Goal: Task Accomplishment & Management: Manage account settings

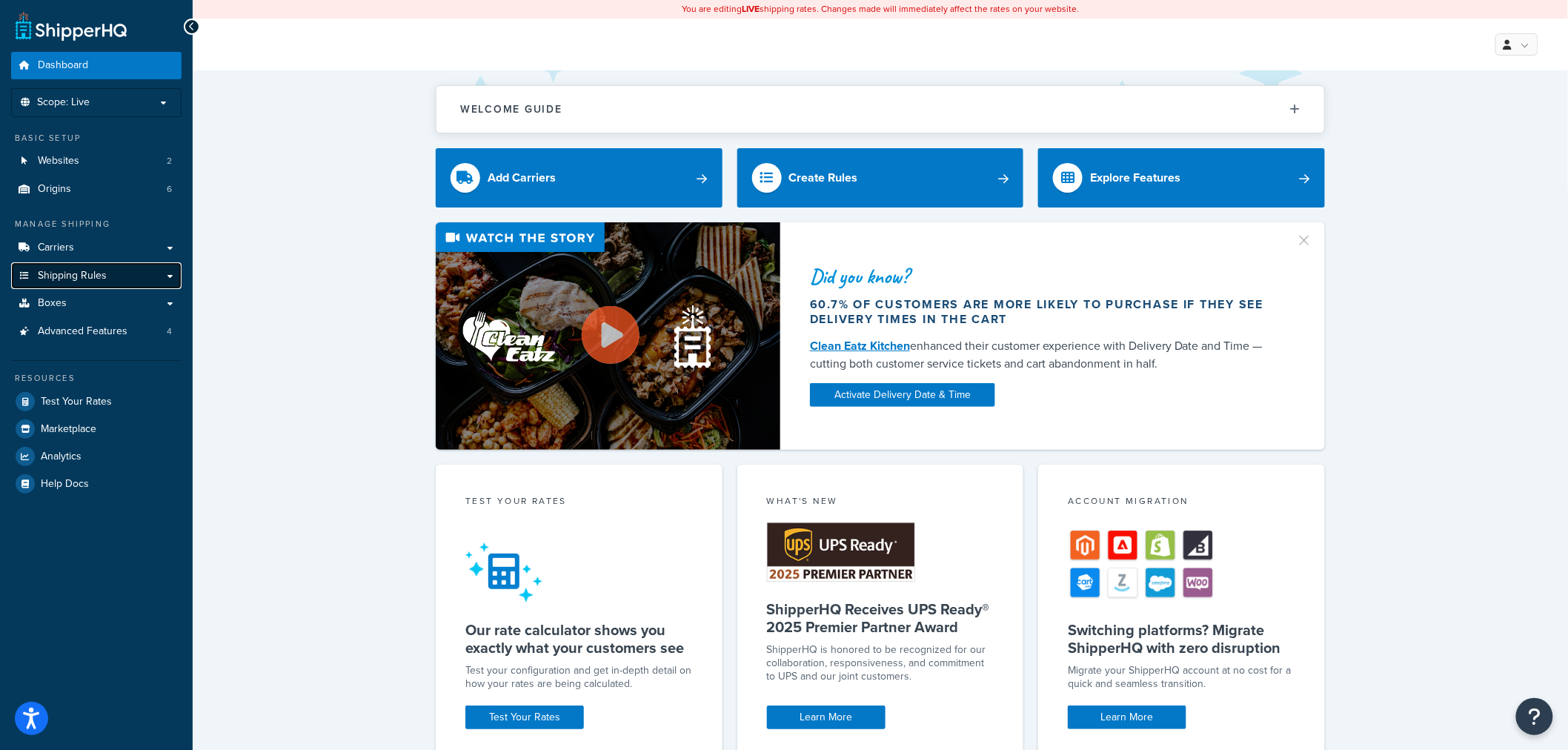
click at [136, 280] on link "Shipping Rules" at bounding box center [97, 276] width 170 height 28
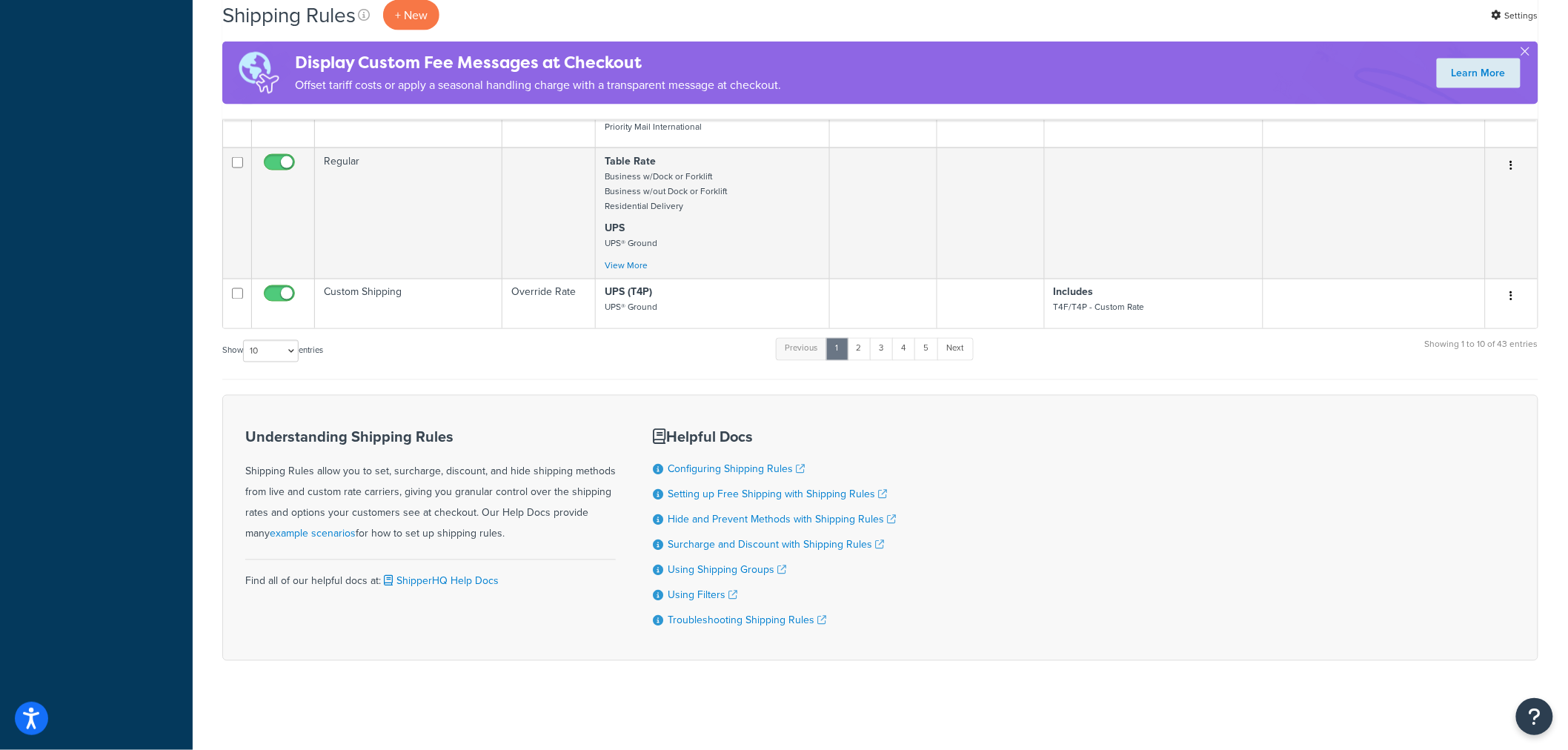
scroll to position [826, 0]
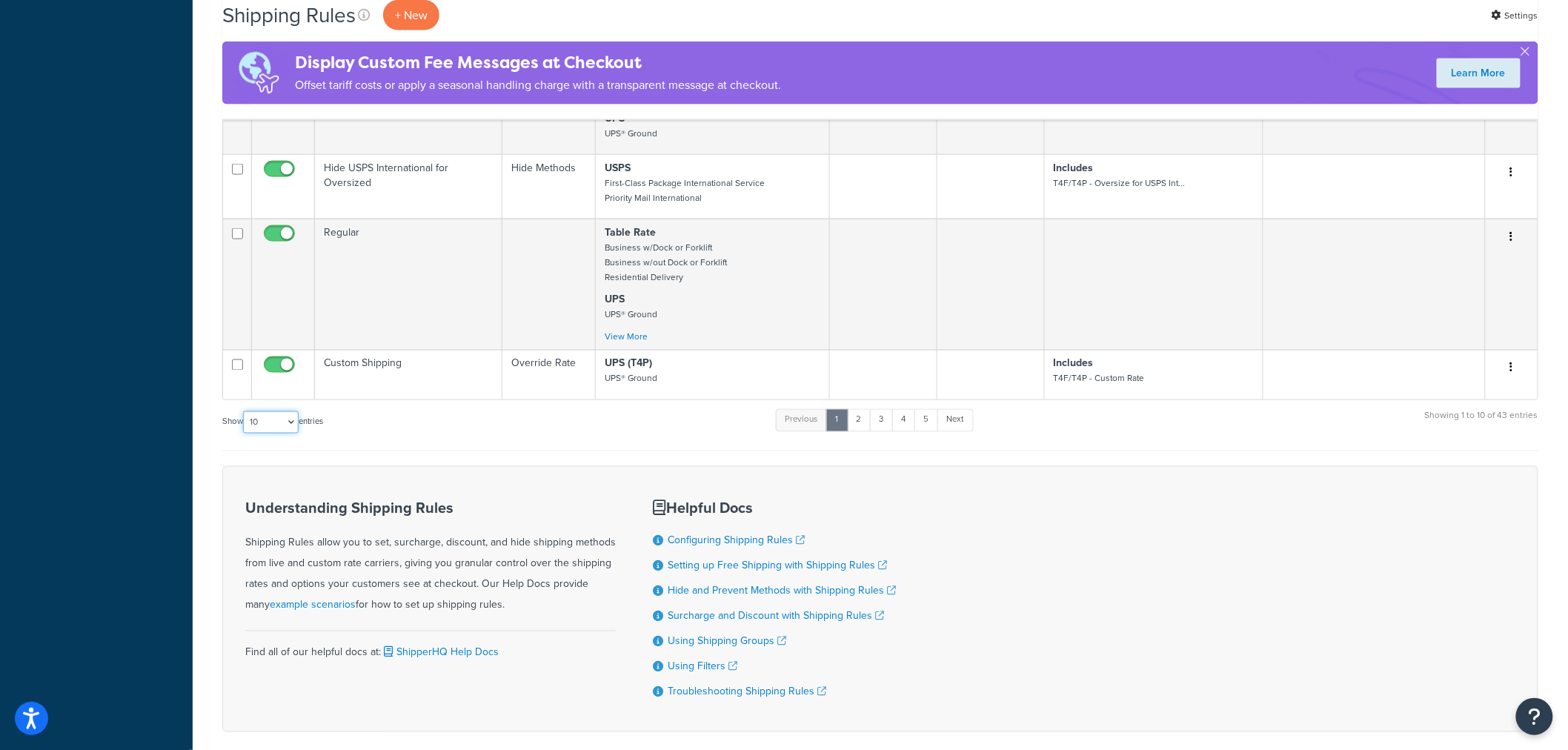
click at [296, 427] on select "10 15 25 50 100 1000" at bounding box center [271, 422] width 56 height 22
select select "1000"
click at [245, 411] on select "10 15 25 50 100 1000" at bounding box center [271, 422] width 56 height 22
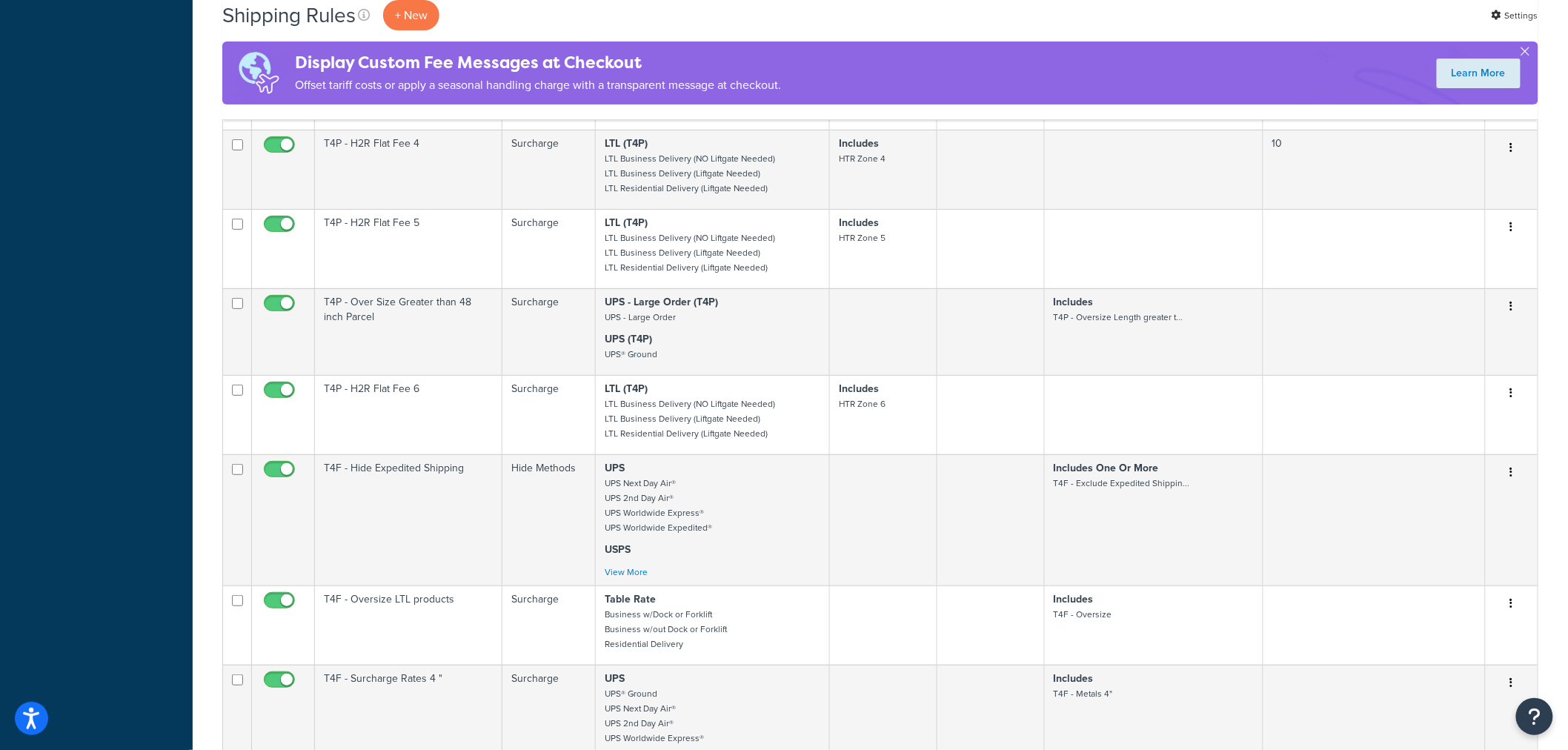
scroll to position [2473, 0]
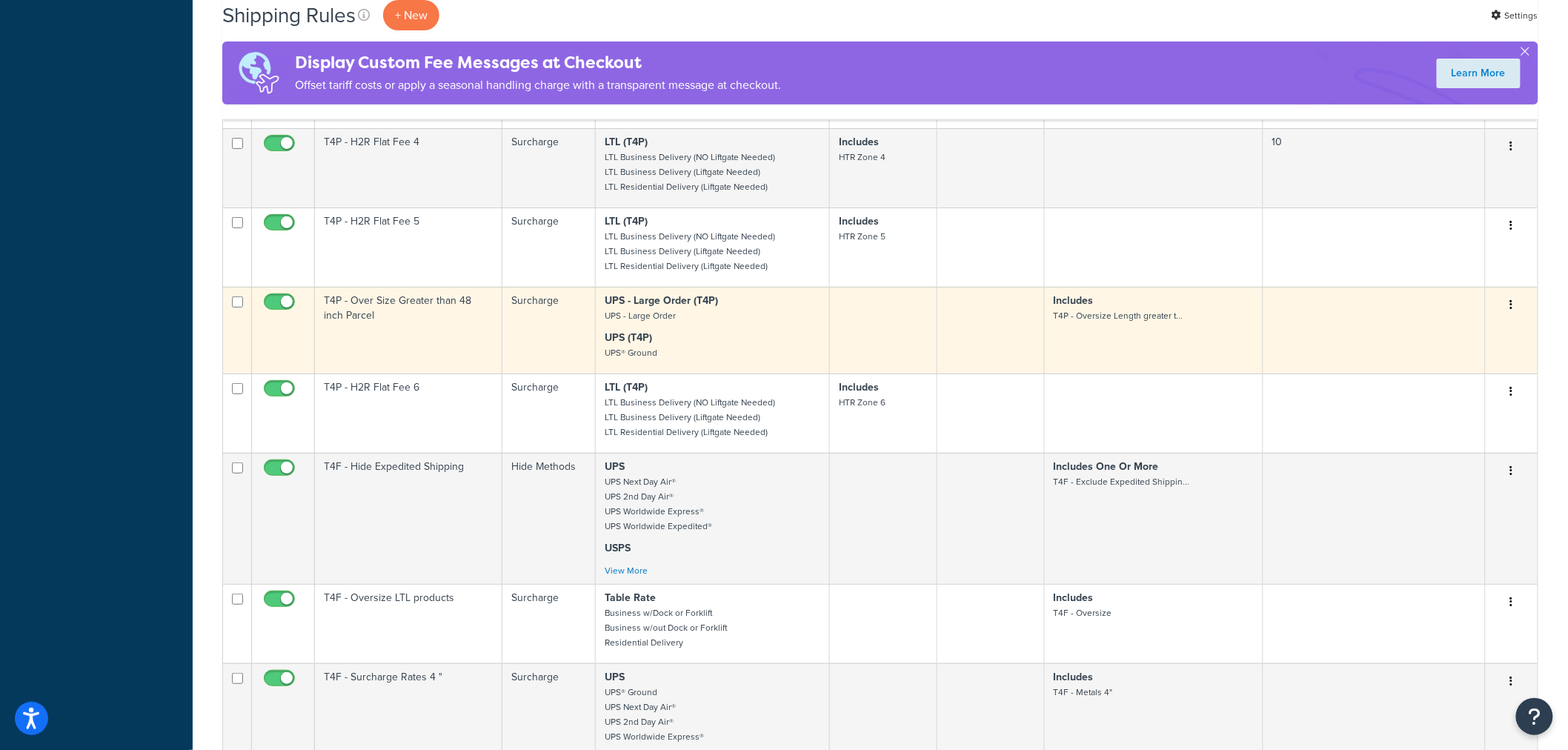
click at [446, 309] on td "T4P - Over Size Greater than 48 inch Parcel" at bounding box center [408, 330] width 187 height 87
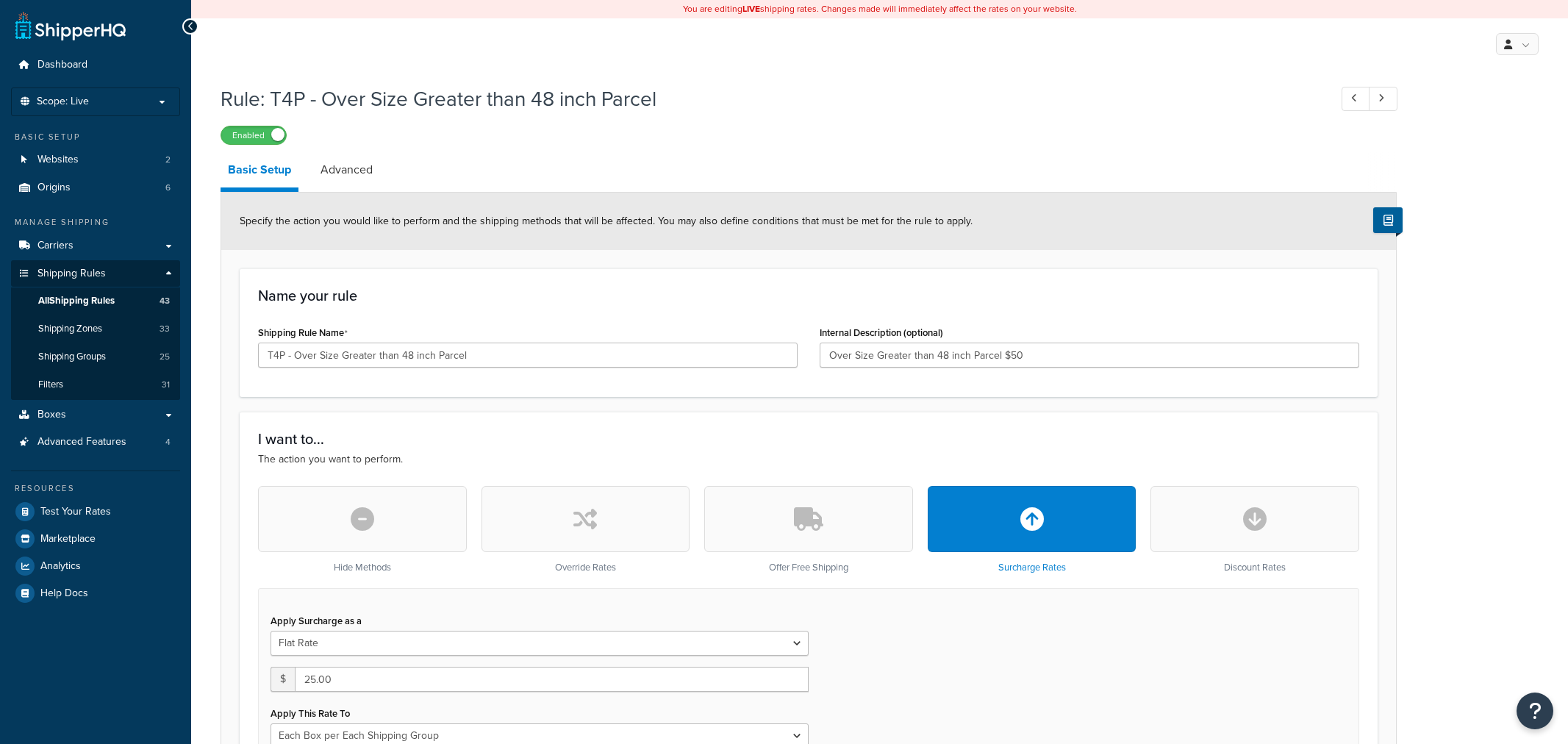
select select "BOX"
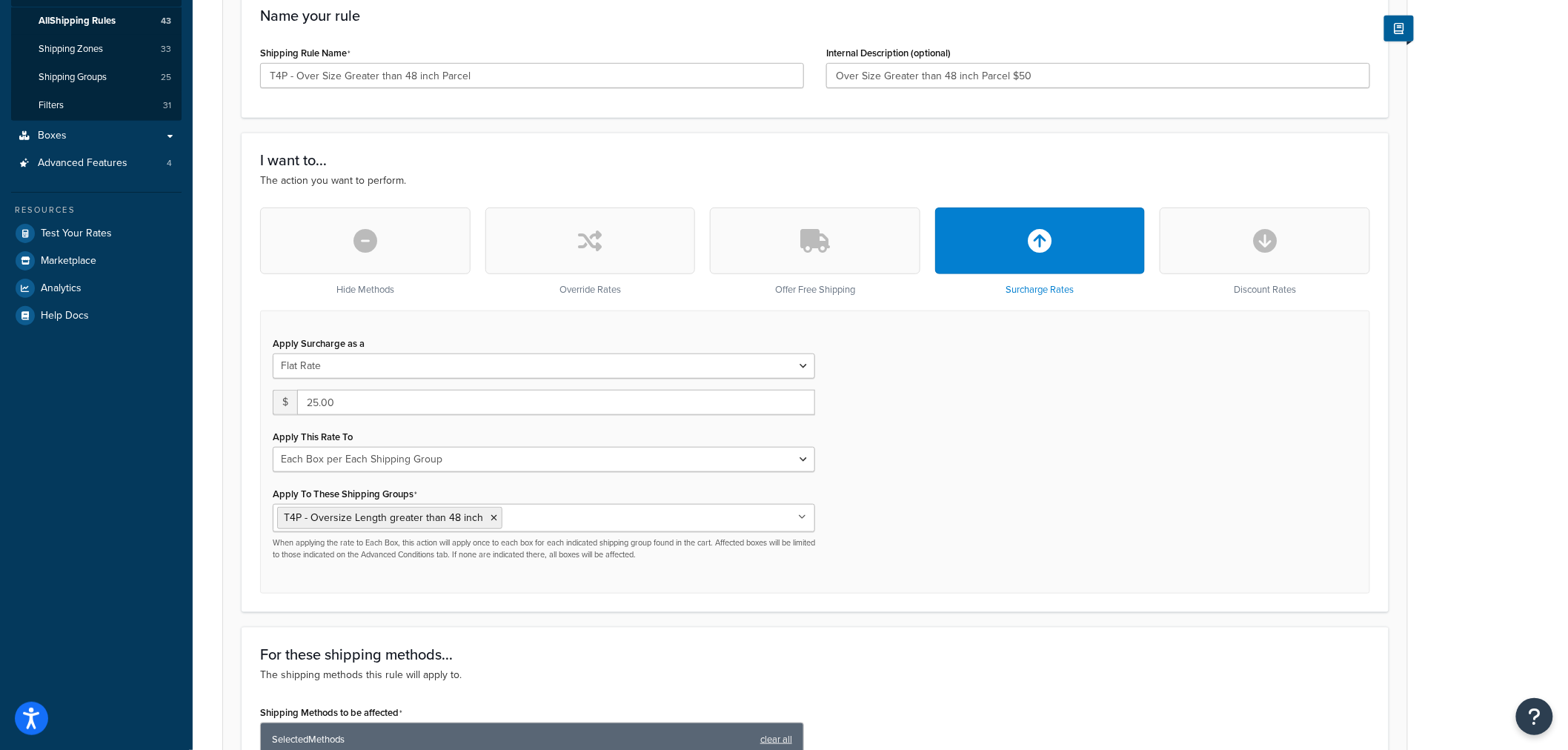
scroll to position [83, 0]
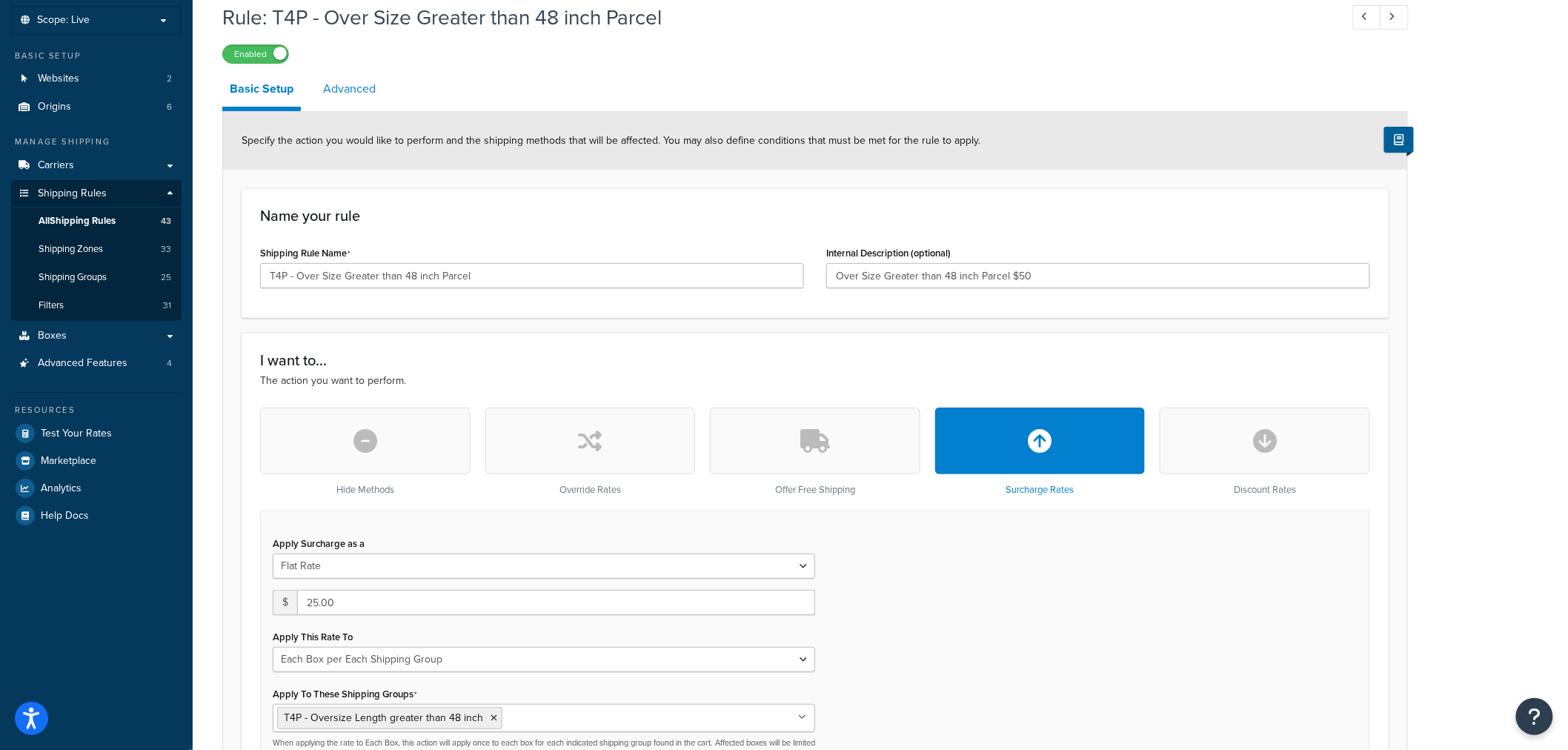
click at [359, 83] on link "Advanced" at bounding box center [350, 89] width 67 height 36
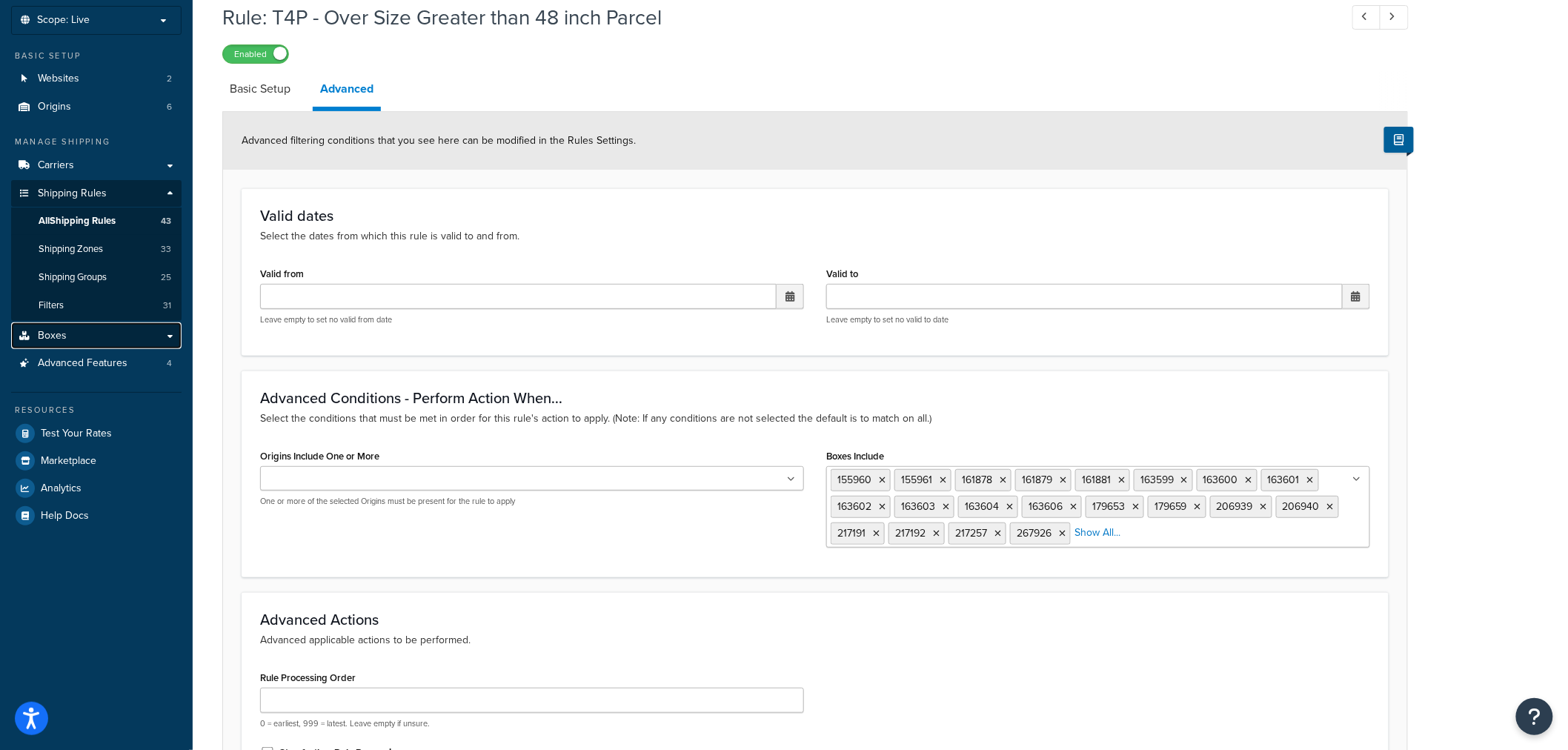
click at [122, 335] on link "Boxes" at bounding box center [97, 336] width 170 height 28
click at [95, 342] on link "Boxes" at bounding box center [97, 336] width 170 height 28
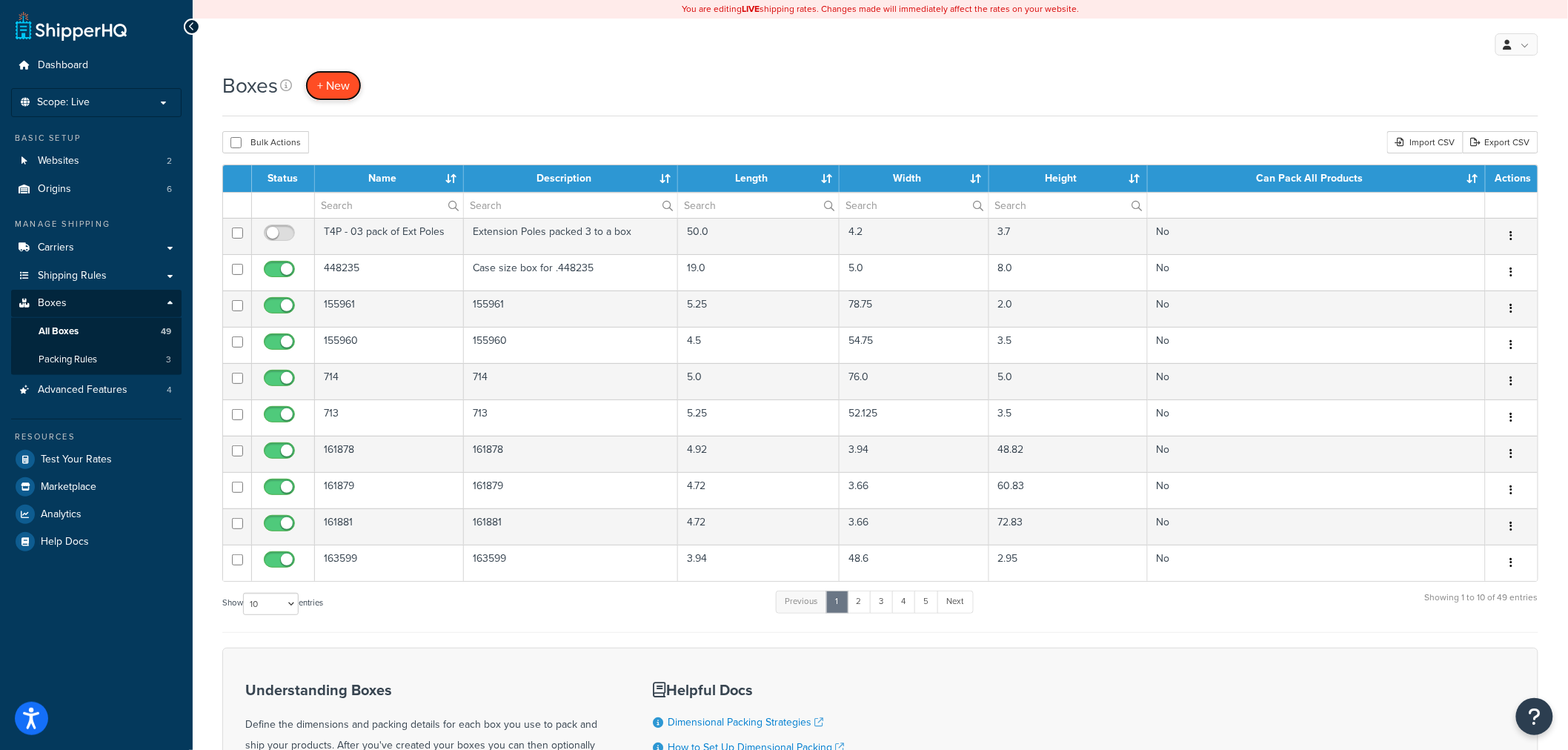
click at [347, 98] on link "+ New" at bounding box center [333, 85] width 56 height 30
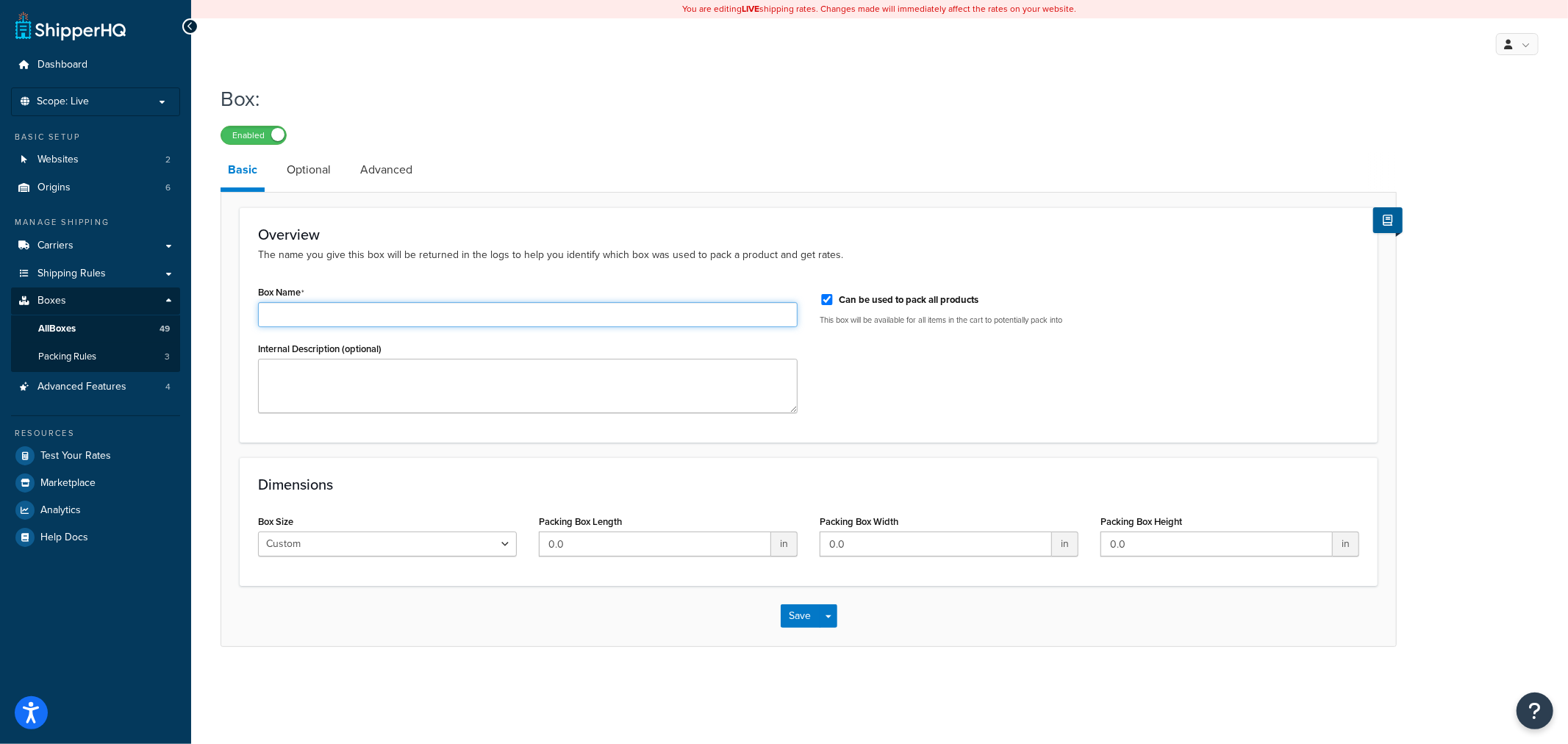
click at [353, 317] on input "Box Name" at bounding box center [527, 314] width 540 height 25
paste input "143666"
type input "143666"
click at [320, 388] on textarea "Internal Description (optional)" at bounding box center [527, 386] width 540 height 55
paste textarea "143666"
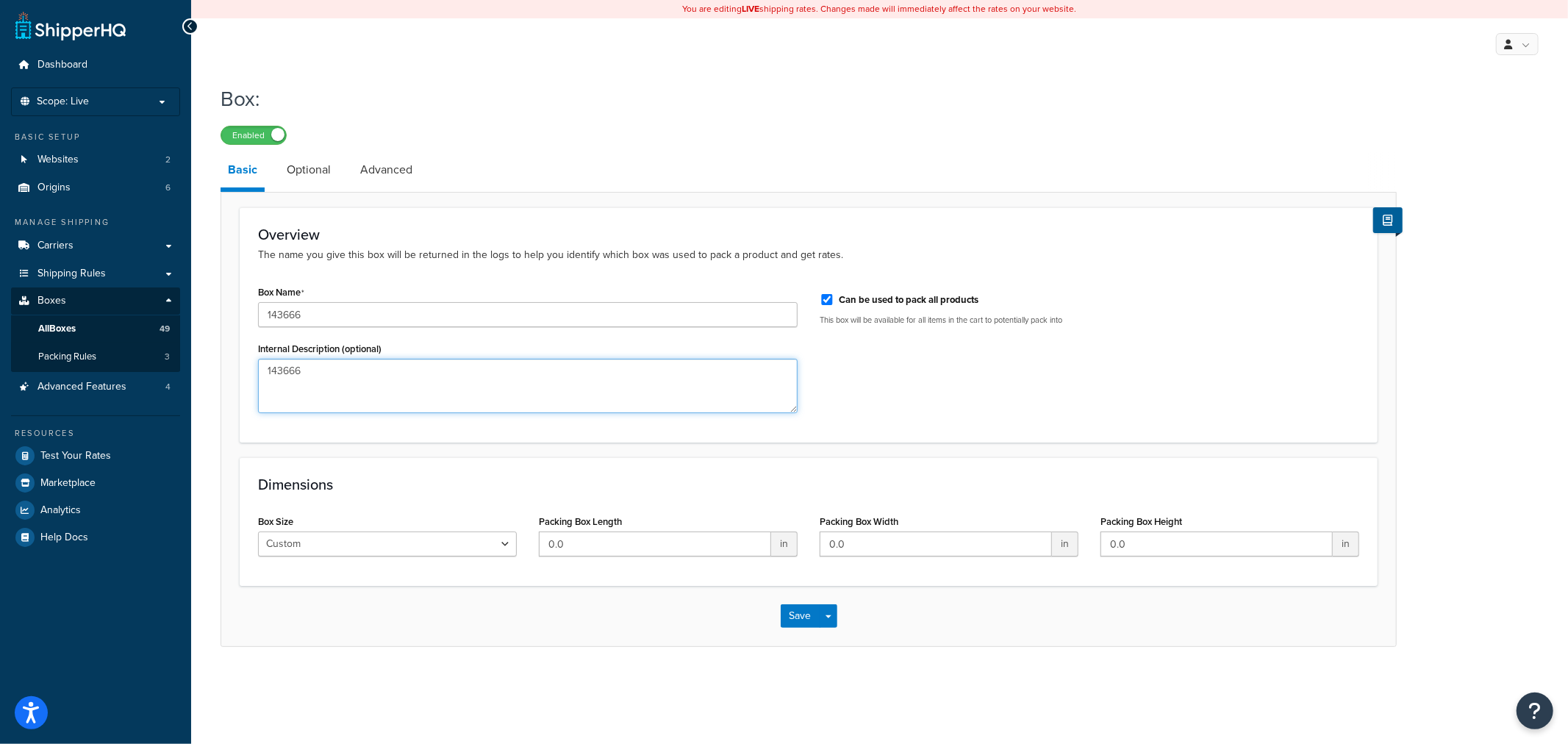
type textarea "143666"
click at [832, 299] on input "Can be used to pack all products" at bounding box center [827, 299] width 15 height 11
checkbox input "false"
drag, startPoint x: 629, startPoint y: 568, endPoint x: 621, endPoint y: 546, distance: 23.4
click at [627, 557] on div "Dimensions Box Size Custom USPS Small Flat Box USPS Medium Flat Box USPS Large …" at bounding box center [808, 521] width 1137 height 129
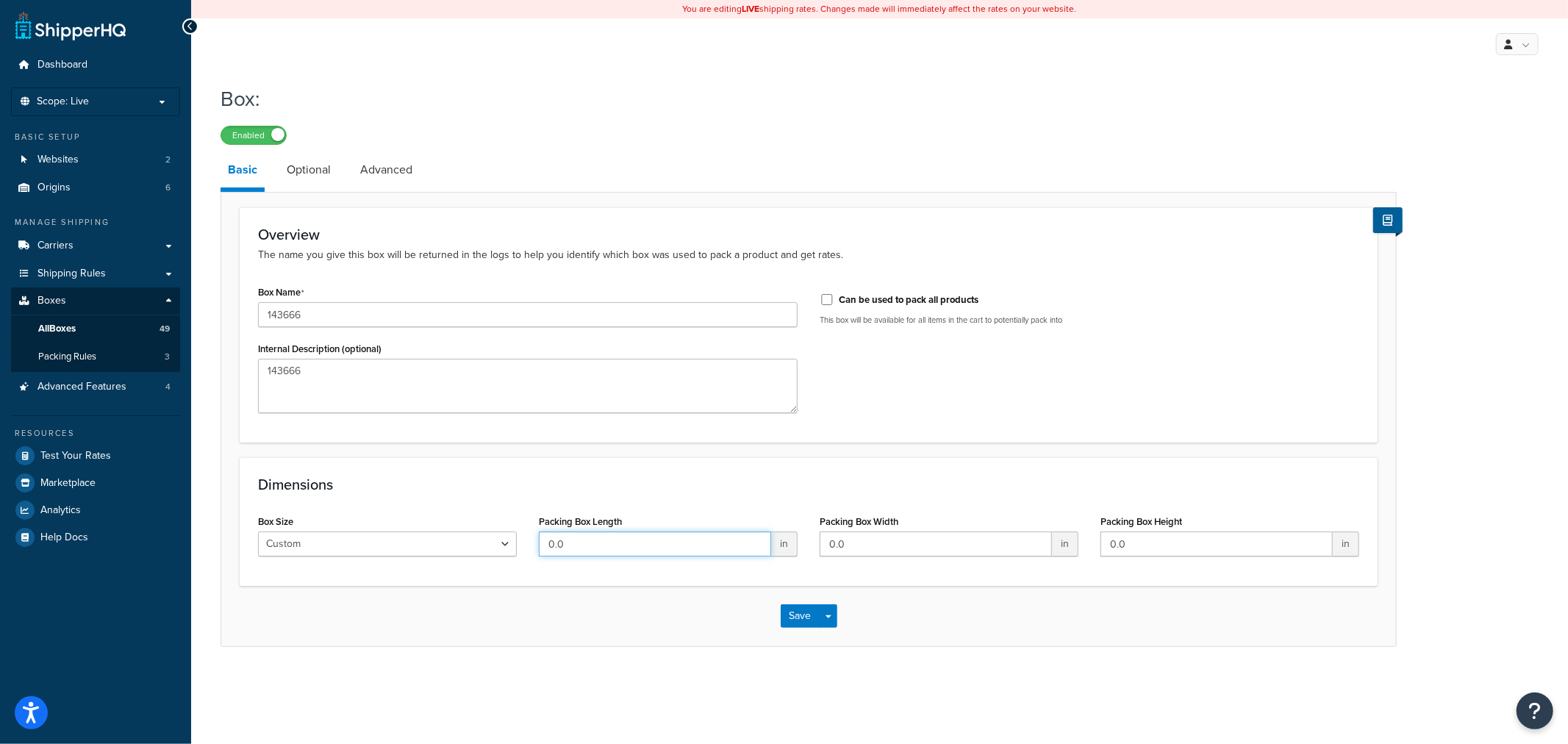
click at [619, 544] on input "0.0" at bounding box center [655, 544] width 232 height 25
drag, startPoint x: 619, startPoint y: 544, endPoint x: 517, endPoint y: 539, distance: 102.1
click at [517, 539] on div "Box Size Custom USPS Small Flat Box USPS Medium Flat Box USPS Large Flat Box US…" at bounding box center [809, 539] width 1123 height 56
type input "82"
type input "50"
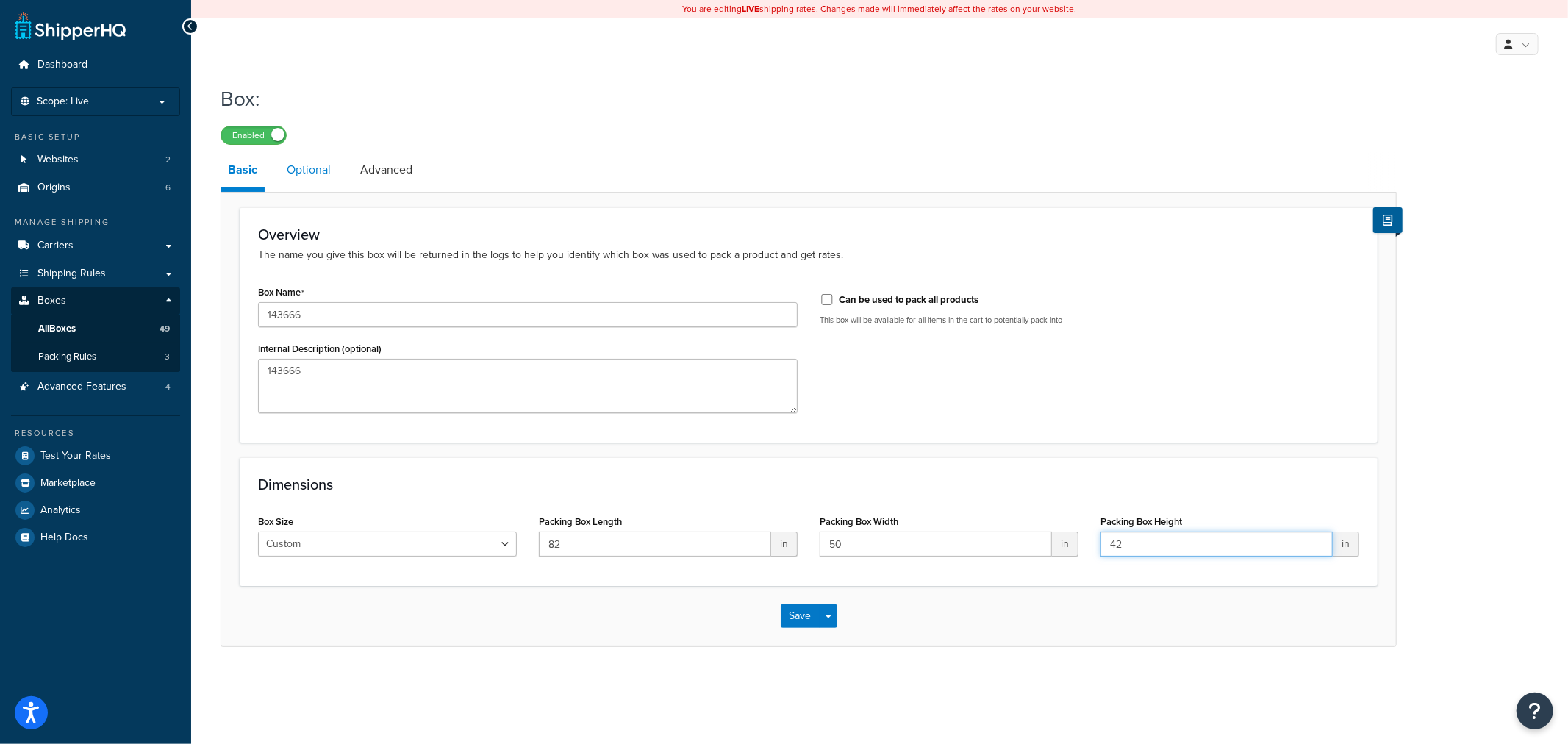
type input "42"
click at [307, 182] on link "Optional" at bounding box center [308, 170] width 59 height 35
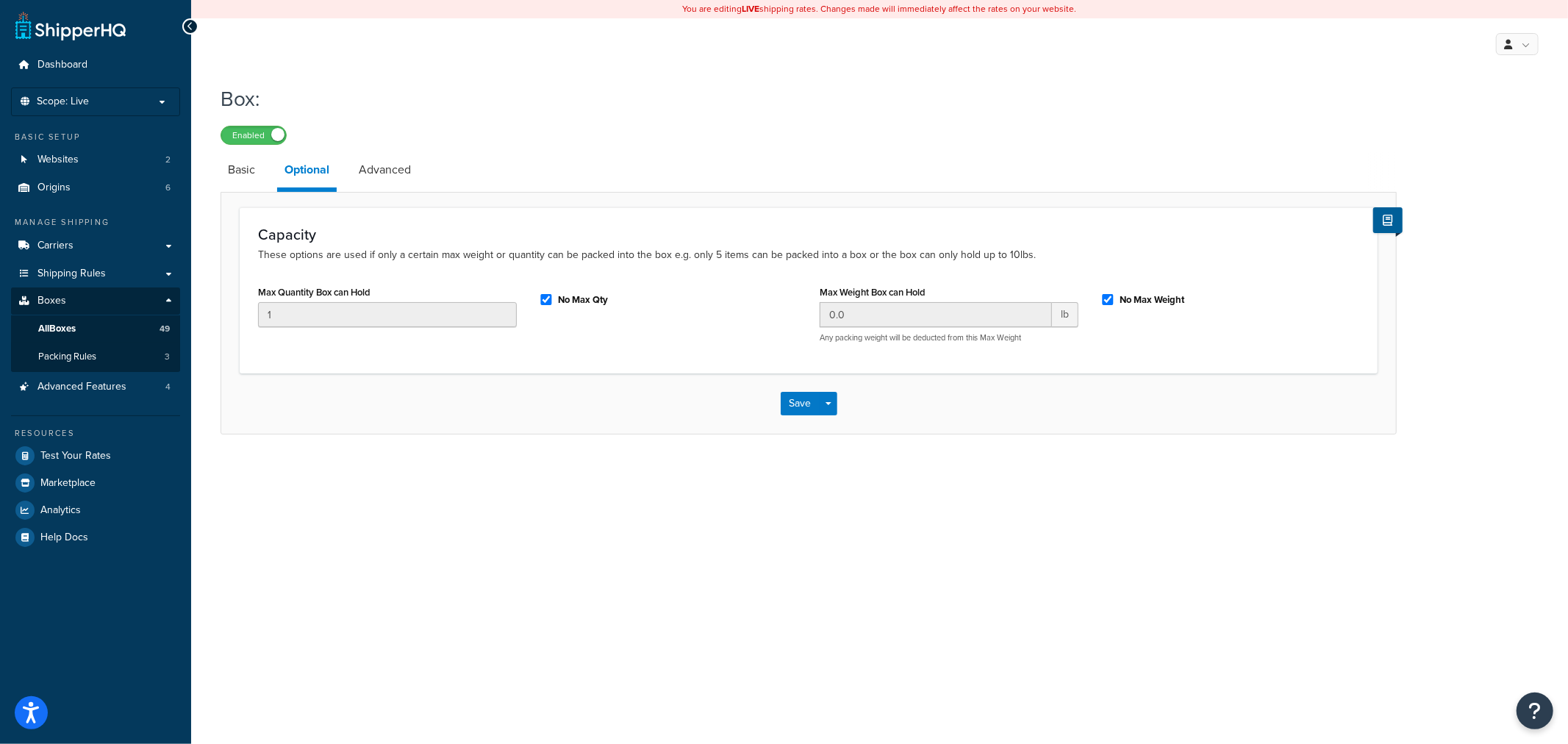
click at [1371, 475] on div "You are editing LIVE shipping rates. Changes made will immediately affect the r…" at bounding box center [880, 372] width 1377 height 744
click at [143, 336] on link "All Boxes 49" at bounding box center [96, 328] width 169 height 27
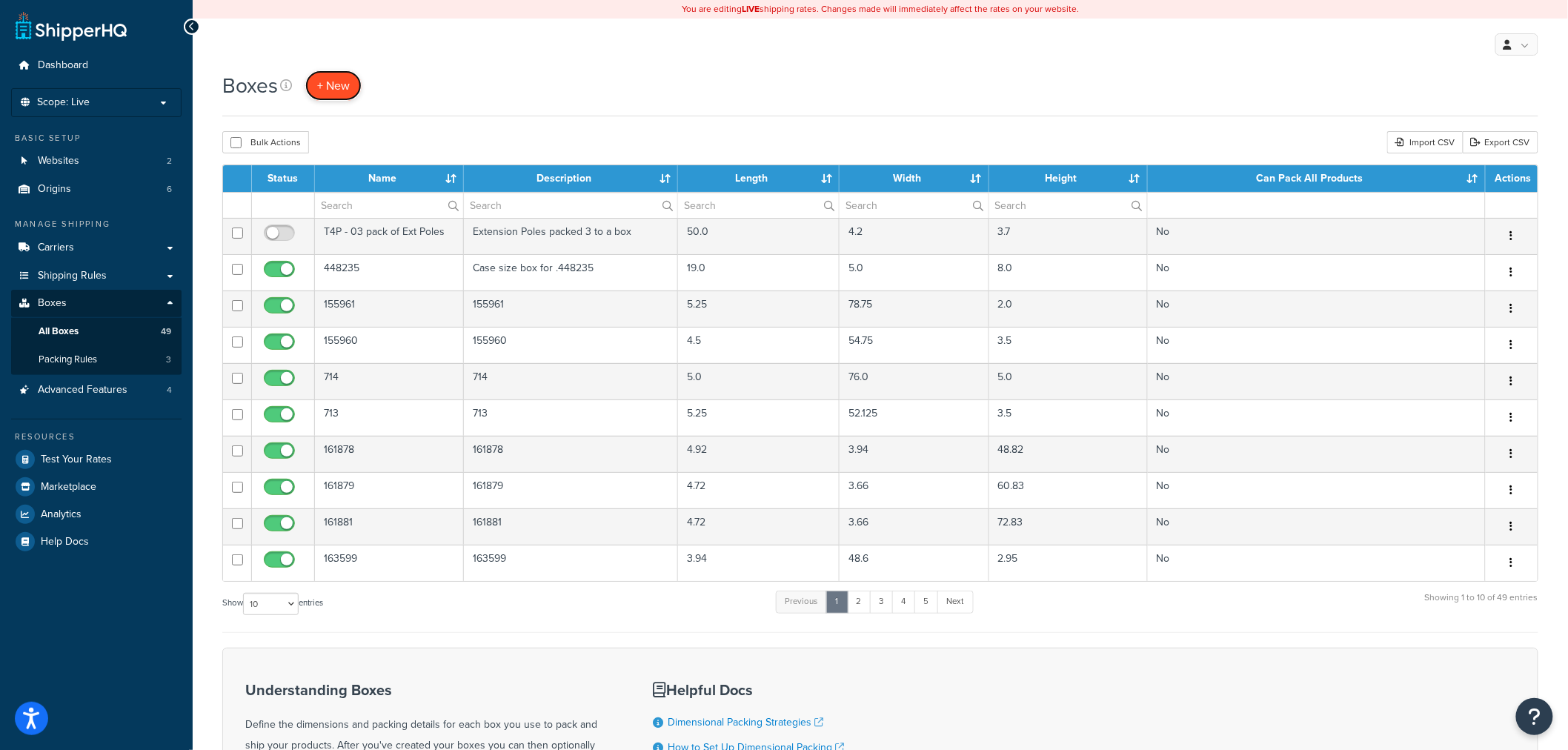
click at [307, 94] on link "+ New" at bounding box center [333, 85] width 56 height 30
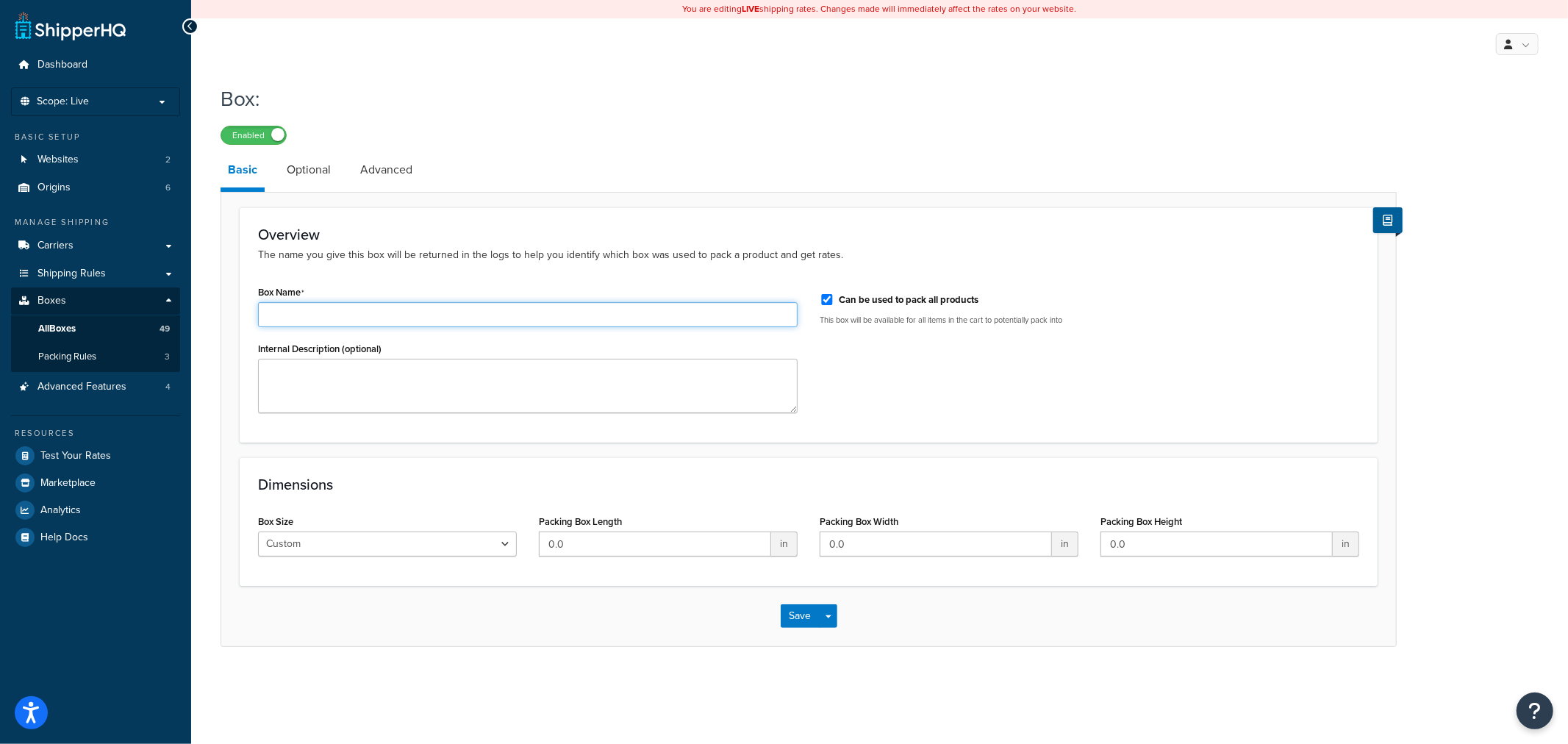
click at [379, 313] on input "Box Name" at bounding box center [527, 314] width 540 height 25
paste input "143666"
type input "143666"
click at [320, 385] on textarea "Internal Description (optional)" at bounding box center [527, 386] width 540 height 55
paste textarea "143666"
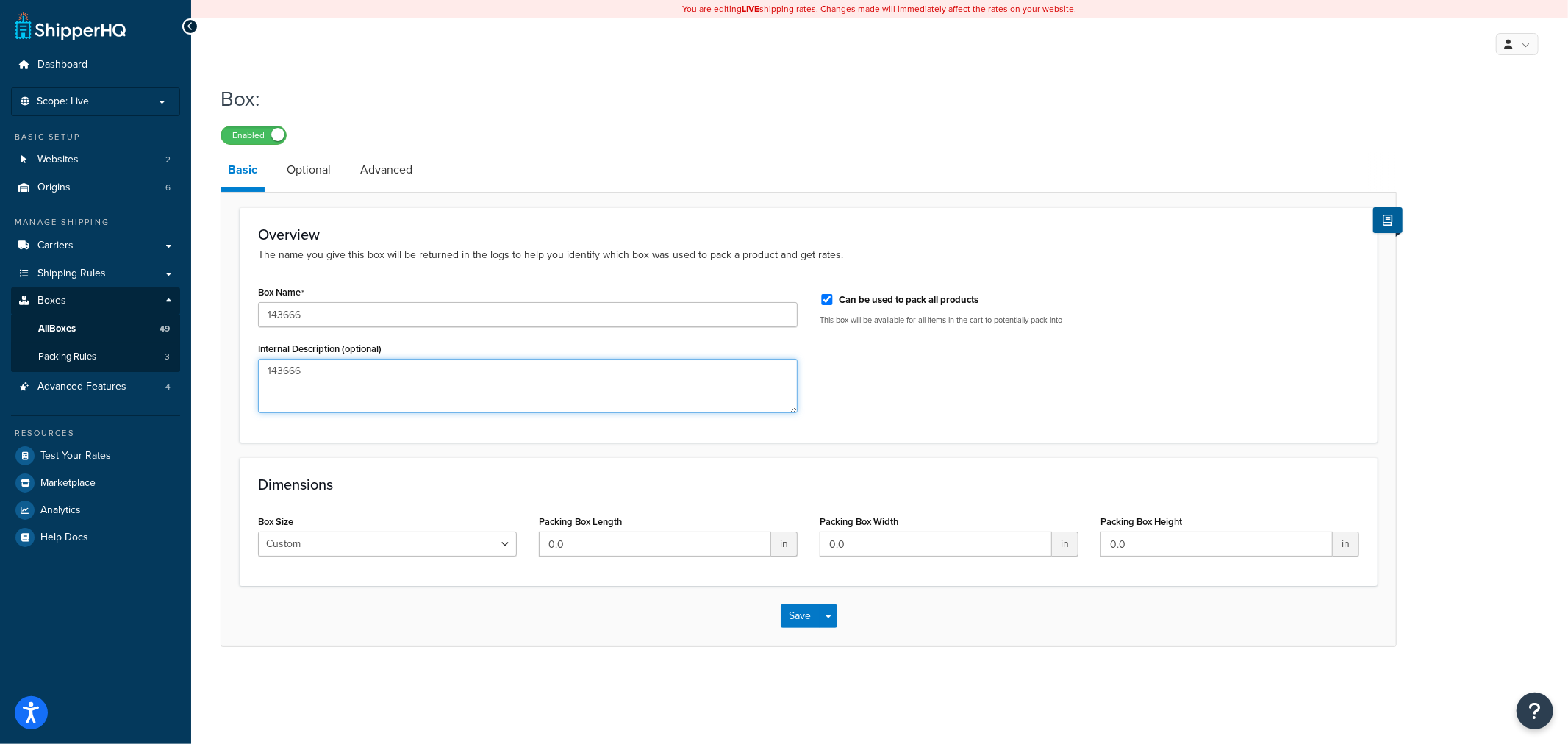
type textarea "143666"
drag, startPoint x: 591, startPoint y: 547, endPoint x: 492, endPoint y: 551, distance: 99.1
click at [496, 551] on div "Box Size Custom USPS Small Flat Box USPS Medium Flat Box USPS Large Flat Box US…" at bounding box center [809, 539] width 1123 height 56
type input "81"
type input "48"
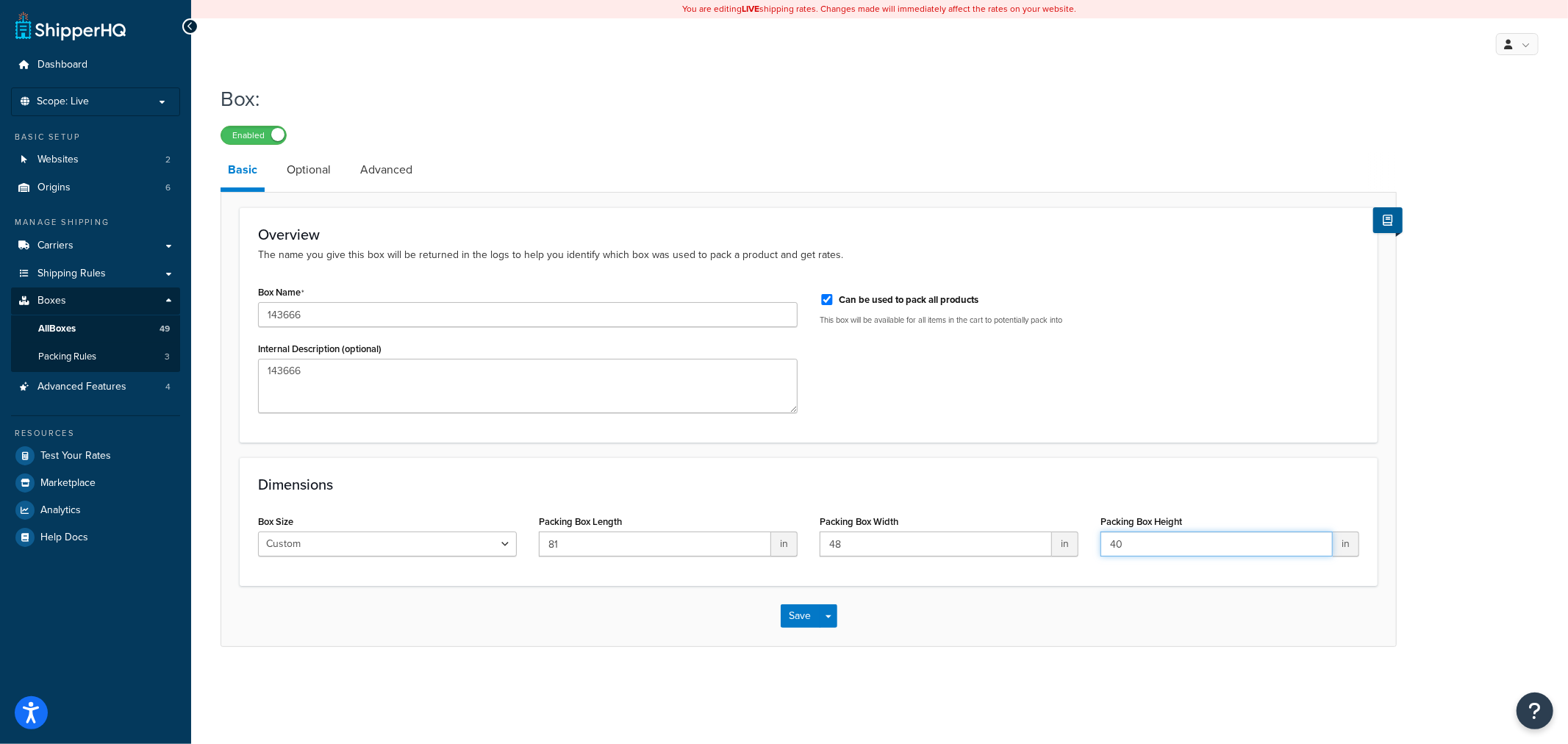
type input "40"
click at [827, 299] on input "Can be used to pack all products" at bounding box center [827, 299] width 15 height 11
checkbox input "false"
click at [336, 174] on li "Optional" at bounding box center [315, 170] width 73 height 35
click at [327, 174] on link "Optional" at bounding box center [308, 170] width 59 height 35
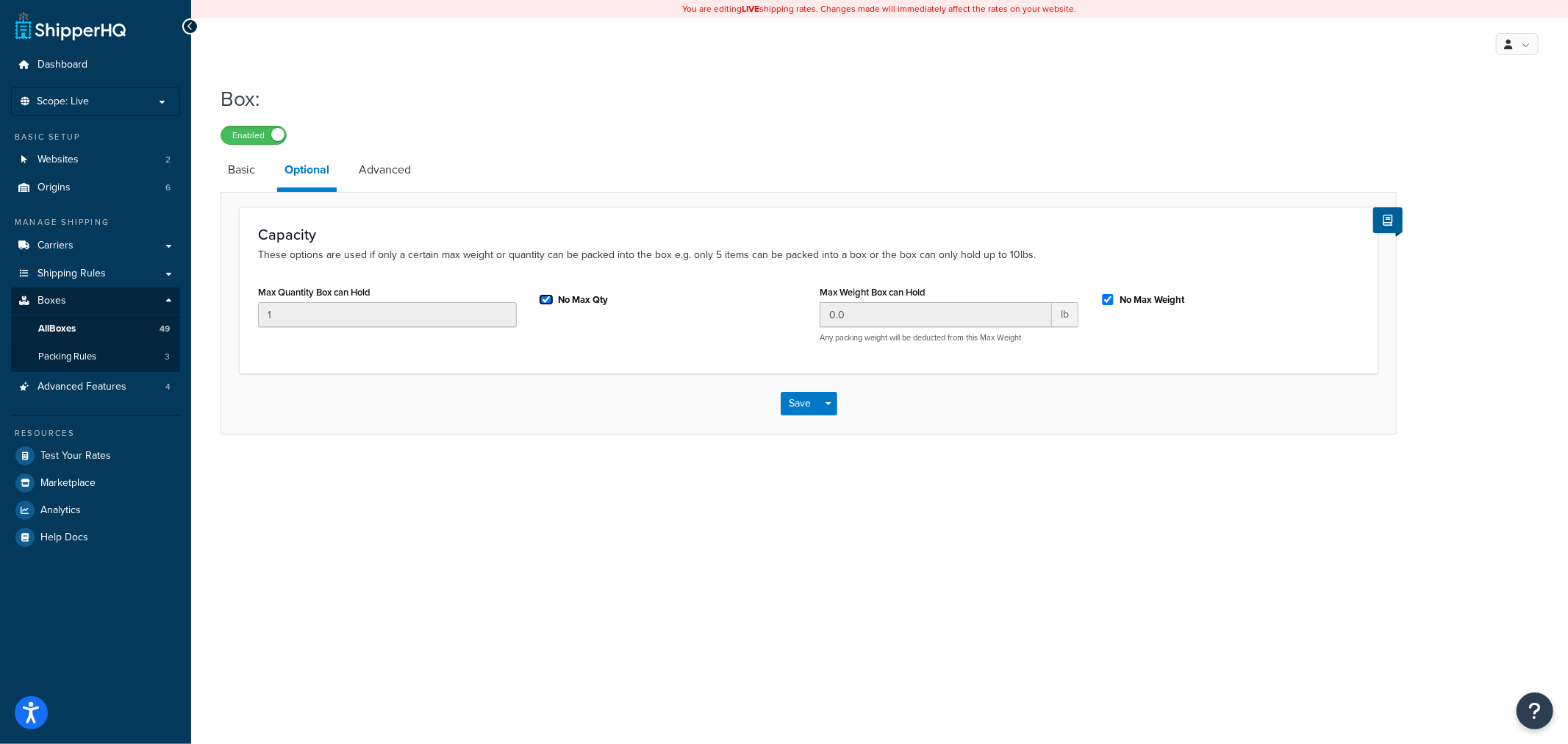
click at [547, 298] on input "No Max Qty" at bounding box center [546, 299] width 15 height 11
checkbox input "false"
drag, startPoint x: 434, startPoint y: 309, endPoint x: 231, endPoint y: 310, distance: 203.0
click at [318, 309] on input "1" at bounding box center [387, 314] width 259 height 25
type input "6"
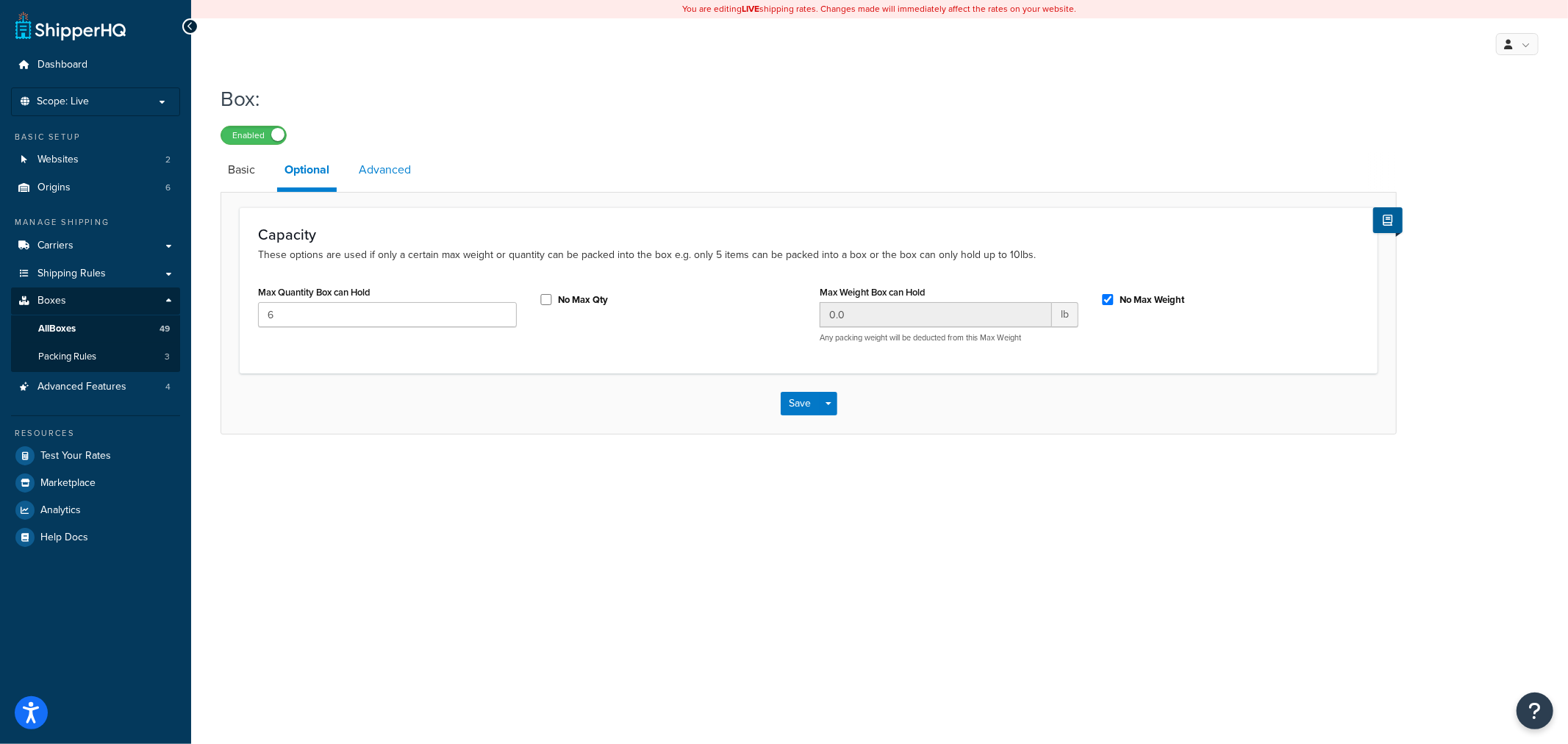
click at [386, 180] on link "Advanced" at bounding box center [385, 170] width 67 height 35
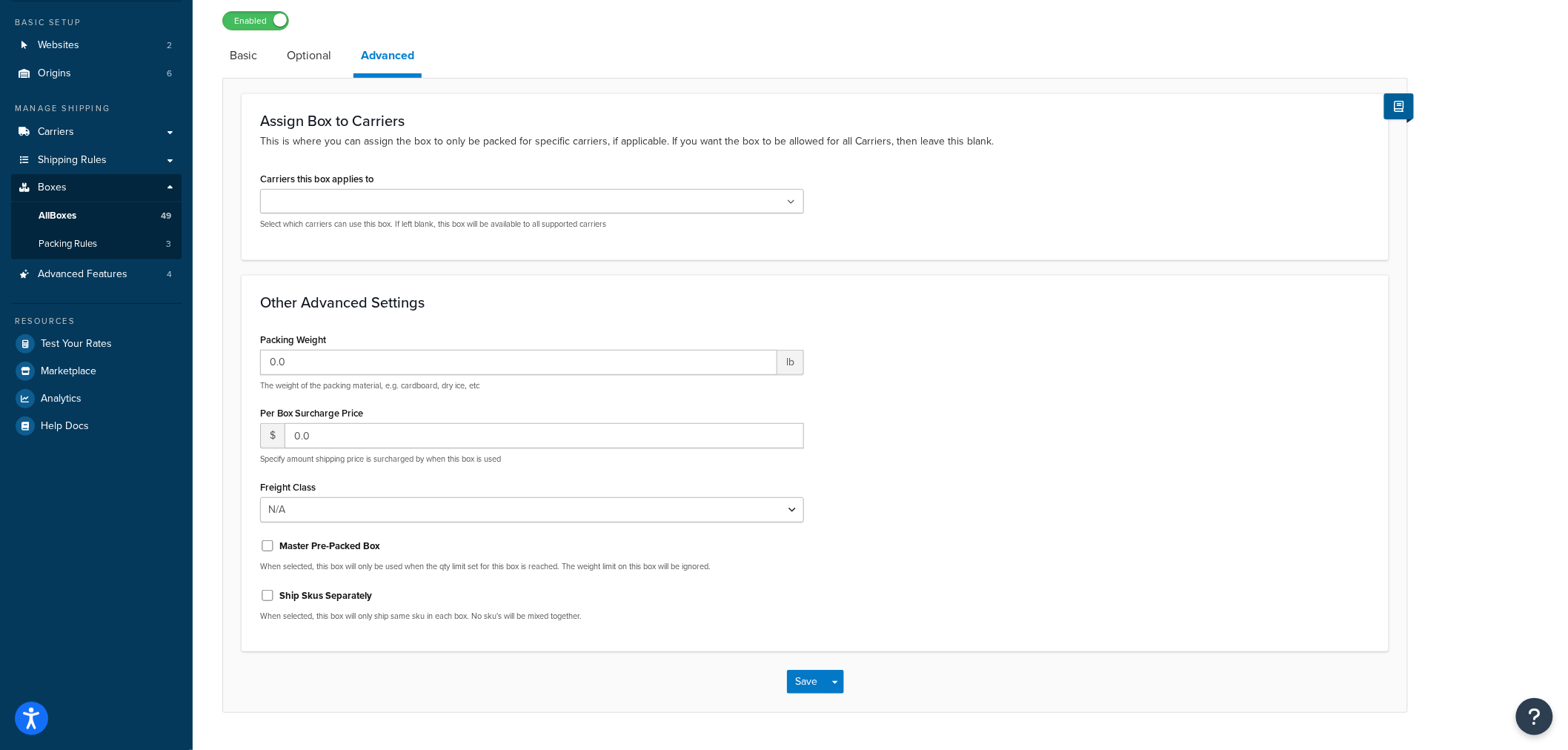
scroll to position [152, 0]
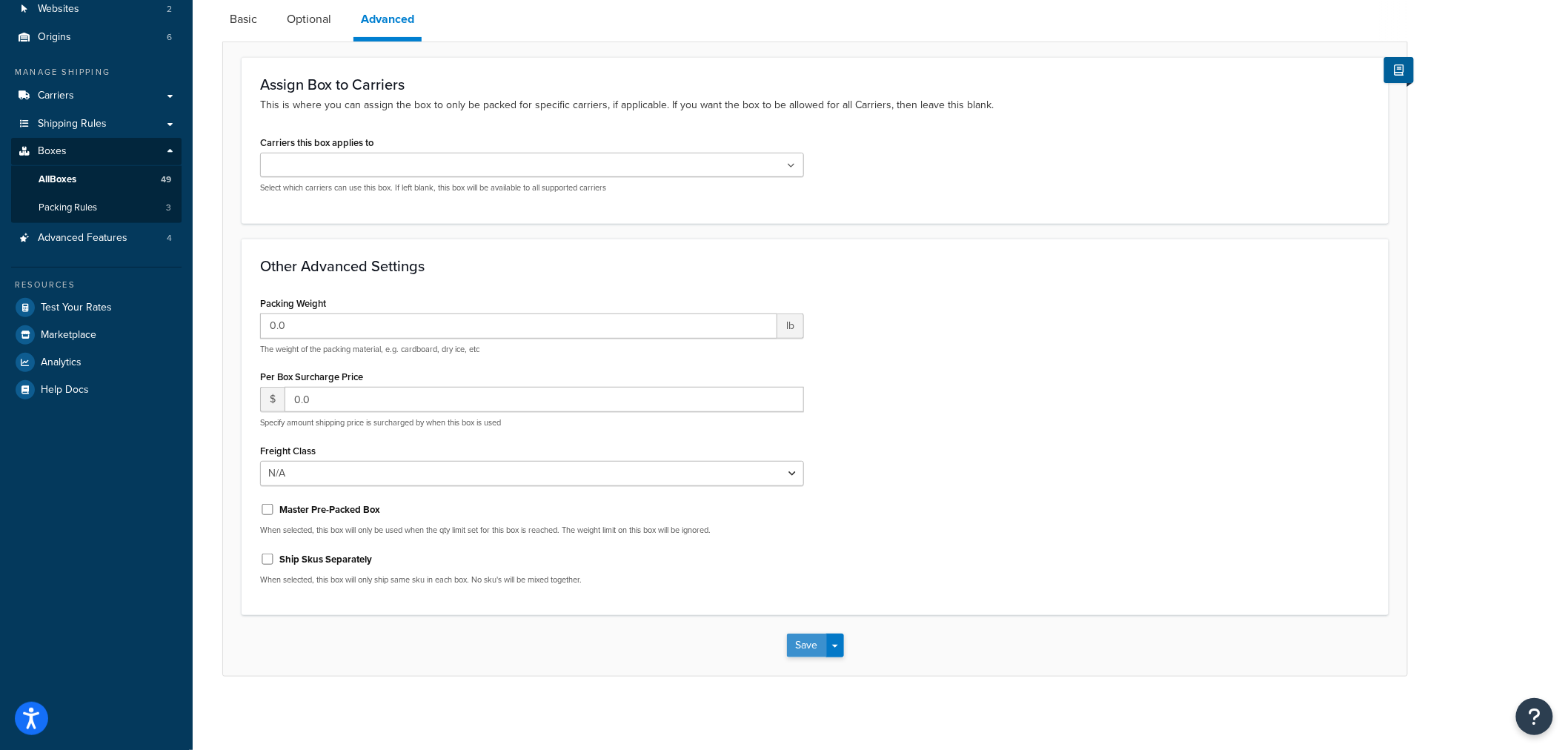
click at [805, 640] on button "Save" at bounding box center [807, 645] width 40 height 24
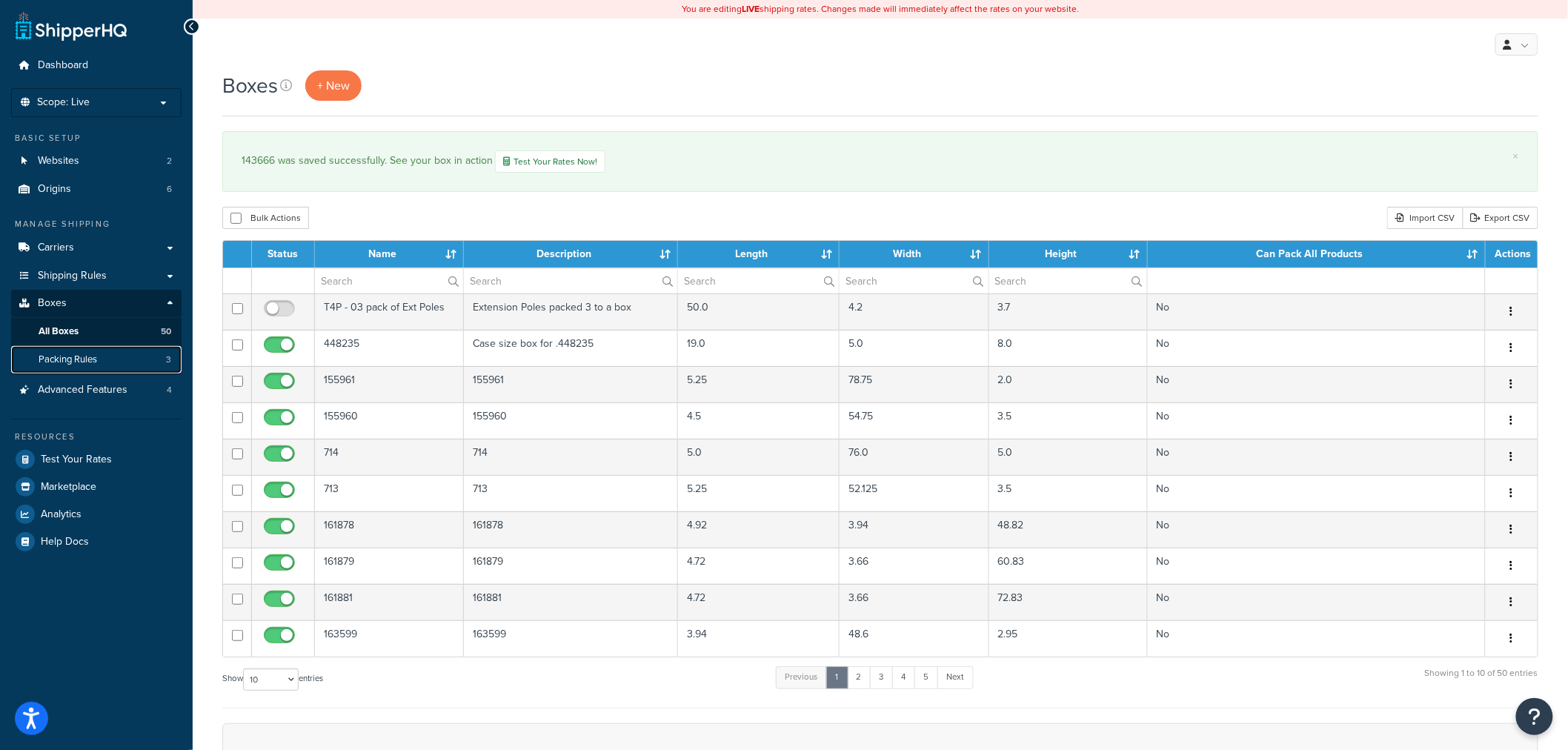
click at [102, 351] on link "Packing Rules 3" at bounding box center [97, 359] width 170 height 28
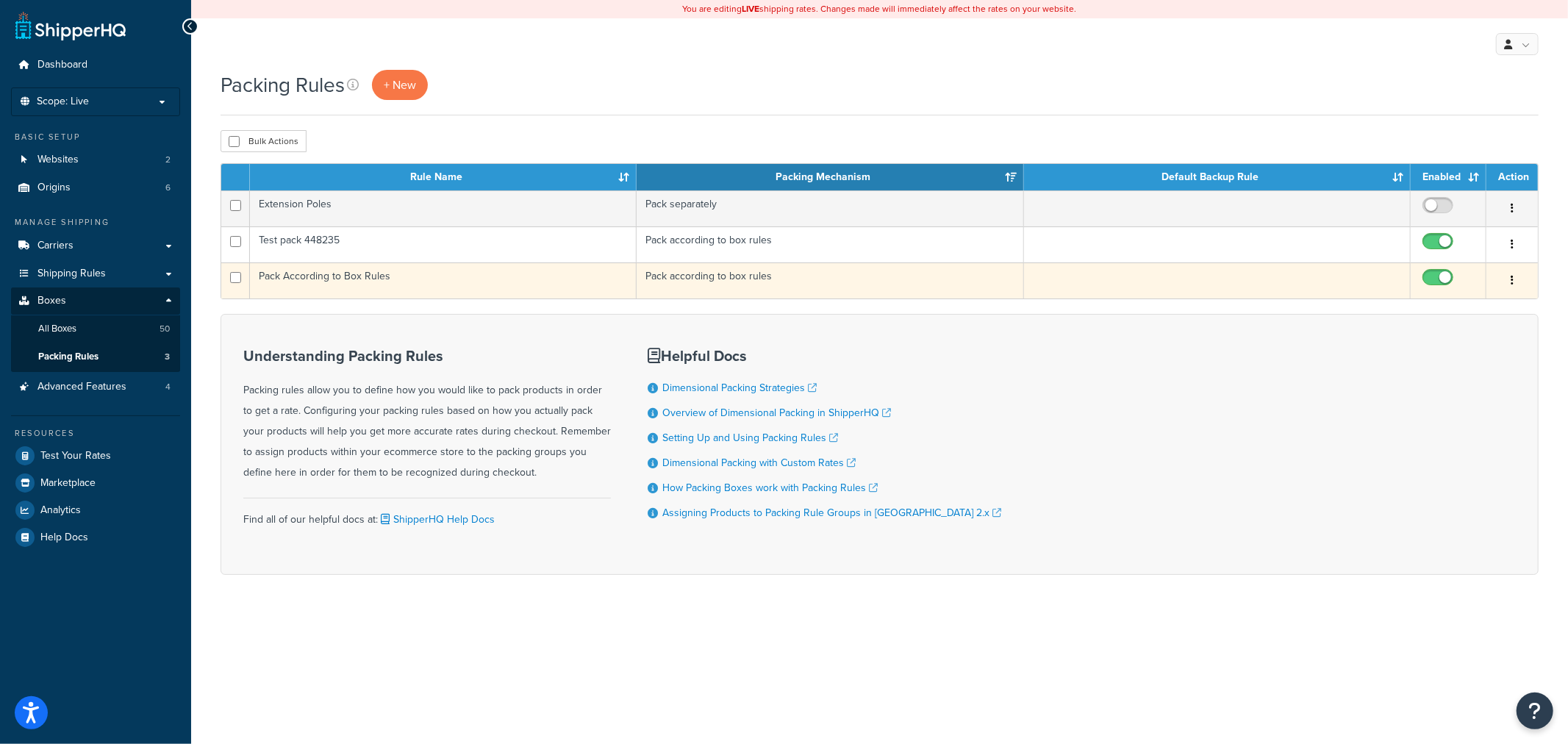
click at [365, 287] on td "Pack According to Box Rules" at bounding box center [443, 280] width 386 height 36
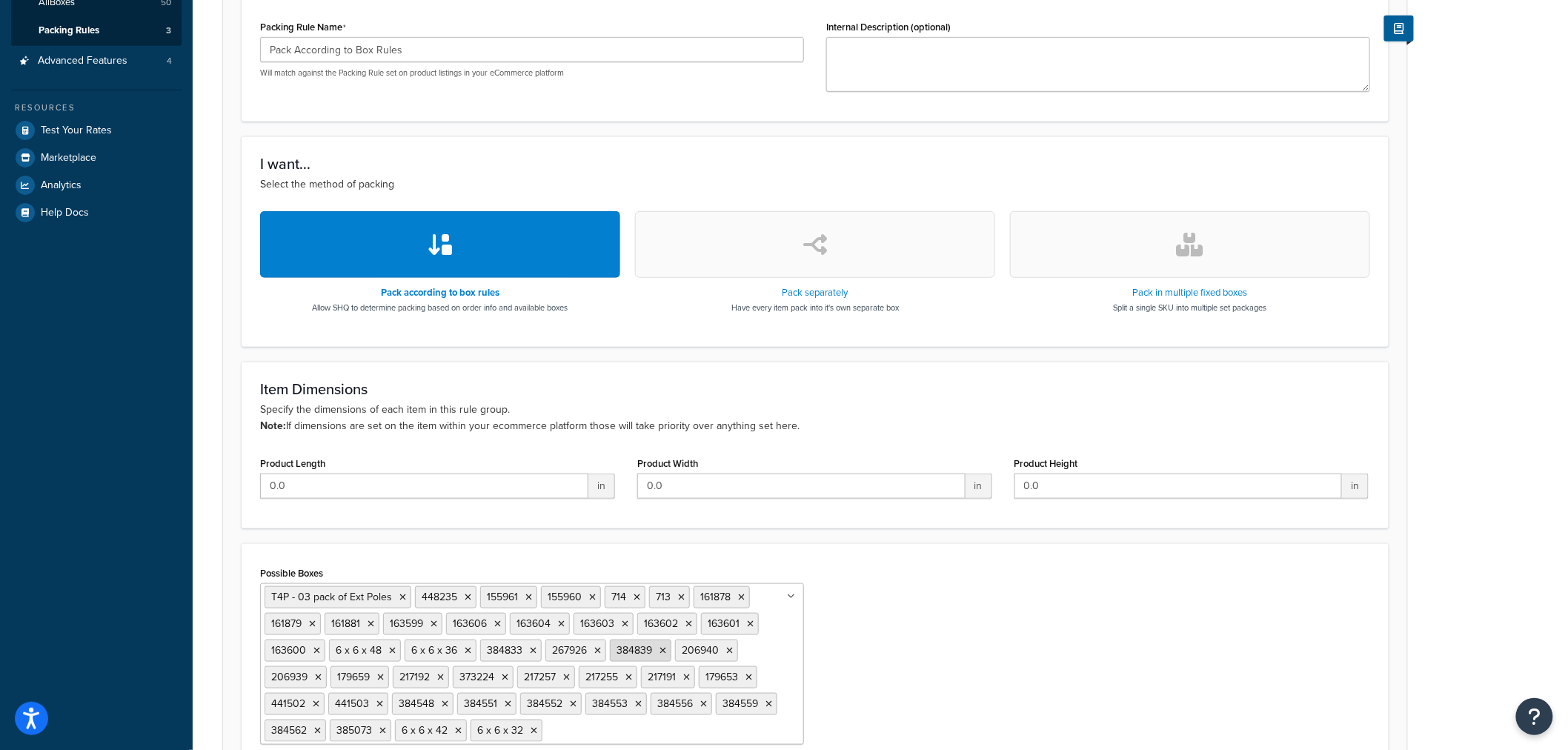
scroll to position [490, 0]
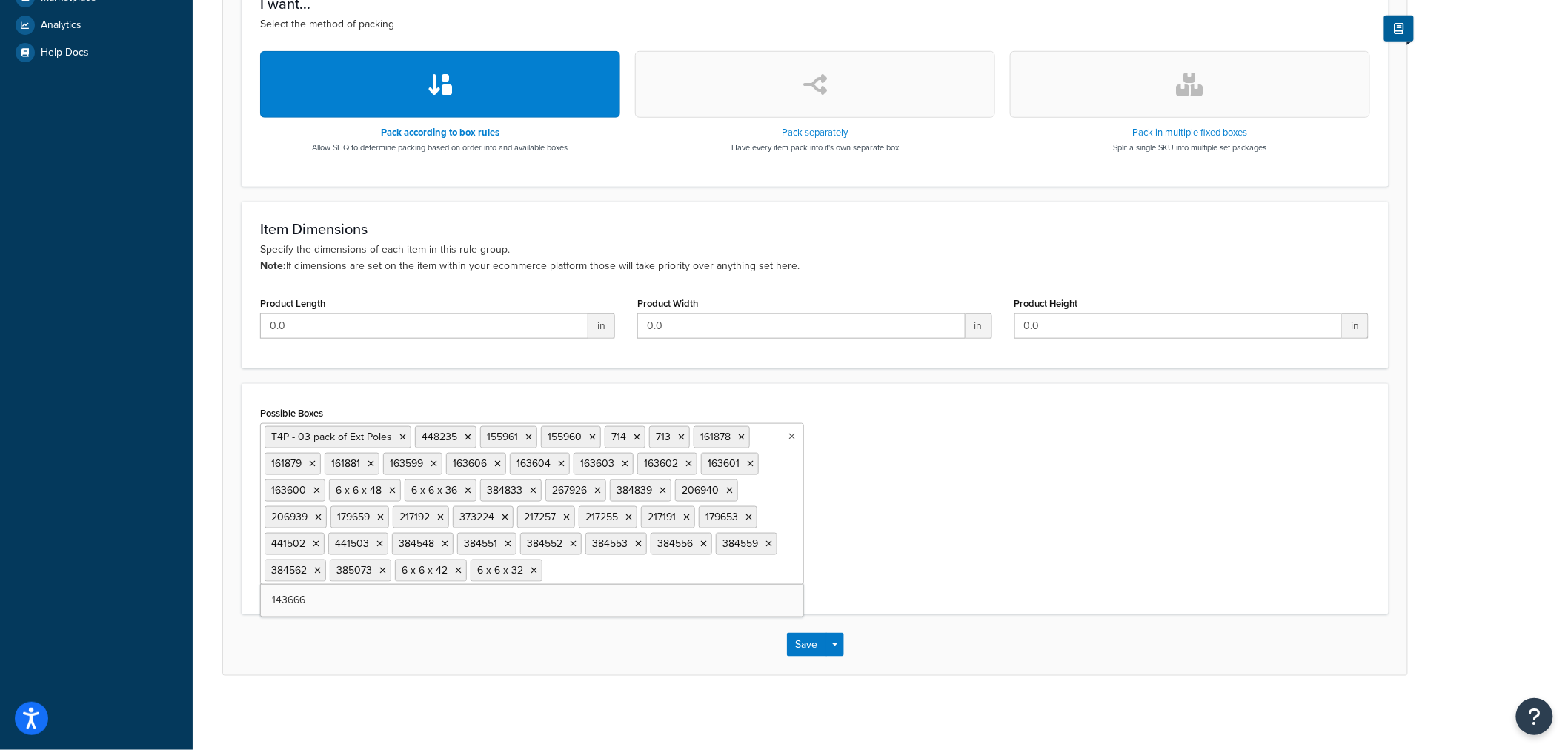
click at [639, 572] on input "Possible Boxes" at bounding box center [611, 570] width 131 height 16
click at [796, 643] on button "Save" at bounding box center [807, 644] width 40 height 24
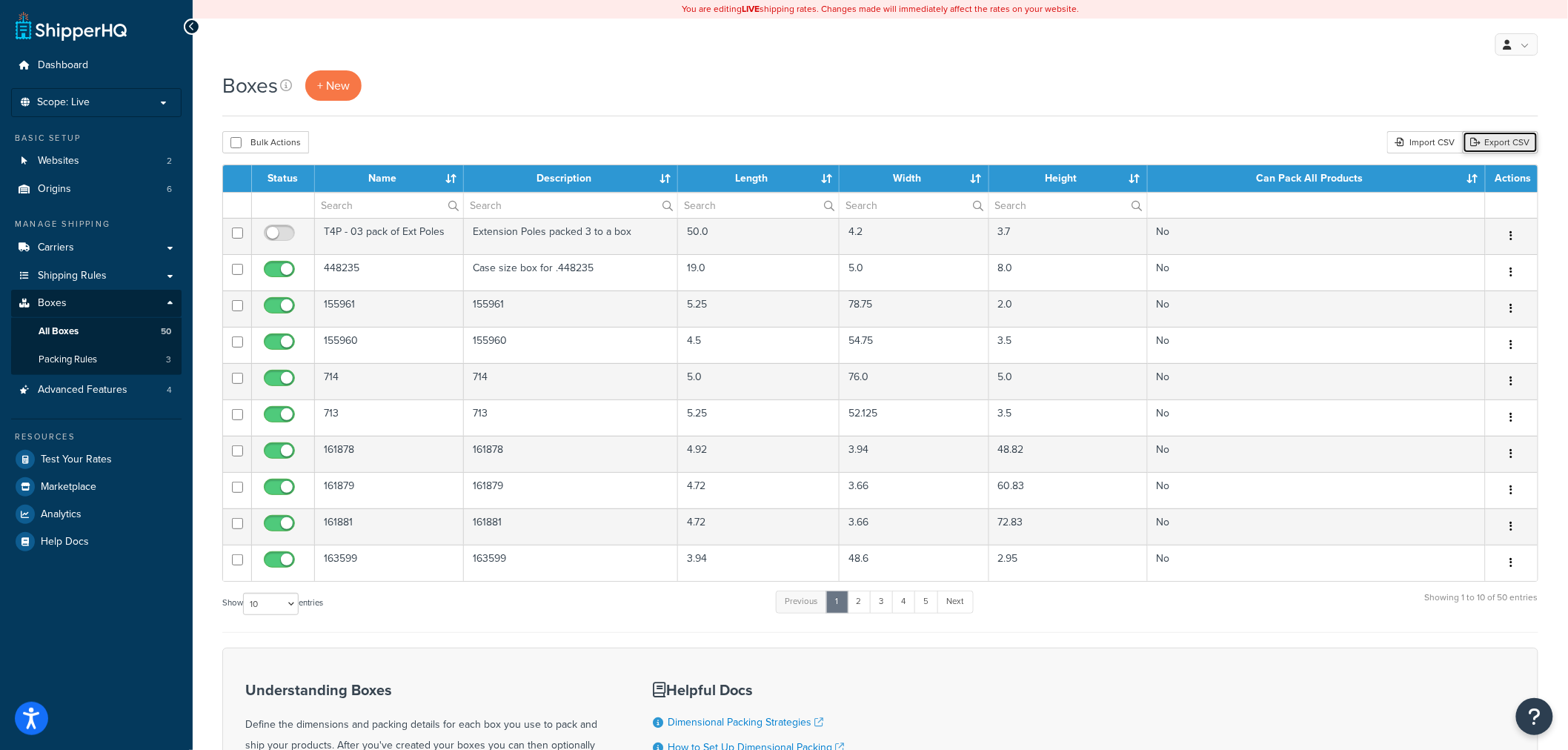
click at [1490, 137] on link "Export CSV" at bounding box center [1500, 142] width 75 height 22
click at [1415, 138] on div "Import CSV" at bounding box center [1424, 142] width 75 height 22
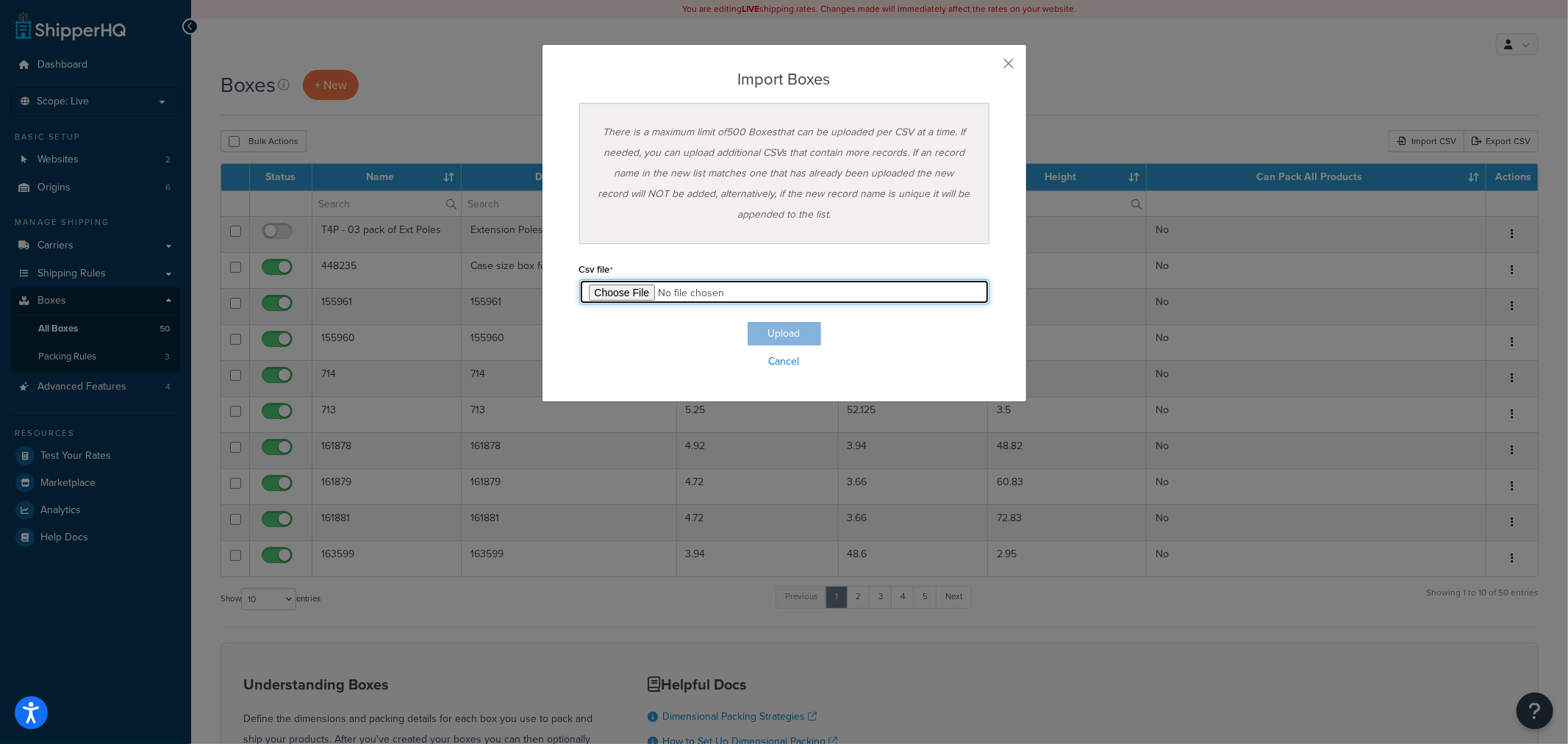
click at [628, 296] on input "file" at bounding box center [784, 291] width 410 height 25
type input "C:\fakepath\Box Export-2025-09-02 0710.csv"
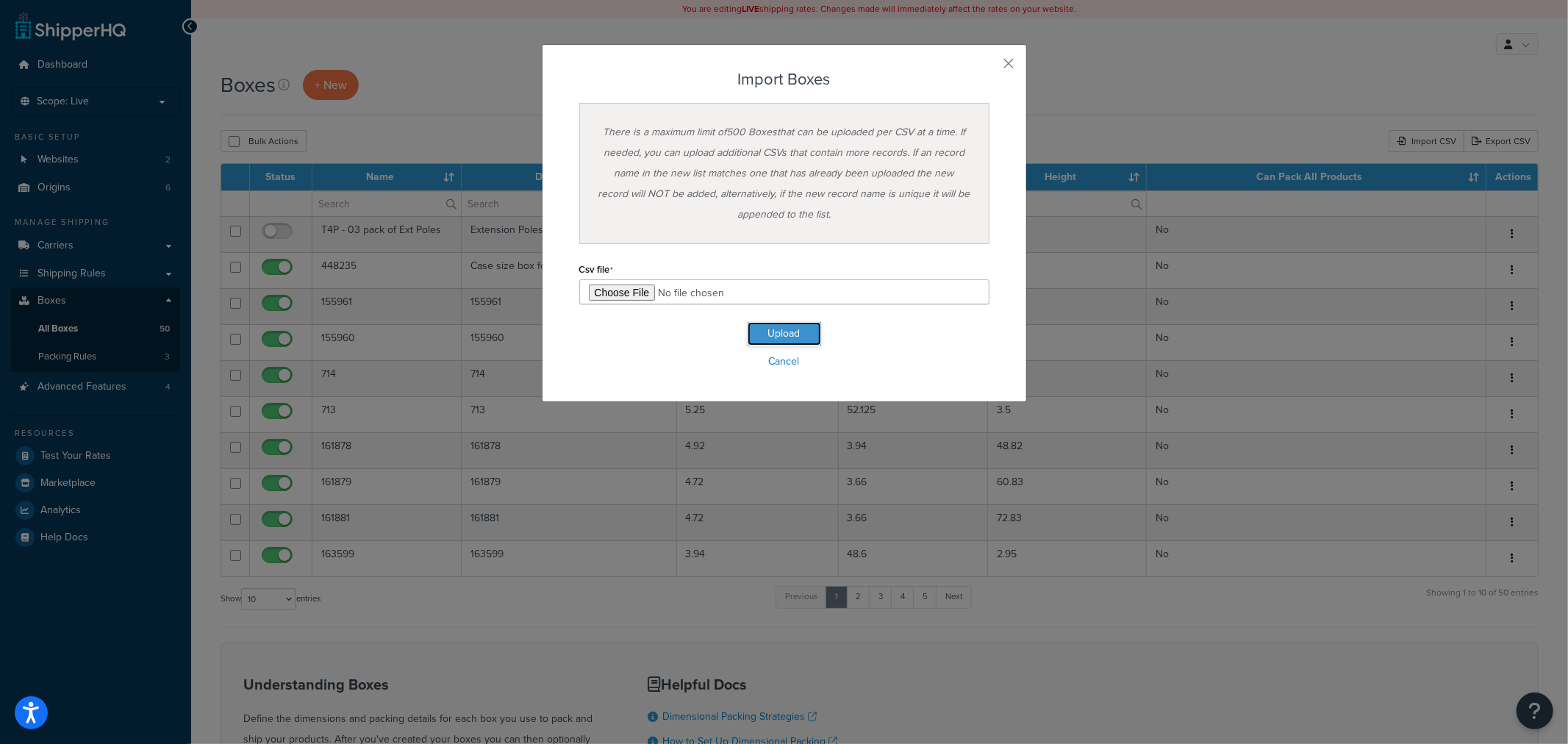
click at [799, 335] on button "Upload" at bounding box center [784, 334] width 73 height 24
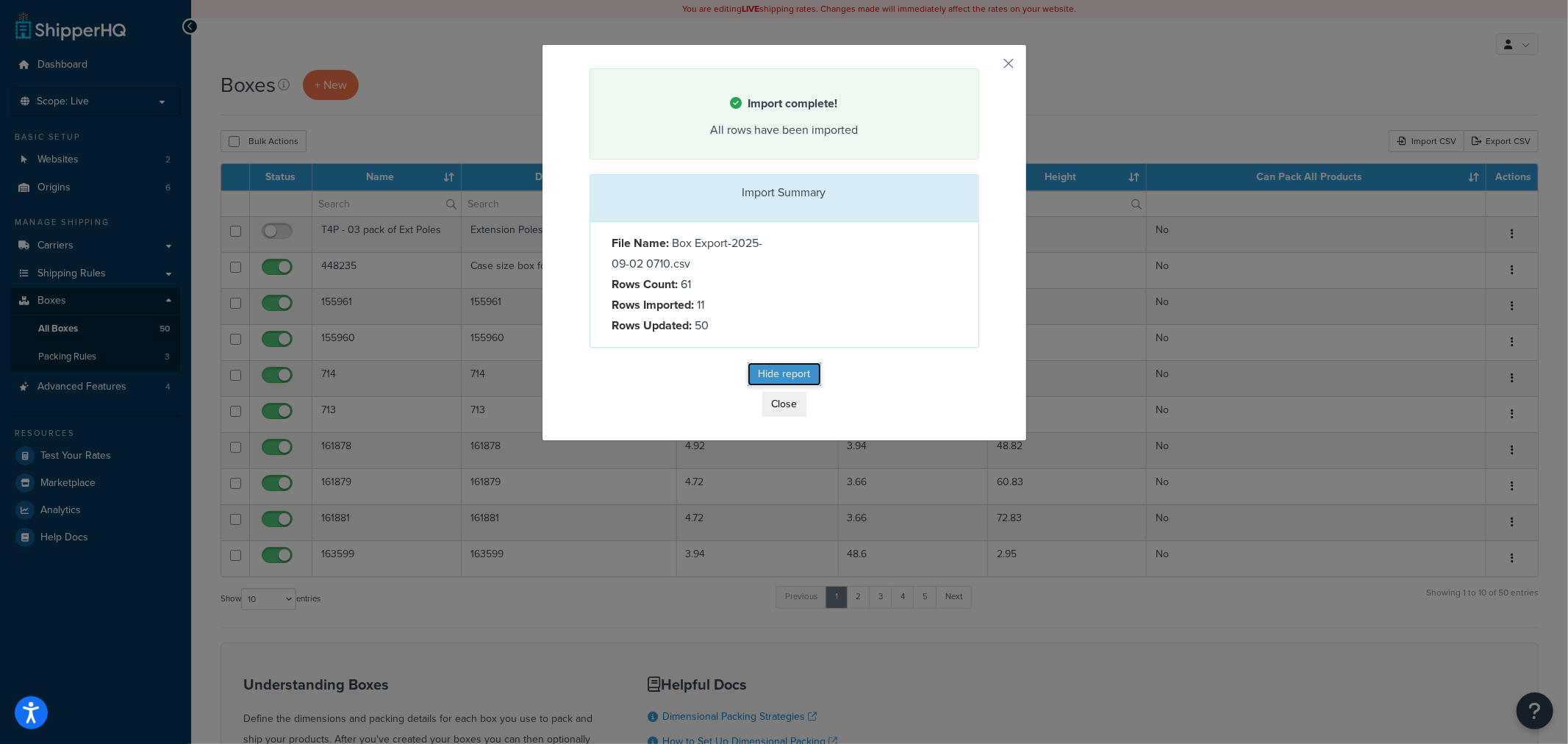
click at [795, 366] on button "Hide report" at bounding box center [784, 374] width 73 height 24
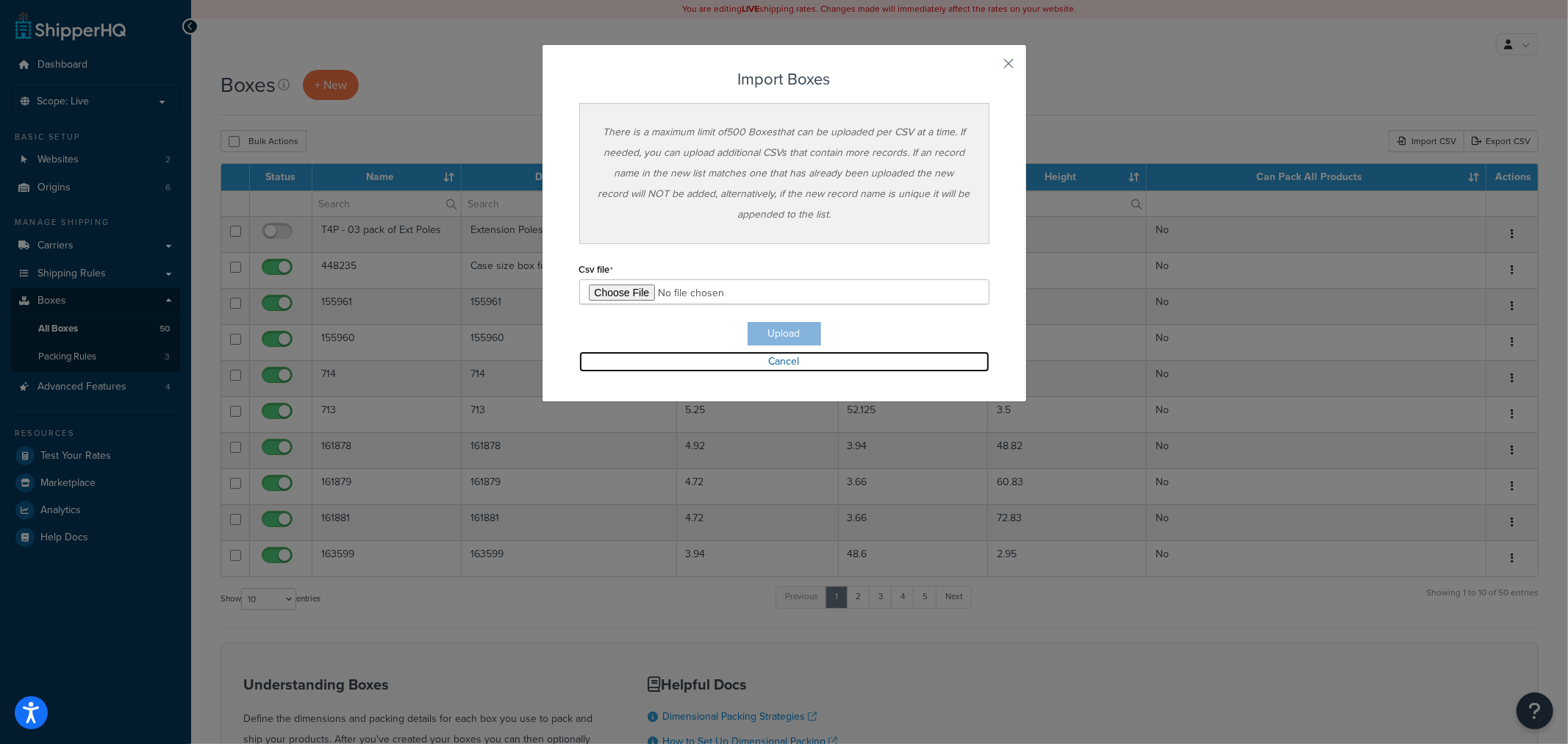
click at [794, 365] on link "Cancel" at bounding box center [784, 361] width 410 height 20
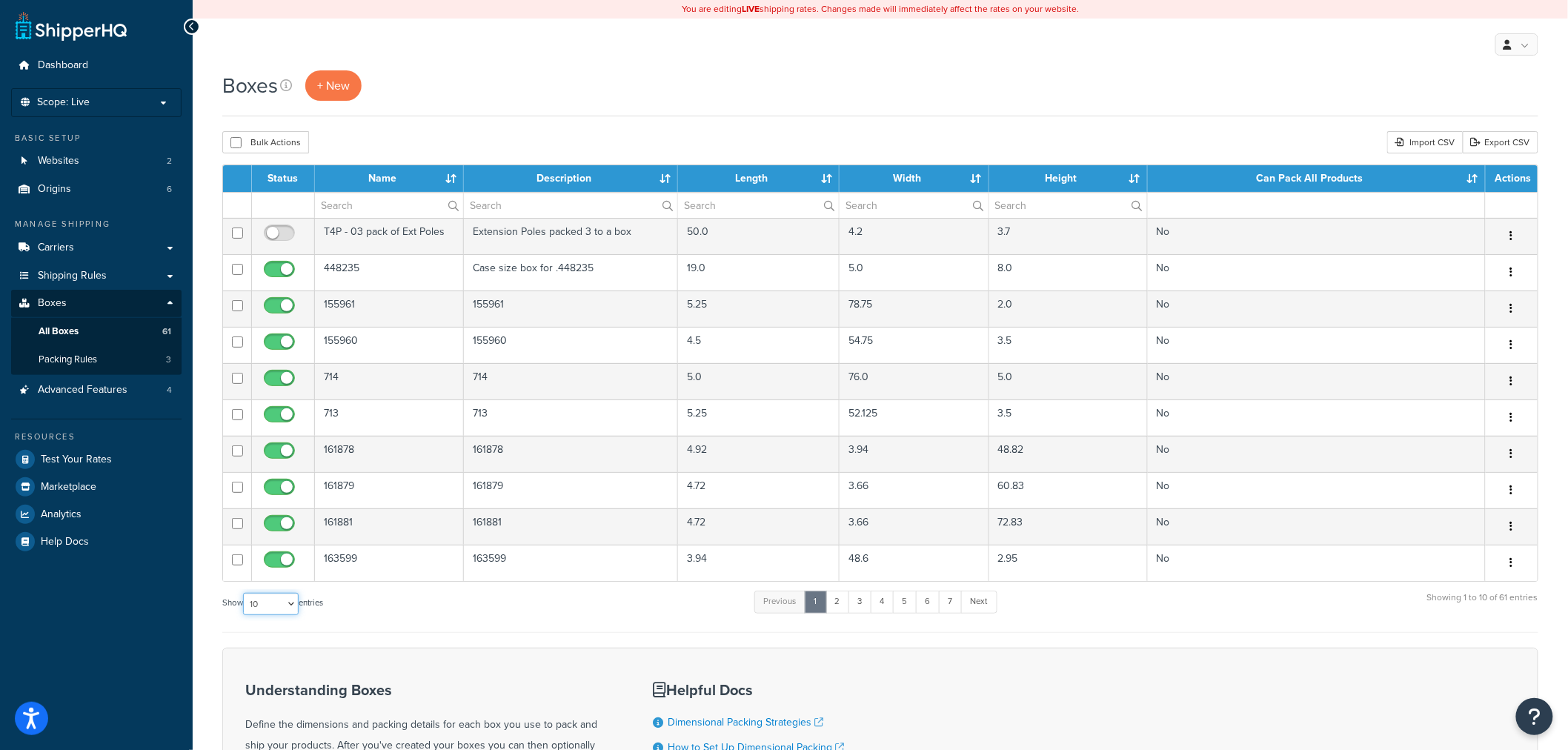
click at [288, 610] on select "10 15 25 50 100 1000" at bounding box center [271, 604] width 56 height 22
select select "1000"
click at [245, 594] on select "10 15 25 50 100 1000" at bounding box center [271, 604] width 56 height 22
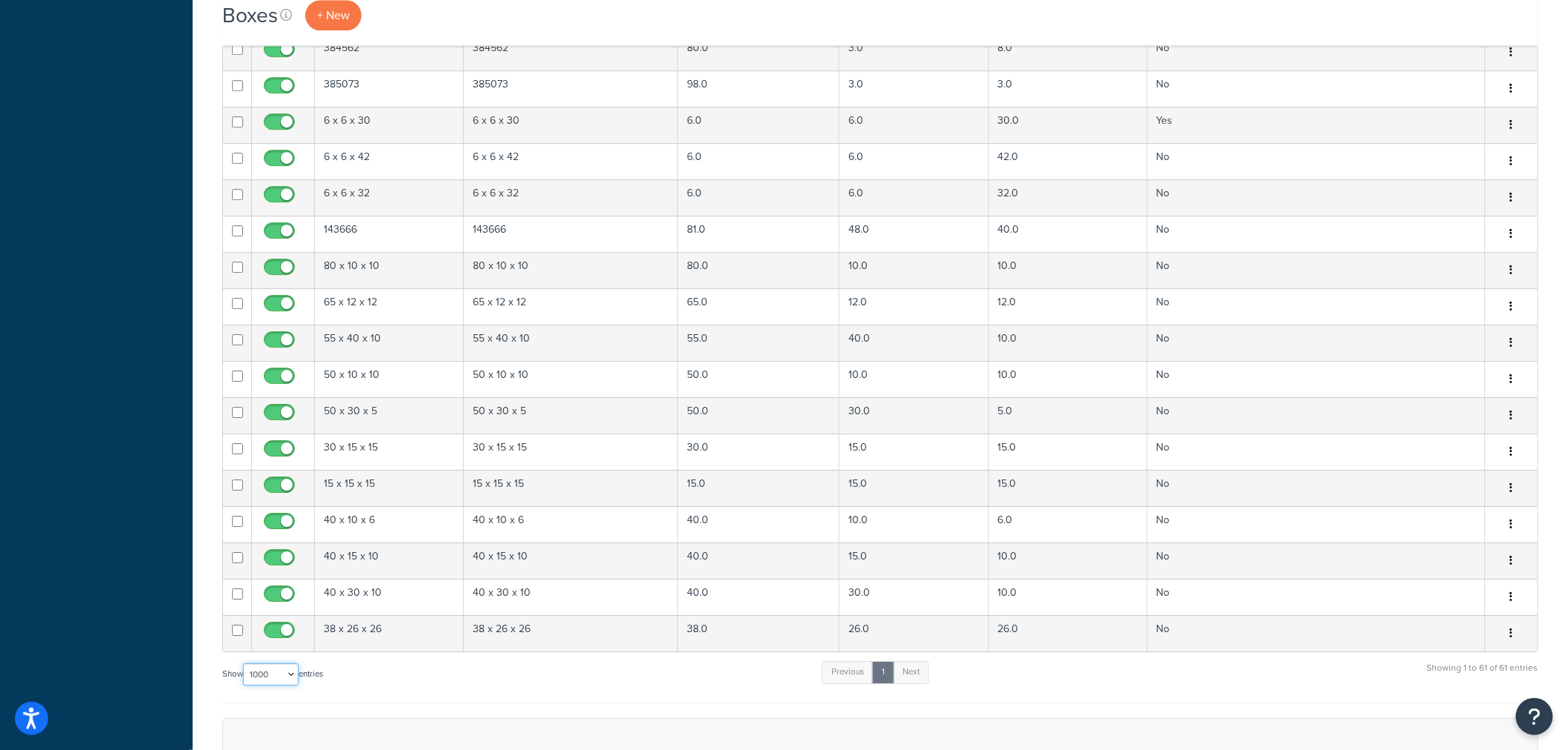
scroll to position [1811, 0]
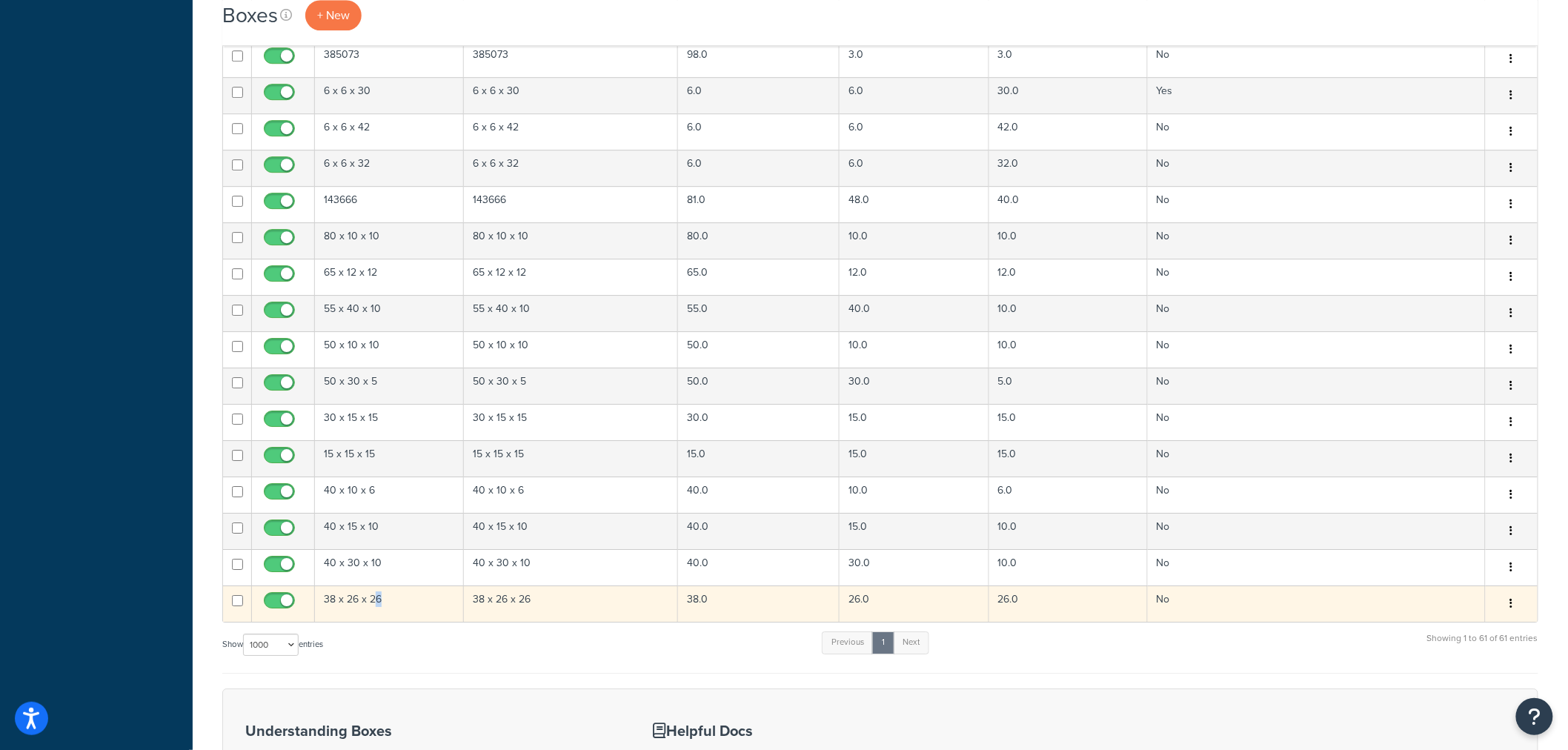
drag, startPoint x: 383, startPoint y: 595, endPoint x: 378, endPoint y: 622, distance: 27.5
click at [378, 621] on td "38 x 26 x 26" at bounding box center [390, 604] width 149 height 36
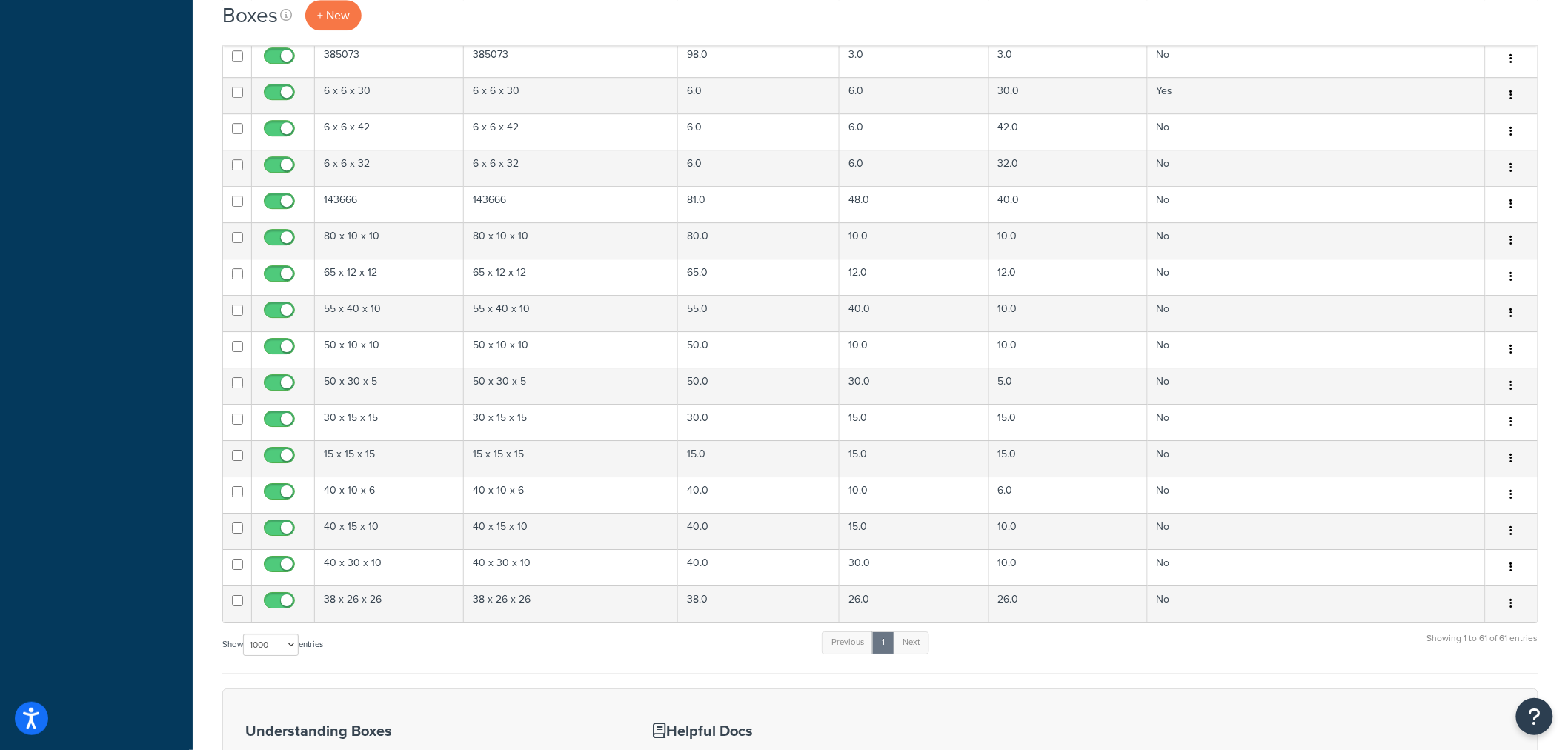
click at [411, 643] on div "Show 10 15 25 50 100 1000 entries Previous 1 Next Showing 1 to 61 of 61 entries" at bounding box center [879, 651] width 1316 height 43
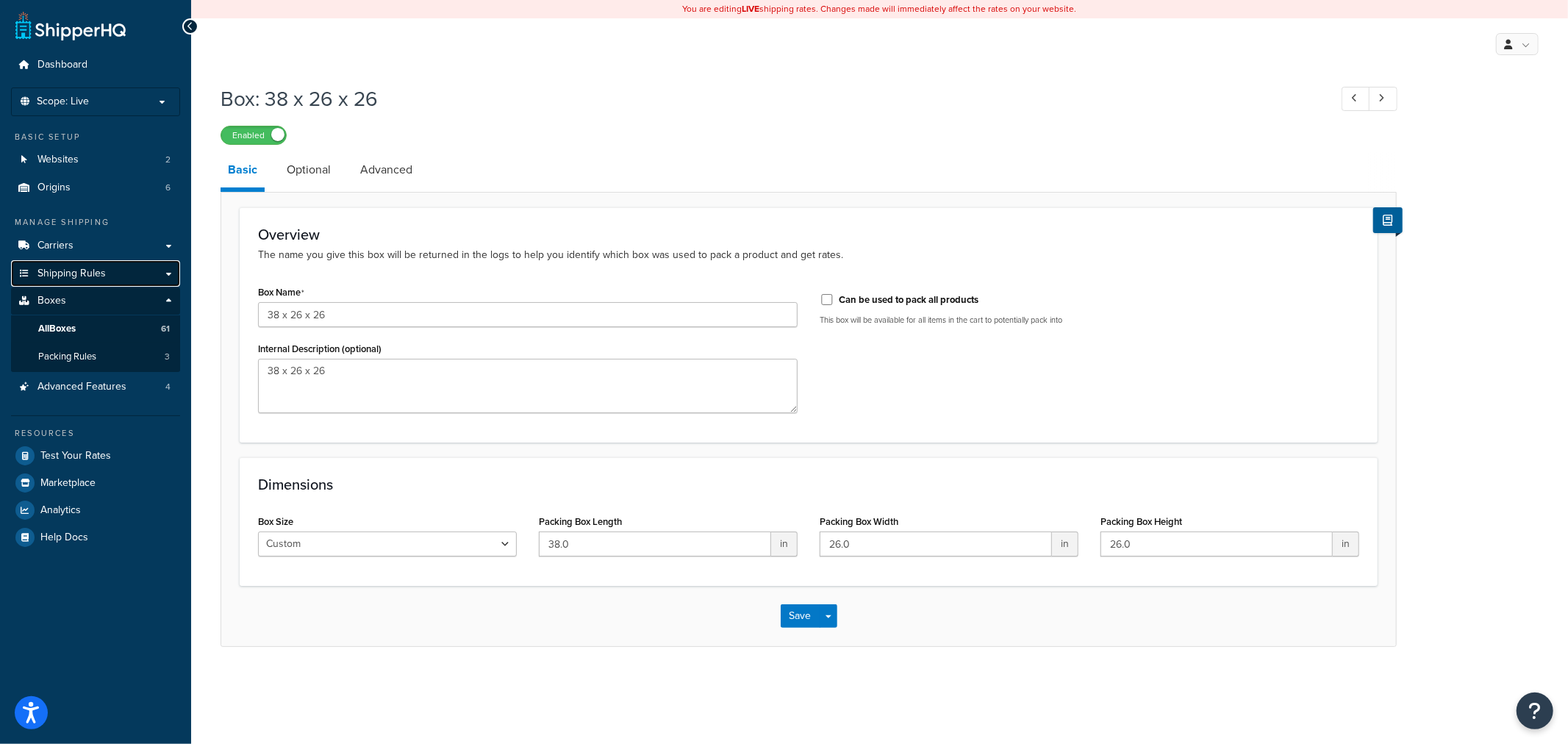
click at [75, 280] on span "Shipping Rules" at bounding box center [72, 274] width 69 height 12
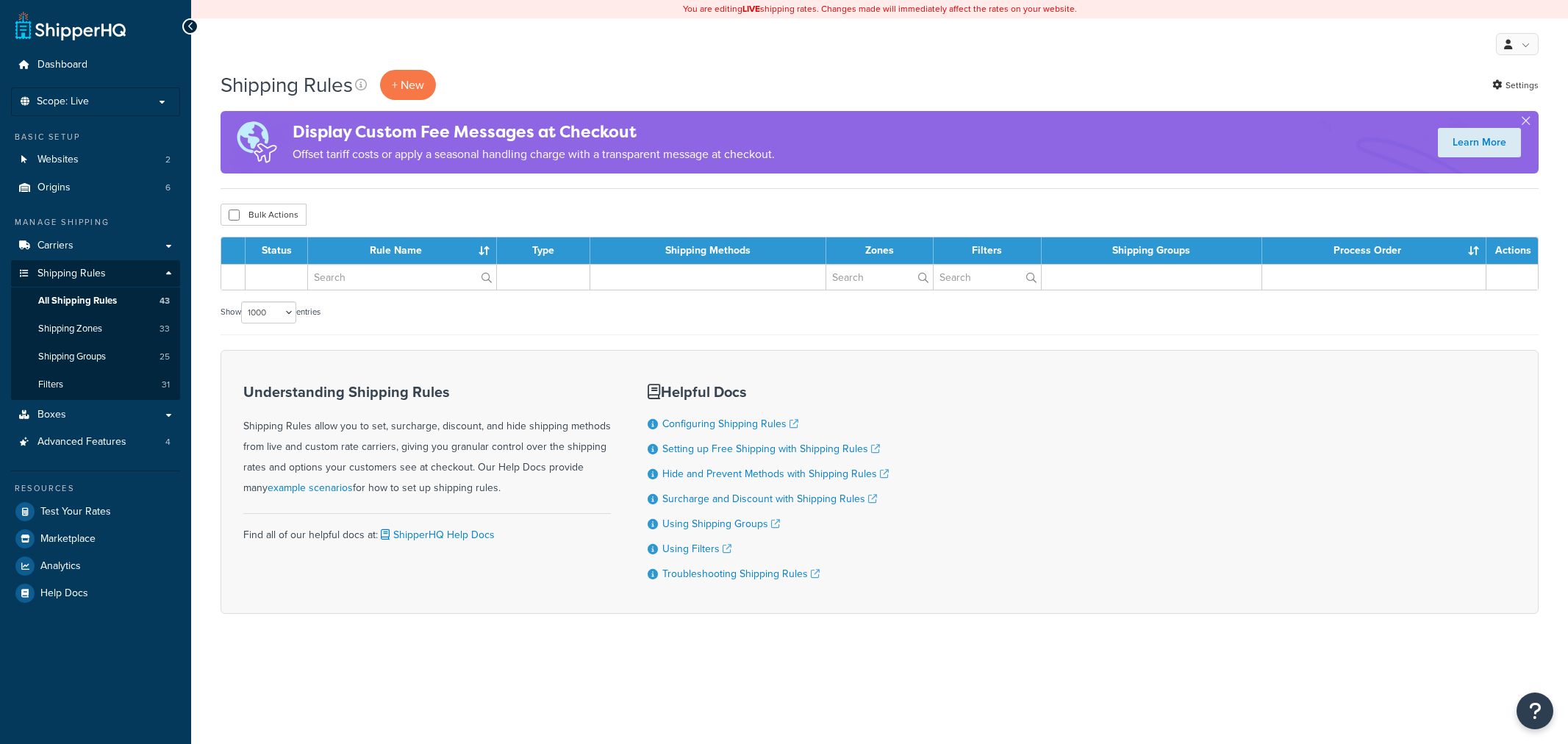
select select "1000"
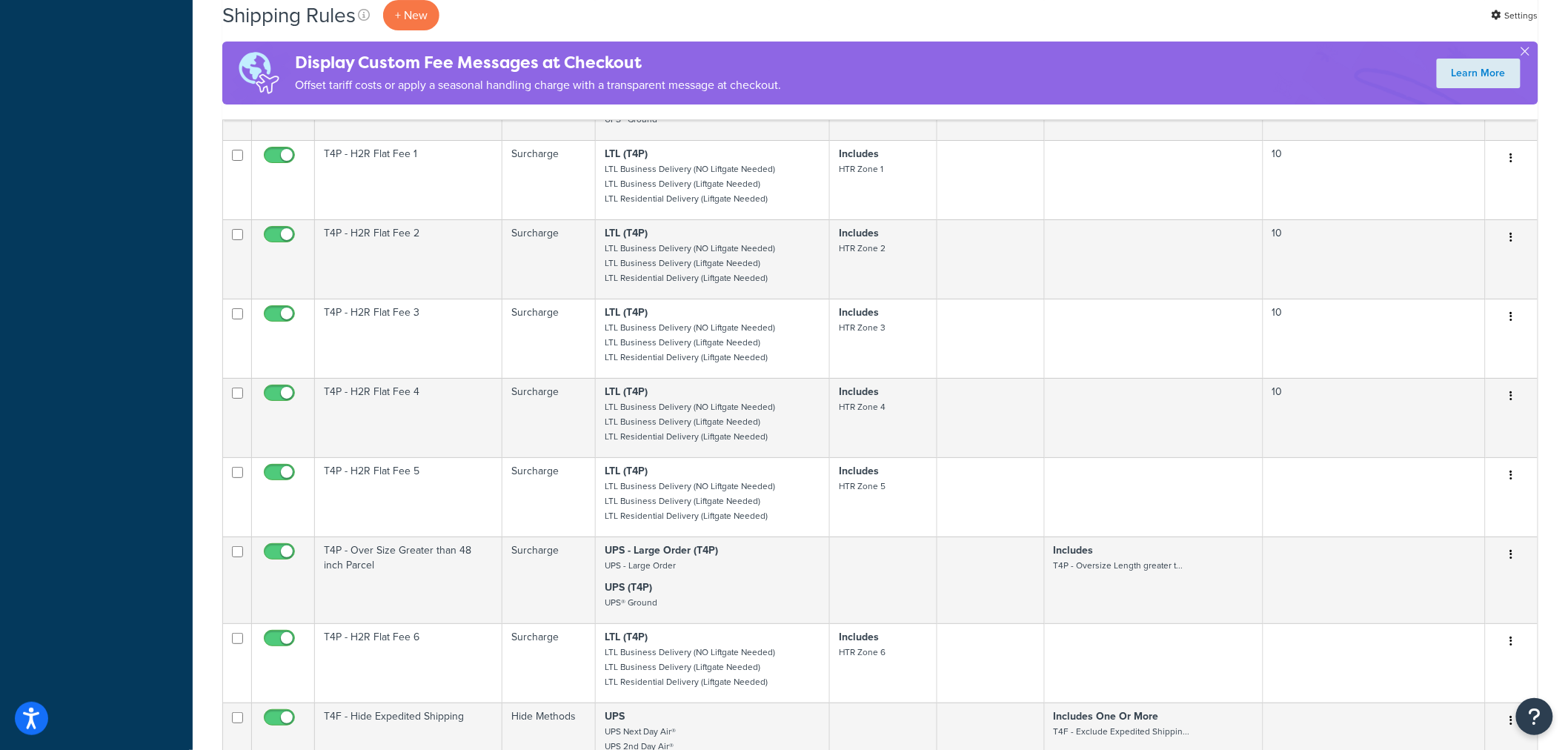
scroll to position [2388, 0]
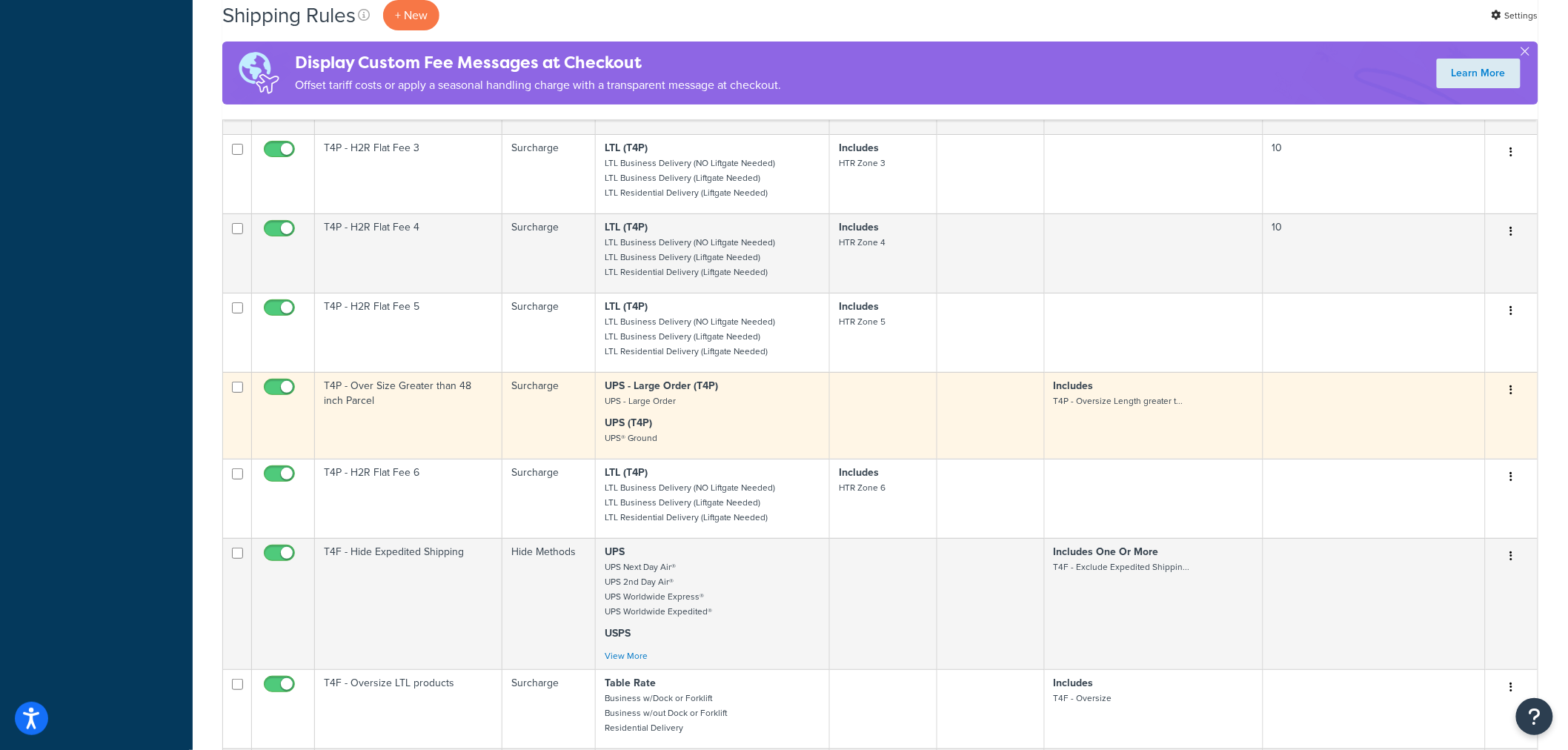
click at [423, 424] on td "T4P - Over Size Greater than 48 inch Parcel" at bounding box center [408, 415] width 187 height 87
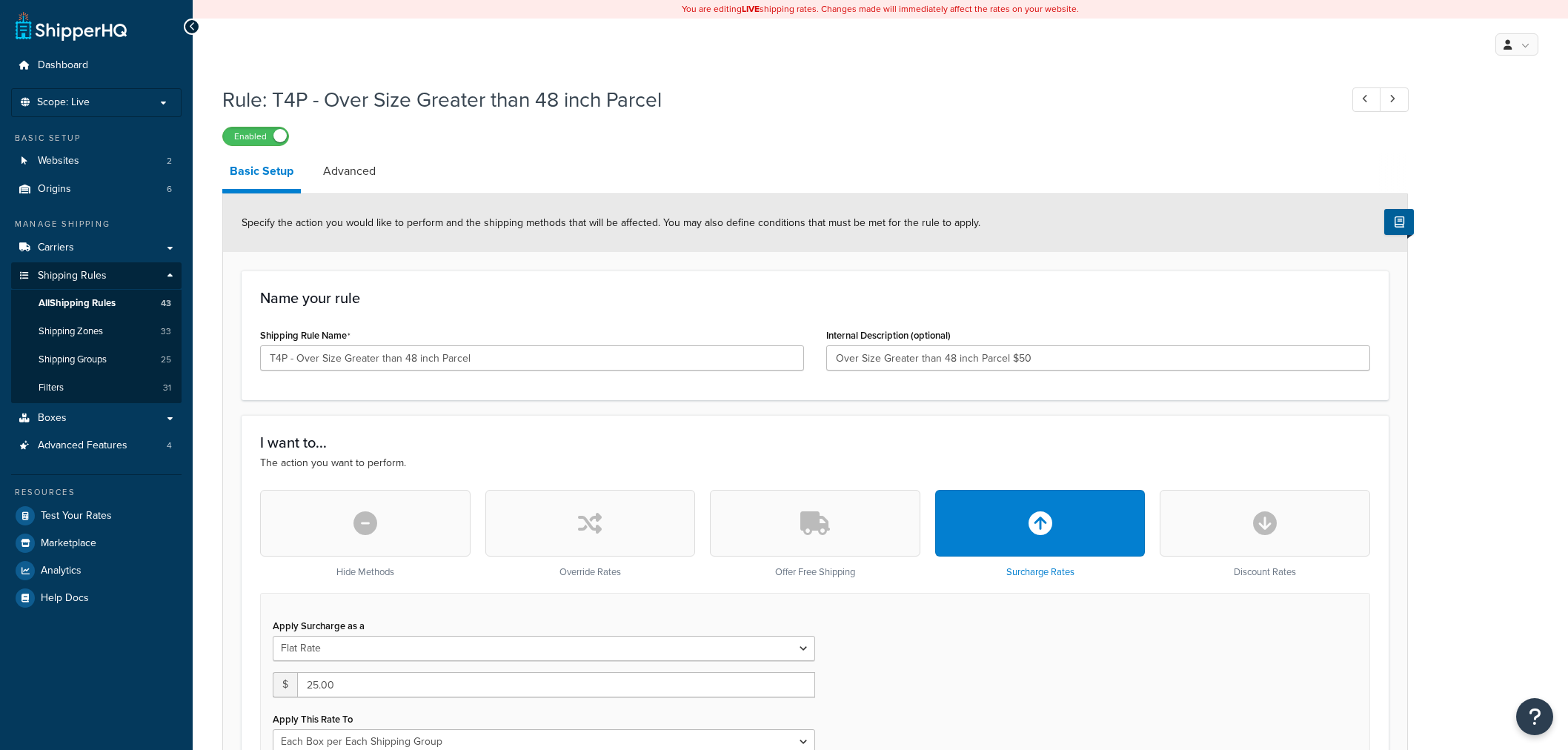
select select "BOX"
click at [332, 159] on link "Advanced" at bounding box center [350, 171] width 67 height 36
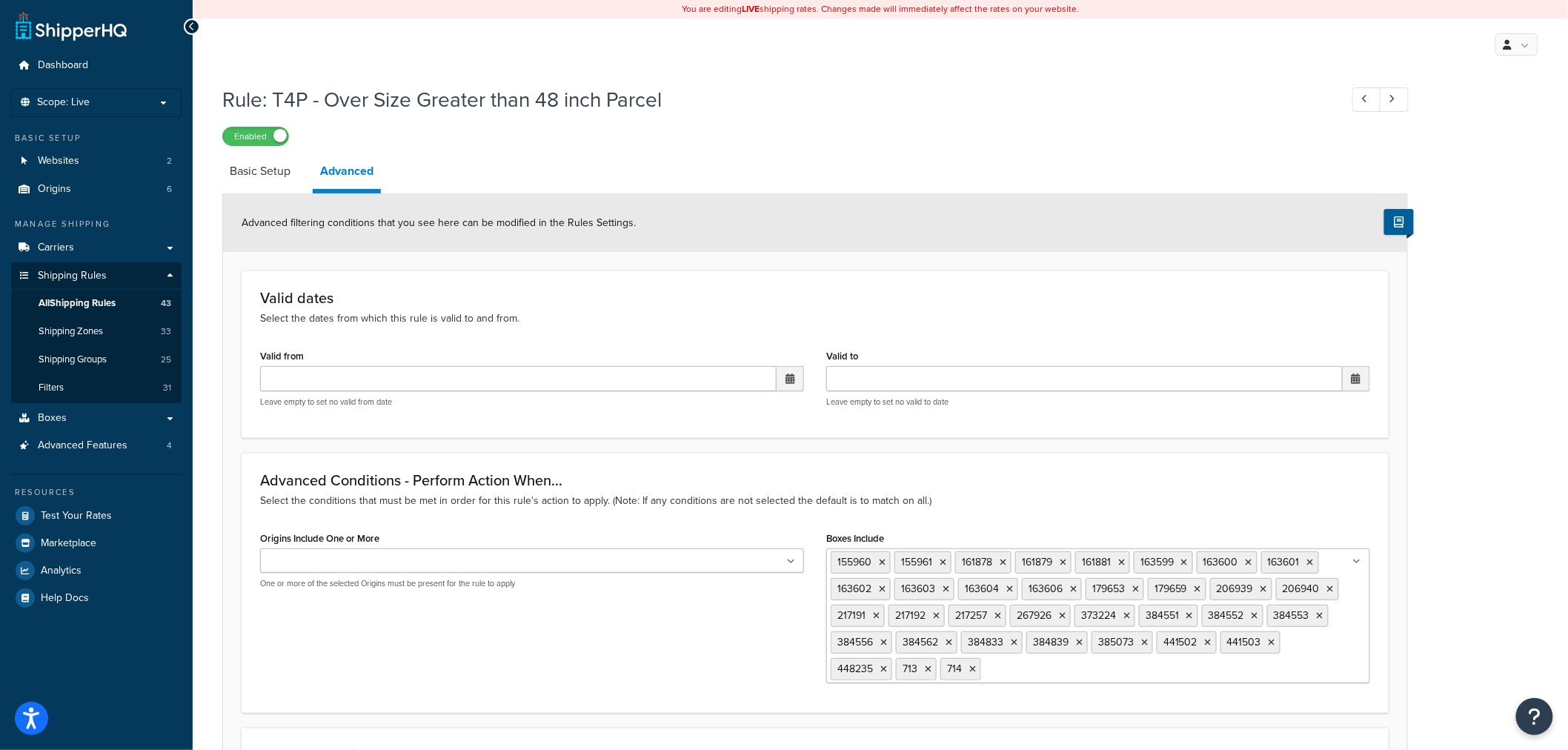
click at [1099, 677] on ul "155960 155961 161878 161879 161881 163599 163600 163601 163602 163603 163604 16…" at bounding box center [1098, 616] width 544 height 135
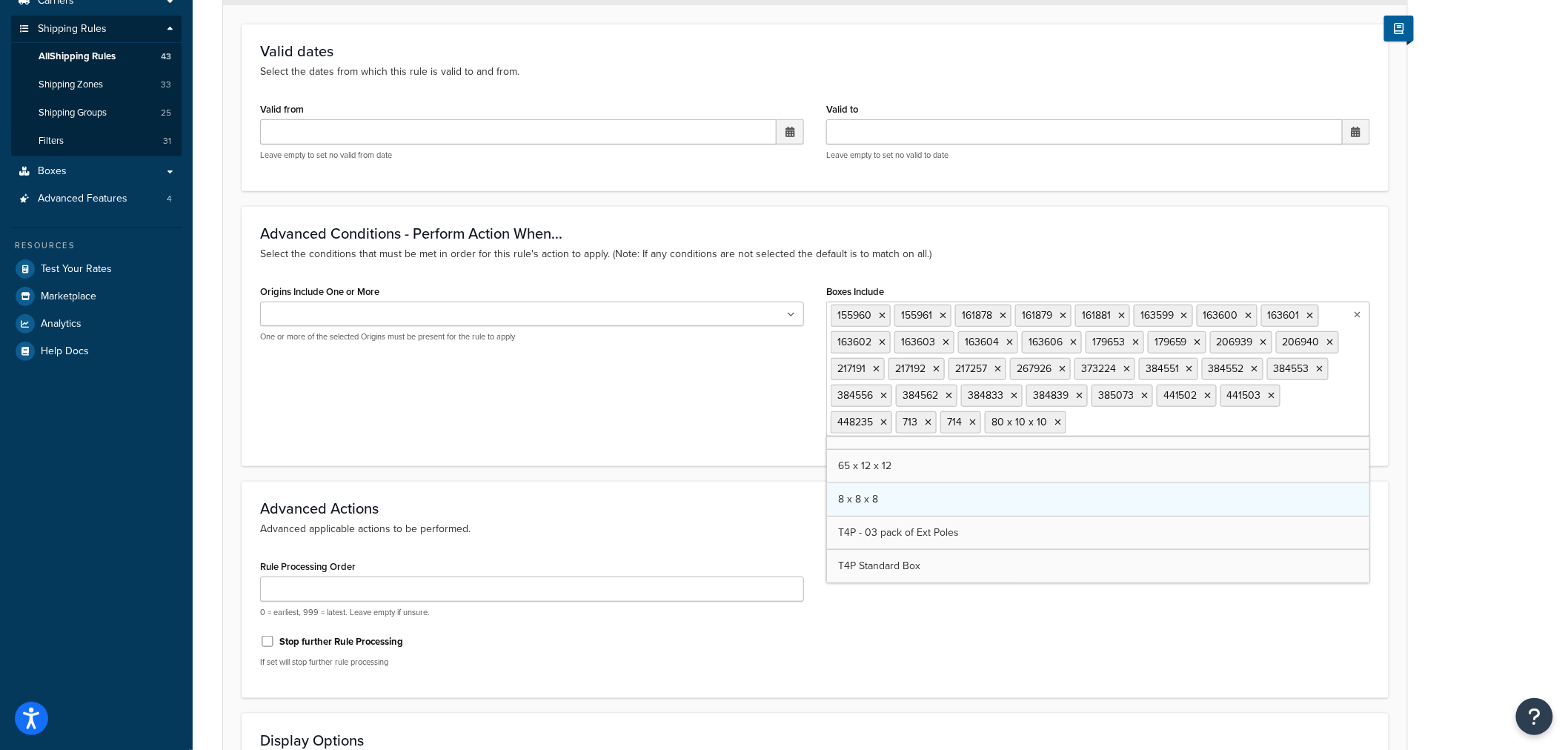
scroll to position [687, 0]
click at [1041, 421] on icon at bounding box center [1042, 422] width 7 height 9
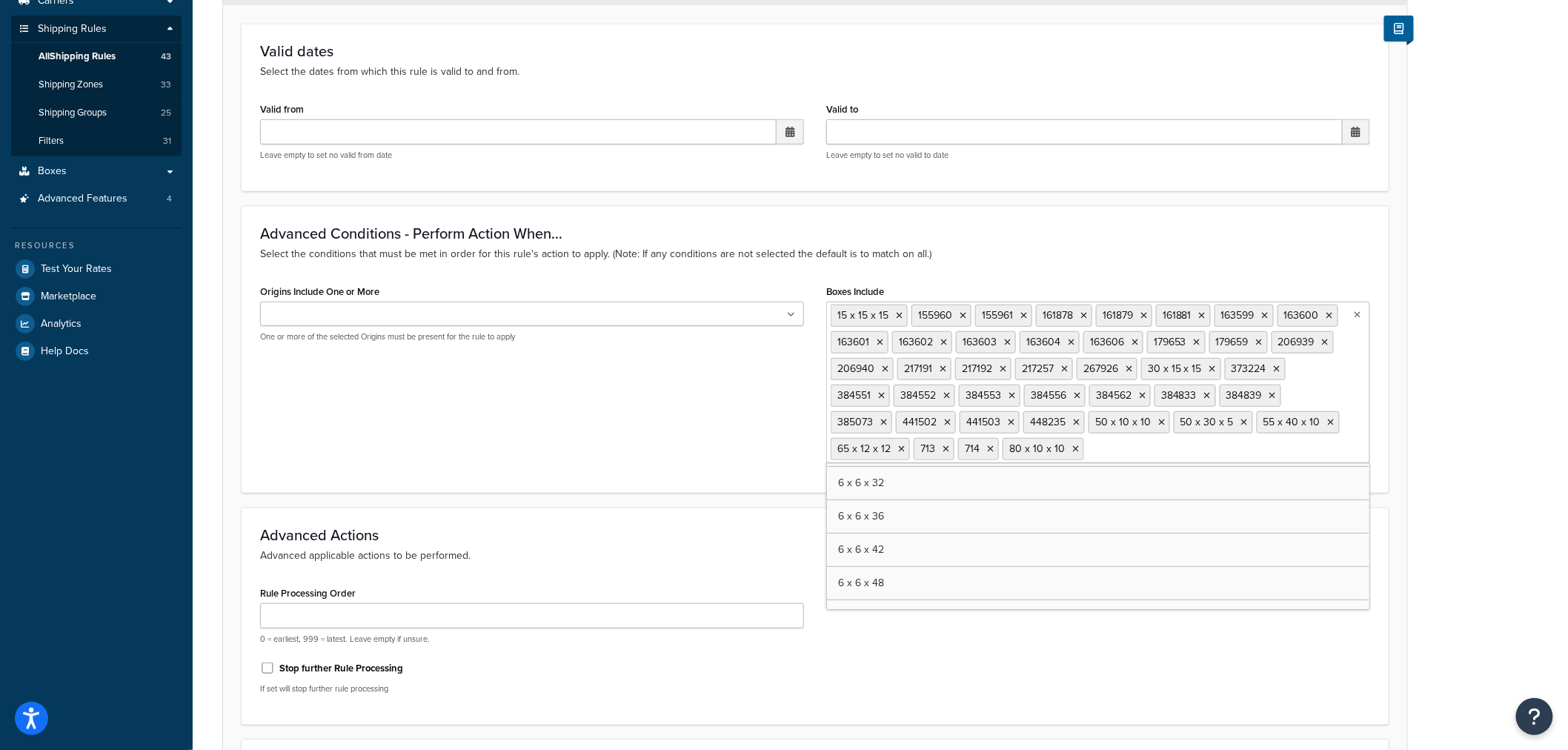
scroll to position [493, 0]
click at [1116, 690] on div "Rule Processing Order 0 = earliest, 999 = latest. Leave empty if unsure. Stop f…" at bounding box center [816, 643] width 1132 height 123
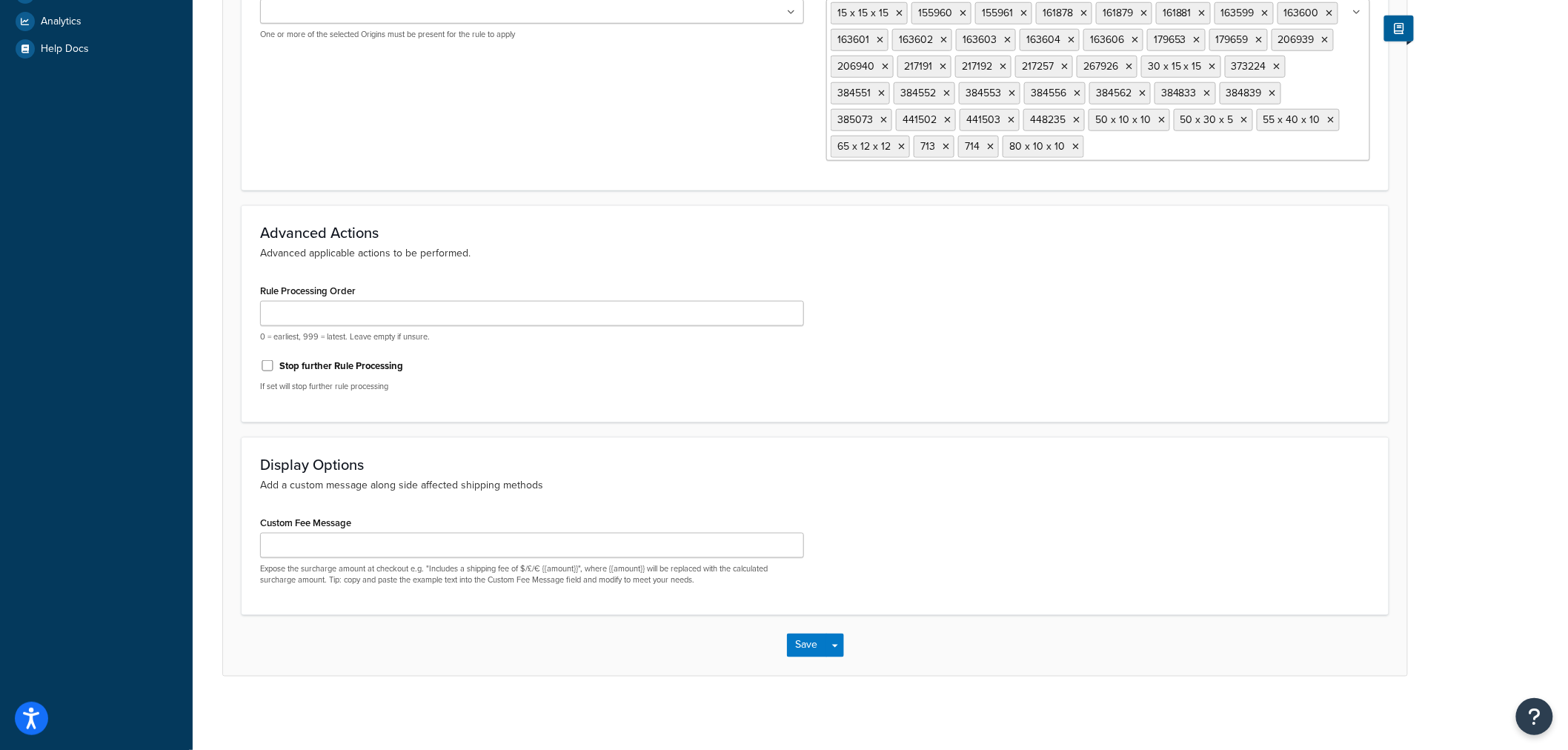
scroll to position [550, 0]
click at [792, 650] on button "Save" at bounding box center [807, 644] width 40 height 24
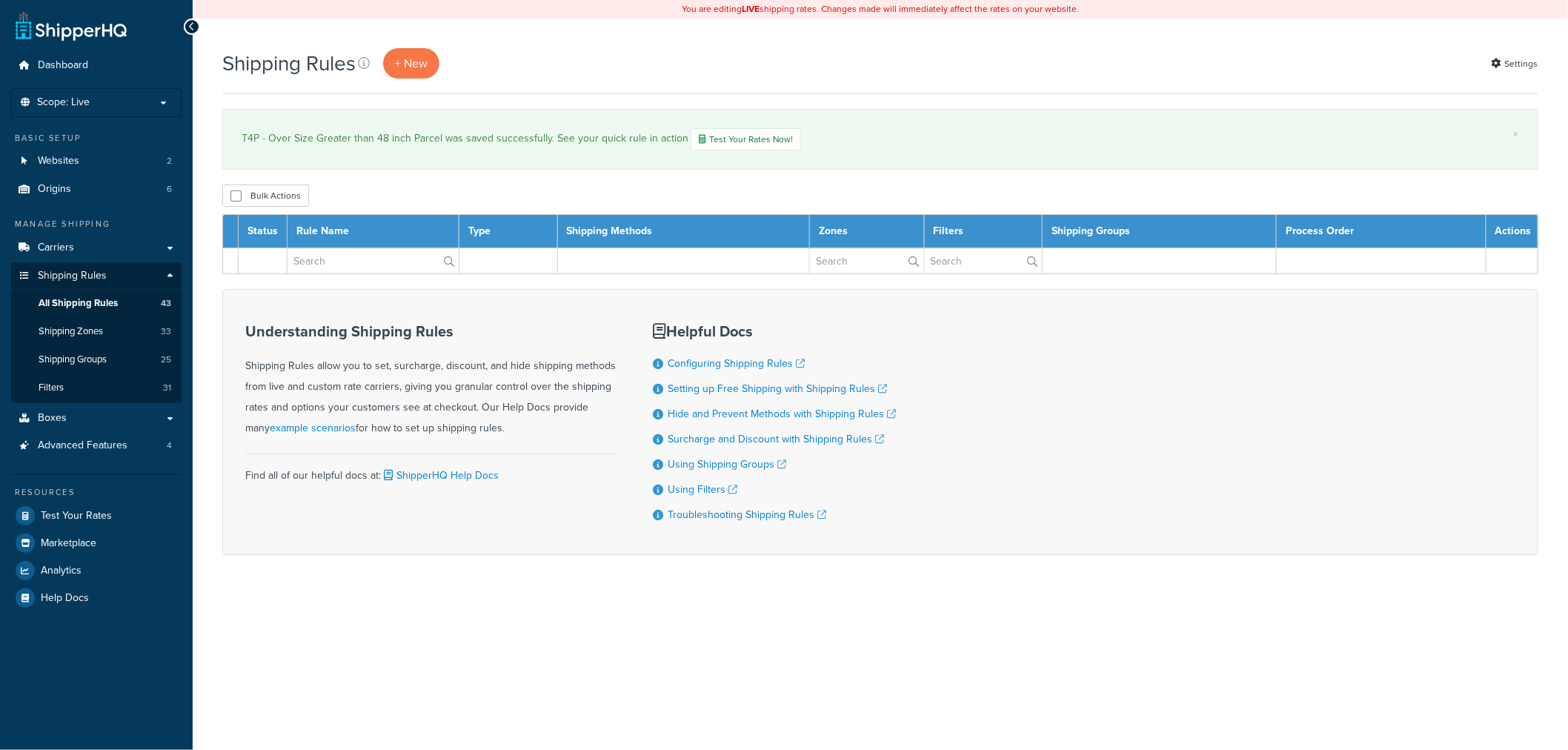
select select "1000"
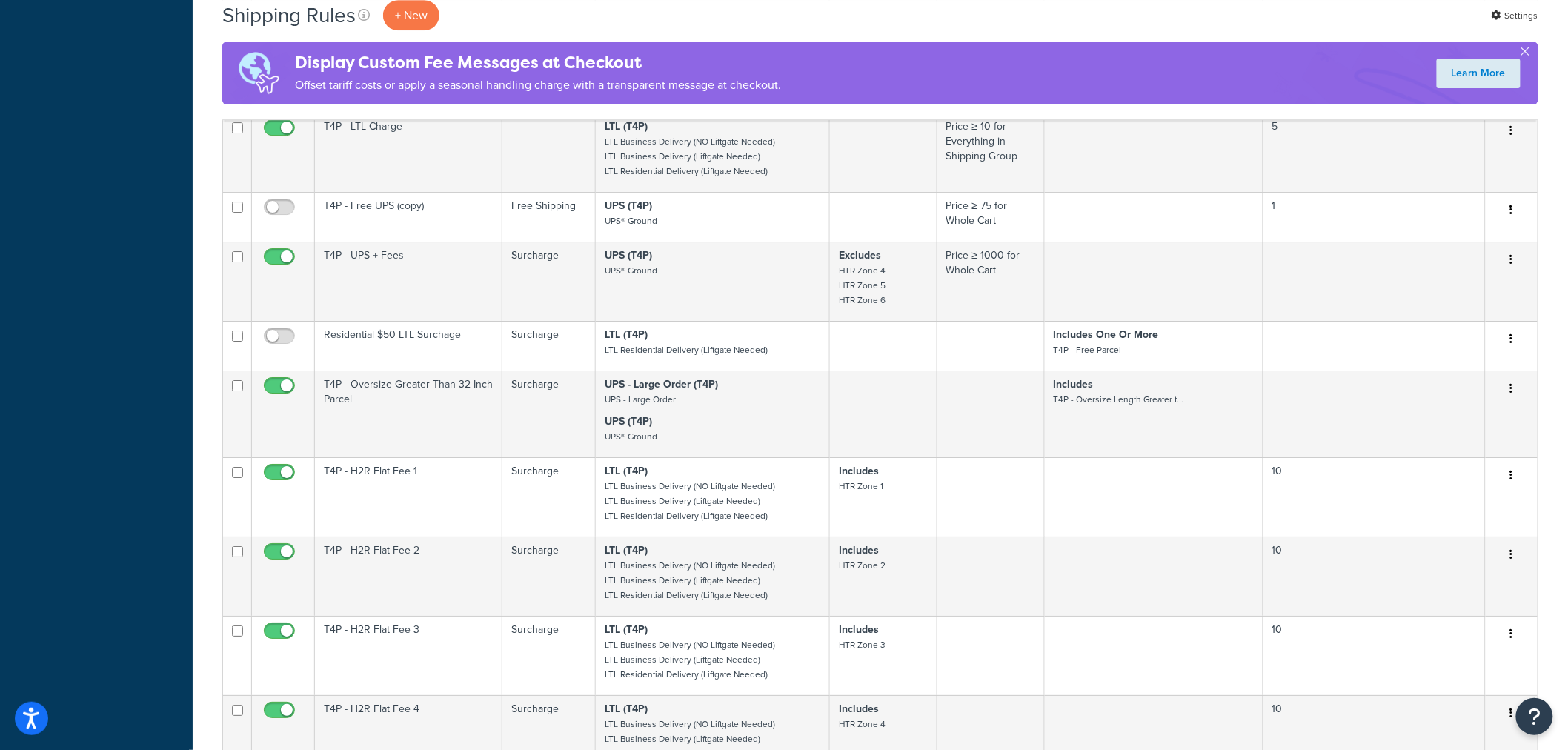
scroll to position [1976, 0]
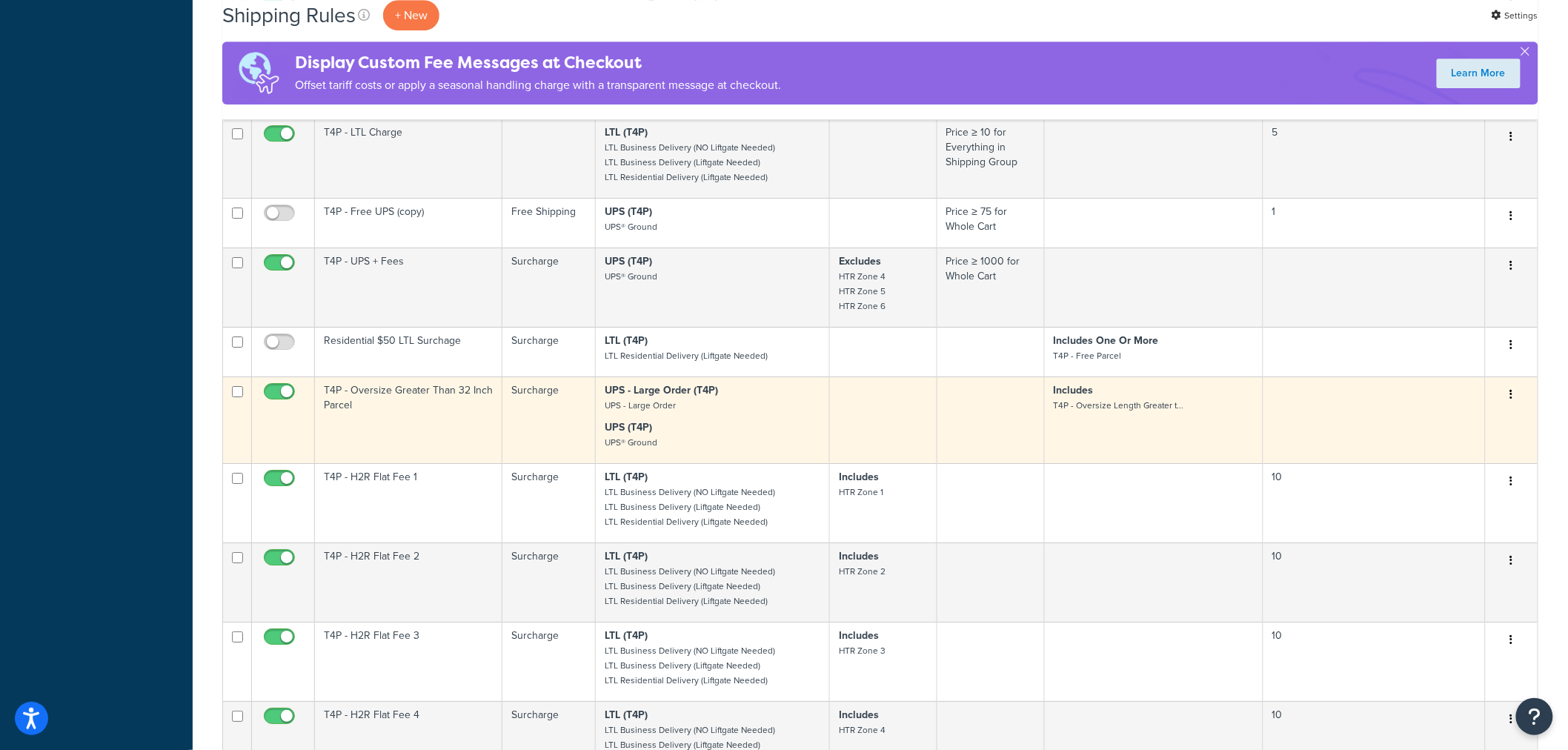
click at [430, 431] on td "T4P - Oversize Greater Than 32 Inch Parcel" at bounding box center [408, 420] width 187 height 87
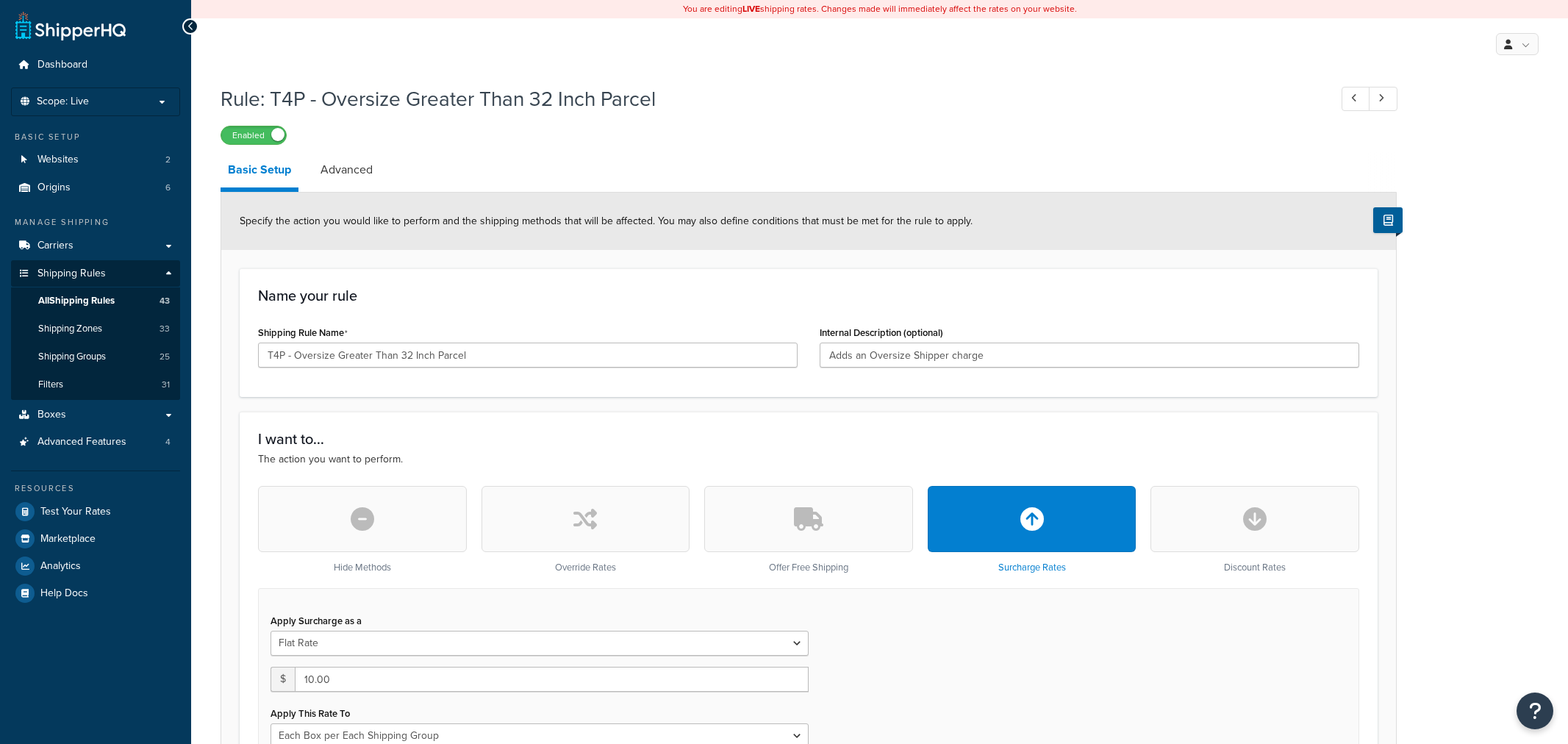
select select "BOX"
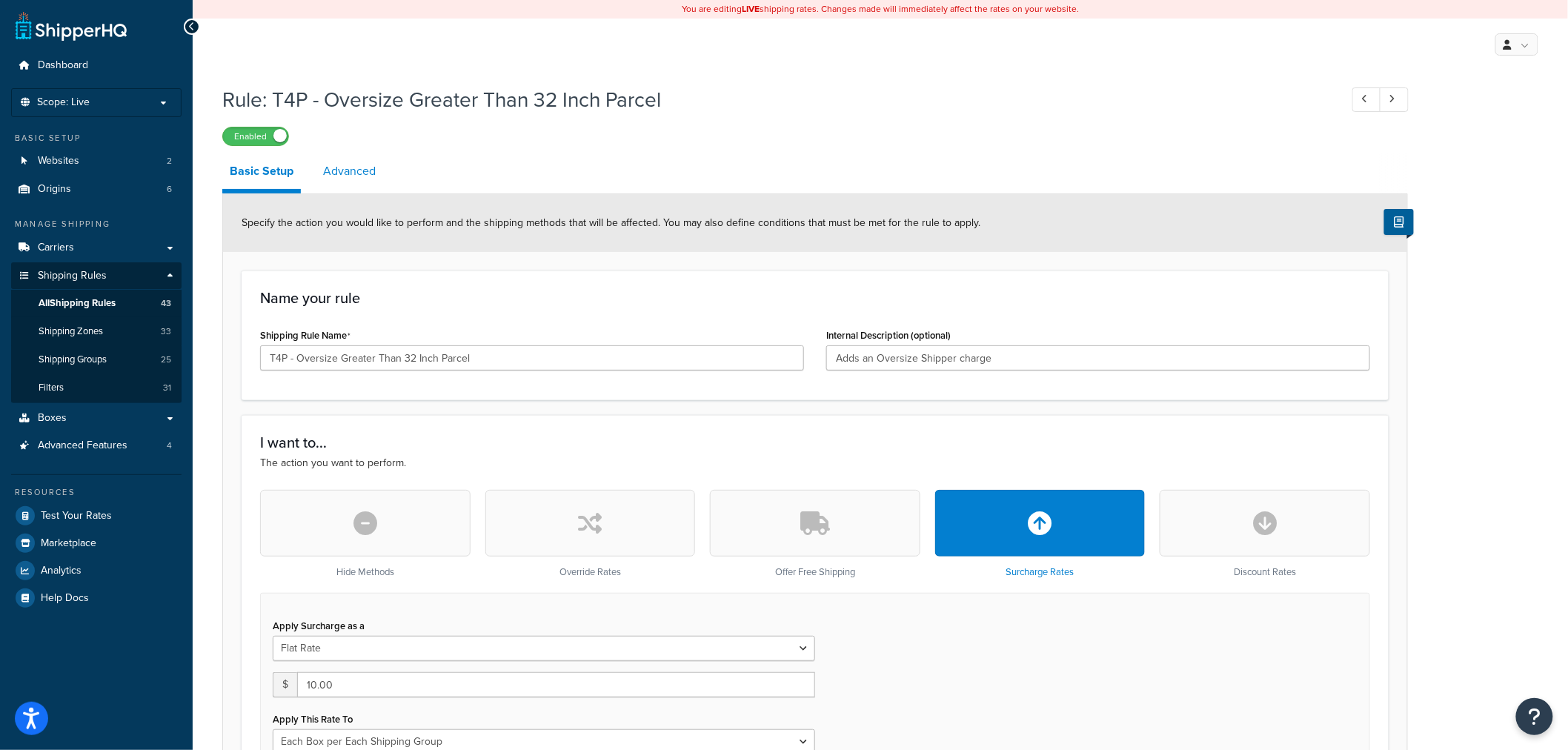
click at [363, 157] on link "Advanced" at bounding box center [350, 171] width 67 height 36
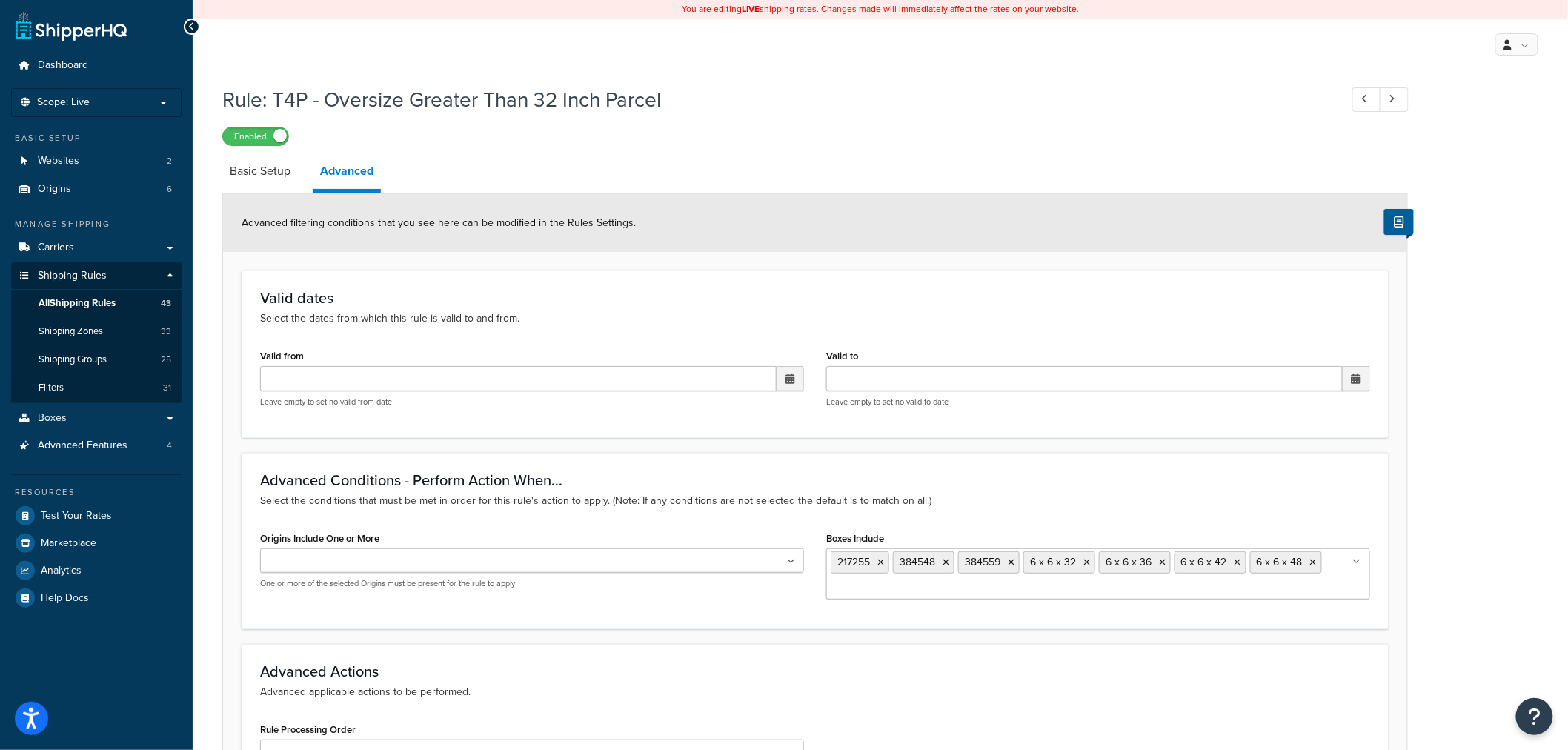
click at [1226, 588] on ul "217255 384548 384559 6 x 6 x 32 6 x 6 x 36 6 x 6 x 42 6 x 6 x 48" at bounding box center [1098, 574] width 544 height 51
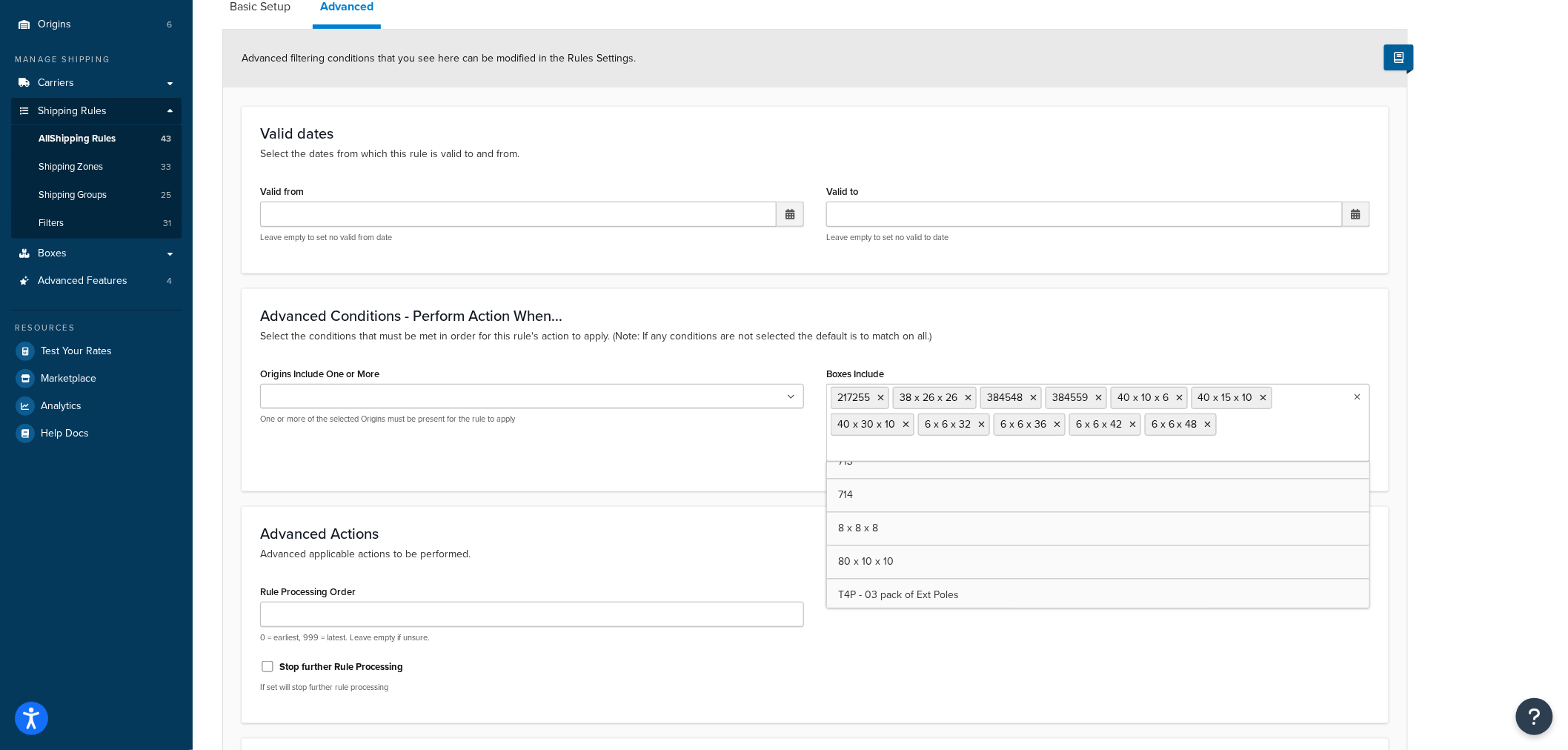
scroll to position [1523, 0]
click at [1155, 646] on div "Rule Processing Order 0 = earliest, 999 = latest. Leave empty if unsure. Stop f…" at bounding box center [816, 643] width 1132 height 123
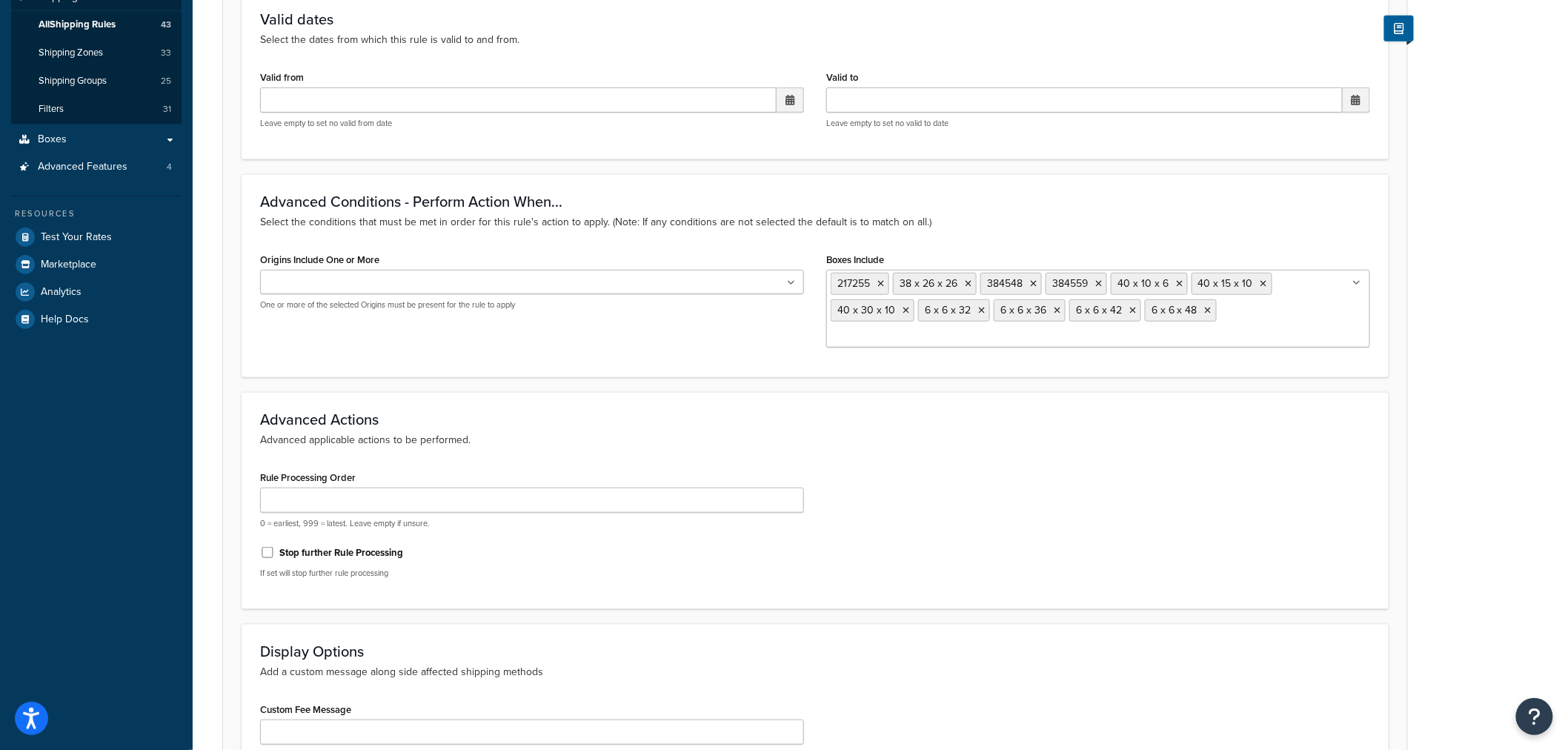
scroll to position [443, 0]
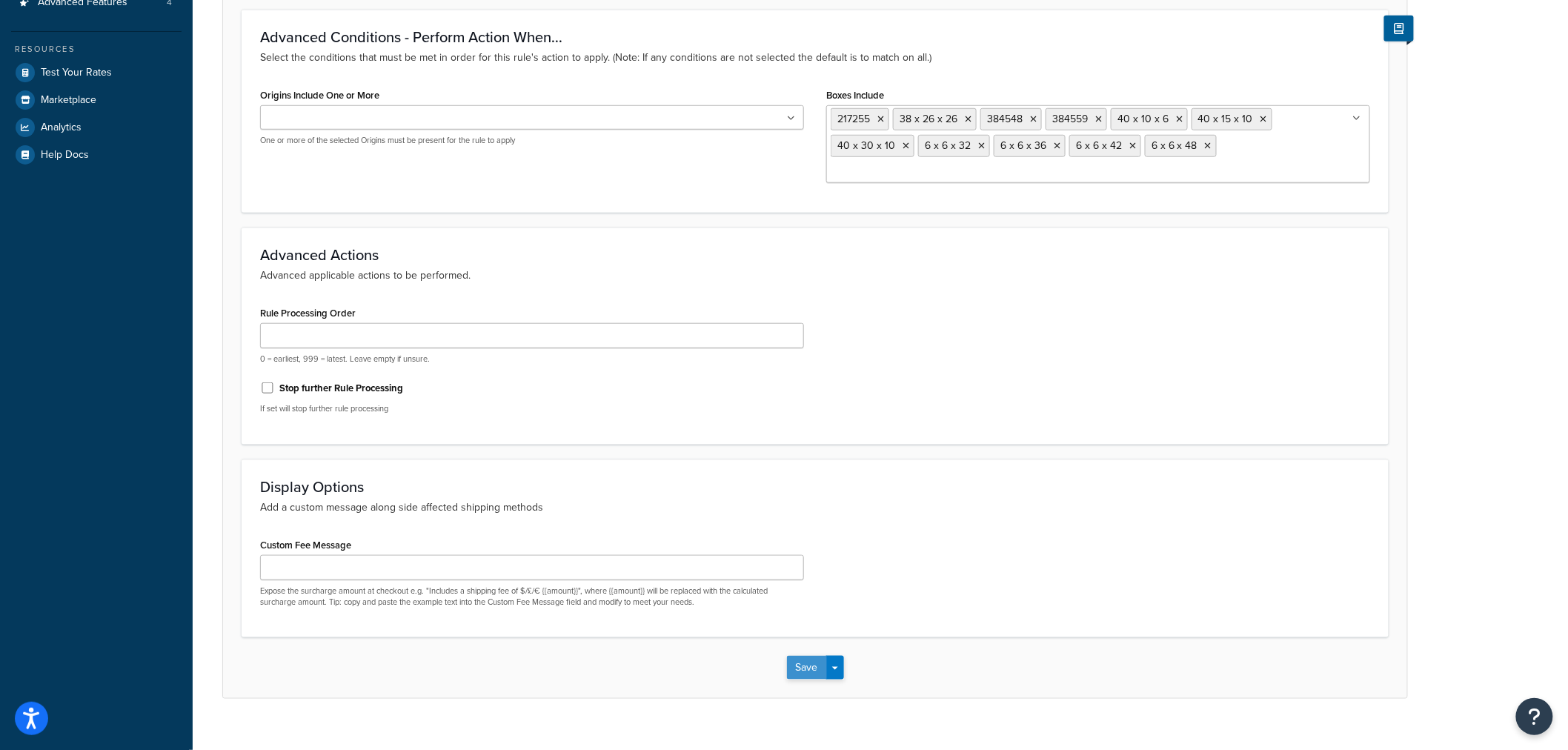
click at [802, 656] on button "Save" at bounding box center [807, 667] width 40 height 24
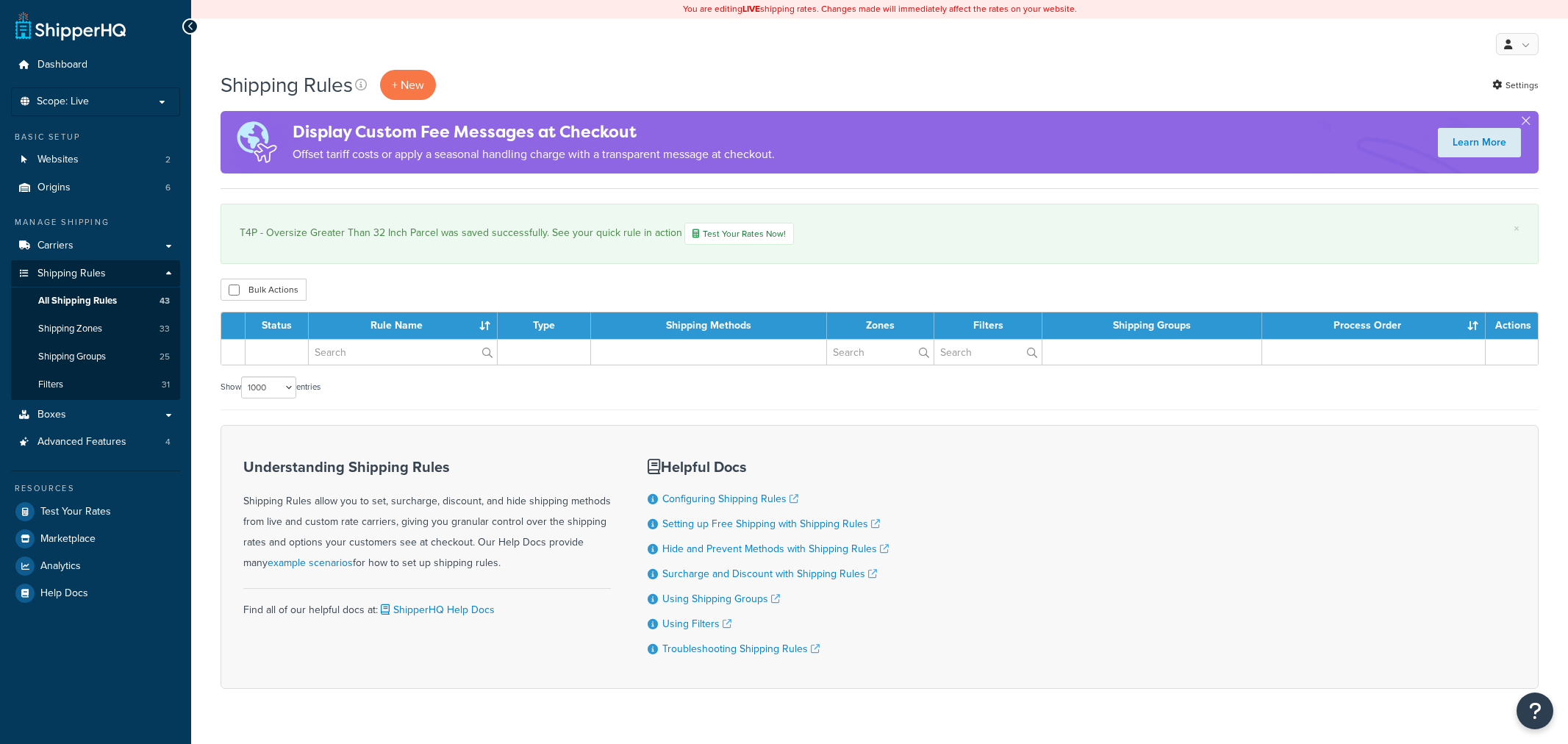
select select "1000"
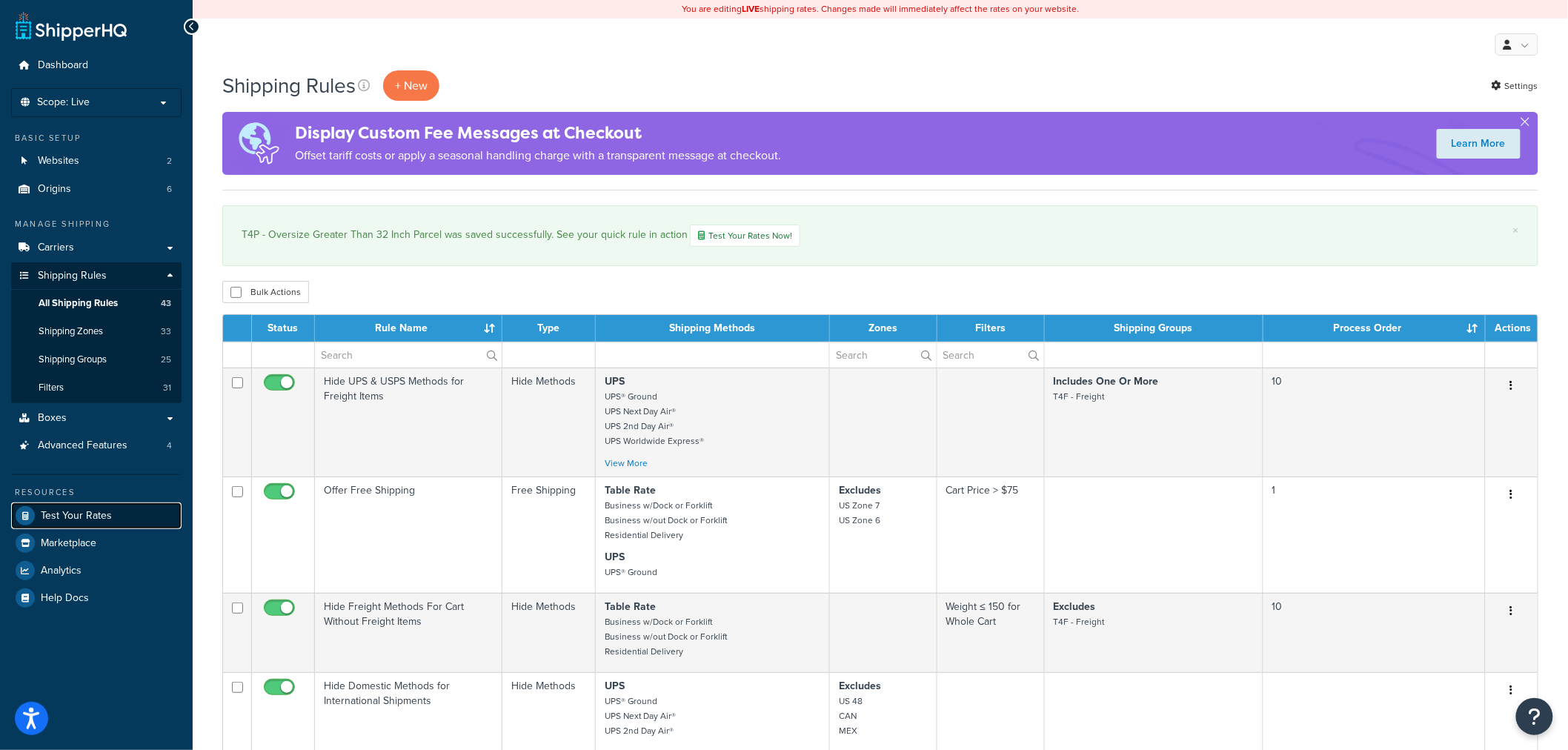
click at [129, 522] on link "Test Your Rates" at bounding box center [97, 516] width 170 height 27
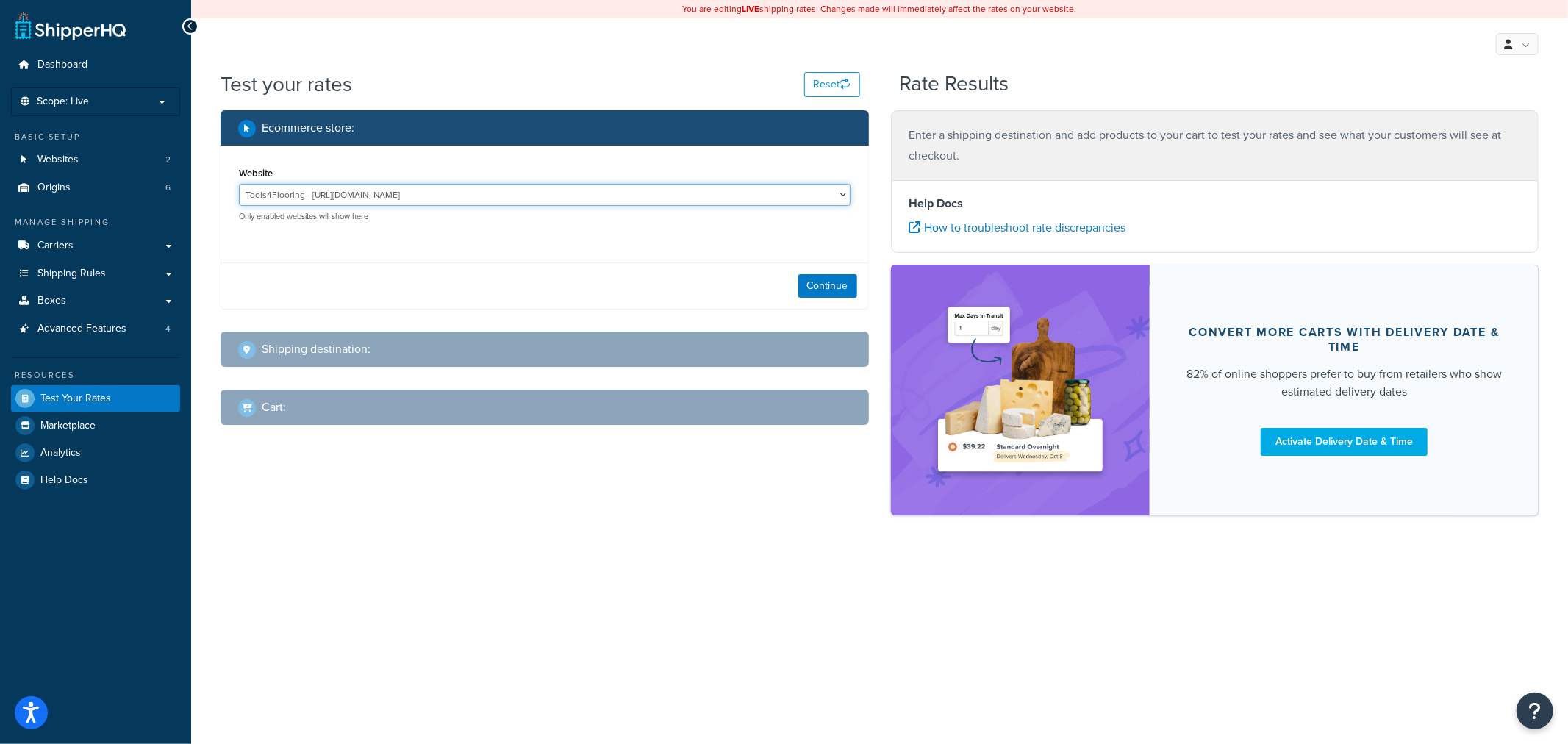
click at [378, 195] on select "Tools4Flooring - [URL][DOMAIN_NAME] Tools4Painting - [URL][DOMAIN_NAME]" at bounding box center [544, 195] width 612 height 22
select select "0c1529739547ae53229c3e74a347ff76"
click at [239, 184] on select "Tools4Flooring - [URL][DOMAIN_NAME] Tools4Painting - [URL][DOMAIN_NAME]" at bounding box center [544, 195] width 612 height 22
click at [820, 283] on button "Continue" at bounding box center [828, 285] width 59 height 24
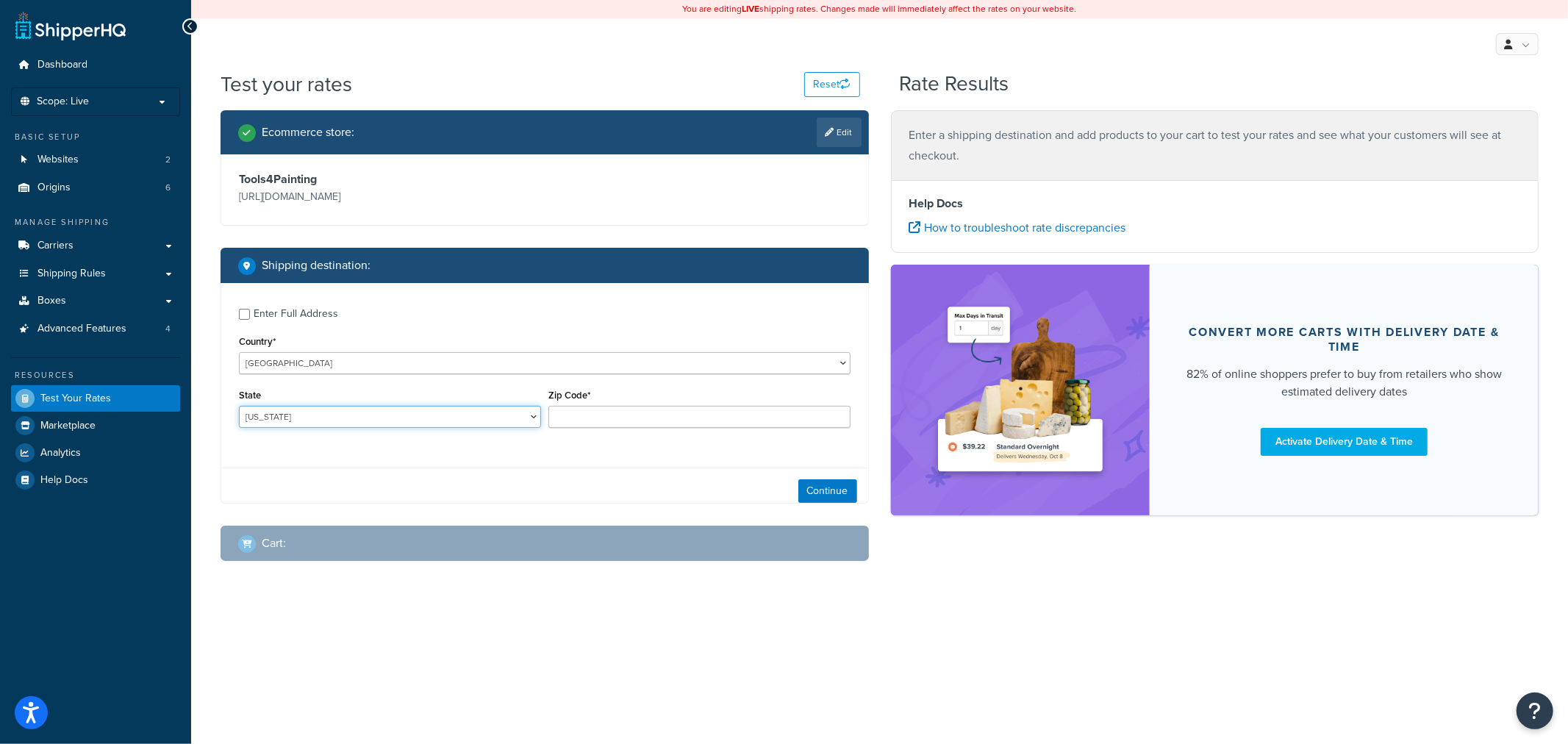
click at [354, 419] on select "[US_STATE] [US_STATE] [US_STATE] [US_STATE] [US_STATE] Armed Forces Americas Ar…" at bounding box center [389, 416] width 302 height 22
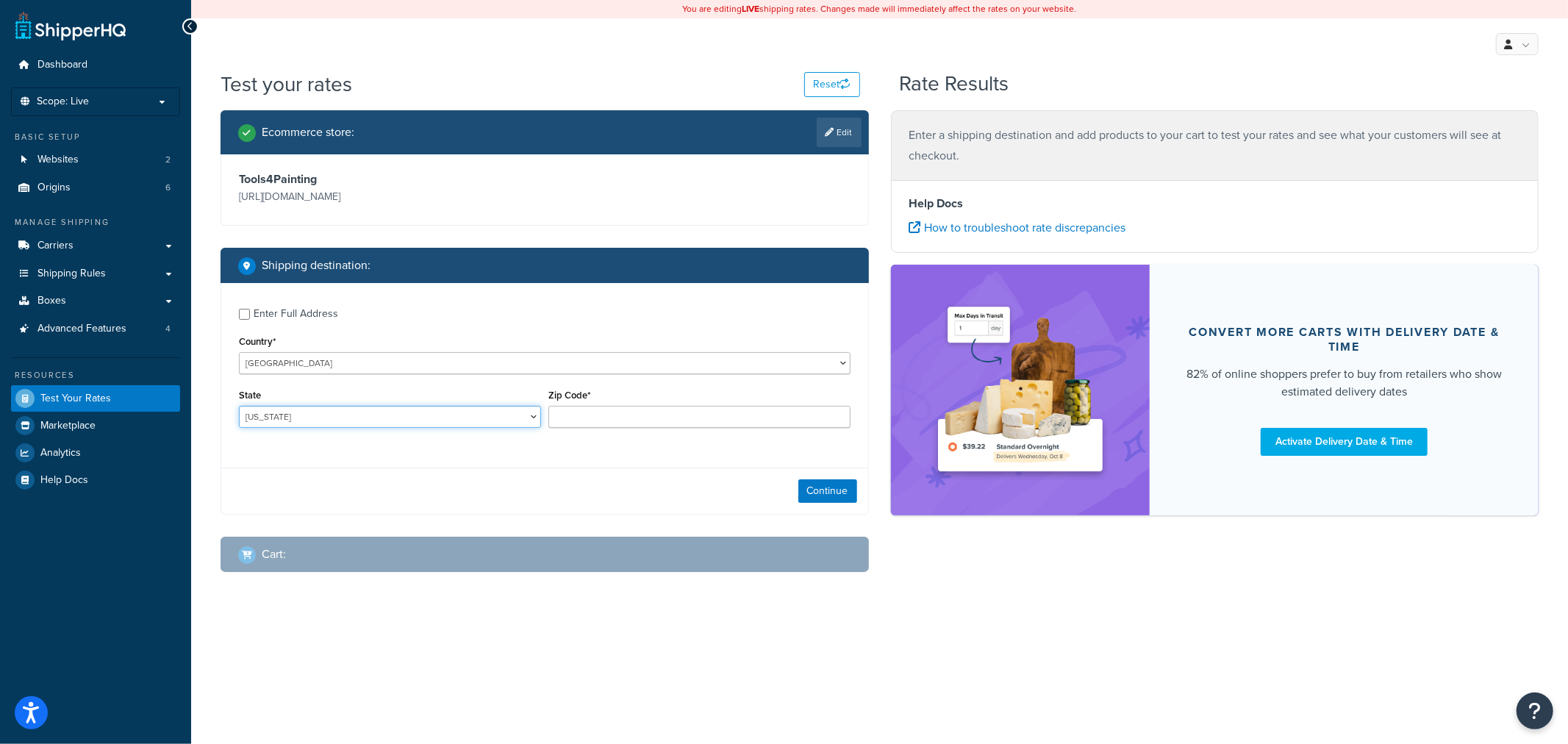
select select "SC"
click at [568, 424] on input "Zip Code*" at bounding box center [699, 416] width 302 height 22
type input "29650"
click at [817, 487] on button "Continue" at bounding box center [828, 490] width 59 height 24
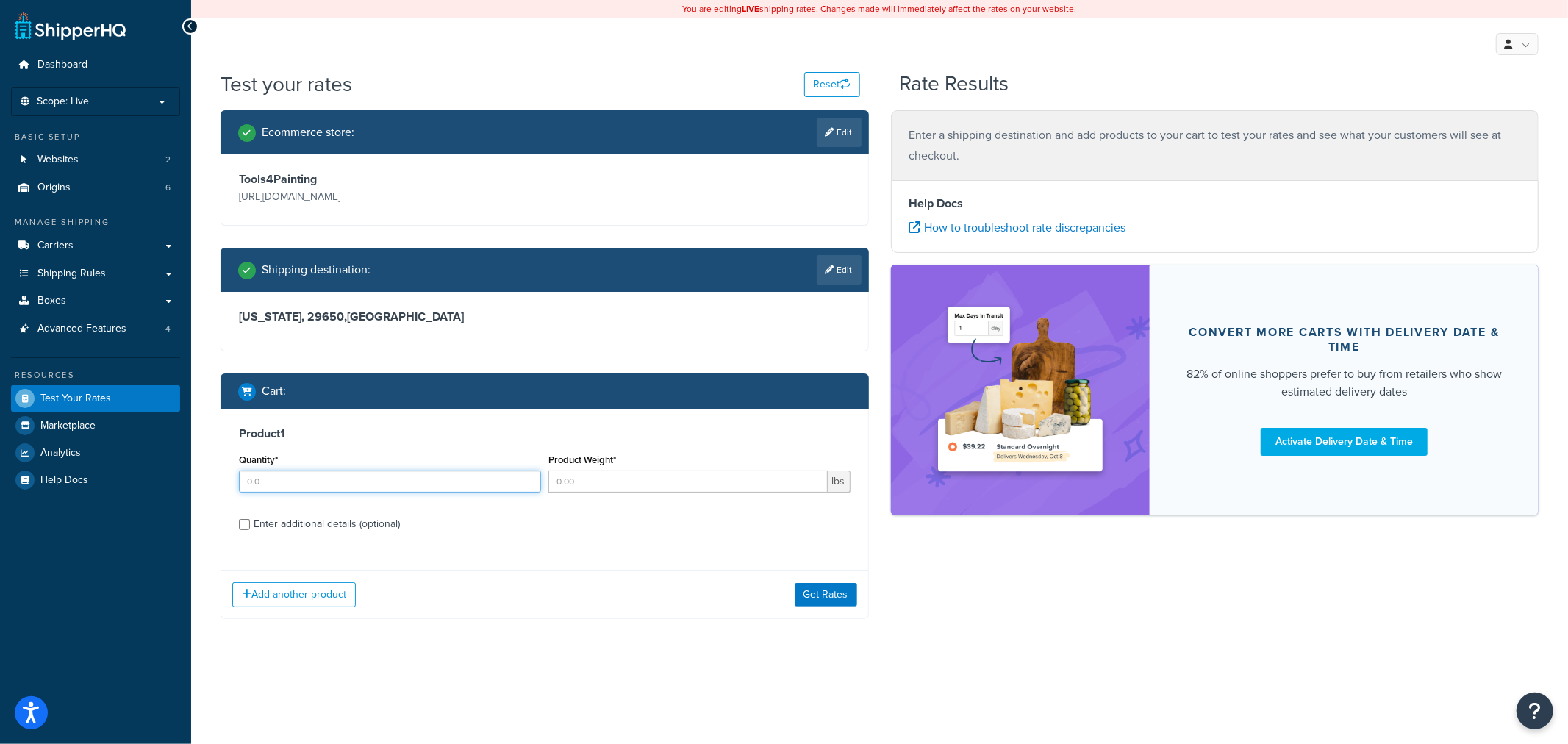
click at [458, 488] on input "Quantity*" at bounding box center [389, 481] width 302 height 22
type input "1"
click at [556, 483] on input "Product Weight*" at bounding box center [688, 481] width 279 height 22
type input "10"
click at [380, 523] on div "Enter additional details (optional)" at bounding box center [327, 524] width 146 height 20
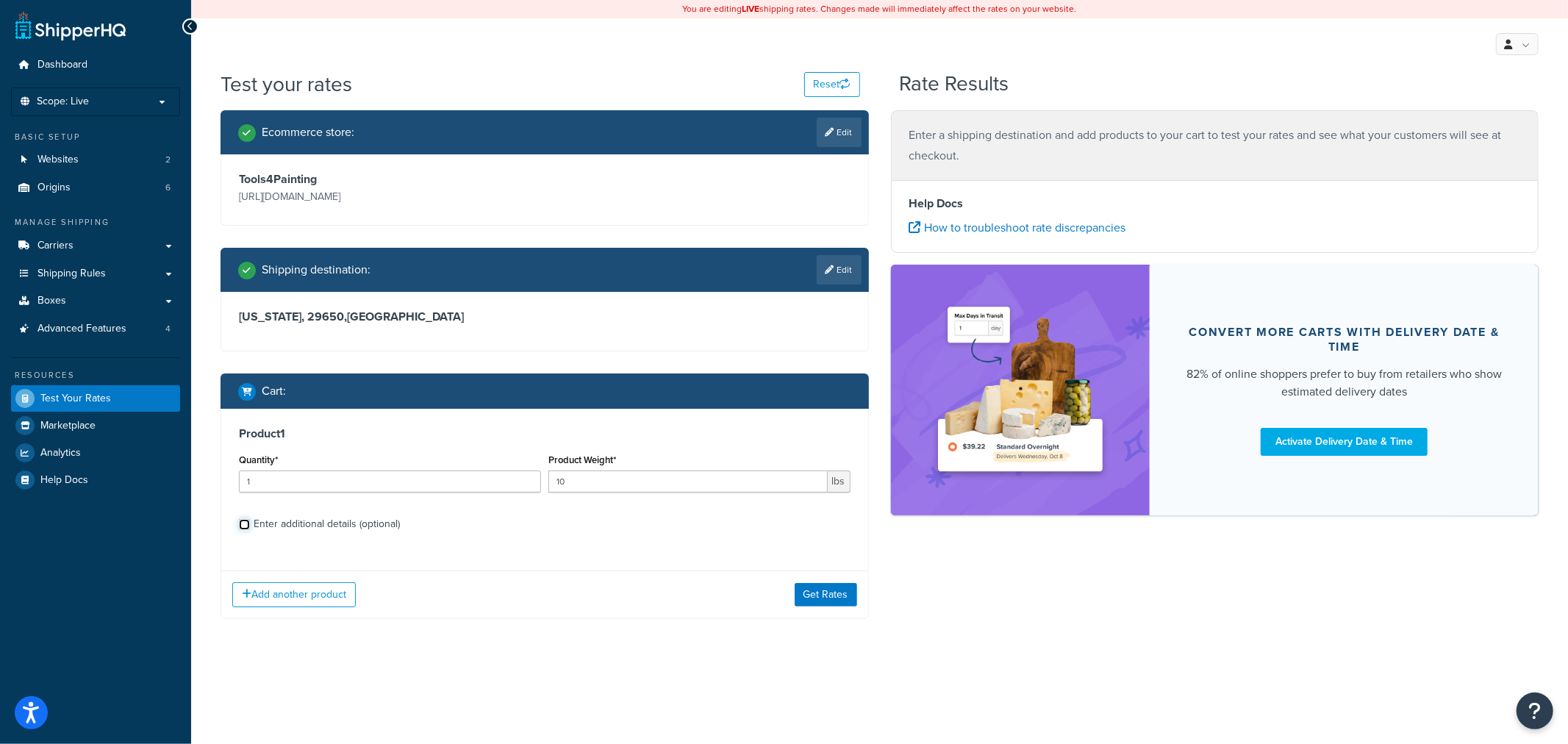
click at [250, 523] on input "Enter additional details (optional)" at bounding box center [244, 524] width 11 height 11
checkbox input "true"
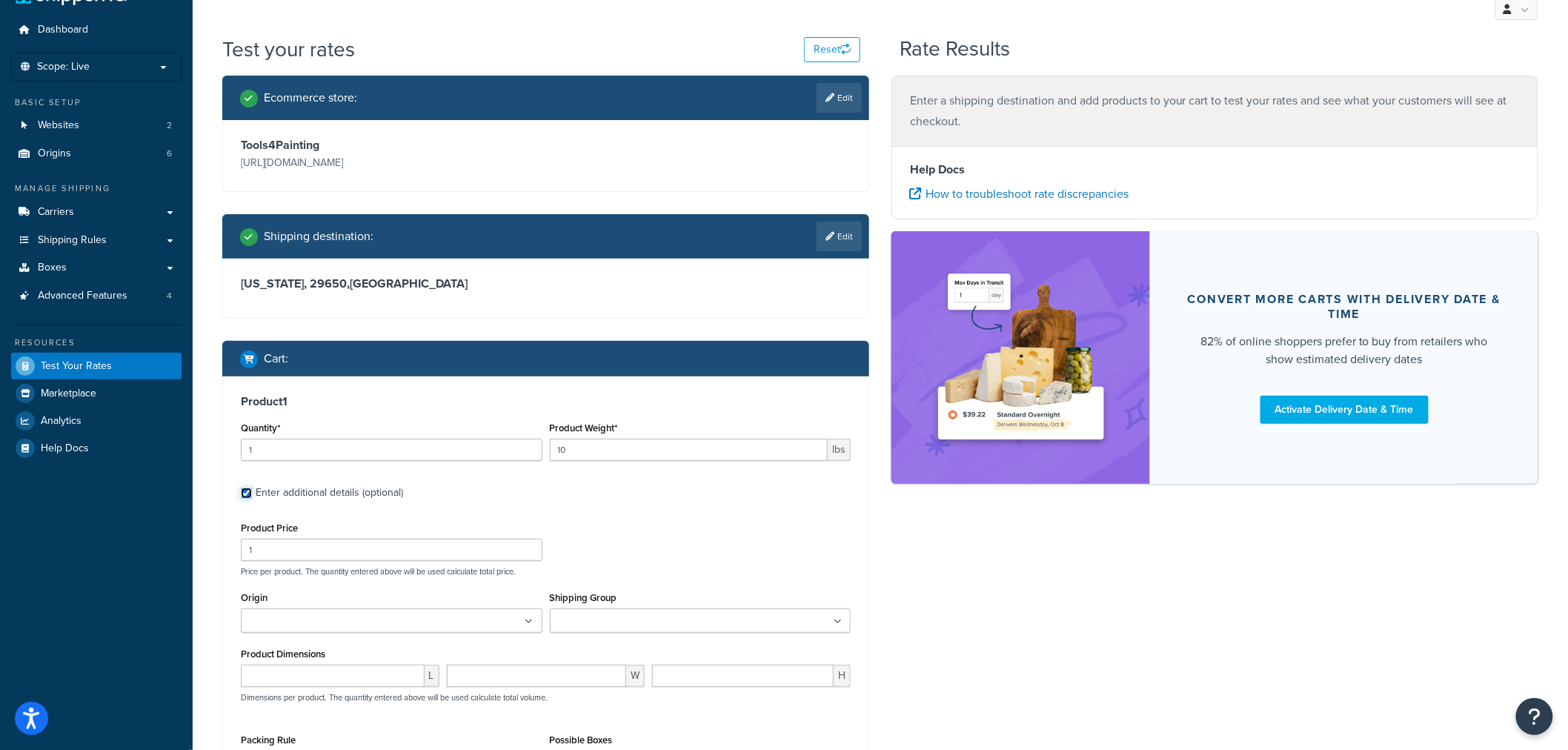
scroll to position [41, 0]
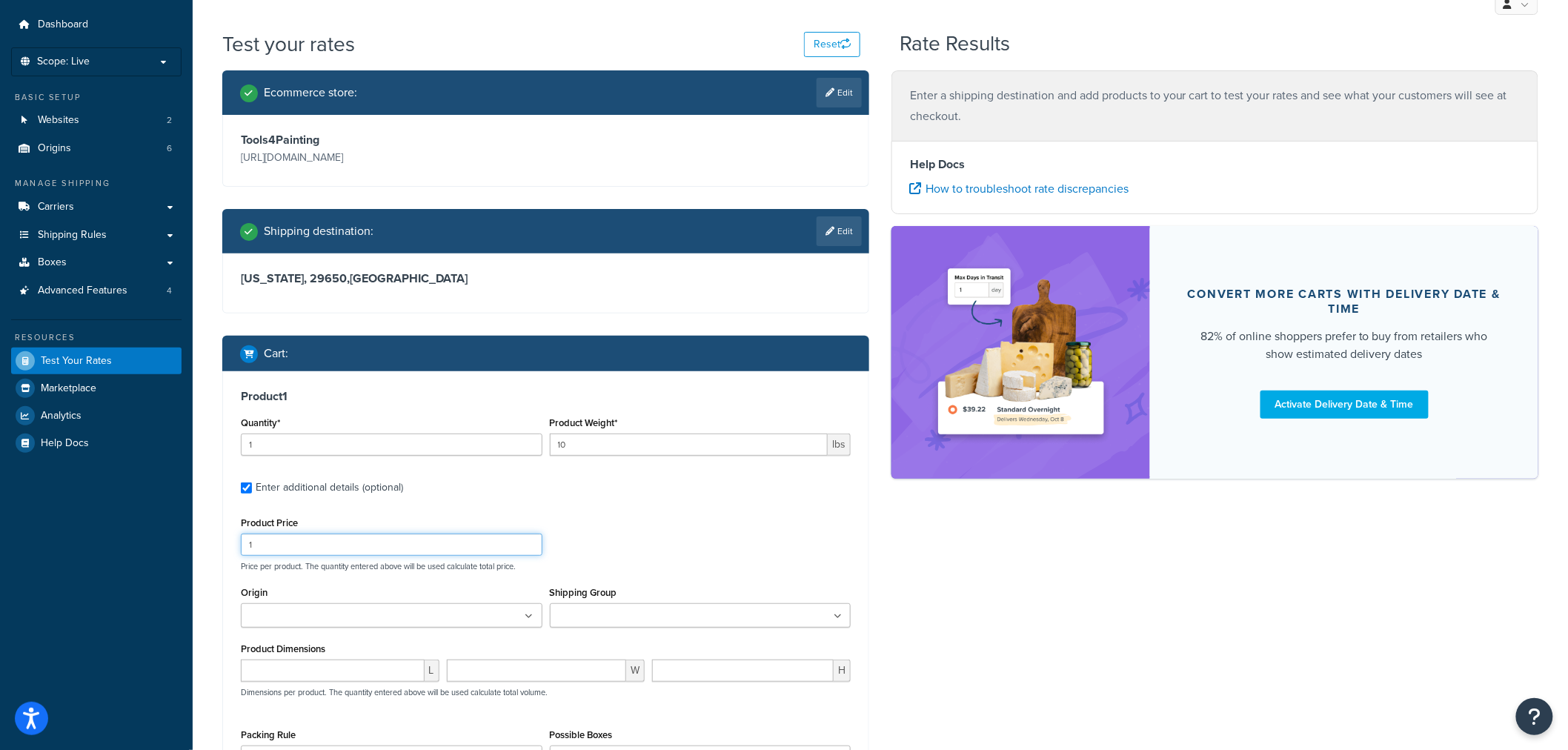
click at [330, 543] on input "1" at bounding box center [391, 544] width 302 height 22
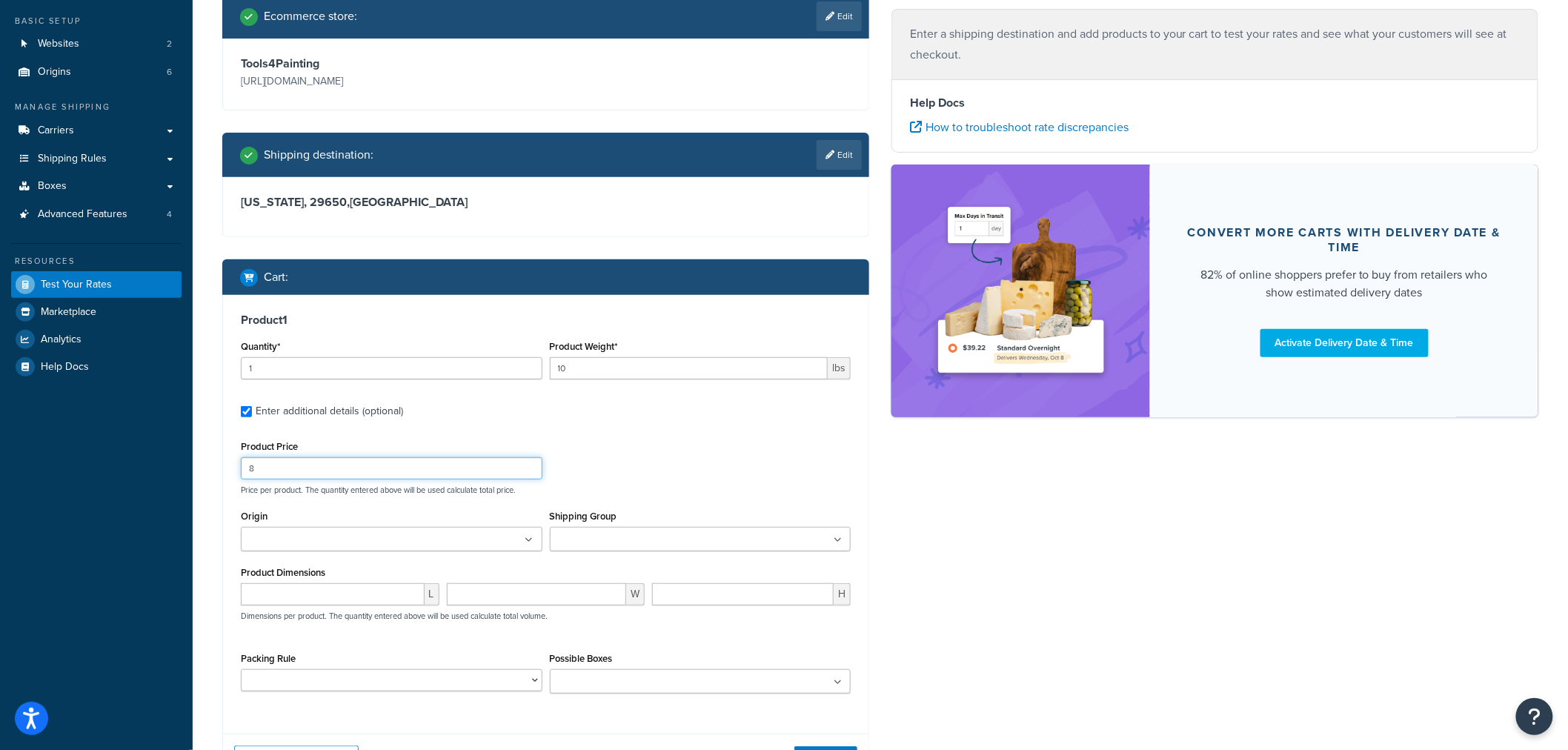
scroll to position [247, 0]
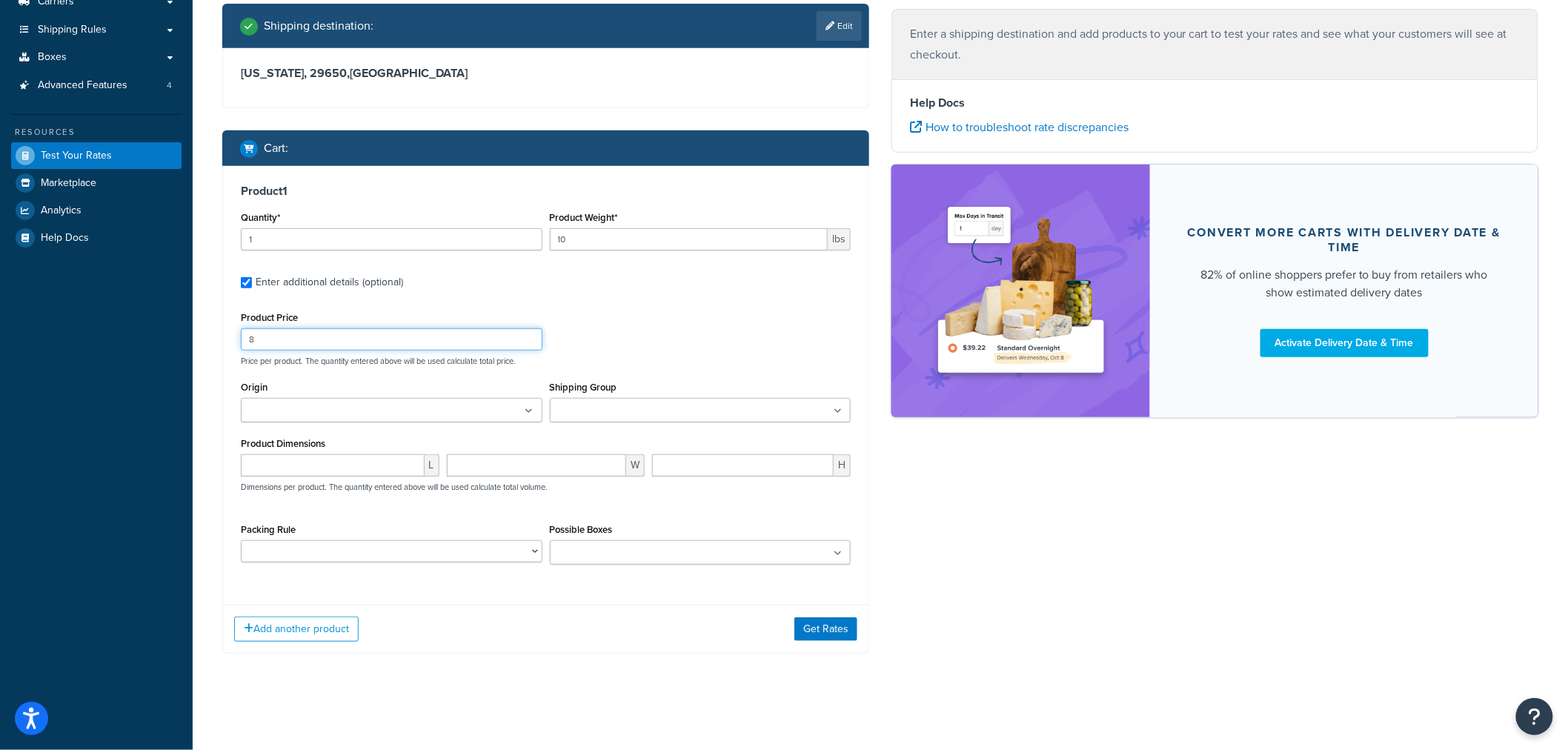
type input "8"
click at [626, 403] on input "Shipping Group" at bounding box center [619, 411] width 131 height 16
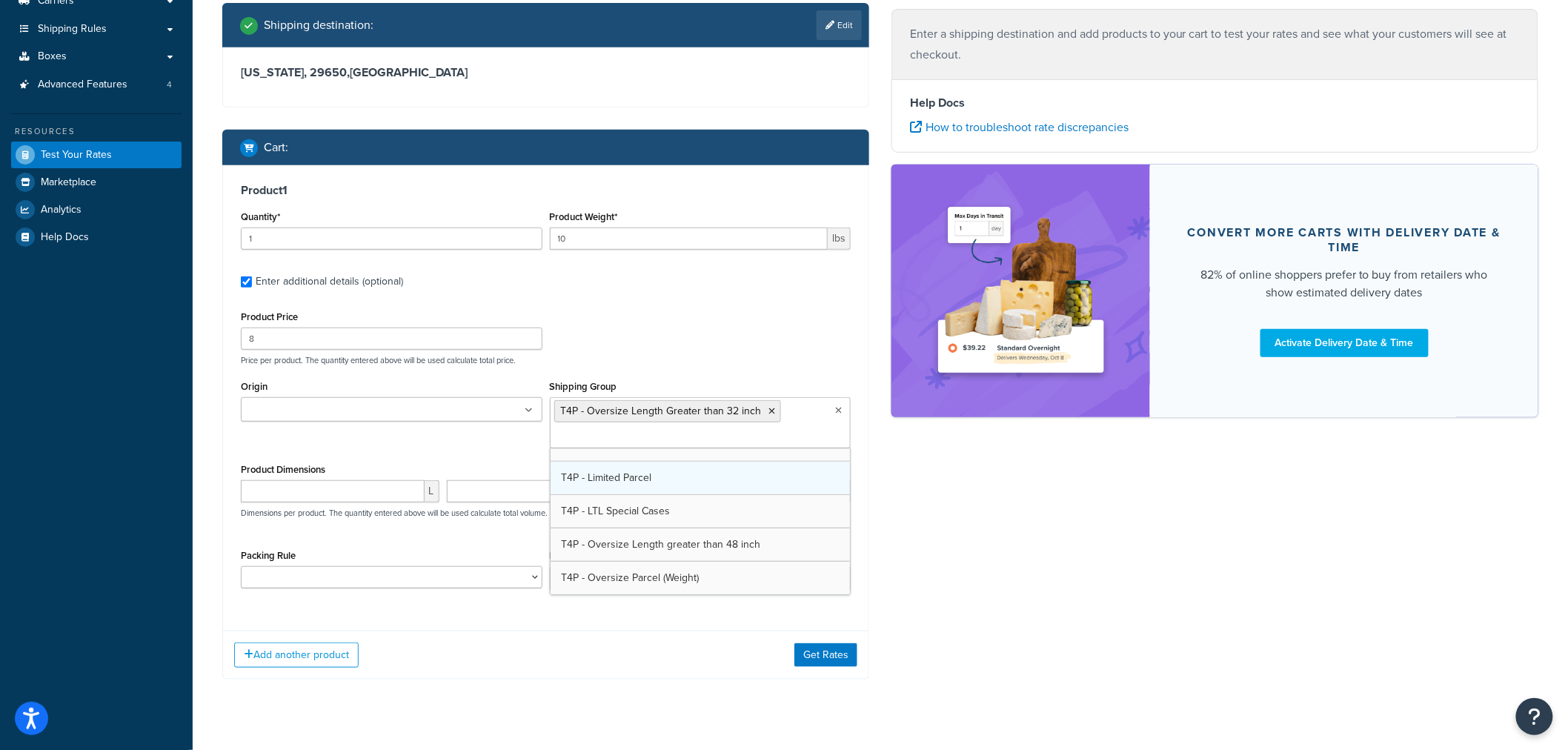
scroll to position [538, 0]
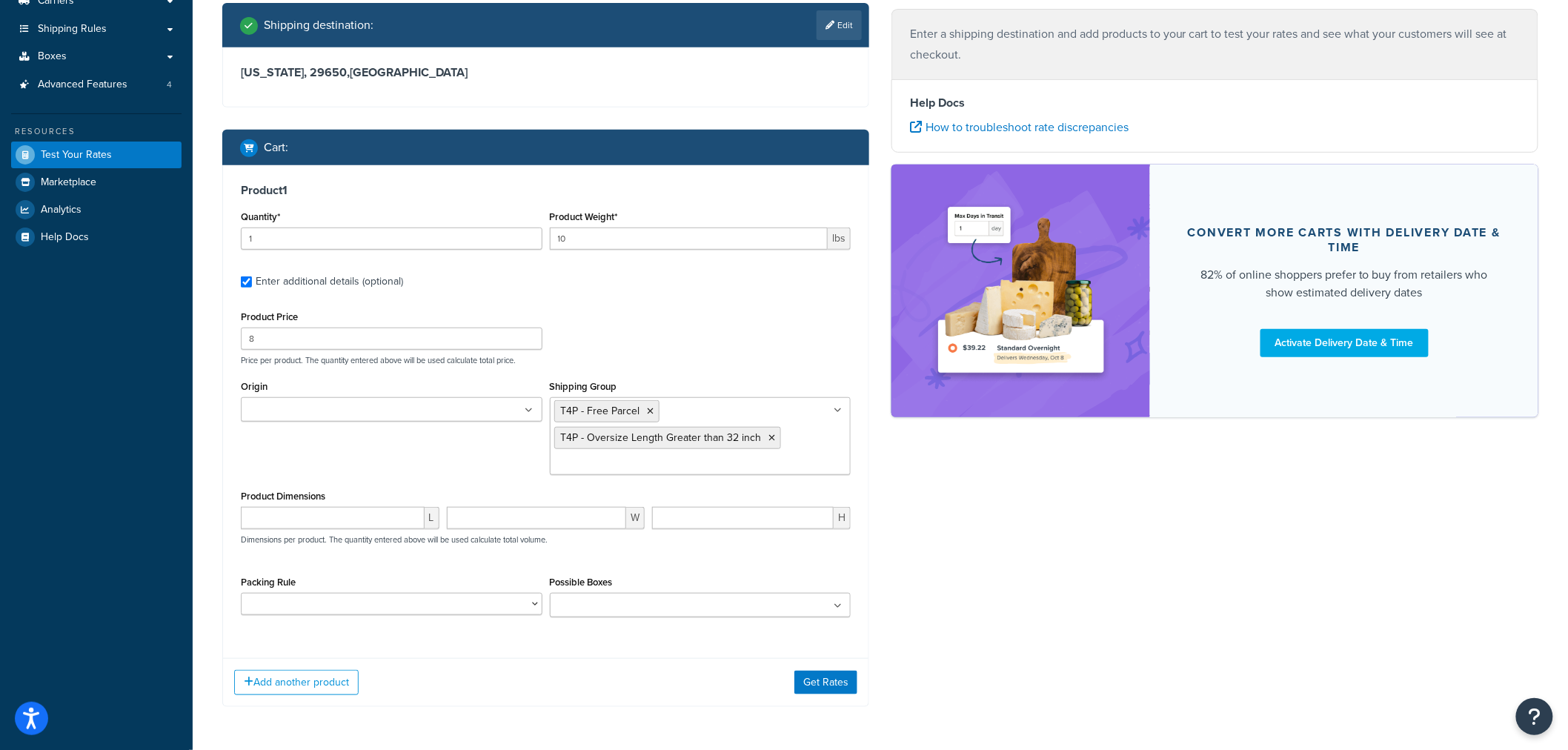
click at [404, 478] on div "Origin 01 08 09 14 7T [PERSON_NAME] Shipping Group T4P - Free Parcel T4P - Over…" at bounding box center [545, 431] width 617 height 110
click at [335, 685] on button "Add another product" at bounding box center [296, 682] width 124 height 25
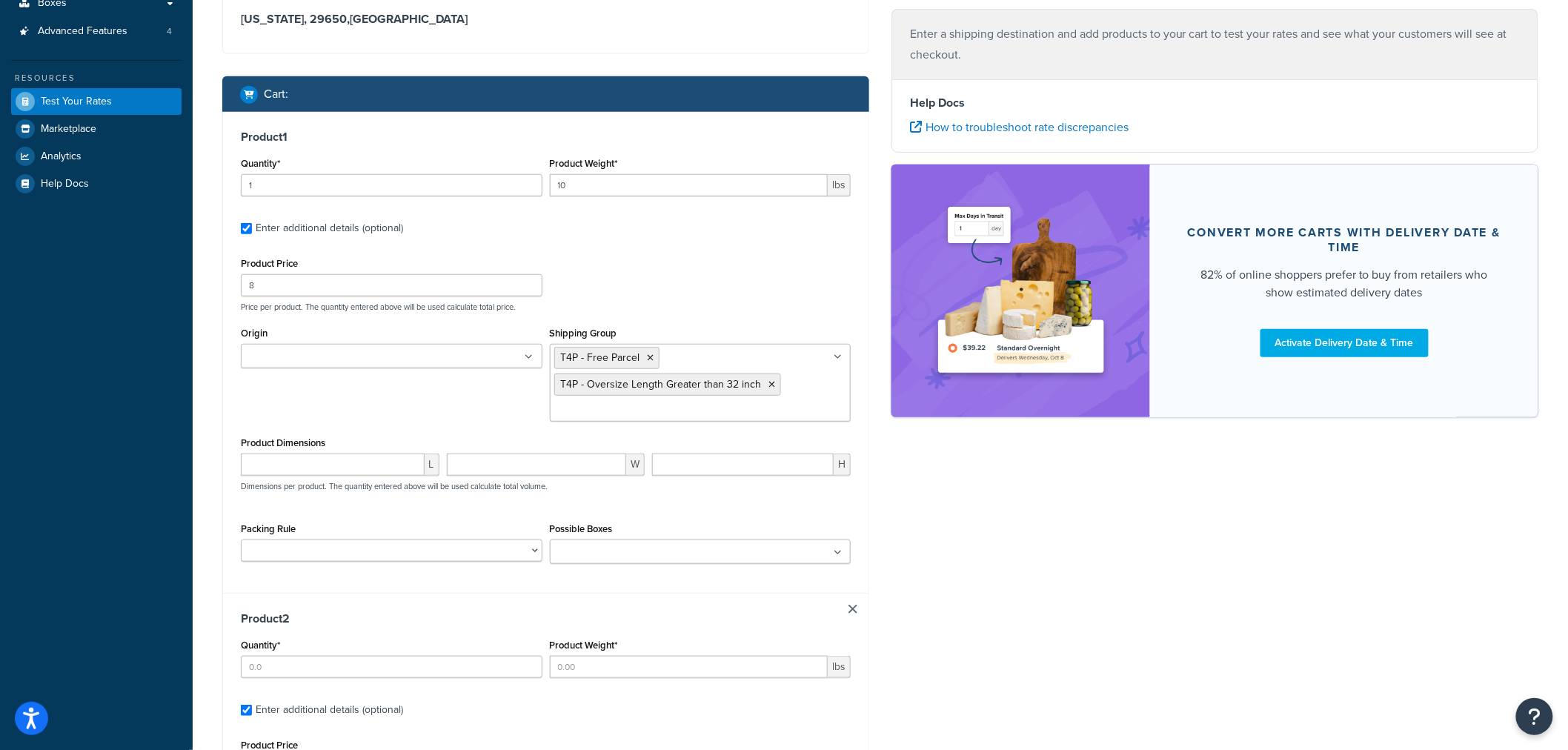
scroll to position [329, 0]
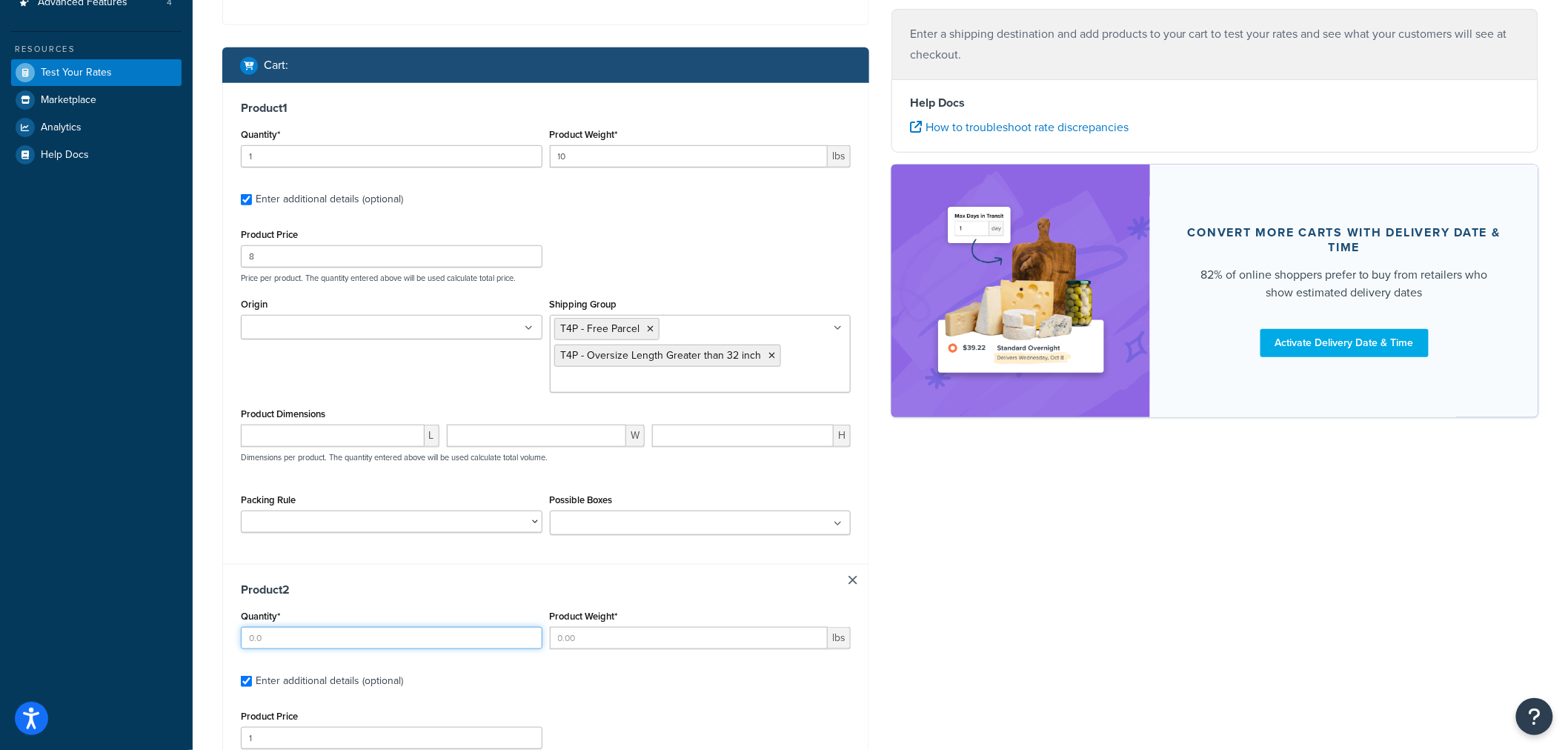
click at [330, 636] on input "Quantity*" at bounding box center [391, 637] width 302 height 22
type input "1"
click at [637, 639] on input "Product Weight*" at bounding box center [689, 637] width 279 height 22
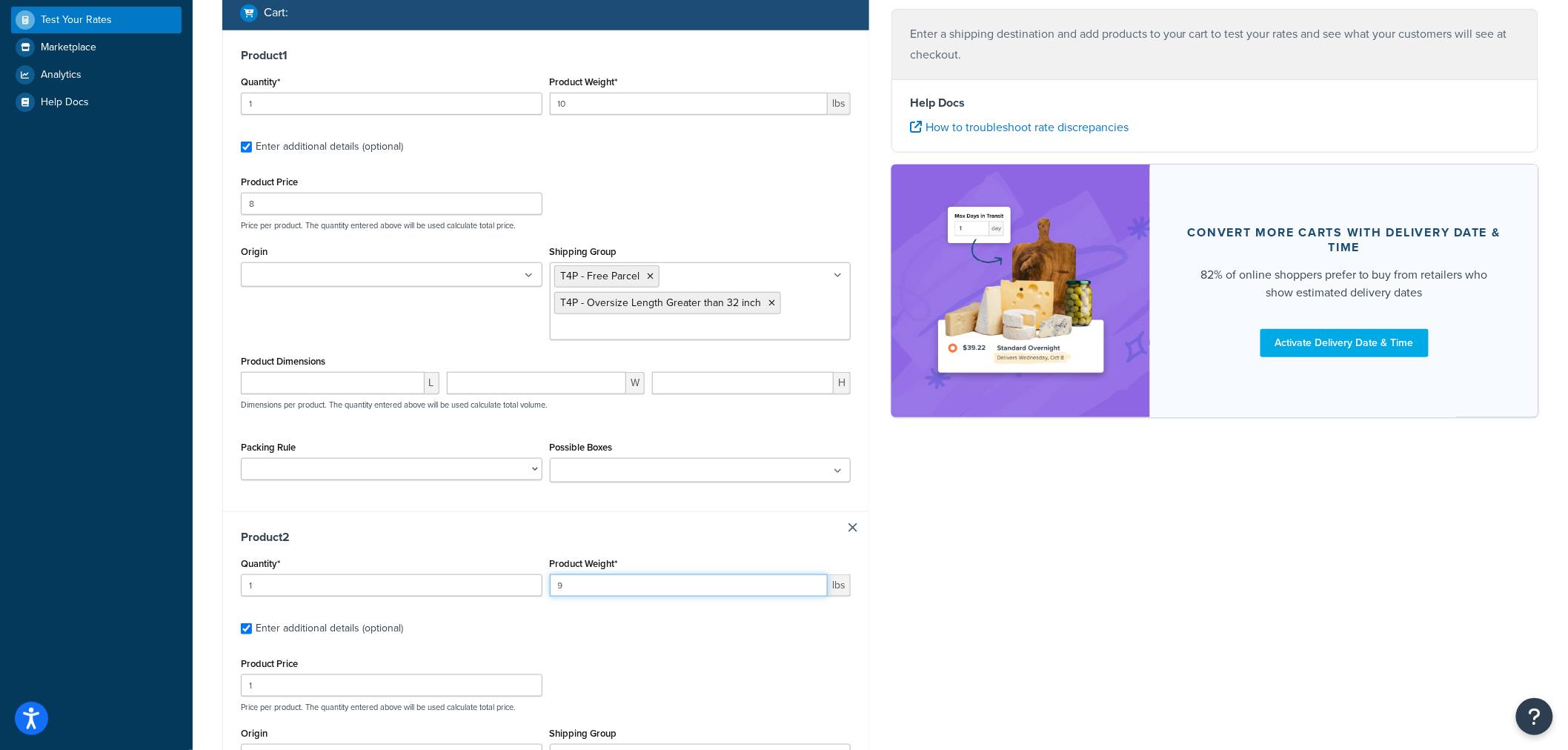
scroll to position [411, 0]
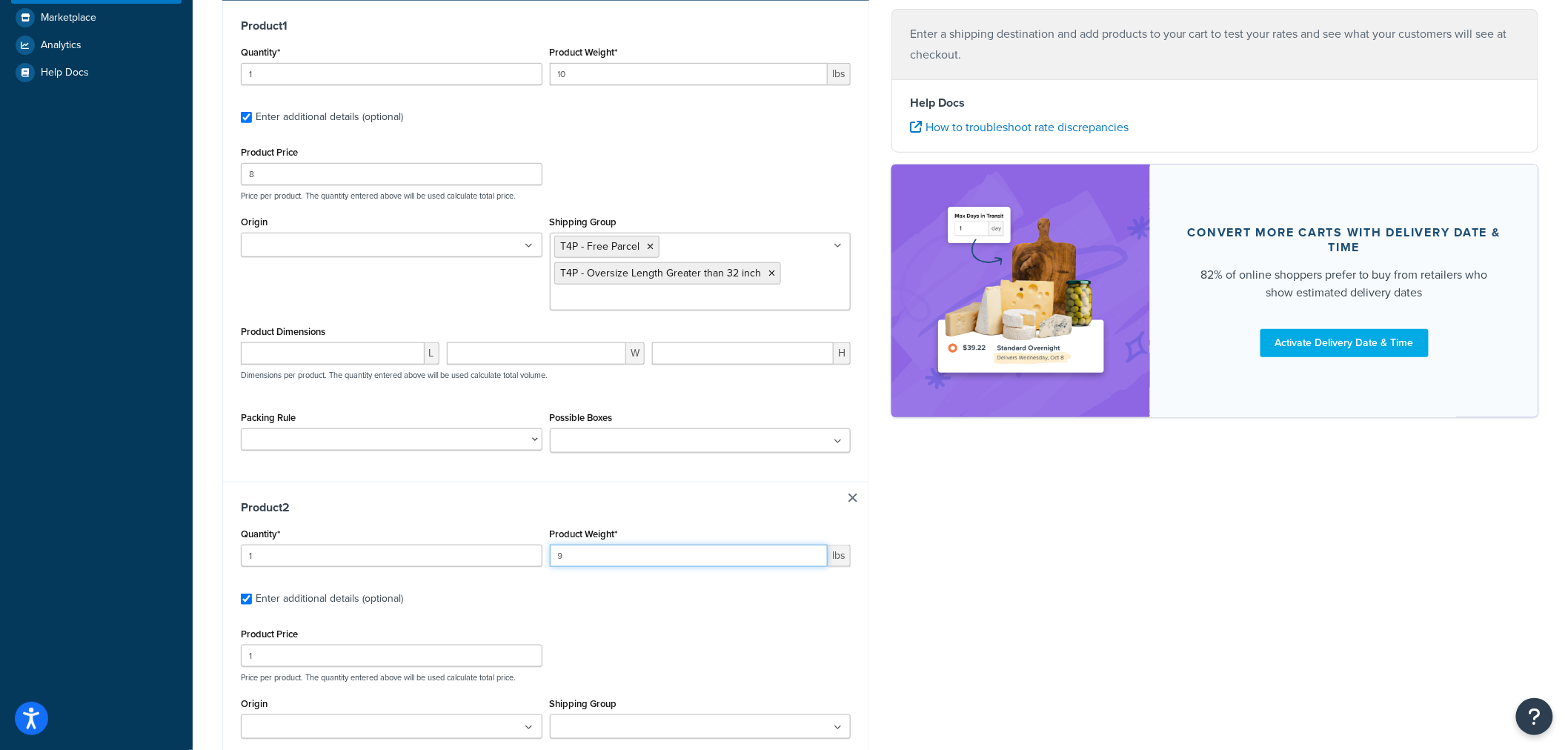
type input "9"
click at [423, 662] on input "1" at bounding box center [391, 655] width 302 height 22
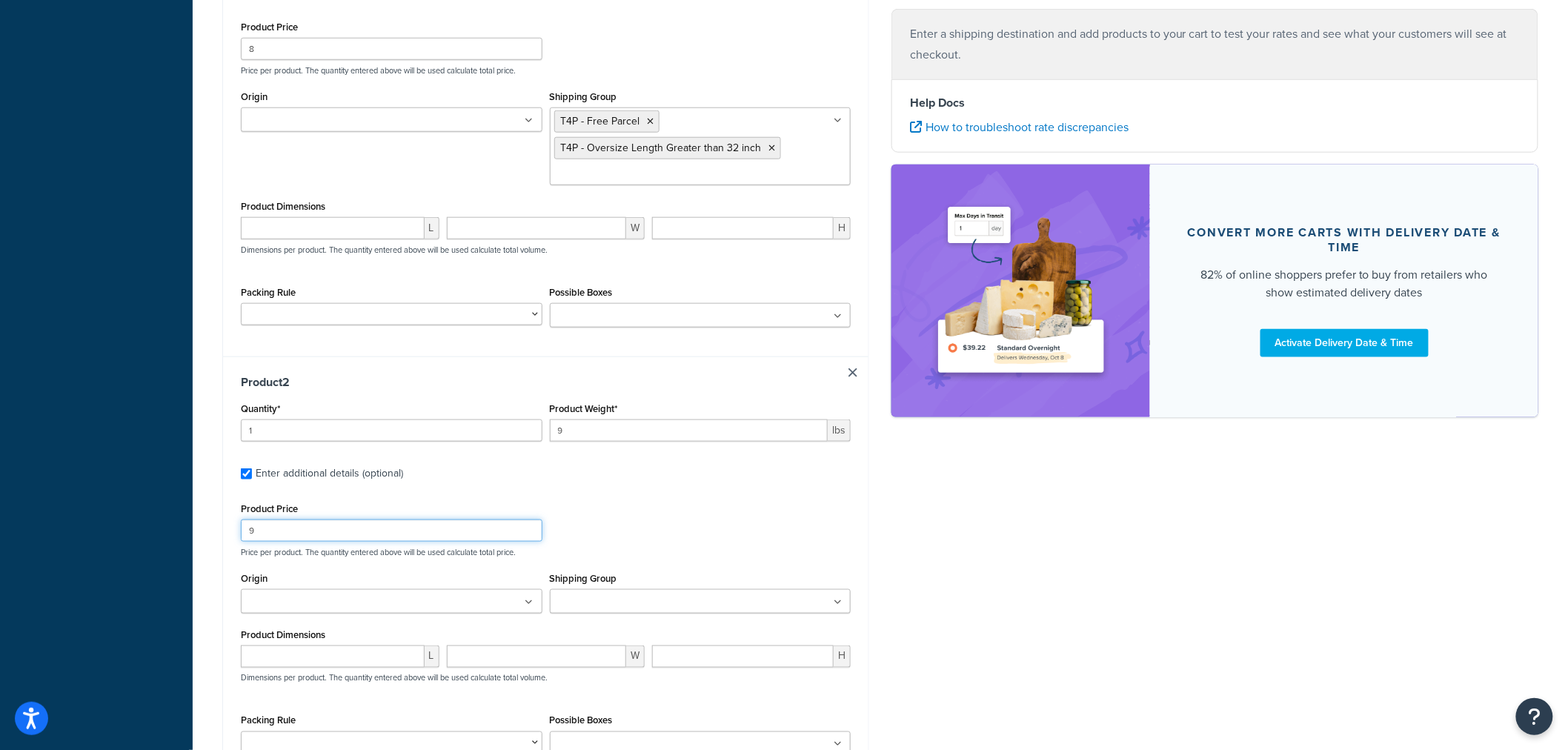
scroll to position [576, 0]
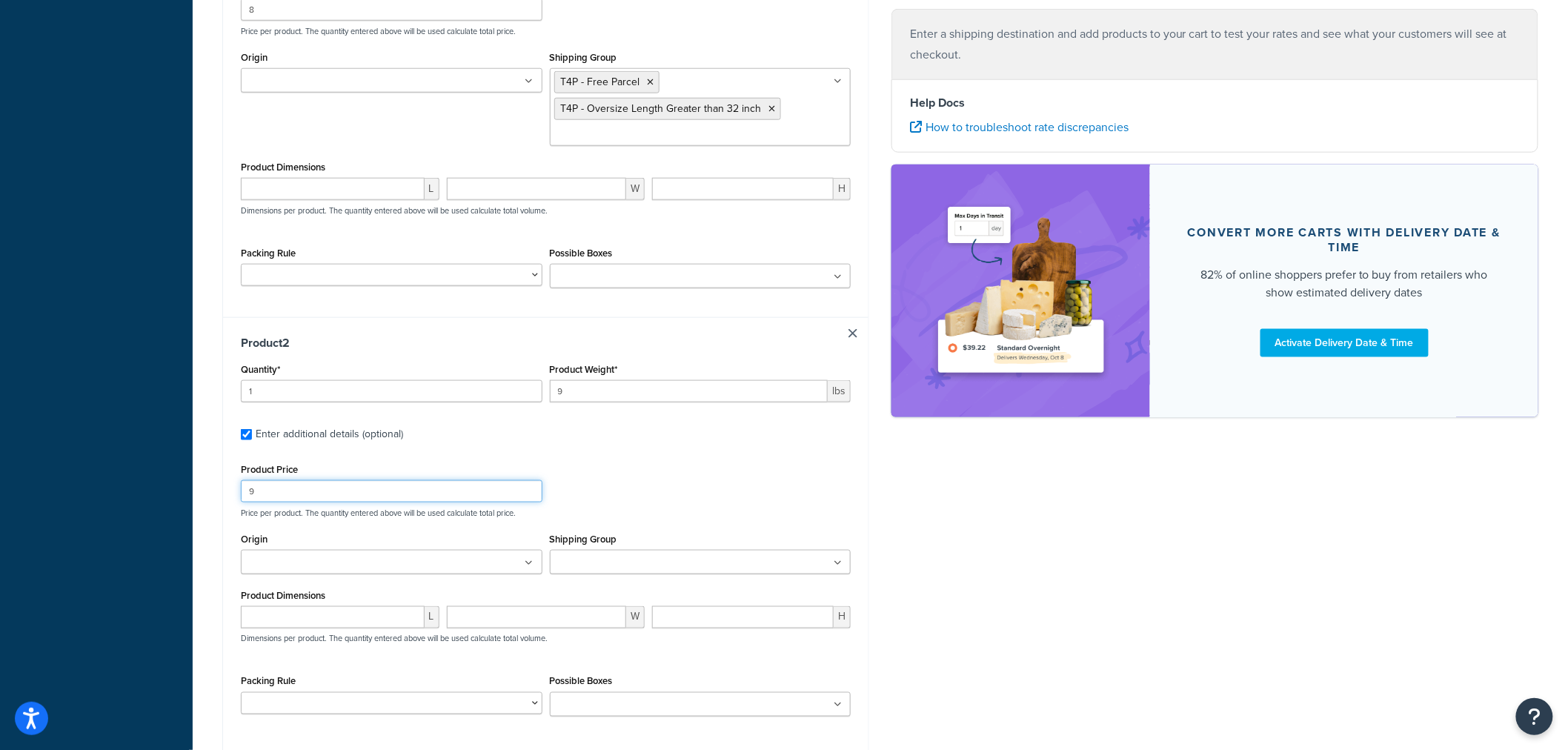
type input "9"
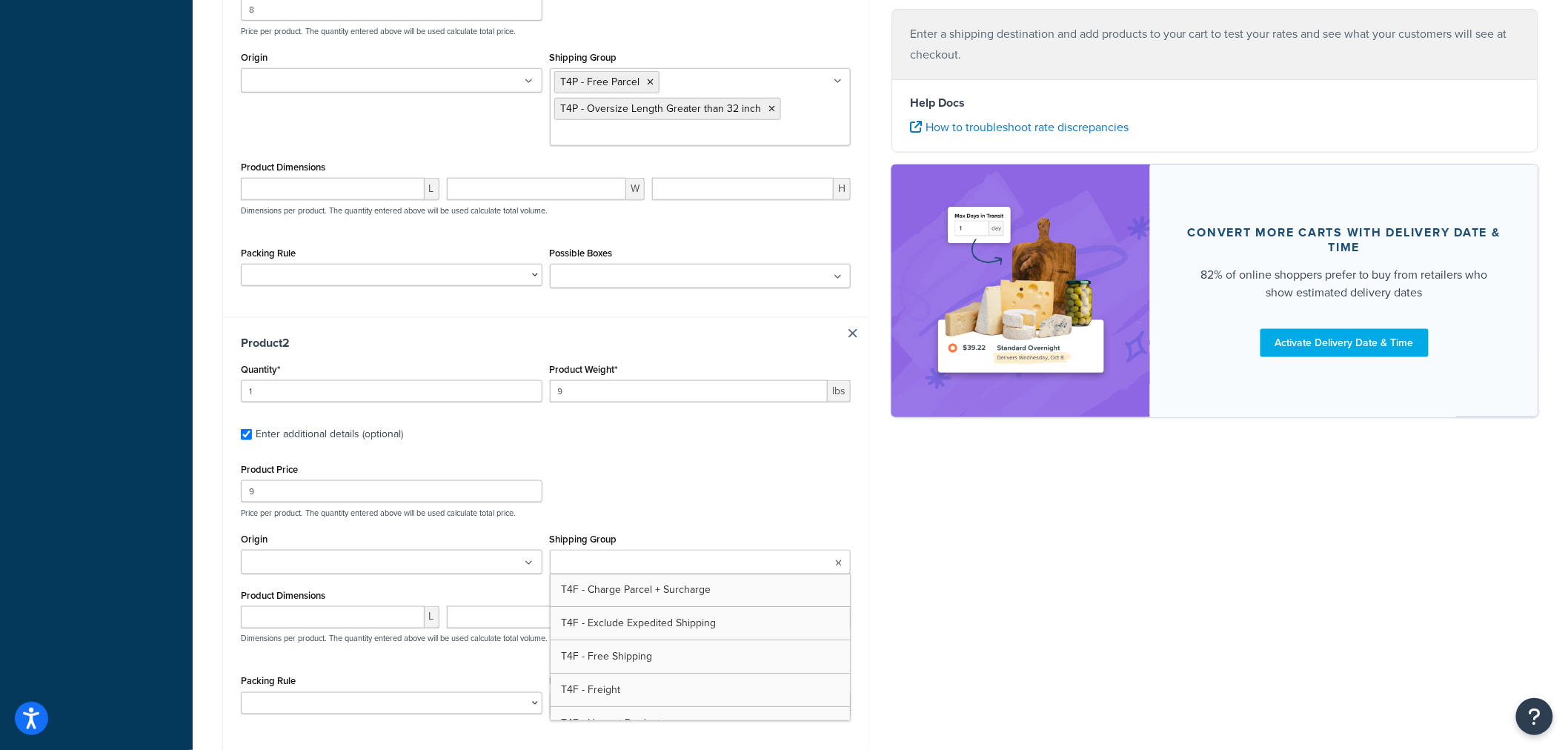
click at [611, 558] on input "Shipping Group" at bounding box center [619, 563] width 131 height 16
type input "free"
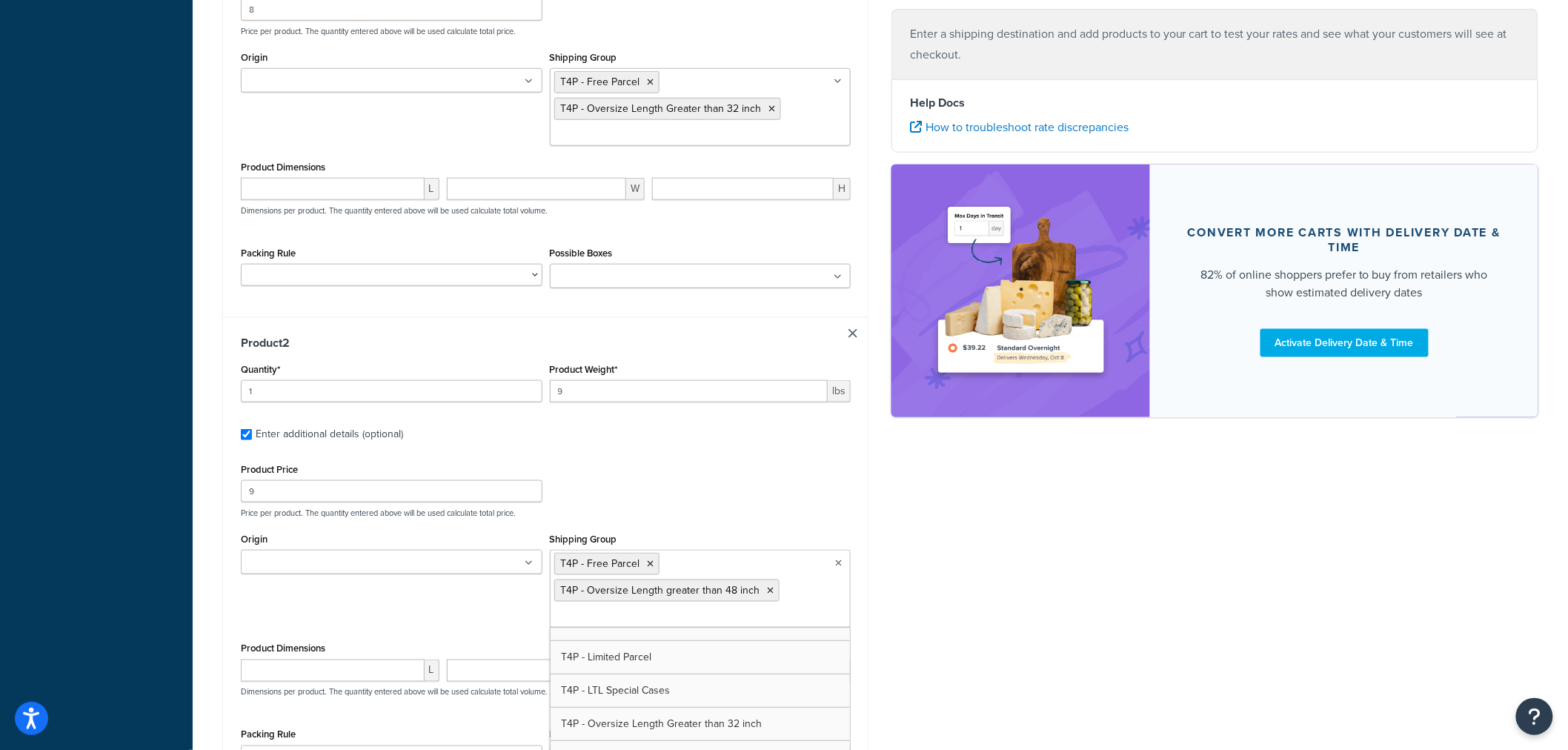
scroll to position [588, 0]
click at [978, 633] on div "Ecommerce store : Edit Tools4Painting https://www.tools4painting.com Shipping d…" at bounding box center [880, 209] width 1338 height 1346
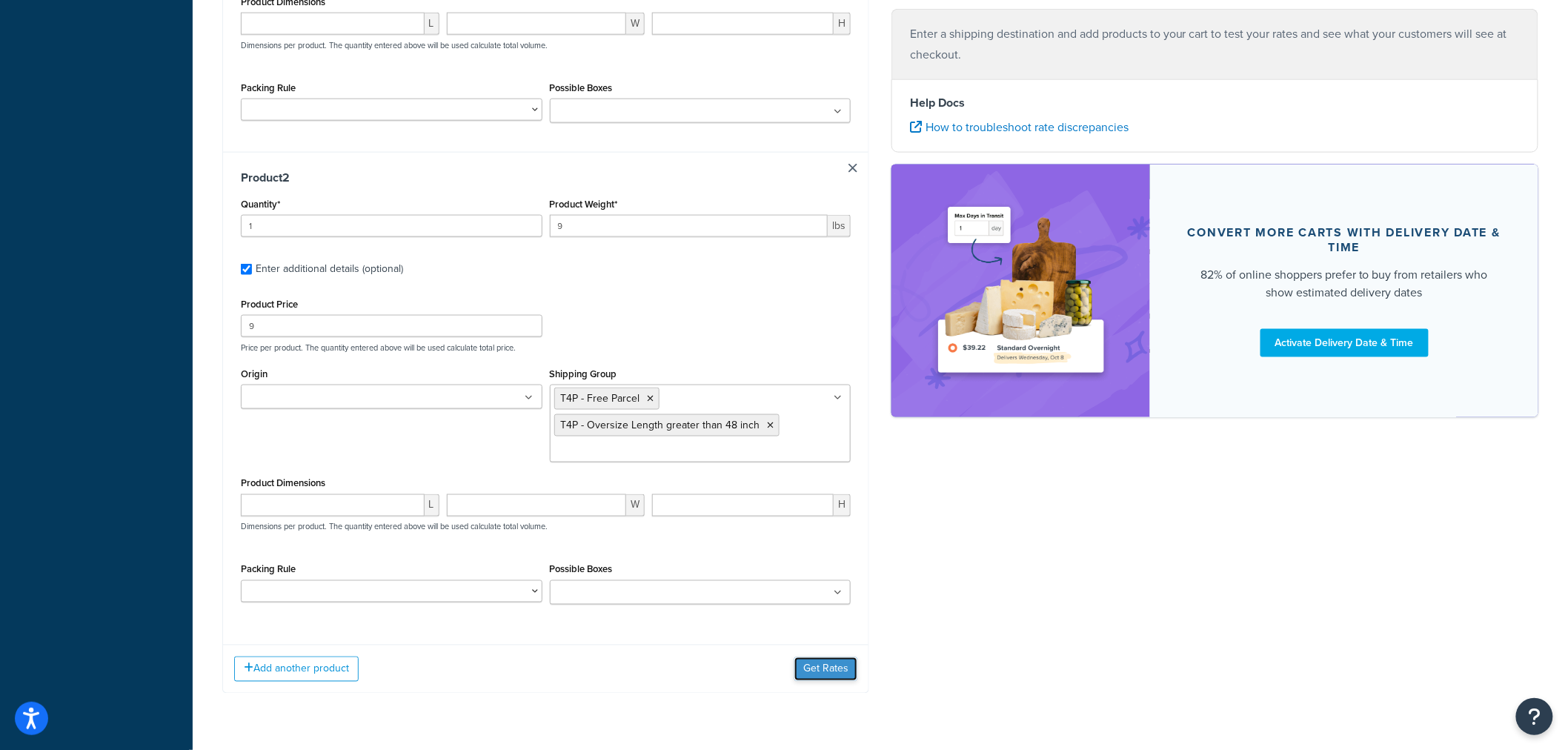
click at [838, 675] on button "Get Rates" at bounding box center [825, 669] width 63 height 24
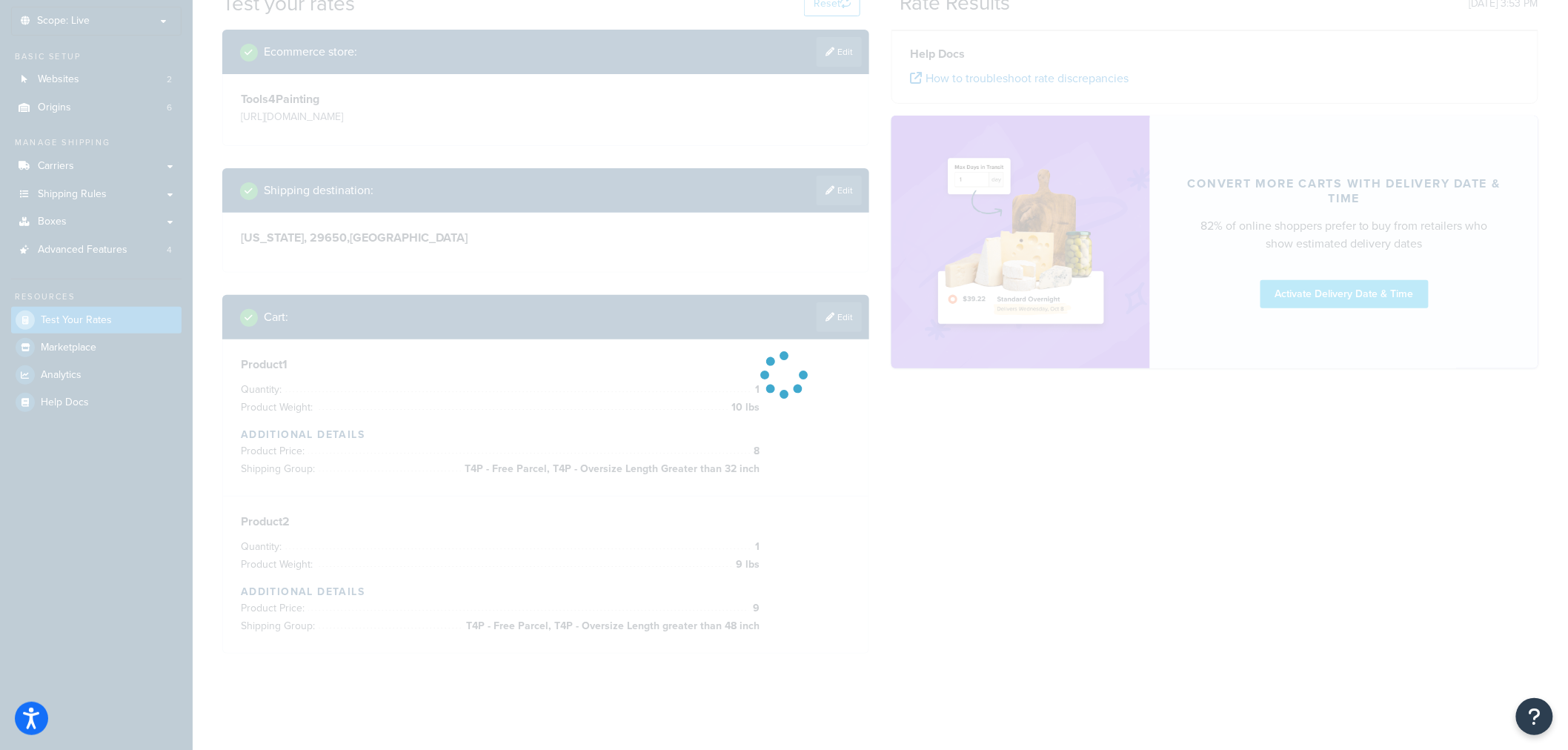
scroll to position [198, 0]
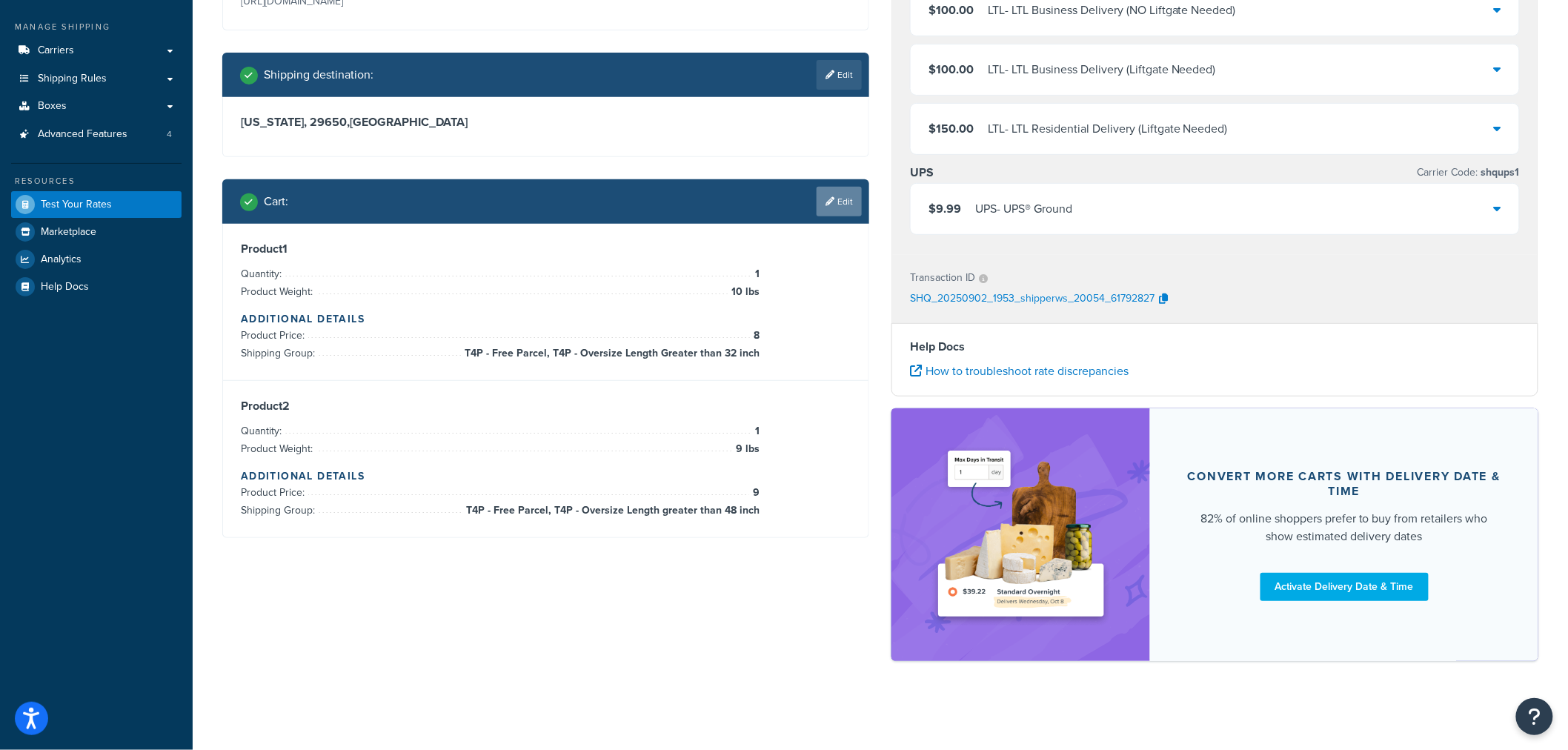
click at [846, 200] on link "Edit" at bounding box center [839, 201] width 45 height 29
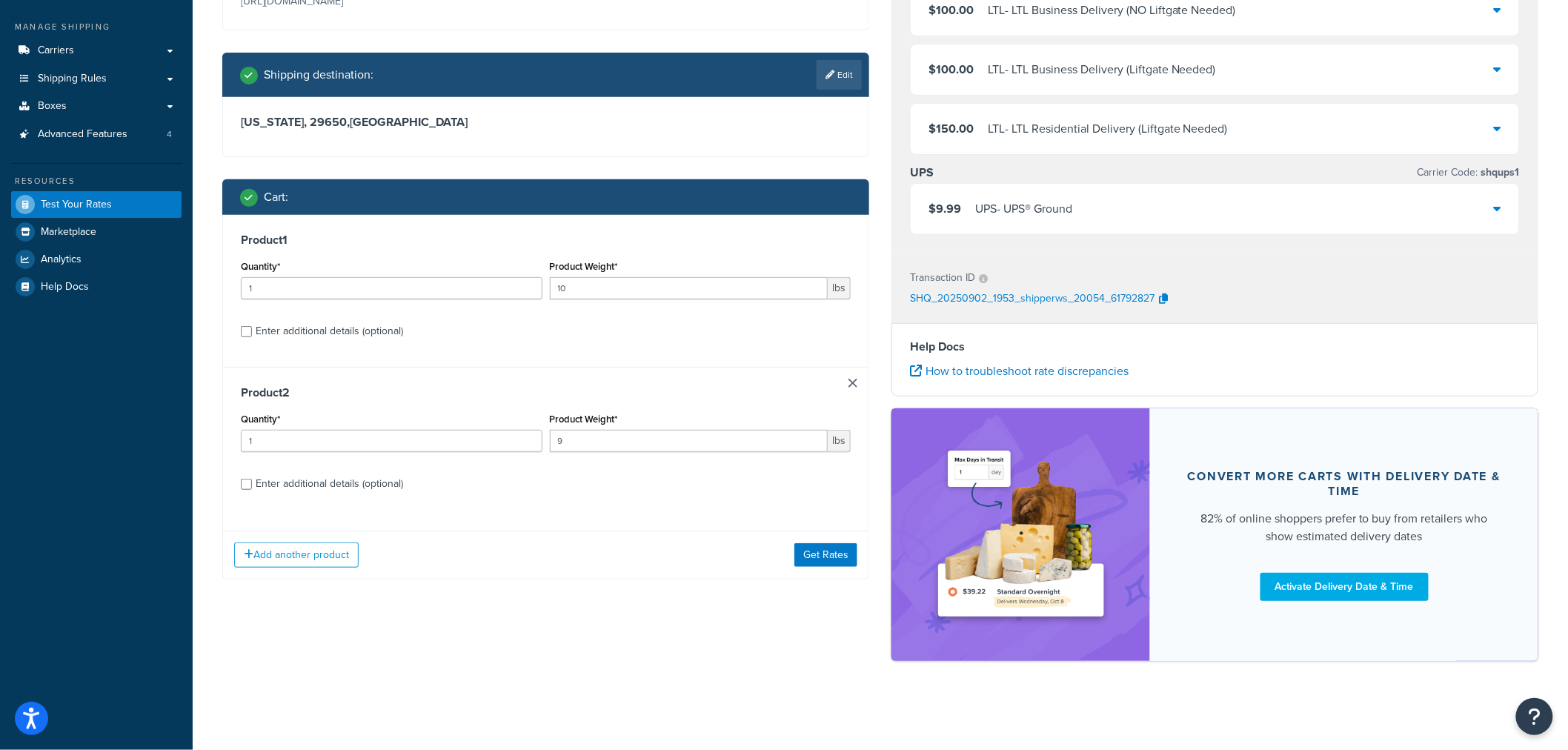
click at [349, 330] on div "Enter additional details (optional)" at bounding box center [329, 330] width 147 height 20
click at [252, 330] on input "Enter additional details (optional)" at bounding box center [246, 331] width 12 height 12
checkbox input "true"
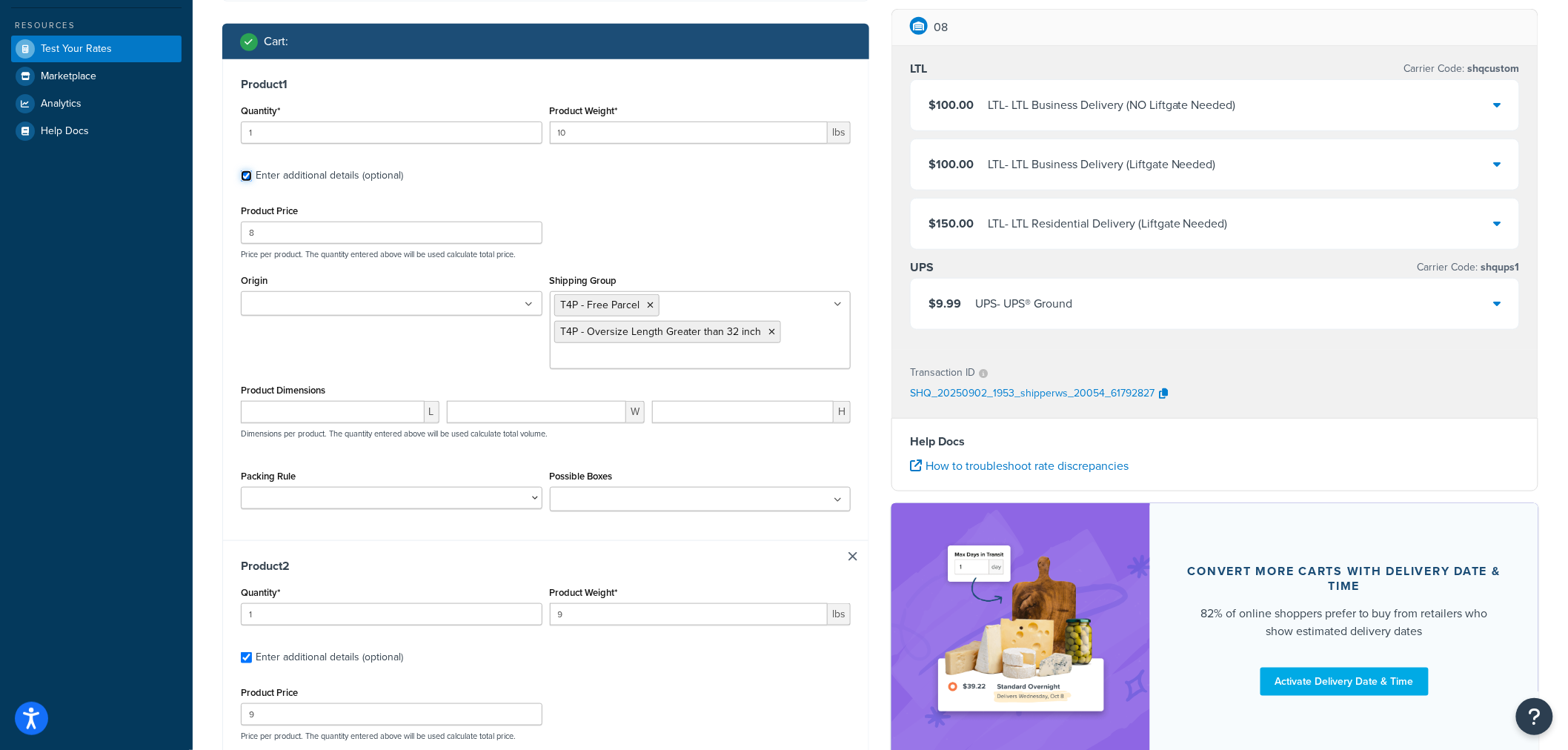
scroll to position [446, 0]
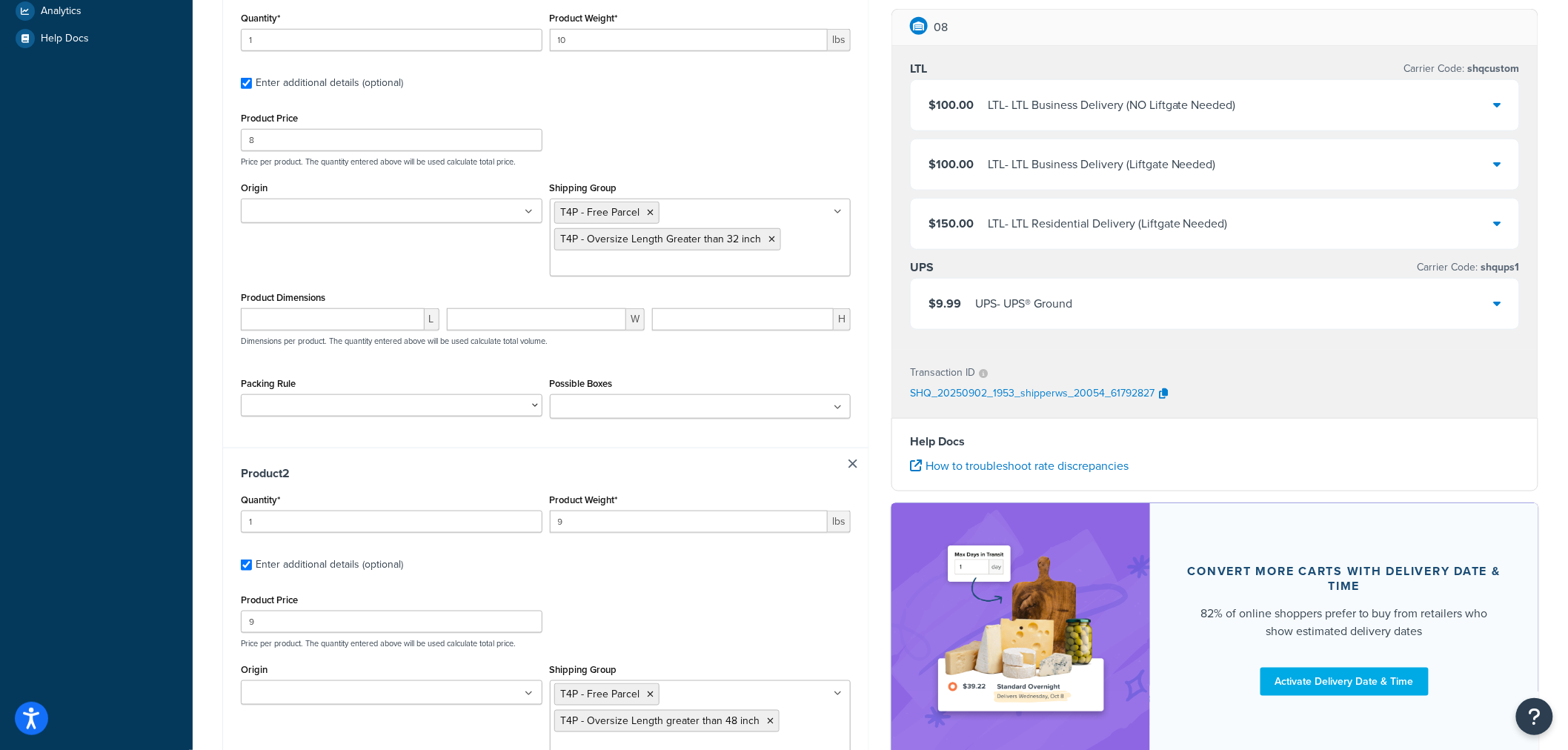
click at [839, 409] on icon at bounding box center [837, 407] width 8 height 9
click at [789, 603] on div "Product Price 9 Price per product. The quantity entered above will be used calc…" at bounding box center [545, 624] width 617 height 59
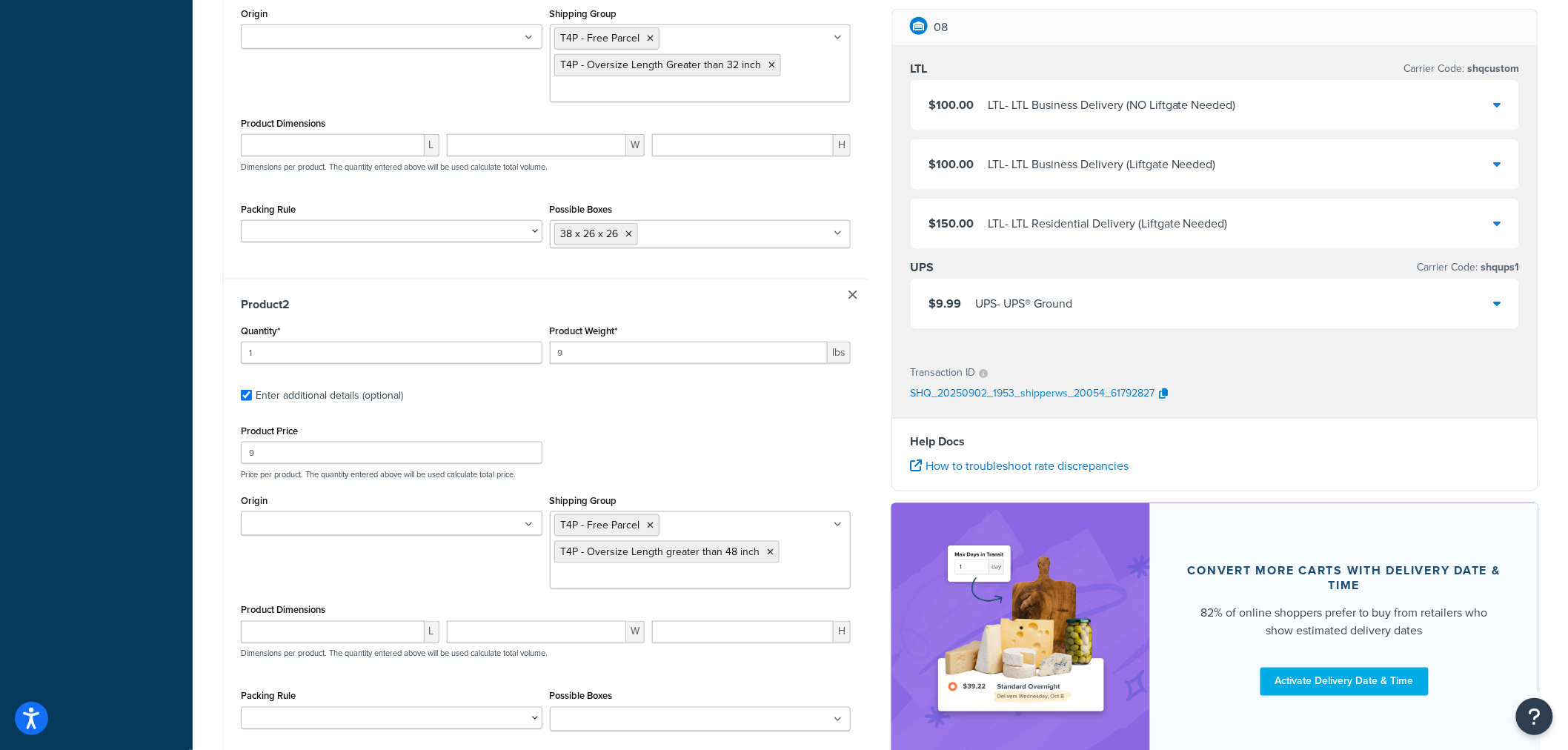
scroll to position [692, 0]
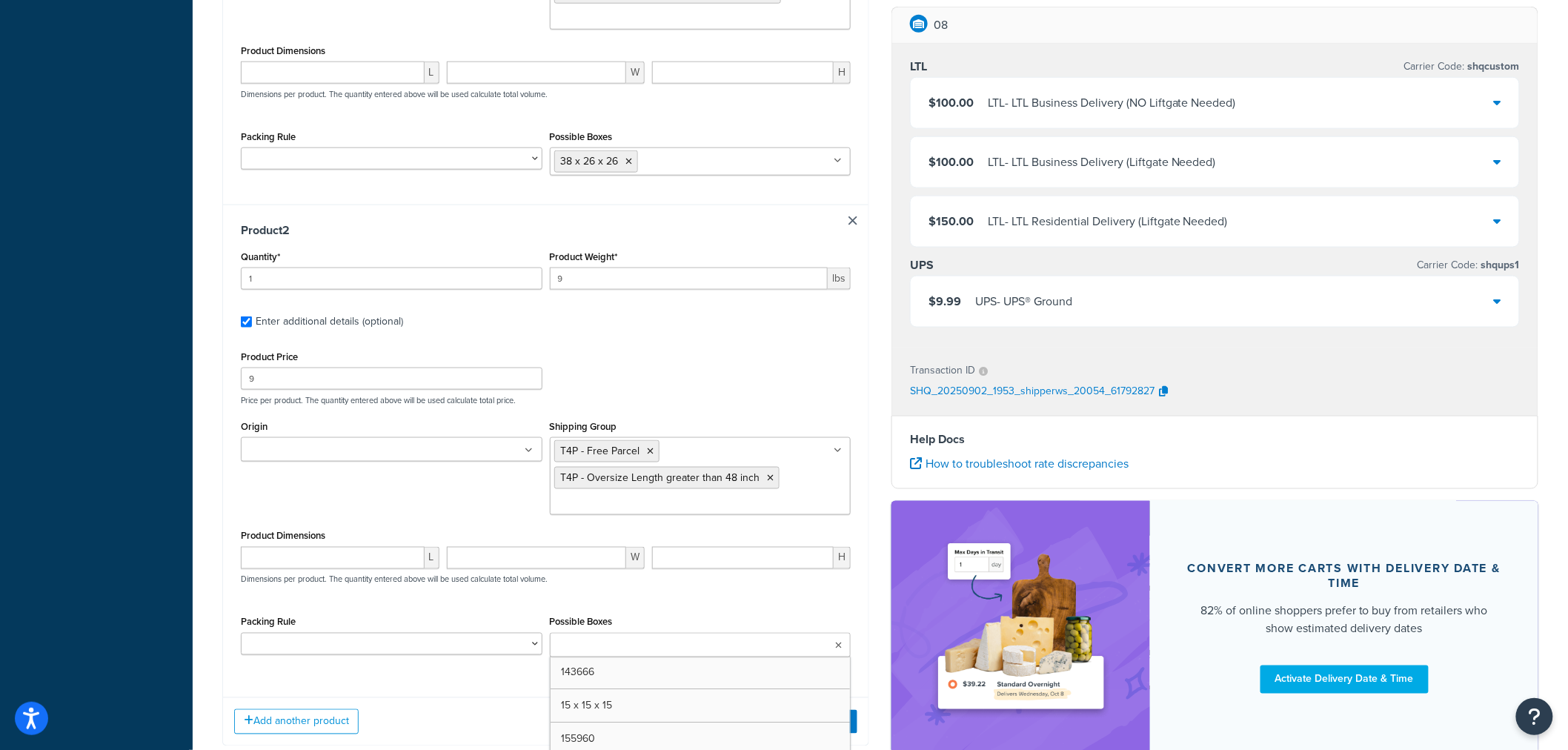
click at [835, 651] on icon at bounding box center [839, 646] width 7 height 9
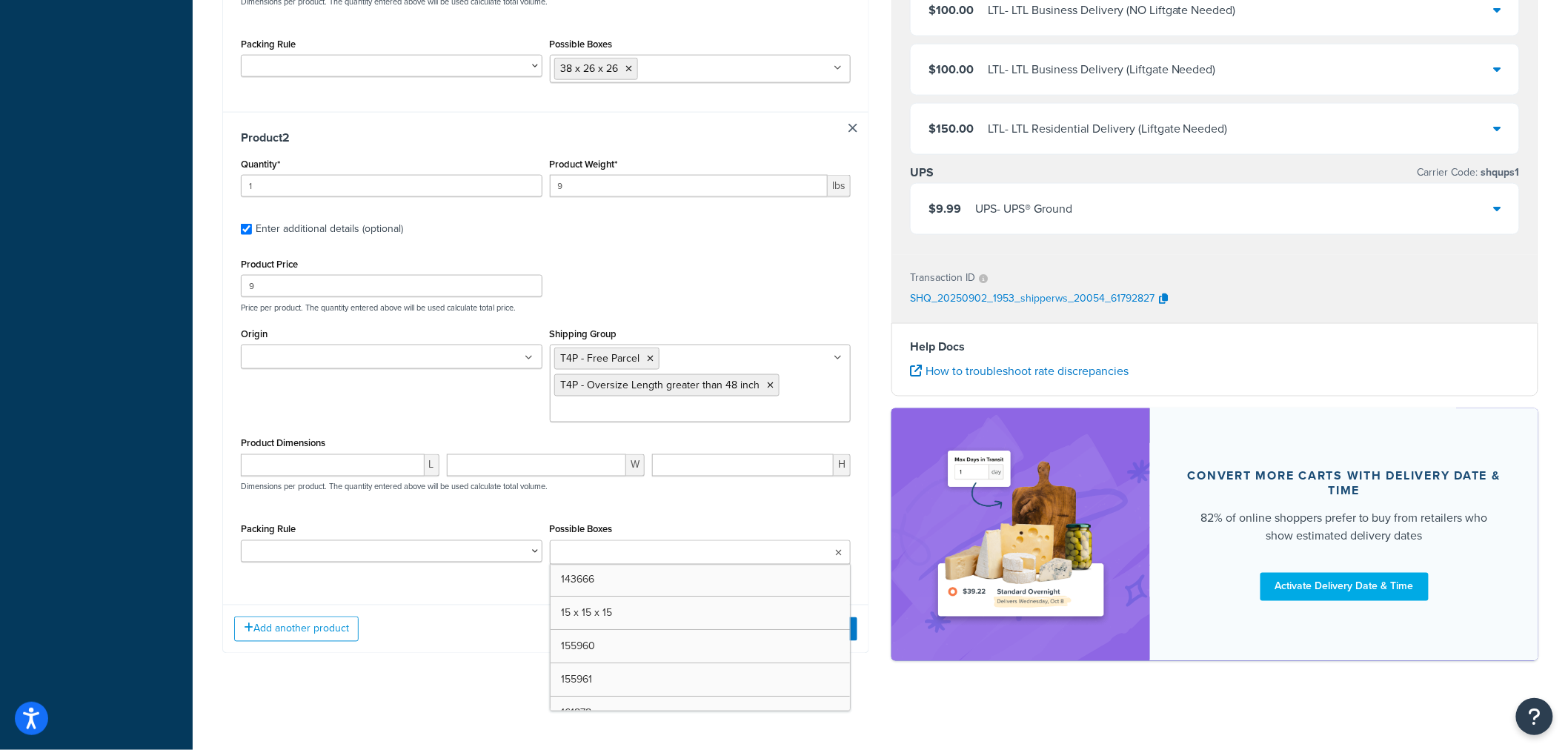
scroll to position [787, 0]
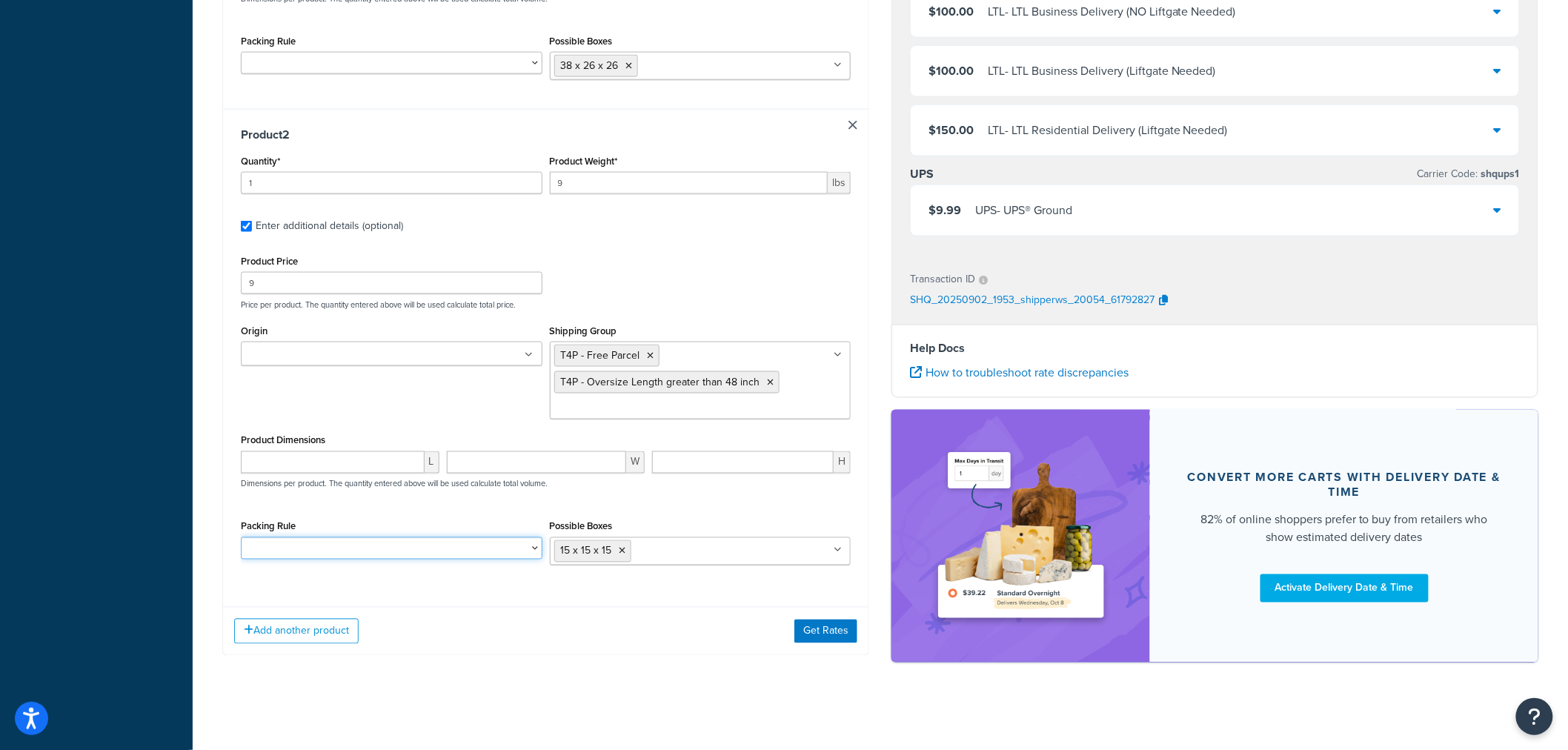
click at [533, 557] on select "Extension Poles Pack According to Box Rules Test pack 448235" at bounding box center [391, 548] width 302 height 22
select select "86330"
click at [240, 541] on select "Extension Poles Pack According to Box Rules Test pack 448235" at bounding box center [391, 548] width 302 height 22
click at [521, 364] on ul at bounding box center [391, 354] width 302 height 25
click at [529, 51] on div "Packing Rule Extension Poles Pack According to Box Rules Test pack 448235" at bounding box center [391, 52] width 302 height 43
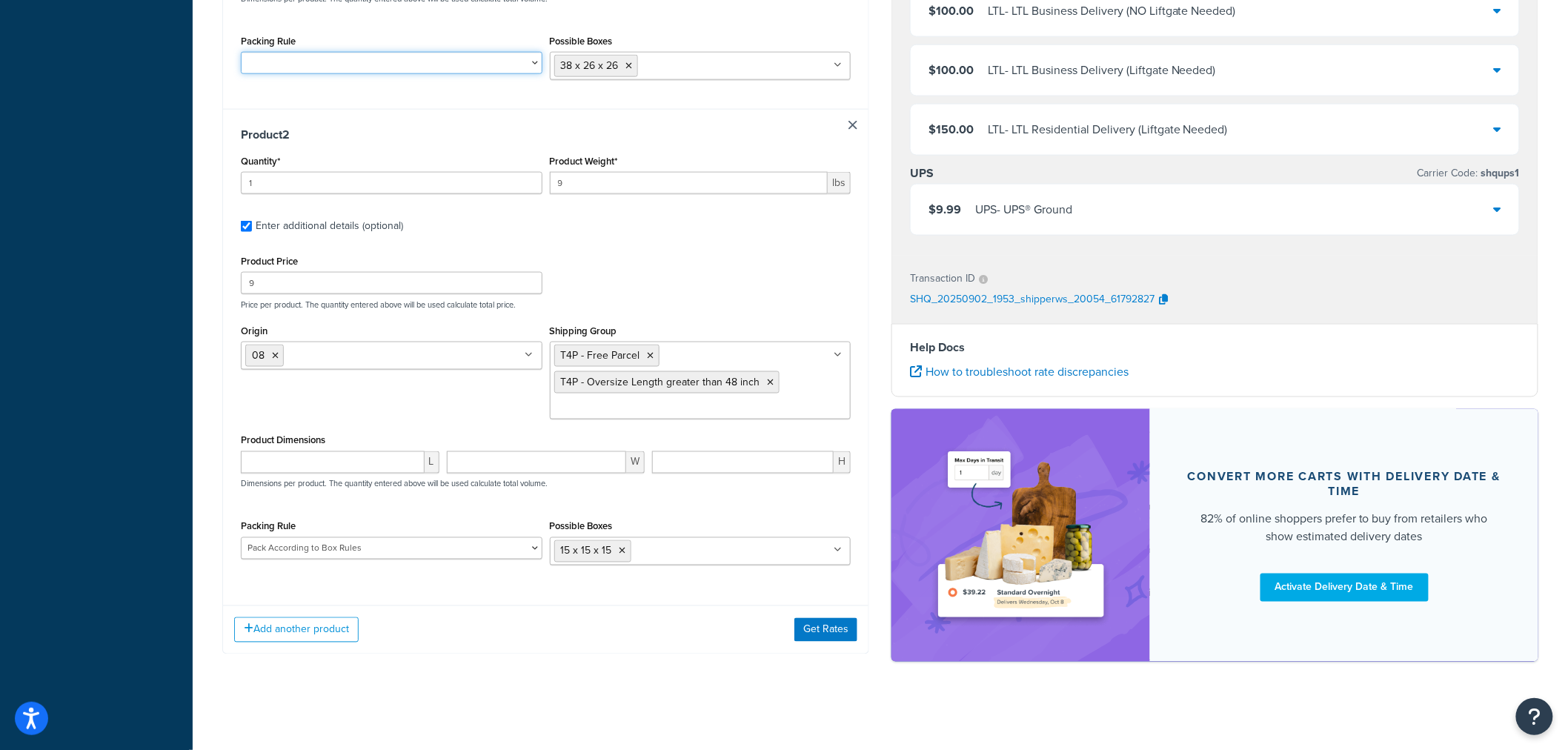
click at [526, 57] on select "Extension Poles Pack According to Box Rules Test pack 448235" at bounding box center [391, 62] width 302 height 22
select select "86330"
click at [240, 53] on select "Extension Poles Pack According to Box Rules Test pack 448235" at bounding box center [391, 62] width 302 height 22
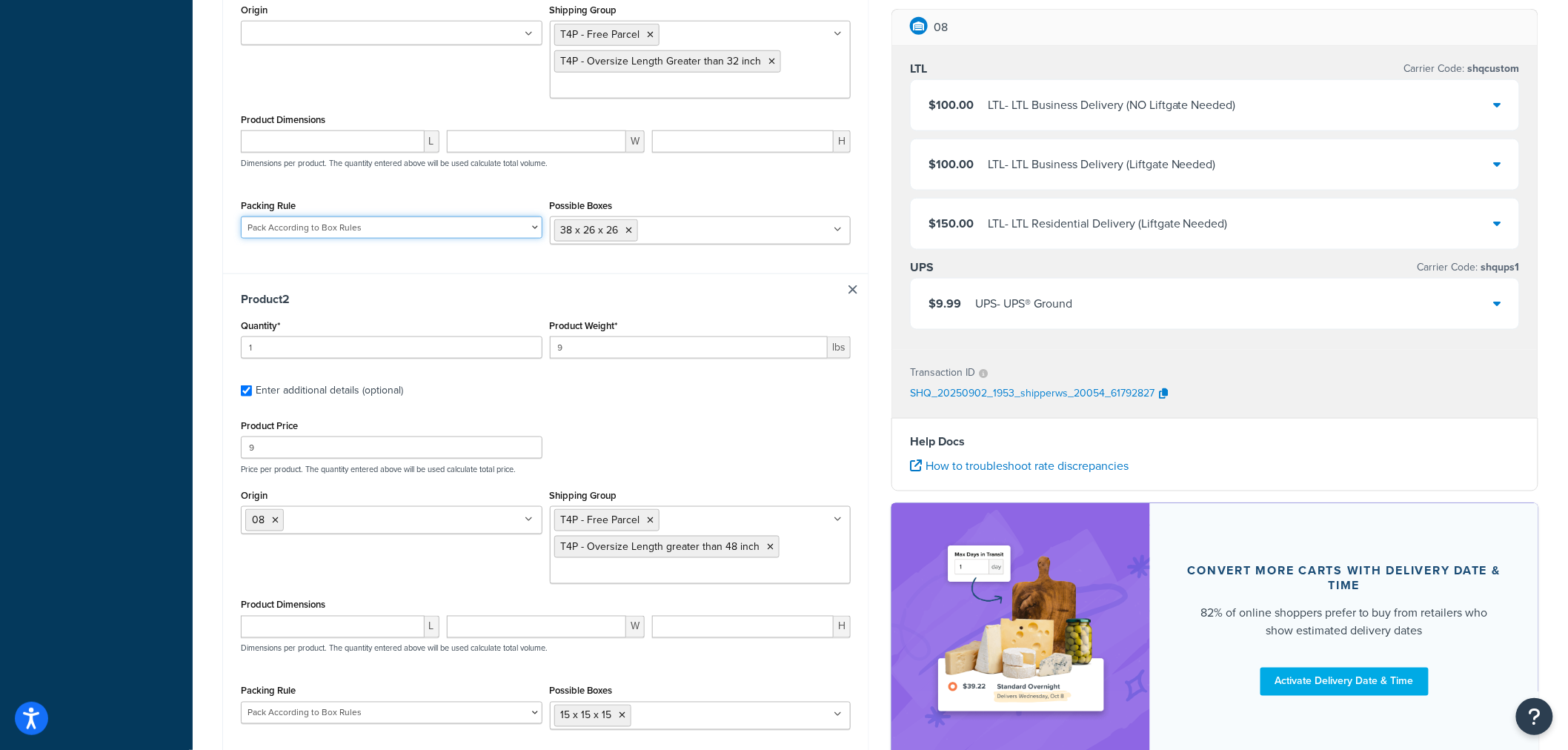
scroll to position [541, 0]
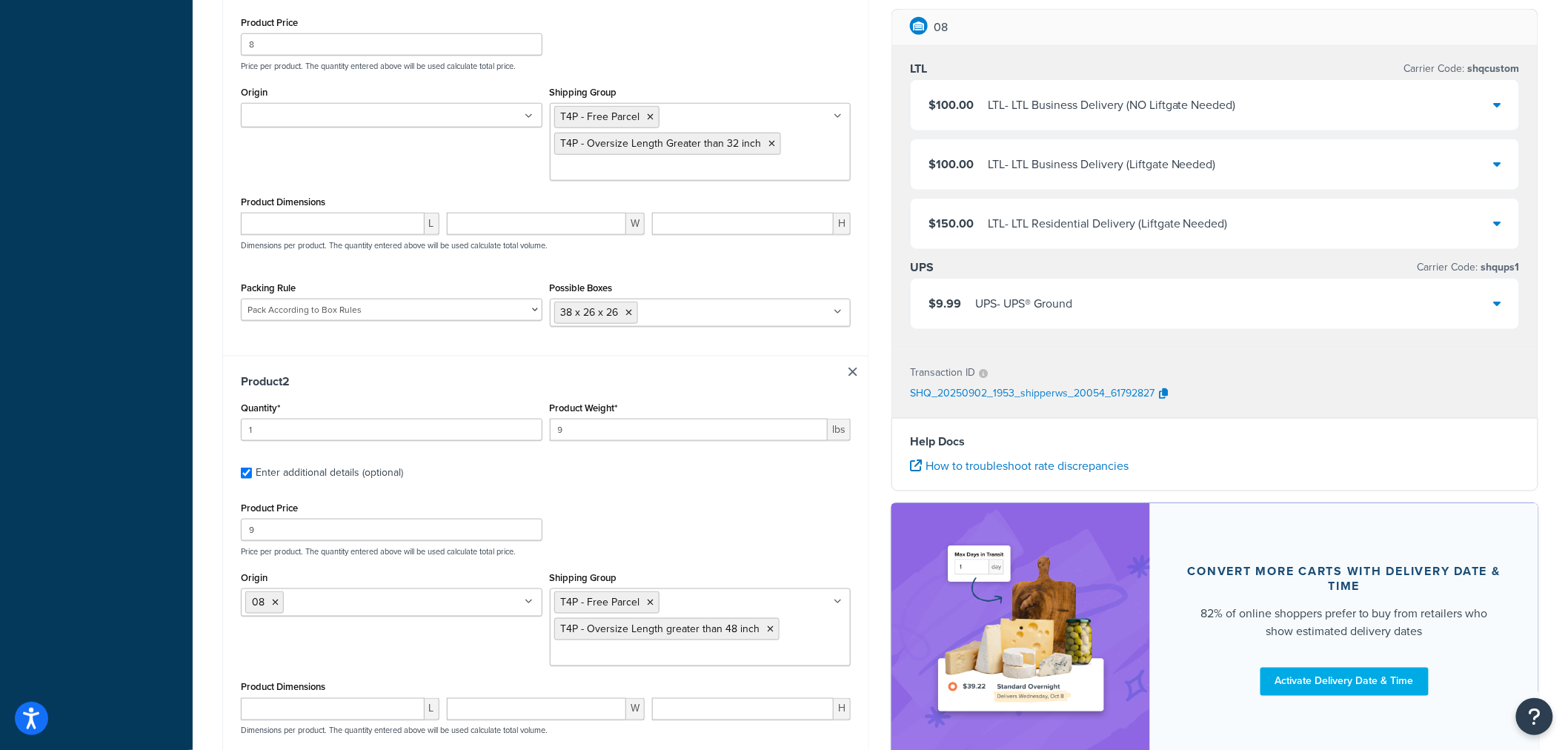
click at [516, 115] on ul at bounding box center [391, 115] width 302 height 25
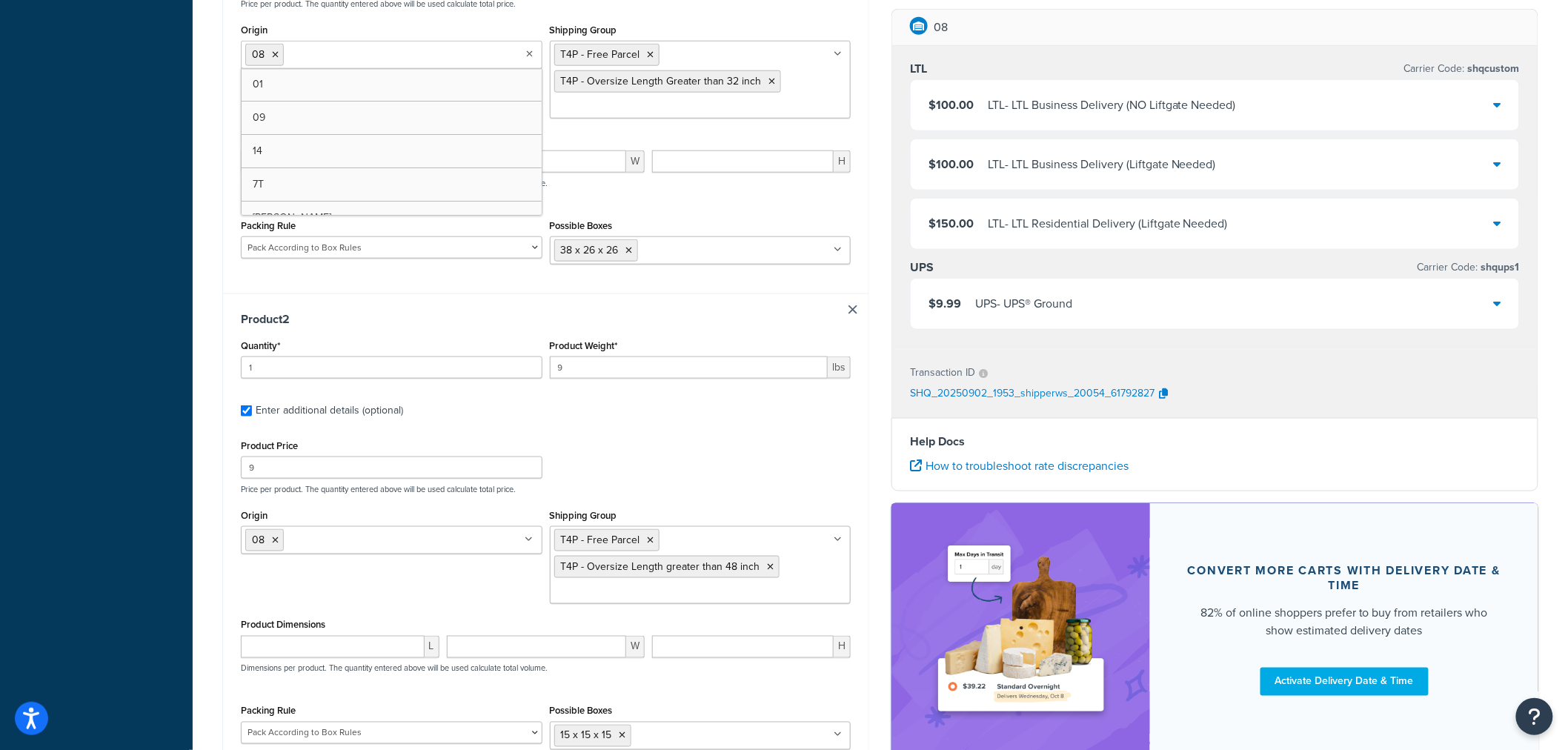
scroll to position [706, 0]
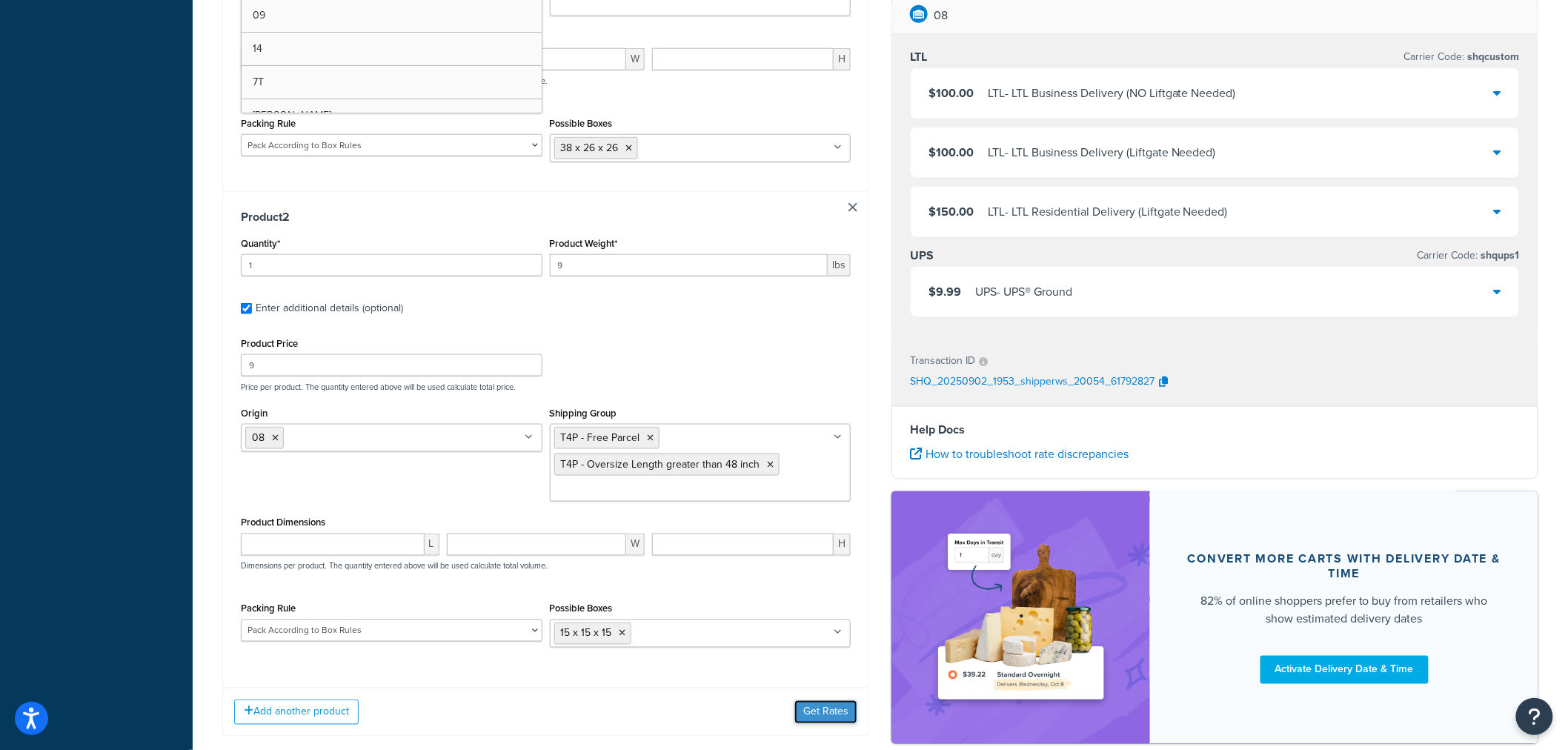
click at [841, 720] on button "Get Rates" at bounding box center [825, 712] width 63 height 24
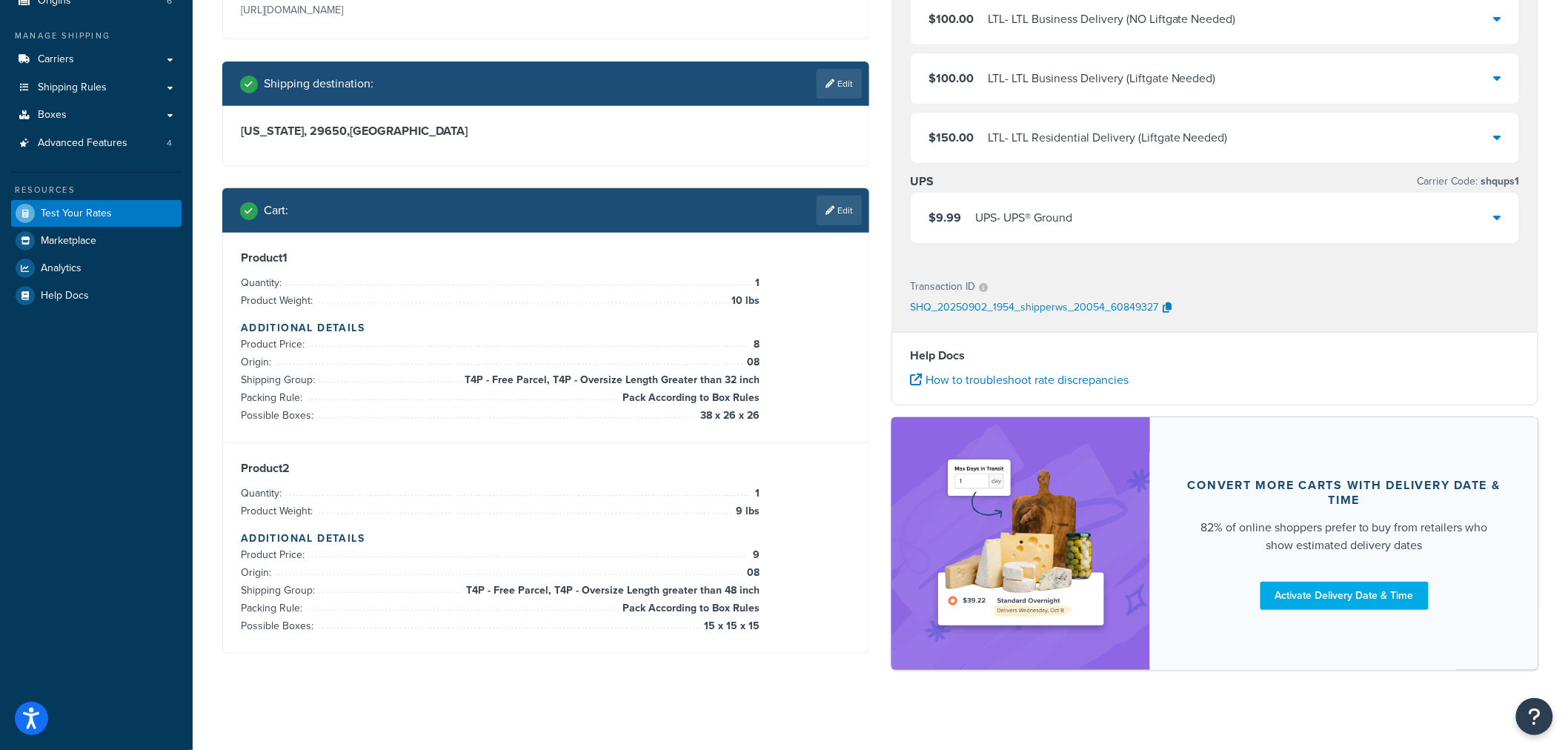
scroll to position [198, 0]
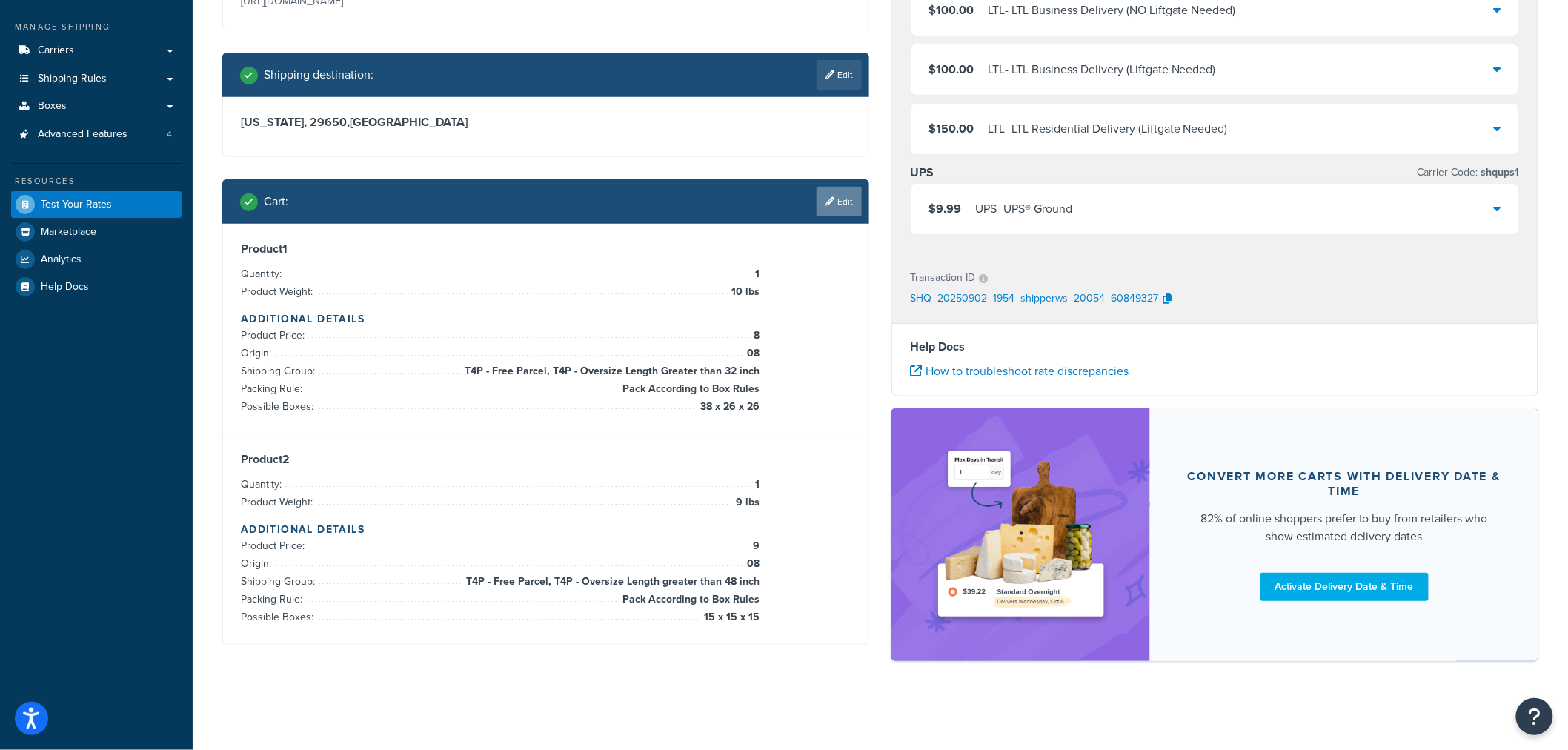
click at [848, 205] on link "Edit" at bounding box center [839, 201] width 45 height 29
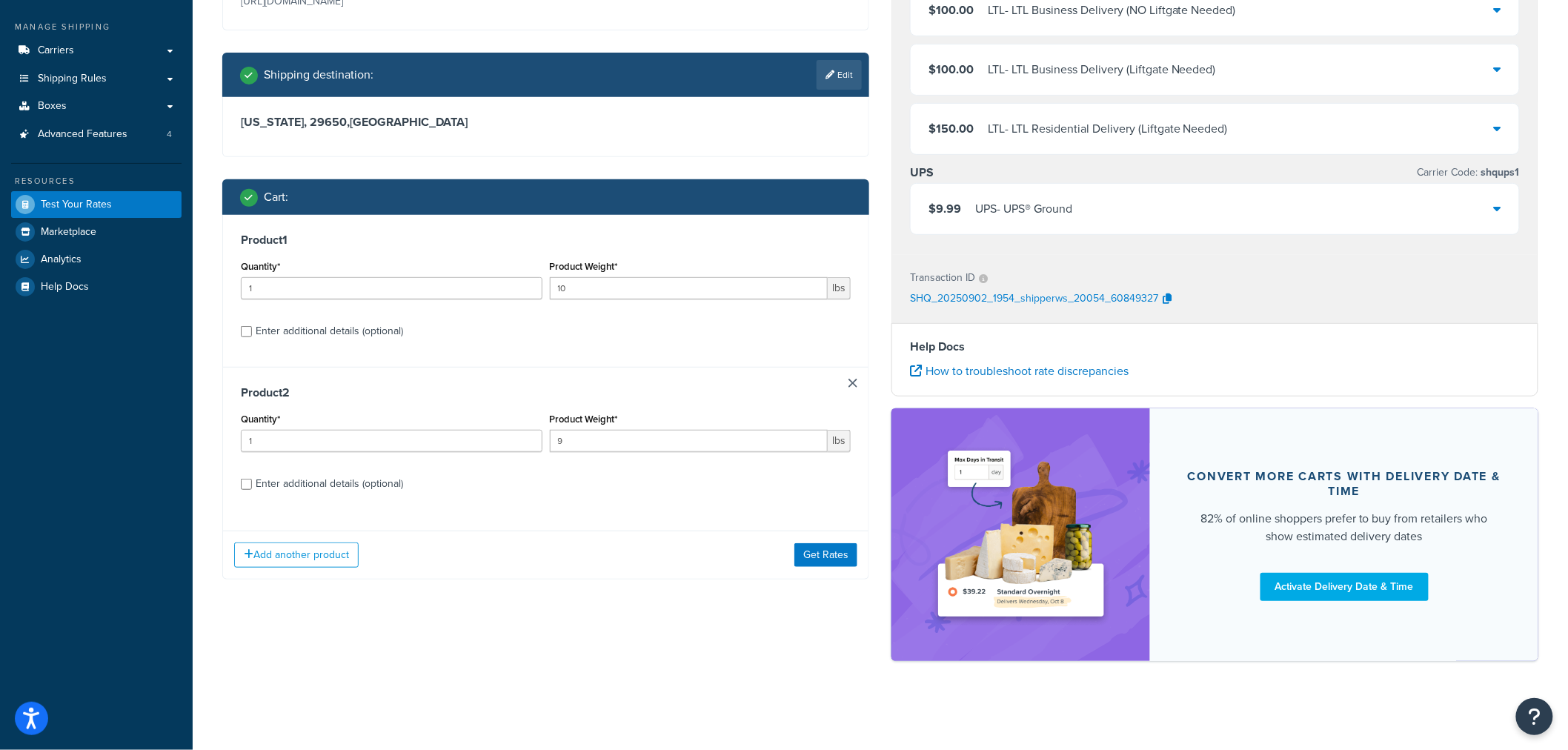
click at [382, 330] on div "Enter additional details (optional)" at bounding box center [329, 330] width 147 height 20
click at [252, 330] on input "Enter additional details (optional)" at bounding box center [246, 331] width 12 height 12
checkbox input "true"
select select "86330"
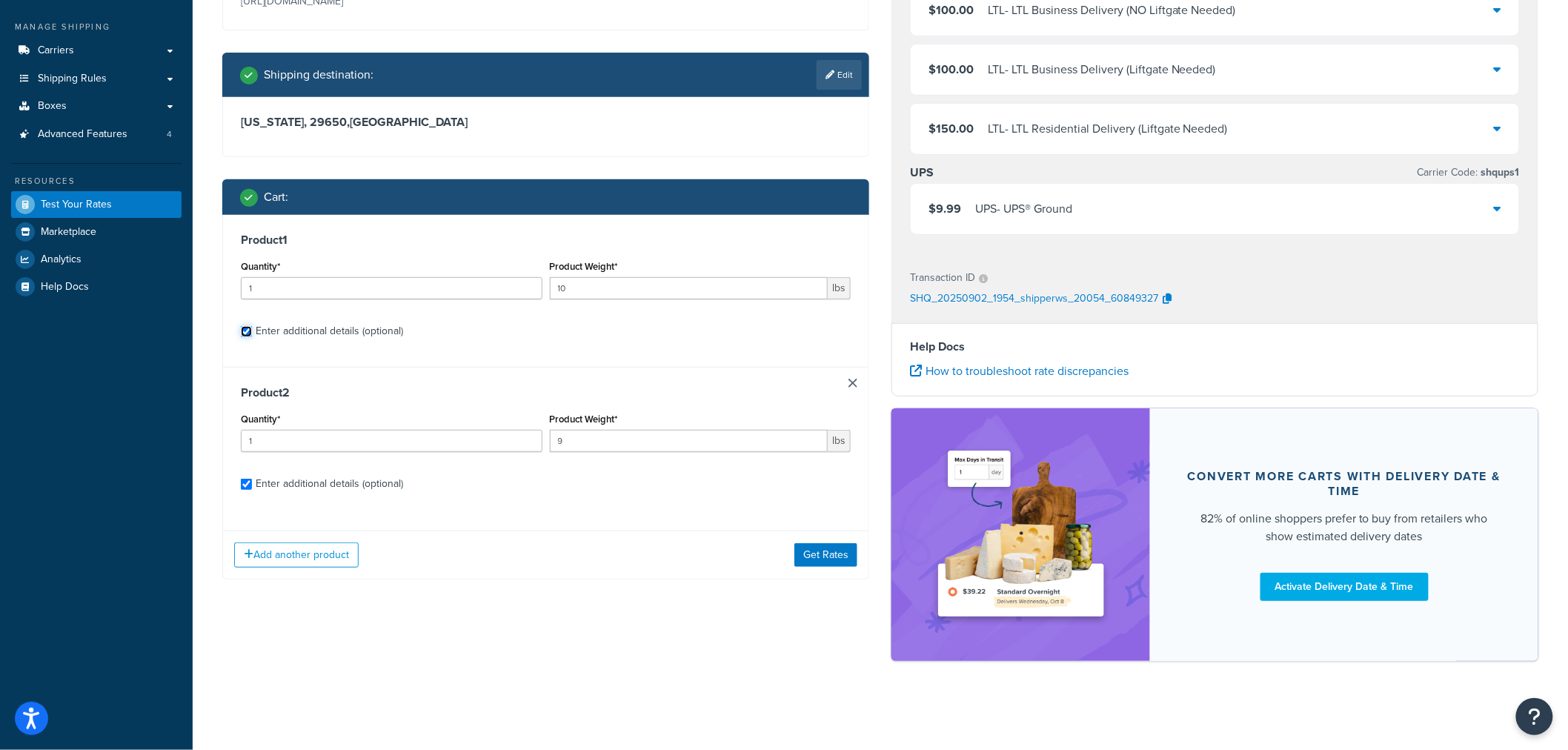
select select "86330"
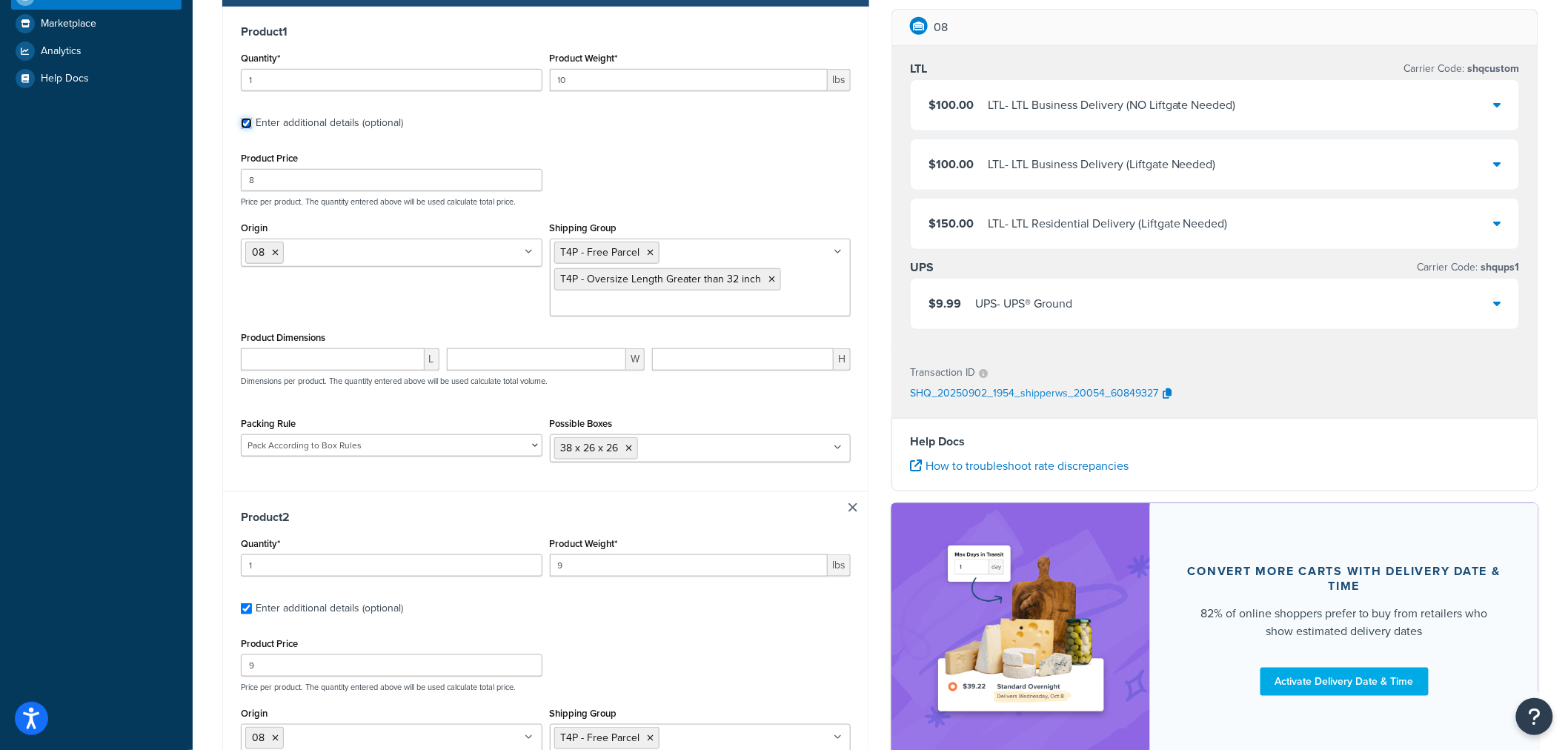
scroll to position [446, 0]
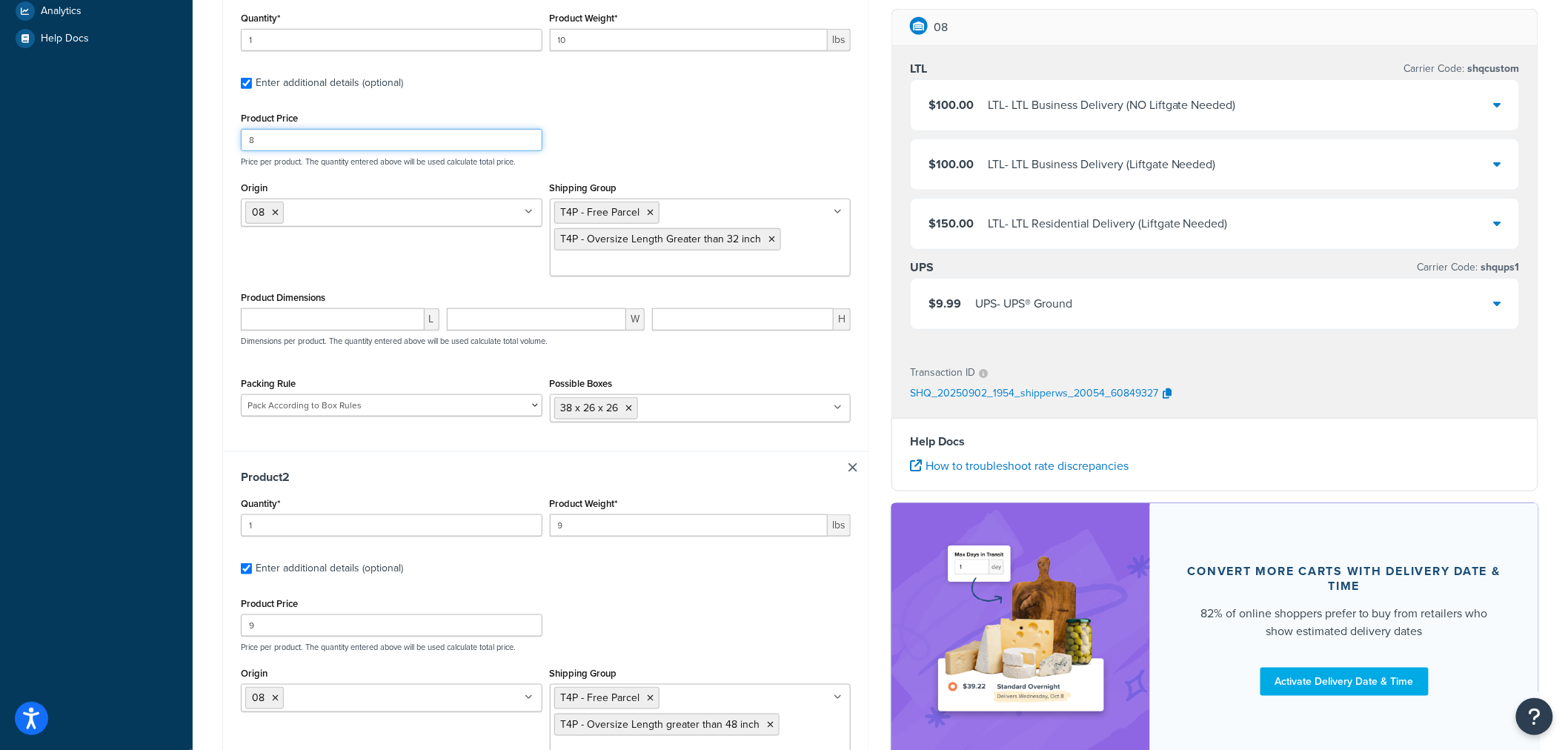
click at [233, 137] on div "Product 1 Quantity* 1 Product Weight* 10 lbs Enter additional details (optional…" at bounding box center [545, 209] width 645 height 485
type input "50"
click at [206, 619] on div "Test your rates Reset Rate Results 09/02/2025, 3:54 PM Ecommerce store : Edit T…" at bounding box center [879, 341] width 1375 height 1431
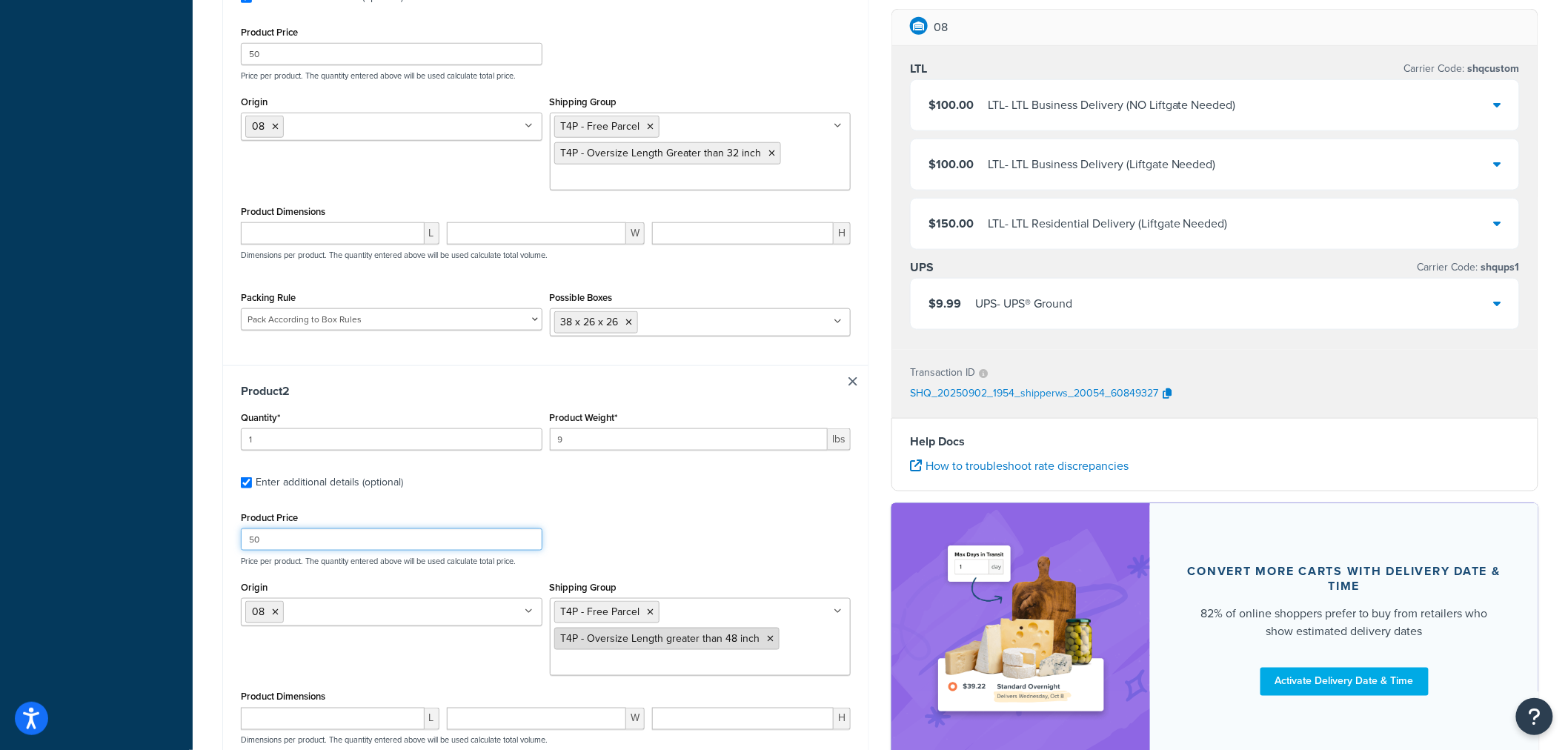
scroll to position [692, 0]
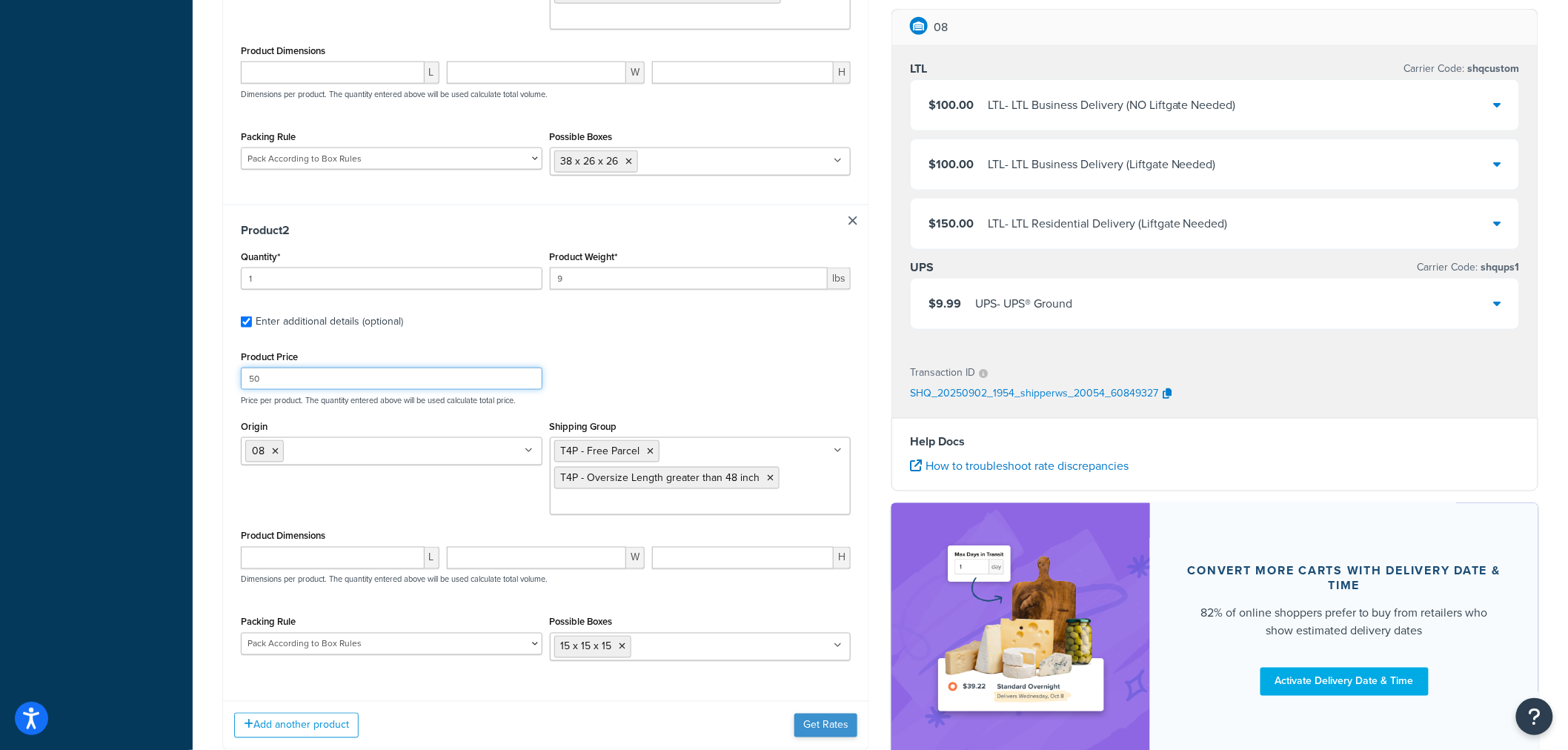
type input "50"
click at [823, 738] on button "Get Rates" at bounding box center [825, 725] width 63 height 24
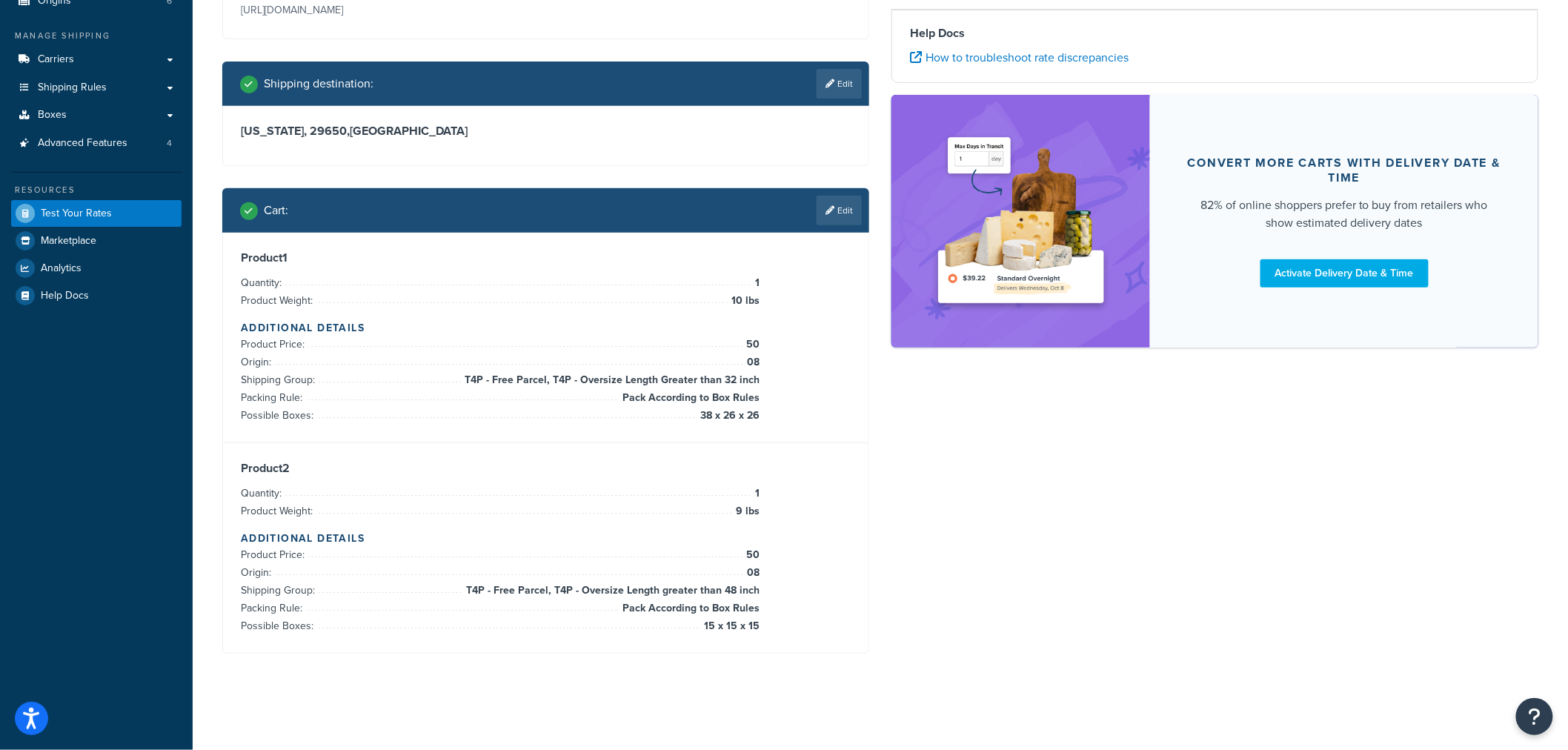
scroll to position [198, 0]
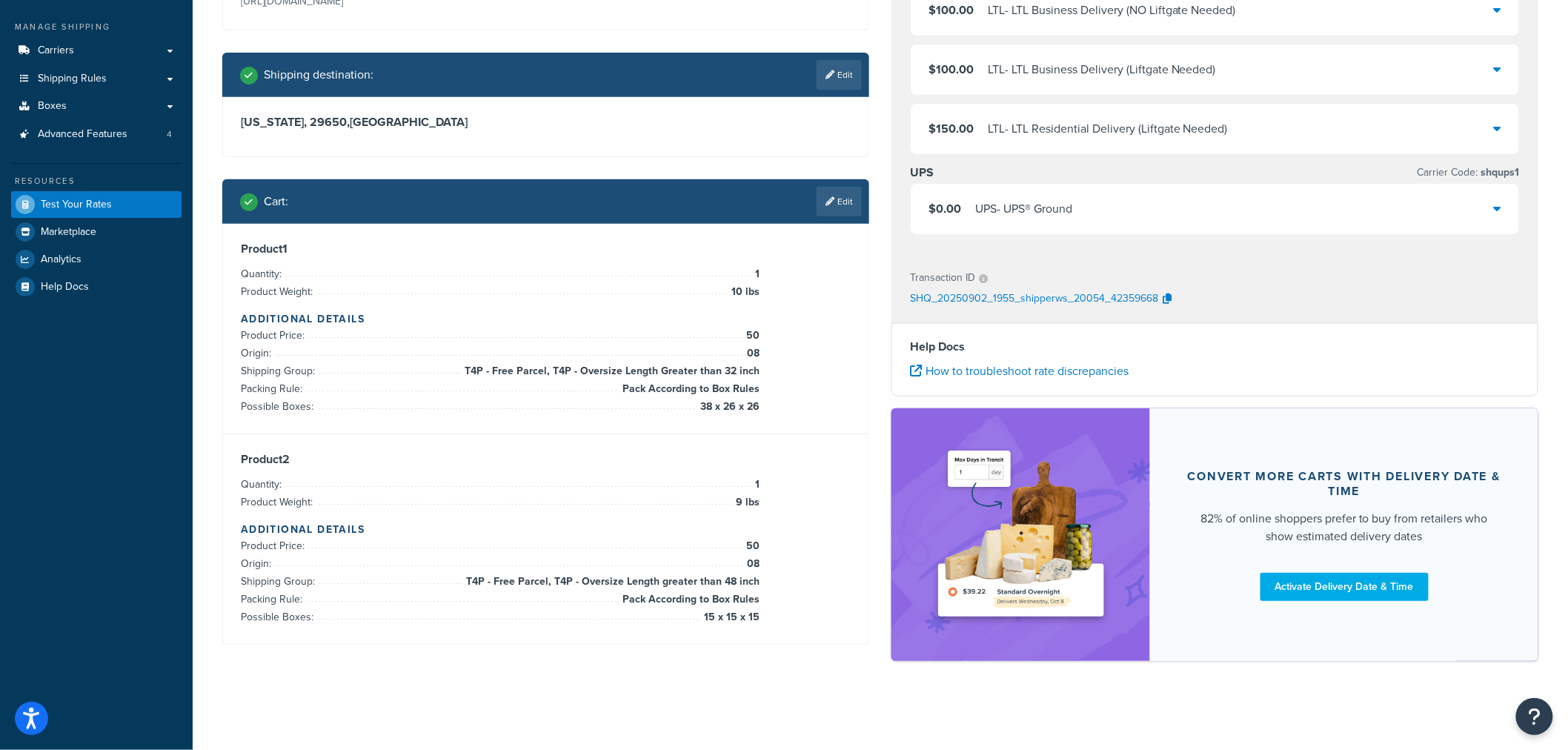
click at [1115, 227] on div "$0.00 UPS - UPS® Ground" at bounding box center [1214, 209] width 608 height 51
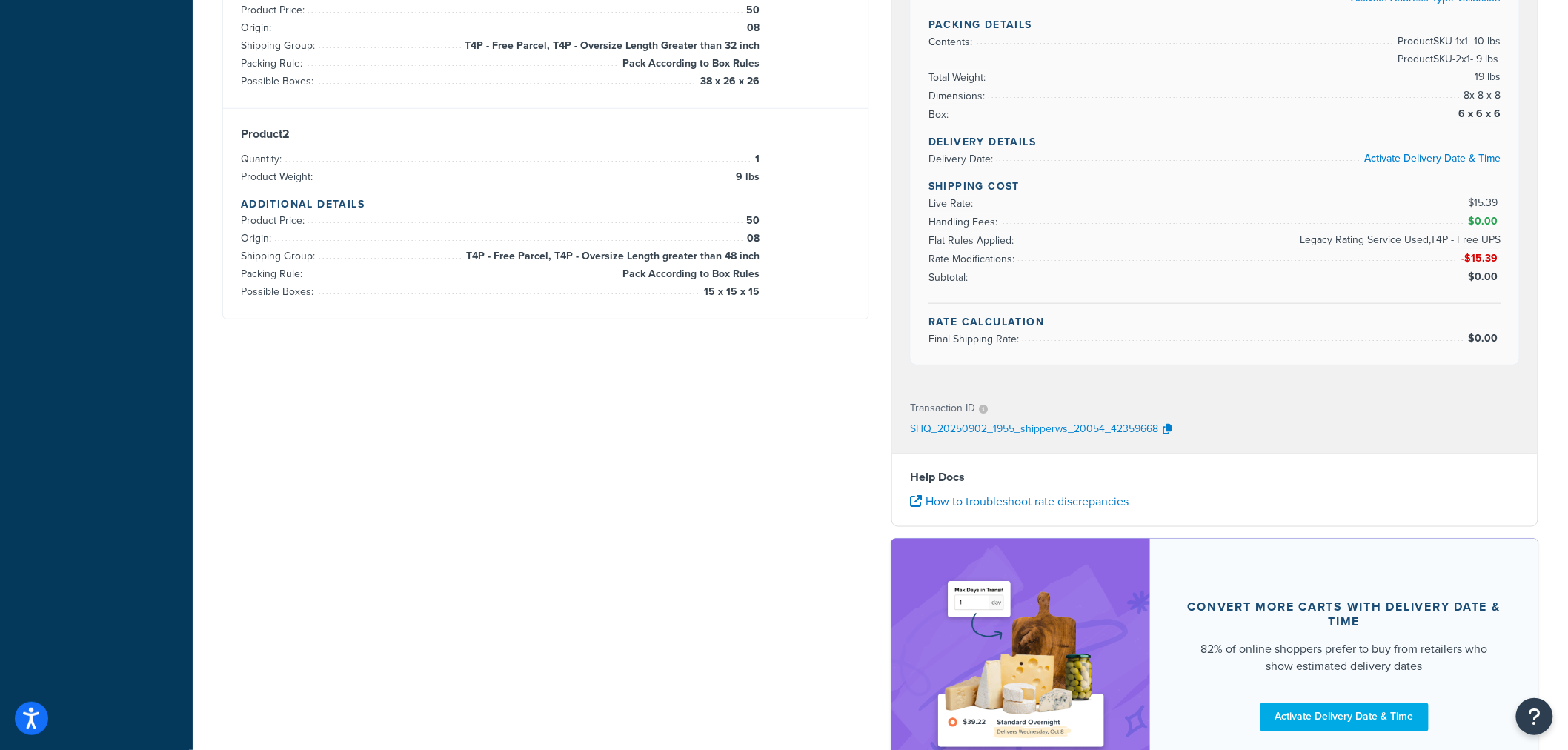
scroll to position [397, 0]
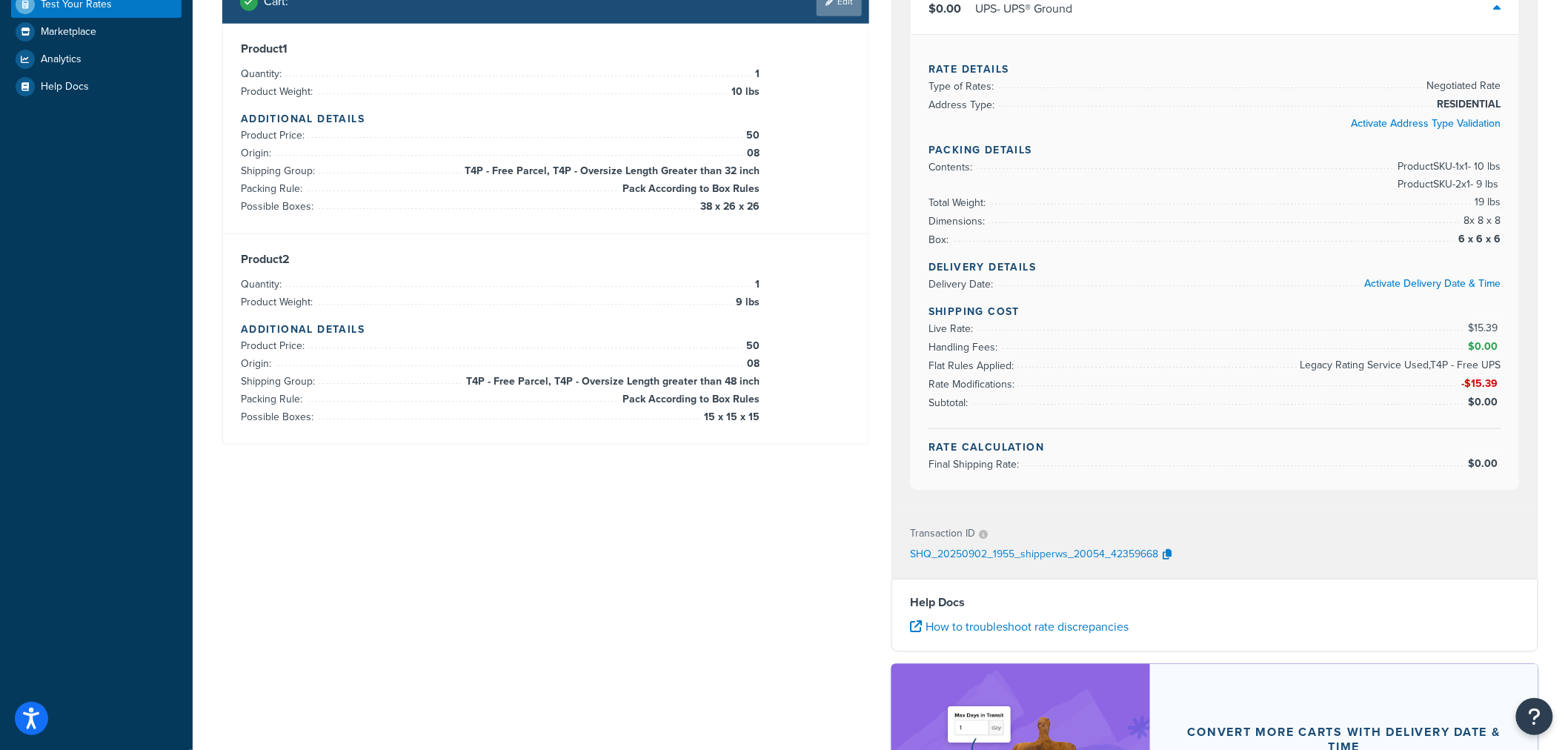
click at [838, 2] on link "Edit" at bounding box center [839, 1] width 45 height 29
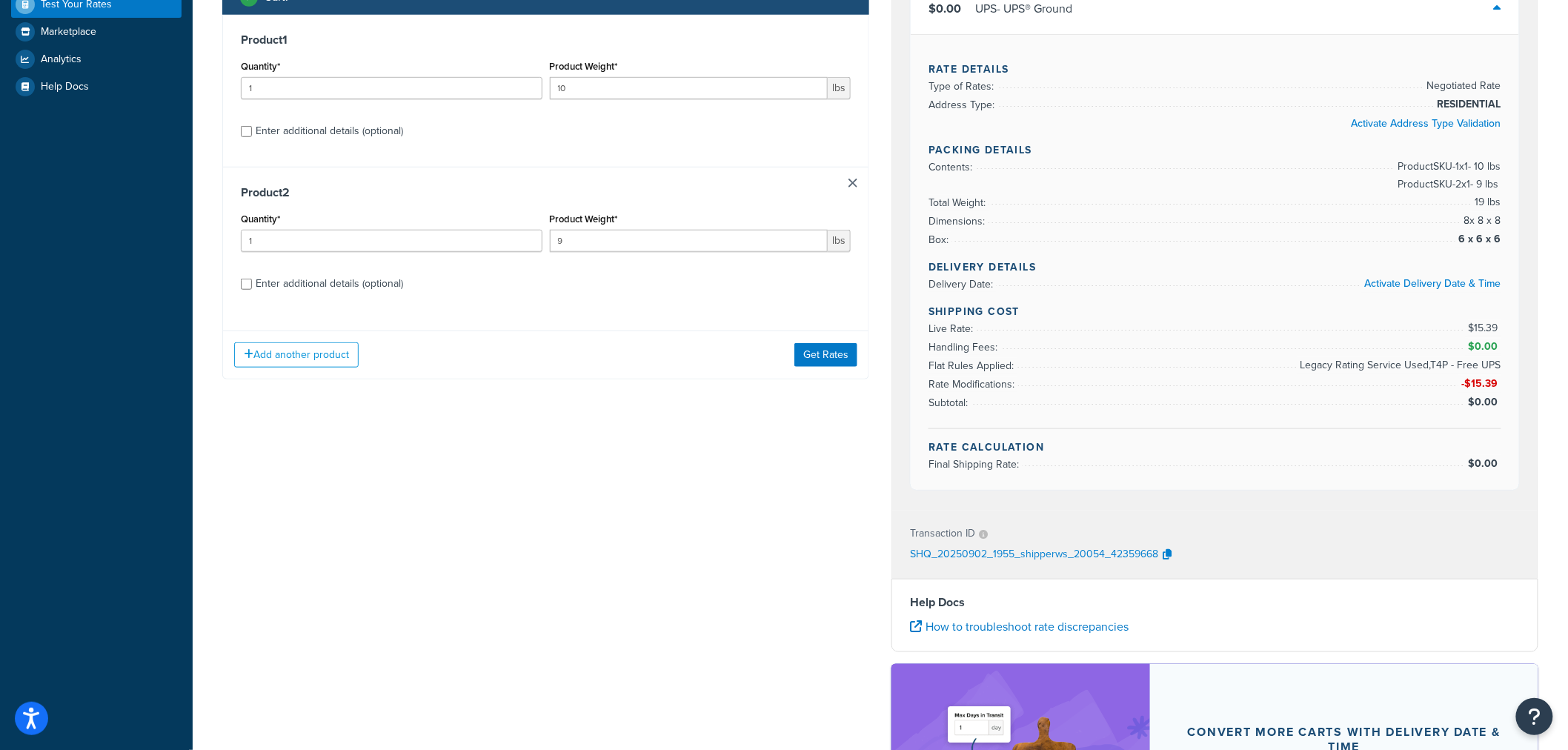
click at [374, 138] on div "Enter additional details (optional)" at bounding box center [329, 130] width 147 height 20
click at [252, 137] on input "Enter additional details (optional)" at bounding box center [246, 131] width 12 height 12
checkbox input "true"
select select "86330"
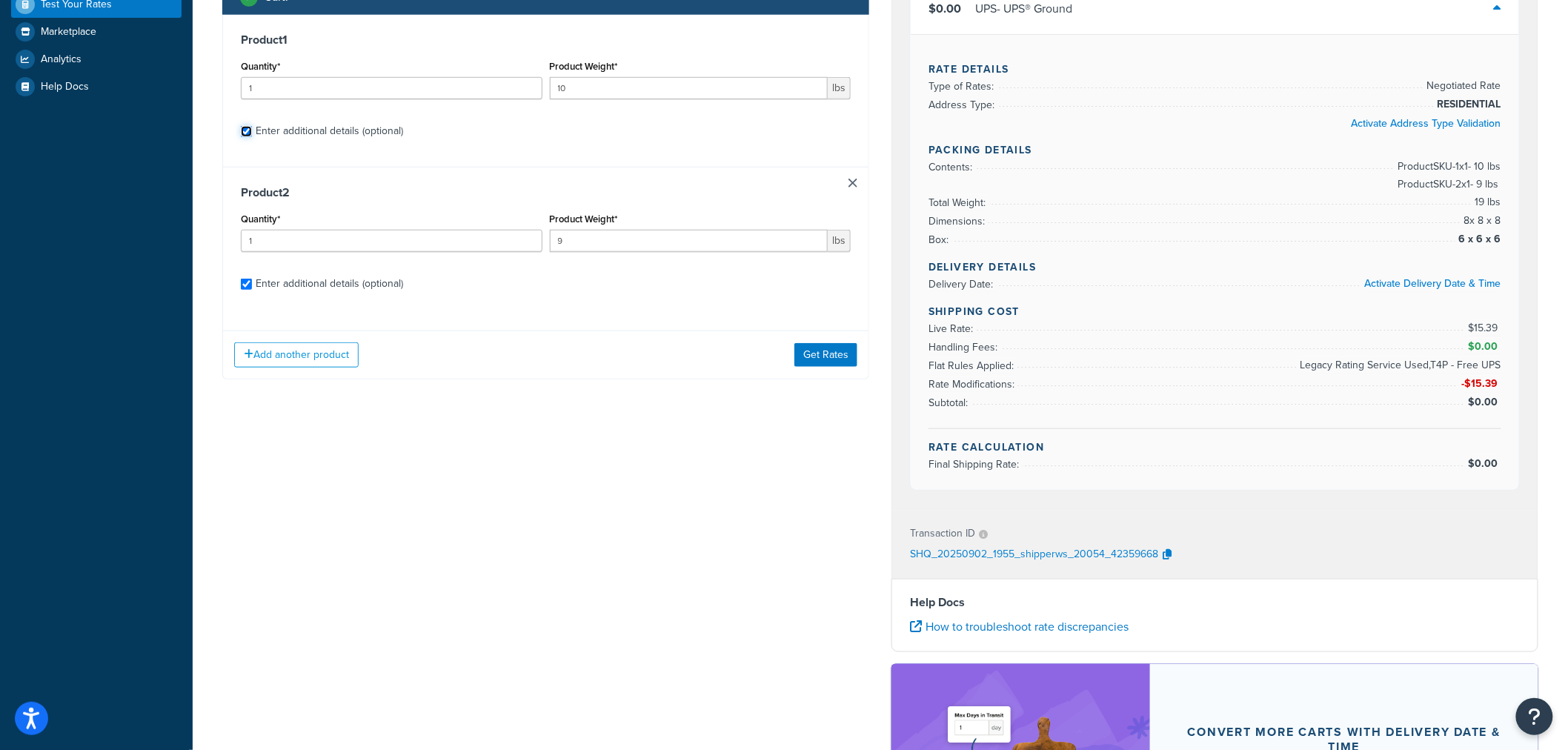
select select "86330"
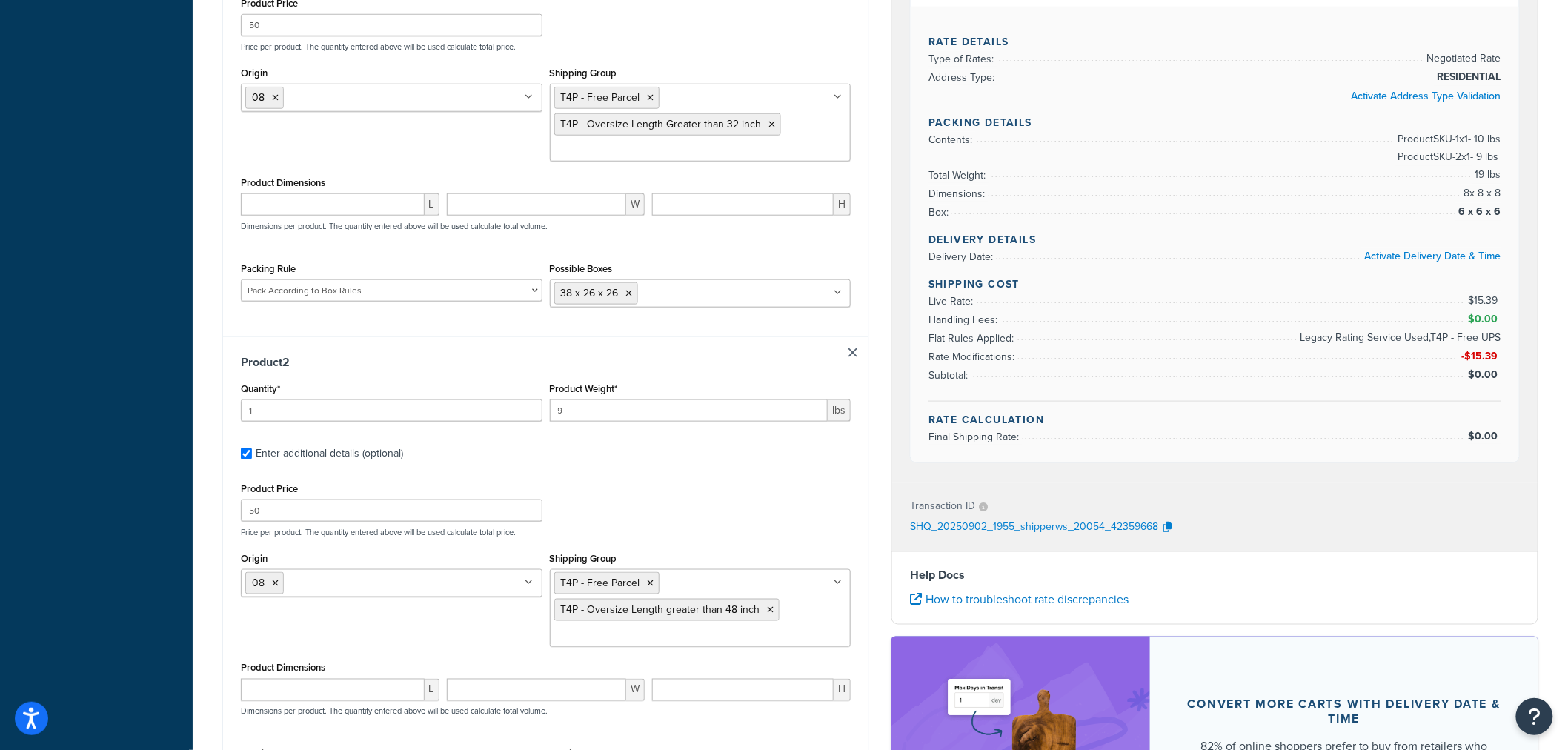
scroll to position [562, 0]
click at [370, 196] on input "number" at bounding box center [332, 202] width 184 height 22
type input "38"
type input "26"
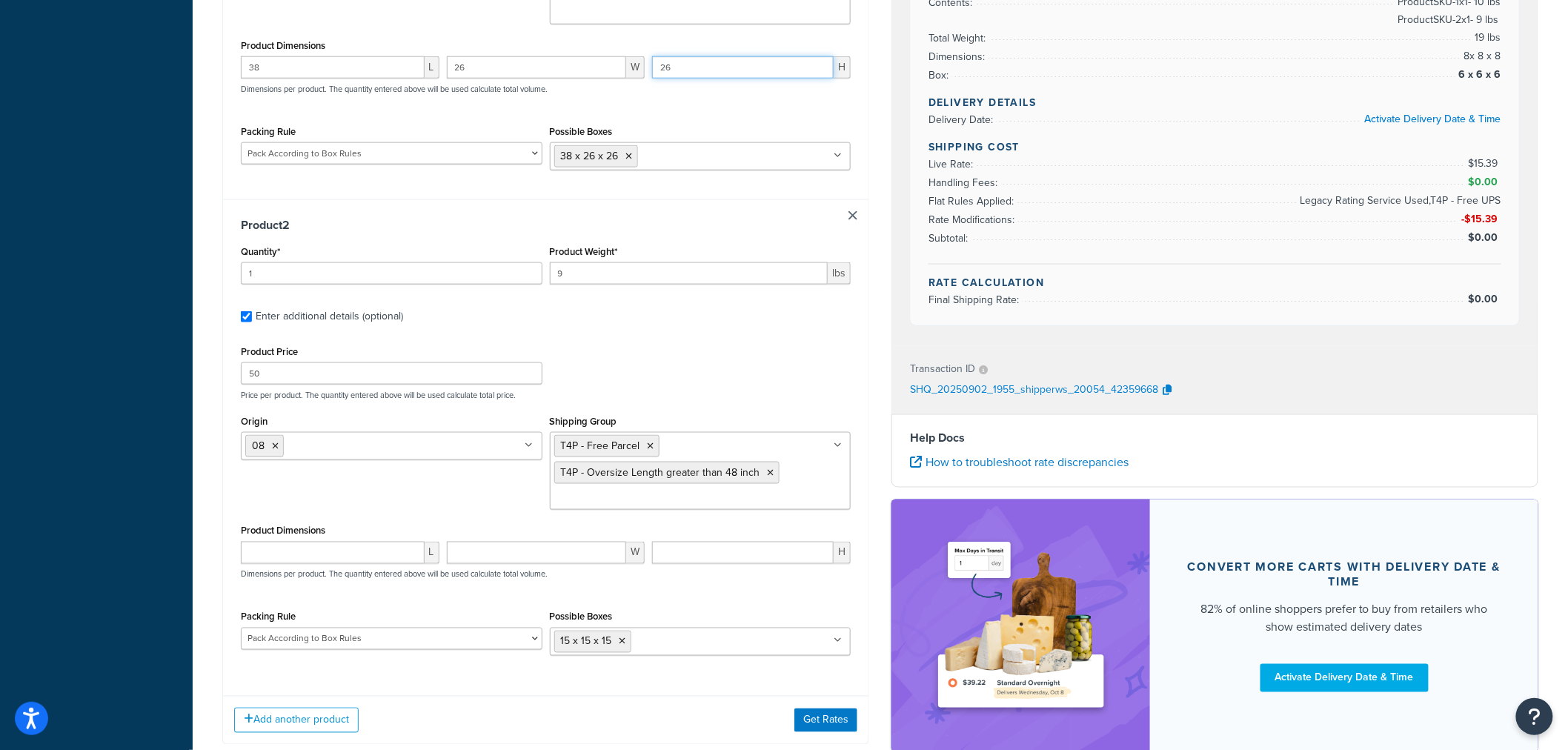
scroll to position [727, 0]
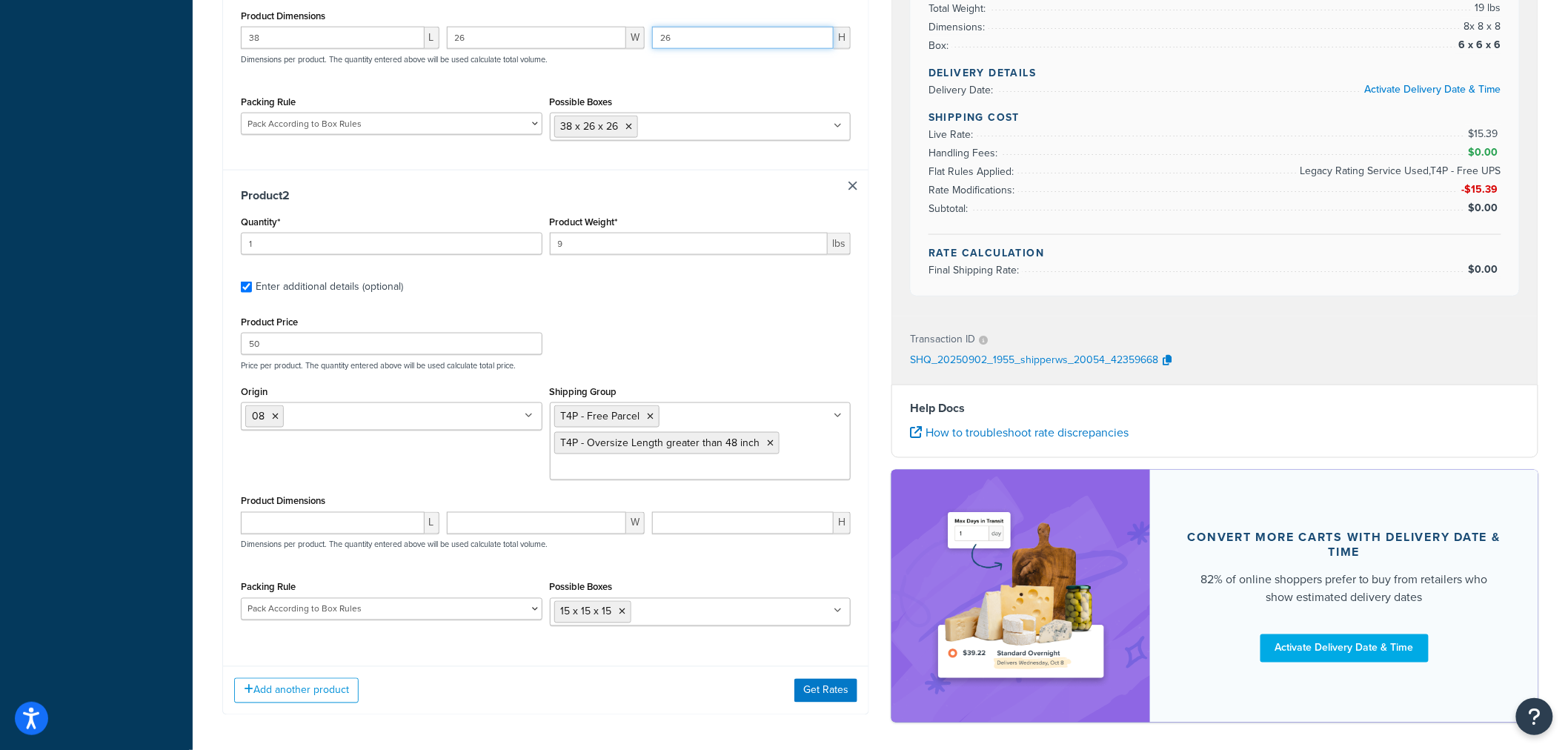
type input "26"
click at [363, 534] on input "number" at bounding box center [332, 523] width 184 height 22
type input "15"
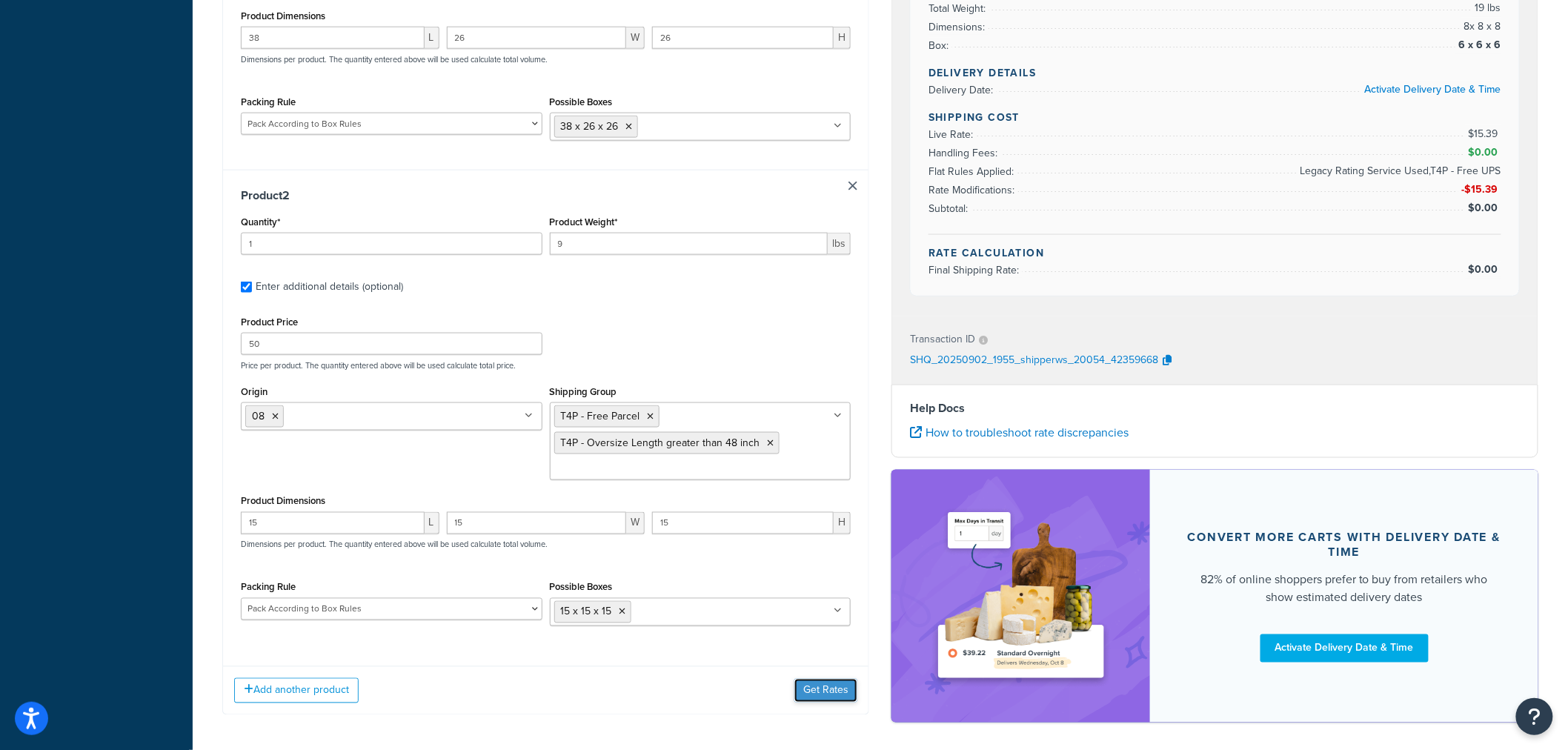
click at [827, 701] on button "Get Rates" at bounding box center [825, 691] width 63 height 24
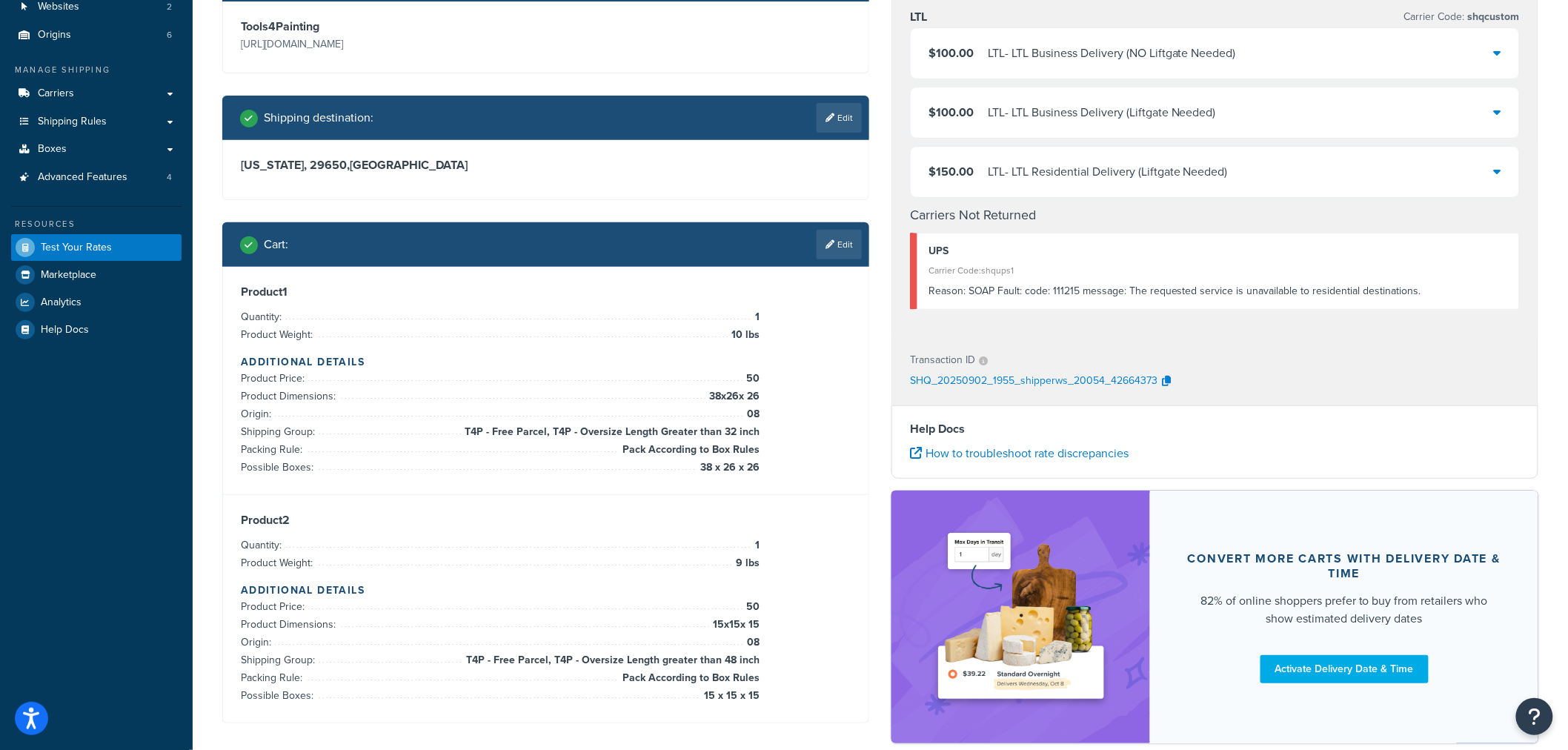
scroll to position [72, 0]
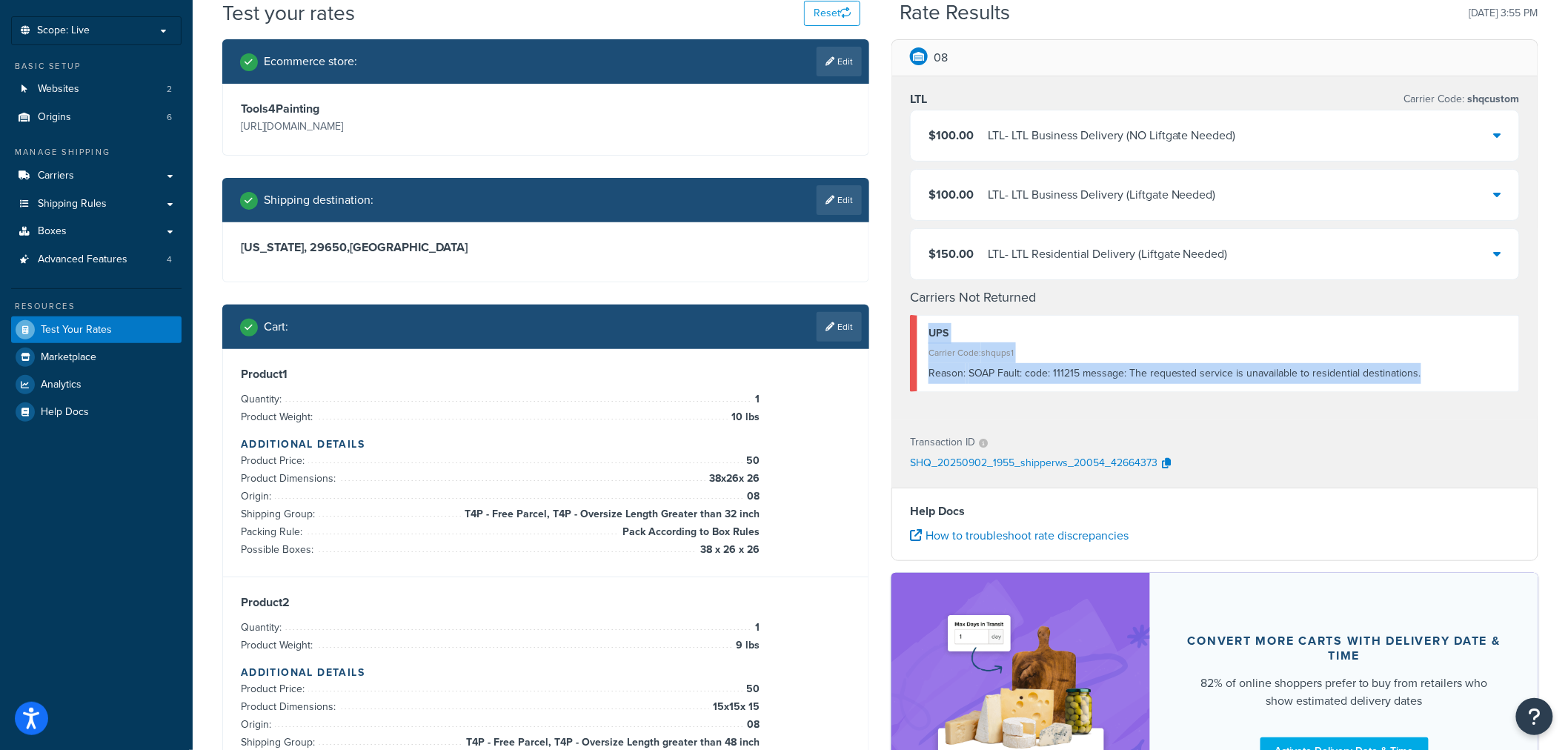
drag, startPoint x: 1424, startPoint y: 375, endPoint x: 922, endPoint y: 336, distance: 503.5
click at [922, 336] on div "UPS Carrier Code: shqups1 Reason: SOAP Fault: code: 111215 message: The request…" at bounding box center [1214, 353] width 610 height 77
copy div "UPS Carrier Code: shqups1 Reason: SOAP Fault: code: 111215 message: The request…"
click at [1165, 342] on div "UPS" at bounding box center [1217, 333] width 579 height 20
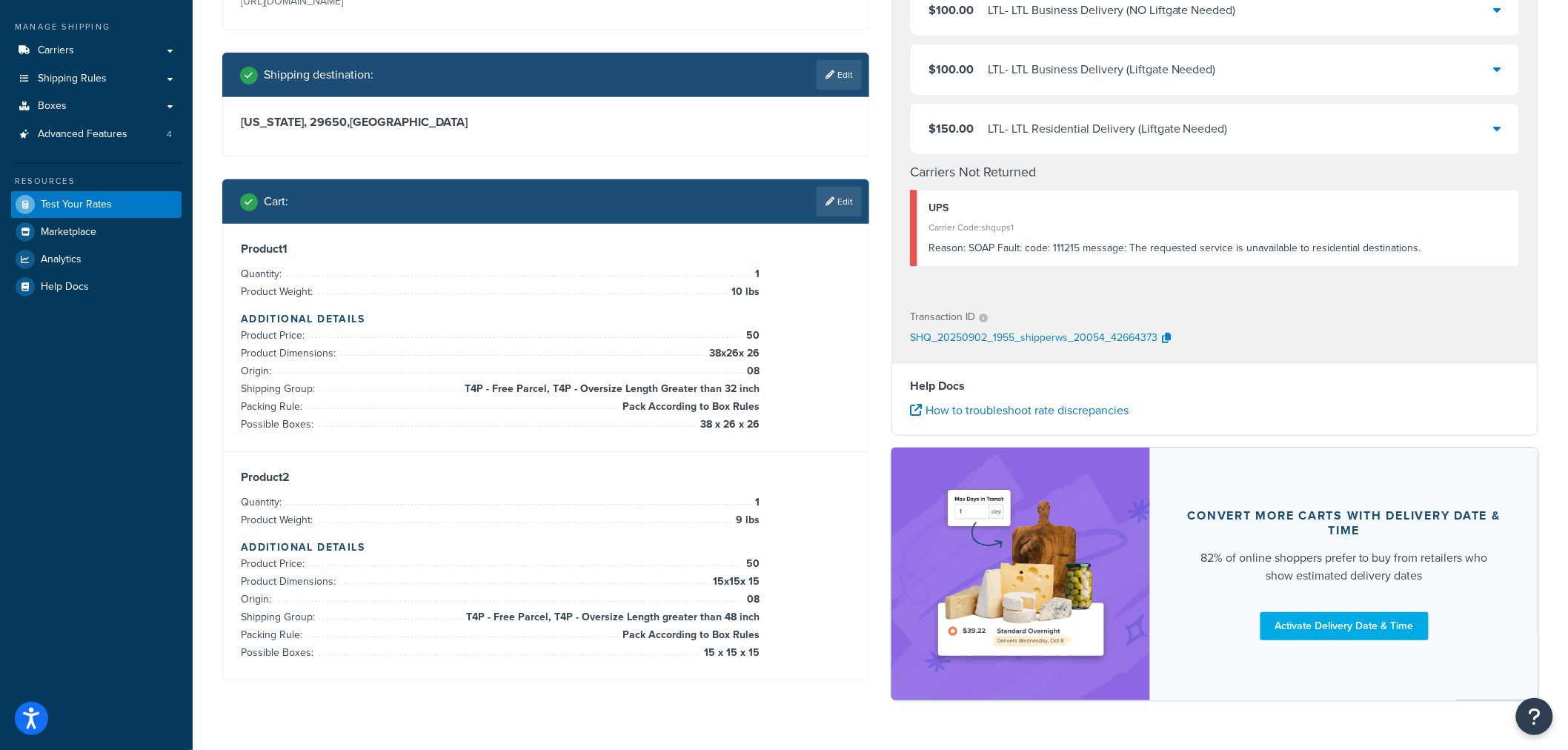
scroll to position [237, 0]
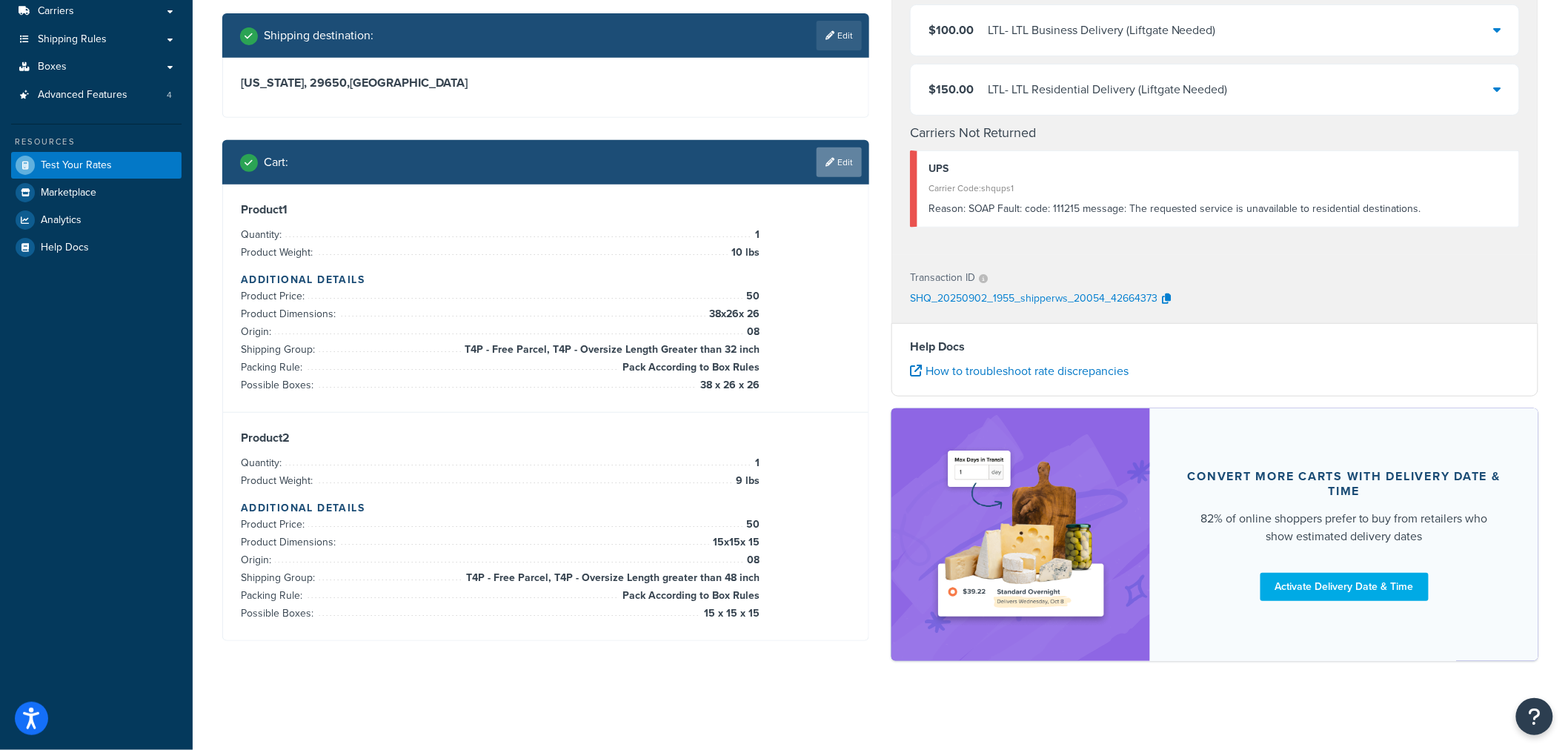
click at [831, 173] on link "Edit" at bounding box center [839, 162] width 45 height 29
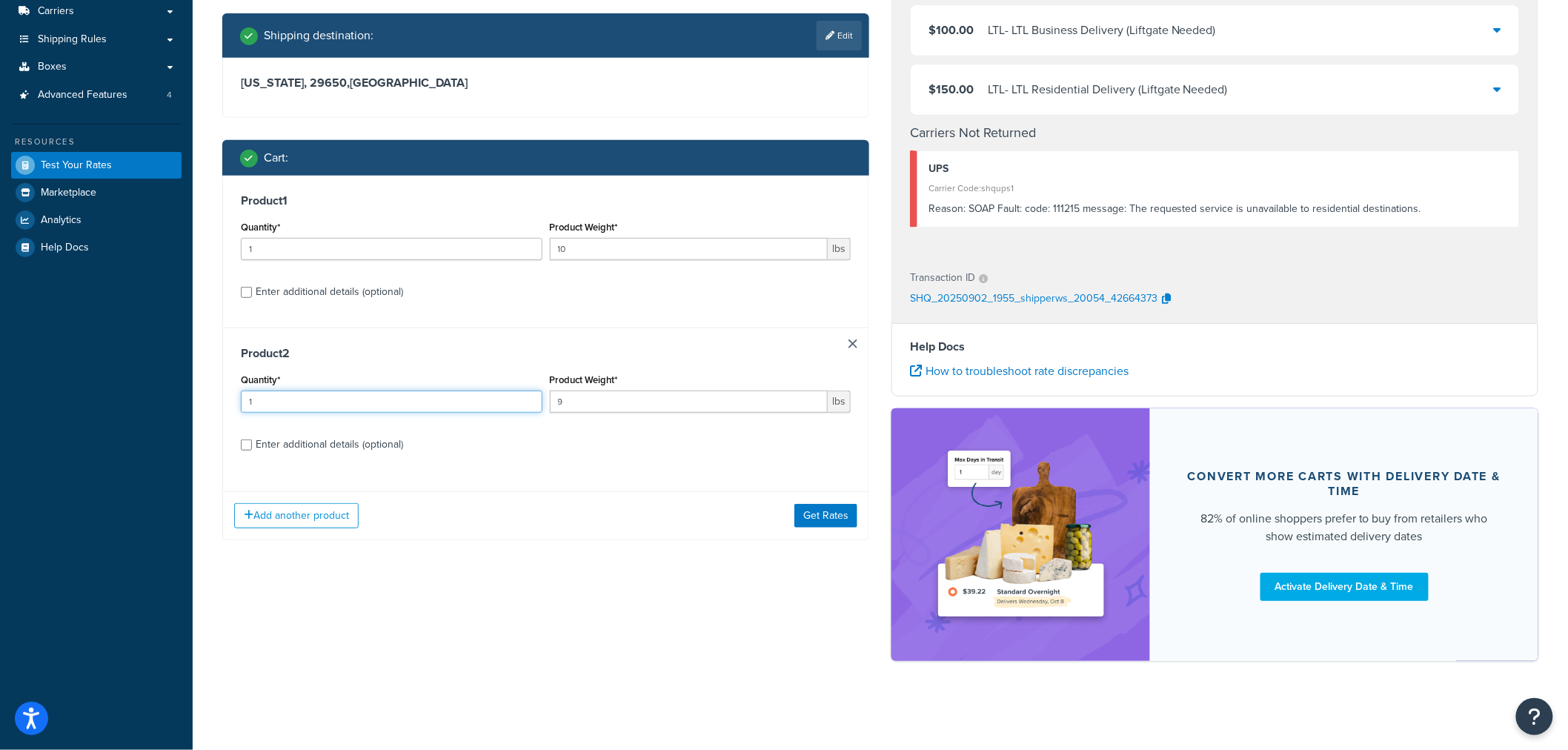
drag, startPoint x: 351, startPoint y: 406, endPoint x: 198, endPoint y: 396, distance: 153.3
click at [198, 396] on div "Test your rates Reset Rate Results 09/02/2025, 3:55 PM Ecommerce store : Edit T…" at bounding box center [879, 273] width 1375 height 879
type input "0"
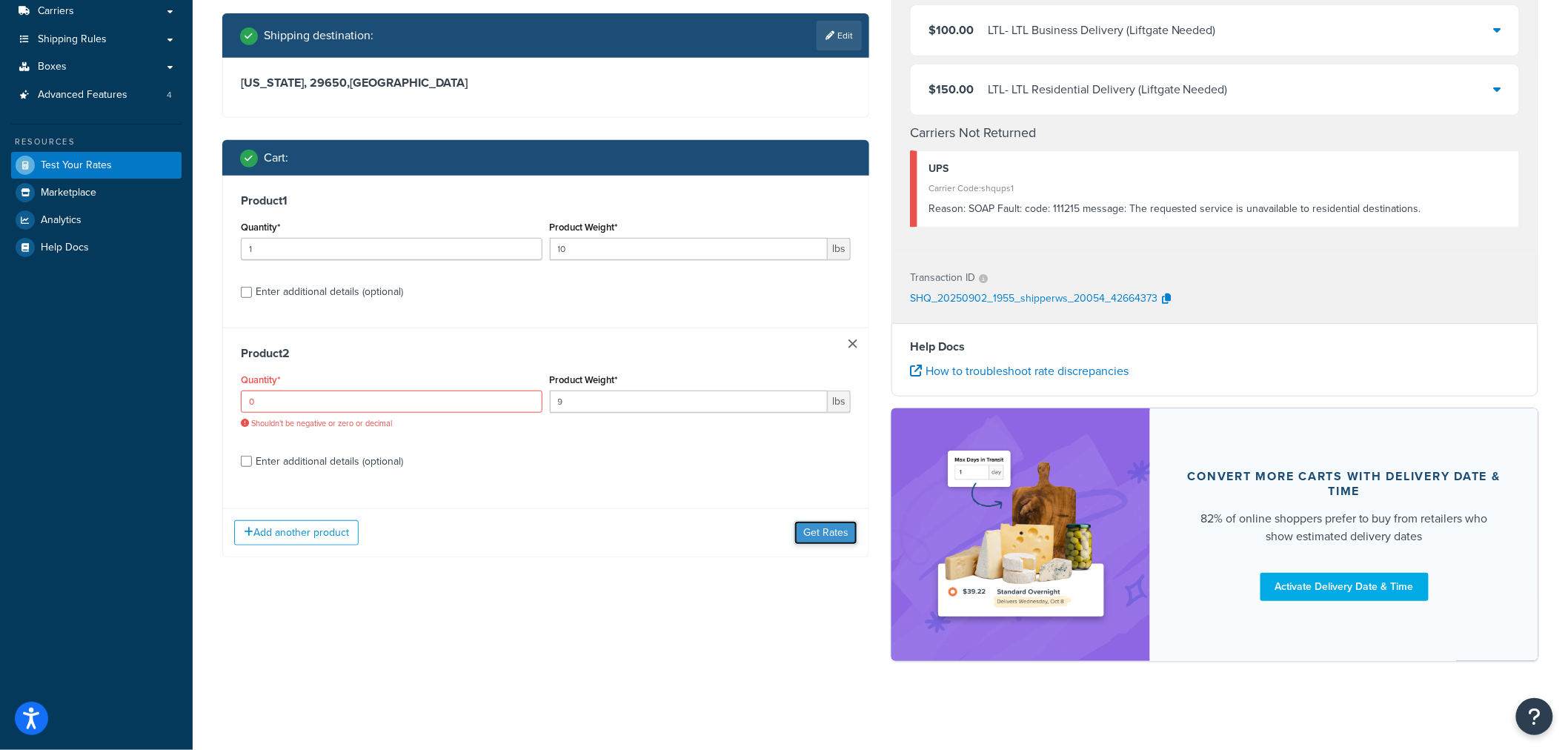
click at [815, 521] on button "Get Rates" at bounding box center [825, 533] width 63 height 24
click at [366, 464] on div "Enter additional details (optional)" at bounding box center [329, 461] width 147 height 20
click at [252, 464] on input "Enter additional details (optional)" at bounding box center [246, 461] width 12 height 12
checkbox input "true"
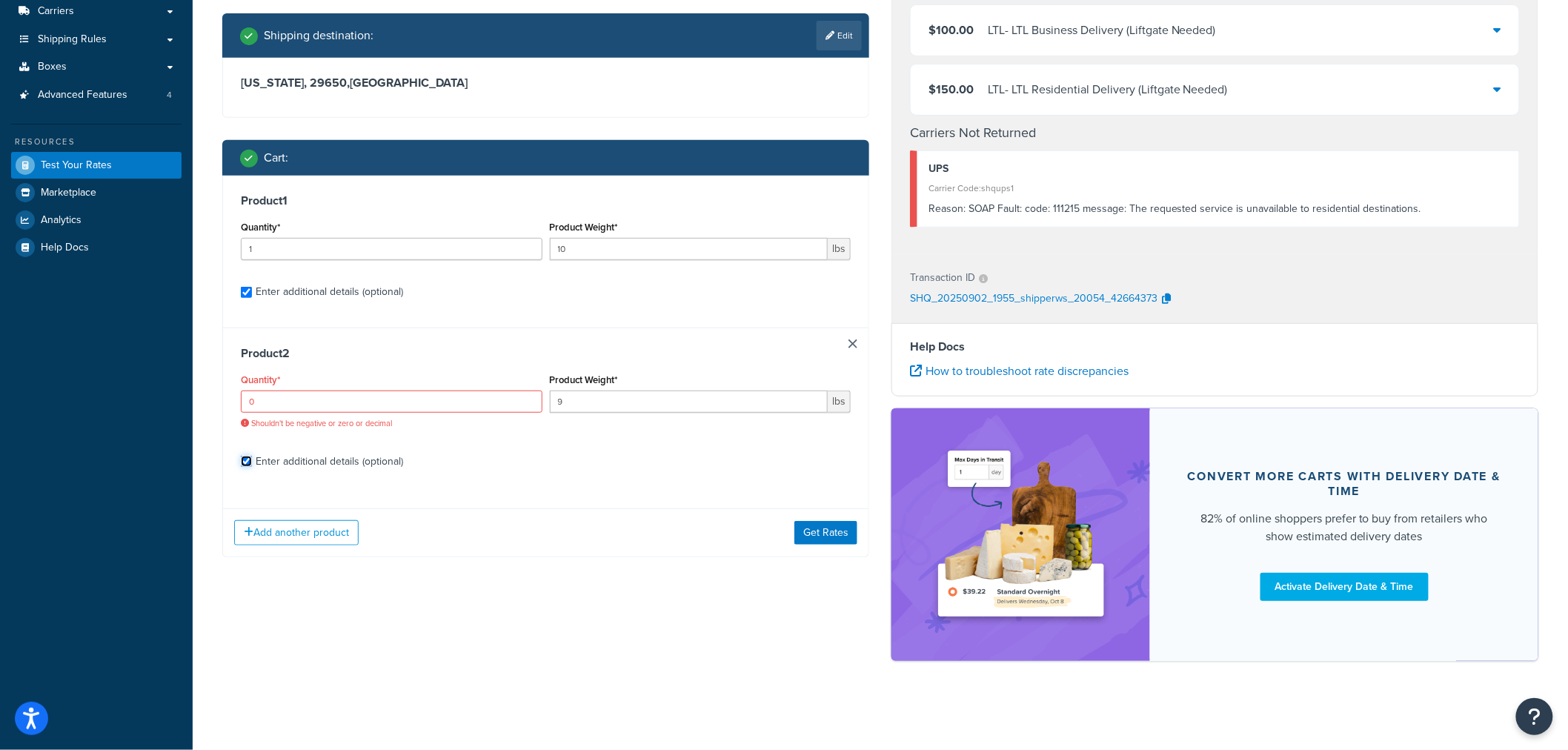
select select "86330"
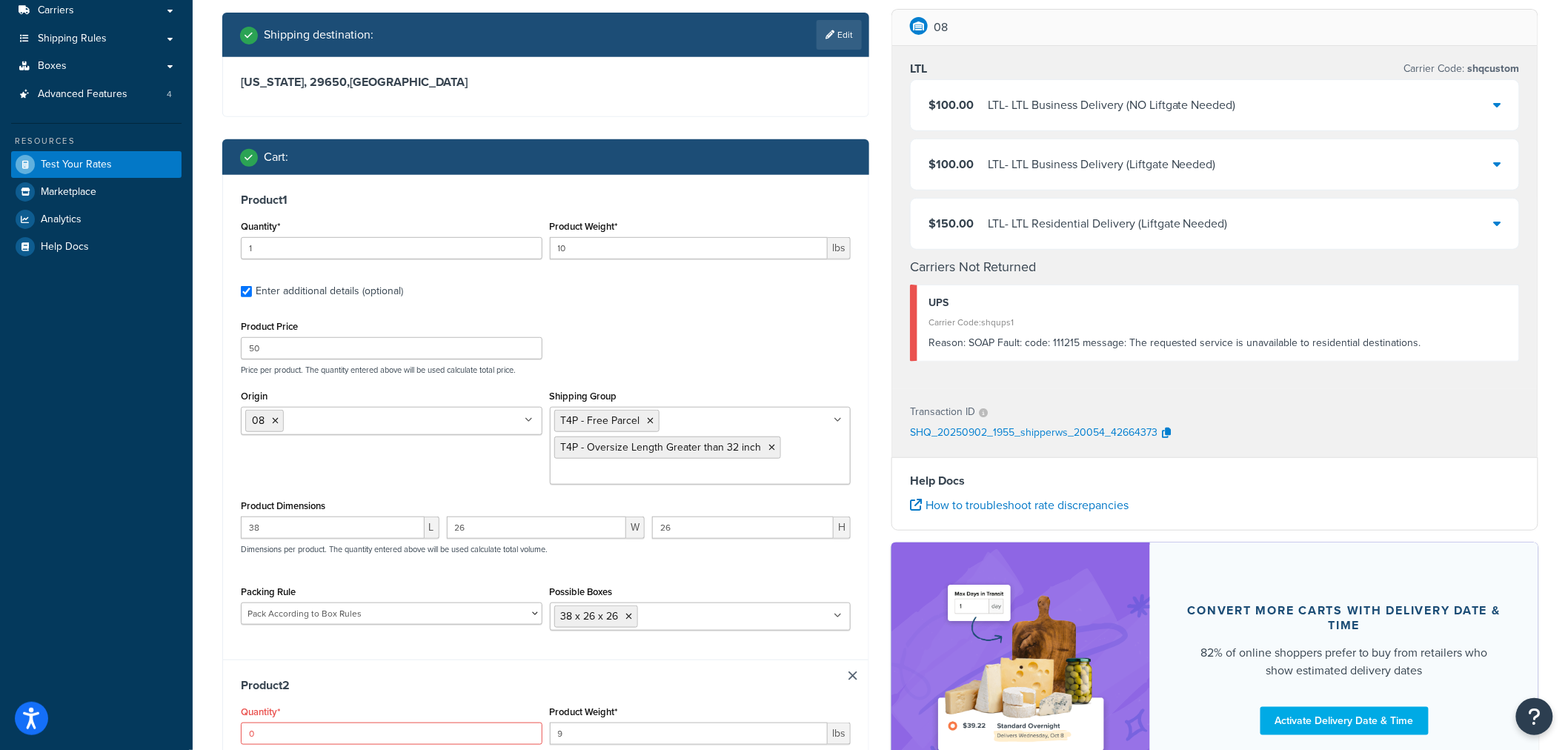
click at [856, 680] on link at bounding box center [853, 675] width 9 height 9
checkbox input "false"
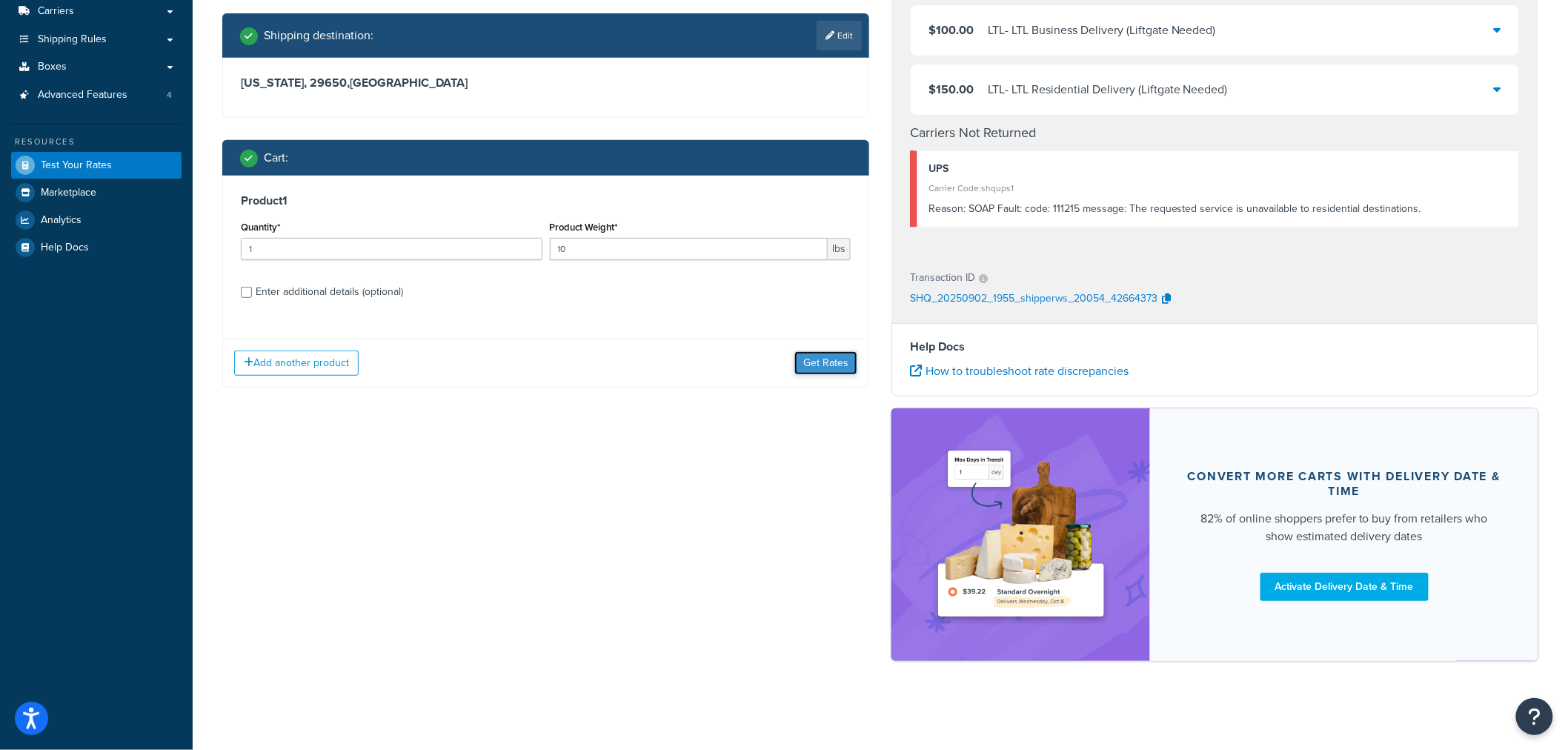
click at [818, 359] on button "Get Rates" at bounding box center [825, 363] width 63 height 24
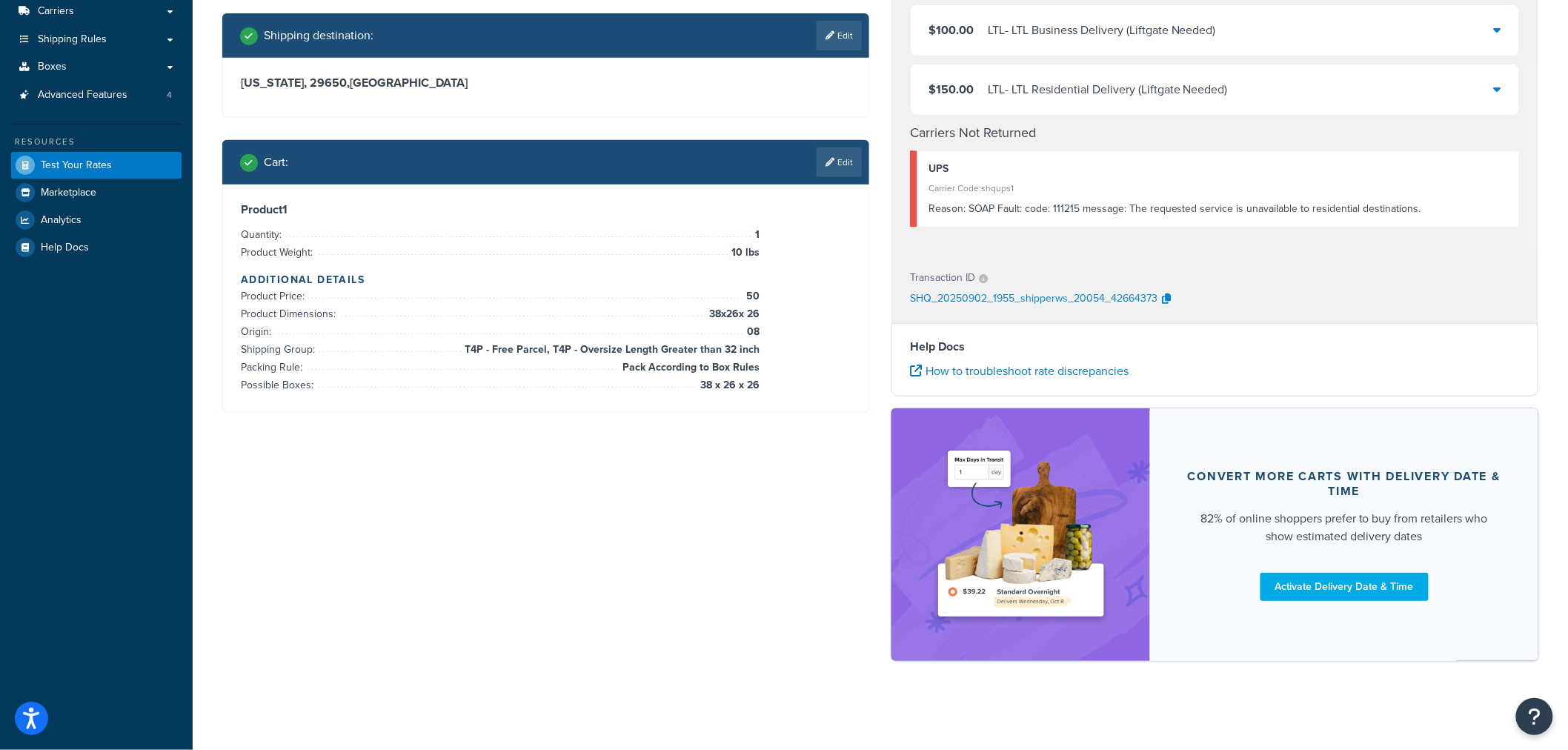
scroll to position [0, 0]
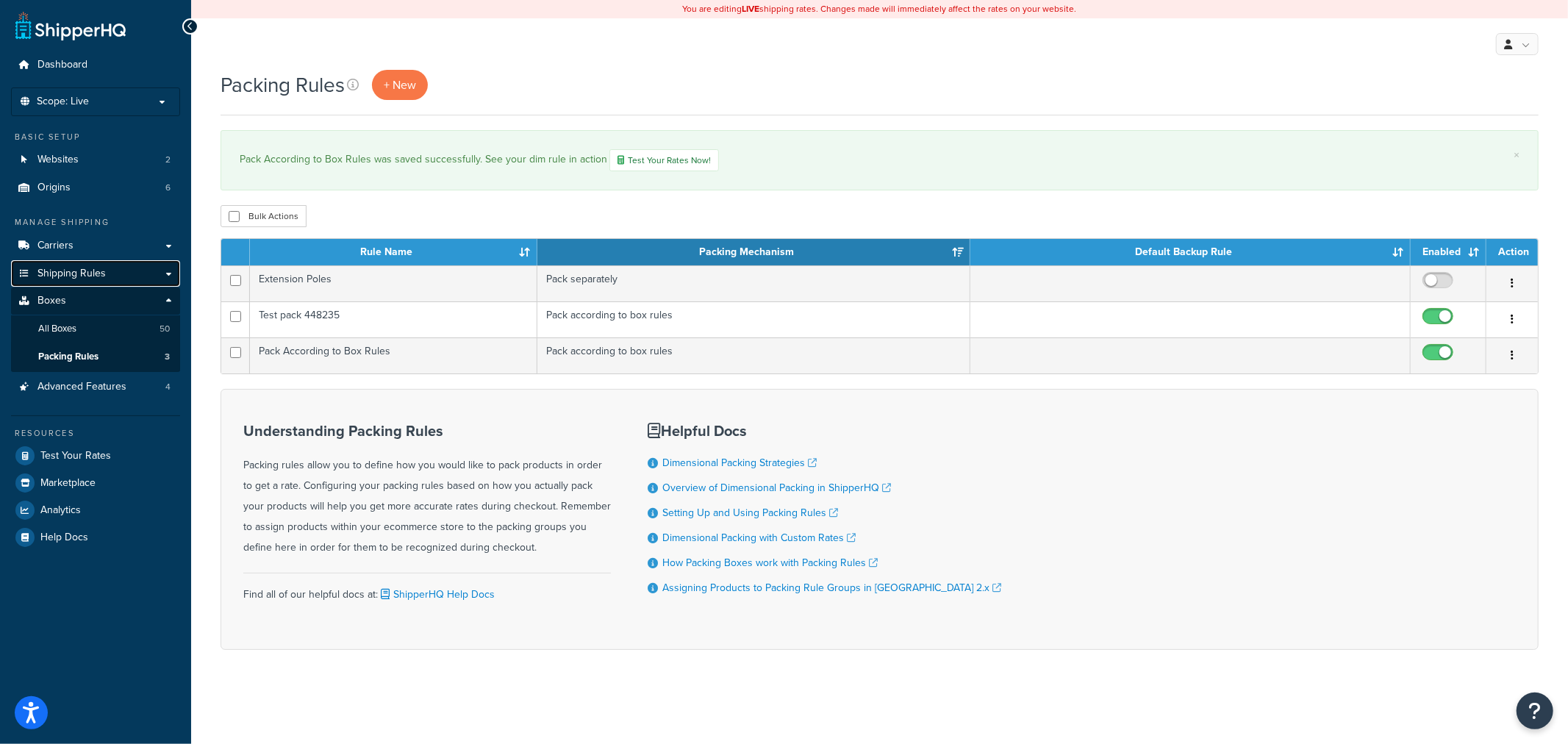
click at [69, 272] on span "Shipping Rules" at bounding box center [72, 274] width 69 height 12
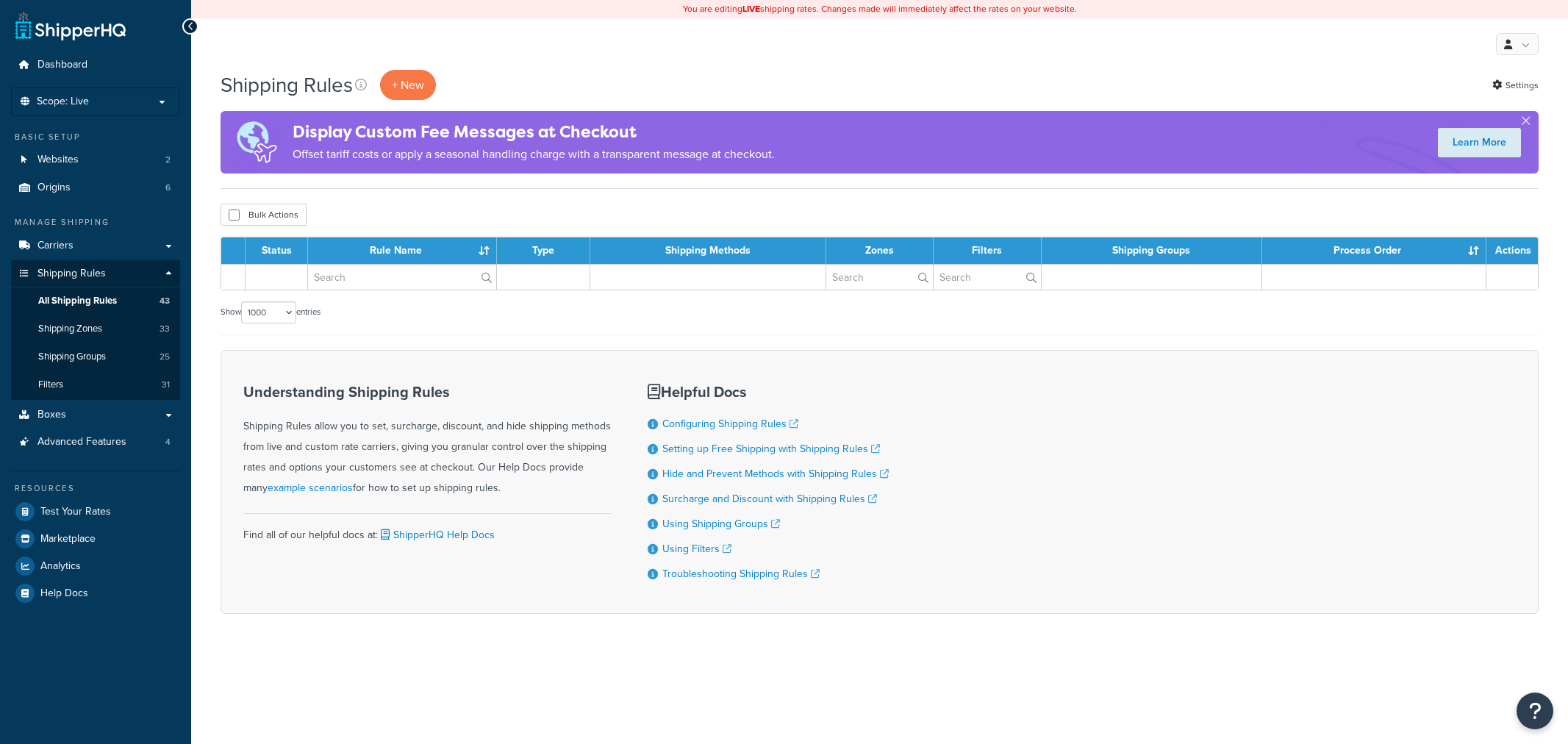
select select "1000"
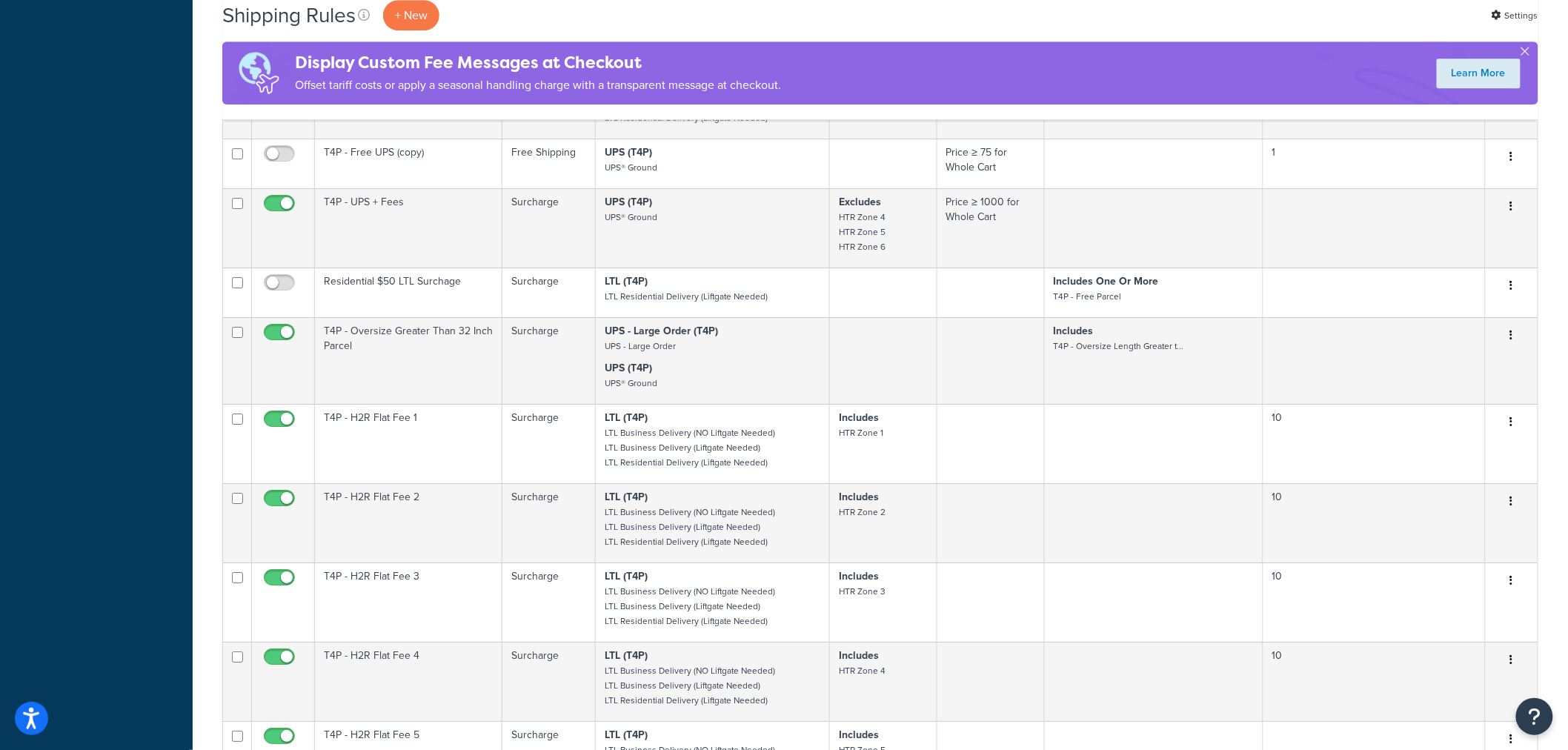
scroll to position [1976, 0]
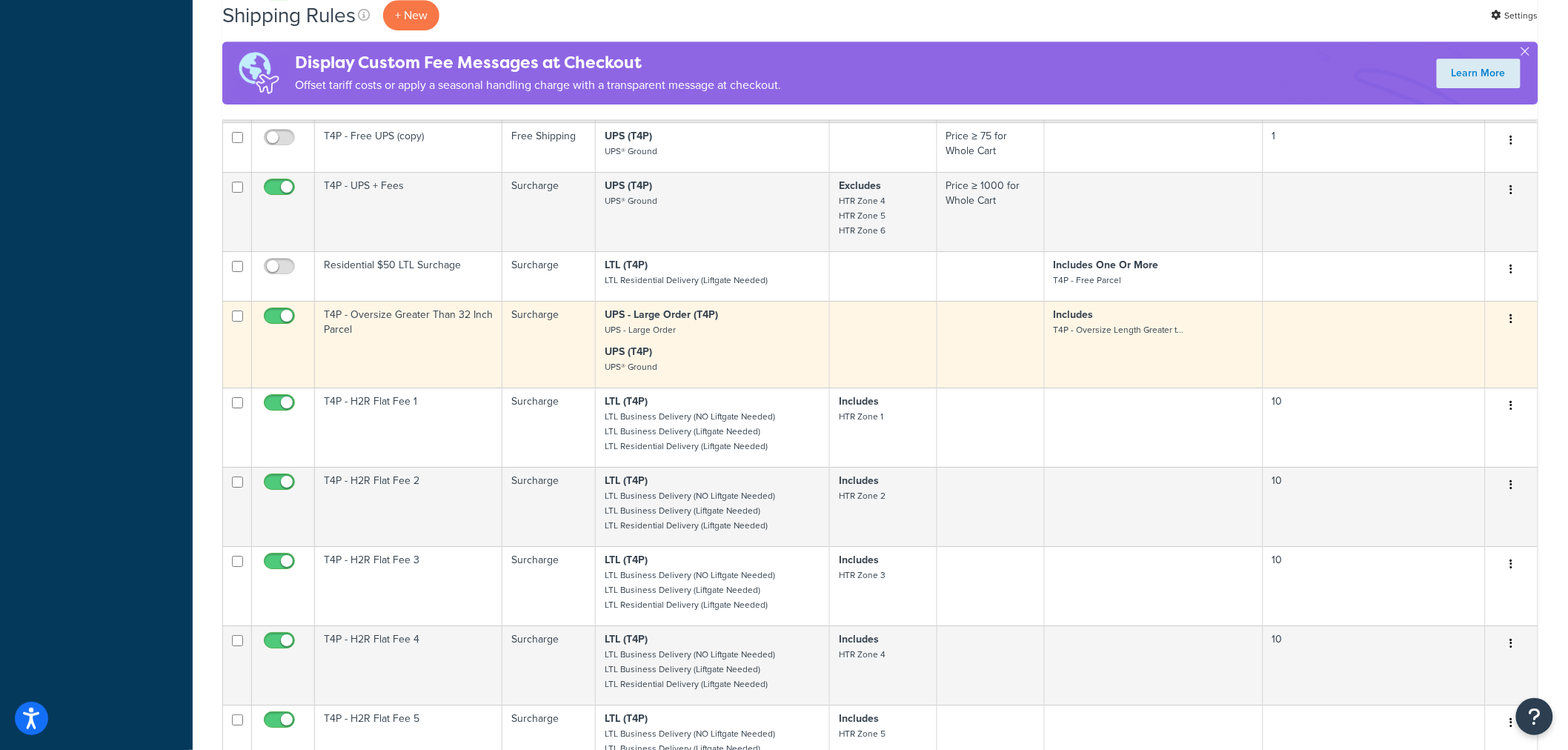
click at [422, 343] on td "T4P - Oversize Greater Than 32 Inch Parcel" at bounding box center [408, 344] width 187 height 87
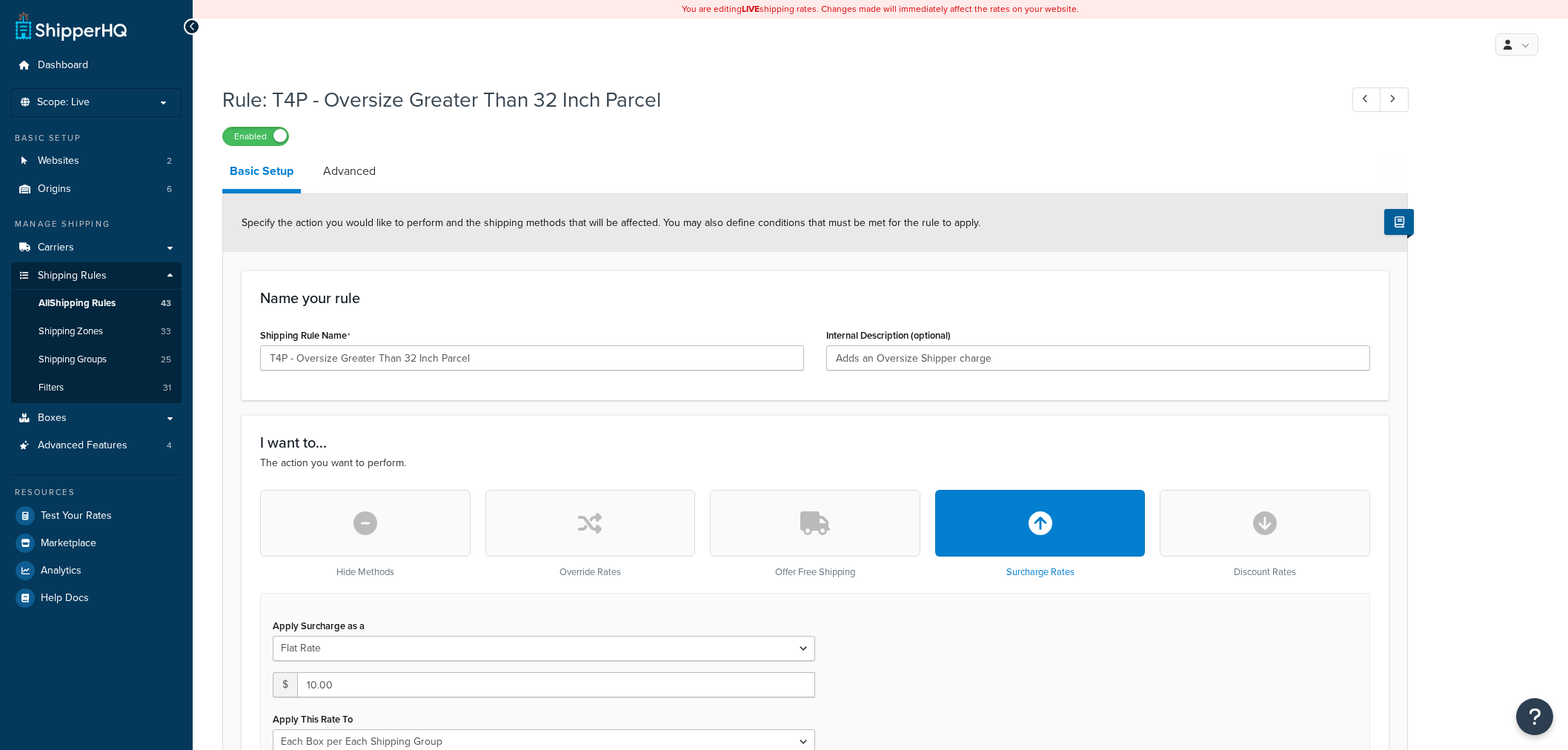
select select "BOX"
click at [339, 163] on link "Advanced" at bounding box center [350, 171] width 67 height 36
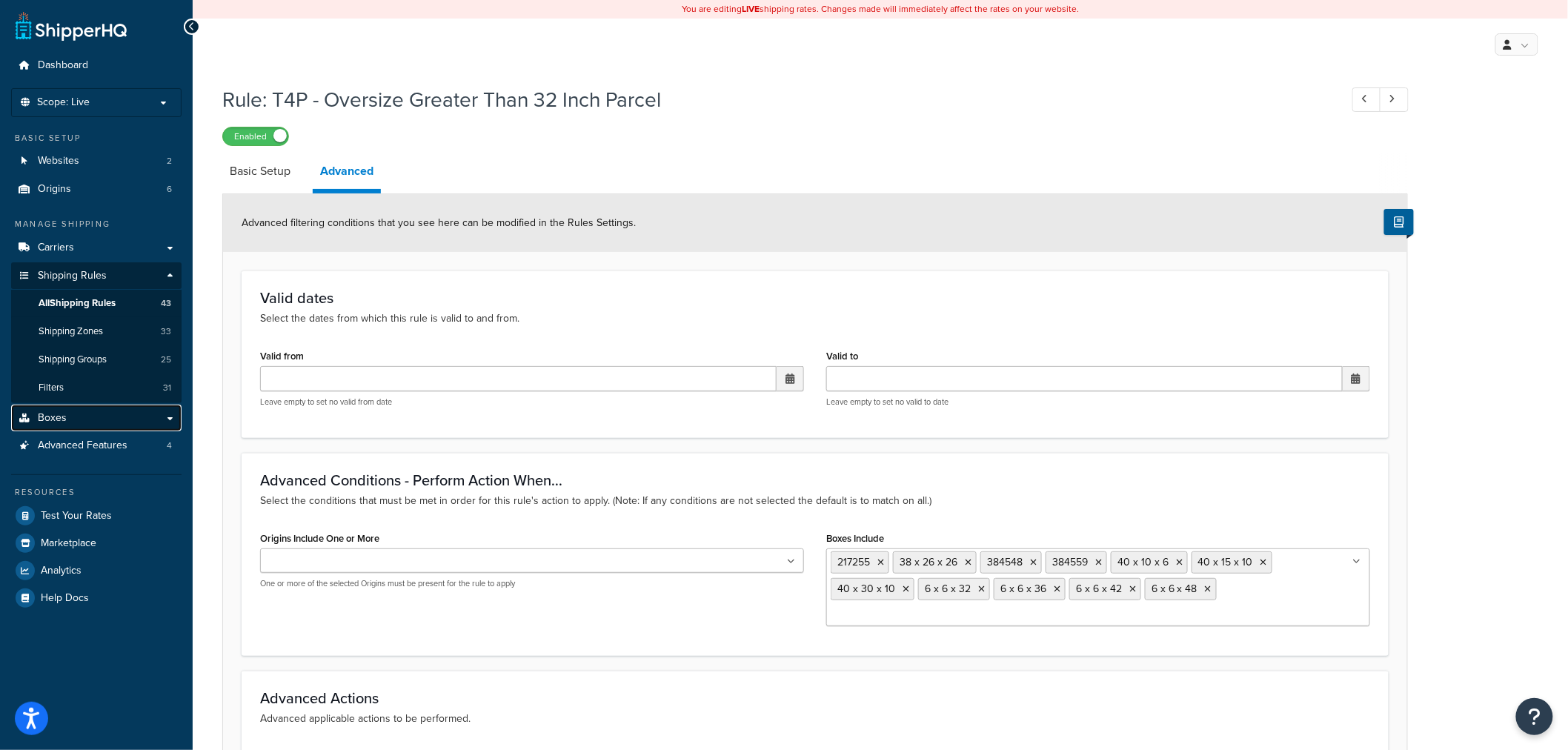
click at [154, 413] on link "Boxes" at bounding box center [97, 418] width 170 height 28
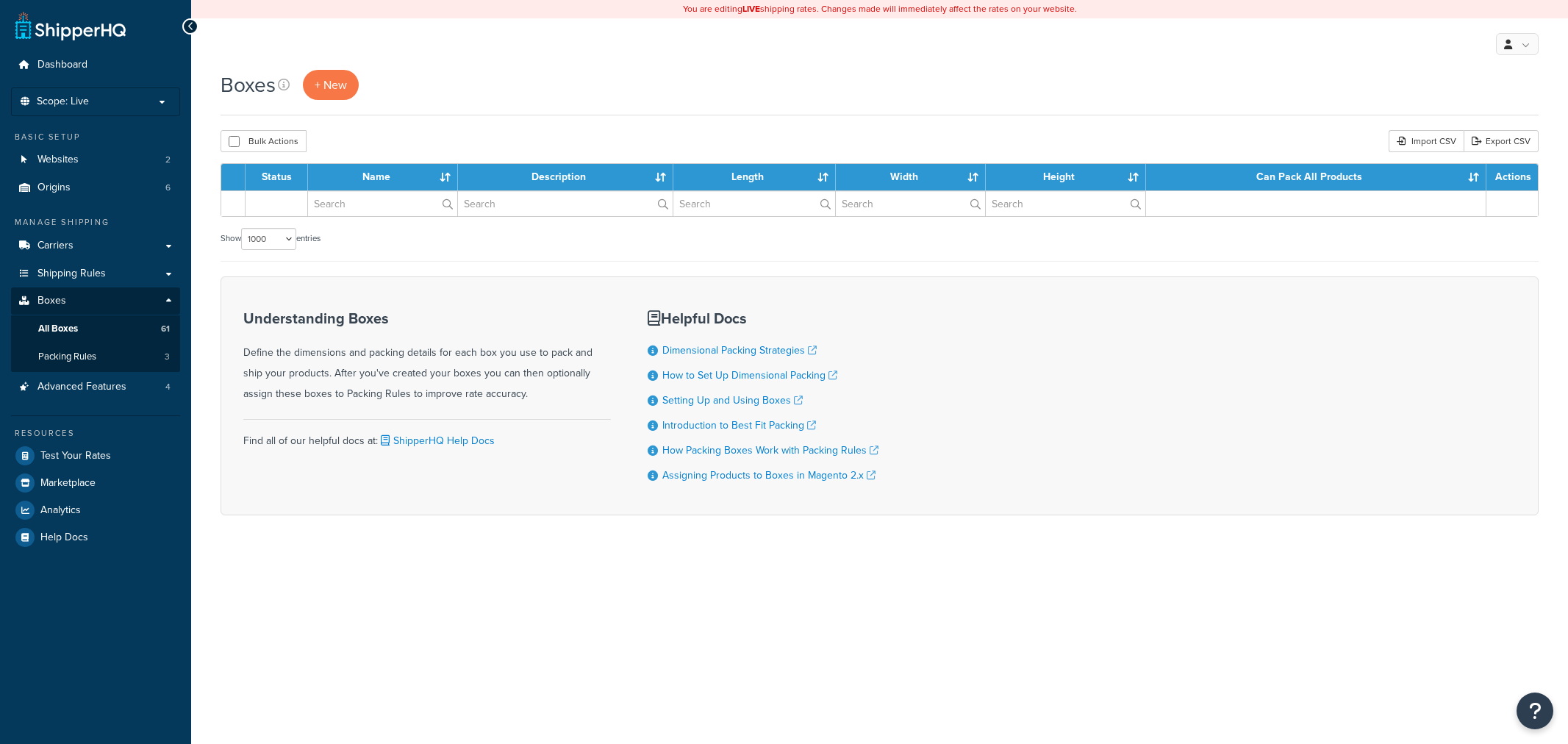
select select "1000"
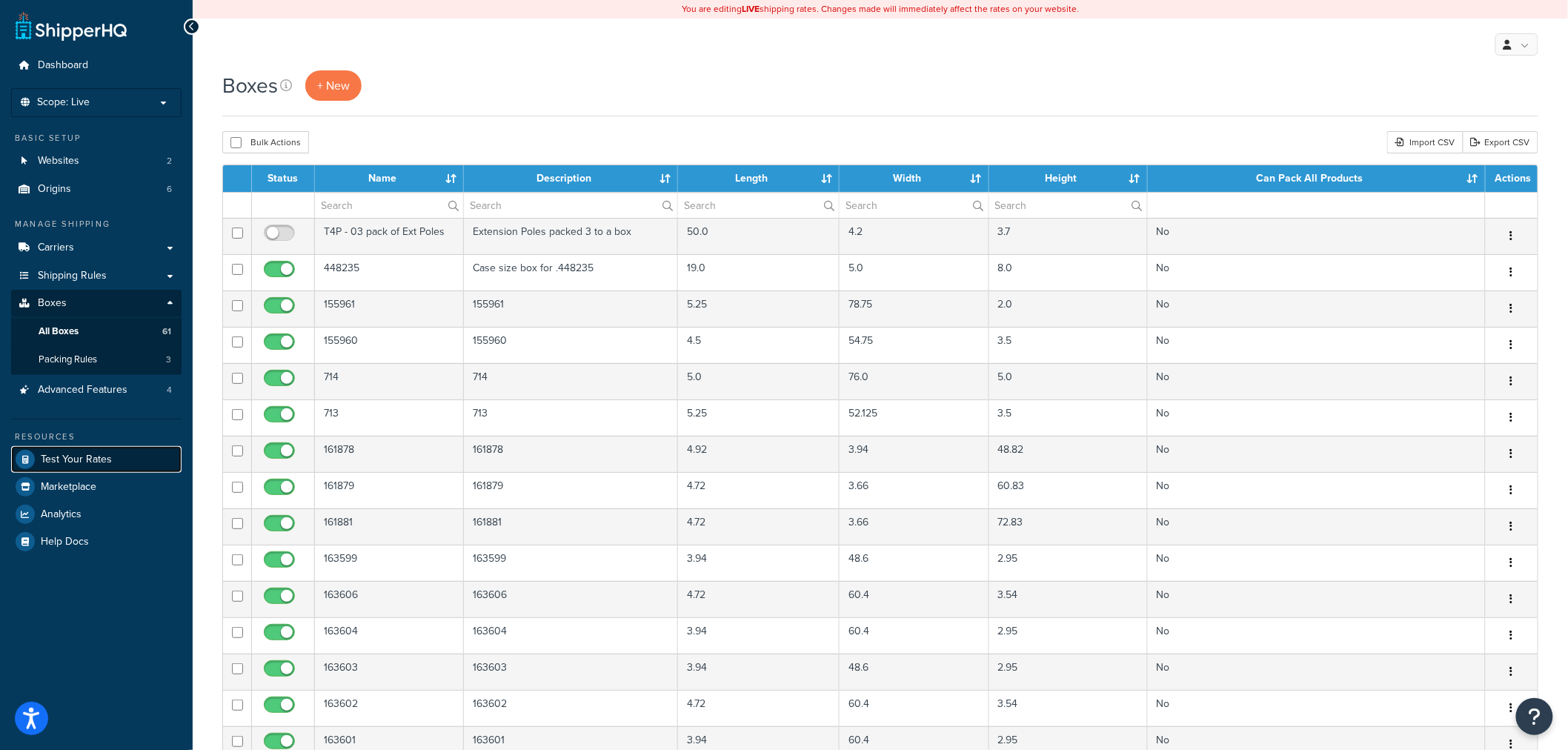
click at [113, 450] on link "Test Your Rates" at bounding box center [97, 460] width 170 height 27
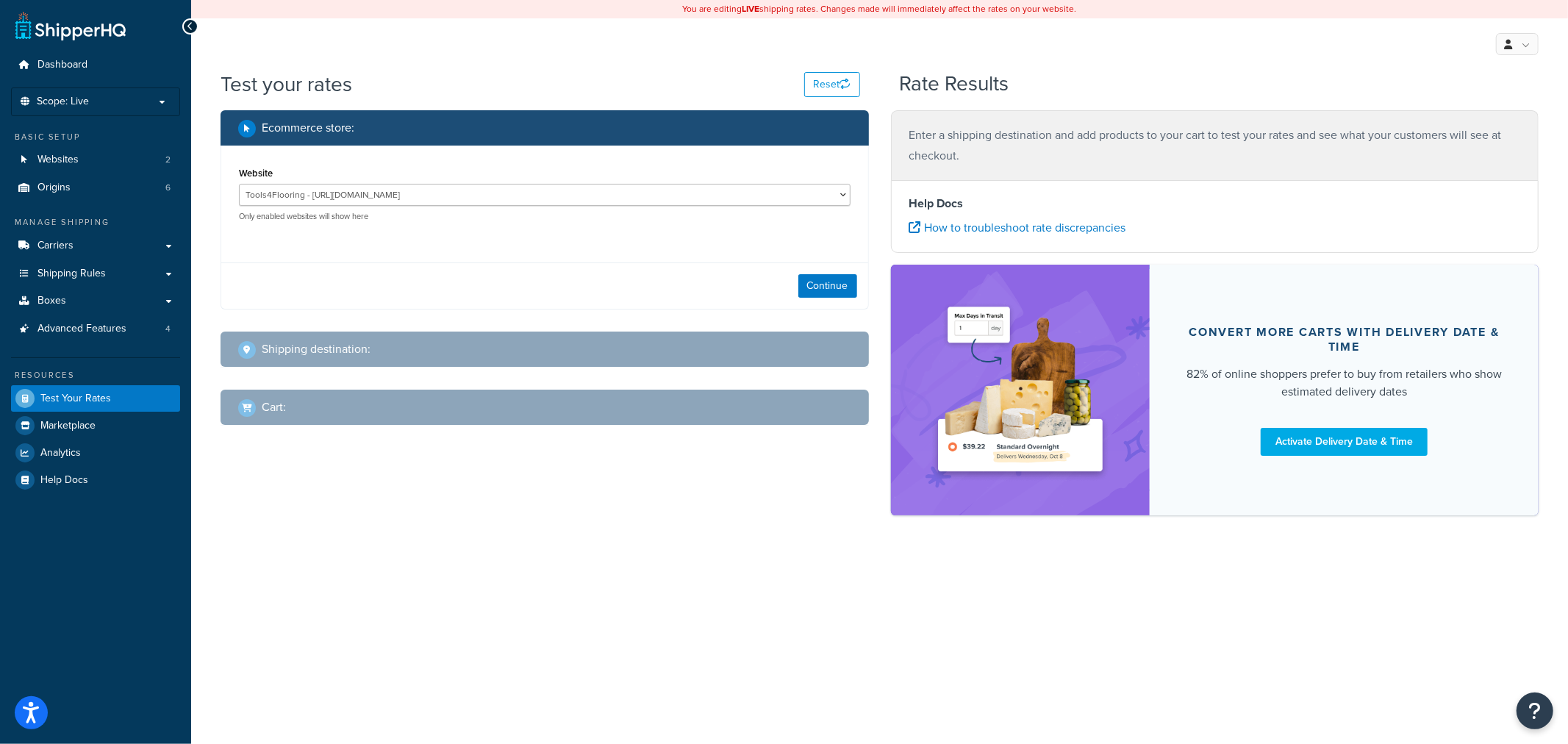
click at [445, 180] on div "Website Tools4Flooring - [URL][DOMAIN_NAME] Tools4Painting - [URL][DOMAIN_NAME]…" at bounding box center [544, 192] width 612 height 59
drag, startPoint x: 445, startPoint y: 194, endPoint x: 445, endPoint y: 203, distance: 9.0
click at [445, 194] on select "Tools4Flooring - [URL][DOMAIN_NAME] Tools4Painting - [URL][DOMAIN_NAME]" at bounding box center [544, 195] width 612 height 22
select select "0c1529739547ae53229c3e74a347ff76"
click at [239, 184] on select "Tools4Flooring - https://www.tools4flooring.com/ Tools4Painting - https://www.t…" at bounding box center [544, 195] width 612 height 22
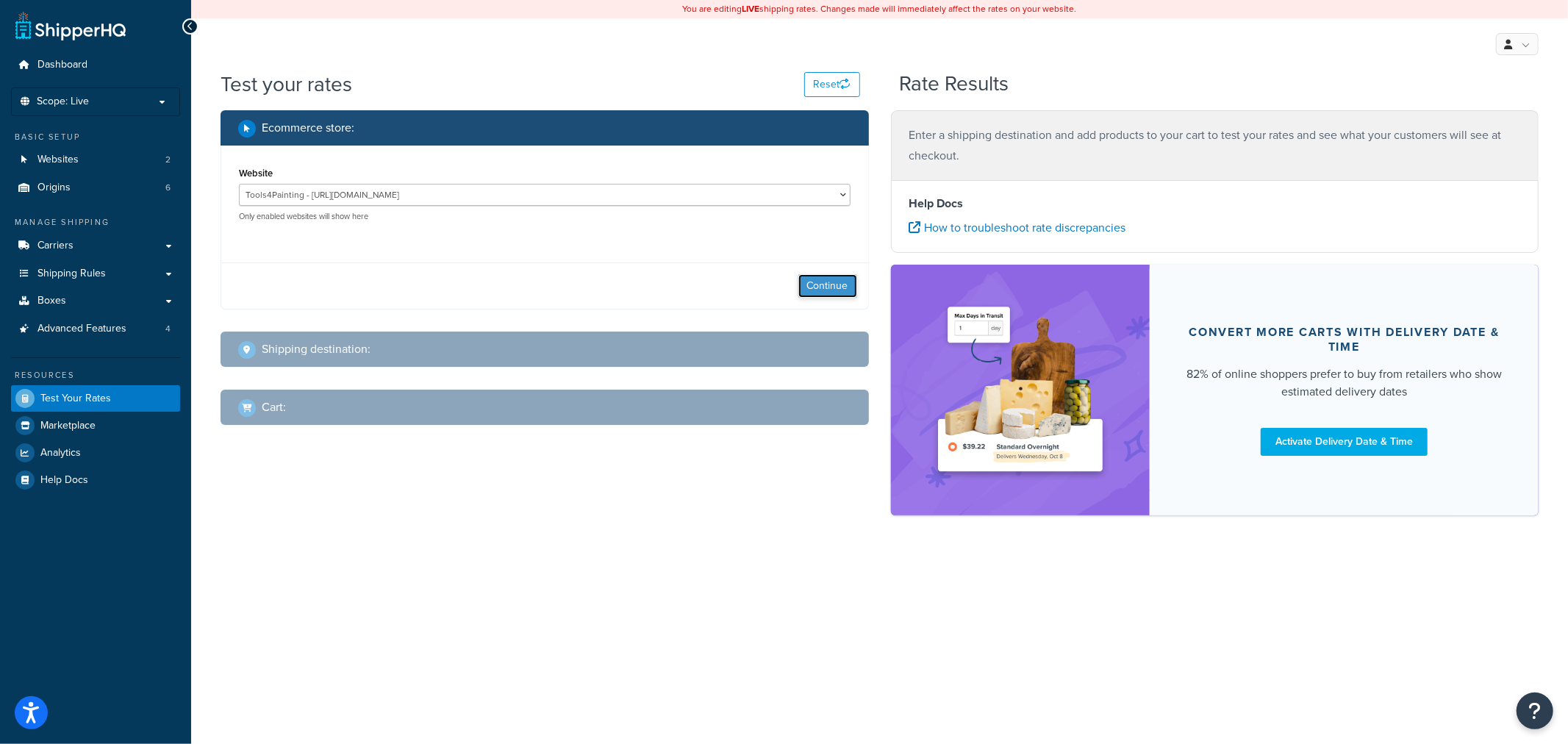
click at [829, 290] on button "Continue" at bounding box center [828, 285] width 59 height 24
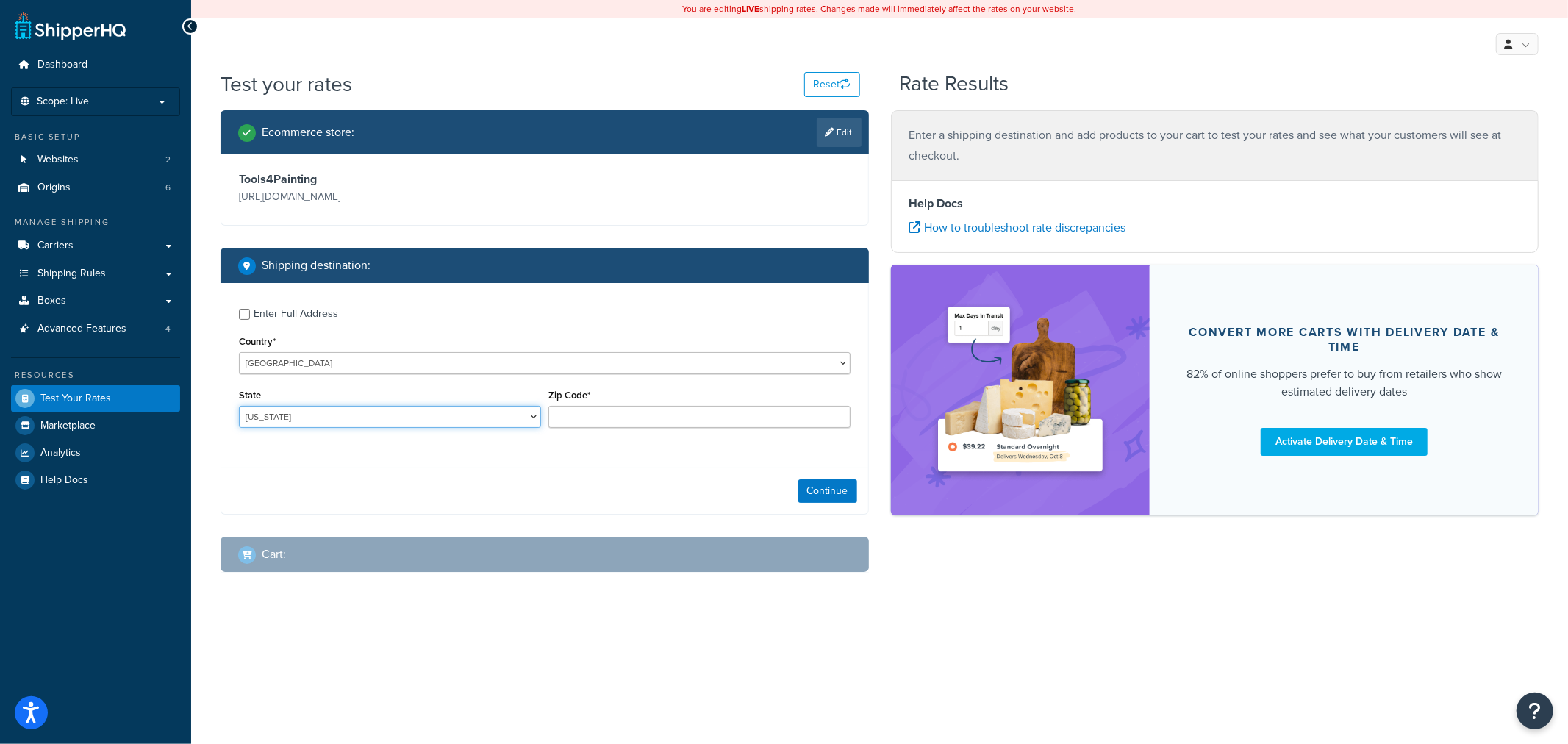
click at [489, 426] on select "Alabama Alaska American Samoa Arizona Arkansas Armed Forces Americas Armed Forc…" at bounding box center [389, 416] width 302 height 22
select select "SC"
click at [239, 407] on select "Alabama Alaska American Samoa Arizona Arkansas Armed Forces Americas Armed Forc…" at bounding box center [389, 416] width 302 height 22
type input "29650"
click at [843, 501] on button "Continue" at bounding box center [828, 490] width 59 height 24
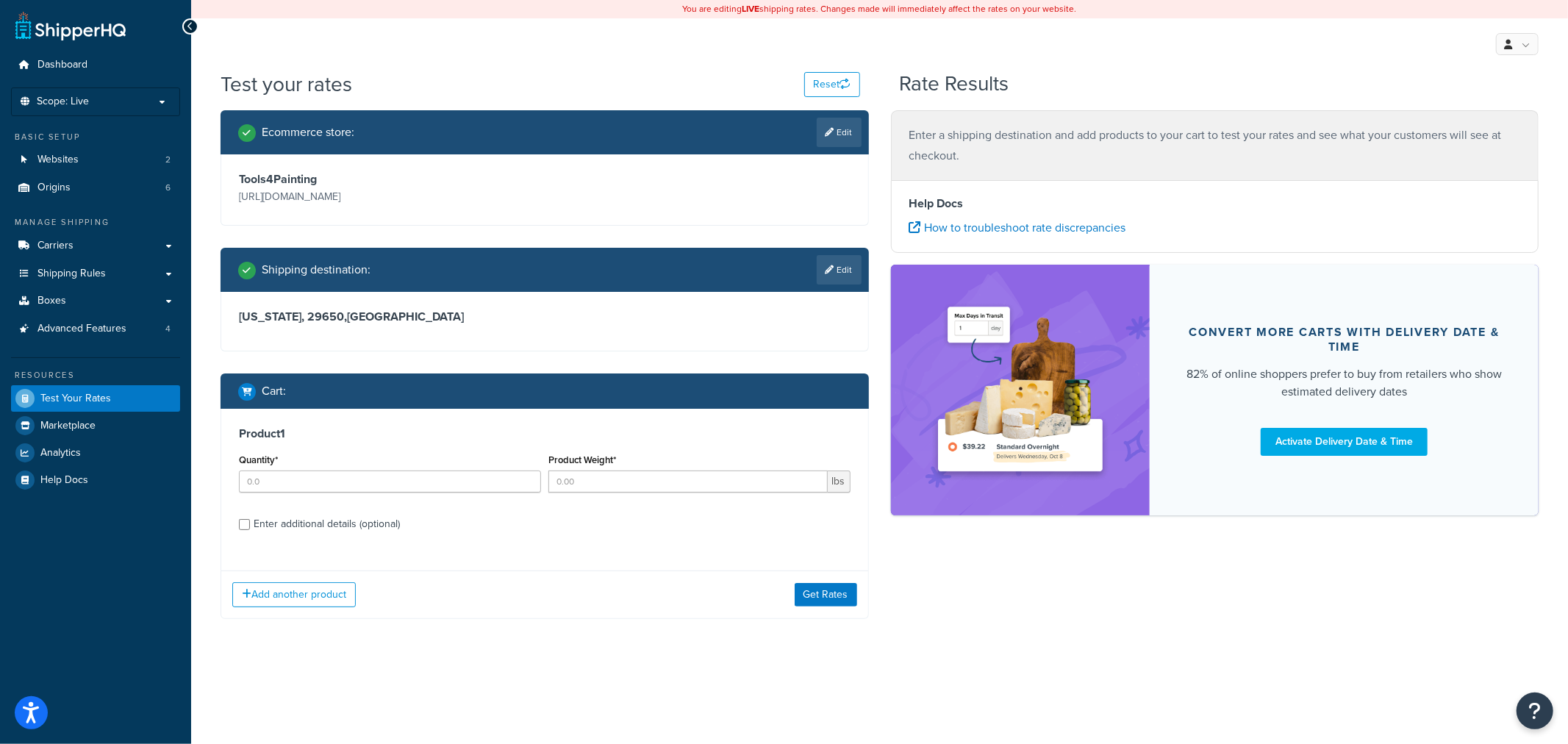
click at [453, 495] on div "Quantity*" at bounding box center [389, 476] width 309 height 54
click at [452, 483] on input "Quantity*" at bounding box center [389, 481] width 302 height 22
type input "1"
click at [696, 490] on input "Product Weight*" at bounding box center [688, 481] width 279 height 22
type input "10"
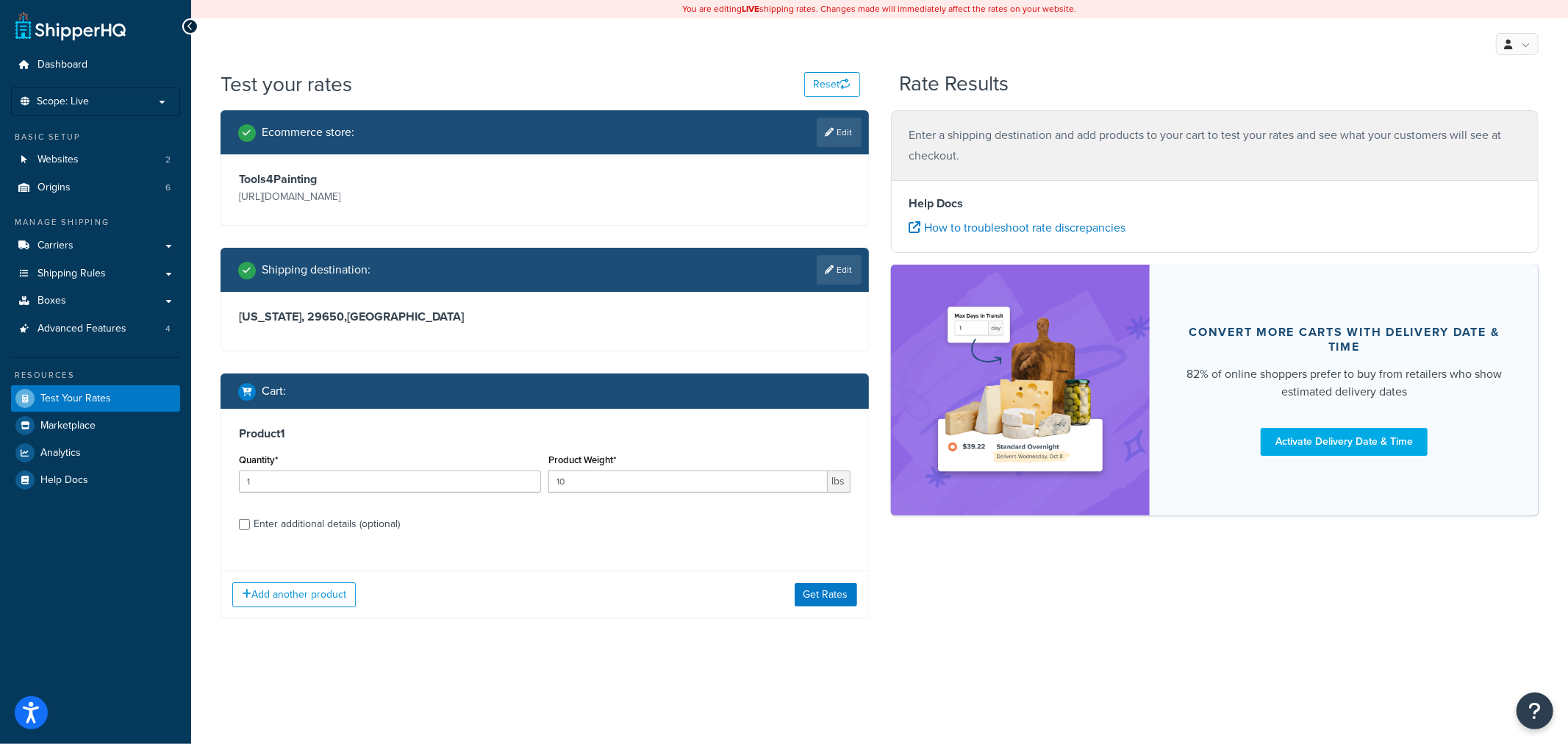
click at [405, 512] on label "Enter additional details (optional)" at bounding box center [552, 522] width 597 height 24
click at [250, 519] on input "Enter additional details (optional)" at bounding box center [244, 524] width 11 height 11
checkbox input "true"
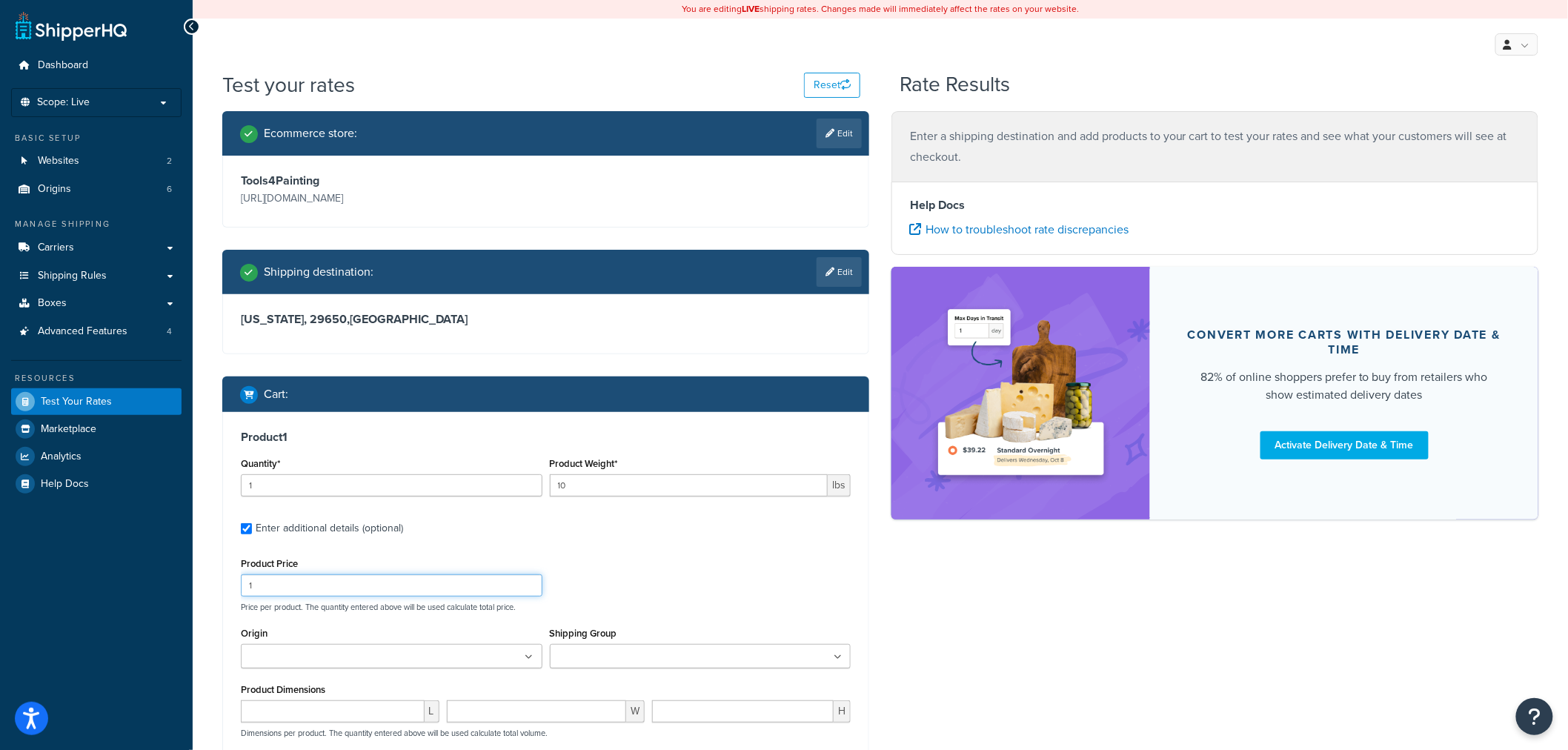
click at [326, 587] on input "1" at bounding box center [391, 585] width 302 height 22
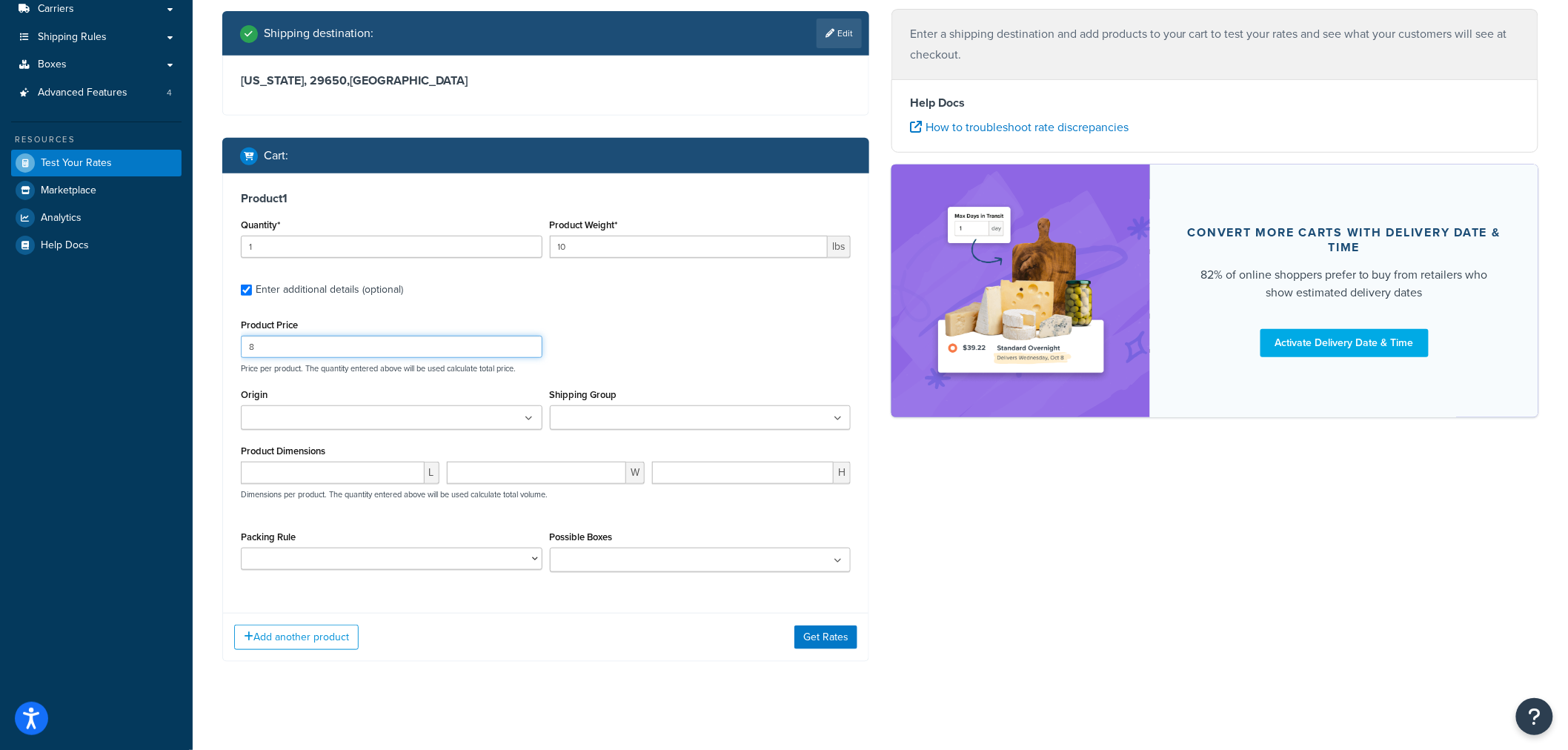
type input "8"
click at [527, 421] on icon at bounding box center [531, 419] width 7 height 9
click at [678, 427] on ul at bounding box center [700, 418] width 302 height 25
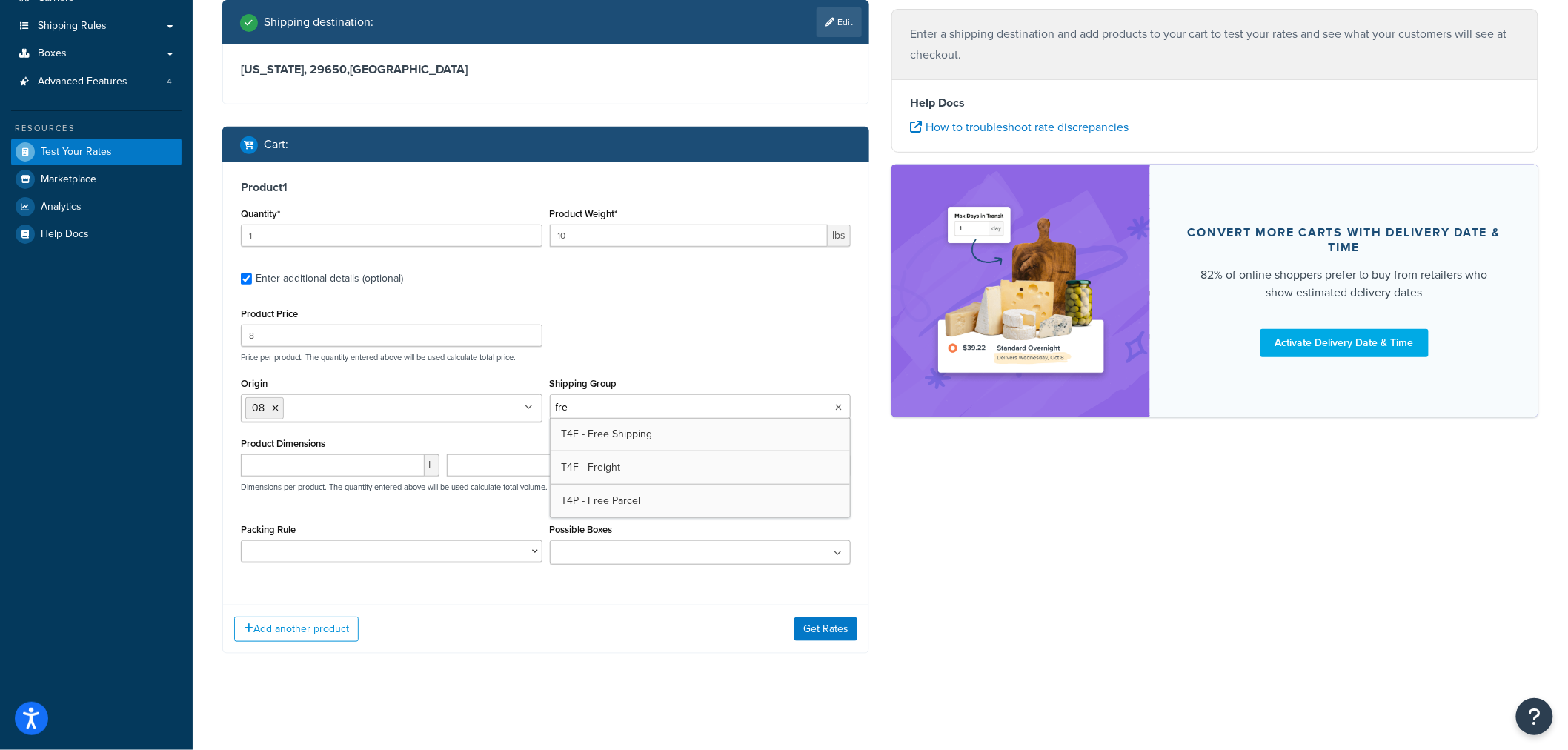
scroll to position [0, 0]
type input "free"
type input "32"
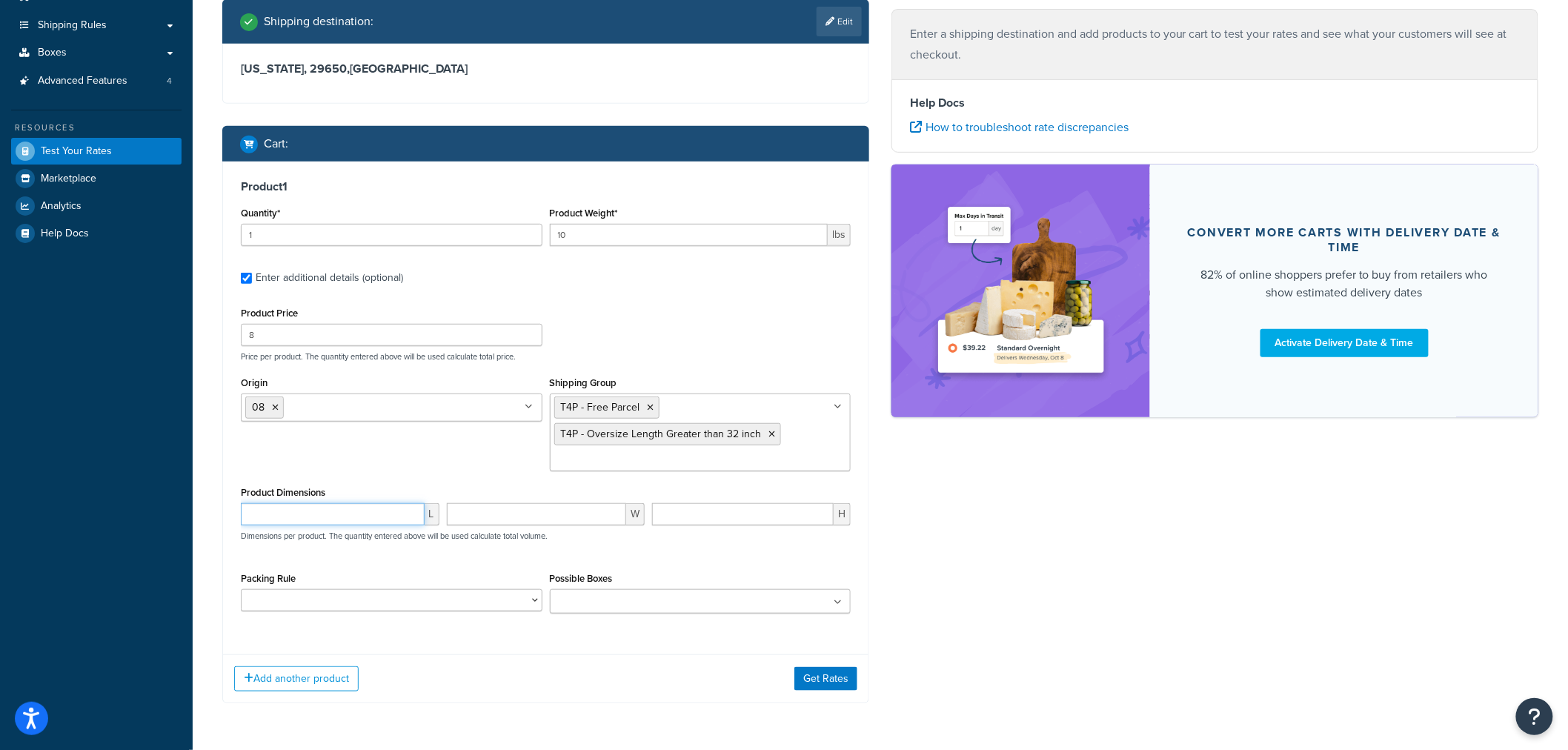
click at [365, 516] on input "number" at bounding box center [332, 514] width 184 height 22
type input "38"
type input "5"
click at [534, 600] on select "Extension Poles Pack According to Box Rules Test pack 448235" at bounding box center [391, 600] width 302 height 22
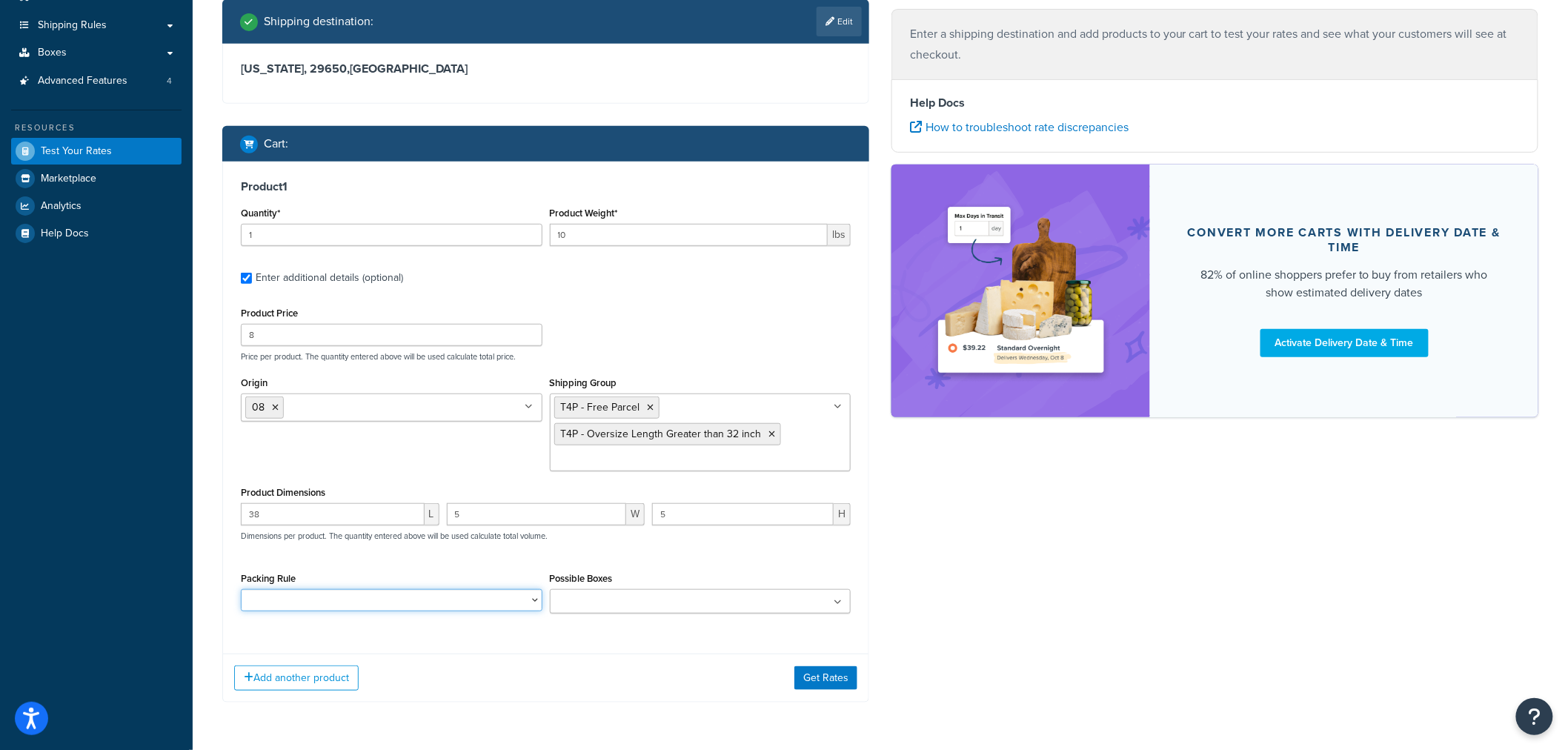
select select "86330"
click at [240, 590] on select "Extension Poles Pack According to Box Rules Test pack 448235" at bounding box center [391, 600] width 302 height 22
click at [837, 602] on icon at bounding box center [839, 603] width 7 height 9
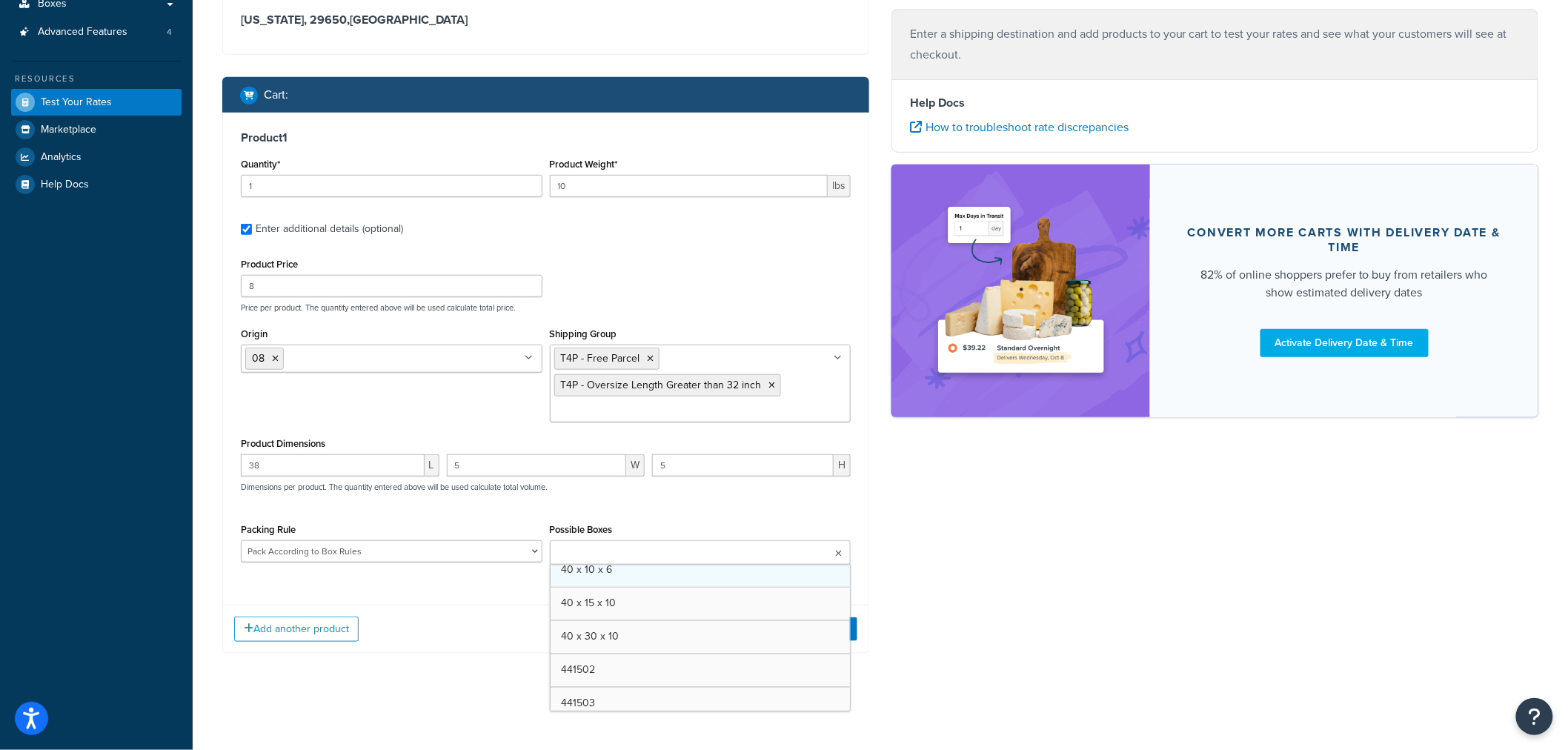
scroll to position [1177, 0]
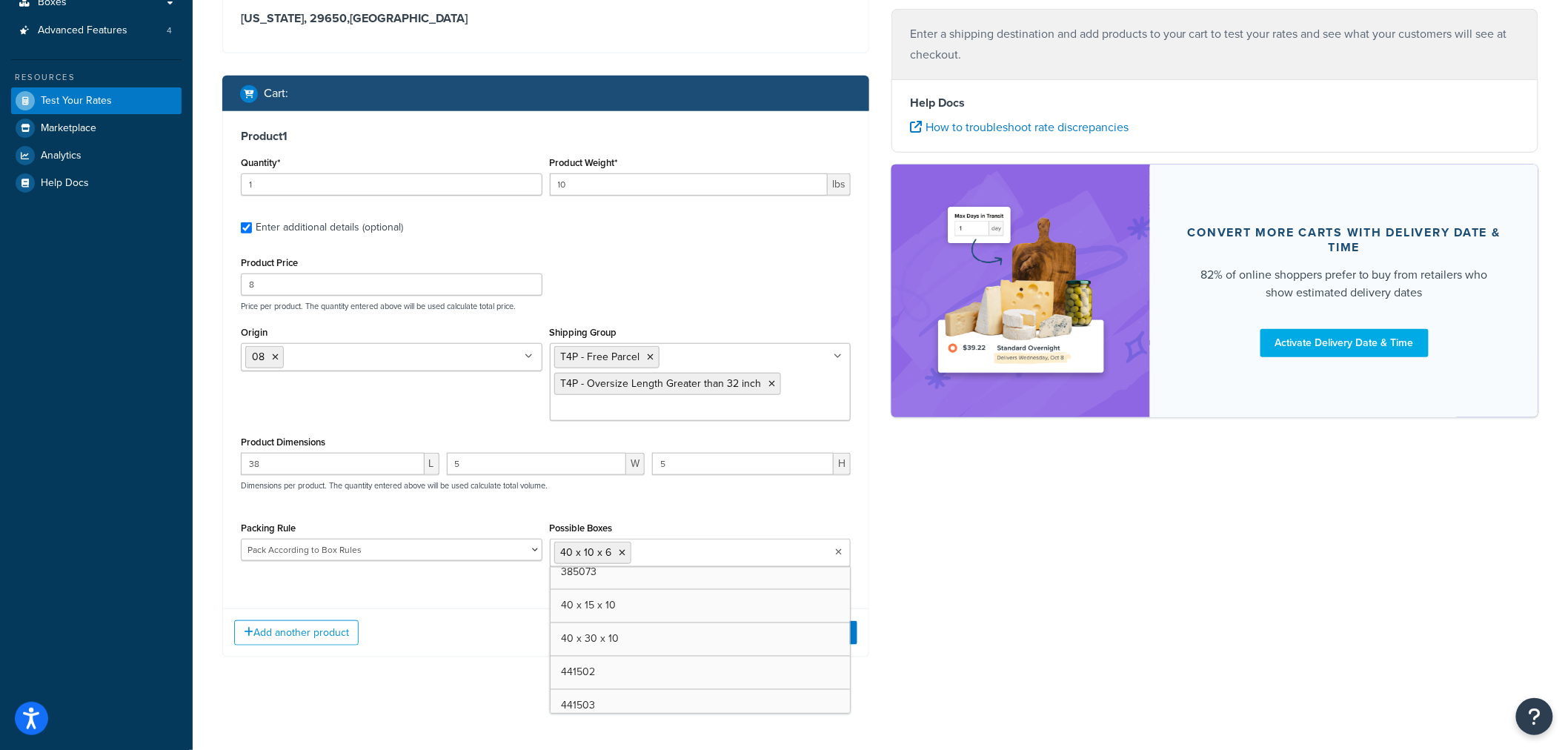
click at [895, 572] on div "Ecommerce store : Edit Tools4Painting https://www.tools4painting.com Shipping d…" at bounding box center [880, 244] width 1338 height 868
click at [838, 628] on button "Get Rates" at bounding box center [825, 633] width 63 height 24
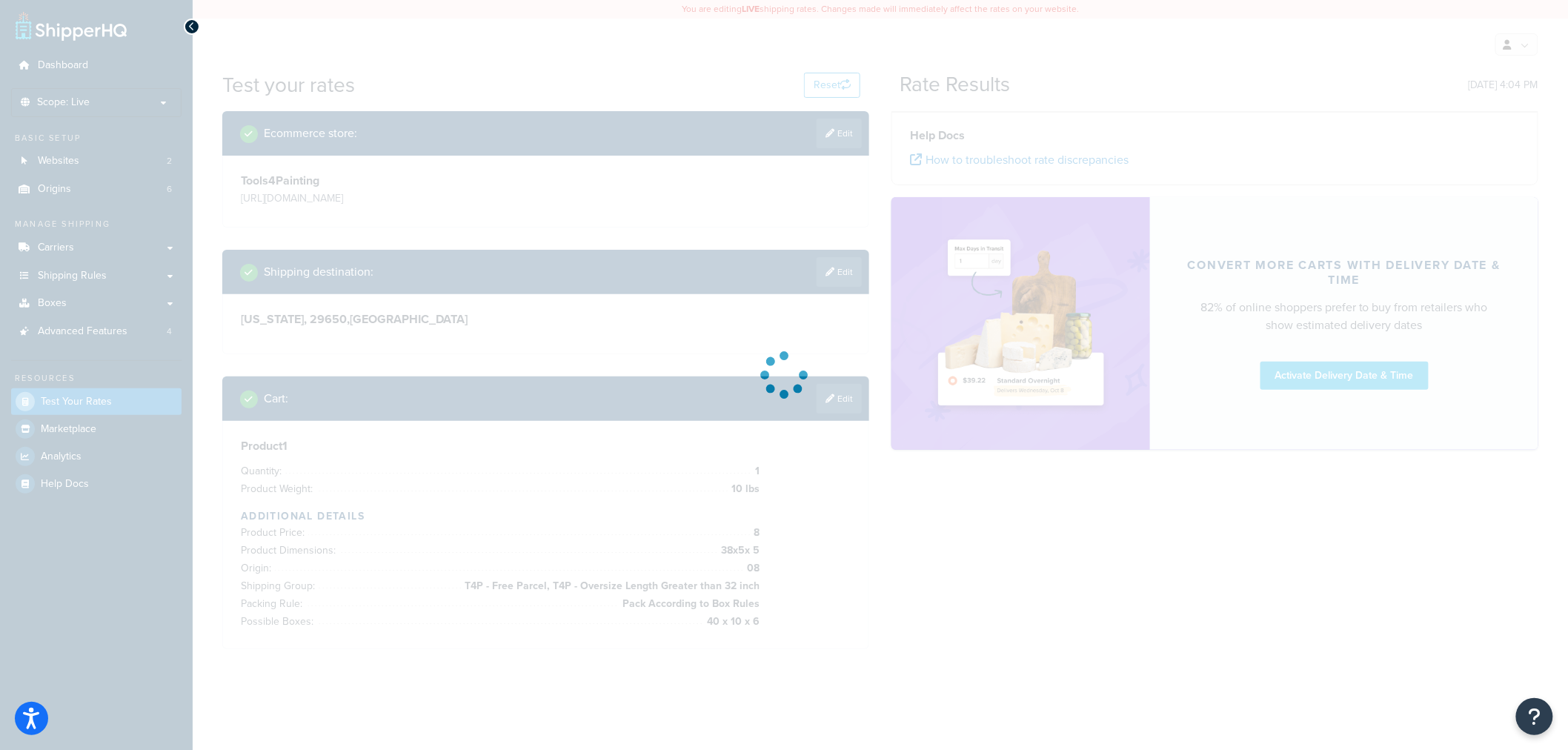
scroll to position [0, 0]
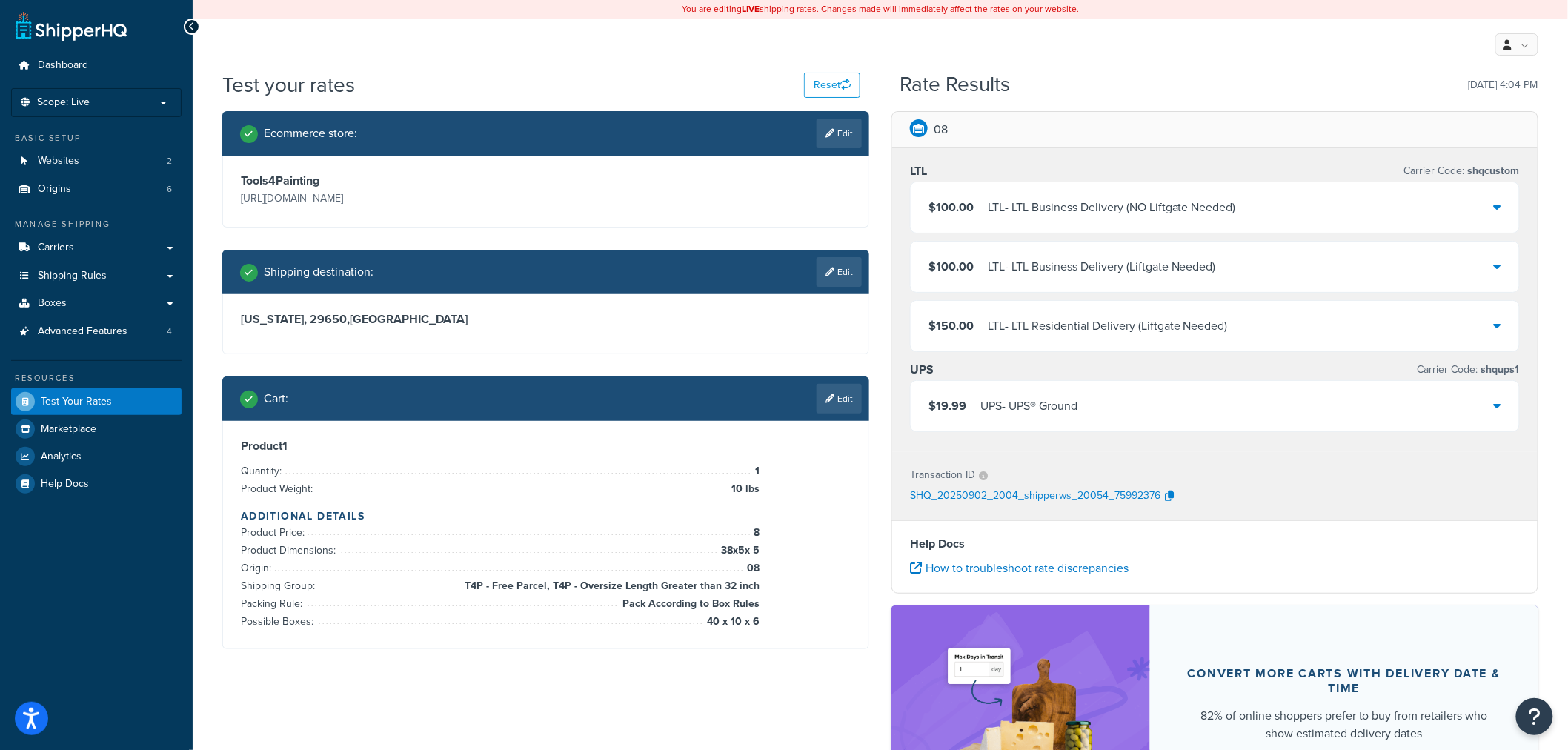
click at [1092, 415] on div "$19.99 UPS - UPS® Ground" at bounding box center [1214, 406] width 608 height 51
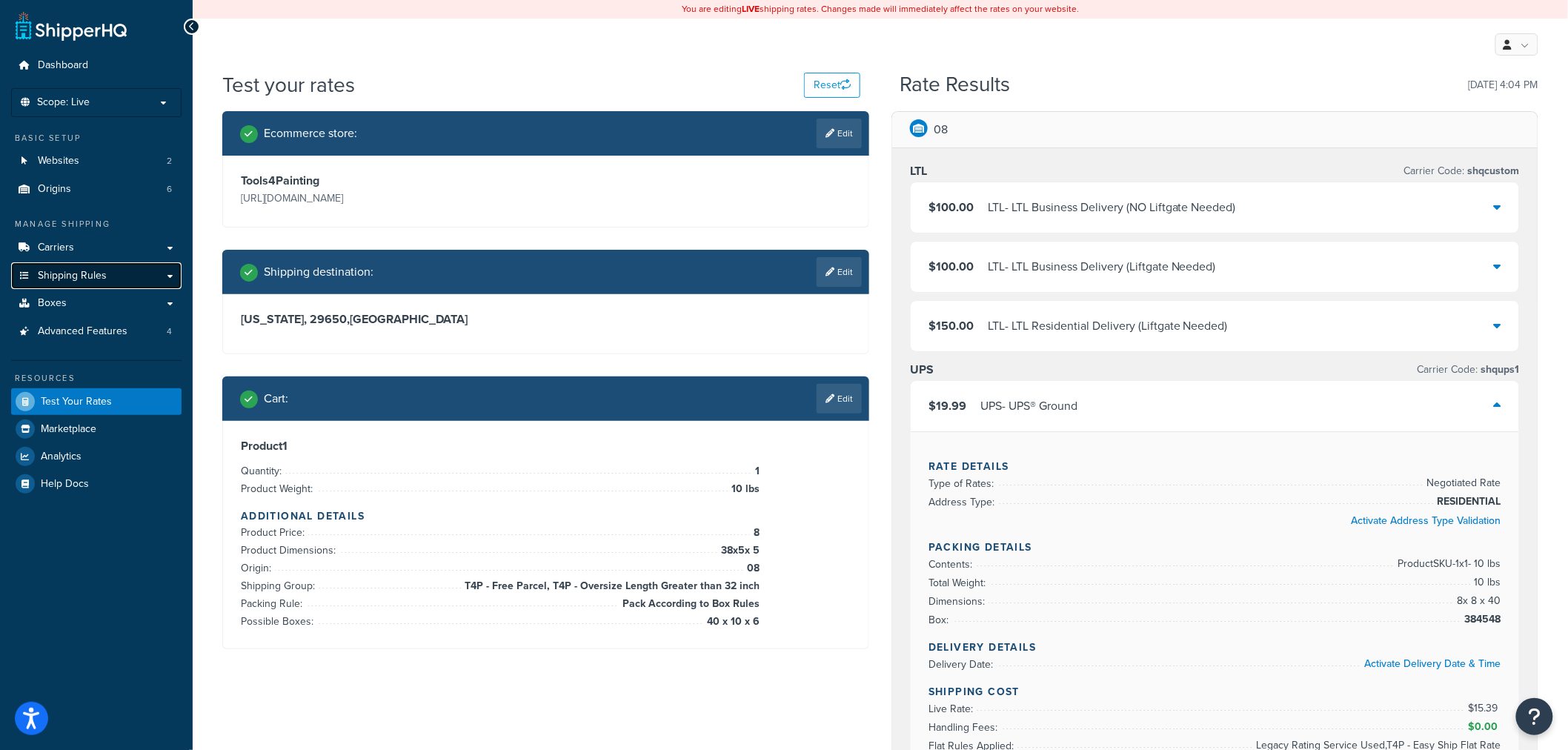
click at [79, 279] on span "Shipping Rules" at bounding box center [73, 276] width 69 height 12
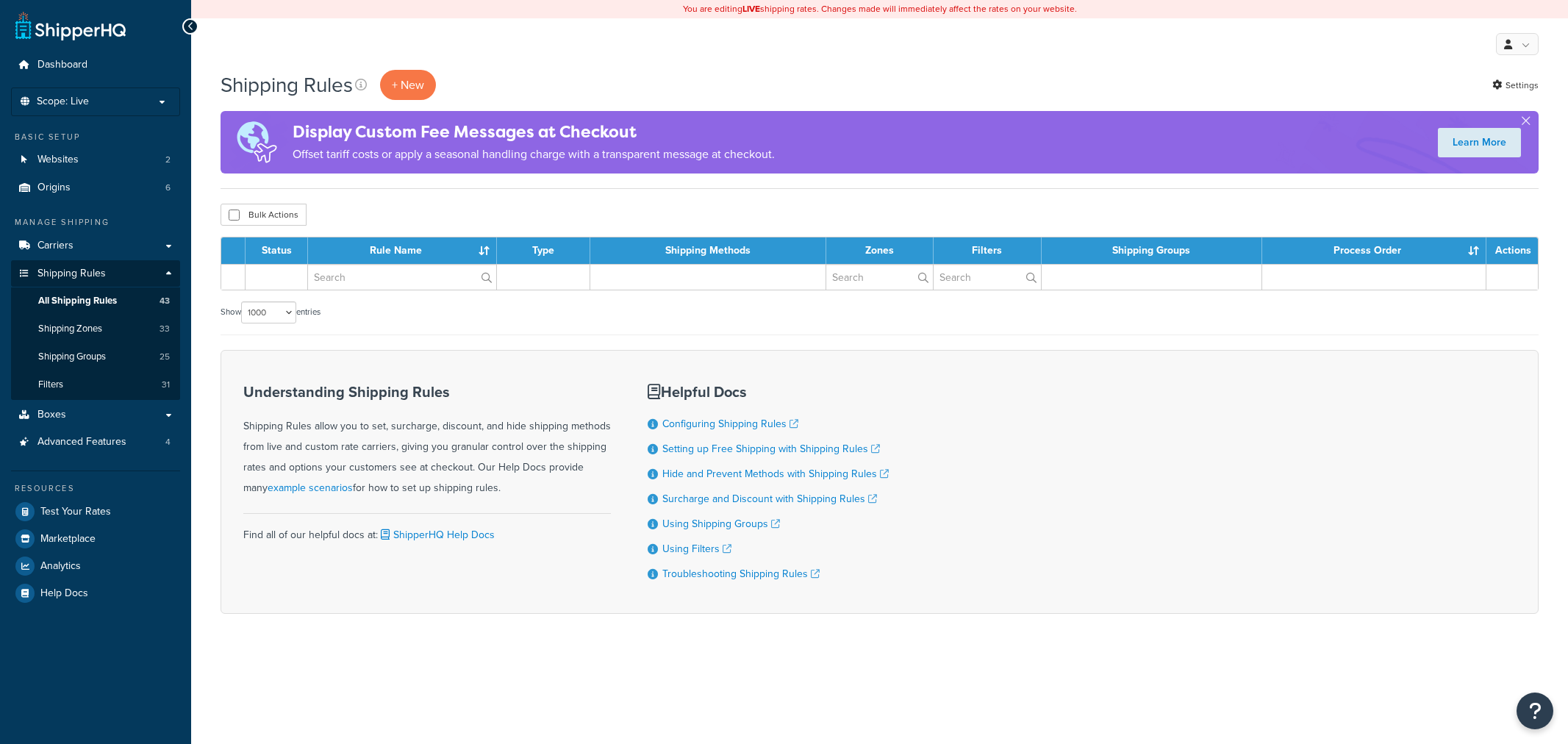
select select "1000"
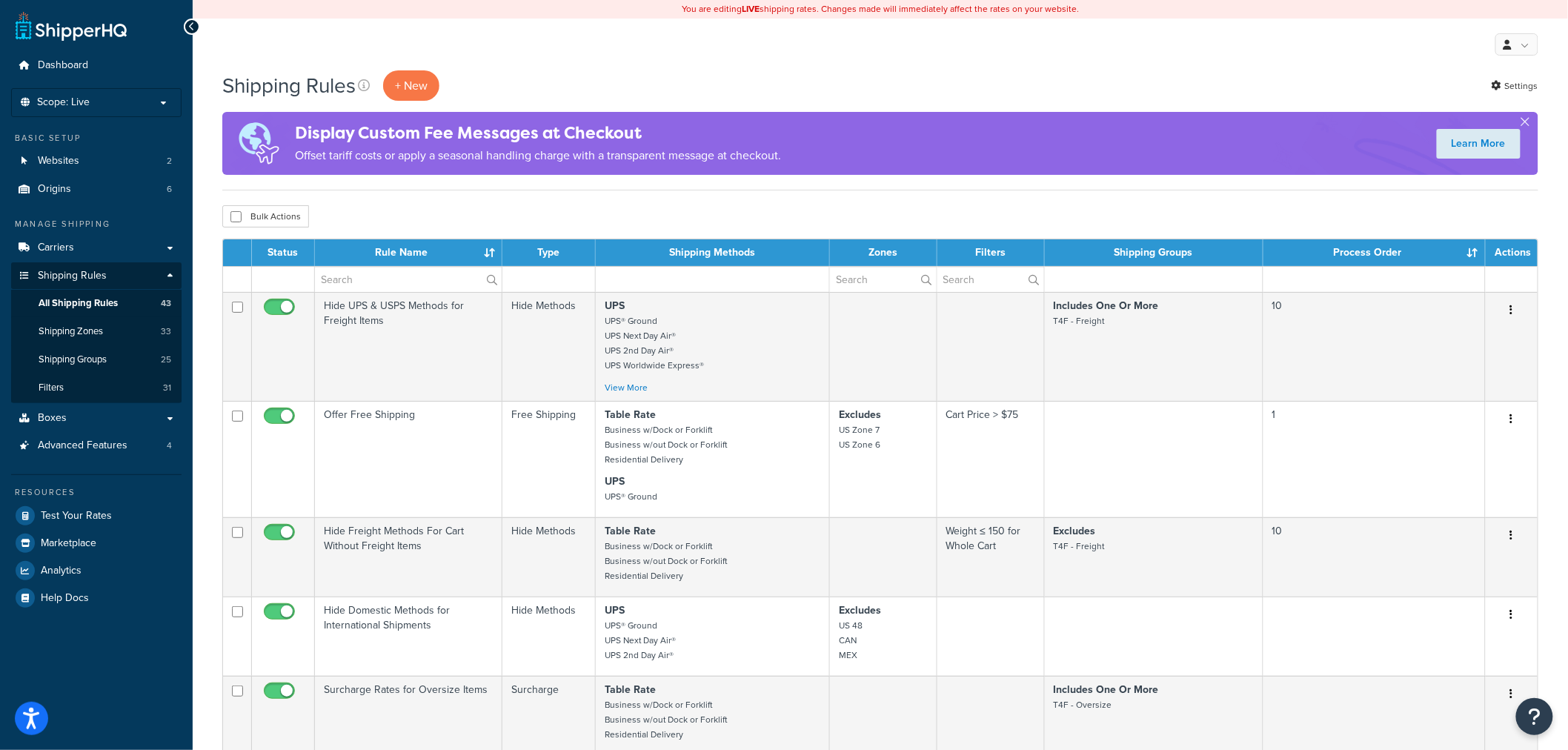
click at [358, 257] on th "Rule Name" at bounding box center [408, 253] width 187 height 27
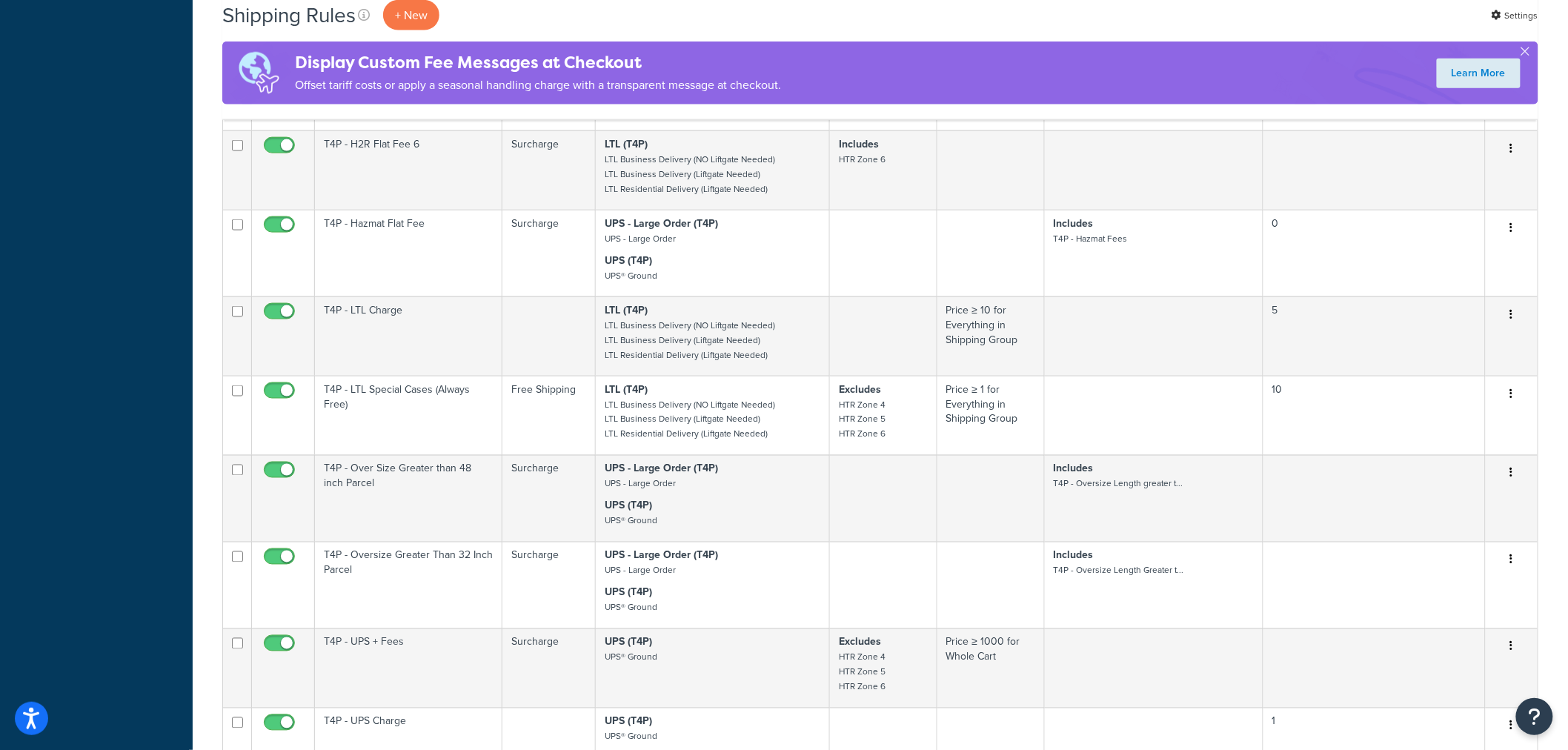
scroll to position [3125, 0]
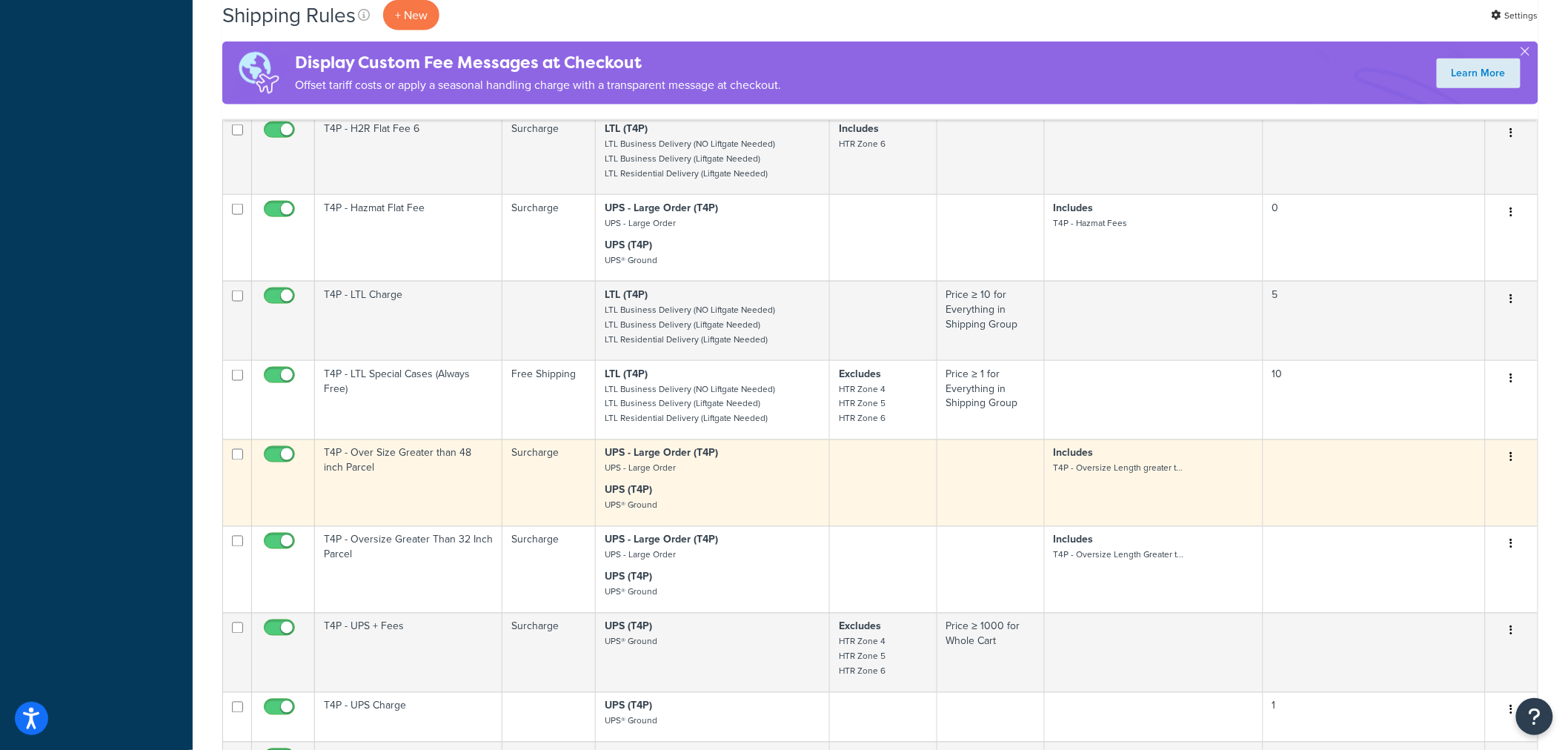
drag, startPoint x: 413, startPoint y: 463, endPoint x: 398, endPoint y: 467, distance: 15.5
click at [398, 467] on td "T4P - Over Size Greater than 48 inch Parcel" at bounding box center [408, 483] width 187 height 87
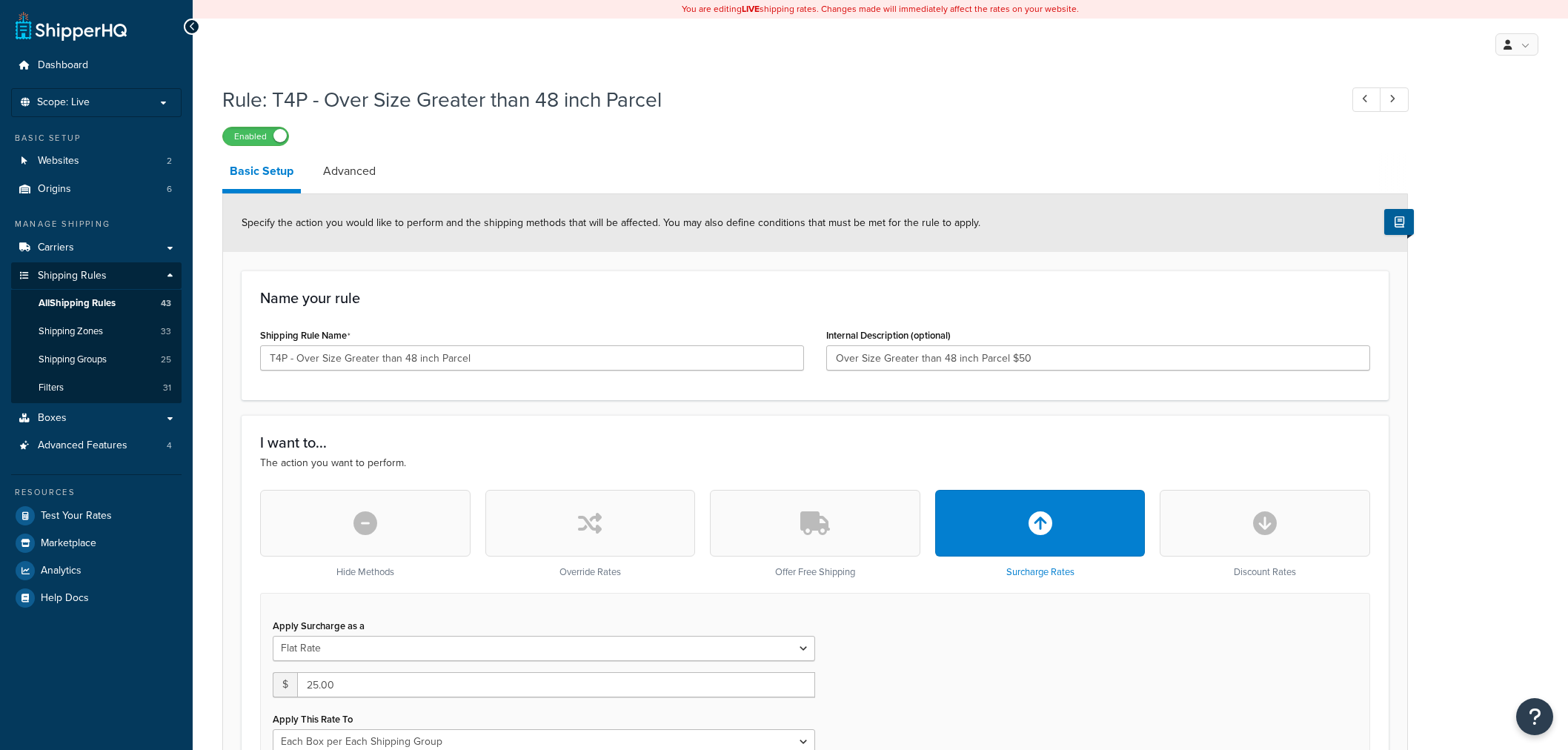
select select "BOX"
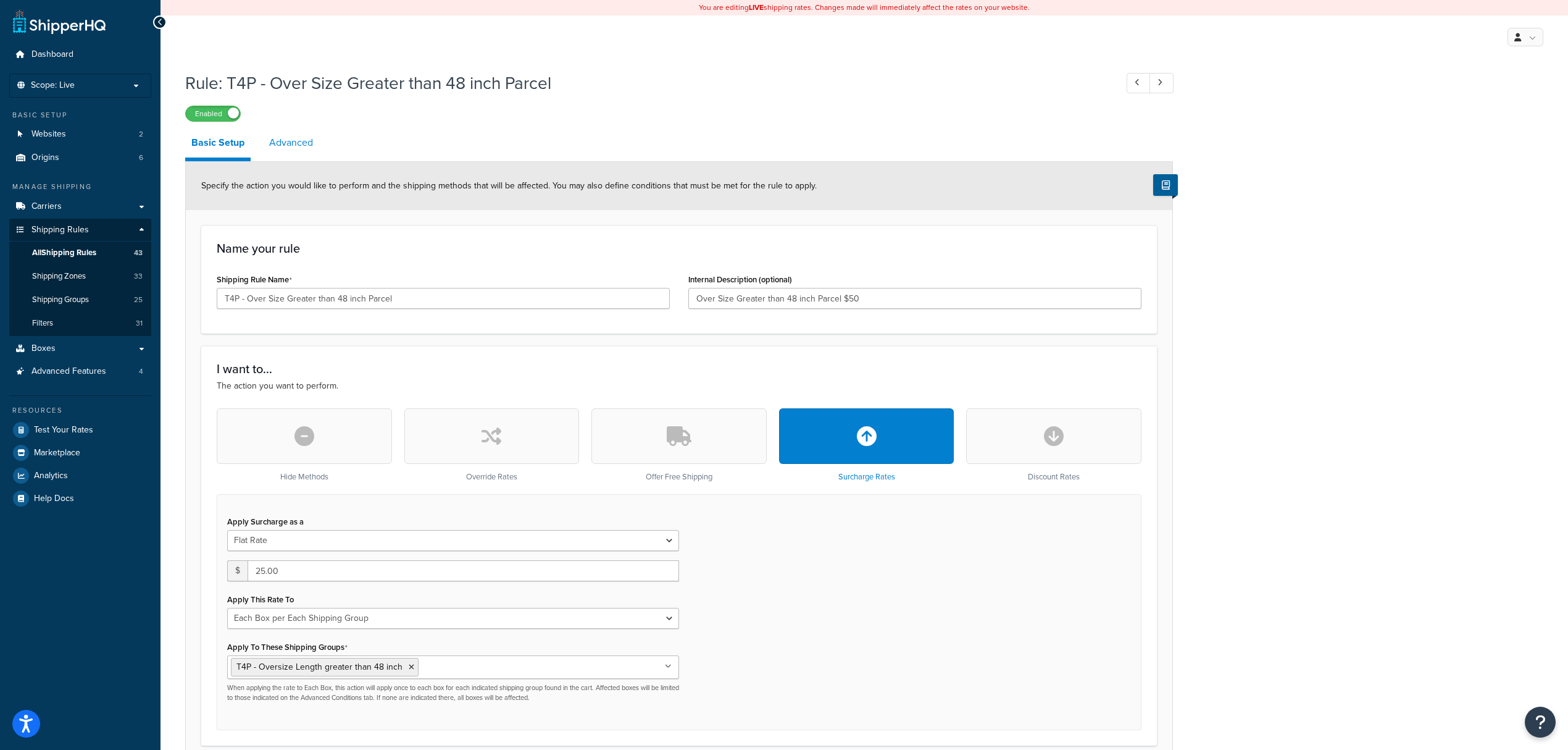
click at [312, 141] on link "Advanced" at bounding box center [291, 143] width 56 height 30
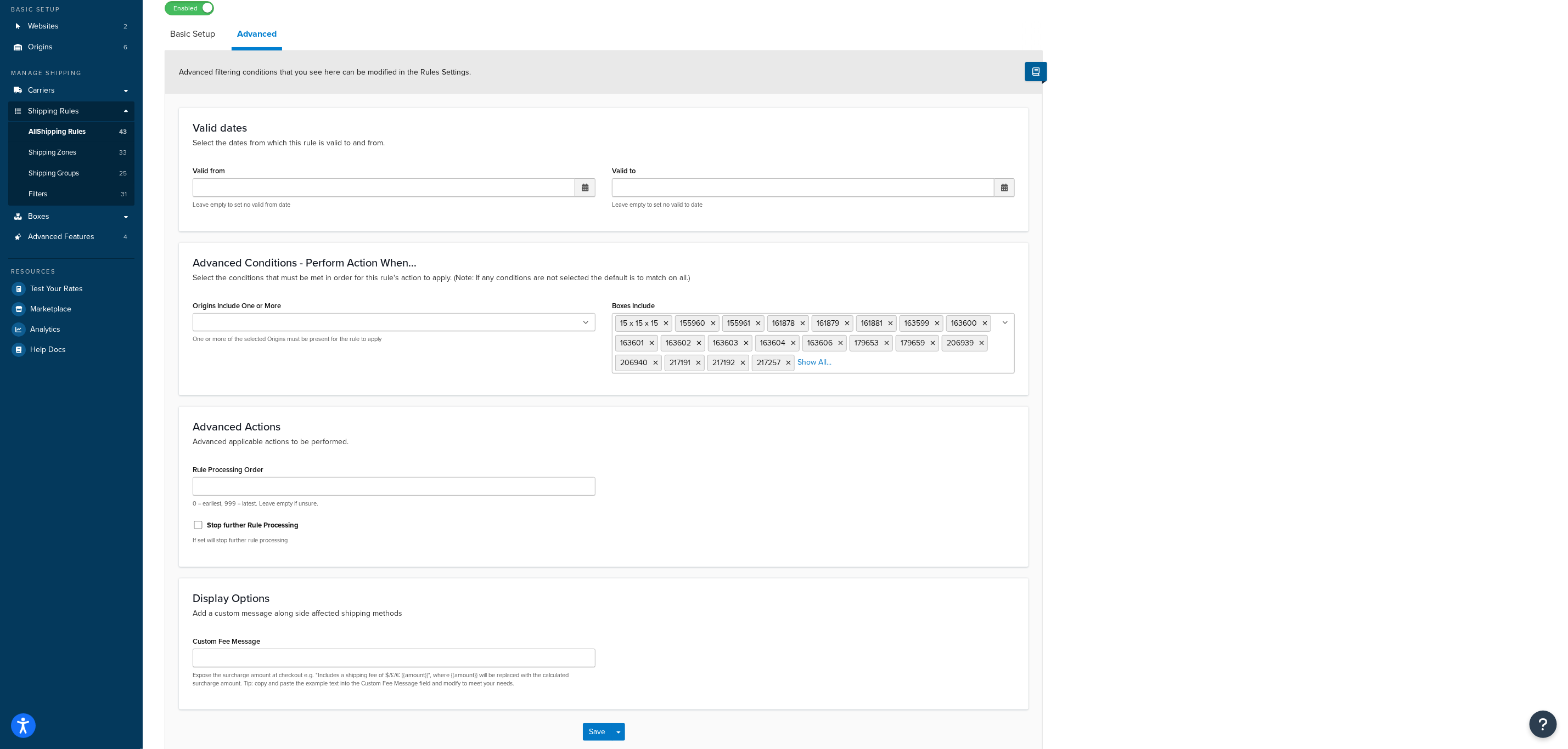
scroll to position [64, 0]
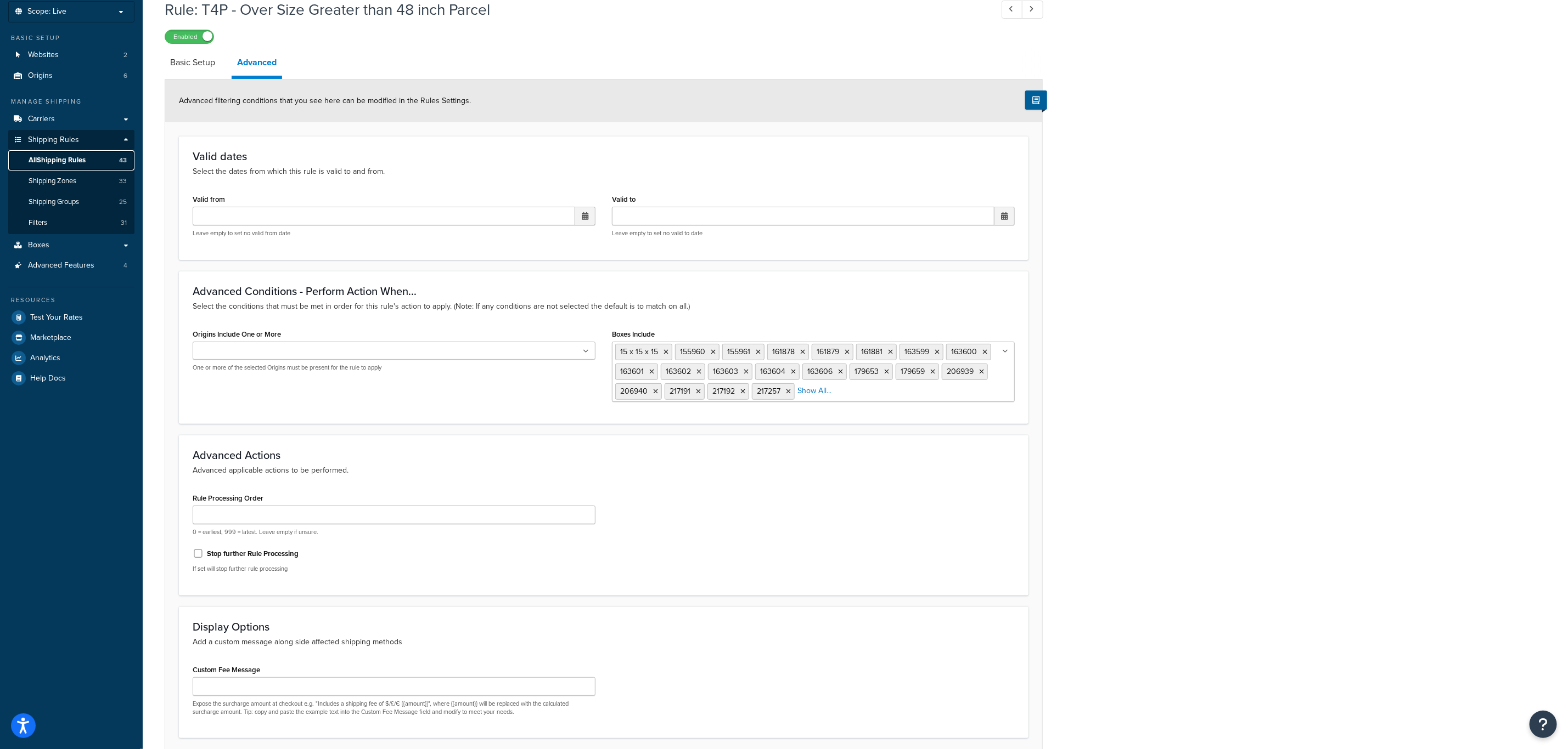
click at [53, 163] on span "All Shipping Rules" at bounding box center [57, 160] width 57 height 9
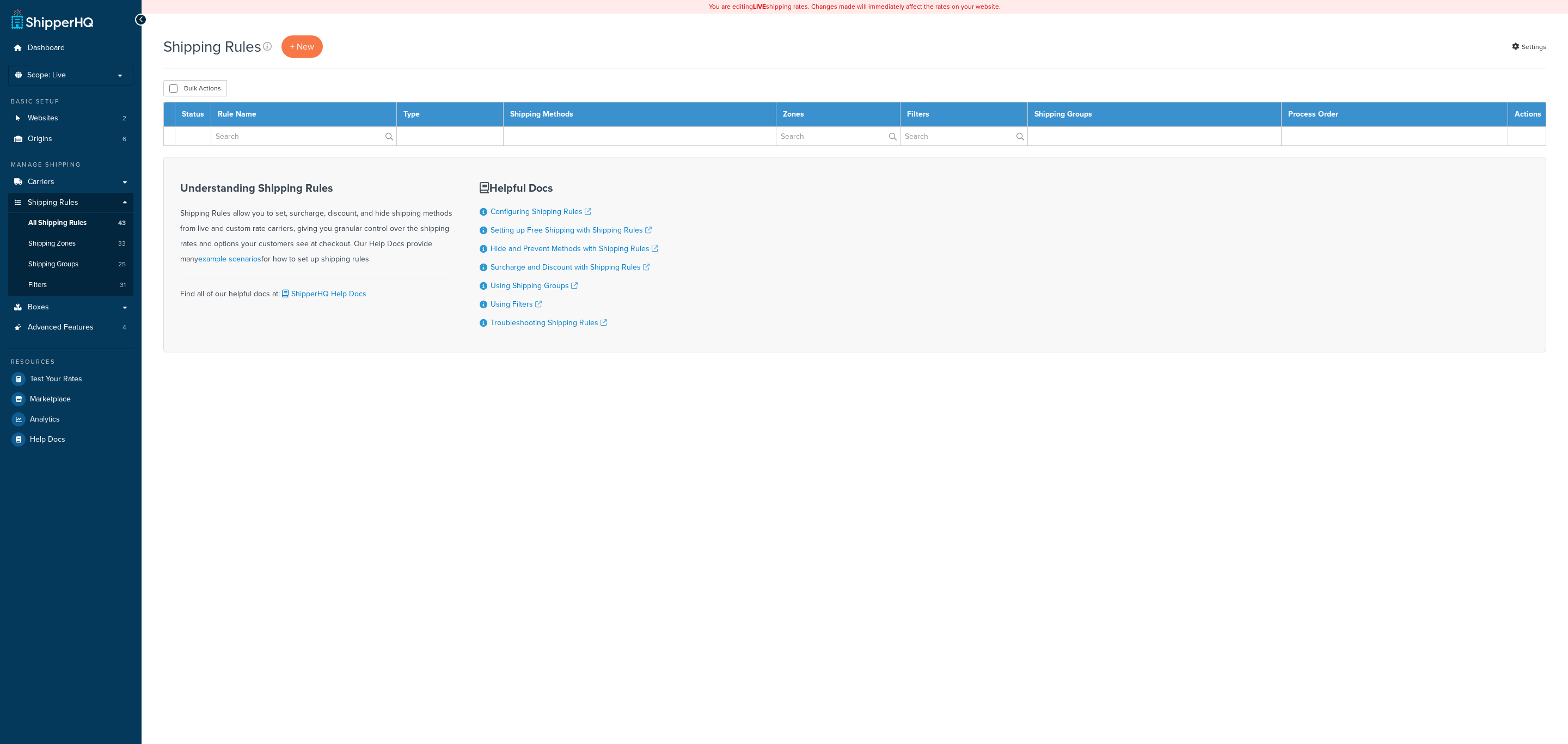
select select "1000"
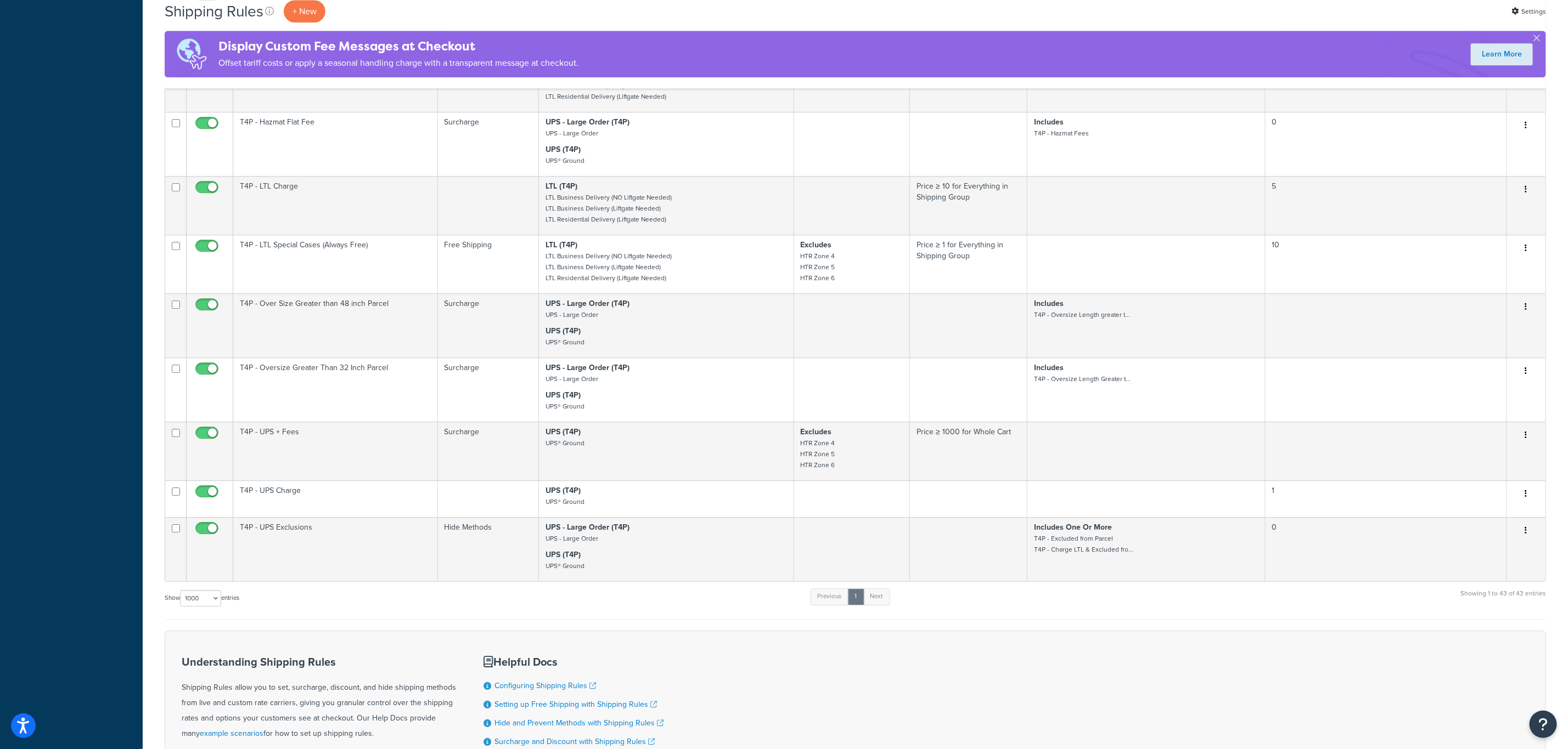
scroll to position [2386, 0]
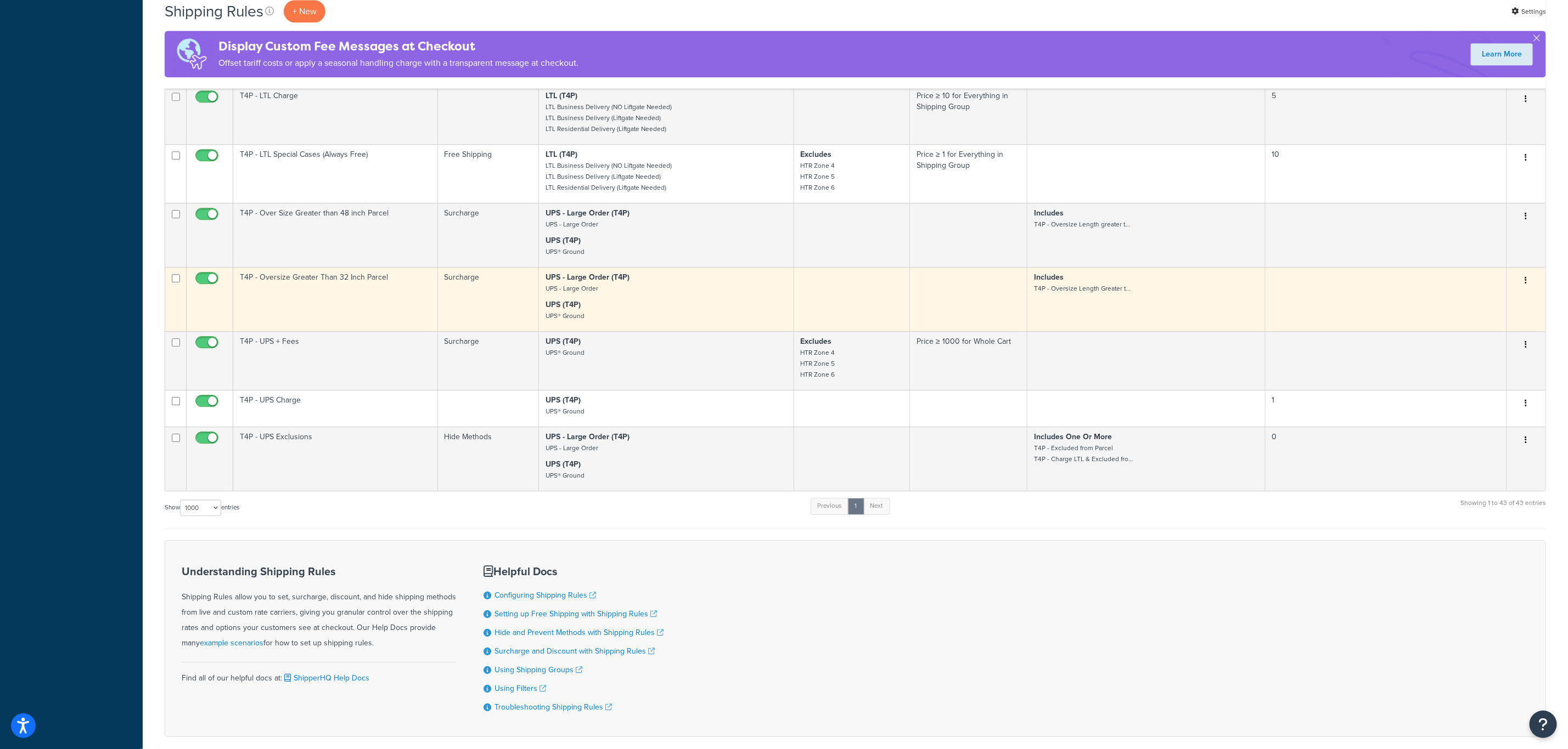
click at [375, 291] on td "T4P - Oversize Greater Than 32 Inch Parcel" at bounding box center [335, 300] width 204 height 64
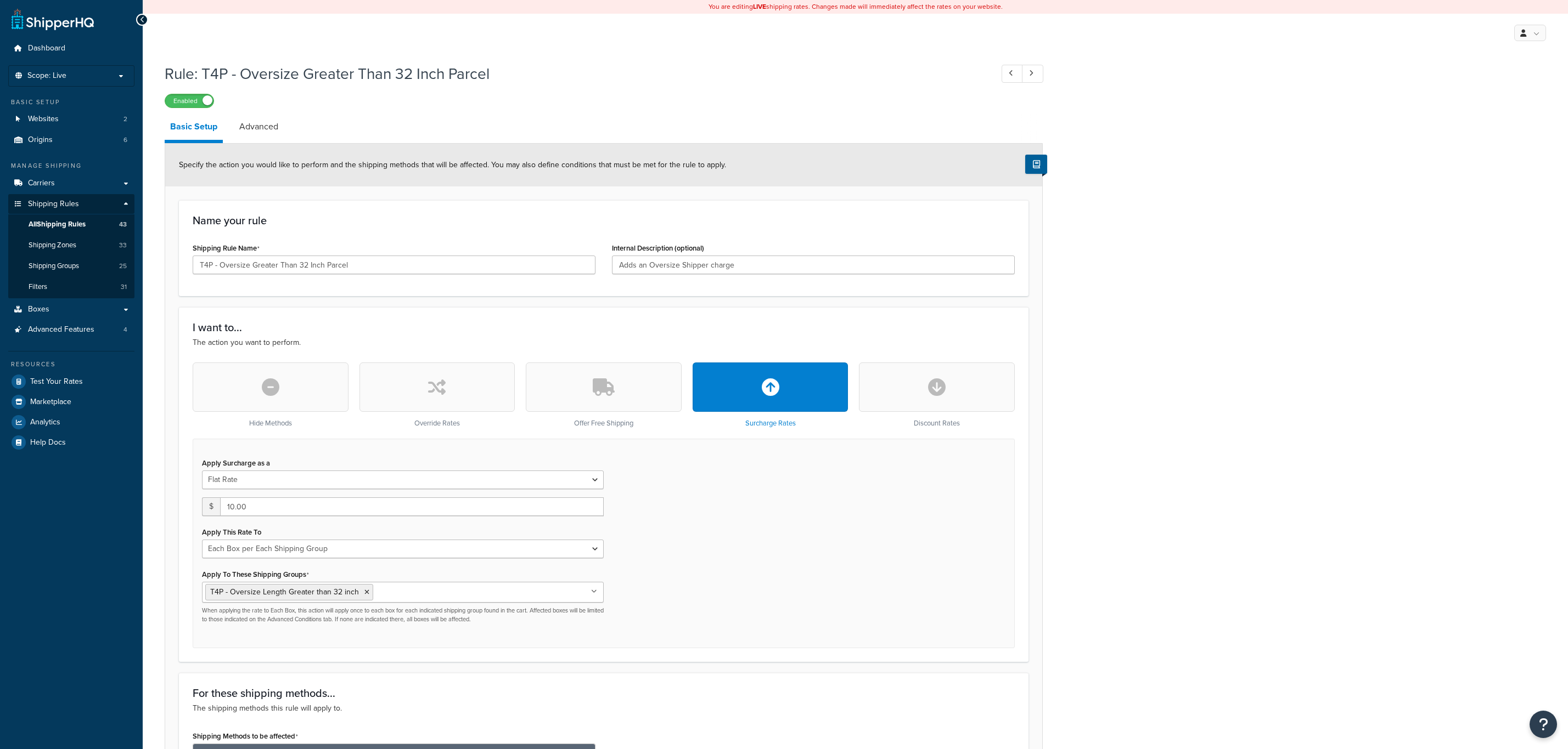
select select "BOX"
click at [275, 127] on link "Advanced" at bounding box center [259, 127] width 50 height 26
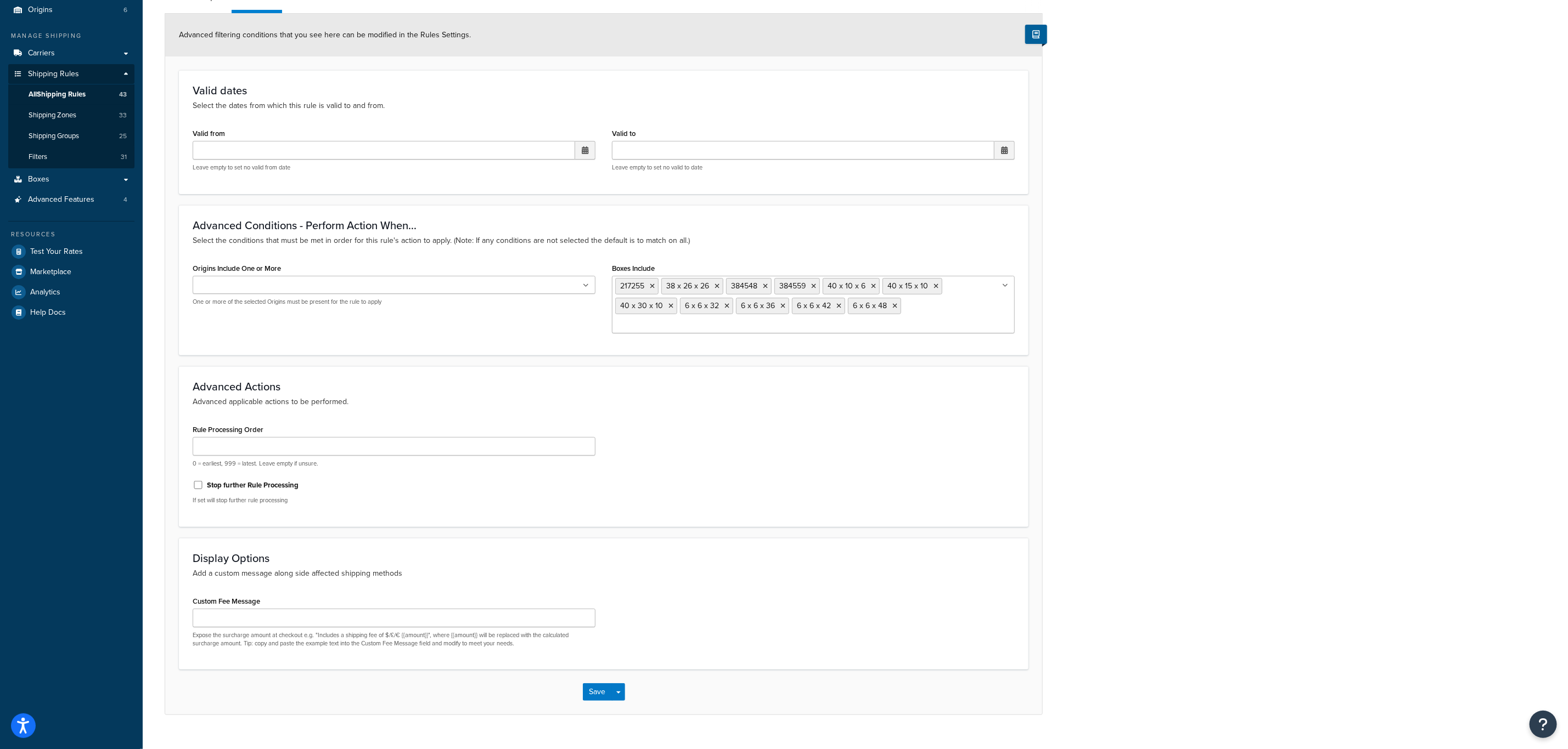
scroll to position [137, 0]
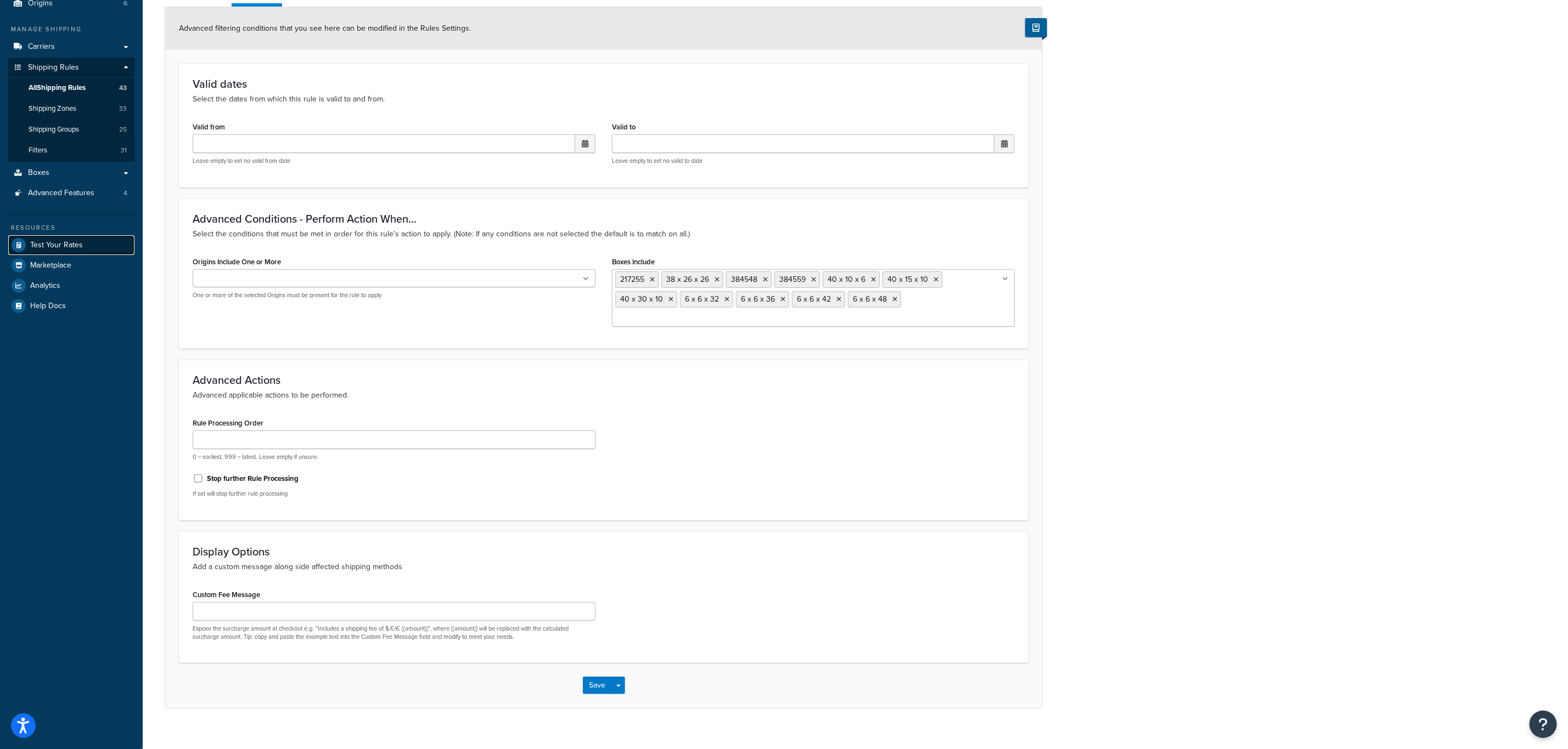
click at [103, 237] on link "Test Your Rates" at bounding box center [72, 245] width 126 height 20
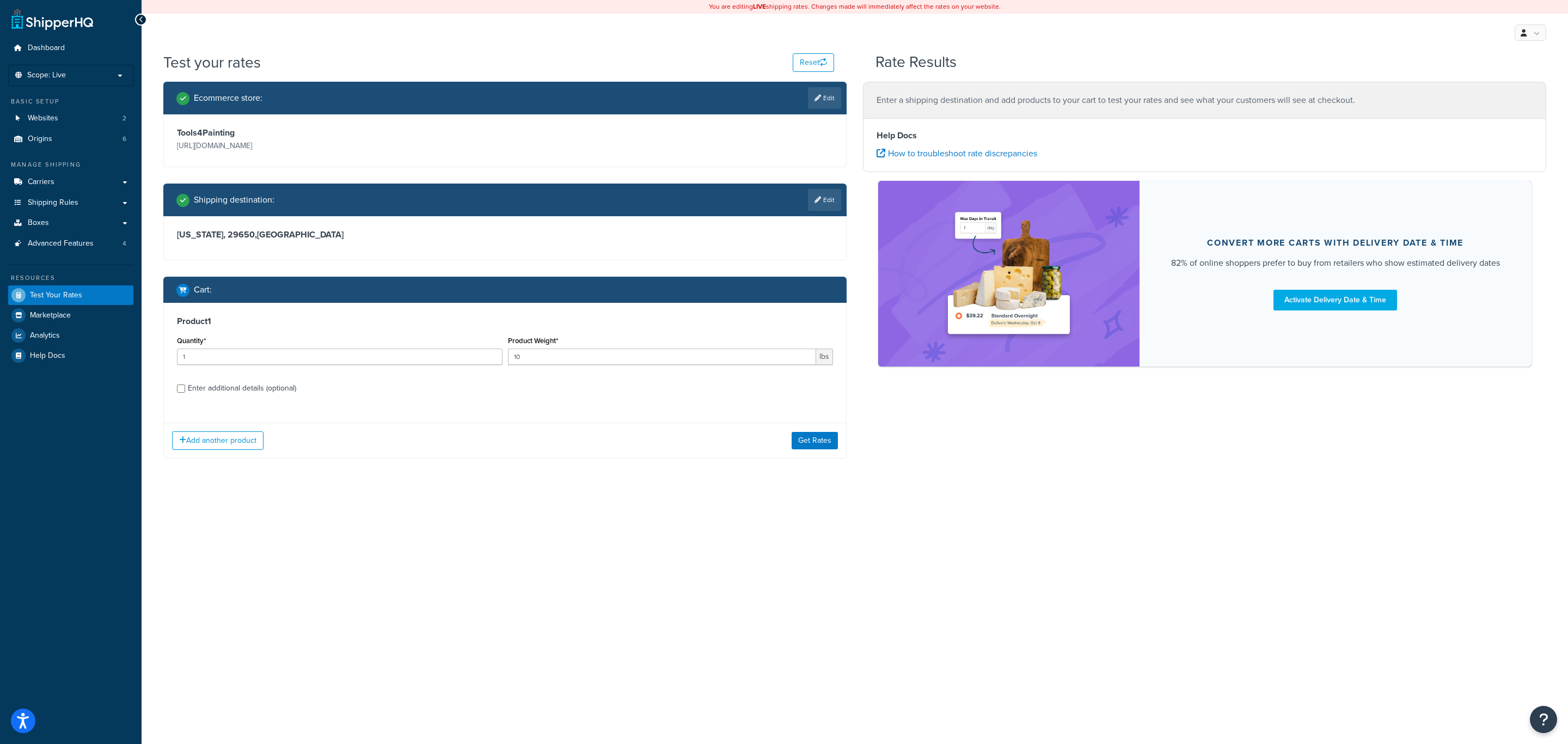
click at [266, 386] on div "Enter additional details (optional)" at bounding box center [242, 388] width 108 height 15
click at [185, 386] on input "Enter additional details (optional)" at bounding box center [181, 388] width 8 height 8
checkbox input "true"
select select "86330"
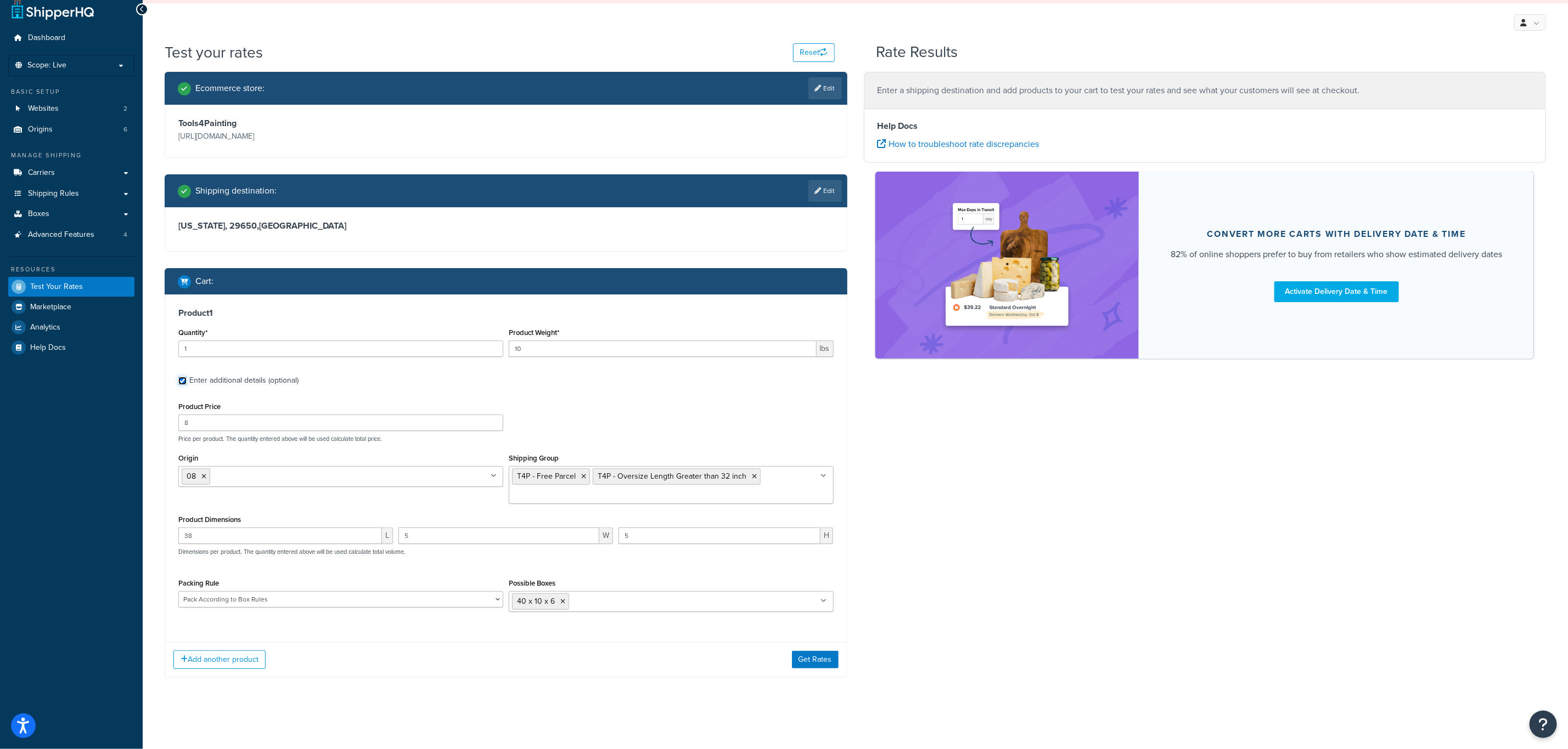
scroll to position [14, 0]
click at [826, 656] on button "Get Rates" at bounding box center [815, 660] width 47 height 18
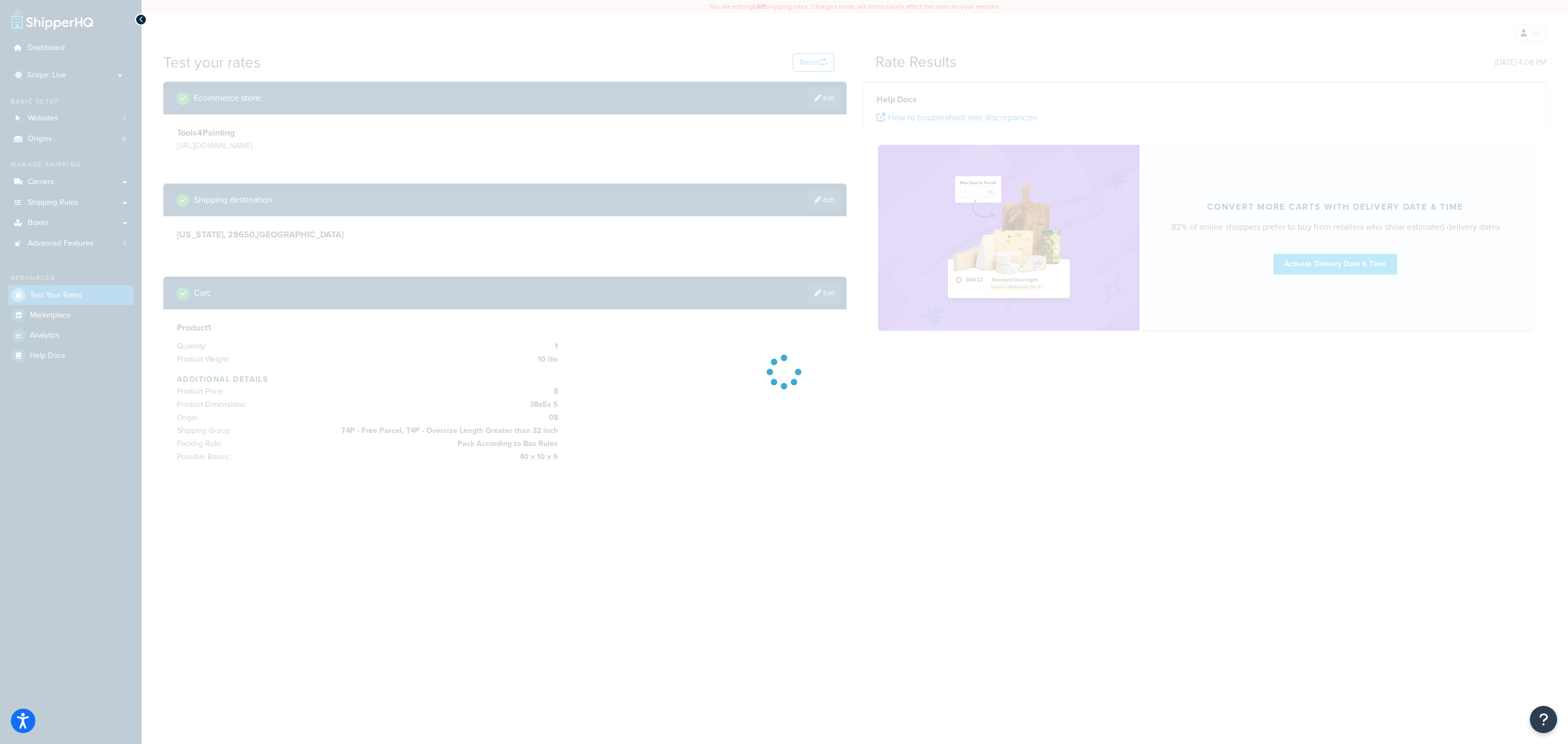
click at [820, 651] on div "You are editing LIVE shipping rates. Changes made will immediately affect the r…" at bounding box center [854, 372] width 1426 height 744
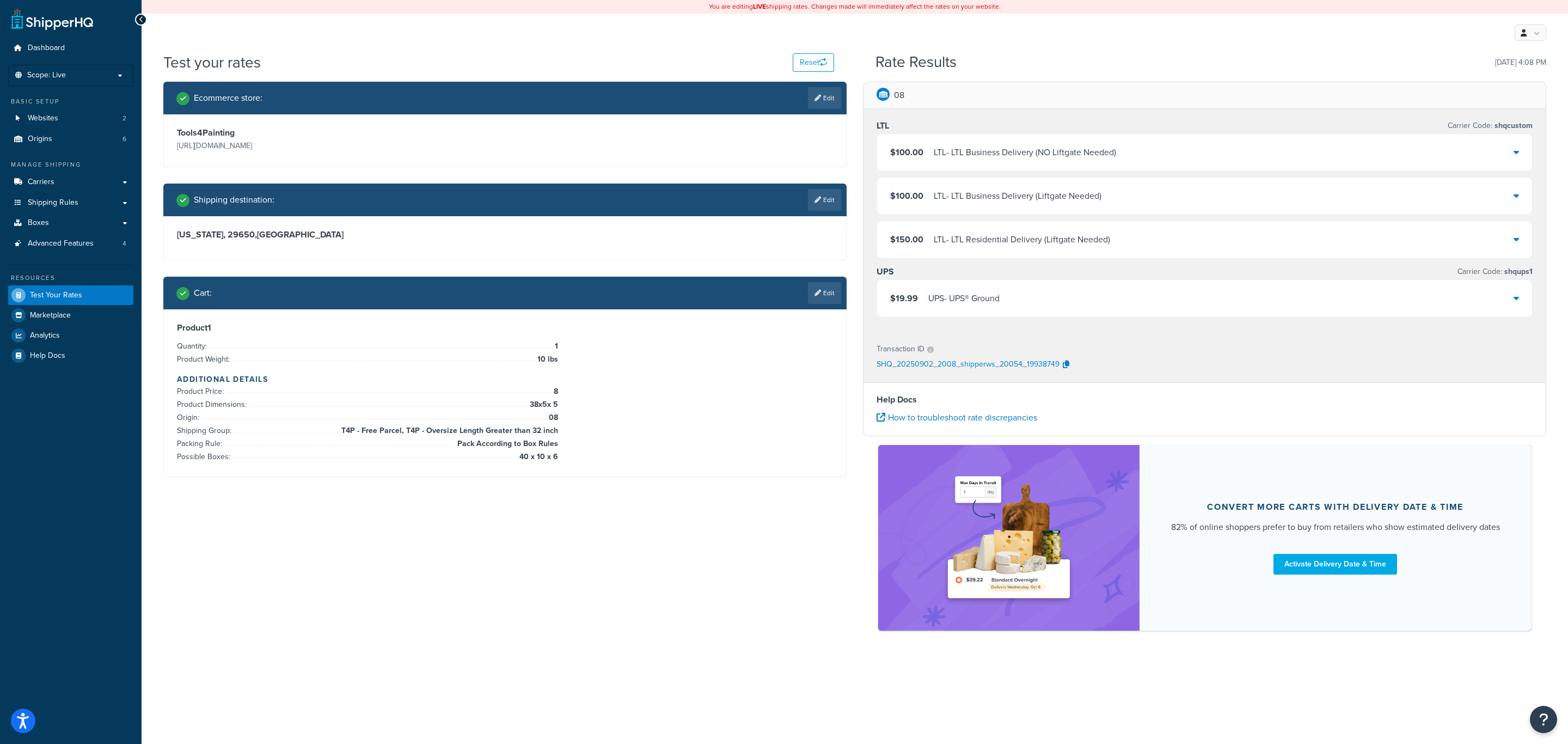
click at [819, 296] on icon at bounding box center [818, 293] width 7 height 7
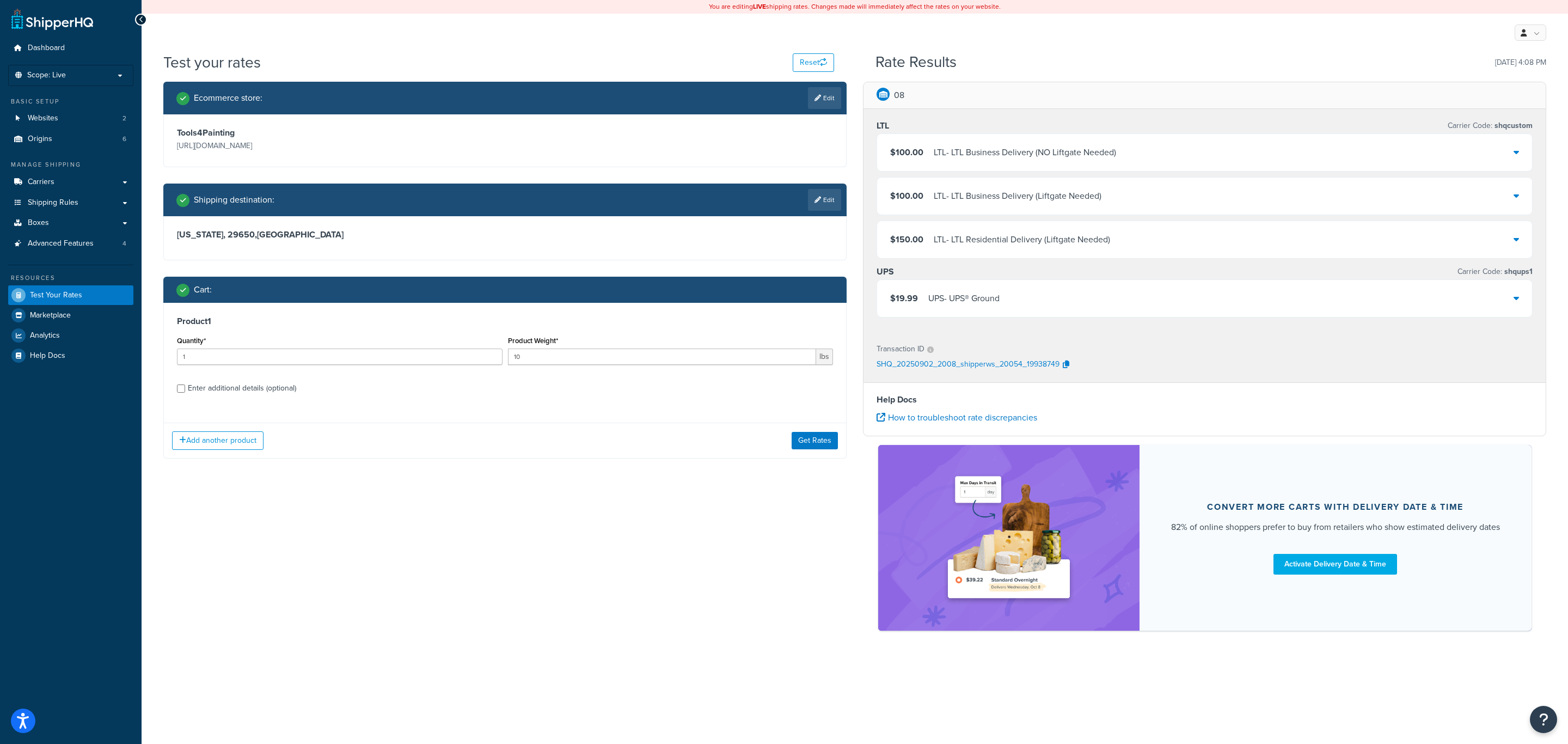
click at [283, 394] on div "Enter additional details (optional)" at bounding box center [242, 388] width 108 height 15
click at [185, 393] on input "Enter additional details (optional)" at bounding box center [181, 388] width 8 height 8
checkbox input "true"
select select "86330"
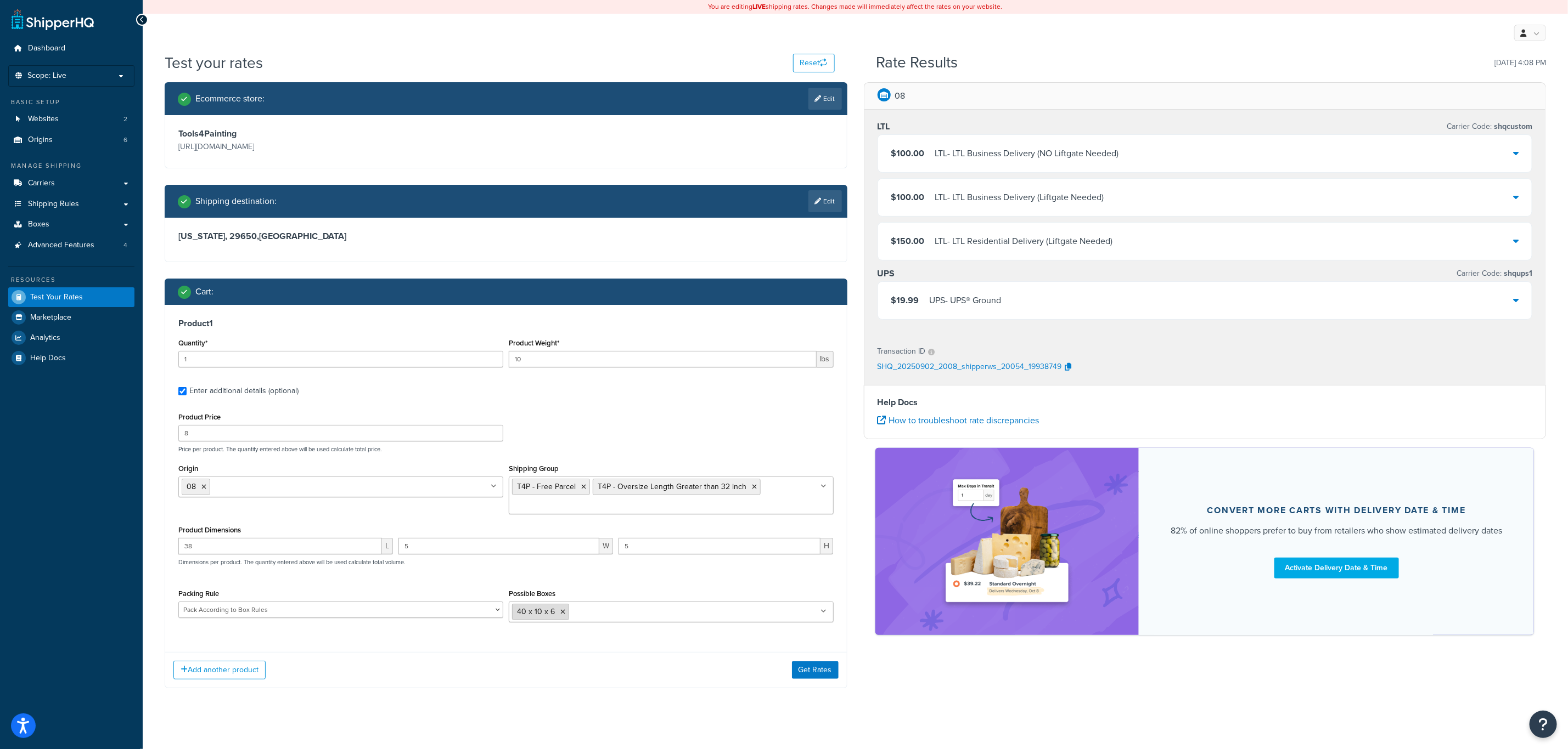
click at [559, 613] on li "40 x 10 x 6" at bounding box center [540, 612] width 57 height 16
click at [561, 613] on icon at bounding box center [563, 612] width 5 height 7
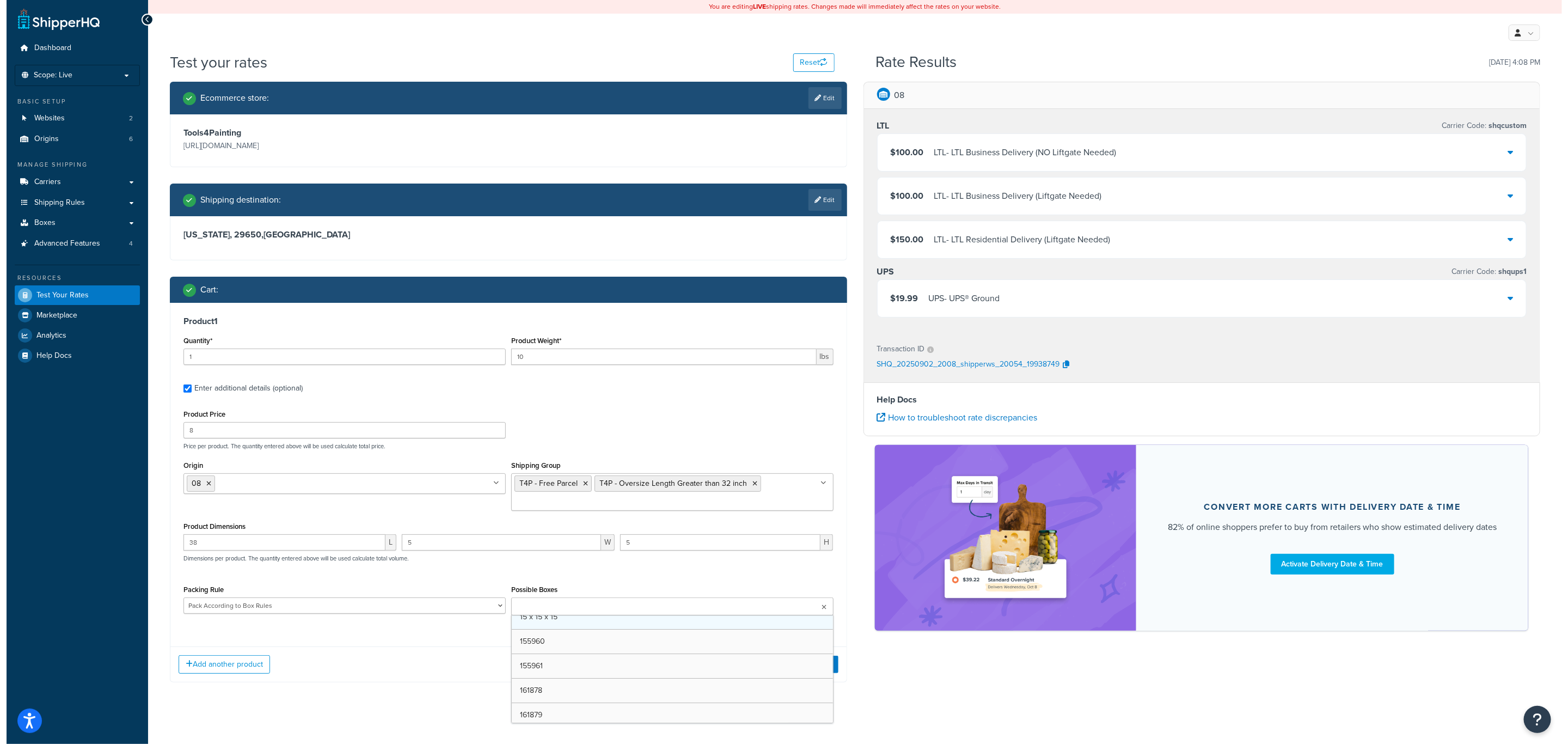
scroll to position [8, 0]
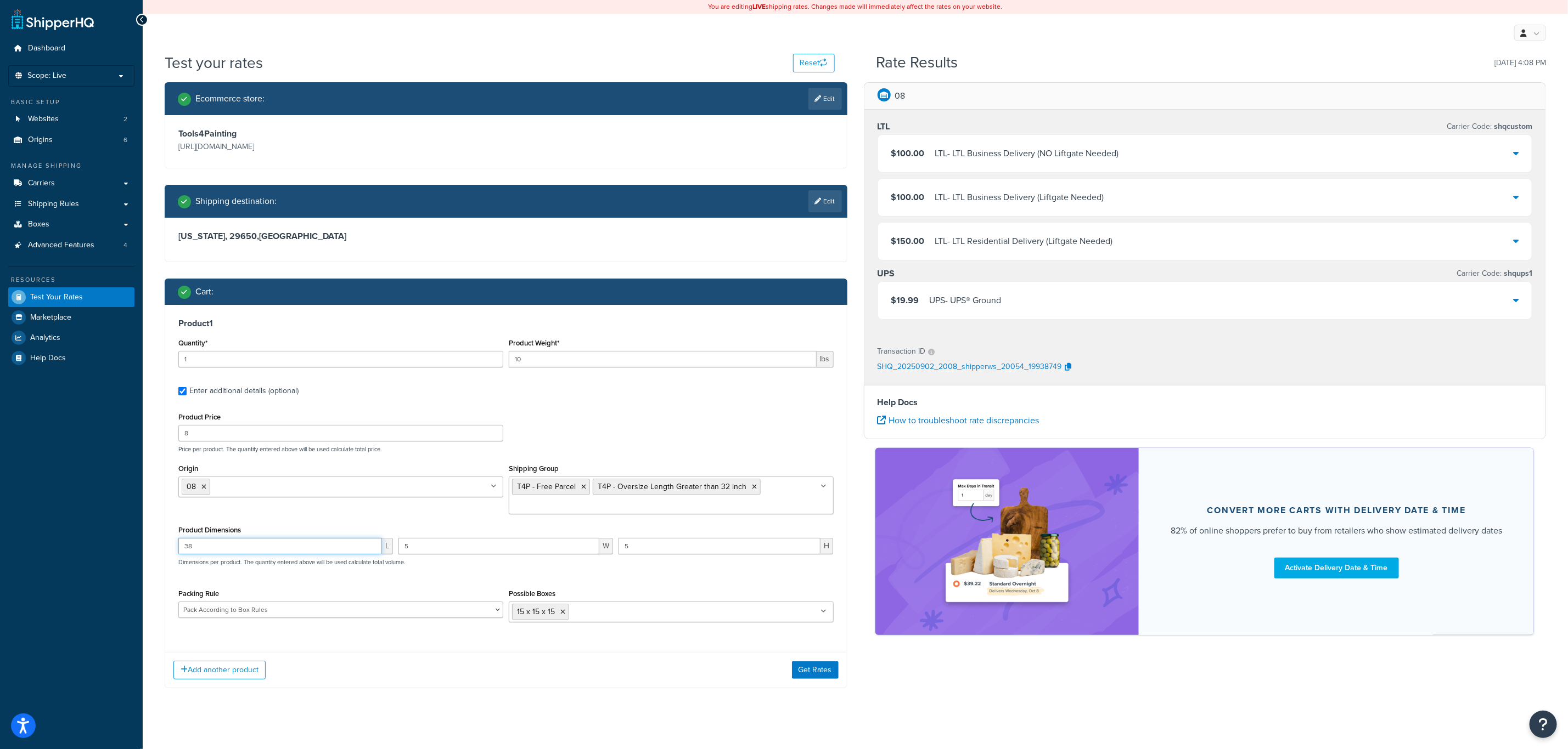
drag, startPoint x: 334, startPoint y: 545, endPoint x: 35, endPoint y: 535, distance: 299.2
click at [110, 535] on div "Dashboard Scope: Live Basic Setup Websites 2 Origins 6 Manage Shipping Carriers…" at bounding box center [784, 380] width 1568 height 760
type input "12"
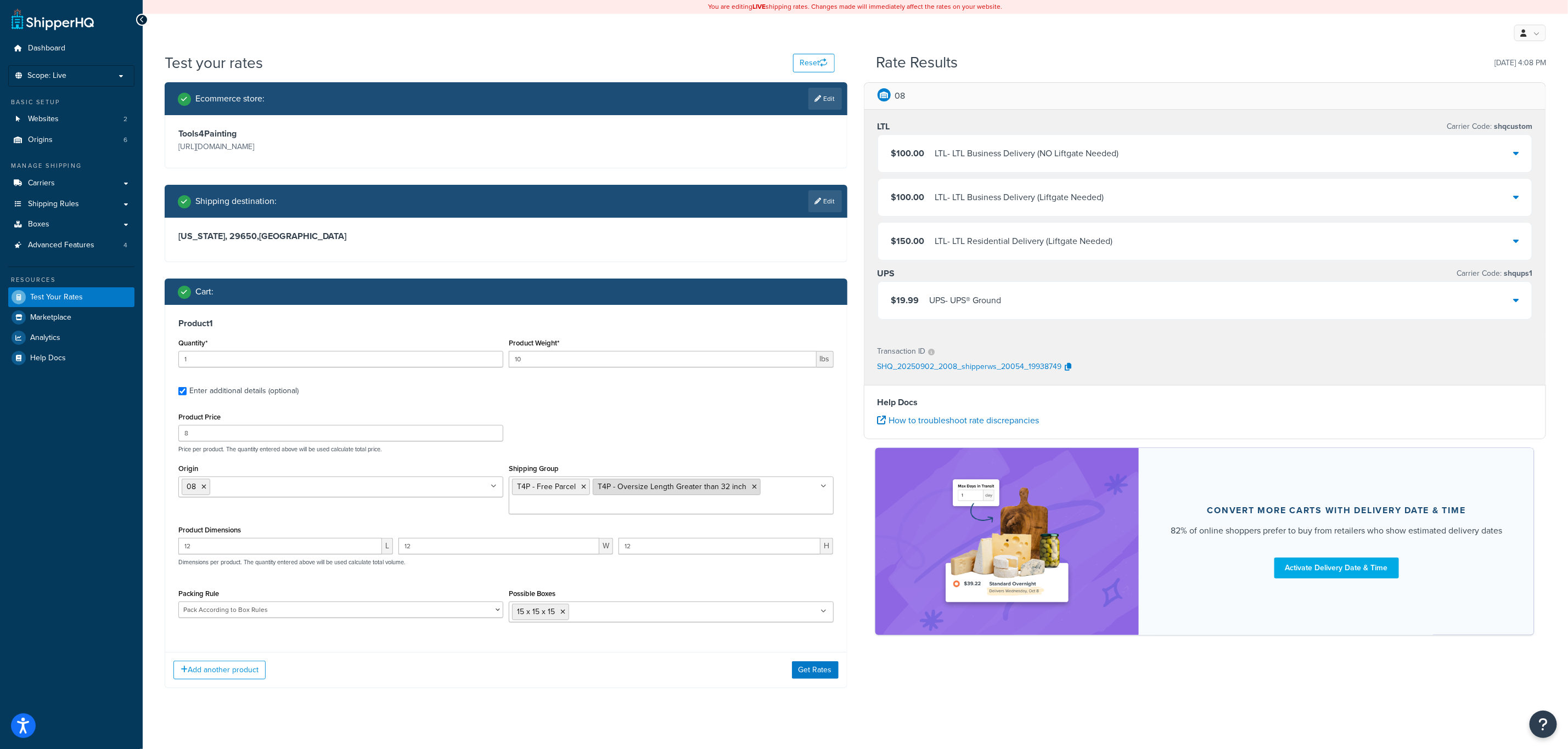
click at [752, 488] on icon at bounding box center [755, 487] width 5 height 7
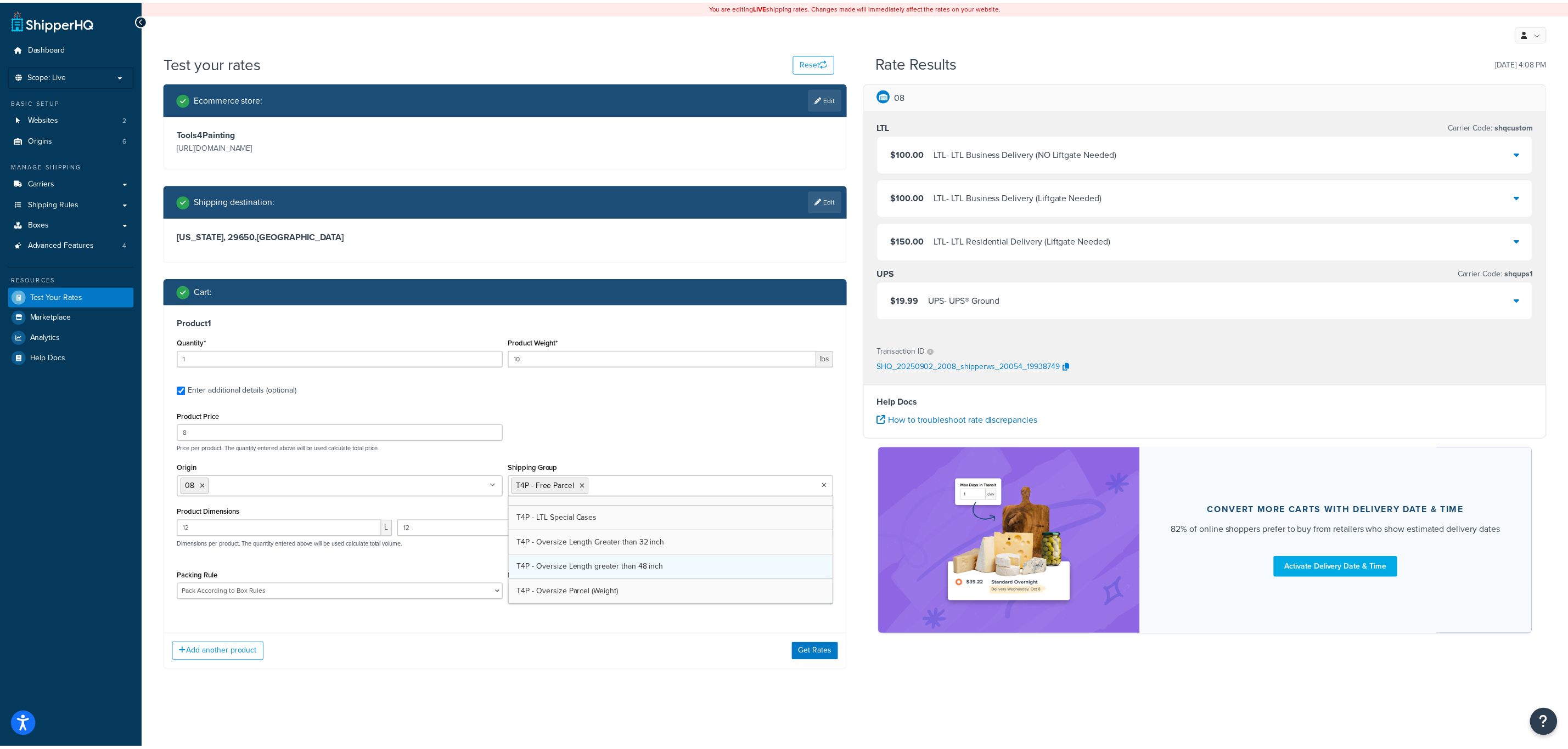
scroll to position [440, 0]
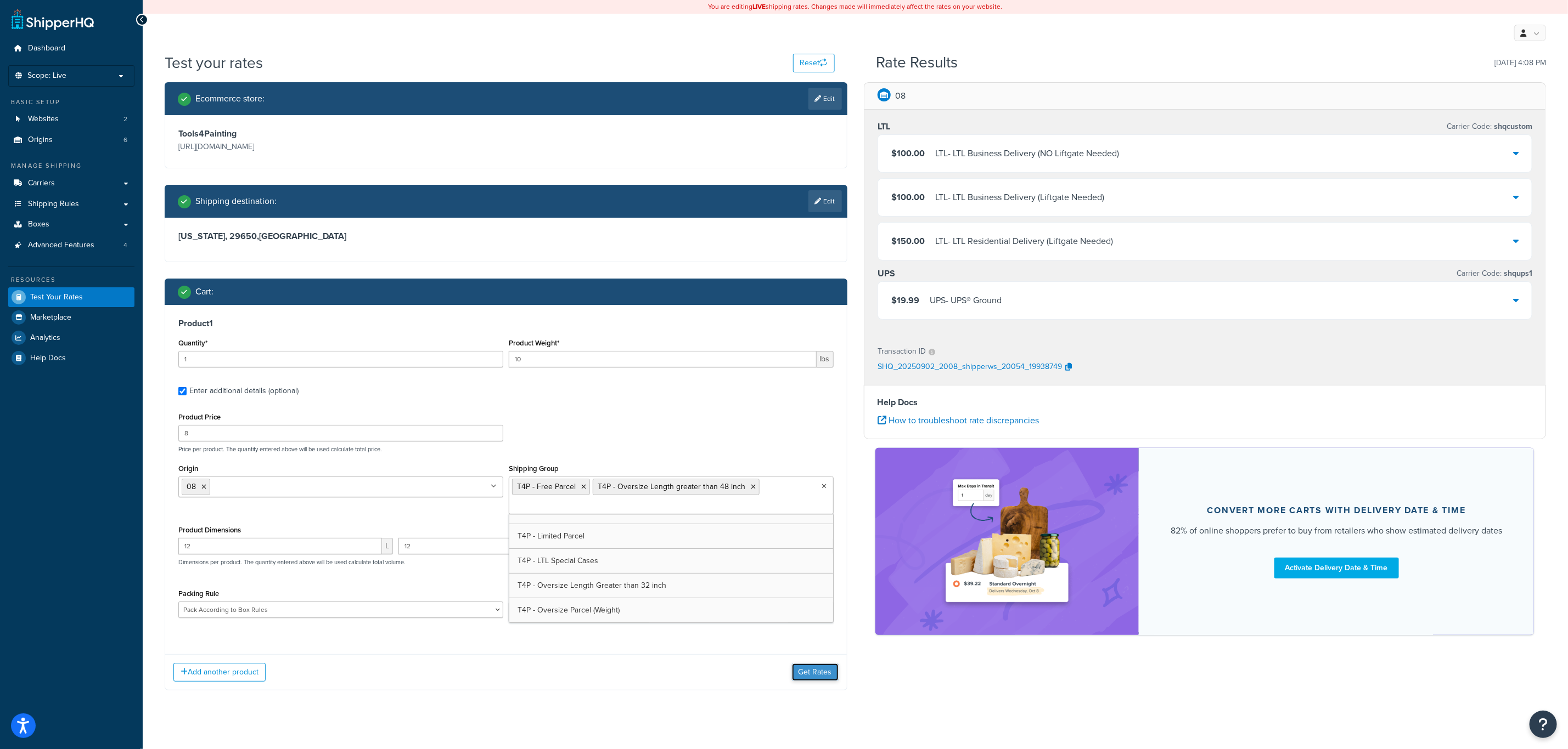
click at [829, 673] on button "Get Rates" at bounding box center [815, 672] width 47 height 18
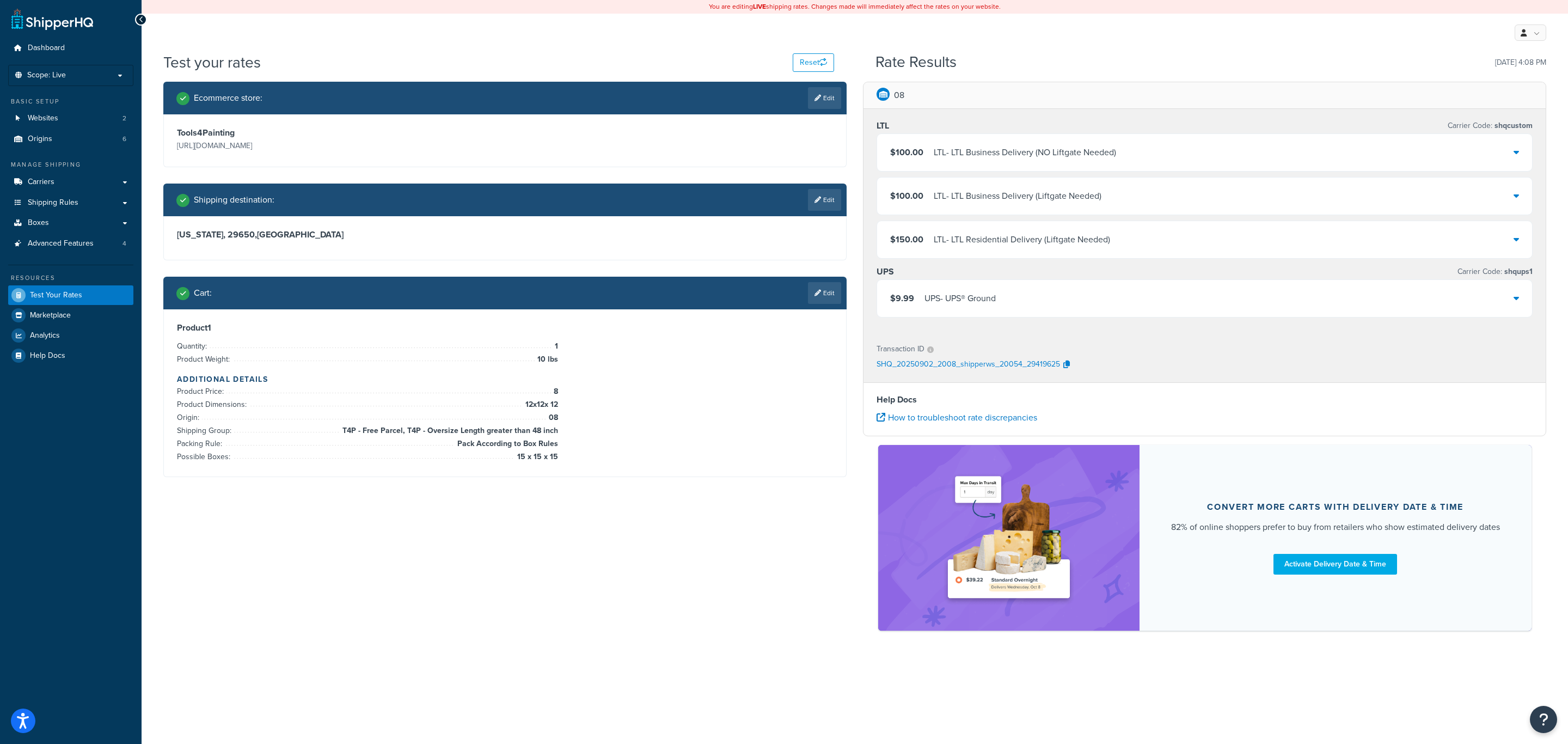
click at [1203, 273] on div "UPS Carrier Code: shqups1" at bounding box center [1205, 271] width 656 height 15
click at [1203, 291] on div "$9.99 UPS - UPS® Ground" at bounding box center [1205, 298] width 655 height 37
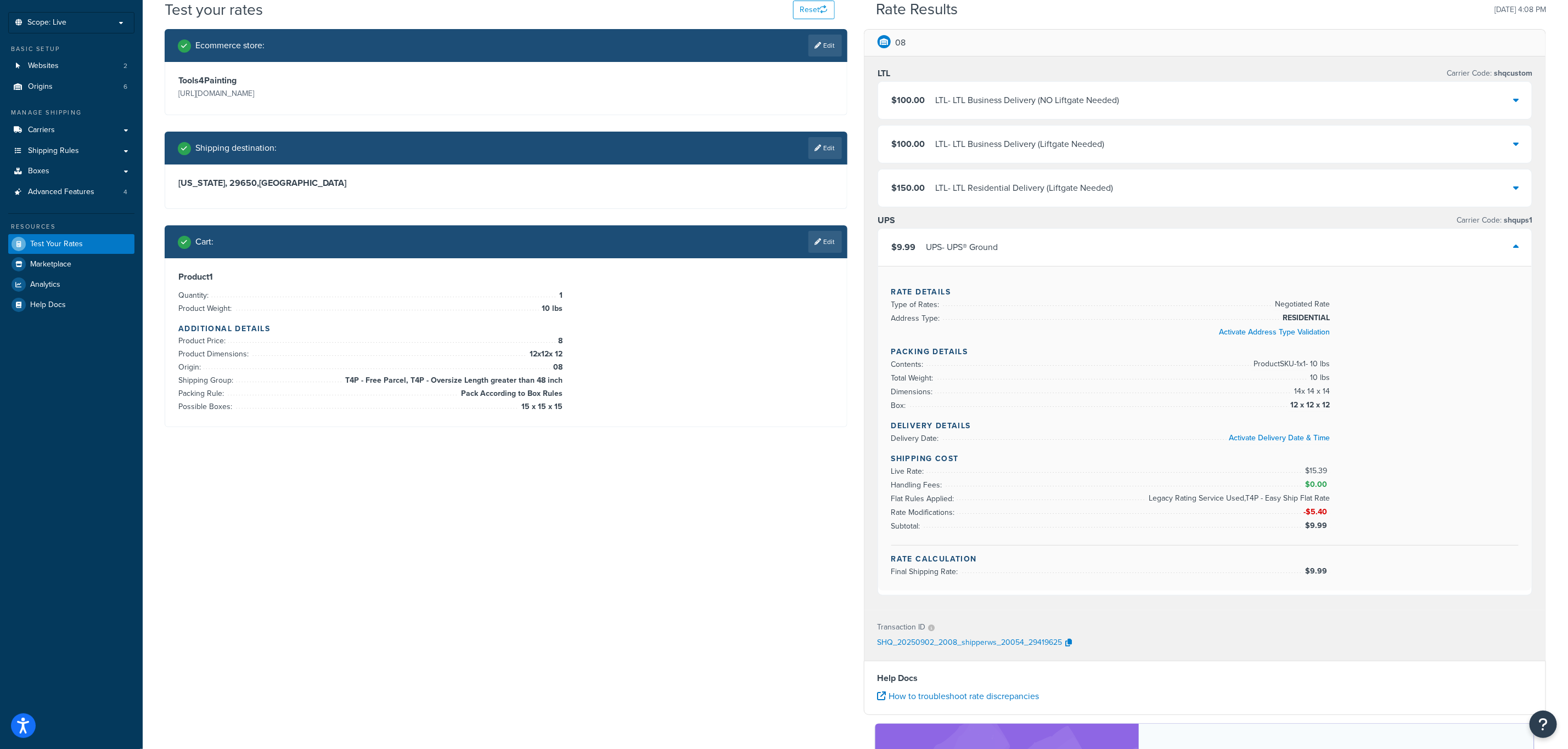
scroll to position [82, 0]
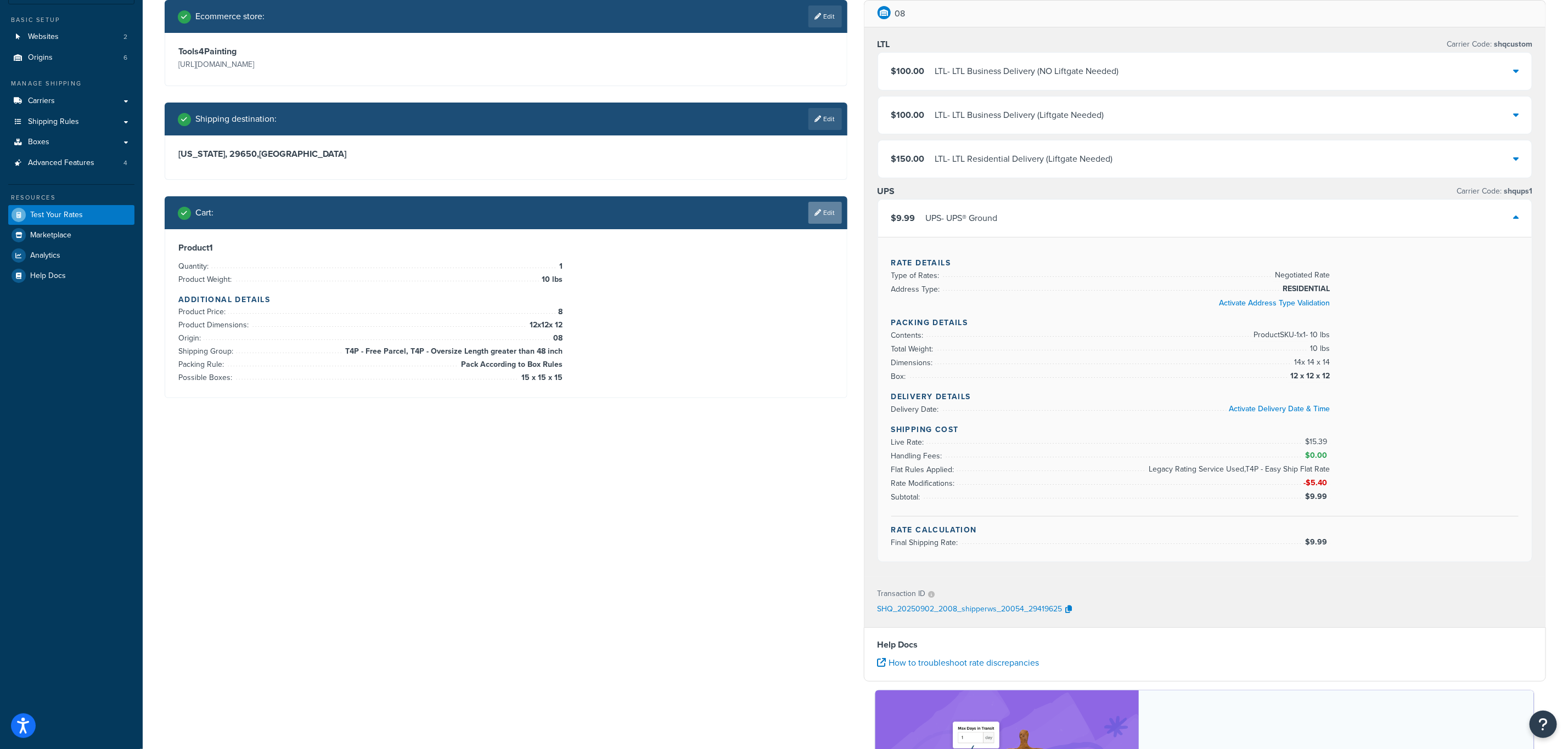
click at [835, 212] on link "Edit" at bounding box center [825, 212] width 34 height 22
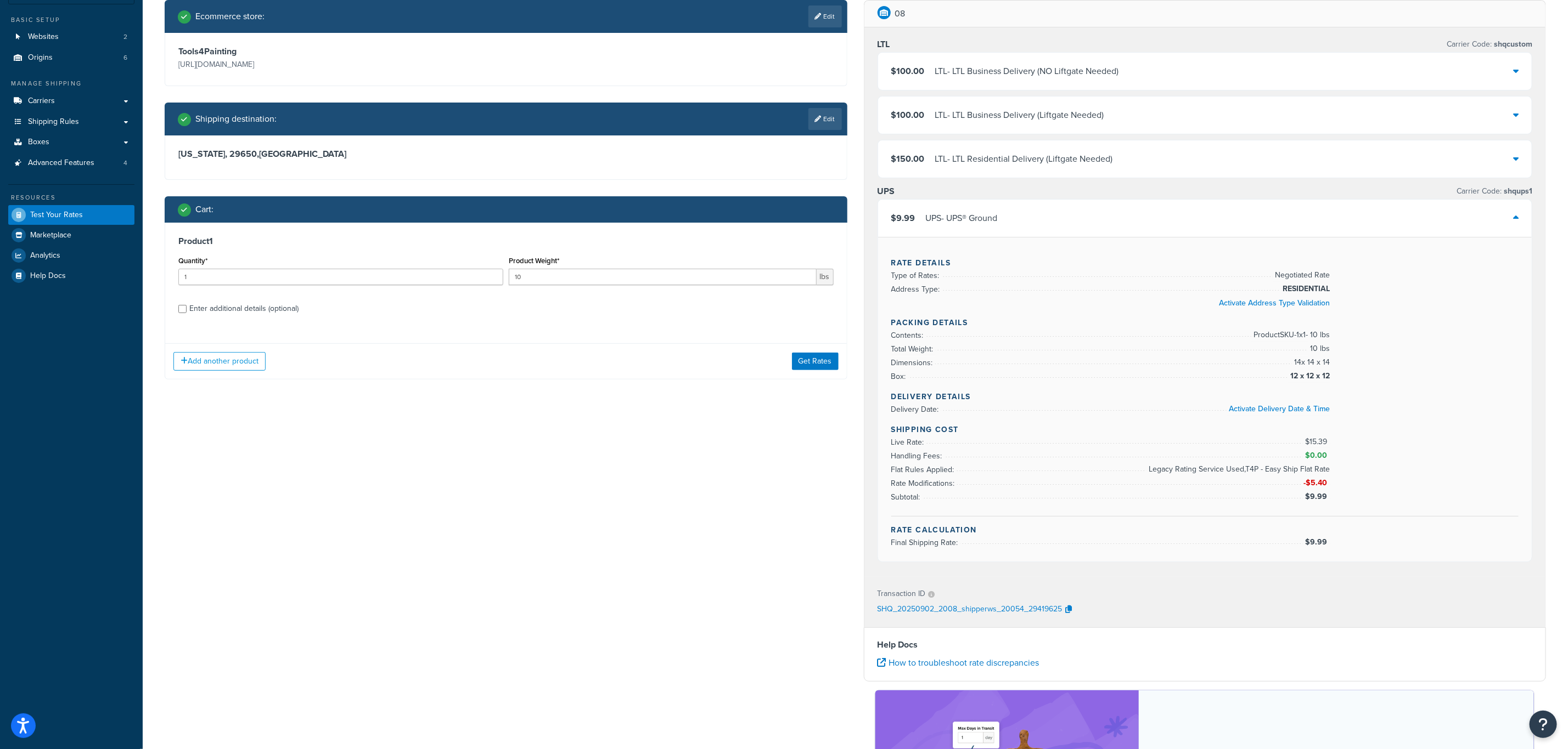
click at [241, 300] on label "Enter additional details (optional)" at bounding box center [511, 307] width 644 height 18
click at [187, 305] on input "Enter additional details (optional)" at bounding box center [182, 309] width 9 height 9
checkbox input "true"
select select "86330"
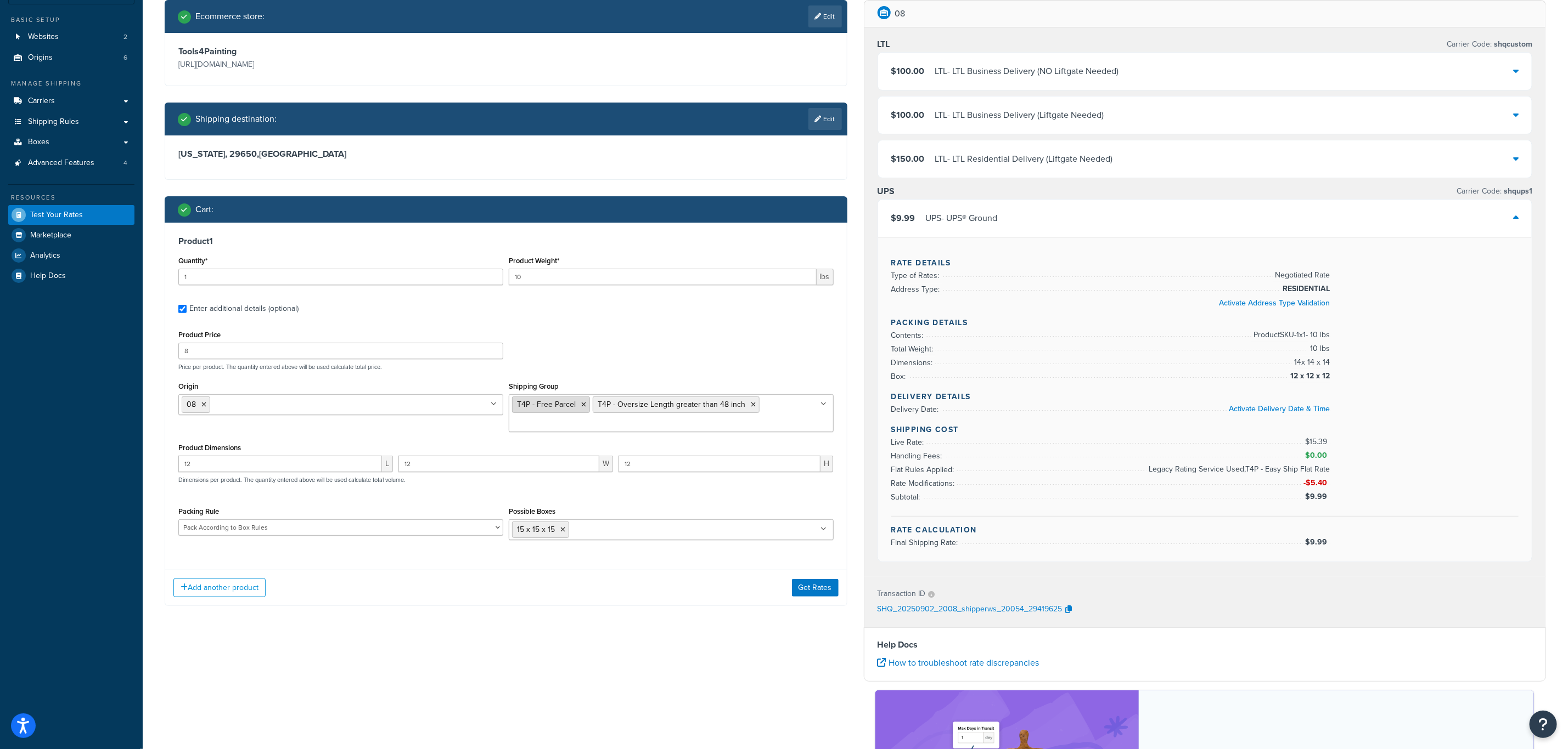
click at [582, 405] on icon at bounding box center [584, 405] width 5 height 7
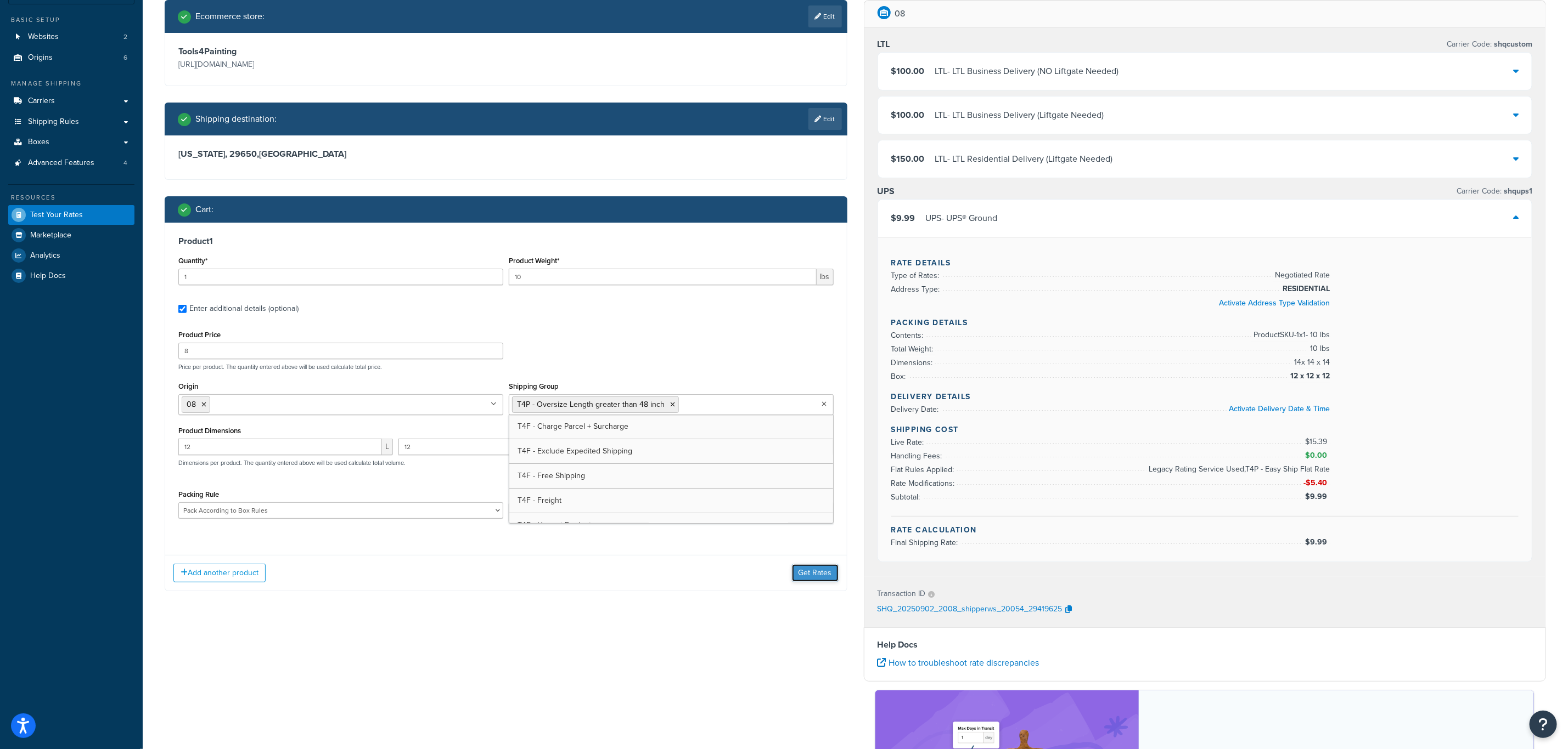
click at [807, 571] on button "Get Rates" at bounding box center [815, 573] width 47 height 18
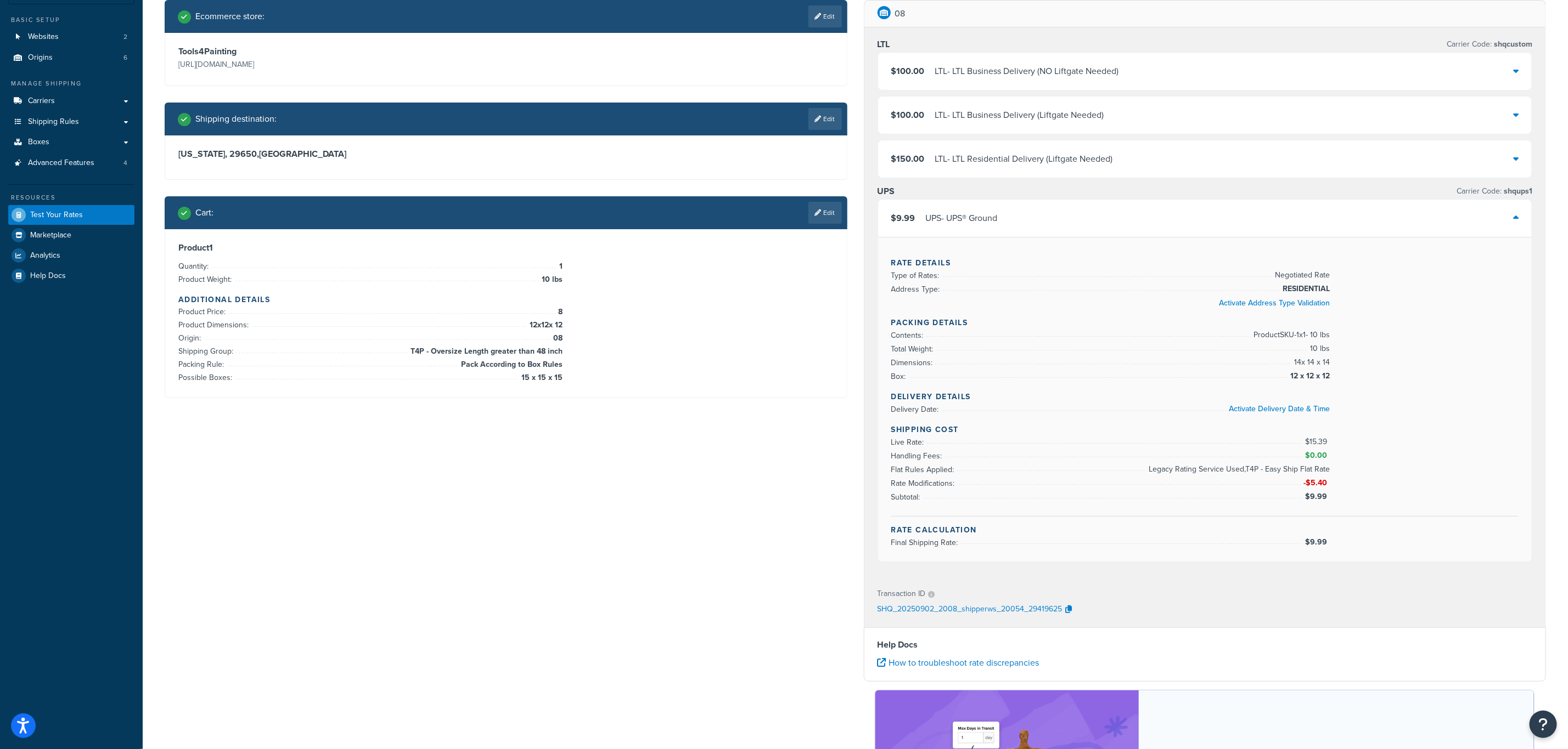
scroll to position [0, 0]
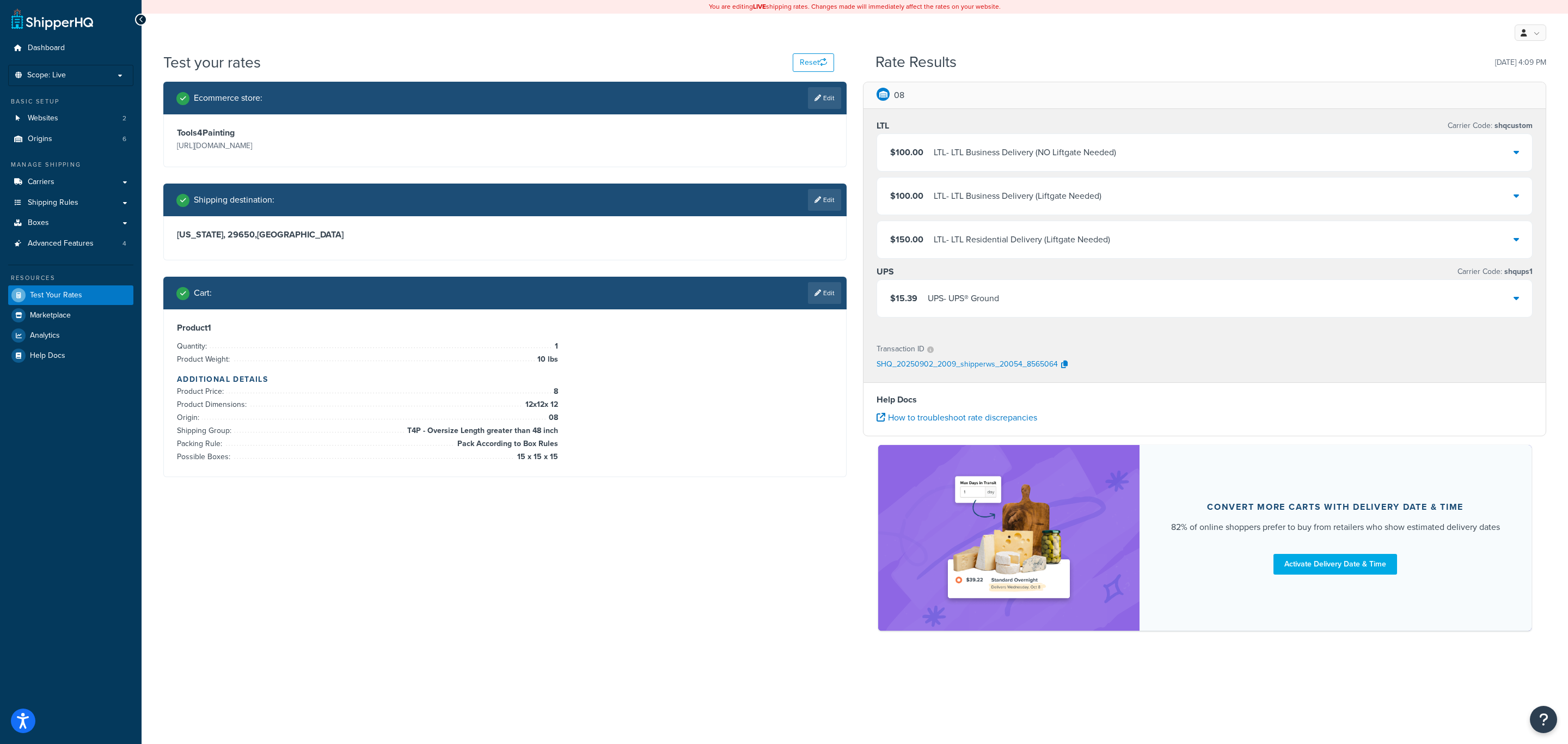
click at [995, 309] on div "$15.39 UPS - UPS® Ground" at bounding box center [1205, 298] width 655 height 37
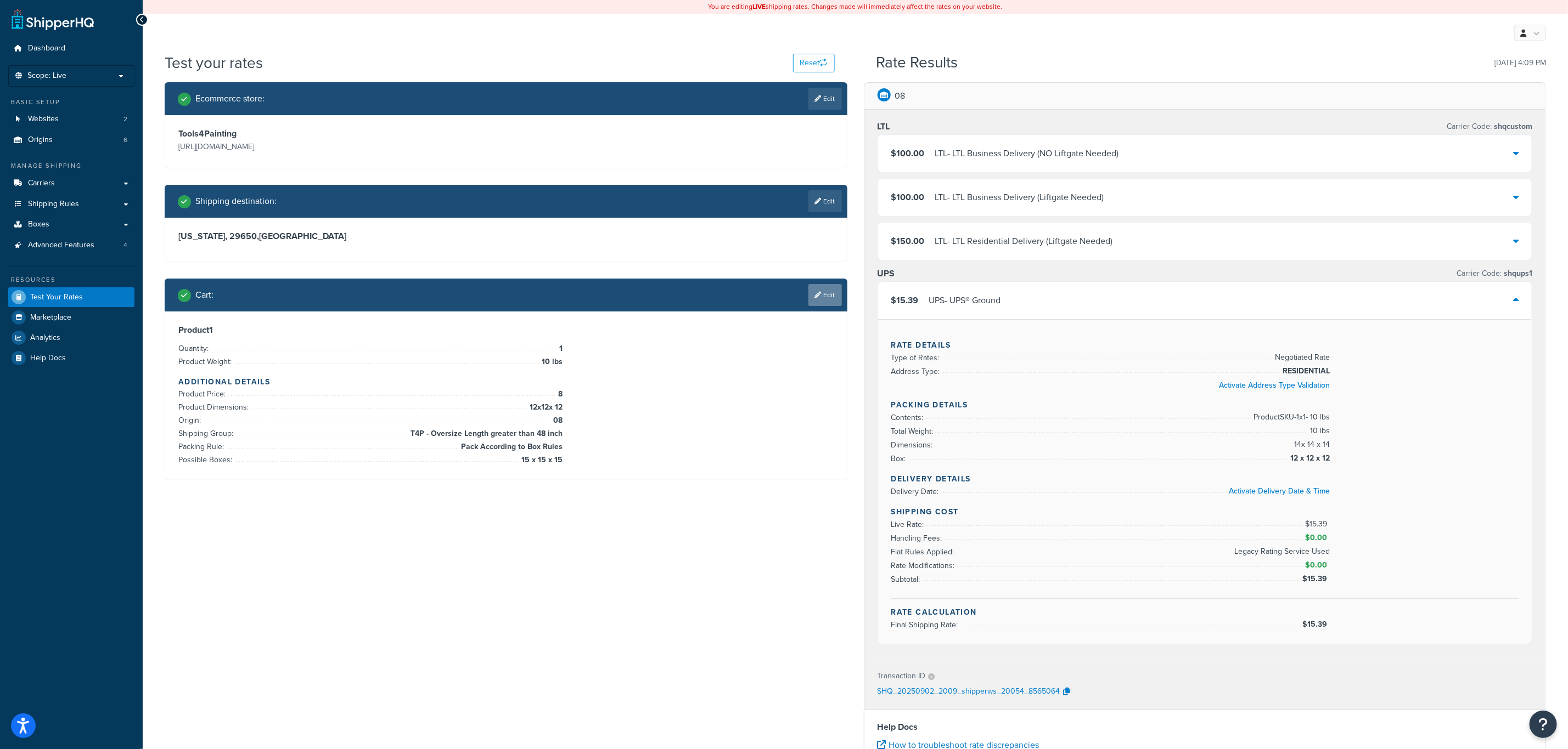
click at [817, 304] on link "Edit" at bounding box center [825, 294] width 34 height 22
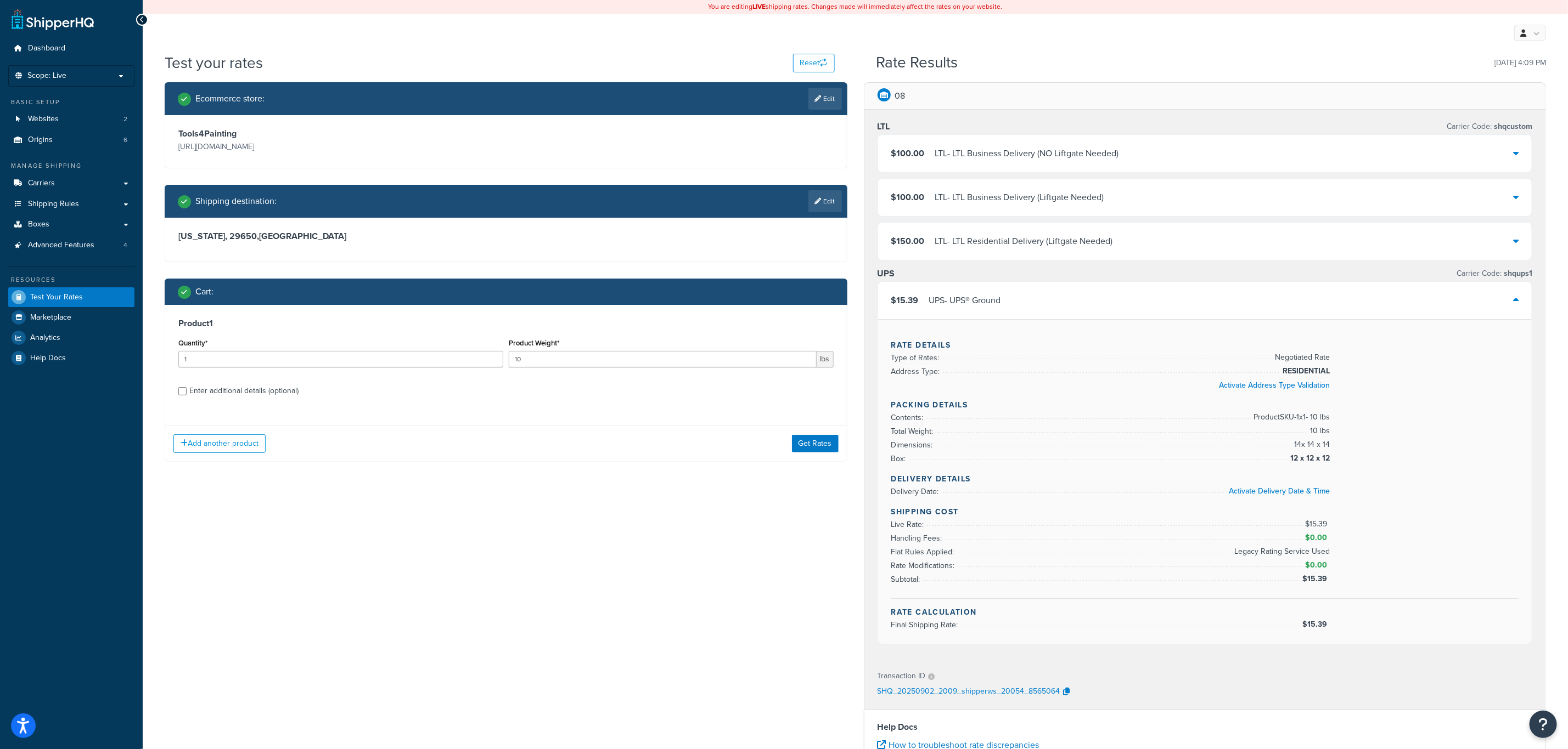
click at [264, 385] on div "Enter additional details (optional)" at bounding box center [244, 391] width 109 height 15
click at [187, 387] on input "Enter additional details (optional)" at bounding box center [182, 391] width 9 height 9
checkbox input "true"
select select "86330"
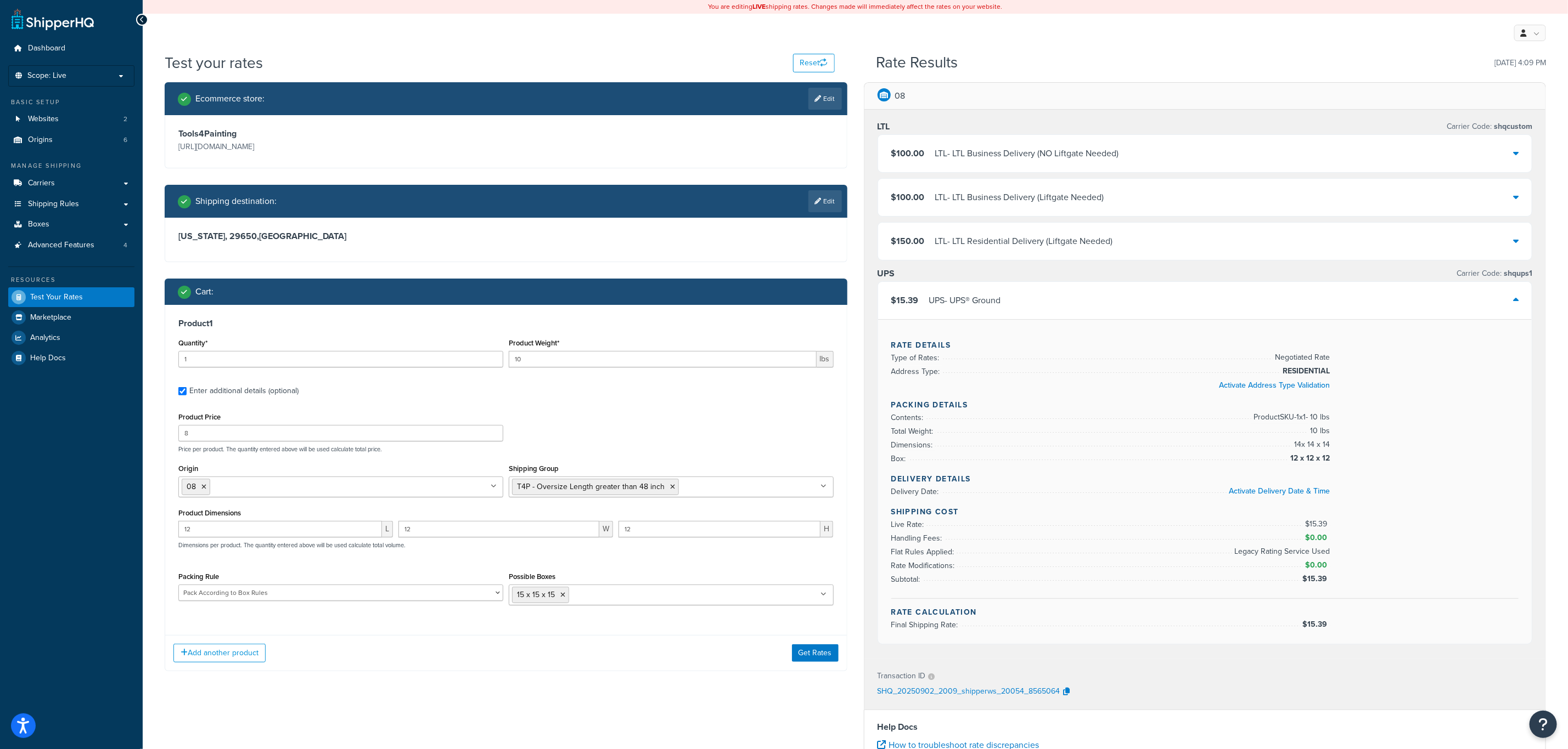
click at [822, 487] on icon at bounding box center [824, 487] width 6 height 7
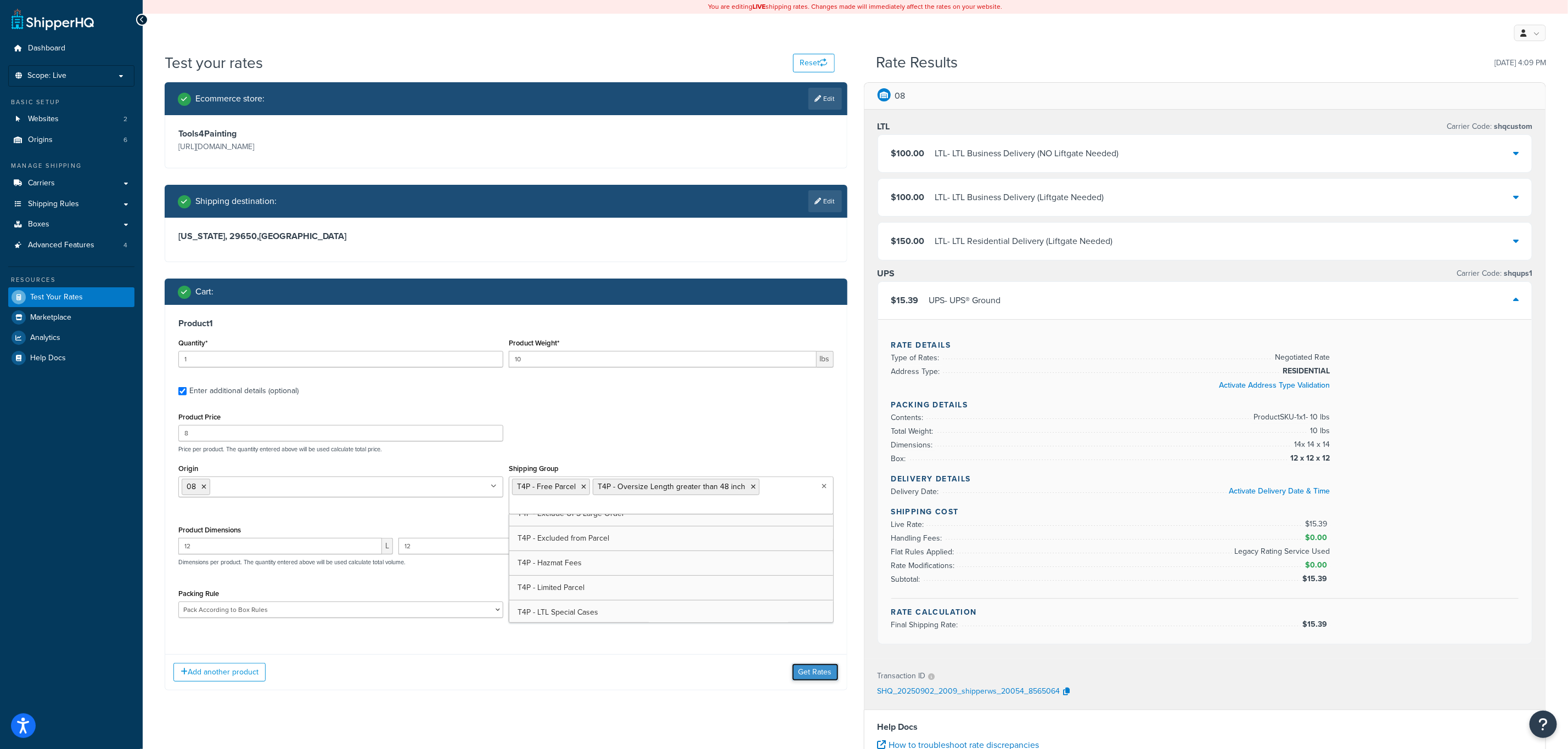
click at [820, 673] on button "Get Rates" at bounding box center [815, 672] width 47 height 18
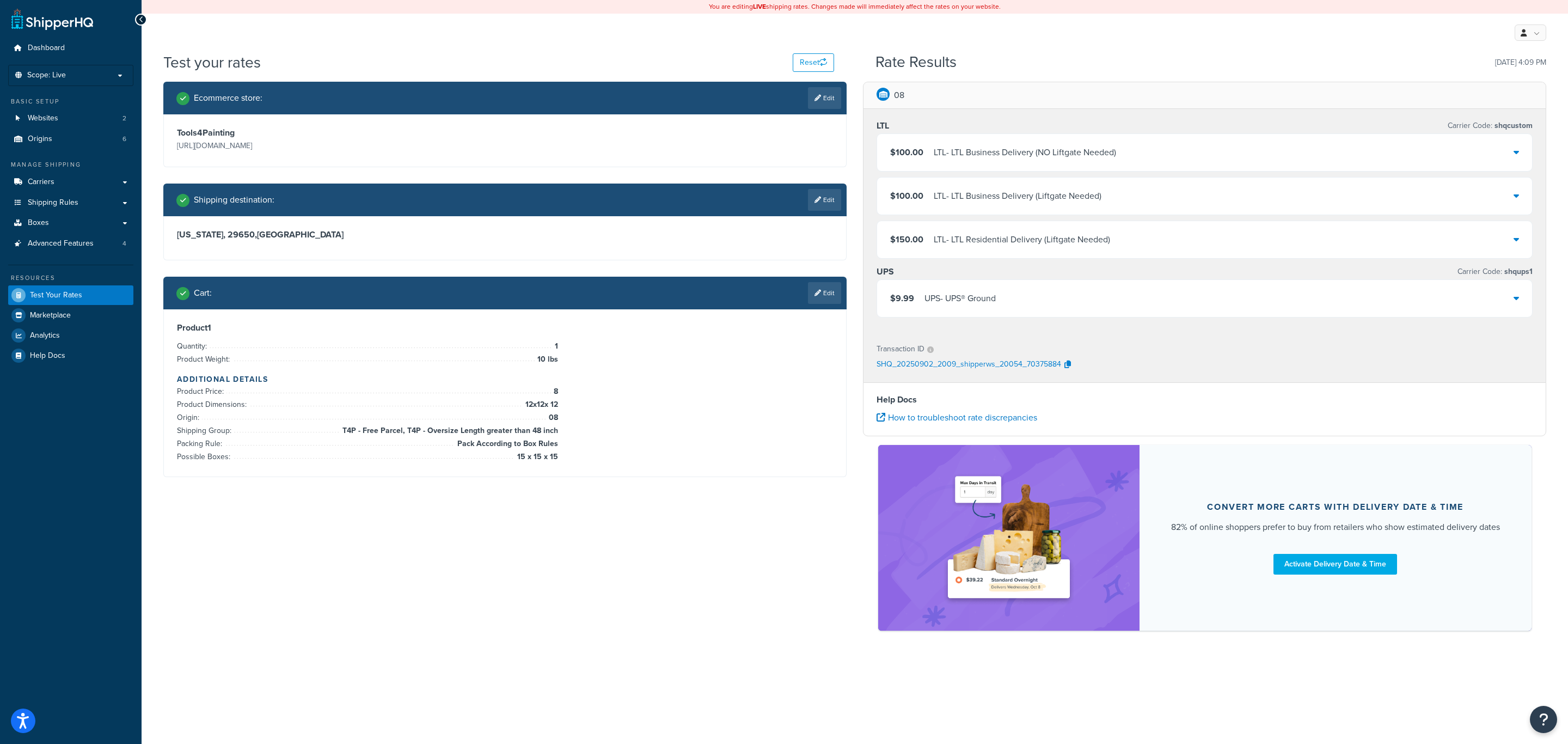
click at [972, 304] on div "UPS - UPS® Ground" at bounding box center [960, 298] width 71 height 15
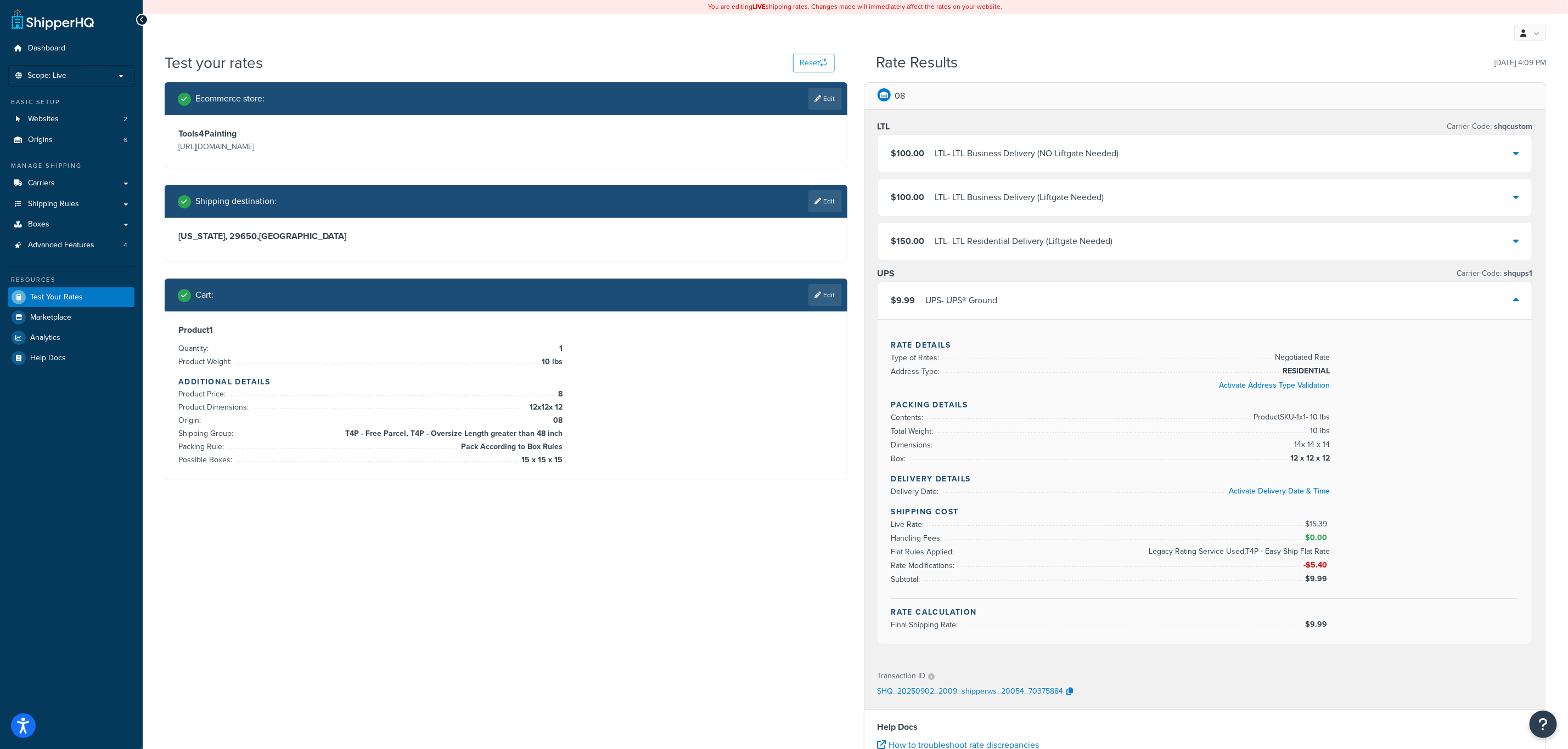
drag, startPoint x: 1338, startPoint y: 450, endPoint x: 1348, endPoint y: 450, distance: 10.0
click at [1348, 450] on div "Rate Details Type of Rates: Negotiated Rate Address Type: RESIDENTIAL Activate …" at bounding box center [1205, 482] width 654 height 325
drag, startPoint x: 1335, startPoint y: 449, endPoint x: 1348, endPoint y: 449, distance: 13.0
click at [1348, 449] on div "Rate Details Type of Rates: Negotiated Rate Address Type: RESIDENTIAL Activate …" at bounding box center [1205, 482] width 654 height 325
click at [833, 300] on link "Edit" at bounding box center [825, 294] width 34 height 22
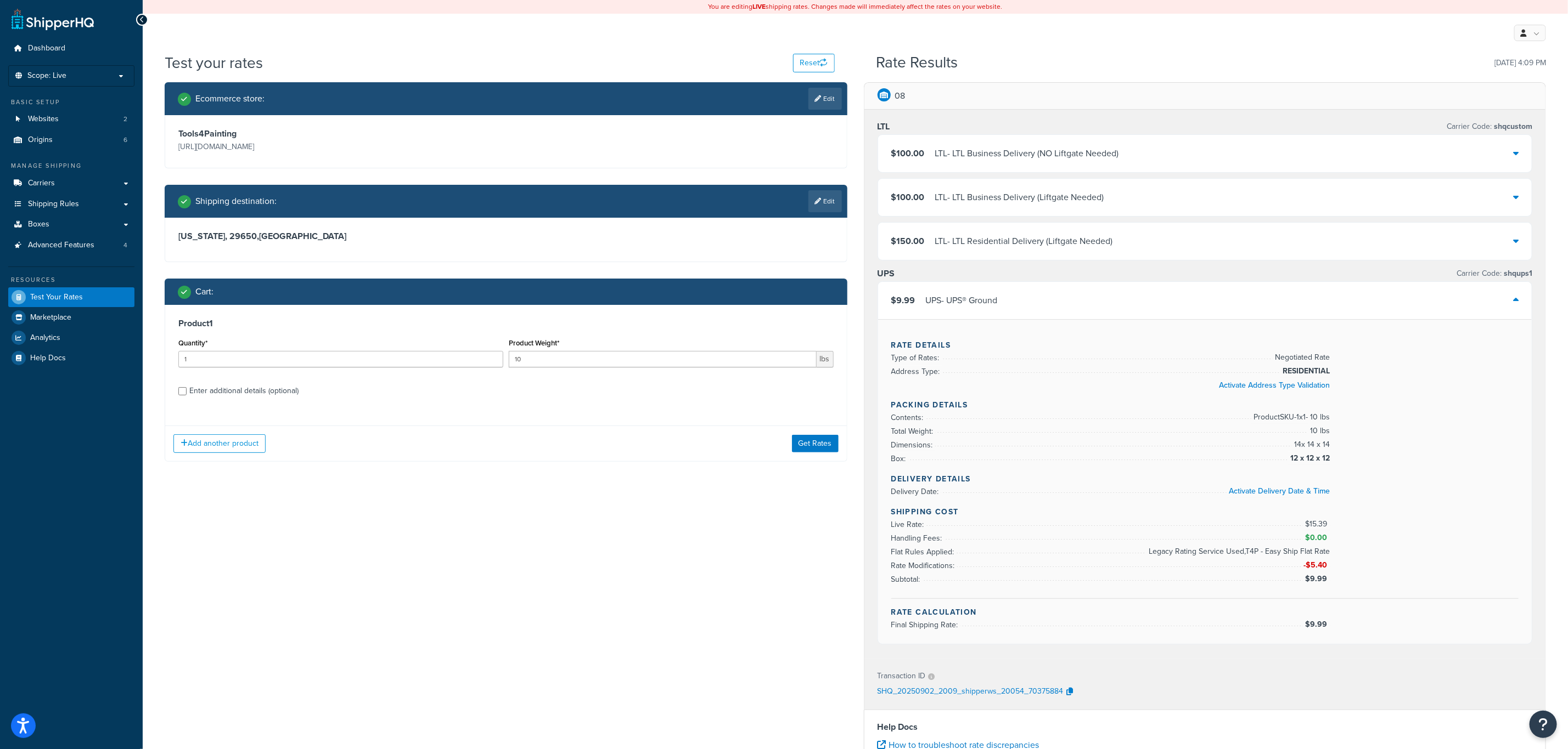
click at [297, 389] on div "Enter additional details (optional)" at bounding box center [244, 391] width 109 height 15
click at [187, 389] on input "Enter additional details (optional)" at bounding box center [182, 391] width 9 height 9
checkbox input "true"
select select "86330"
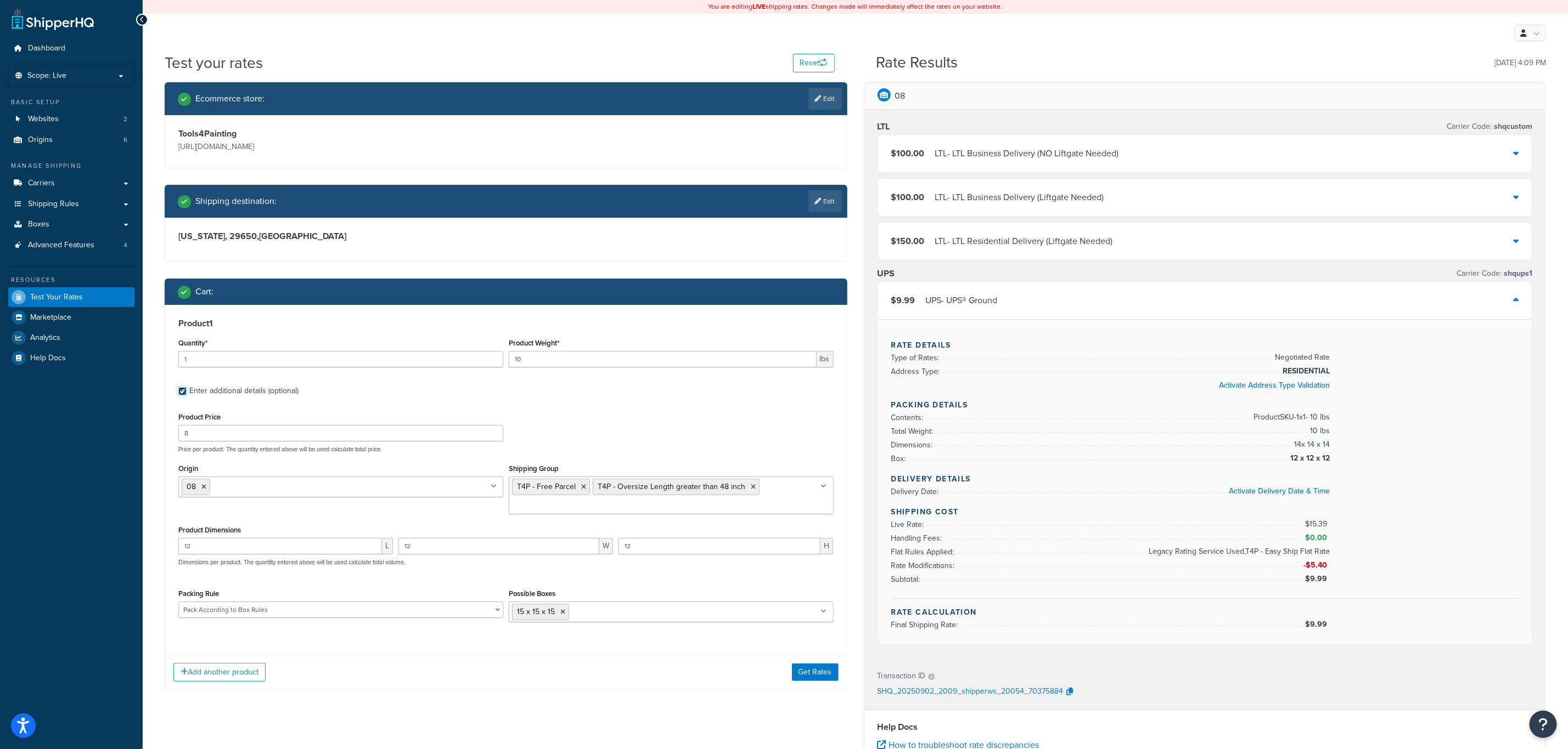
scroll to position [82, 0]
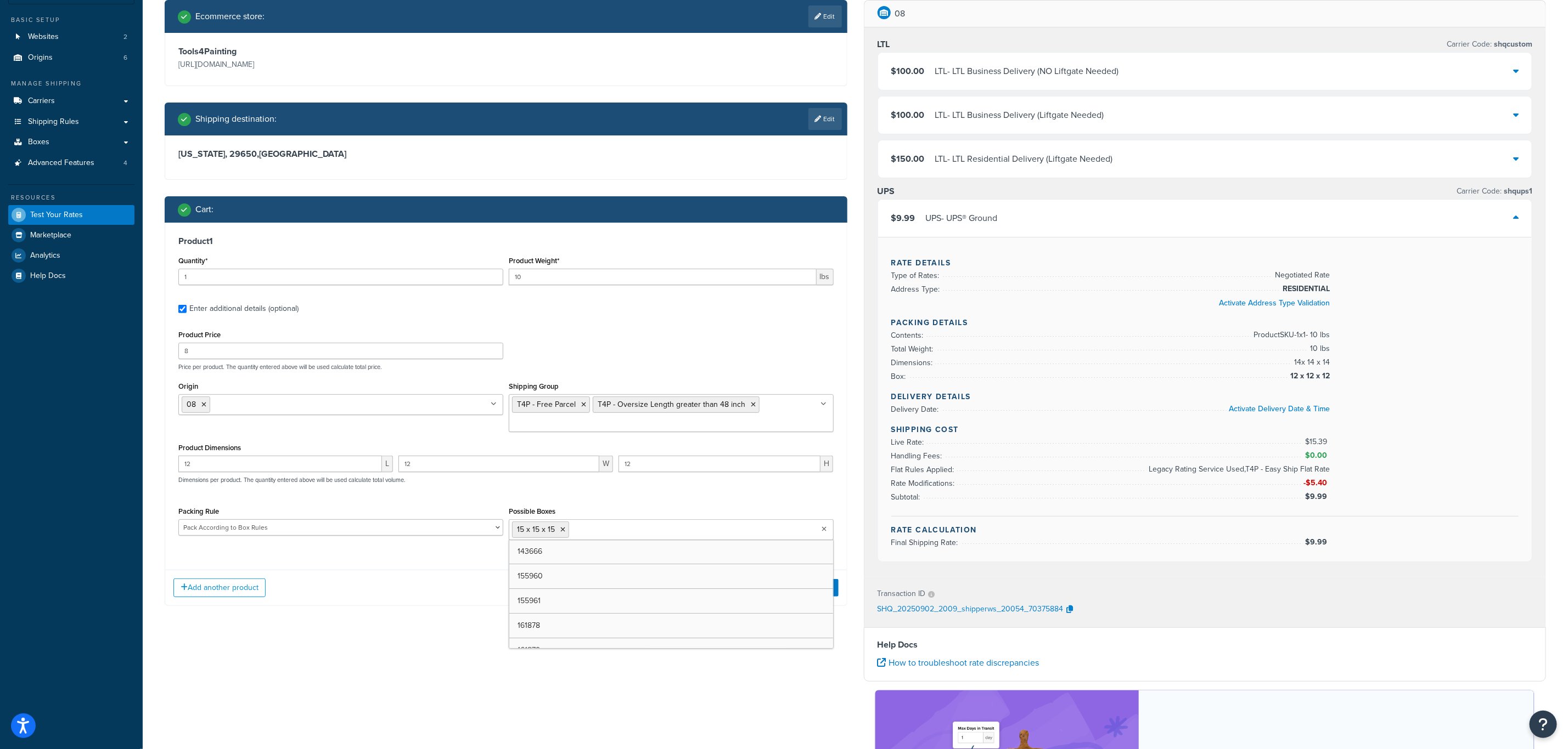
click at [828, 532] on ul "15 x 15 x 15" at bounding box center [671, 530] width 325 height 21
click at [563, 532] on icon at bounding box center [563, 530] width 5 height 7
click at [849, 586] on div "Ecommerce store : Edit Tools4Painting https://www.tools4painting.com Shipping d…" at bounding box center [506, 311] width 700 height 623
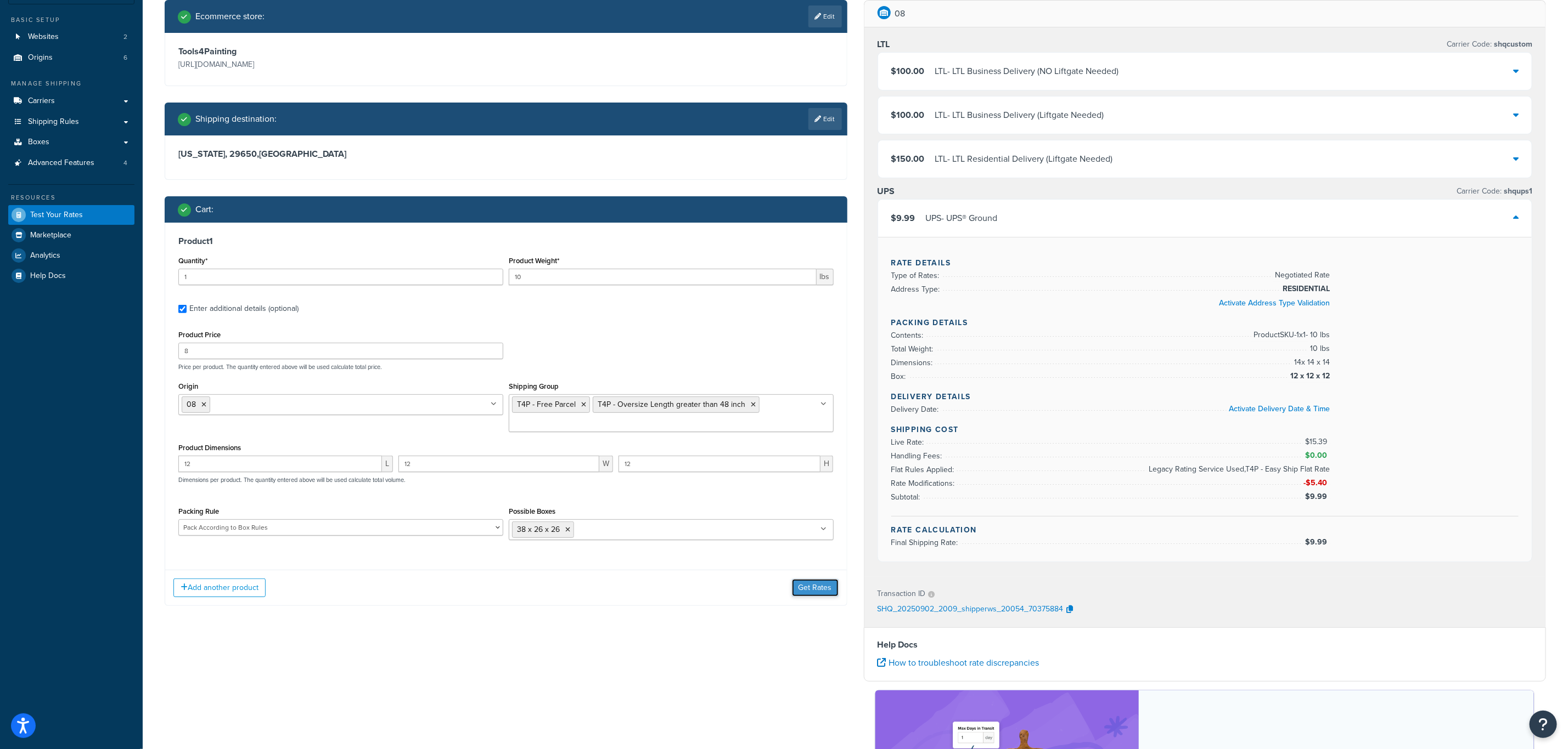
click at [824, 587] on button "Get Rates" at bounding box center [815, 588] width 47 height 18
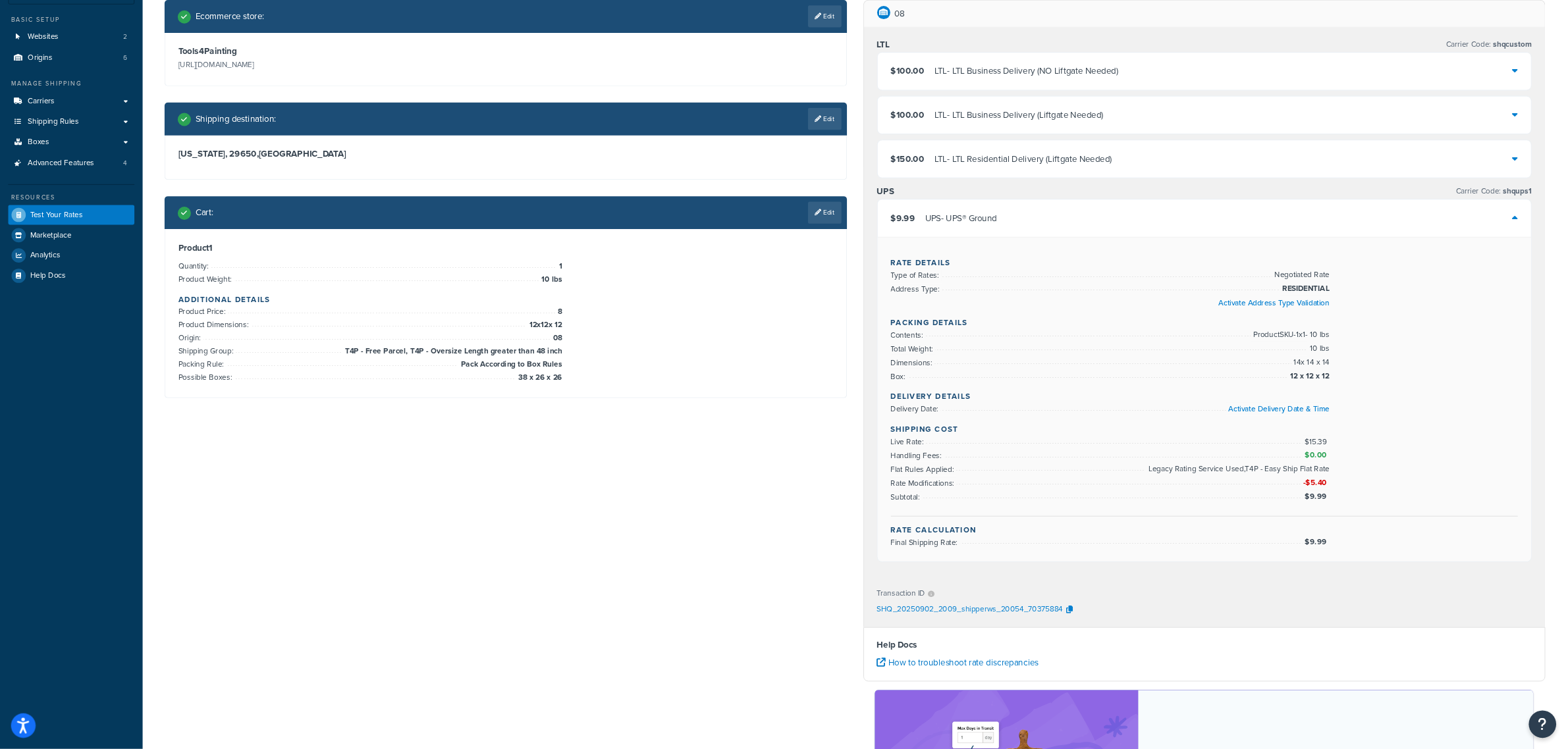
scroll to position [0, 0]
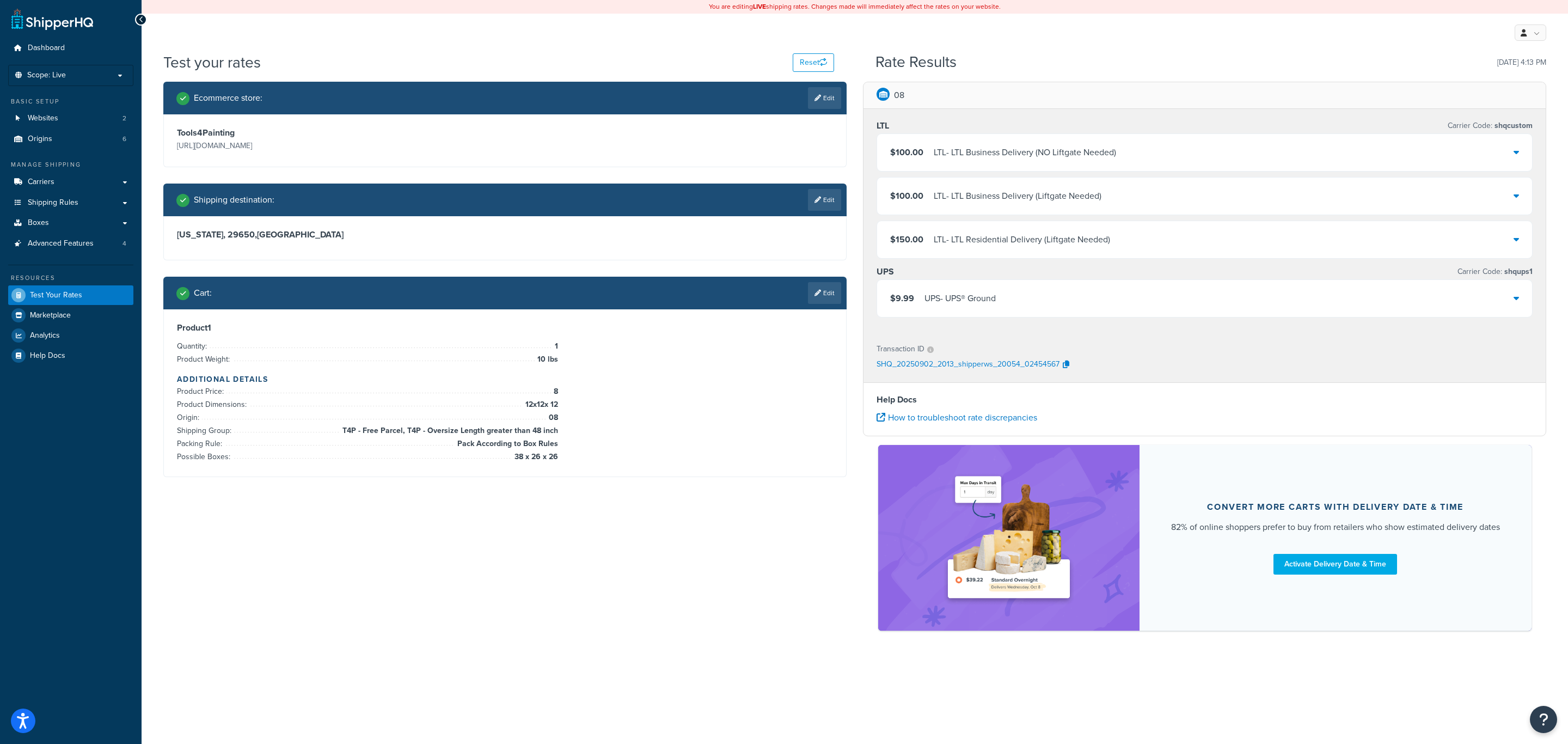
click at [982, 285] on div "$9.99 UPS - UPS® Ground" at bounding box center [1205, 298] width 655 height 37
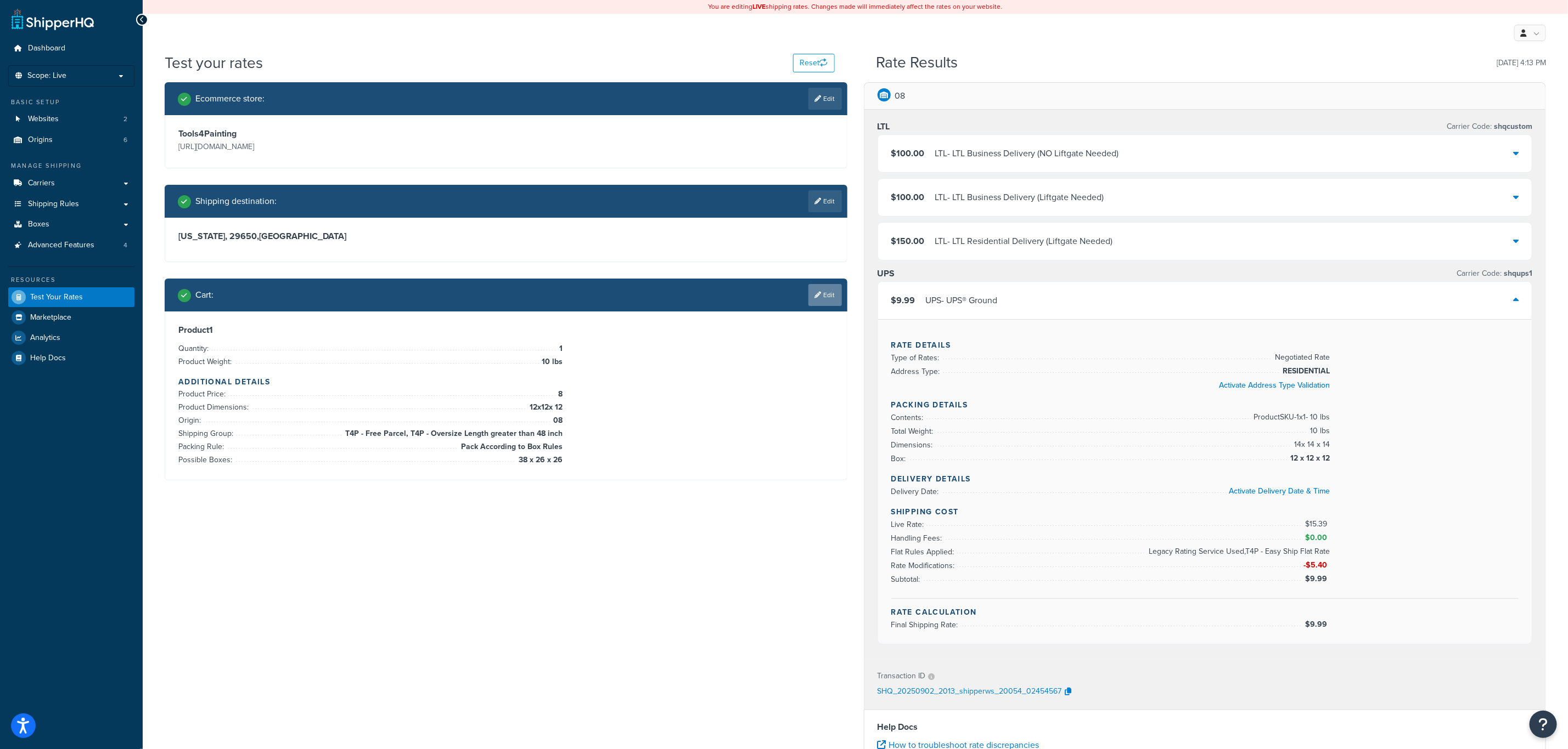
click at [828, 295] on link "Edit" at bounding box center [825, 294] width 34 height 22
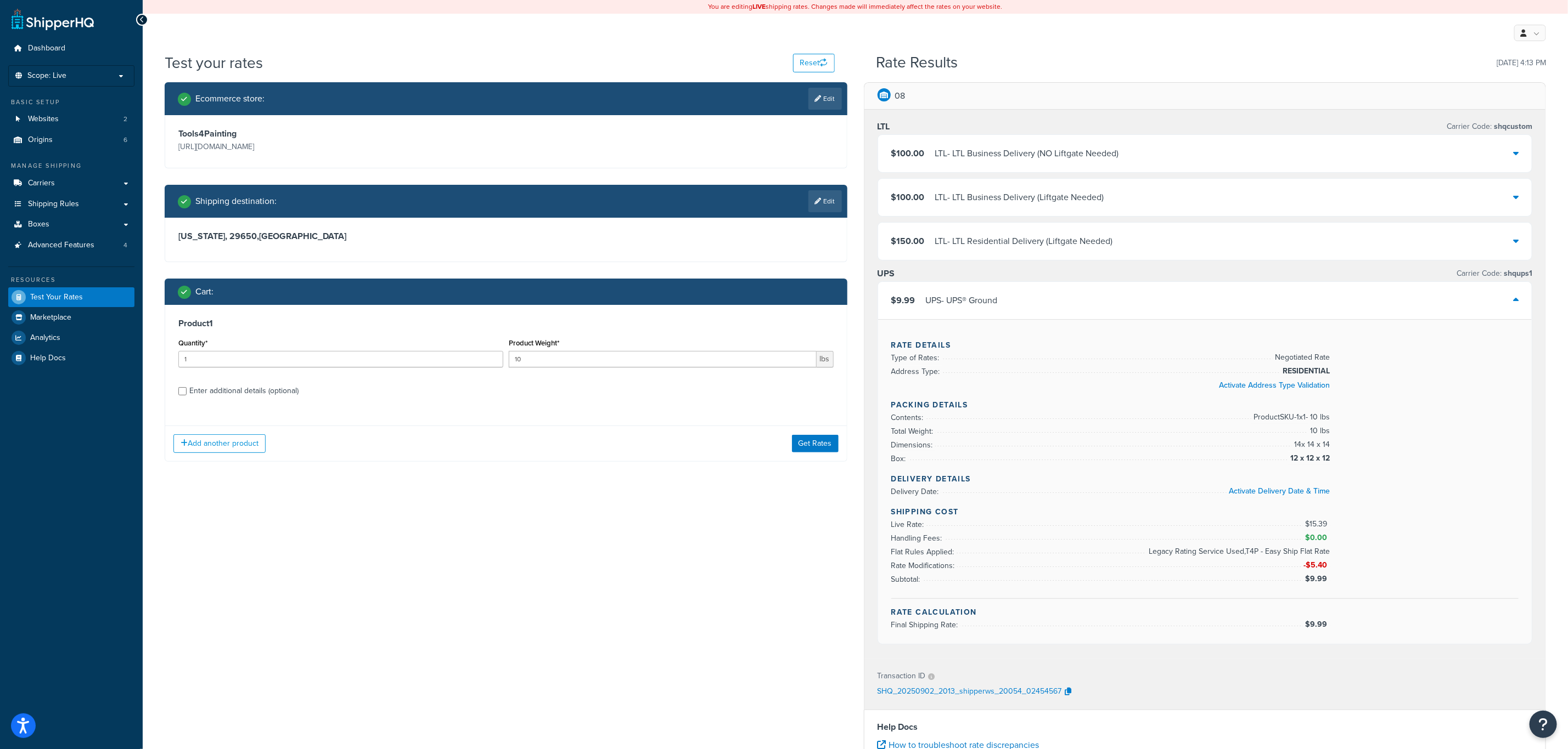
click at [251, 388] on div "Enter additional details (optional)" at bounding box center [244, 391] width 109 height 15
click at [187, 388] on input "Enter additional details (optional)" at bounding box center [182, 391] width 9 height 9
checkbox input "true"
select select "86330"
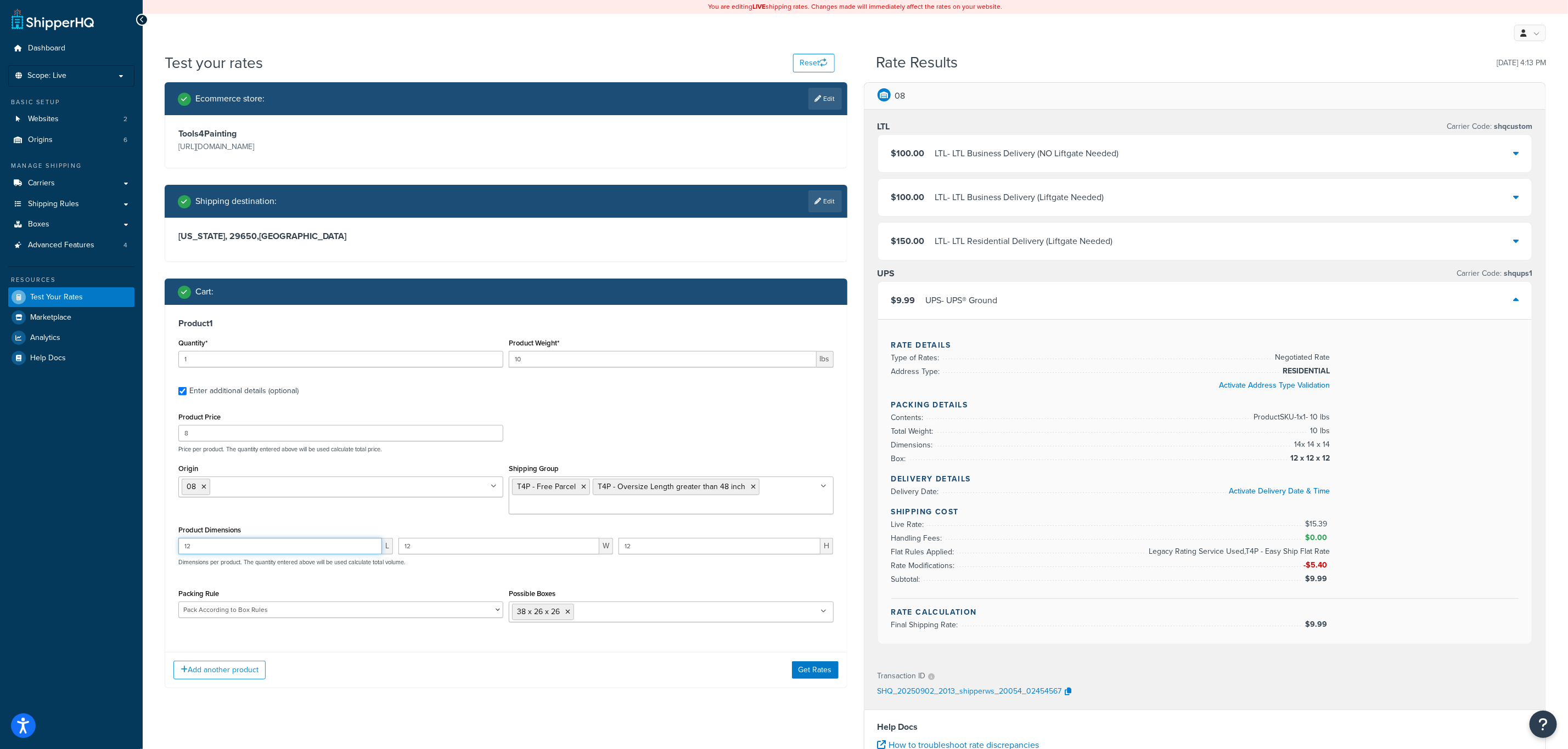
drag, startPoint x: 224, startPoint y: 549, endPoint x: 116, endPoint y: 537, distance: 108.7
click at [116, 537] on div "Dashboard Scope: Live Basic Setup Websites 2 Origins 6 Manage Shipping Carriers…" at bounding box center [784, 512] width 1568 height 1026
type input "36"
click at [810, 679] on button "Get Rates" at bounding box center [815, 670] width 47 height 18
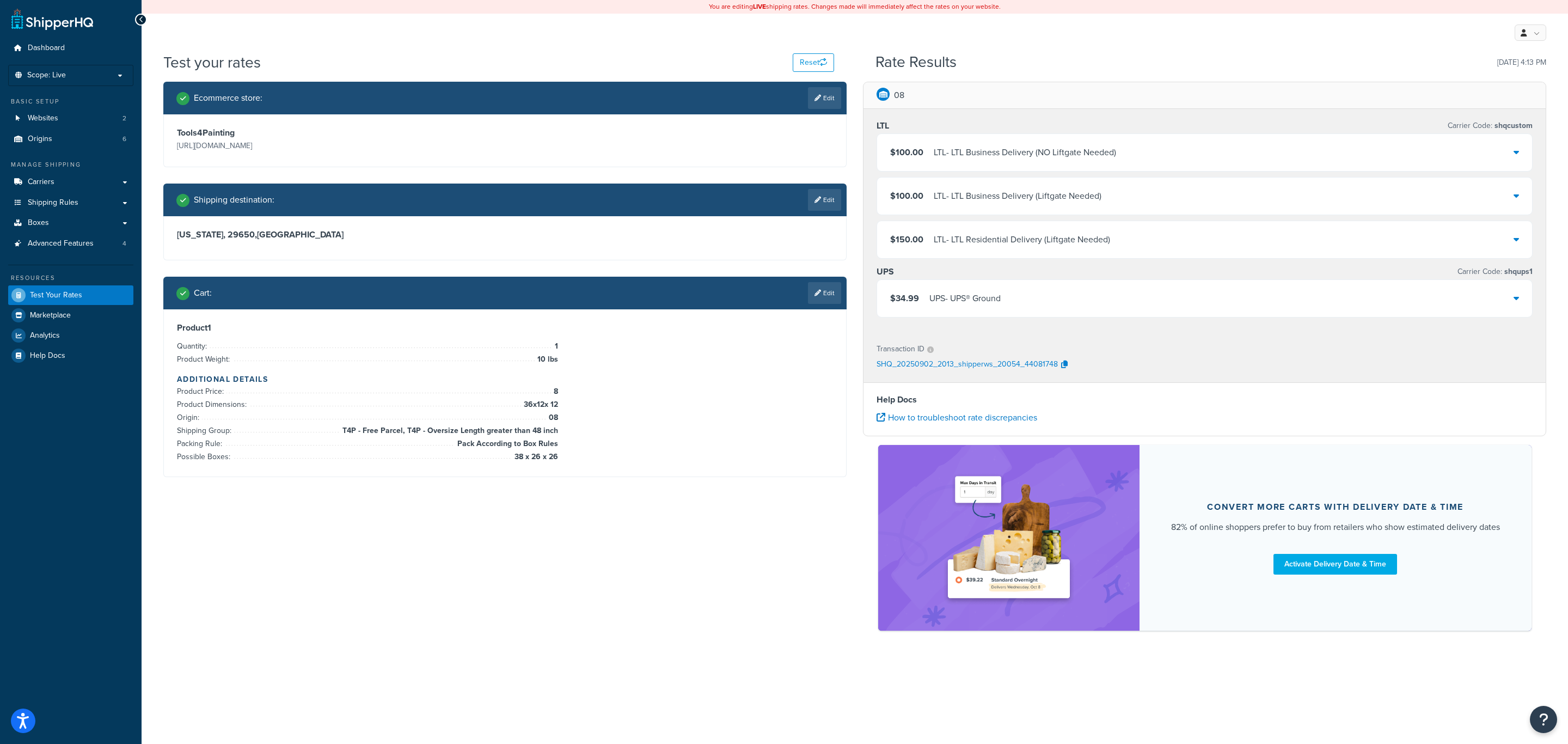
click at [804, 675] on div "You are editing LIVE shipping rates. Changes made will immediately affect the r…" at bounding box center [854, 372] width 1426 height 744
click at [822, 298] on link "Edit" at bounding box center [824, 292] width 33 height 22
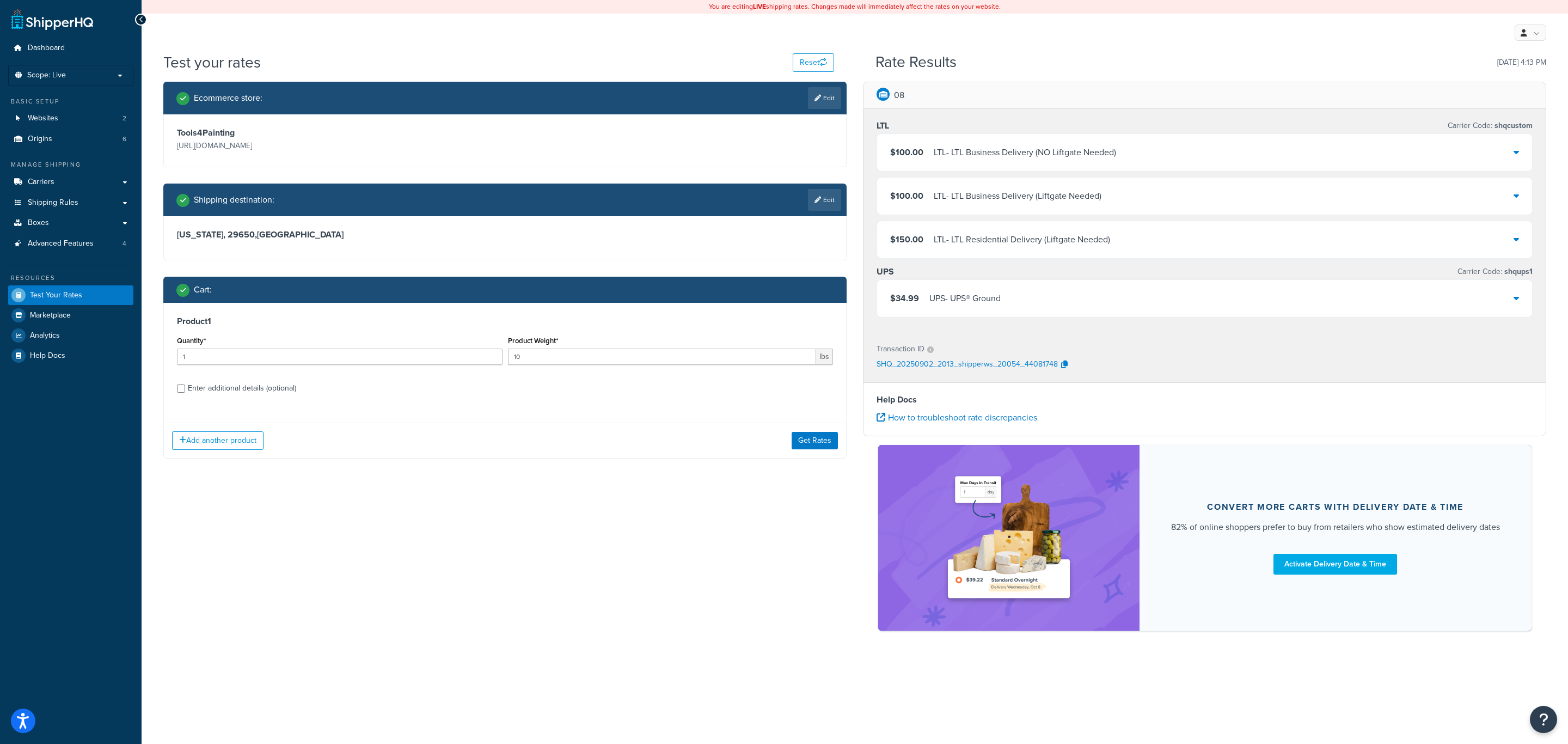
click at [216, 386] on div "Enter additional details (optional)" at bounding box center [242, 388] width 108 height 15
click at [185, 386] on input "Enter additional details (optional)" at bounding box center [181, 388] width 8 height 8
checkbox input "true"
select select "86330"
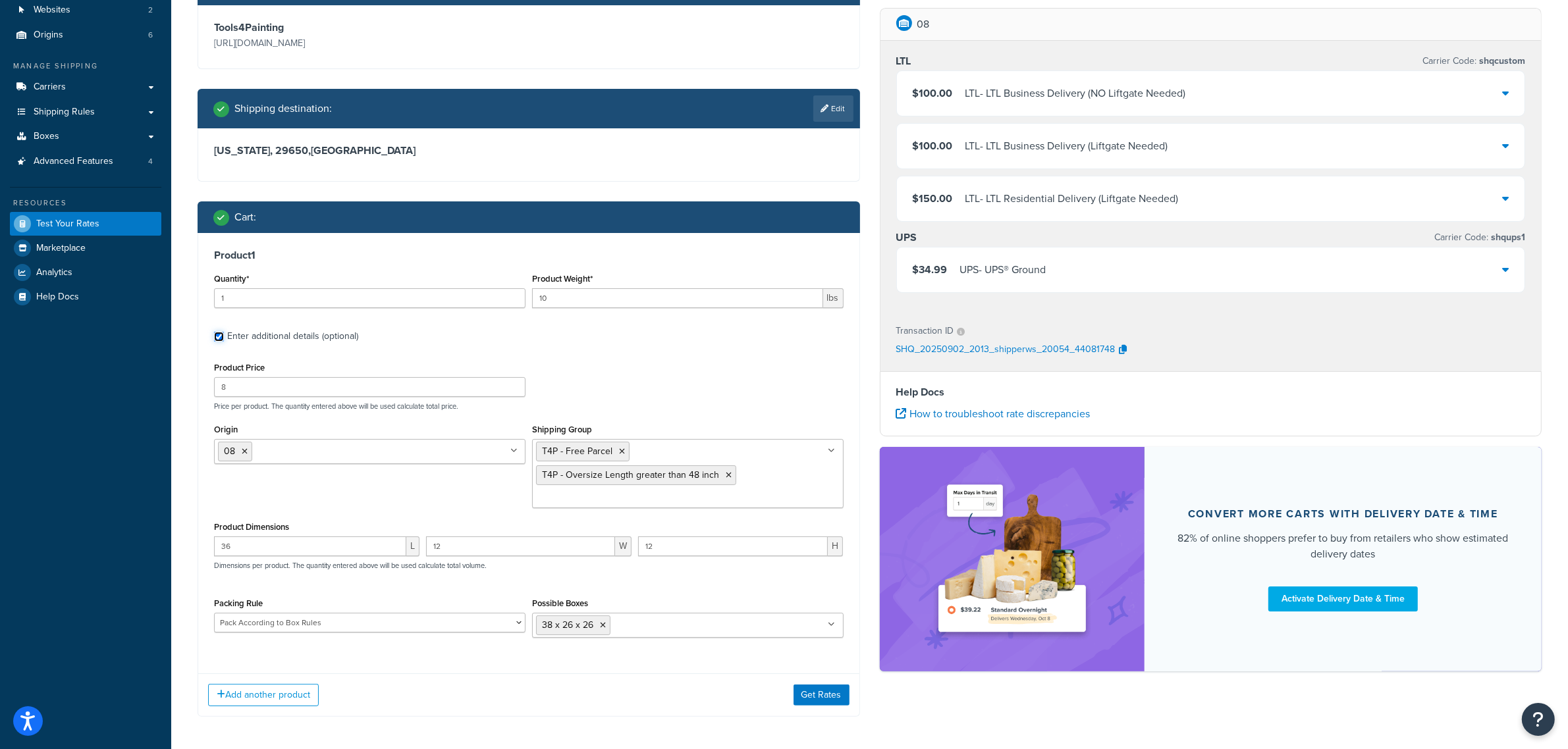
scroll to position [165, 0]
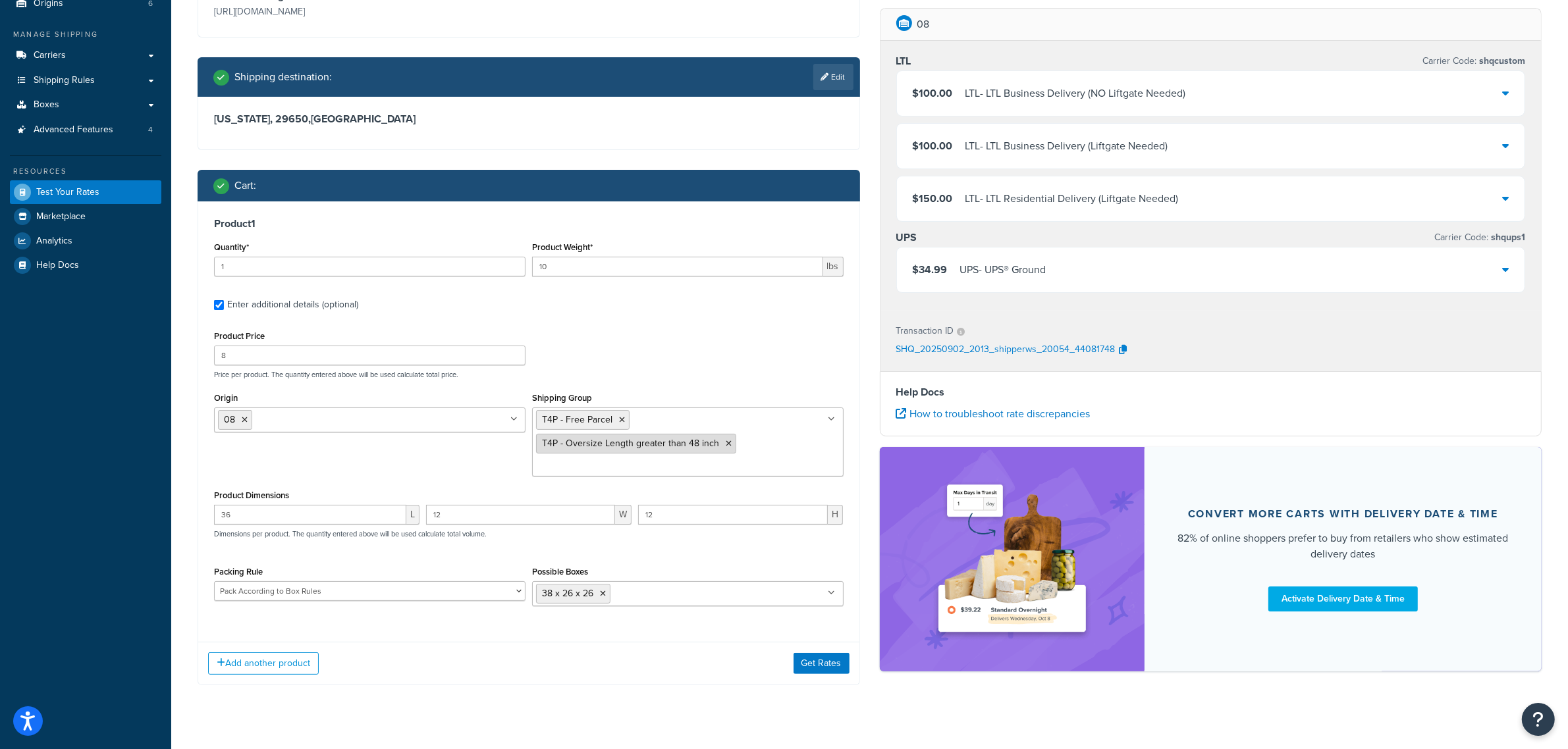
click at [726, 445] on icon at bounding box center [729, 444] width 6 height 8
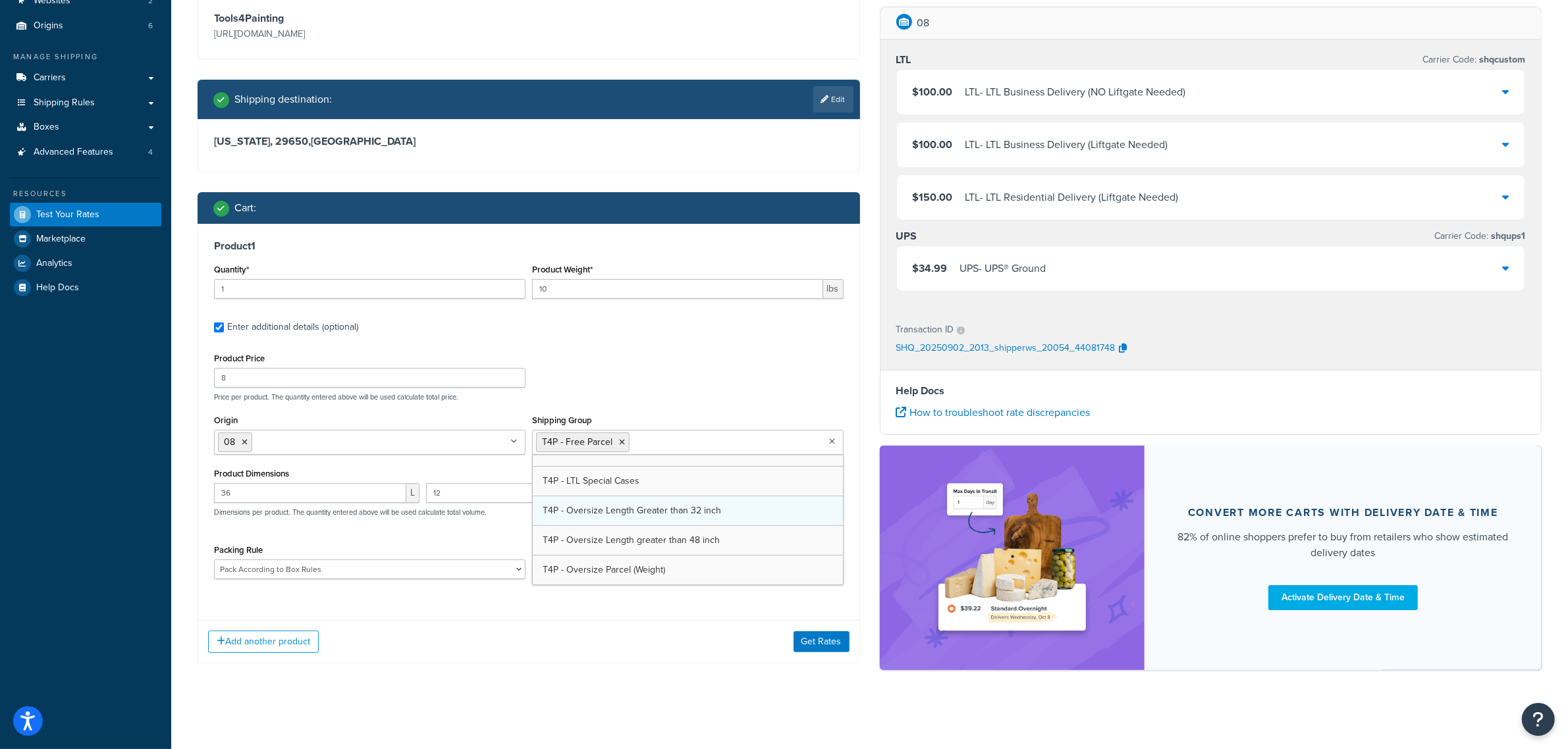
scroll to position [524, 0]
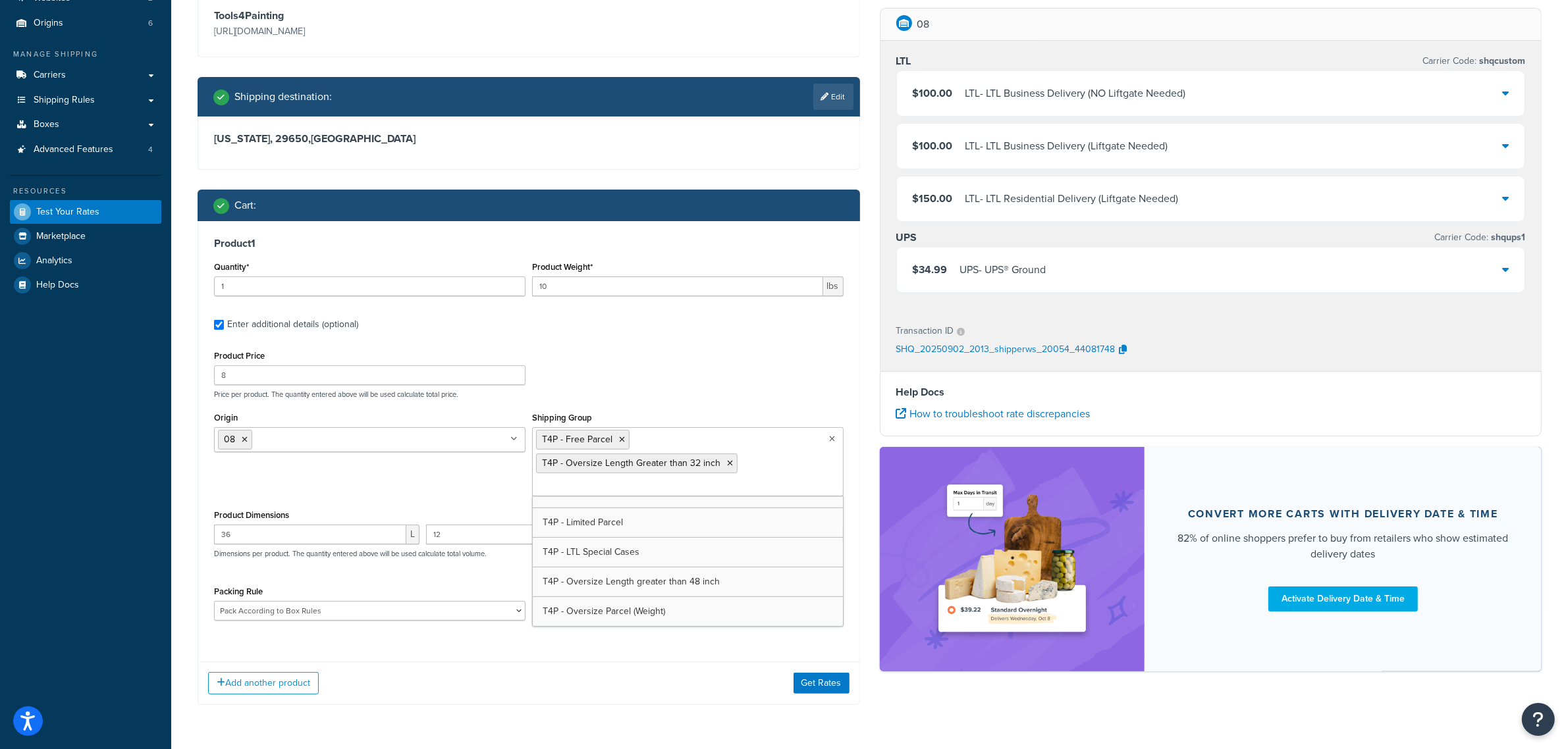
click at [732, 397] on p "Price per product. The quantity entered above will be used calculate total pric…" at bounding box center [528, 394] width 636 height 9
drag, startPoint x: 491, startPoint y: 540, endPoint x: 267, endPoint y: 520, distance: 224.9
click at [267, 520] on div "Product Dimensions 36 L 12 W 12 H Dimensions per product. The quantity entered …" at bounding box center [528, 539] width 629 height 66
type input "24"
drag, startPoint x: 674, startPoint y: 537, endPoint x: 622, endPoint y: 537, distance: 52.0
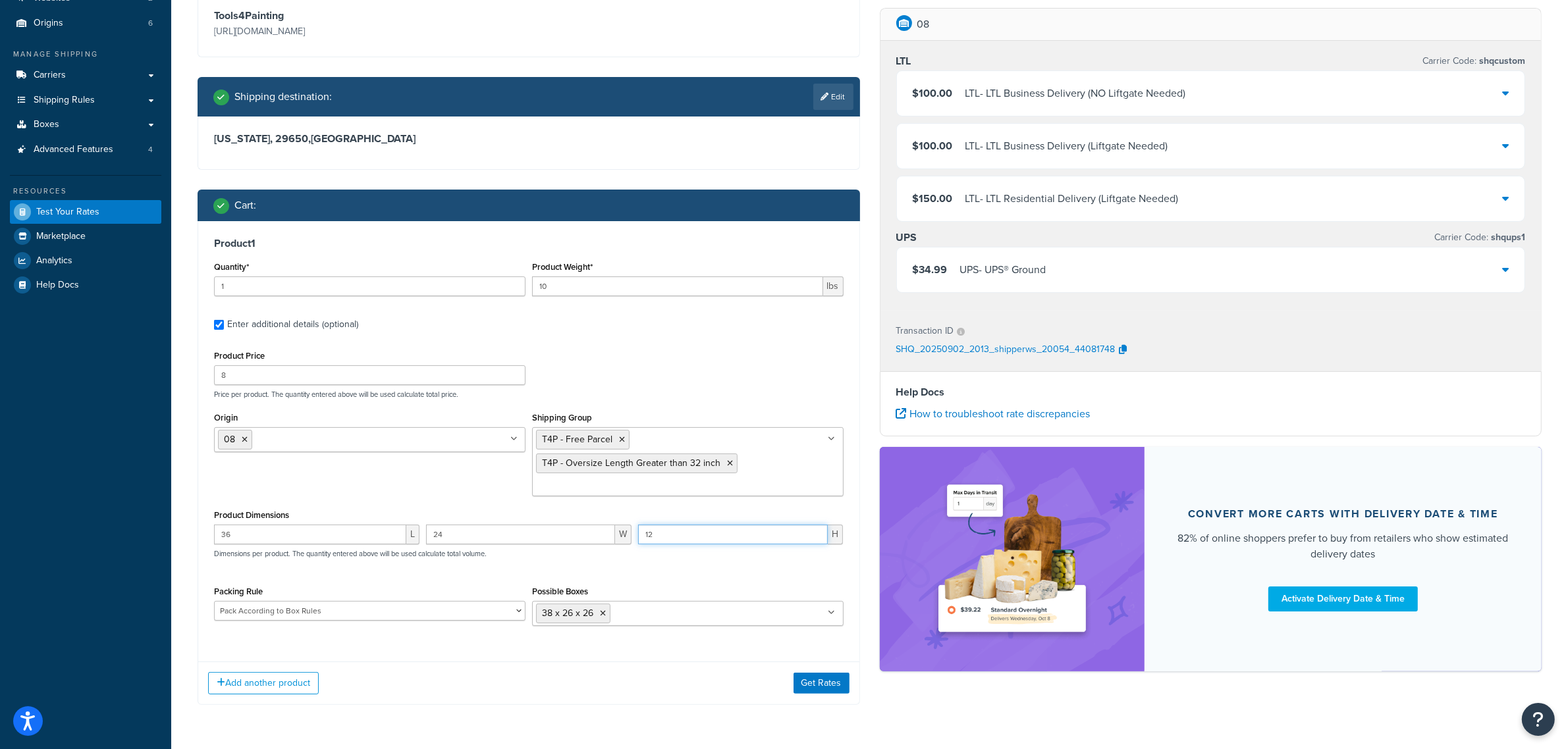
click at [623, 537] on div "36 L 24 W 12 H Dimensions per product. The quantity entered above will be used …" at bounding box center [528, 548] width 636 height 48
type input "24"
click at [726, 570] on div "36 L 24 W 24 H Dimensions per product. The quantity entered above will be used …" at bounding box center [528, 548] width 636 height 48
click at [831, 685] on button "Get Rates" at bounding box center [821, 683] width 56 height 21
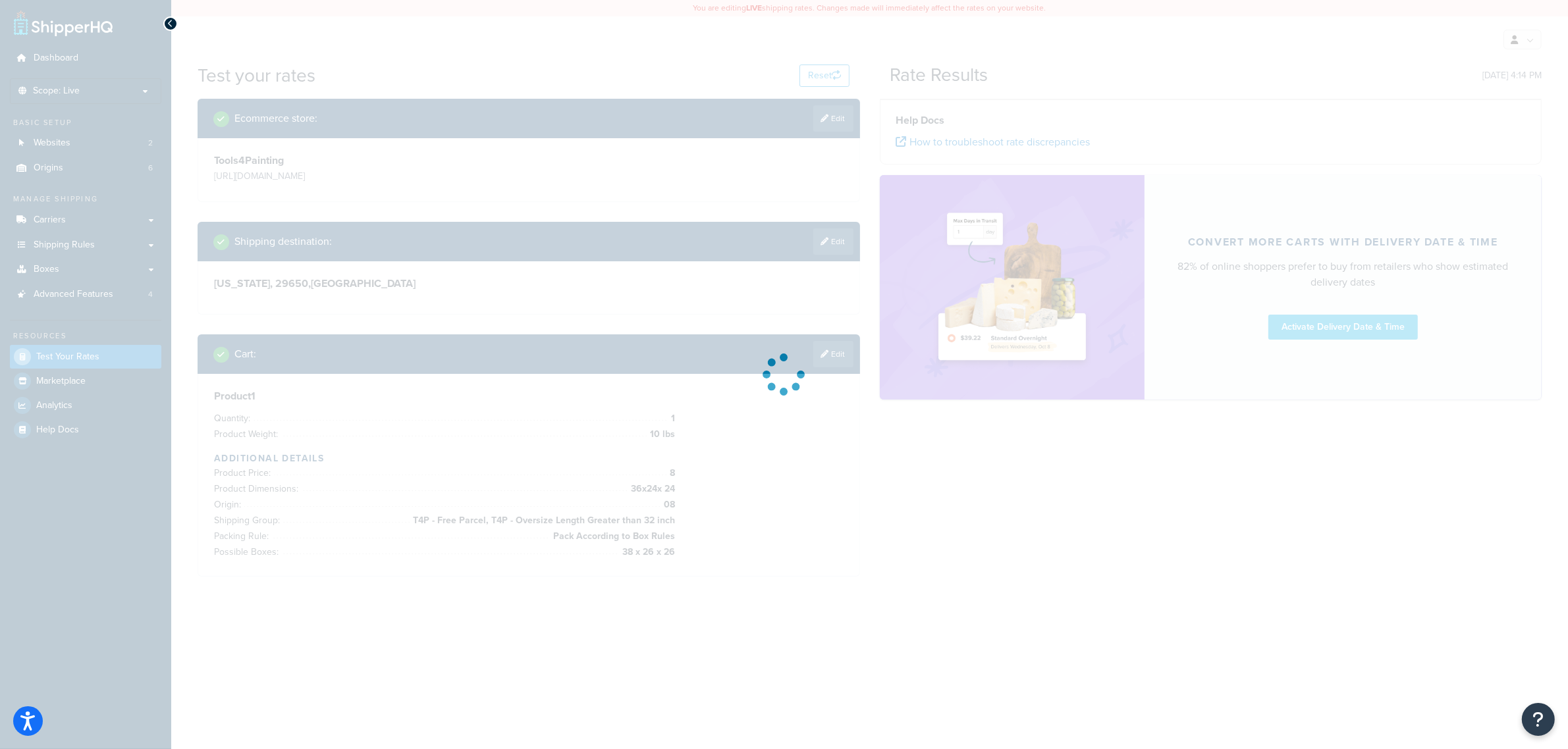
scroll to position [0, 0]
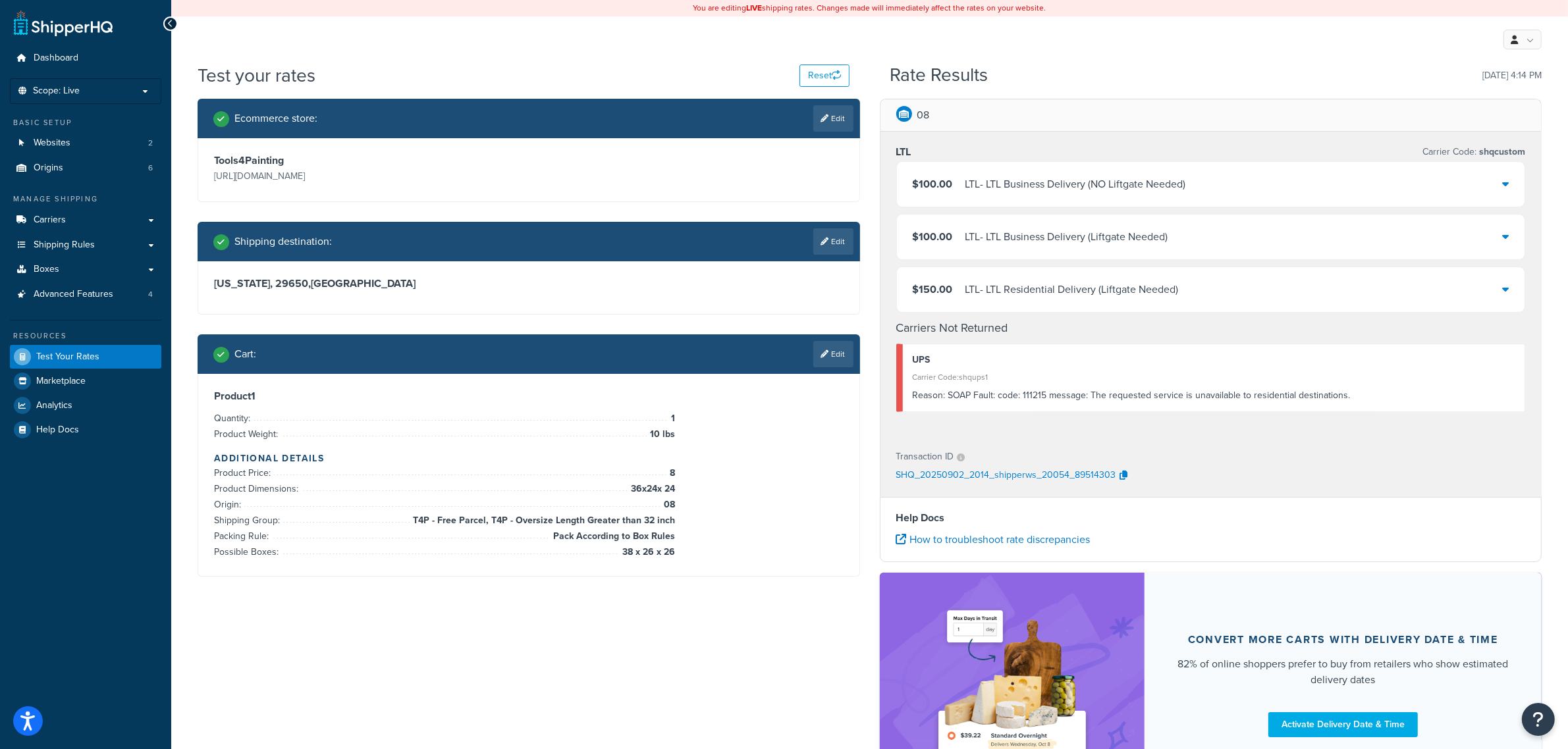
click at [845, 352] on link "Edit" at bounding box center [833, 353] width 40 height 26
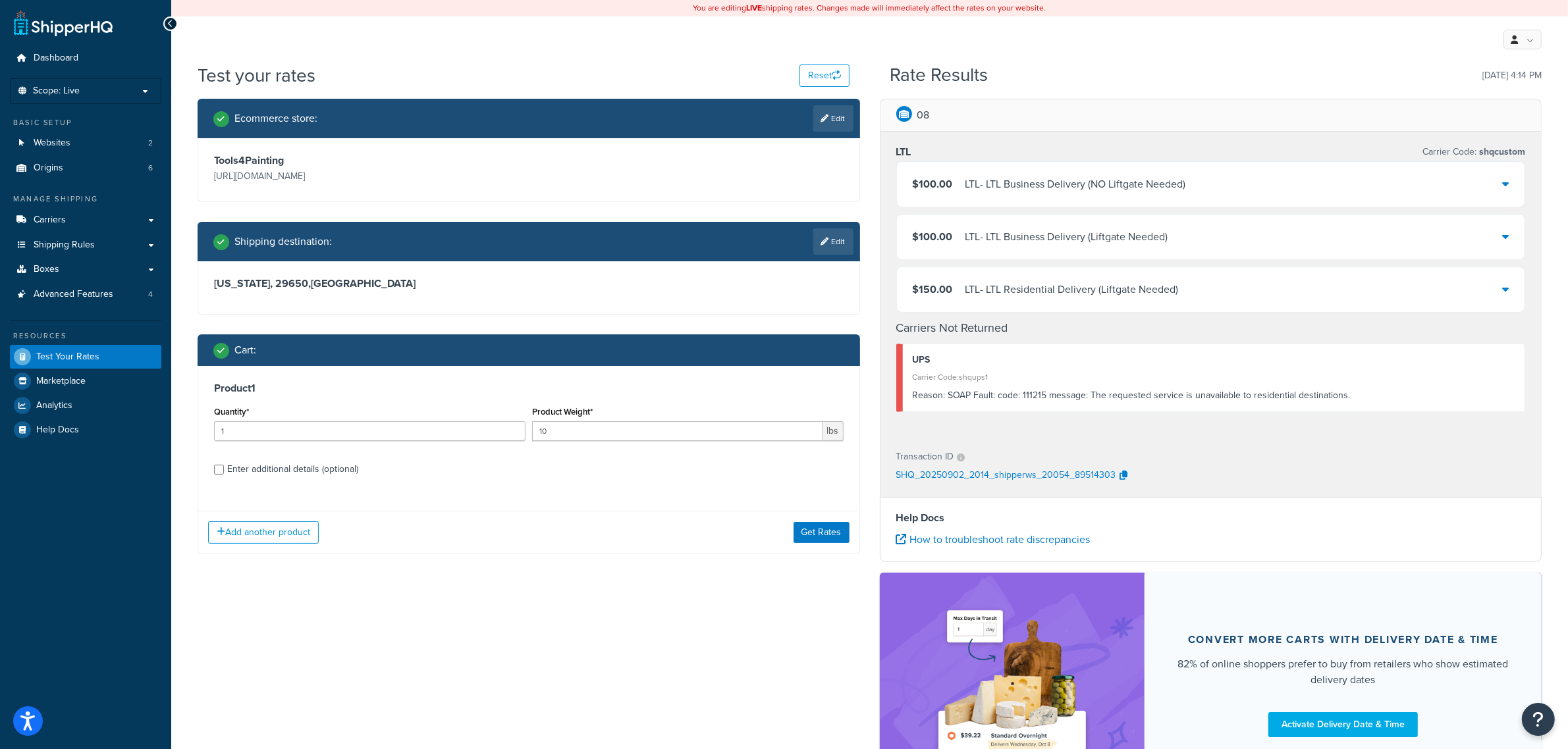
click at [314, 458] on label "Enter additional details (optional)" at bounding box center [535, 468] width 616 height 21
click at [224, 464] on input "Enter additional details (optional)" at bounding box center [218, 469] width 10 height 10
checkbox input "true"
select select "86330"
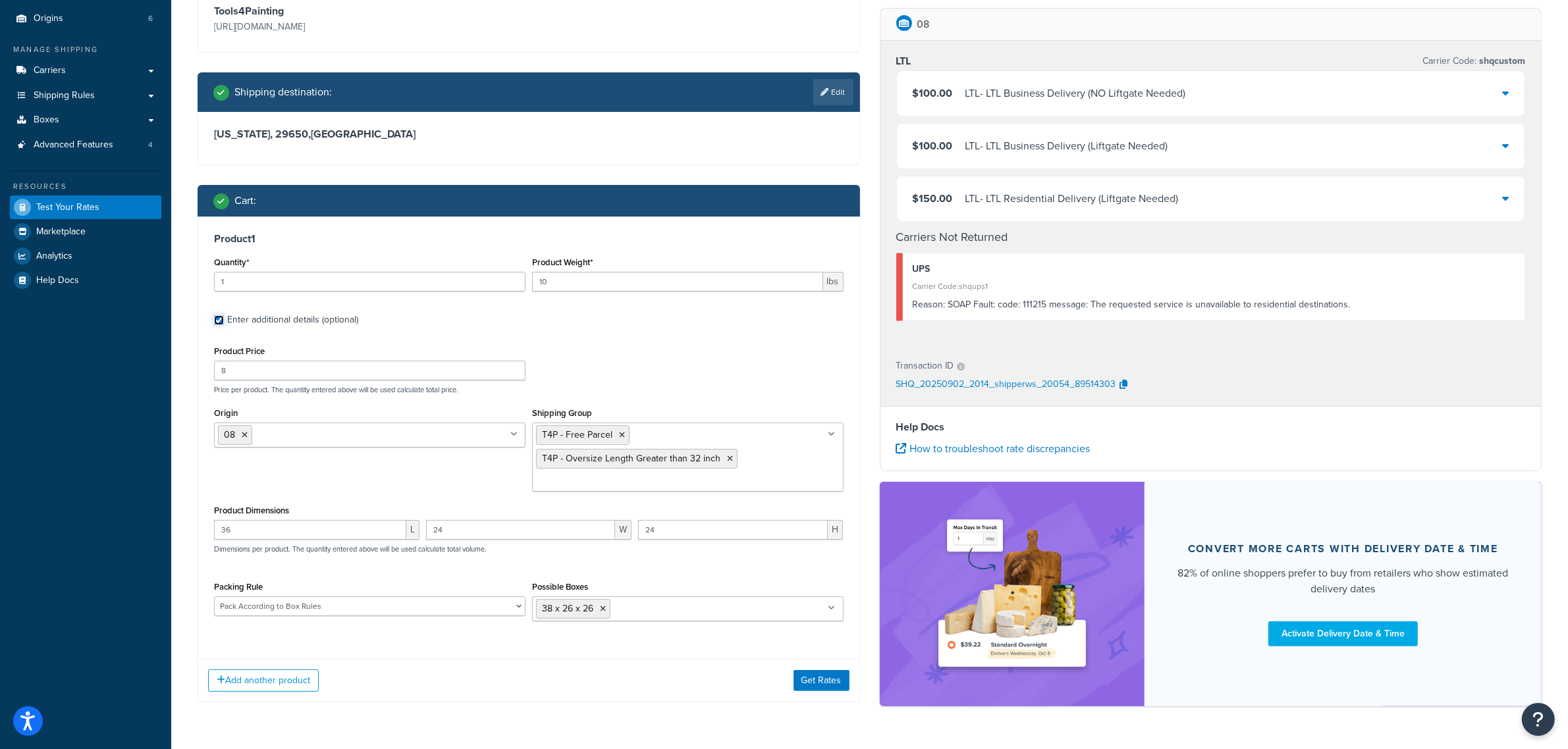
scroll to position [151, 0]
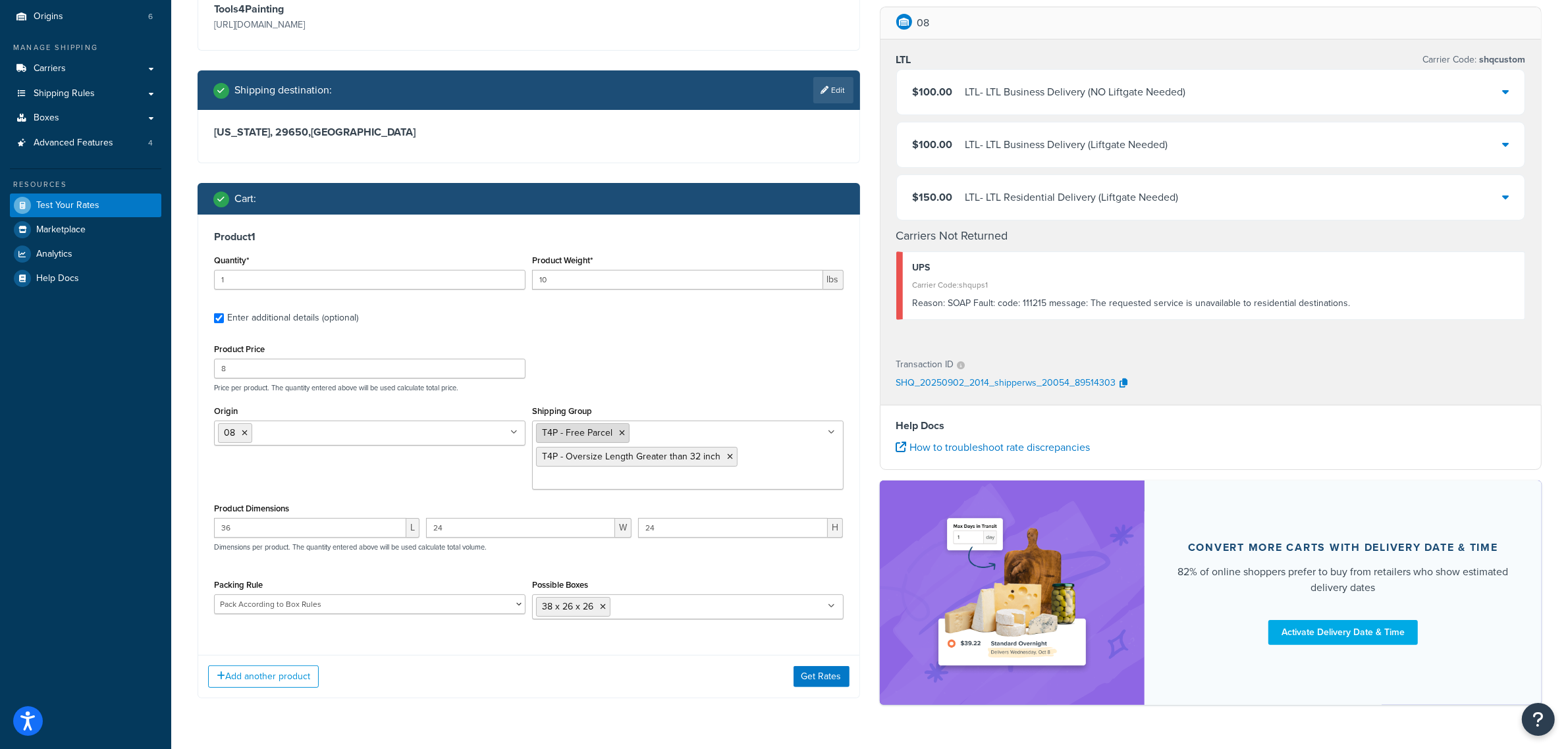
click at [619, 435] on icon at bounding box center [622, 433] width 6 height 8
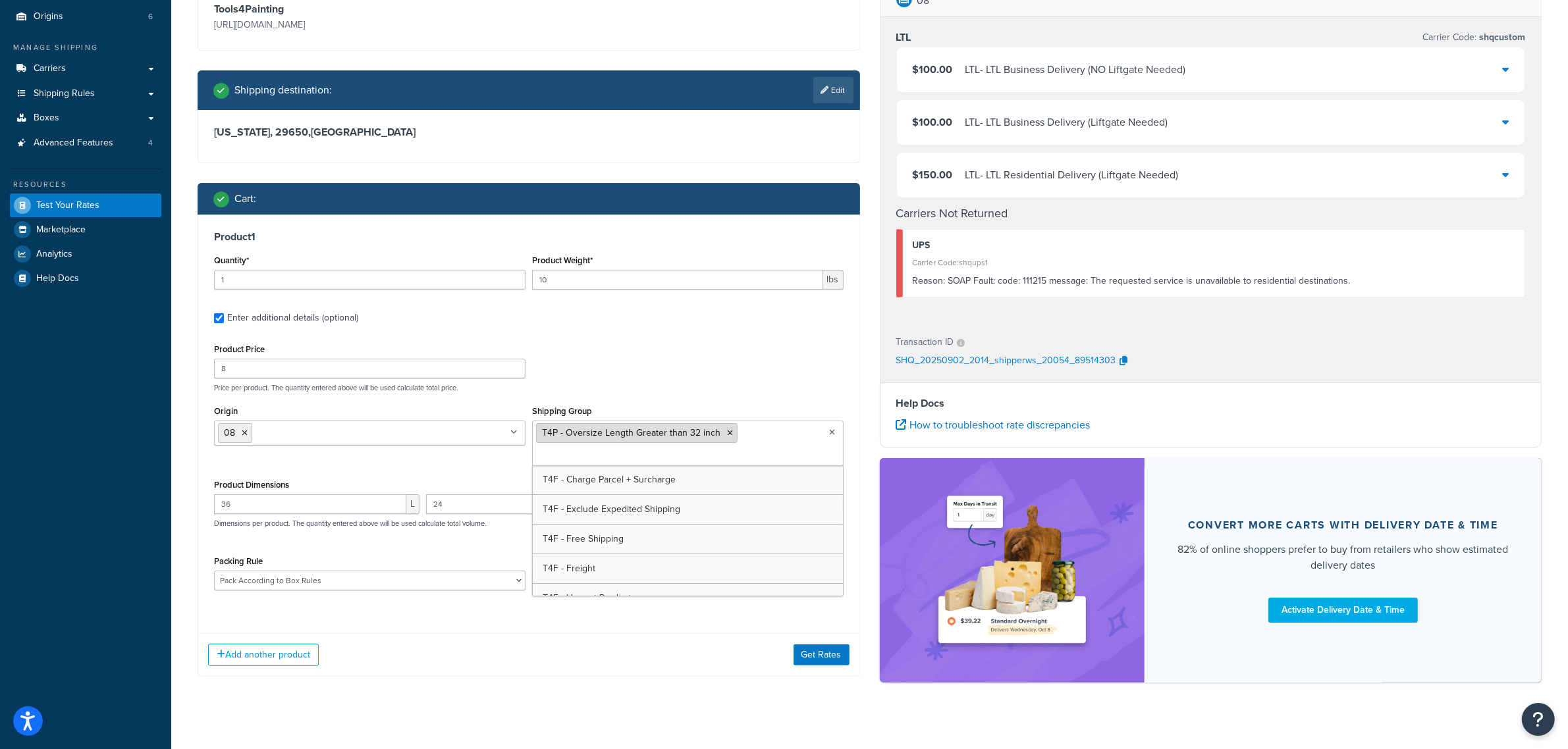
click at [727, 436] on icon at bounding box center [730, 433] width 6 height 8
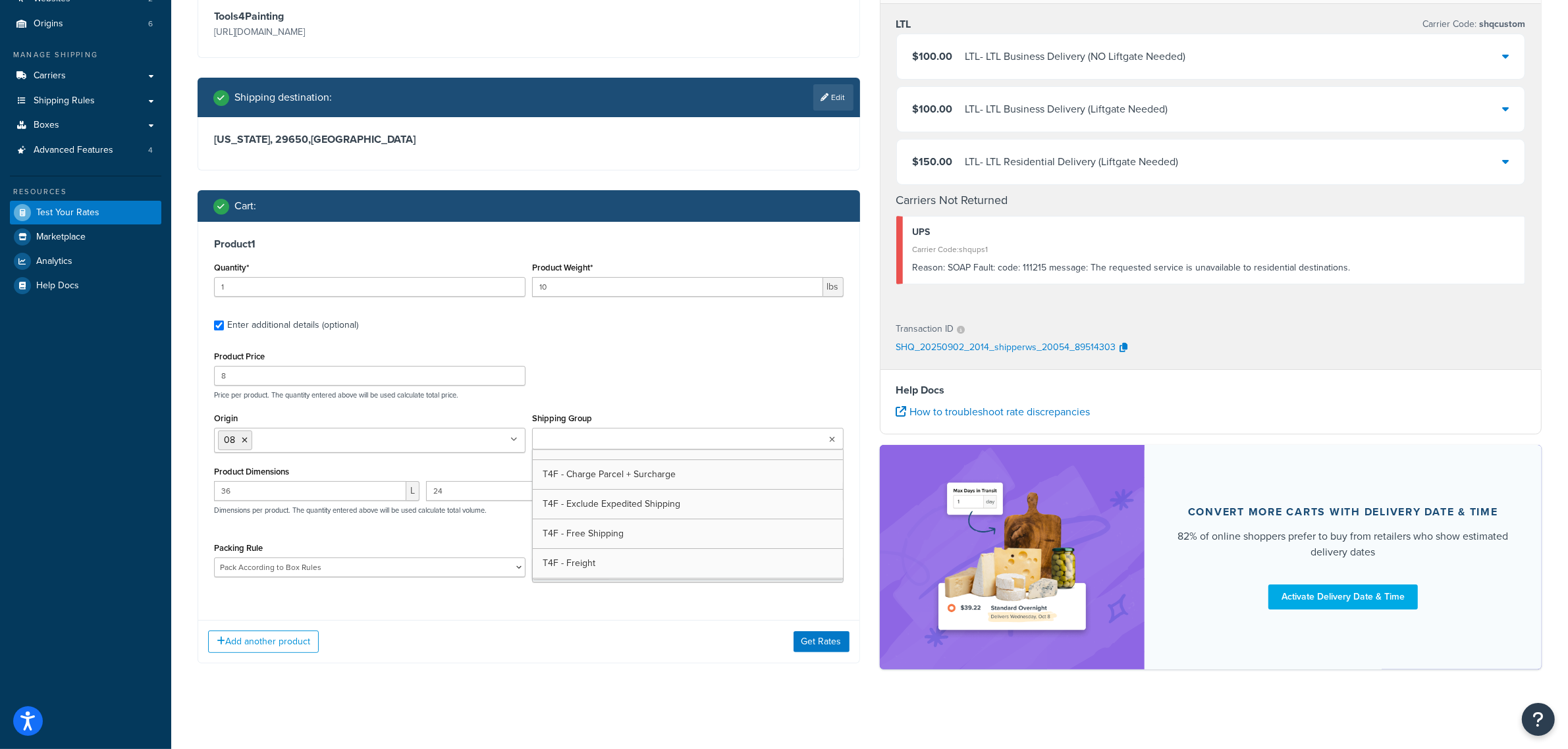
scroll to position [145, 0]
click at [457, 542] on div "Packing Rule Extension Poles Pack According to Box Rules Test pack 448235" at bounding box center [369, 558] width 312 height 38
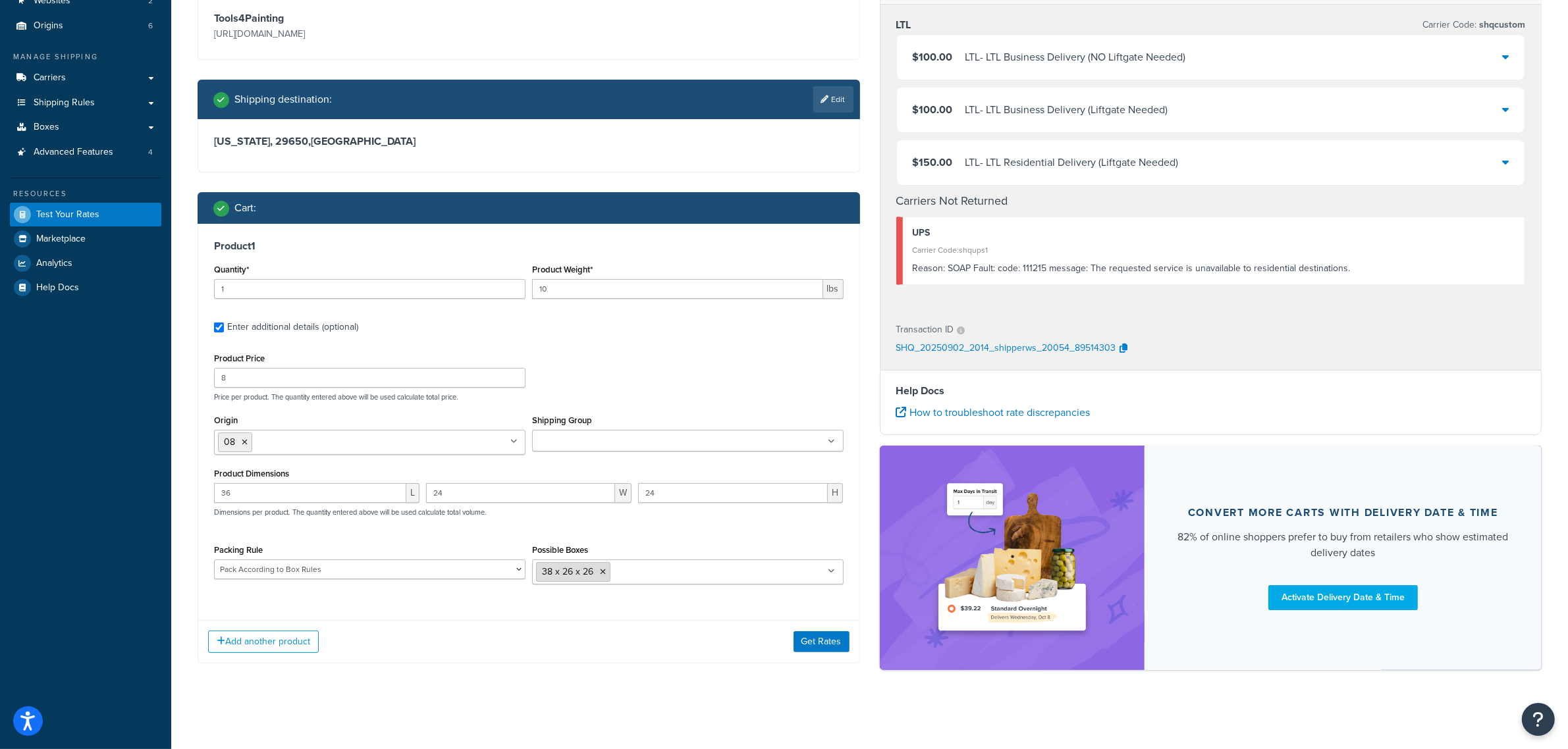
click at [601, 568] on icon at bounding box center [603, 572] width 6 height 8
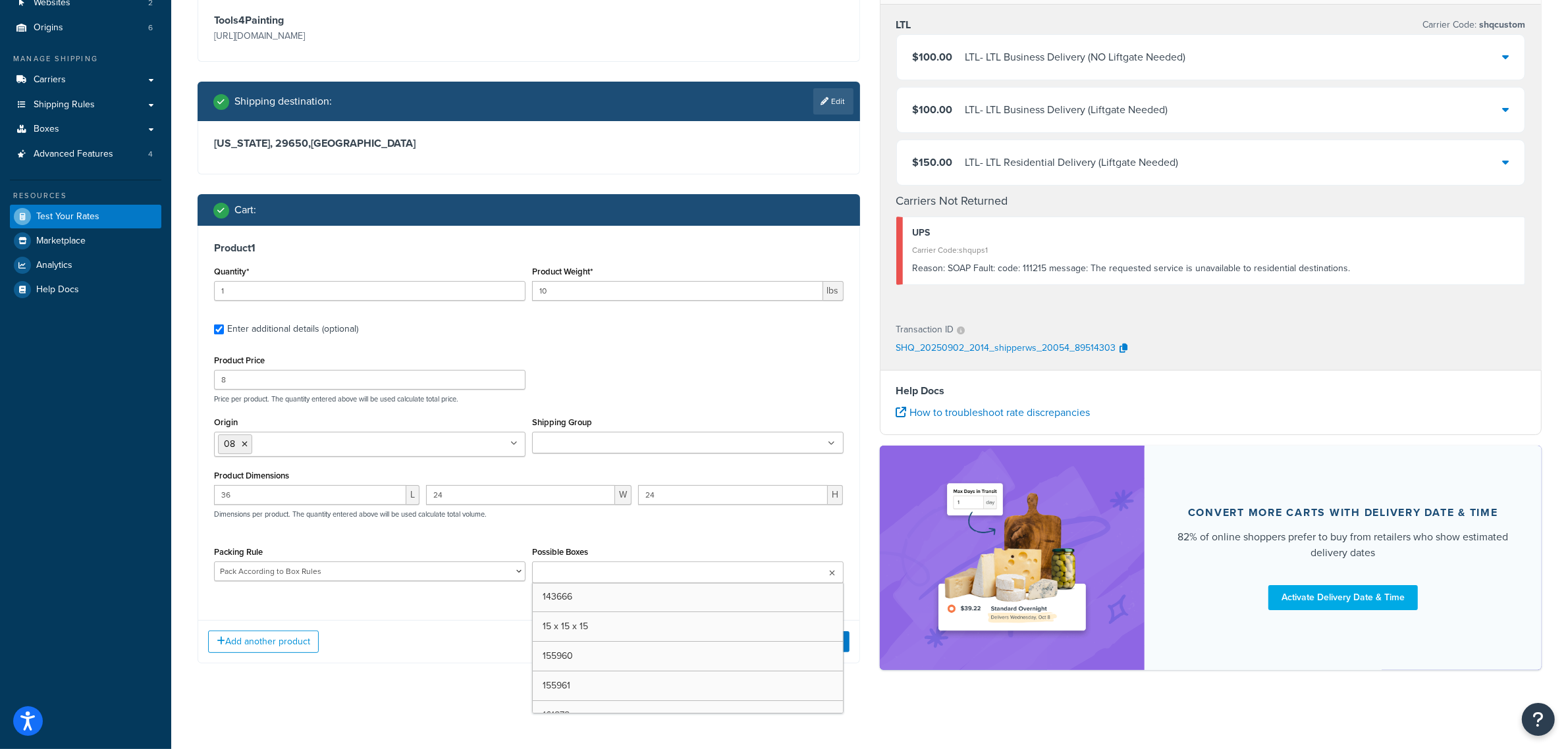
scroll to position [140, 0]
click at [898, 672] on div "08 LTL Carrier Code: shqcustom $100.00 LTL - LTL Business Delivery (NO Liftgate…" at bounding box center [1211, 327] width 682 height 711
click at [819, 633] on button "Get Rates" at bounding box center [821, 642] width 56 height 21
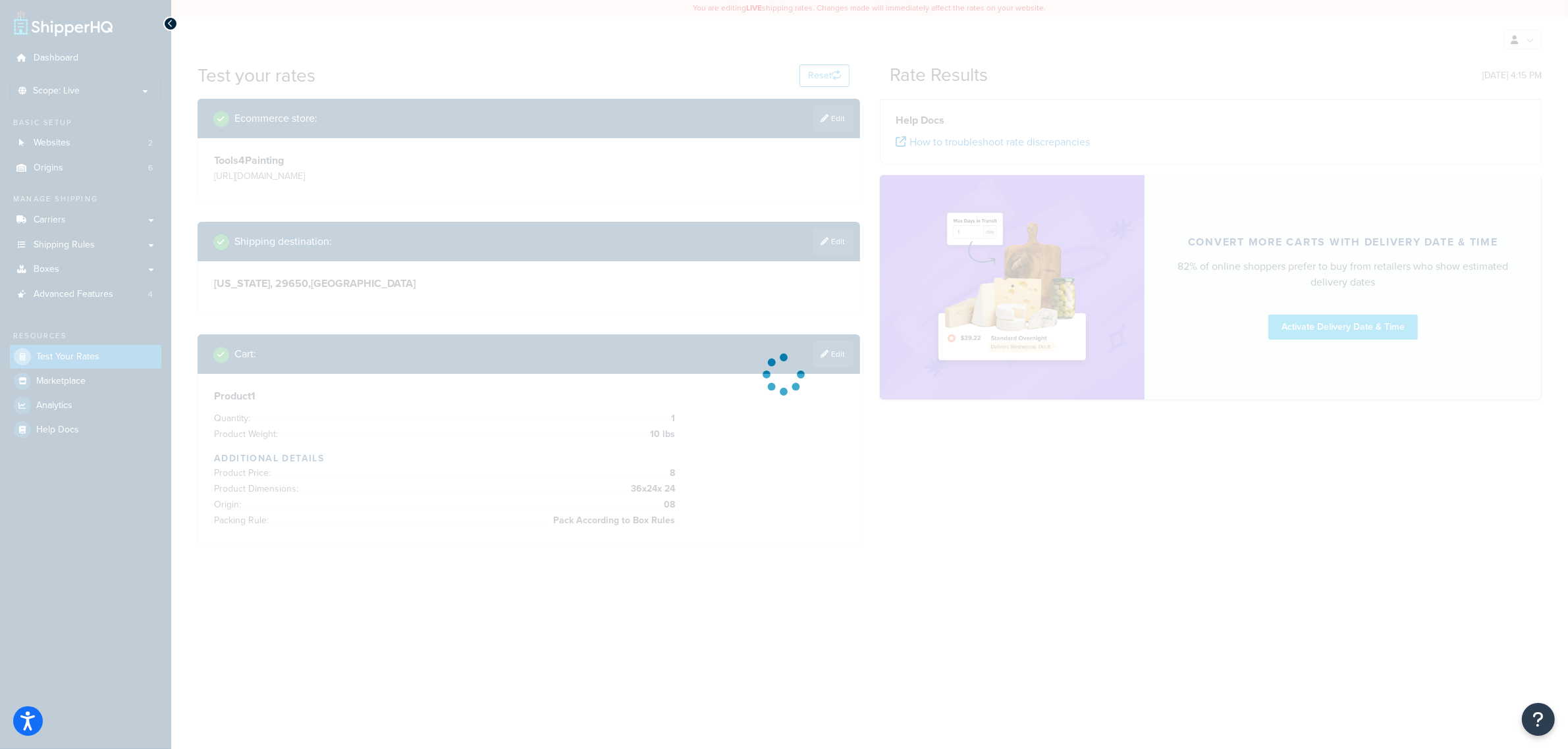
scroll to position [0, 0]
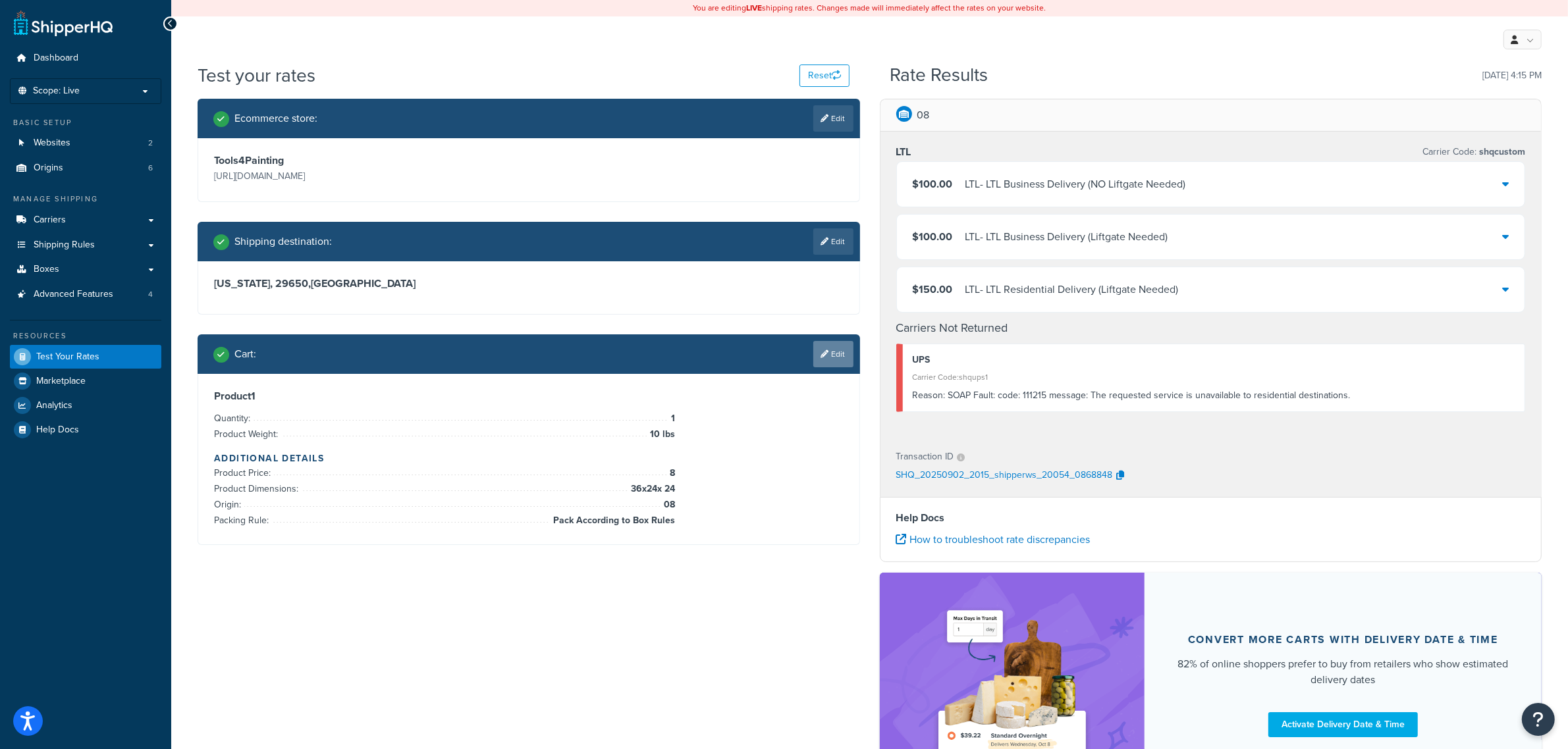
click at [817, 359] on link "Edit" at bounding box center [833, 353] width 40 height 26
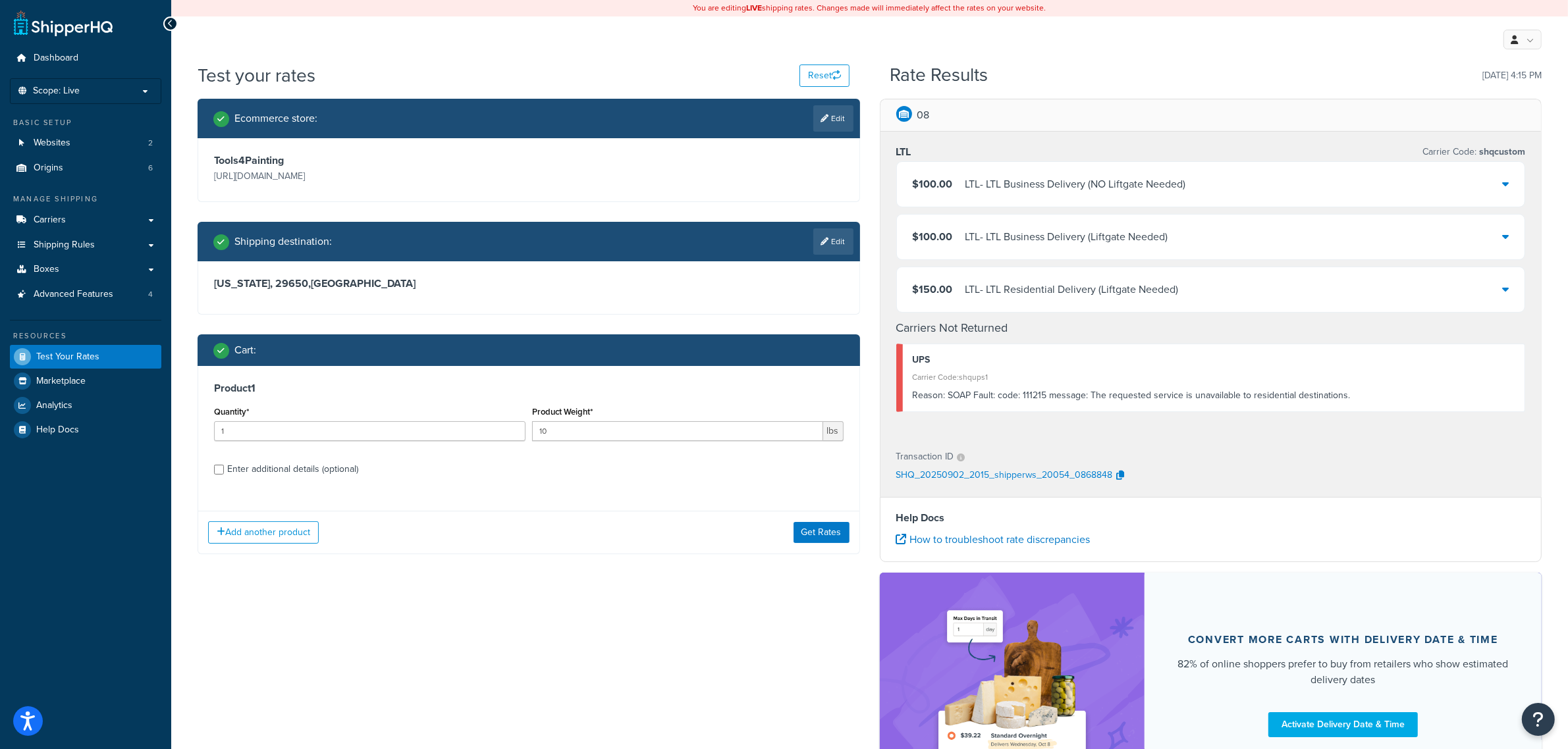
click at [260, 471] on div "Enter additional details (optional)" at bounding box center [293, 469] width 131 height 18
click at [224, 471] on input "Enter additional details (optional)" at bounding box center [218, 469] width 10 height 10
checkbox input "true"
select select "86330"
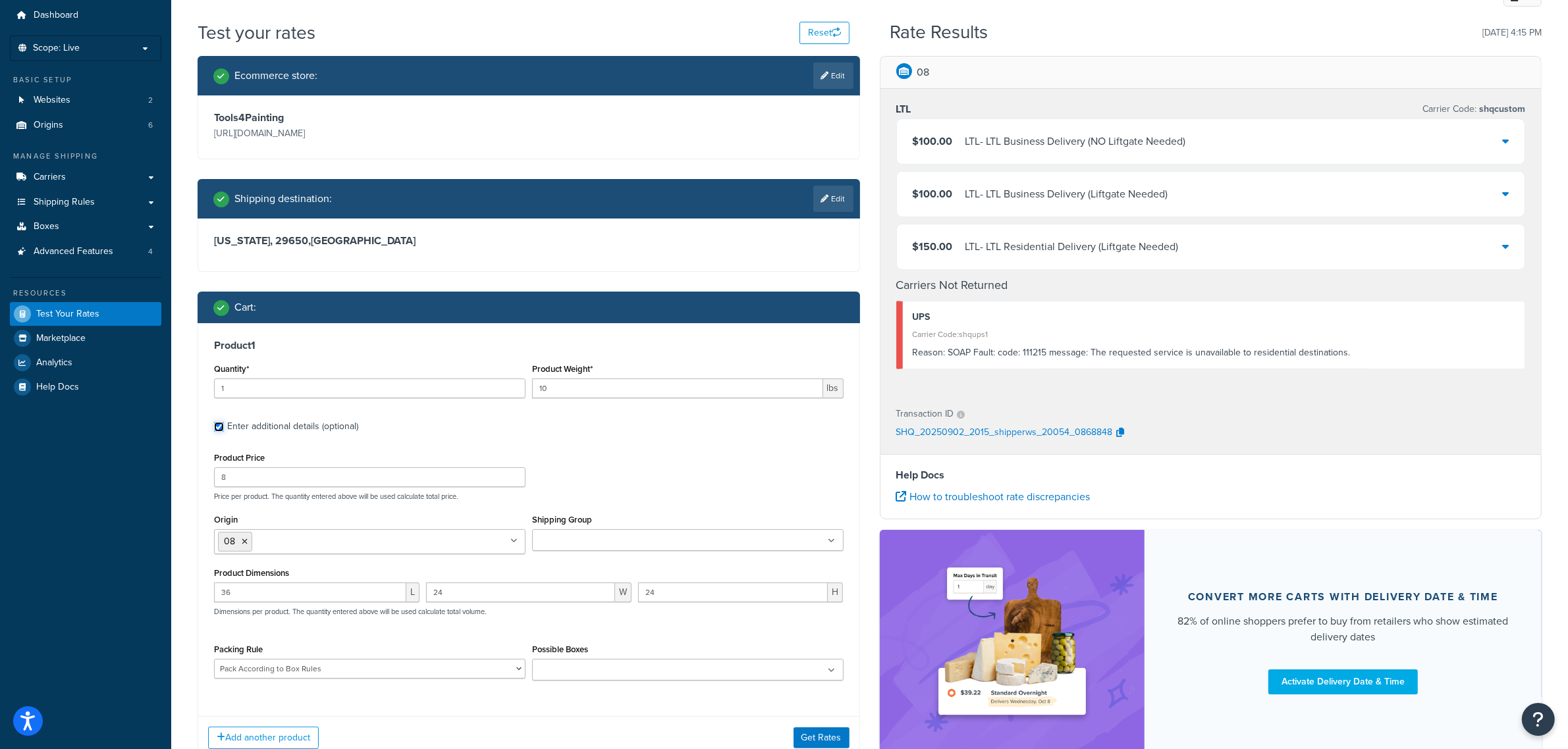
scroll to position [82, 0]
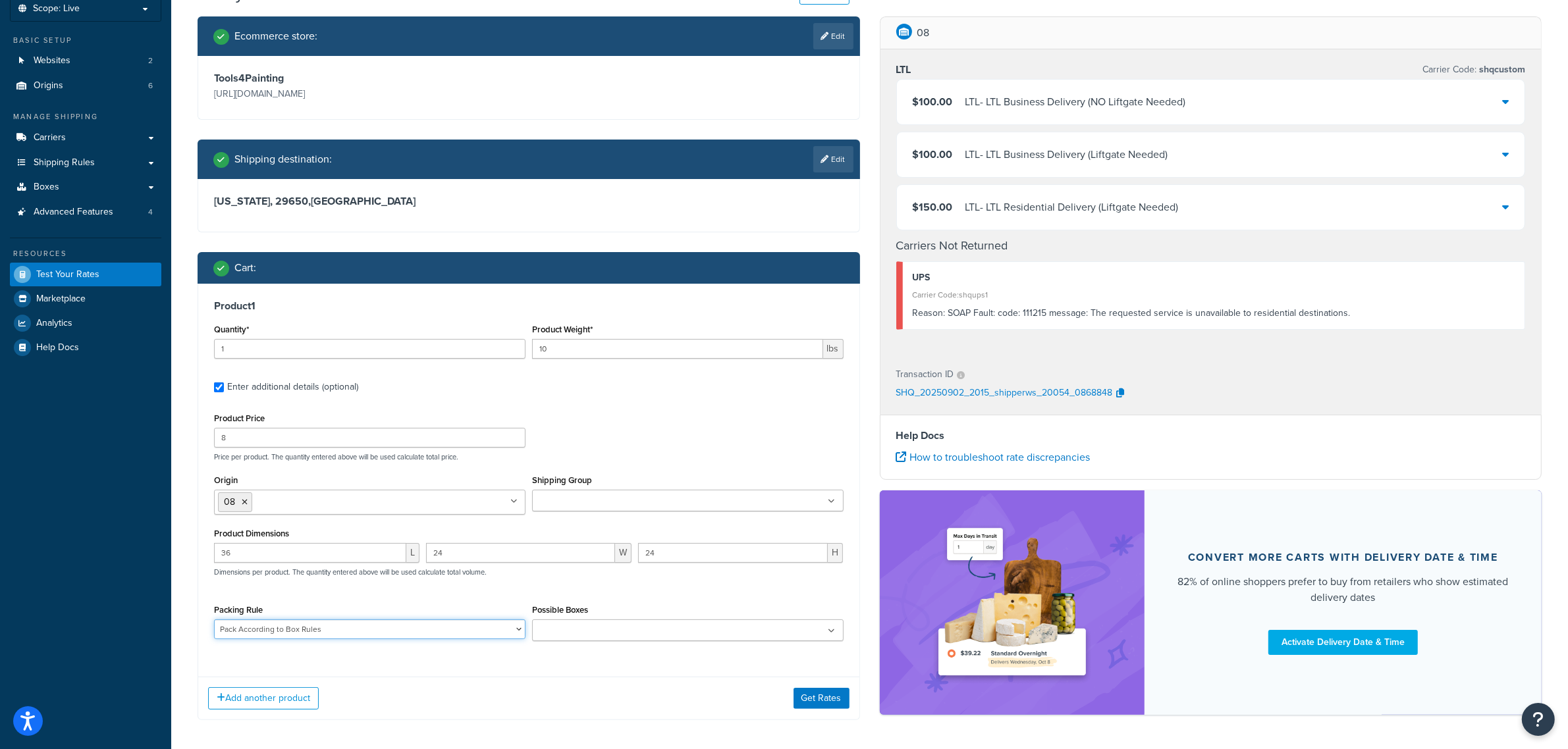
click at [445, 623] on select "Extension Poles Pack According to Box Rules Test pack 448235" at bounding box center [369, 629] width 312 height 20
click at [438, 632] on select "Extension Poles Pack According to Box Rules Test pack 448235" at bounding box center [369, 629] width 312 height 20
select select
click at [214, 620] on select "Extension Poles Pack According to Box Rules Test pack 448235" at bounding box center [369, 629] width 312 height 20
click at [836, 692] on button "Get Rates" at bounding box center [821, 698] width 56 height 21
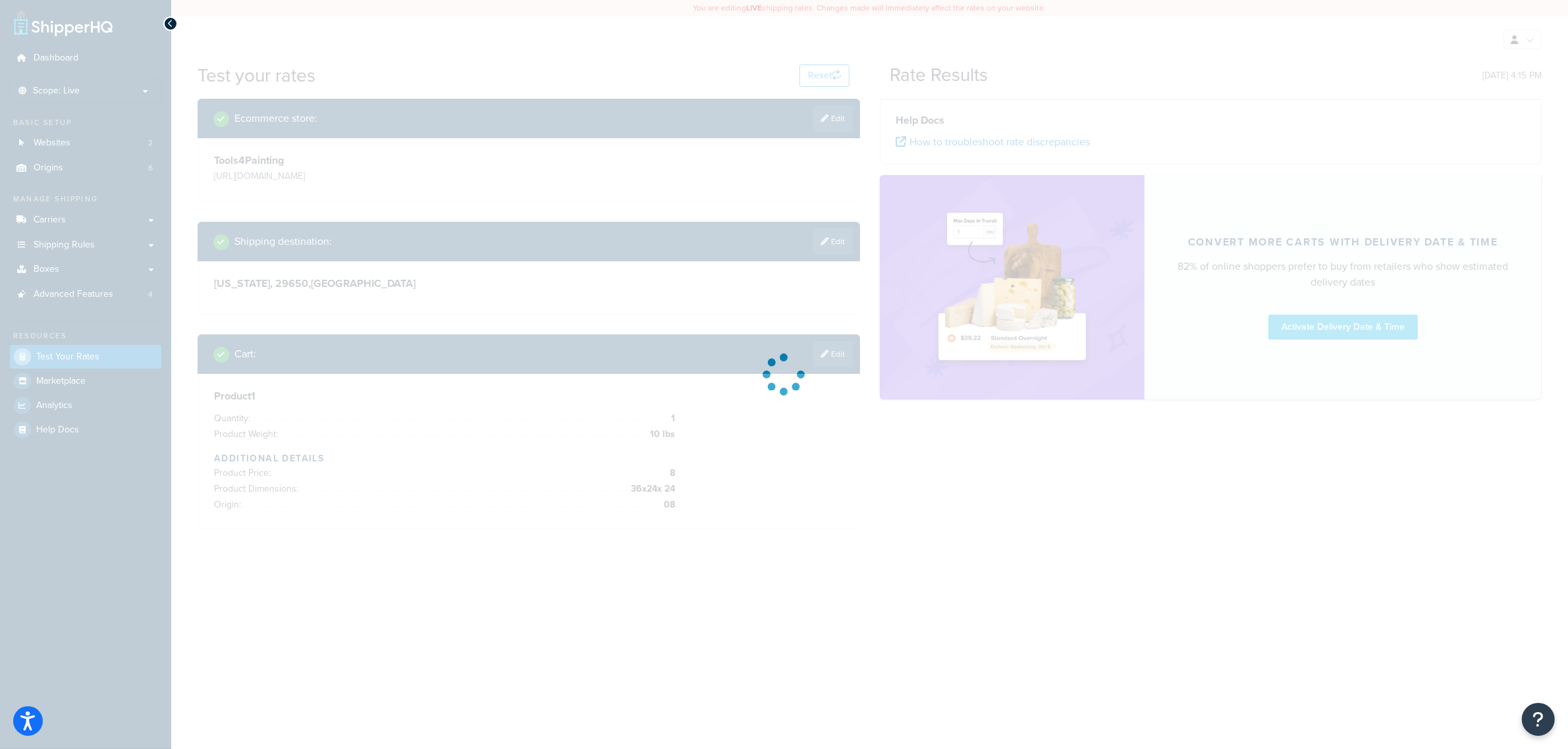
scroll to position [0, 0]
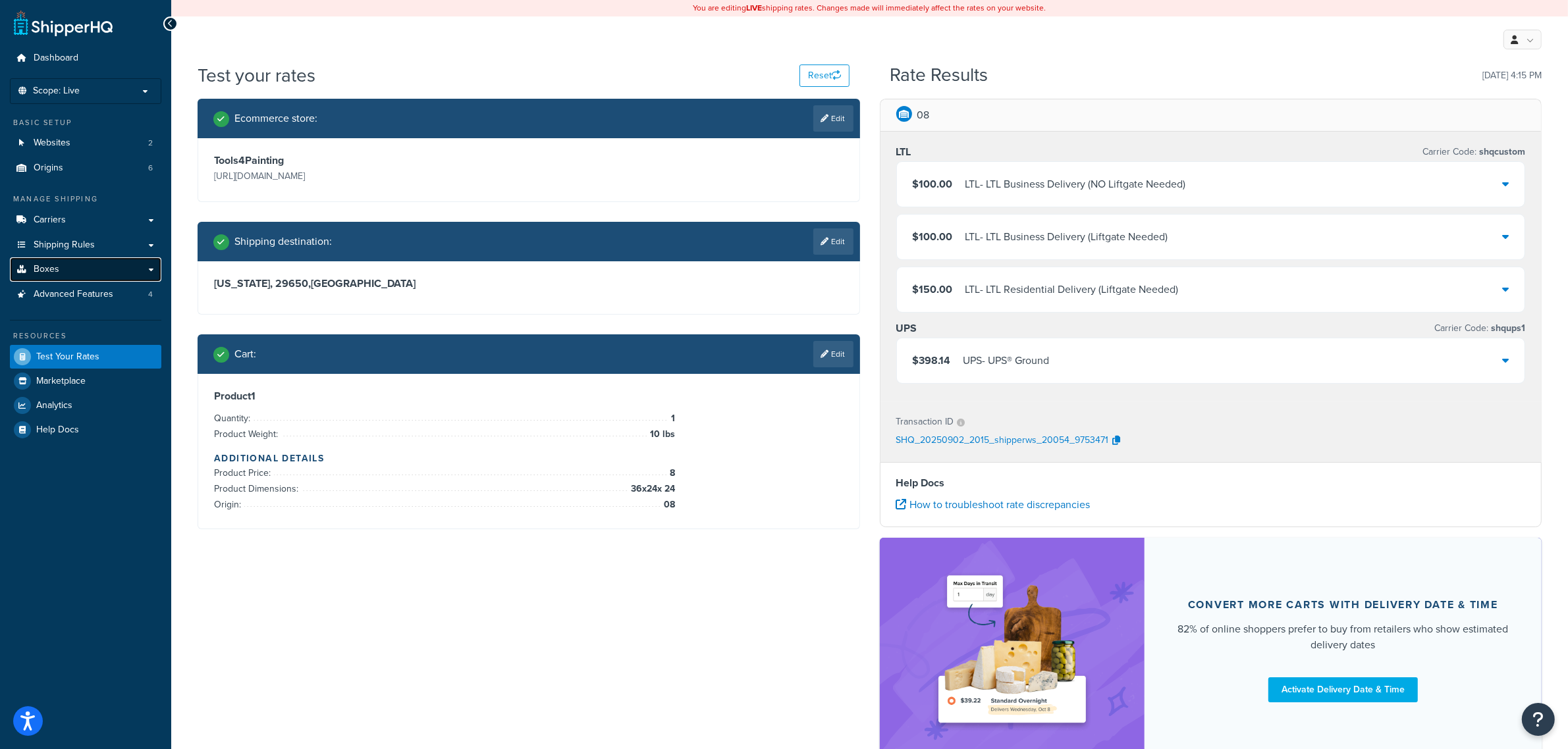
click at [88, 275] on link "Boxes" at bounding box center [86, 269] width 151 height 24
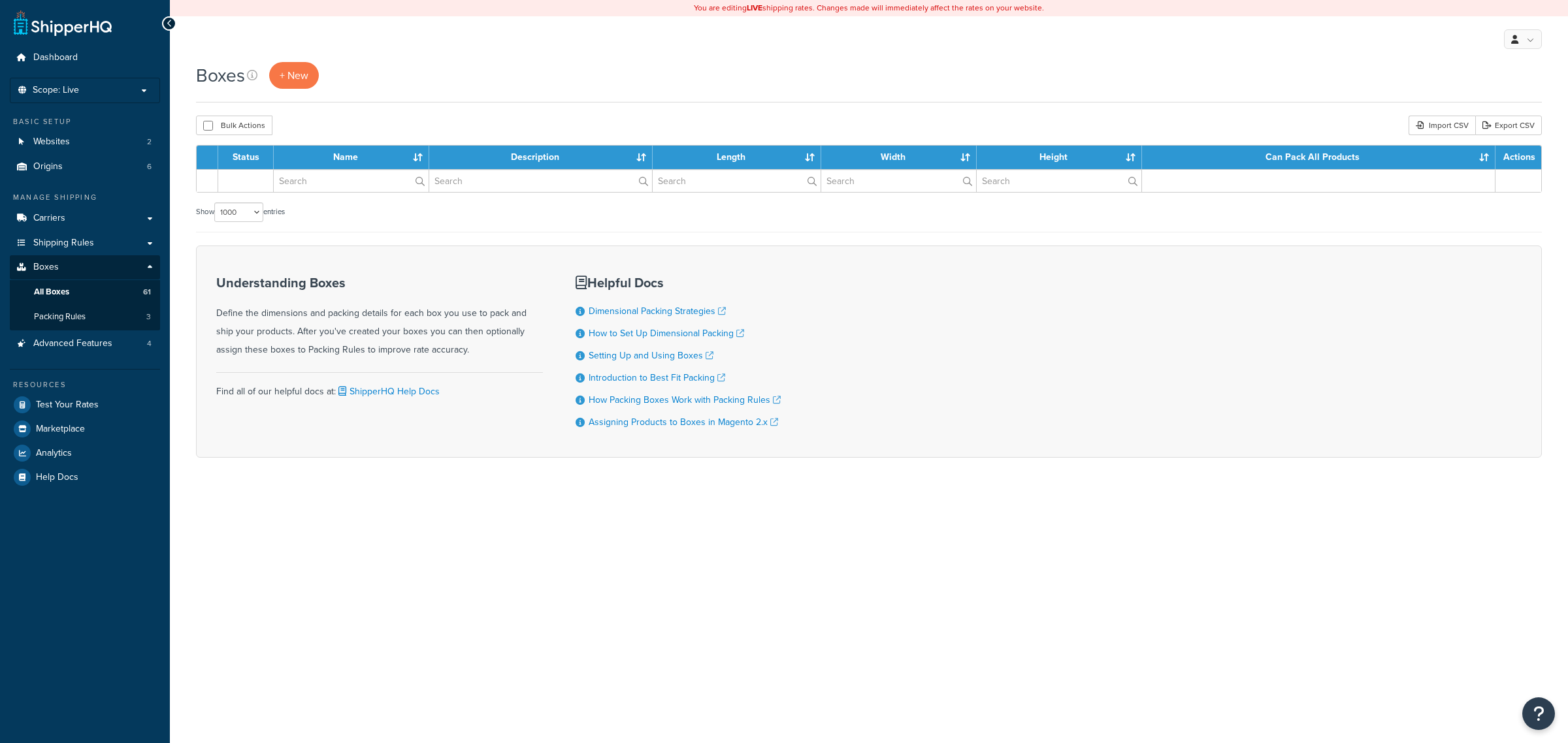
select select "1000"
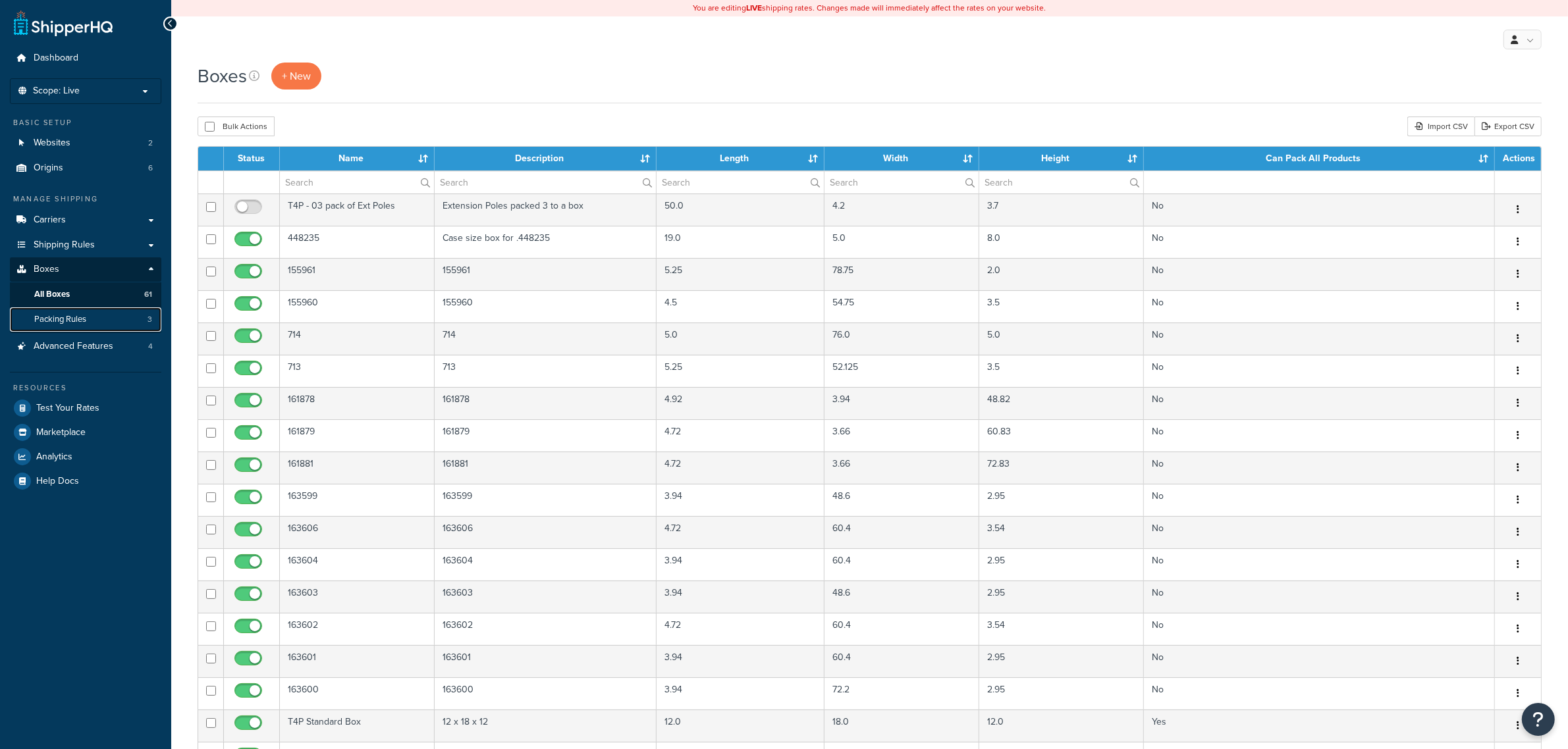
click at [88, 320] on link "Packing Rules 3" at bounding box center [86, 319] width 151 height 24
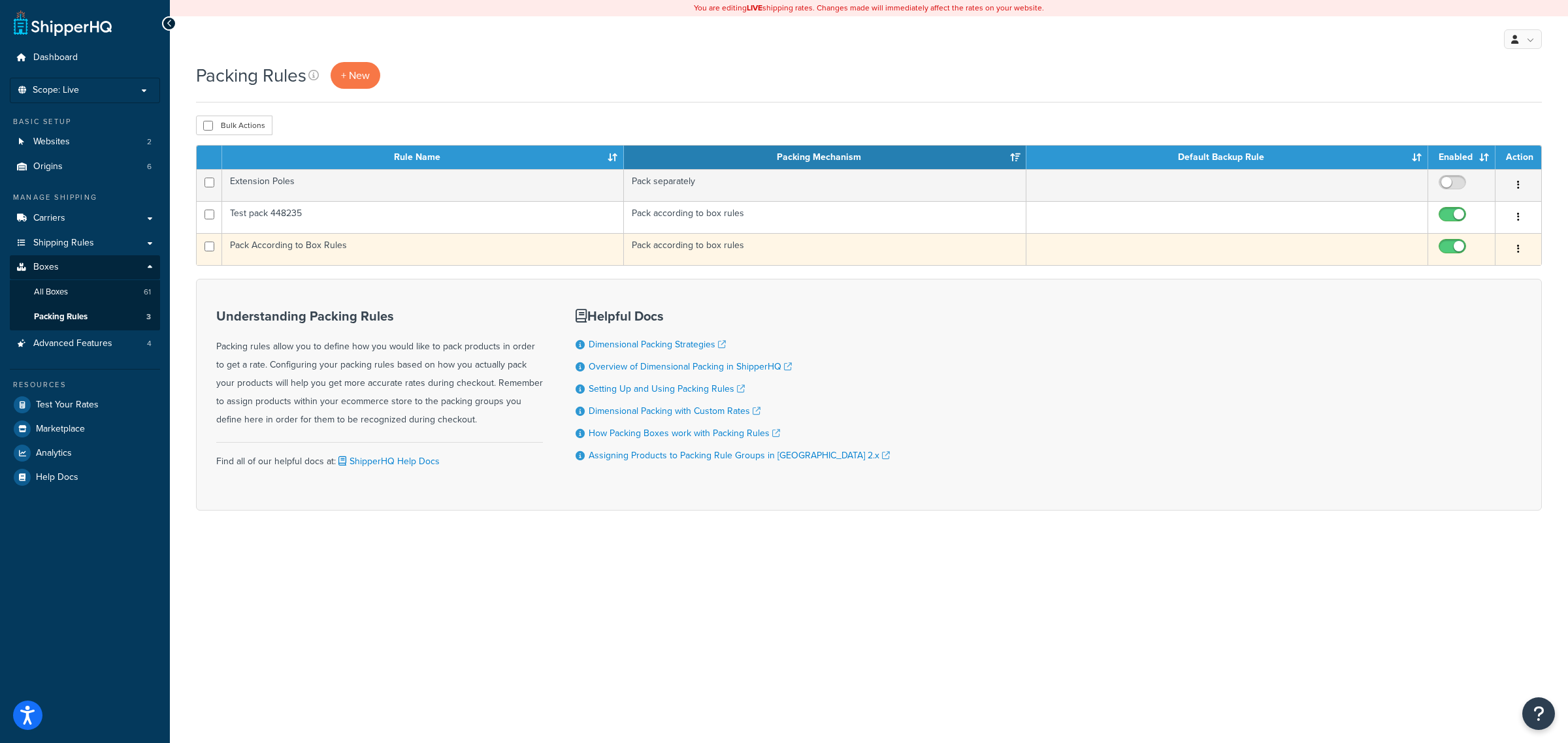
click at [312, 242] on td "Pack According to Box Rules" at bounding box center [423, 249] width 401 height 32
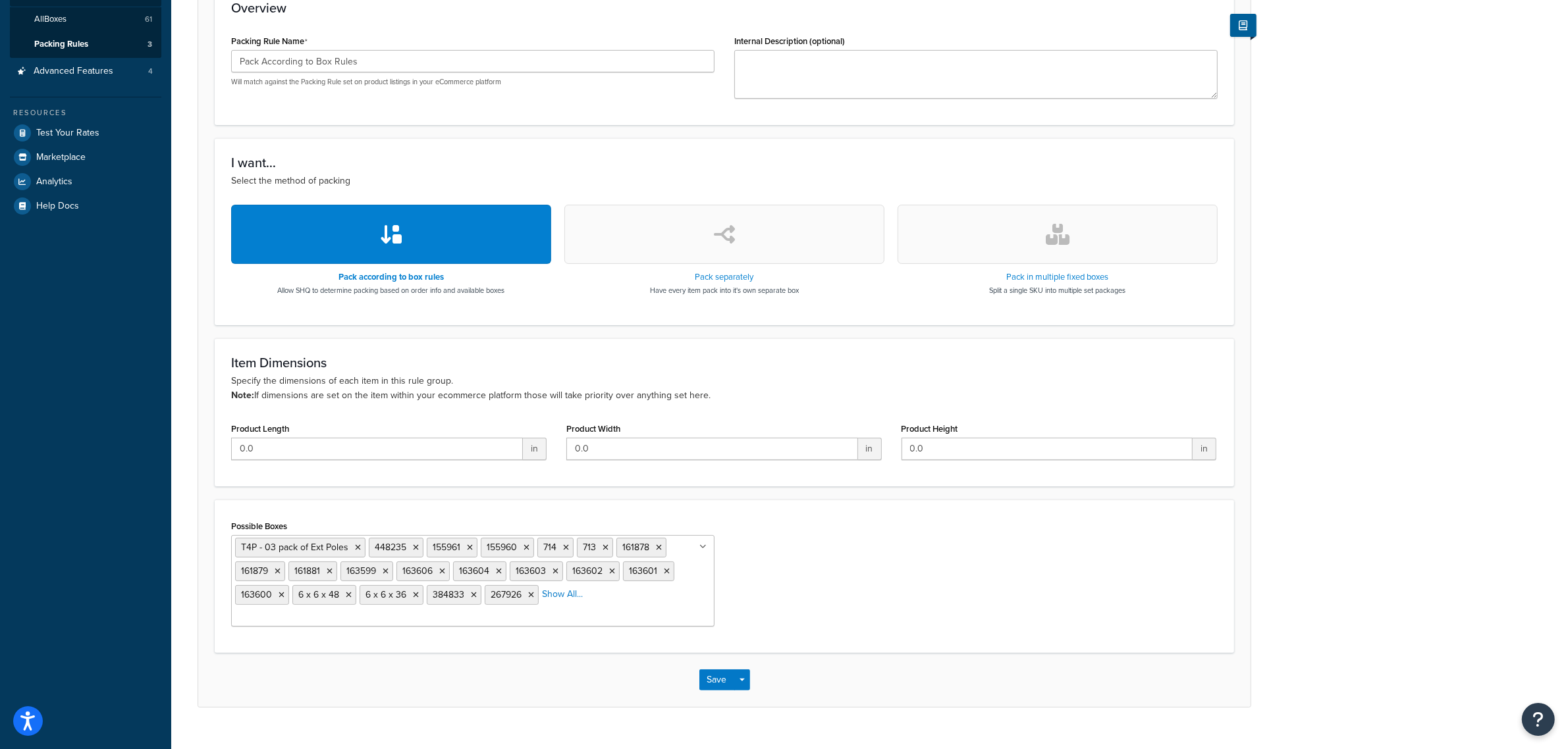
scroll to position [281, 0]
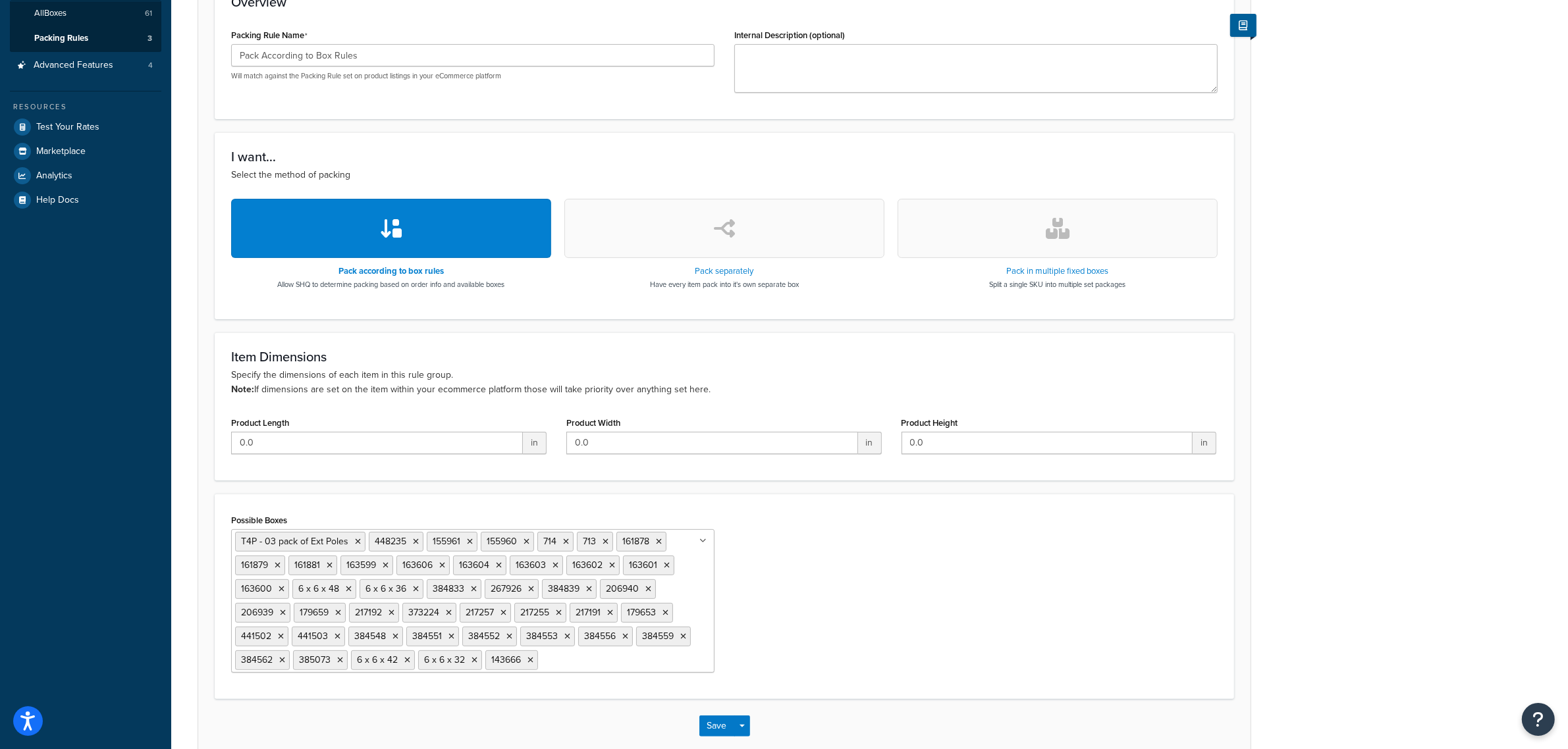
click at [640, 653] on ul "T4P - 03 pack of Ext Poles 448235 155961 155960 714 713 161878 161879 161881 16…" at bounding box center [472, 601] width 483 height 143
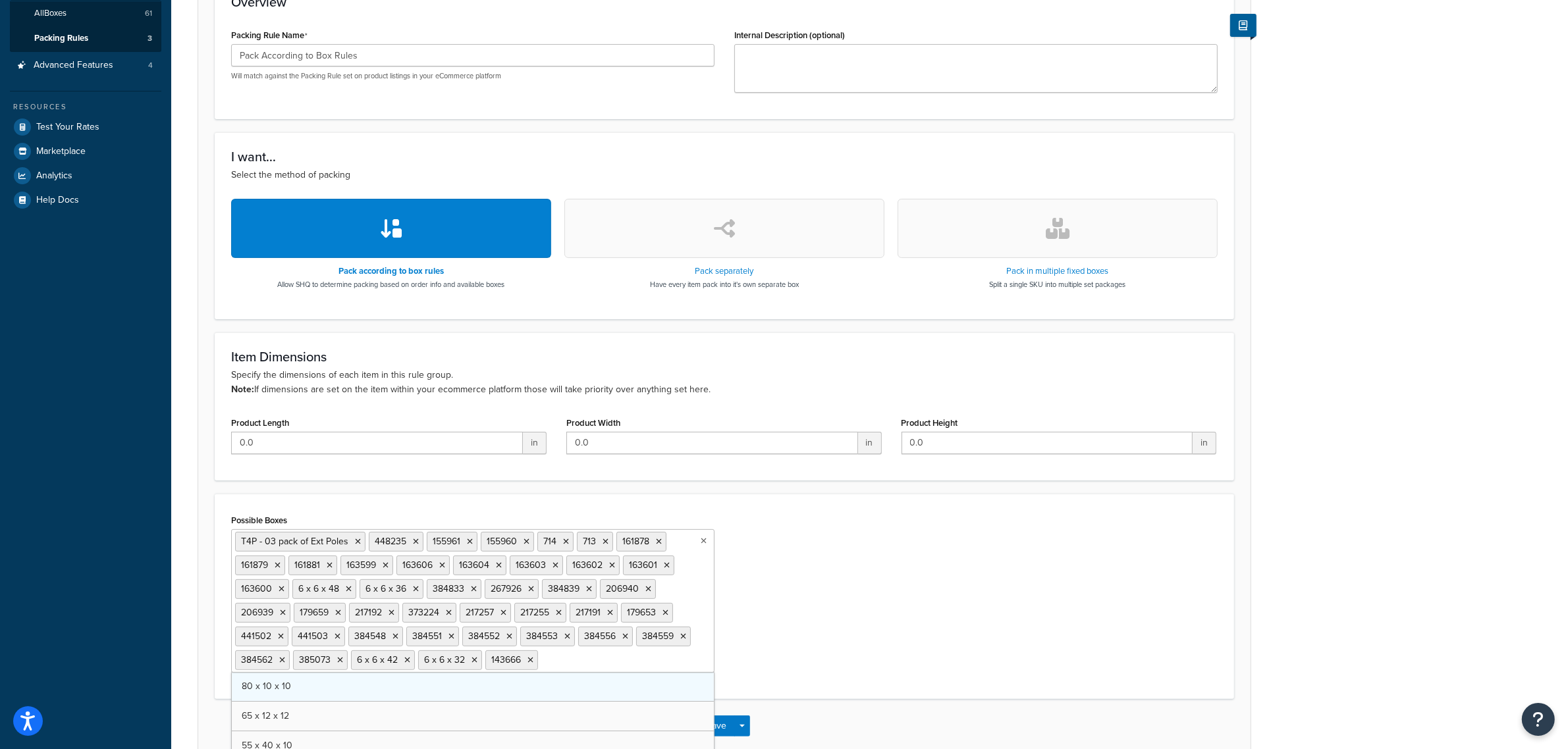
scroll to position [373, 0]
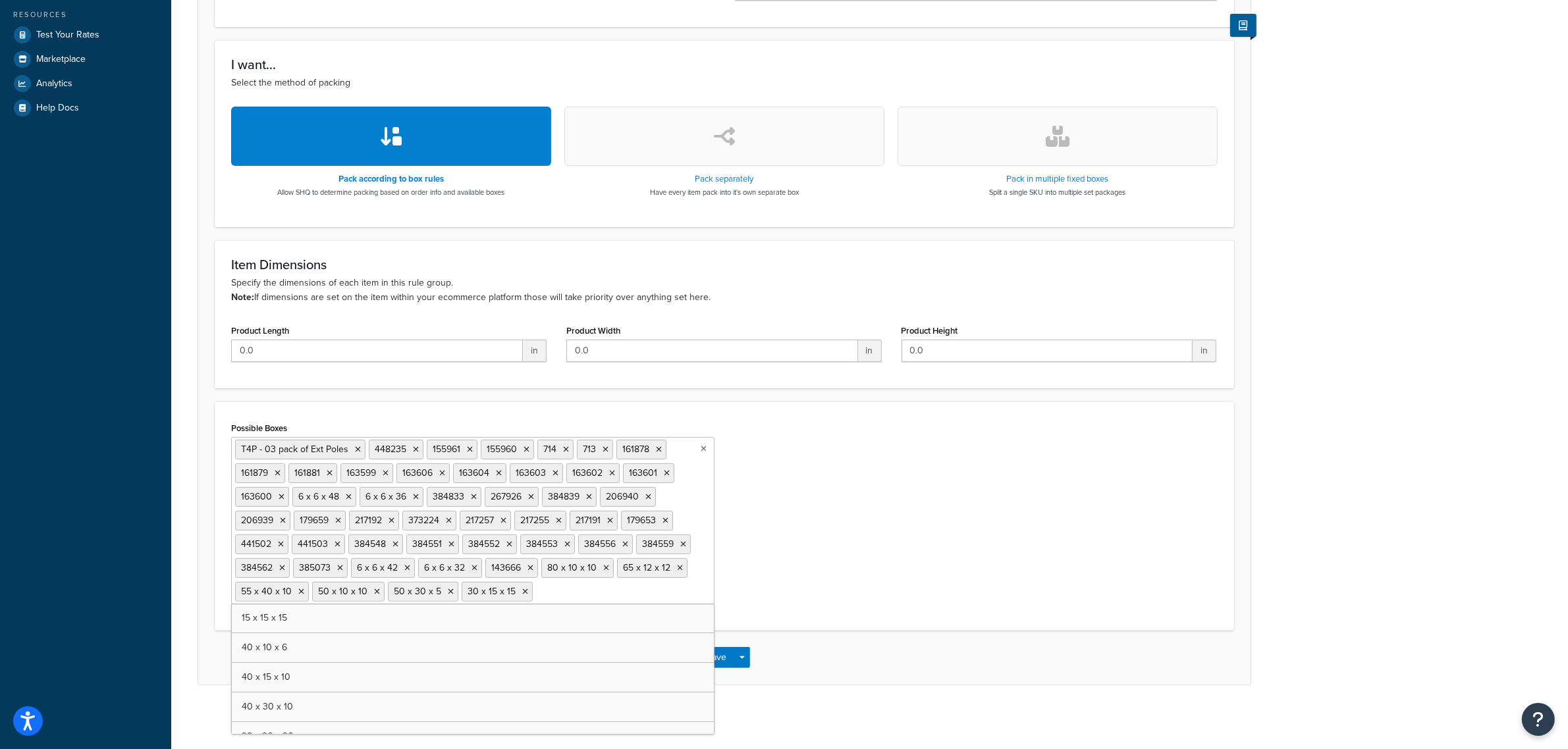
click at [648, 604] on ul "T4P - 03 pack of Ext Poles 448235 155961 155960 714 713 161878 161879 161881 16…" at bounding box center [472, 520] width 483 height 167
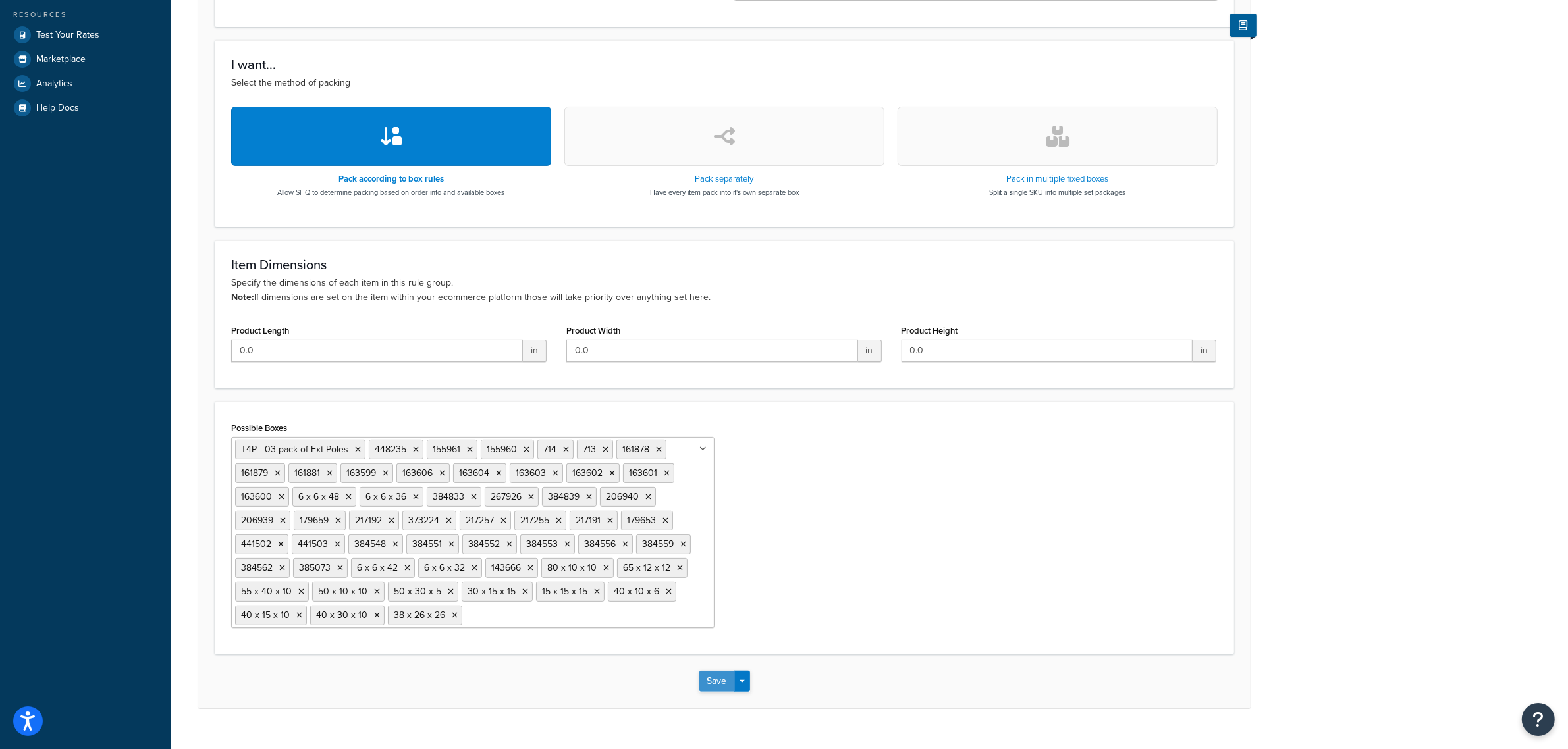
click at [702, 685] on button "Save" at bounding box center [717, 681] width 35 height 21
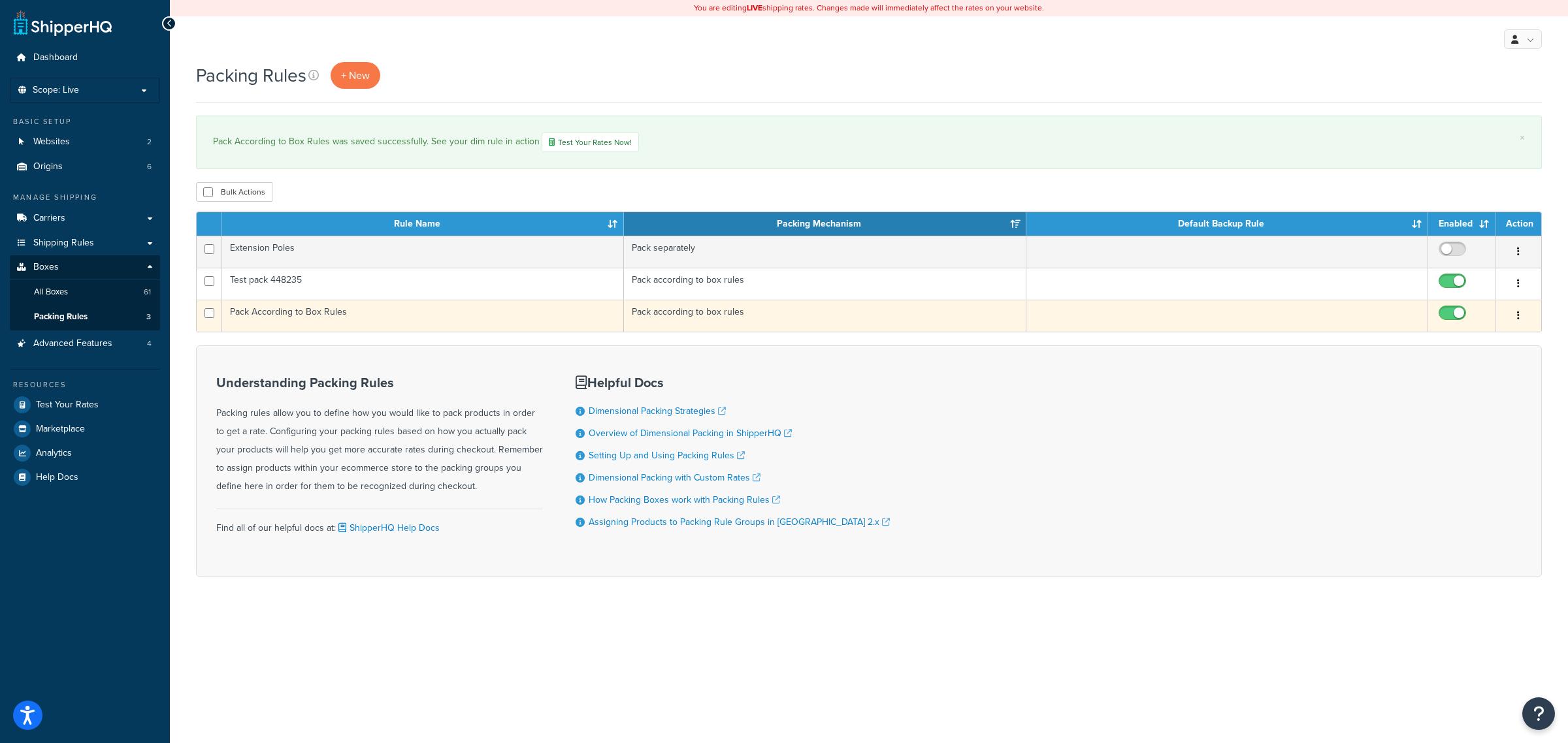
click at [293, 310] on td "Pack According to Box Rules" at bounding box center [423, 315] width 401 height 32
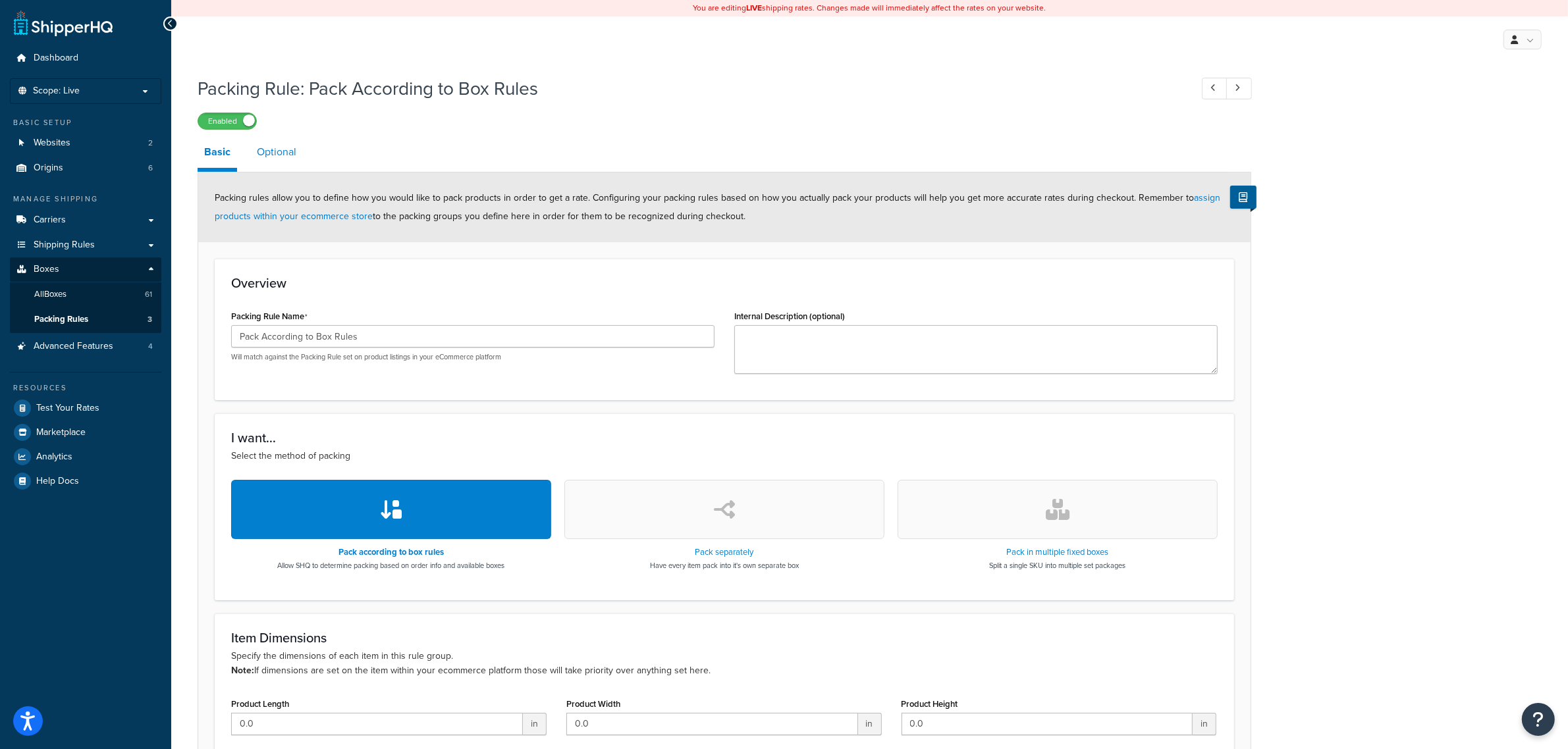
click at [271, 158] on link "Optional" at bounding box center [276, 152] width 53 height 32
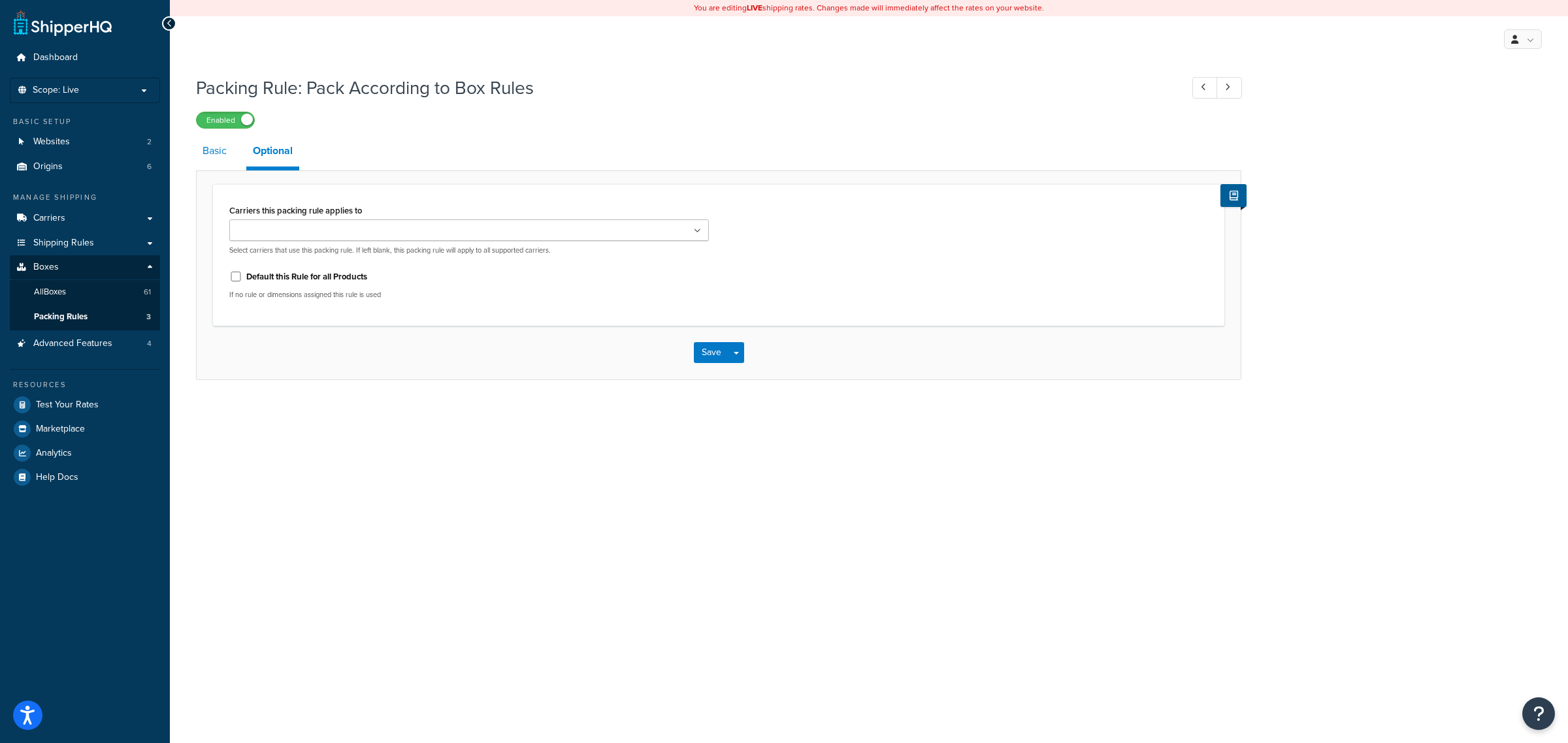
click at [204, 161] on link "Basic" at bounding box center [214, 151] width 38 height 31
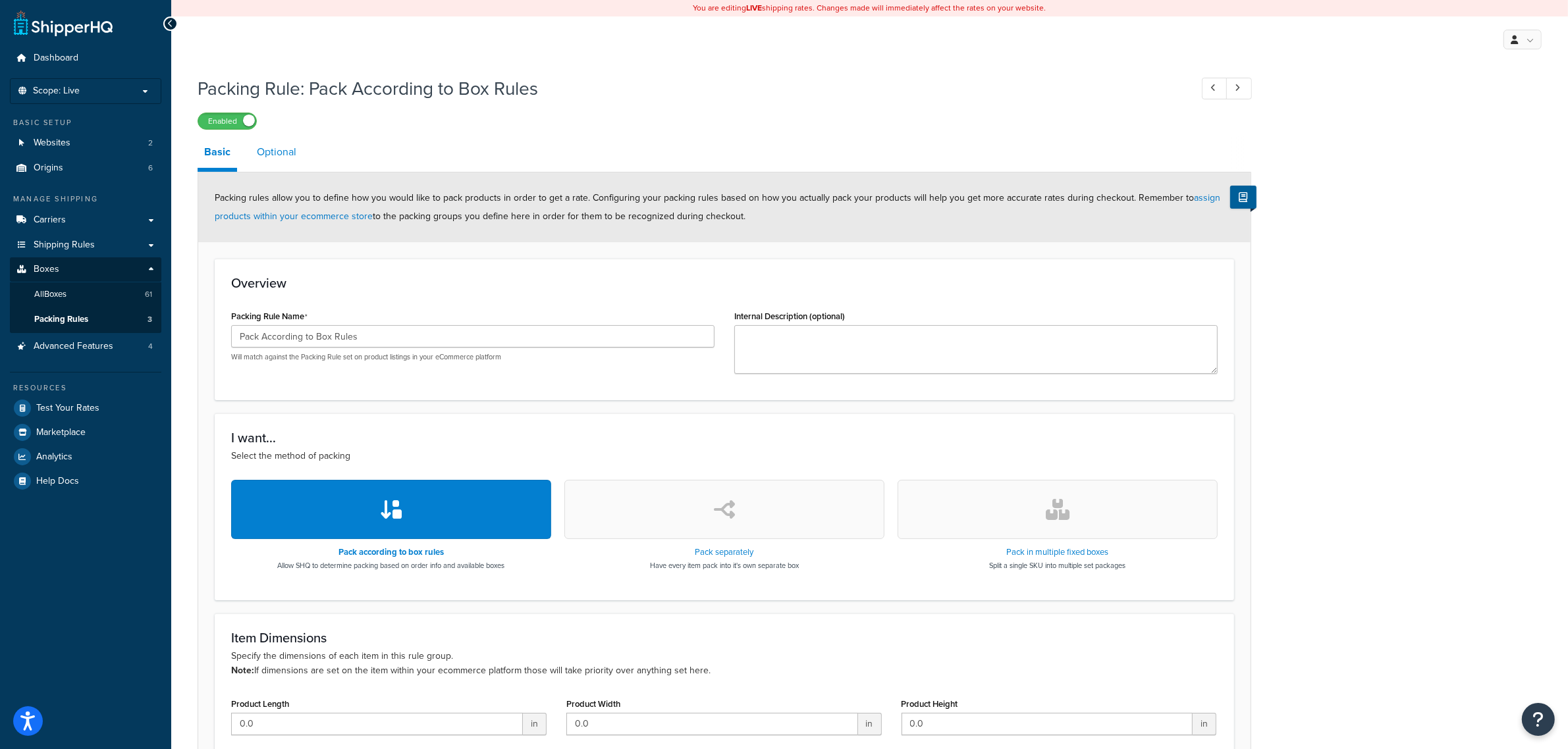
click at [282, 155] on link "Optional" at bounding box center [276, 152] width 53 height 32
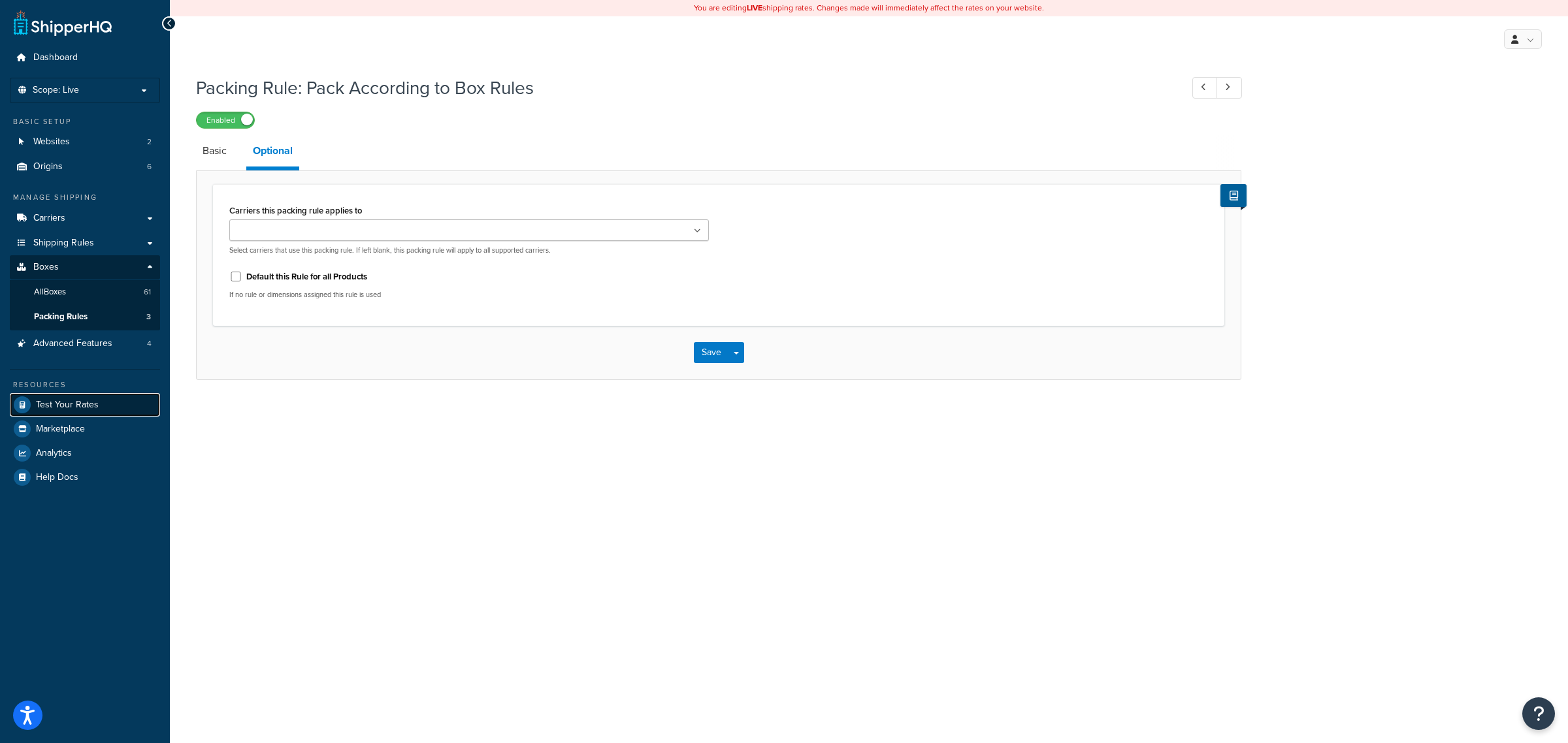
click at [120, 411] on link "Test Your Rates" at bounding box center [85, 405] width 150 height 23
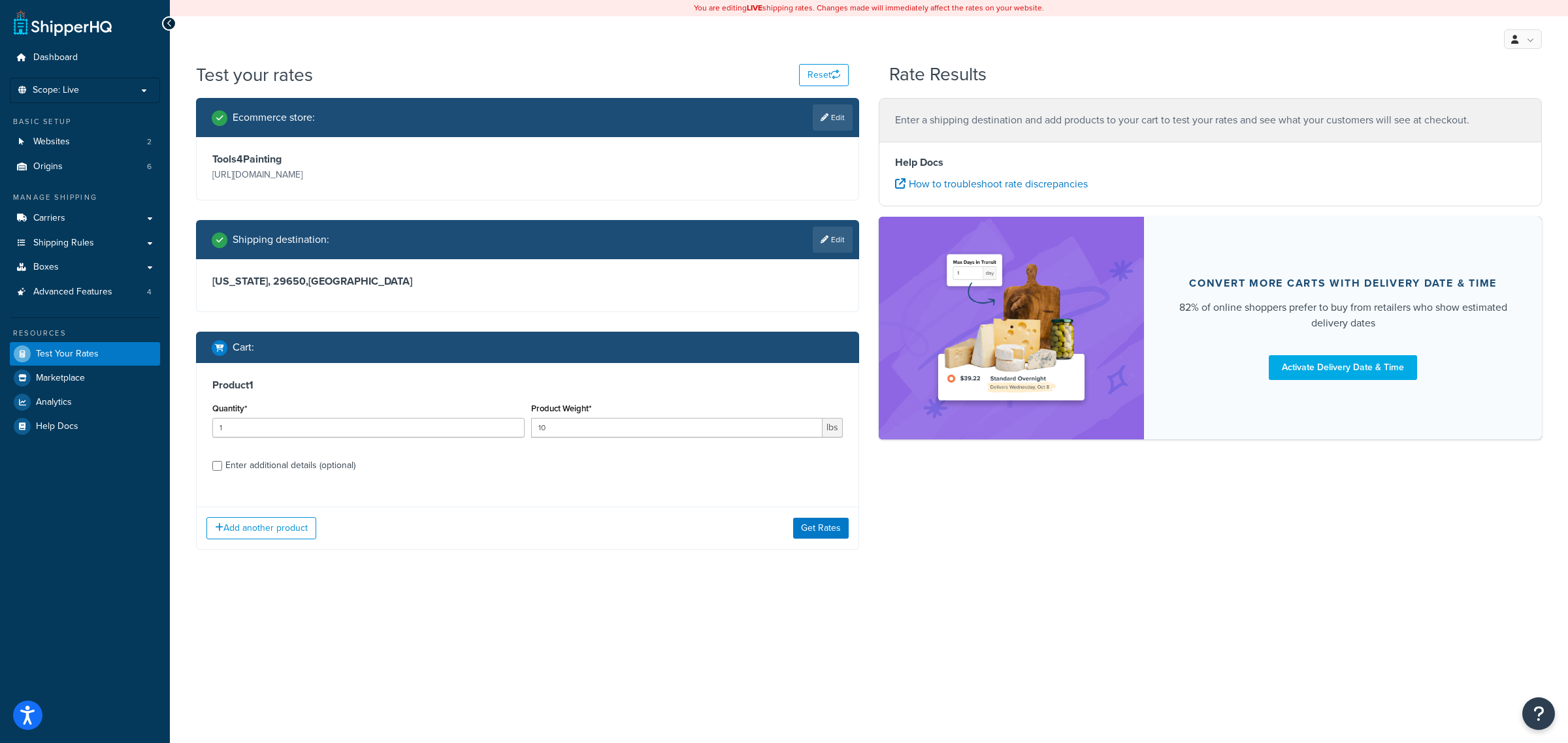
click at [303, 465] on div "Enter additional details (optional)" at bounding box center [290, 465] width 130 height 18
click at [222, 465] on input "Enter additional details (optional)" at bounding box center [217, 465] width 10 height 10
checkbox input "true"
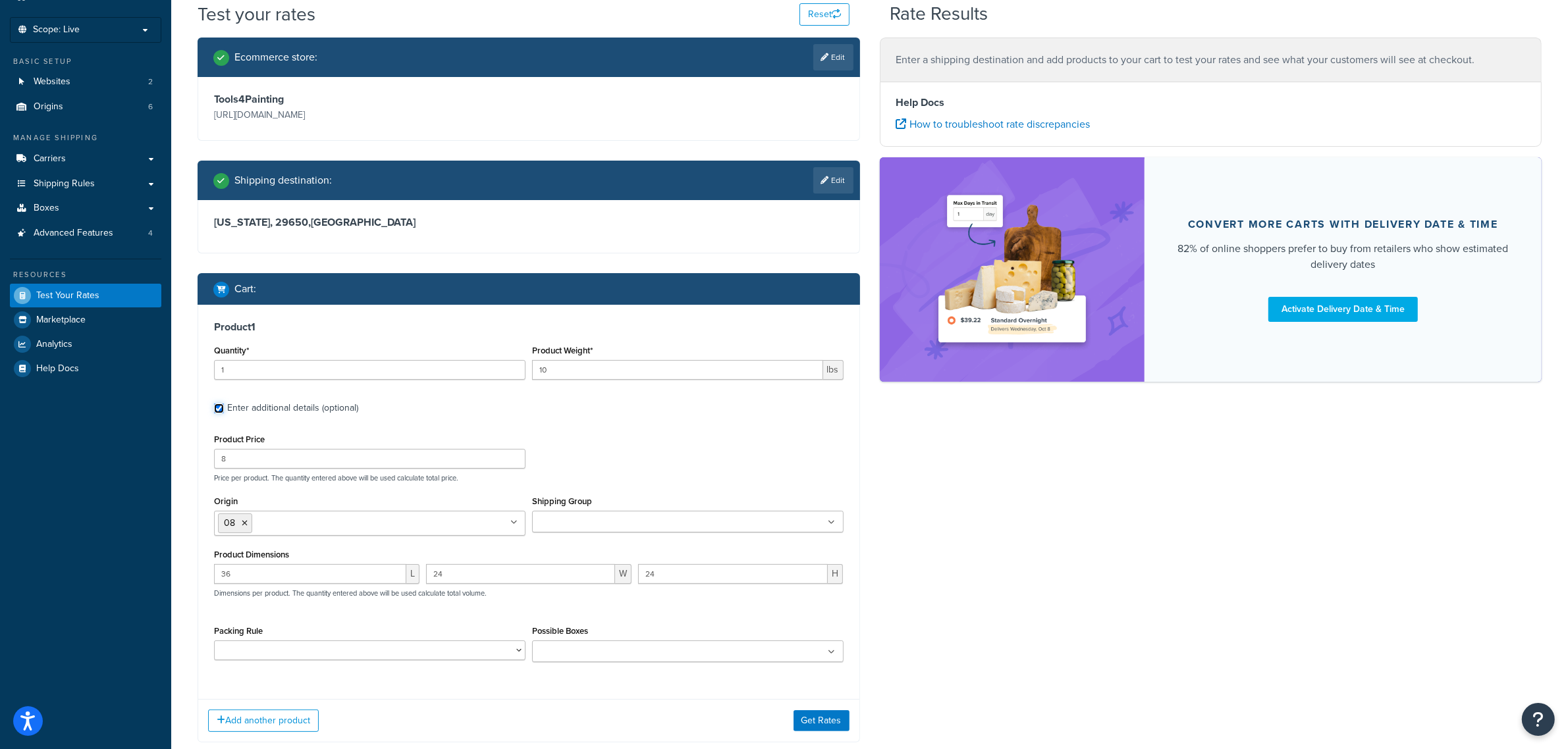
scroll to position [139, 0]
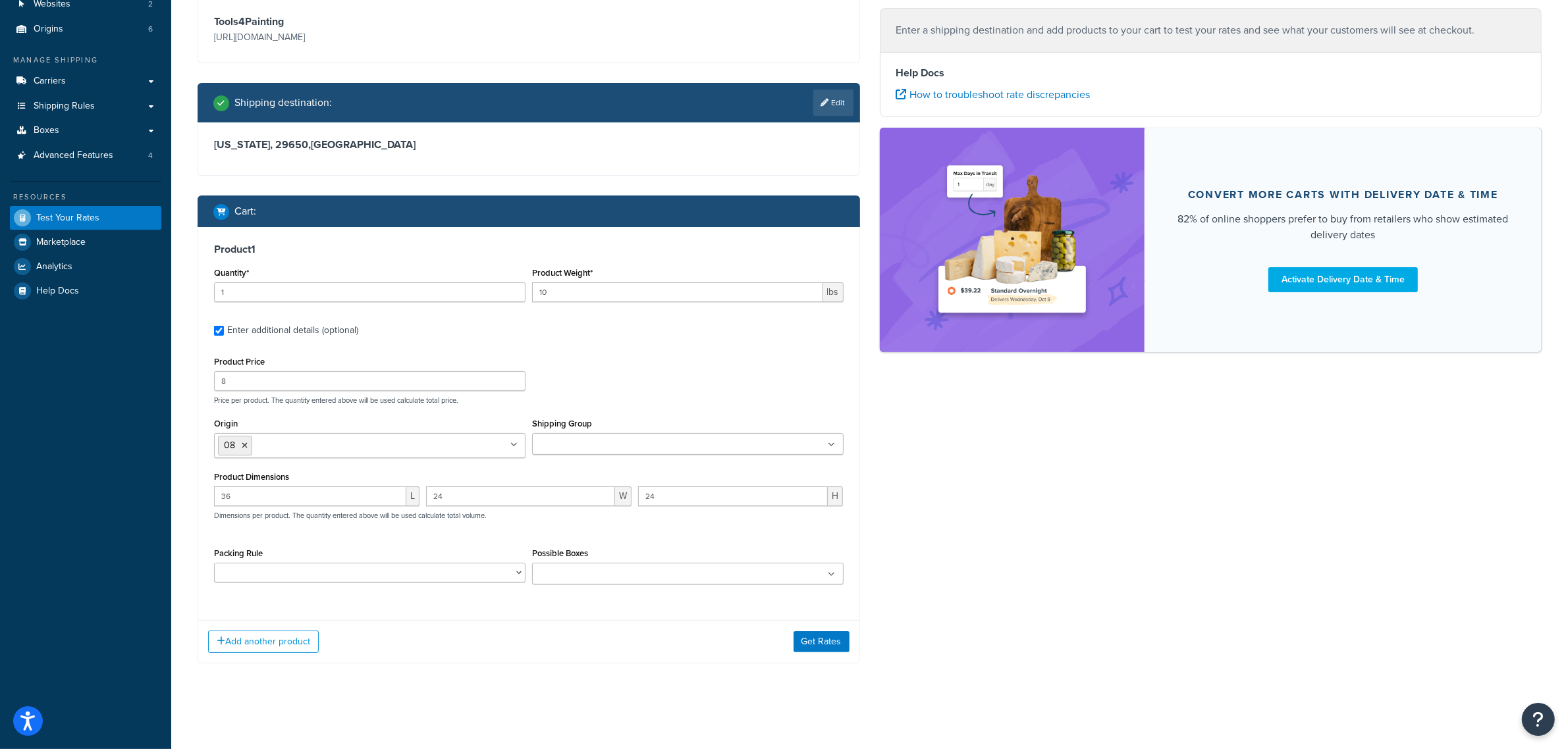
click at [647, 436] on ul at bounding box center [688, 444] width 312 height 22
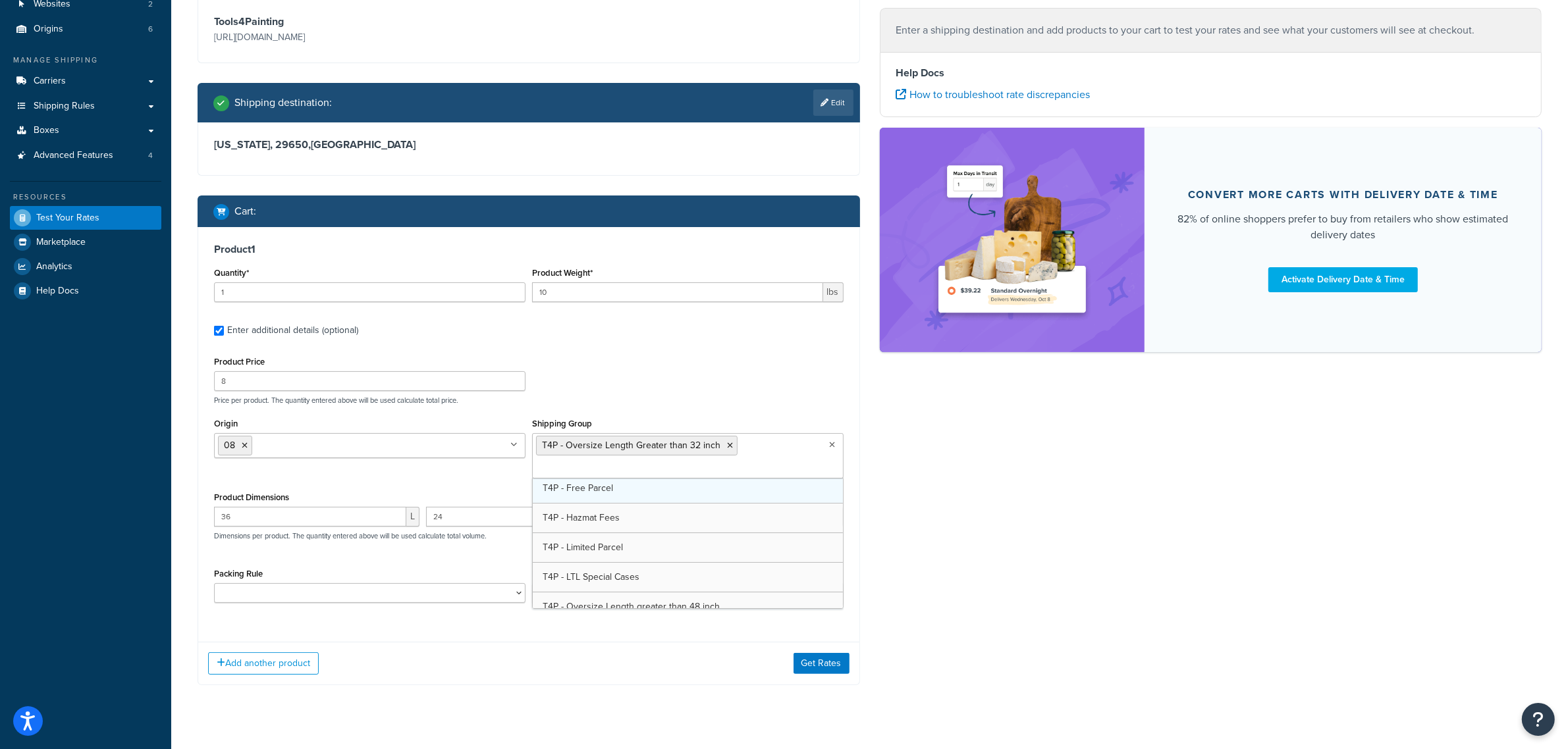
scroll to position [471, 0]
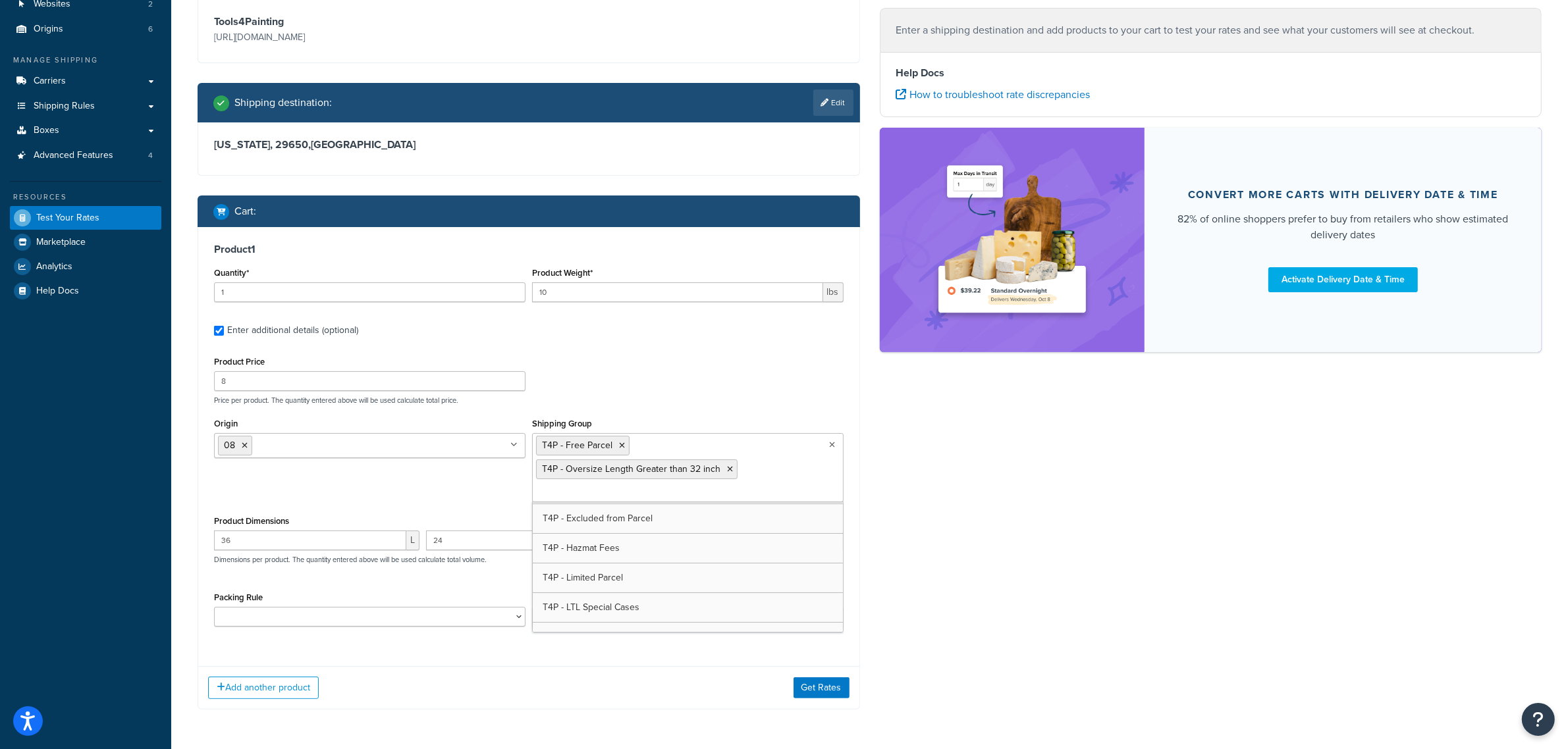
drag, startPoint x: 448, startPoint y: 509, endPoint x: 472, endPoint y: 555, distance: 51.9
click at [448, 509] on div "Origin 08 01 09 14 7T EJ Welch Shipping Group T4P - Free Parcel T4P - Oversize …" at bounding box center [528, 464] width 636 height 98
click at [506, 620] on select "Extension Poles Pack According to Box Rules Test pack 448235" at bounding box center [369, 617] width 312 height 20
select select "86330"
click at [214, 609] on select "Extension Poles Pack According to Box Rules Test pack 448235" at bounding box center [369, 617] width 312 height 20
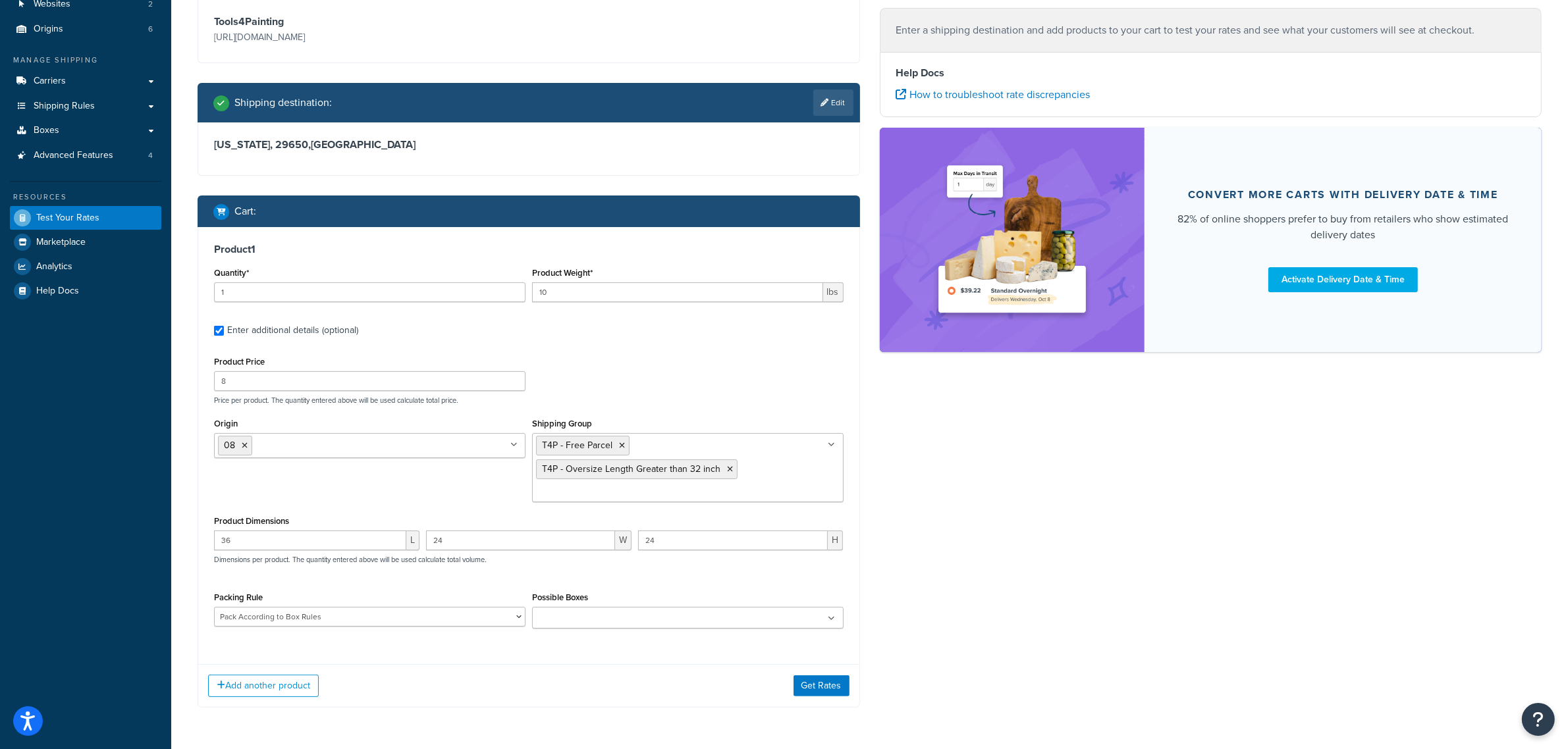
click at [580, 628] on ul at bounding box center [688, 618] width 312 height 22
click at [917, 629] on div "Ecommerce store : Edit Tools4Painting https://www.tools4painting.com Shipping d…" at bounding box center [869, 343] width 1364 height 767
click at [831, 686] on button "Get Rates" at bounding box center [821, 686] width 56 height 21
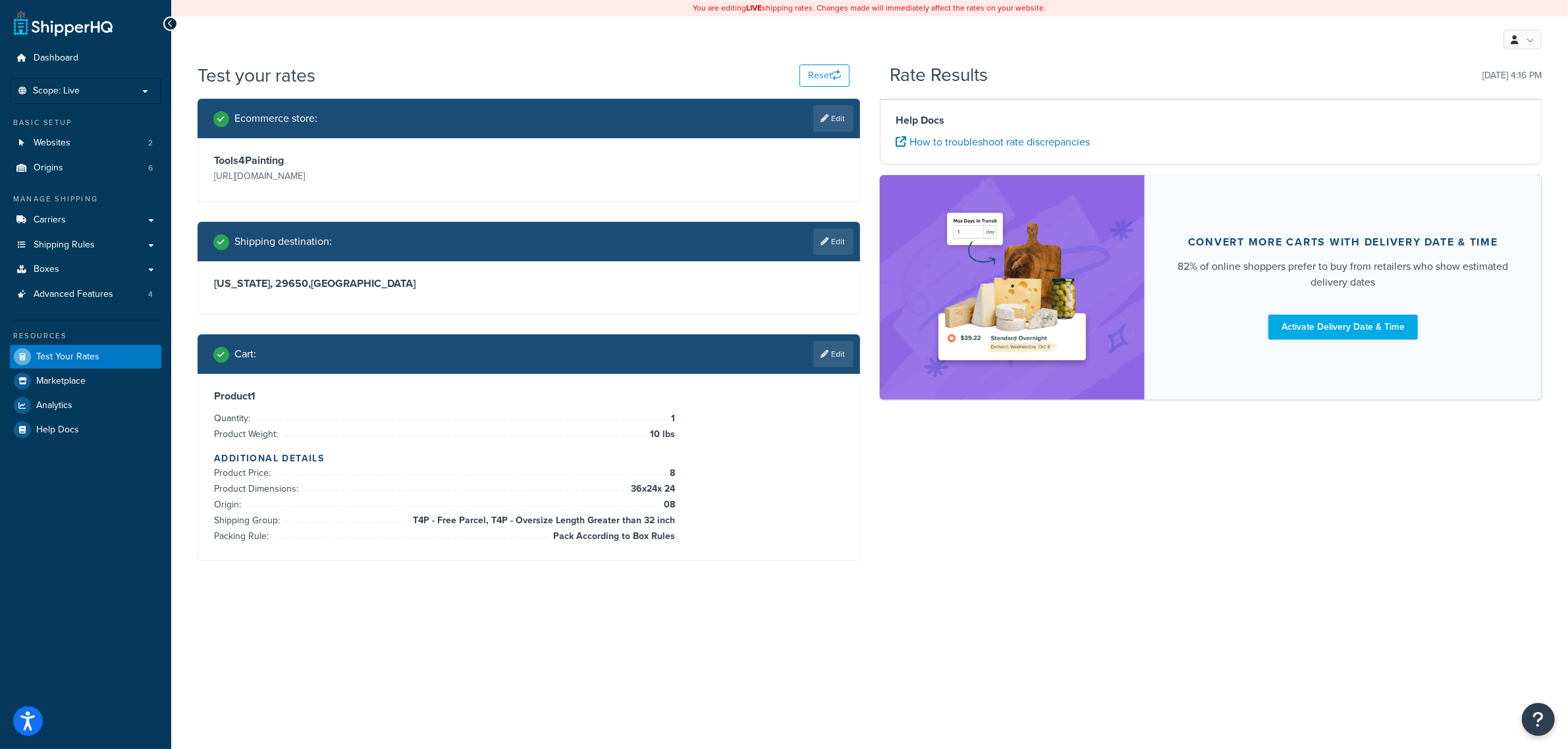
scroll to position [0, 0]
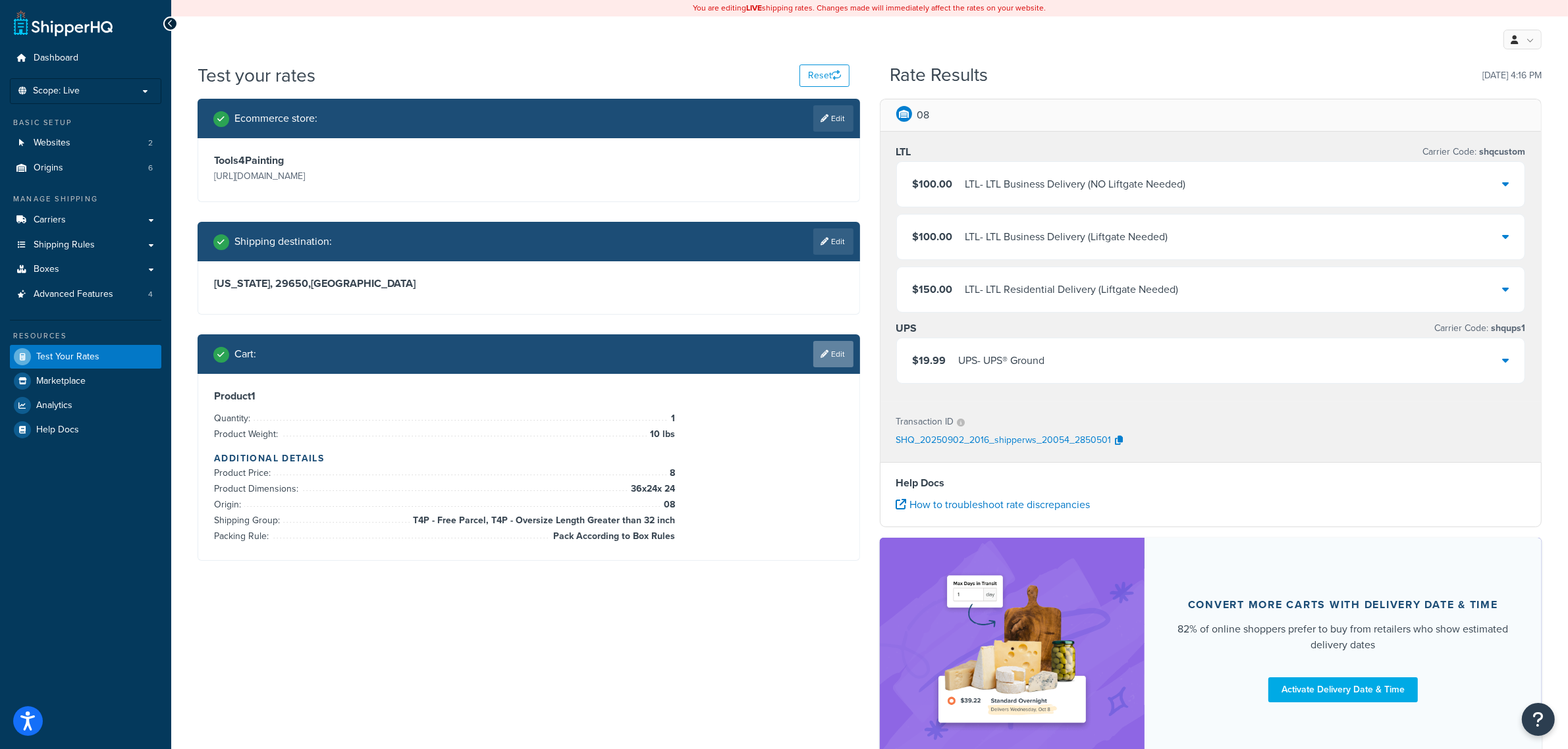
click at [819, 360] on link "Edit" at bounding box center [833, 353] width 40 height 26
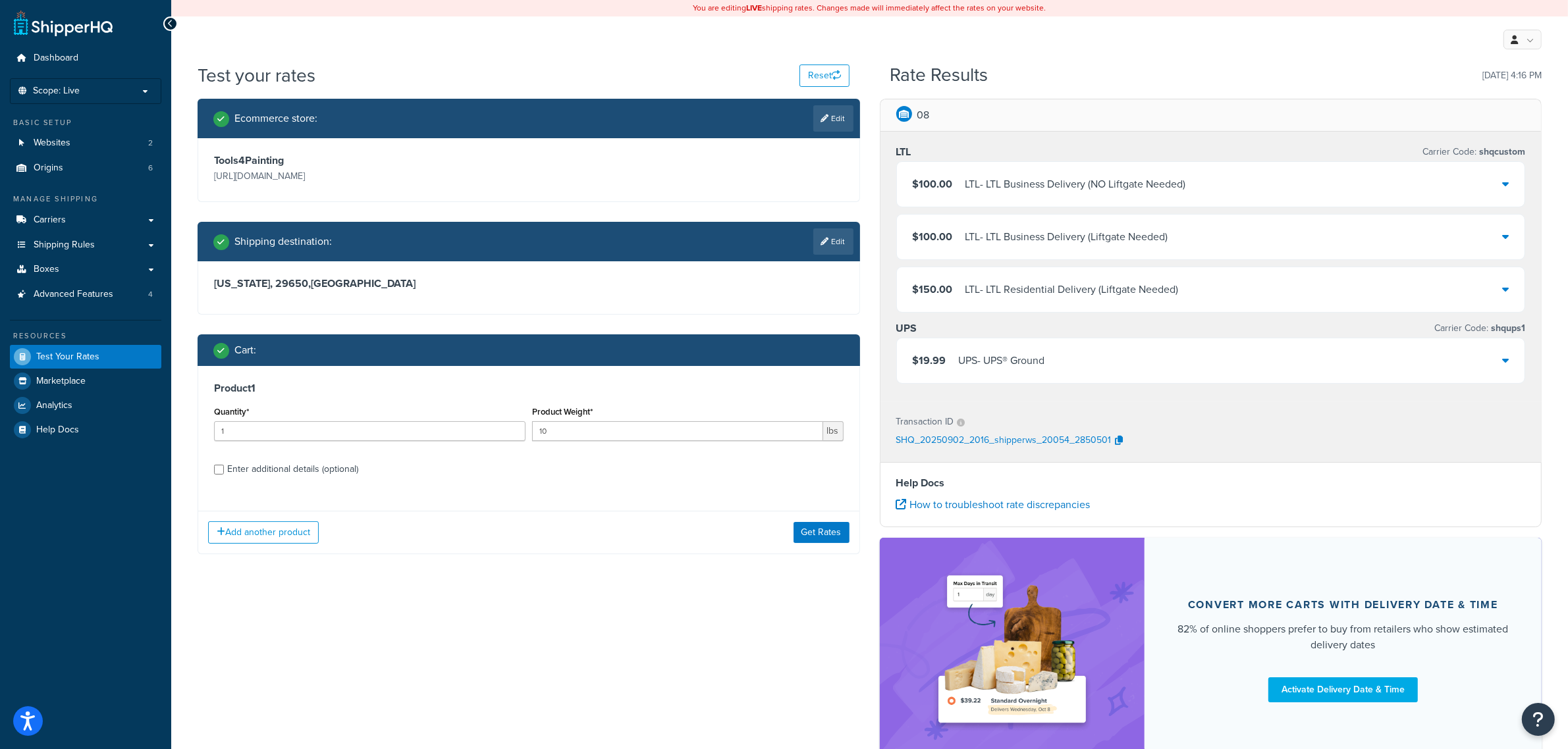
click at [317, 475] on div "Enter additional details (optional)" at bounding box center [293, 469] width 131 height 18
click at [224, 475] on input "Enter additional details (optional)" at bounding box center [218, 469] width 10 height 10
checkbox input "true"
select select "86330"
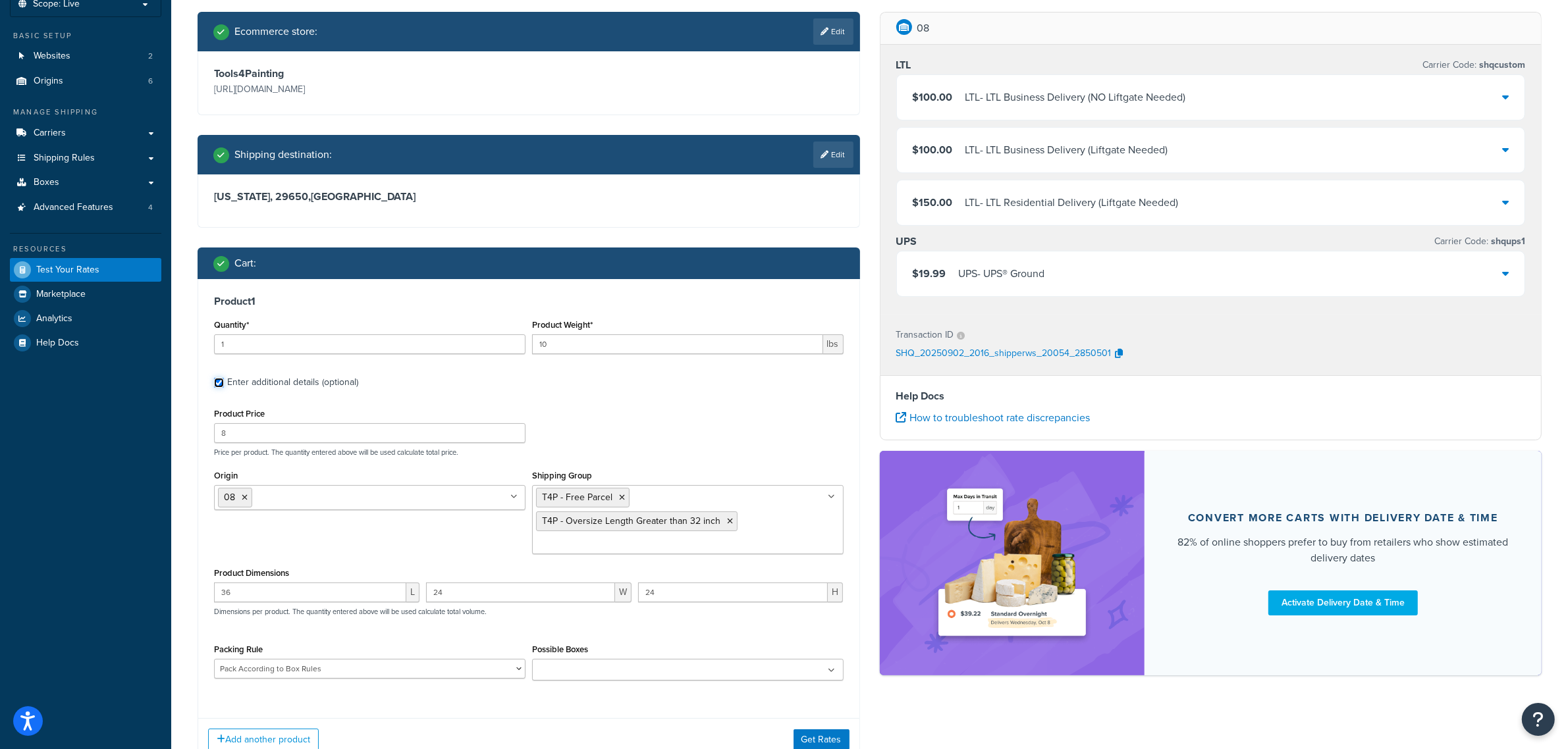
scroll to position [94, 0]
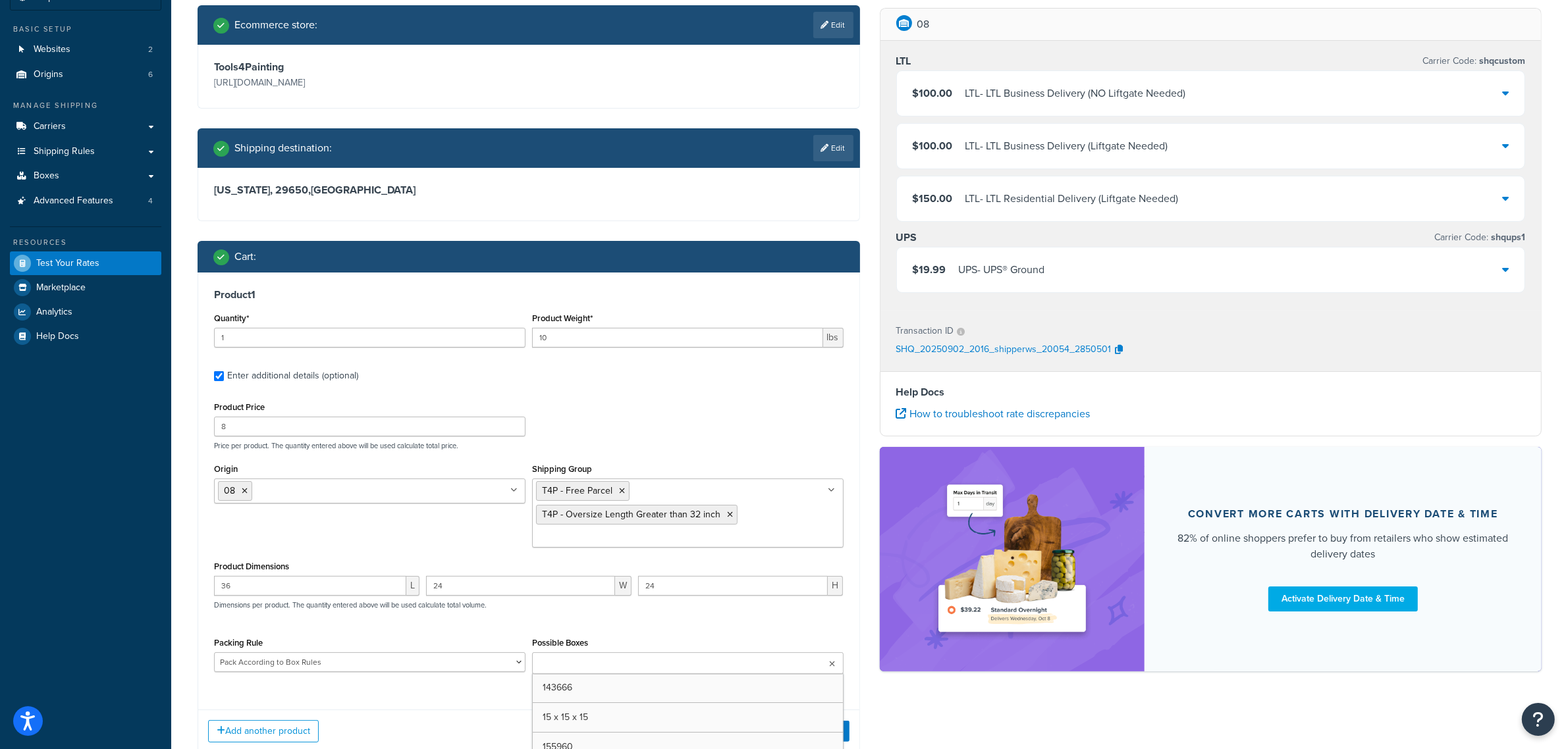
click at [669, 662] on ul at bounding box center [688, 663] width 312 height 22
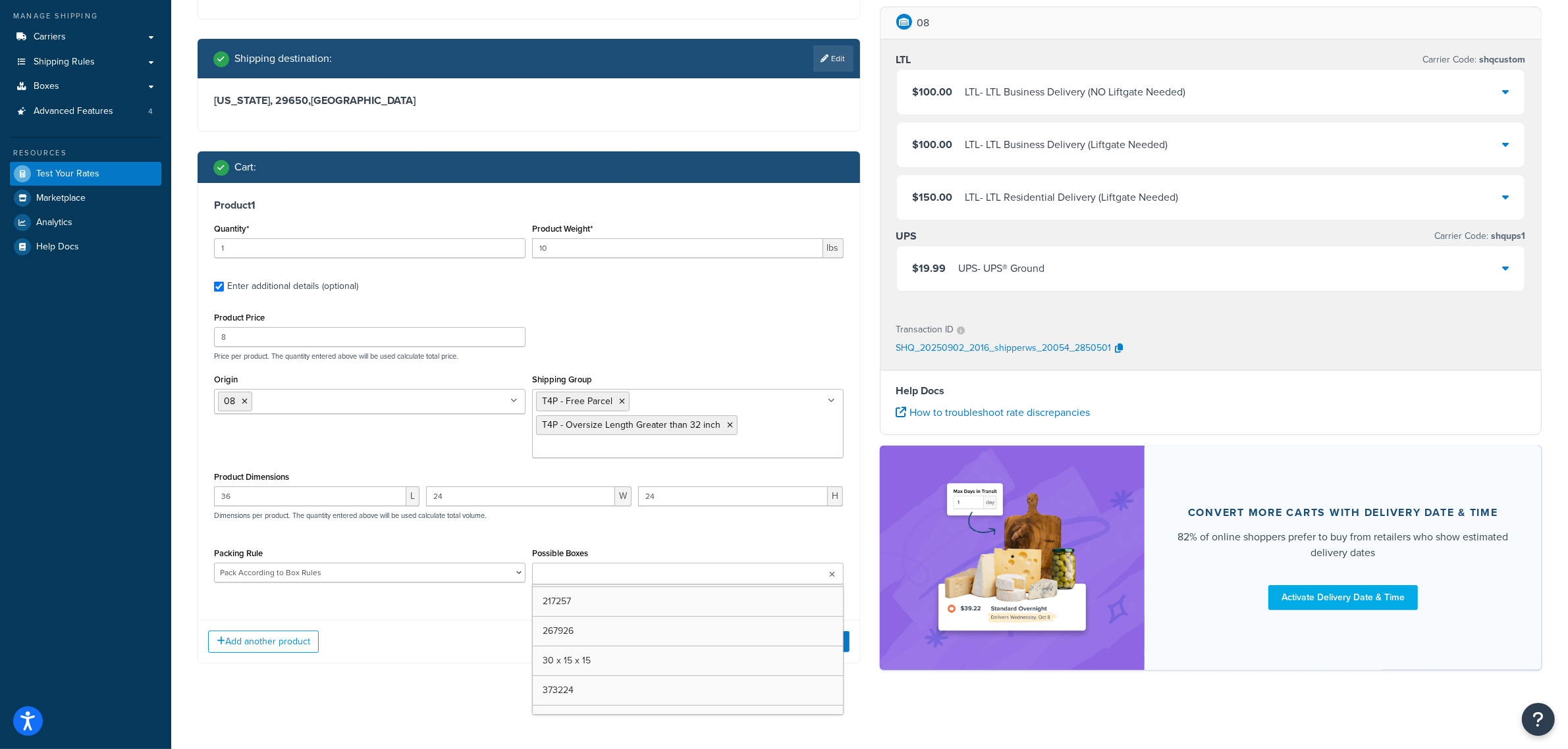
scroll to position [660, 0]
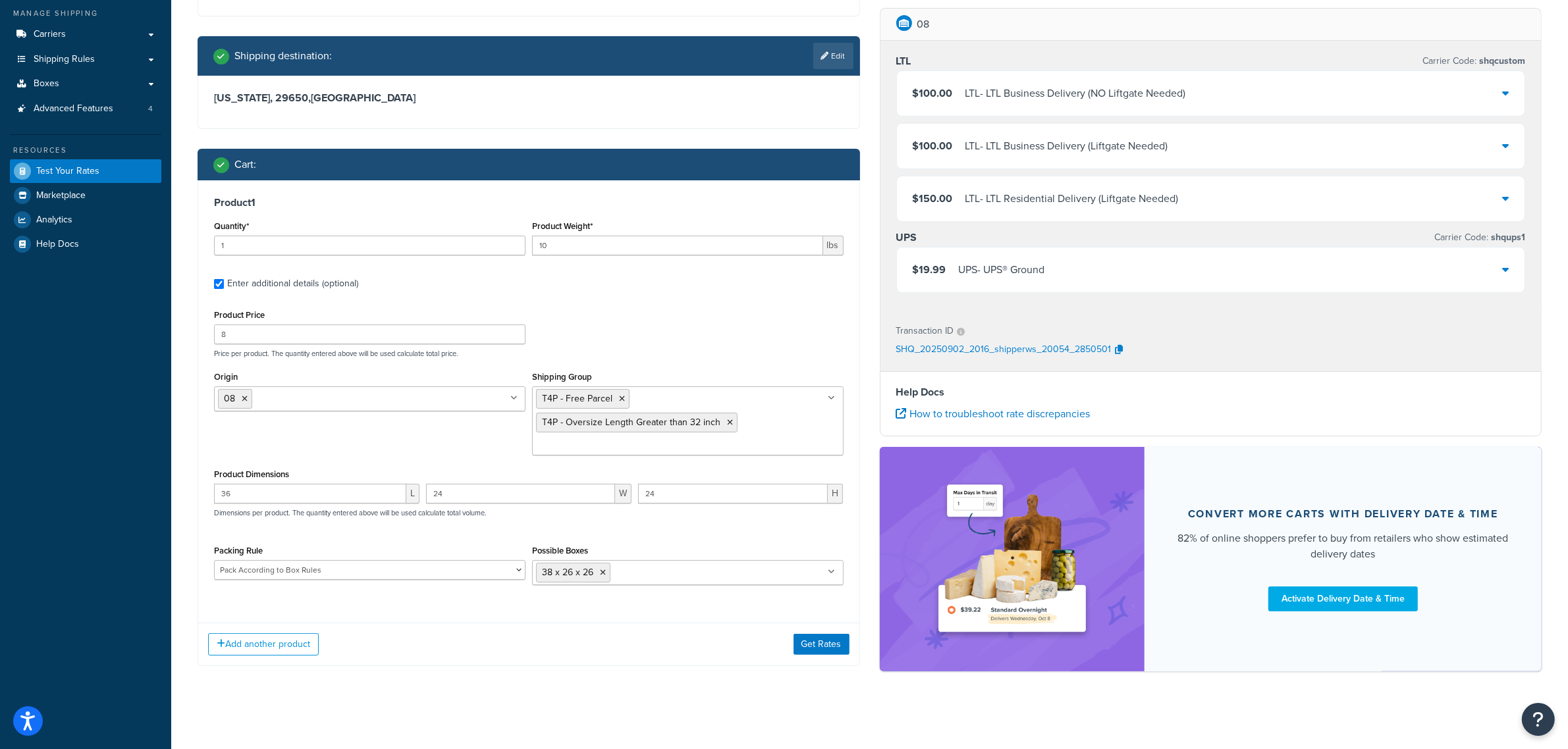
click at [880, 687] on div "Test your rates Reset Rate Results 09/02/2025, 4:16 PM Ecommerce store : Edit T…" at bounding box center [869, 298] width 1397 height 842
click at [808, 643] on button "Get Rates" at bounding box center [821, 644] width 56 height 21
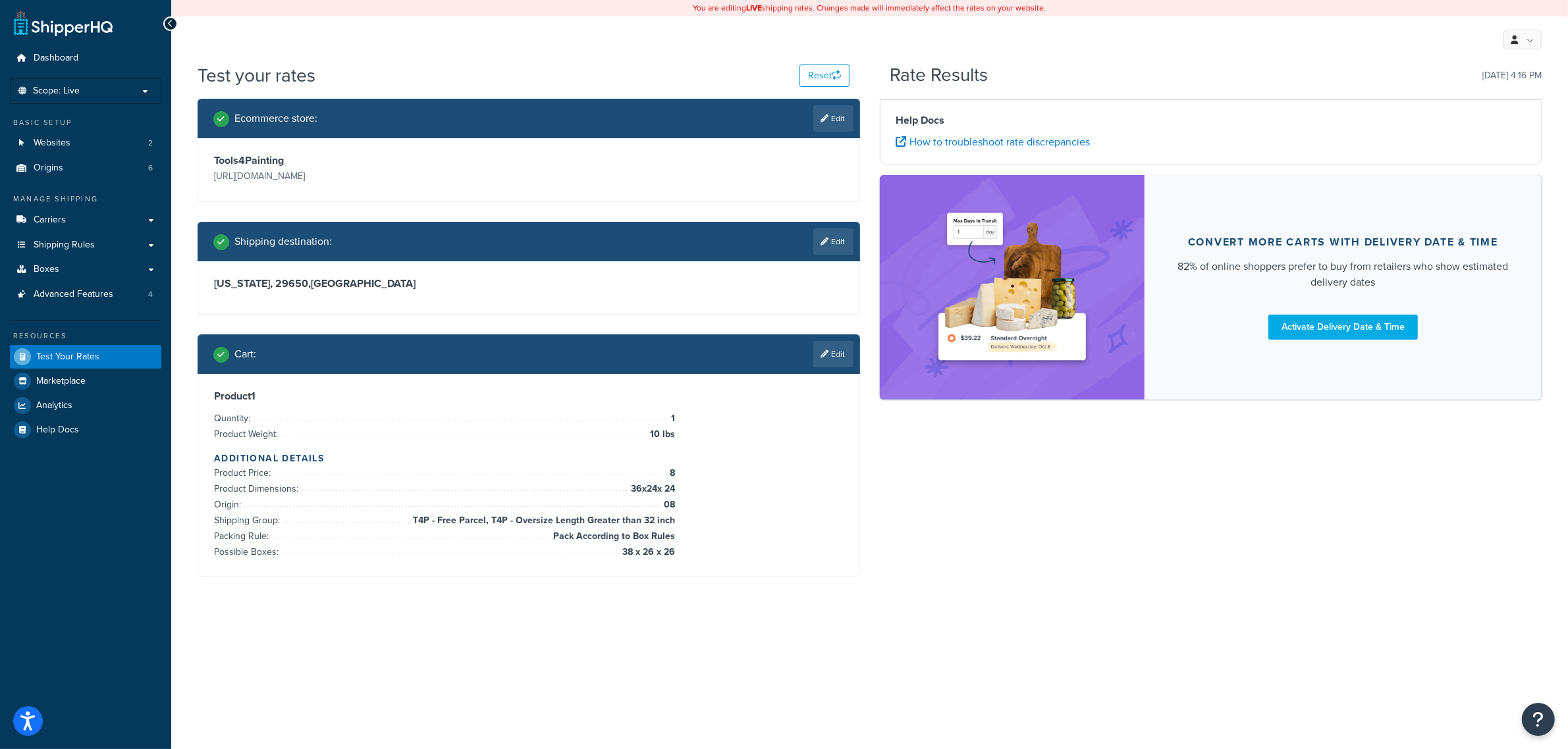
scroll to position [0, 0]
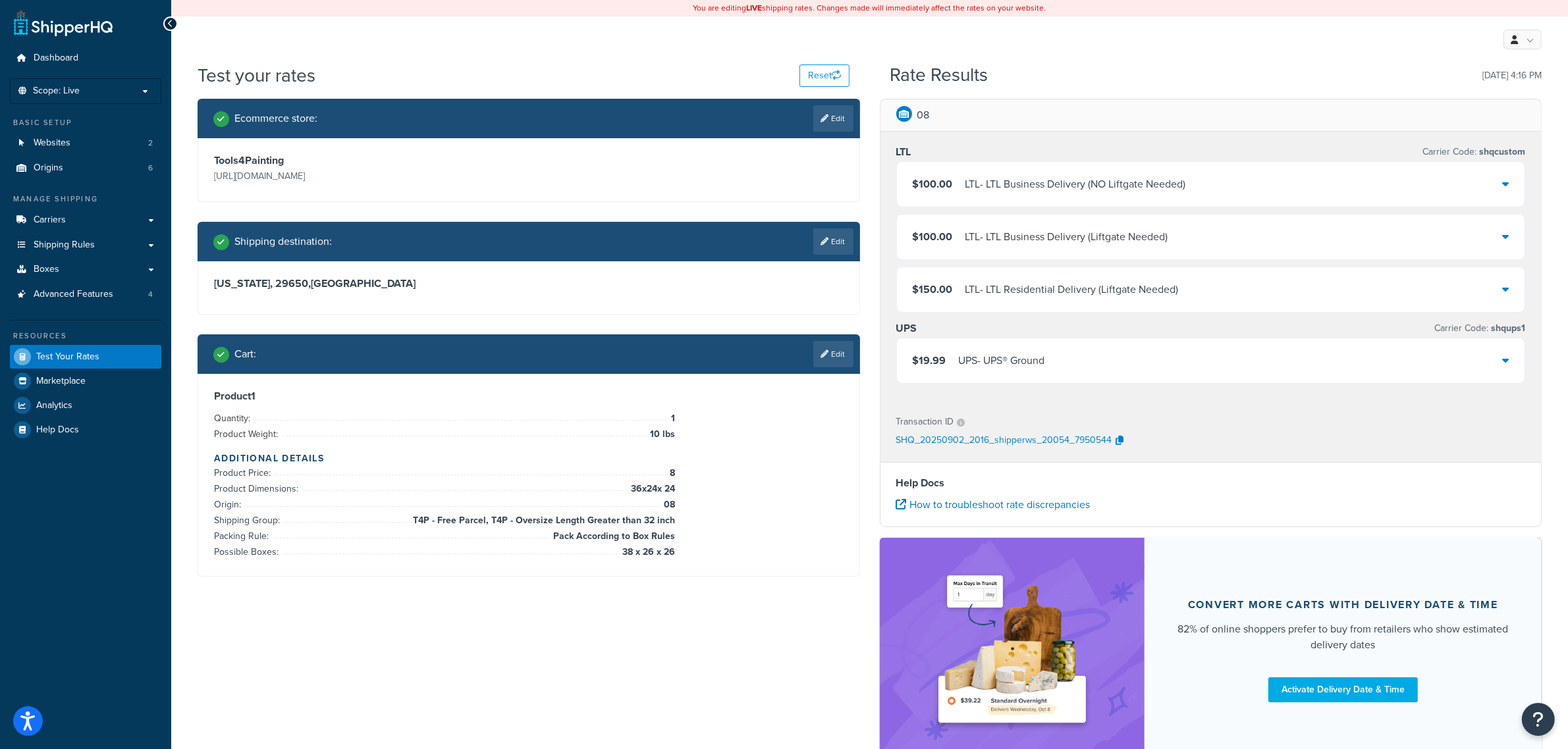
click at [1173, 383] on div "$19.99 UPS - UPS® Ground" at bounding box center [1211, 360] width 628 height 45
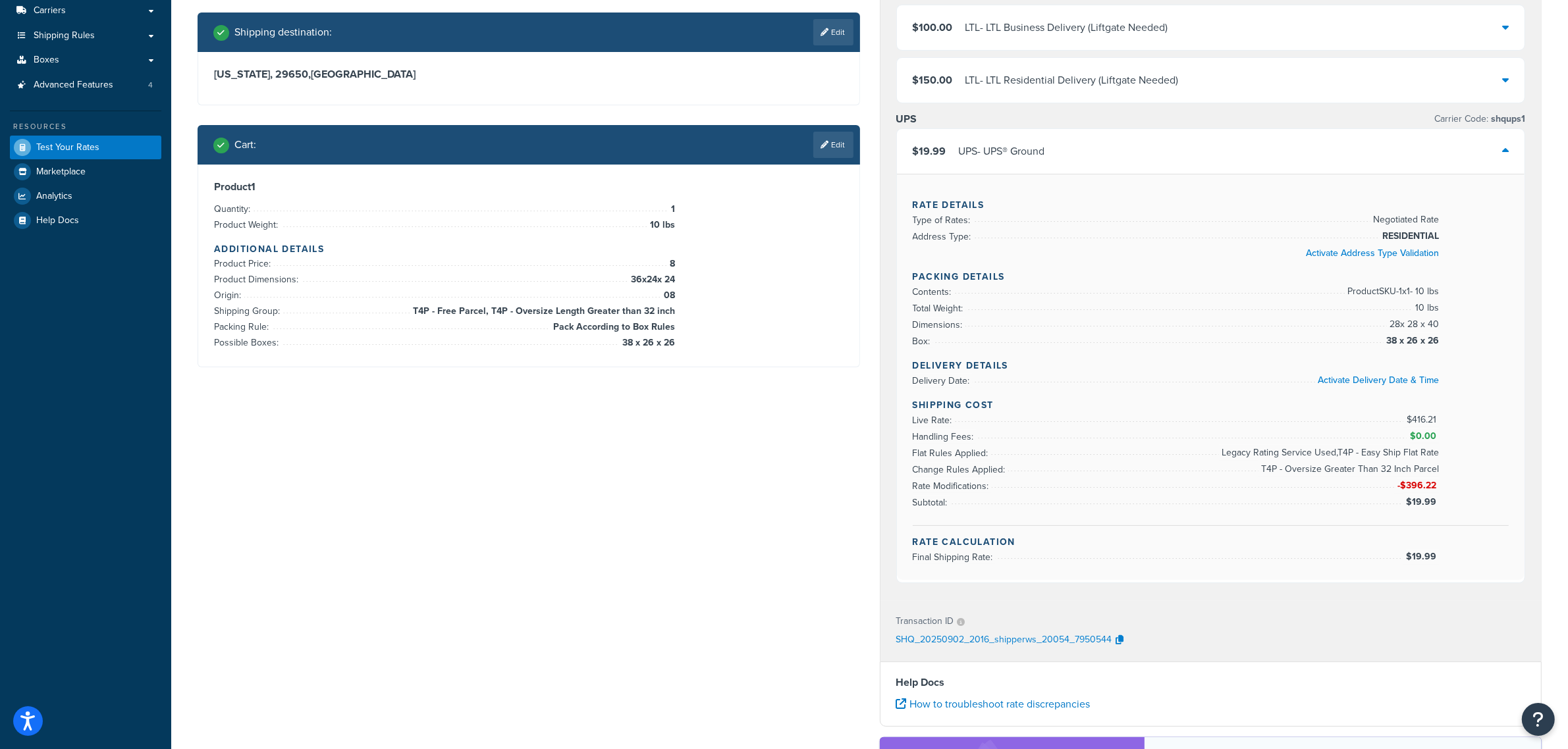
scroll to position [247, 0]
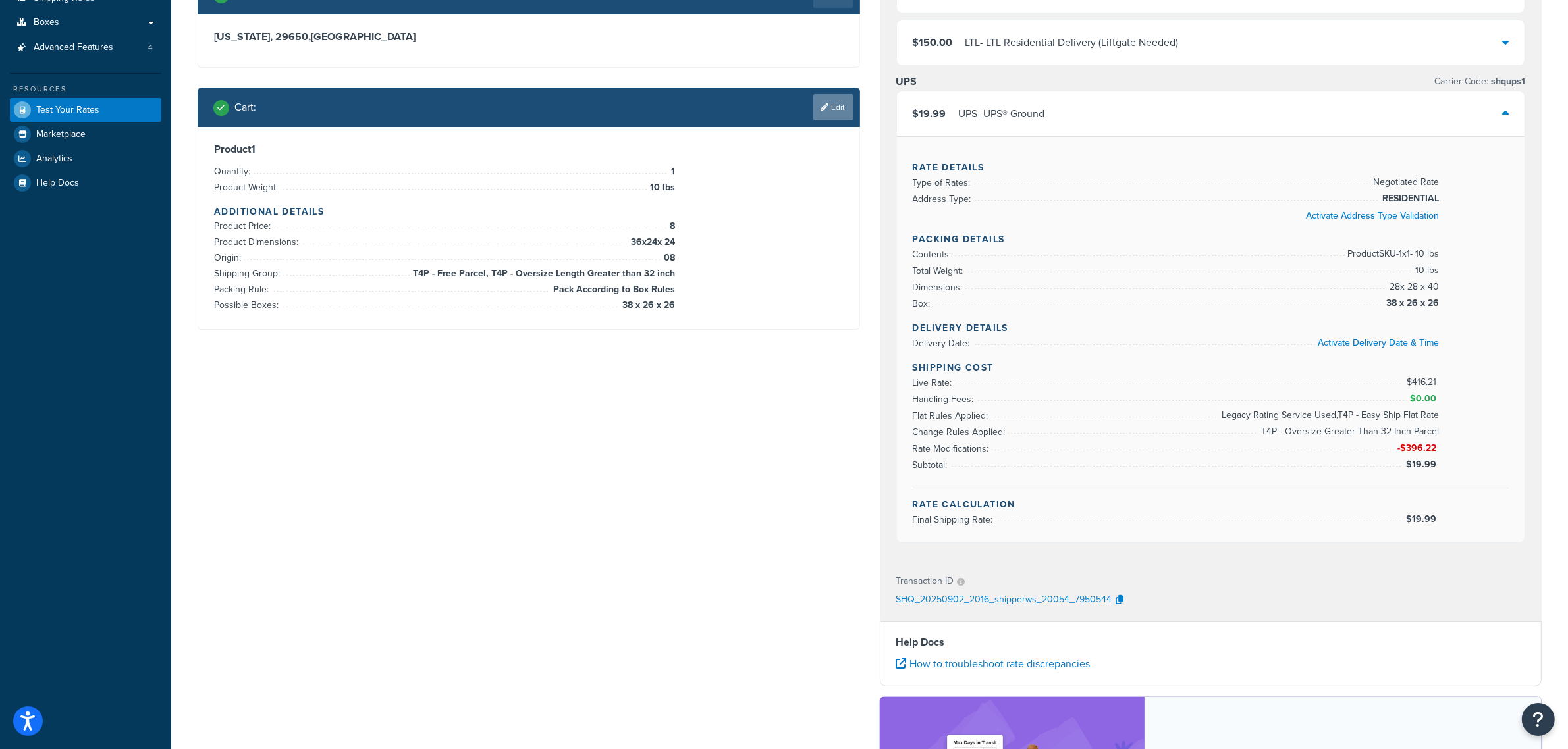
click at [814, 114] on link "Edit" at bounding box center [833, 106] width 40 height 26
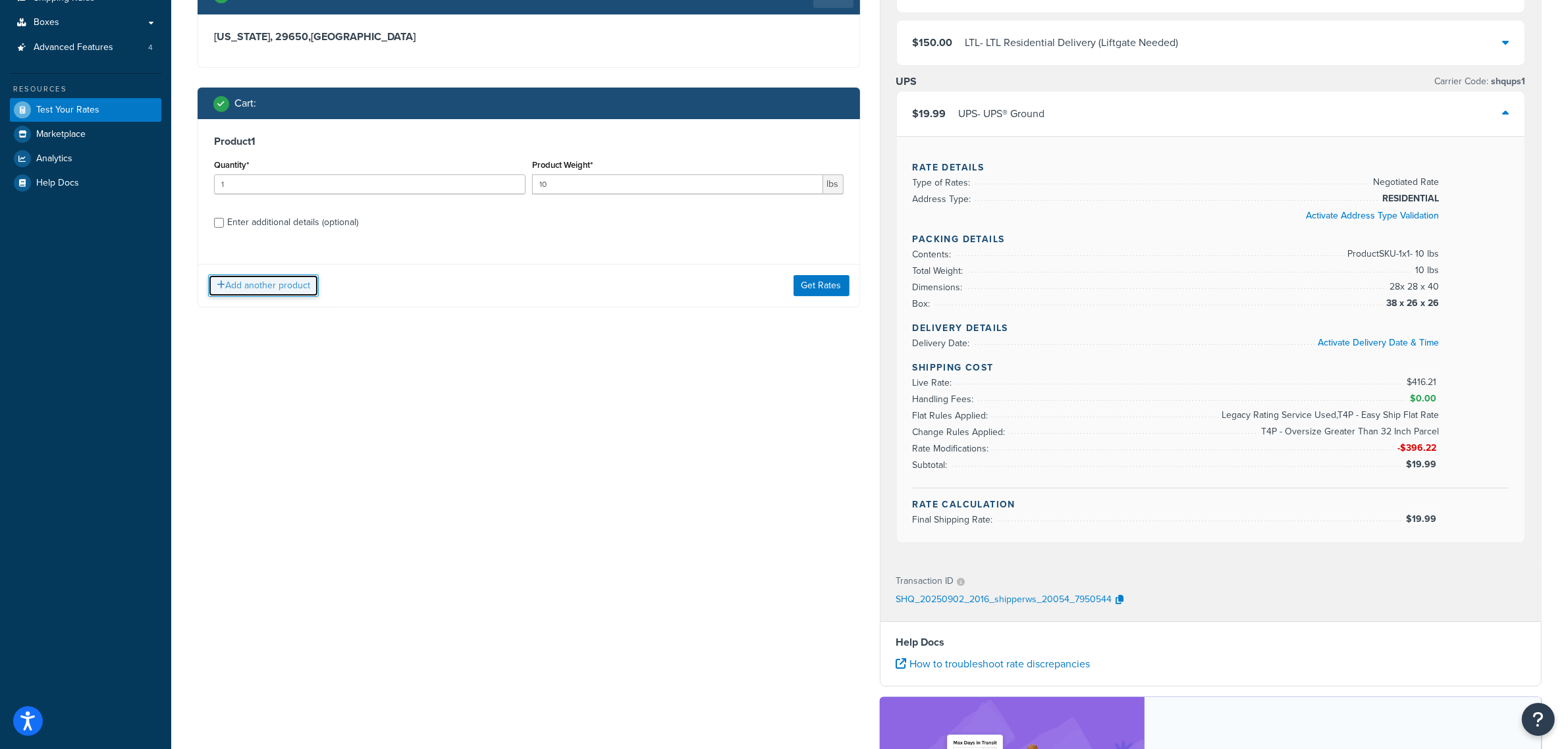
click at [306, 292] on button "Add another product" at bounding box center [263, 285] width 110 height 22
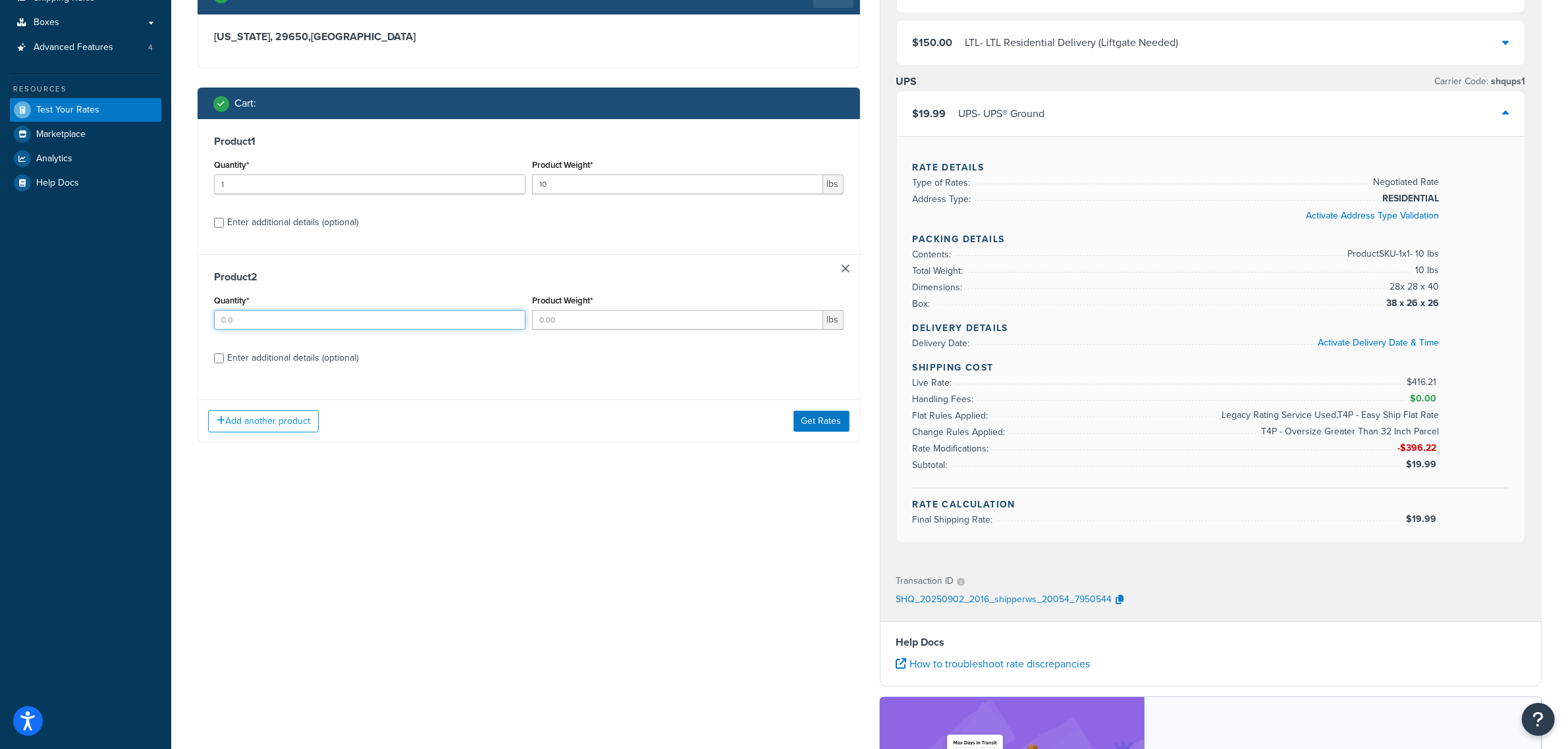
click at [330, 325] on input "Quantity*" at bounding box center [369, 319] width 312 height 20
type input "1"
type input "10"
click at [350, 361] on div "Enter additional details (optional)" at bounding box center [293, 357] width 131 height 18
click at [224, 361] on input "Enter additional details (optional)" at bounding box center [218, 358] width 10 height 10
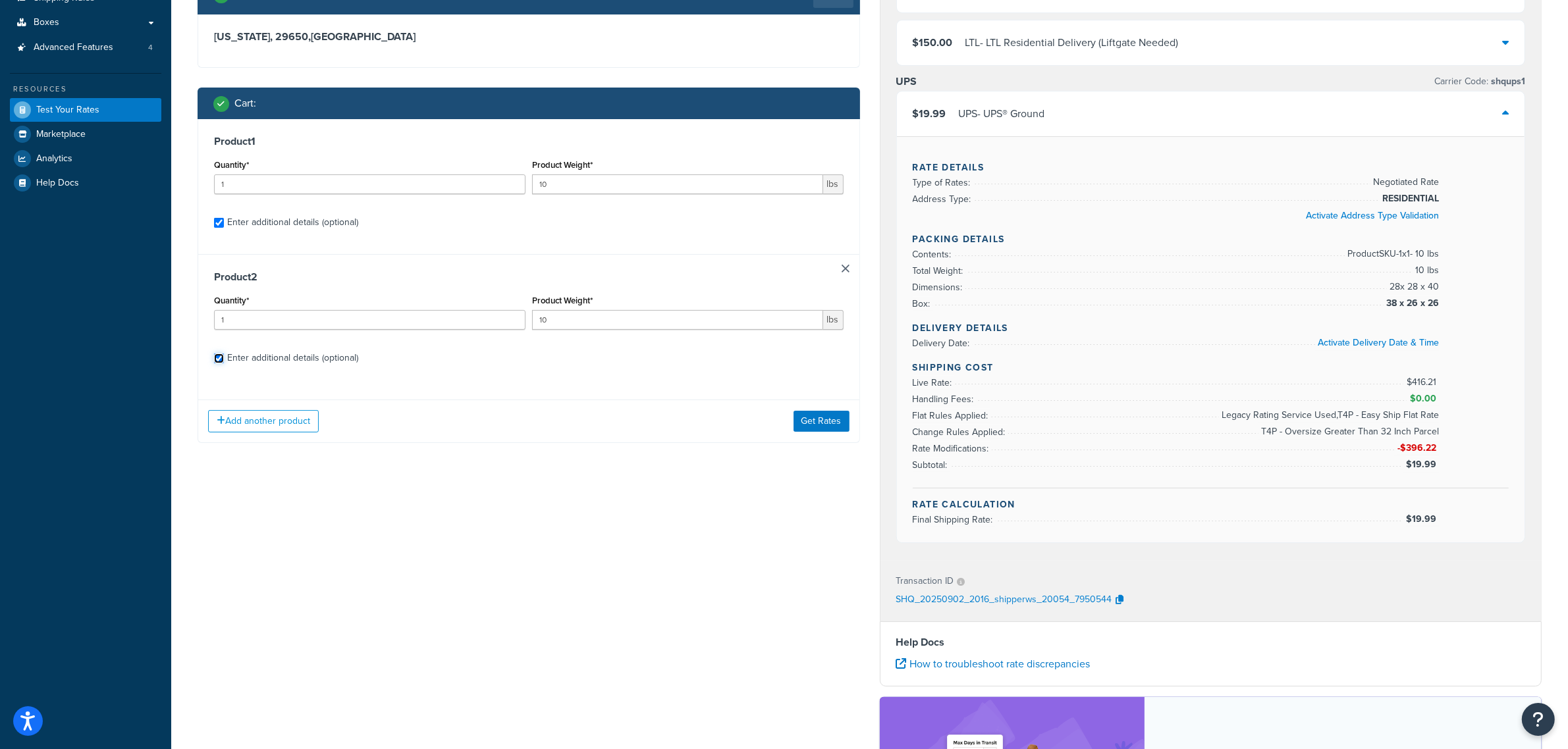
checkbox input "true"
select select "86330"
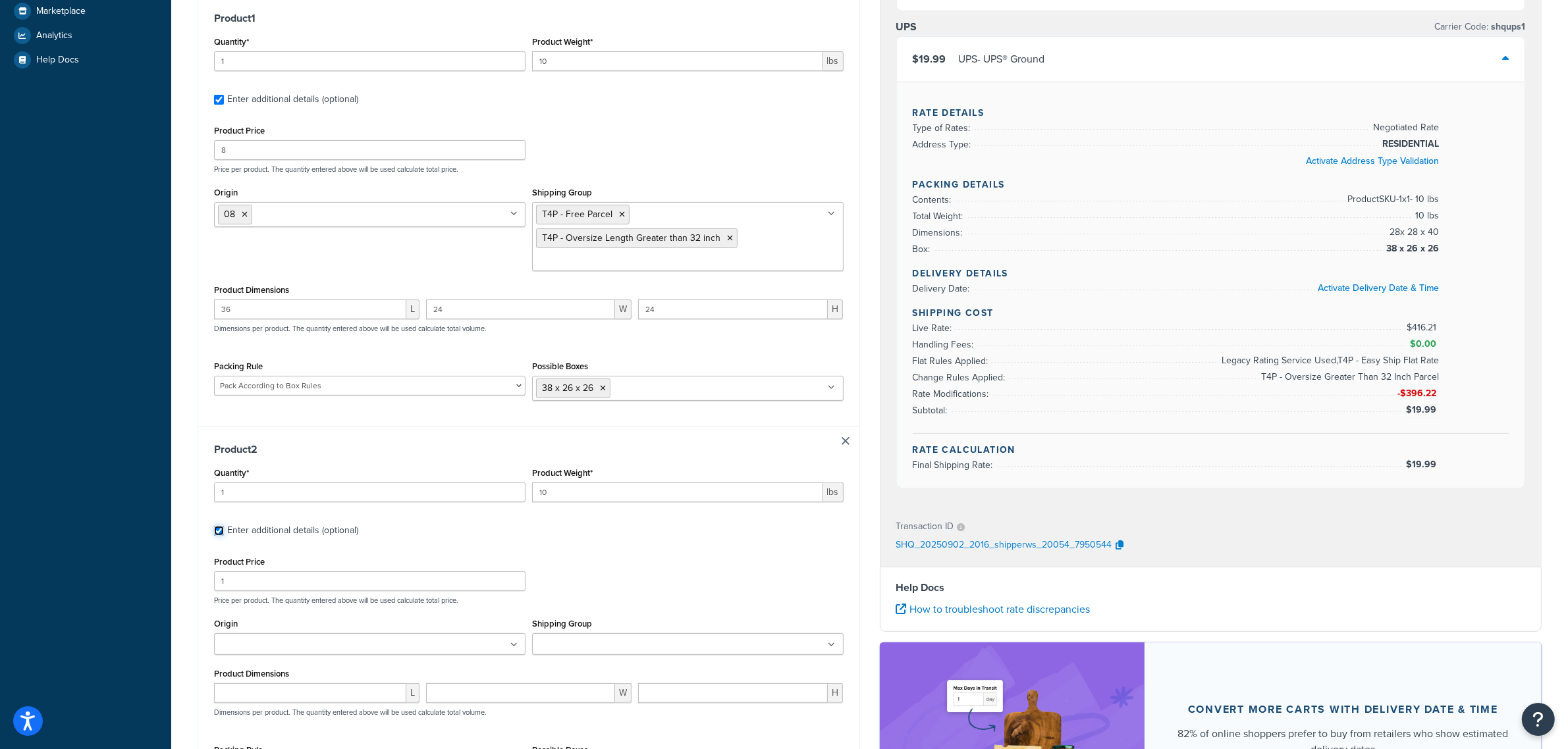
scroll to position [412, 0]
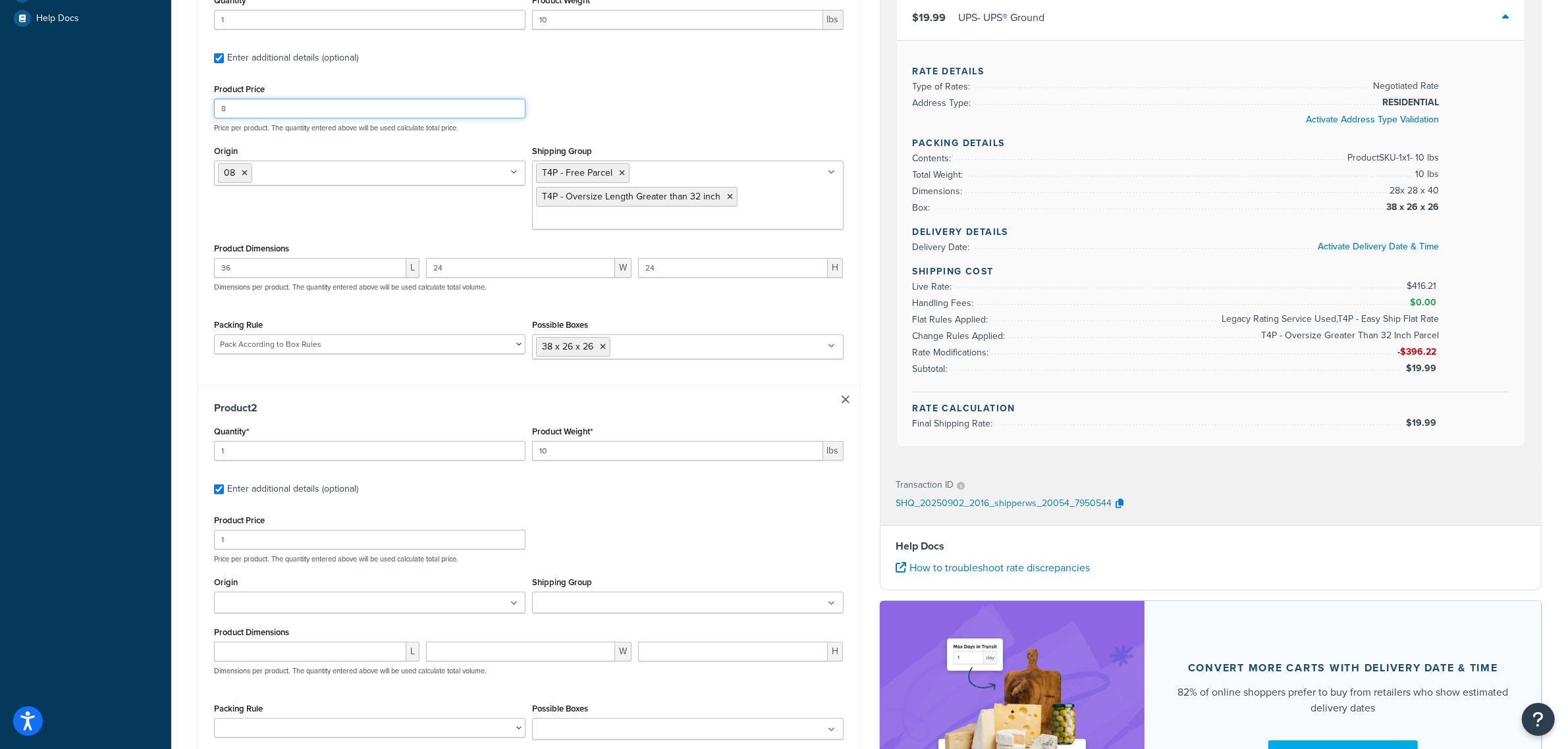
drag, startPoint x: 233, startPoint y: 103, endPoint x: 206, endPoint y: 117, distance: 30.4
click at [206, 117] on div "Product 1 Quantity* 1 Product Weight* 10 lbs Enter additional details (optional…" at bounding box center [528, 170] width 661 height 430
type input "50"
drag, startPoint x: 226, startPoint y: 535, endPoint x: 170, endPoint y: 532, distance: 56.1
click at [170, 532] on div "Dashboard Scope: Live Basic Setup Websites 2 Origins 6 Manage Shipping Carriers…" at bounding box center [784, 246] width 1568 height 1316
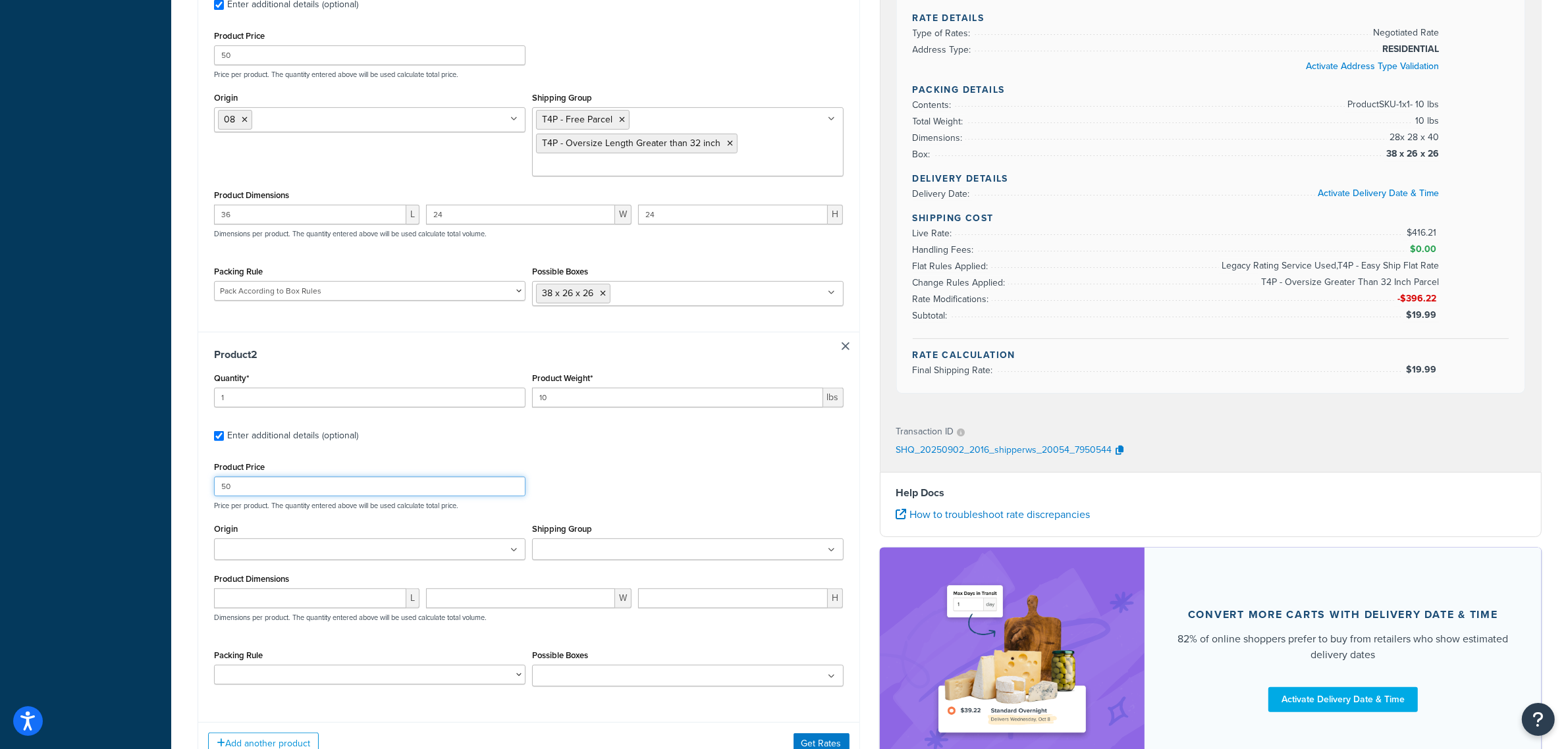
scroll to position [494, 0]
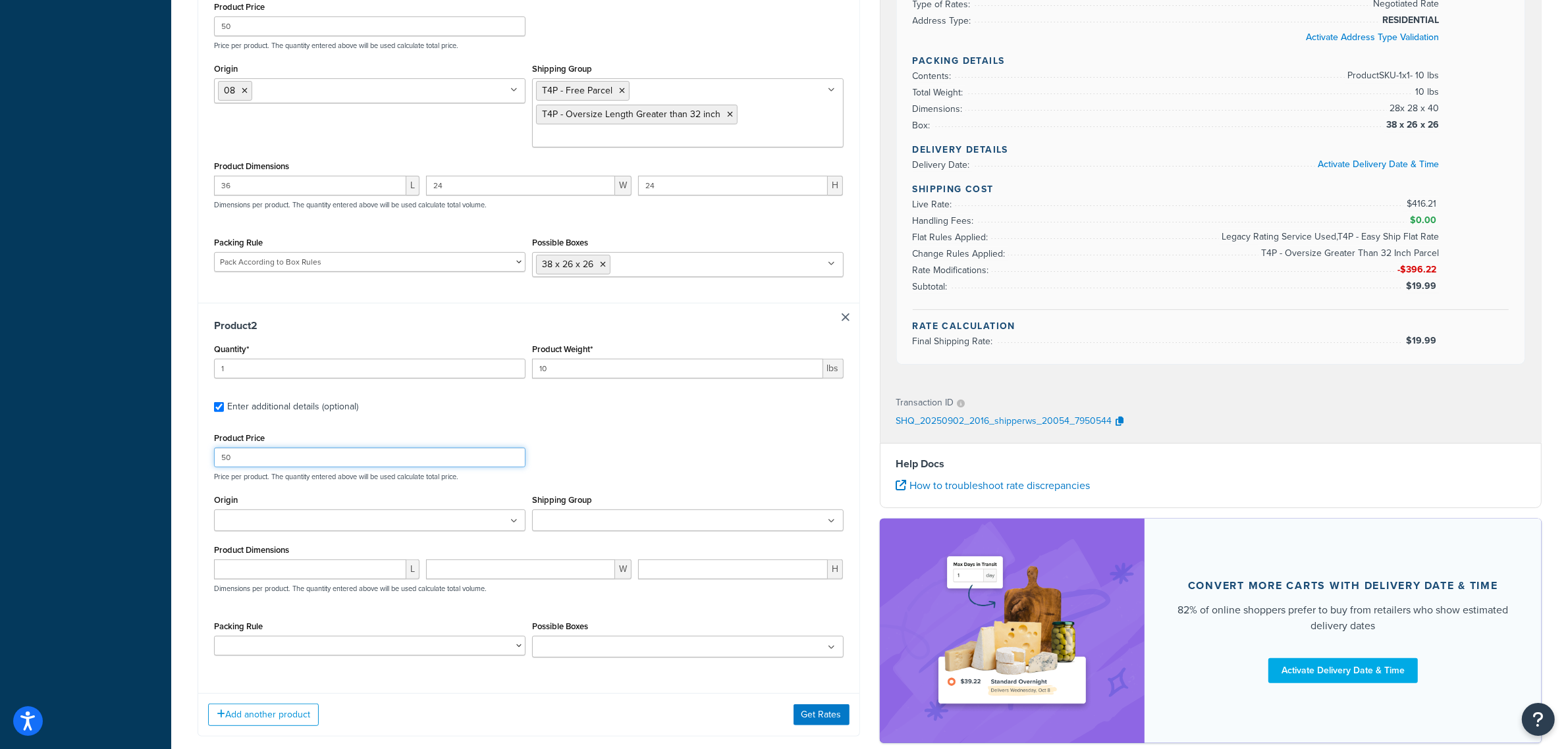
type input "50"
click at [353, 528] on ul at bounding box center [369, 520] width 312 height 22
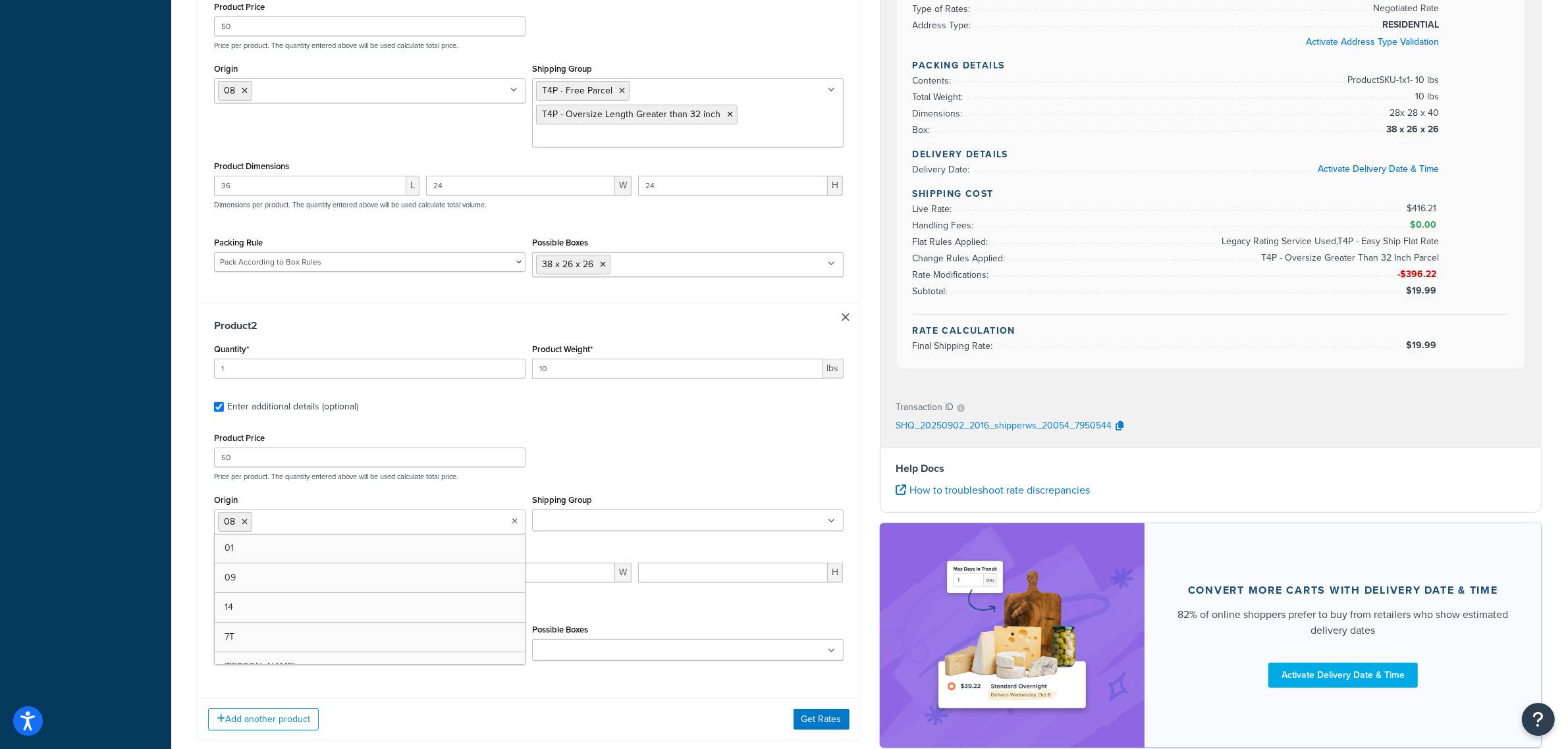
click at [642, 507] on div "Shipping Group T4F - Charge Parcel + Surcharge T4F - Exclude Expedited Shipping…" at bounding box center [688, 511] width 312 height 40
click at [640, 527] on ul at bounding box center [688, 520] width 312 height 22
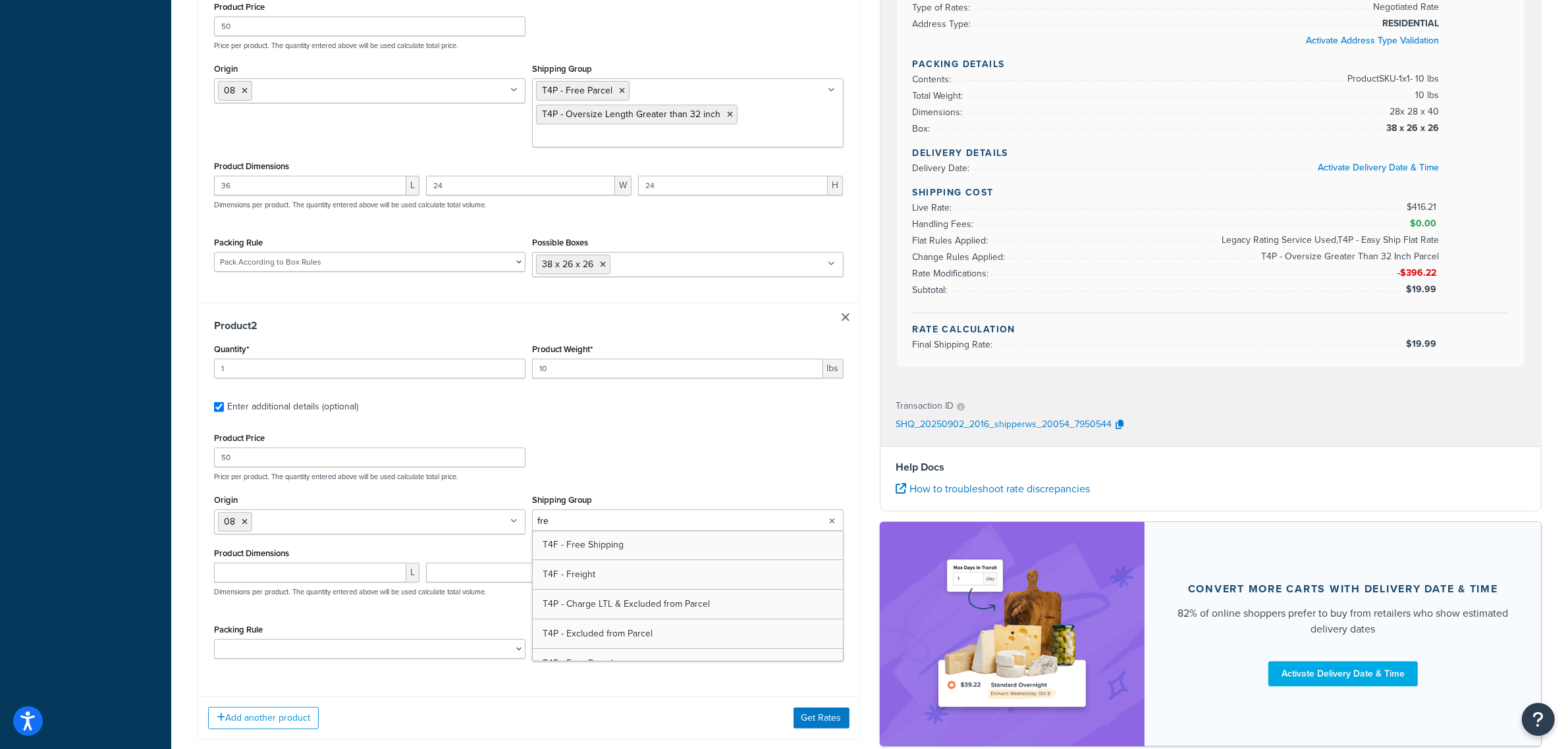
type input "free"
type input "48"
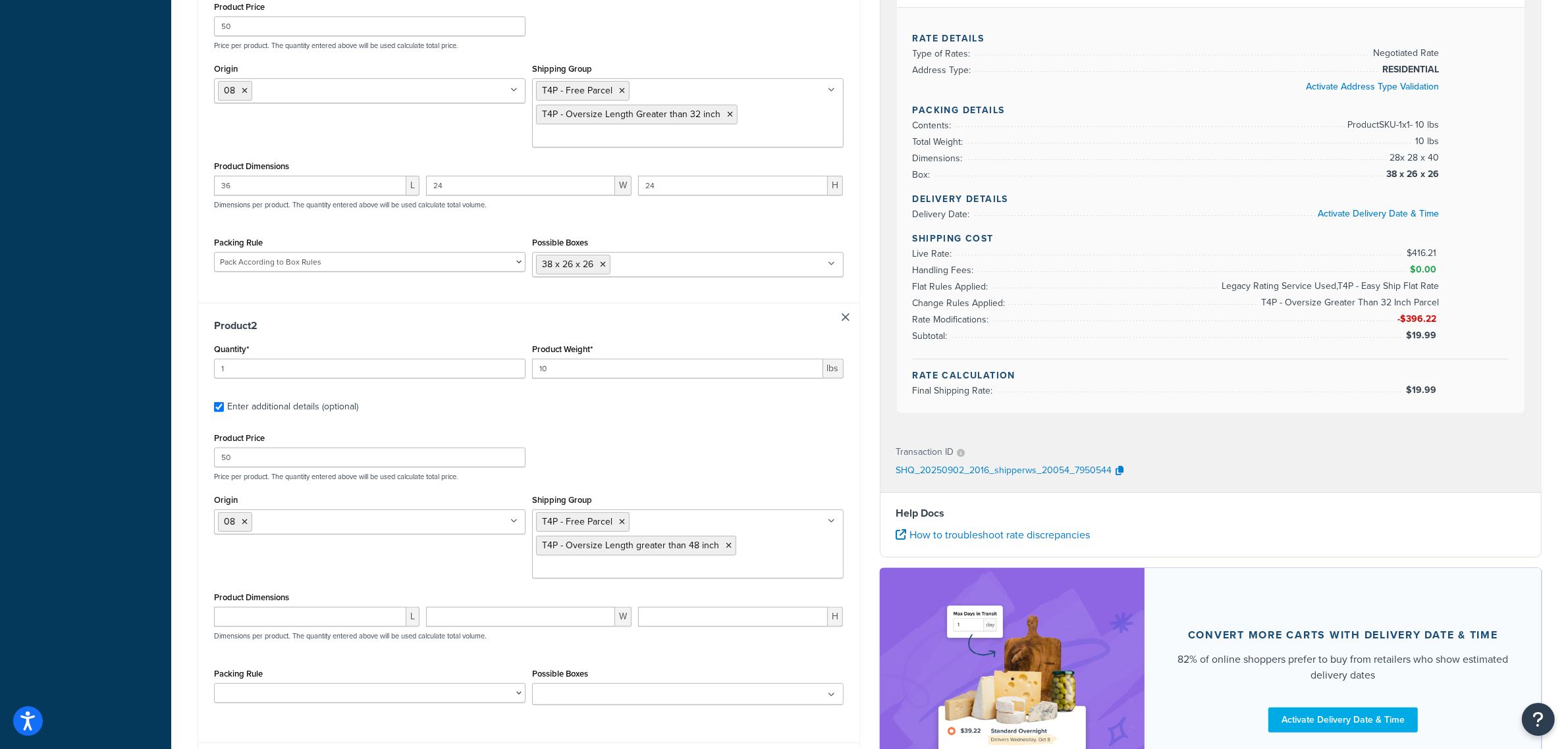
click at [371, 571] on div "Origin 08 01 09 14 7T EJ Welch Shipping Group T4P - Free Parcel T4P - Oversize …" at bounding box center [528, 540] width 636 height 98
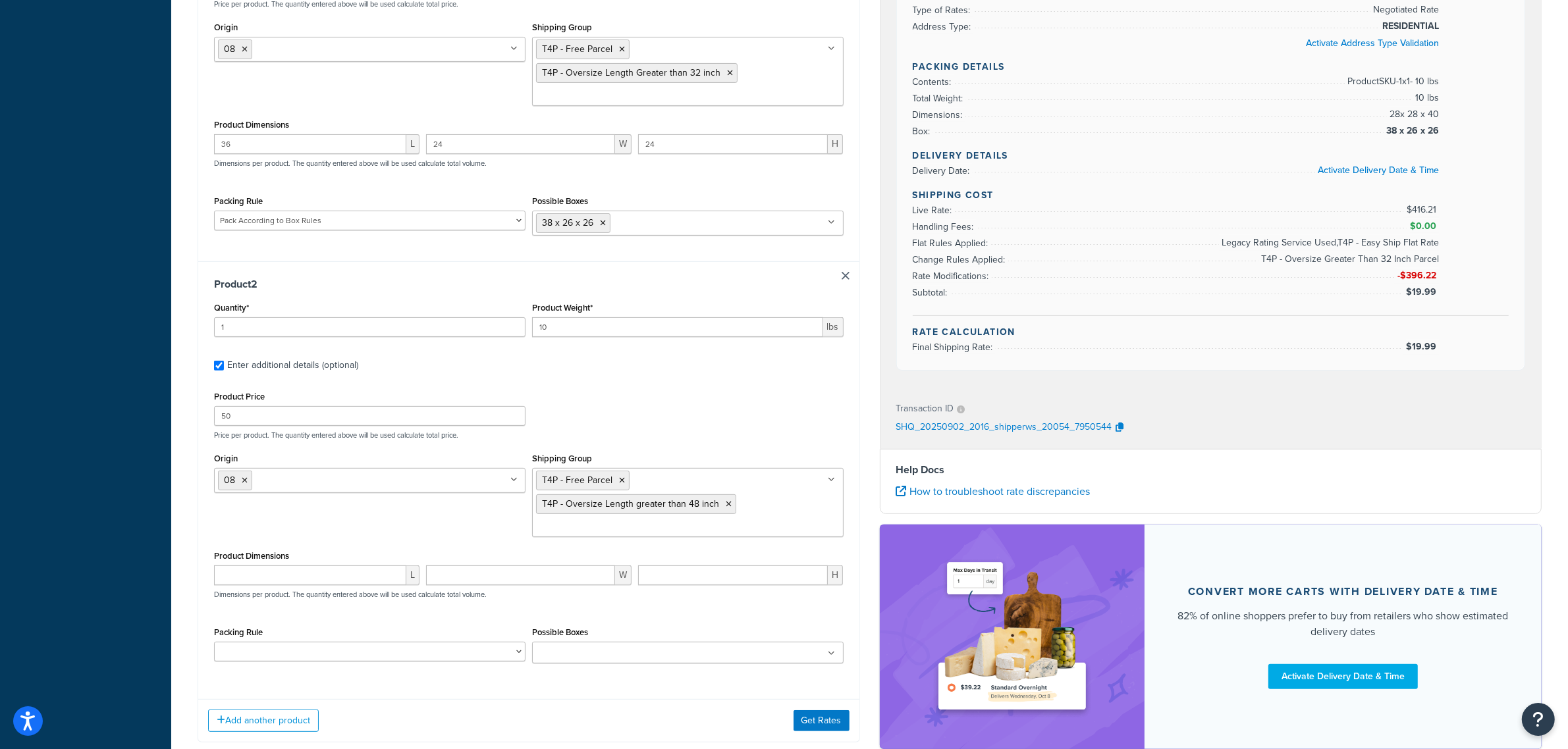
scroll to position [576, 0]
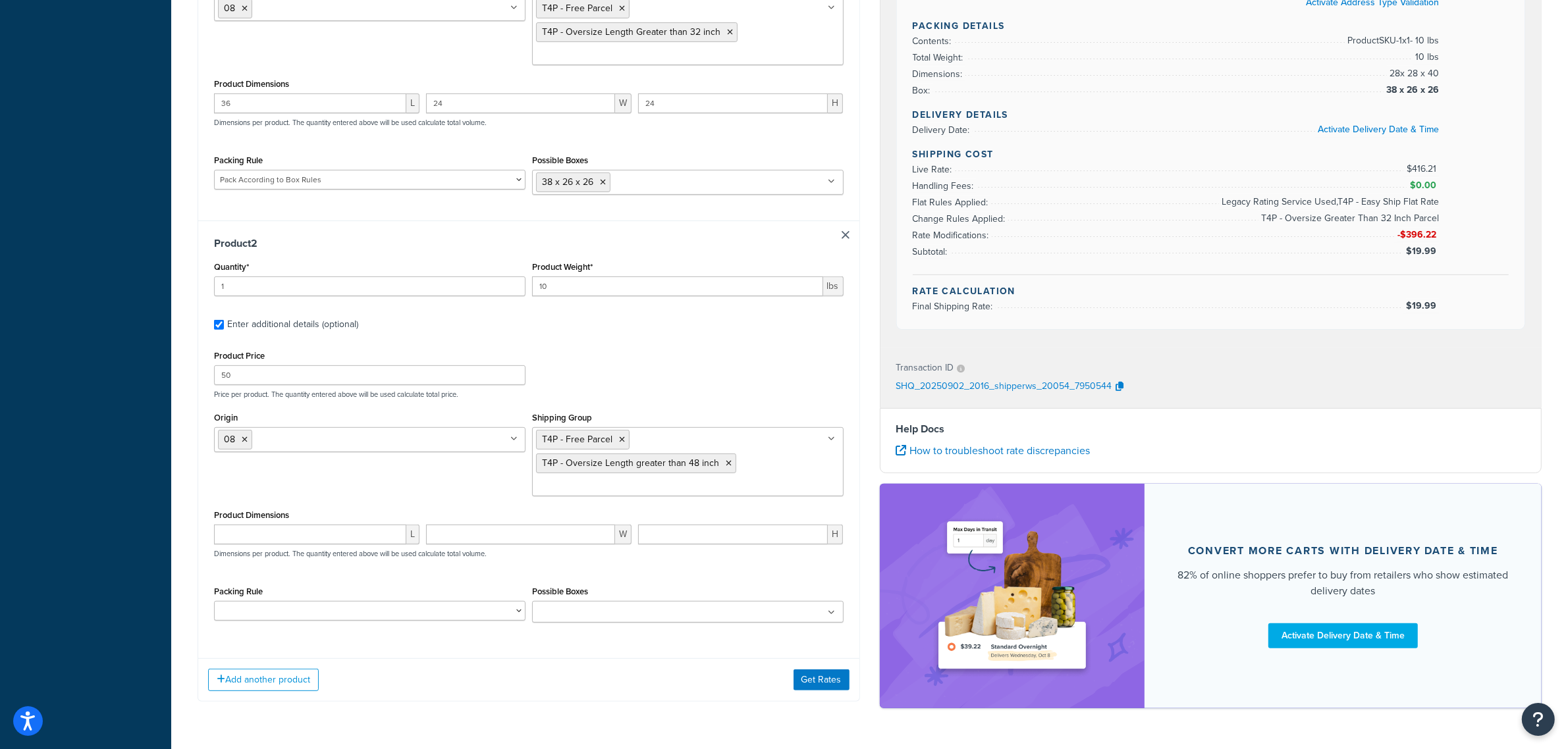
click at [588, 619] on input "Possible Boxes" at bounding box center [595, 613] width 117 height 14
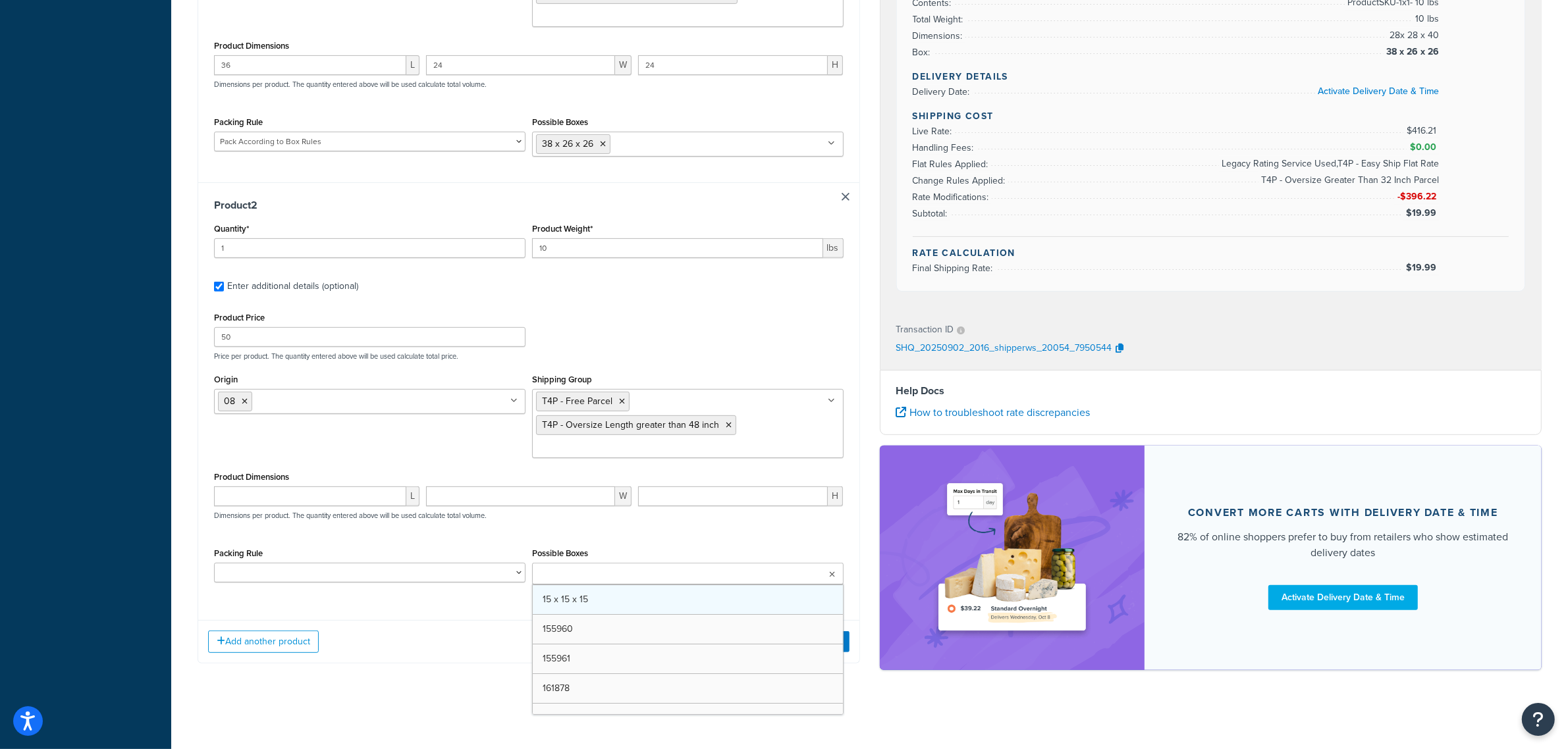
scroll to position [0, 0]
click at [517, 574] on select "Extension Poles Pack According to Box Rules Test pack 448235" at bounding box center [369, 568] width 312 height 20
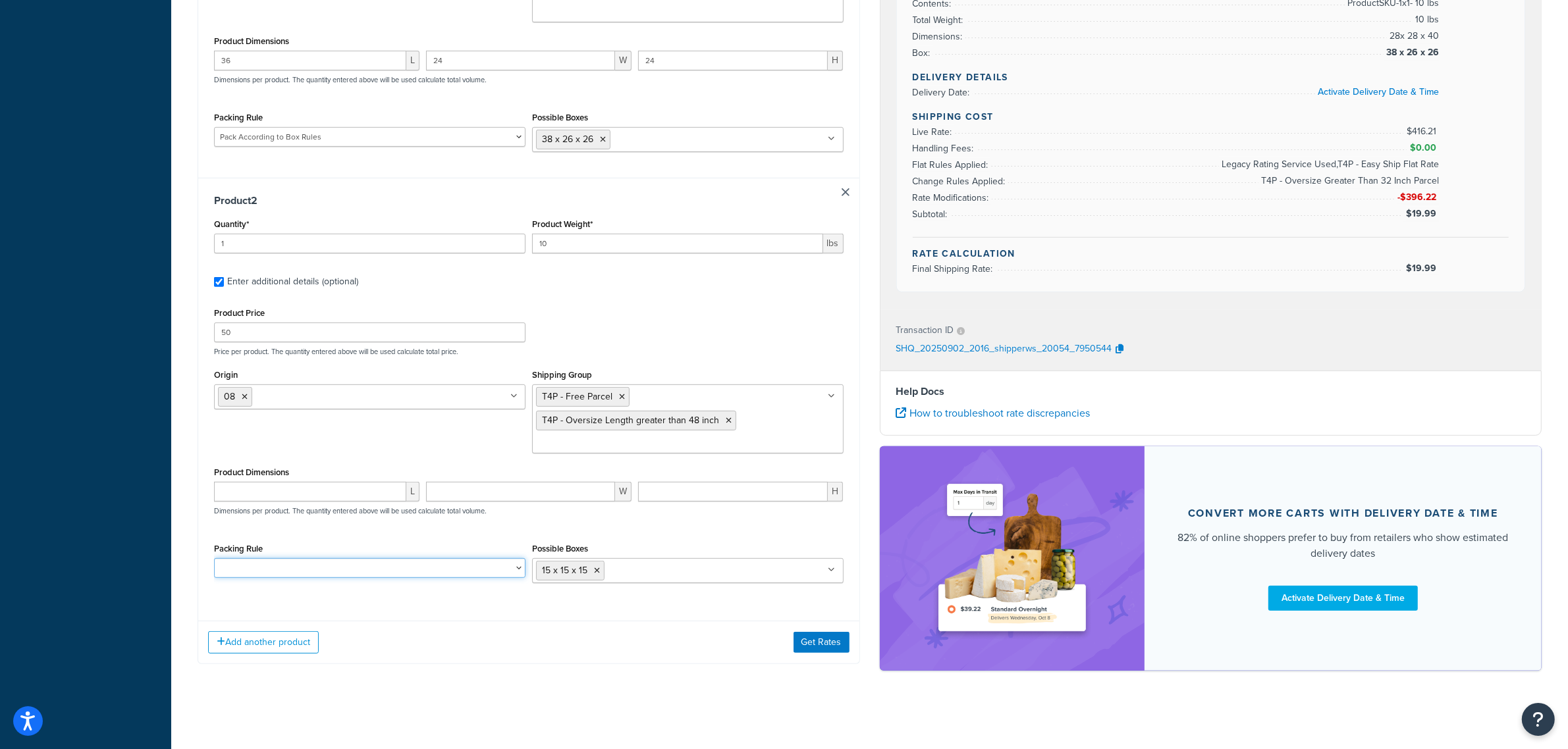
select select "86330"
click at [214, 562] on select "Extension Poles Pack According to Box Rules Test pack 448235" at bounding box center [369, 568] width 312 height 20
click at [383, 497] on input "number" at bounding box center [310, 493] width 192 height 20
type input "14"
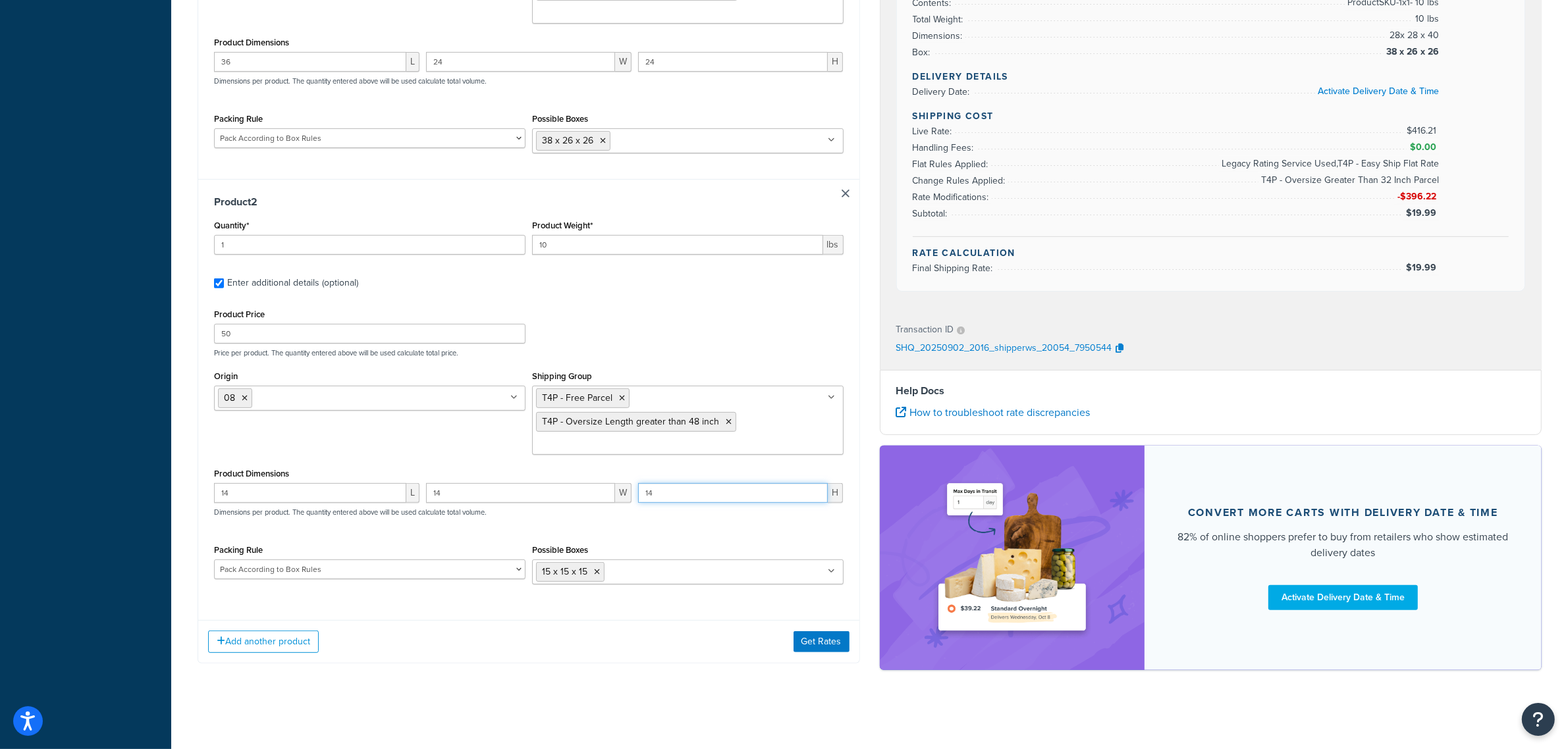
type input "14"
click at [814, 657] on div "Add another product Get Rates" at bounding box center [528, 641] width 661 height 43
click at [818, 650] on button "Get Rates" at bounding box center [821, 642] width 56 height 21
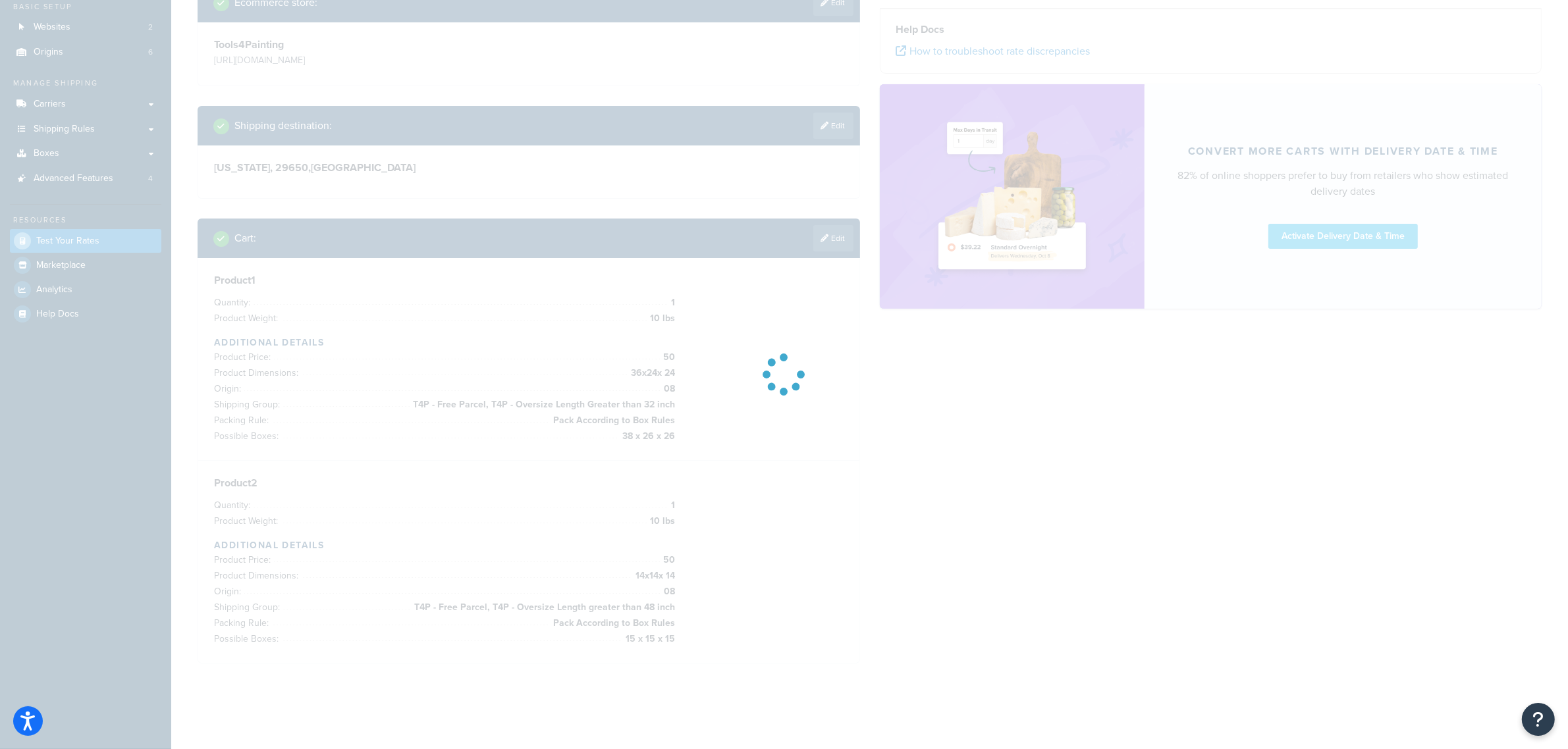
scroll to position [116, 0]
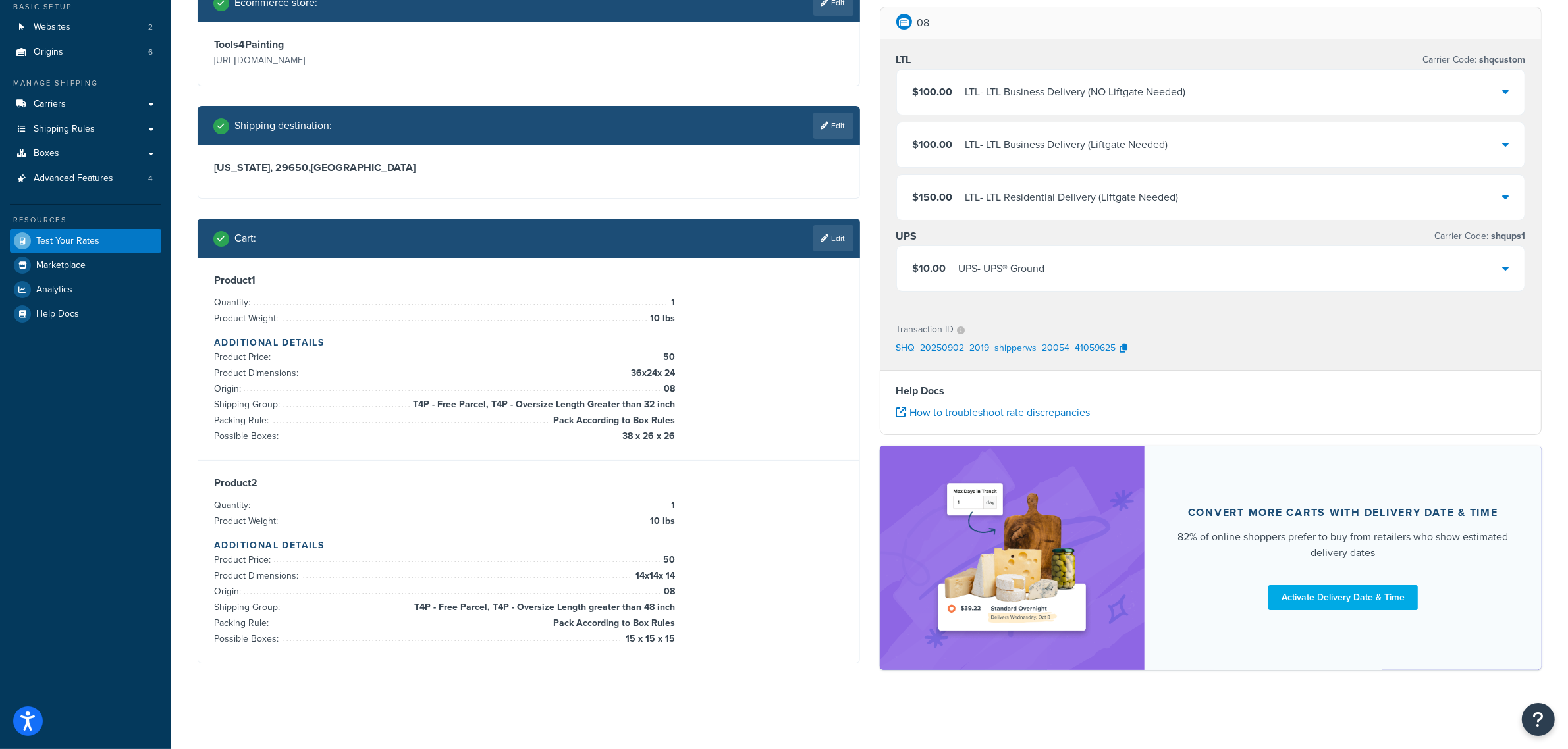
click at [1027, 267] on div "UPS - UPS® Ground" at bounding box center [1002, 268] width 86 height 18
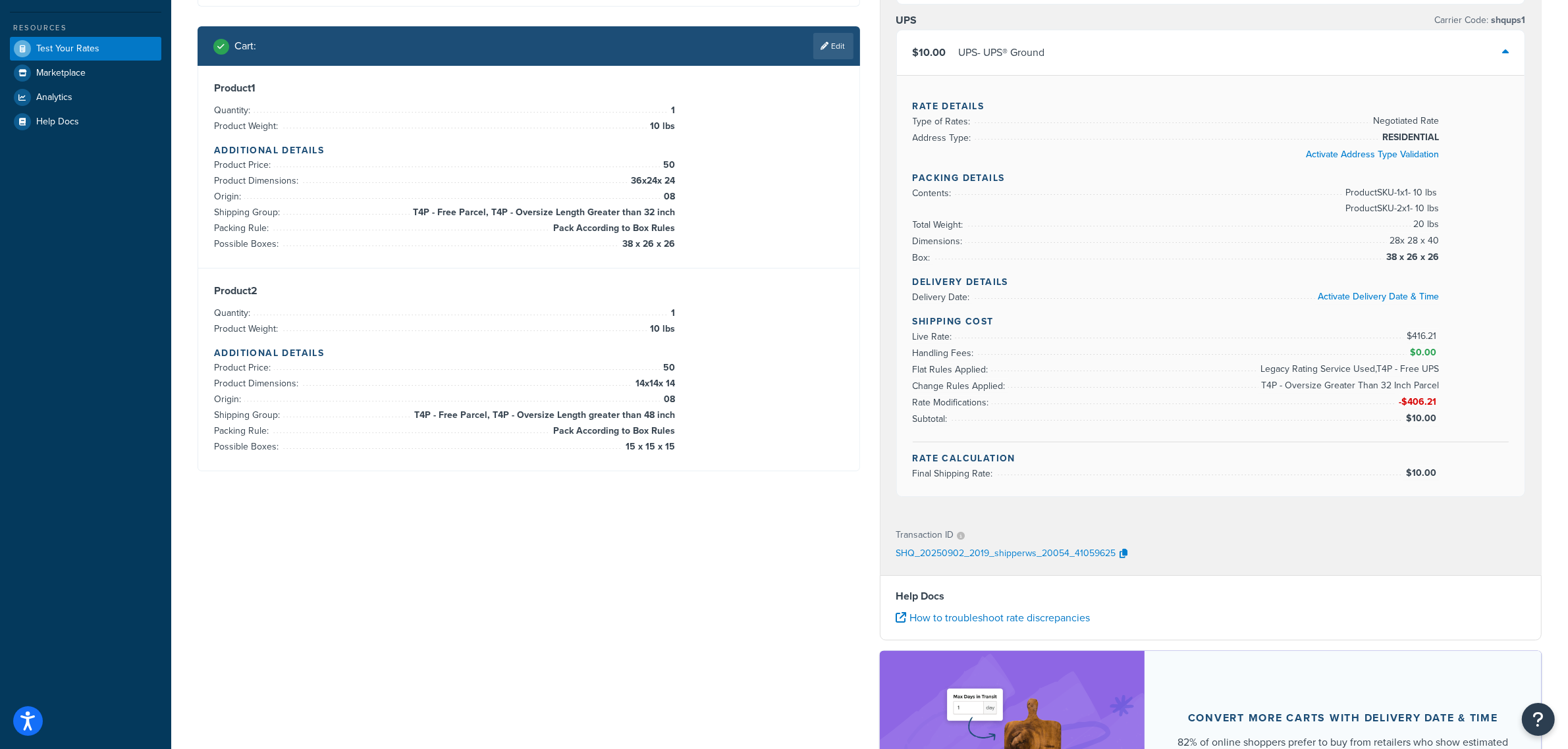
scroll to position [270, 0]
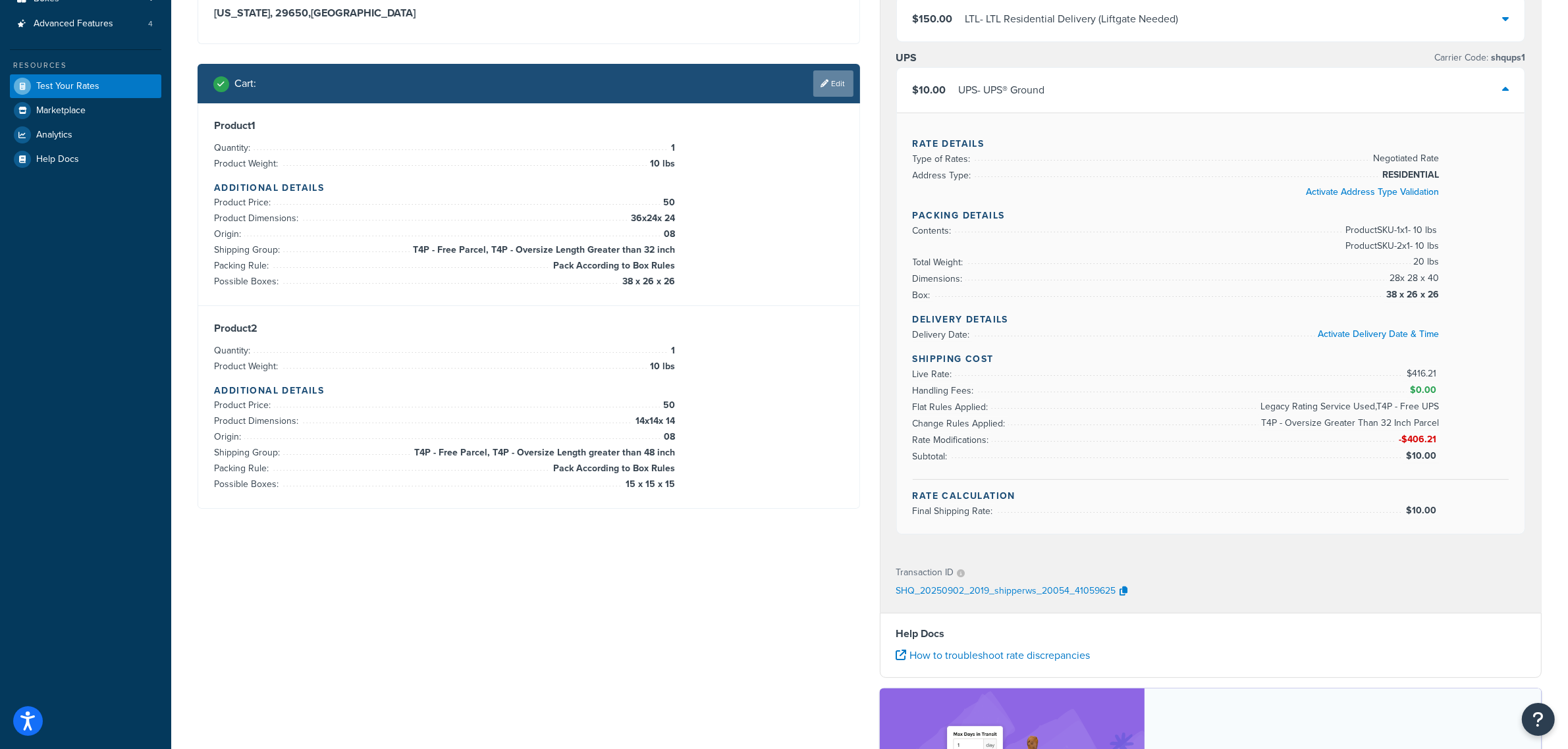
click at [813, 88] on link "Edit" at bounding box center [833, 83] width 40 height 26
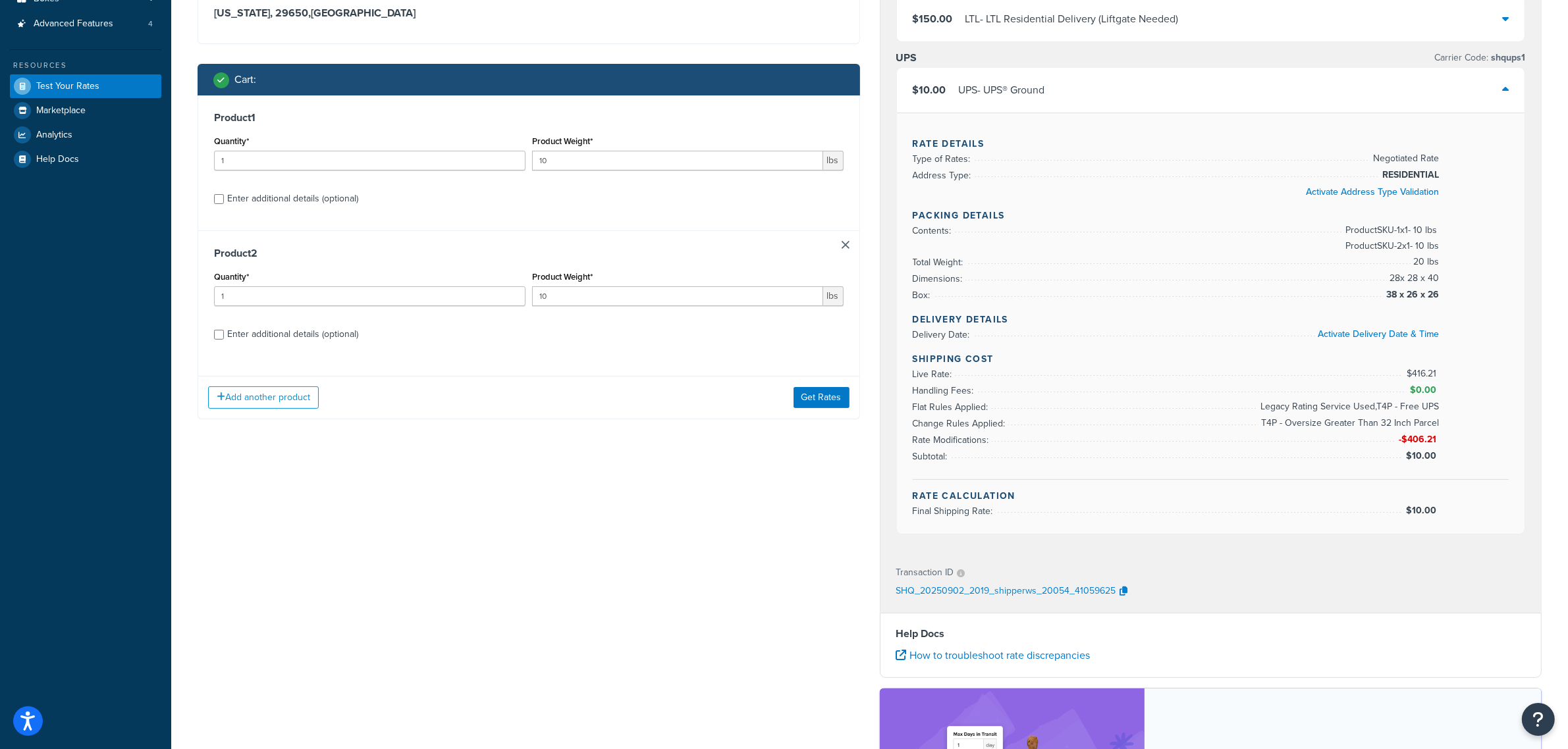
click at [327, 330] on div "Enter additional details (optional)" at bounding box center [293, 334] width 131 height 18
click at [224, 330] on input "Enter additional details (optional)" at bounding box center [218, 334] width 10 height 10
checkbox input "true"
select select "86330"
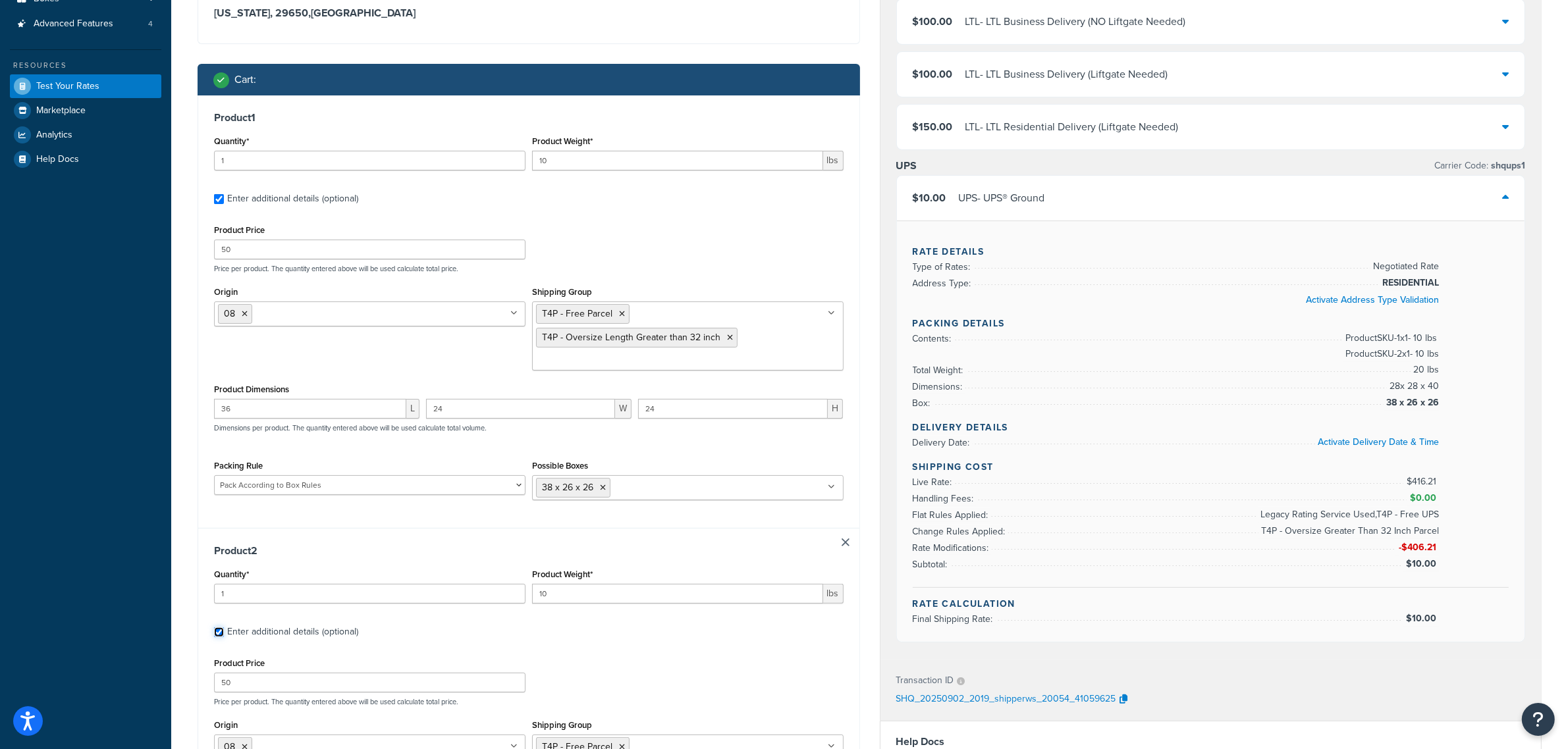
checkbox input "true"
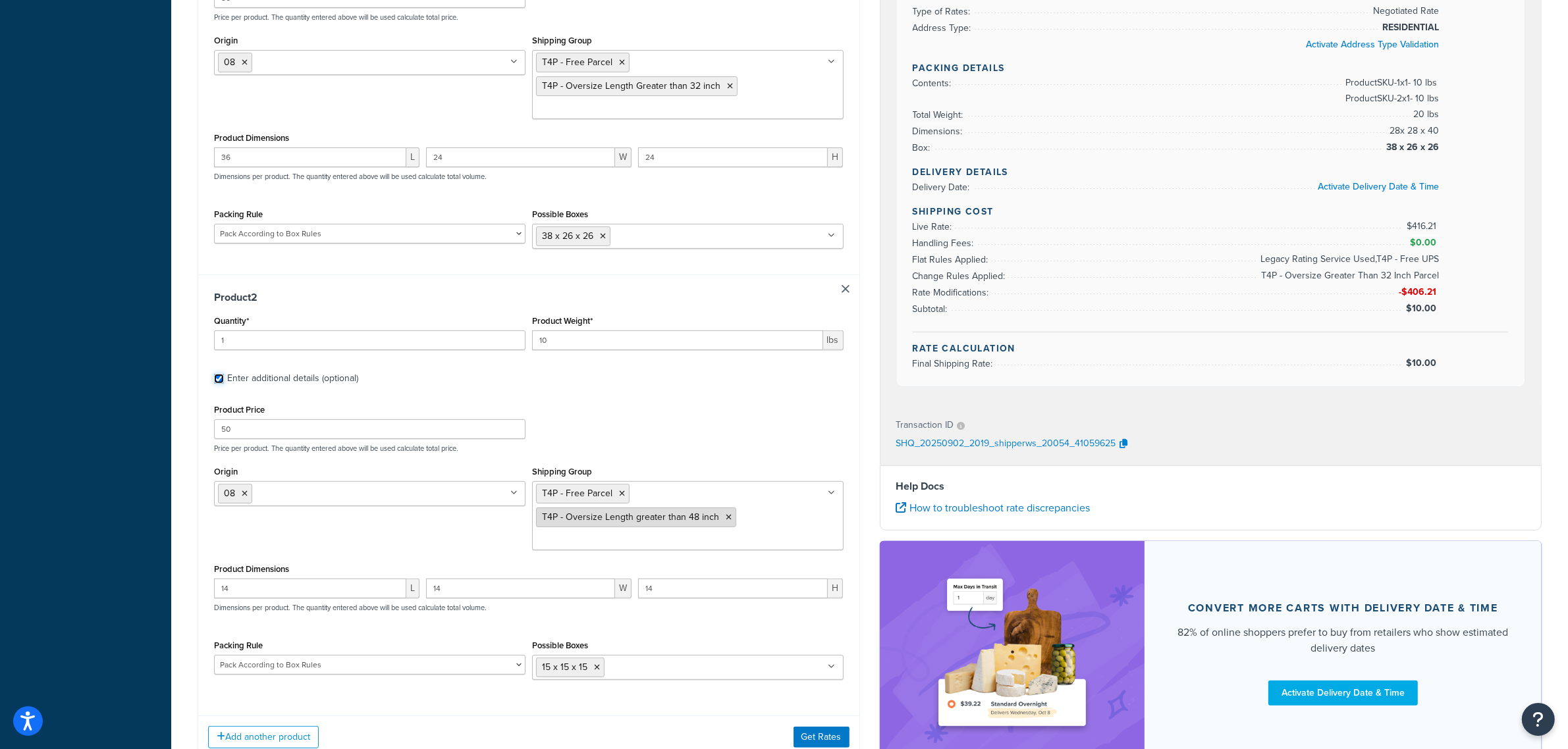
scroll to position [600, 0]
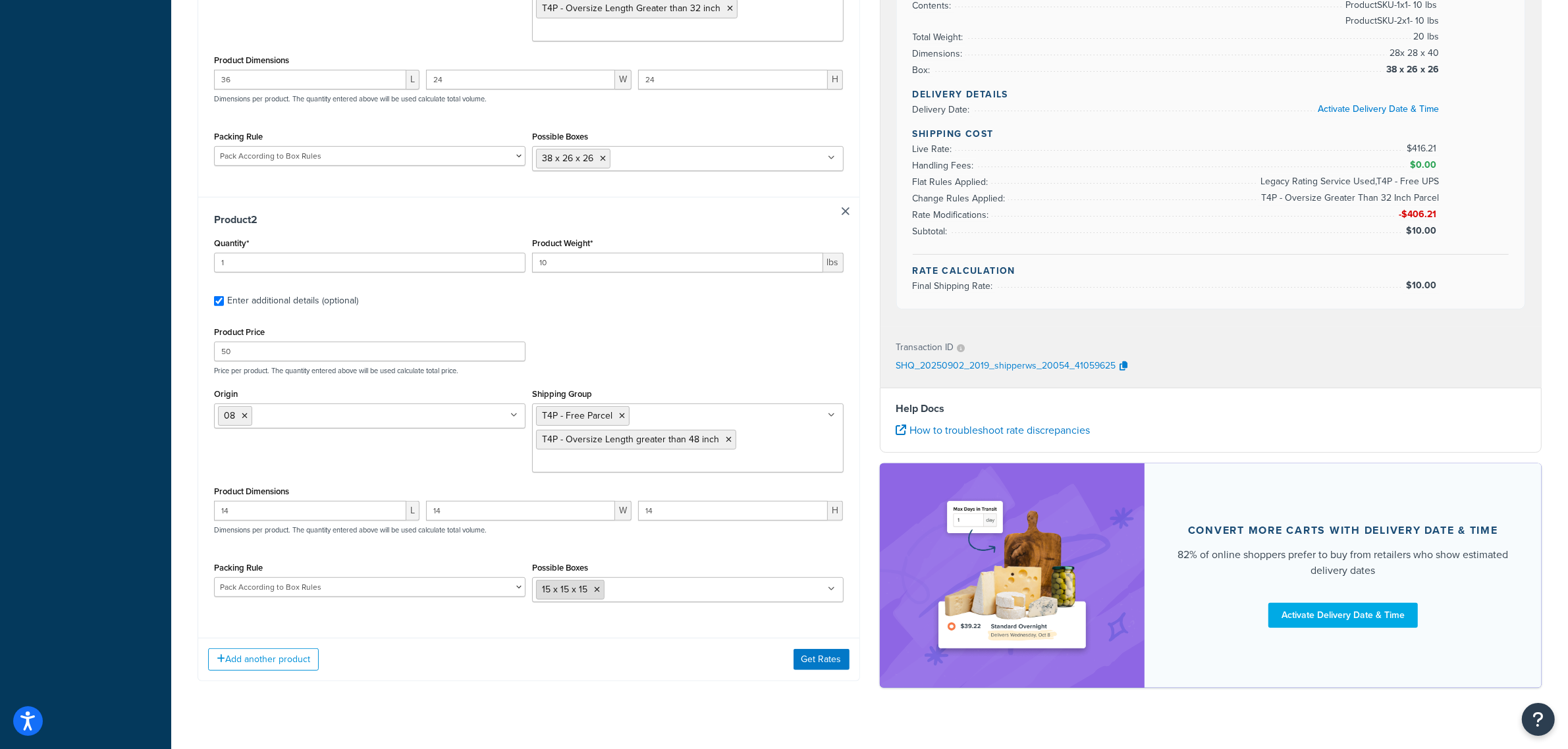
click at [599, 596] on li "15 x 15 x 15" at bounding box center [570, 590] width 69 height 20
click at [595, 594] on icon at bounding box center [597, 590] width 6 height 8
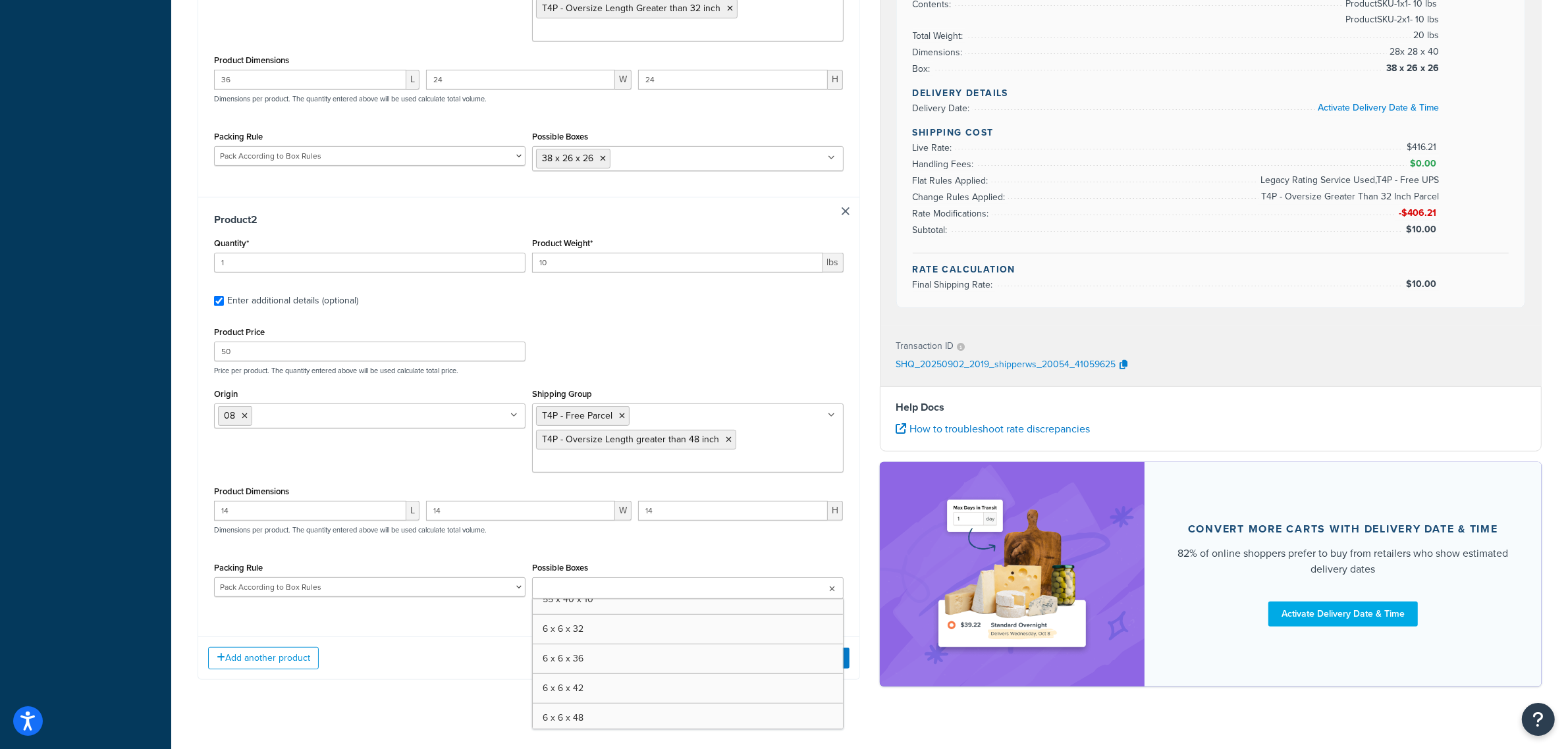
scroll to position [1234, 0]
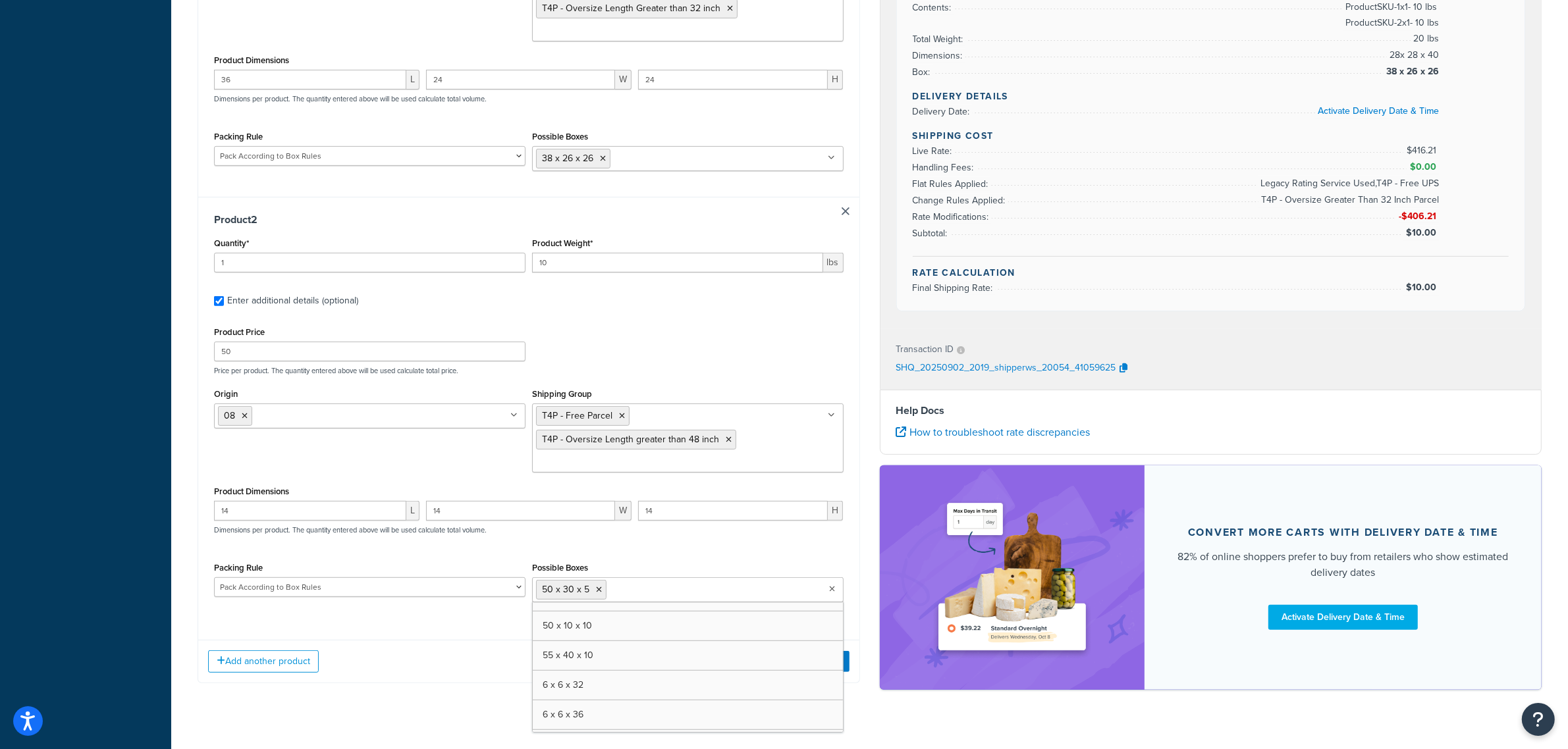
click at [483, 643] on div "Add another product Get Rates" at bounding box center [528, 661] width 661 height 43
click at [808, 676] on div "Add another product Get Rates" at bounding box center [528, 661] width 661 height 43
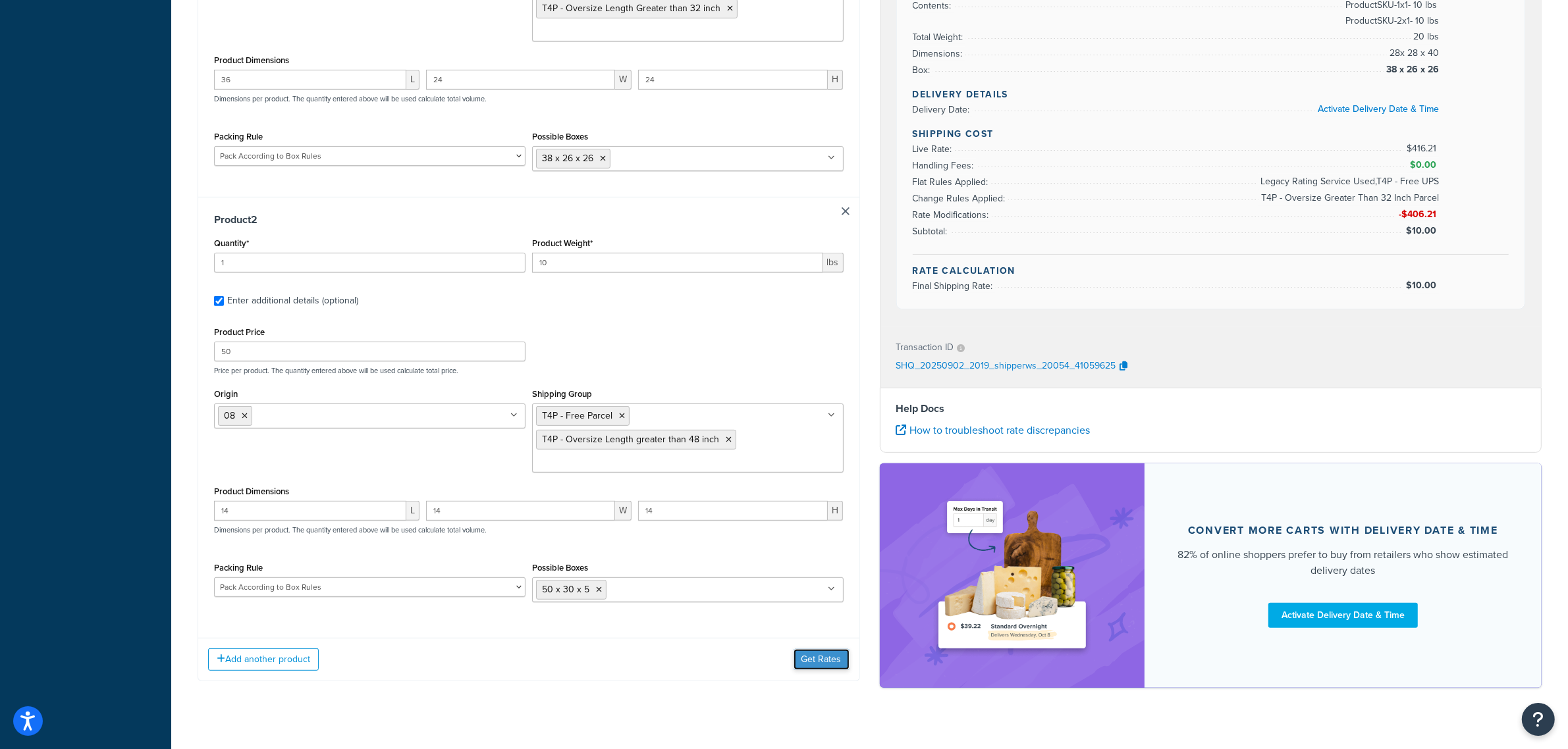
click at [813, 670] on button "Get Rates" at bounding box center [821, 659] width 56 height 21
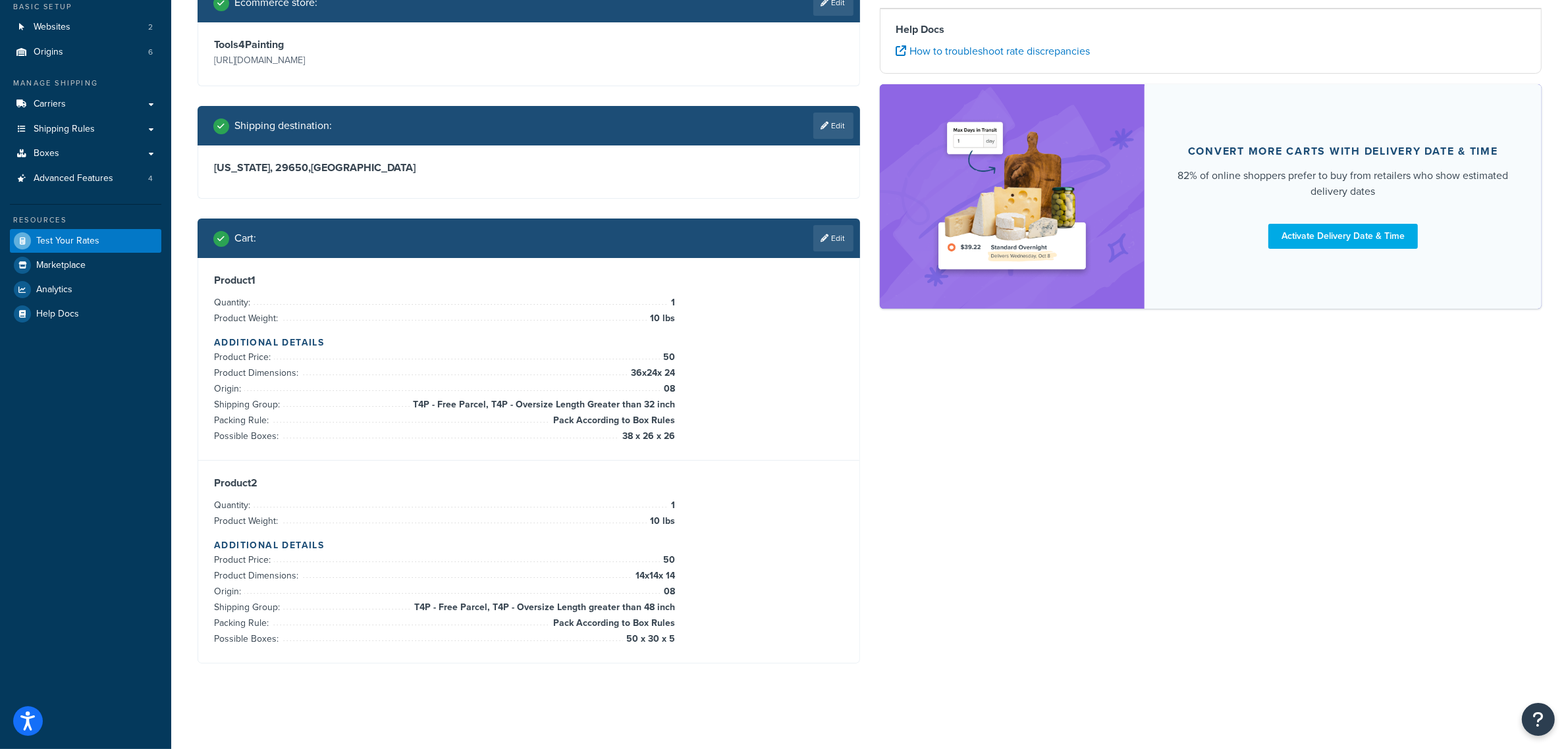
scroll to position [116, 0]
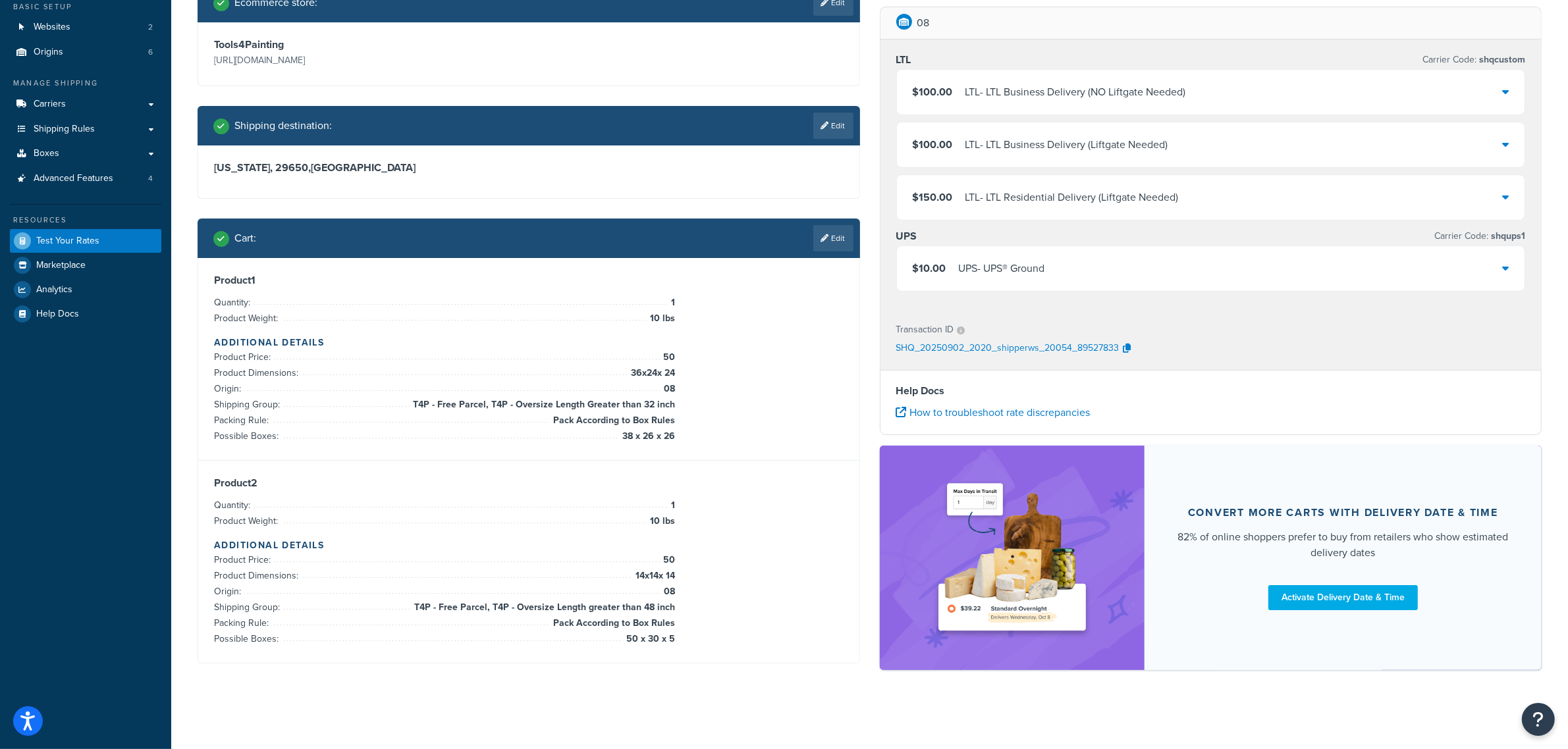
click at [1058, 264] on div "$10.00 UPS - UPS® Ground" at bounding box center [1211, 268] width 628 height 45
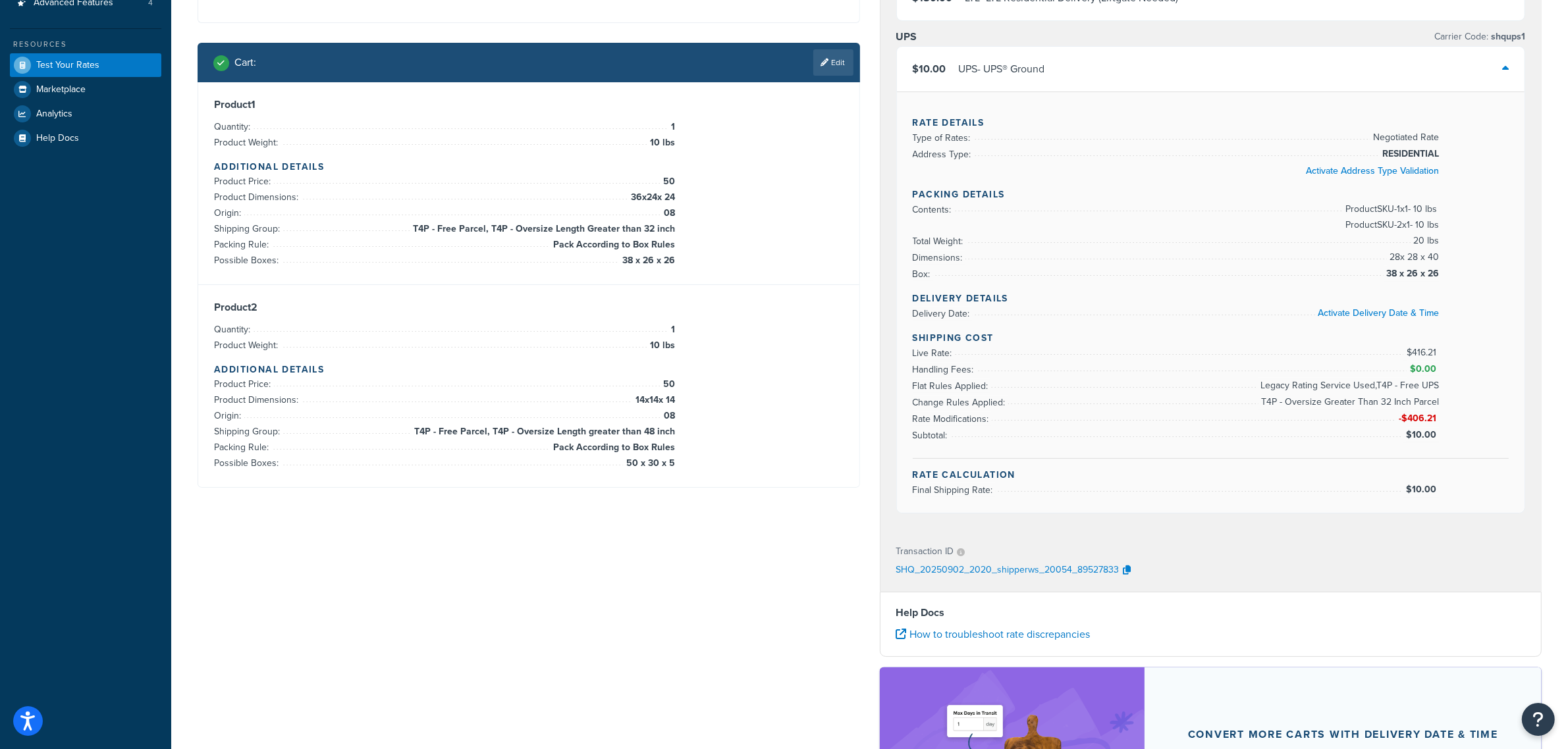
scroll to position [188, 0]
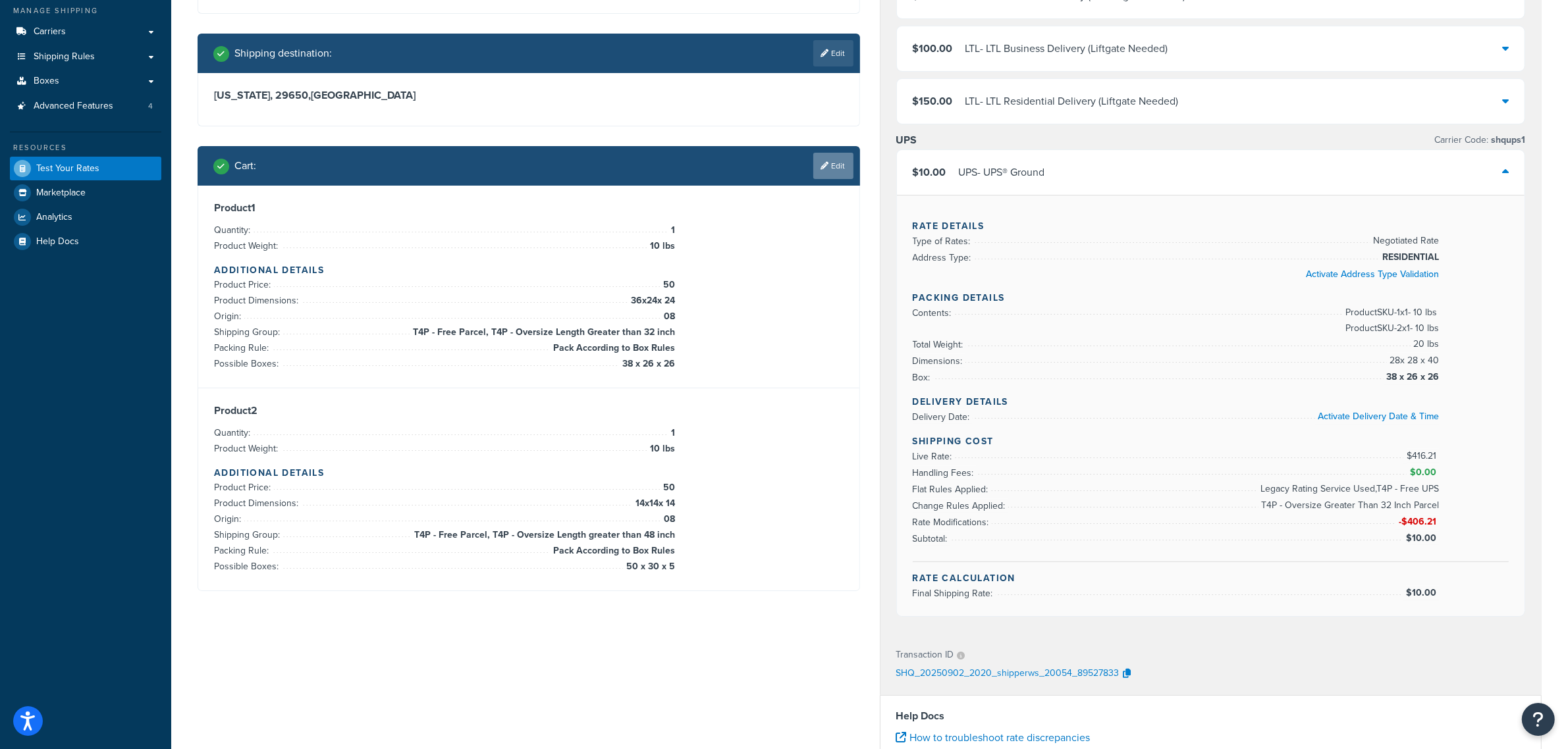
click at [828, 158] on link "Edit" at bounding box center [833, 166] width 40 height 26
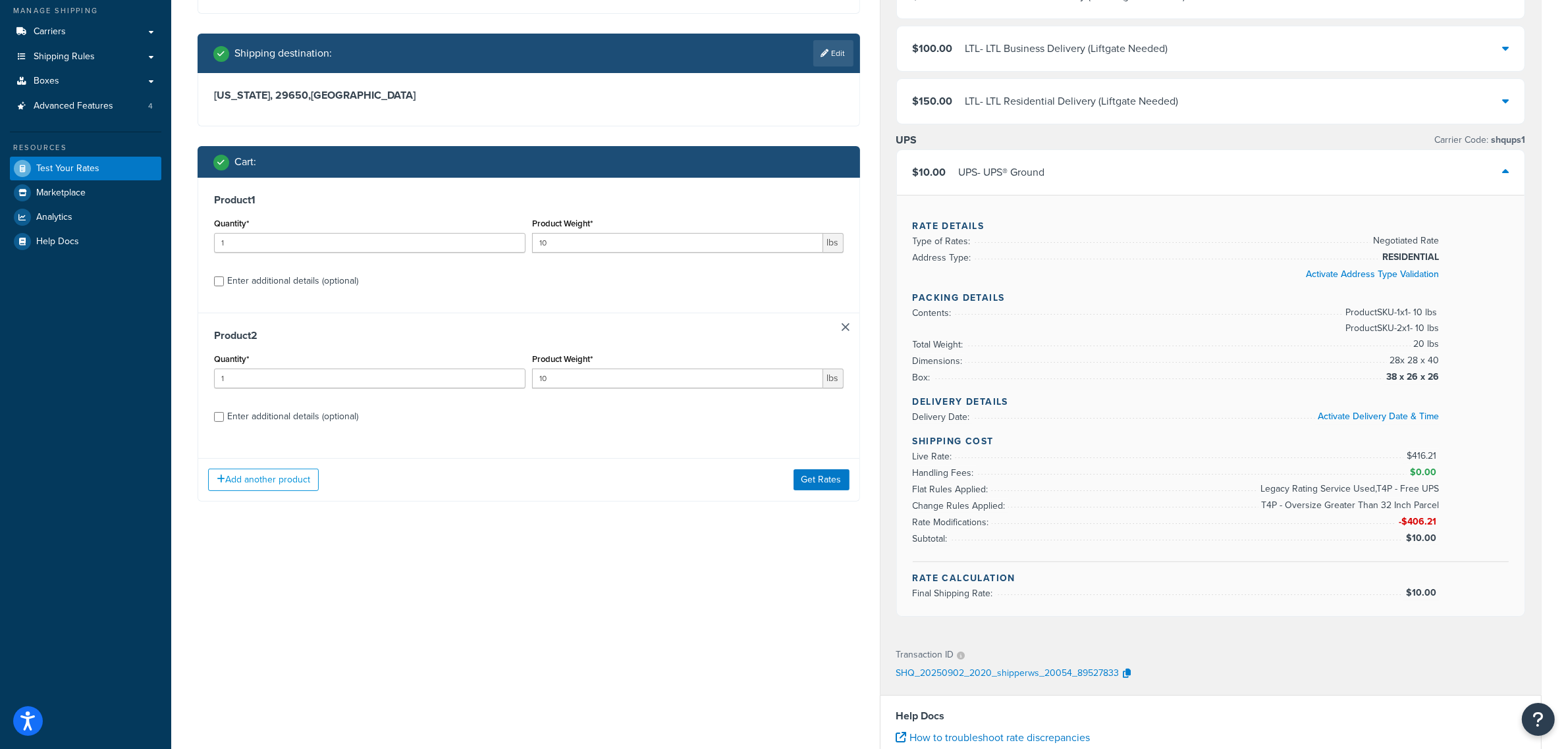
click at [353, 410] on div "Enter additional details (optional)" at bounding box center [293, 416] width 131 height 18
click at [224, 412] on input "Enter additional details (optional)" at bounding box center [218, 417] width 10 height 10
checkbox input "true"
select select "86330"
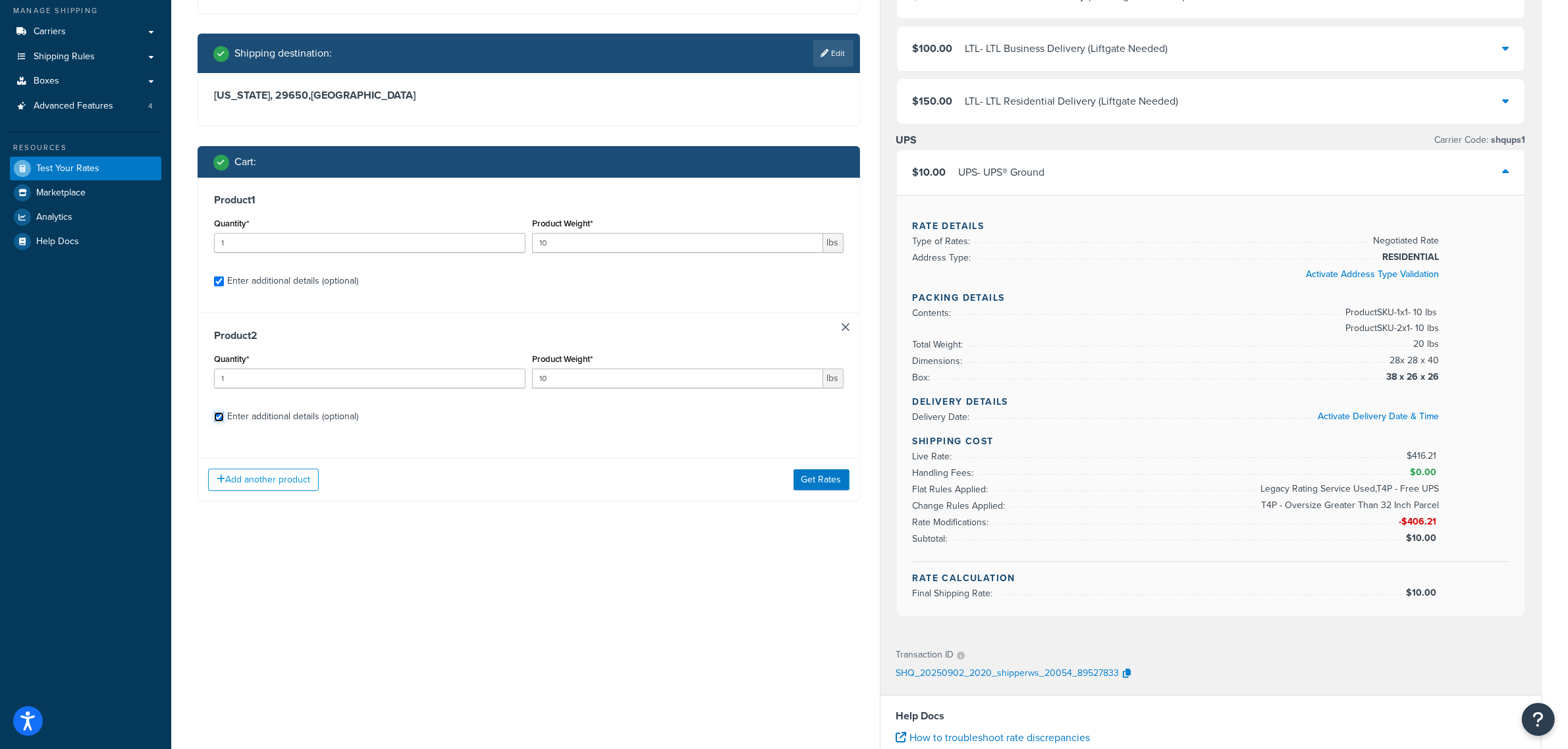
select select "86330"
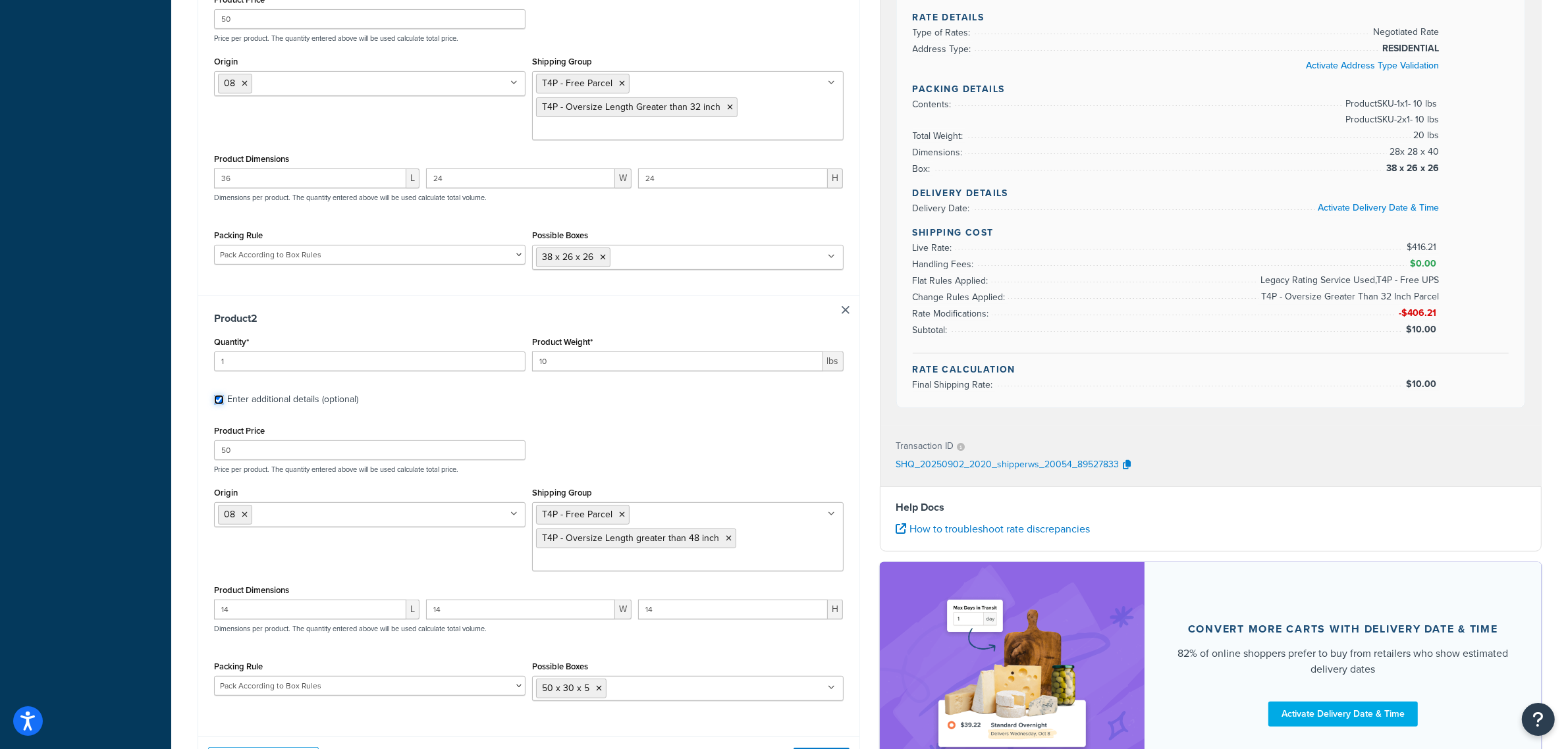
scroll to position [600, 0]
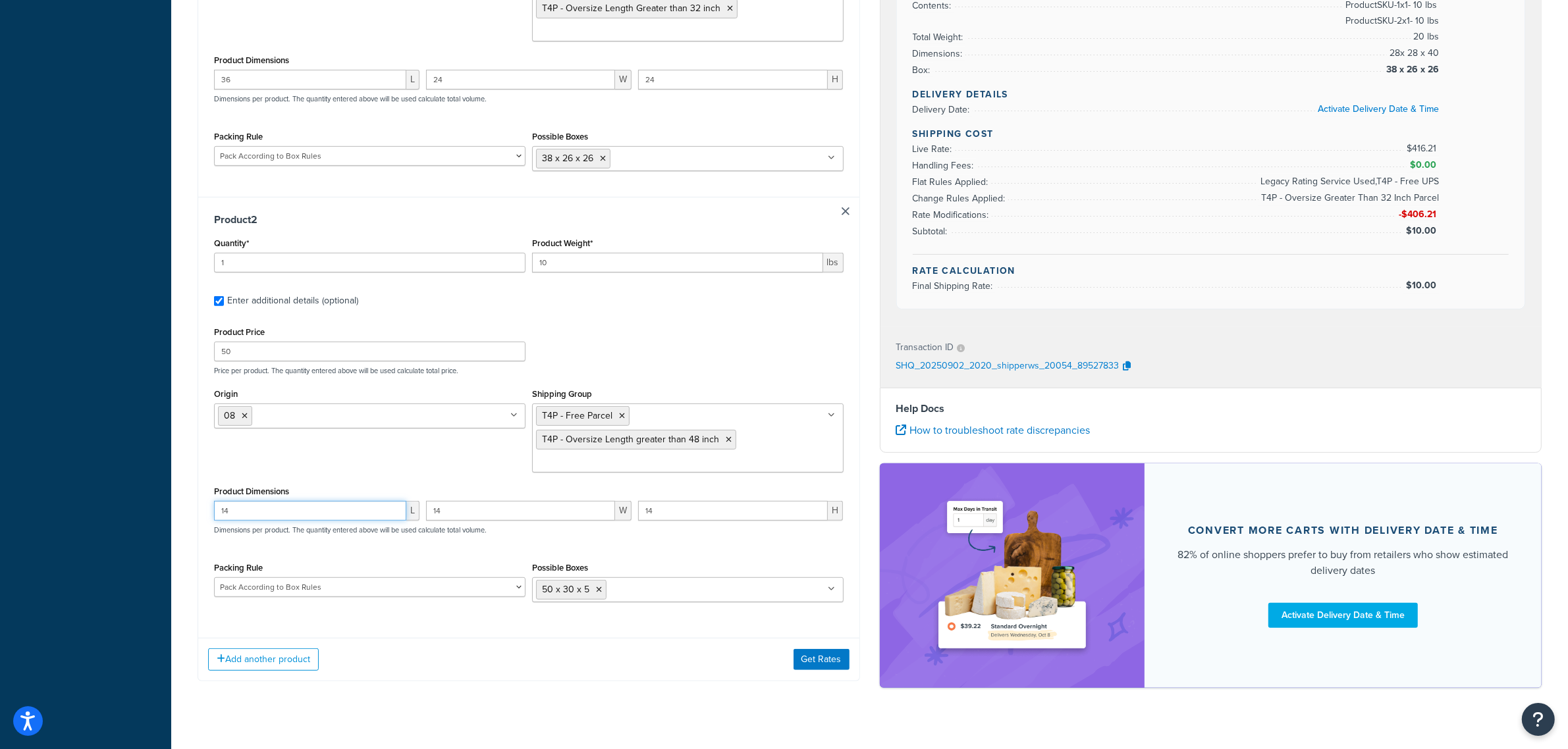
drag, startPoint x: 300, startPoint y: 516, endPoint x: 182, endPoint y: 520, distance: 118.1
click at [203, 516] on div "Product 2 Quantity* 1 Product Weight* 10 lbs Enter additional details (optional…" at bounding box center [528, 412] width 661 height 431
type input "48"
type input "25"
drag, startPoint x: 704, startPoint y: 520, endPoint x: 584, endPoint y: 528, distance: 120.3
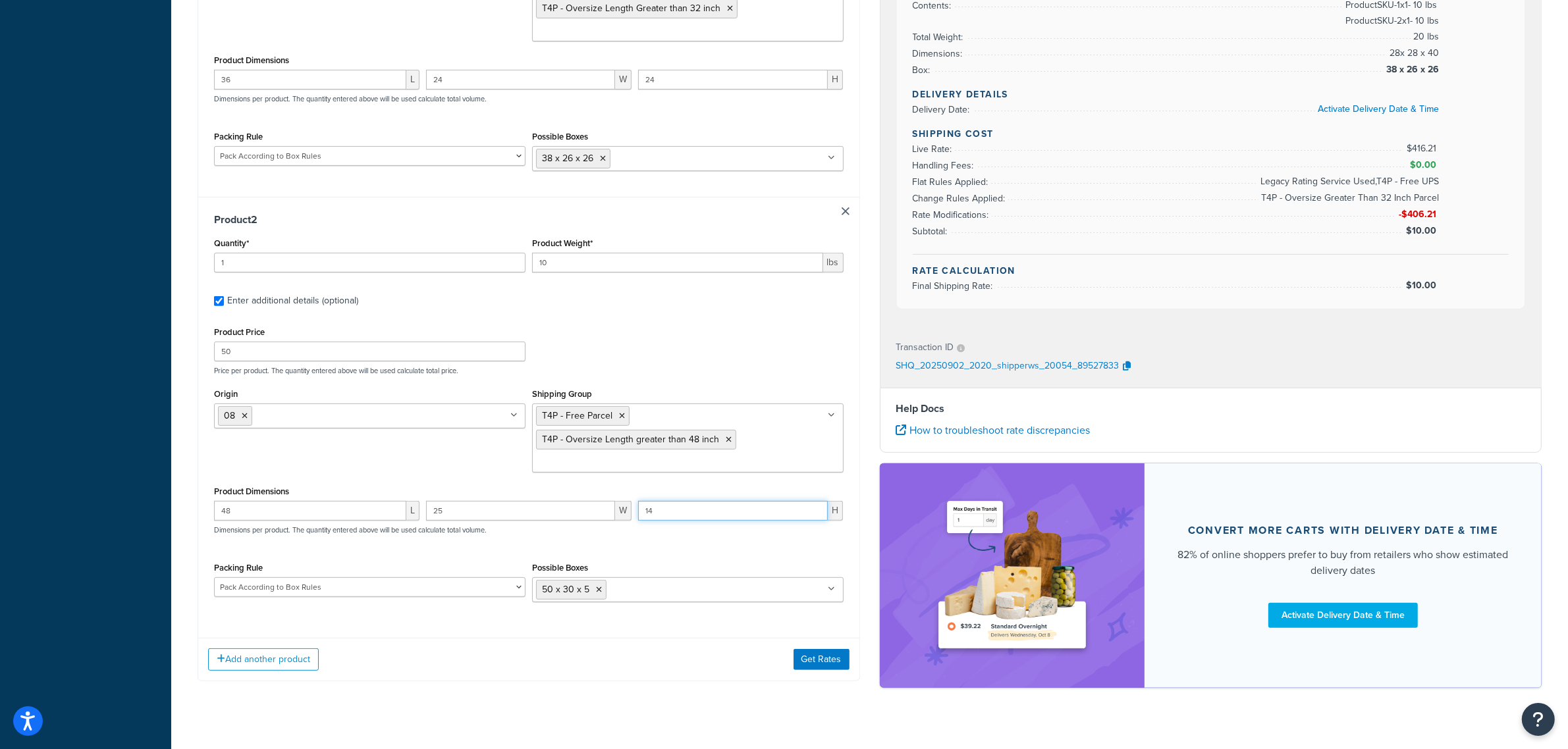
click at [584, 528] on div "48 L 25 W 14 H Dimensions per product. The quantity entered above will be used …" at bounding box center [528, 524] width 636 height 48
type input "2"
click at [811, 669] on button "Get Rates" at bounding box center [821, 659] width 56 height 21
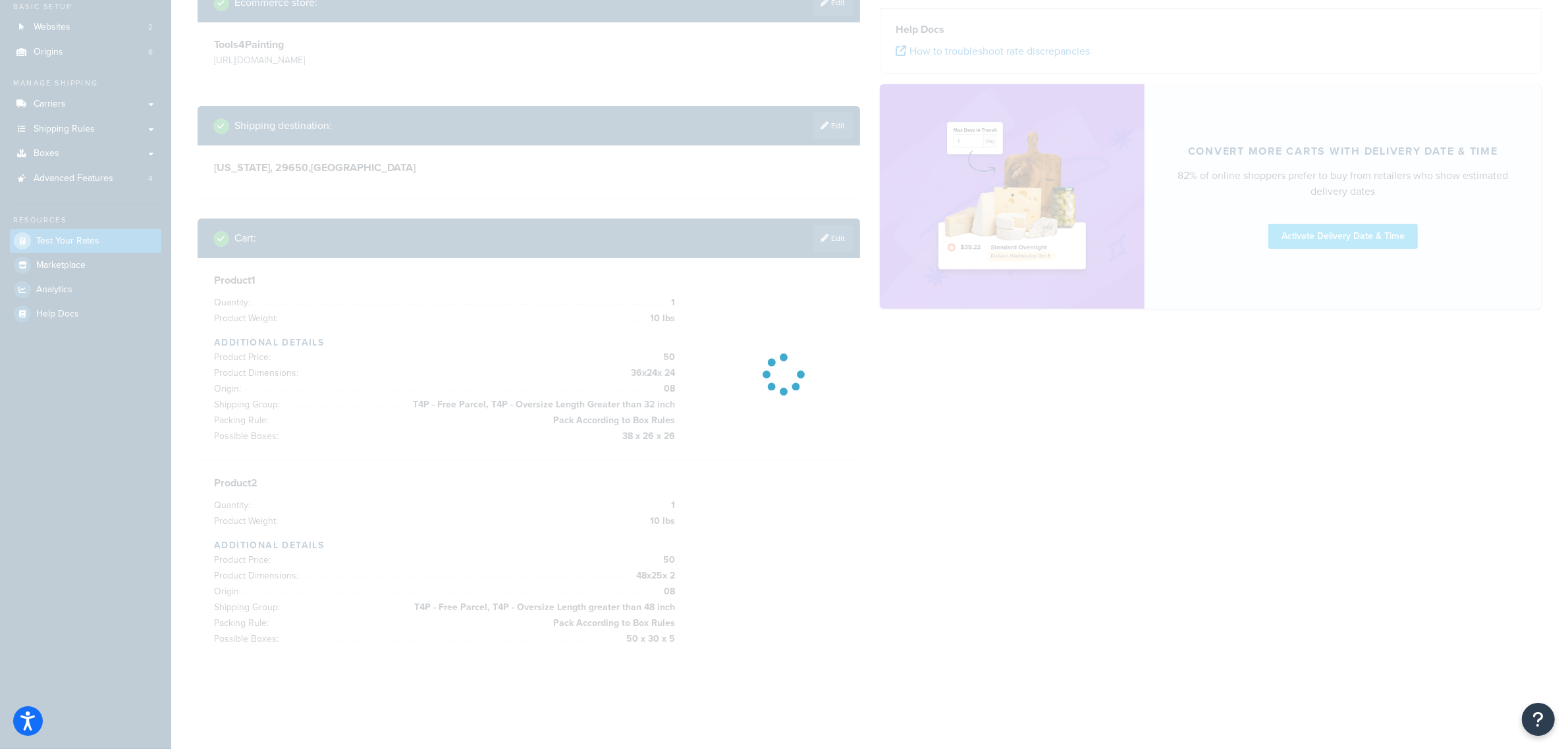
scroll to position [116, 0]
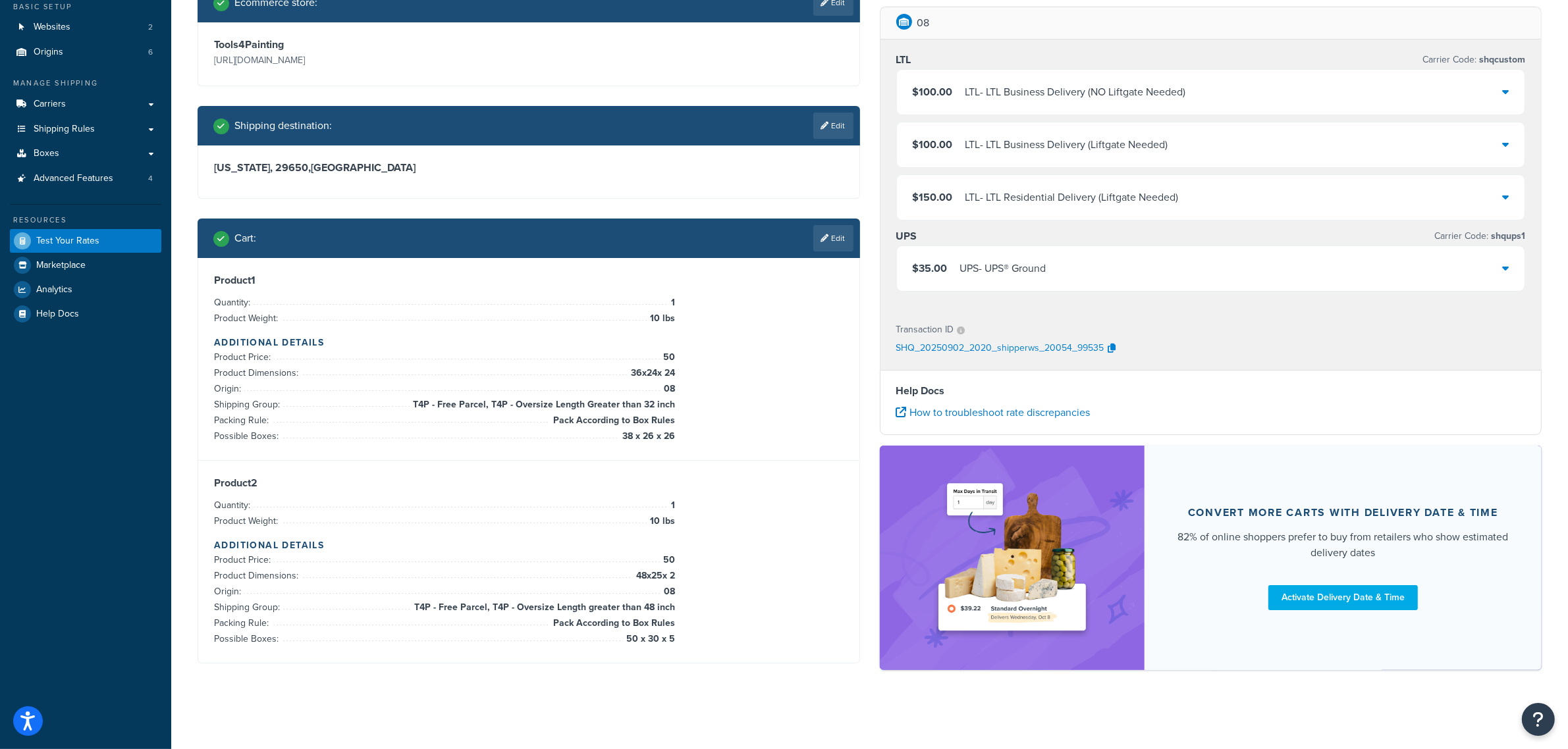
click at [1045, 259] on div "UPS - UPS® Ground" at bounding box center [1002, 268] width 86 height 18
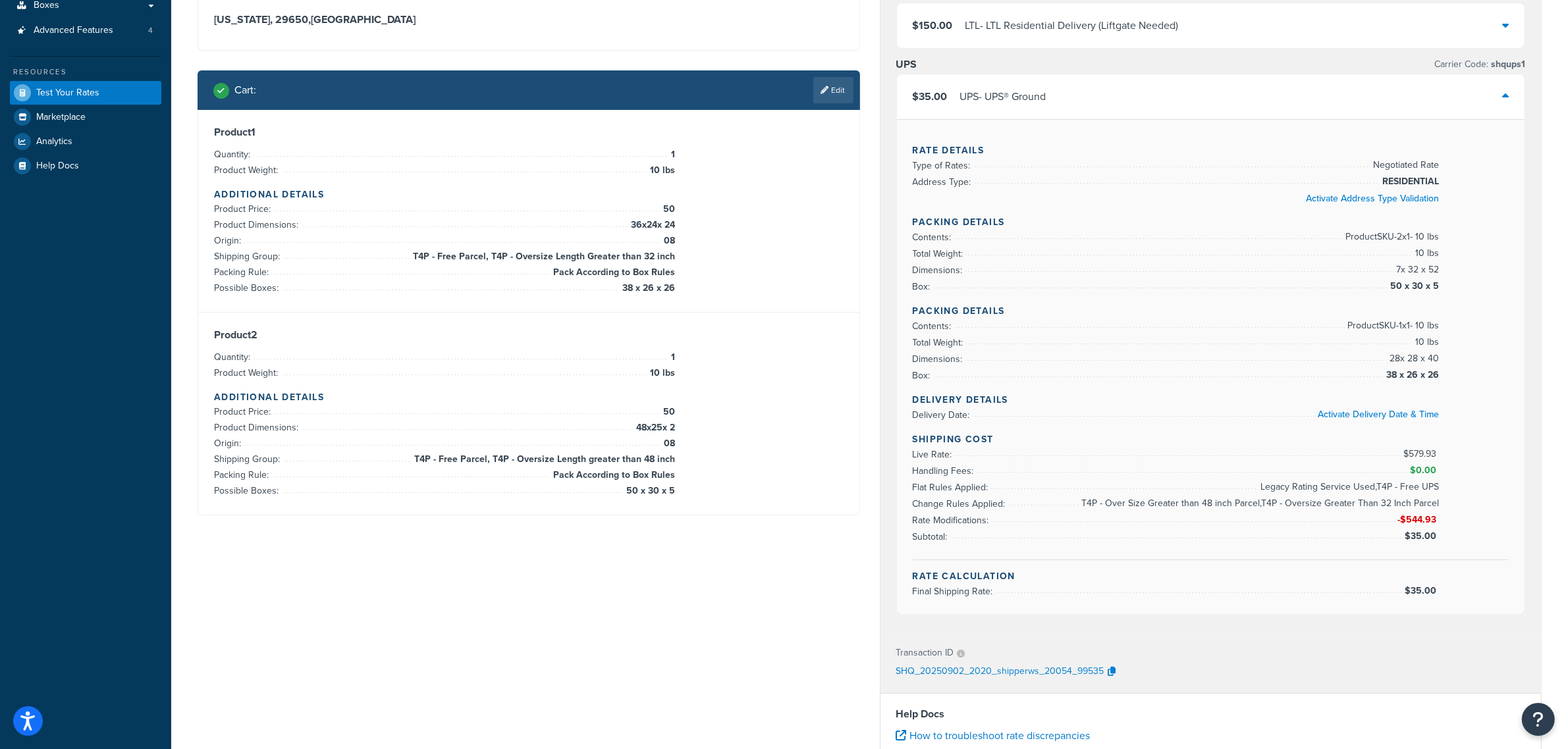
scroll to position [263, 0]
click at [833, 96] on link "Edit" at bounding box center [833, 91] width 40 height 26
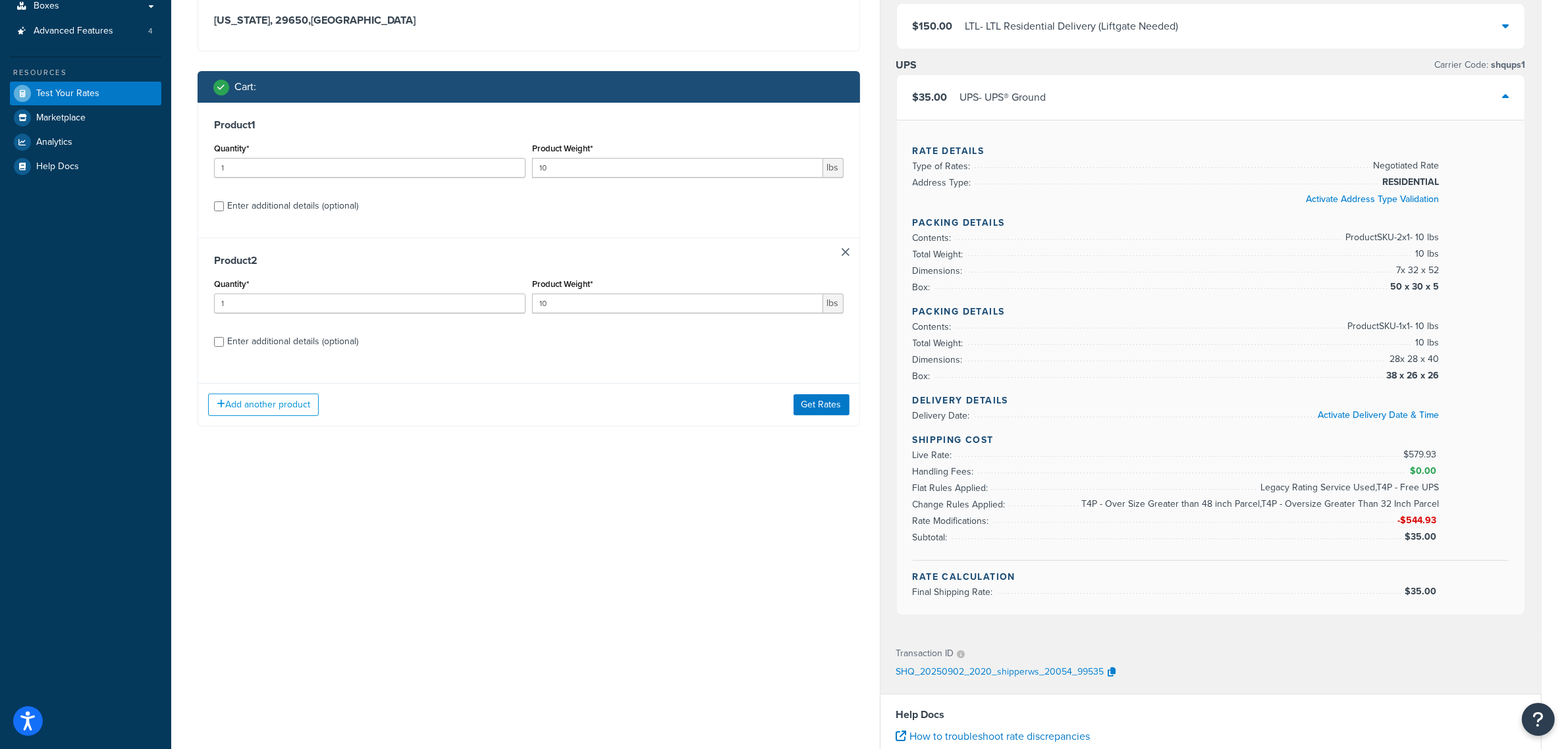
click at [842, 250] on link at bounding box center [846, 252] width 8 height 8
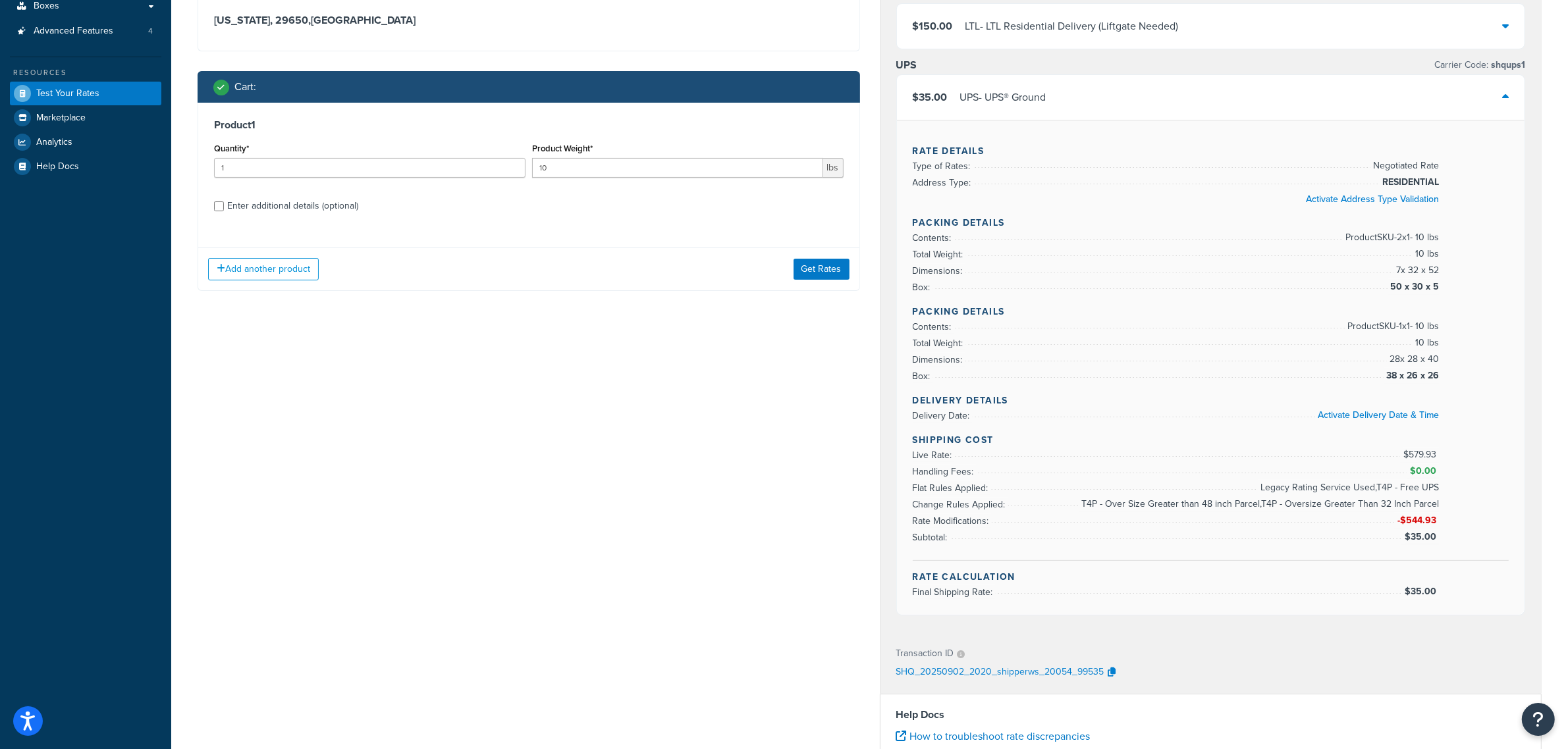
click at [345, 209] on div "Enter additional details (optional)" at bounding box center [293, 206] width 131 height 18
click at [224, 209] on input "Enter additional details (optional)" at bounding box center [218, 206] width 10 height 10
checkbox input "true"
select select "86330"
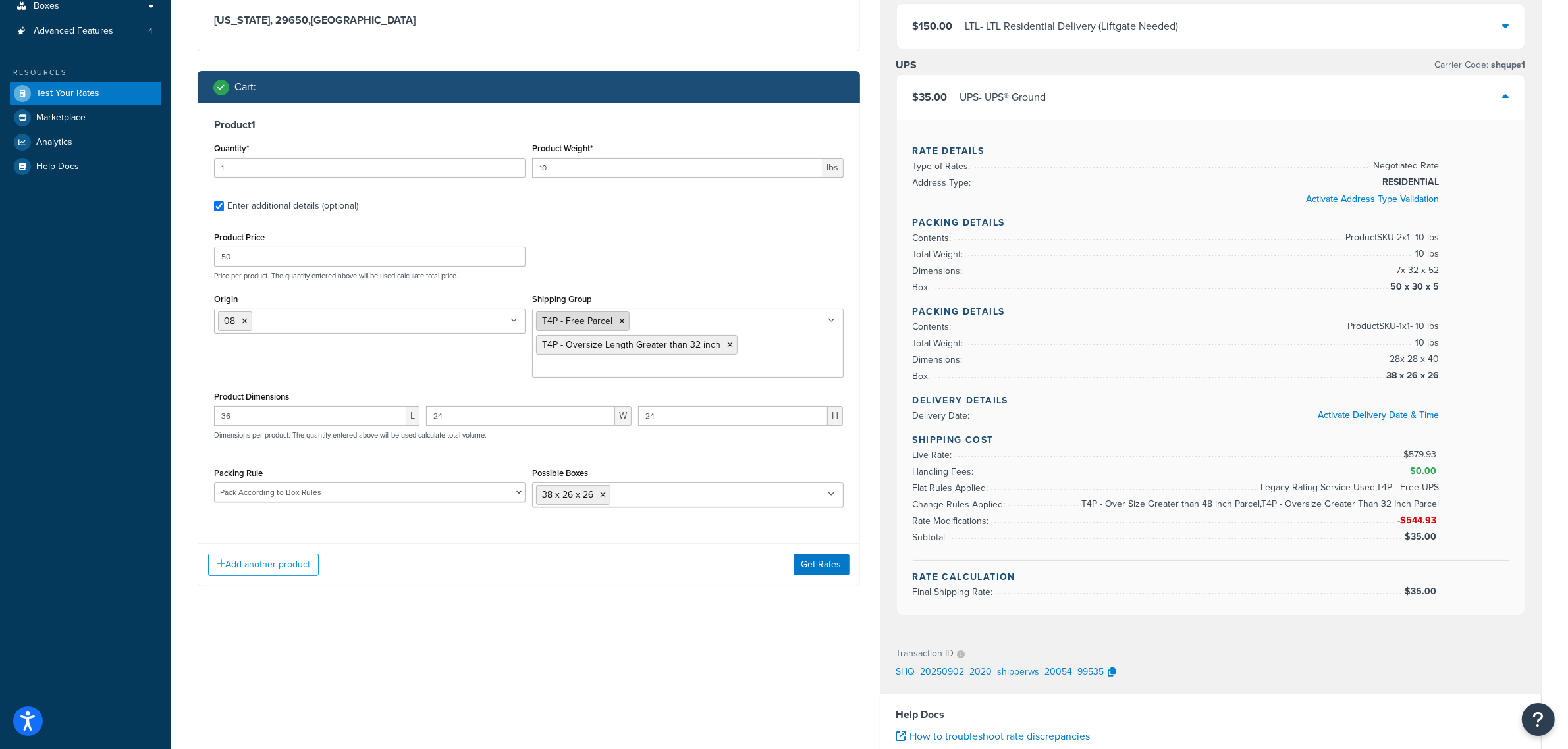
click at [620, 321] on icon at bounding box center [622, 321] width 6 height 8
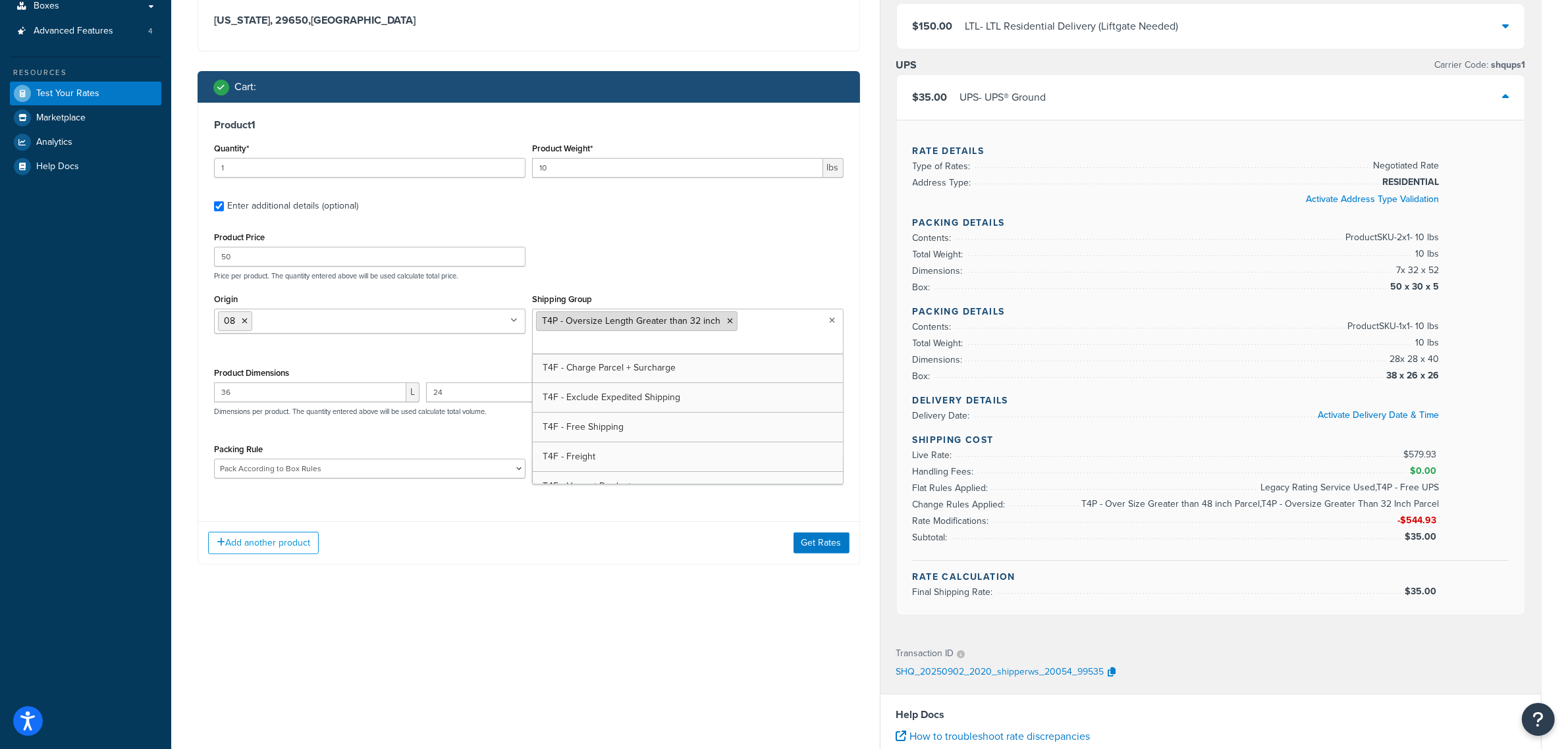
click at [727, 321] on icon at bounding box center [730, 321] width 6 height 8
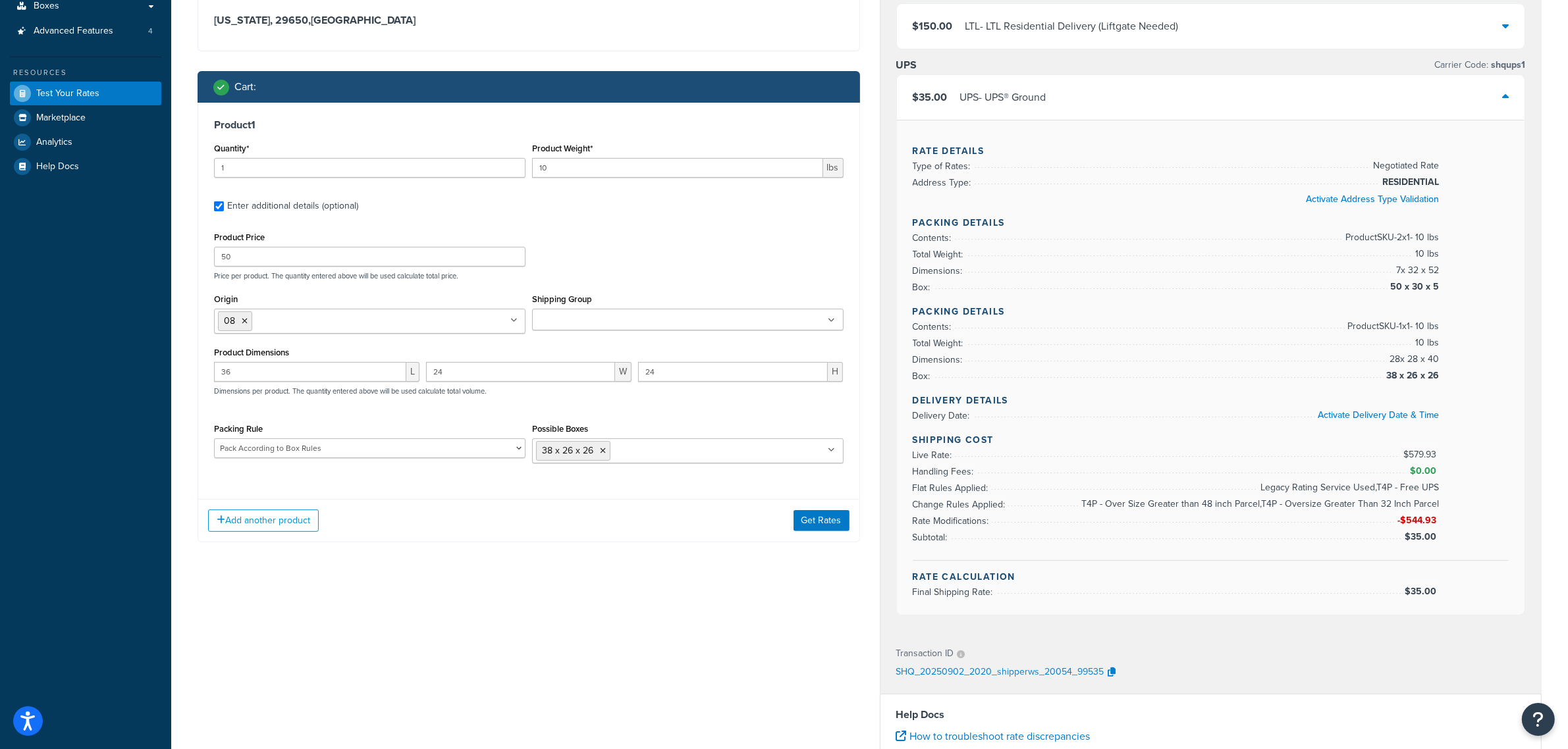
click at [367, 356] on div "Product Dimensions 36 L 24 W 24 H Dimensions per product. The quantity entered …" at bounding box center [528, 377] width 629 height 66
click at [245, 320] on icon at bounding box center [245, 321] width 6 height 8
drag, startPoint x: 250, startPoint y: 257, endPoint x: 206, endPoint y: 262, distance: 44.3
click at [206, 262] on div "Product 1 Quantity* 1 Product Weight* 10 lbs Enter additional details (optional…" at bounding box center [528, 295] width 661 height 385
type input "1"
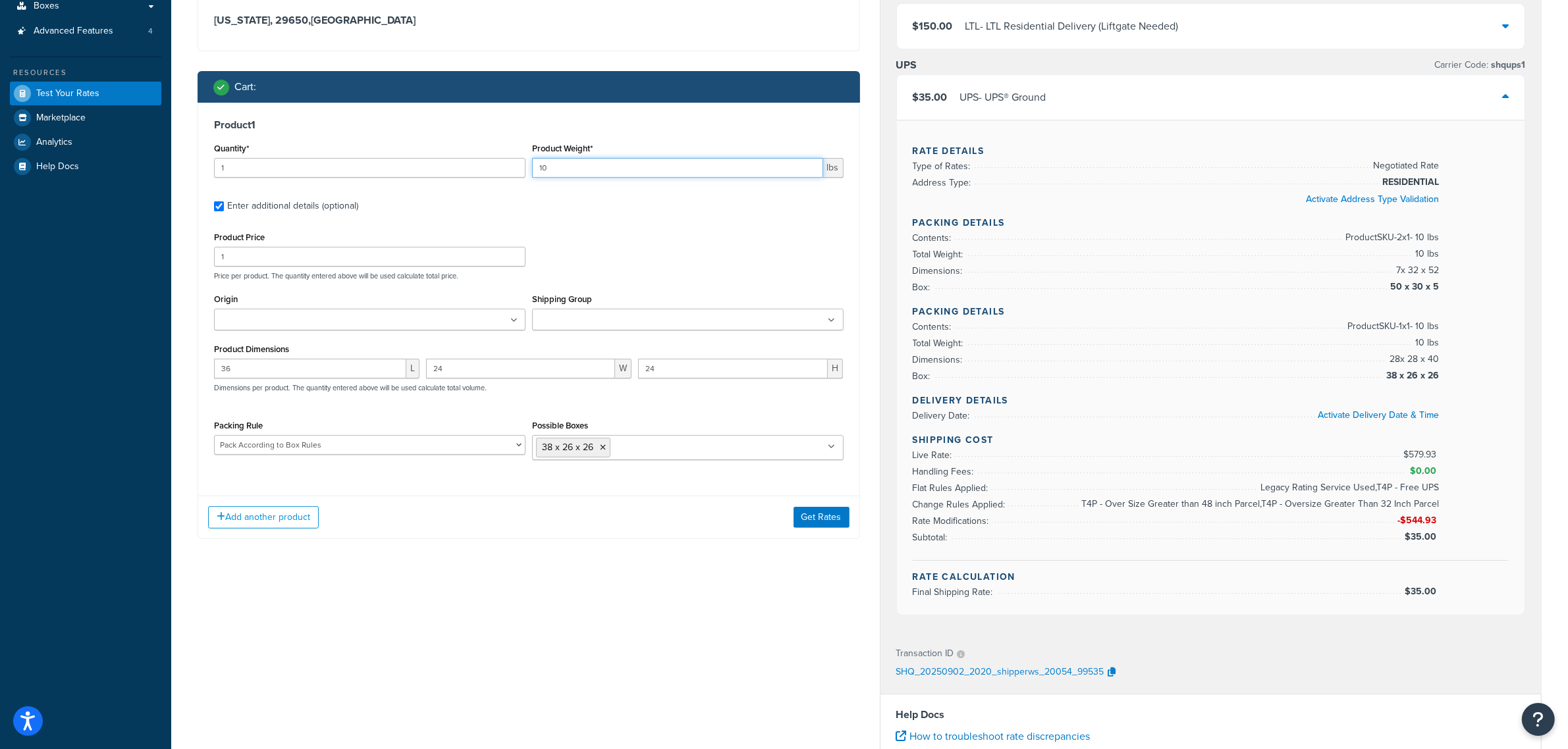
drag, startPoint x: 586, startPoint y: 166, endPoint x: 499, endPoint y: 162, distance: 87.1
click at [499, 162] on div "Quantity* 1 Product Weight* 10 lbs" at bounding box center [528, 163] width 636 height 48
click at [450, 451] on select "Extension Poles Pack According to Box Rules Test pack 448235" at bounding box center [369, 445] width 312 height 20
select select
click at [214, 437] on select "Extension Poles Pack According to Box Rules Test pack 448235" at bounding box center [369, 445] width 312 height 20
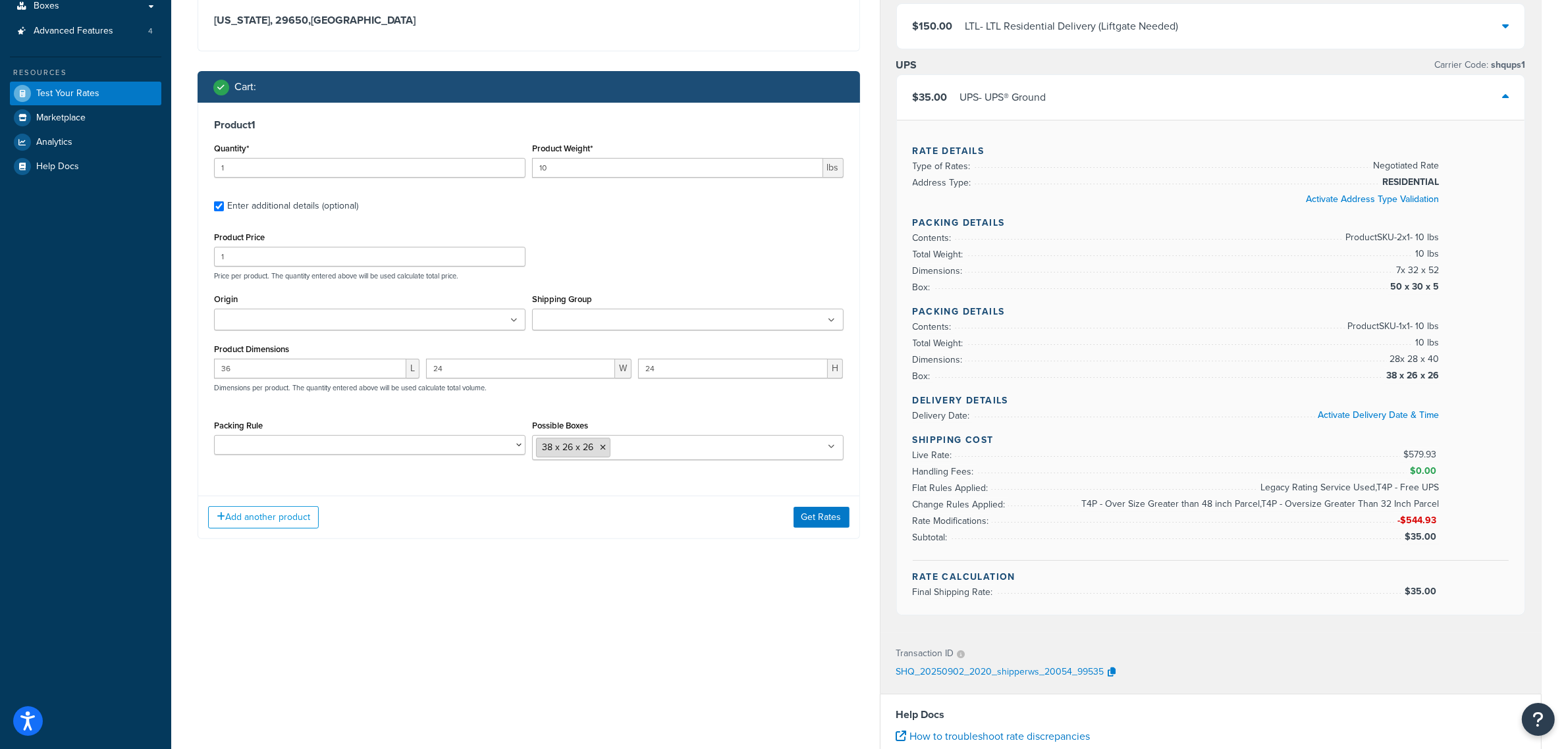
click at [600, 445] on icon at bounding box center [603, 448] width 6 height 8
click at [583, 160] on input "10" at bounding box center [678, 167] width 291 height 20
click at [604, 219] on div "Product 1 Quantity* 1 Product Weight* 10 lbs Enter additional details (optional…" at bounding box center [528, 293] width 661 height 380
drag, startPoint x: 291, startPoint y: 374, endPoint x: 178, endPoint y: 373, distance: 113.0
click at [179, 373] on div "Test your rates Reset Rate Results 09/02/2025, 4:20 PM Ecommerce store : Edit T…" at bounding box center [869, 419] width 1397 height 1241
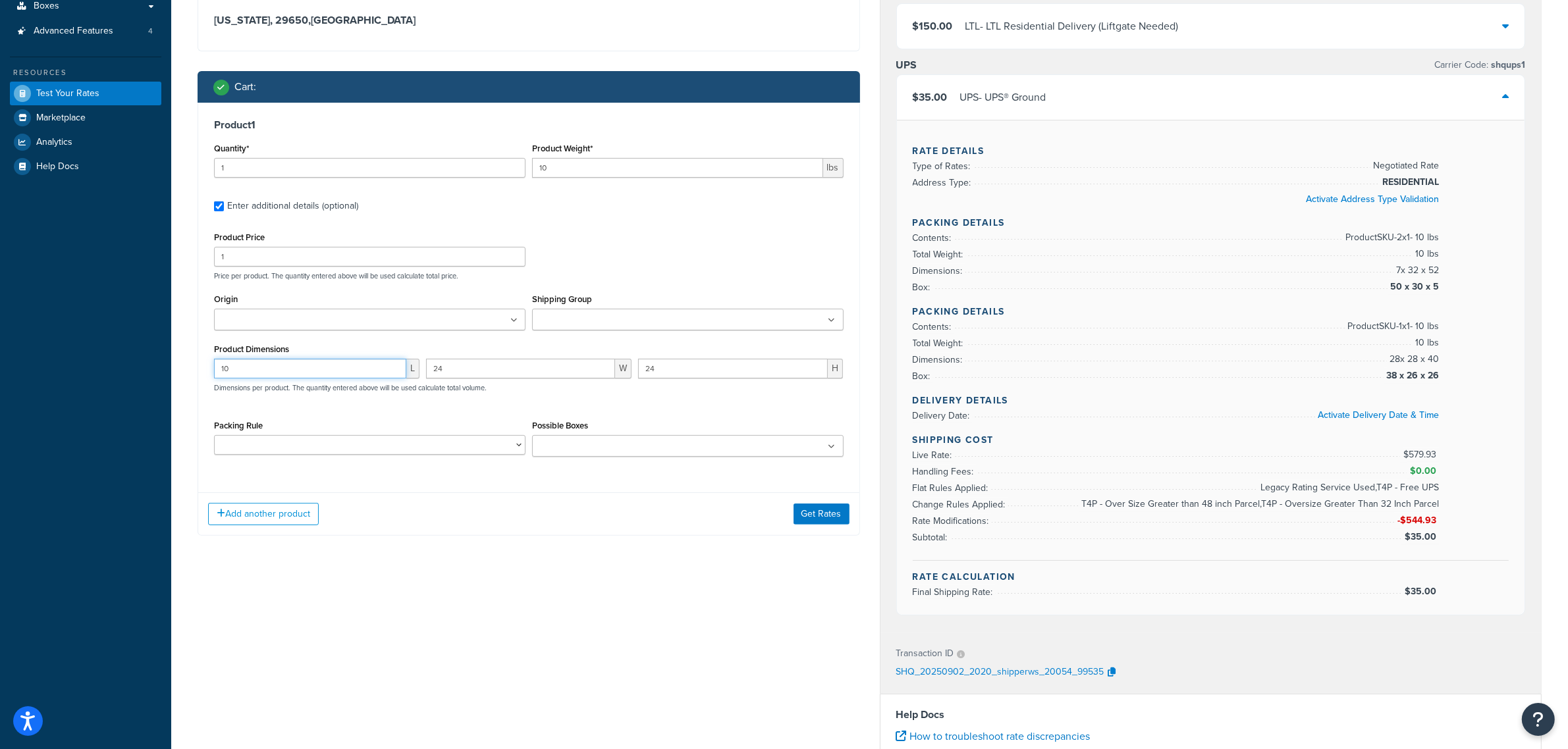
type input "10"
click at [827, 516] on button "Get Rates" at bounding box center [821, 514] width 56 height 21
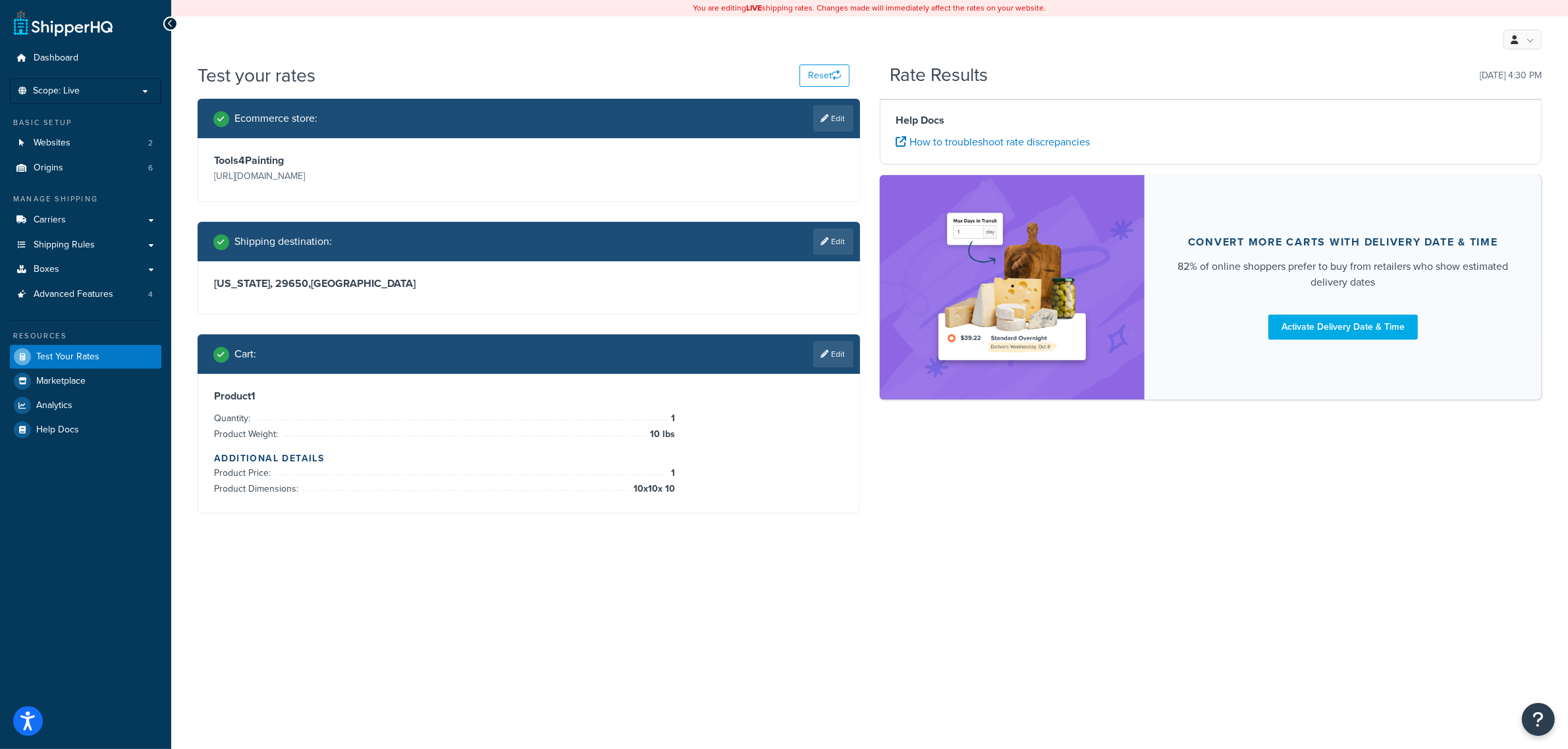
scroll to position [0, 0]
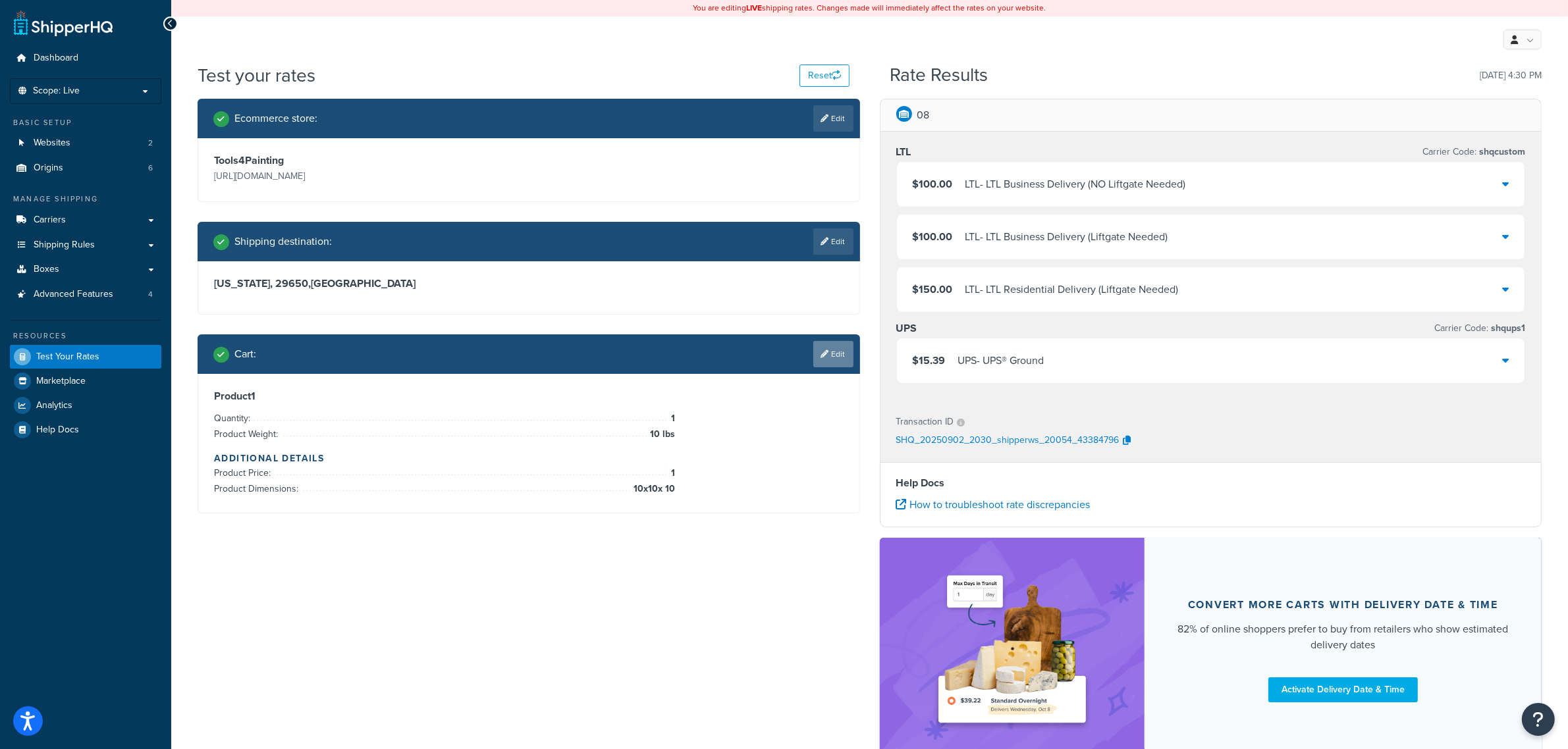
click at [820, 365] on link "Edit" at bounding box center [833, 353] width 40 height 26
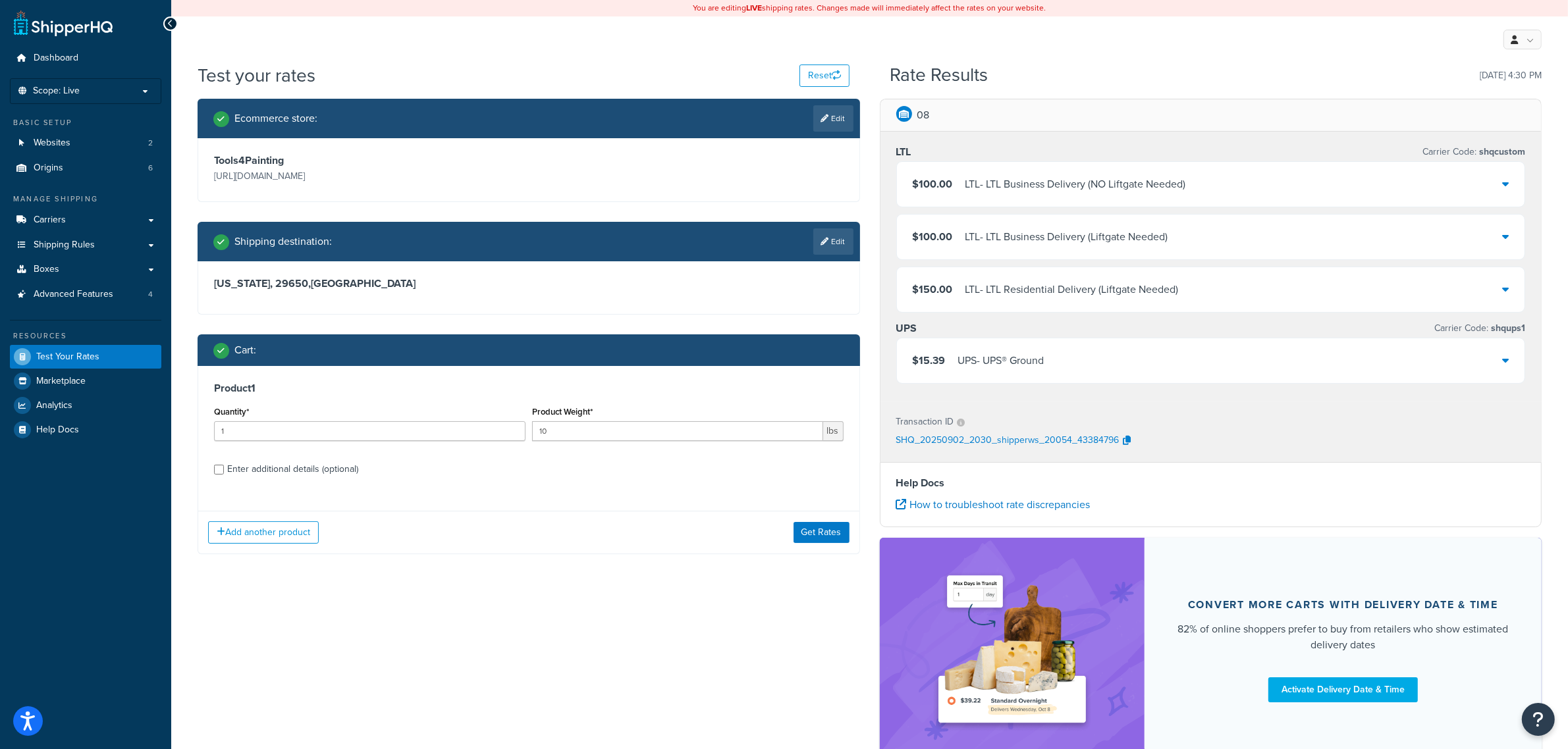
click at [329, 472] on div "Enter additional details (optional)" at bounding box center [293, 469] width 131 height 18
click at [224, 472] on input "Enter additional details (optional)" at bounding box center [218, 469] width 10 height 10
checkbox input "true"
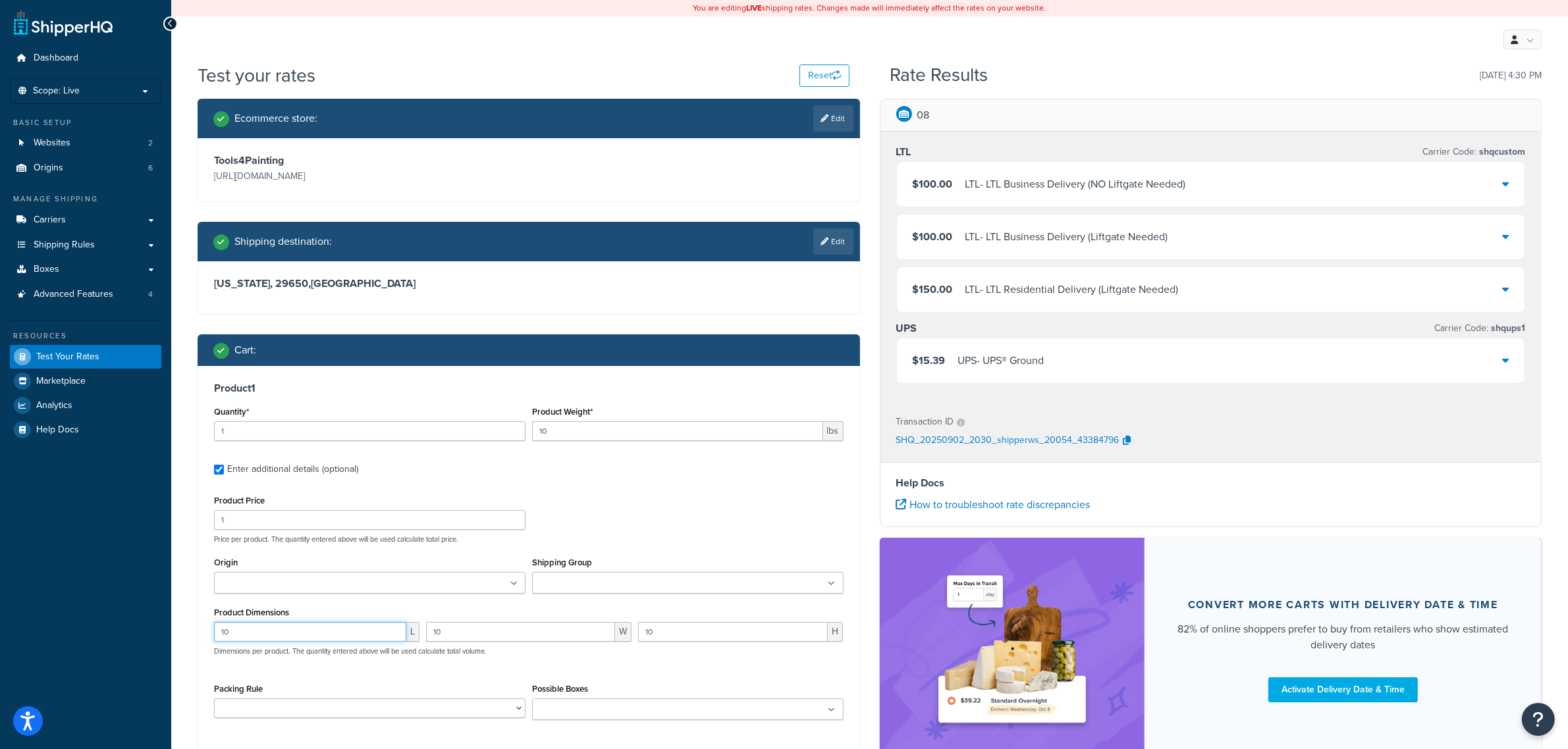
drag, startPoint x: 236, startPoint y: 635, endPoint x: 205, endPoint y: 632, distance: 31.1
click at [205, 632] on div "Product 1 Quantity* 1 Product Weight* 10 lbs Enter additional details (optional…" at bounding box center [528, 556] width 661 height 380
type input "12"
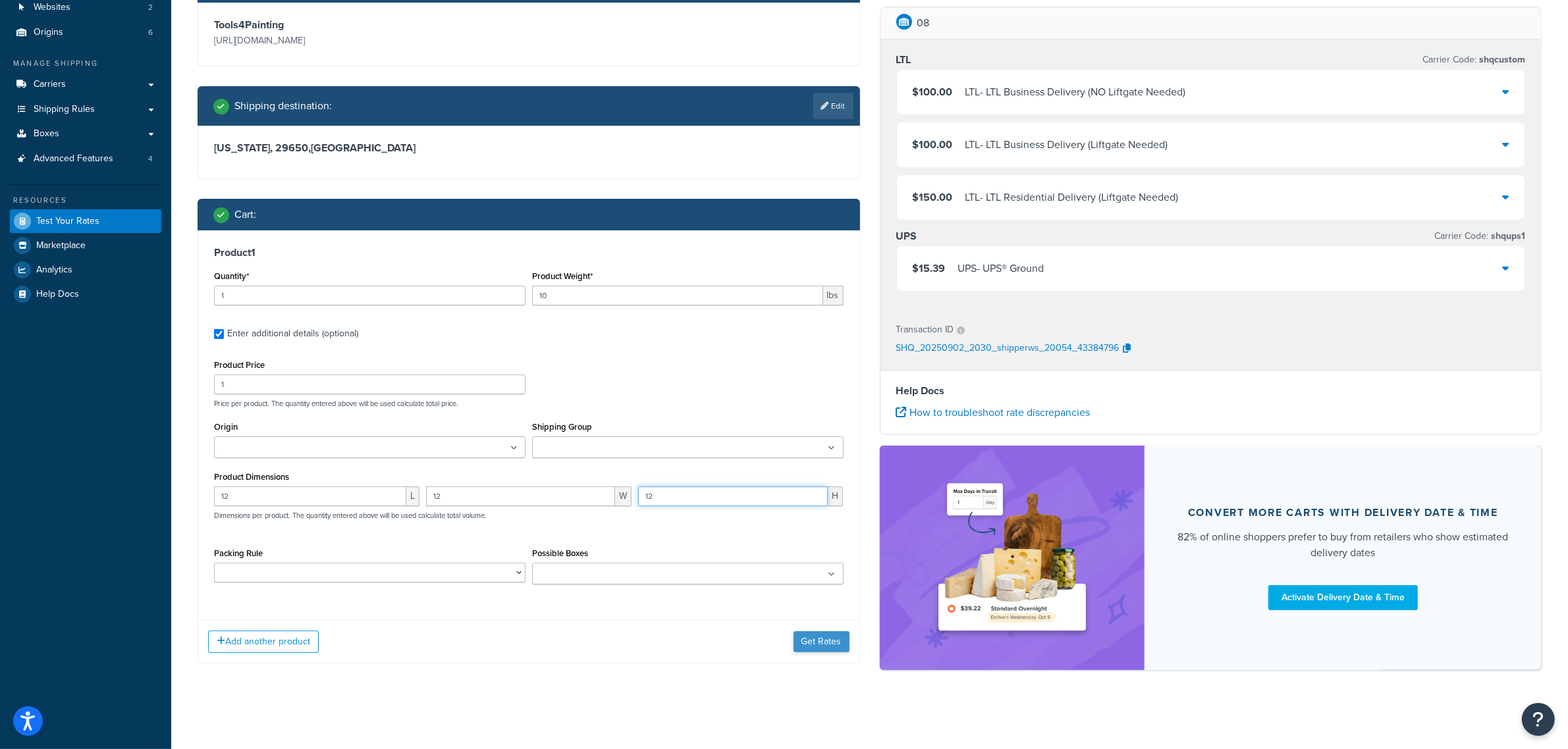
type input "12"
click at [812, 646] on button "Get Rates" at bounding box center [821, 642] width 56 height 21
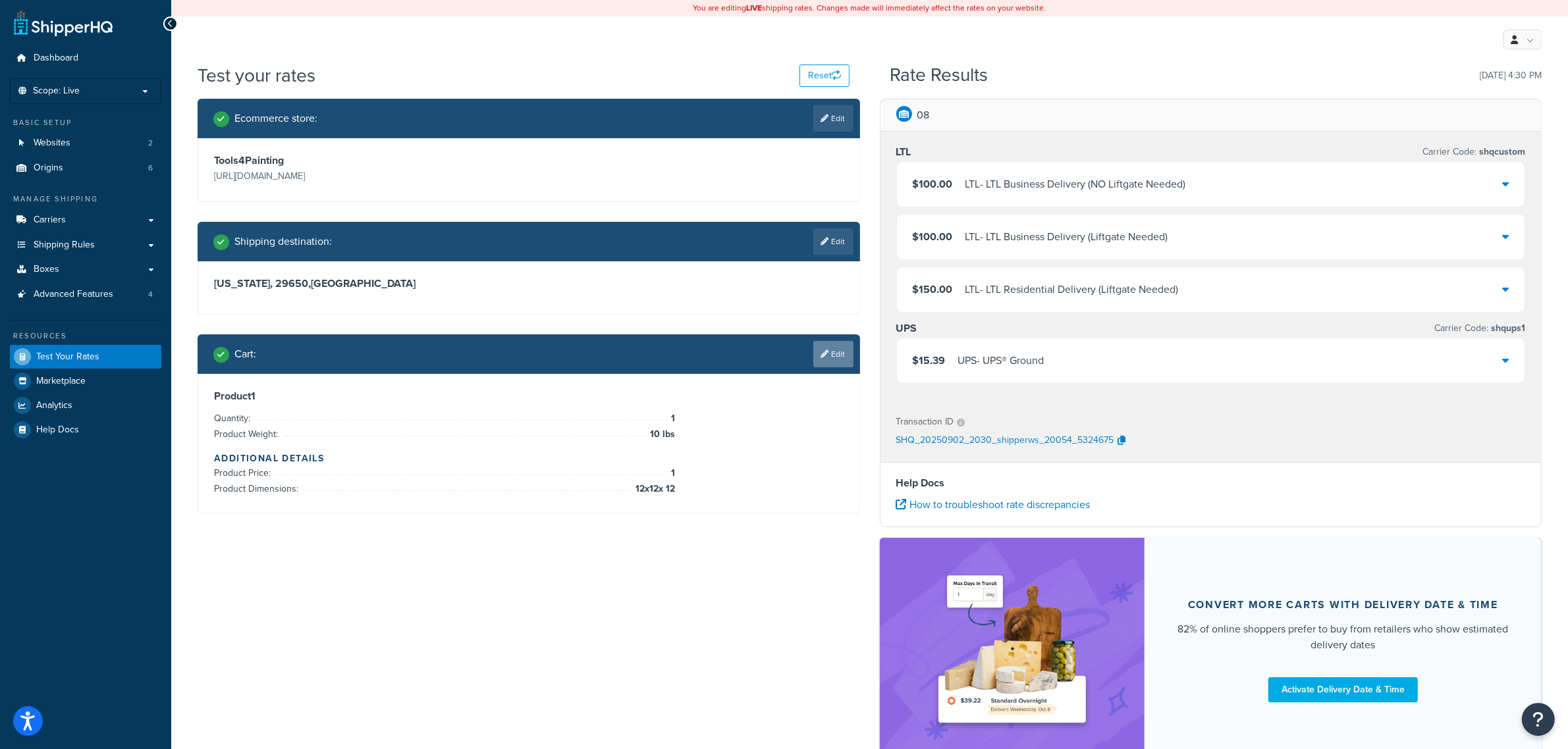
click at [828, 348] on link "Edit" at bounding box center [833, 353] width 40 height 26
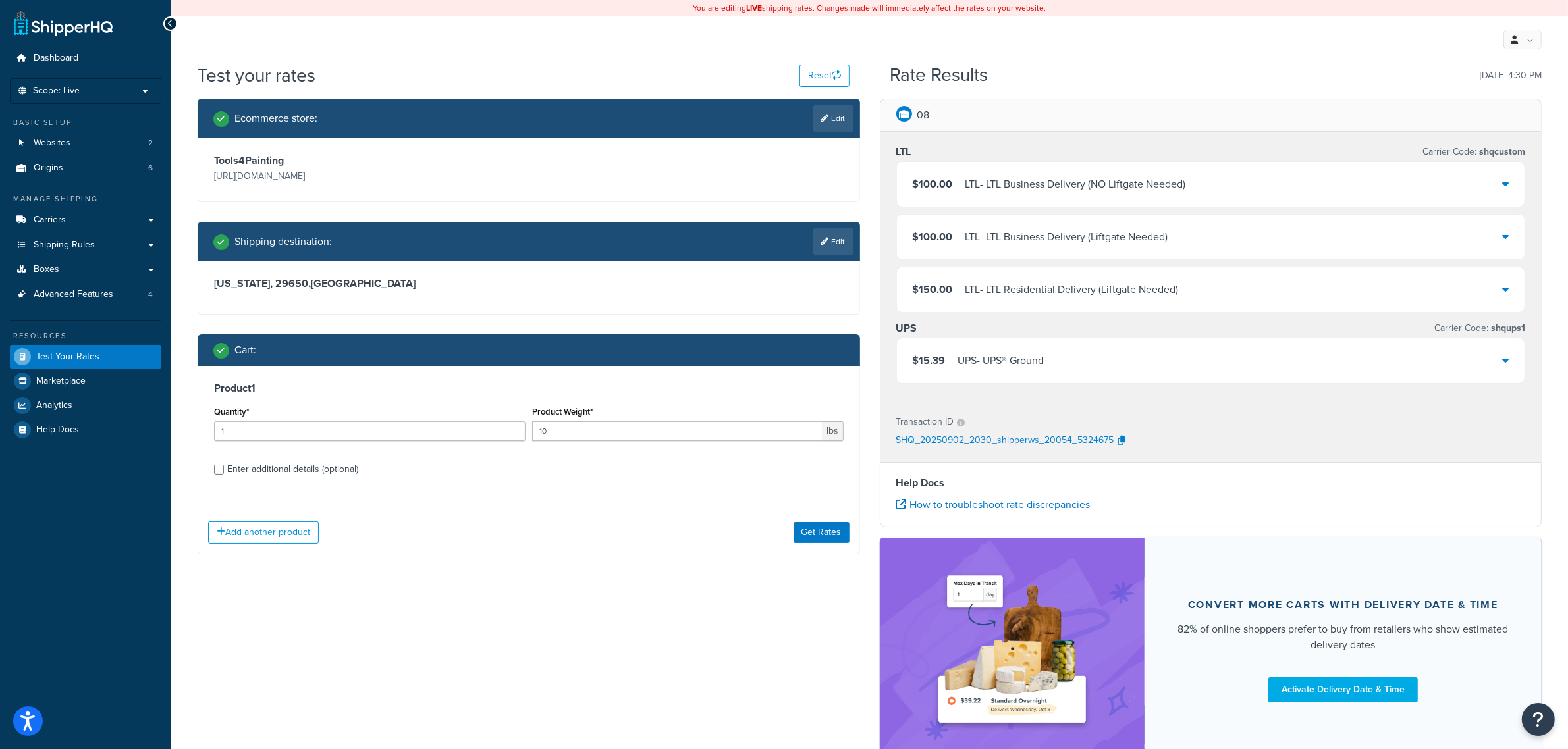
click at [270, 468] on div "Enter additional details (optional)" at bounding box center [293, 469] width 131 height 18
click at [224, 468] on input "Enter additional details (optional)" at bounding box center [218, 469] width 10 height 10
checkbox input "true"
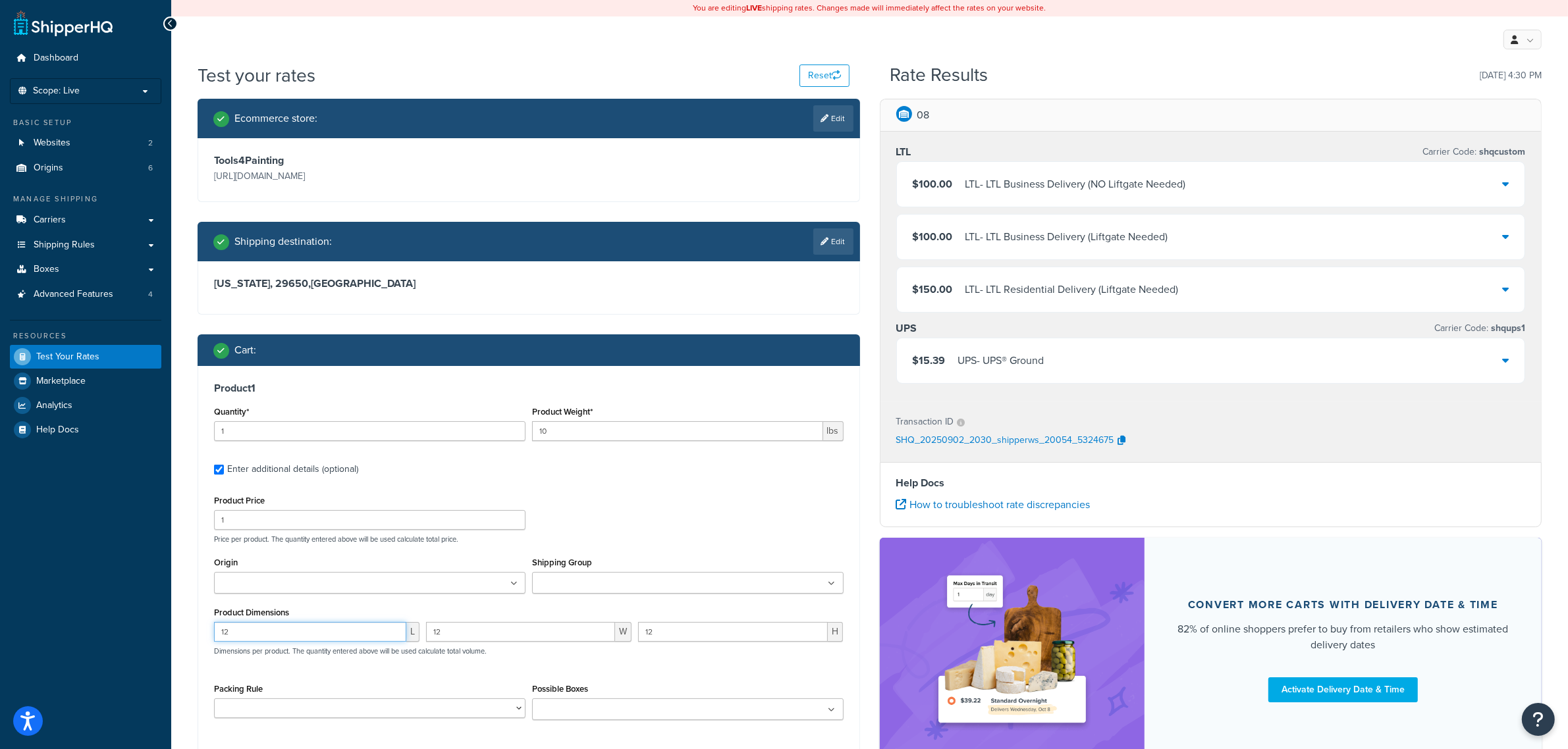
click at [205, 637] on div "Product 1 Quantity* 1 Product Weight* 10 lbs Enter additional details (optional…" at bounding box center [528, 556] width 661 height 380
type input "13"
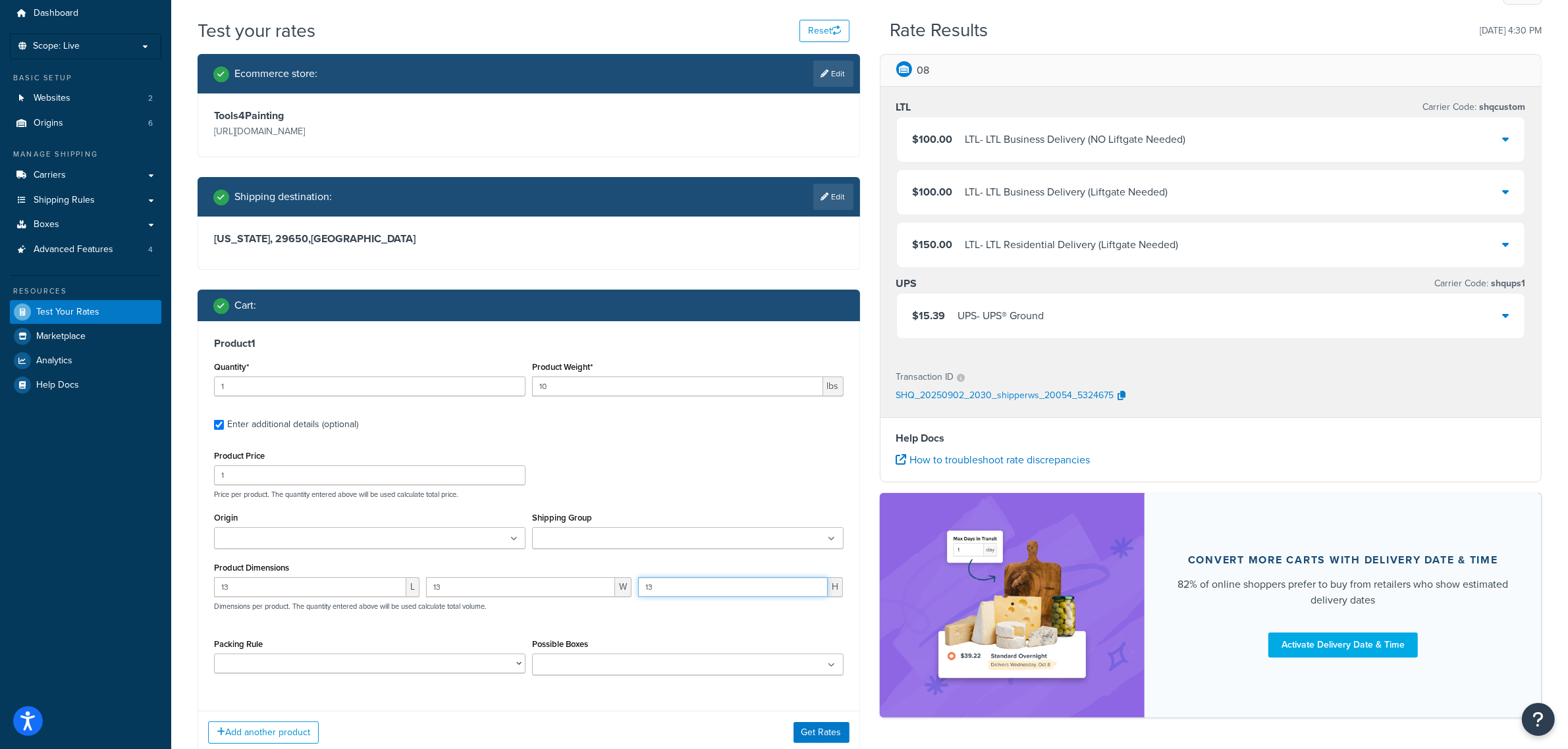
scroll to position [82, 0]
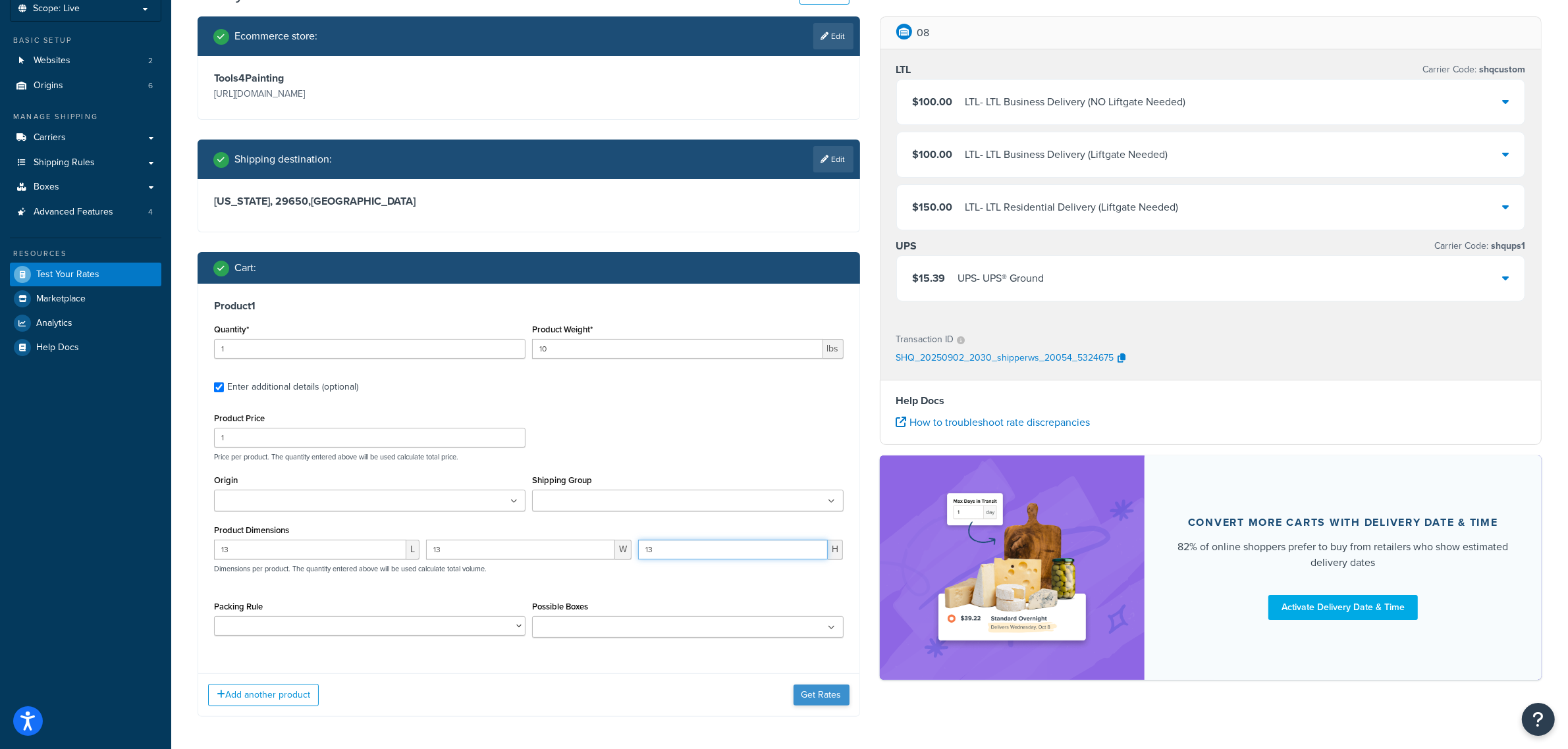
type input "13"
click at [807, 698] on button "Get Rates" at bounding box center [821, 695] width 56 height 21
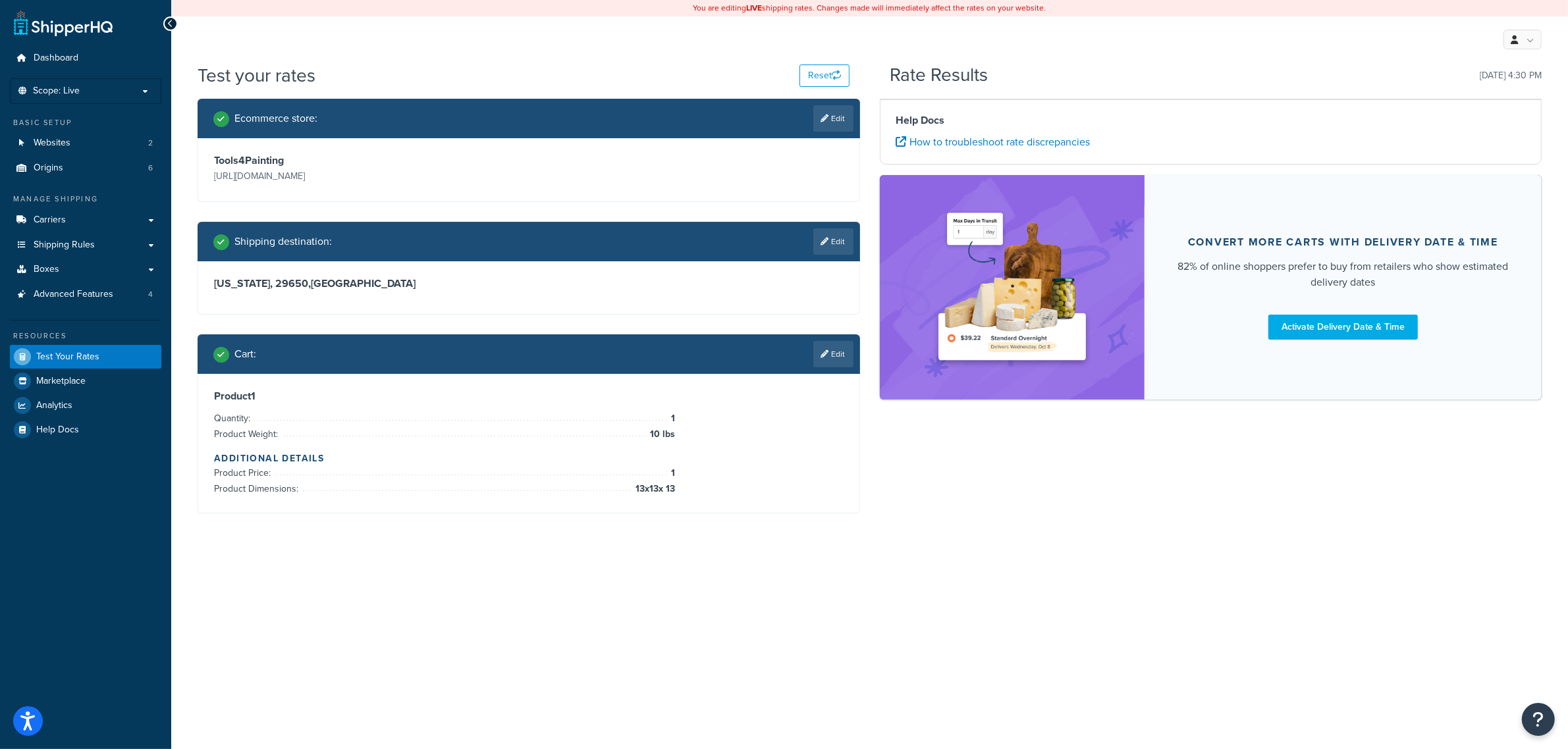
scroll to position [0, 0]
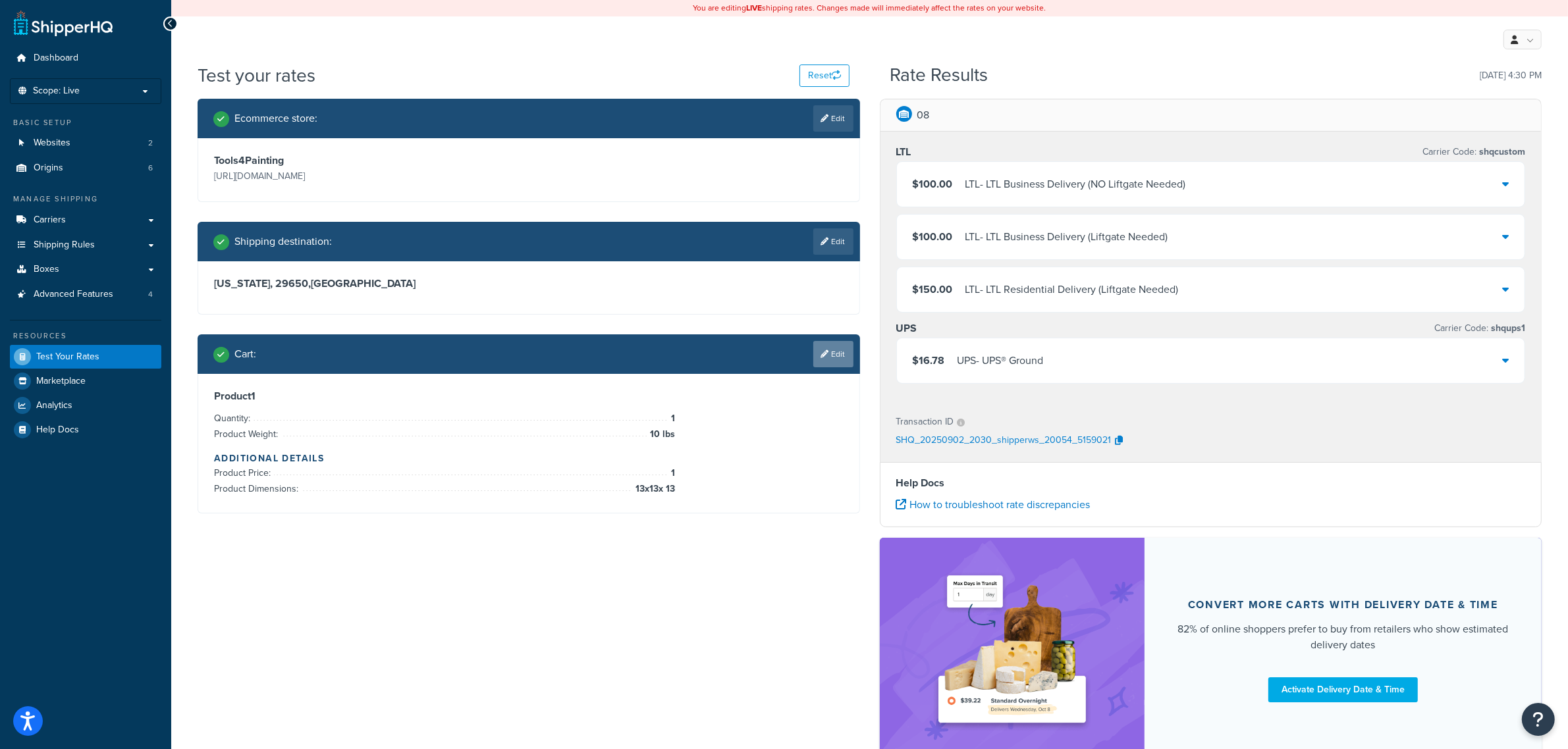
click at [823, 348] on link "Edit" at bounding box center [833, 353] width 40 height 26
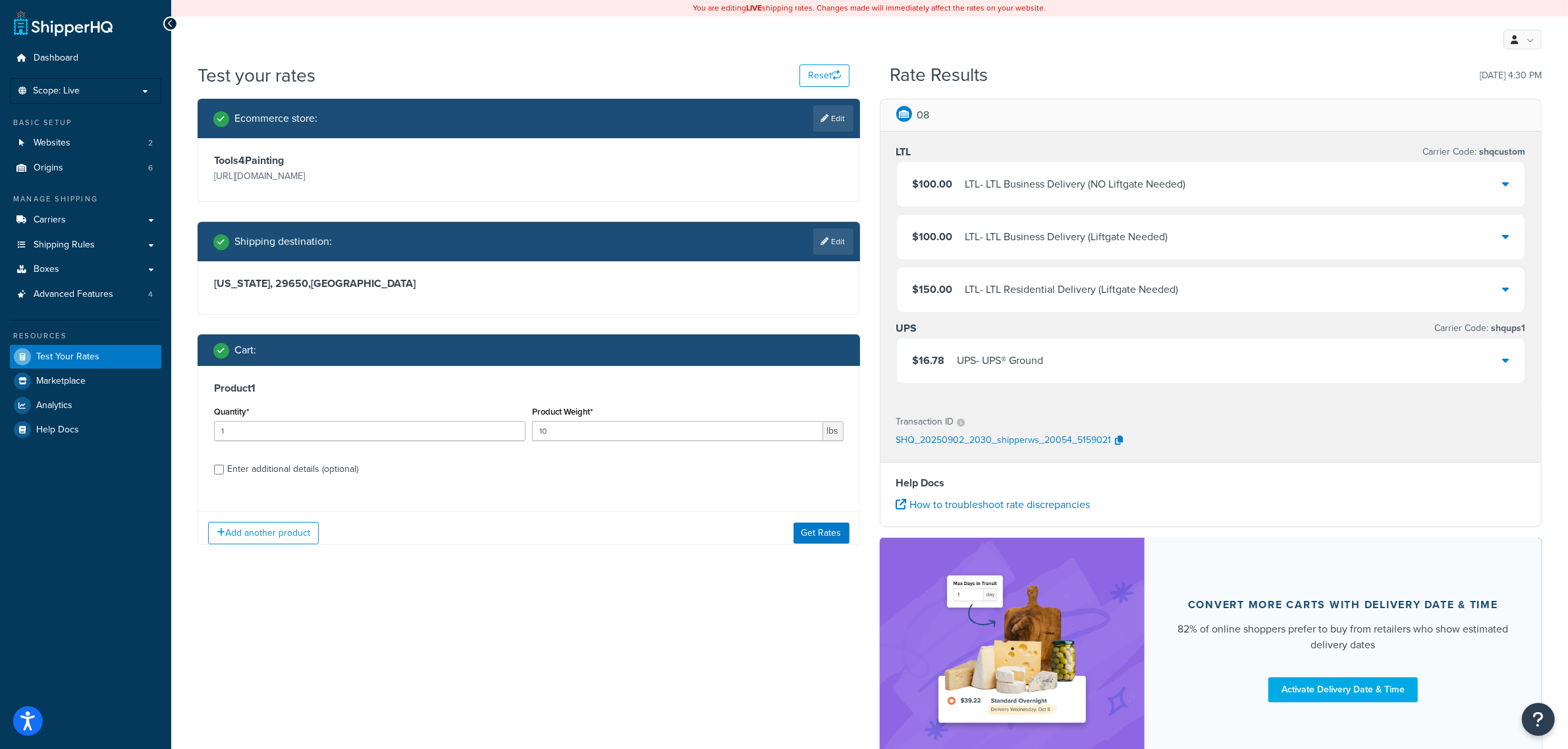
click at [242, 468] on div "Enter additional details (optional)" at bounding box center [293, 469] width 131 height 18
click at [224, 468] on input "Enter additional details (optional)" at bounding box center [218, 469] width 10 height 10
checkbox input "true"
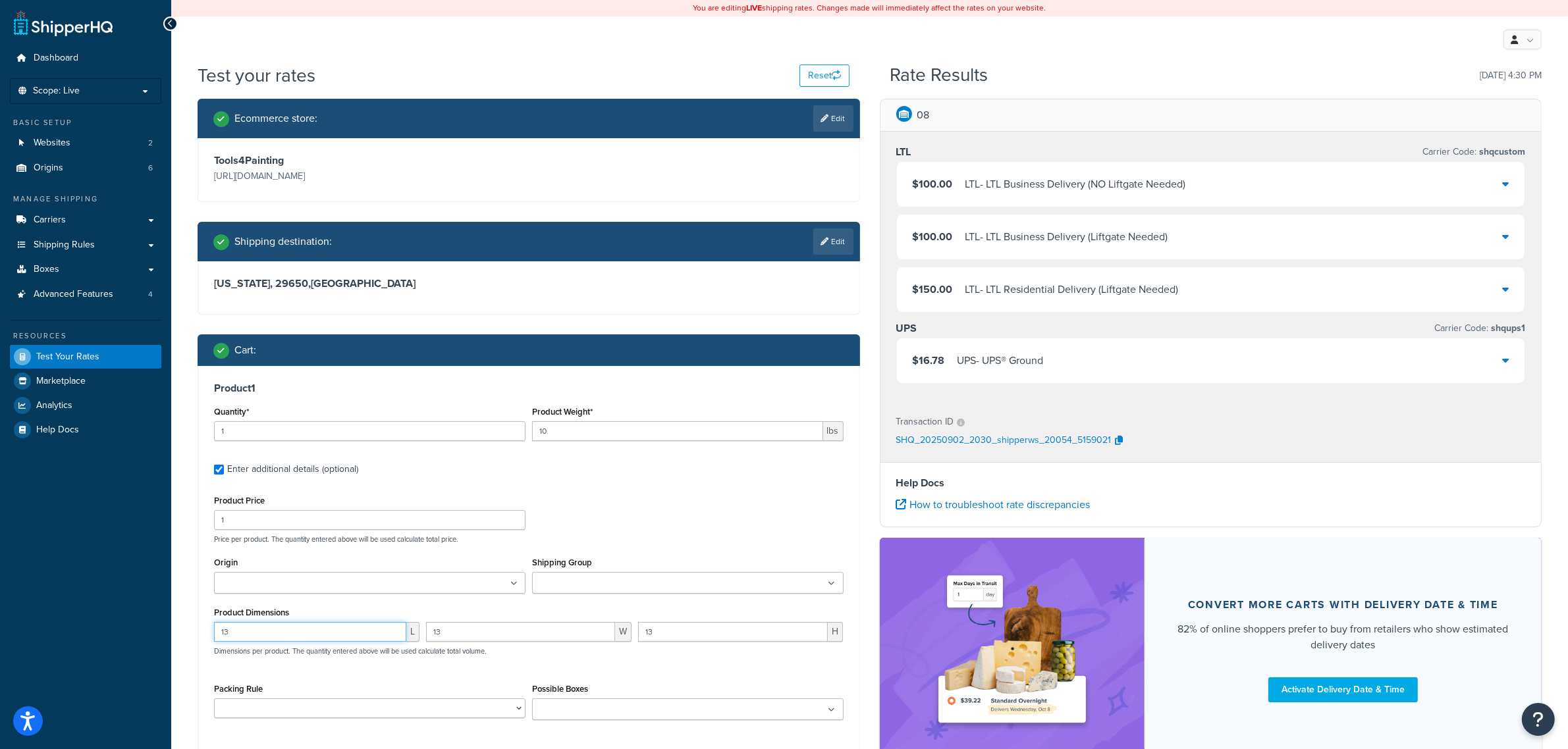
drag, startPoint x: 175, startPoint y: 627, endPoint x: 140, endPoint y: 630, distance: 35.1
click at [142, 628] on div "Dashboard Scope: Live Basic Setup Websites 2 Origins 6 Manage Shipping Carriers…" at bounding box center [784, 442] width 1568 height 885
type input "14"
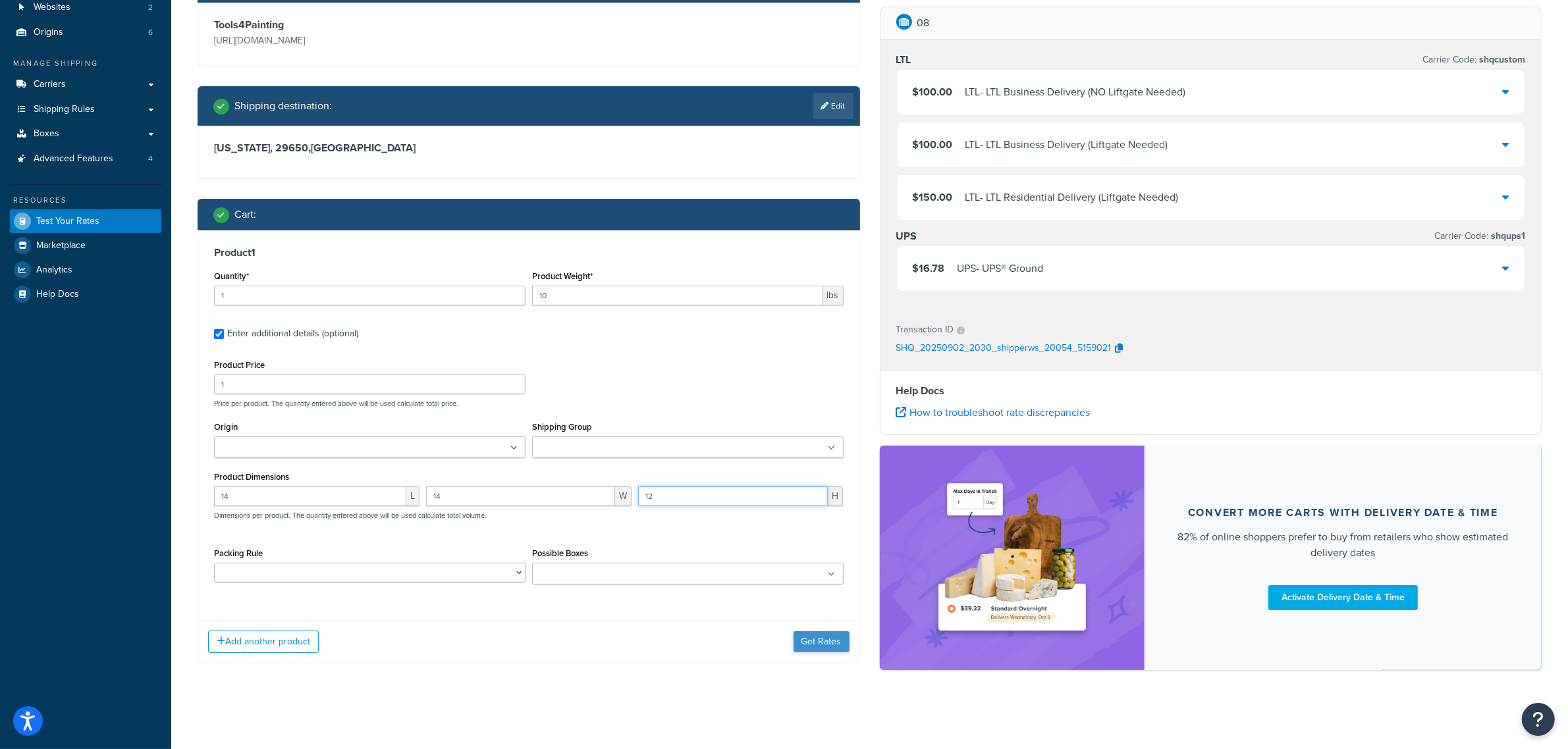
type input "12"
click at [808, 652] on button "Get Rates" at bounding box center [821, 642] width 56 height 21
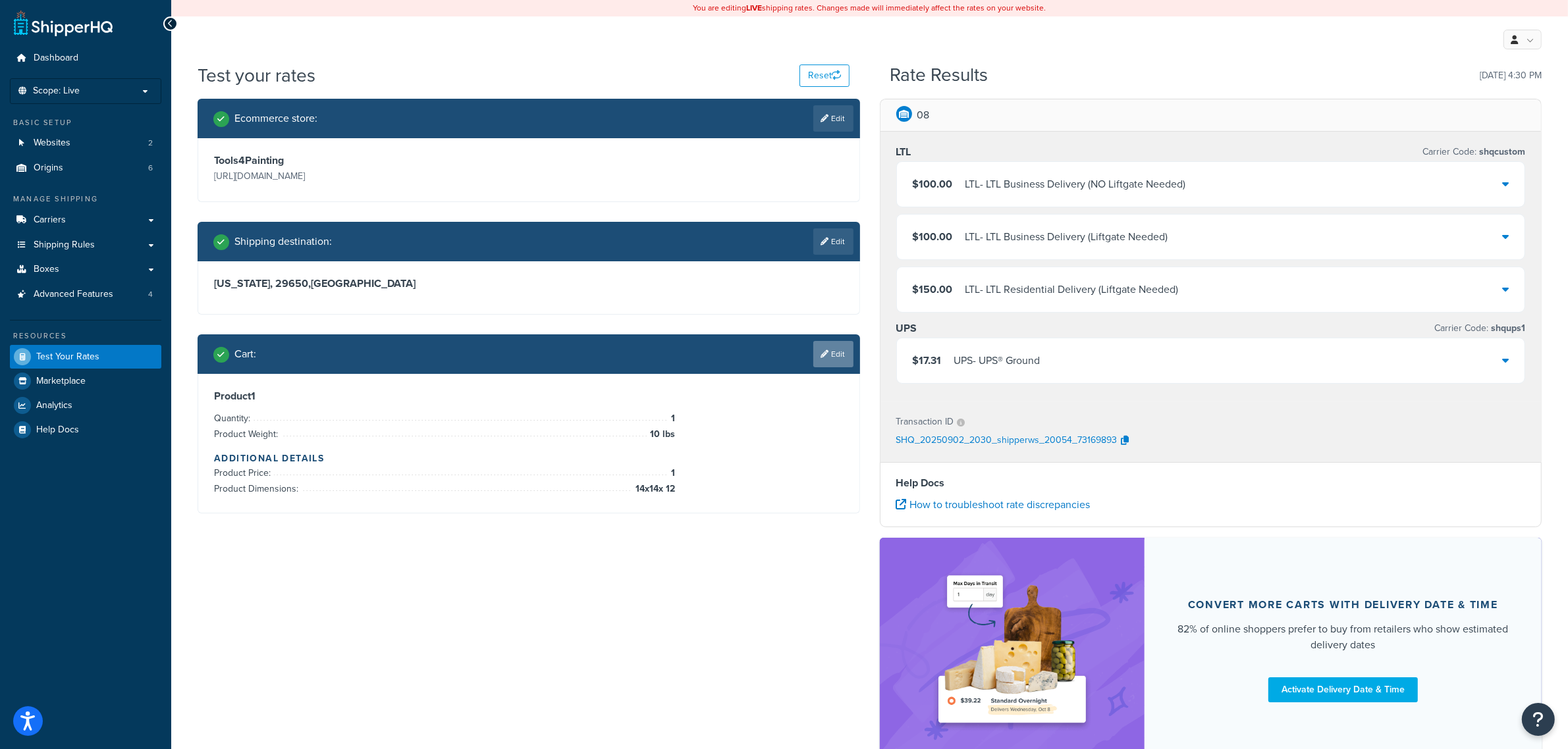
click at [823, 356] on icon at bounding box center [825, 354] width 8 height 8
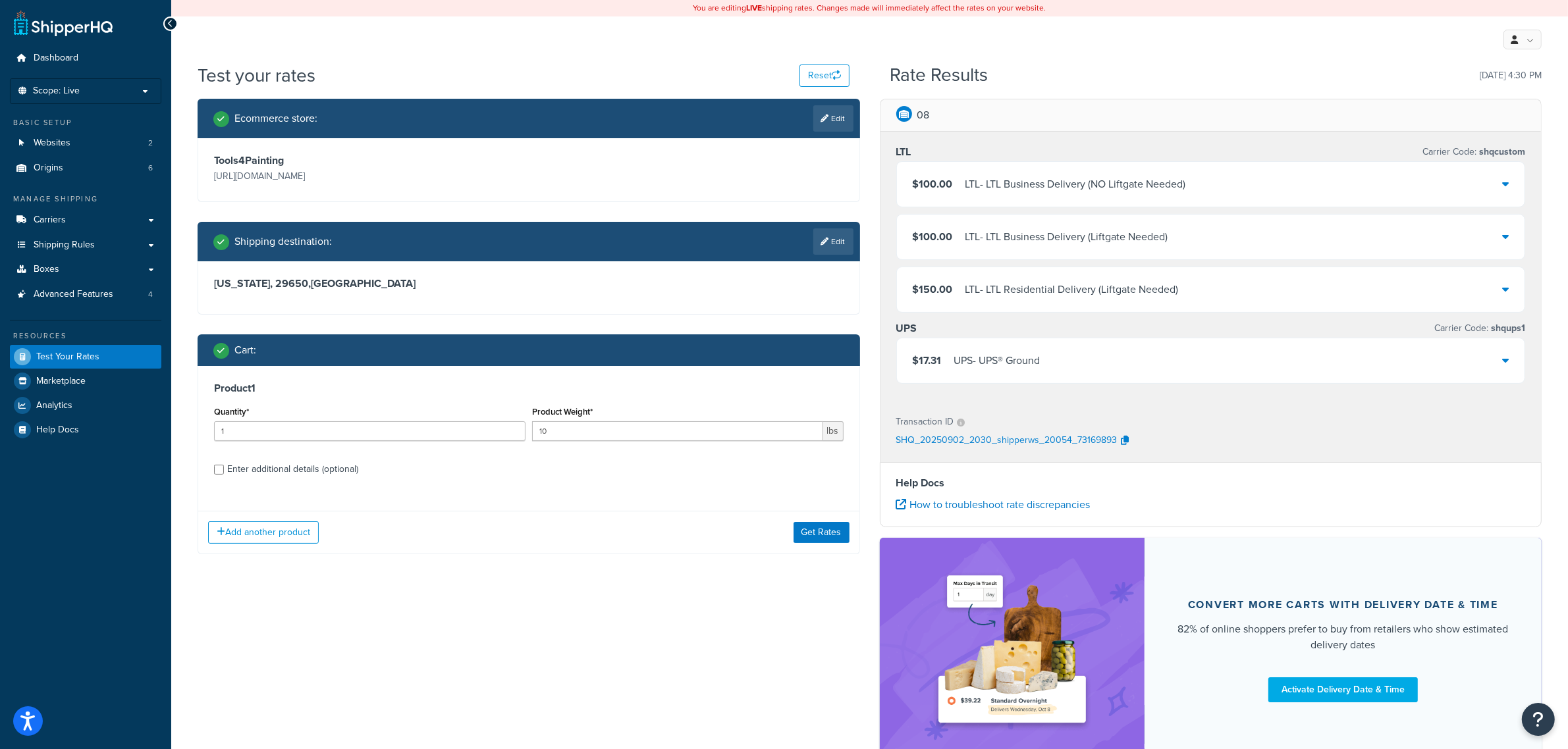
drag, startPoint x: 346, startPoint y: 464, endPoint x: 418, endPoint y: 480, distance: 73.8
click at [346, 464] on div "Enter additional details (optional)" at bounding box center [293, 469] width 131 height 18
click at [224, 464] on input "Enter additional details (optional)" at bounding box center [218, 469] width 10 height 10
checkbox input "true"
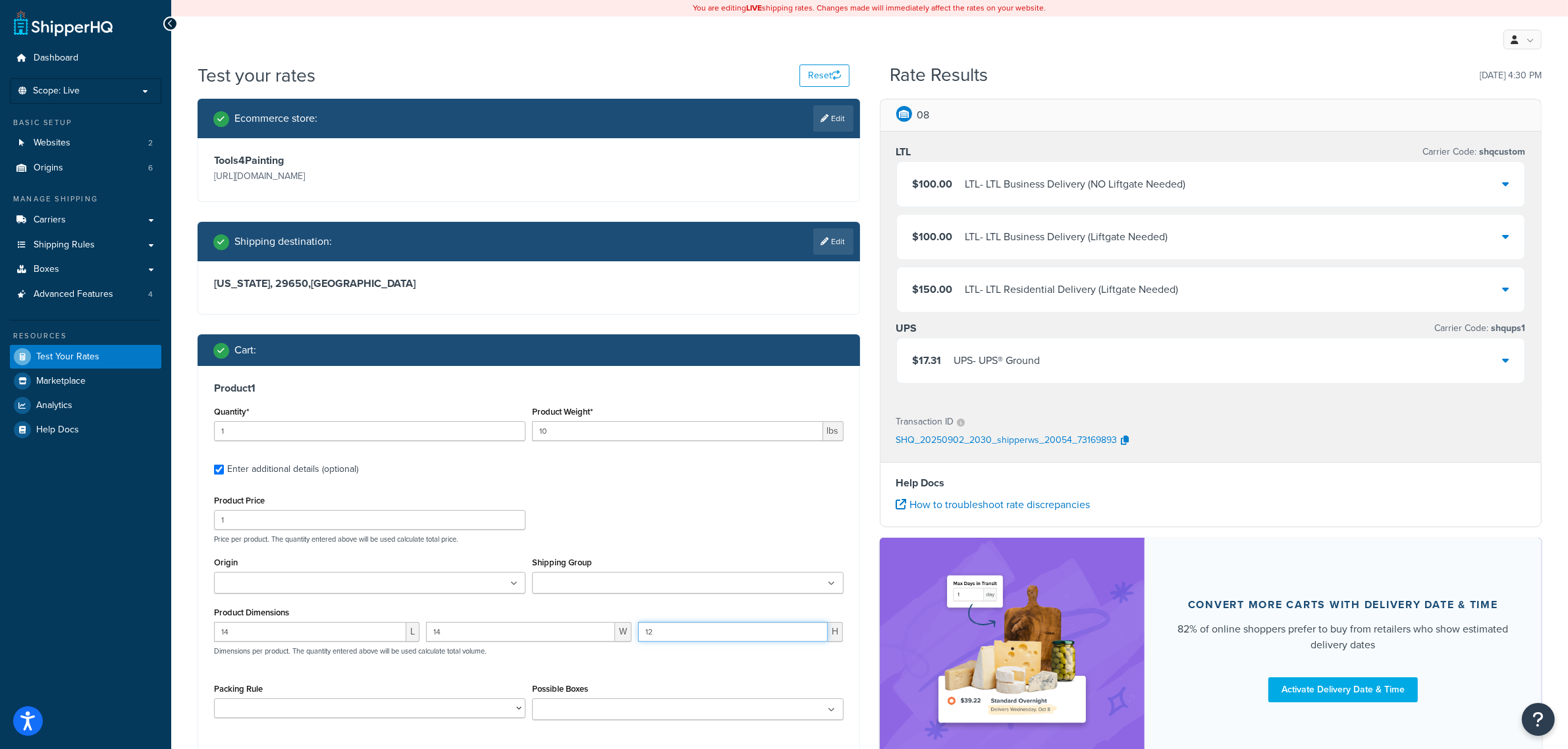
drag, startPoint x: 660, startPoint y: 632, endPoint x: 632, endPoint y: 625, distance: 28.9
click at [632, 625] on div "14 L 14 W 12 H Dimensions per product. The quantity entered above will be used …" at bounding box center [528, 646] width 636 height 48
type input "14"
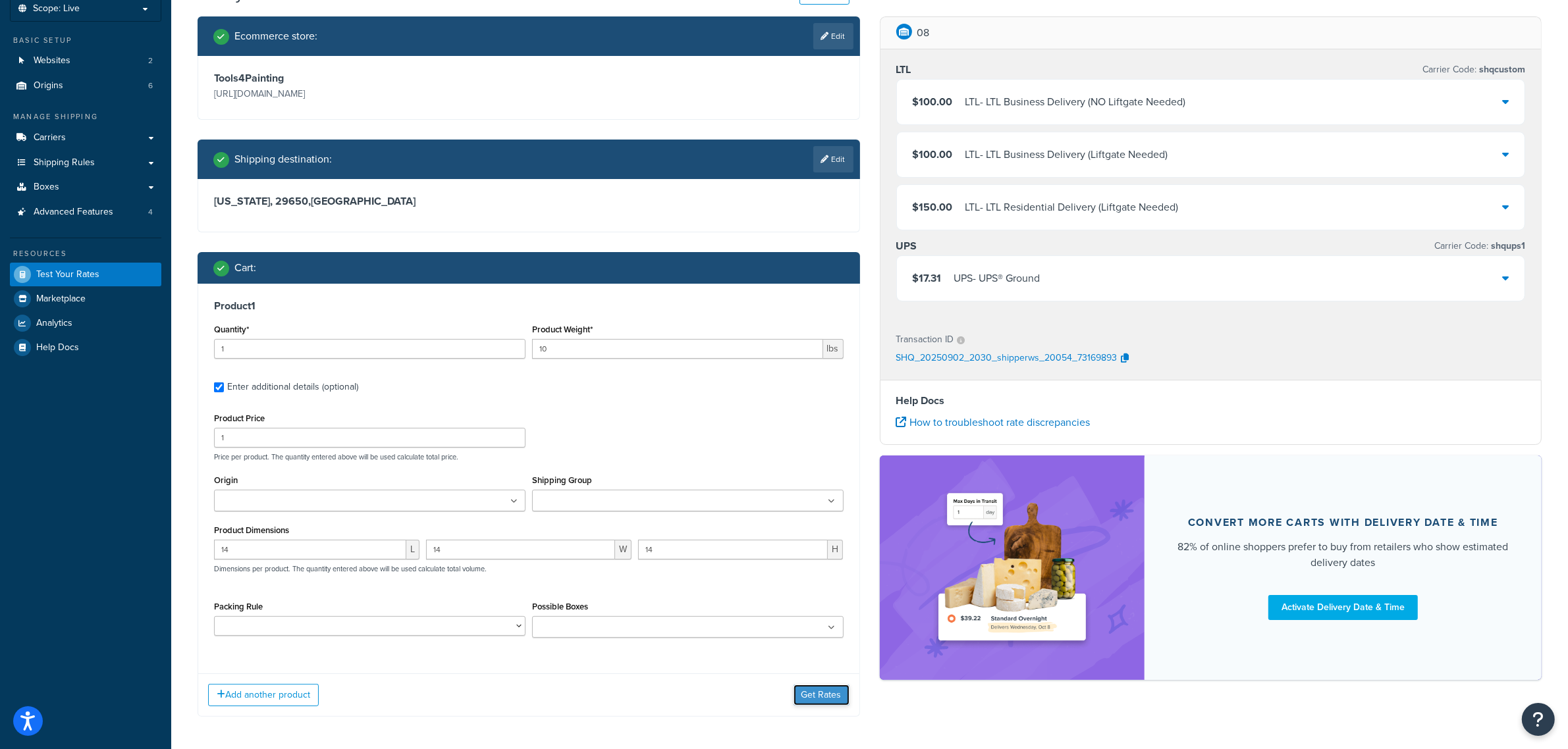
click at [825, 696] on button "Get Rates" at bounding box center [821, 695] width 56 height 21
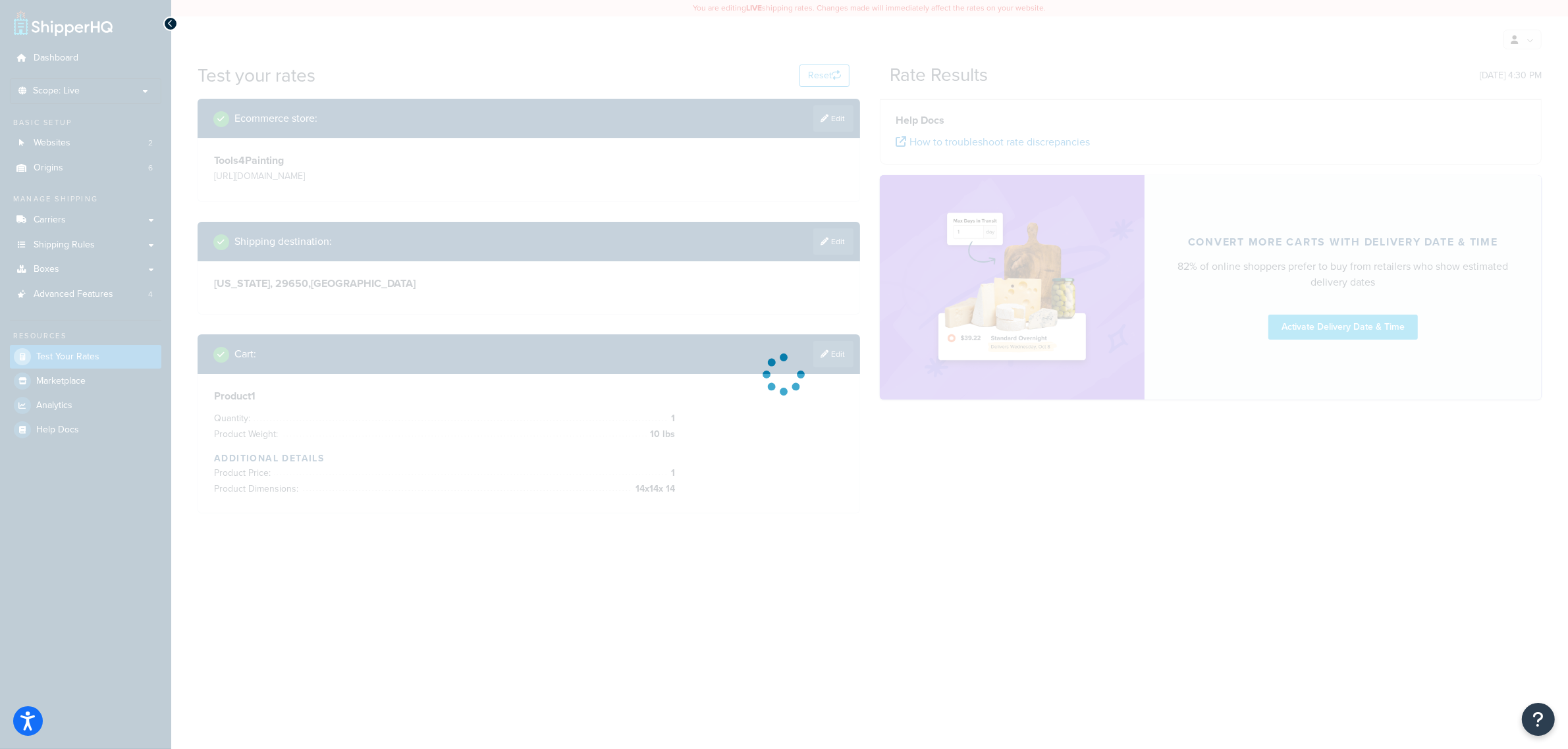
scroll to position [0, 0]
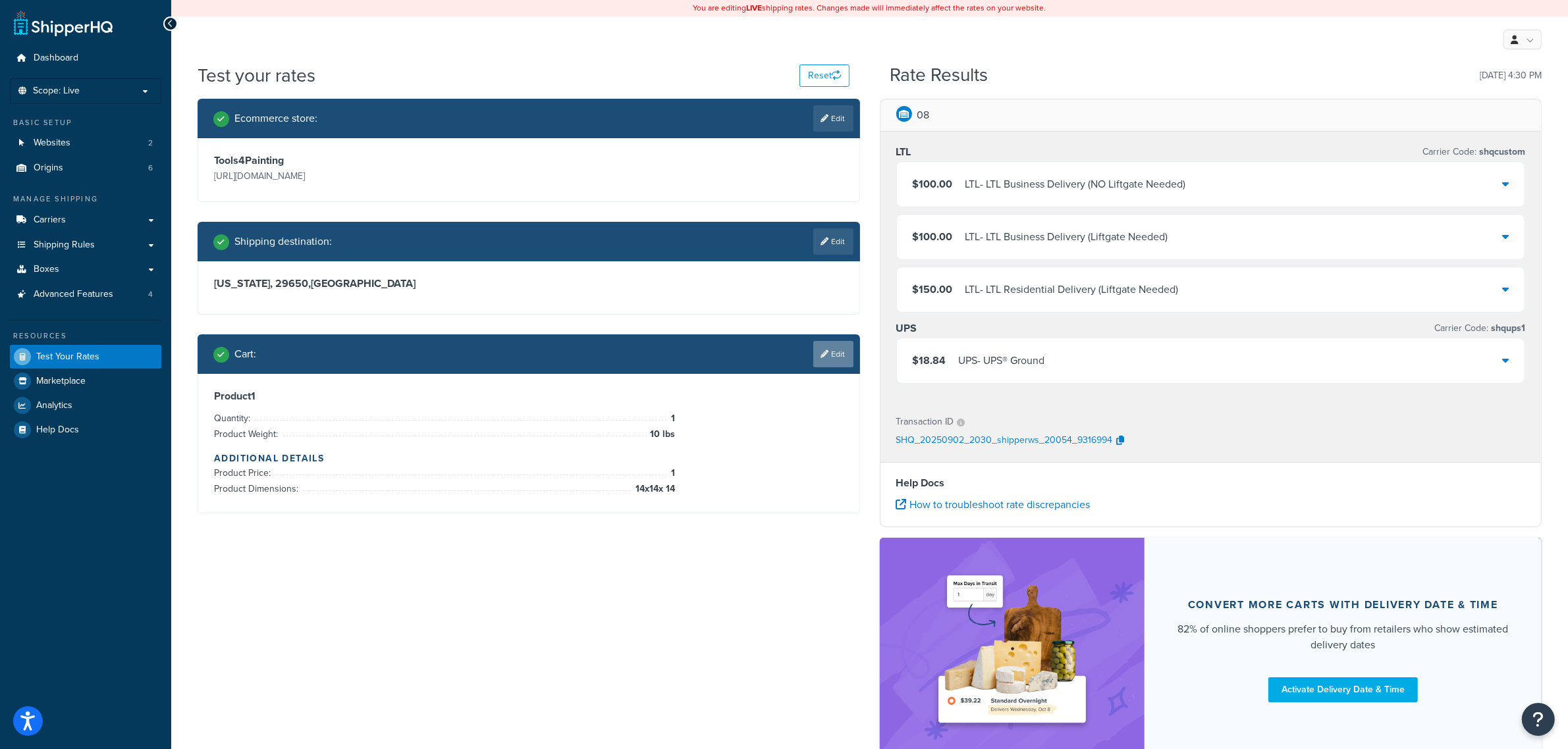
click at [831, 356] on link "Edit" at bounding box center [833, 353] width 40 height 26
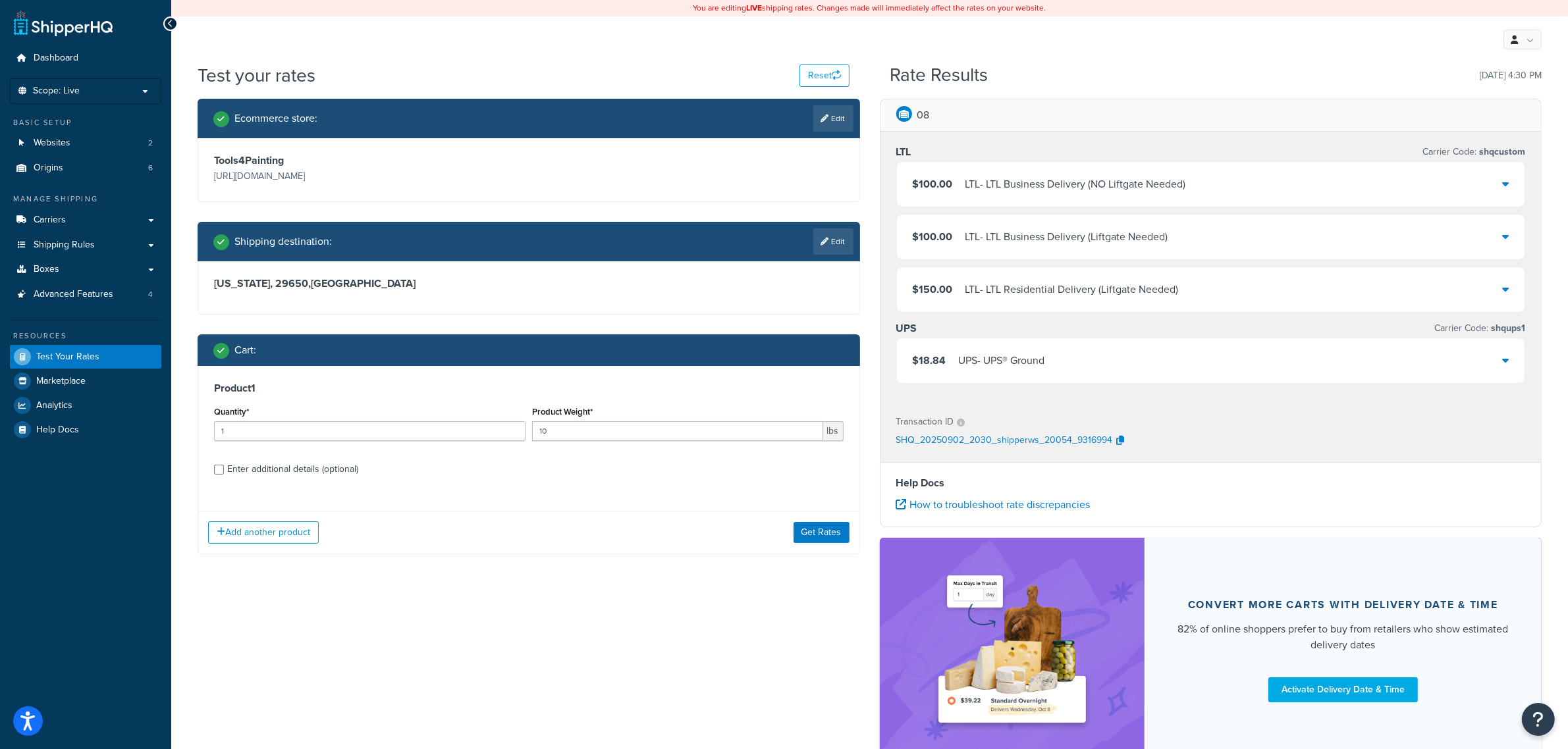
click at [267, 475] on div "Enter additional details (optional)" at bounding box center [293, 469] width 131 height 18
click at [224, 475] on input "Enter additional details (optional)" at bounding box center [218, 469] width 10 height 10
checkbox input "true"
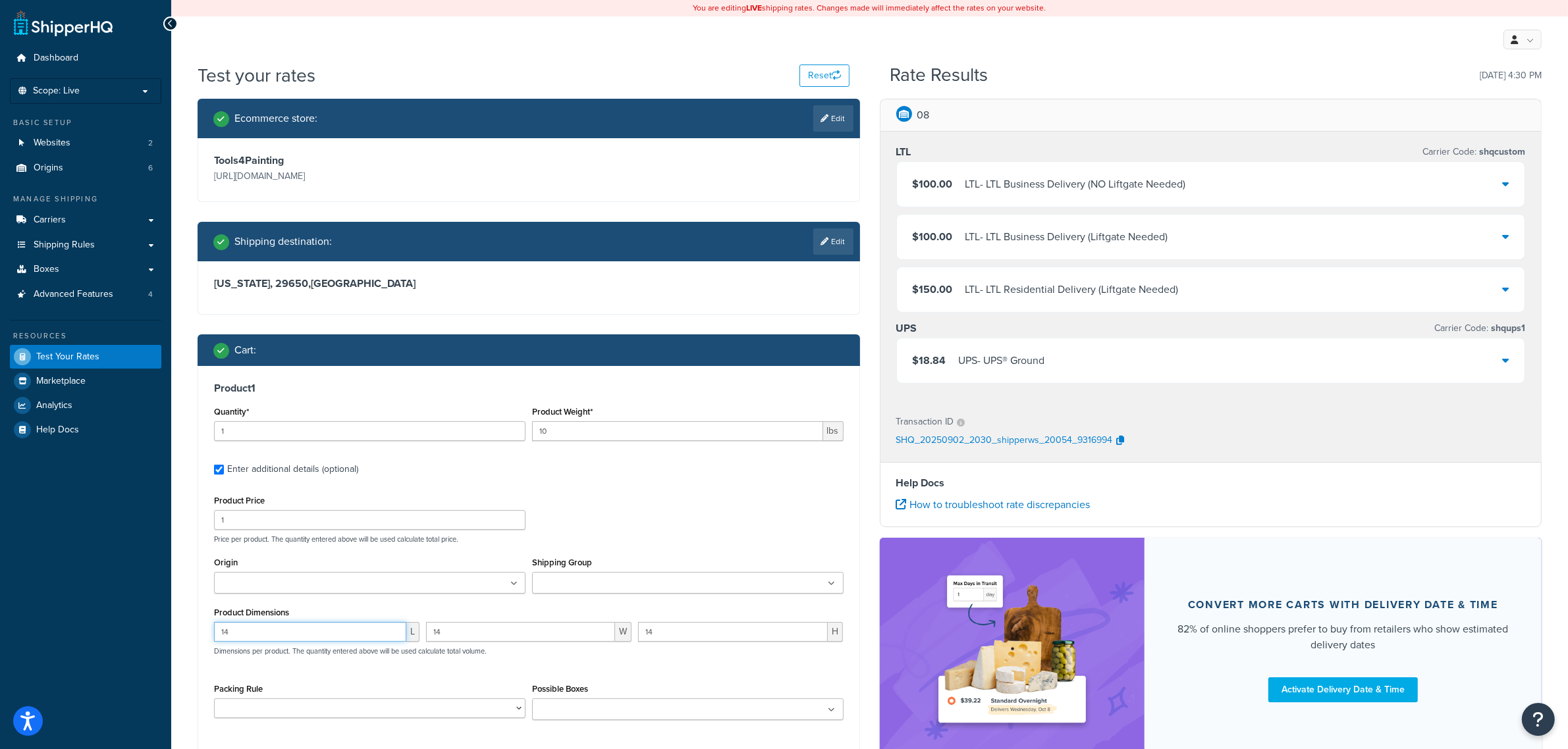
drag, startPoint x: 233, startPoint y: 632, endPoint x: 204, endPoint y: 626, distance: 29.6
click at [204, 626] on div "Product 1 Quantity* 1 Product Weight* 10 lbs Enter additional details (optional…" at bounding box center [528, 556] width 661 height 380
type input "20"
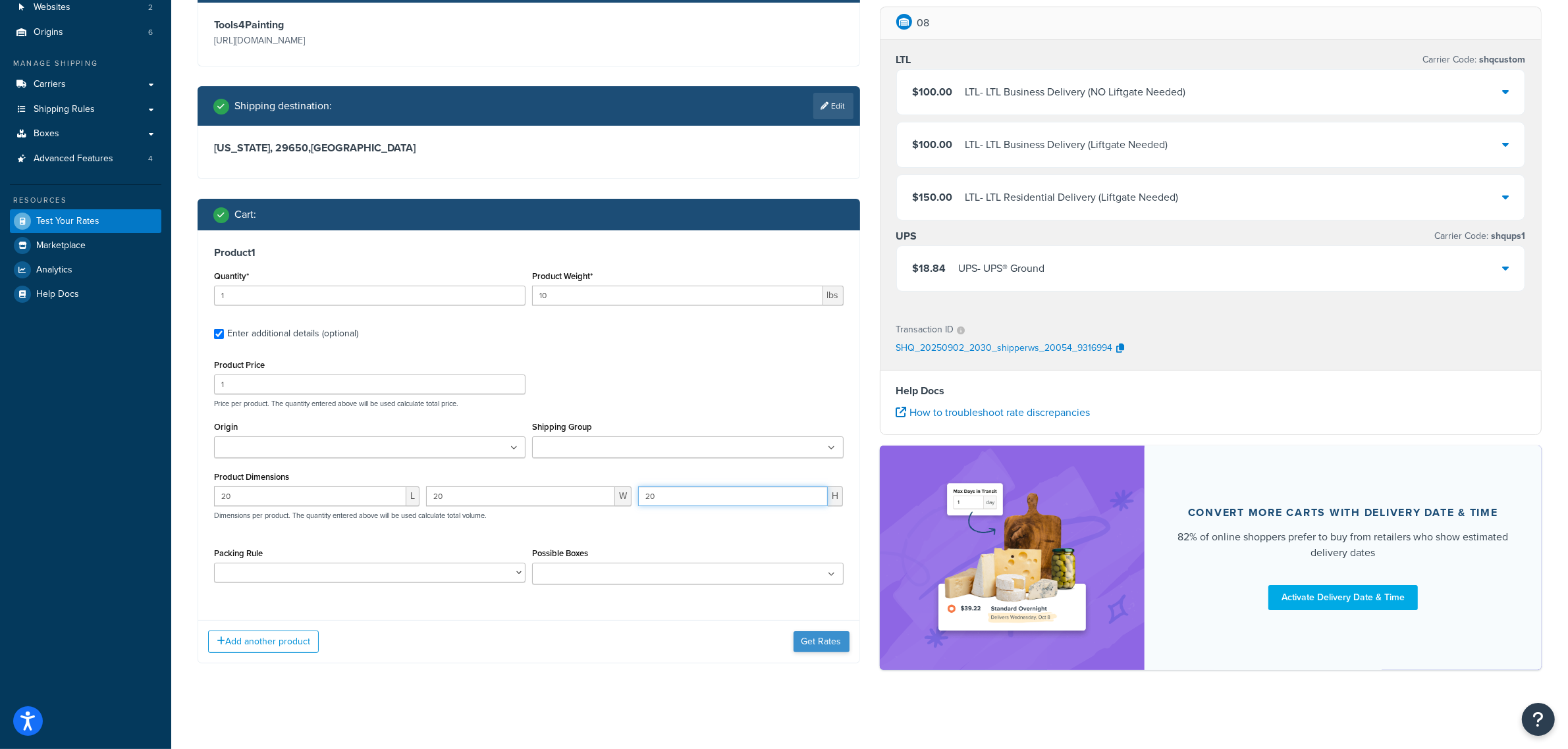
type input "20"
click at [823, 640] on button "Get Rates" at bounding box center [821, 642] width 56 height 21
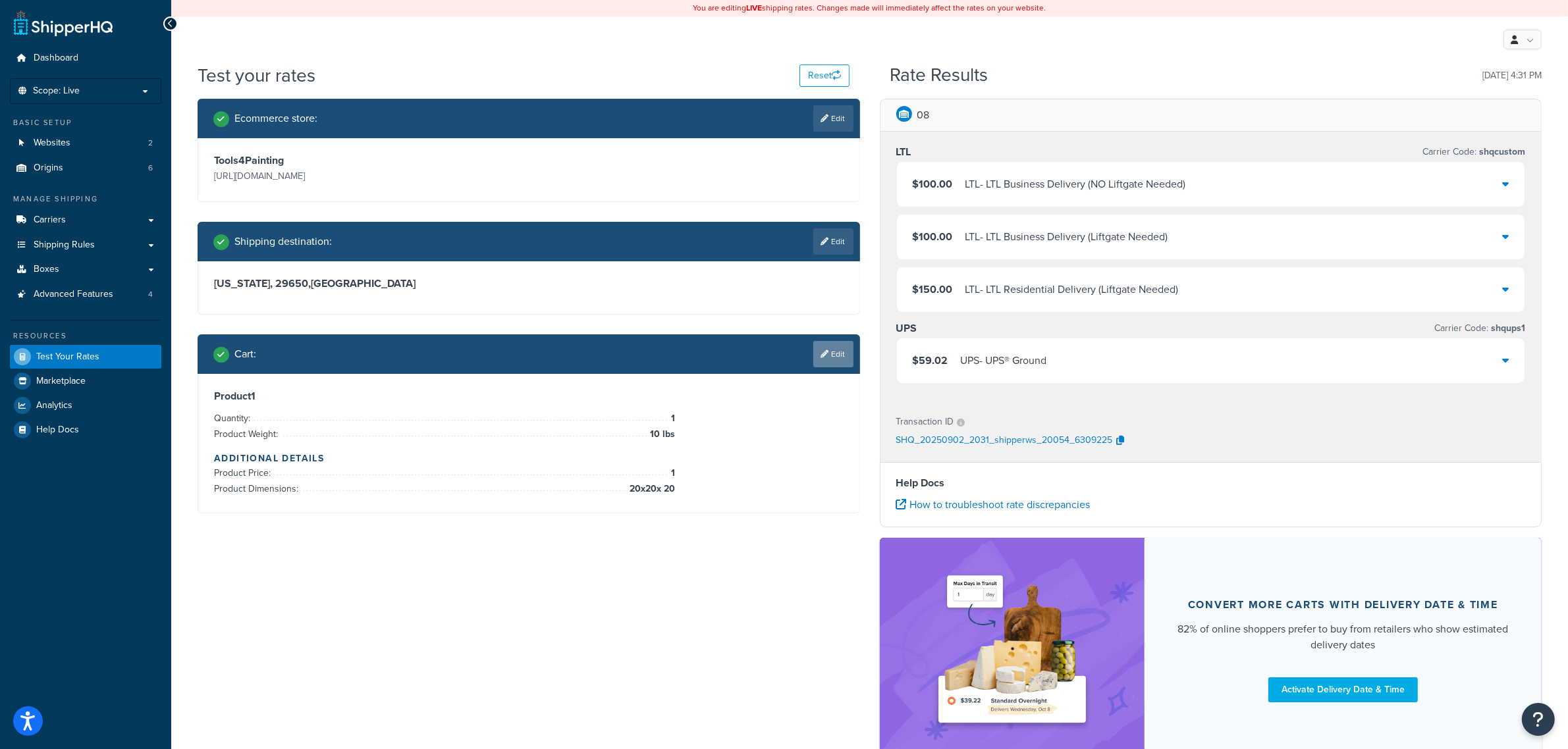
click at [836, 357] on link "Edit" at bounding box center [833, 353] width 40 height 26
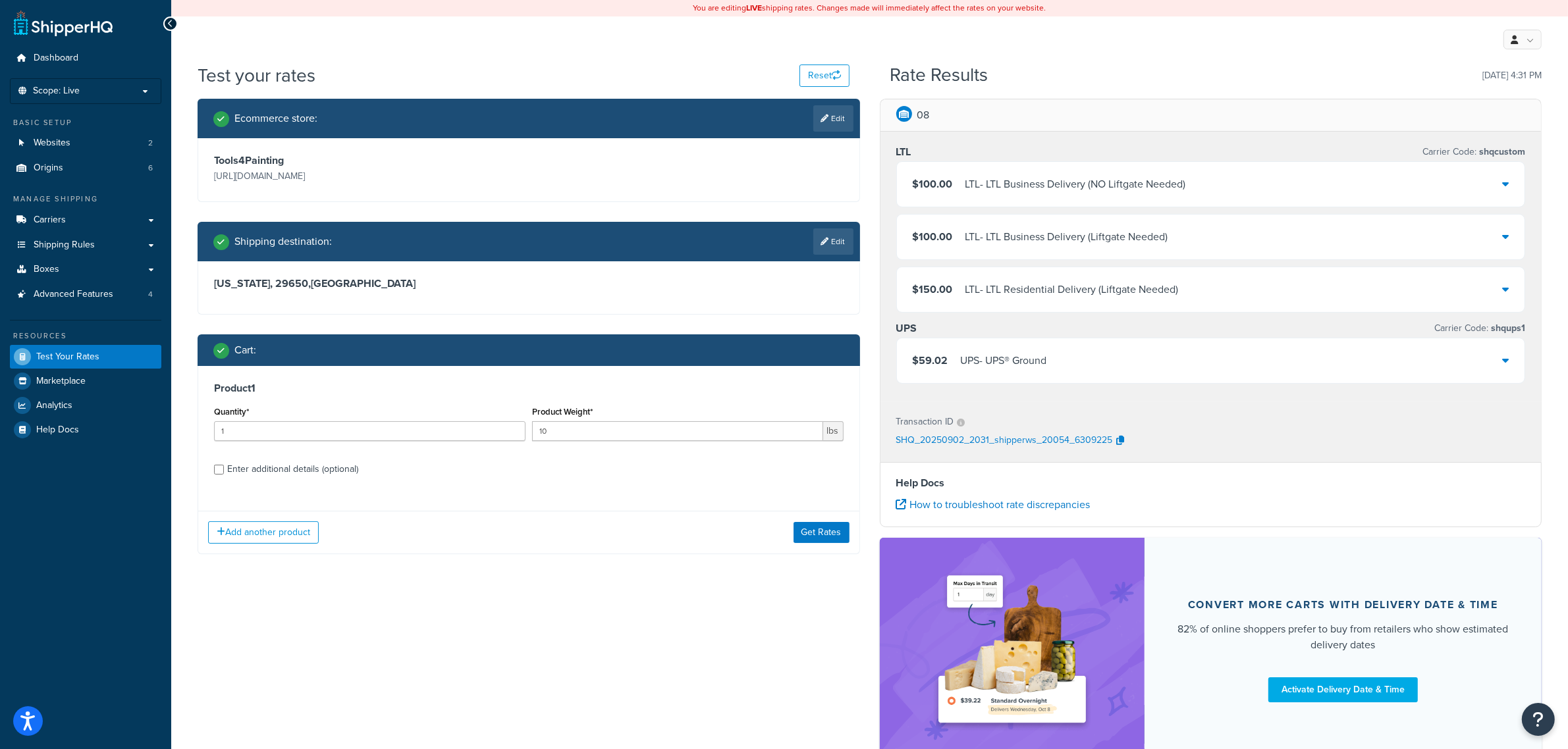
click at [247, 468] on div "Enter additional details (optional)" at bounding box center [293, 469] width 131 height 18
click at [224, 468] on input "Enter additional details (optional)" at bounding box center [218, 469] width 10 height 10
checkbox input "true"
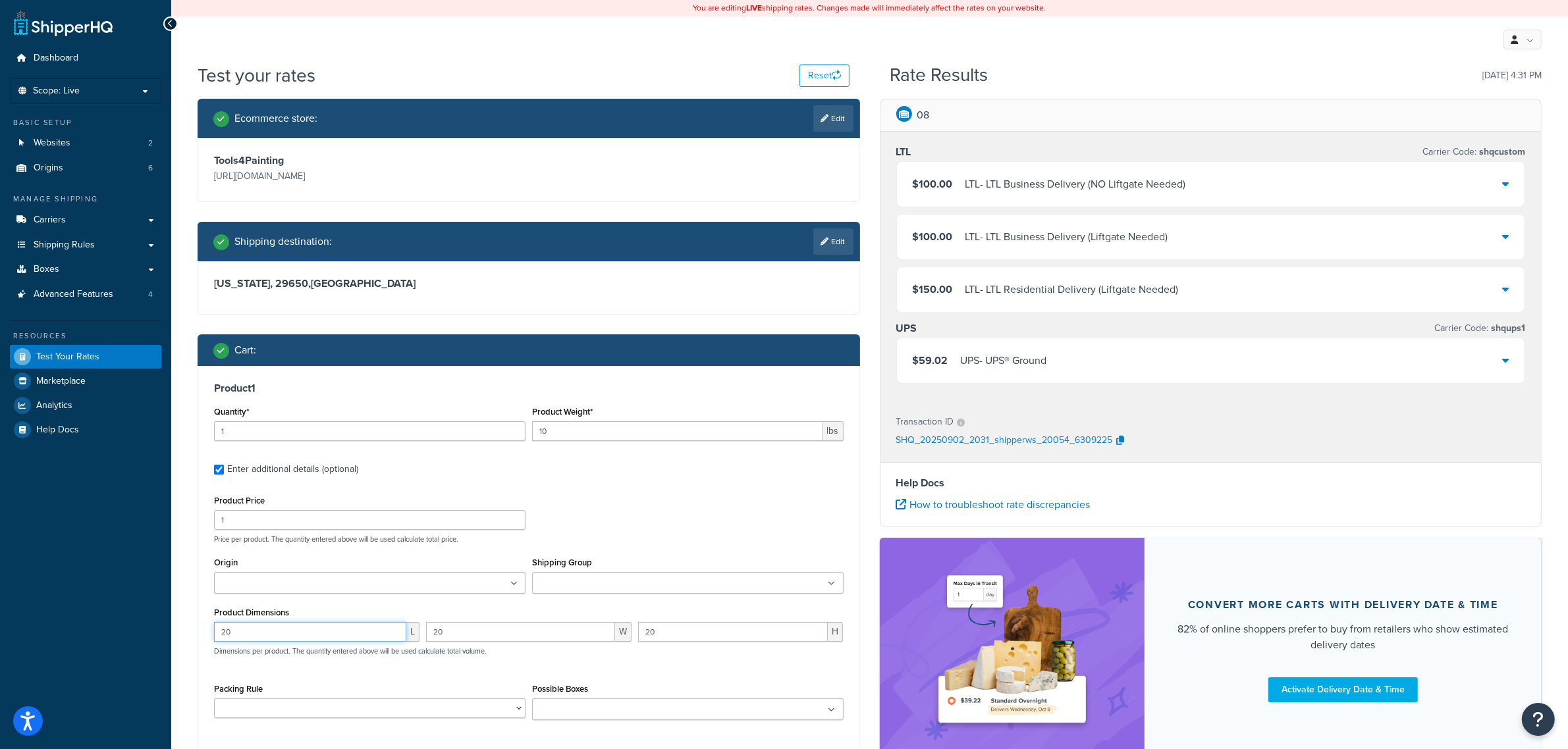
drag, startPoint x: 235, startPoint y: 635, endPoint x: 211, endPoint y: 635, distance: 24.0
click at [211, 635] on div "20 L" at bounding box center [316, 637] width 212 height 30
type input "16"
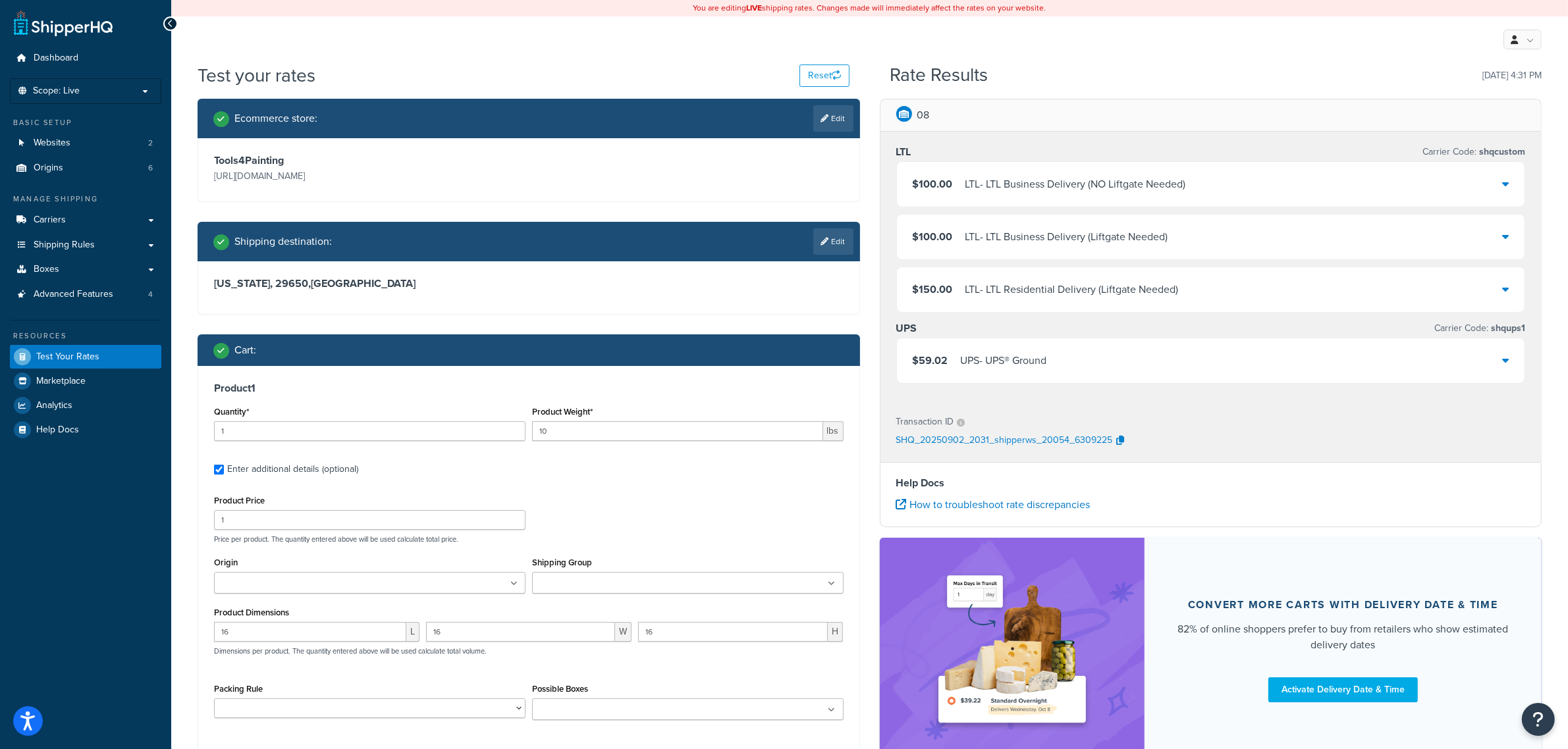
click at [711, 513] on div "Product Price 1 Price per product. The quantity entered above will be used calc…" at bounding box center [528, 518] width 636 height 52
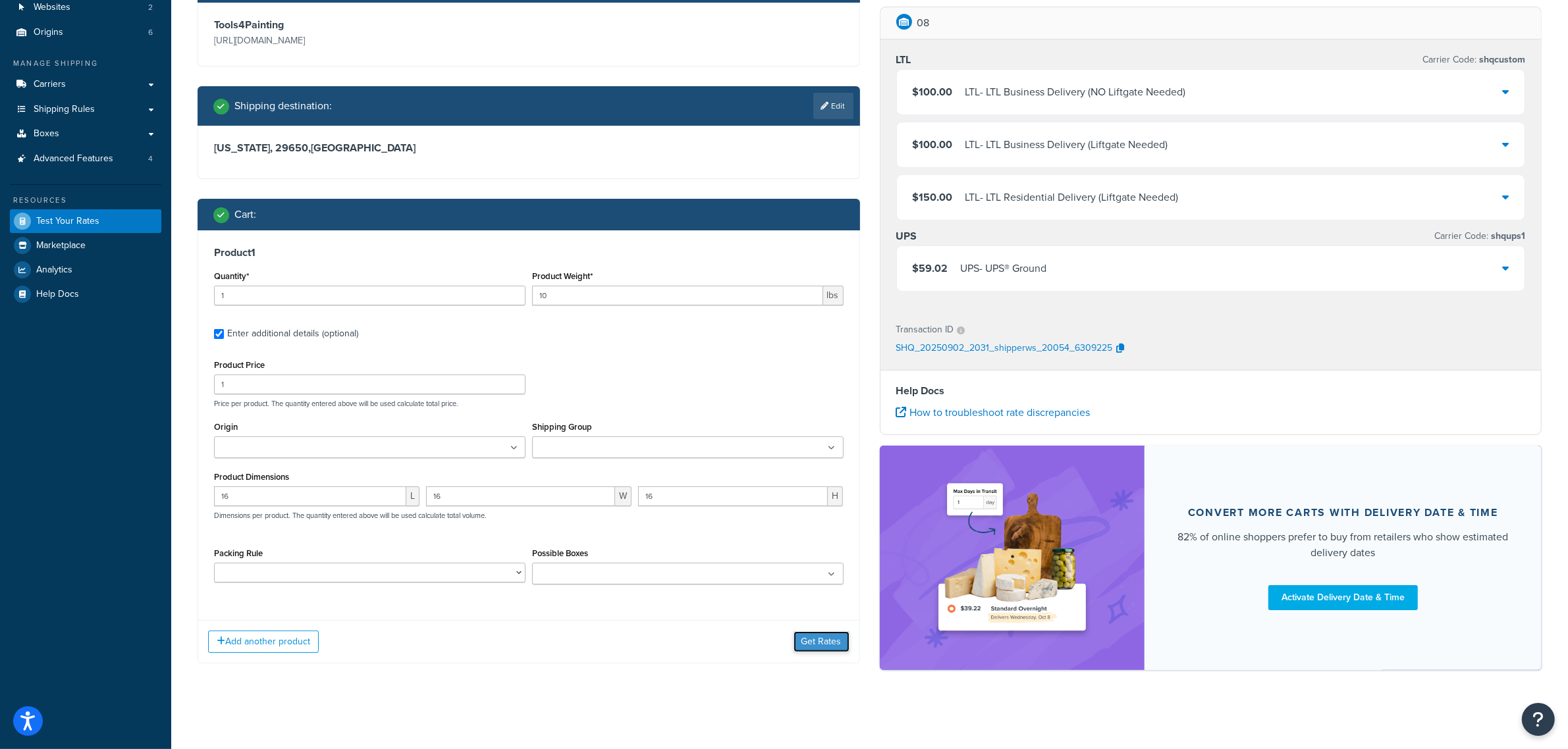
click at [816, 640] on button "Get Rates" at bounding box center [821, 642] width 56 height 21
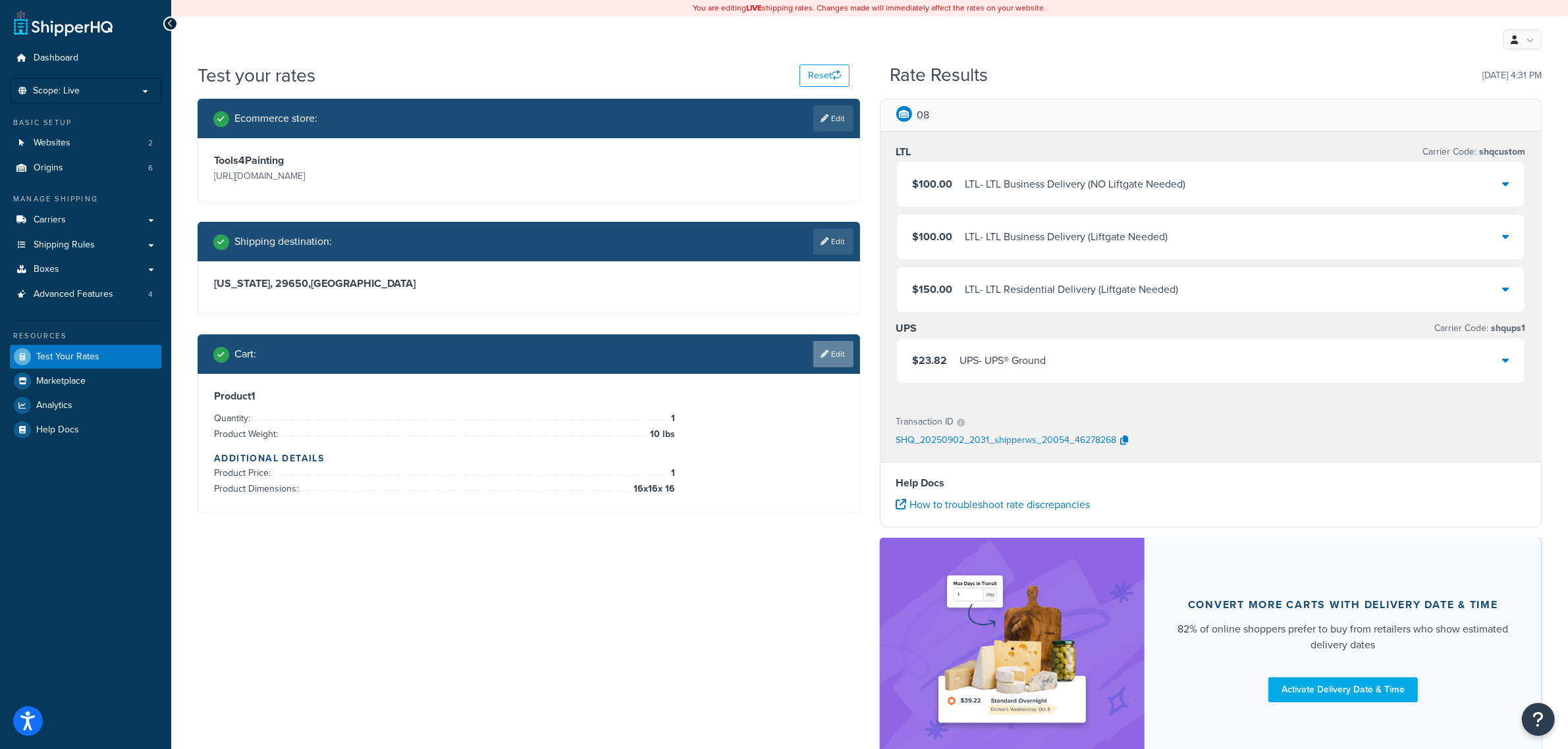
click at [827, 352] on link "Edit" at bounding box center [833, 353] width 40 height 26
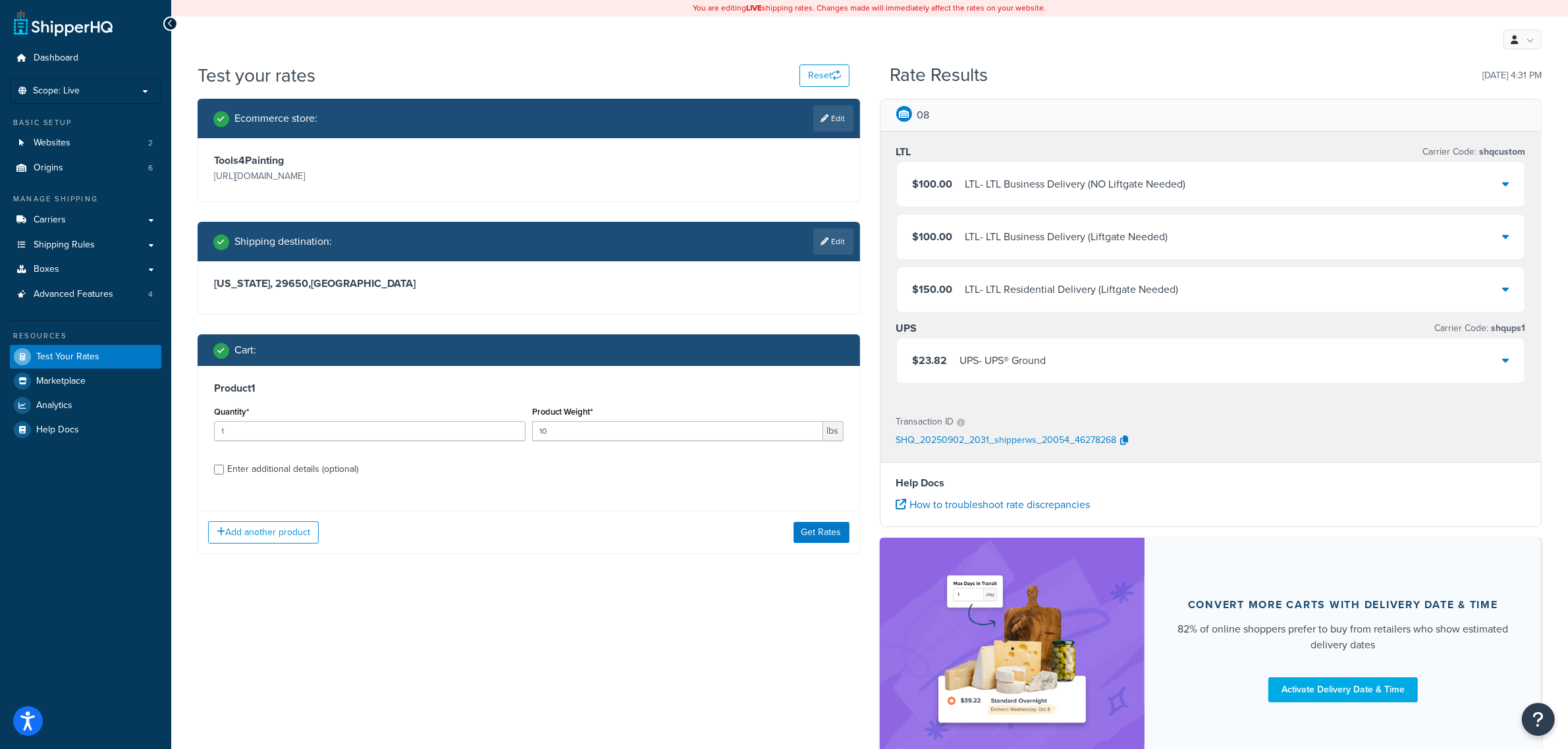
click at [265, 462] on div "Enter additional details (optional)" at bounding box center [293, 469] width 131 height 18
click at [224, 464] on input "Enter additional details (optional)" at bounding box center [218, 469] width 10 height 10
checkbox input "true"
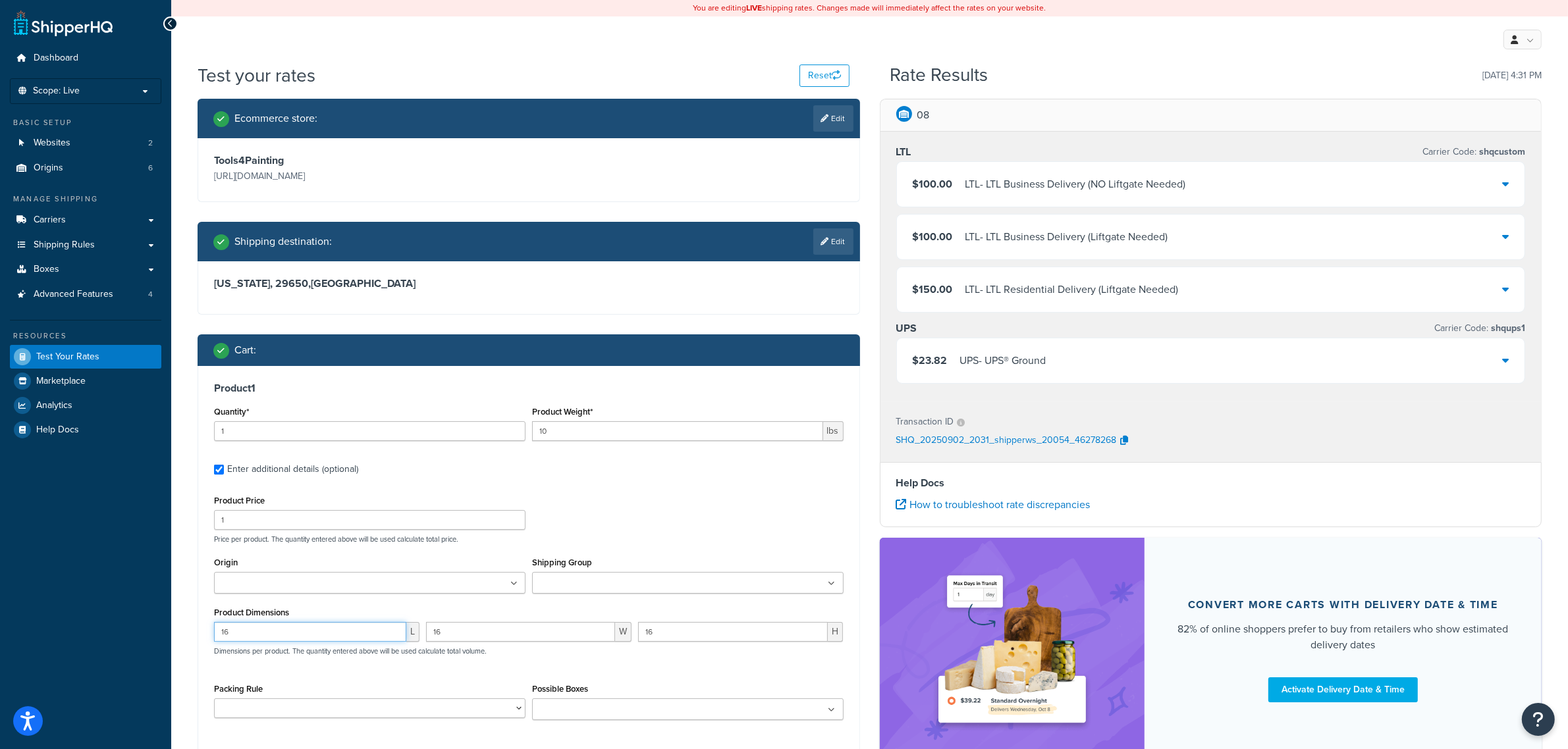
drag, startPoint x: 239, startPoint y: 626, endPoint x: 205, endPoint y: 622, distance: 34.2
click at [205, 622] on div "Product 1 Quantity* 1 Product Weight* 10 lbs Enter additional details (optional…" at bounding box center [528, 556] width 661 height 380
type input "17"
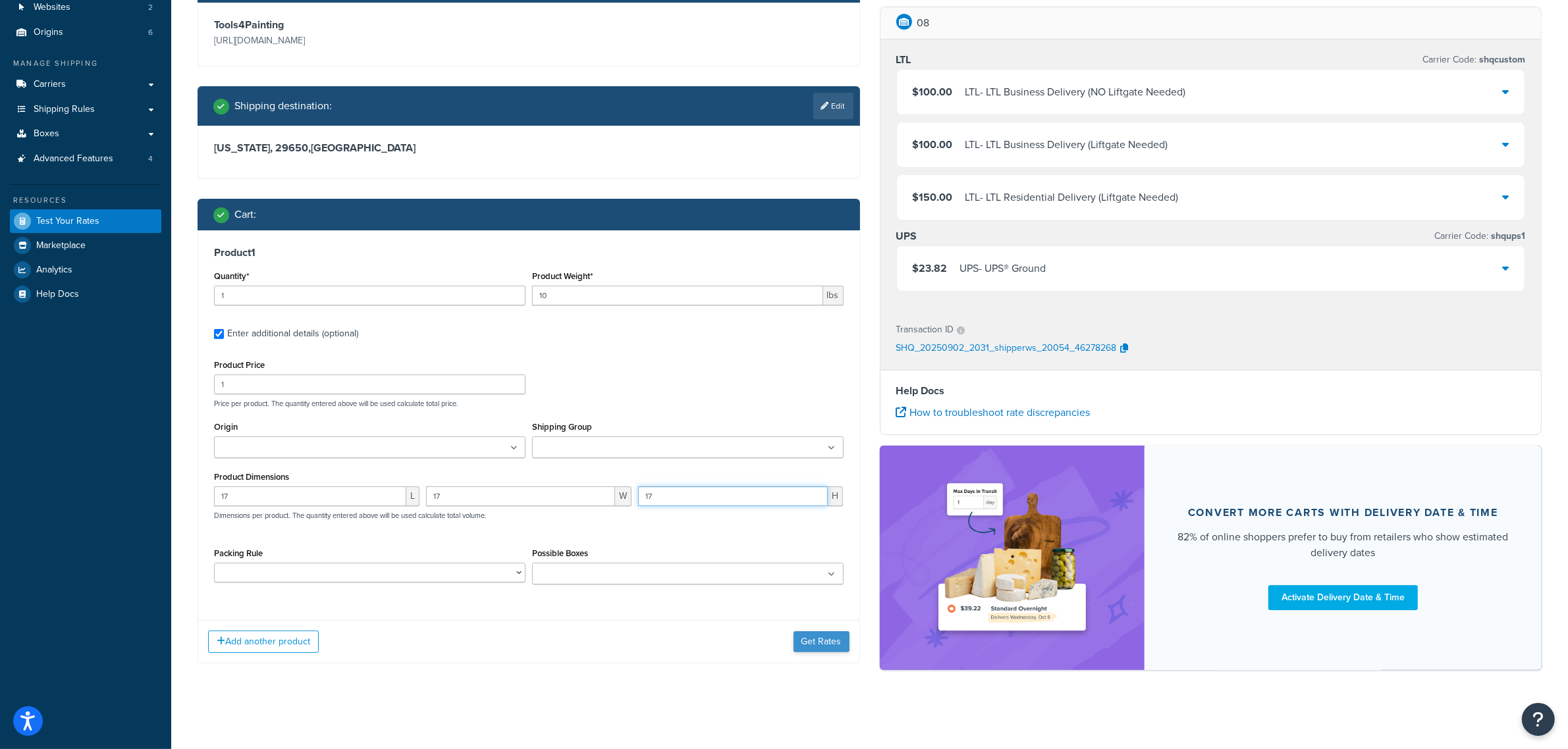
type input "17"
click at [828, 643] on button "Get Rates" at bounding box center [821, 642] width 56 height 21
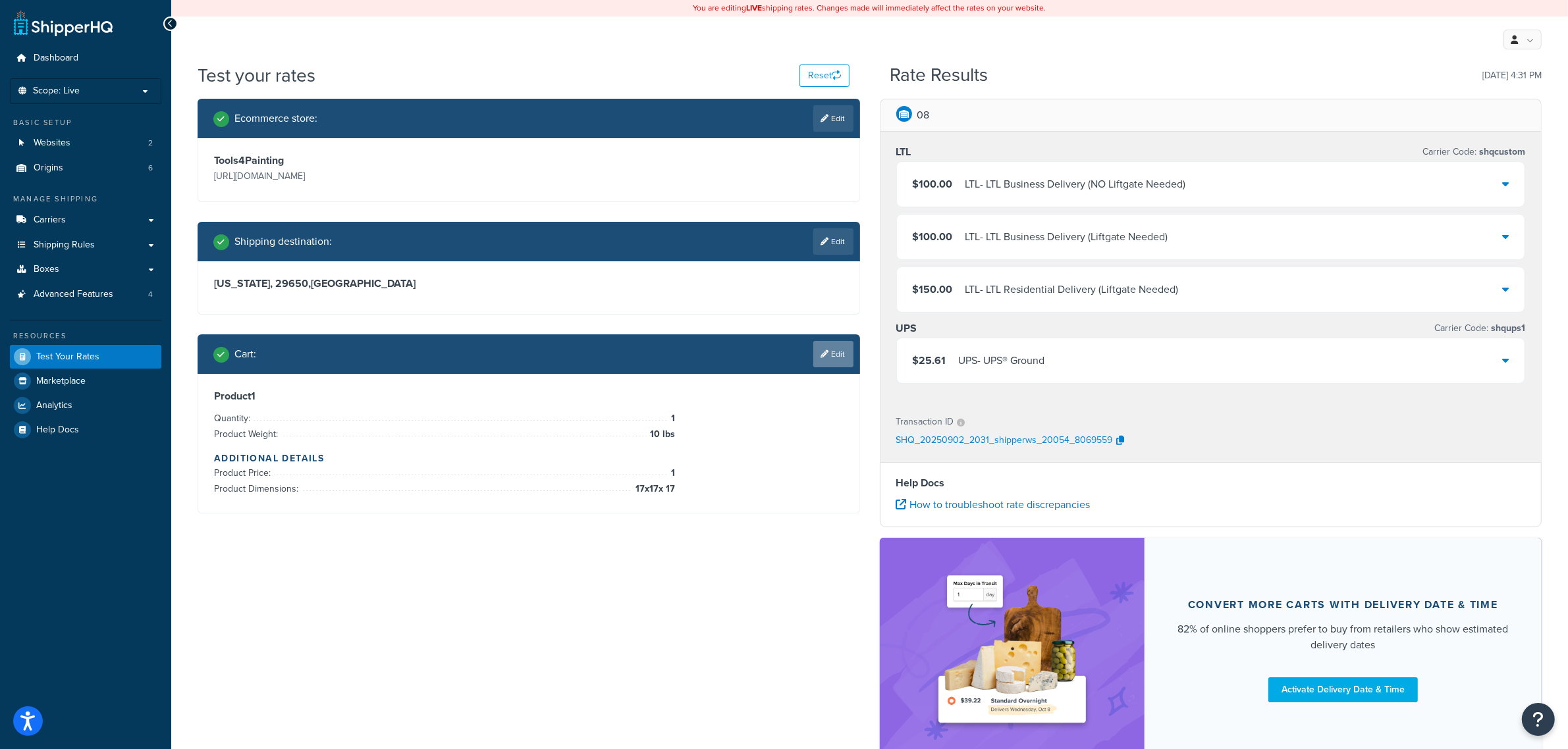
click at [843, 344] on link "Edit" at bounding box center [833, 353] width 40 height 26
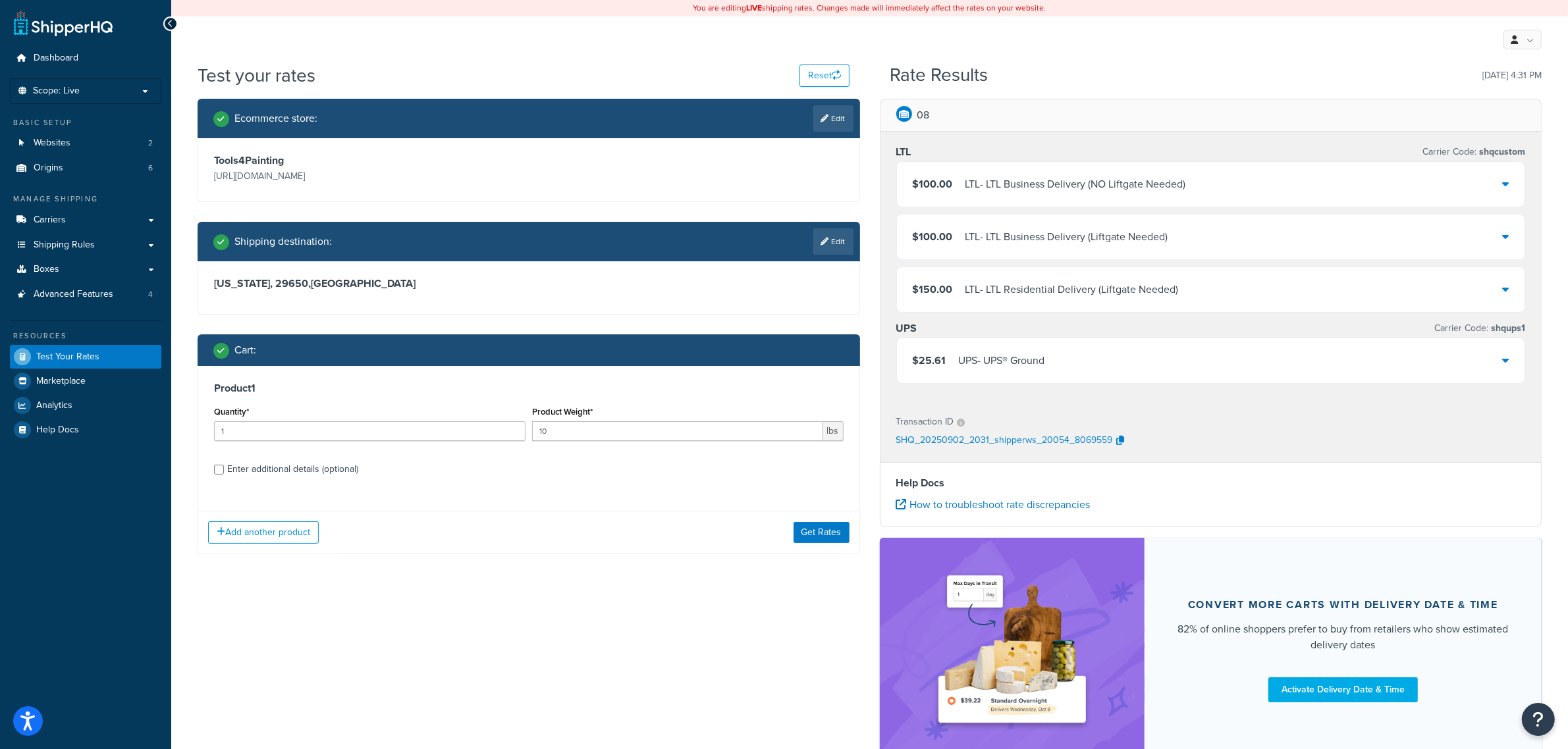
click at [273, 468] on div "Enter additional details (optional)" at bounding box center [293, 469] width 131 height 18
click at [224, 468] on input "Enter additional details (optional)" at bounding box center [218, 469] width 10 height 10
checkbox input "true"
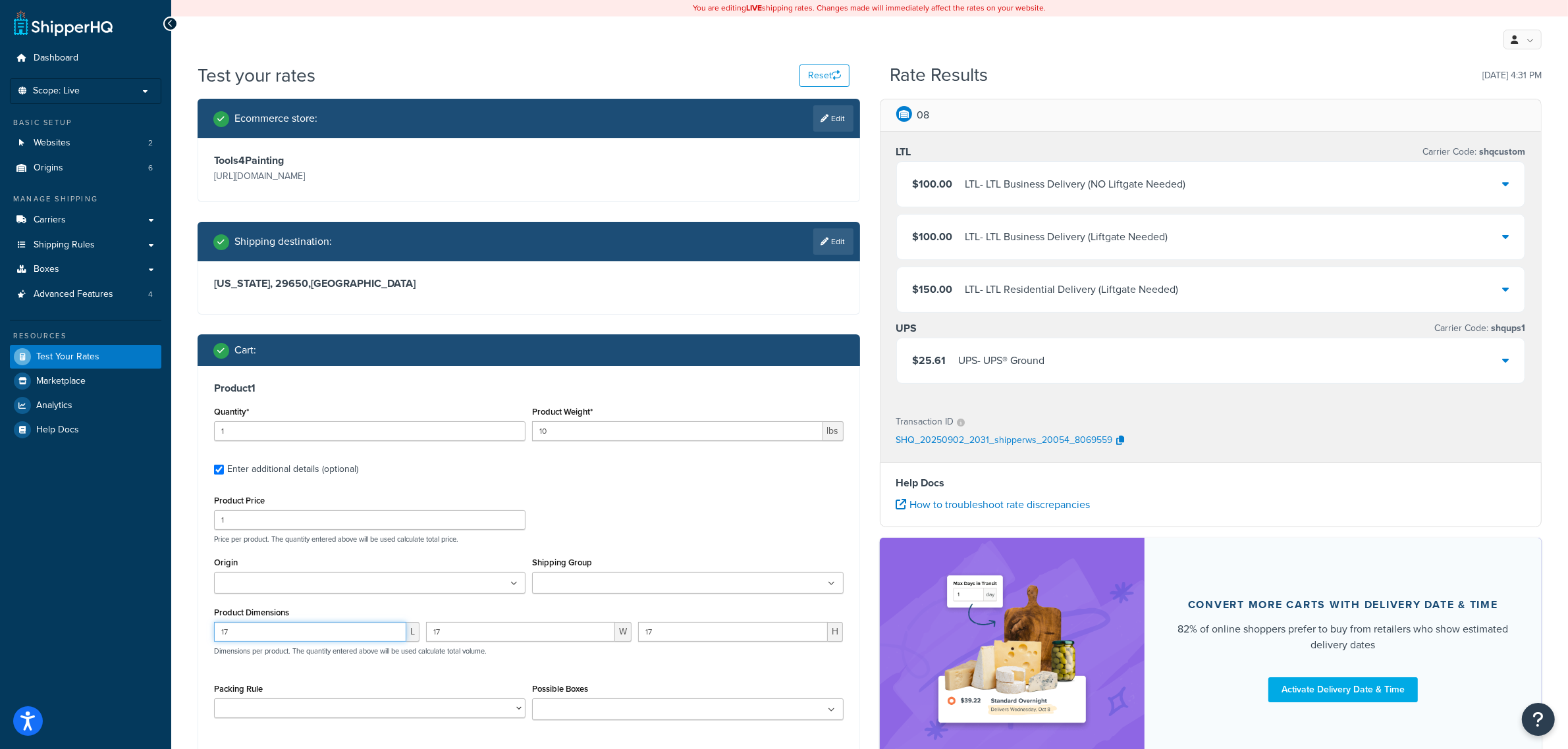
drag, startPoint x: 237, startPoint y: 631, endPoint x: 209, endPoint y: 630, distance: 28.0
click at [209, 630] on div "Product 1 Quantity* 1 Product Weight* 10 lbs Enter additional details (optional…" at bounding box center [528, 556] width 661 height 380
type input "18"
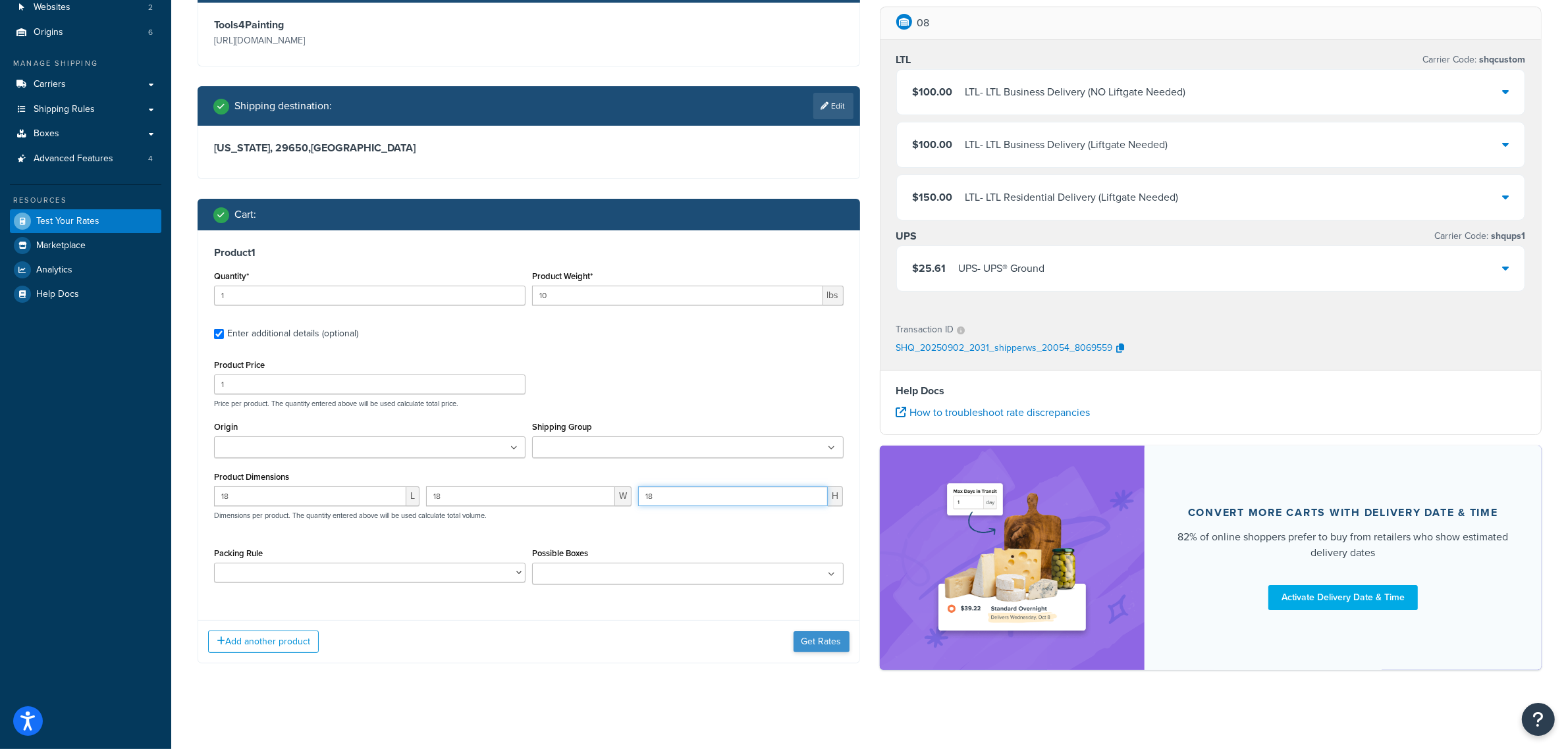
type input "18"
click at [819, 633] on button "Get Rates" at bounding box center [821, 642] width 56 height 21
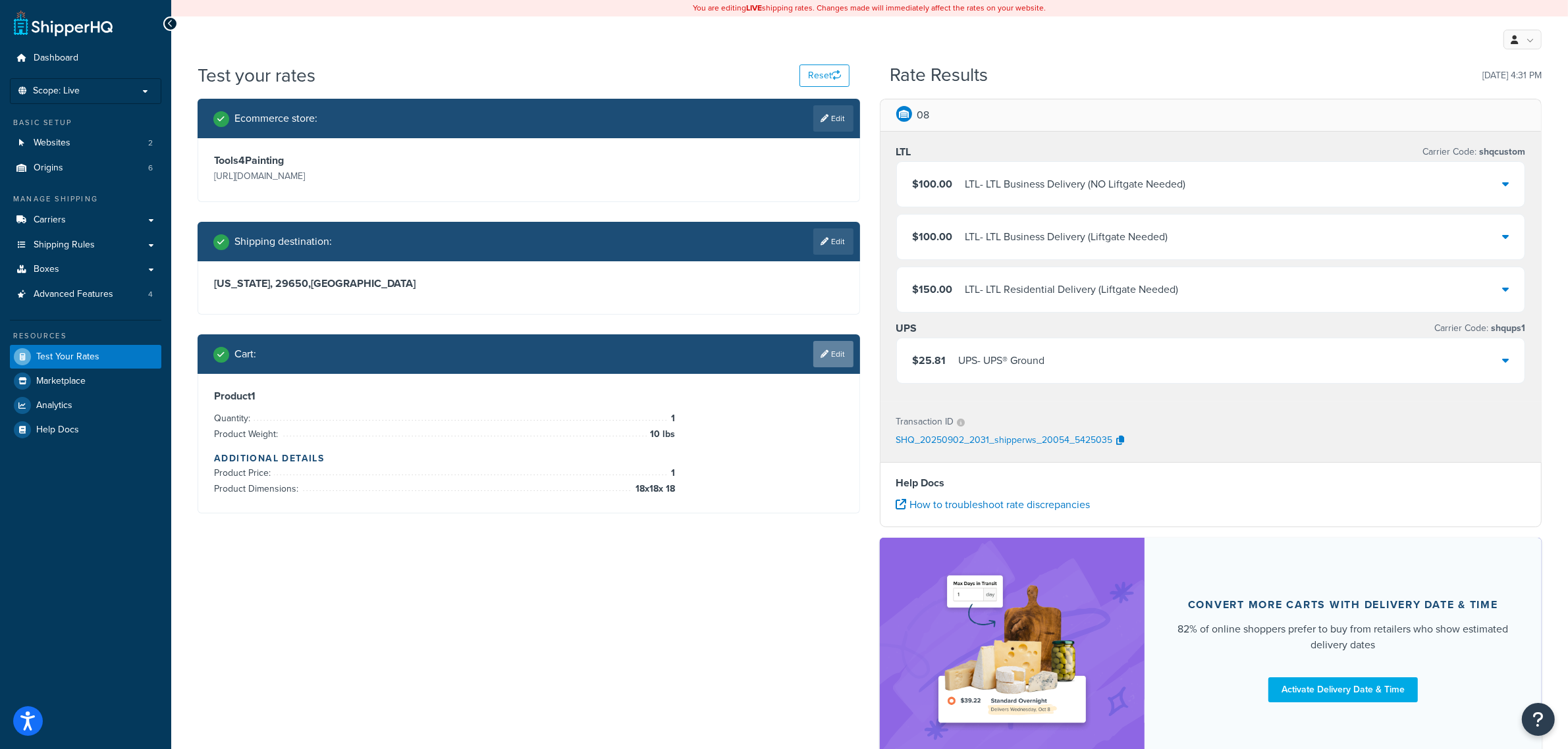
click at [840, 343] on link "Edit" at bounding box center [833, 353] width 40 height 26
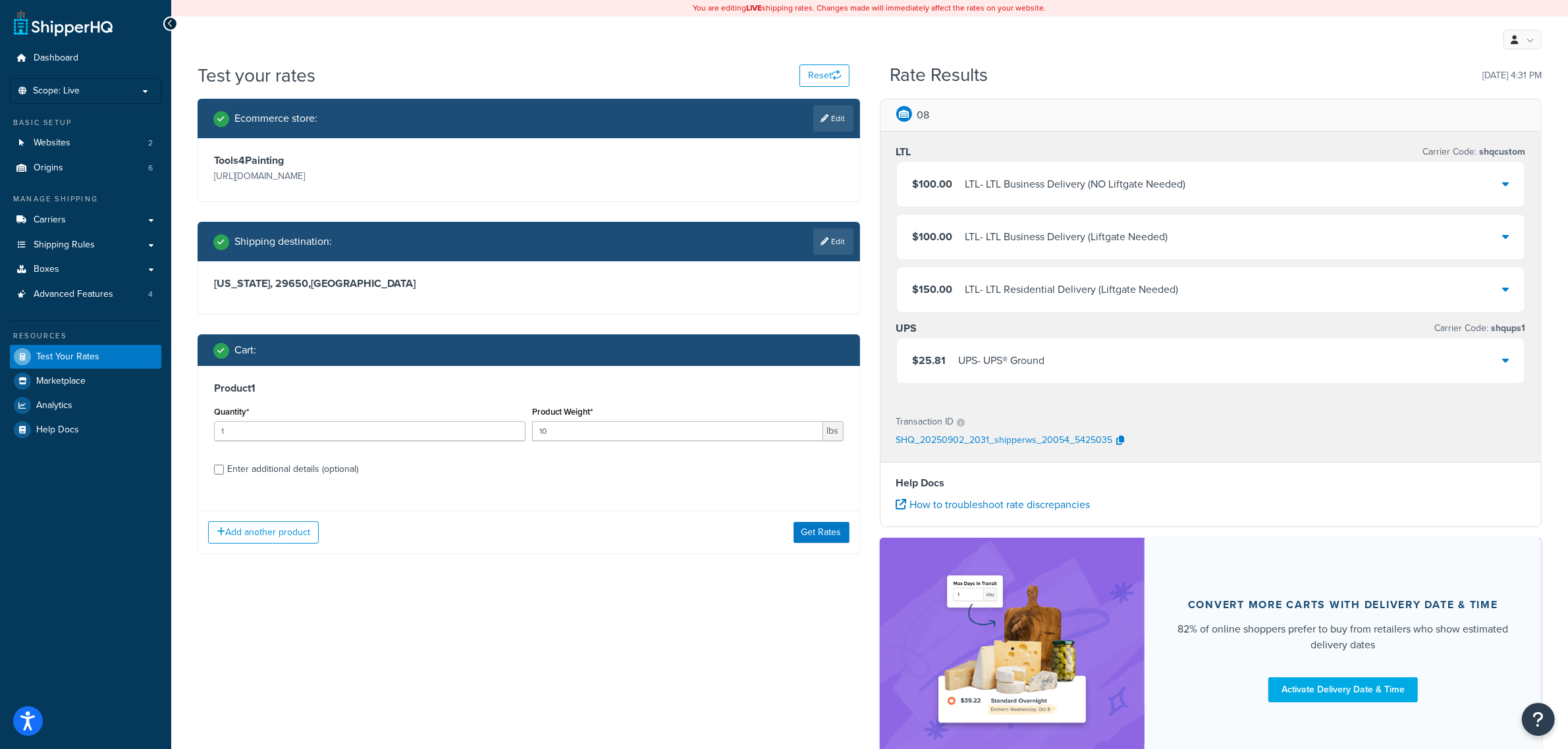
click at [245, 468] on div "Enter additional details (optional)" at bounding box center [293, 469] width 131 height 18
click at [224, 468] on input "Enter additional details (optional)" at bounding box center [218, 469] width 10 height 10
checkbox input "true"
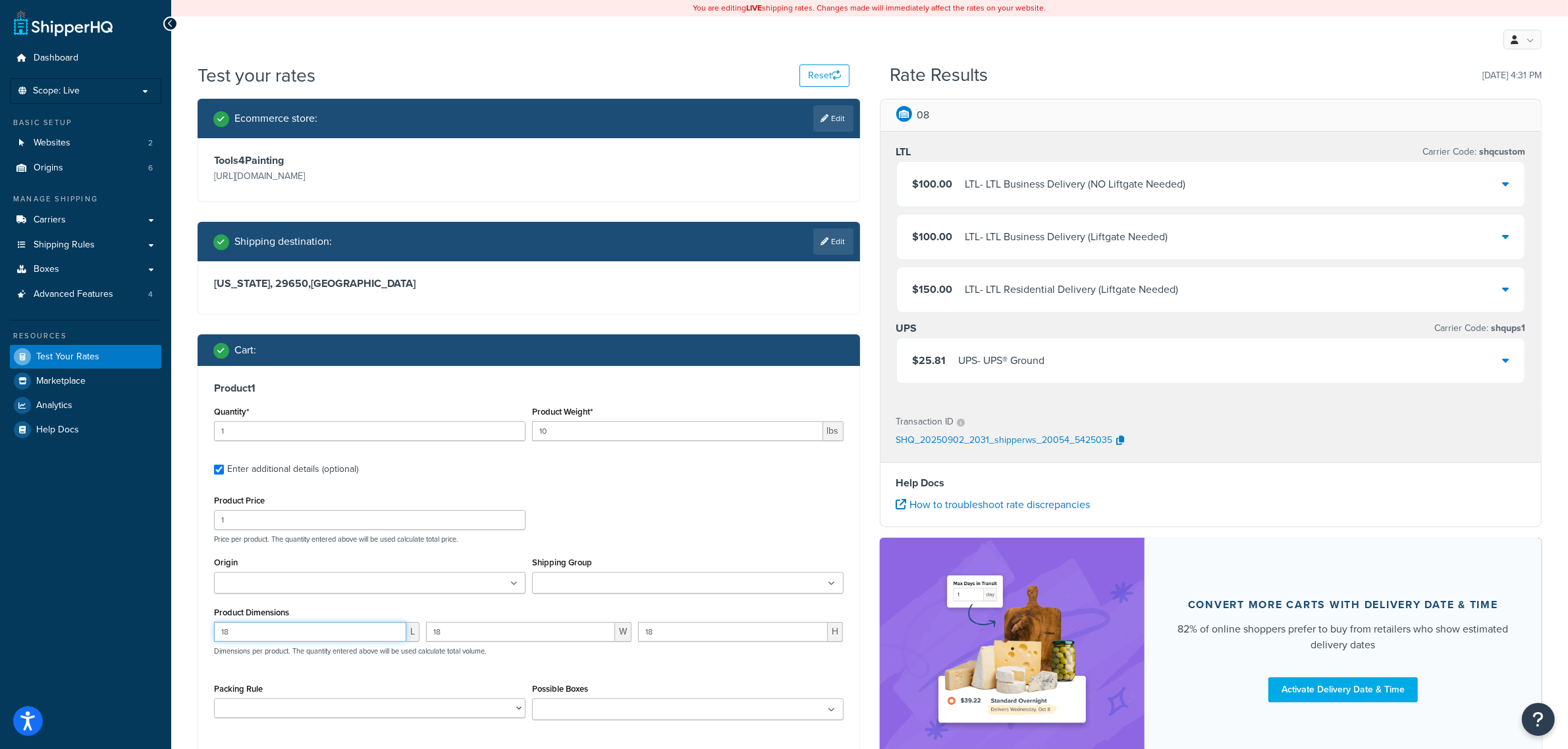
drag, startPoint x: 245, startPoint y: 635, endPoint x: 192, endPoint y: 636, distance: 53.0
click at [192, 636] on div "Ecommerce store : Edit Tools4Painting https://www.tools4painting.com Shipping d…" at bounding box center [528, 458] width 682 height 720
type input "19"
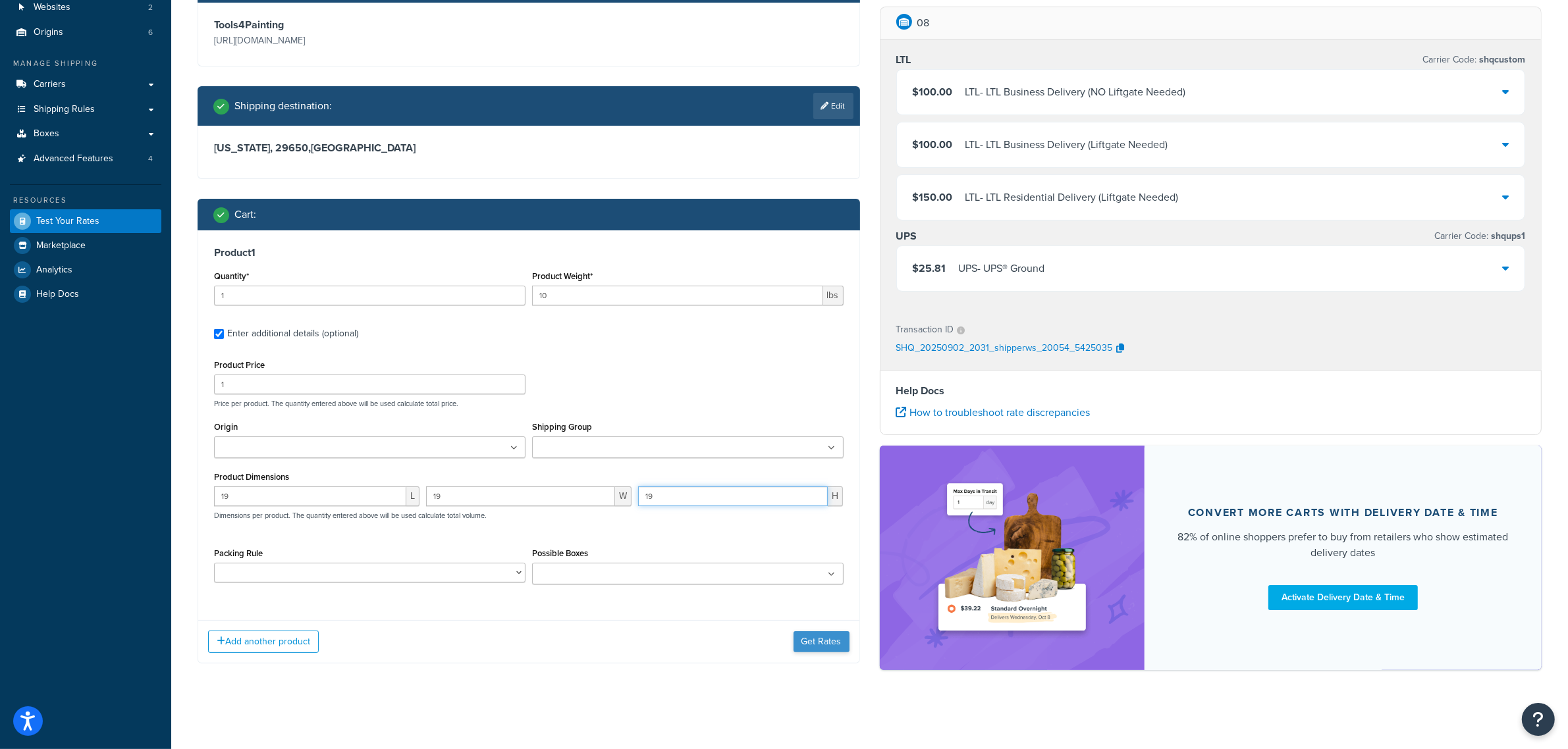
type input "19"
click at [801, 635] on button "Get Rates" at bounding box center [821, 642] width 56 height 21
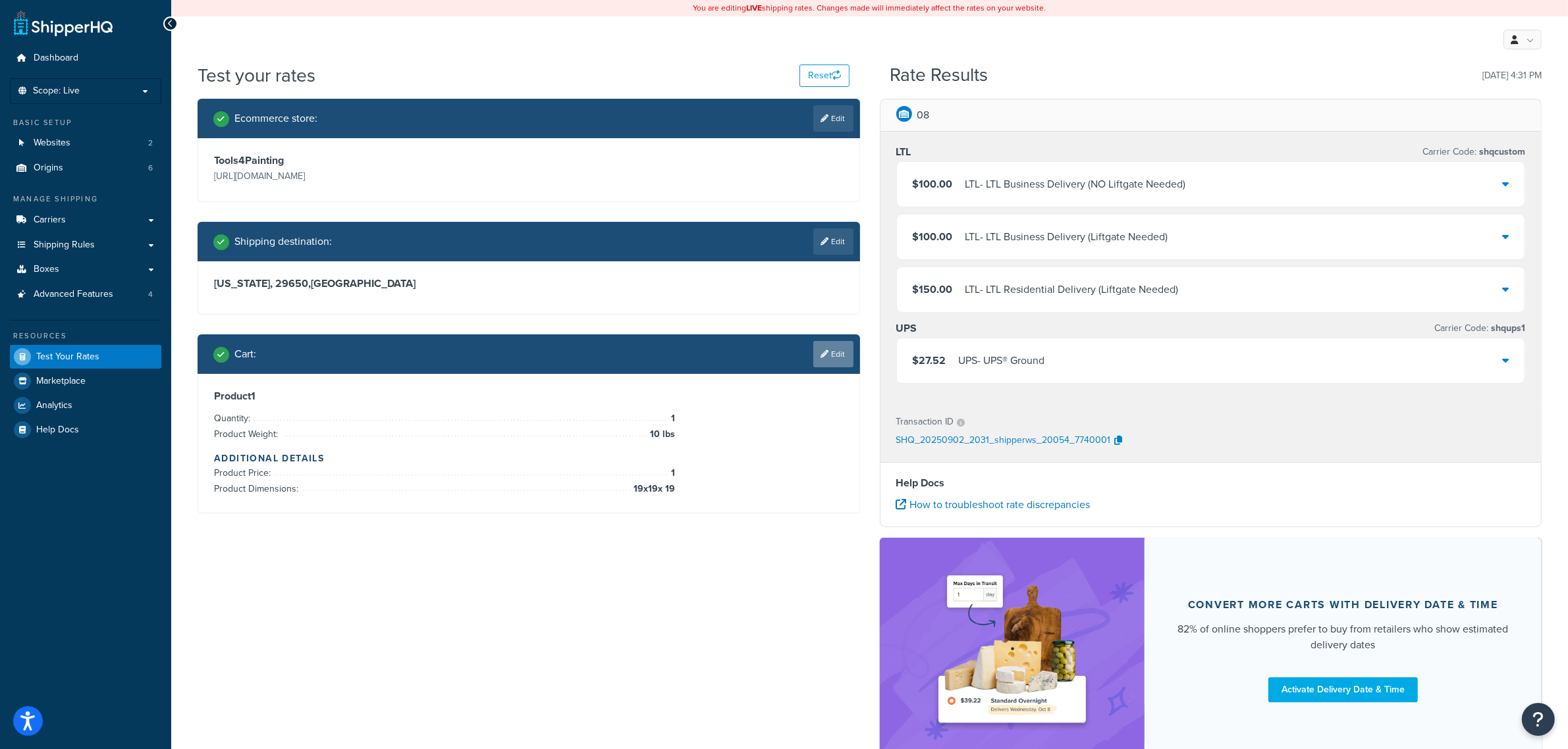
click at [834, 363] on link "Edit" at bounding box center [833, 353] width 40 height 26
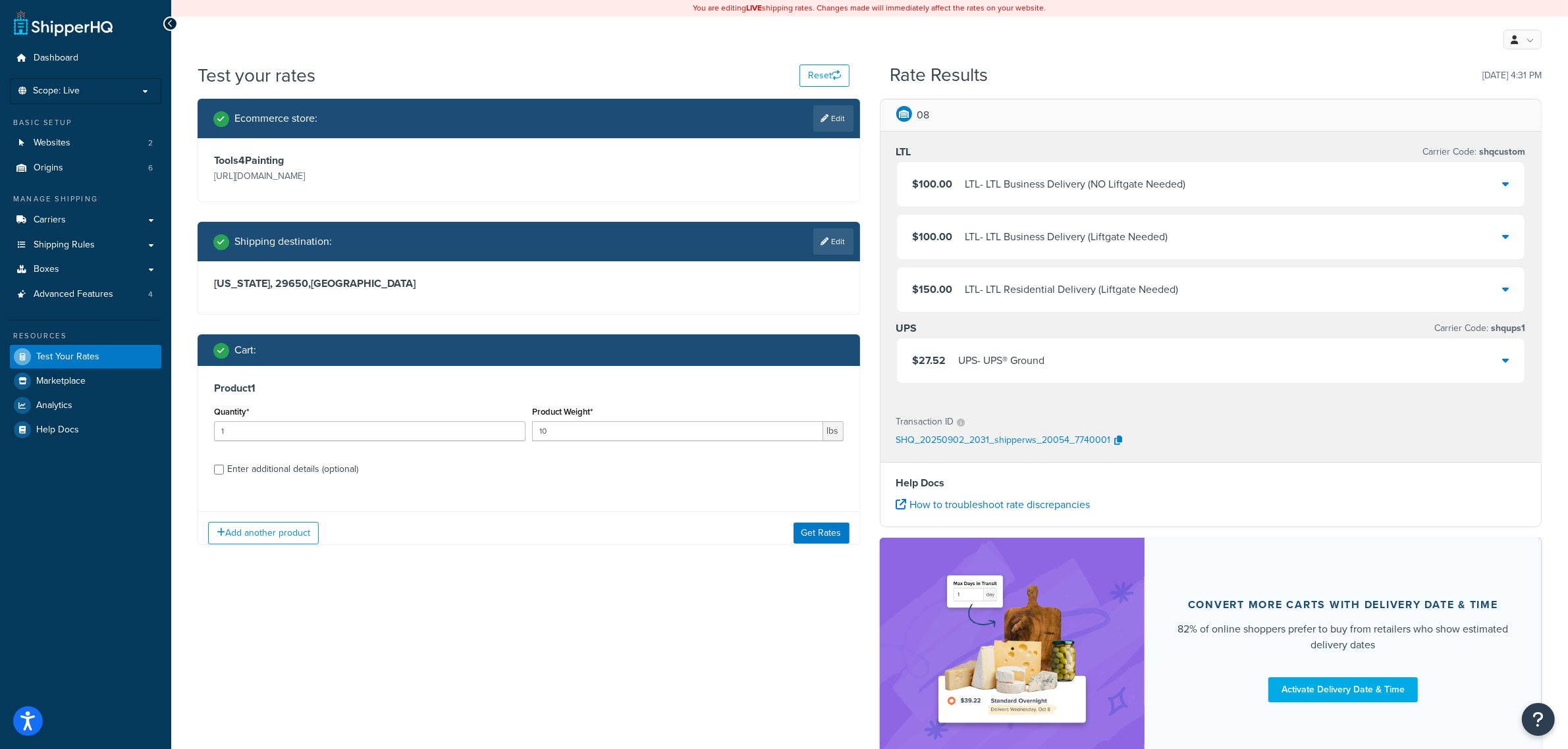
click at [239, 464] on div "Enter additional details (optional)" at bounding box center [293, 469] width 131 height 18
click at [224, 464] on input "Enter additional details (optional)" at bounding box center [218, 469] width 10 height 10
checkbox input "true"
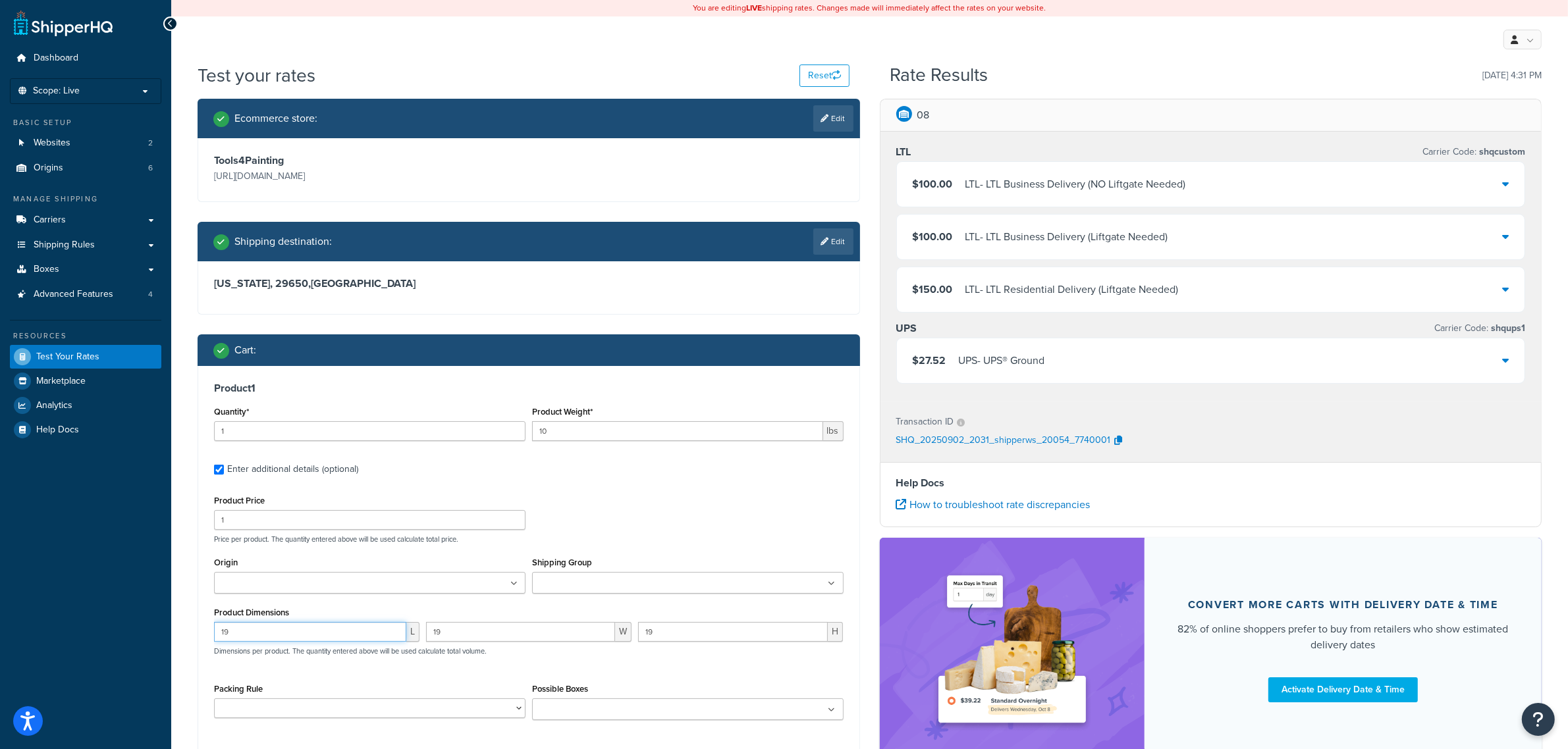
click at [157, 635] on div "Dashboard Scope: Live Basic Setup Websites 2 Origins 6 Manage Shipping Carriers…" at bounding box center [784, 443] width 1568 height 886
type input "20"
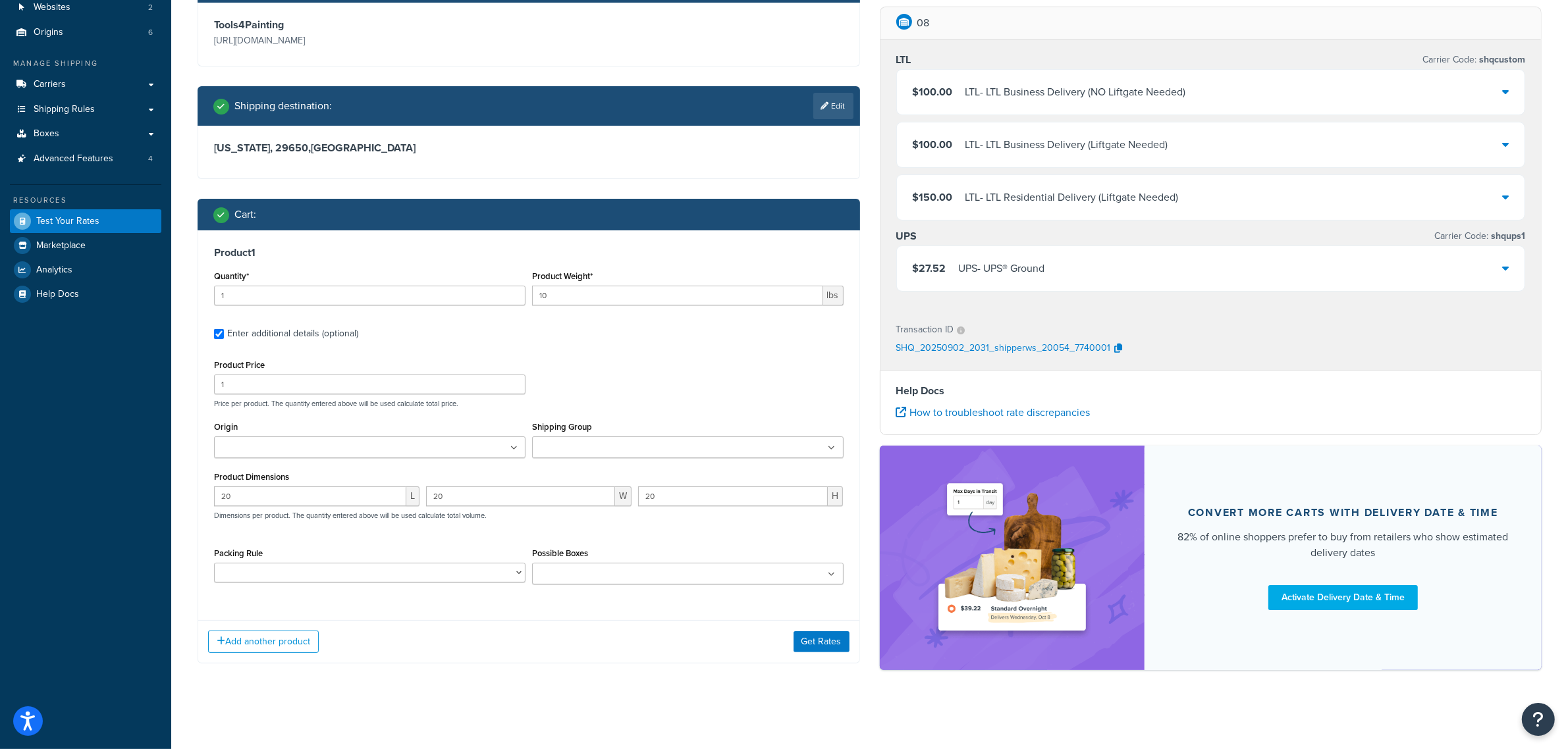
click at [812, 657] on div "Add another product Get Rates" at bounding box center [528, 641] width 661 height 43
click at [812, 635] on button "Get Rates" at bounding box center [821, 642] width 56 height 21
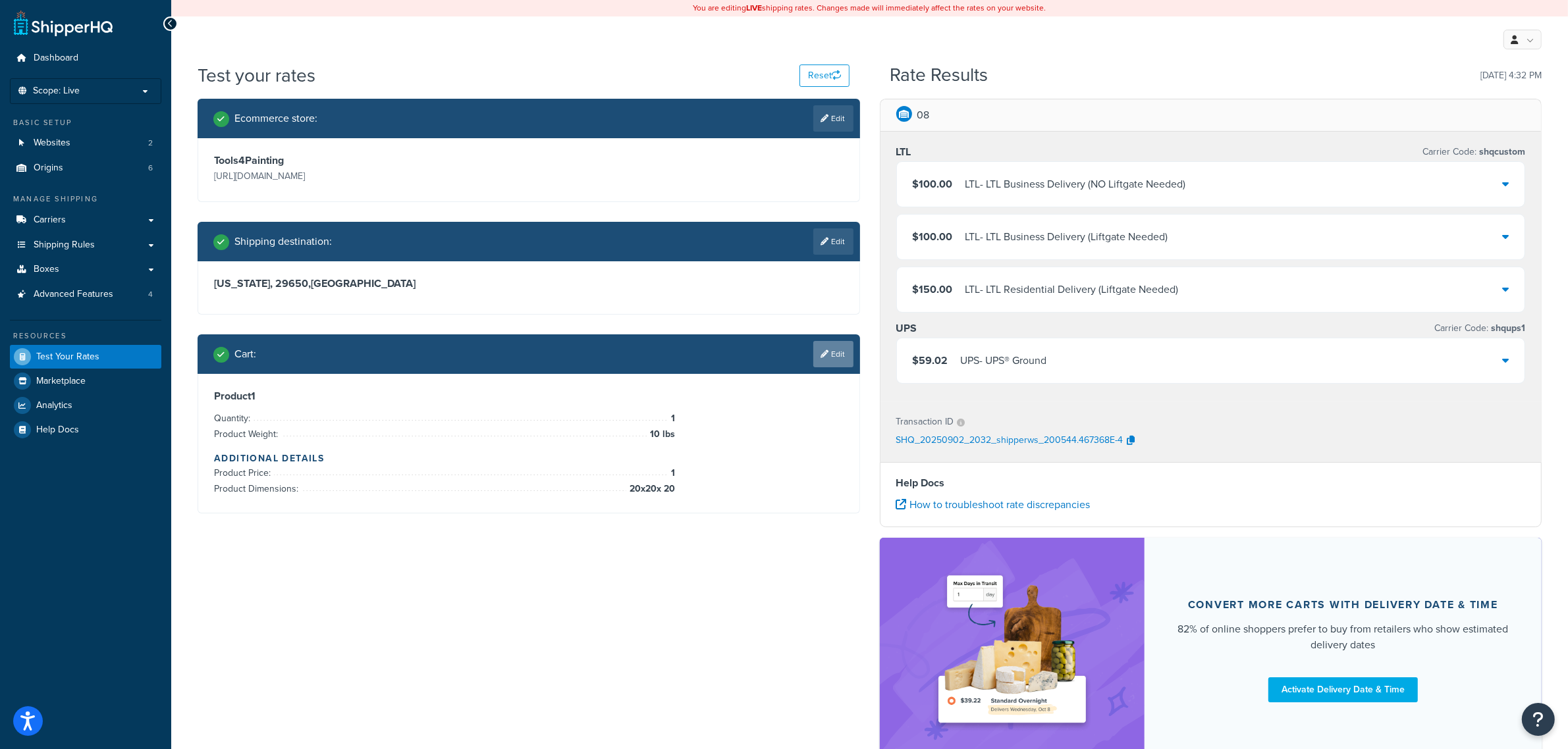
click at [837, 351] on link "Edit" at bounding box center [833, 353] width 40 height 26
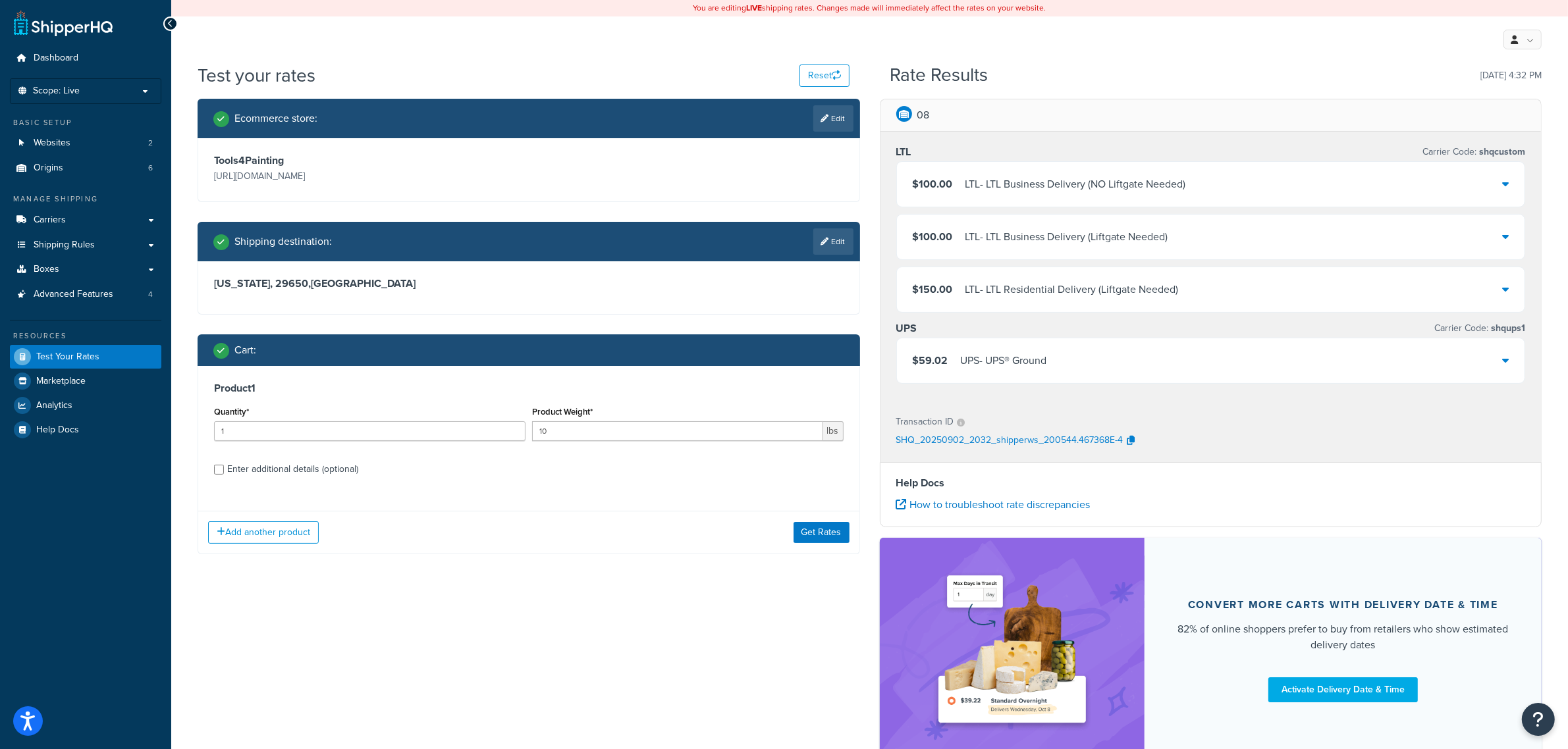
click at [347, 469] on div "Enter additional details (optional)" at bounding box center [293, 469] width 131 height 18
click at [224, 469] on input "Enter additional details (optional)" at bounding box center [218, 469] width 10 height 10
checkbox input "true"
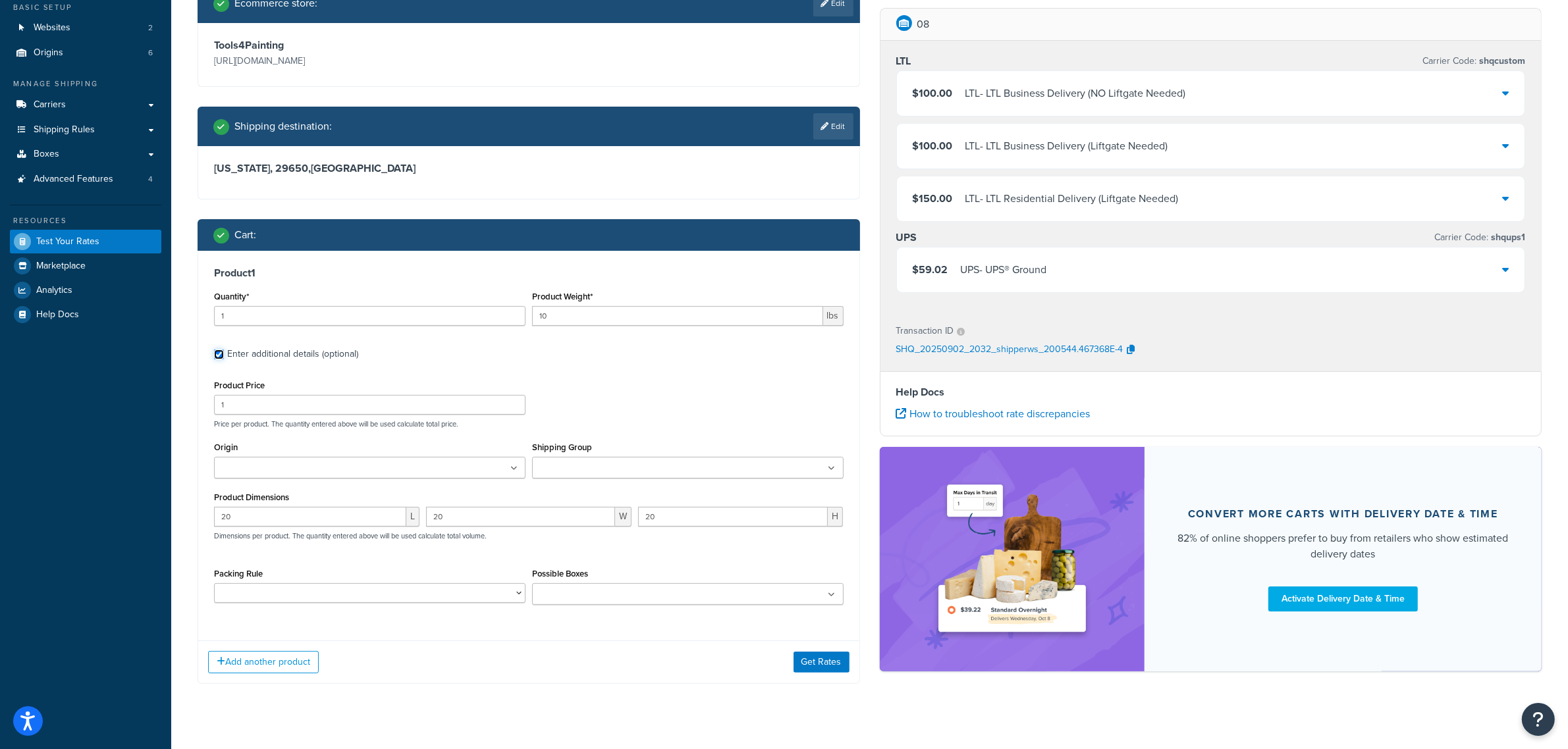
scroll to position [124, 0]
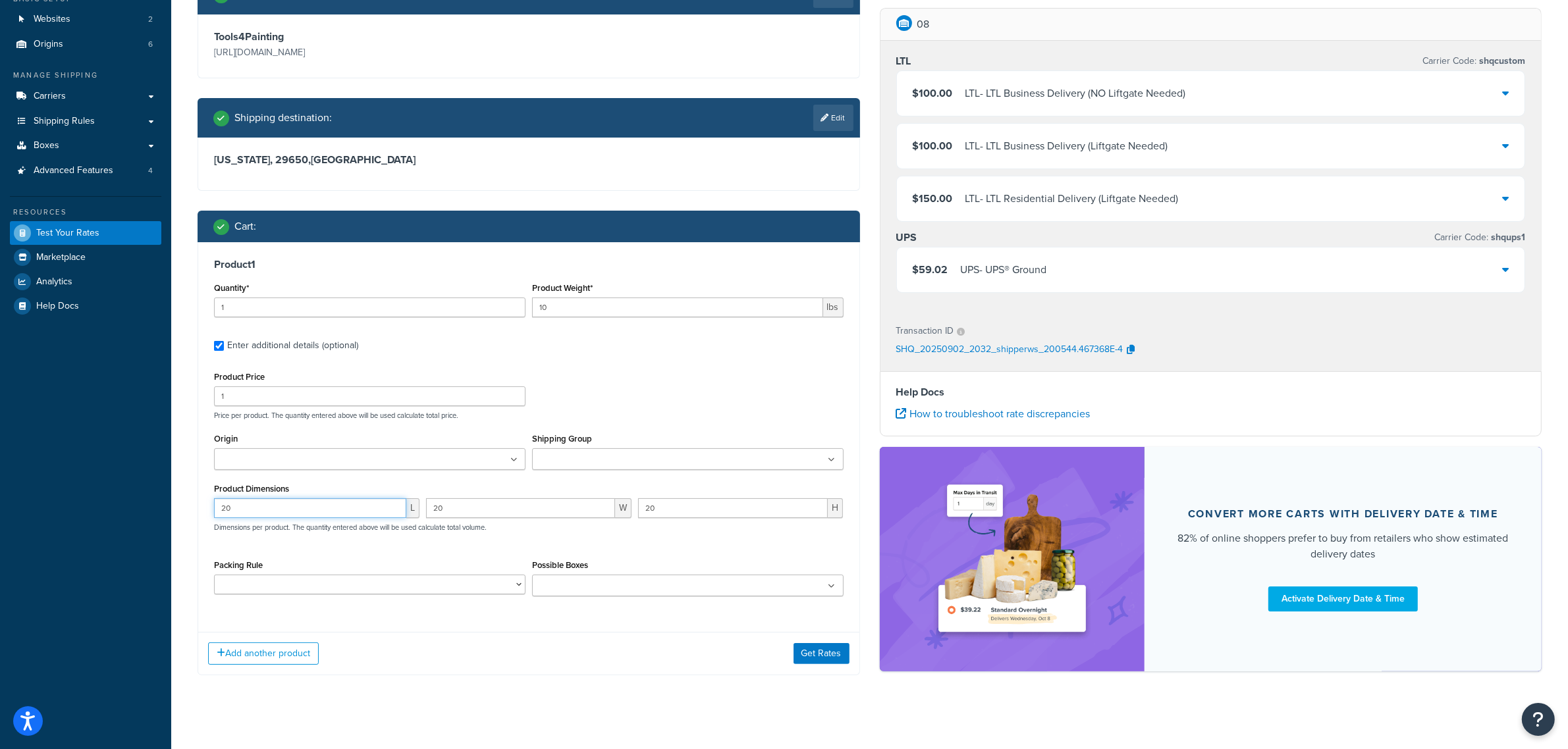
click at [259, 509] on input "20" at bounding box center [310, 508] width 192 height 20
type input "21"
click at [812, 654] on button "Get Rates" at bounding box center [821, 654] width 56 height 21
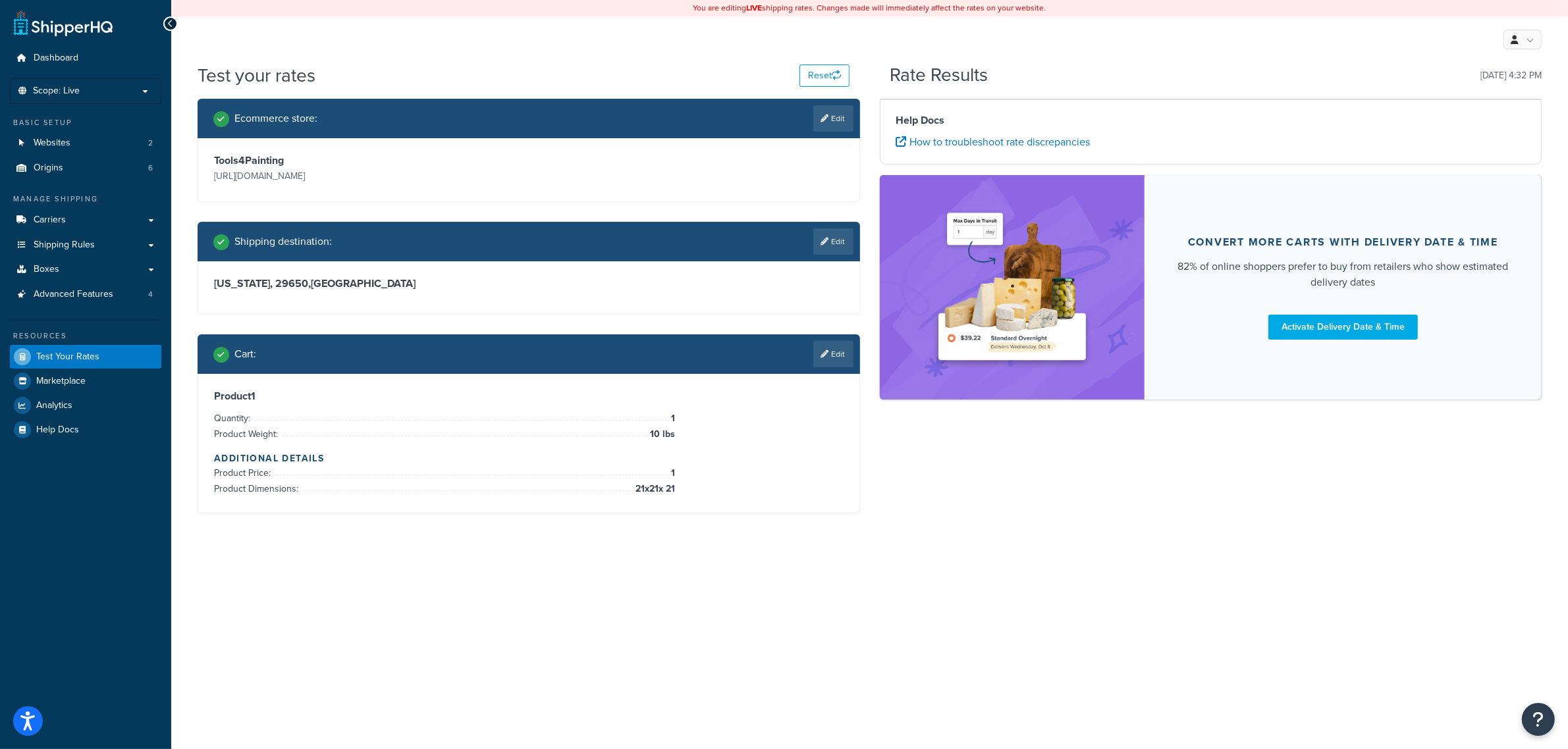
scroll to position [0, 0]
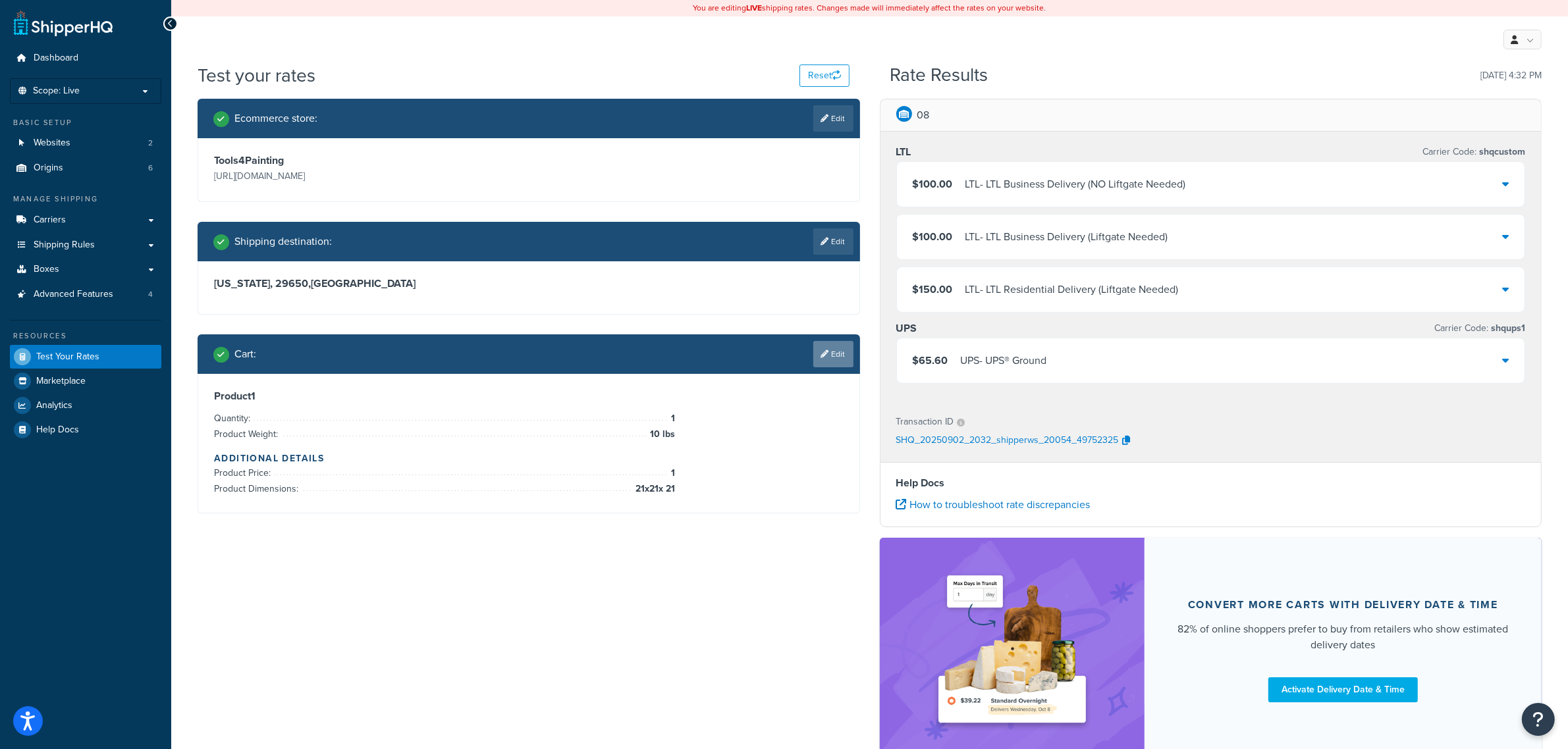
click at [836, 348] on link "Edit" at bounding box center [833, 353] width 40 height 26
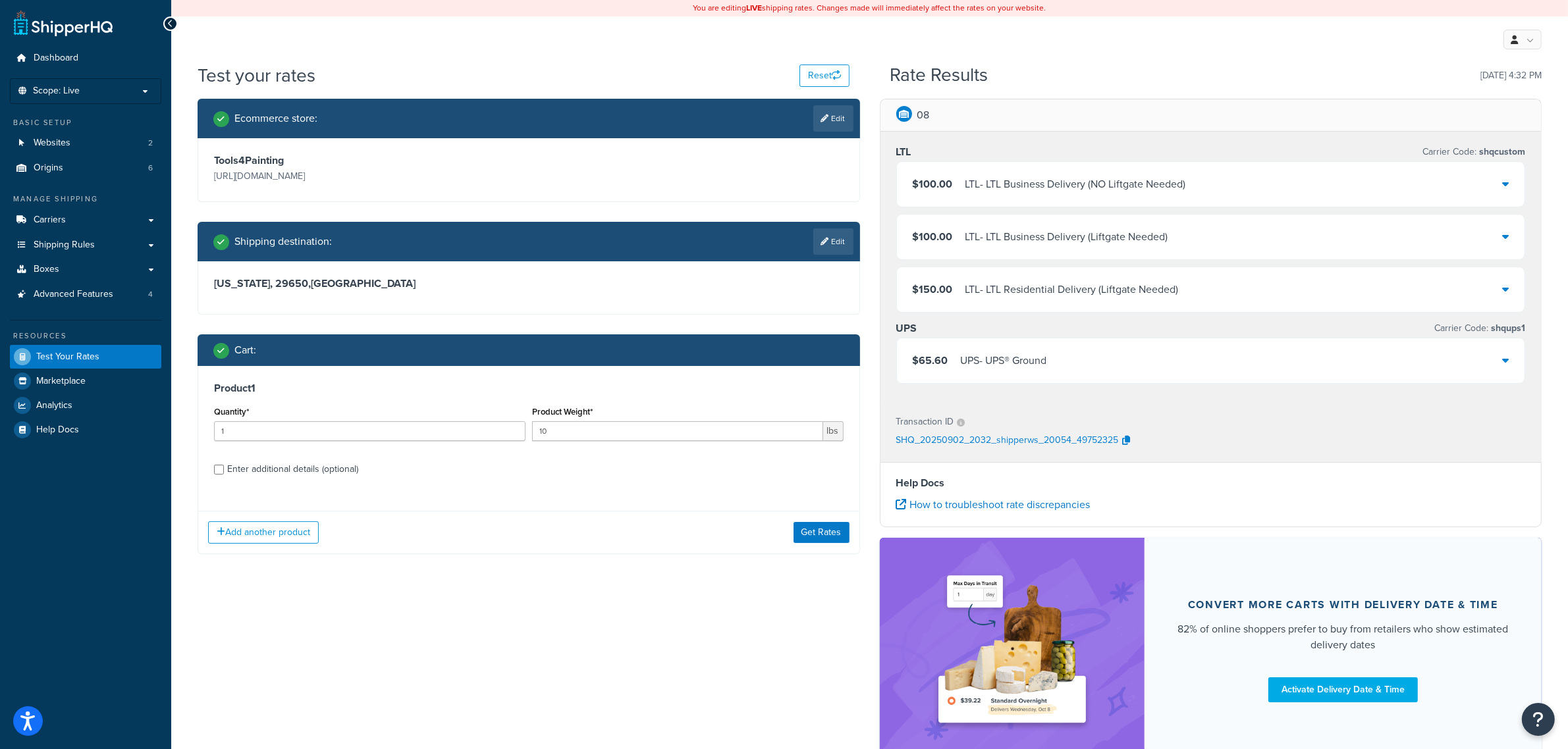
click at [294, 471] on div "Enter additional details (optional)" at bounding box center [293, 469] width 131 height 18
click at [224, 471] on input "Enter additional details (optional)" at bounding box center [218, 469] width 10 height 10
checkbox input "true"
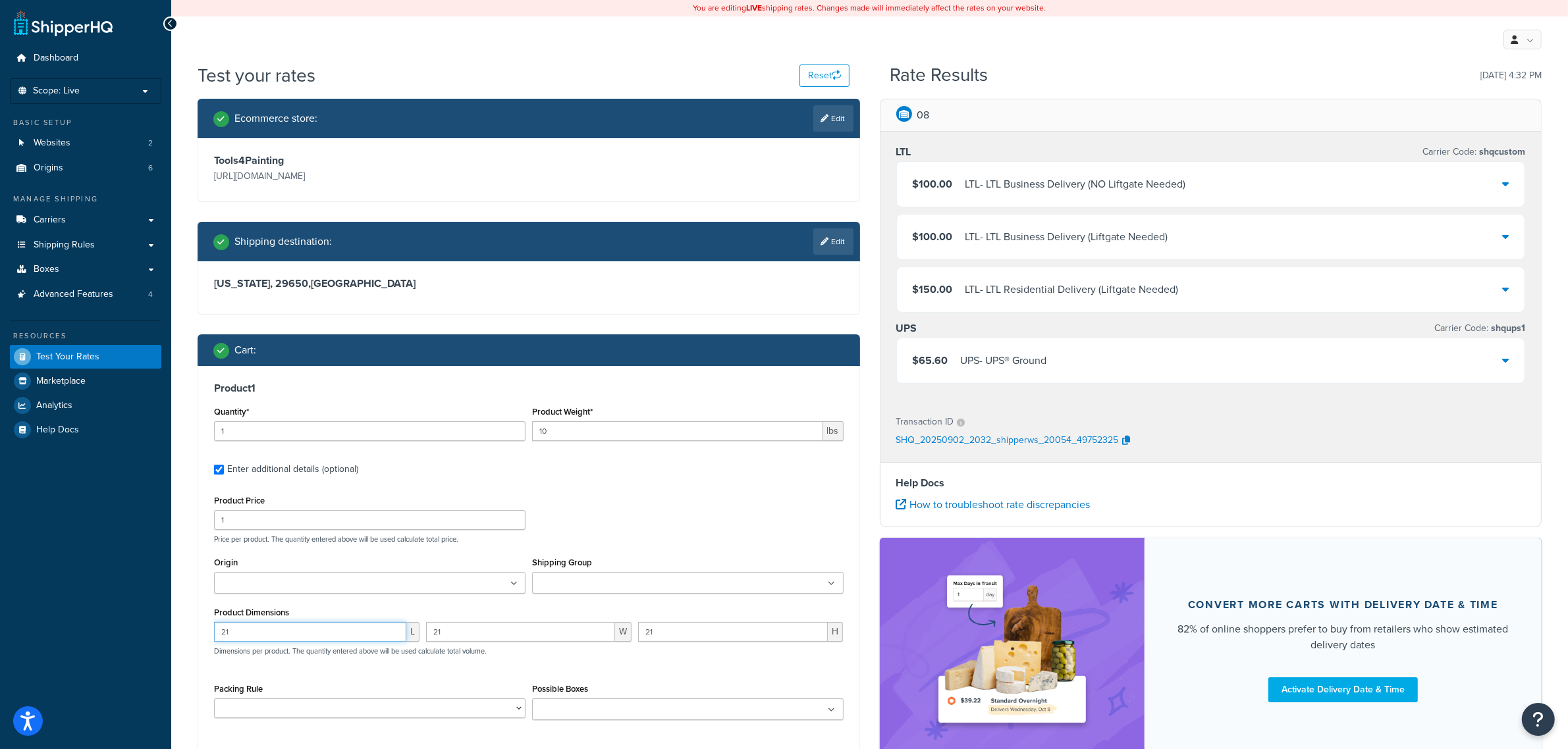
click at [278, 628] on input "21" at bounding box center [310, 632] width 192 height 20
type input "22"
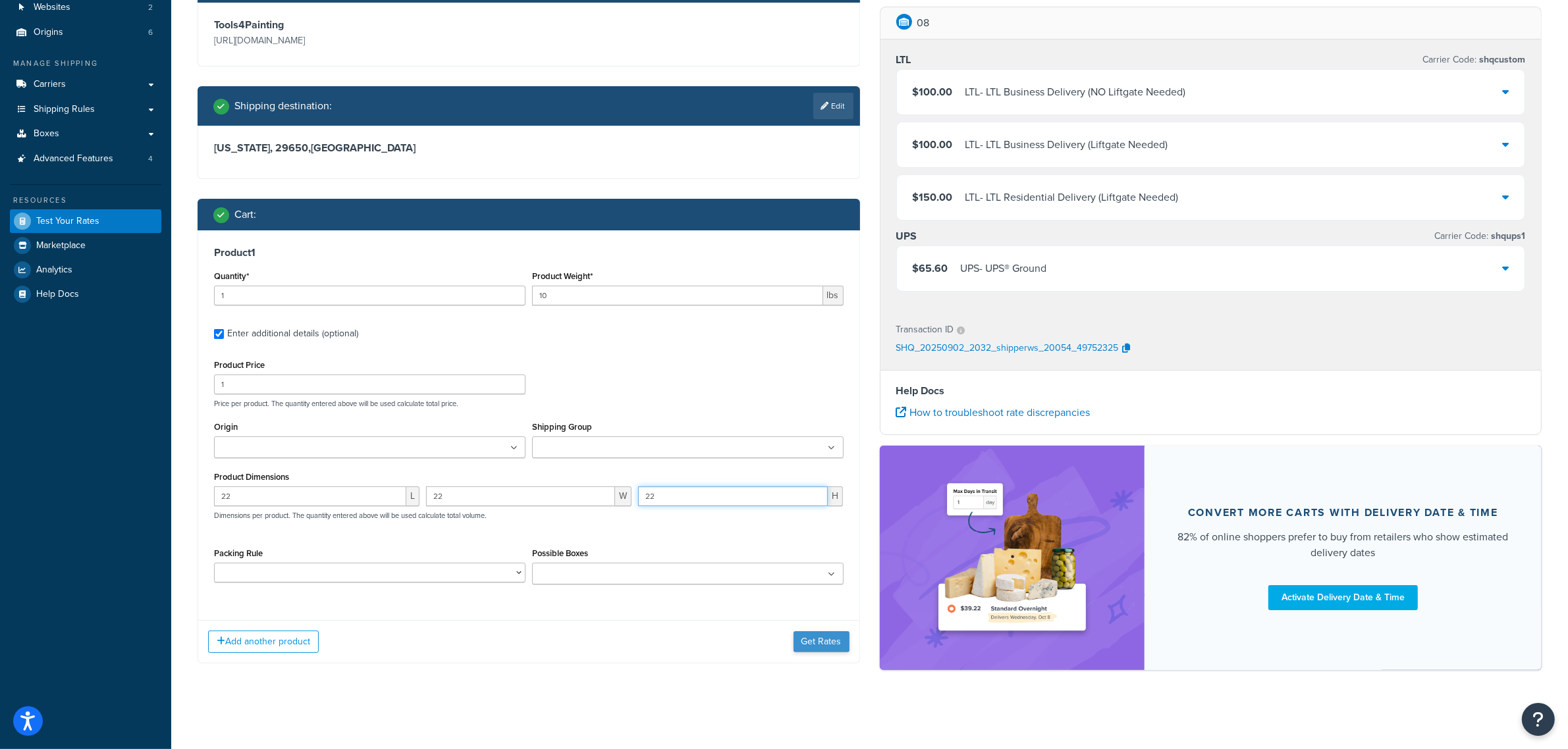
type input "22"
click at [801, 639] on button "Get Rates" at bounding box center [821, 642] width 56 height 21
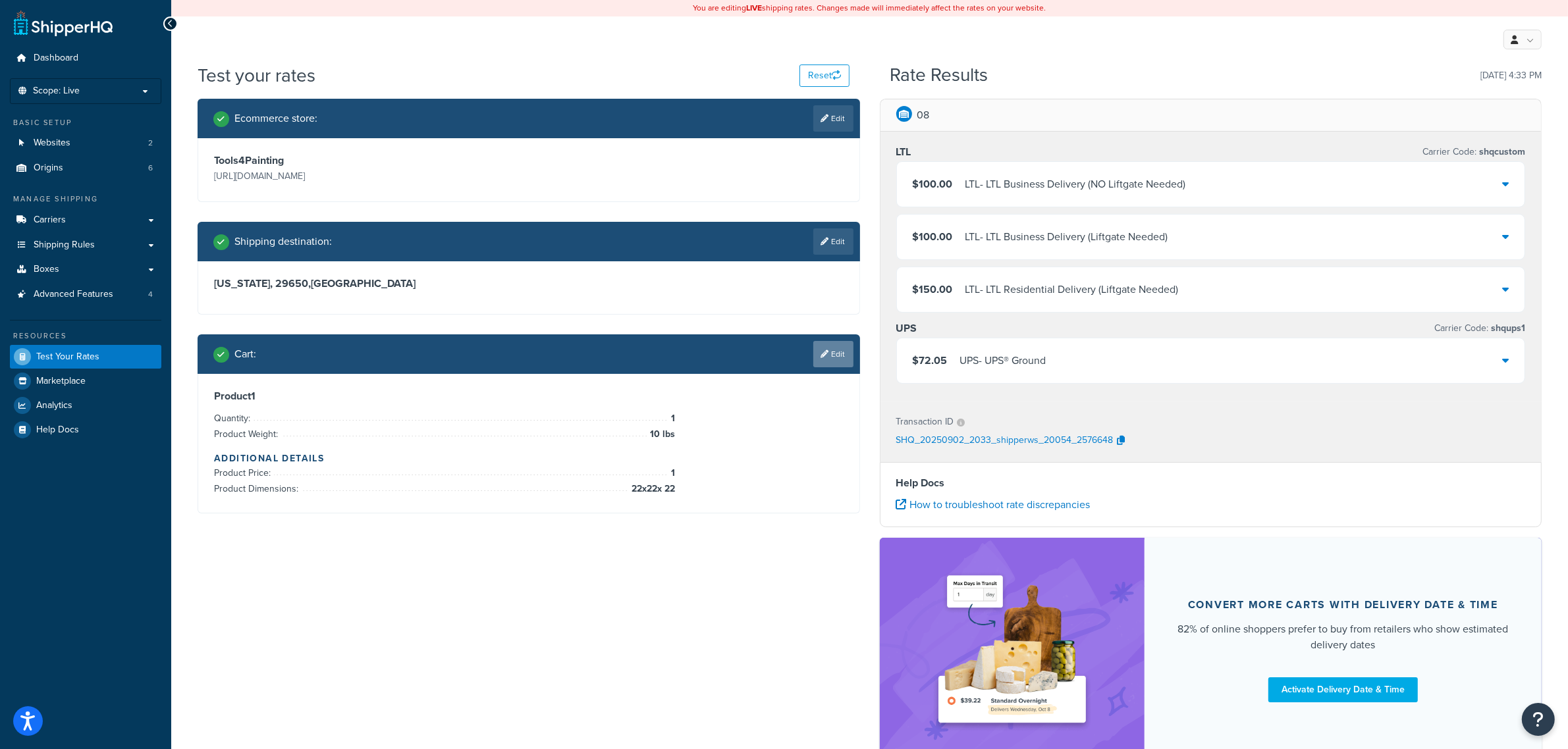
click at [845, 360] on link "Edit" at bounding box center [833, 353] width 40 height 26
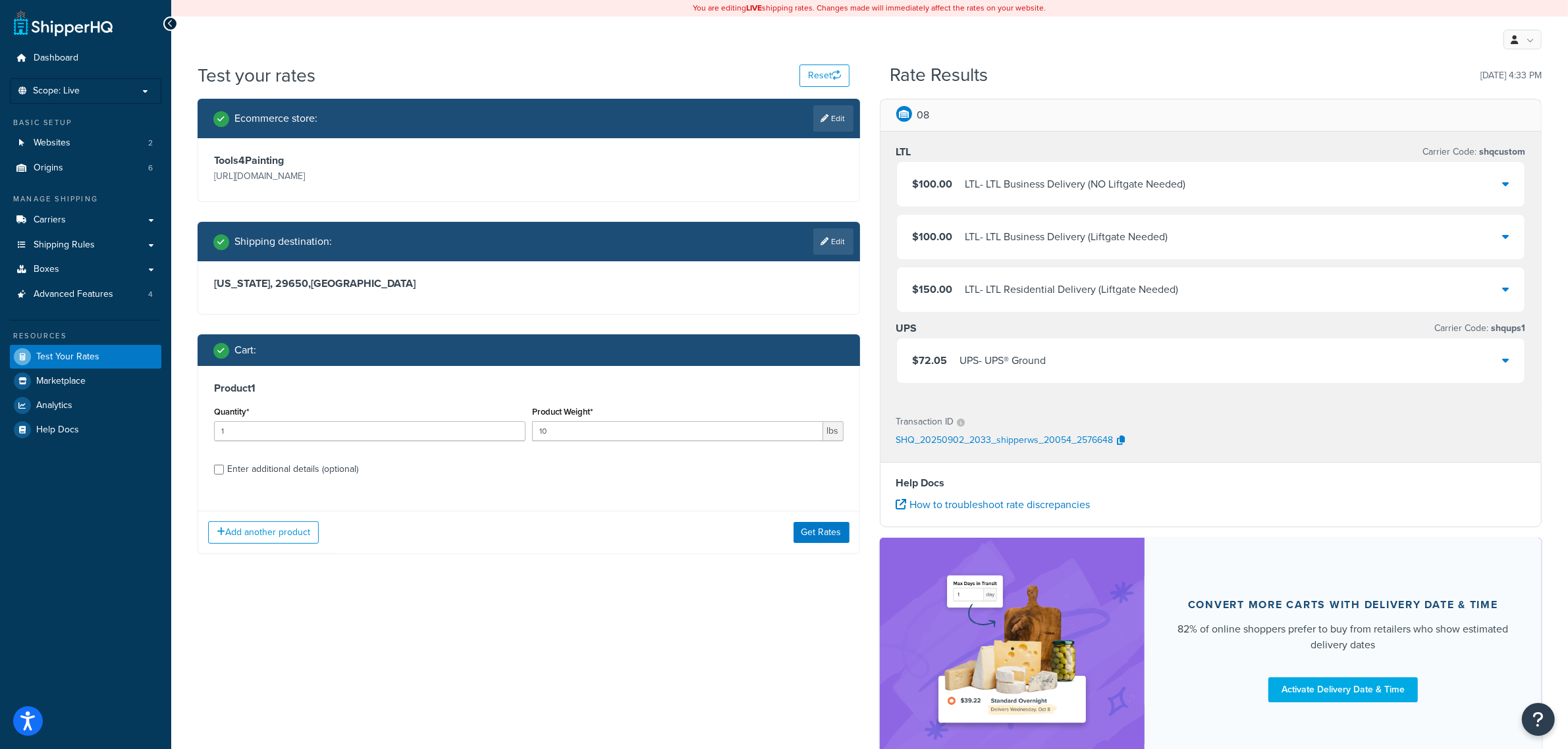
click at [313, 471] on div "Enter additional details (optional)" at bounding box center [293, 469] width 131 height 18
click at [224, 471] on input "Enter additional details (optional)" at bounding box center [218, 469] width 10 height 10
checkbox input "true"
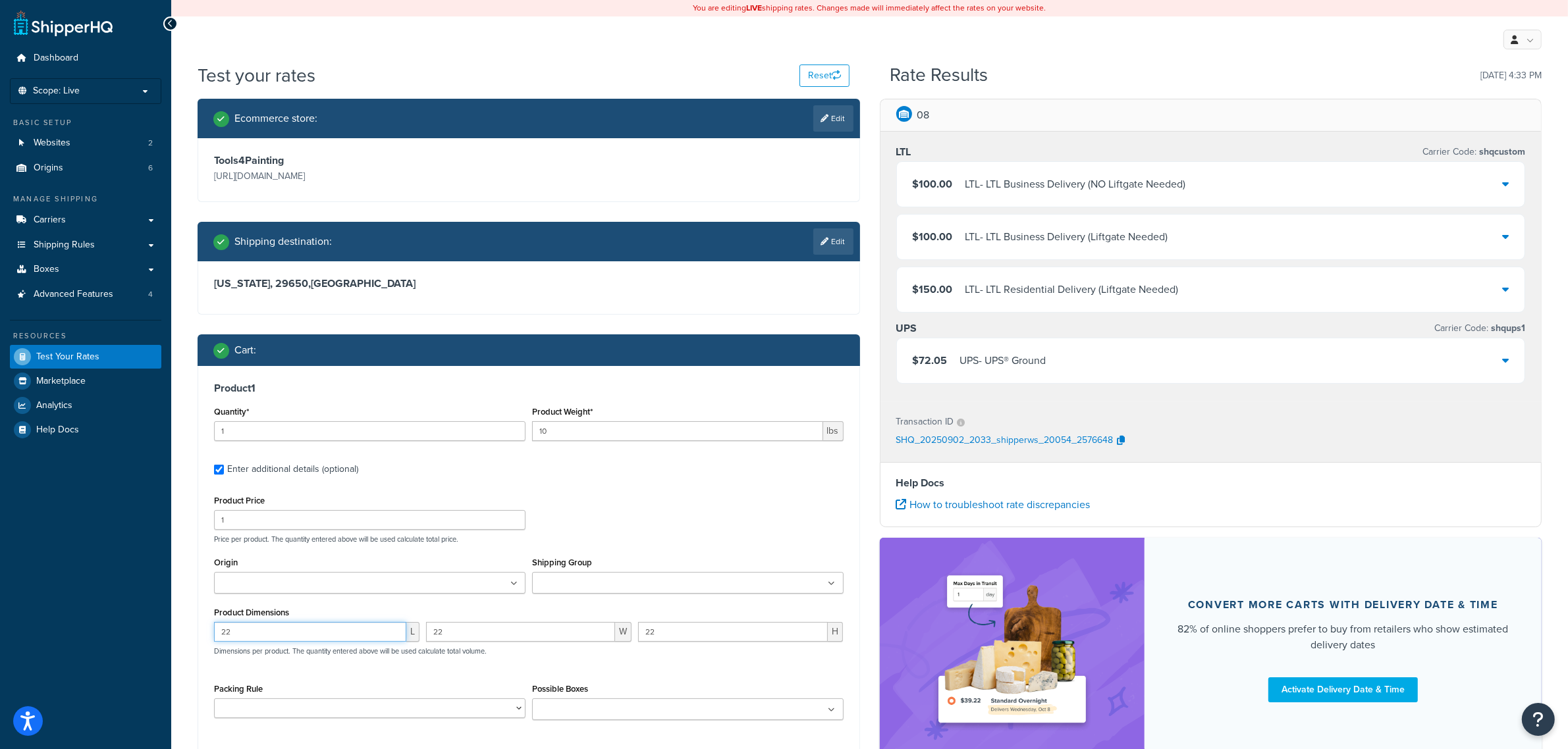
drag, startPoint x: 251, startPoint y: 635, endPoint x: 176, endPoint y: 634, distance: 75.0
click at [176, 634] on div "Test your rates Reset Rate Results 09/02/2025, 4:33 PM Ecommerce store : Edit T…" at bounding box center [869, 456] width 1397 height 789
type input "25"
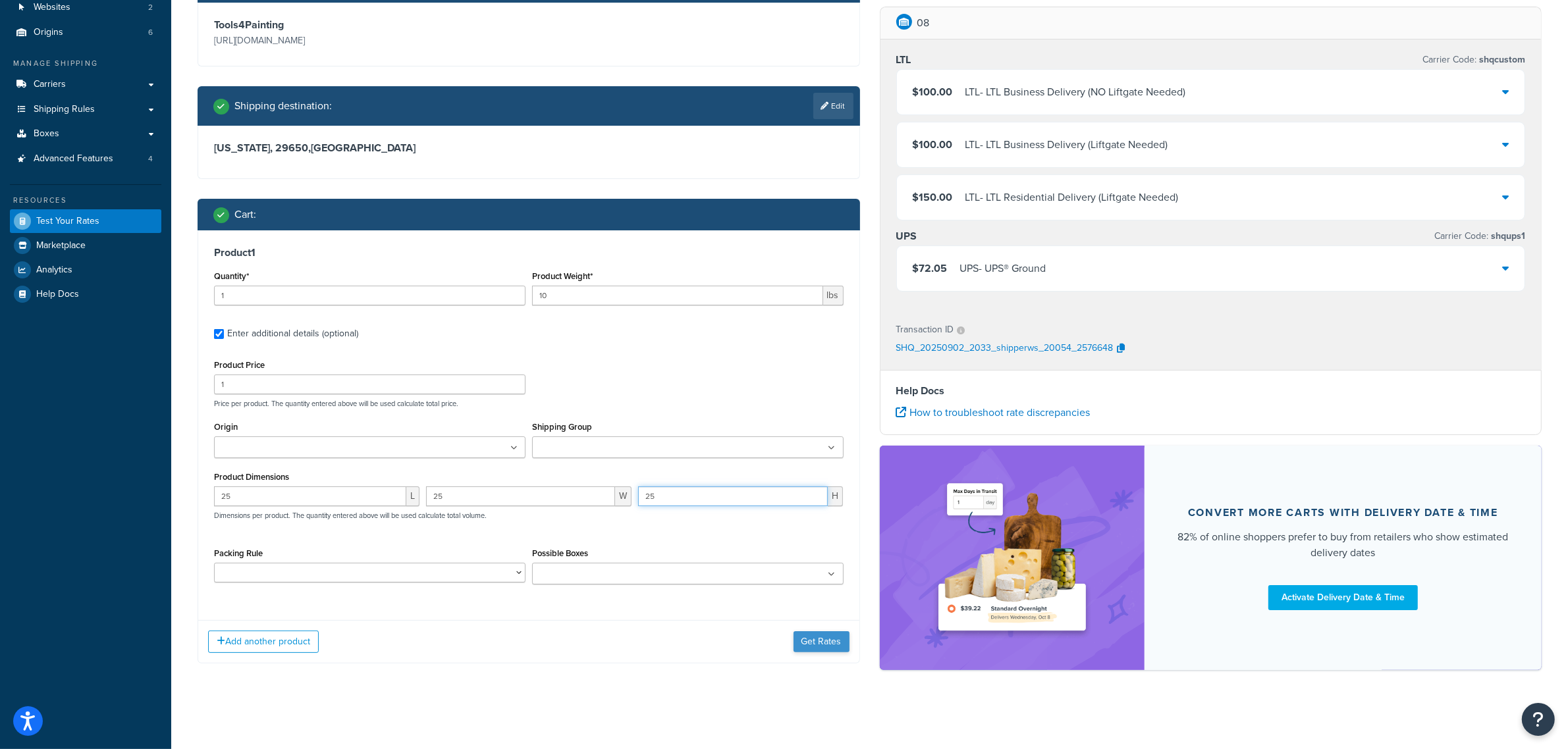
type input "25"
click at [816, 635] on button "Get Rates" at bounding box center [821, 642] width 56 height 21
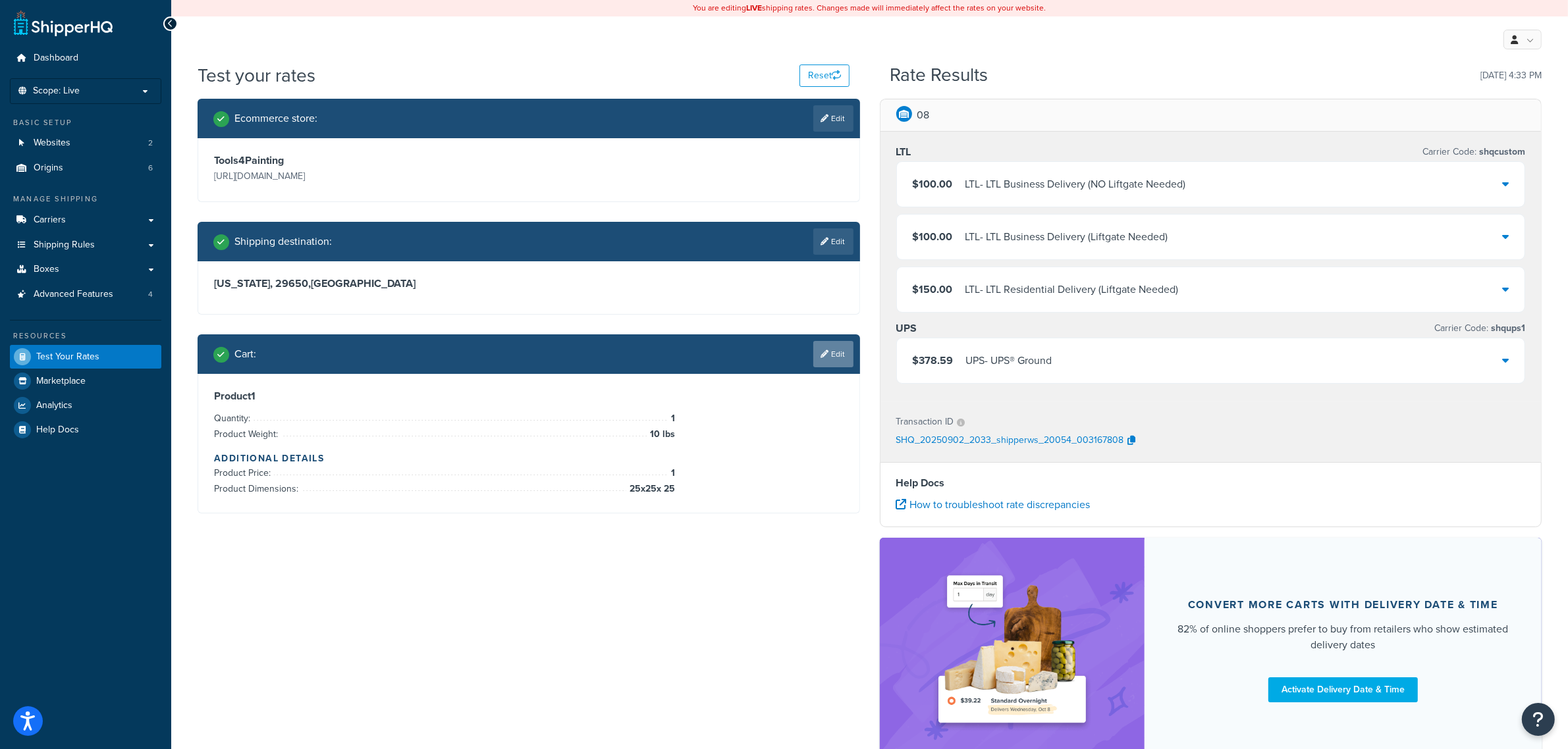
click at [827, 362] on link "Edit" at bounding box center [833, 353] width 40 height 26
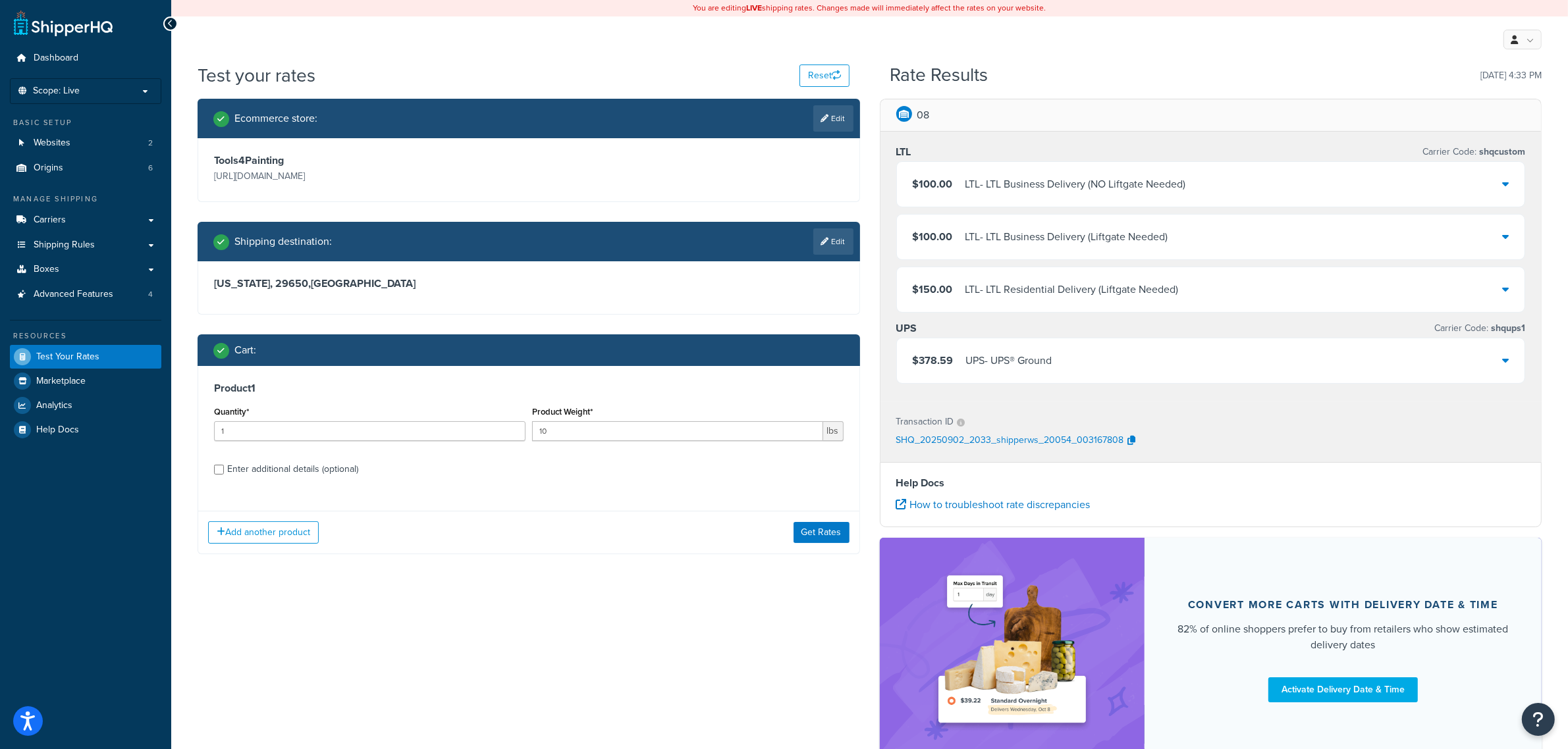
click at [261, 472] on div "Enter additional details (optional)" at bounding box center [293, 469] width 131 height 18
click at [224, 472] on input "Enter additional details (optional)" at bounding box center [218, 469] width 10 height 10
checkbox input "true"
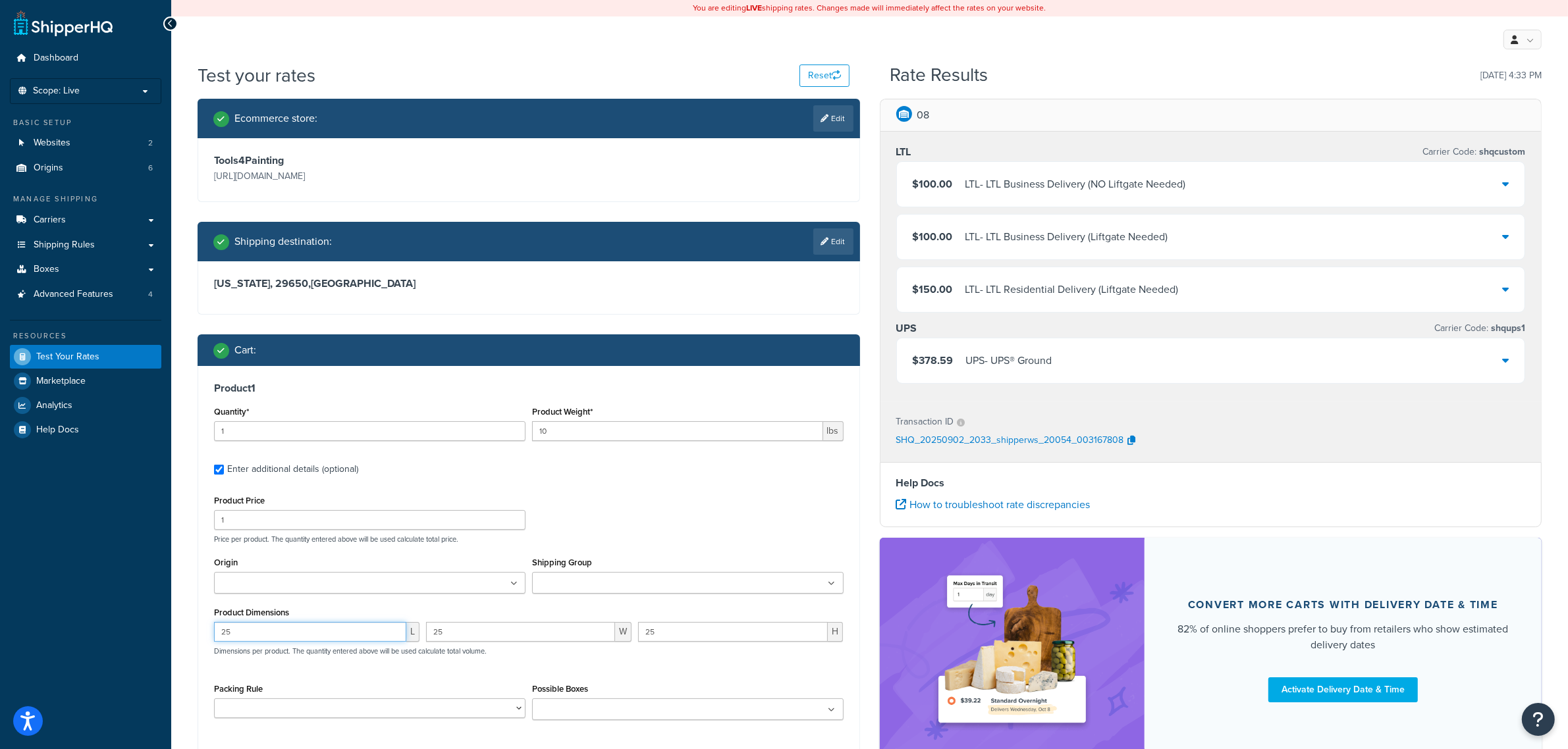
drag, startPoint x: 265, startPoint y: 630, endPoint x: 222, endPoint y: 630, distance: 43.0
click at [222, 630] on input "25" at bounding box center [310, 632] width 192 height 20
type input "23"
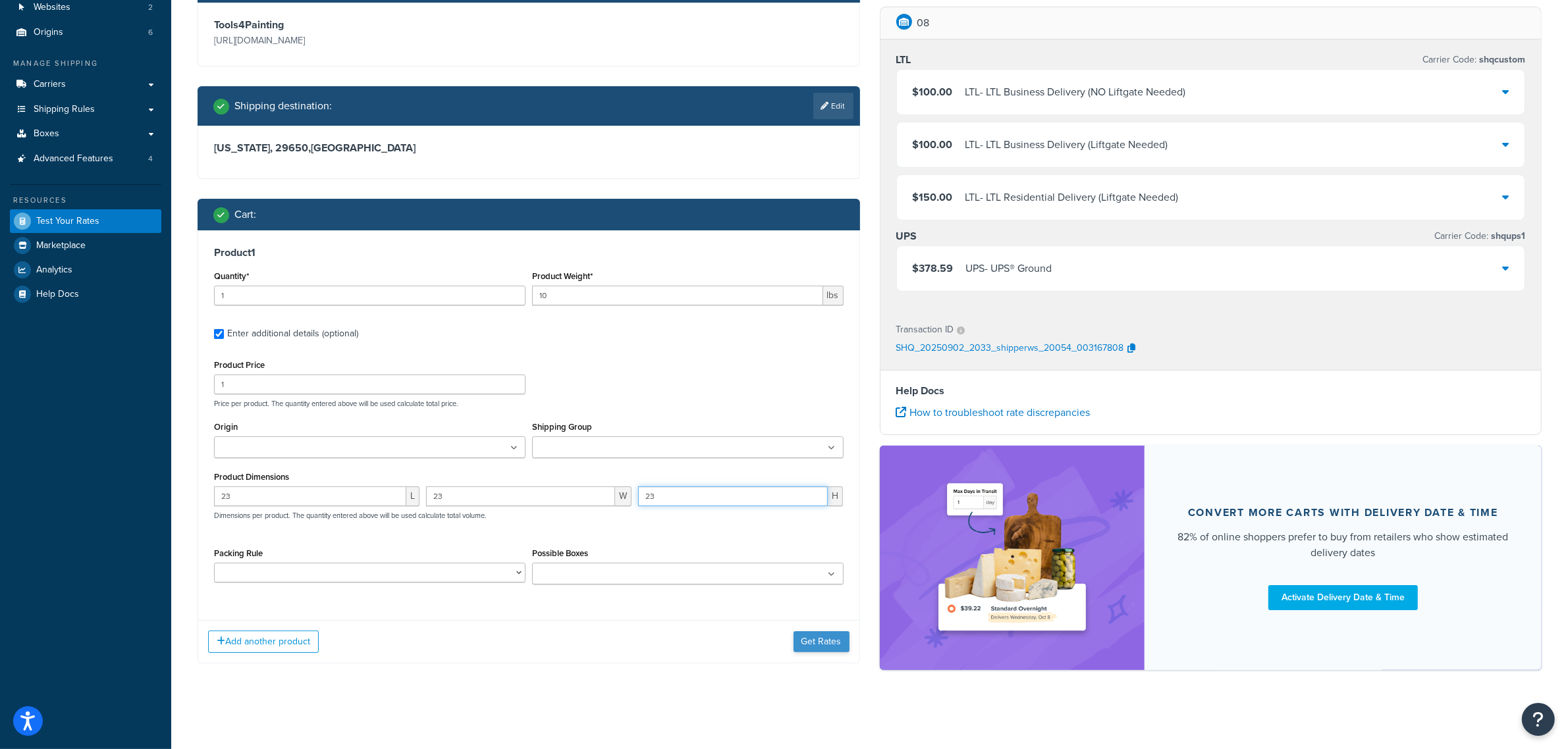
type input "23"
click at [839, 642] on button "Get Rates" at bounding box center [821, 642] width 56 height 21
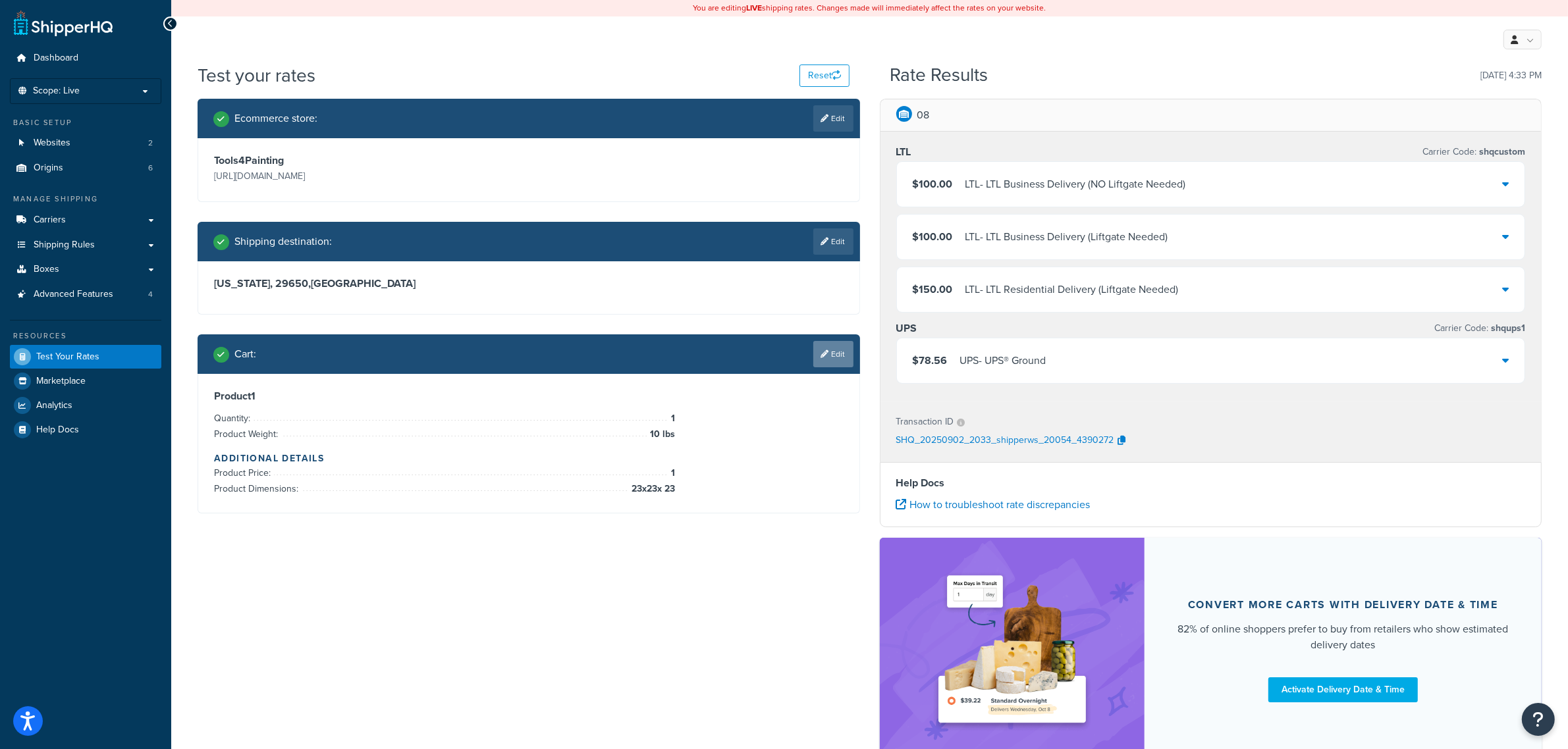
click at [835, 360] on link "Edit" at bounding box center [833, 353] width 40 height 26
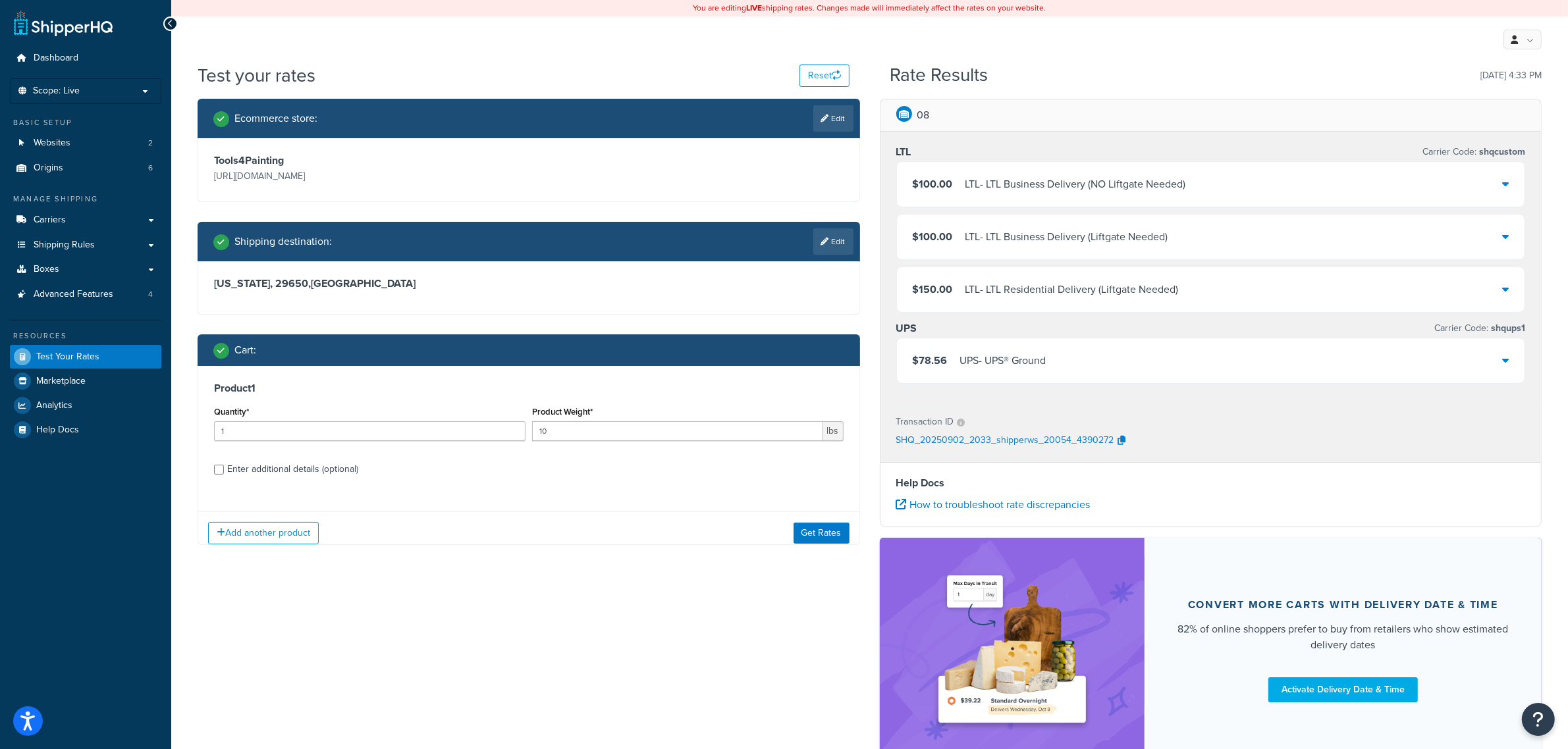
click at [281, 475] on div "Enter additional details (optional)" at bounding box center [293, 469] width 131 height 18
click at [224, 475] on input "Enter additional details (optional)" at bounding box center [218, 469] width 10 height 10
checkbox input "true"
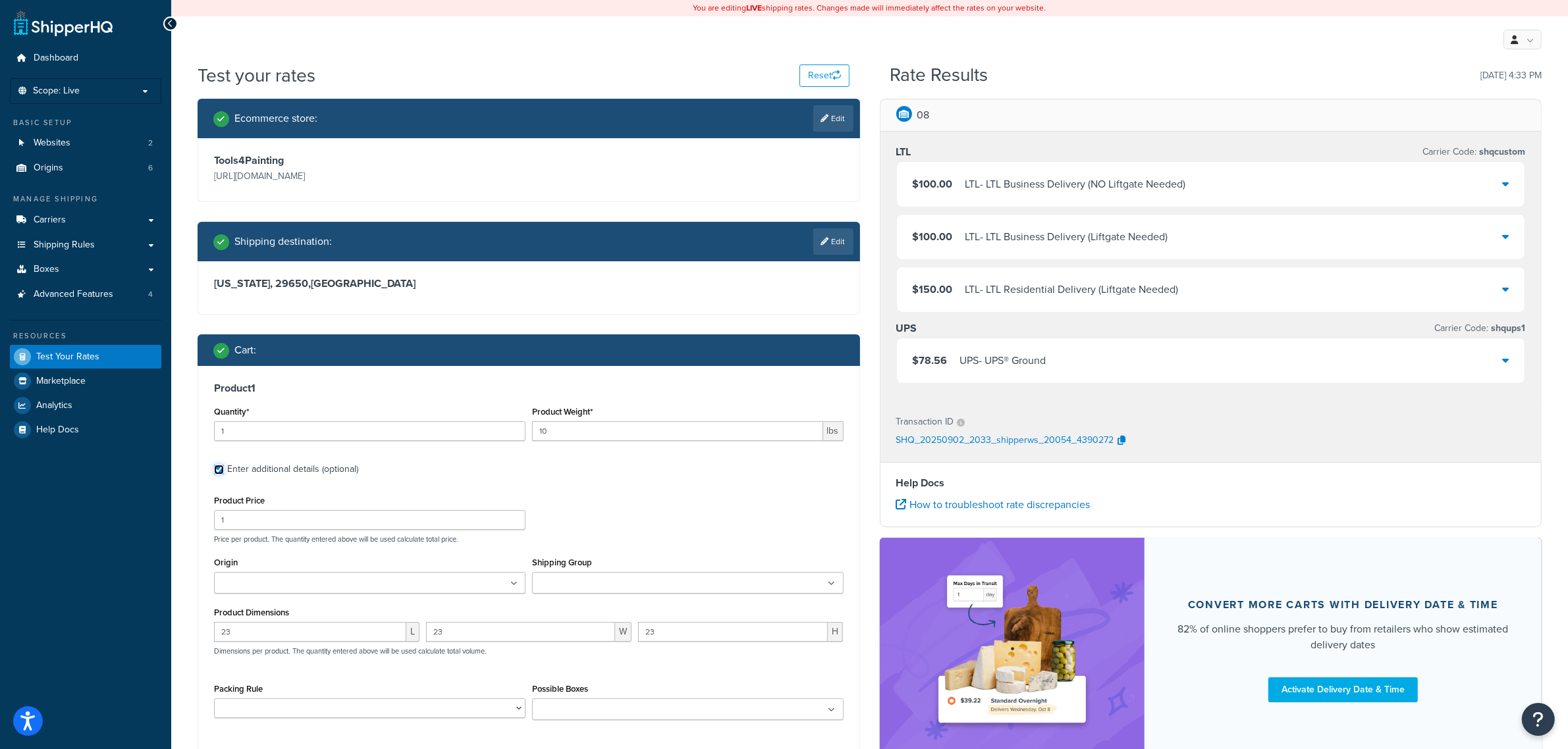
scroll to position [82, 0]
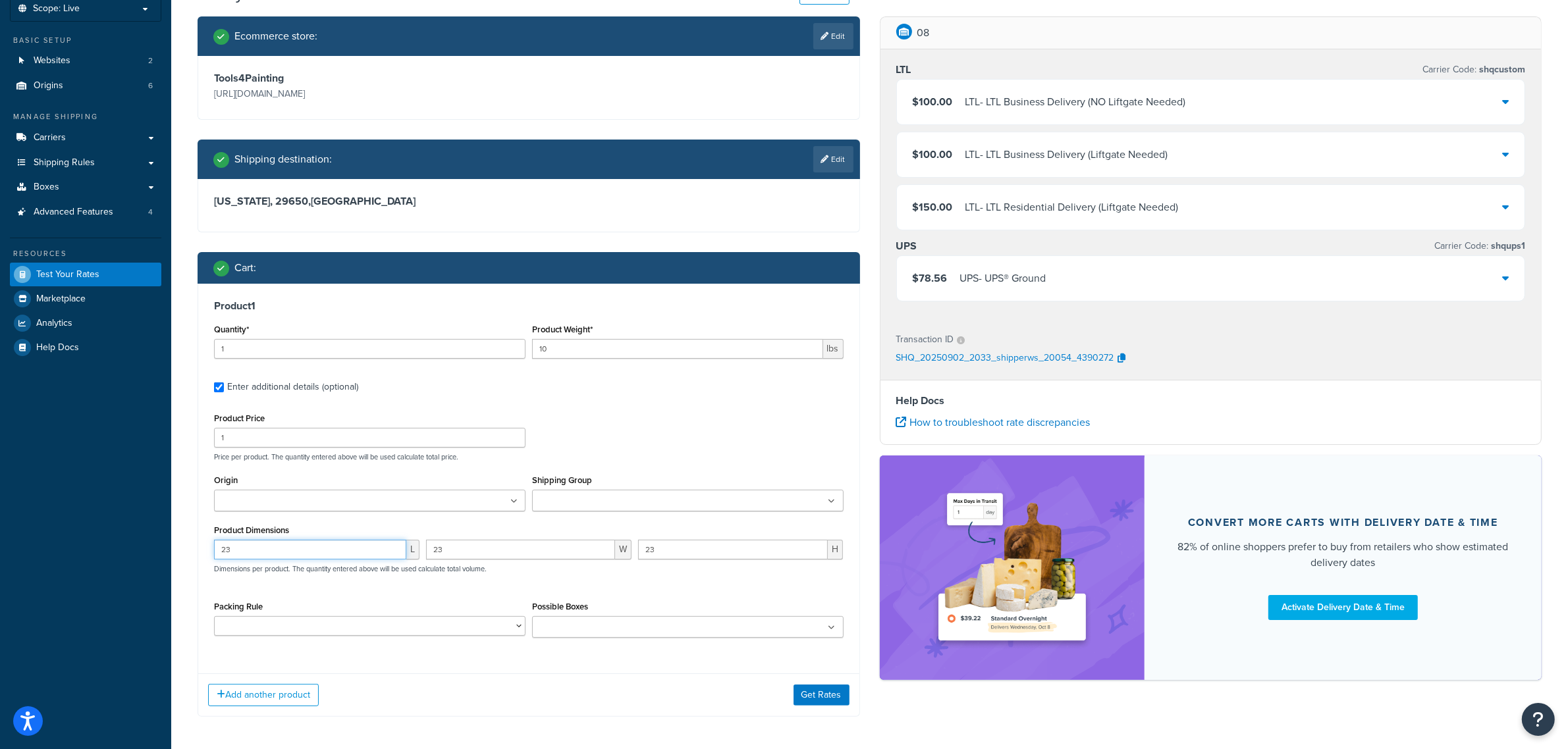
drag, startPoint x: 267, startPoint y: 543, endPoint x: 152, endPoint y: 541, distance: 115.0
click at [152, 541] on div "Dashboard Scope: Live Basic Setup Websites 2 Origins 6 Manage Shipping Carriers…" at bounding box center [784, 360] width 1568 height 885
type input "24"
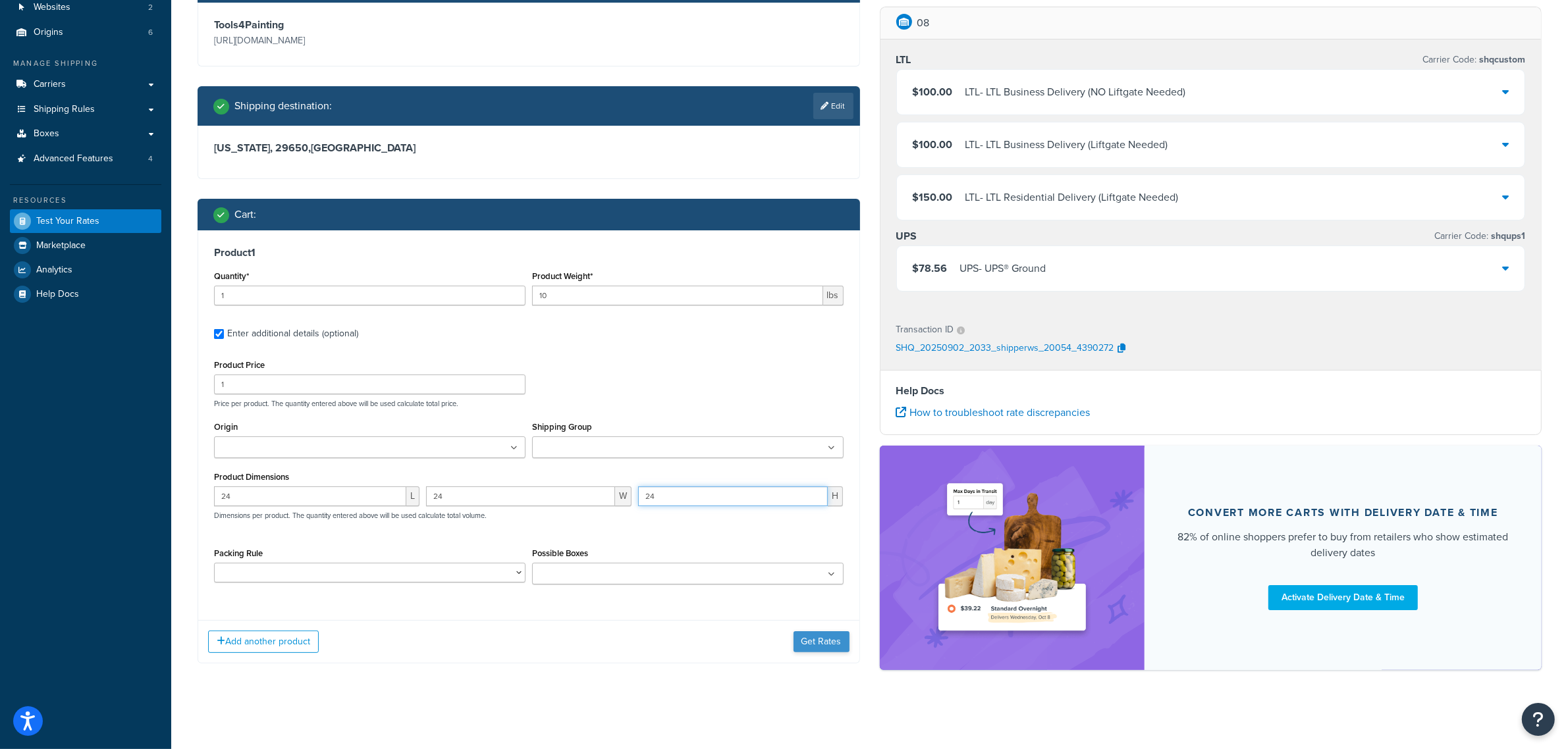
type input "24"
click at [815, 652] on button "Get Rates" at bounding box center [821, 642] width 56 height 21
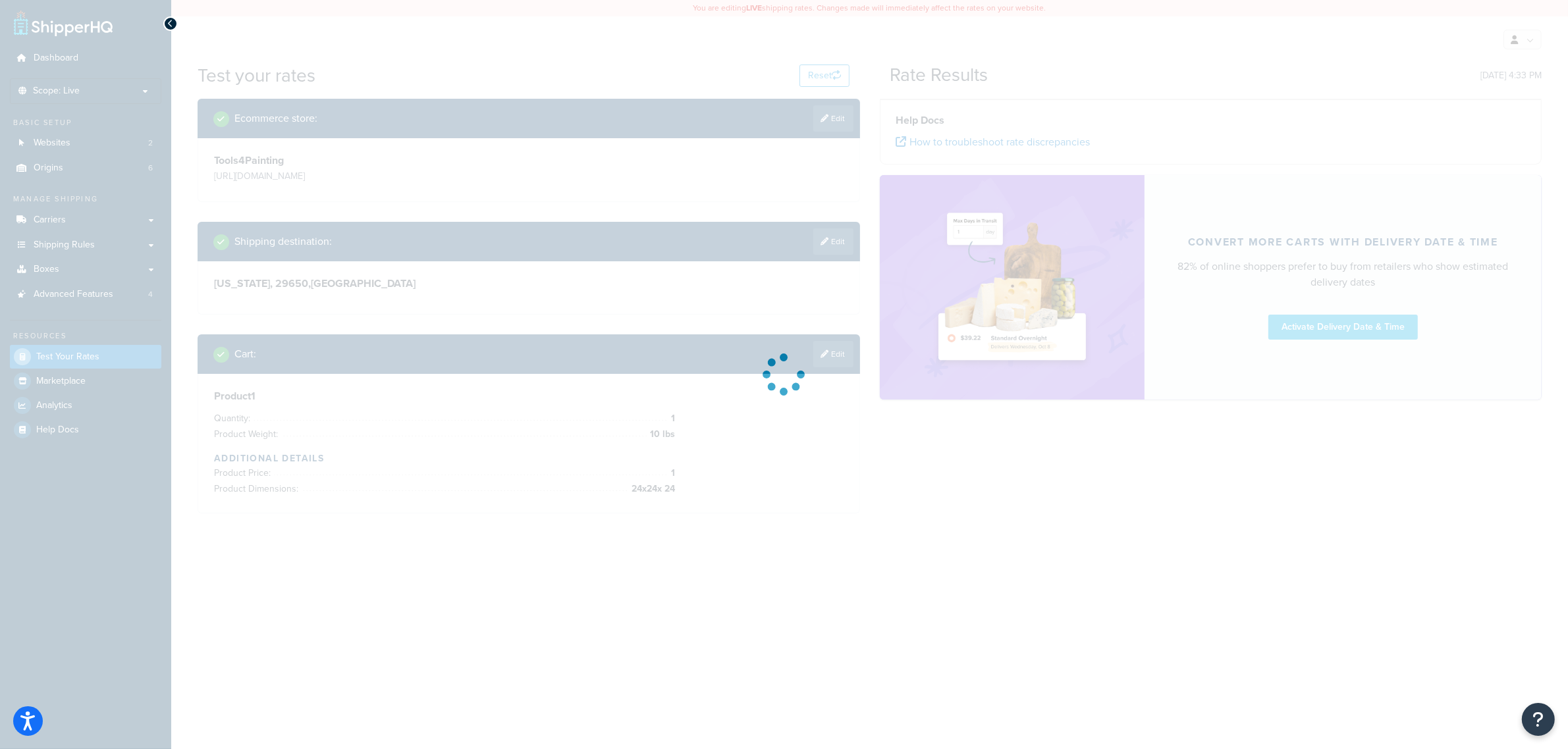
scroll to position [0, 0]
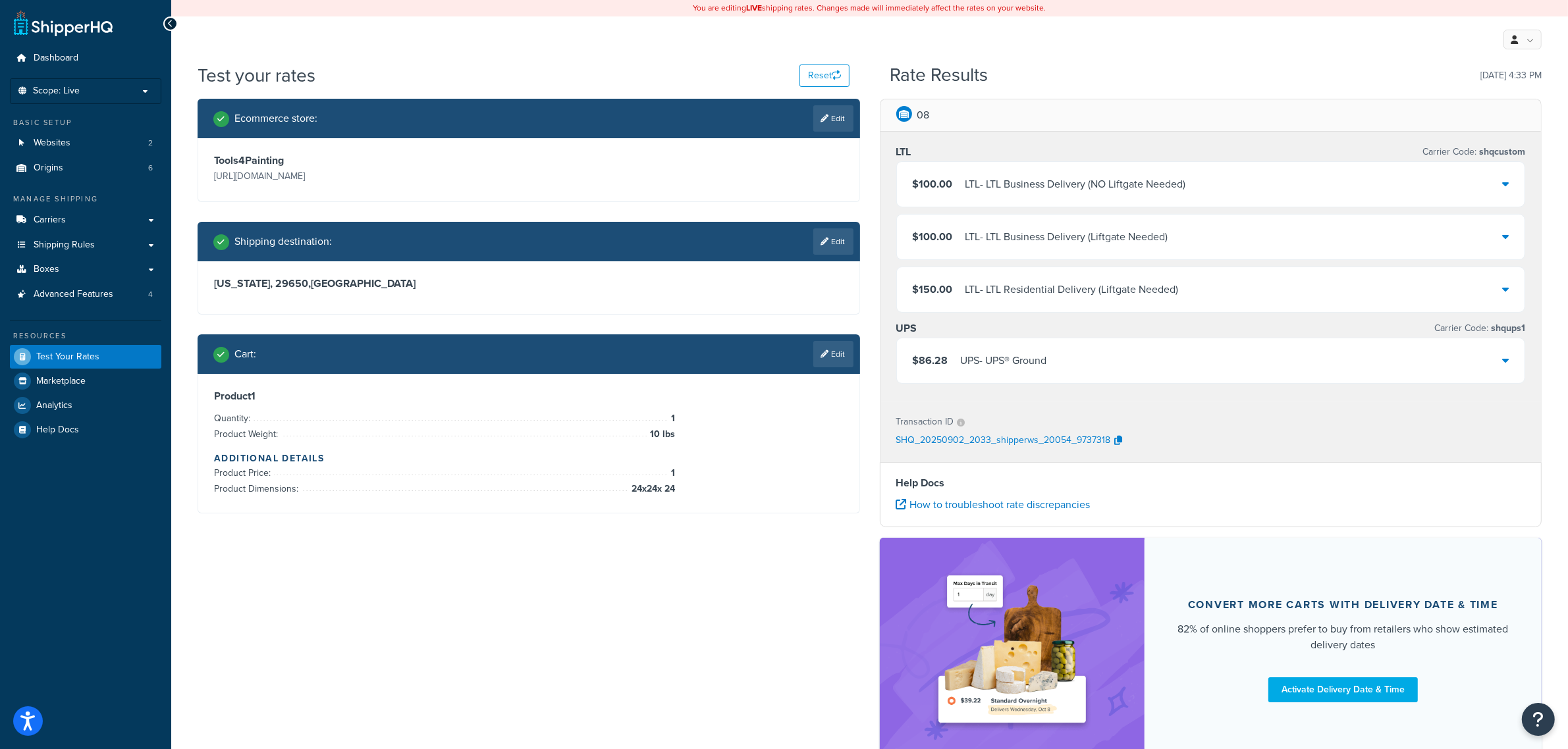
click at [808, 367] on div "Cart : Edit" at bounding box center [528, 354] width 663 height 39
click at [825, 363] on link "Edit" at bounding box center [833, 353] width 40 height 26
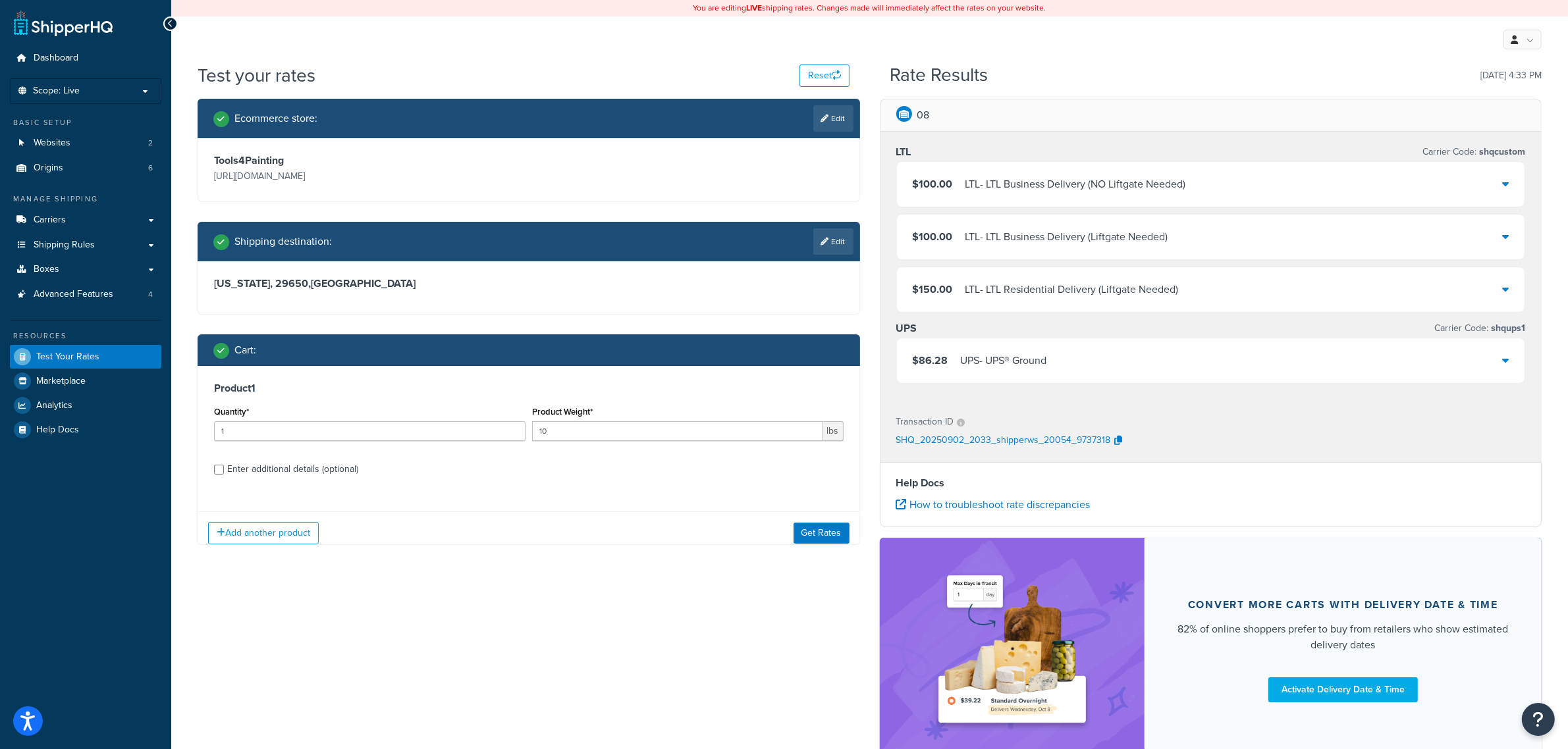
click at [323, 480] on div "Product 1 Quantity* 1 Product Weight* 10 lbs Enter additional details (optional)" at bounding box center [528, 433] width 661 height 135
click at [320, 476] on div "Enter additional details (optional)" at bounding box center [293, 469] width 131 height 18
click at [224, 475] on input "Enter additional details (optional)" at bounding box center [218, 469] width 10 height 10
checkbox input "true"
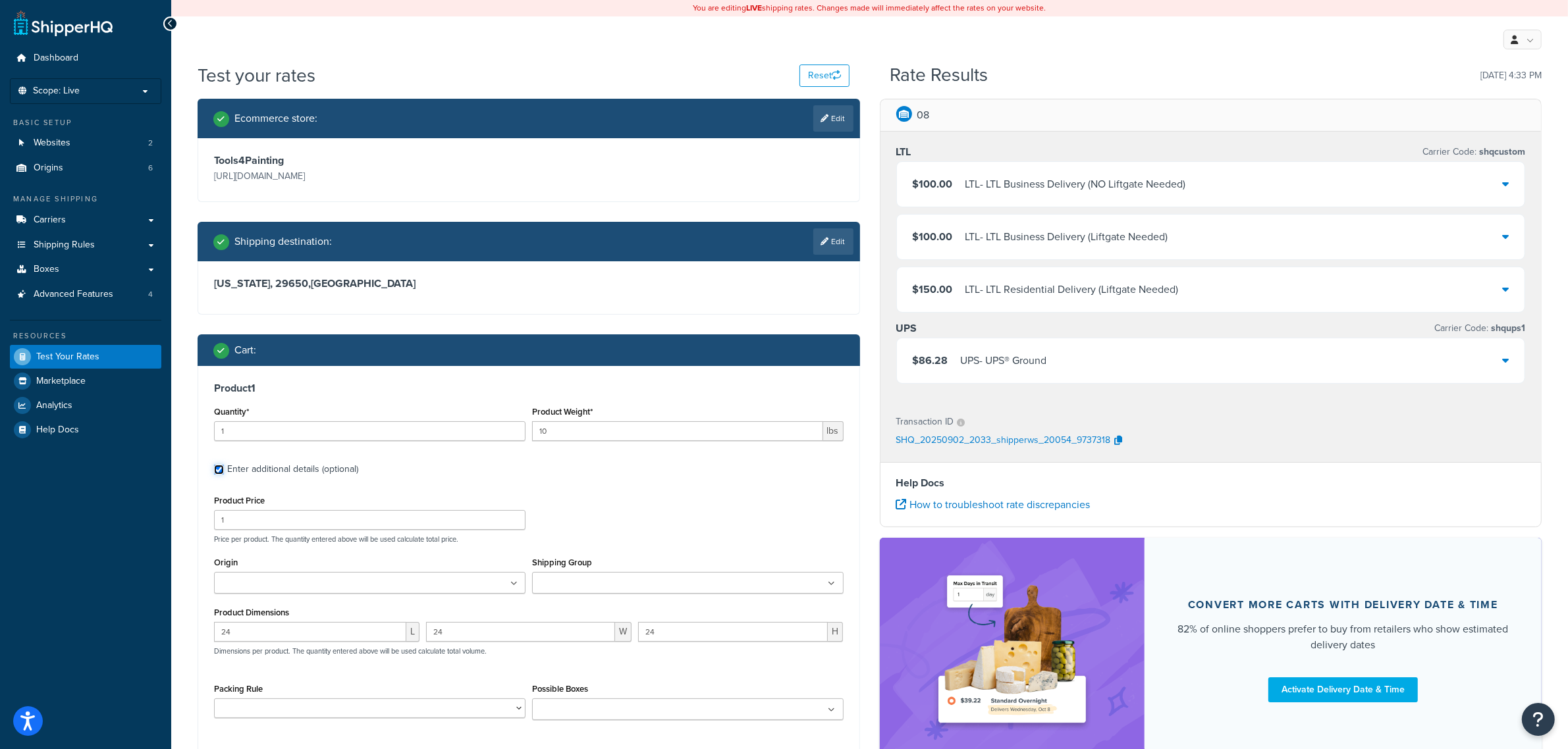
scroll to position [94, 0]
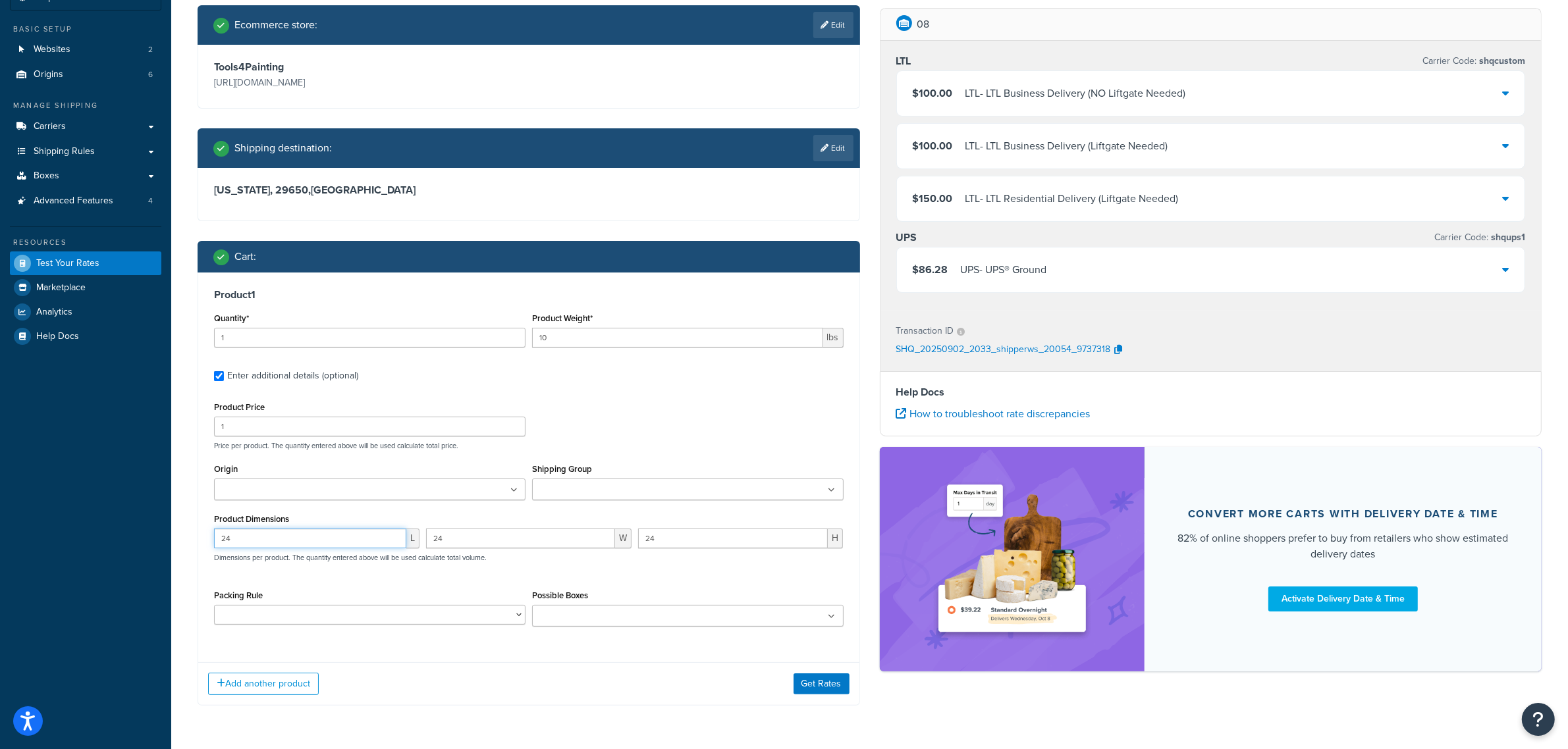
click at [192, 543] on div "Ecommerce store : Edit Tools4Painting https://www.tools4painting.com Shipping d…" at bounding box center [528, 365] width 682 height 720
type input "25"
click at [808, 693] on button "Get Rates" at bounding box center [821, 684] width 56 height 21
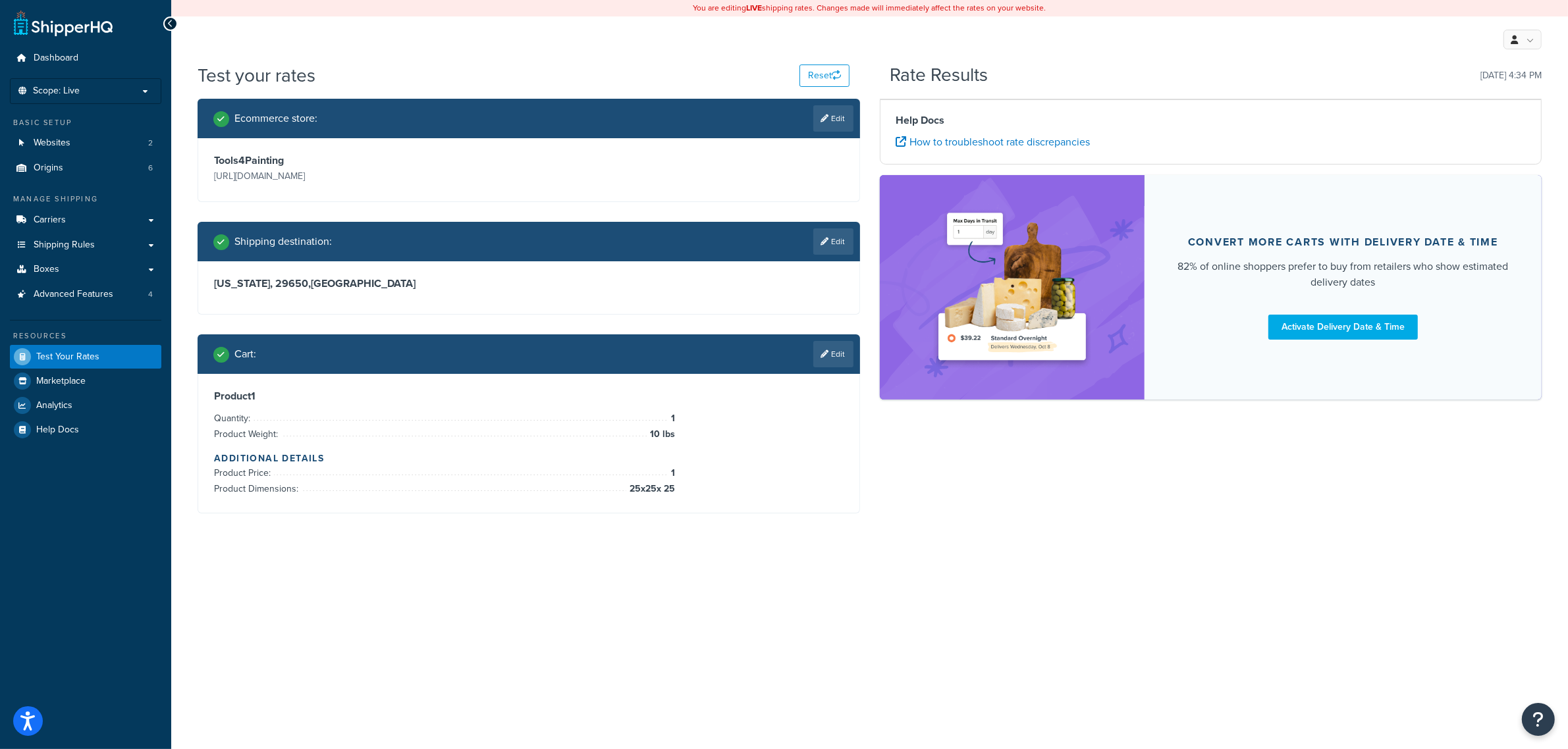
scroll to position [0, 0]
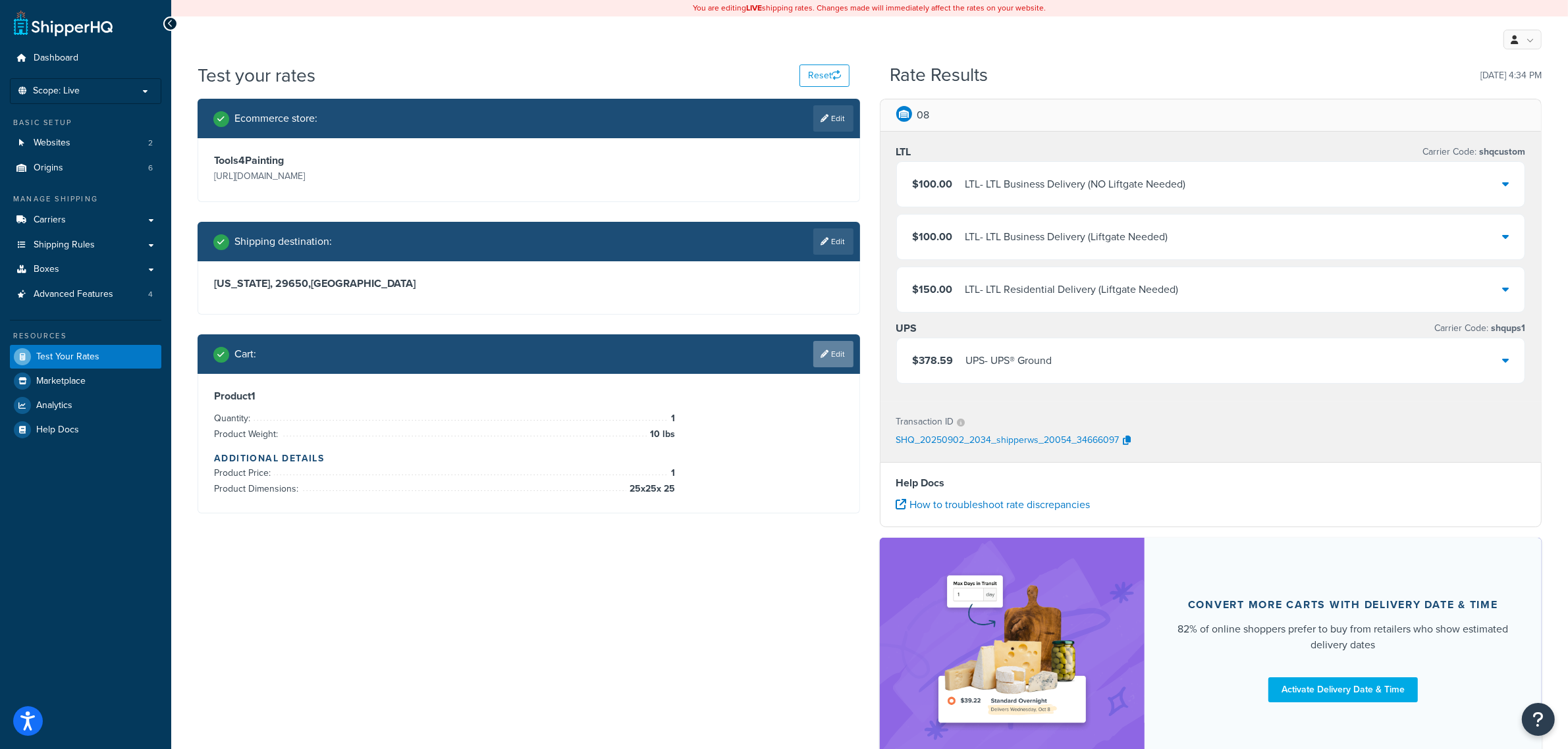
click at [831, 356] on link "Edit" at bounding box center [833, 353] width 40 height 26
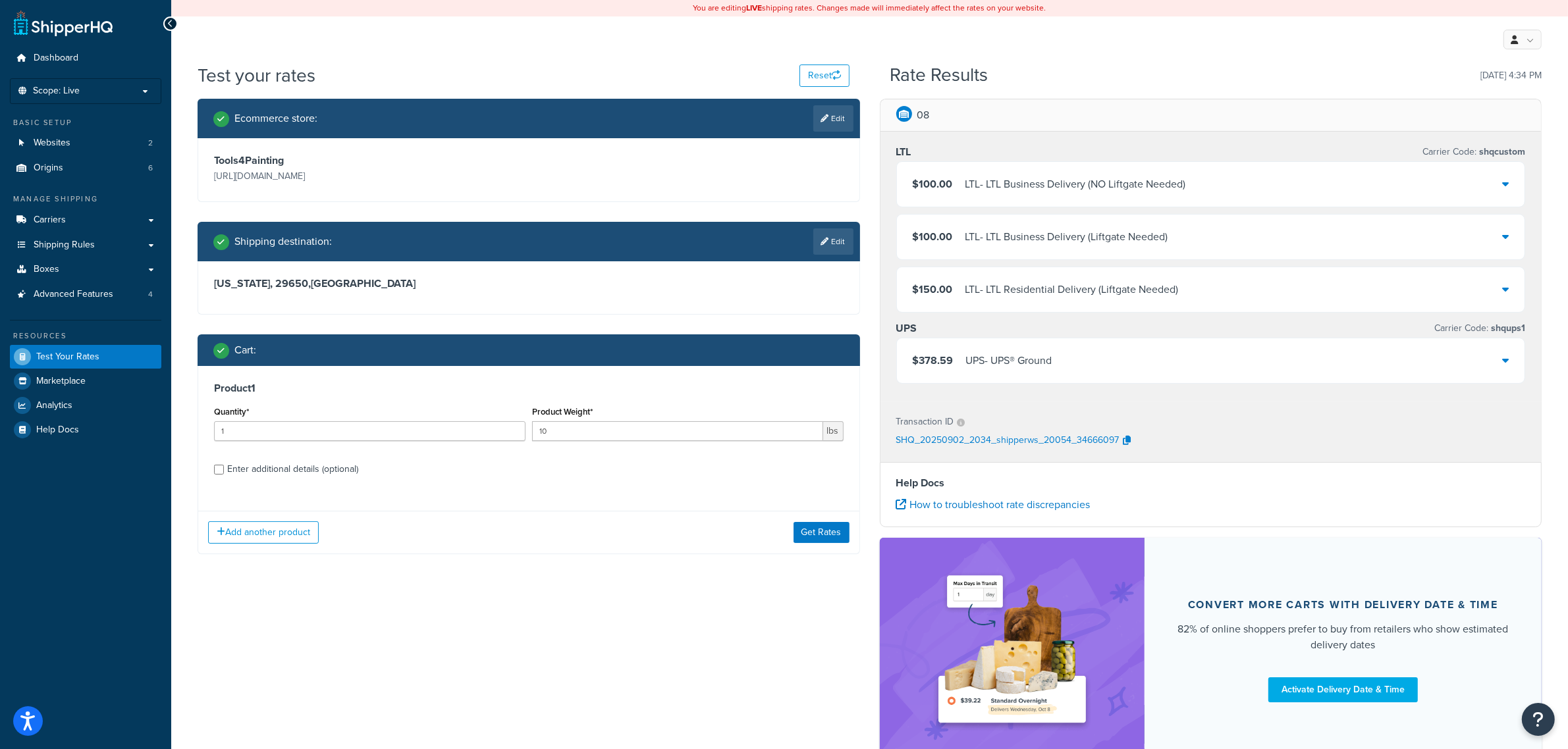
click at [285, 468] on div "Enter additional details (optional)" at bounding box center [293, 469] width 131 height 18
click at [224, 468] on input "Enter additional details (optional)" at bounding box center [218, 469] width 10 height 10
checkbox input "true"
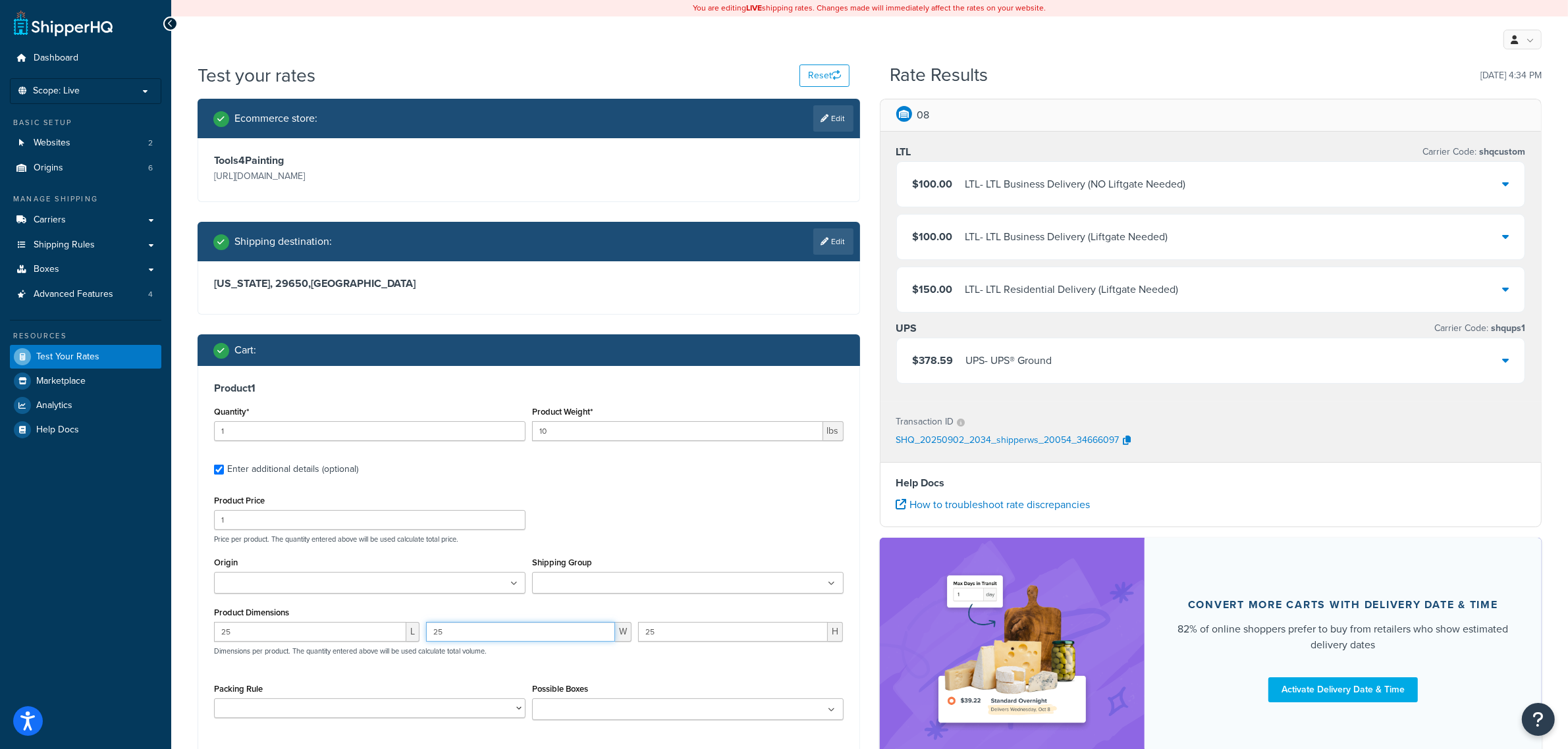
drag, startPoint x: 462, startPoint y: 632, endPoint x: 383, endPoint y: 628, distance: 79.1
click at [383, 628] on div "25 L 25 W 25 H Dimensions per product. The quantity entered above will be used …" at bounding box center [528, 646] width 636 height 48
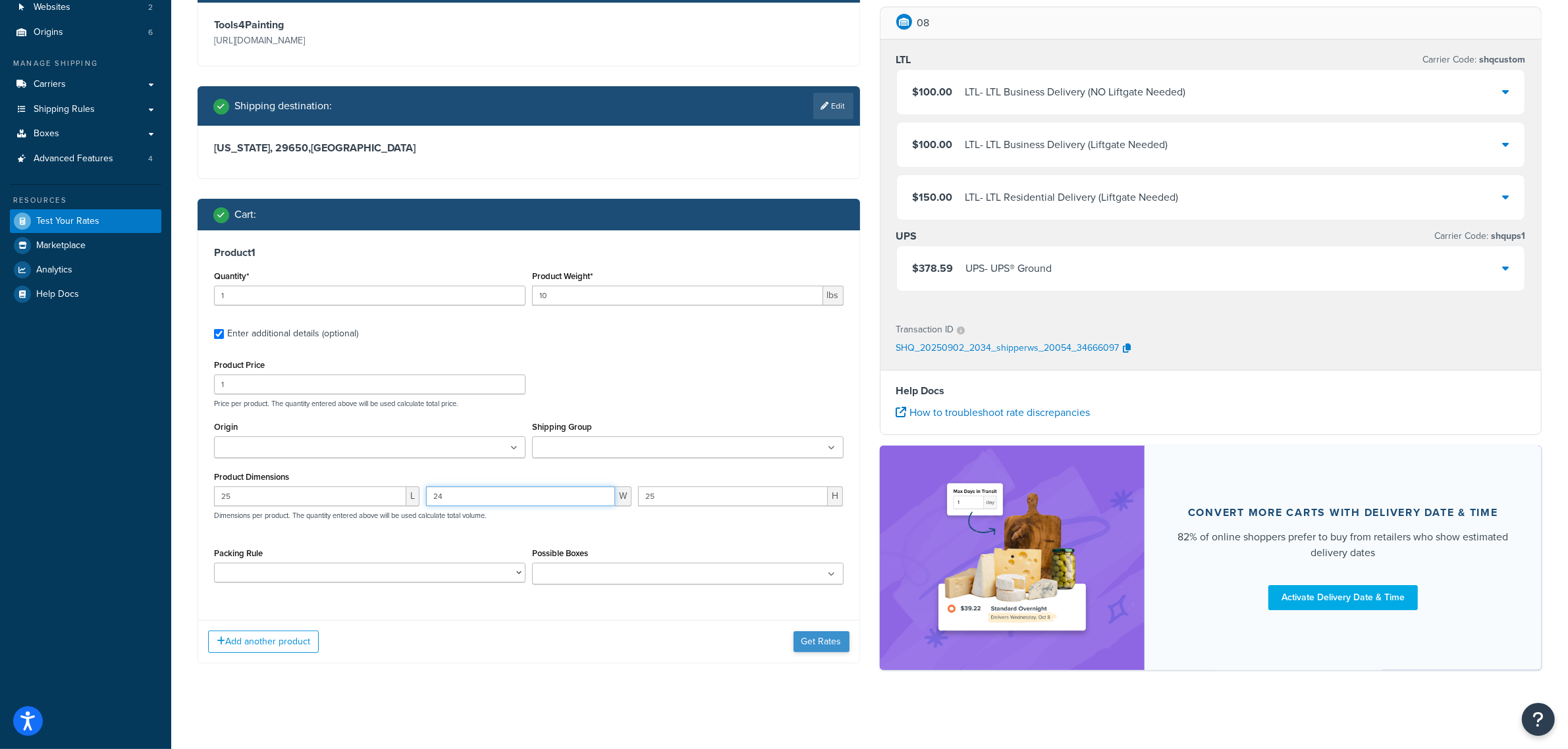
type input "24"
click at [808, 643] on button "Get Rates" at bounding box center [821, 642] width 56 height 21
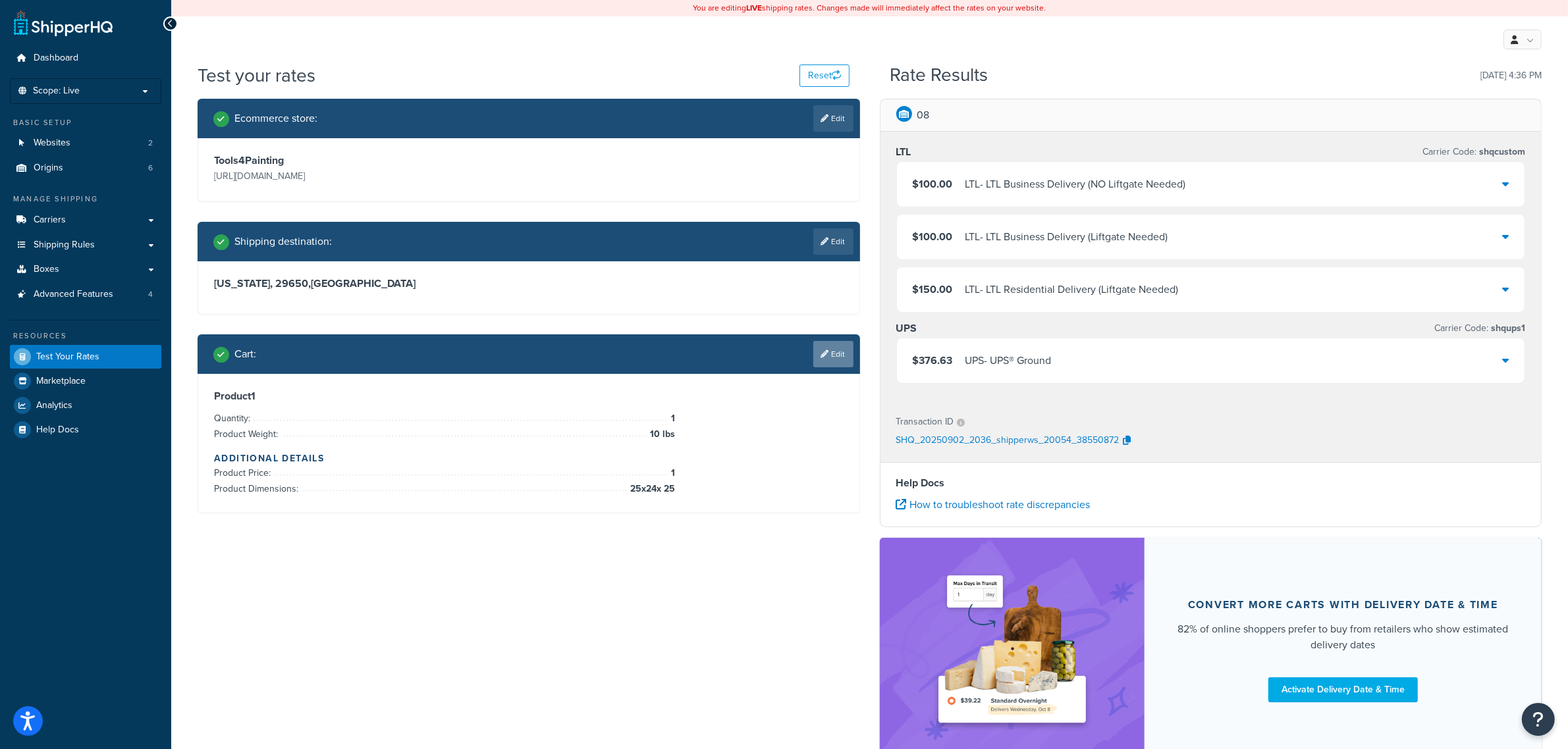
click at [833, 356] on link "Edit" at bounding box center [833, 353] width 40 height 26
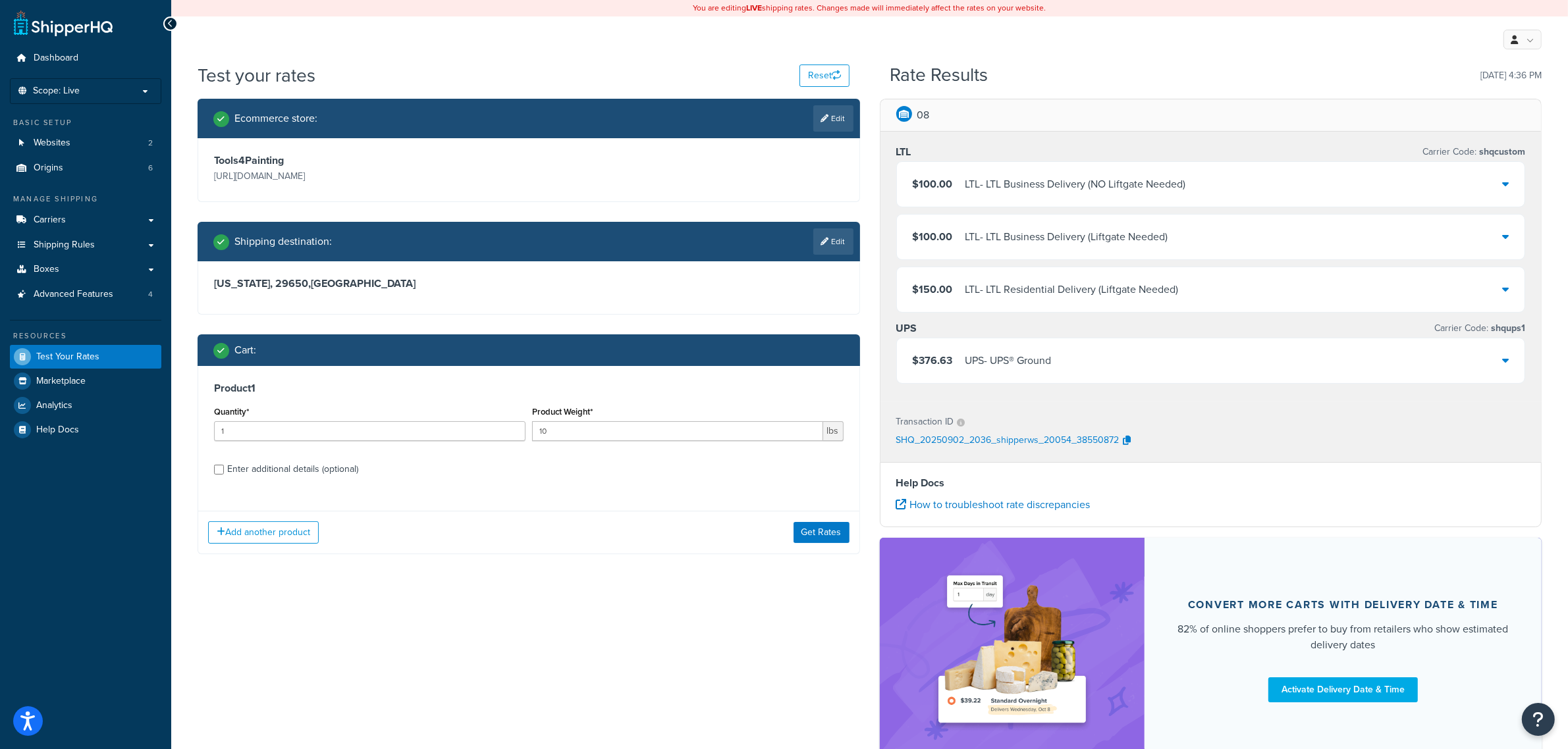
click at [329, 469] on div "Enter additional details (optional)" at bounding box center [293, 469] width 131 height 18
click at [224, 469] on input "Enter additional details (optional)" at bounding box center [218, 469] width 10 height 10
checkbox input "true"
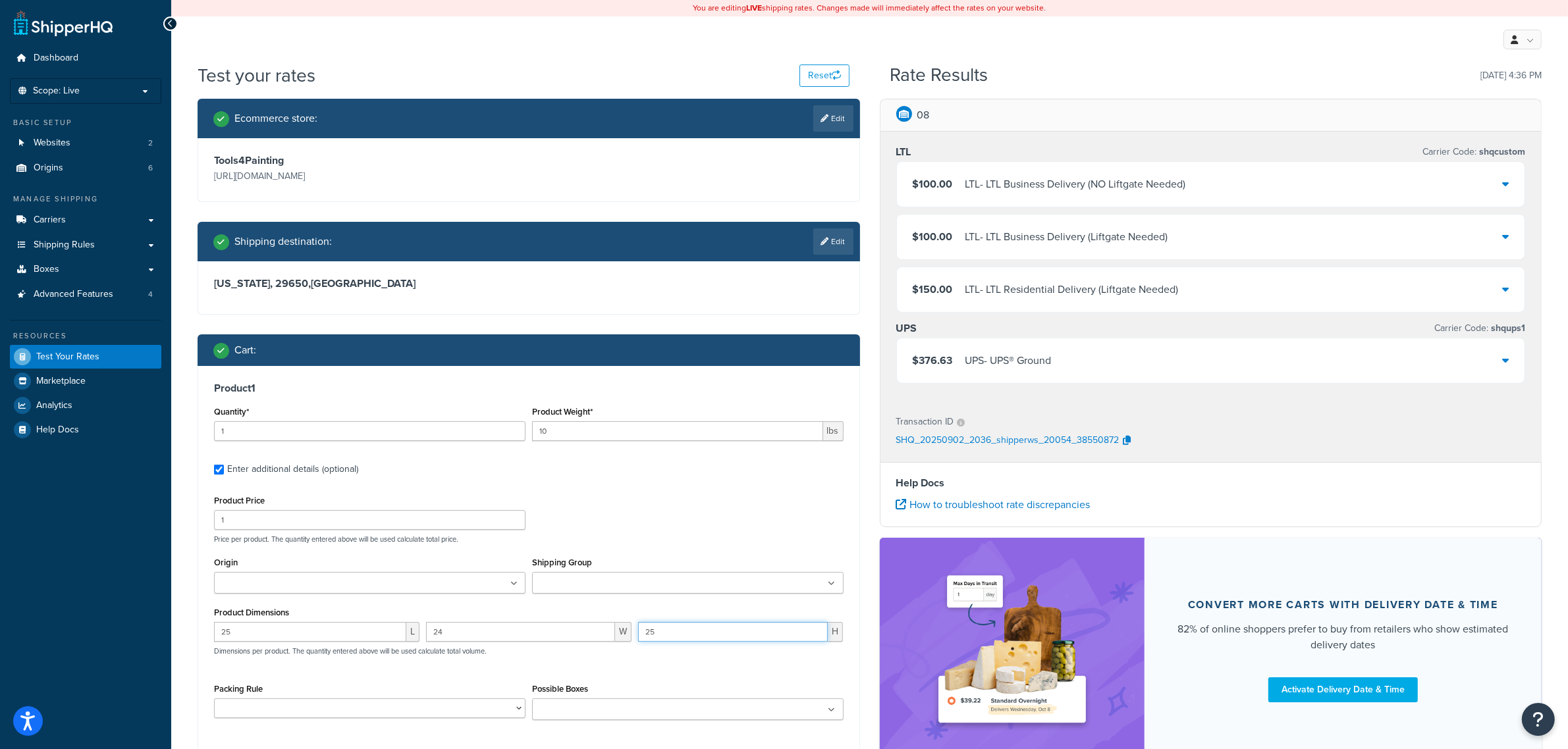
drag, startPoint x: 690, startPoint y: 631, endPoint x: 604, endPoint y: 626, distance: 86.1
click at [610, 628] on div "25 L 24 W 25 H Dimensions per product. The quantity entered above will be used …" at bounding box center [528, 646] width 636 height 48
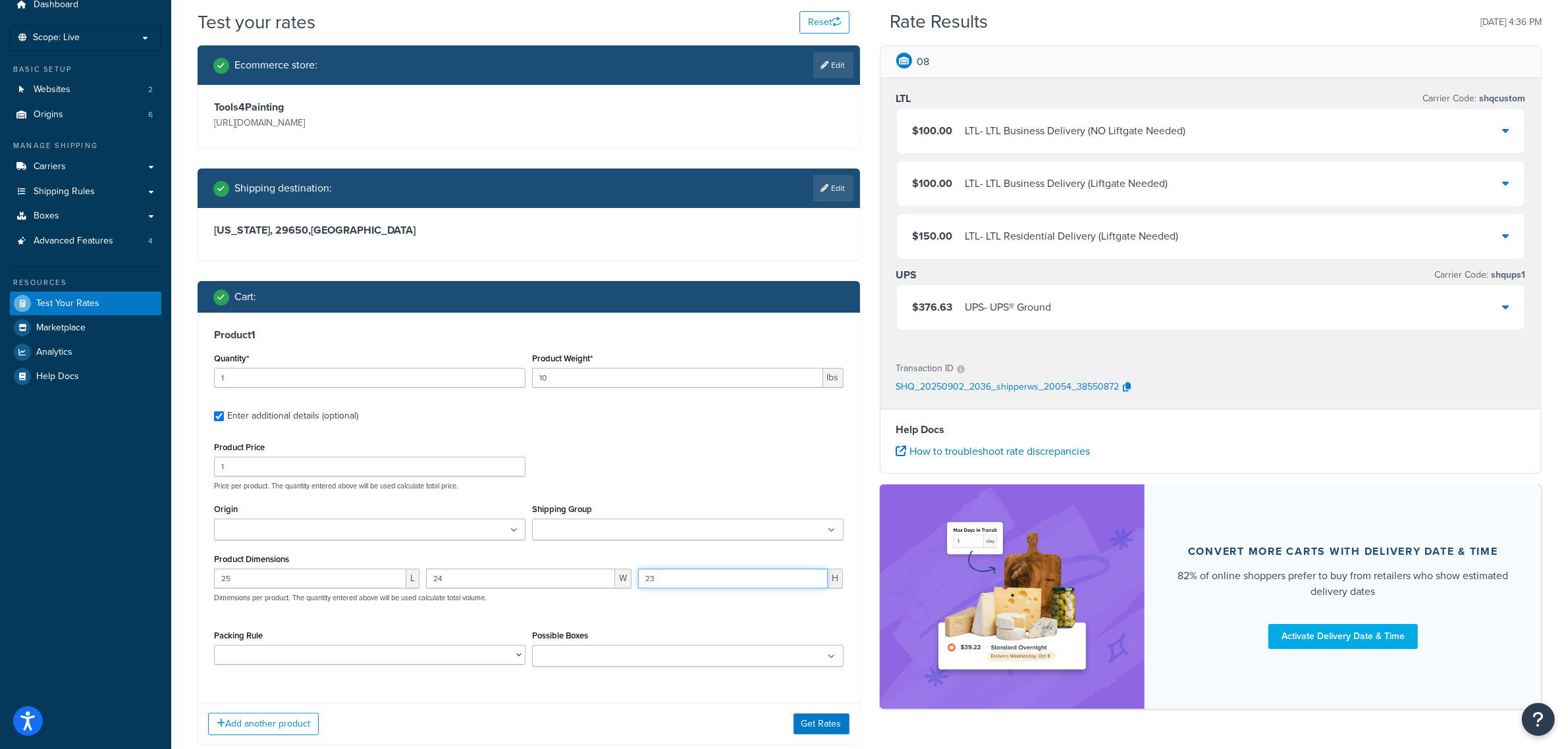
scroll to position [82, 0]
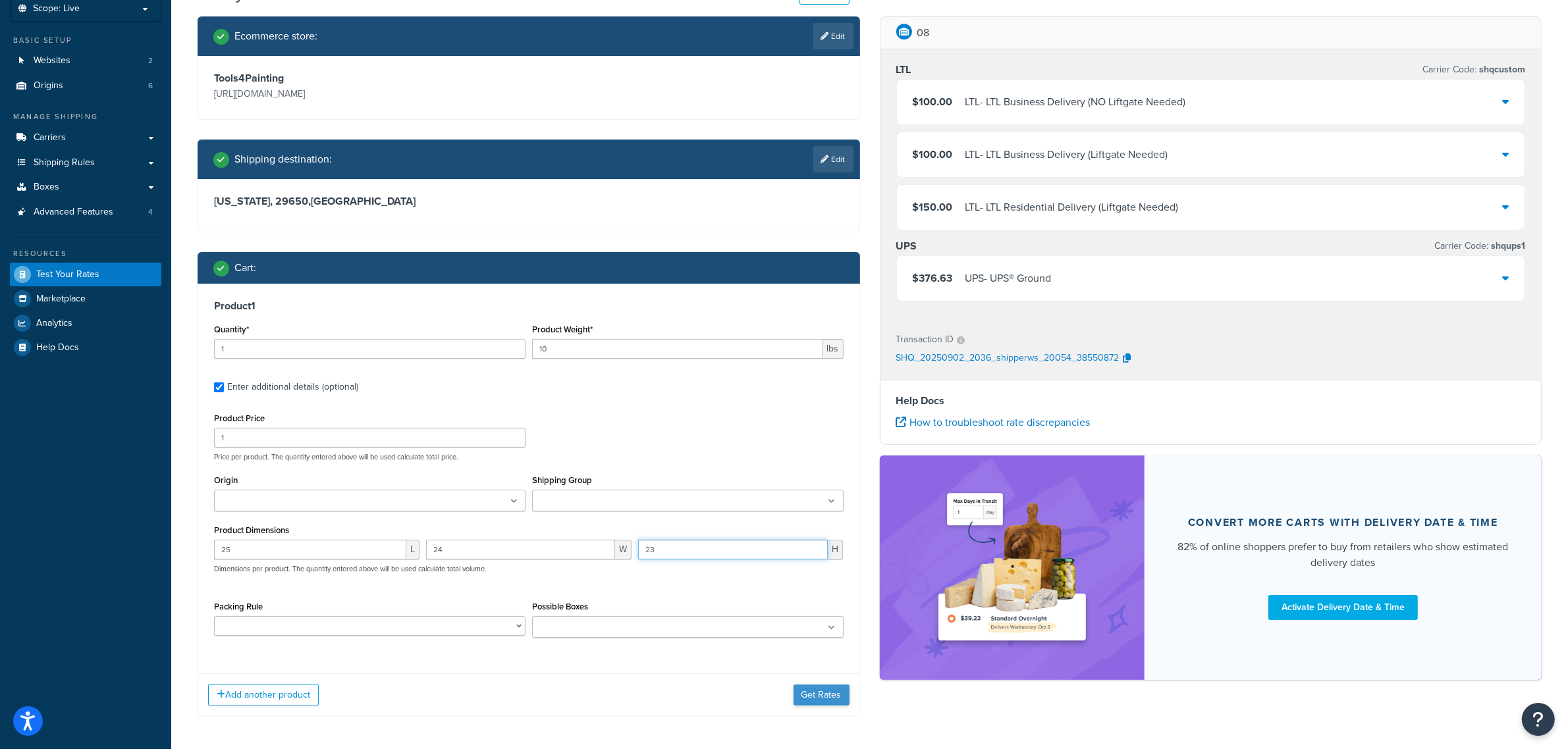
type input "23"
click at [819, 695] on button "Get Rates" at bounding box center [821, 695] width 56 height 21
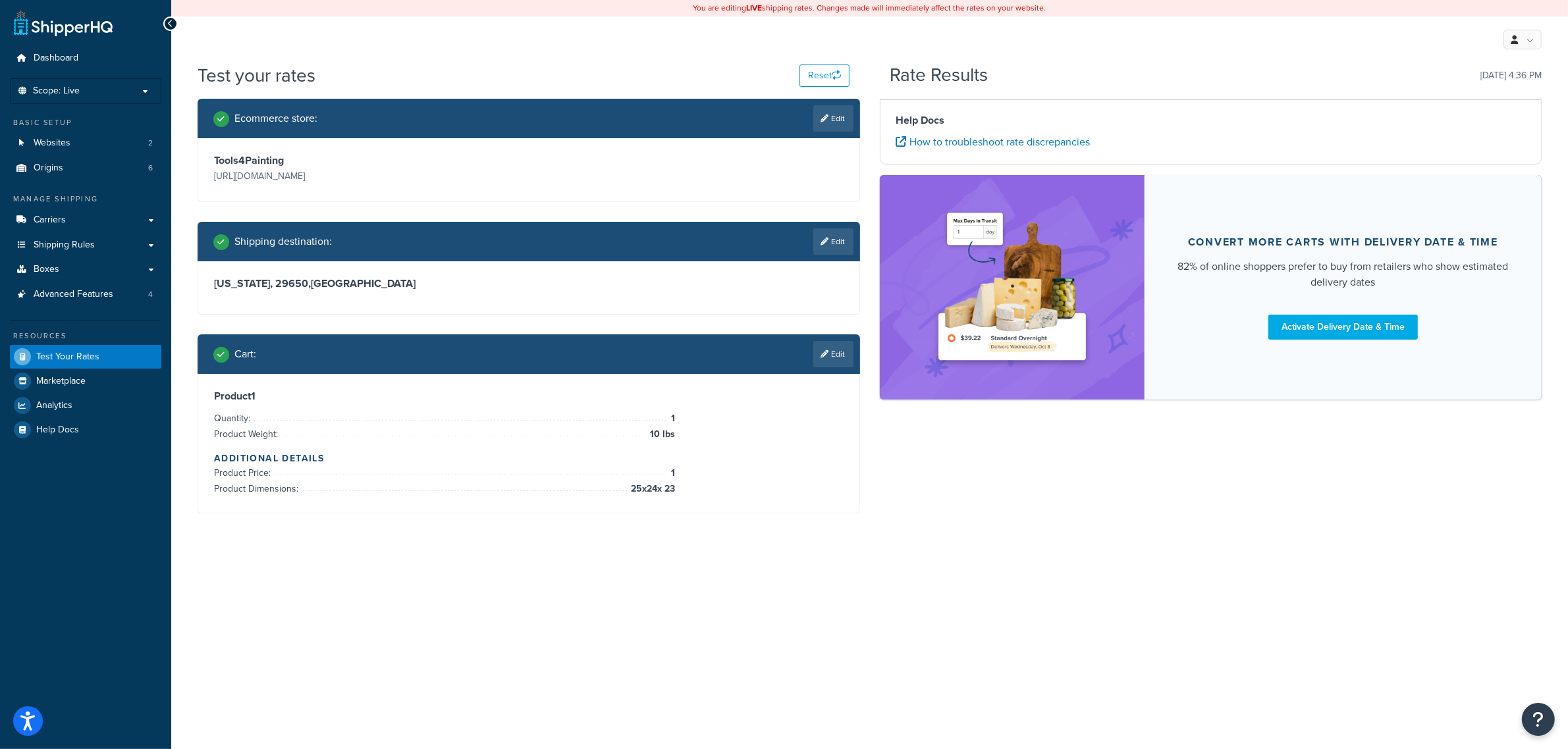
scroll to position [0, 0]
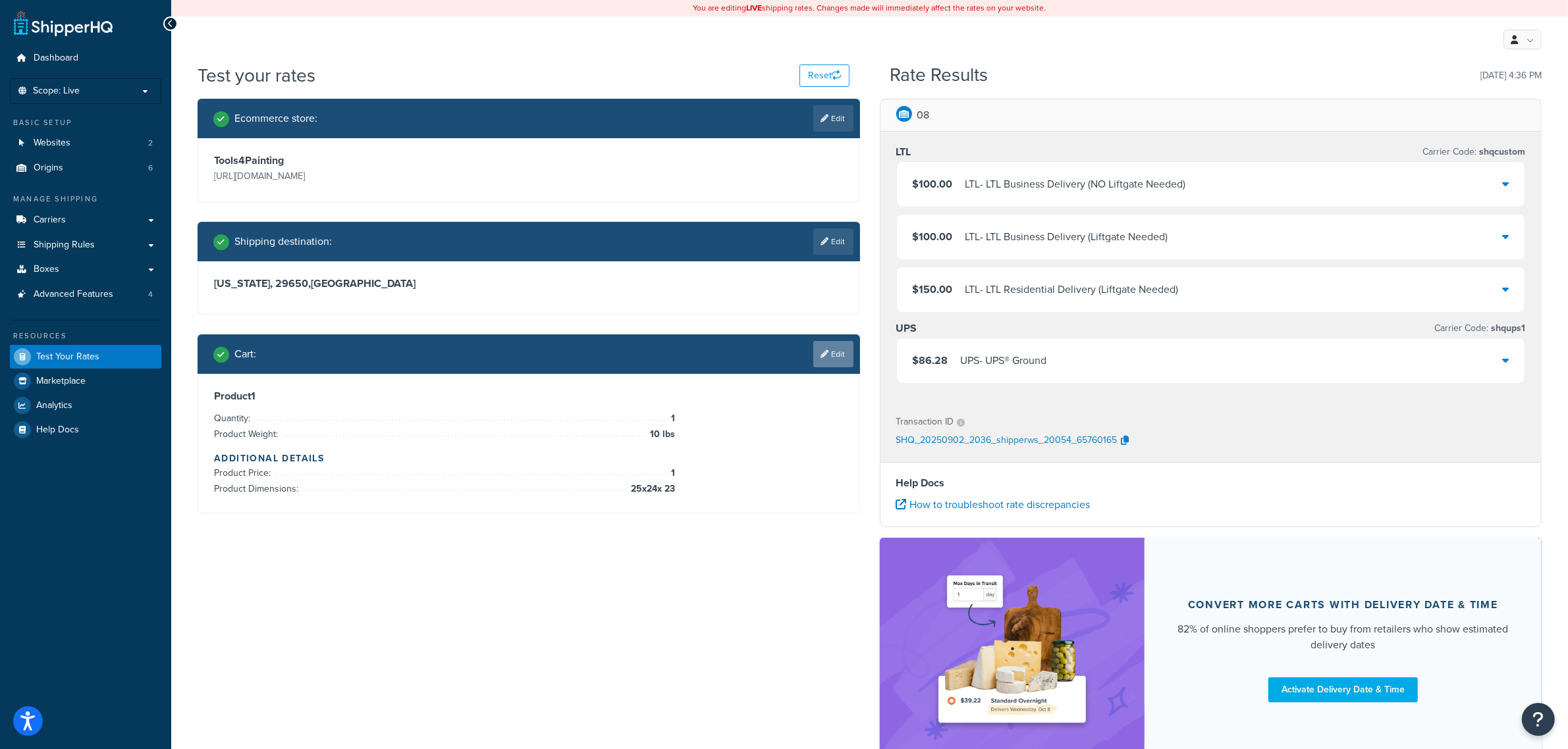
click at [825, 366] on link "Edit" at bounding box center [833, 353] width 40 height 26
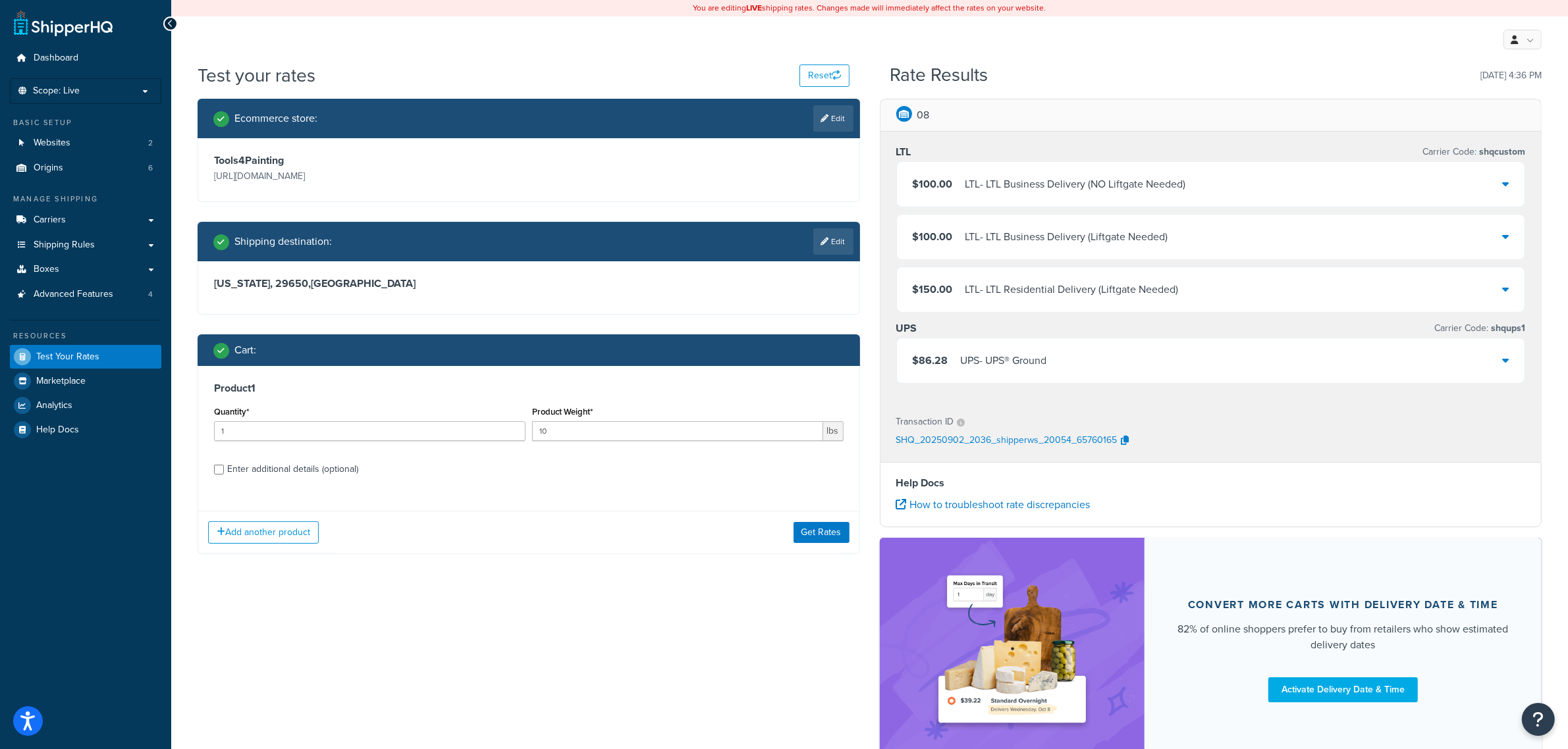
click at [304, 456] on div "Product 1 Quantity* 1 Product Weight* 10 lbs Enter additional details (optional)" at bounding box center [528, 433] width 661 height 135
click at [303, 463] on div "Enter additional details (optional)" at bounding box center [293, 469] width 131 height 18
click at [224, 464] on input "Enter additional details (optional)" at bounding box center [218, 469] width 10 height 10
checkbox input "true"
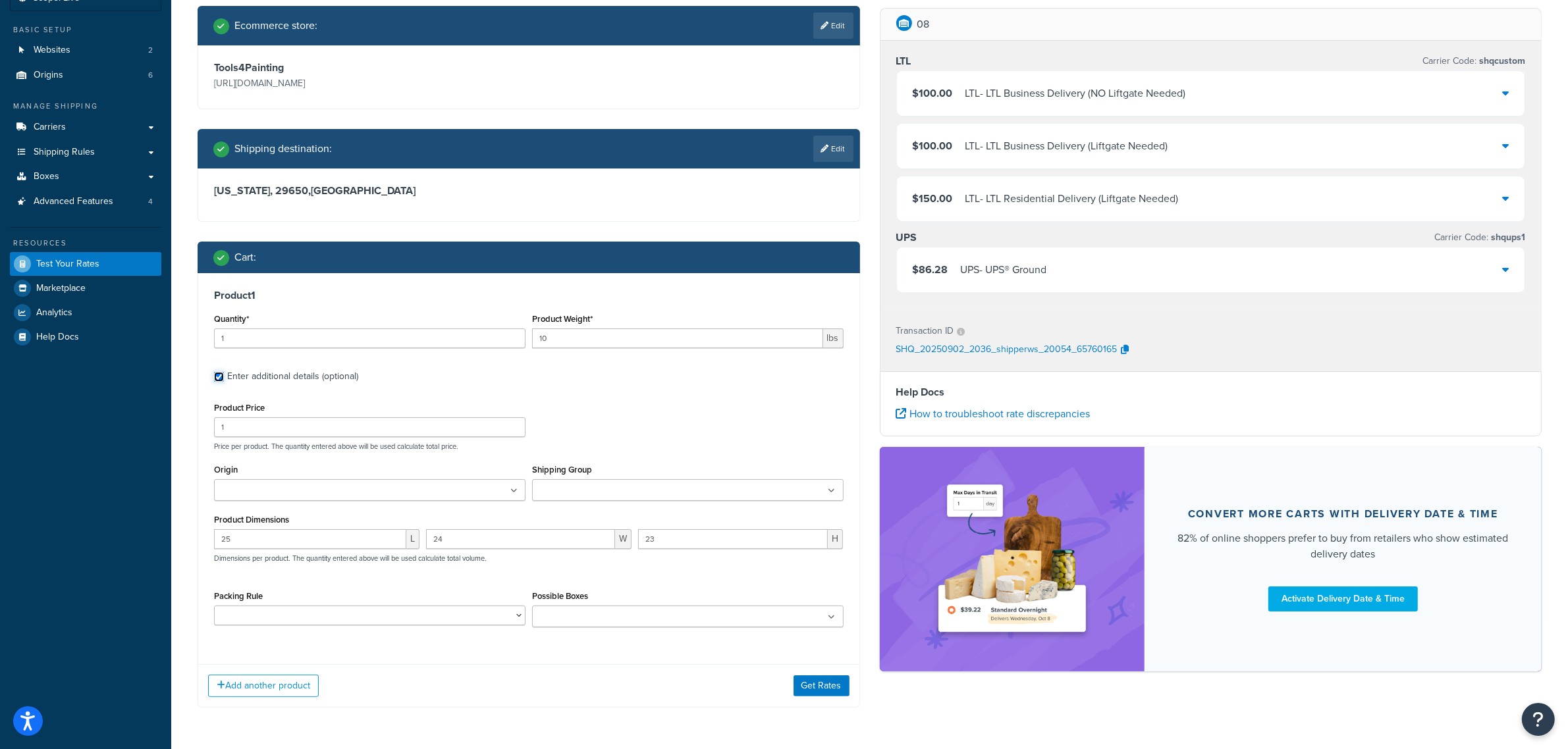
scroll to position [94, 0]
drag, startPoint x: 665, startPoint y: 536, endPoint x: 610, endPoint y: 535, distance: 55.0
click at [620, 536] on div "25 L 24 W 23 H Dimensions per product. The quantity entered above will be used …" at bounding box center [528, 552] width 636 height 48
type input "24"
click at [827, 688] on button "Get Rates" at bounding box center [821, 684] width 56 height 21
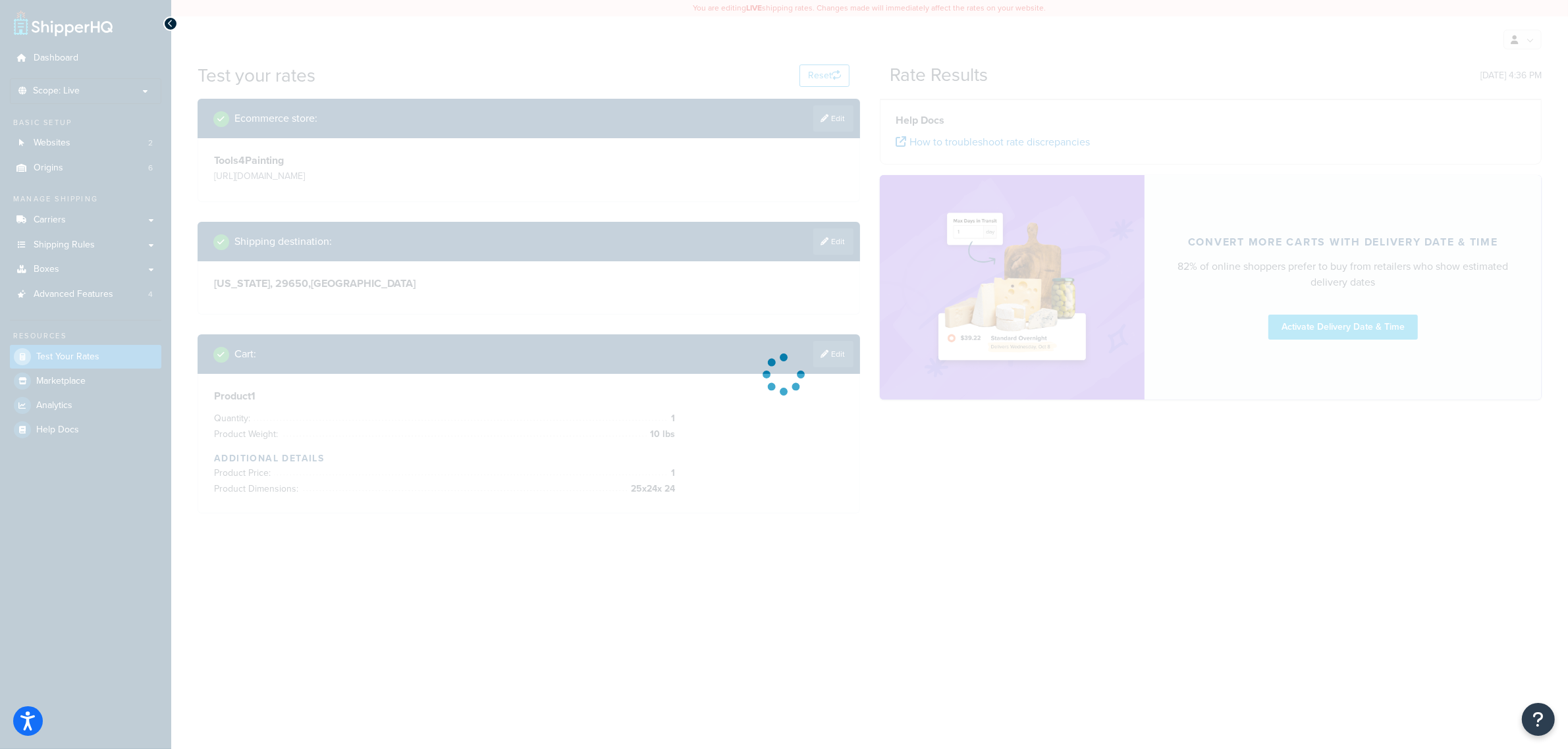
scroll to position [0, 0]
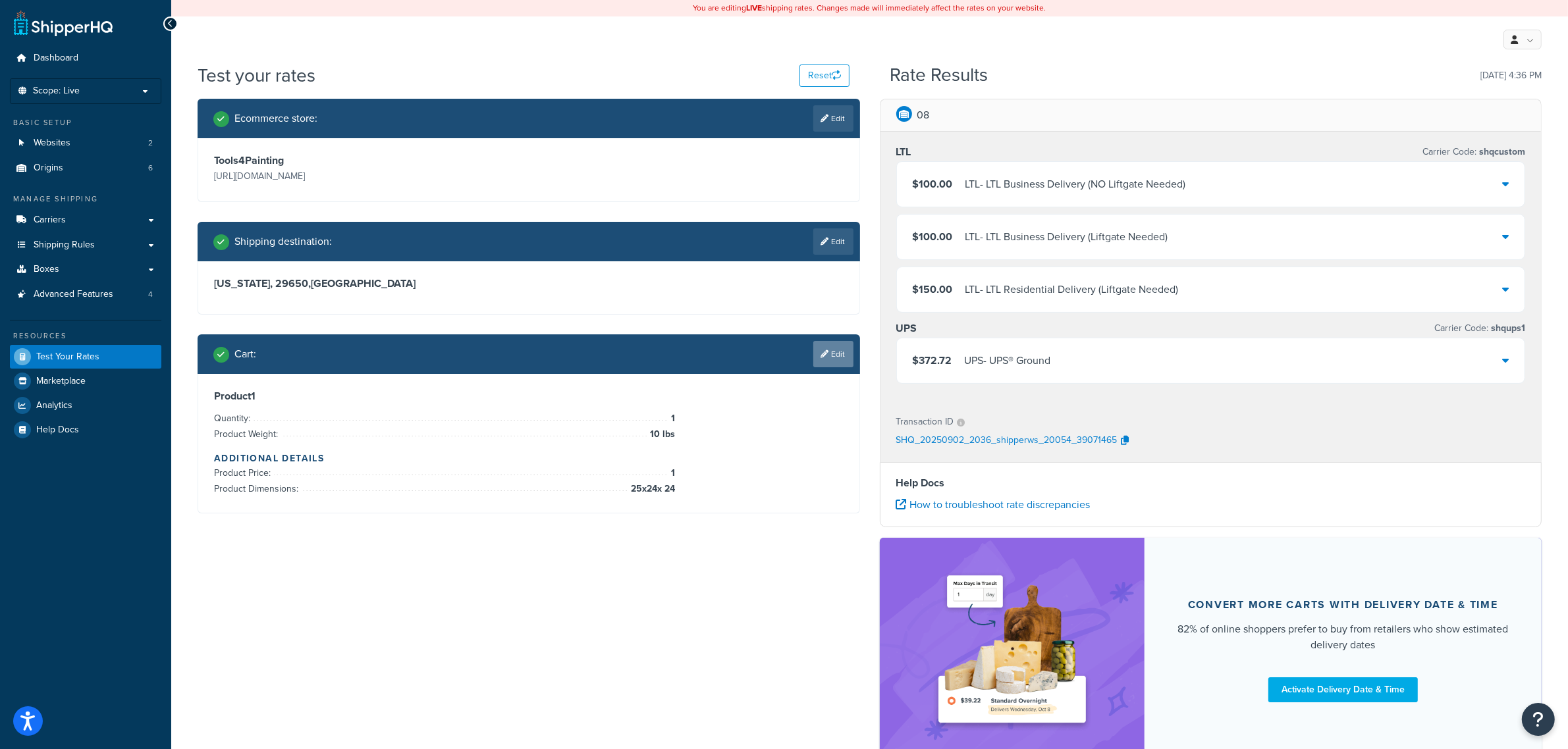
click at [838, 354] on link "Edit" at bounding box center [833, 353] width 40 height 26
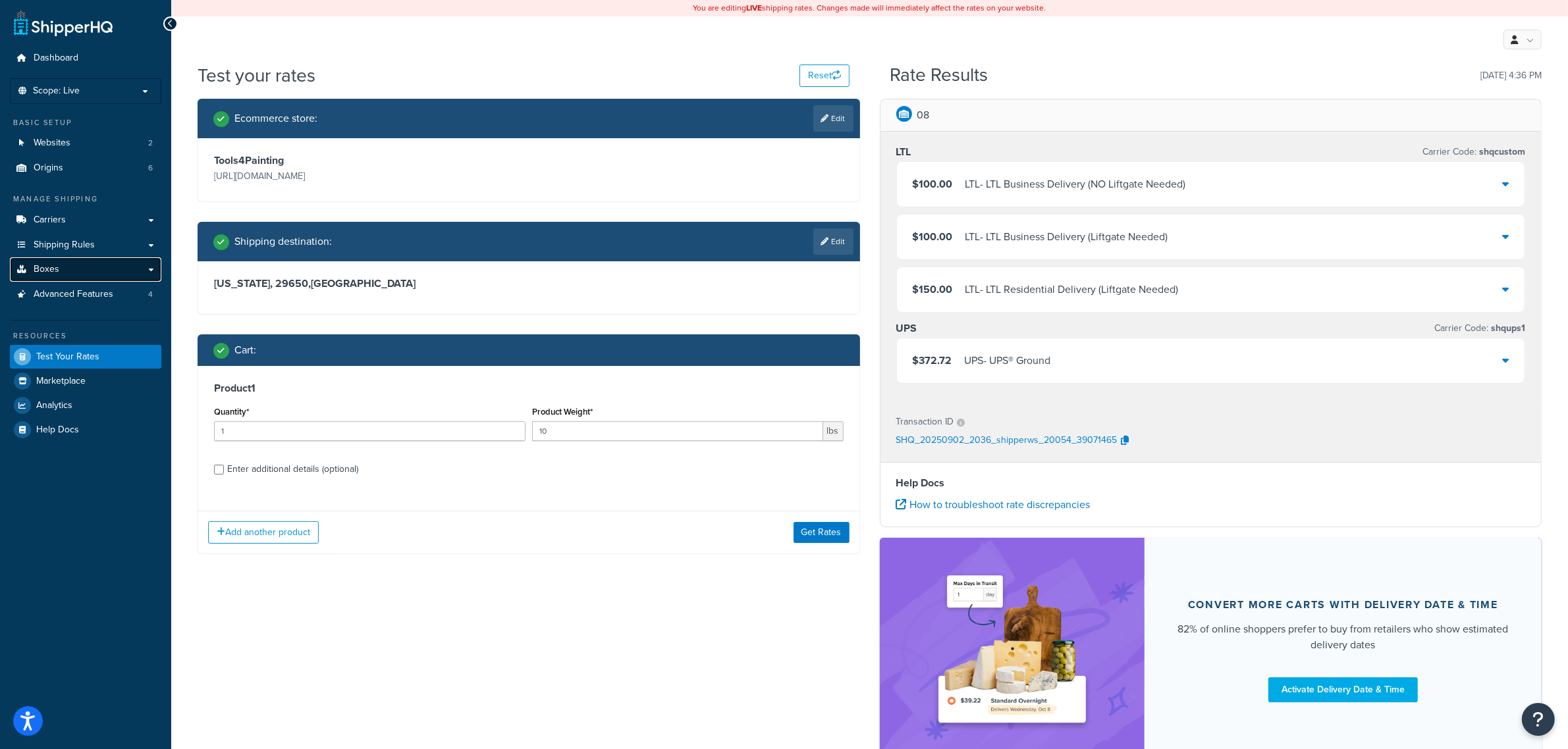
click at [66, 272] on link "Boxes" at bounding box center [86, 269] width 151 height 24
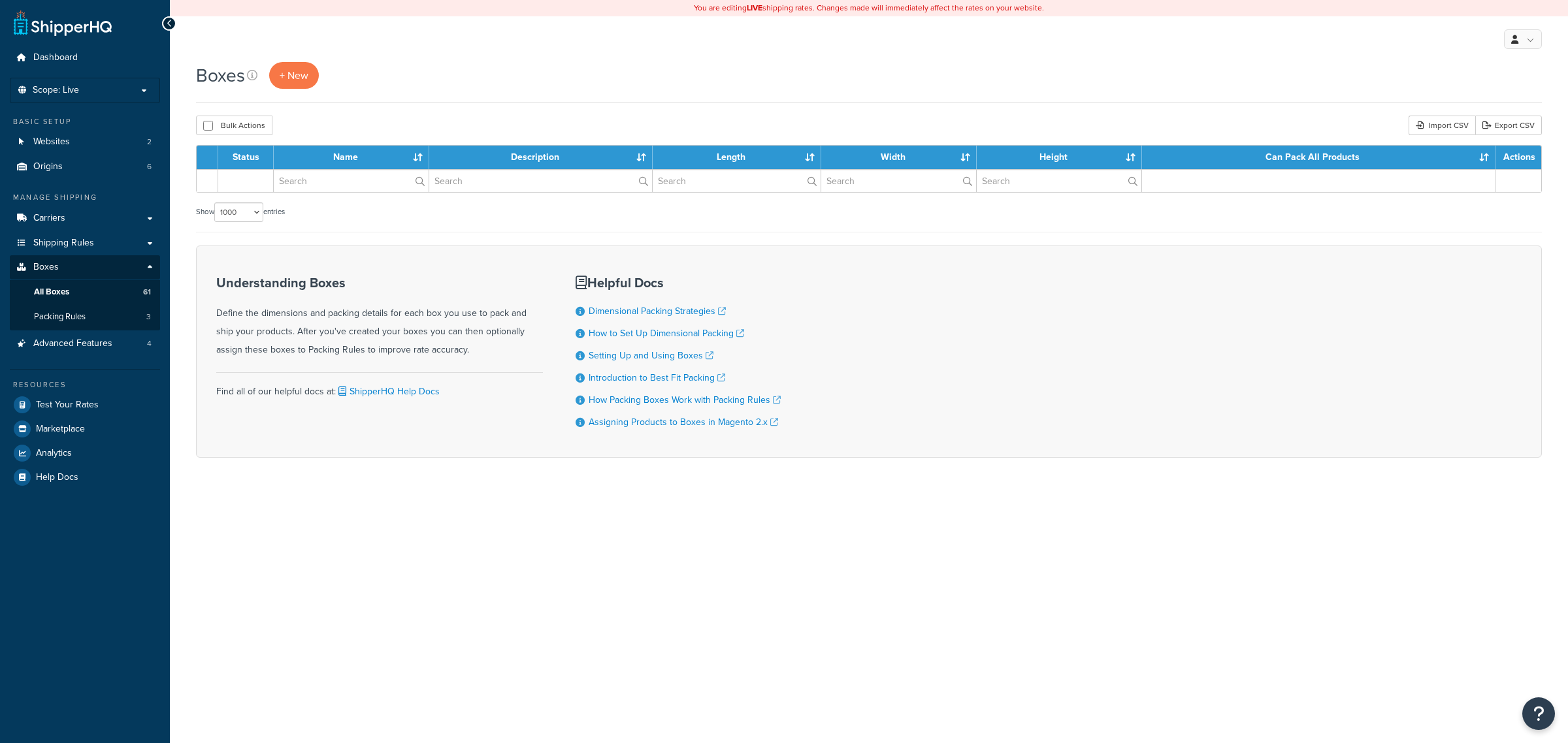
select select "1000"
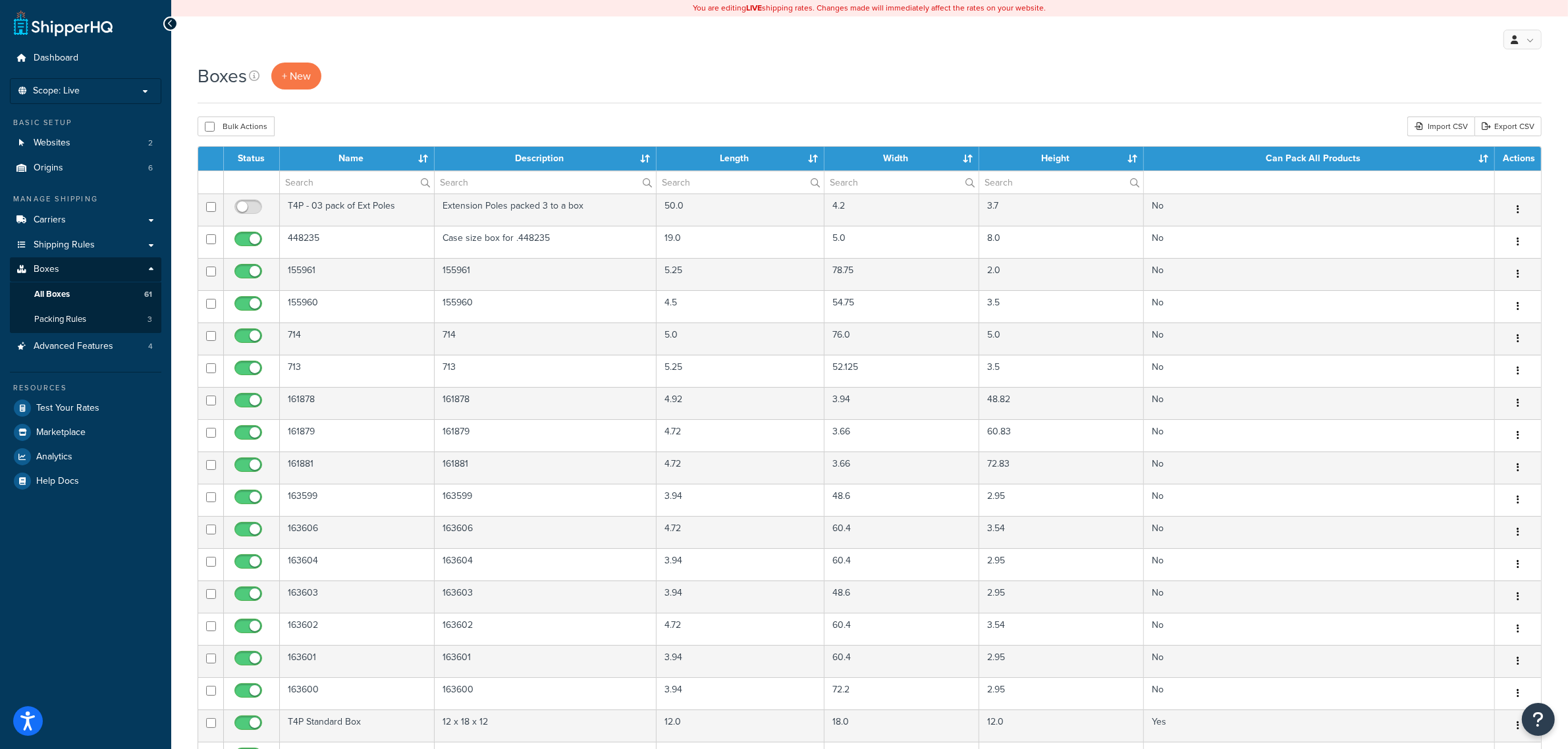
click at [887, 100] on div "Boxes + New" at bounding box center [869, 83] width 1344 height 41
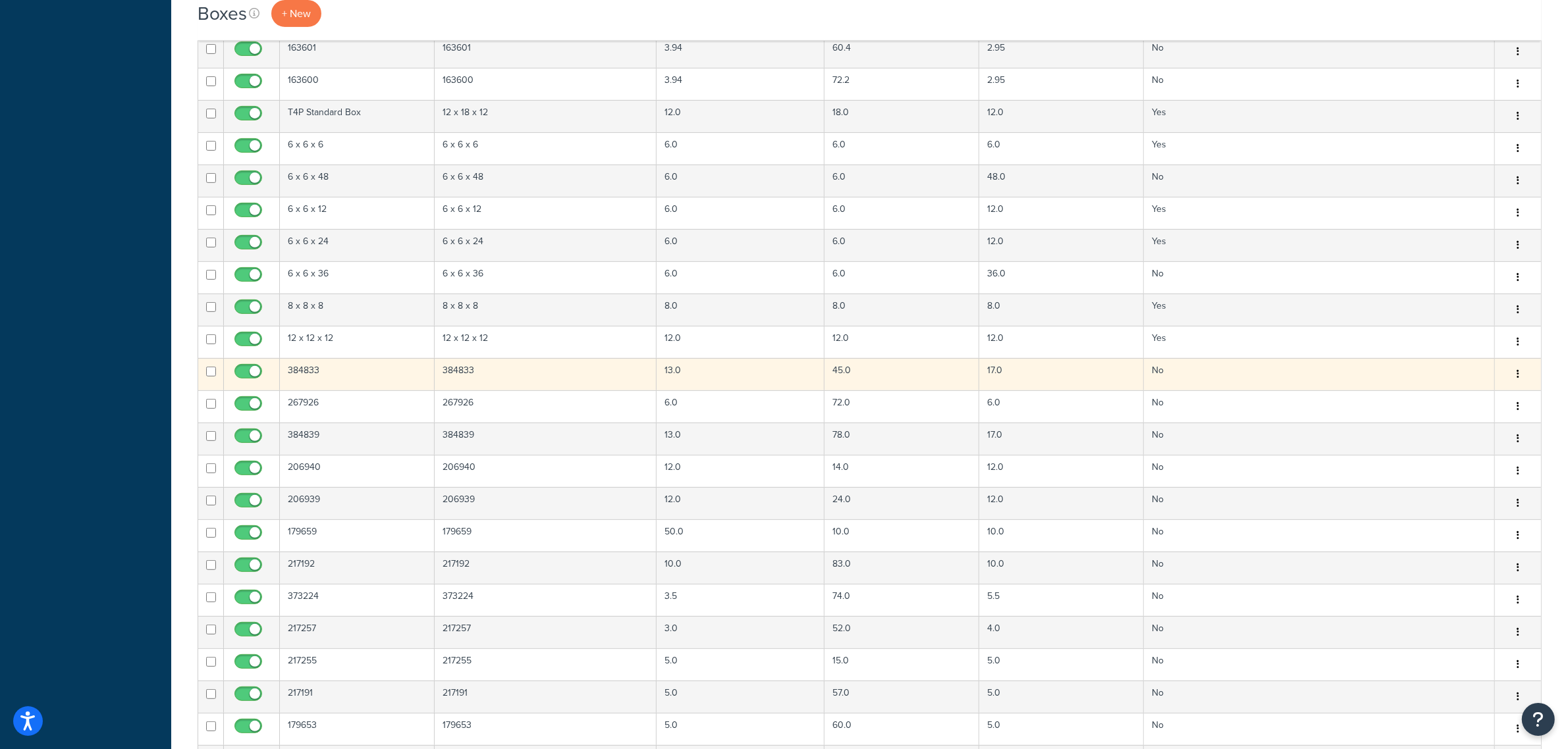
click at [454, 381] on td "384833" at bounding box center [545, 374] width 222 height 32
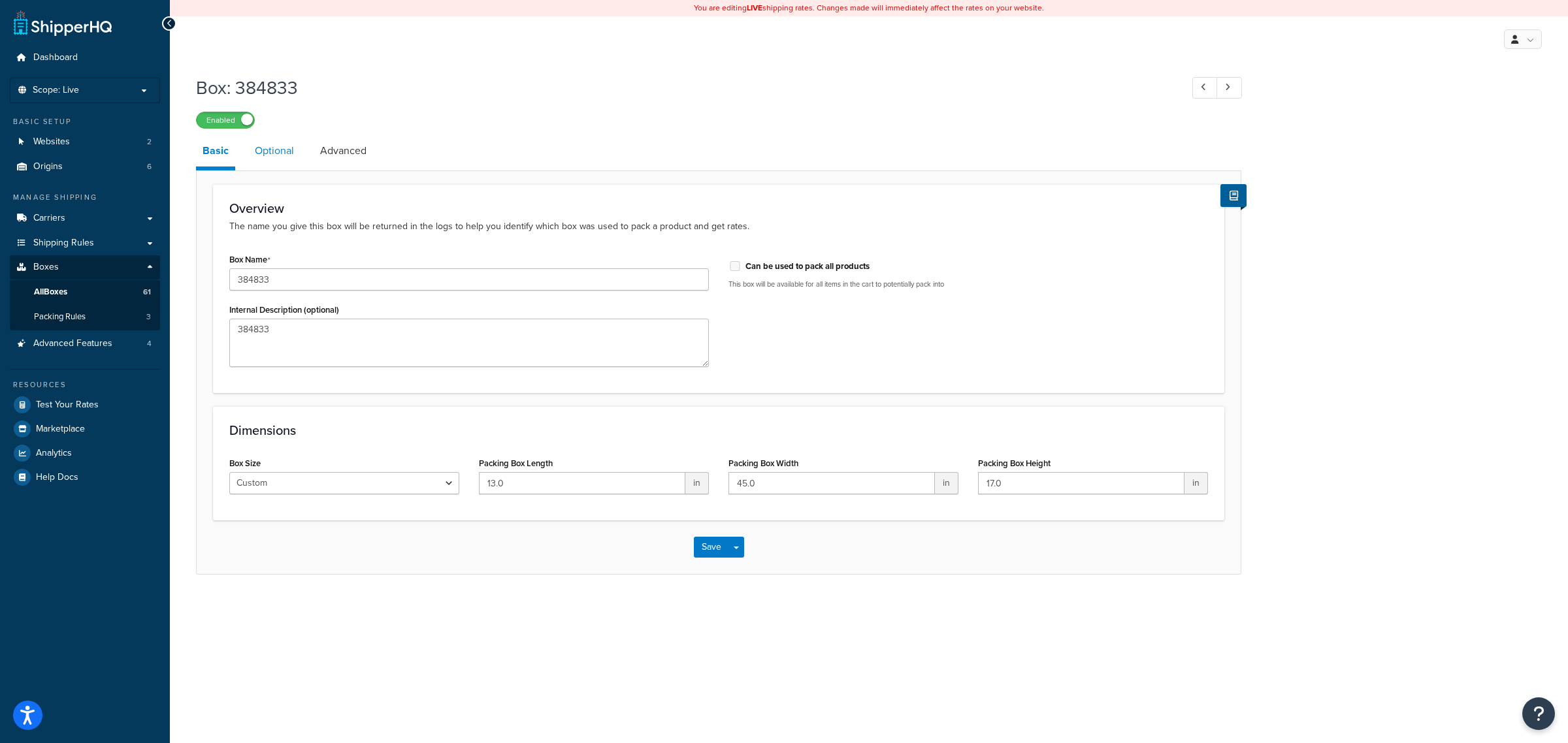
click at [285, 152] on link "Optional" at bounding box center [274, 151] width 52 height 31
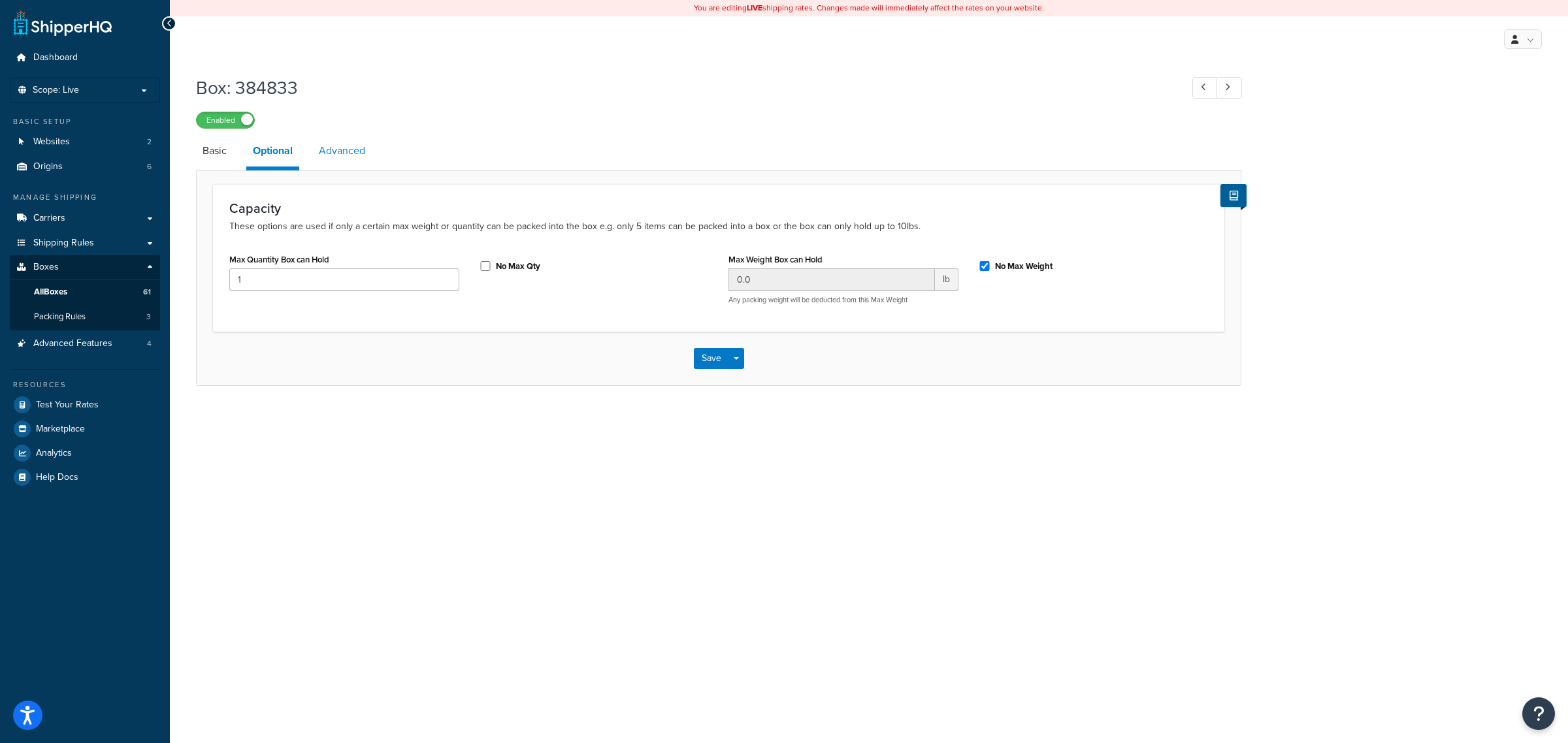
click at [342, 154] on link "Advanced" at bounding box center [342, 151] width 59 height 31
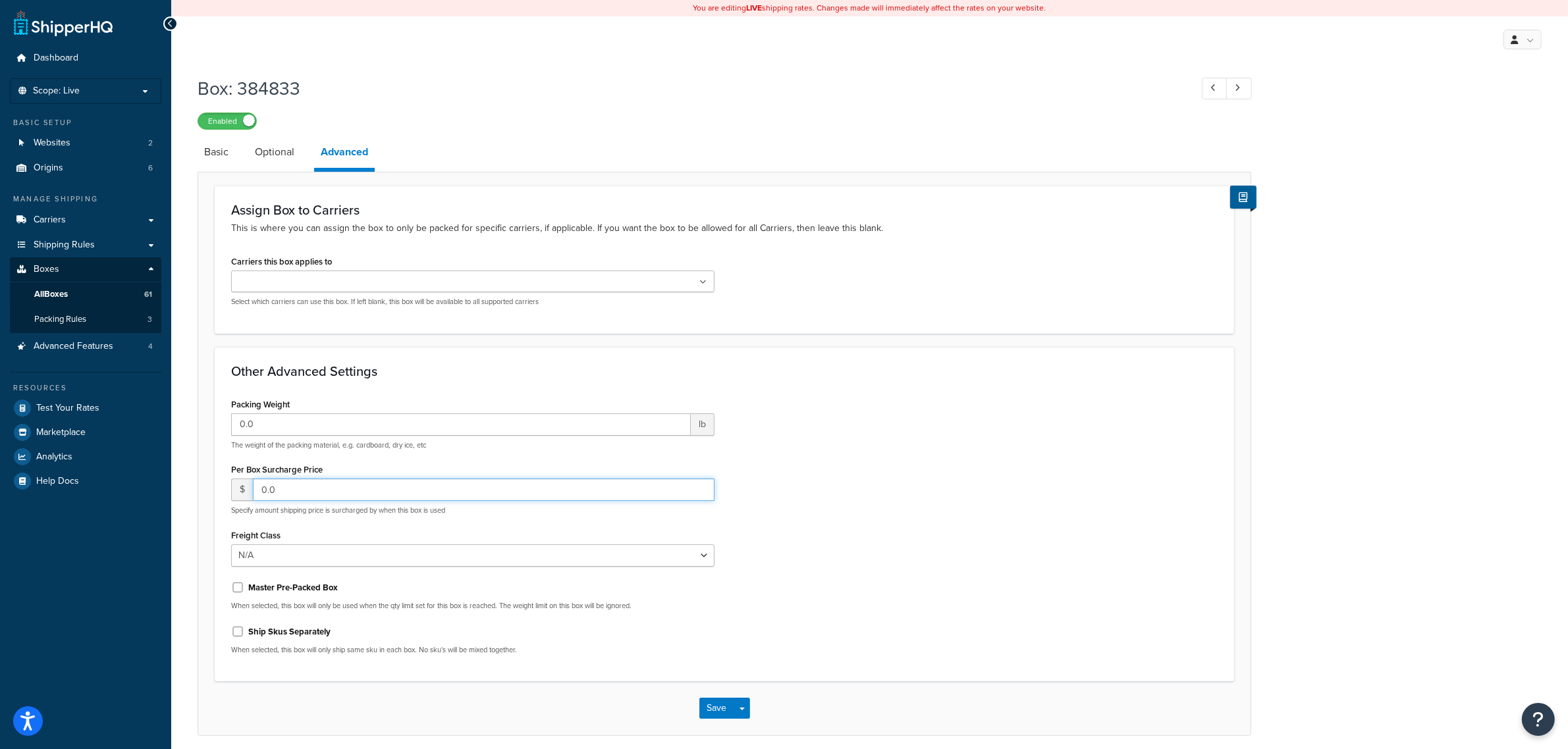
drag, startPoint x: 285, startPoint y: 486, endPoint x: 252, endPoint y: 484, distance: 33.1
click at [253, 484] on input "0.0" at bounding box center [483, 490] width 461 height 22
type input "25"
click at [715, 706] on button "Save" at bounding box center [717, 708] width 35 height 21
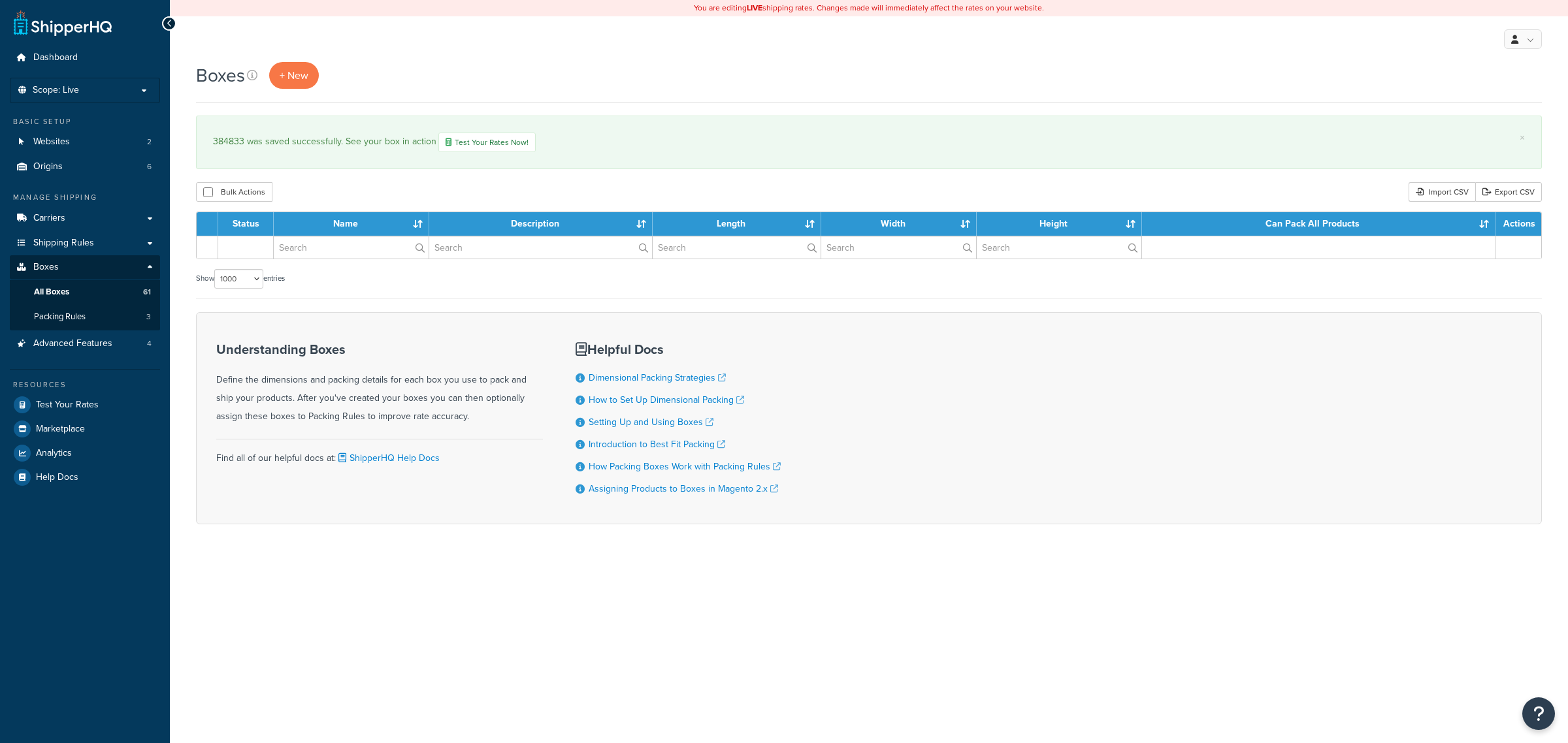
select select "1000"
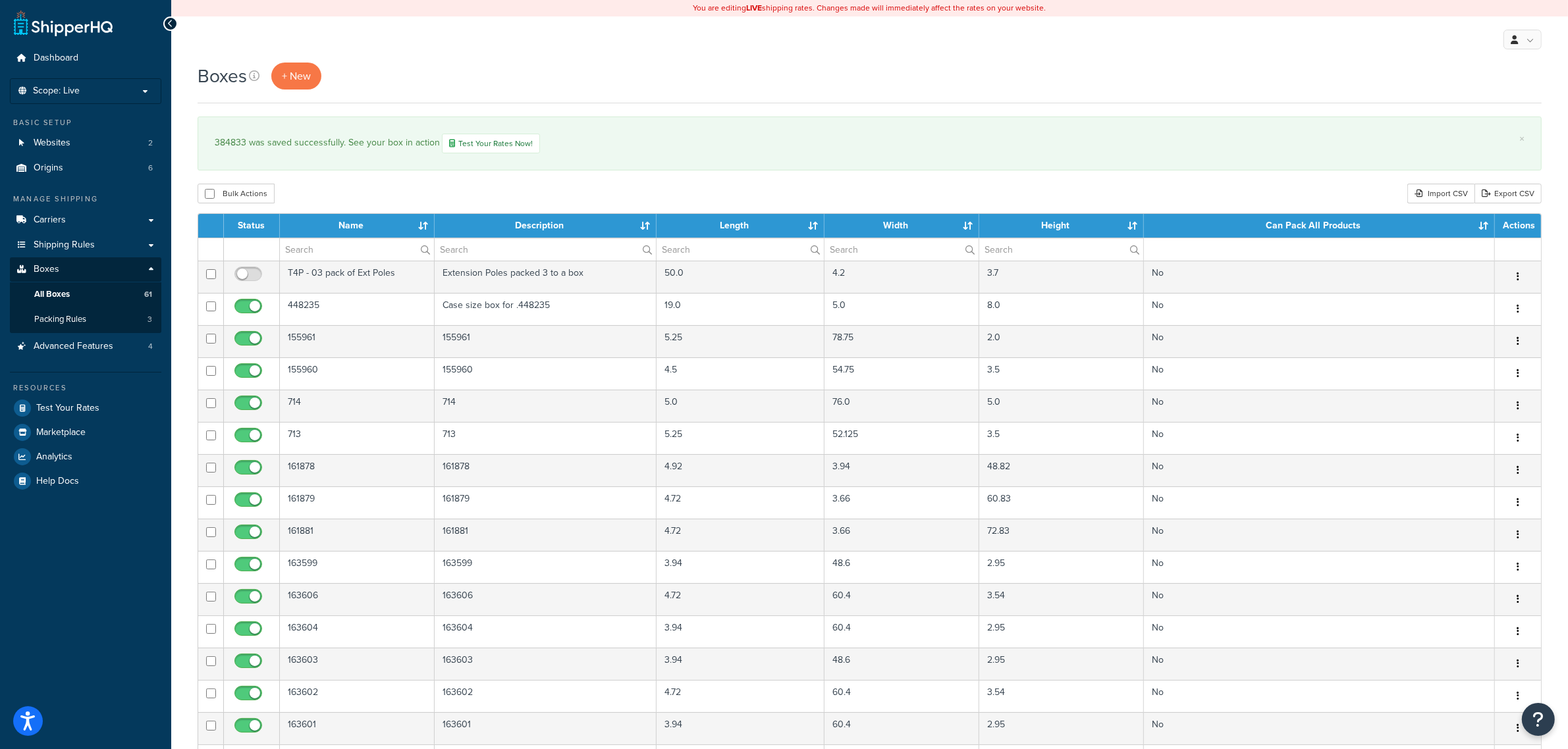
scroll to position [872, 0]
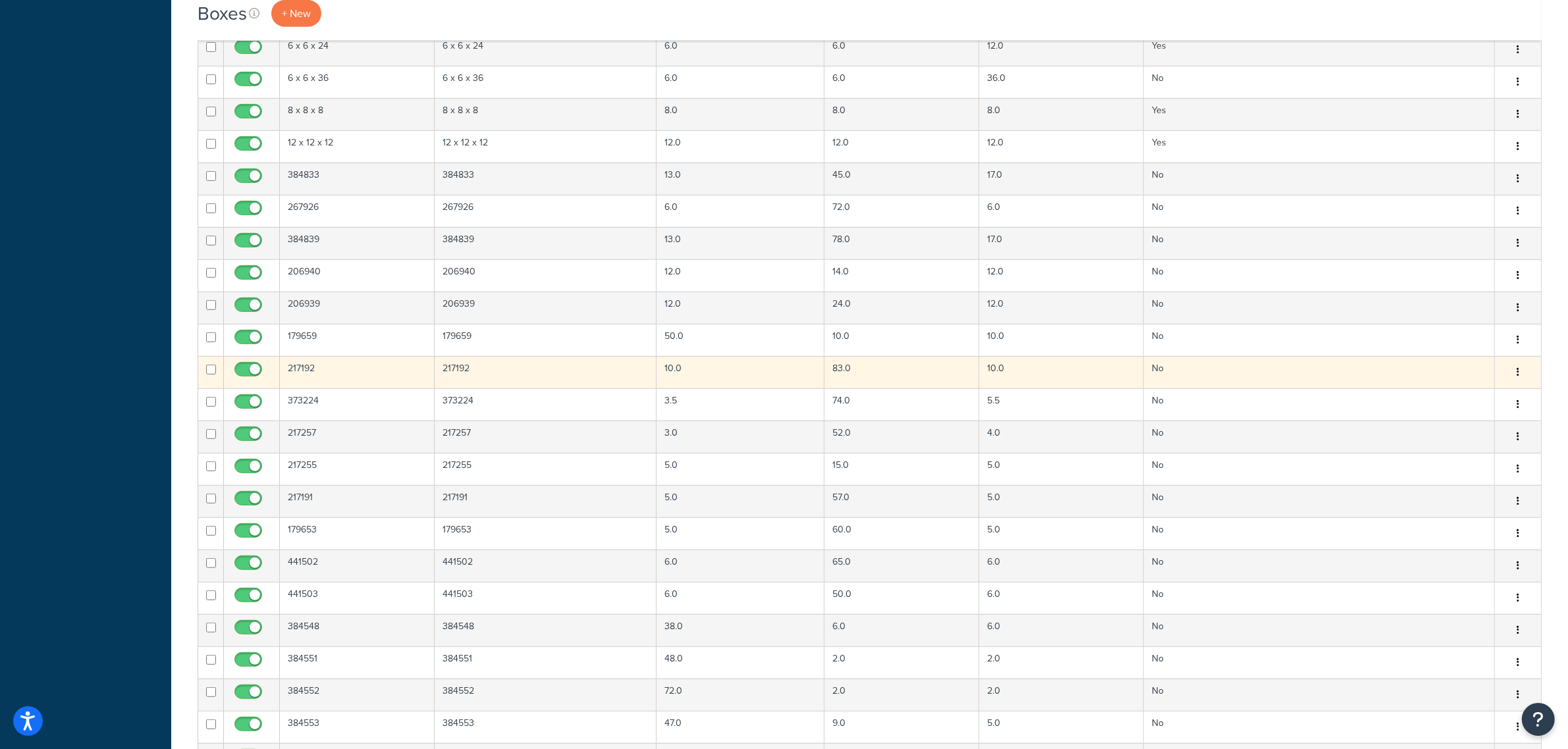
click at [362, 375] on td "217192" at bounding box center [357, 372] width 155 height 32
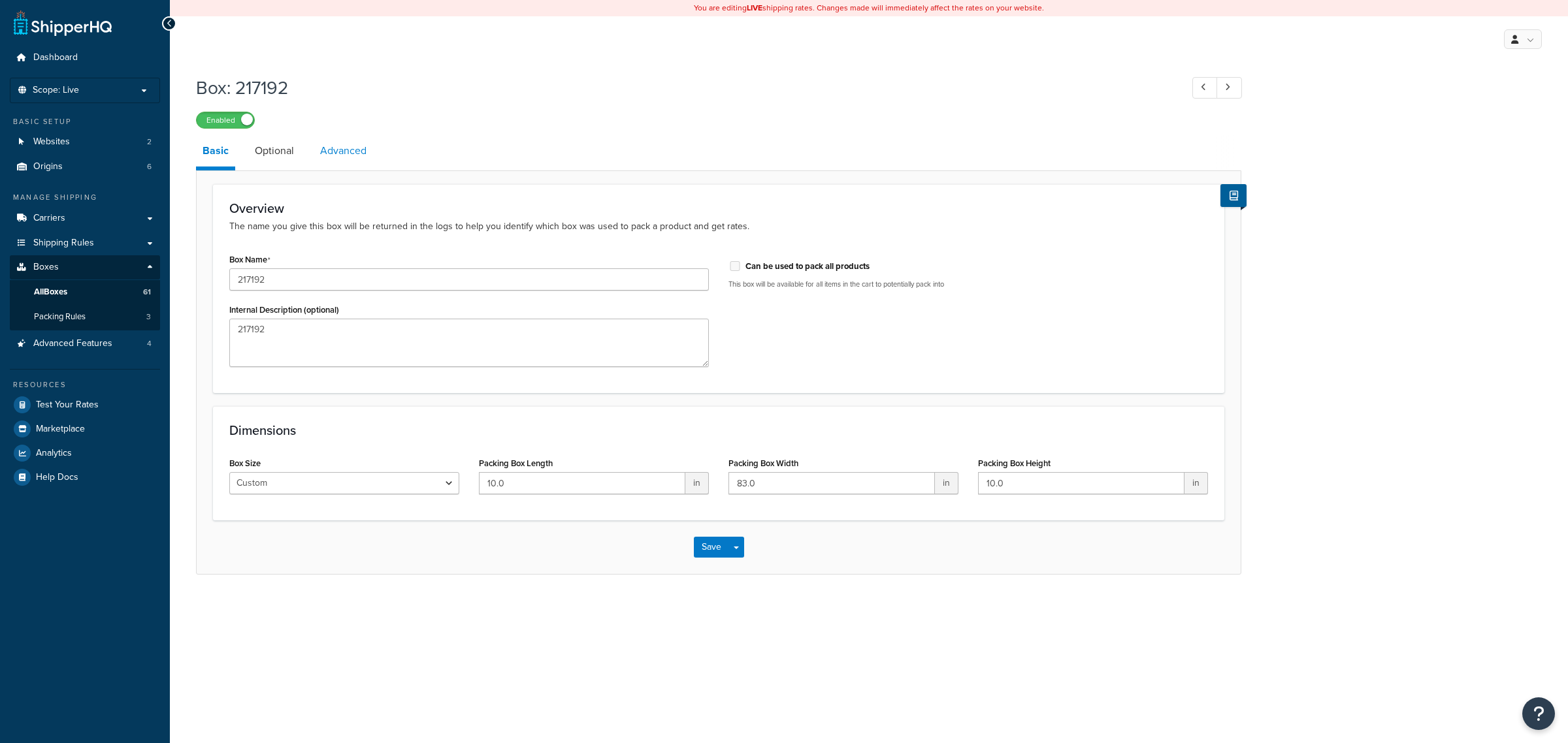
click at [346, 145] on link "Advanced" at bounding box center [343, 151] width 59 height 31
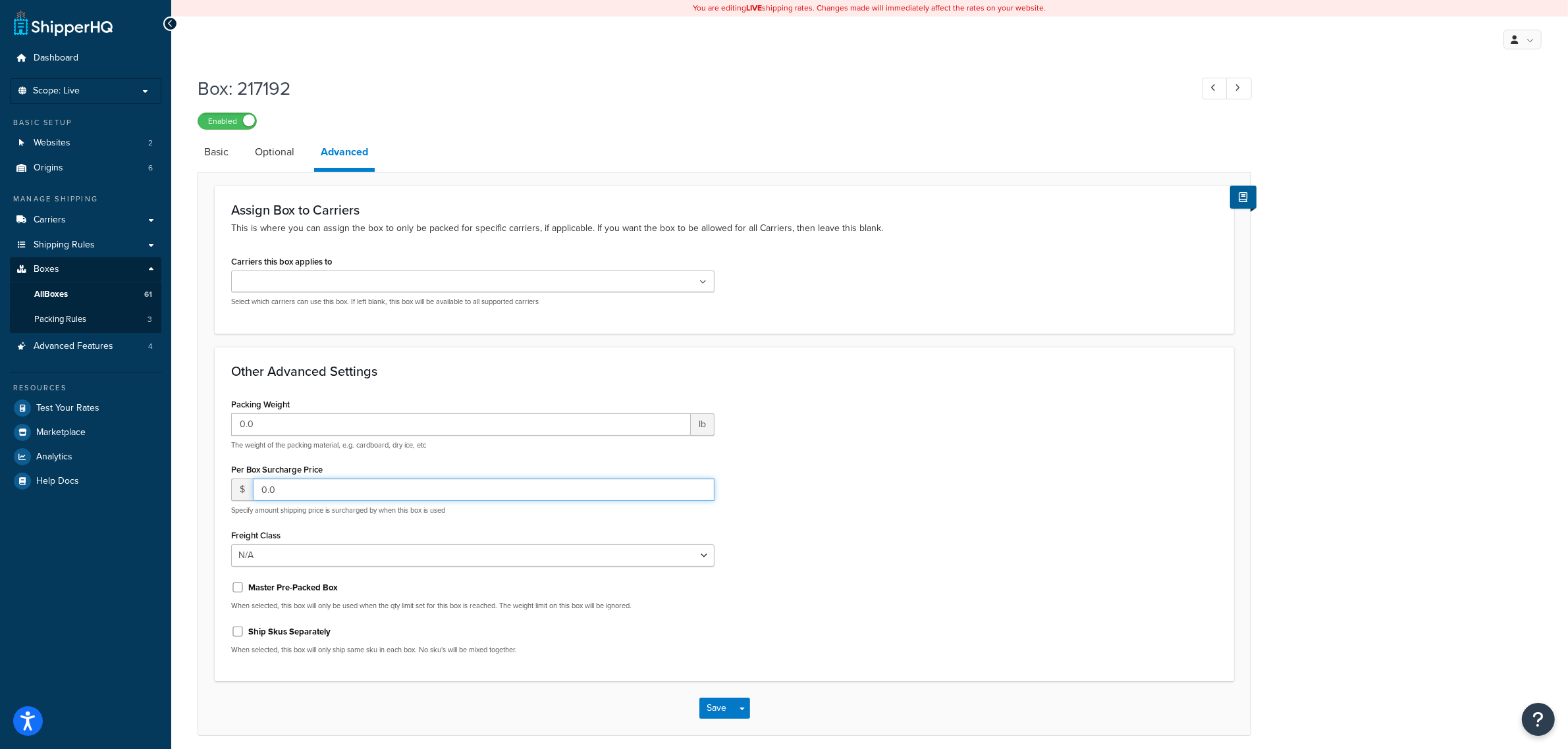
click at [292, 494] on input "0.0" at bounding box center [483, 490] width 461 height 22
drag, startPoint x: 292, startPoint y: 494, endPoint x: 229, endPoint y: 492, distance: 63.0
click at [229, 492] on div "Packing Weight 0.0 lb The weight of the packing material, e.g. cardboard, dry i…" at bounding box center [473, 530] width 503 height 270
type input "25"
click at [710, 699] on button "Save" at bounding box center [717, 708] width 35 height 21
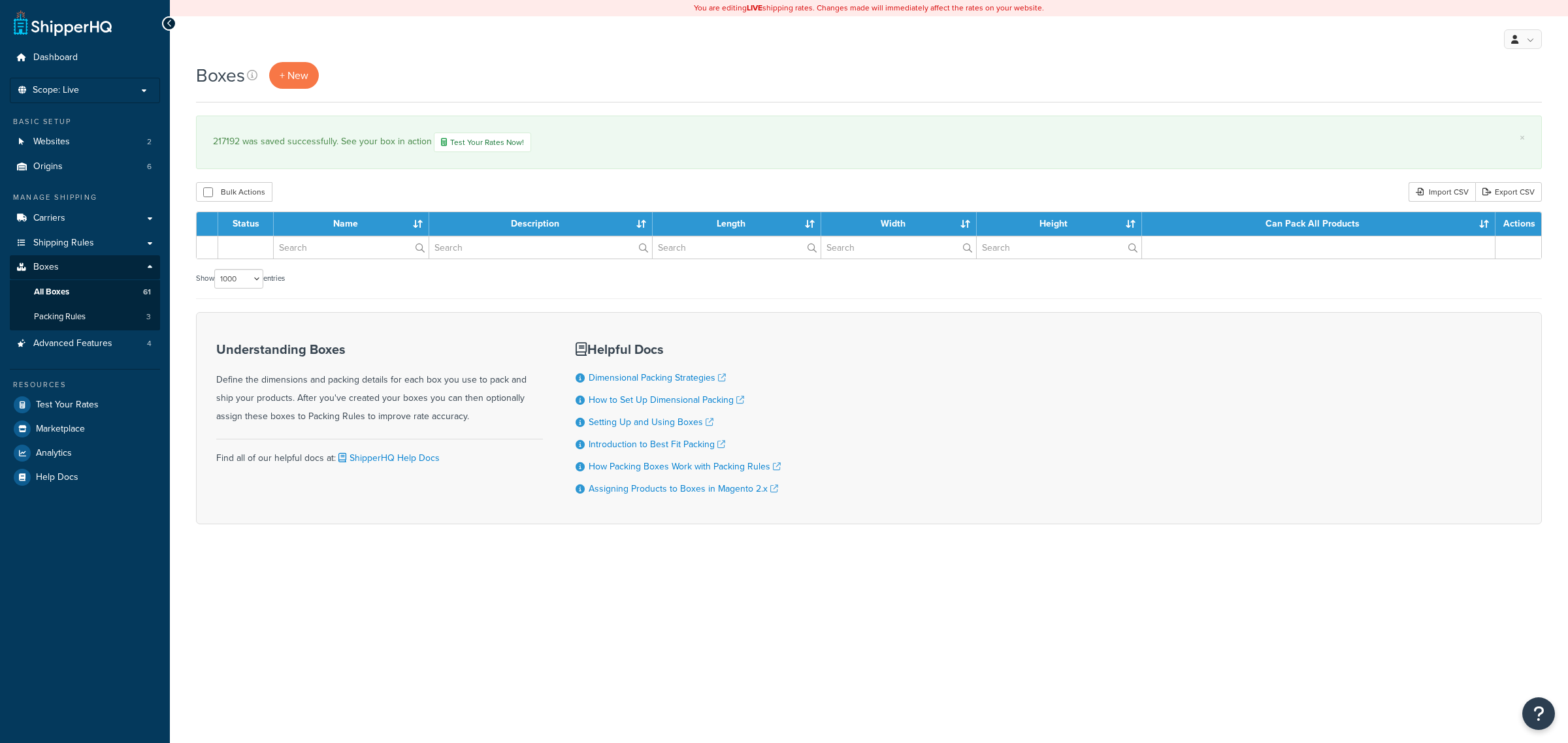
select select "1000"
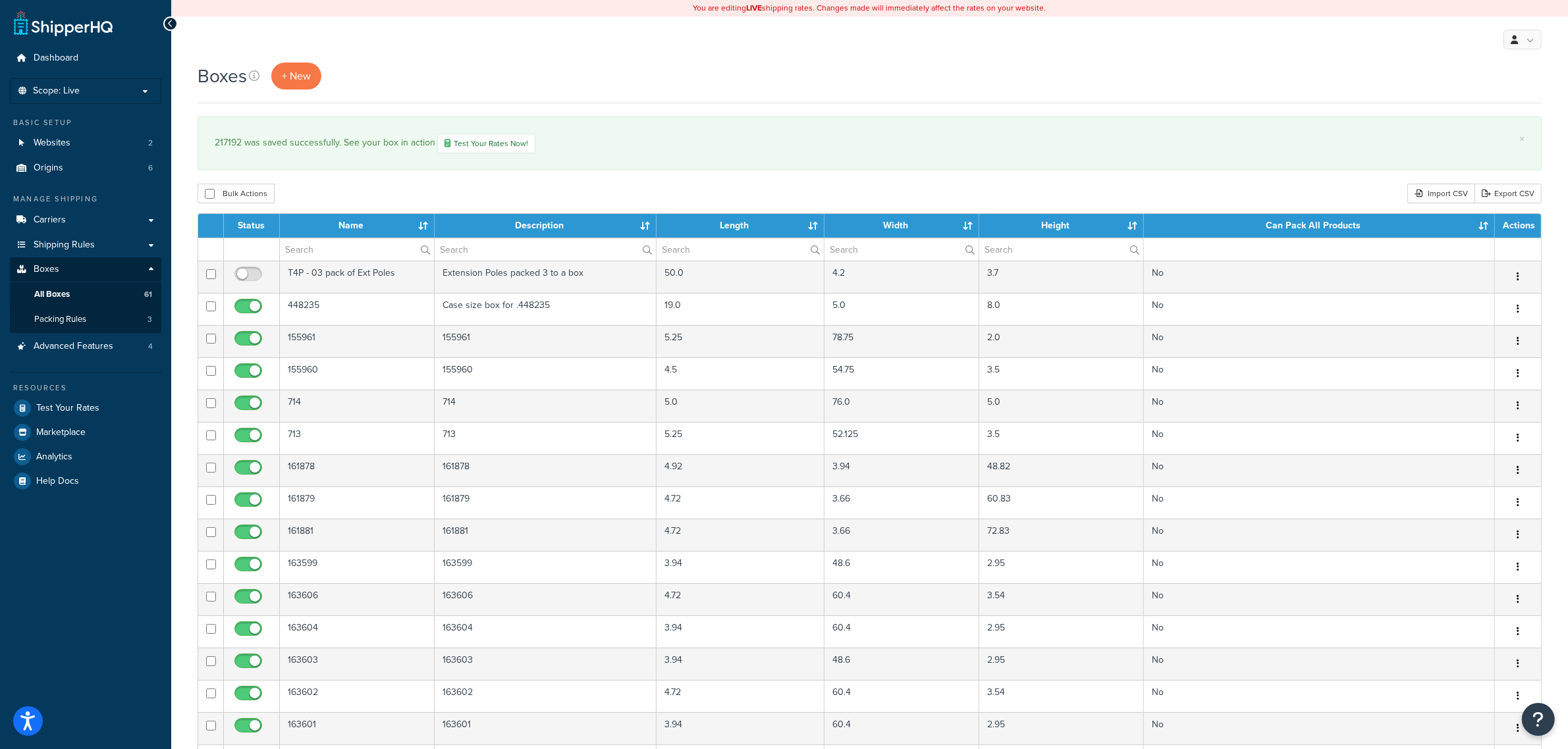
click at [1026, 201] on div "Bulk Actions Duplicate Delete Import CSV Export CSV" at bounding box center [869, 193] width 1344 height 20
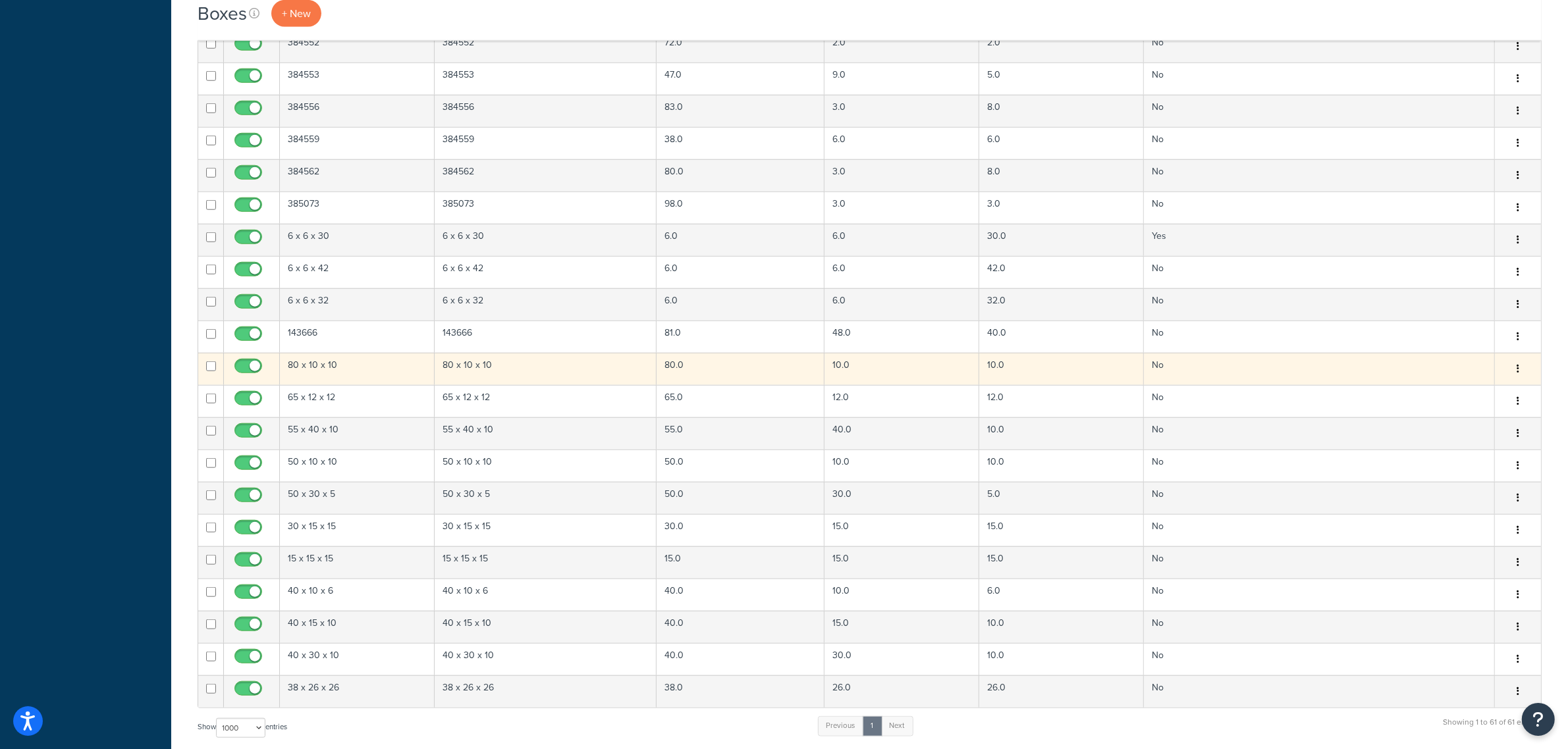
click at [521, 381] on td "80 x 10 x 10" at bounding box center [545, 368] width 222 height 32
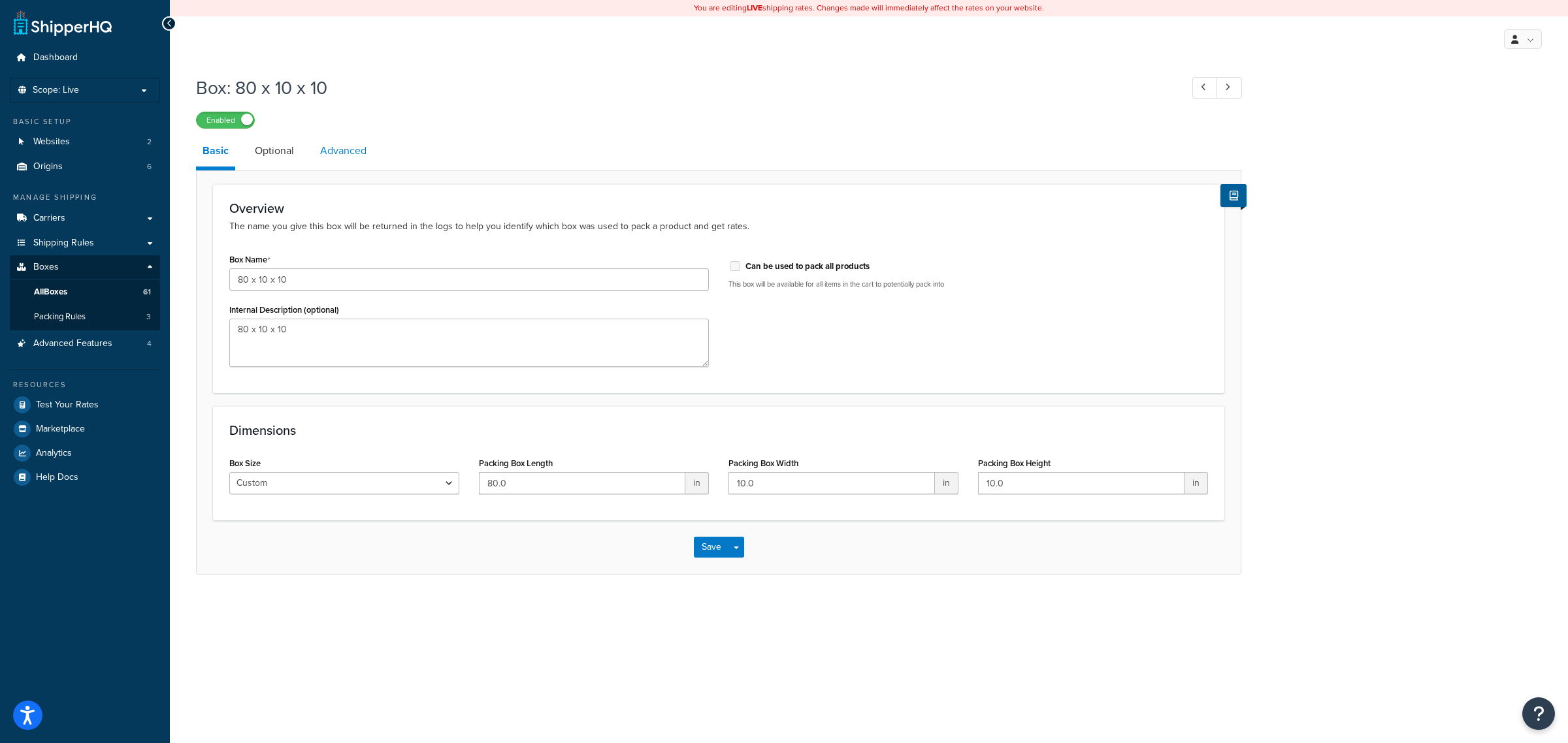
click at [358, 153] on link "Advanced" at bounding box center [343, 151] width 59 height 31
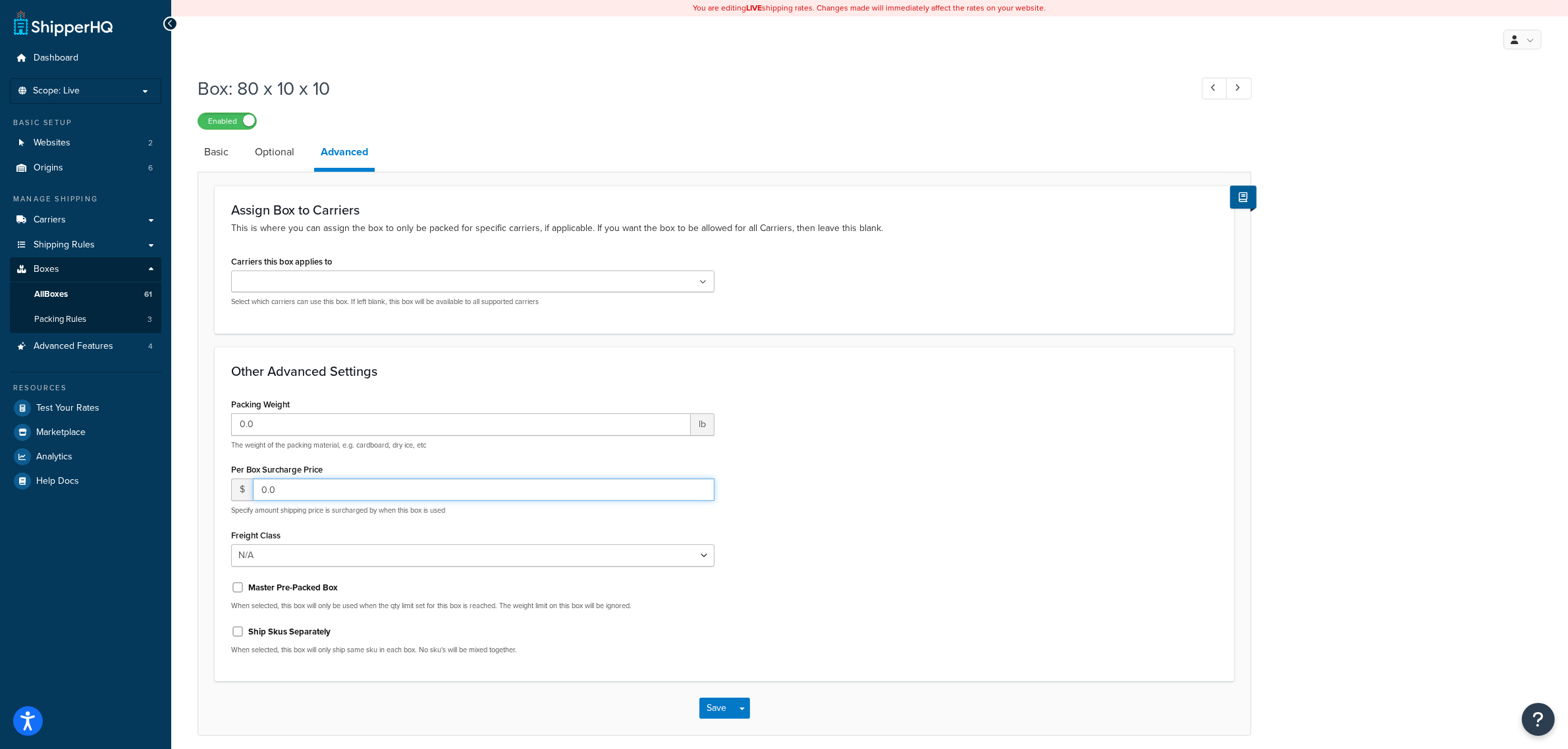
click at [212, 485] on form "Assign Box to Carriers This is where you can assign the box to only be packed f…" at bounding box center [724, 460] width 1052 height 550
type input "25"
click at [715, 712] on button "Save" at bounding box center [717, 708] width 35 height 21
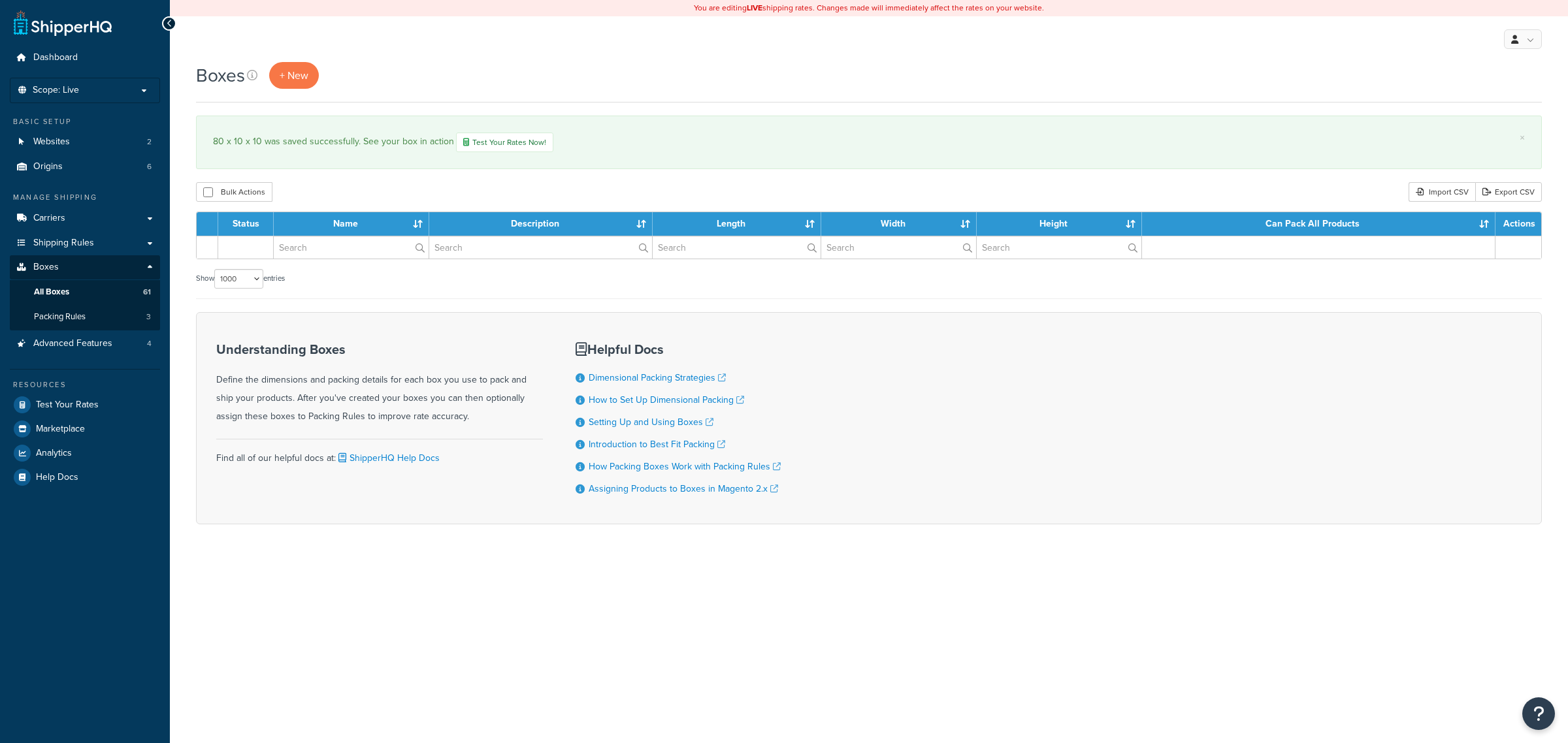
select select "1000"
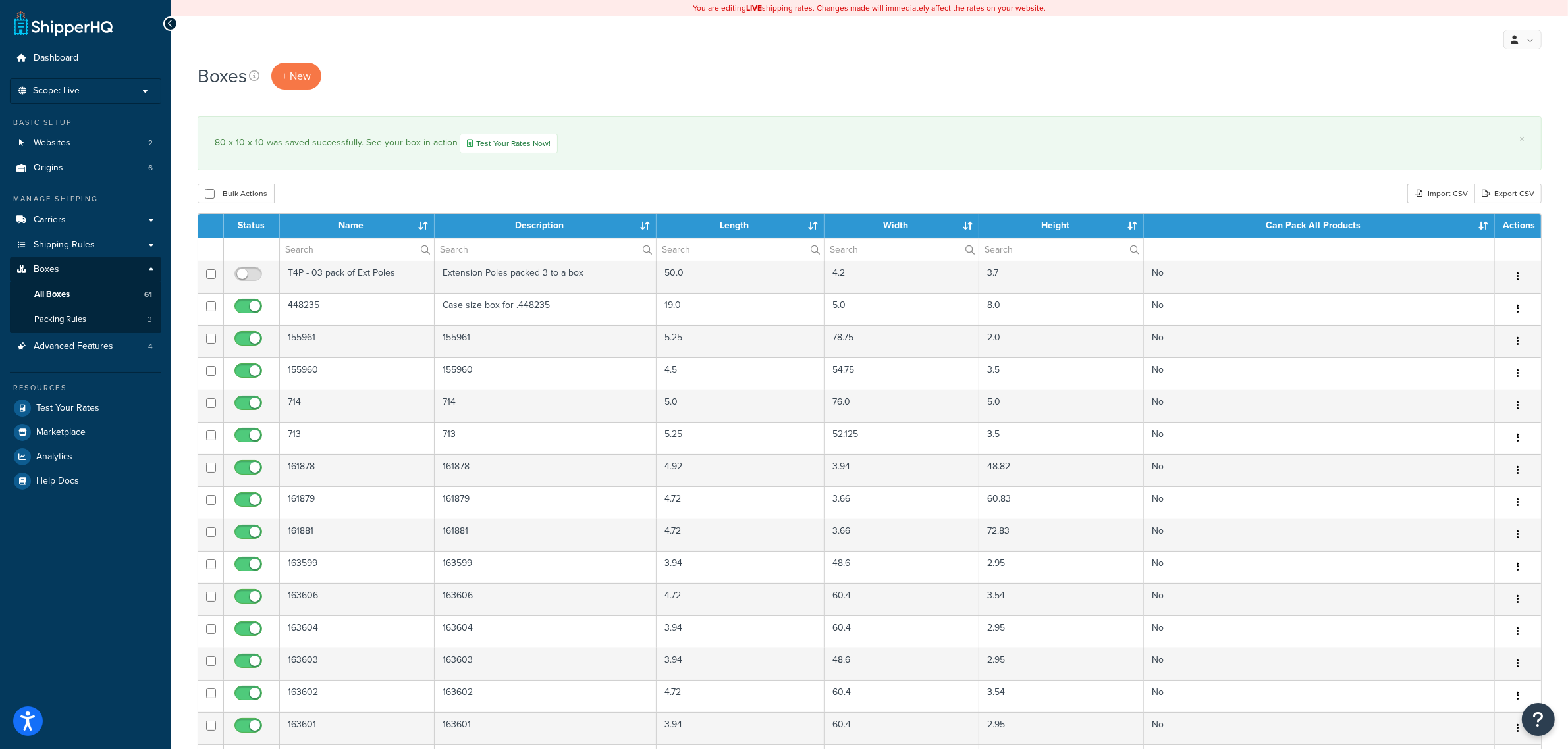
click at [1057, 159] on div "× 80 x 10 x 10 was saved successfully. See your box in action Test Your Rates N…" at bounding box center [869, 143] width 1344 height 54
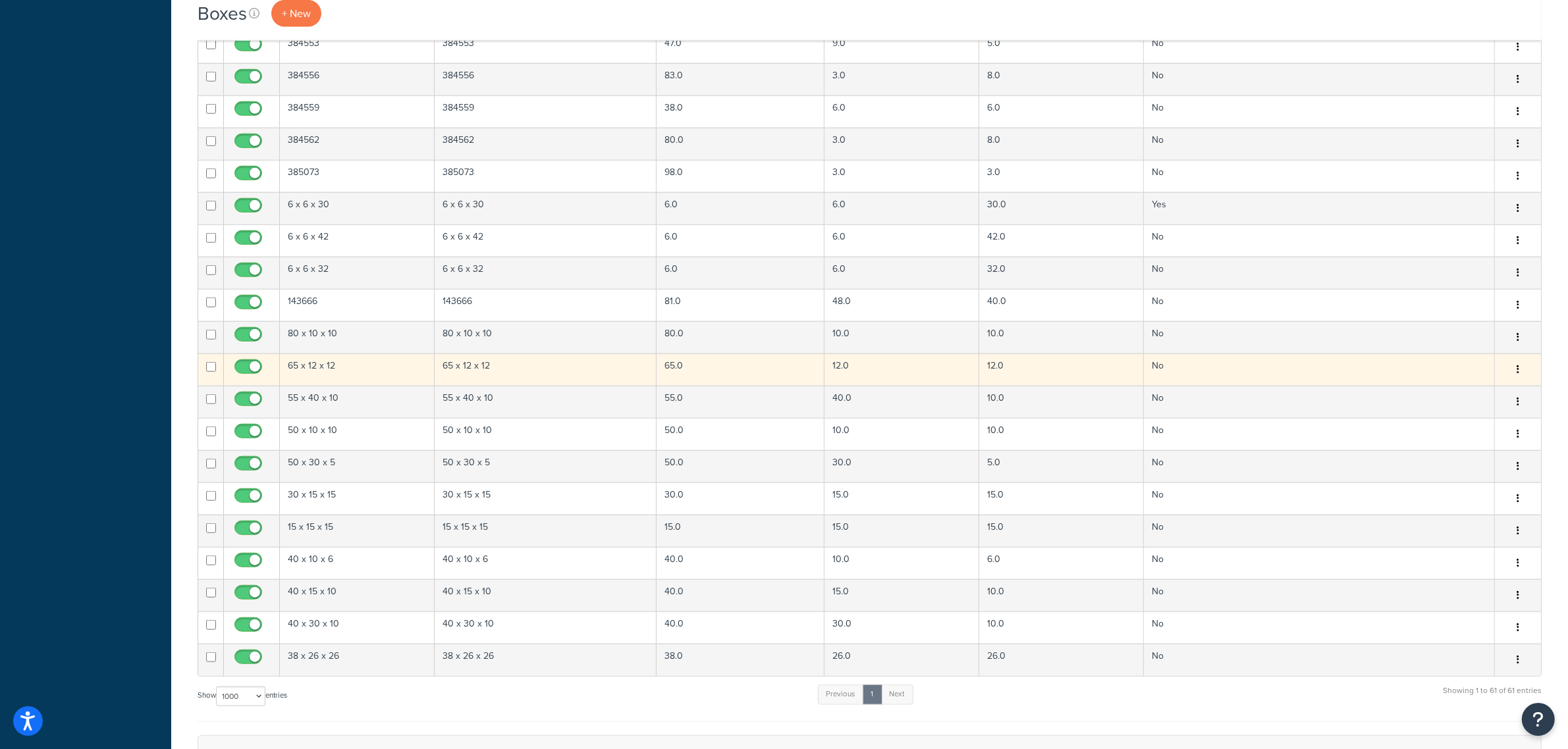
click at [440, 383] on td "65 x 12 x 12" at bounding box center [545, 369] width 222 height 32
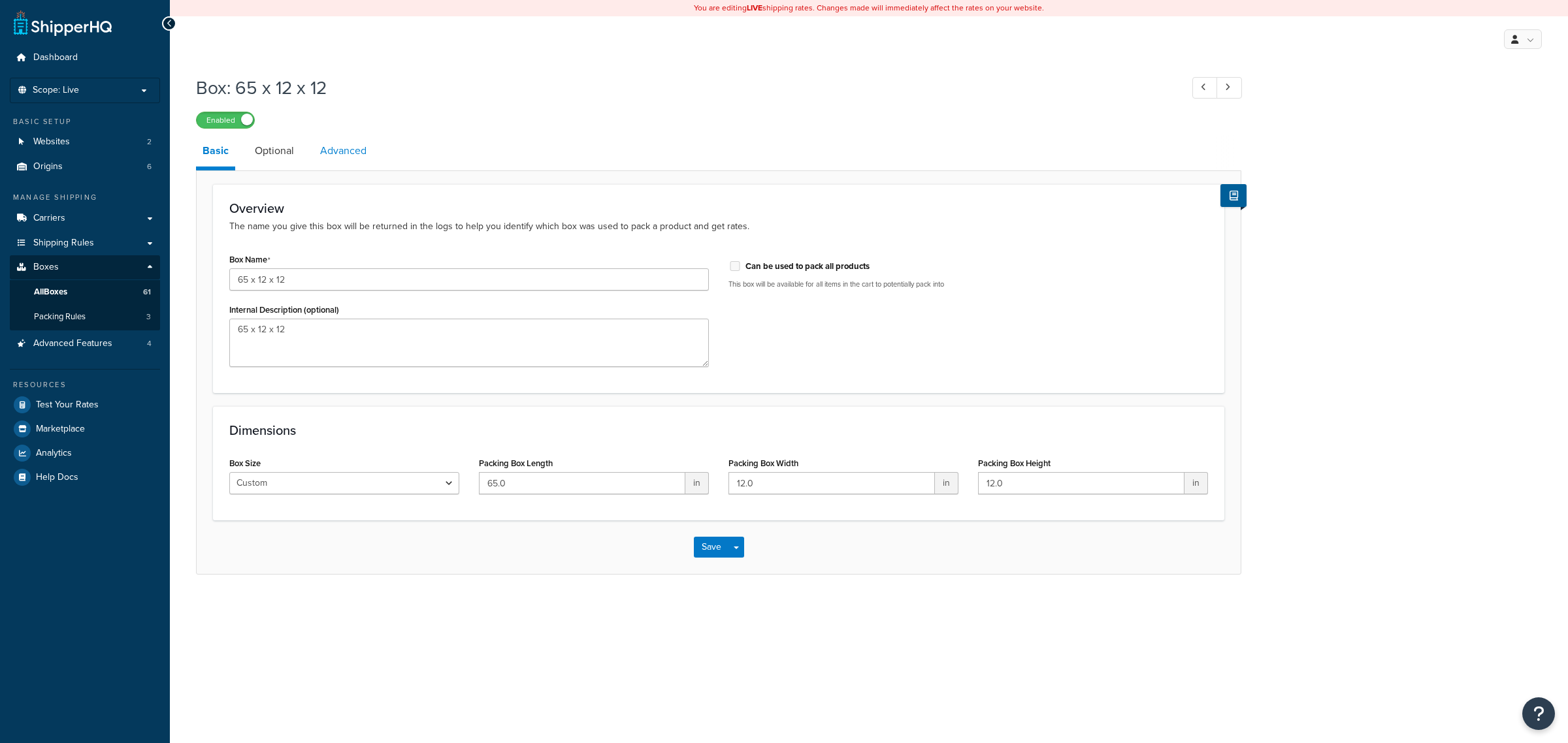
click at [344, 148] on link "Advanced" at bounding box center [343, 151] width 59 height 31
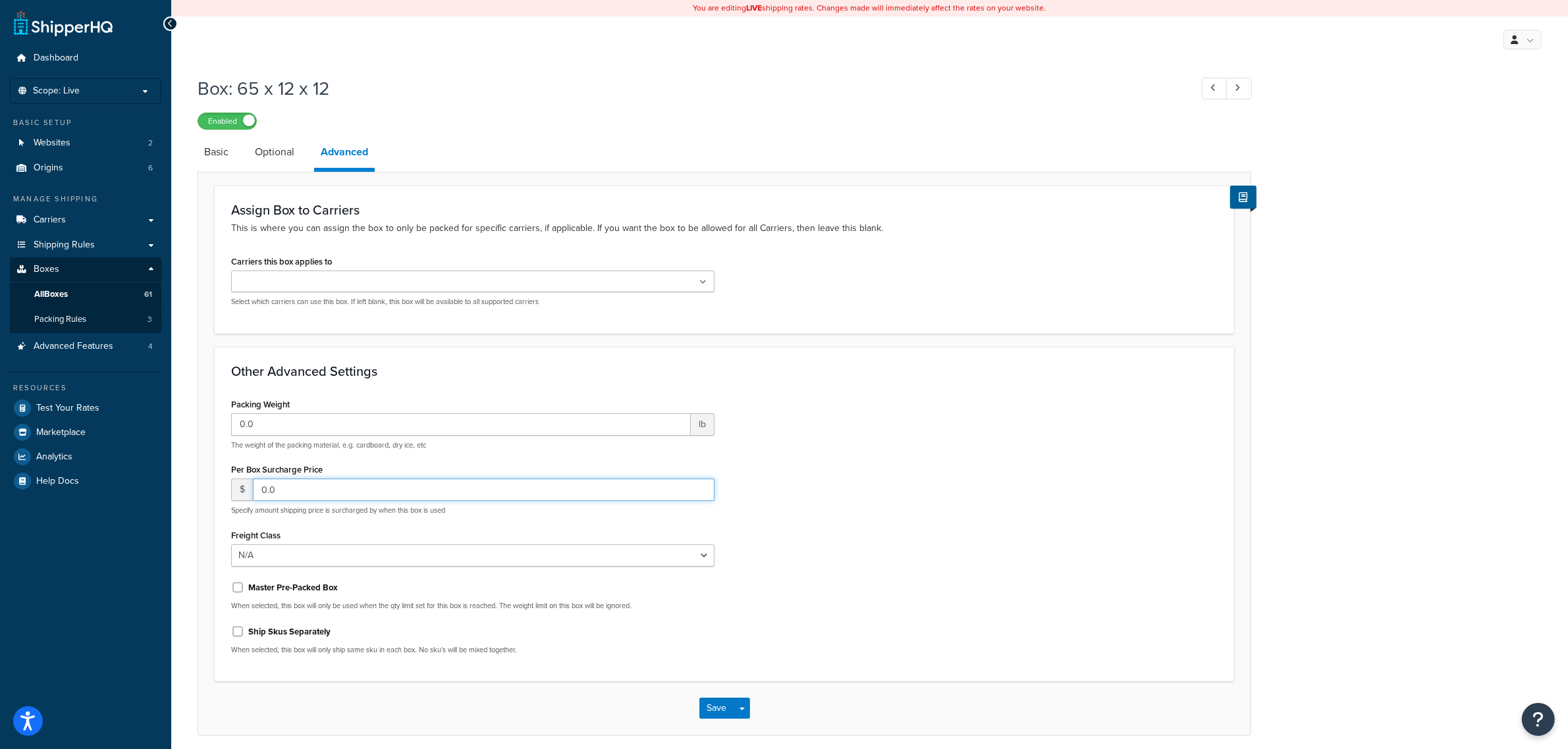
drag, startPoint x: 284, startPoint y: 490, endPoint x: 196, endPoint y: 474, distance: 89.4
click at [196, 474] on div "Box: 65 x 12 x 12 Enabled Basic Optional Advanced Assign Box to Carriers This i…" at bounding box center [869, 419] width 1397 height 699
type input "25"
click at [719, 708] on button "Save" at bounding box center [717, 708] width 35 height 21
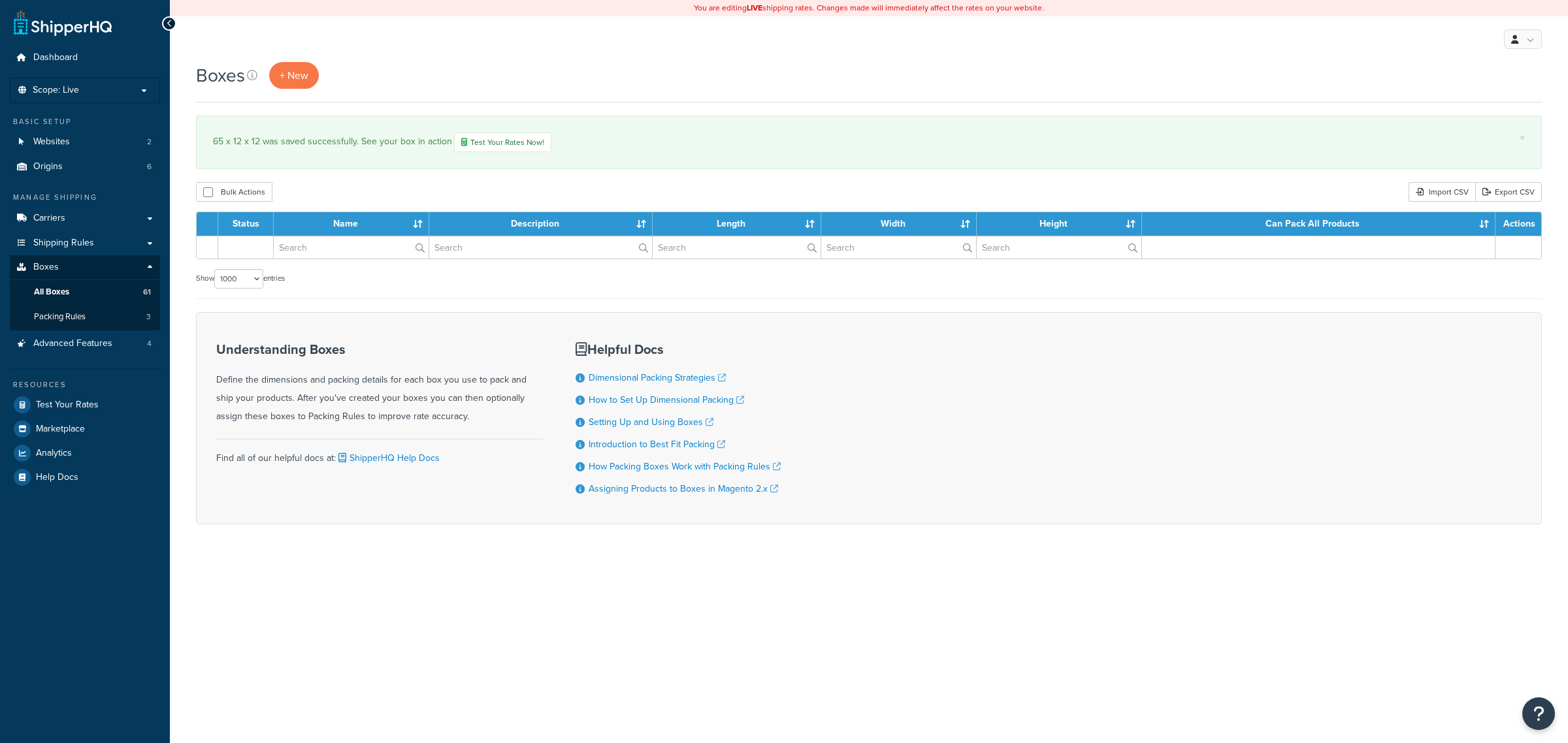
select select "1000"
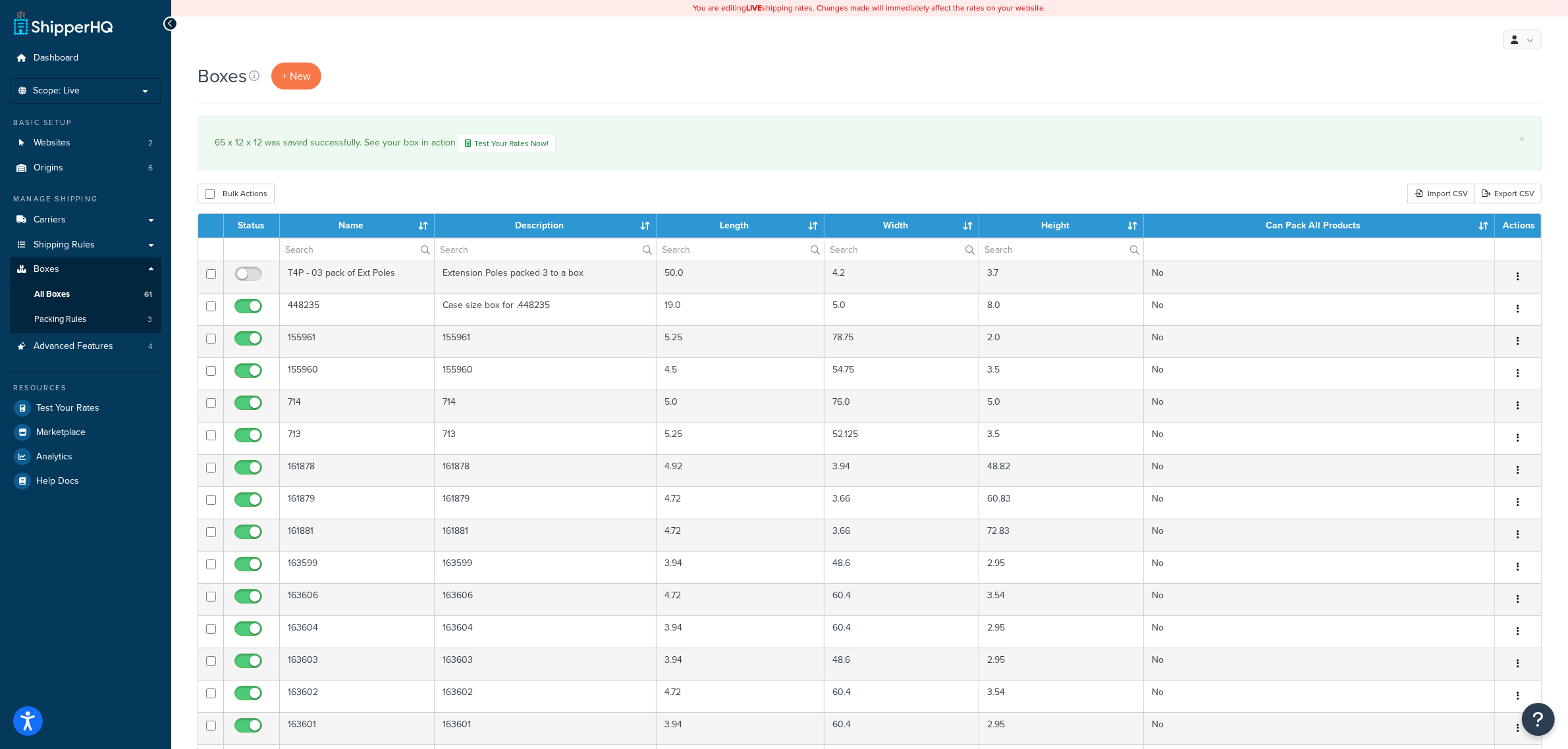
scroll to position [1649, 0]
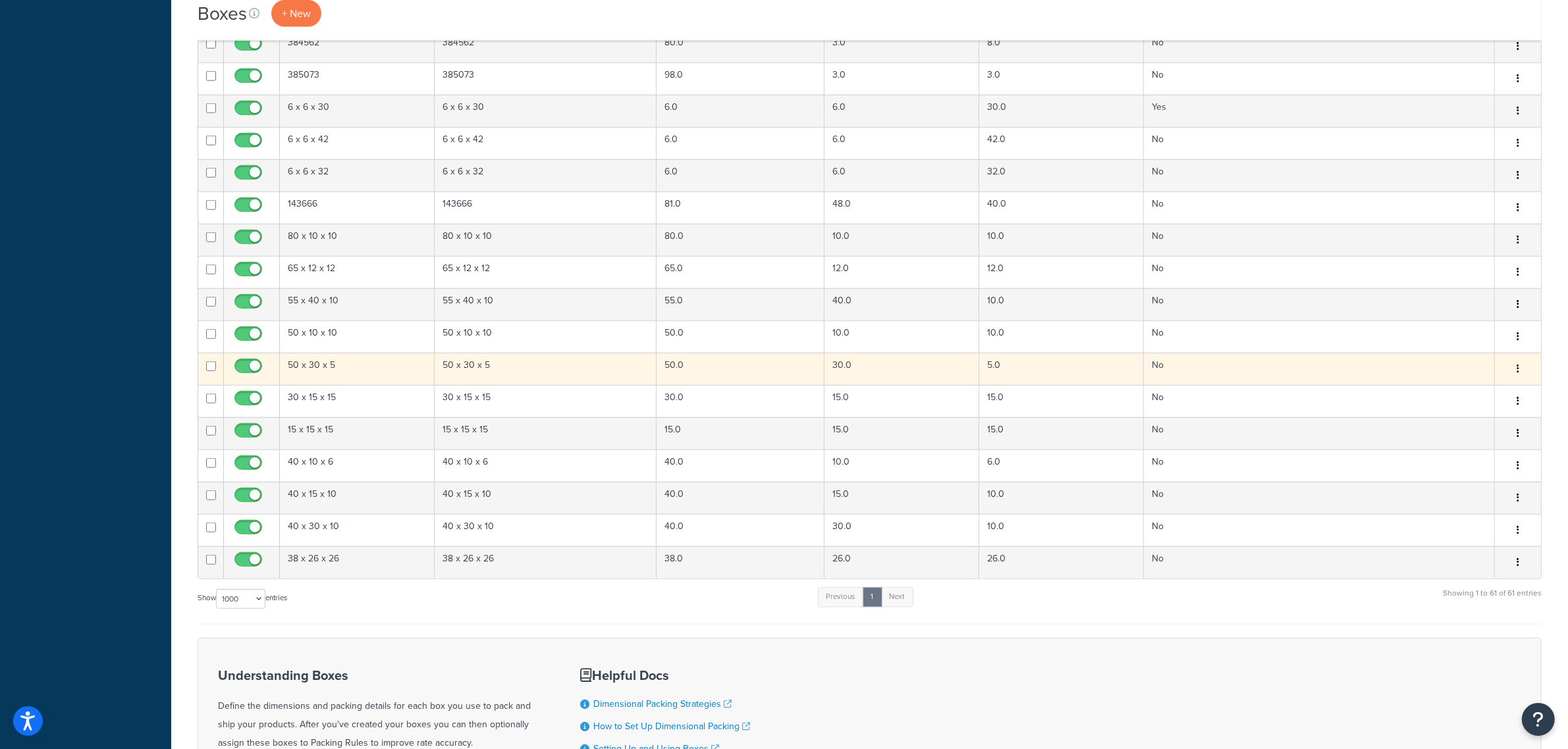
click at [389, 382] on td "50 x 30 x 5" at bounding box center [357, 368] width 155 height 32
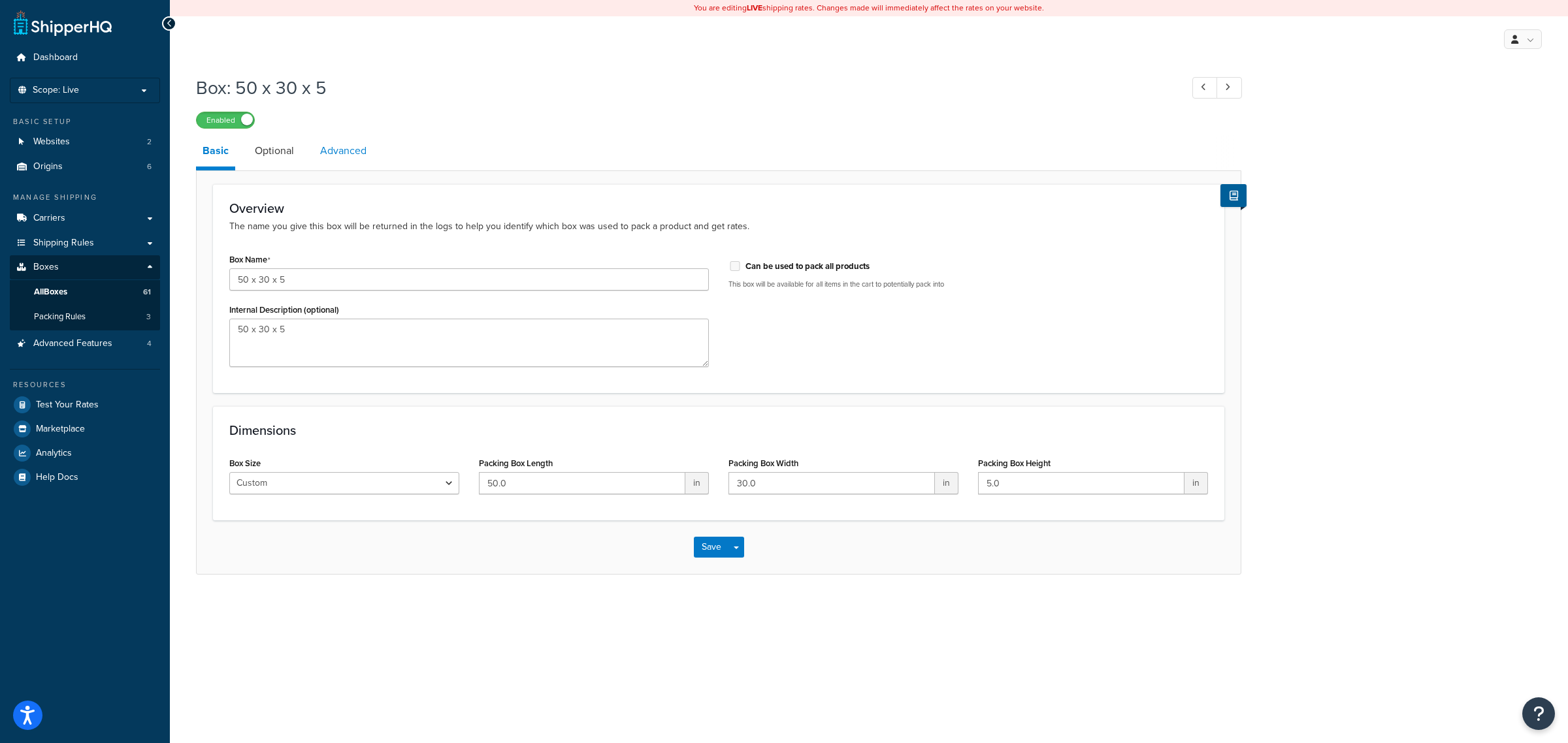
click at [341, 151] on link "Advanced" at bounding box center [343, 151] width 59 height 31
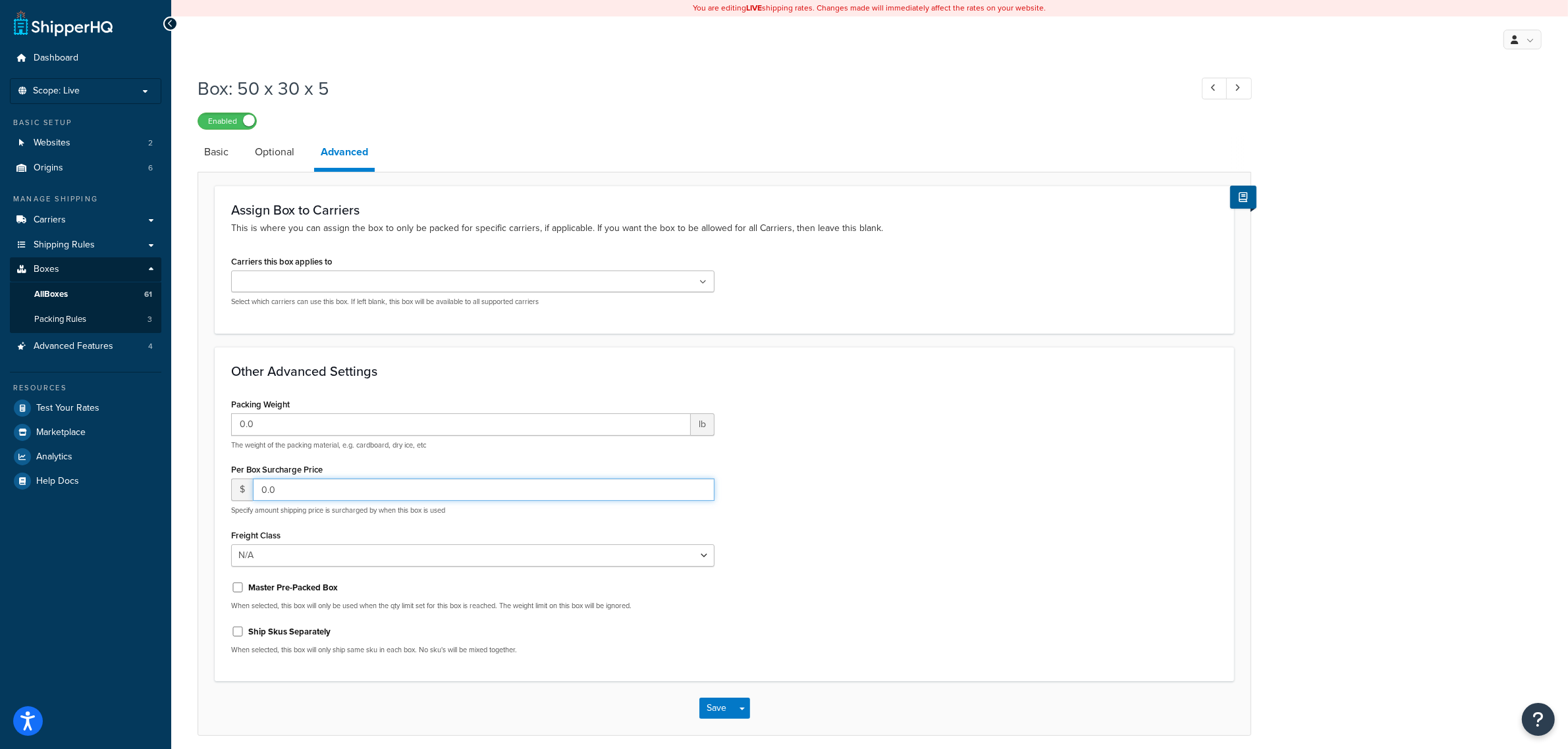
drag, startPoint x: 321, startPoint y: 490, endPoint x: 215, endPoint y: 488, distance: 106.0
click at [215, 488] on div "Other Advanced Settings Packing Weight 0.0 lb The weight of the packing materia…" at bounding box center [724, 514] width 1019 height 335
type input "25"
click at [710, 709] on button "Save" at bounding box center [717, 708] width 35 height 21
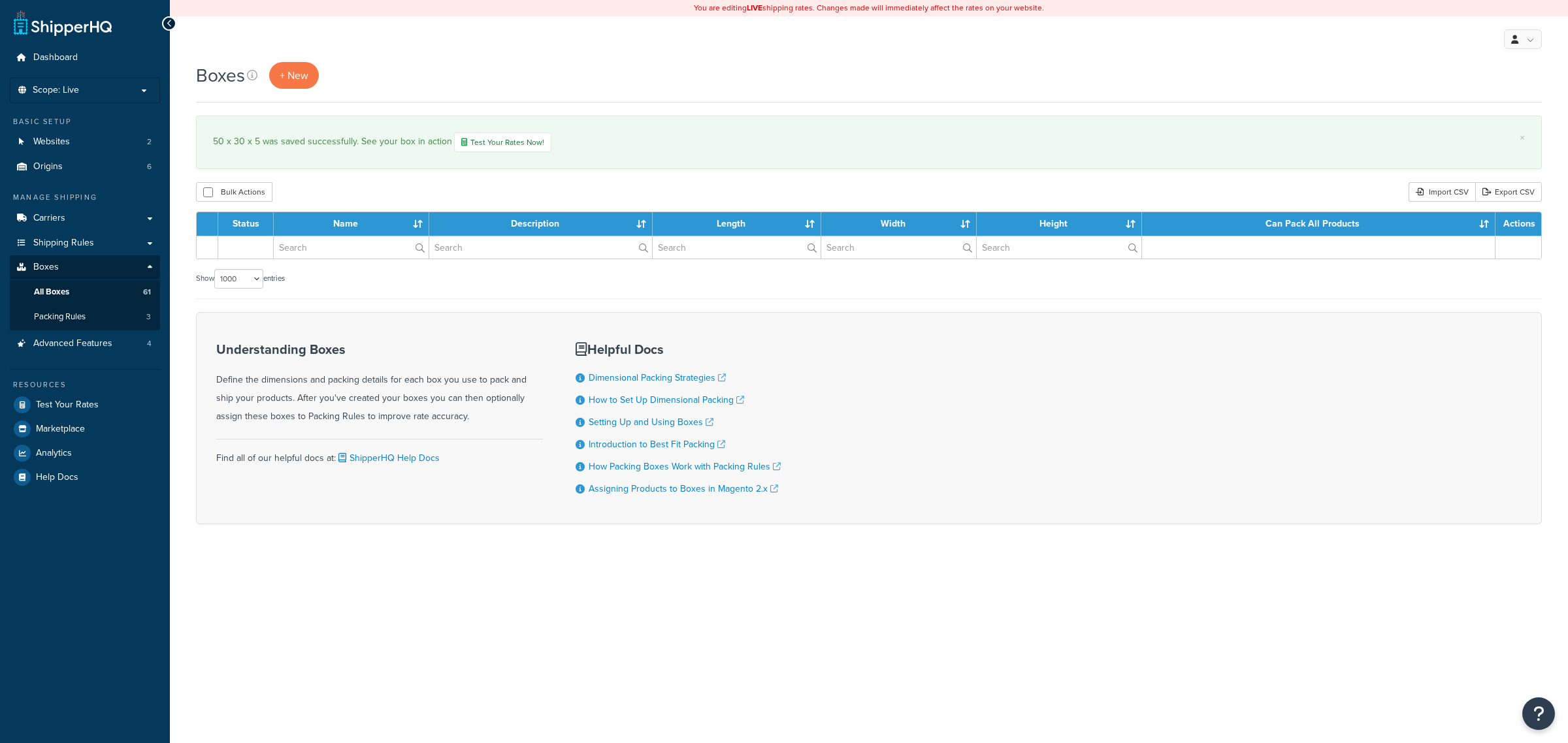
select select "1000"
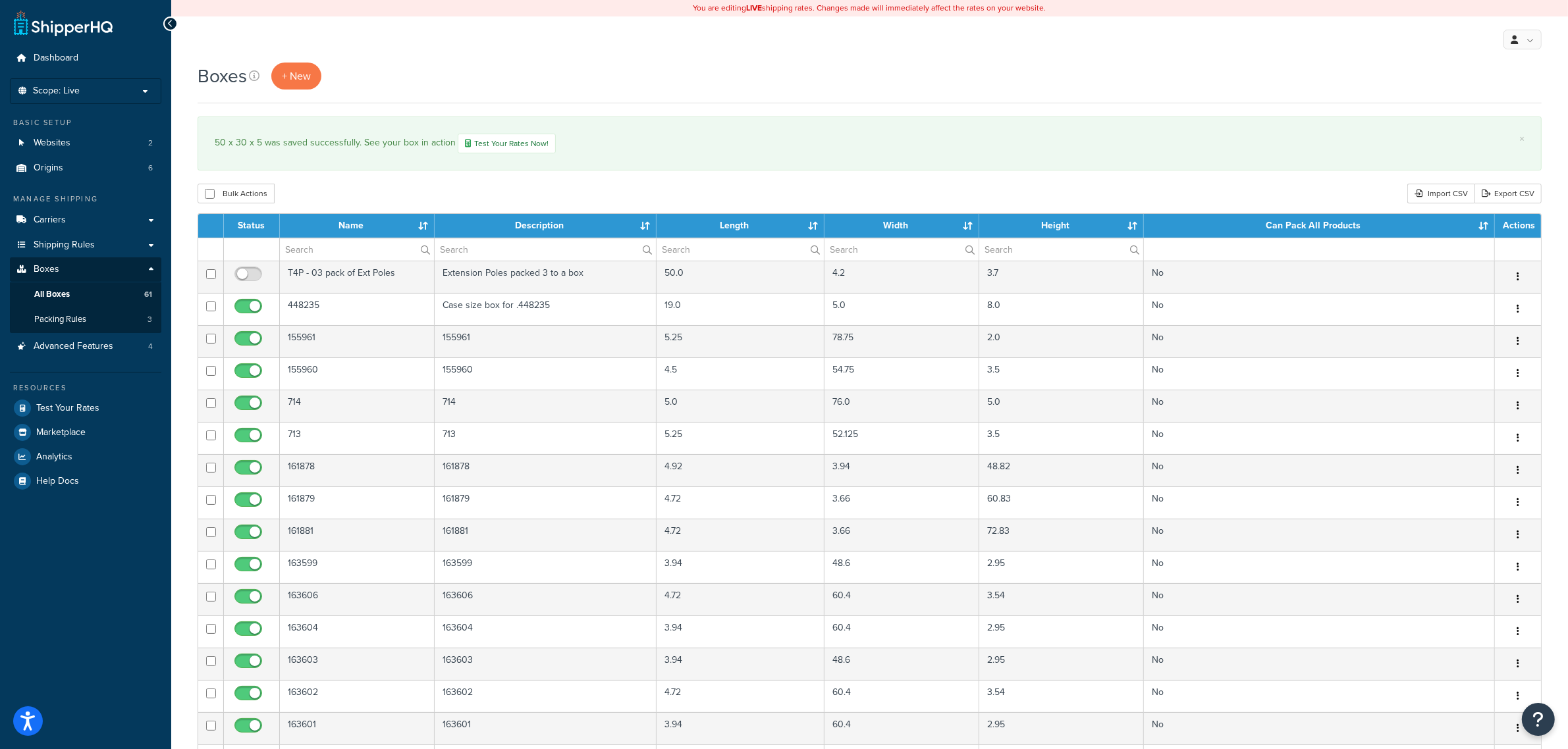
scroll to position [1812, 0]
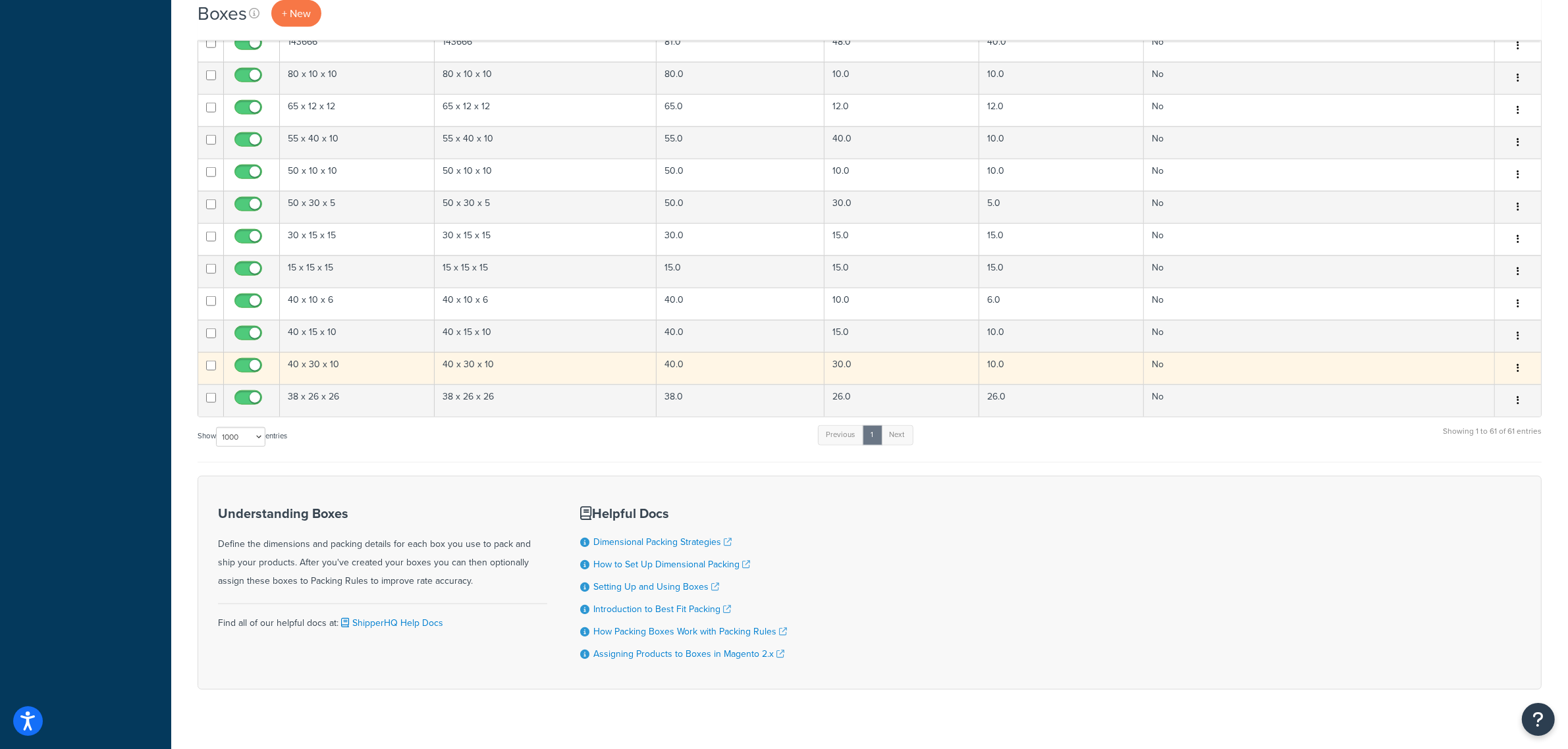
click at [364, 371] on td "40 x 30 x 10" at bounding box center [357, 368] width 155 height 32
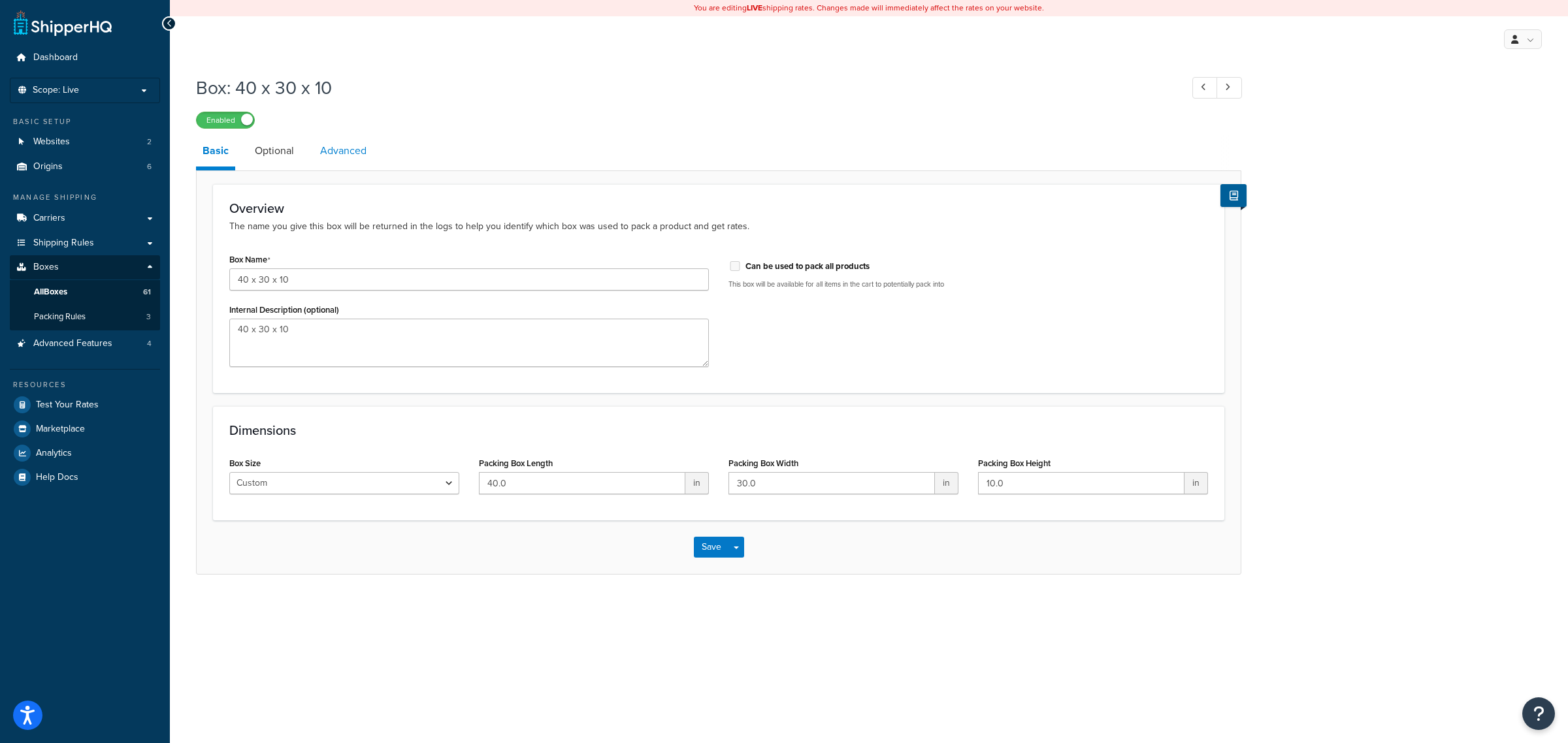
click at [341, 145] on link "Advanced" at bounding box center [343, 151] width 59 height 31
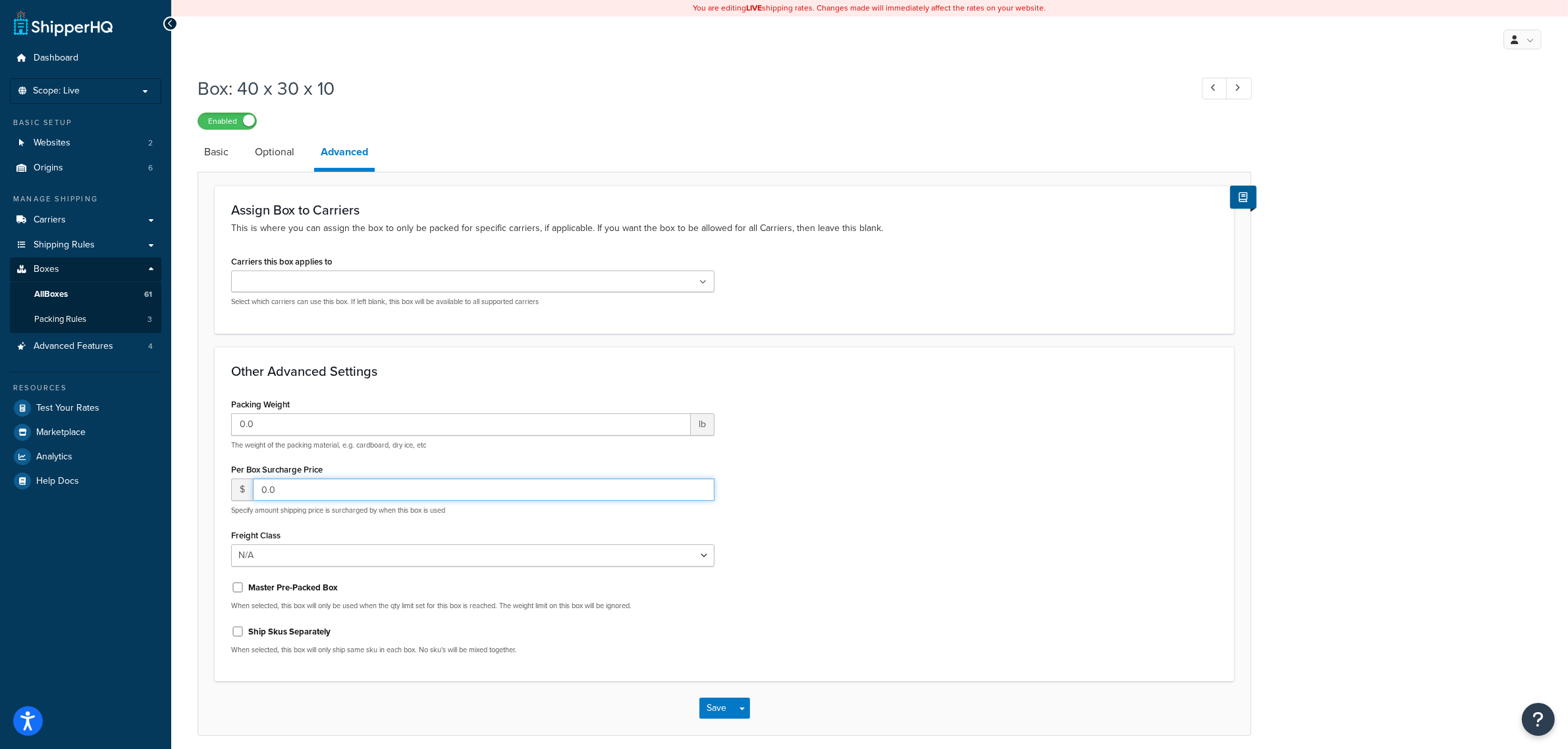
drag, startPoint x: 245, startPoint y: 482, endPoint x: 215, endPoint y: 482, distance: 30.0
click at [215, 482] on div "Other Advanced Settings Packing Weight 0.0 lb The weight of the packing materia…" at bounding box center [724, 514] width 1019 height 335
type input "25"
click at [719, 703] on button "Save" at bounding box center [717, 708] width 35 height 21
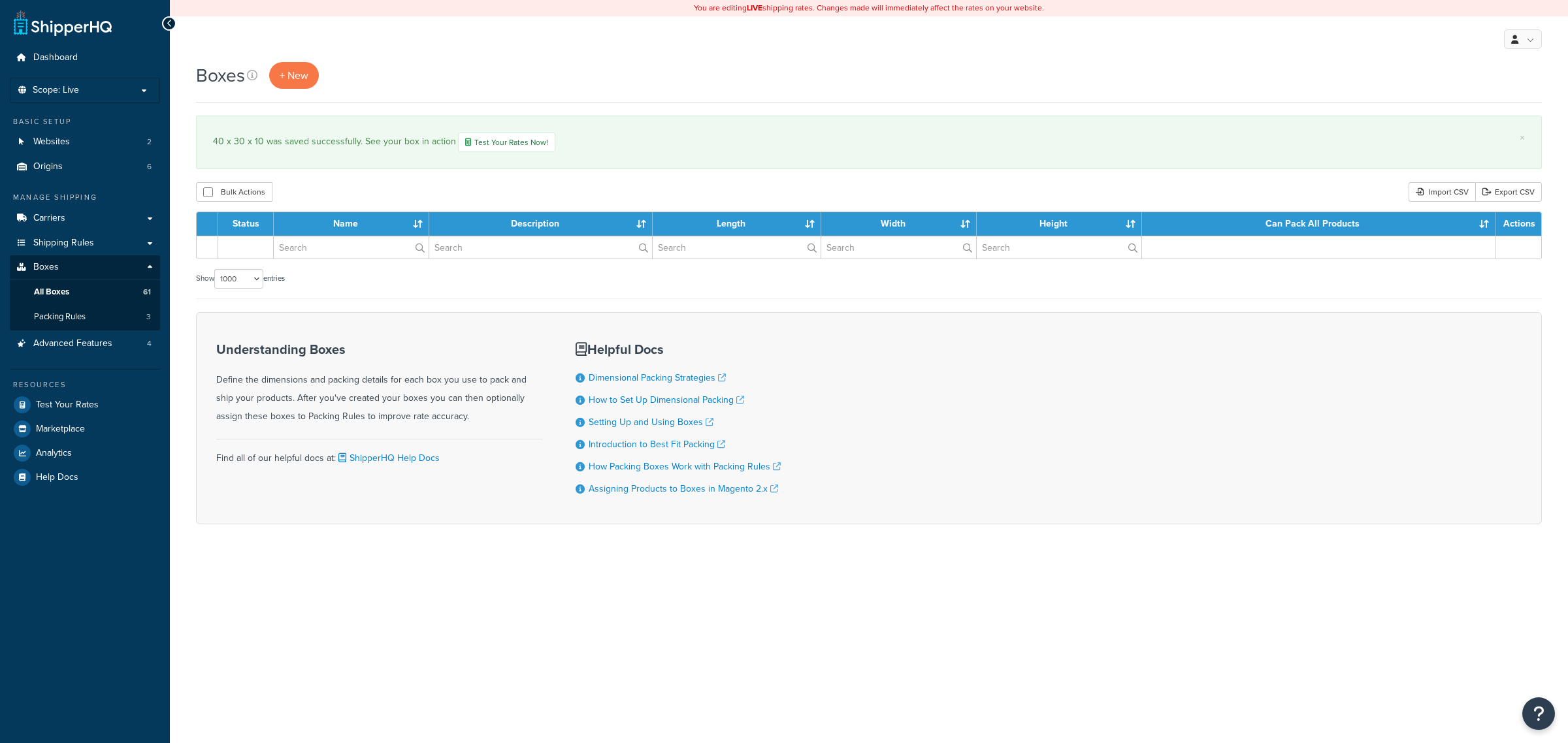
select select "1000"
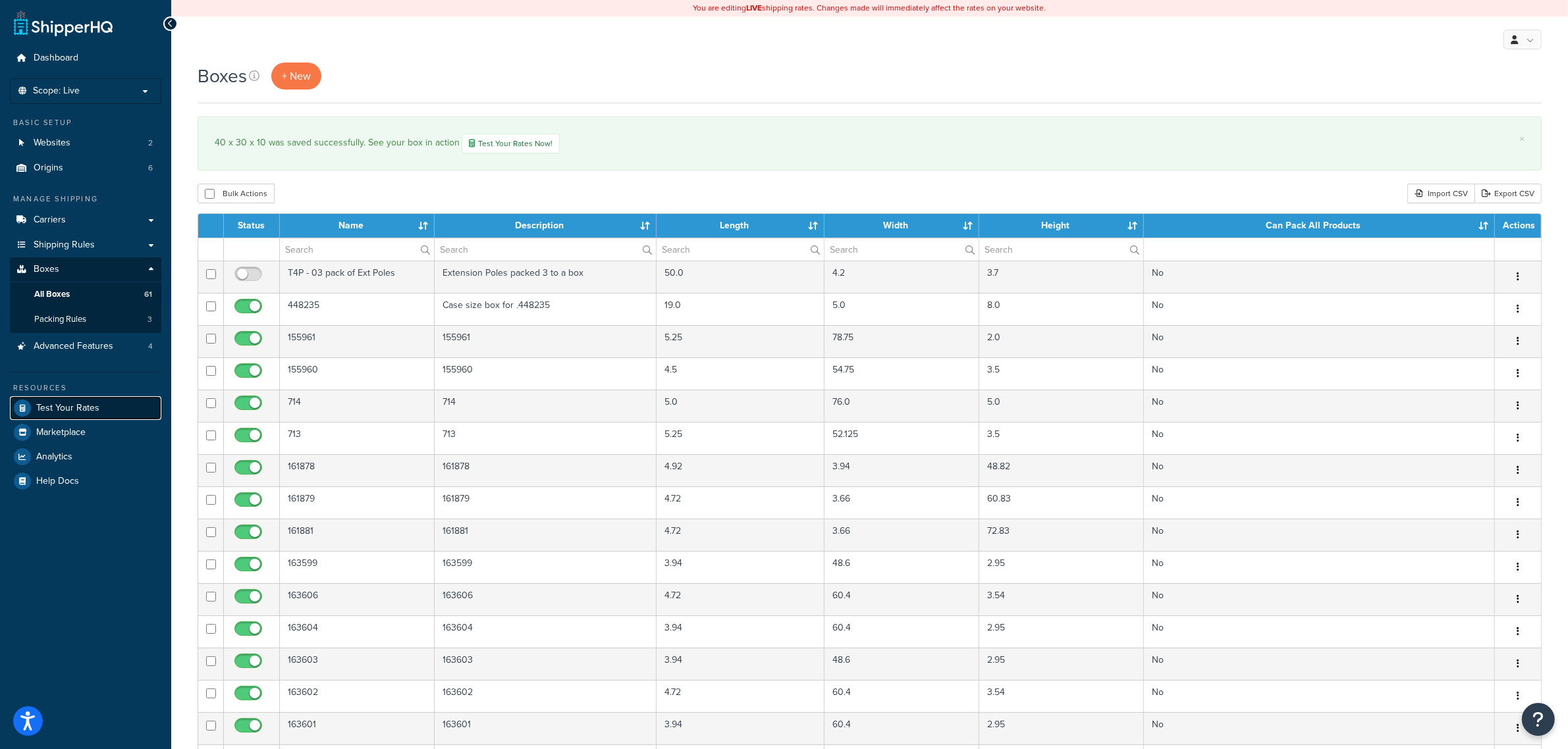
click at [107, 415] on link "Test Your Rates" at bounding box center [86, 408] width 151 height 24
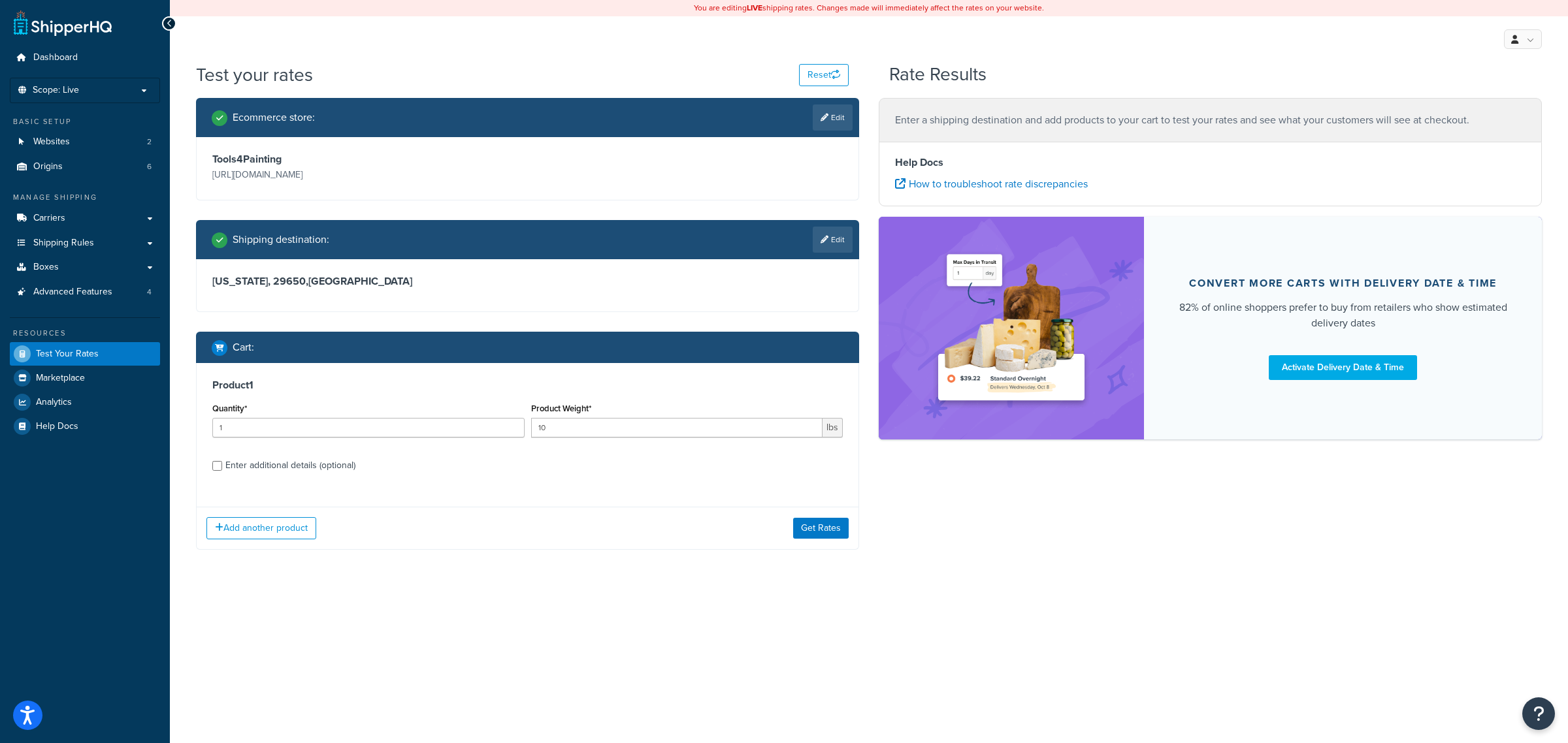
click at [299, 465] on div "Enter additional details (optional)" at bounding box center [290, 465] width 130 height 18
click at [222, 465] on input "Enter additional details (optional)" at bounding box center [217, 465] width 10 height 10
checkbox input "true"
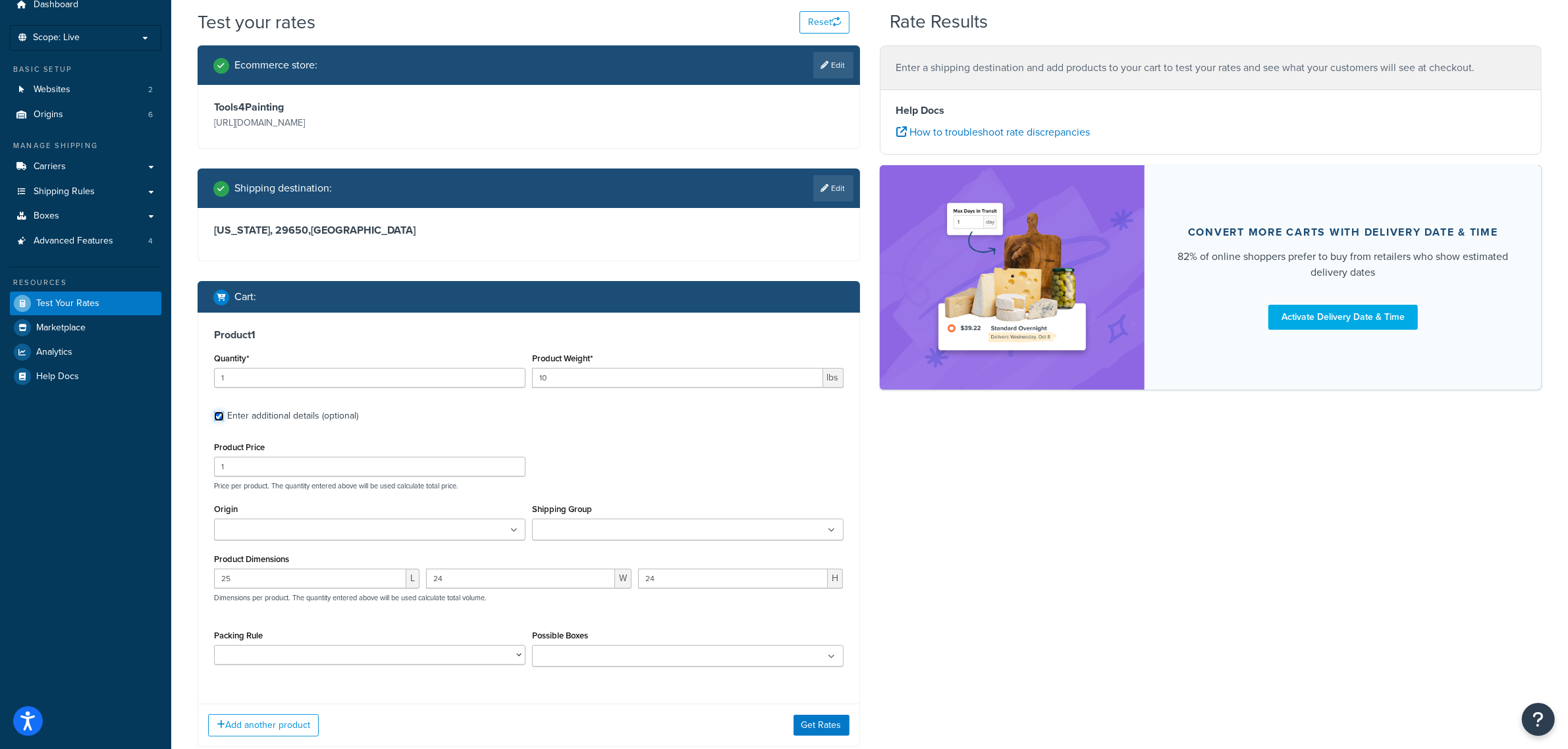
scroll to position [114, 0]
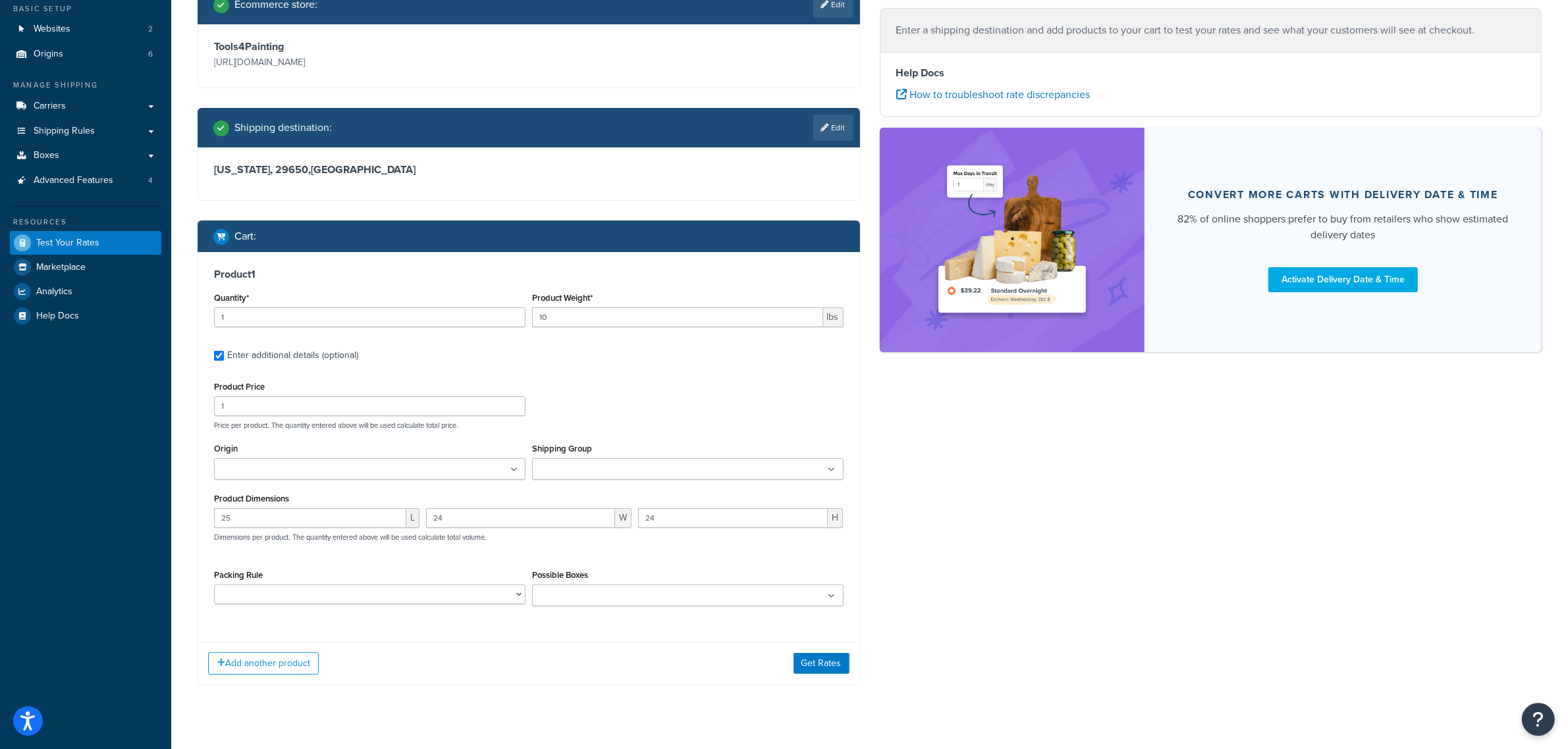
click at [573, 583] on div "Possible Boxes 143666 15 x 15 x 15 155960 155961 161878 161879 161881 163599 16…" at bounding box center [688, 586] width 312 height 40
click at [570, 593] on input "Possible Boxes" at bounding box center [595, 596] width 117 height 14
paste input "40 x 30 x 10"
type input "40 x 30 x 10"
click at [516, 596] on select "Extension Poles Pack According to Box Rules Test pack 448235" at bounding box center [369, 594] width 312 height 20
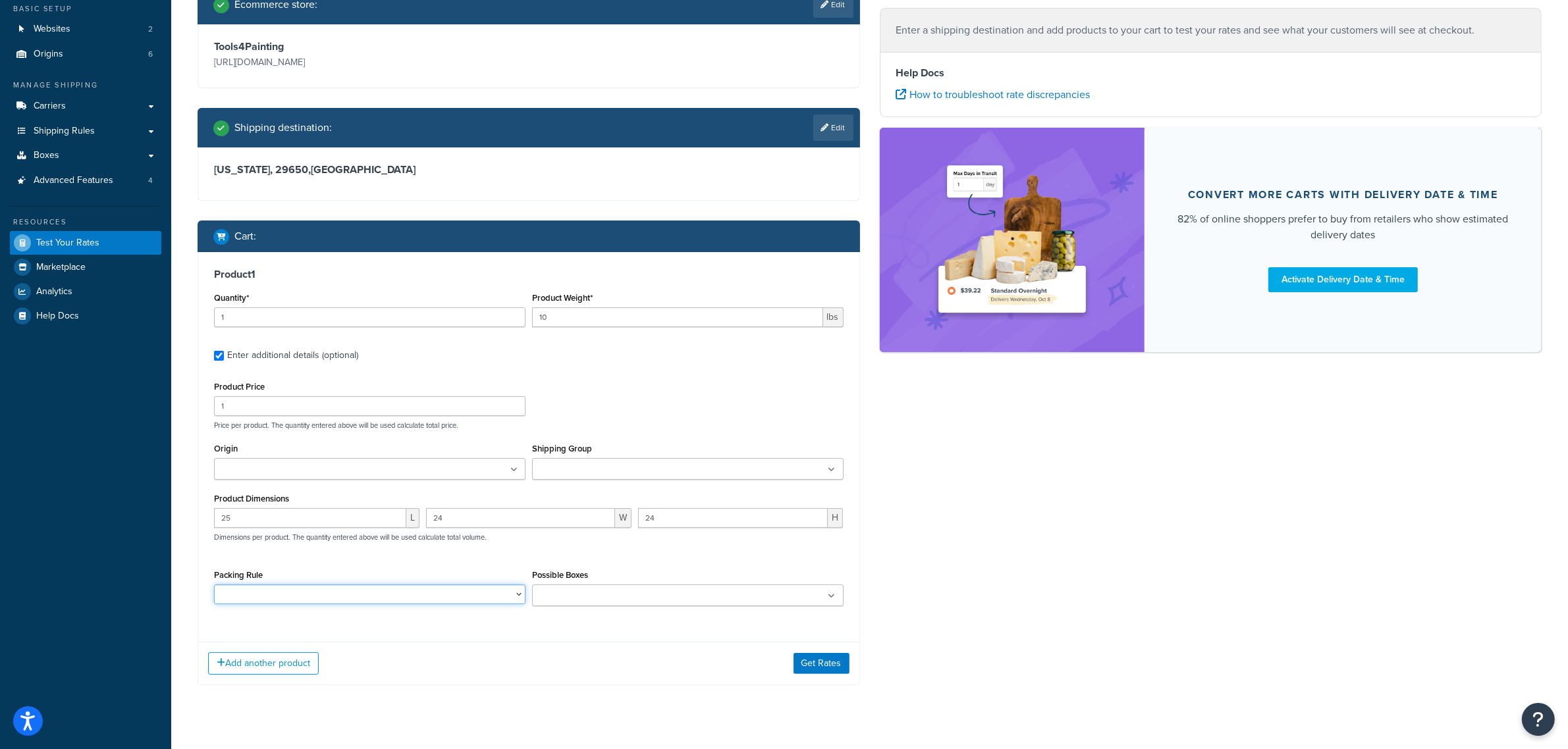
select select "86330"
click at [214, 585] on select "Extension Poles Pack According to Box Rules Test pack 448235" at bounding box center [369, 594] width 312 height 20
click at [569, 596] on input "Possible Boxes" at bounding box center [595, 596] width 117 height 14
paste input "40 x 30 x 10"
type input "40 x 30 x 10"
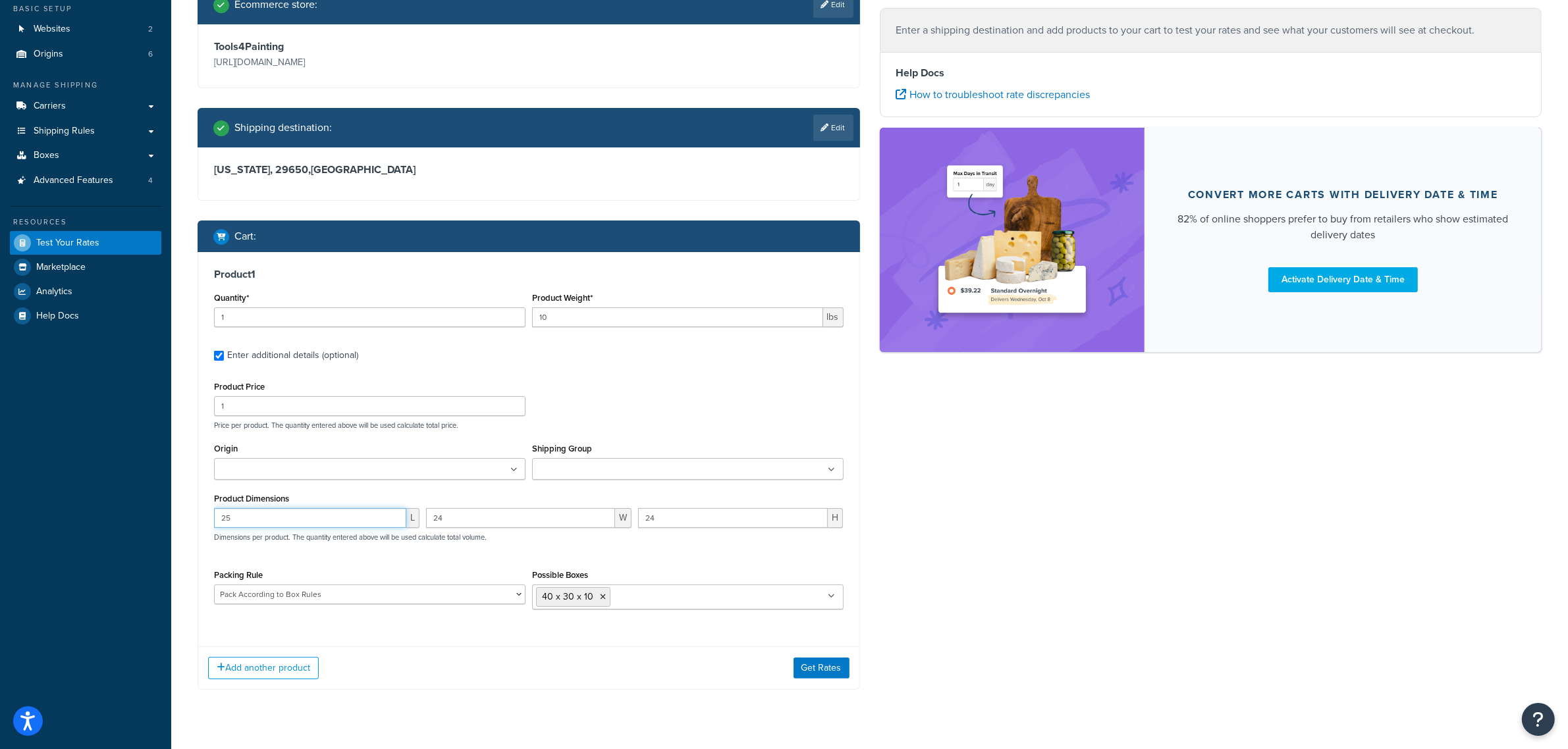
drag, startPoint x: 261, startPoint y: 520, endPoint x: 110, endPoint y: 508, distance: 151.5
click at [110, 509] on div "Dashboard Scope: Live Basic Setup Websites 2 Origins 6 Manage Shipping Carriers…" at bounding box center [784, 331] width 1568 height 889
type input "39"
type input "29"
type input "8"
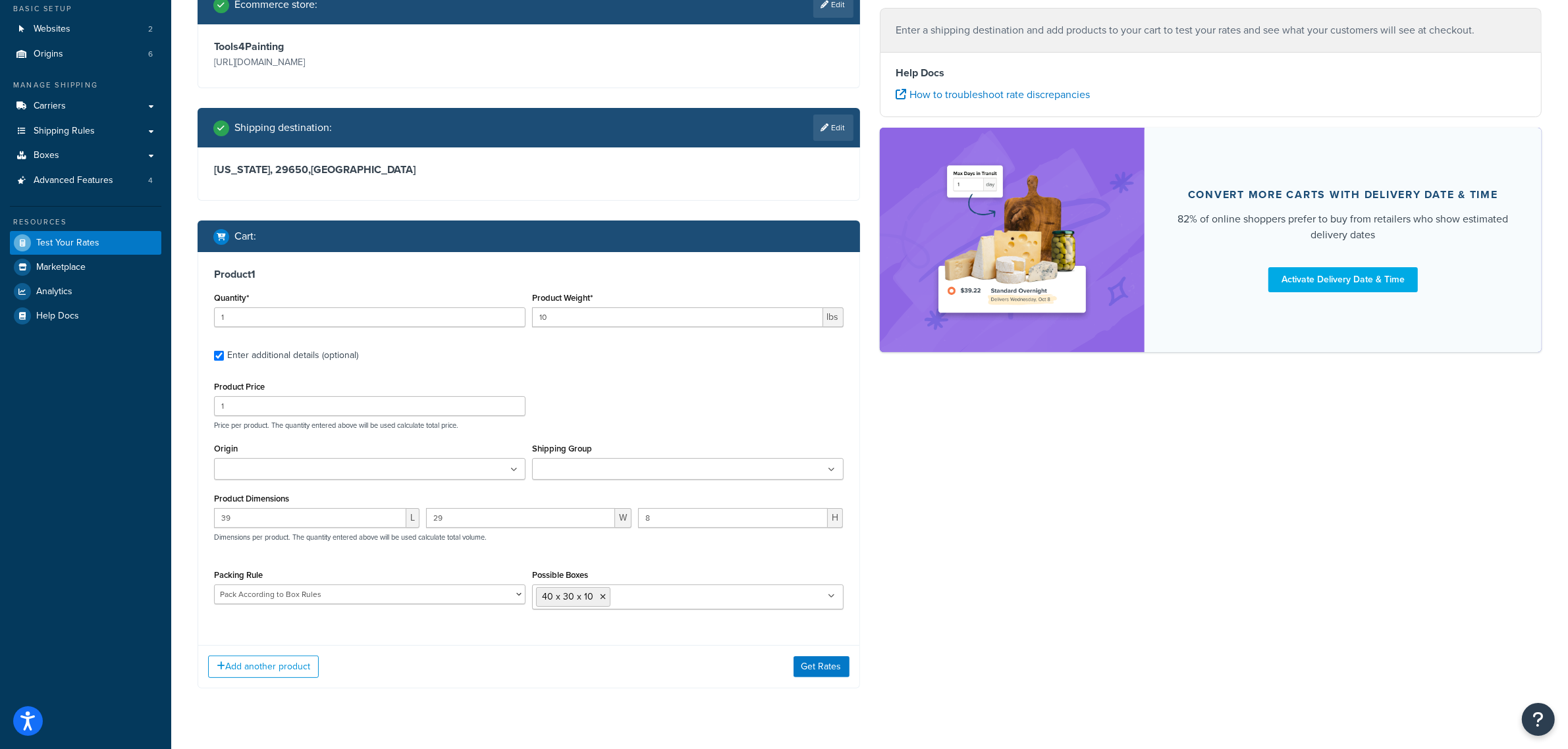
click at [830, 474] on icon at bounding box center [831, 470] width 7 height 8
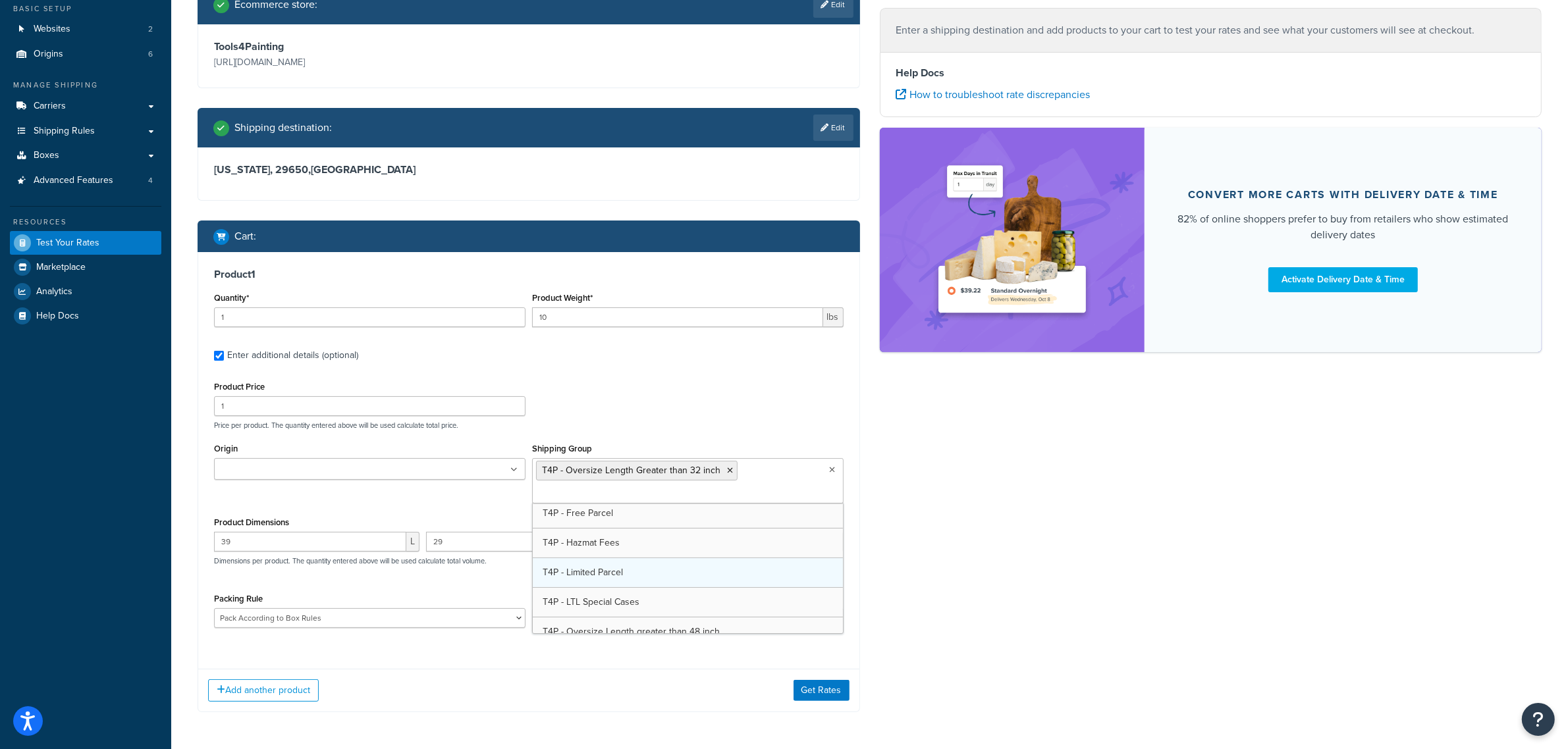
scroll to position [471, 0]
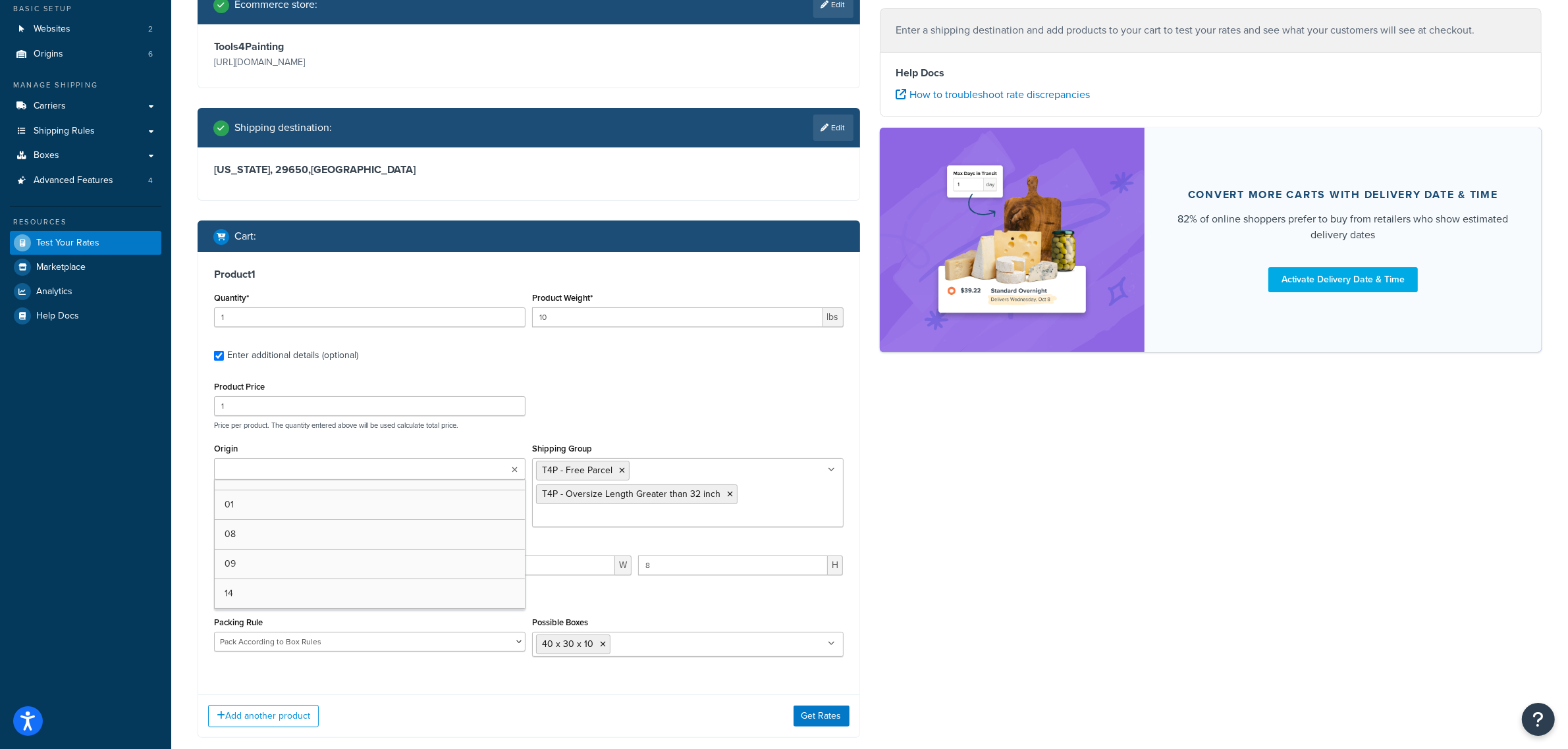
click at [448, 476] on ul at bounding box center [369, 469] width 312 height 22
drag, startPoint x: 401, startPoint y: 527, endPoint x: 377, endPoint y: 463, distance: 68.4
click at [324, 404] on input "1" at bounding box center [369, 406] width 312 height 20
type input "100"
click at [827, 709] on button "Get Rates" at bounding box center [821, 714] width 56 height 21
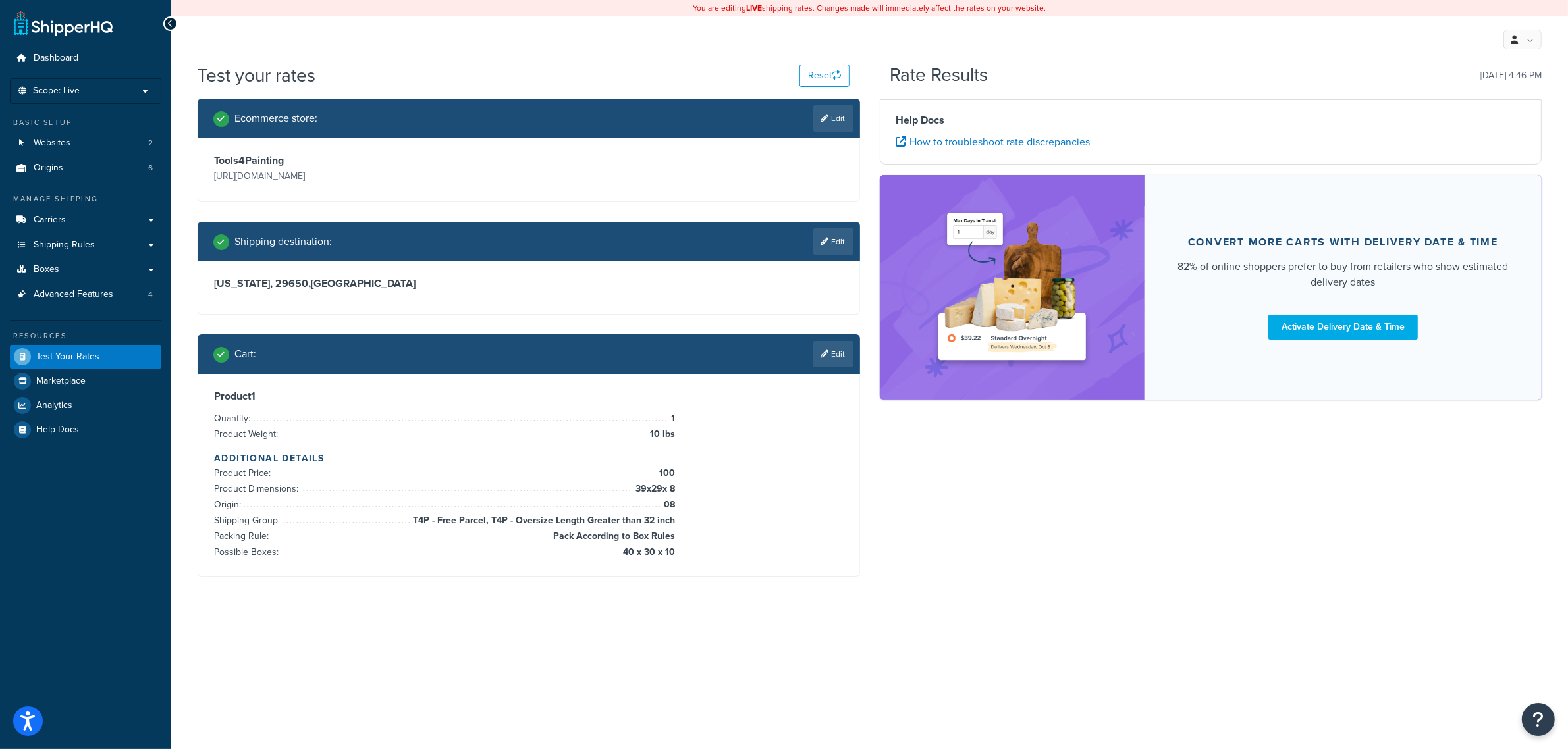
scroll to position [0, 0]
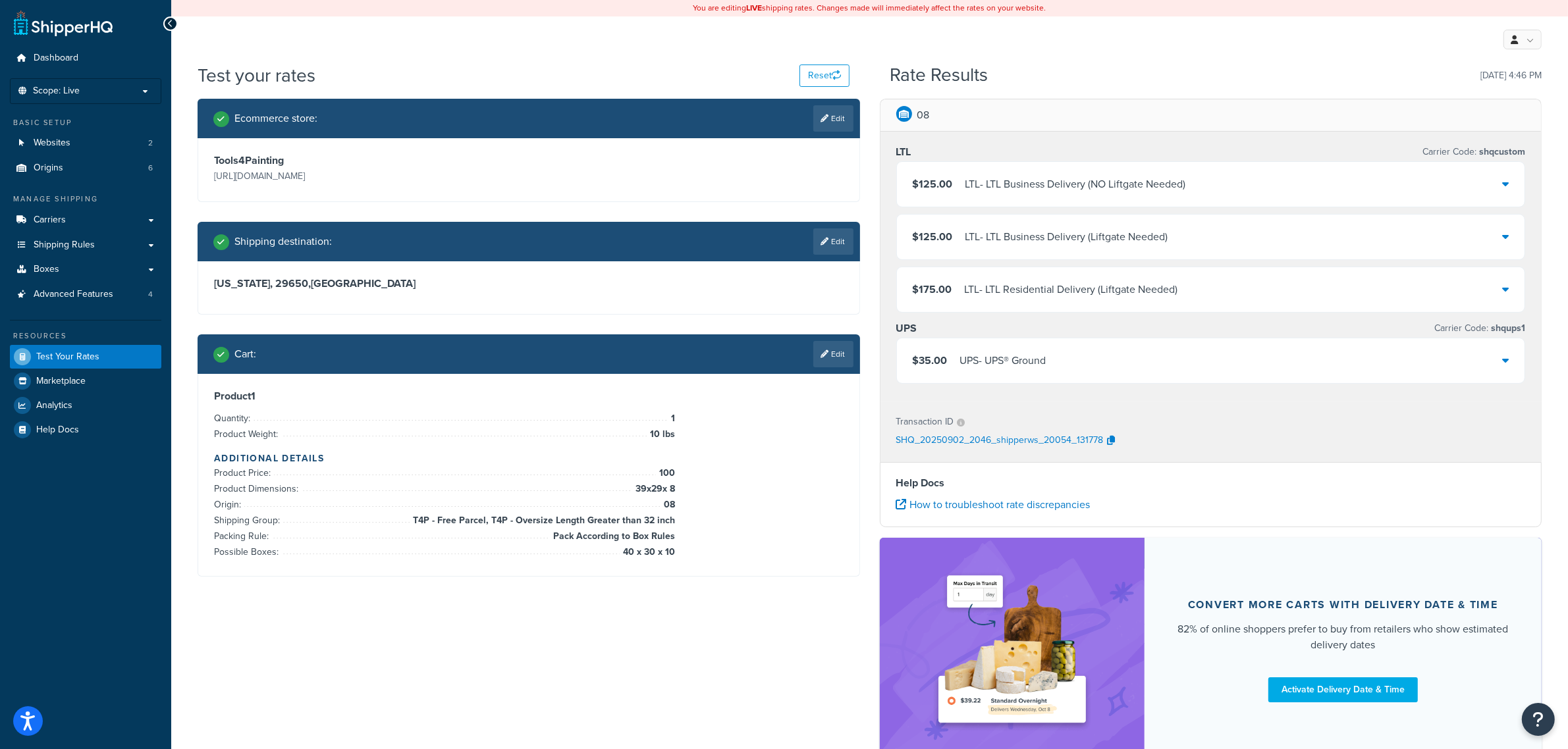
click at [1032, 356] on div "UPS - UPS® Ground" at bounding box center [1002, 360] width 86 height 18
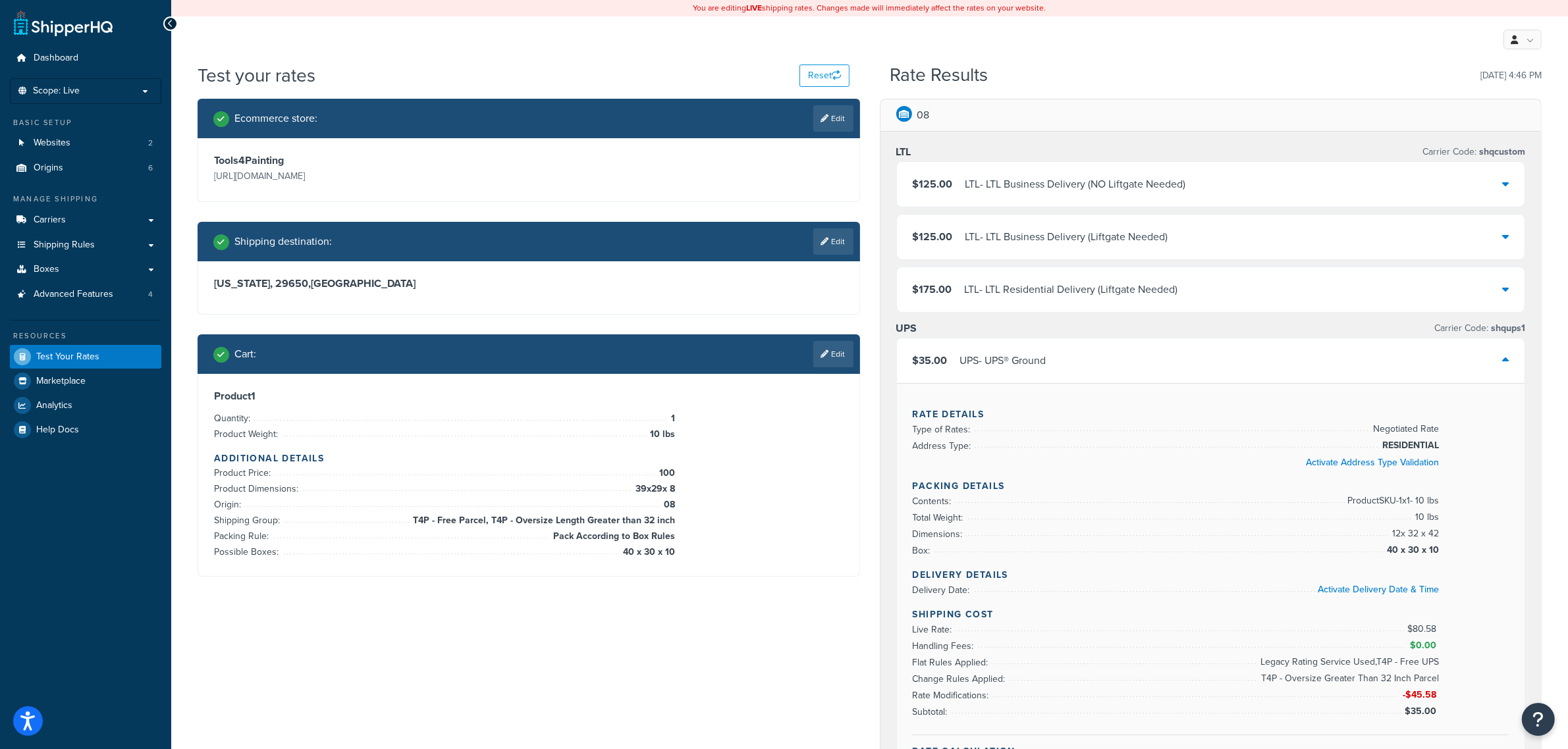
scroll to position [82, 0]
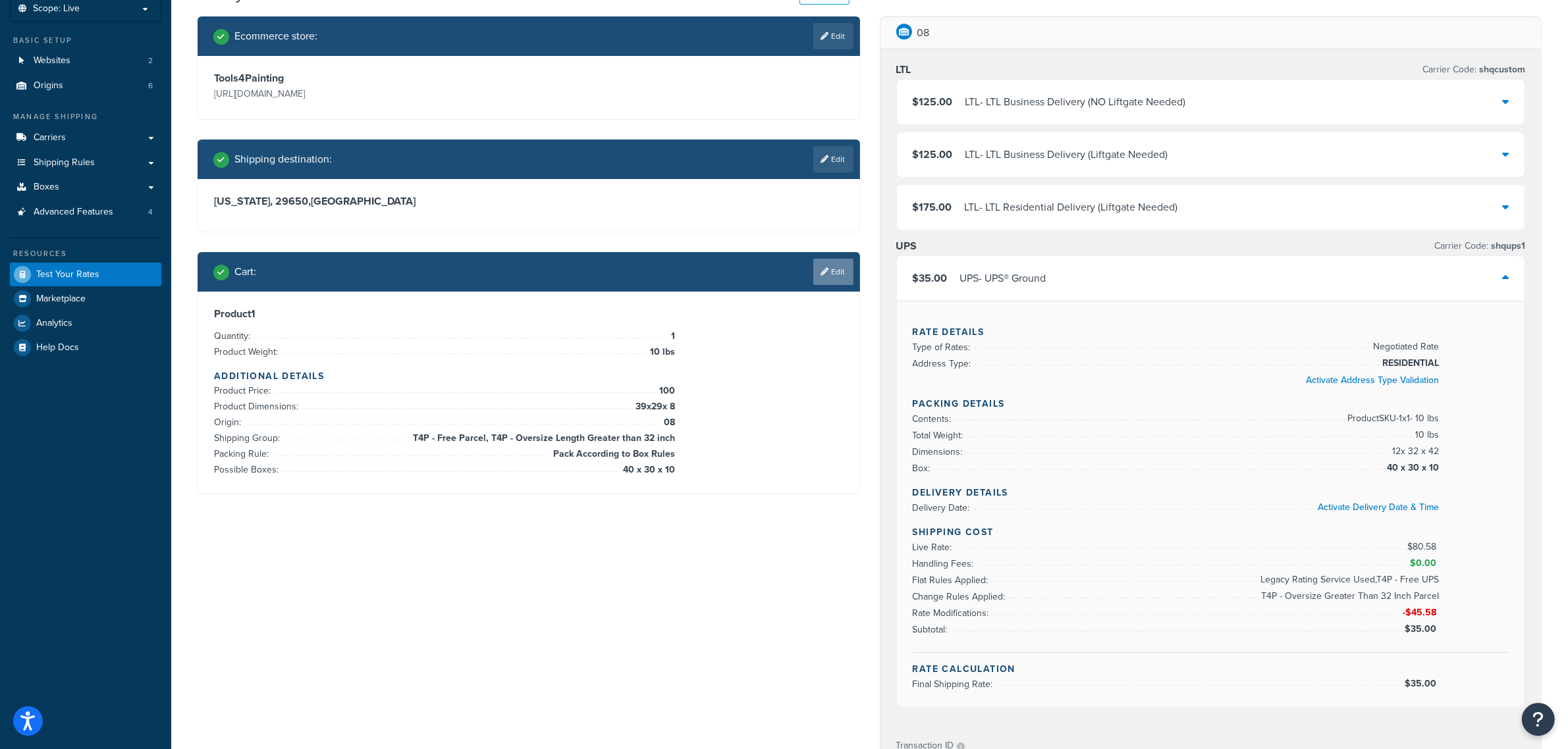
click at [830, 281] on link "Edit" at bounding box center [833, 271] width 40 height 26
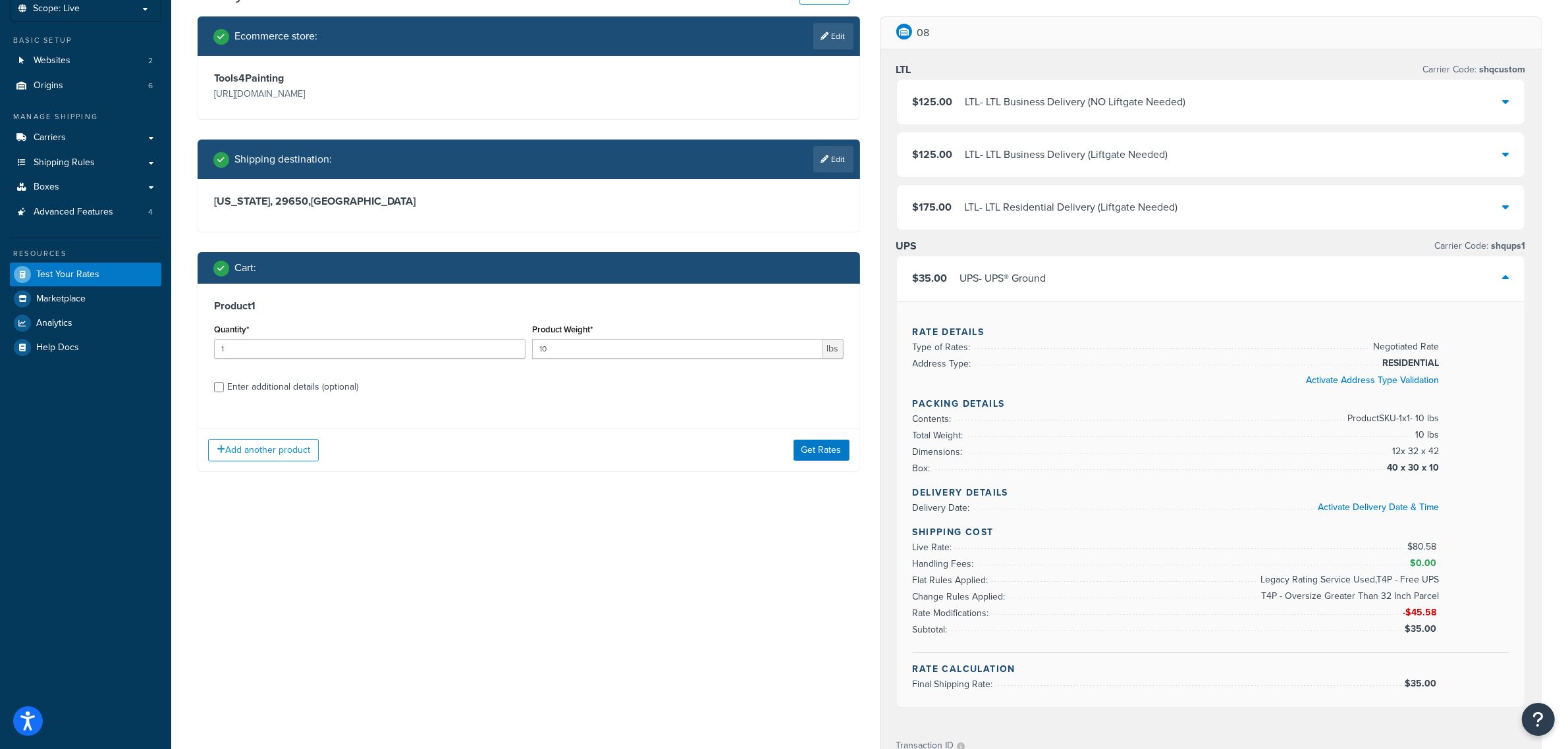
click at [345, 380] on div "Enter additional details (optional)" at bounding box center [293, 386] width 131 height 18
click at [224, 382] on input "Enter additional details (optional)" at bounding box center [218, 387] width 10 height 10
checkbox input "true"
select select "86330"
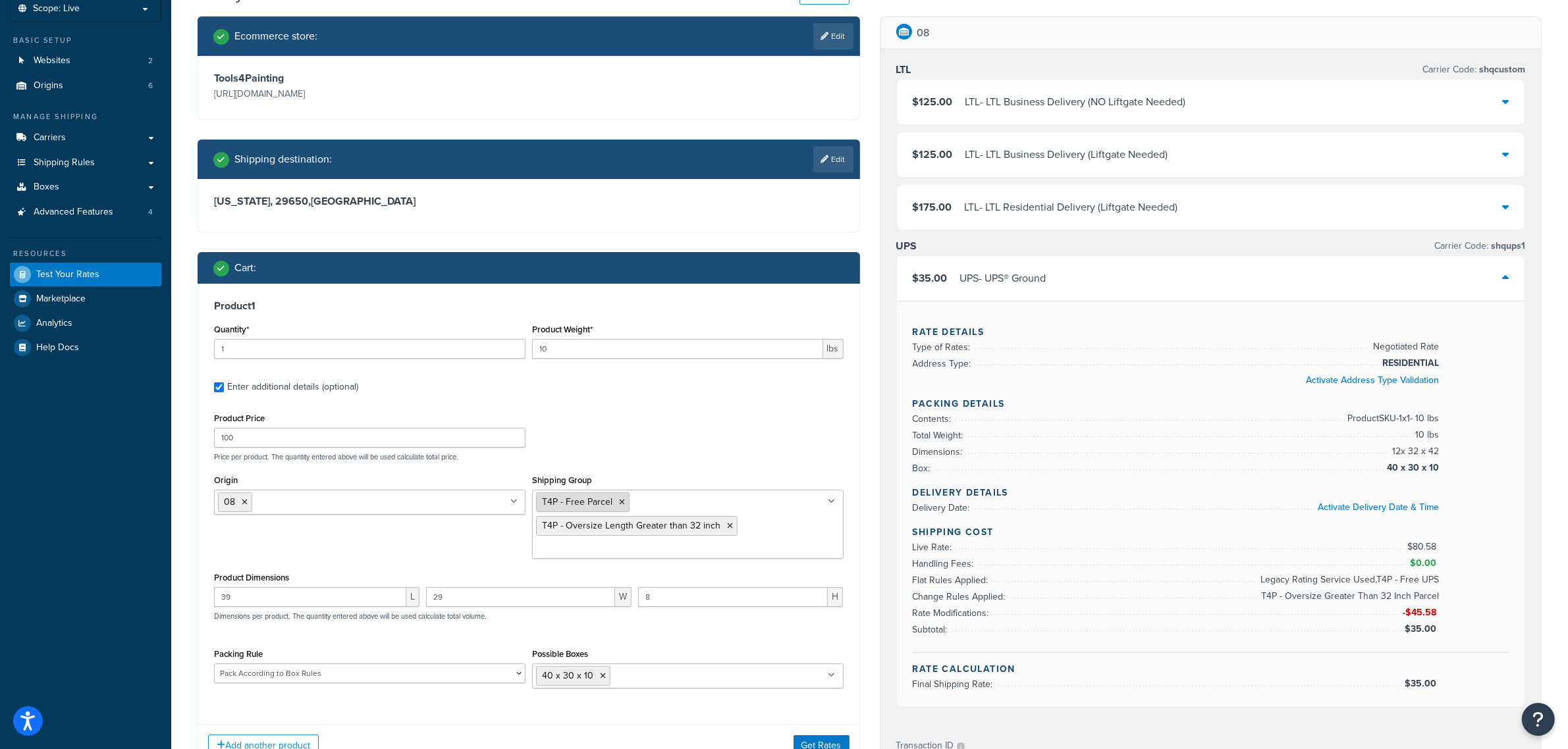
click at [620, 505] on icon at bounding box center [622, 502] width 6 height 8
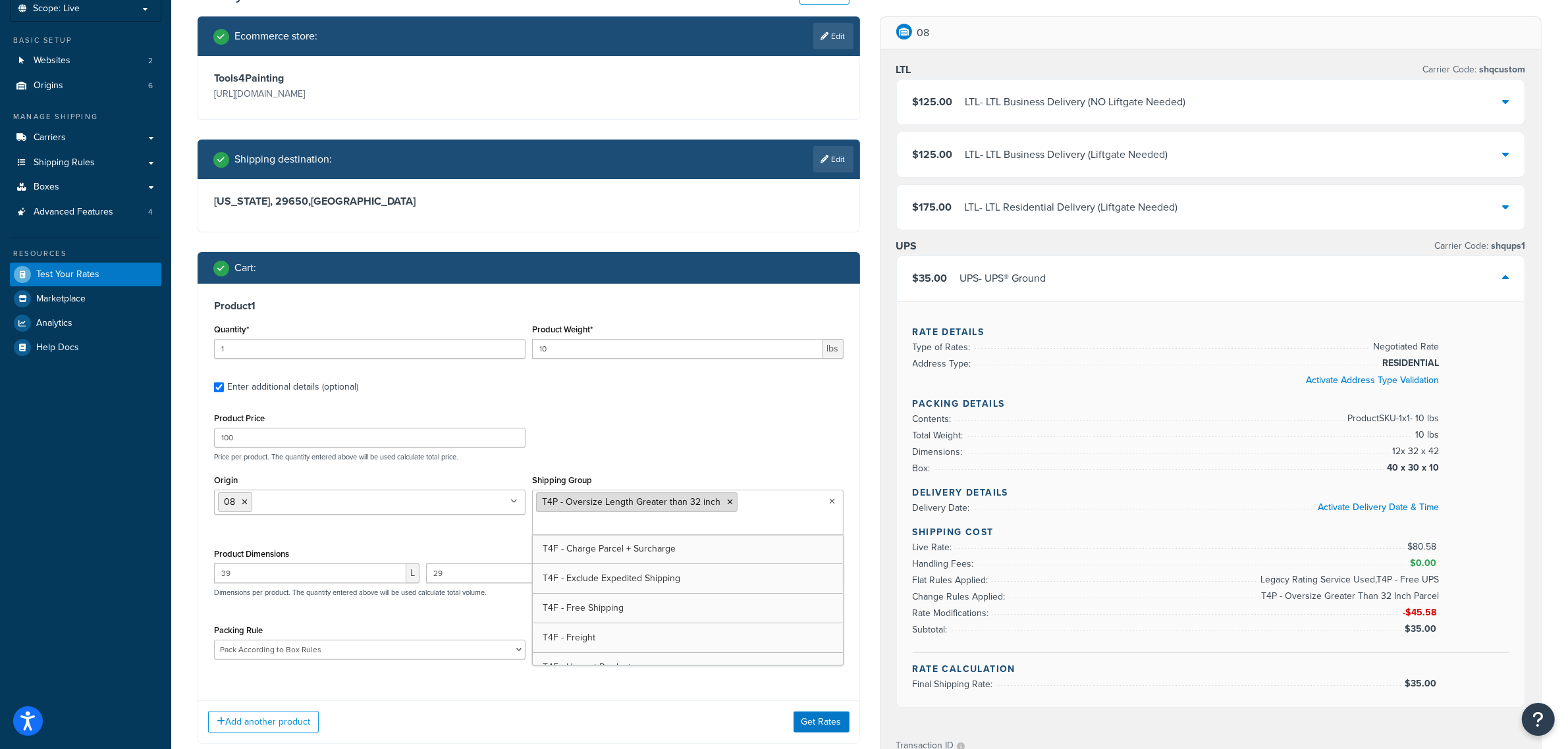
click at [727, 501] on icon at bounding box center [730, 502] width 6 height 8
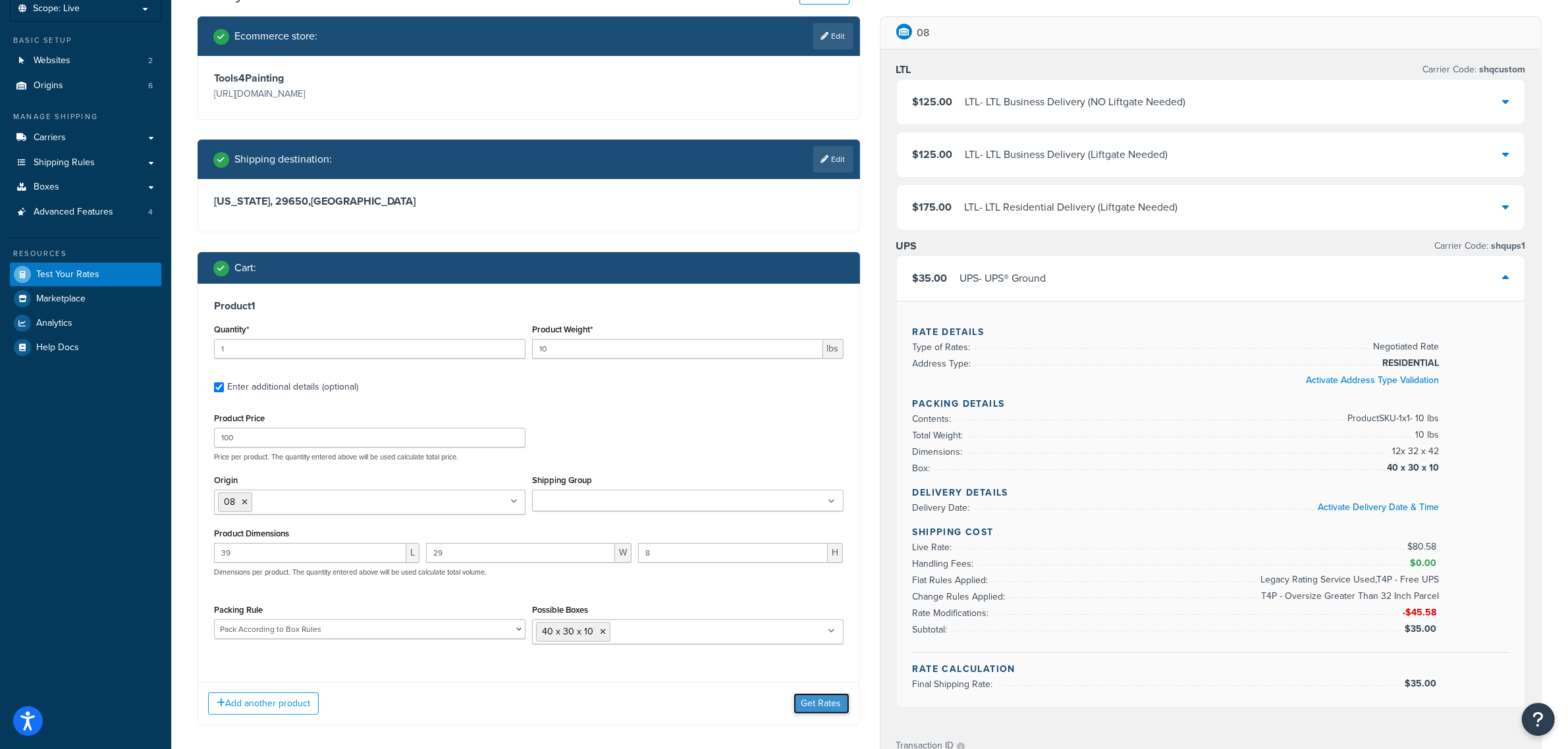
click at [837, 713] on button "Get Rates" at bounding box center [821, 703] width 56 height 21
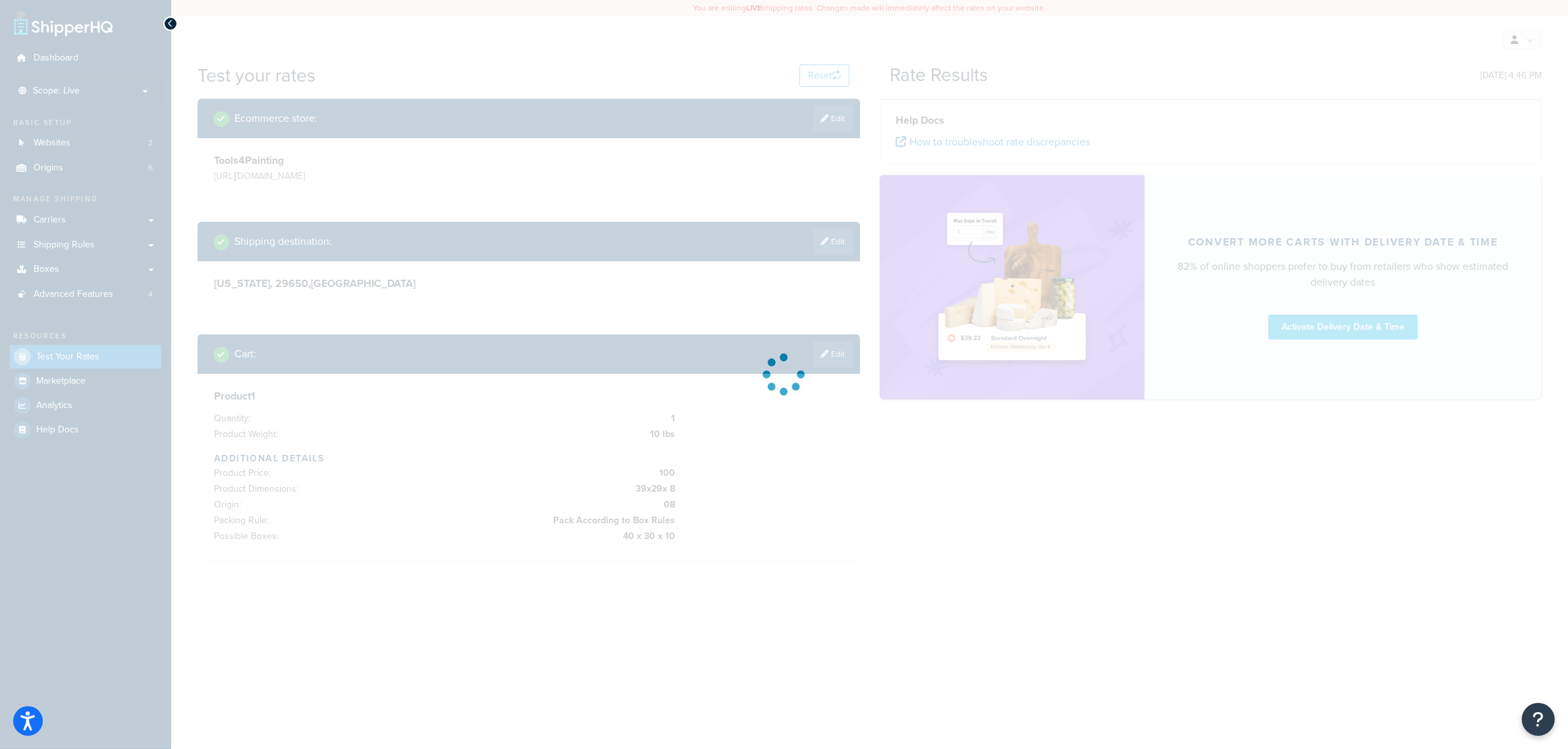
scroll to position [0, 0]
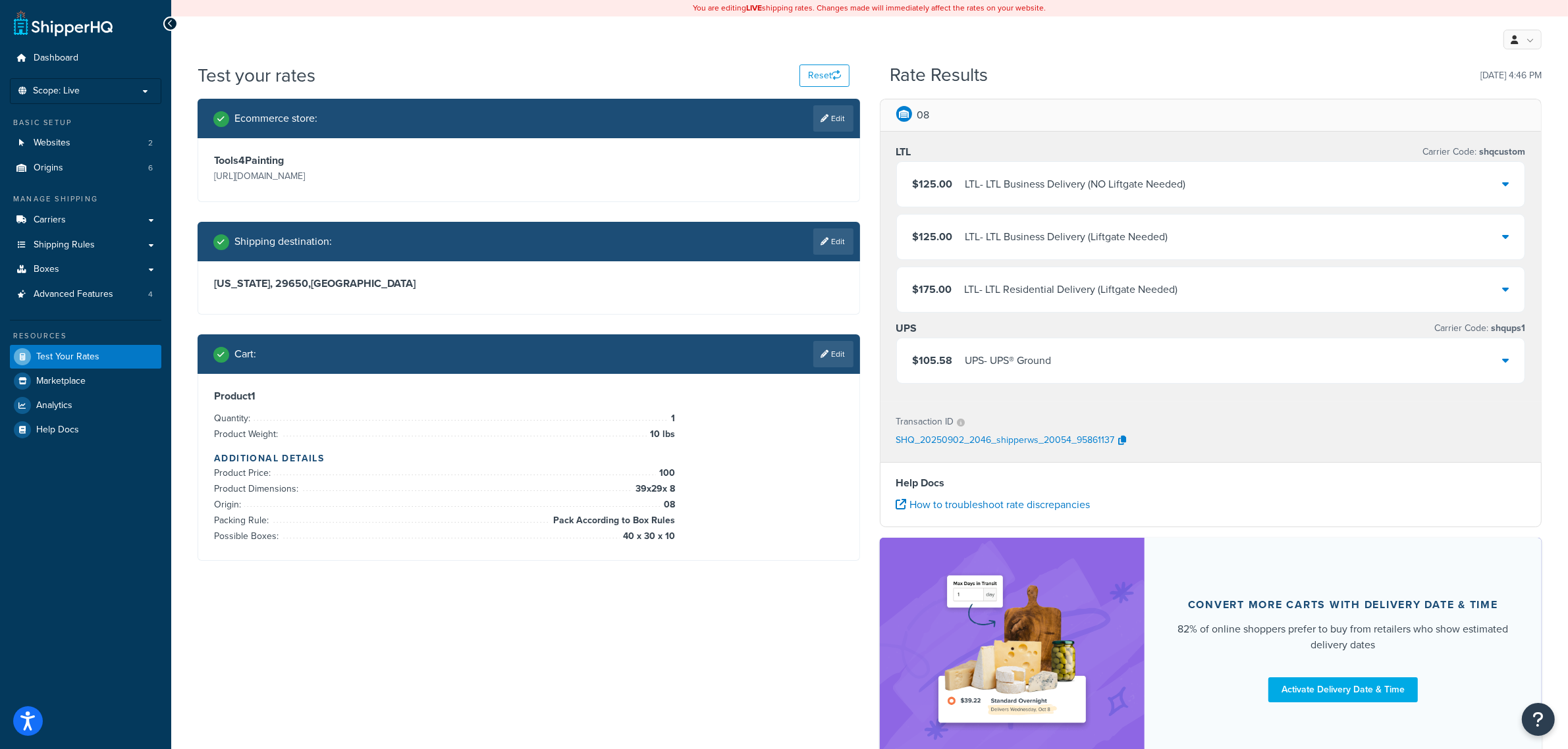
click at [1121, 367] on div "$105.58 UPS - UPS® Ground" at bounding box center [1211, 360] width 628 height 45
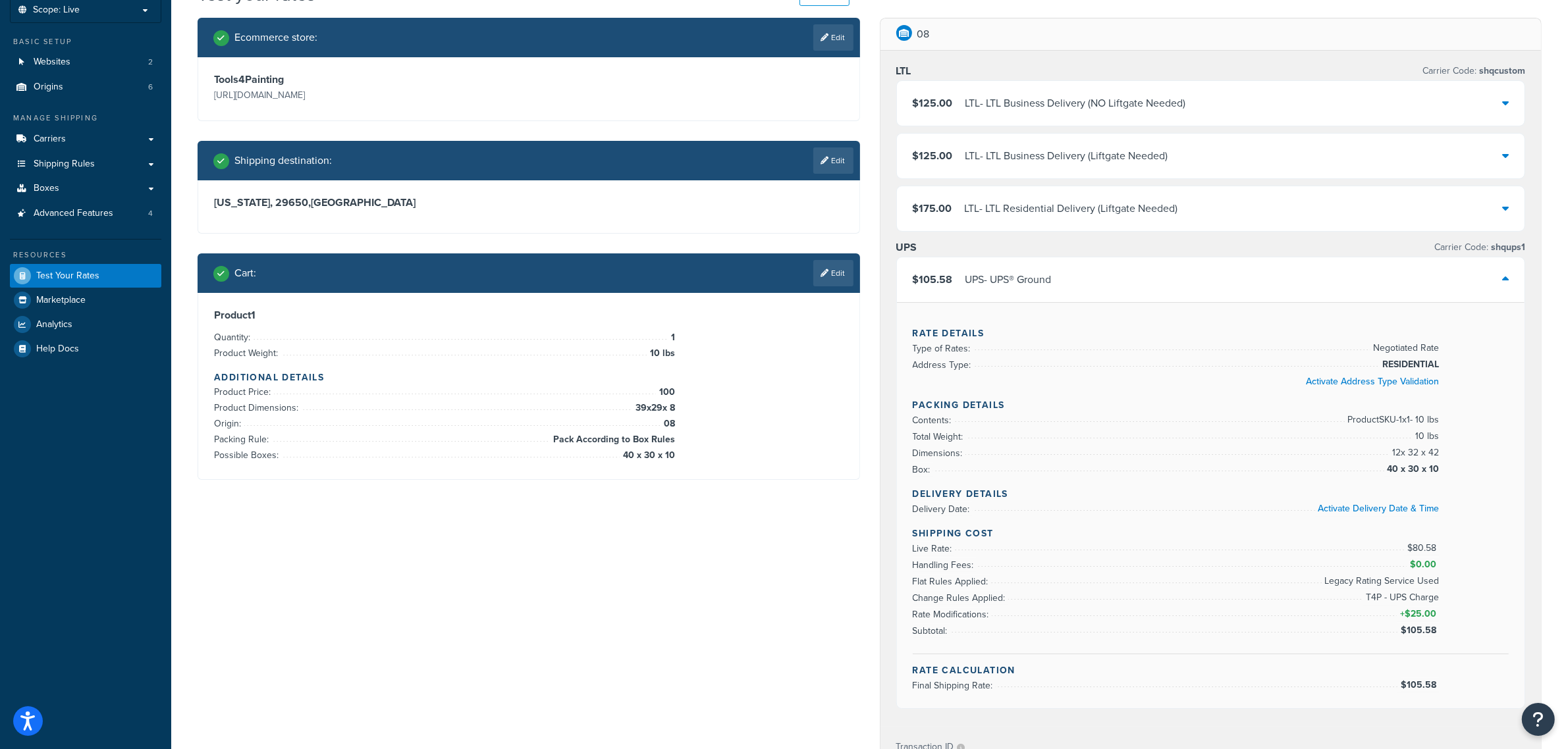
scroll to position [82, 0]
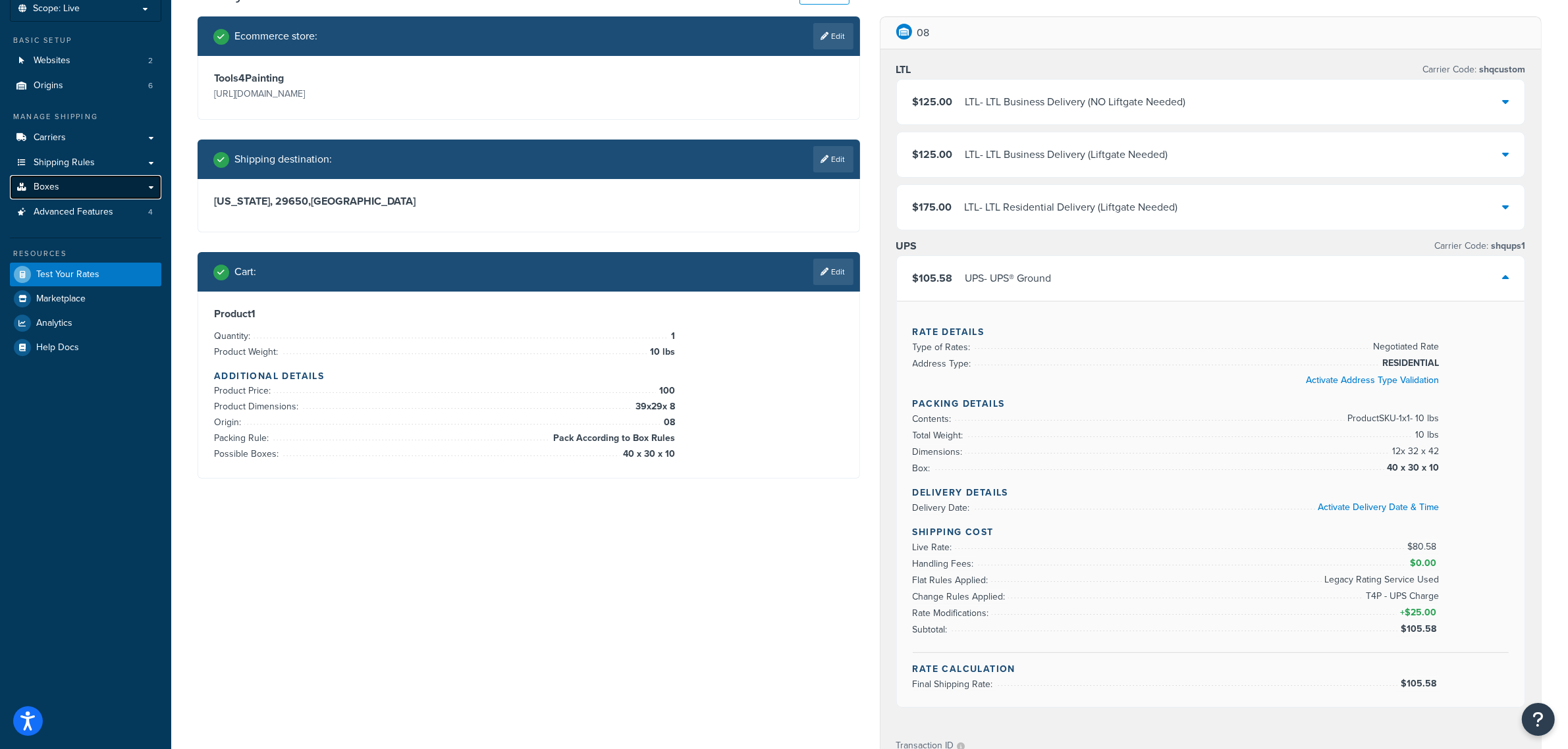
click at [73, 178] on link "Boxes" at bounding box center [86, 187] width 151 height 24
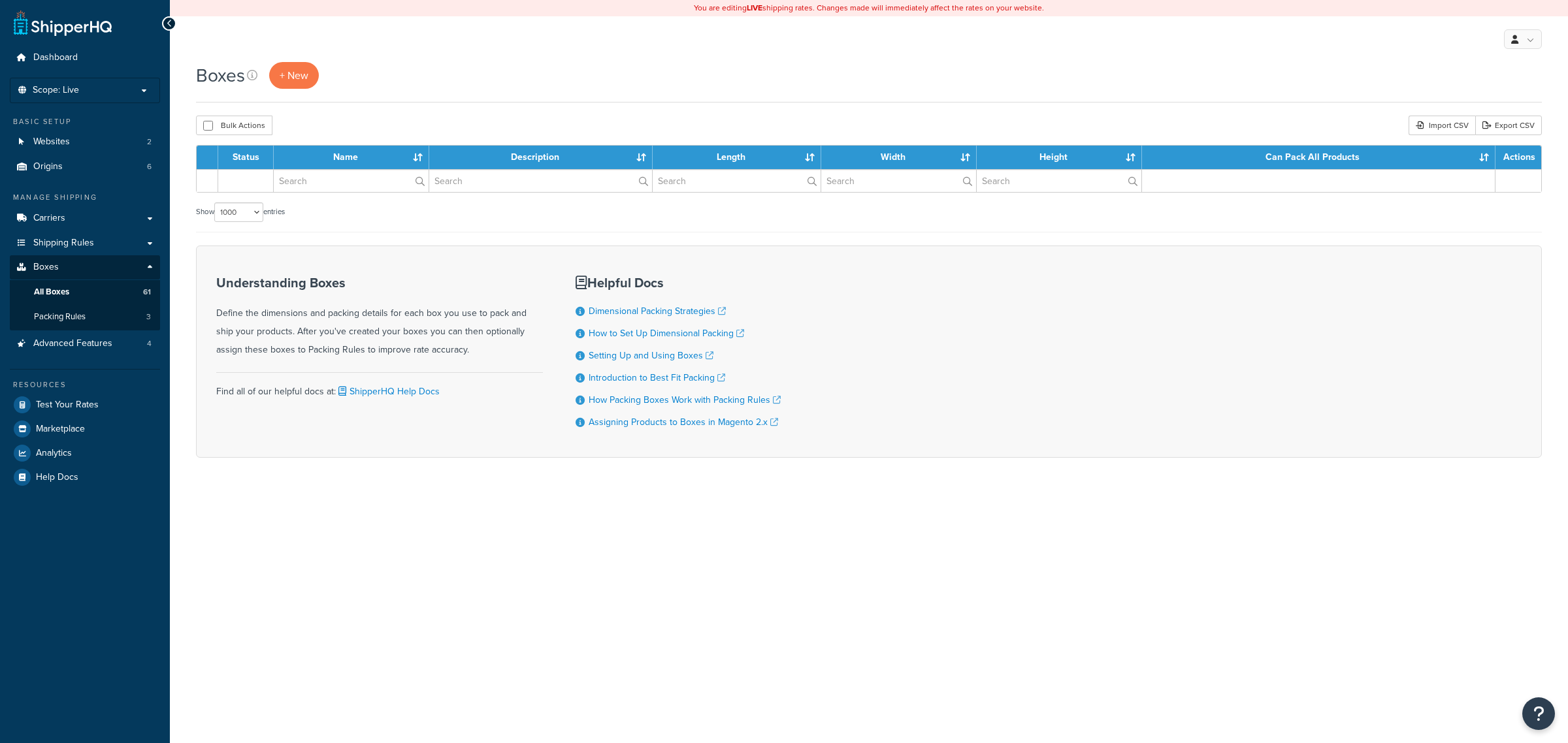
select select "1000"
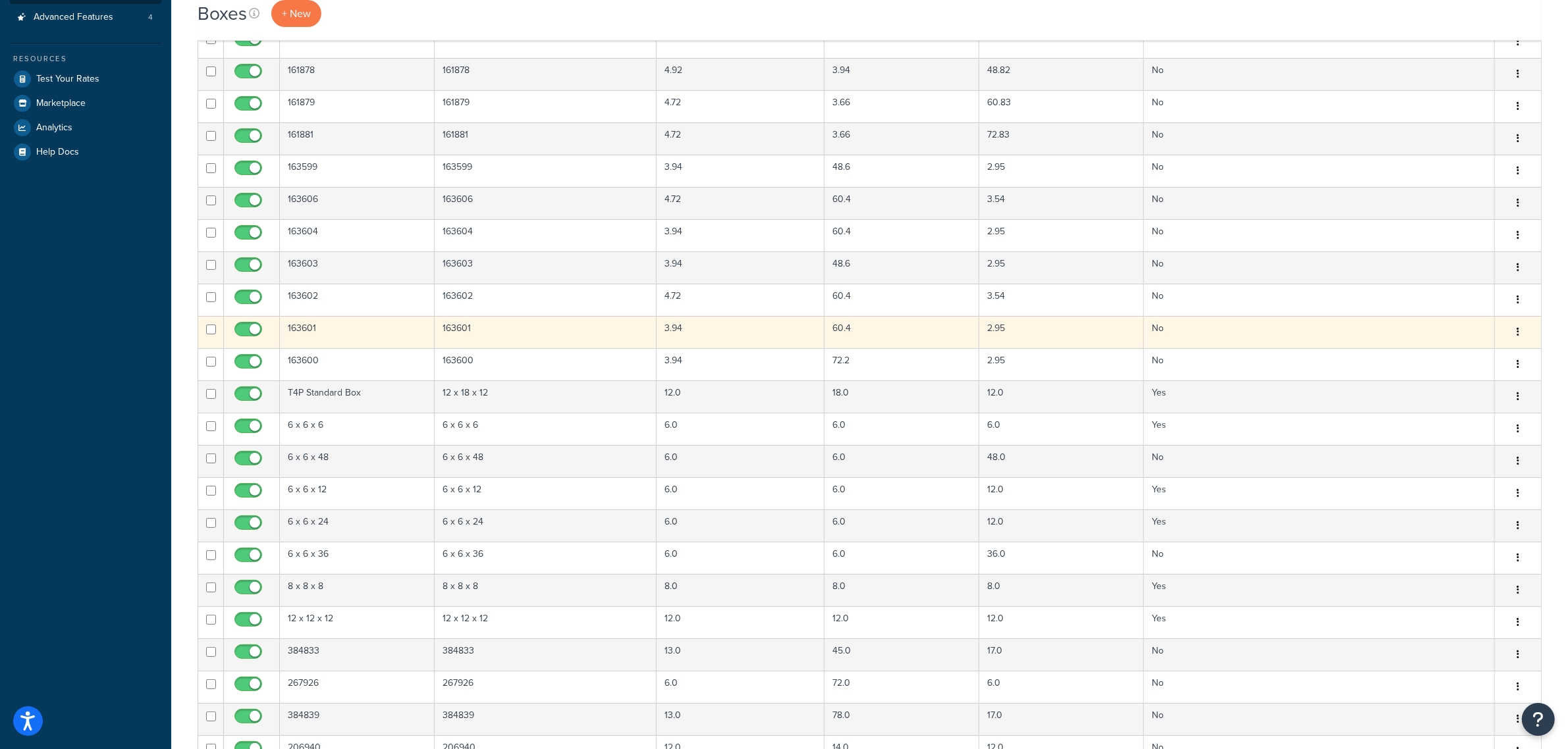
scroll to position [1743, 0]
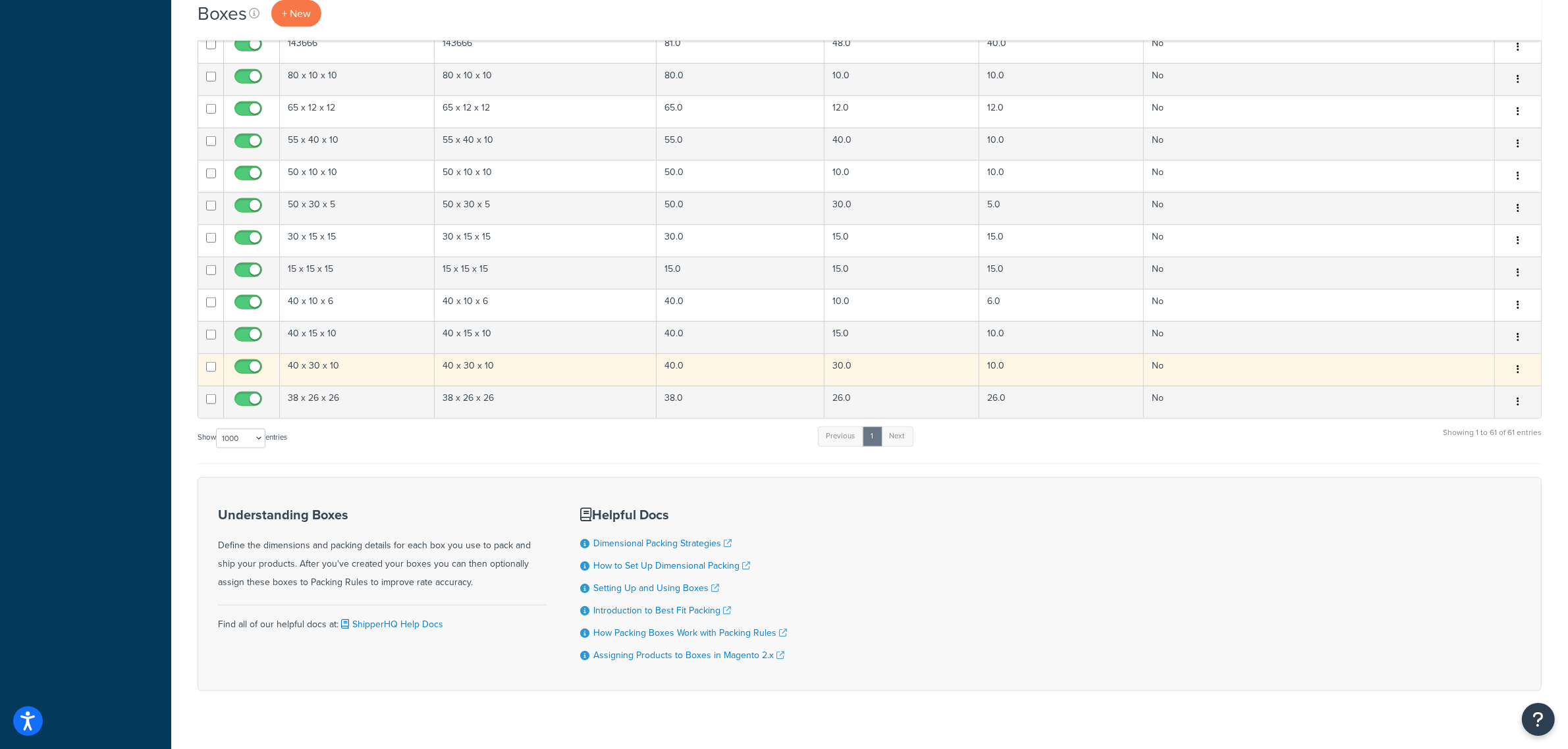
click at [372, 381] on td "40 x 30 x 10" at bounding box center [357, 369] width 155 height 32
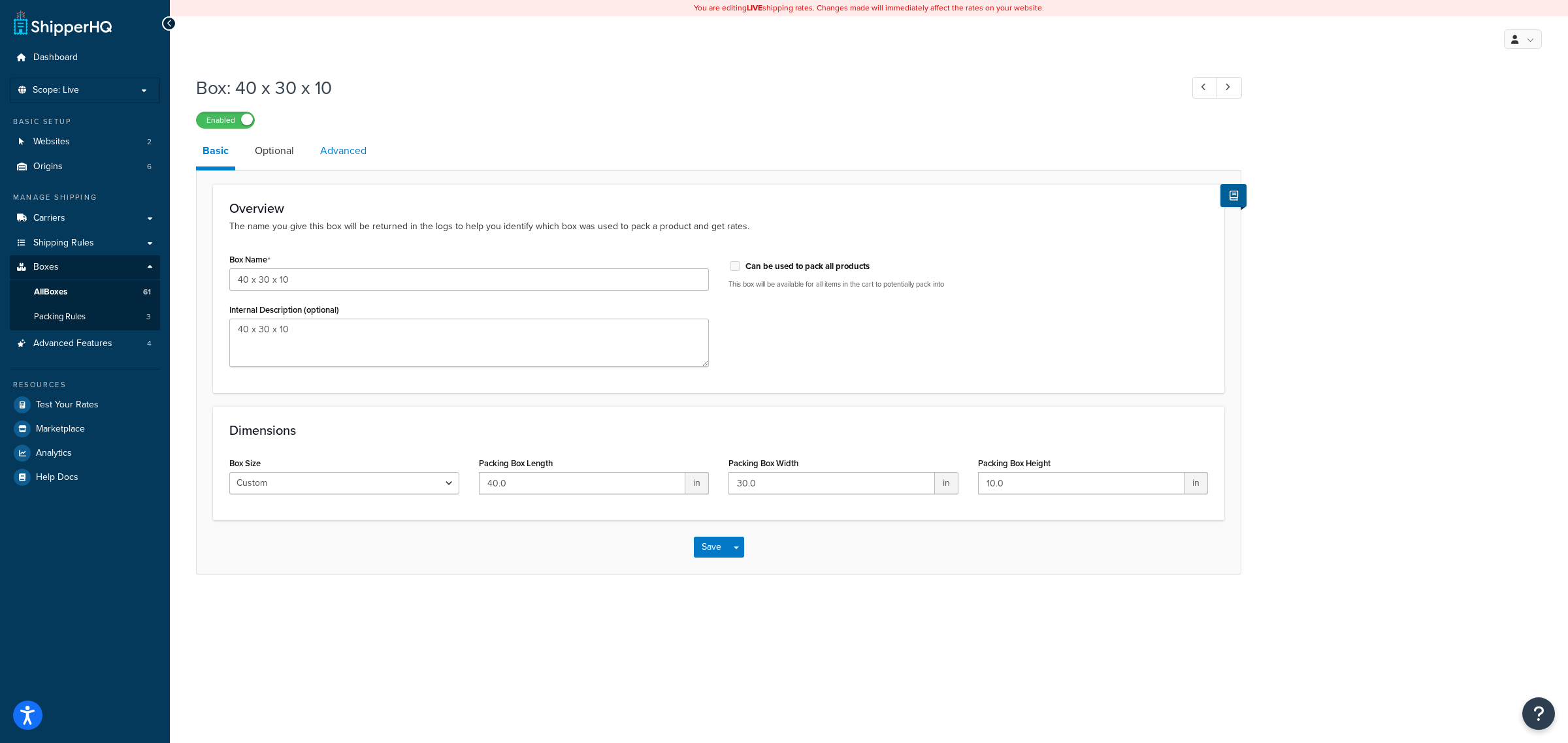
click at [347, 149] on link "Advanced" at bounding box center [343, 151] width 59 height 31
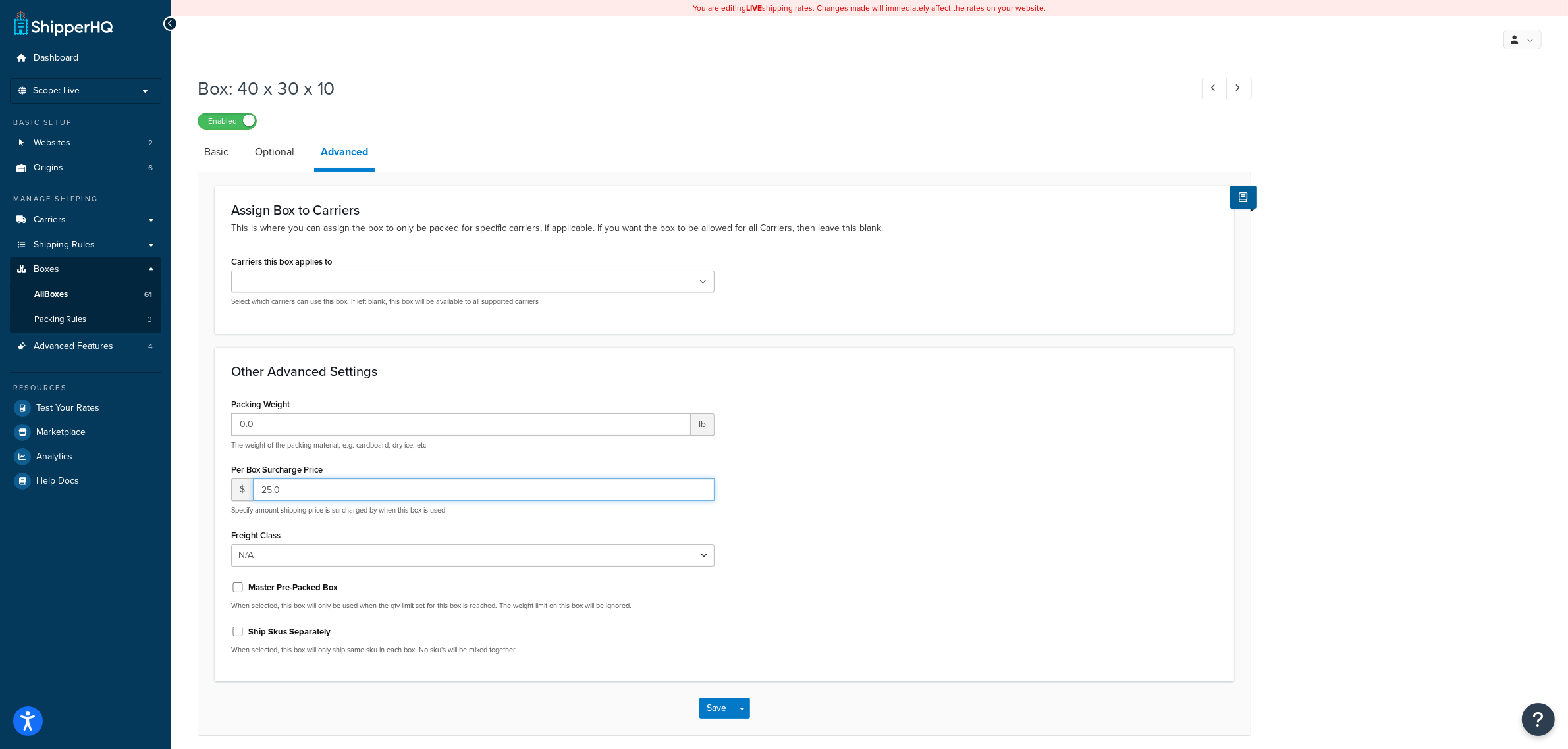
drag, startPoint x: 293, startPoint y: 492, endPoint x: 252, endPoint y: 487, distance: 41.3
click at [258, 488] on input "25.0" at bounding box center [483, 490] width 461 height 22
type input "50"
click at [719, 711] on button "Save" at bounding box center [717, 708] width 35 height 21
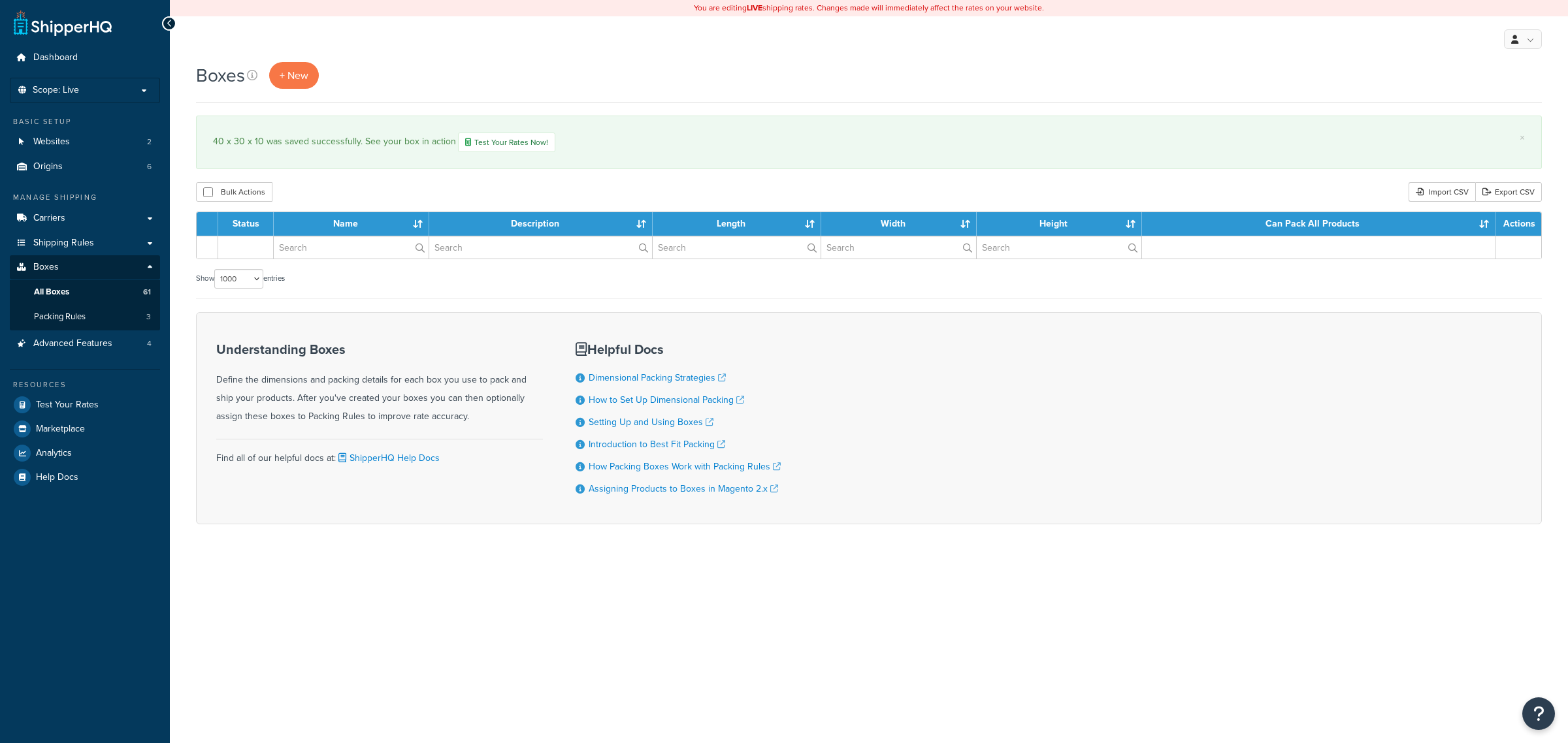
select select "1000"
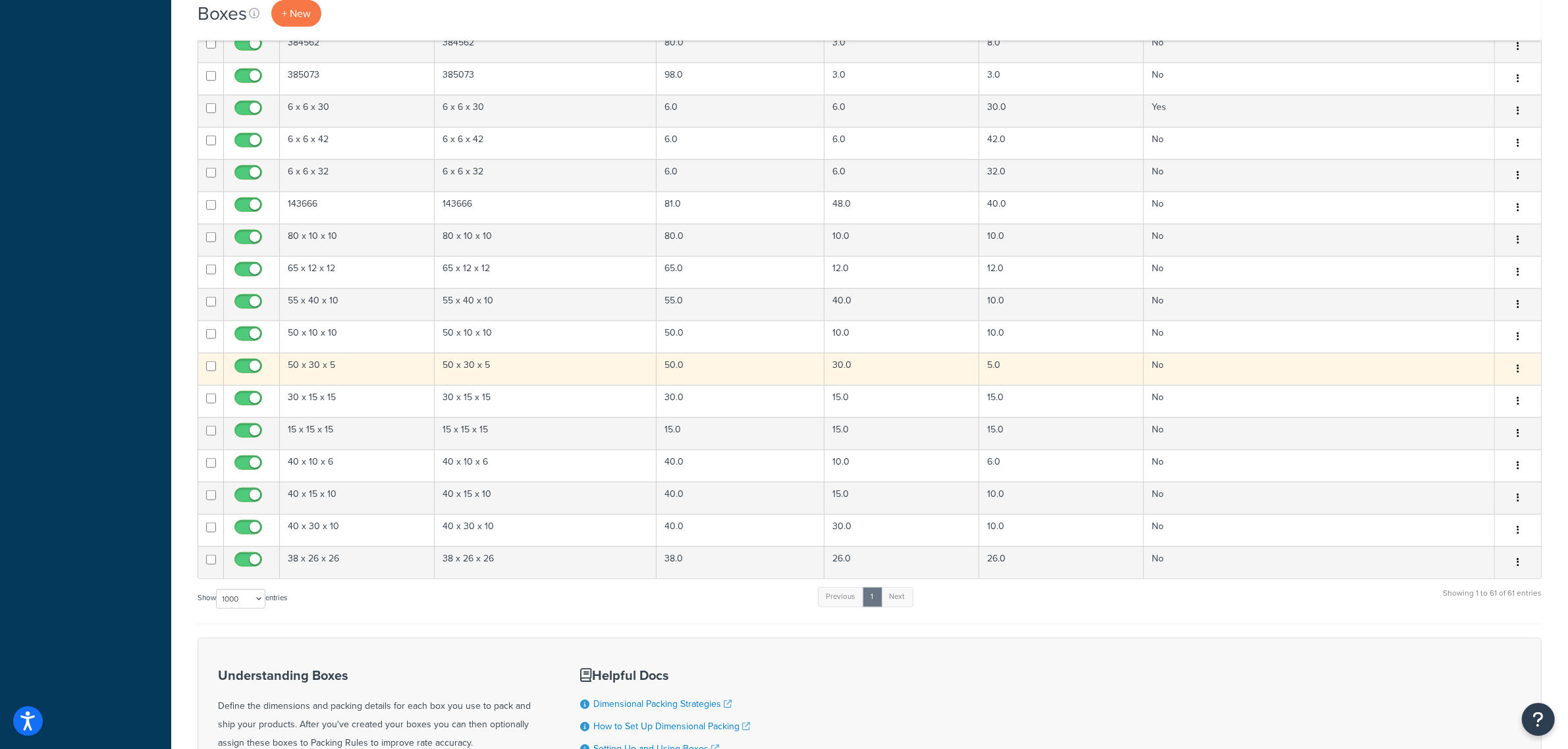
click at [487, 375] on td "50 x 30 x 5" at bounding box center [545, 368] width 222 height 32
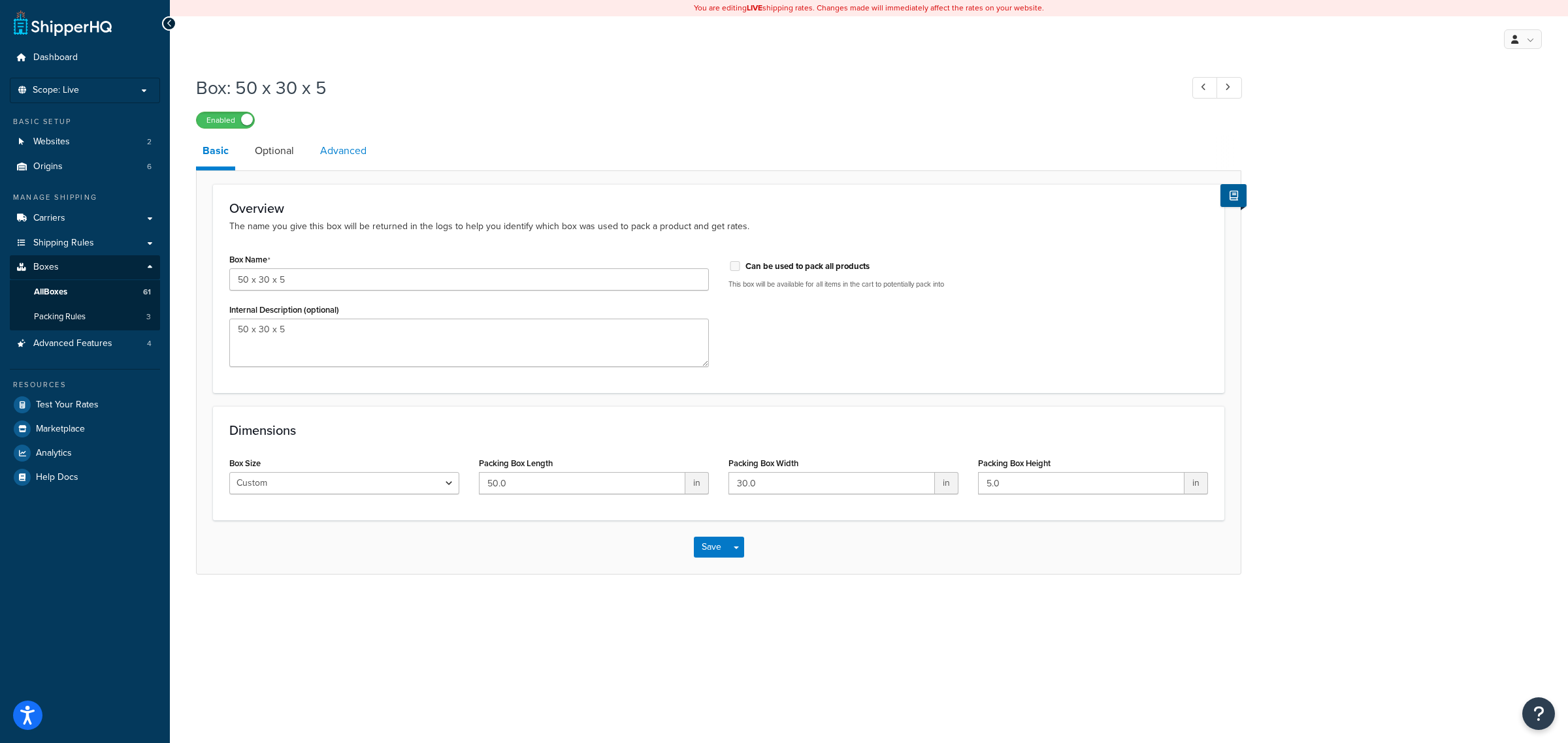
click at [361, 154] on link "Advanced" at bounding box center [343, 151] width 59 height 31
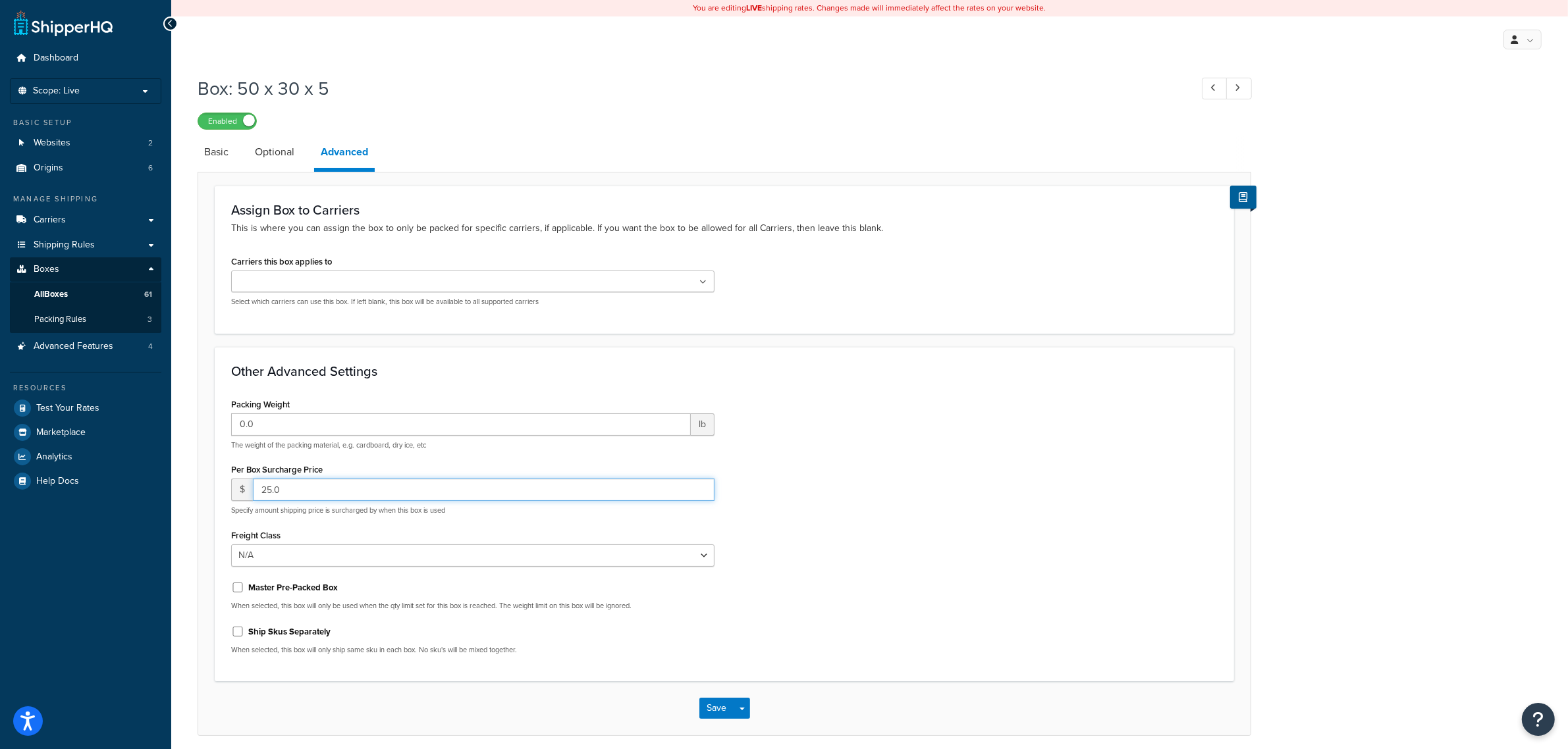
drag, startPoint x: 284, startPoint y: 485, endPoint x: 201, endPoint y: 484, distance: 83.0
click at [201, 484] on form "Assign Box to Carriers This is where you can assign the box to only be packed f…" at bounding box center [724, 460] width 1052 height 550
type input "50"
click at [706, 702] on button "Save" at bounding box center [717, 708] width 35 height 21
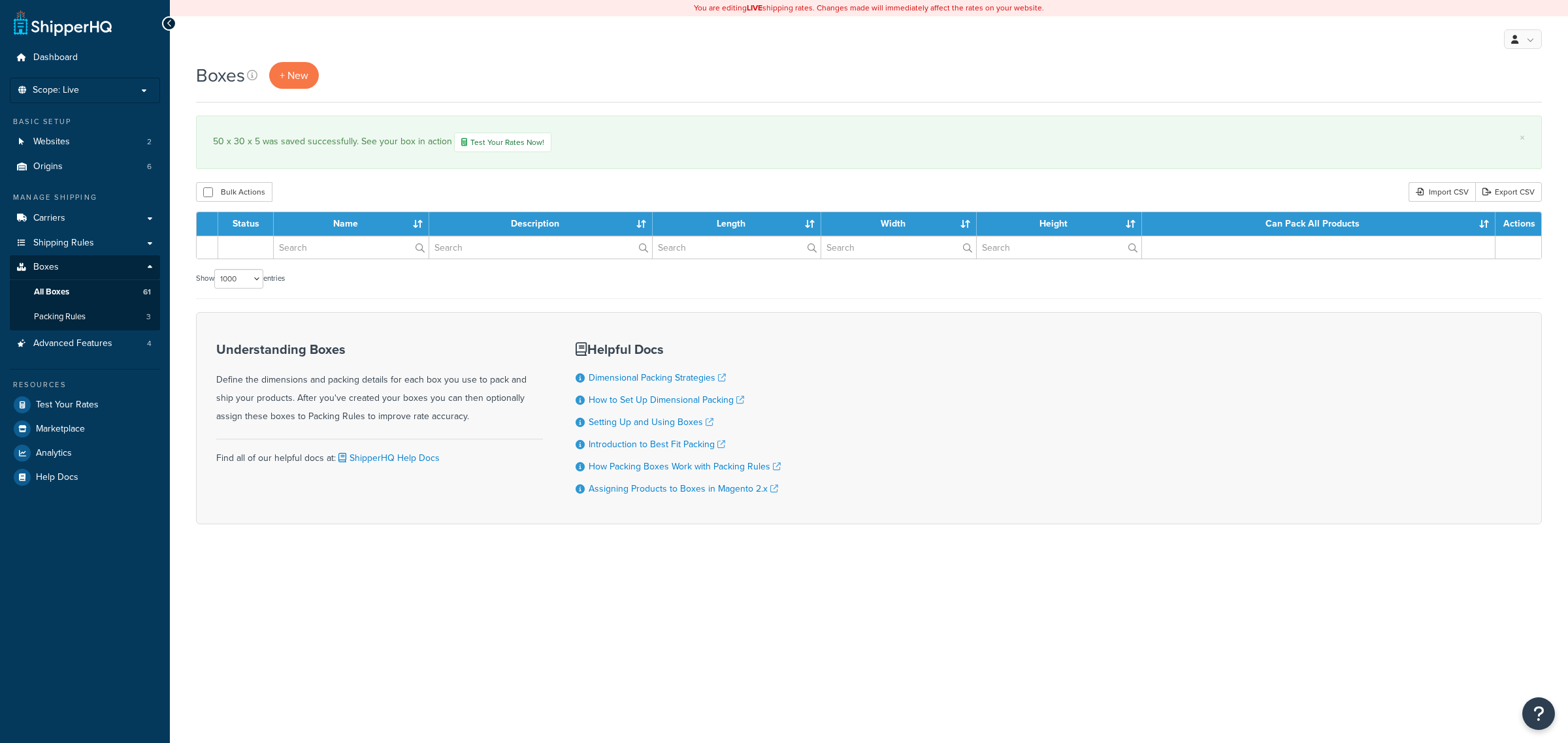
select select "1000"
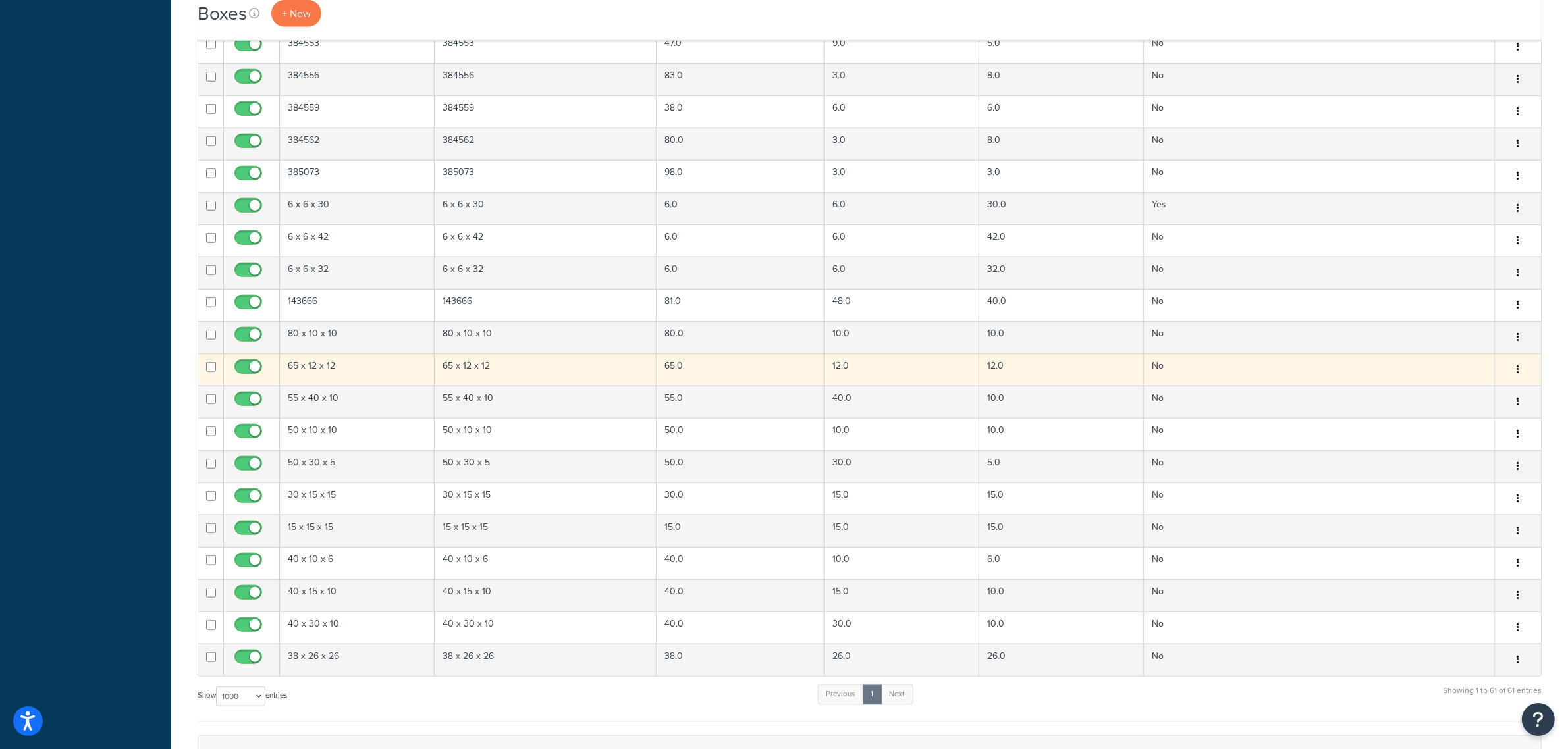
click at [340, 376] on td "65 x 12 x 12" at bounding box center [357, 369] width 155 height 32
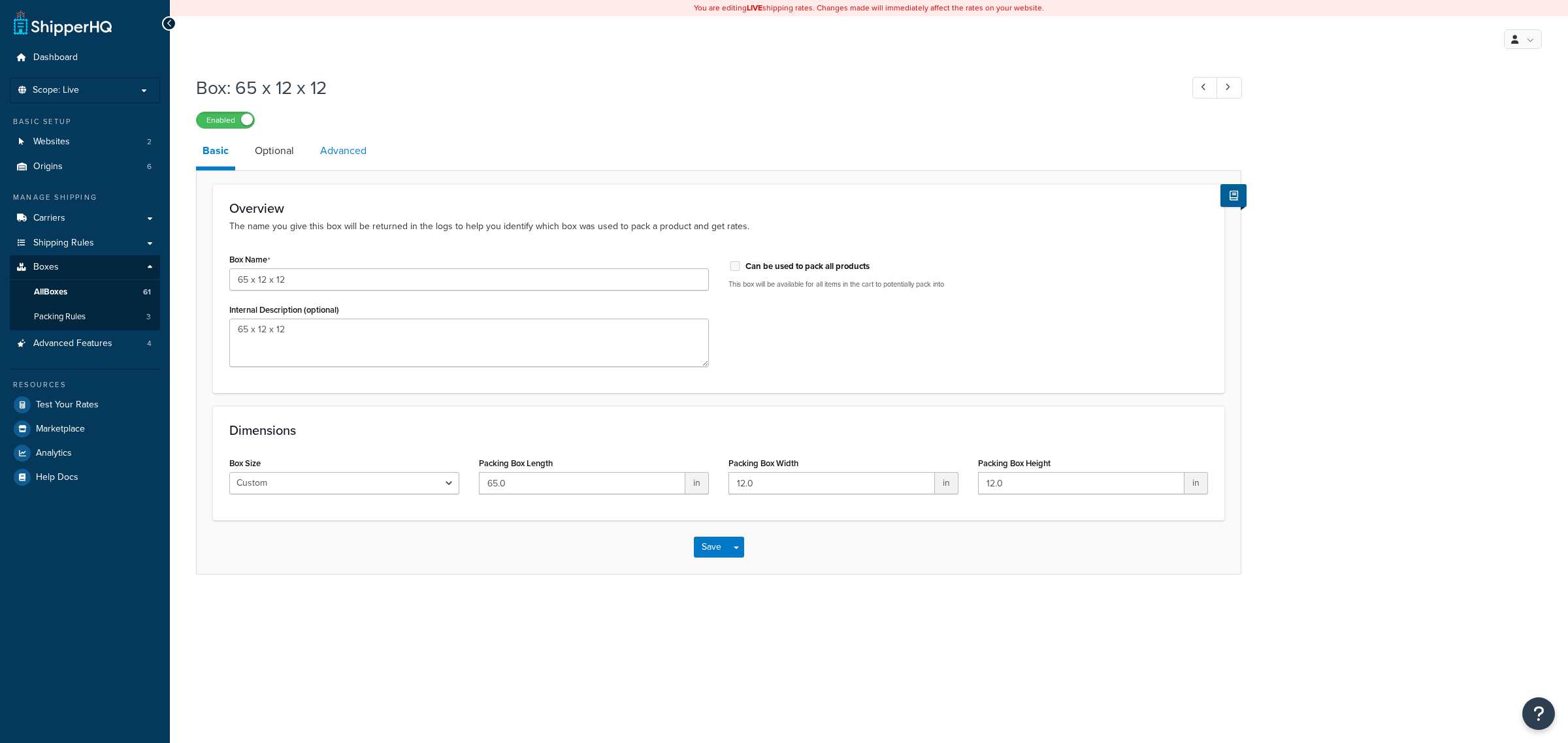
click at [353, 154] on link "Advanced" at bounding box center [343, 151] width 59 height 31
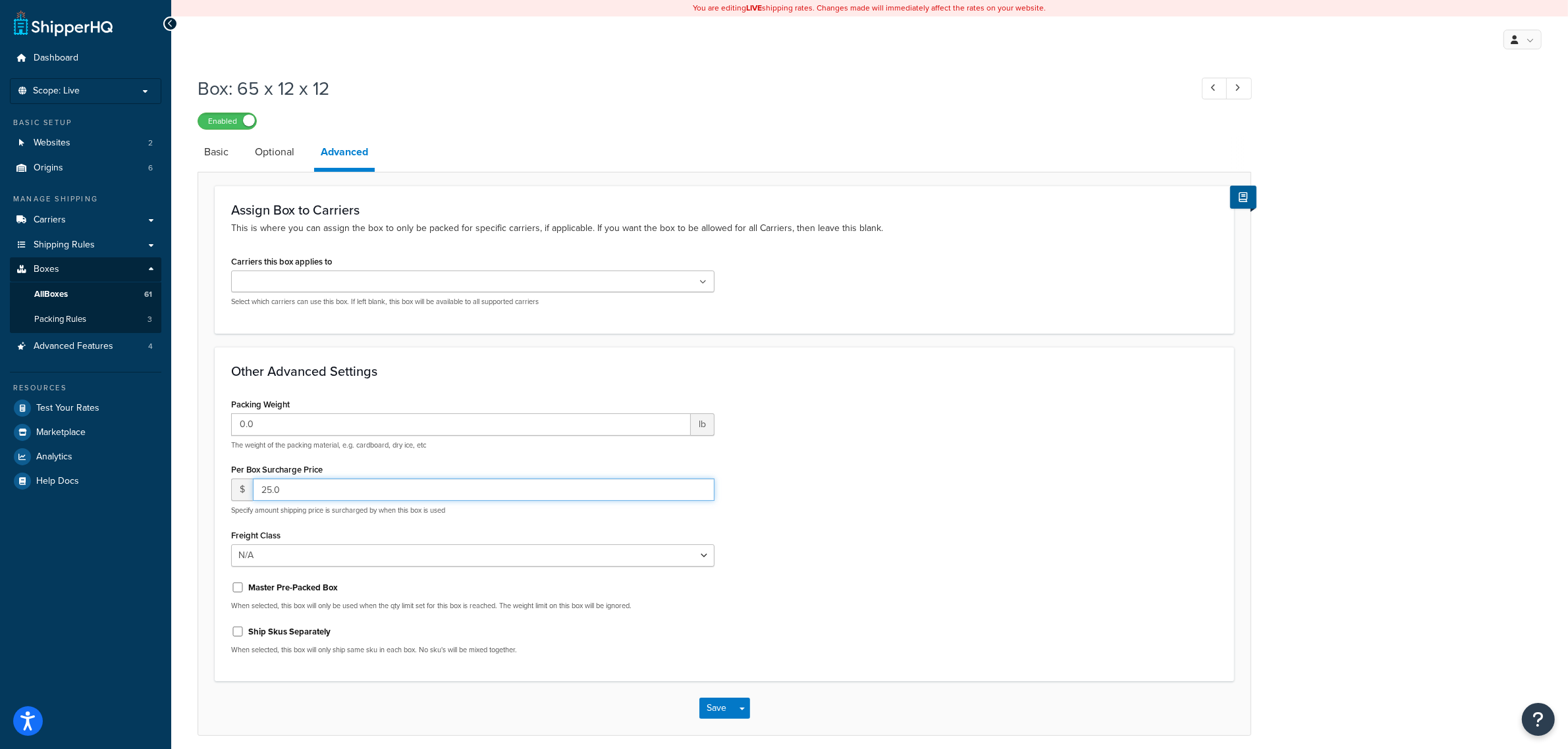
drag, startPoint x: 278, startPoint y: 491, endPoint x: 260, endPoint y: 491, distance: 18.0
click at [261, 491] on input "25.0" at bounding box center [483, 490] width 461 height 22
type input "50"
click at [718, 713] on button "Save" at bounding box center [717, 708] width 35 height 21
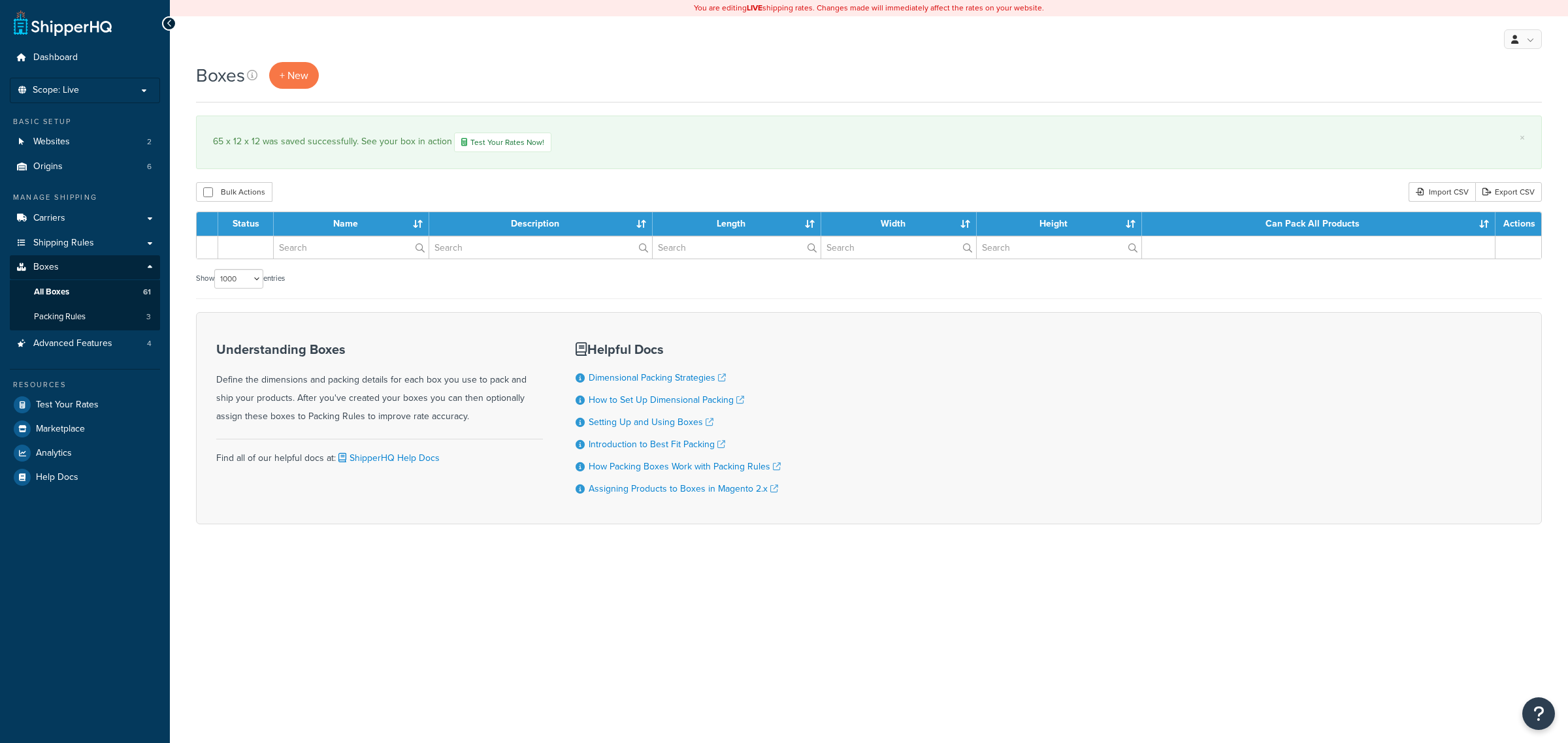
select select "1000"
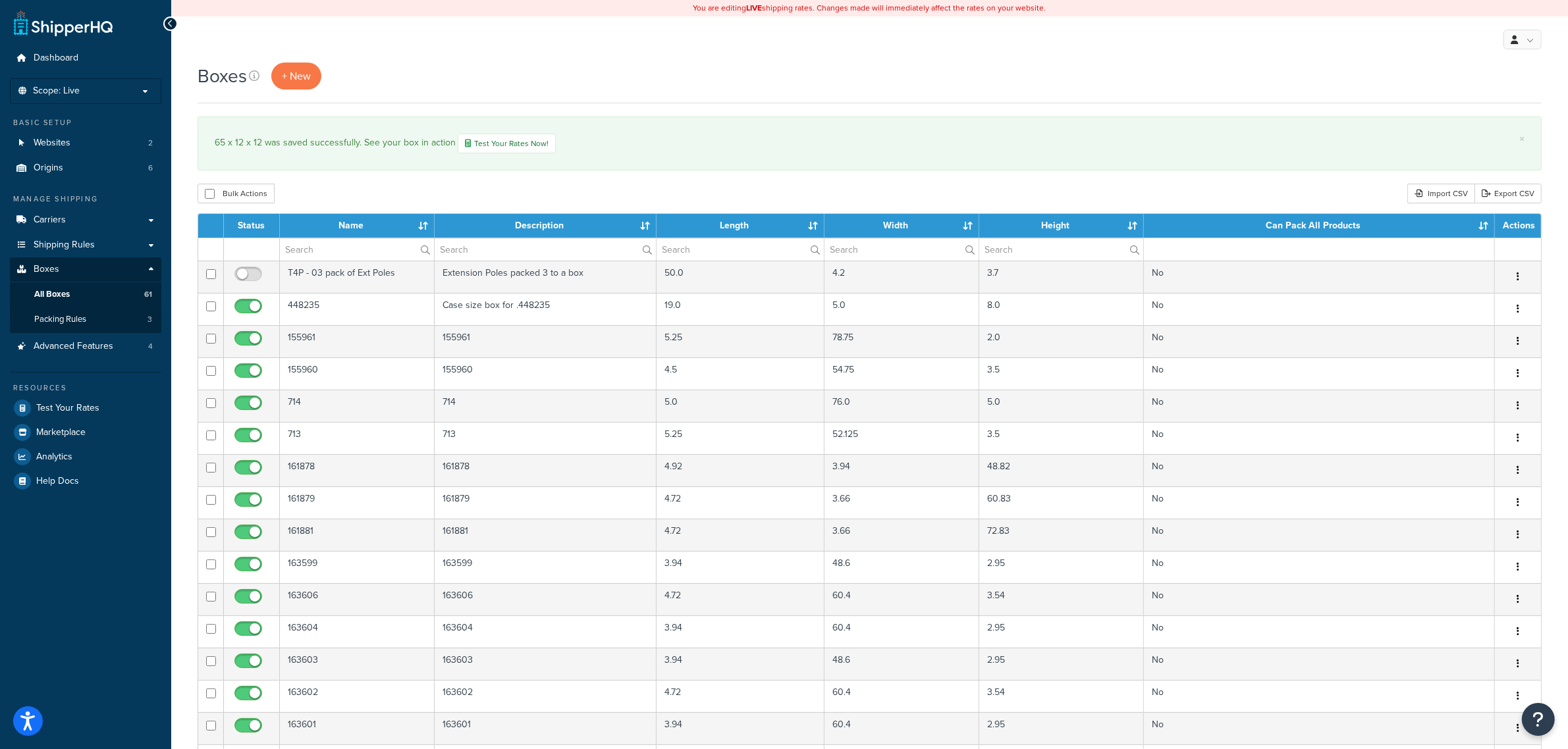
click at [786, 139] on div "65 x 12 x 12 was saved successfully. See your box in action Test Your Rates Now!" at bounding box center [869, 143] width 1310 height 20
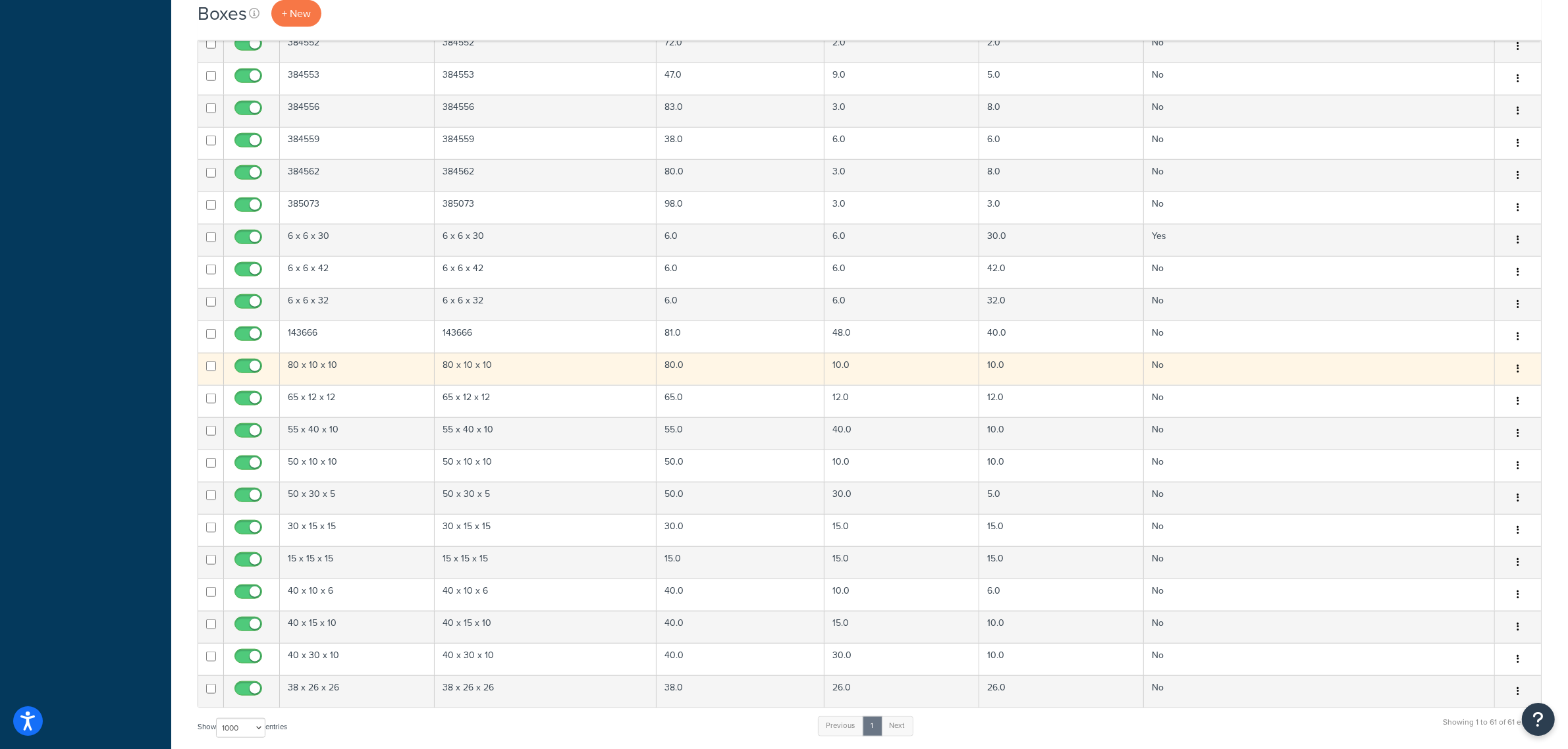
click at [365, 373] on td "80 x 10 x 10" at bounding box center [357, 368] width 155 height 32
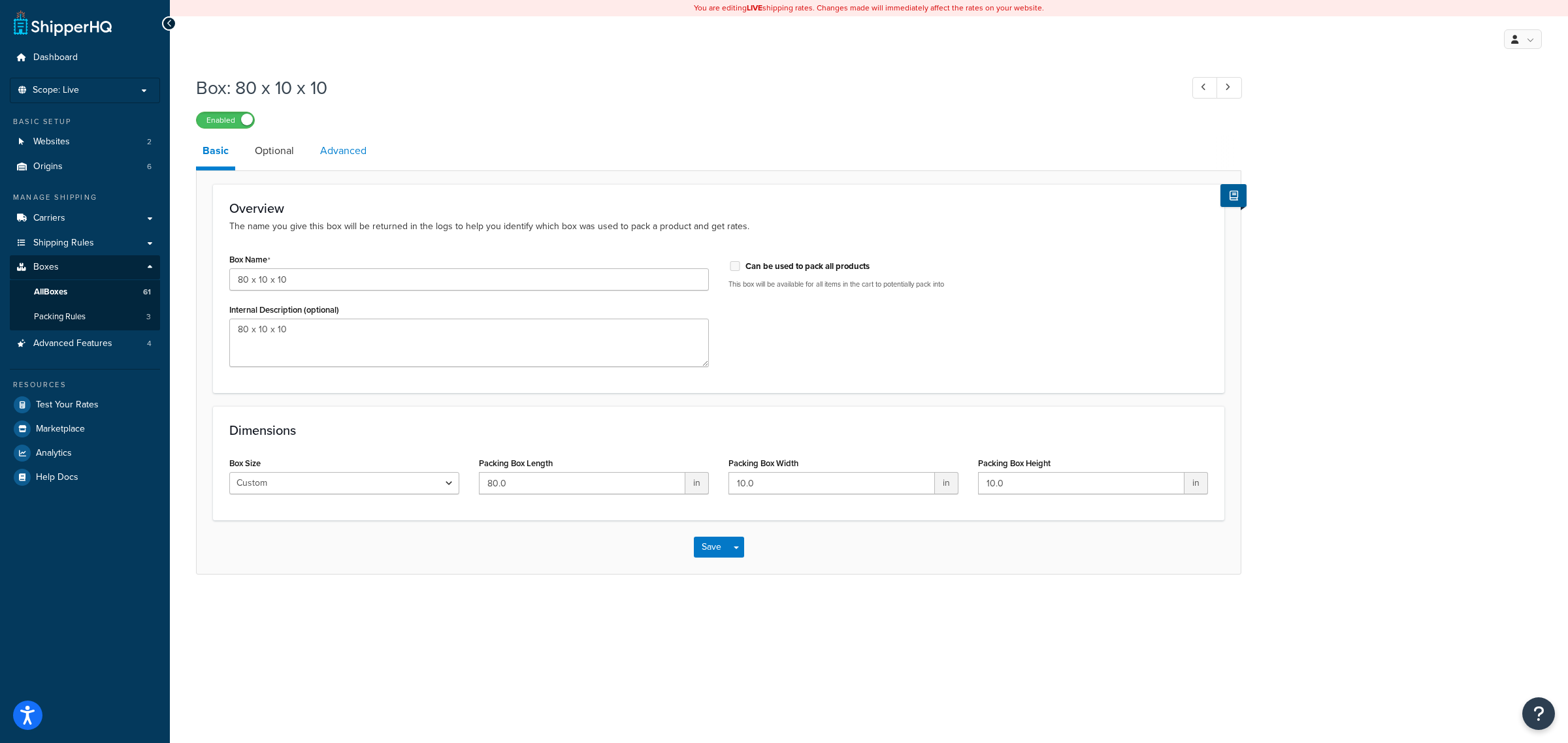
click at [346, 162] on link "Advanced" at bounding box center [343, 151] width 59 height 31
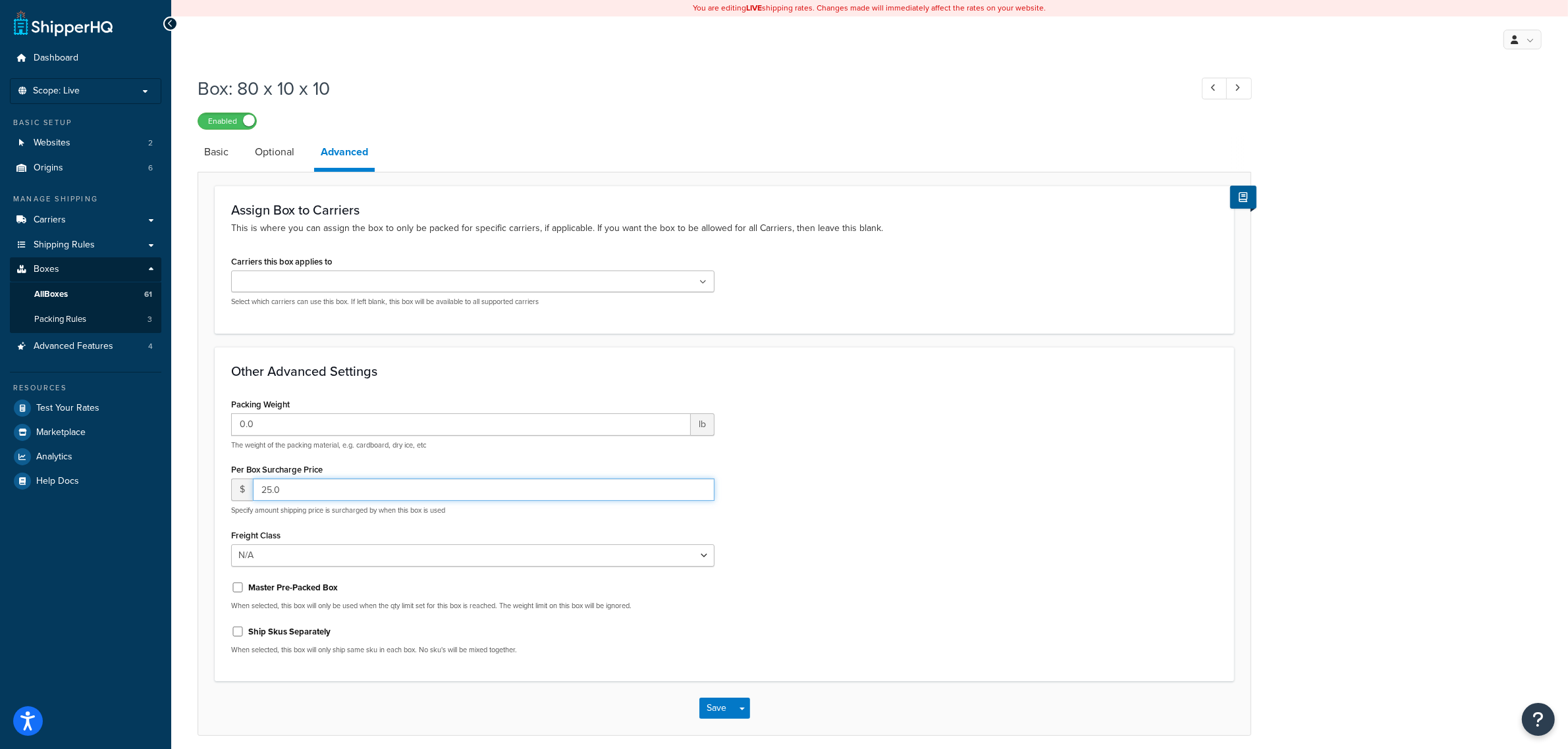
drag, startPoint x: 272, startPoint y: 492, endPoint x: 228, endPoint y: 490, distance: 44.0
click at [250, 490] on div "$ 25.0" at bounding box center [472, 490] width 483 height 22
type input "50"
click at [711, 702] on button "Save" at bounding box center [717, 708] width 35 height 21
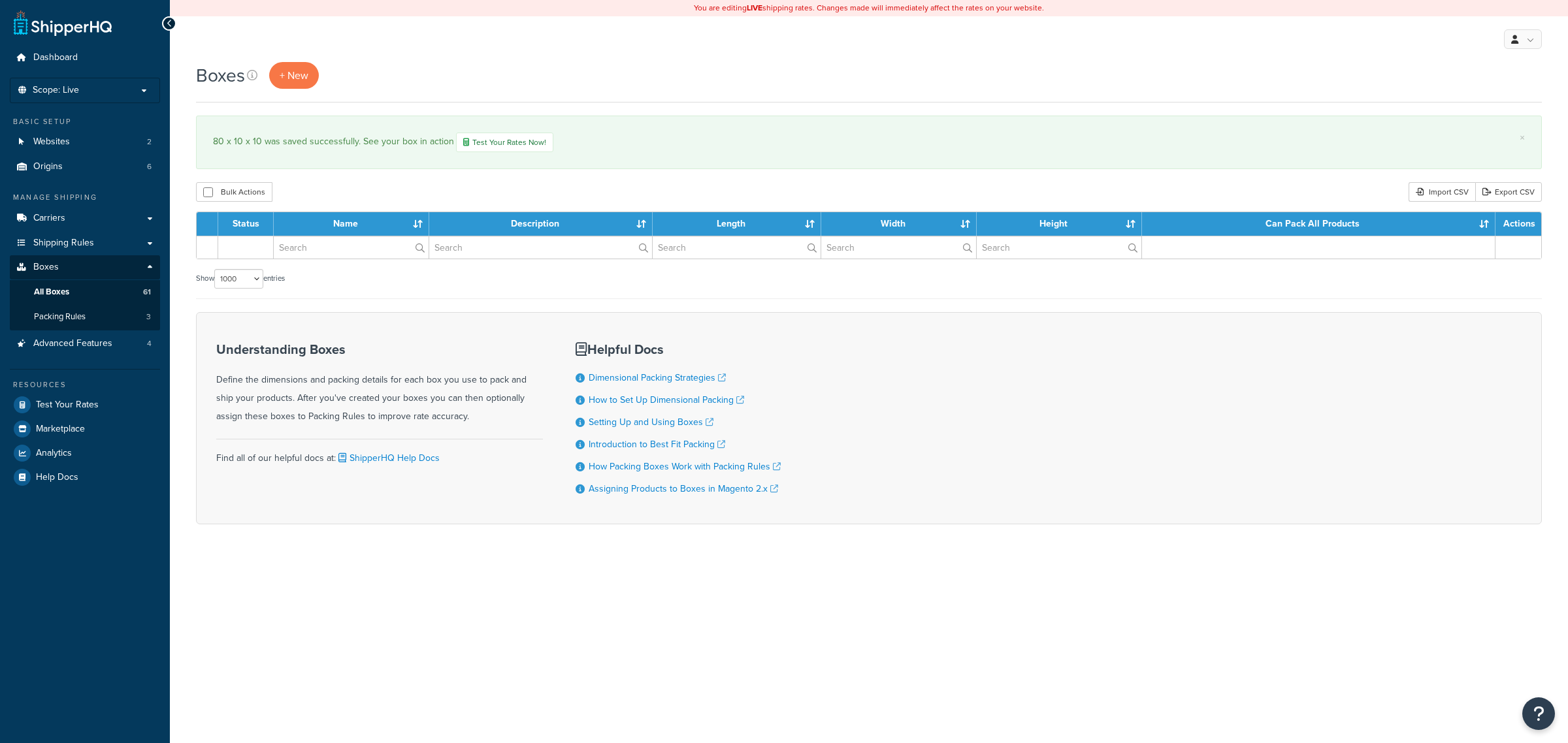
select select "1000"
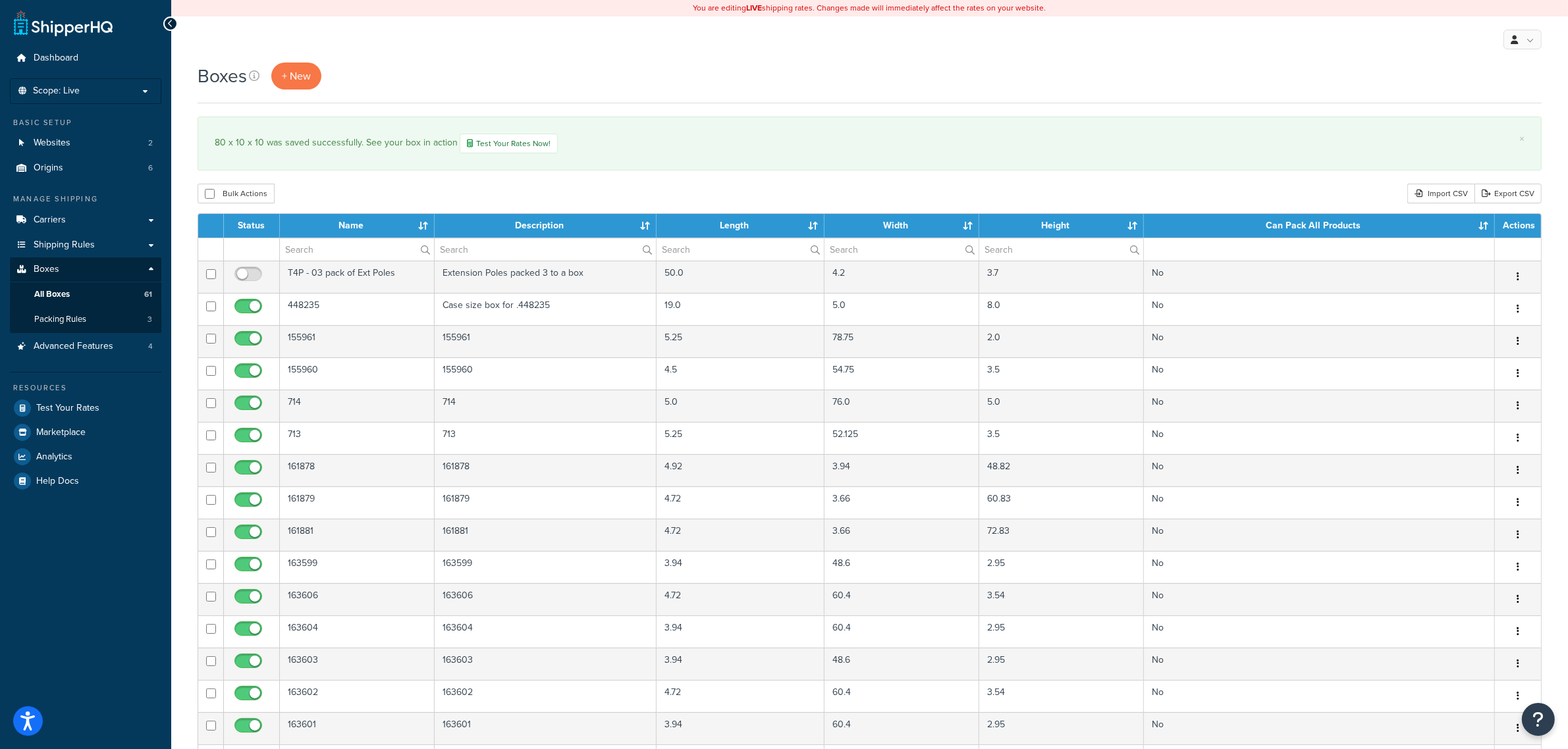
click at [766, 194] on div "Bulk Actions Duplicate [GEOGRAPHIC_DATA] Import CSV Export CSV" at bounding box center [869, 193] width 1344 height 20
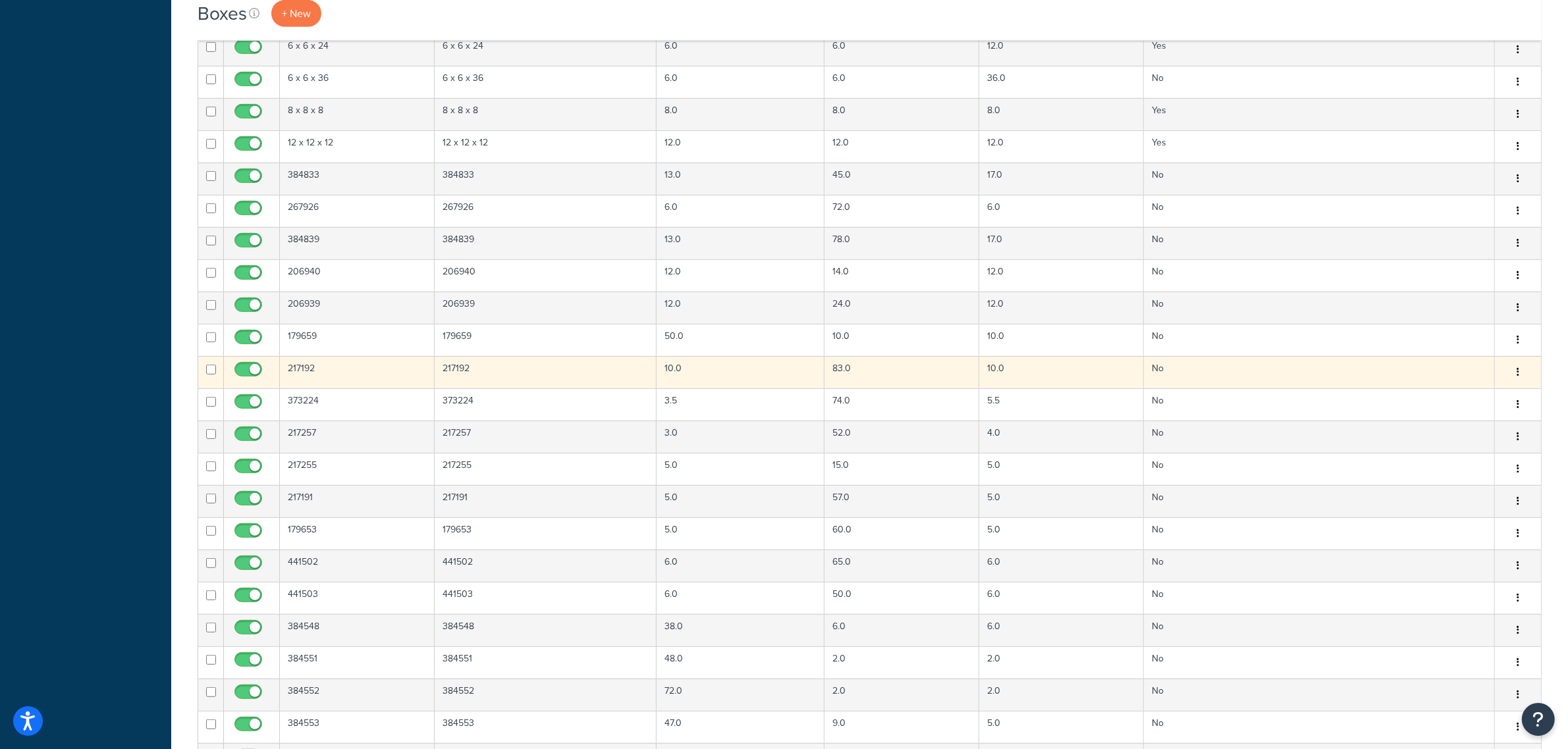
click at [458, 377] on td "217192" at bounding box center [545, 372] width 222 height 32
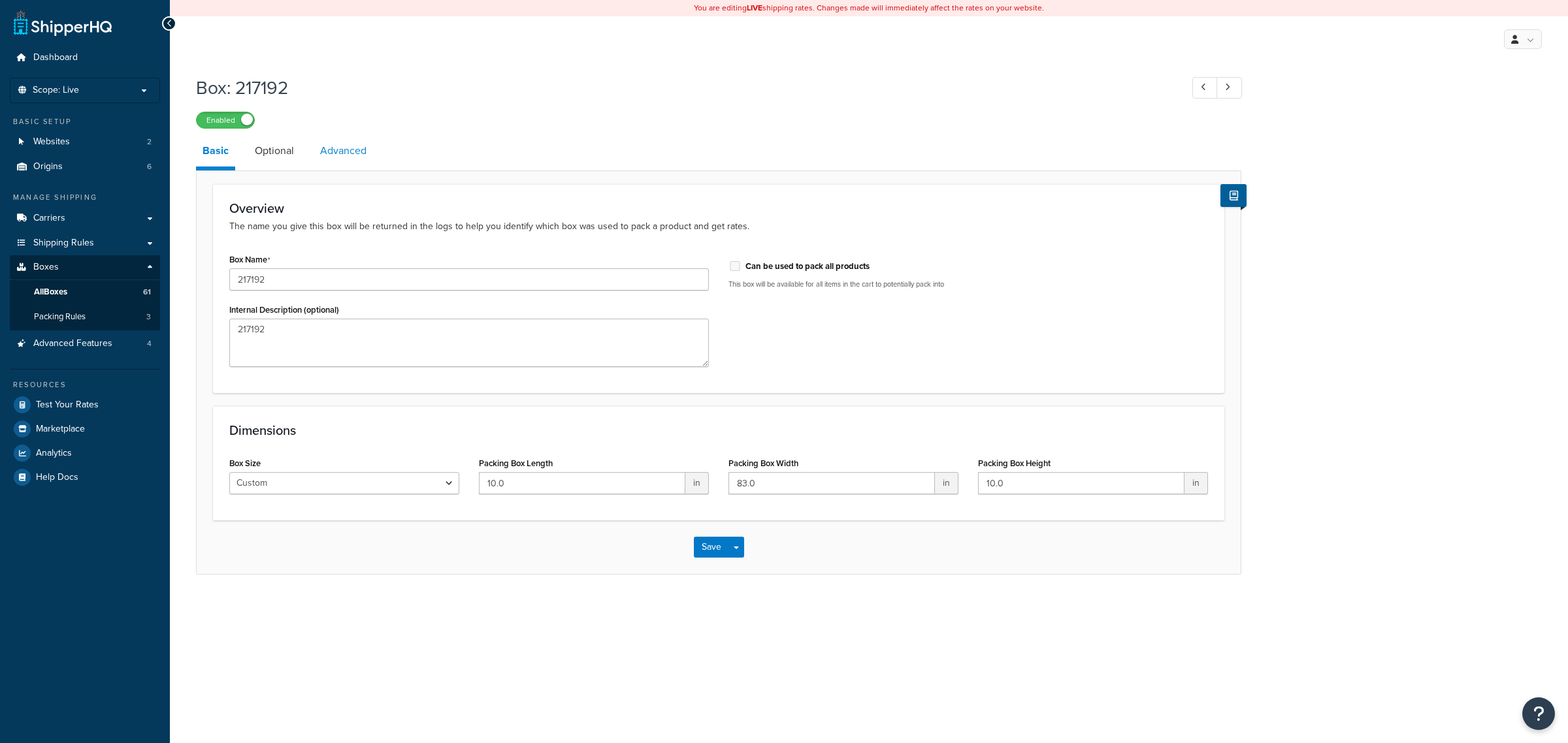
click at [338, 140] on link "Advanced" at bounding box center [343, 151] width 59 height 31
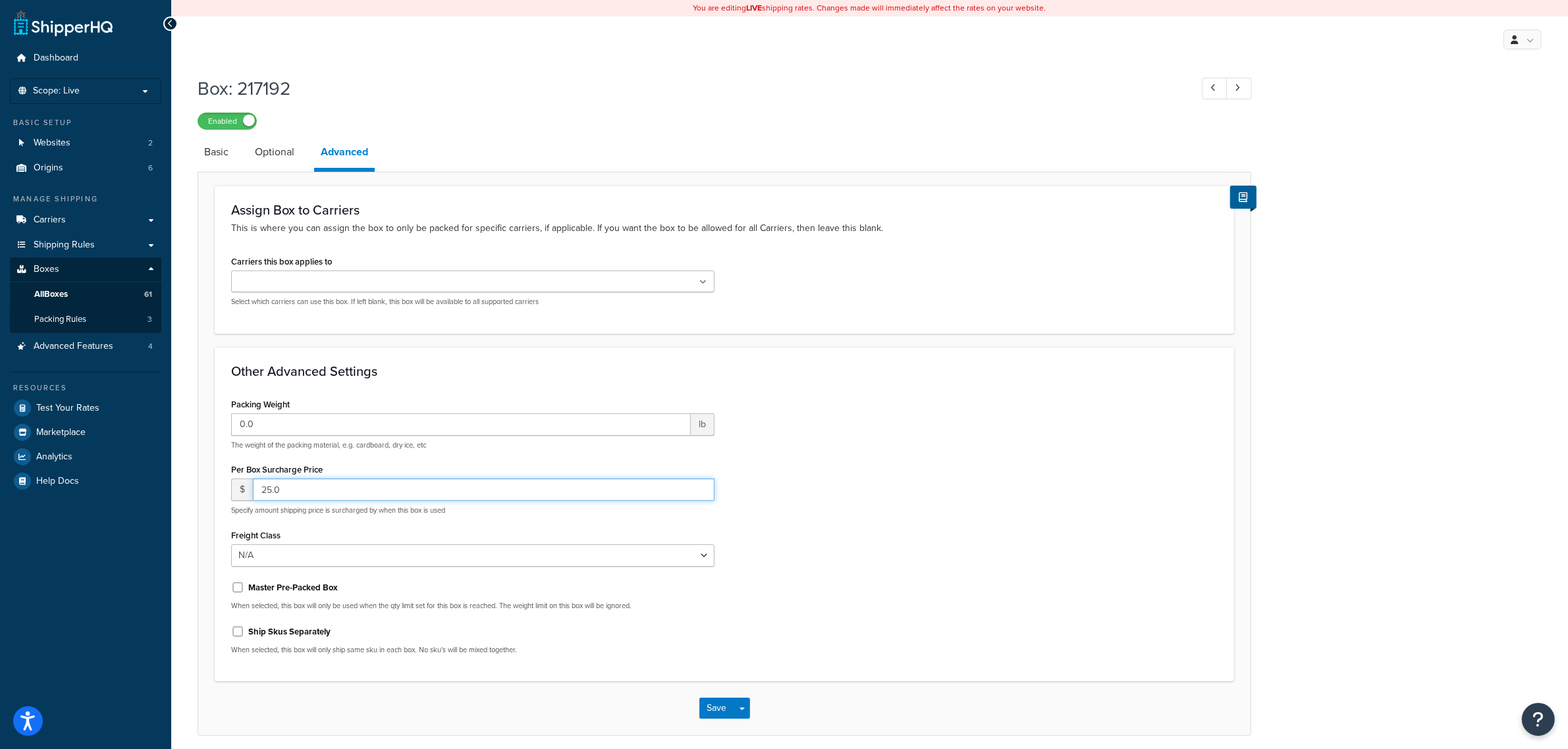
click at [241, 494] on div "$ 25.0" at bounding box center [472, 490] width 483 height 22
type input "50"
click at [715, 708] on button "Save" at bounding box center [717, 708] width 35 height 21
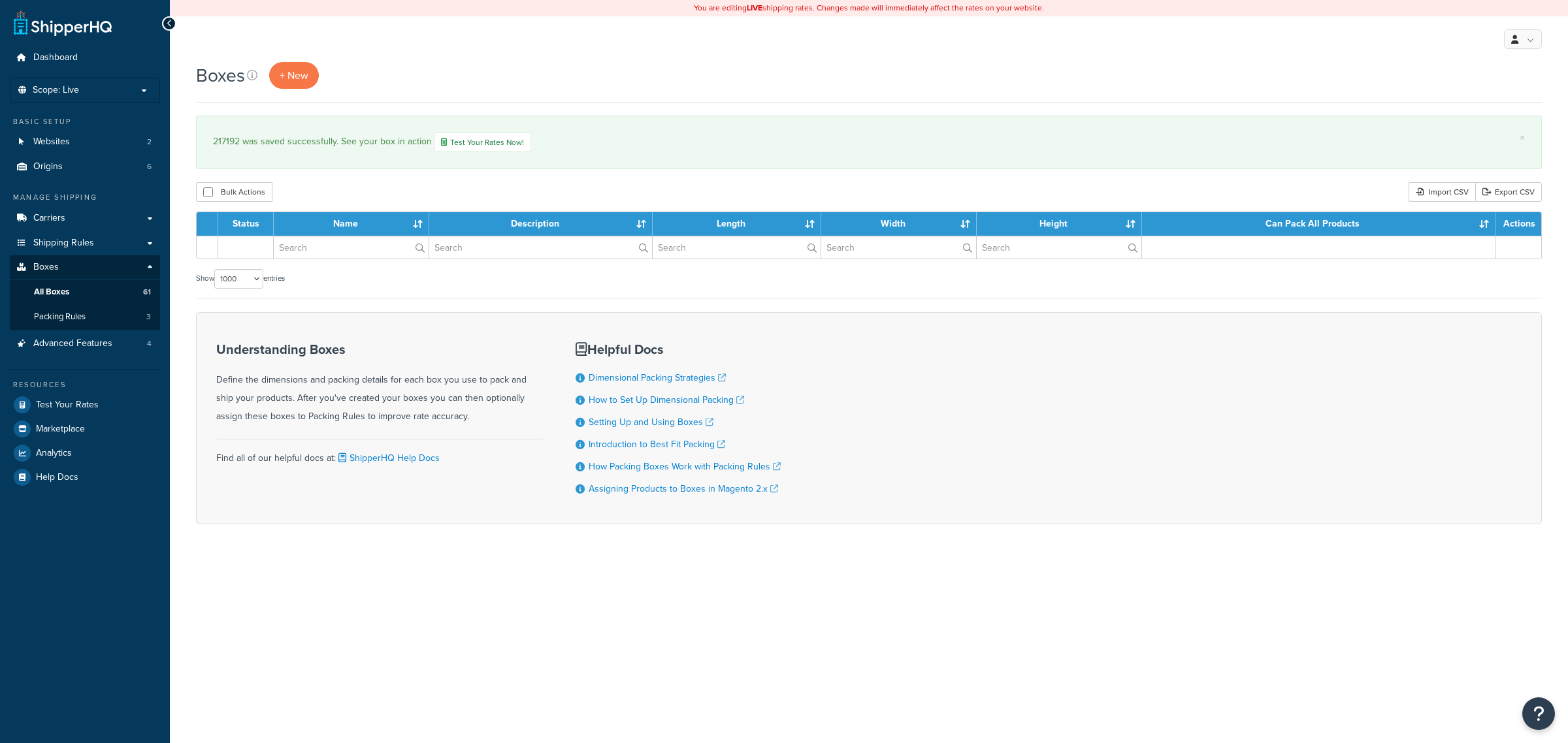
select select "1000"
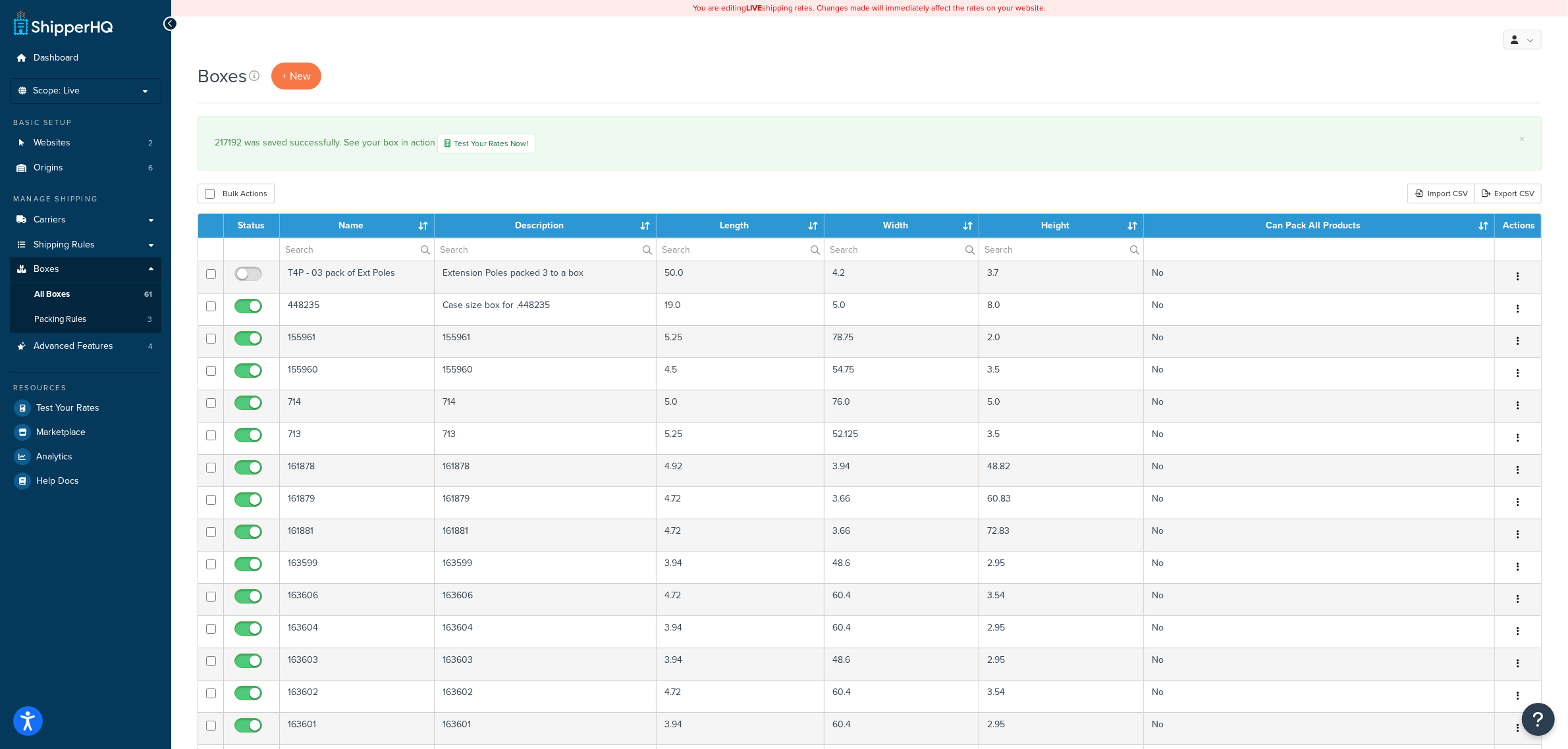
click at [979, 189] on div "Bulk Actions Duplicate [GEOGRAPHIC_DATA] Import CSV Export CSV" at bounding box center [869, 193] width 1344 height 20
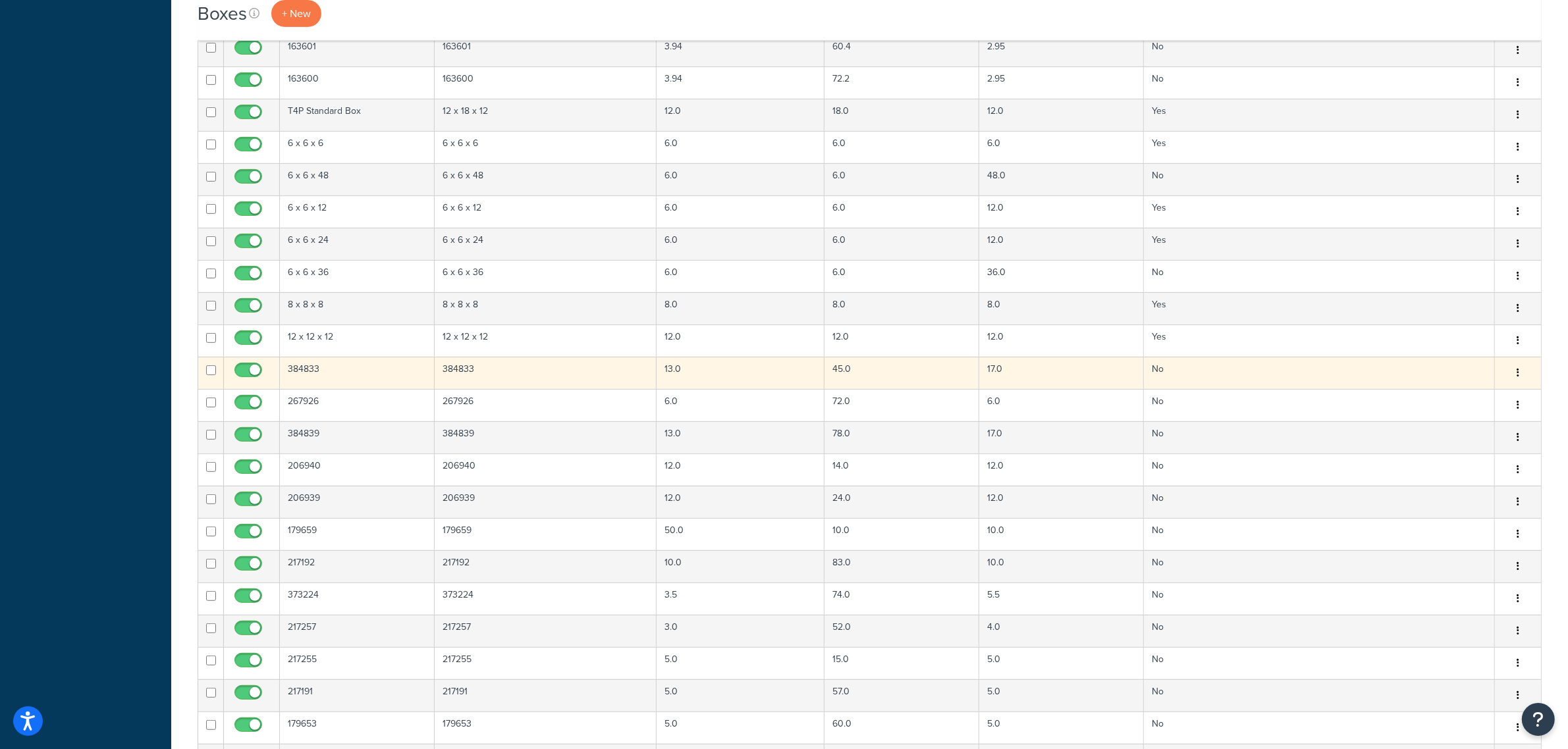
click at [521, 389] on td "384833" at bounding box center [545, 372] width 222 height 32
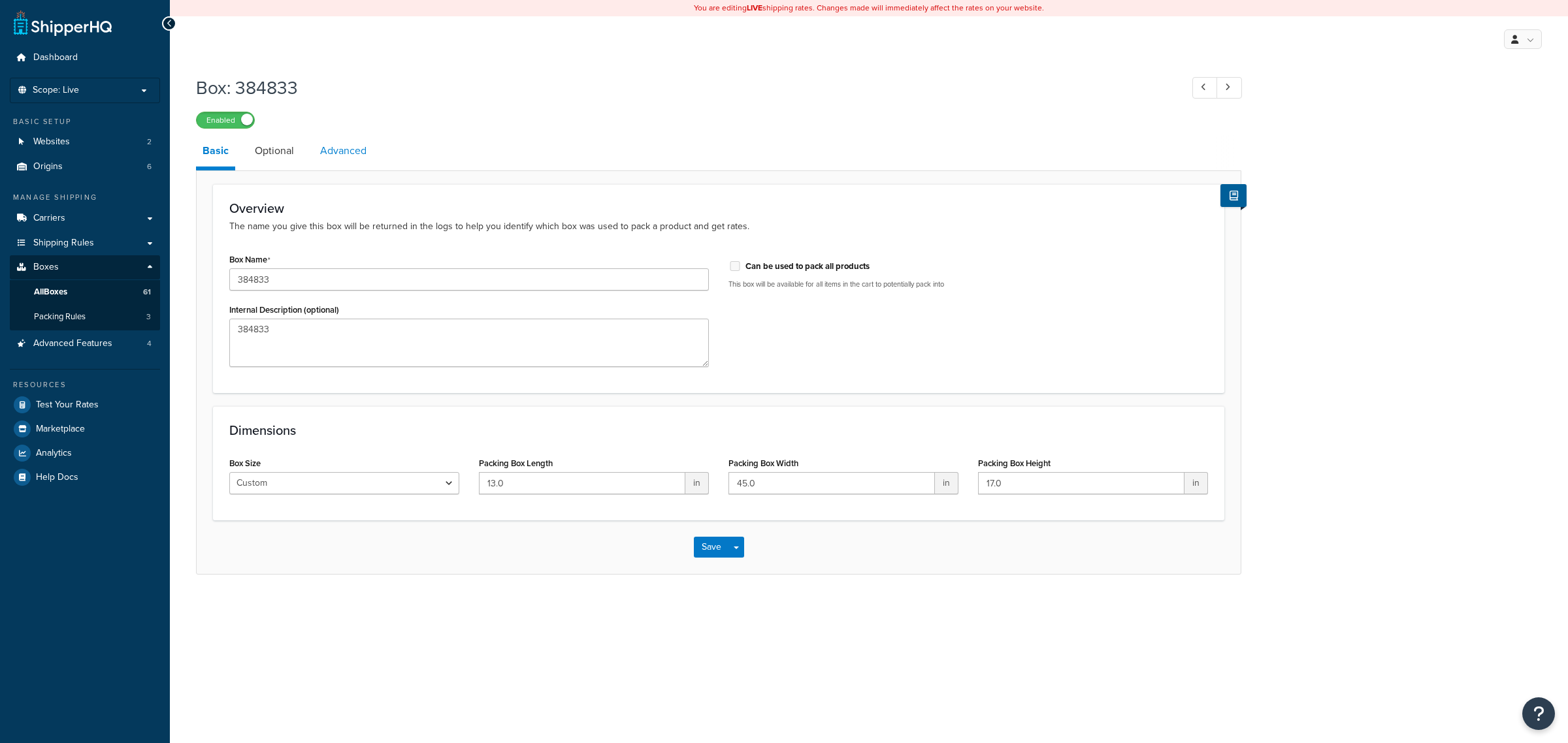
click at [356, 160] on link "Advanced" at bounding box center [343, 151] width 59 height 31
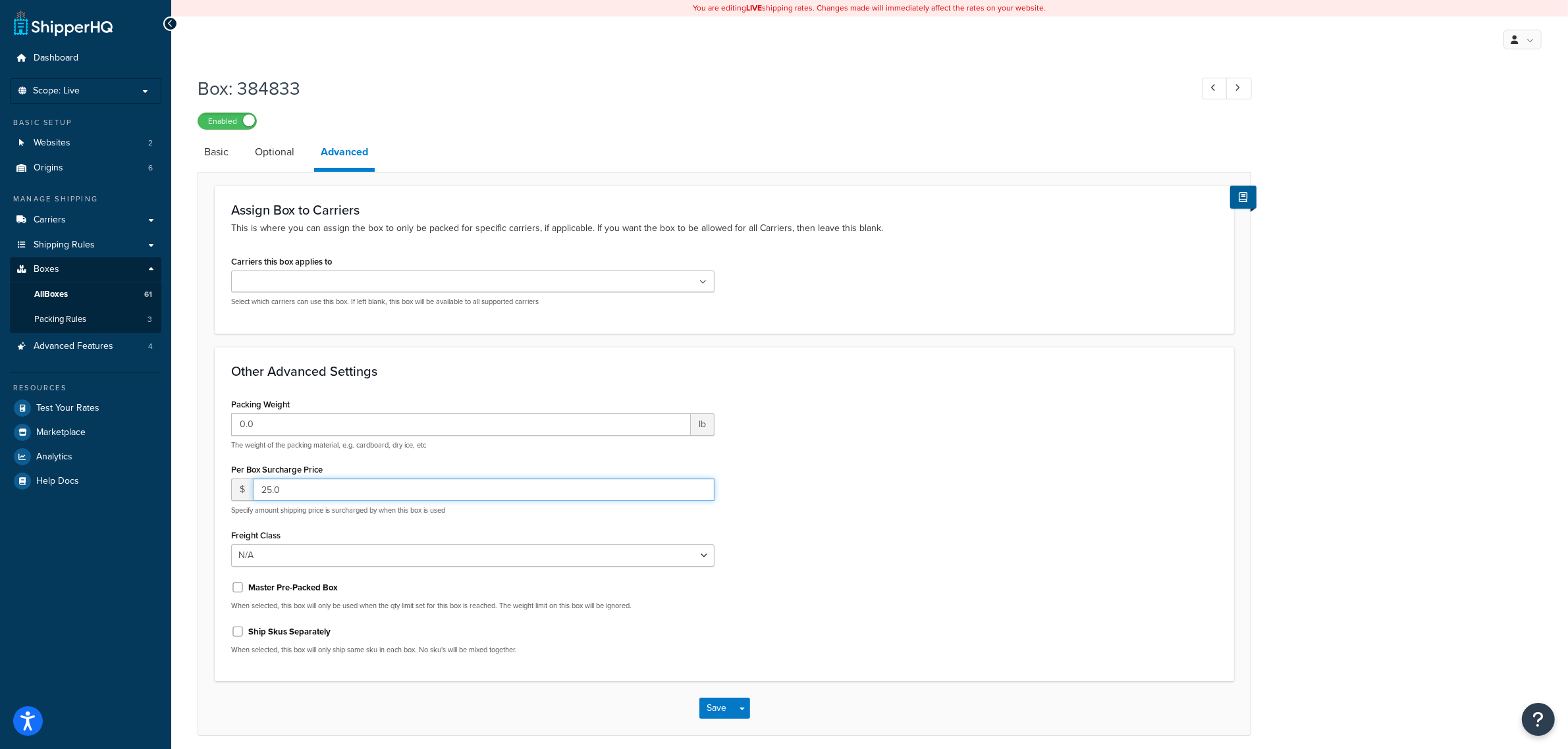
drag, startPoint x: 289, startPoint y: 491, endPoint x: 218, endPoint y: 488, distance: 71.1
click at [218, 488] on div "Other Advanced Settings Packing Weight 0.0 lb The weight of the packing materia…" at bounding box center [724, 514] width 1019 height 335
type input "50"
click at [713, 699] on button "Save" at bounding box center [717, 708] width 35 height 21
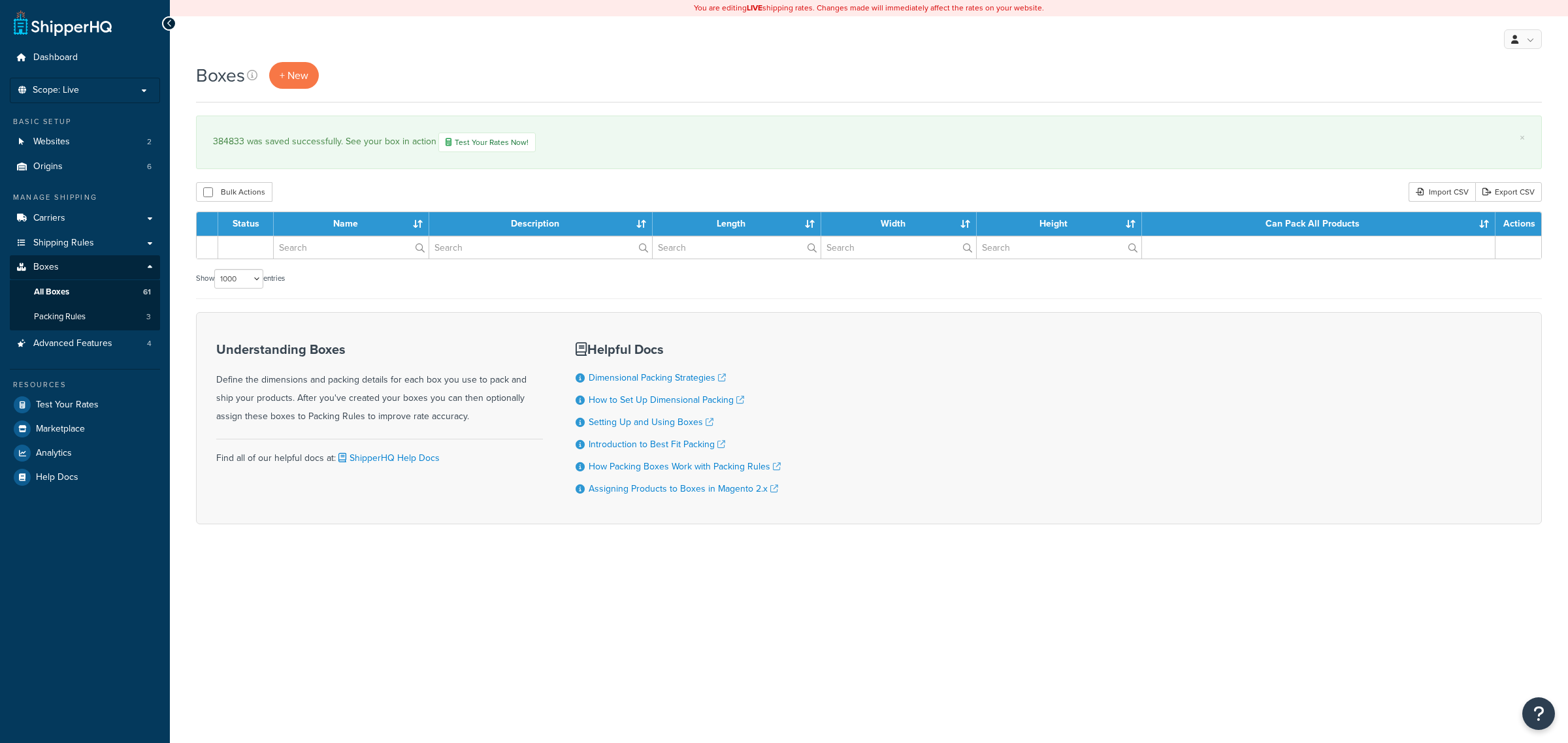
select select "1000"
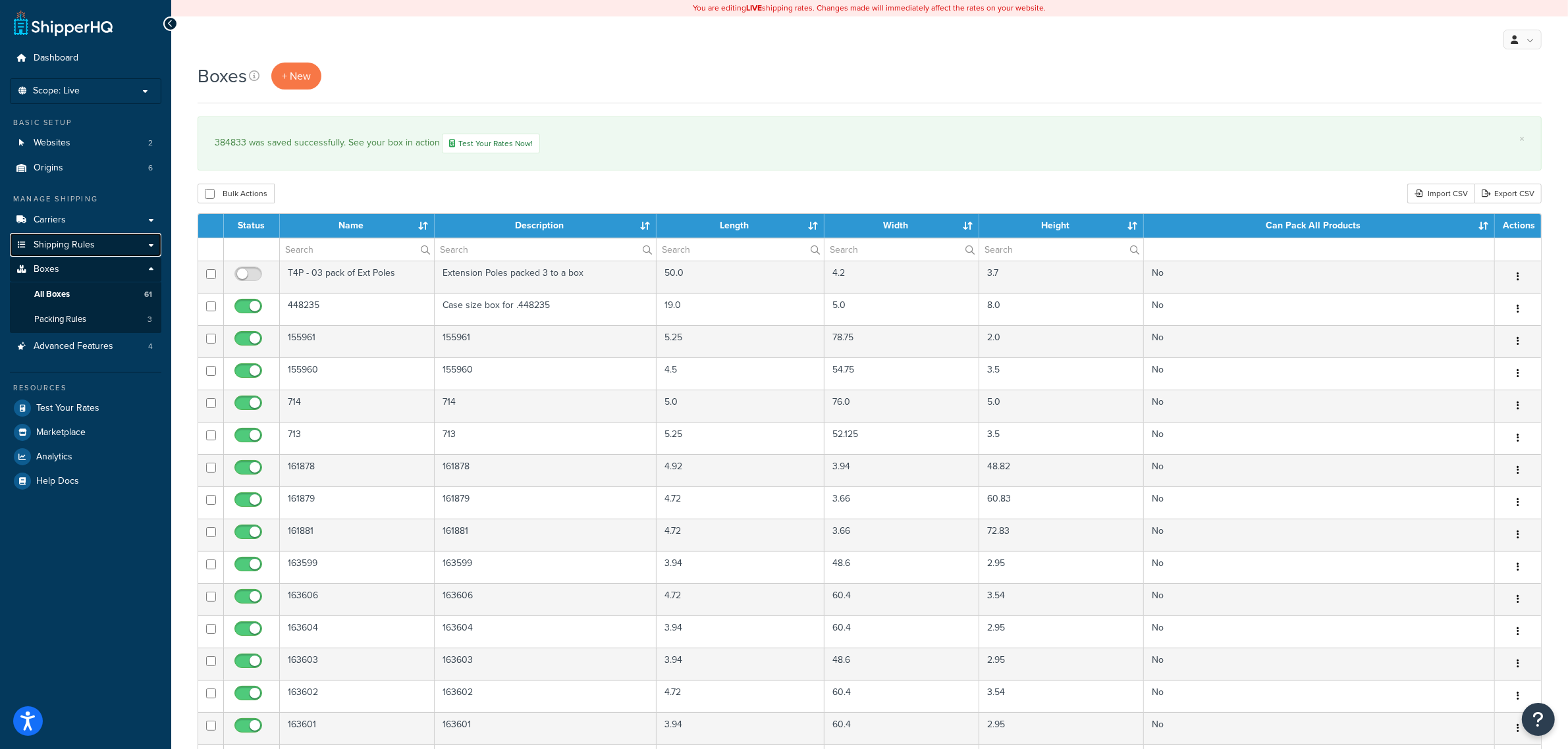
click at [86, 240] on span "Shipping Rules" at bounding box center [65, 245] width 62 height 11
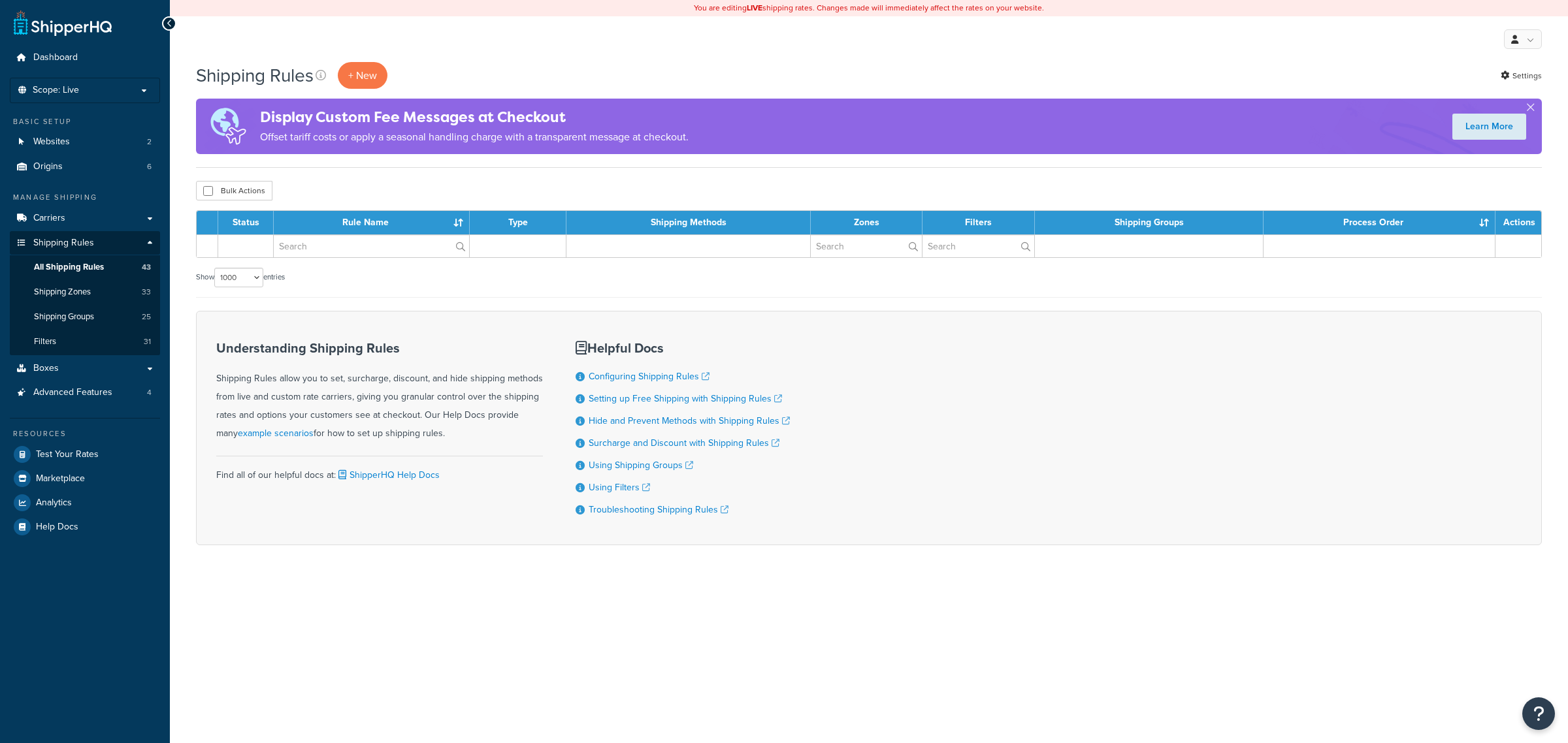
select select "1000"
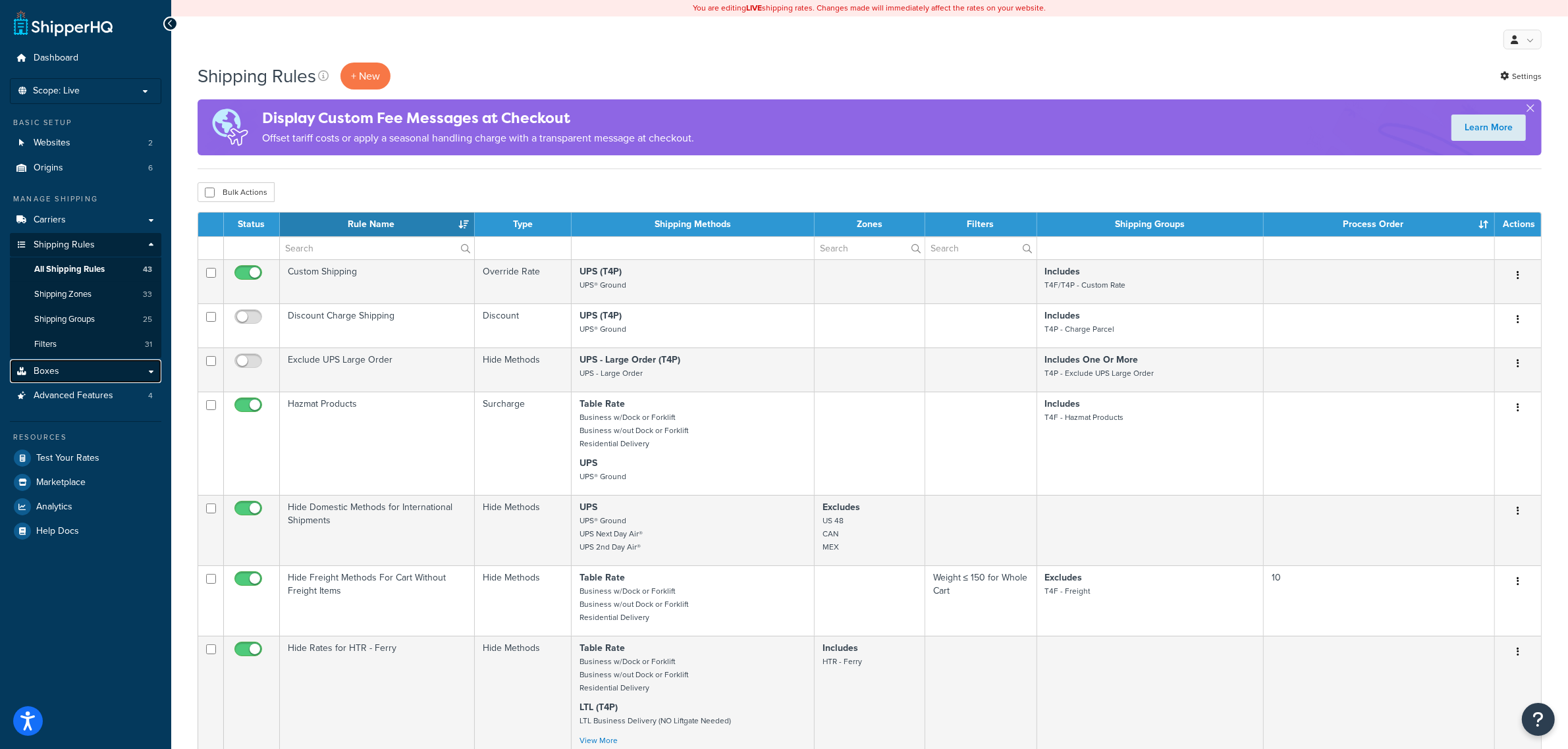
click at [82, 373] on link "Boxes" at bounding box center [86, 371] width 151 height 24
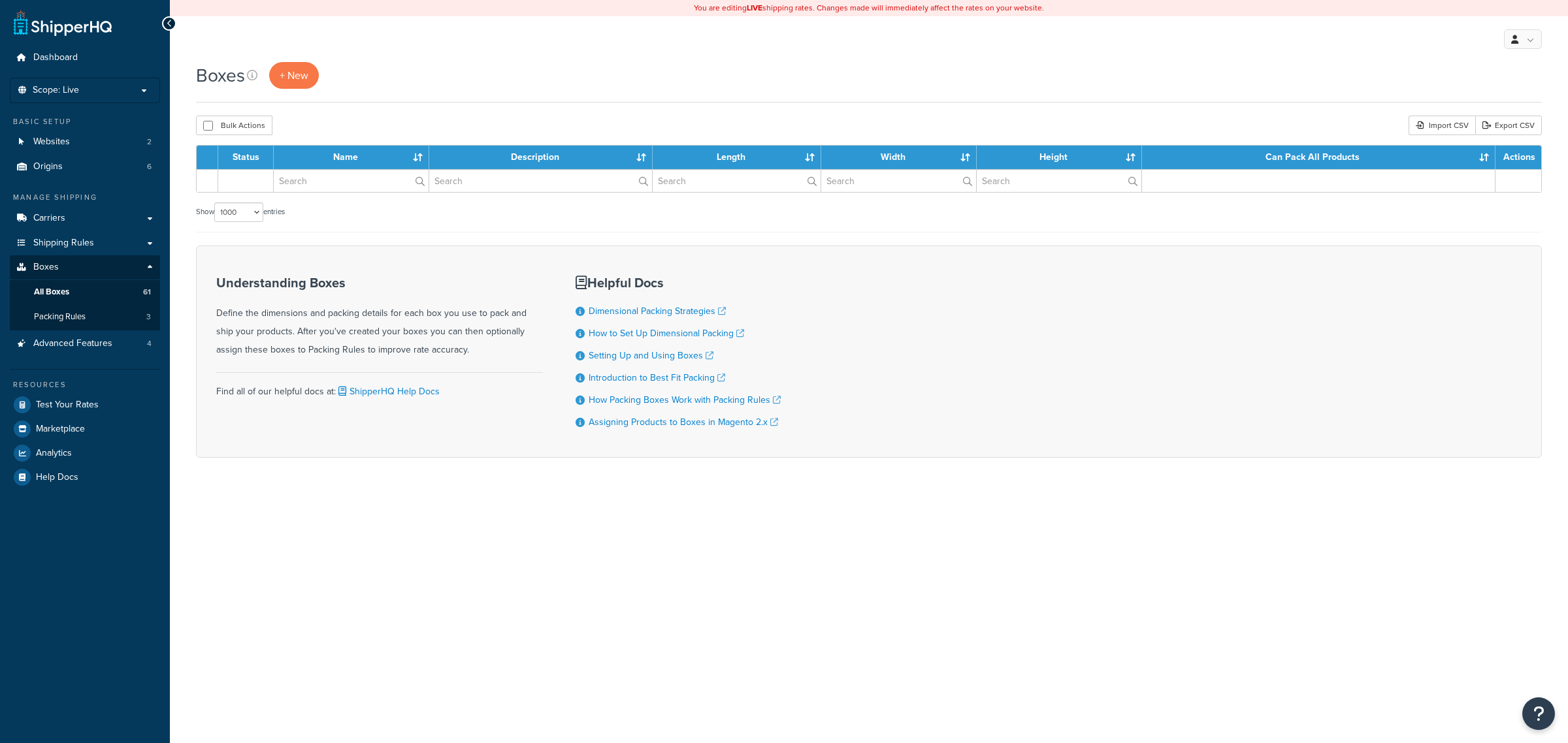
select select "1000"
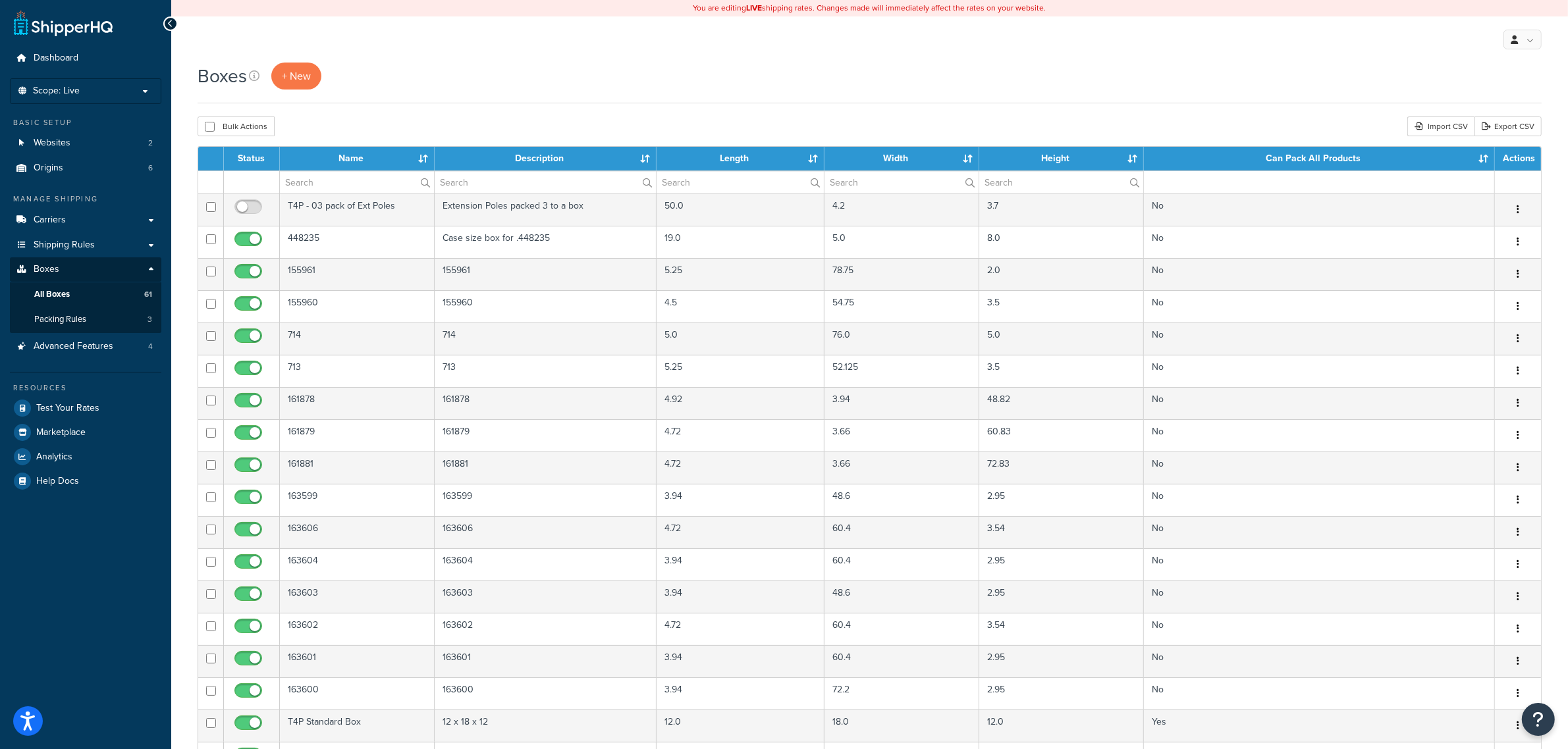
click at [530, 78] on div "Boxes + New" at bounding box center [869, 76] width 1344 height 27
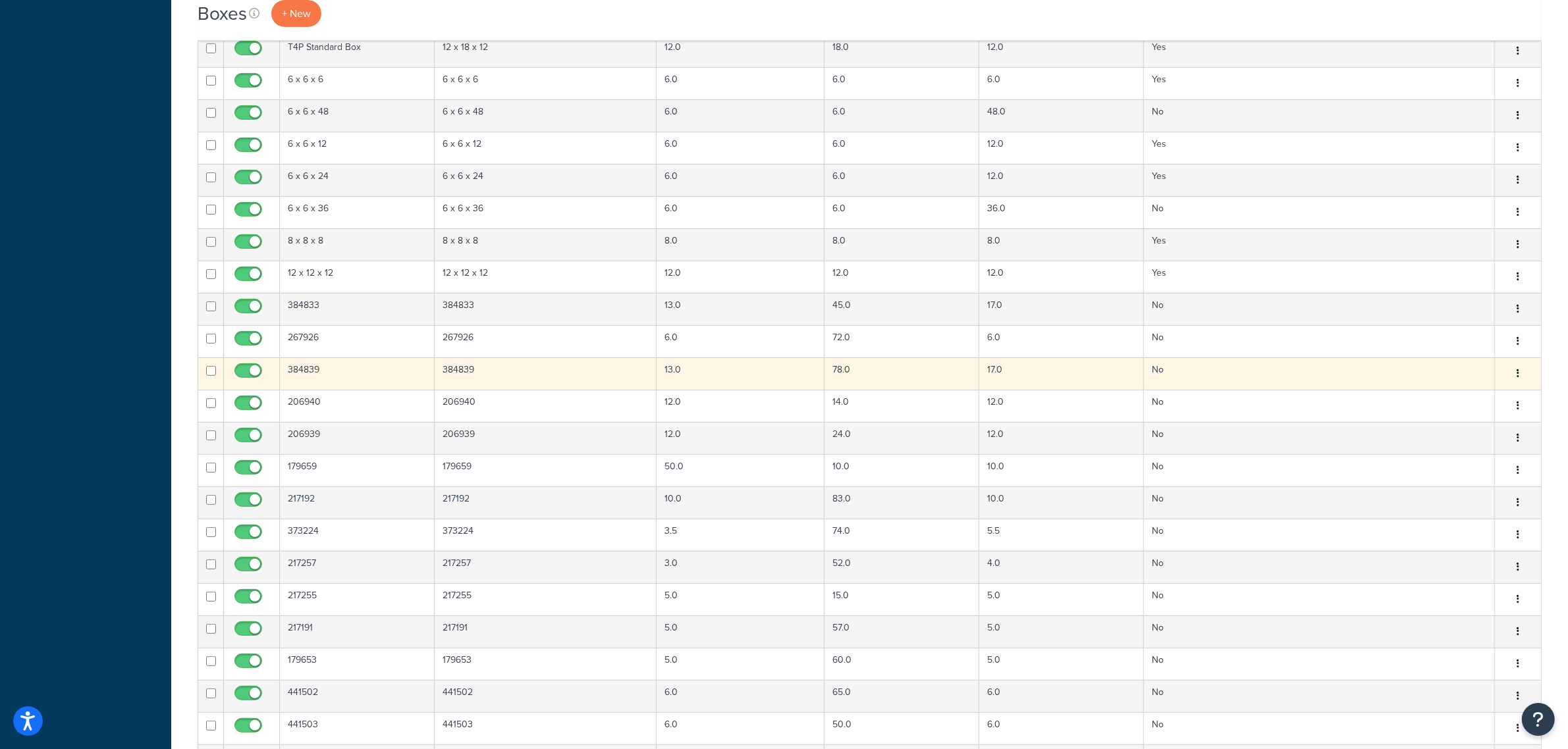
click at [316, 386] on td "384839" at bounding box center [357, 373] width 155 height 32
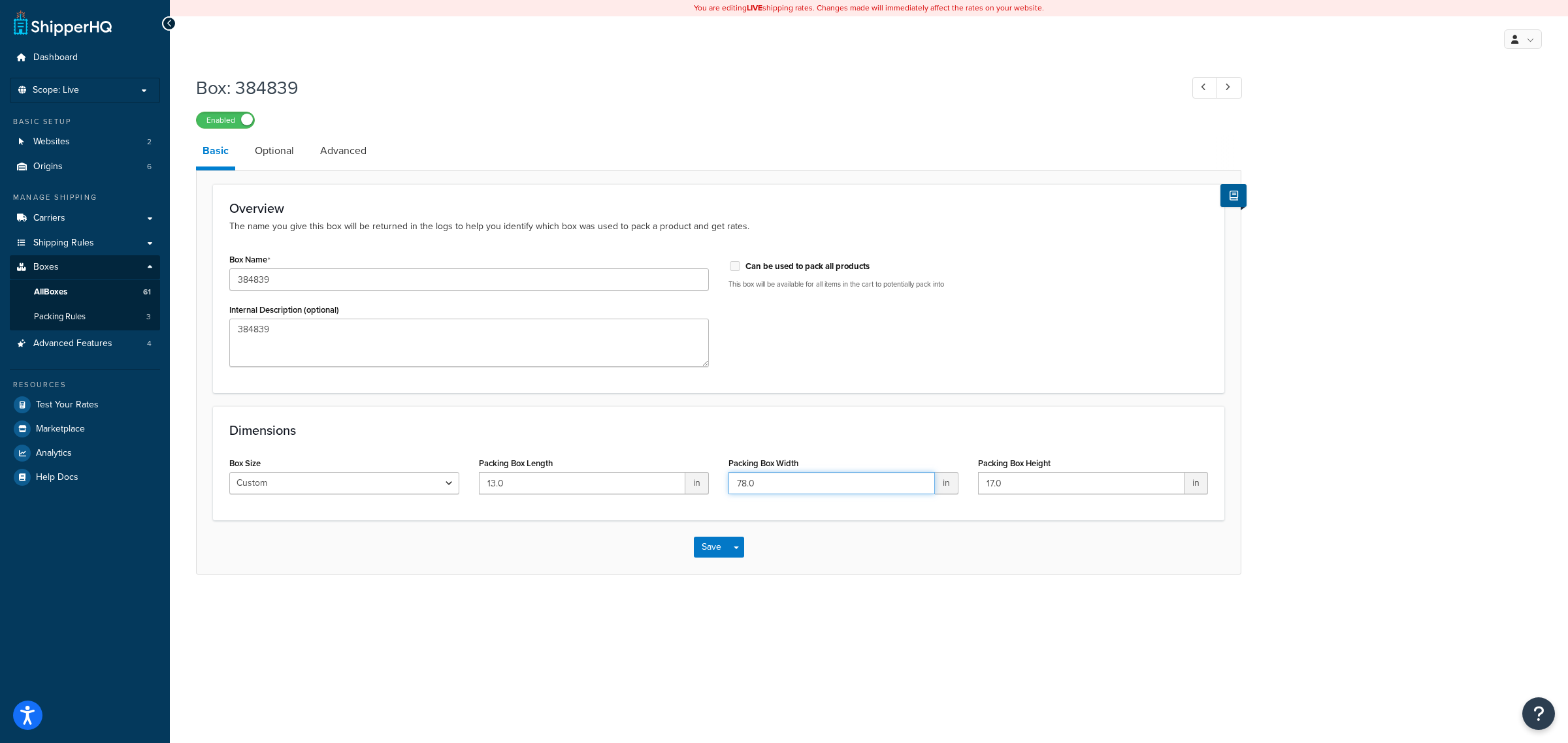
drag, startPoint x: 775, startPoint y: 483, endPoint x: 654, endPoint y: 480, distance: 121.0
click at [683, 480] on div "Box Size Custom USPS Small Flat Box USPS Medium Flat Box USPS Large Flat Box US…" at bounding box center [719, 479] width 998 height 50
type input "95"
click at [706, 544] on button "Save" at bounding box center [711, 547] width 35 height 21
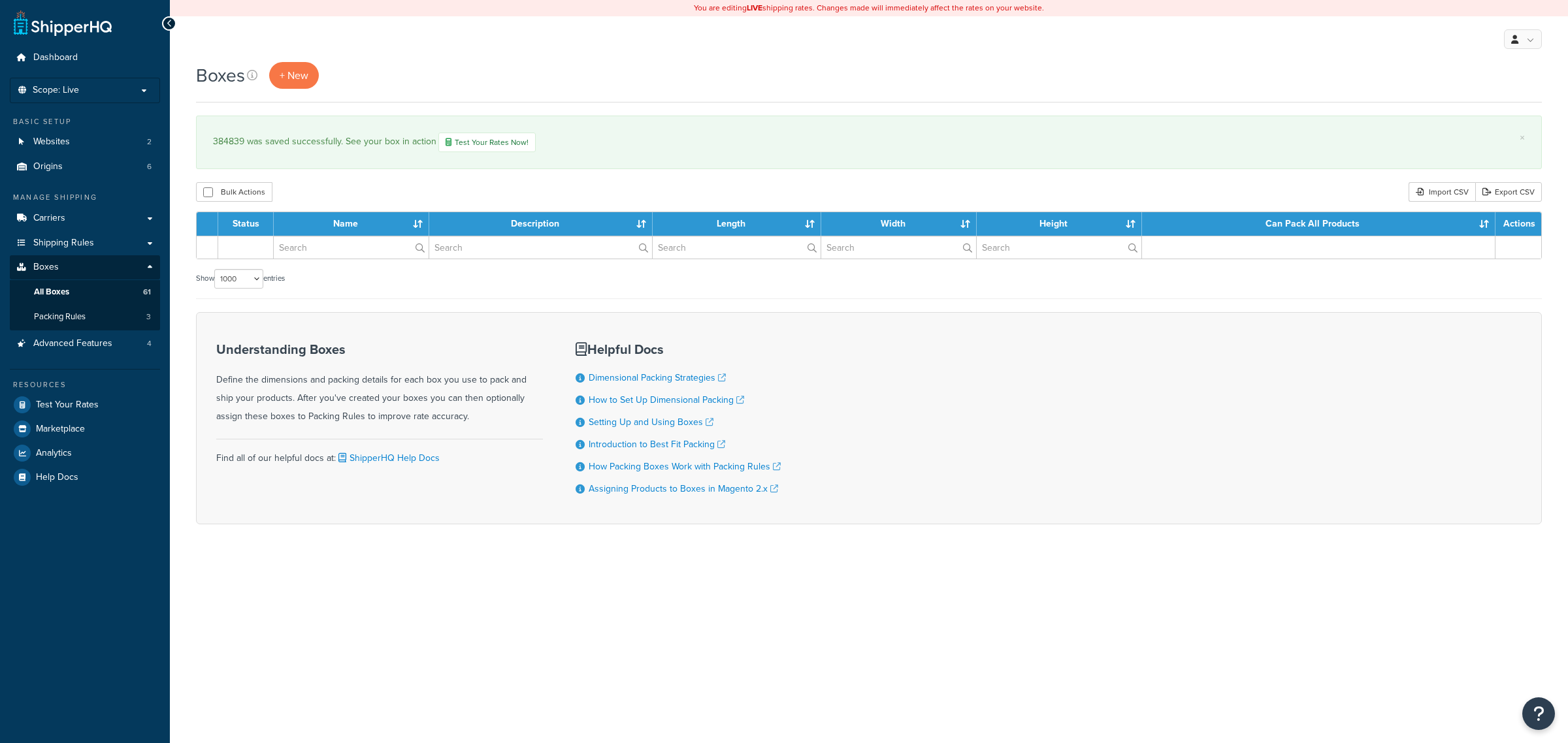
select select "1000"
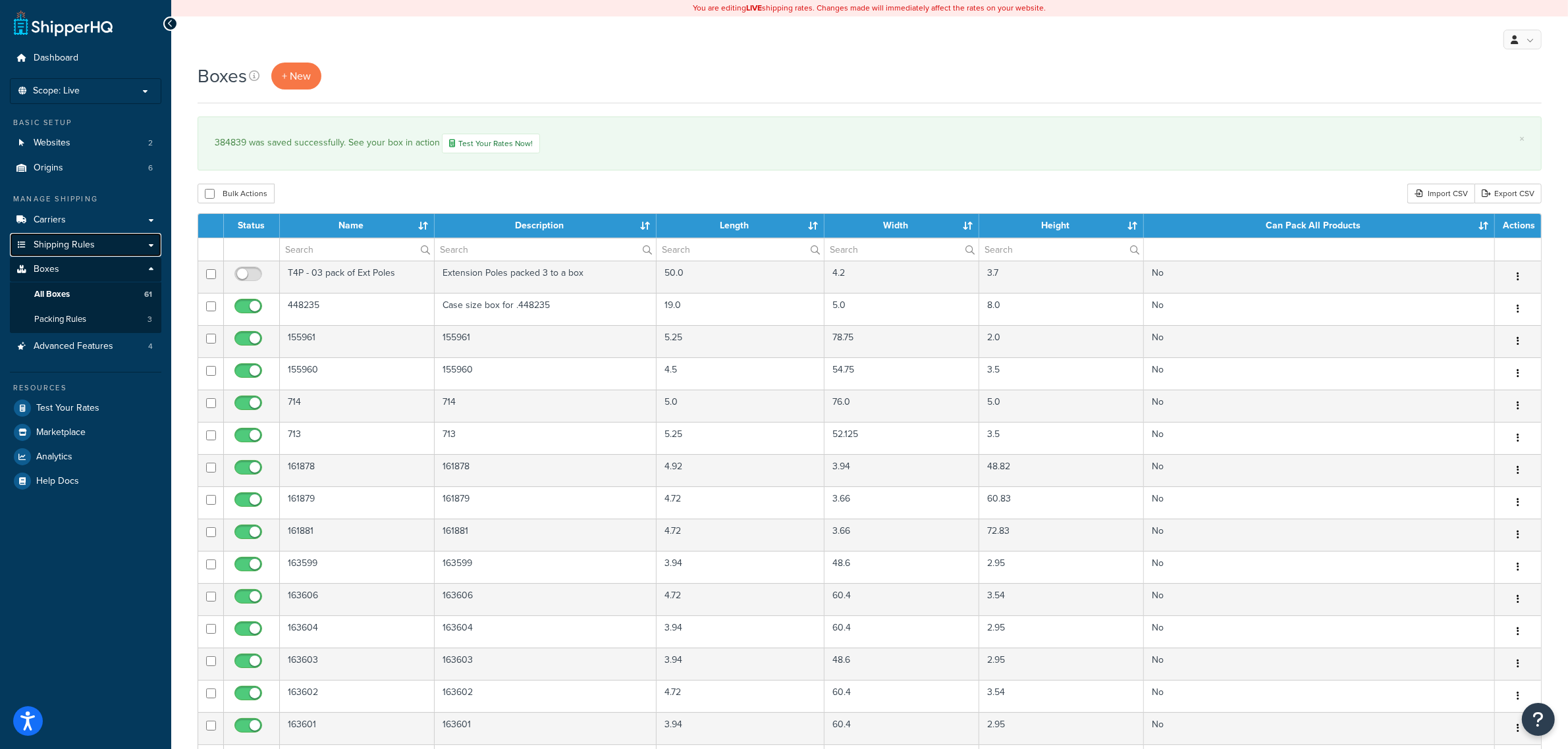
click at [84, 242] on span "Shipping Rules" at bounding box center [65, 245] width 62 height 11
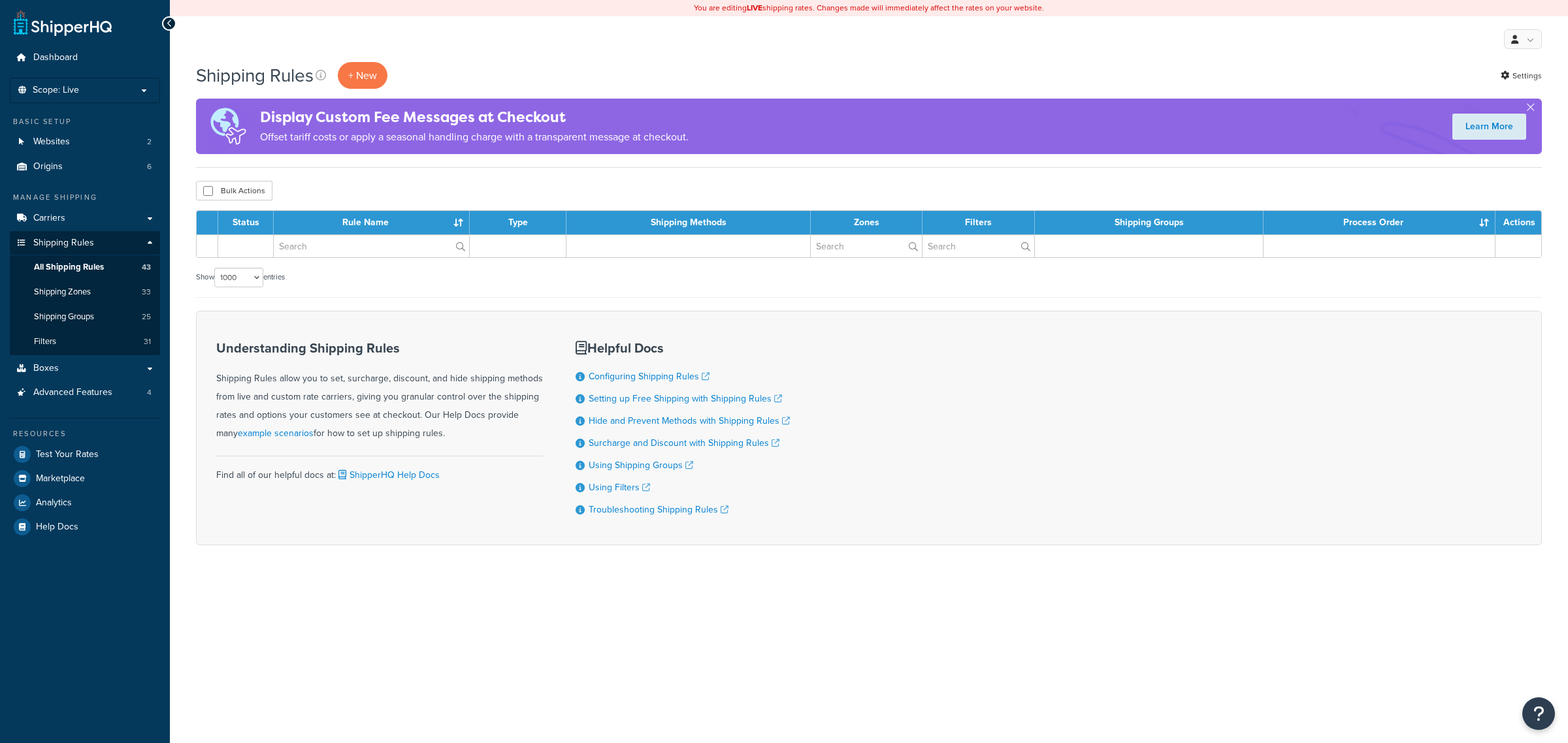
select select "1000"
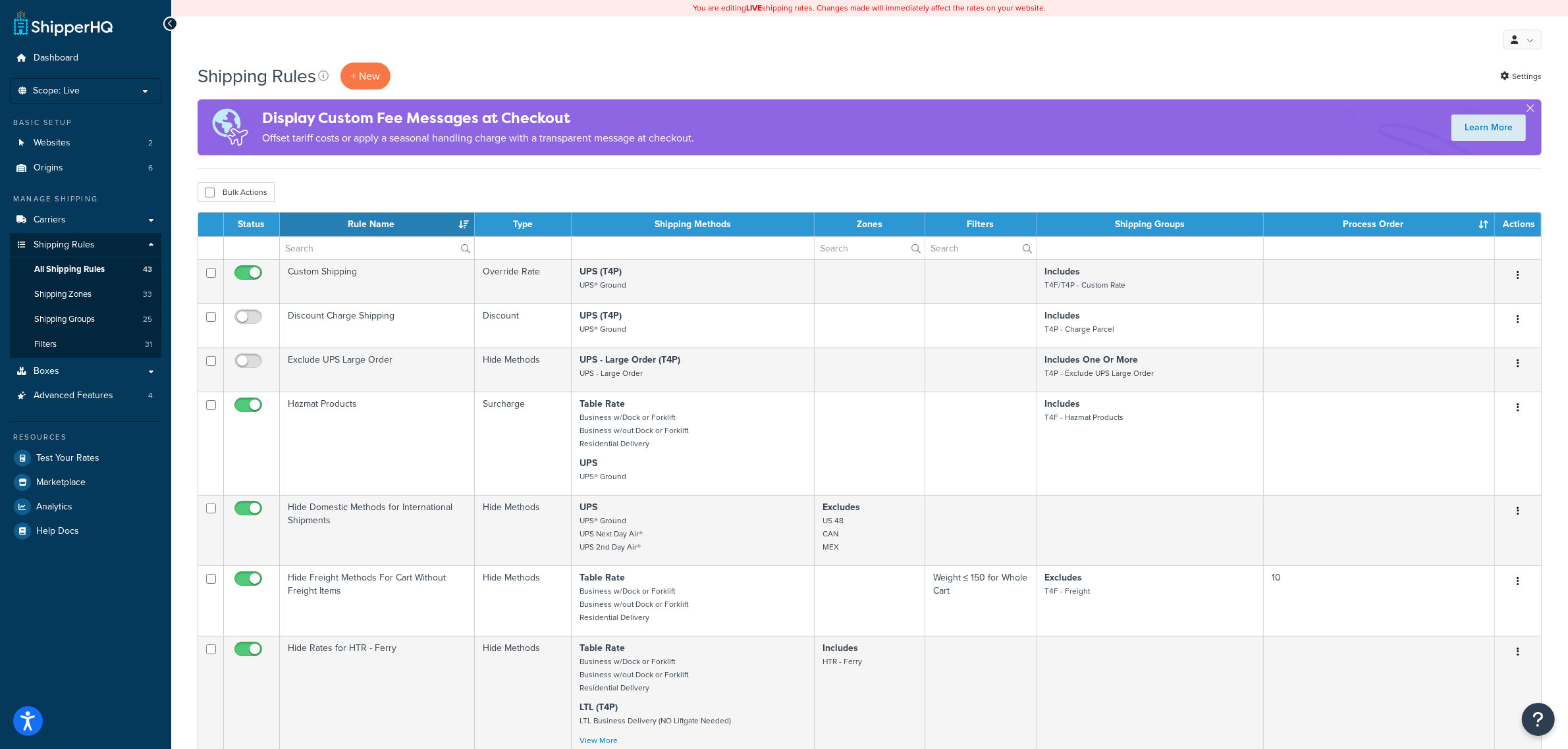
scroll to position [2864, 0]
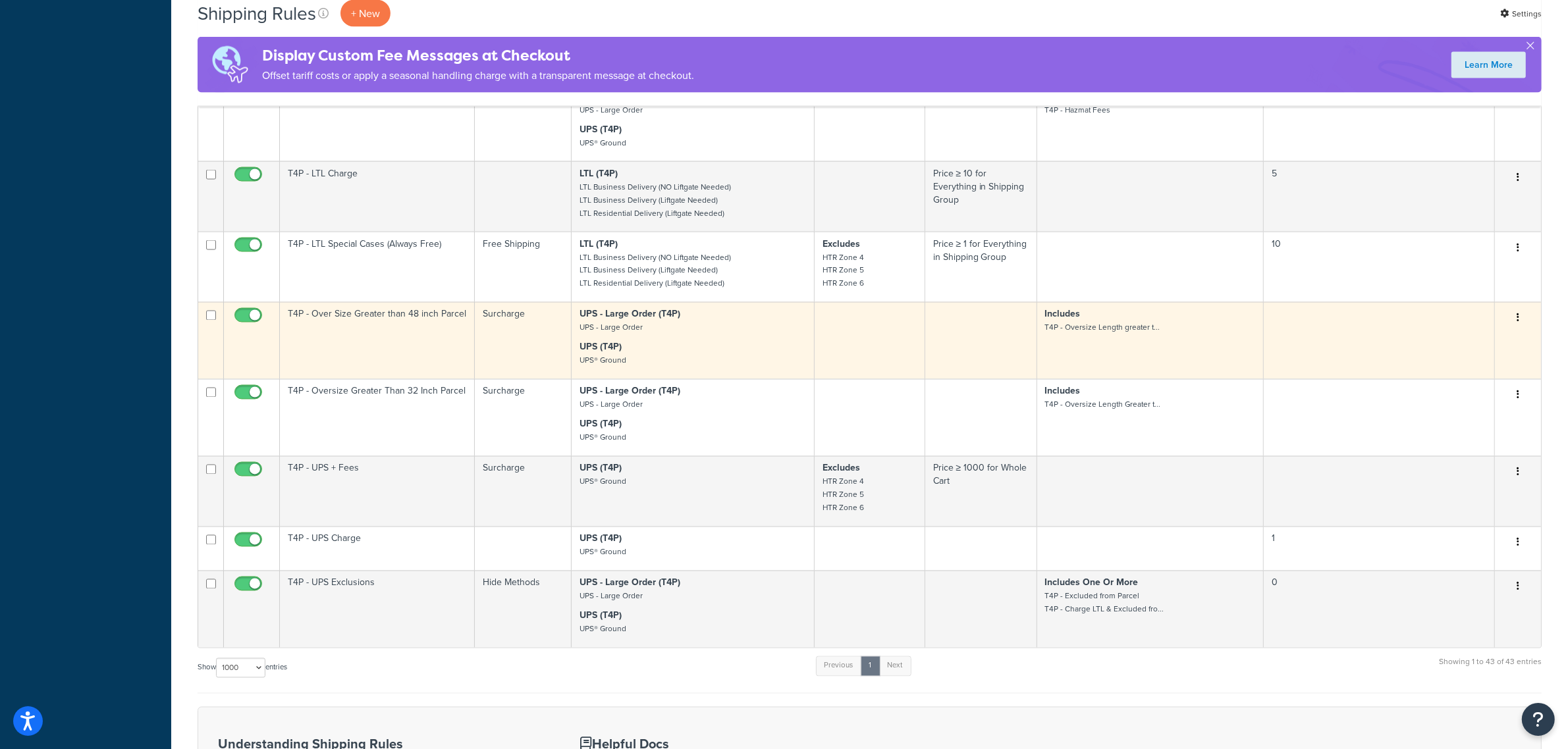
click at [361, 379] on td "T4P - Over Size Greater than 48 inch Parcel" at bounding box center [377, 341] width 195 height 77
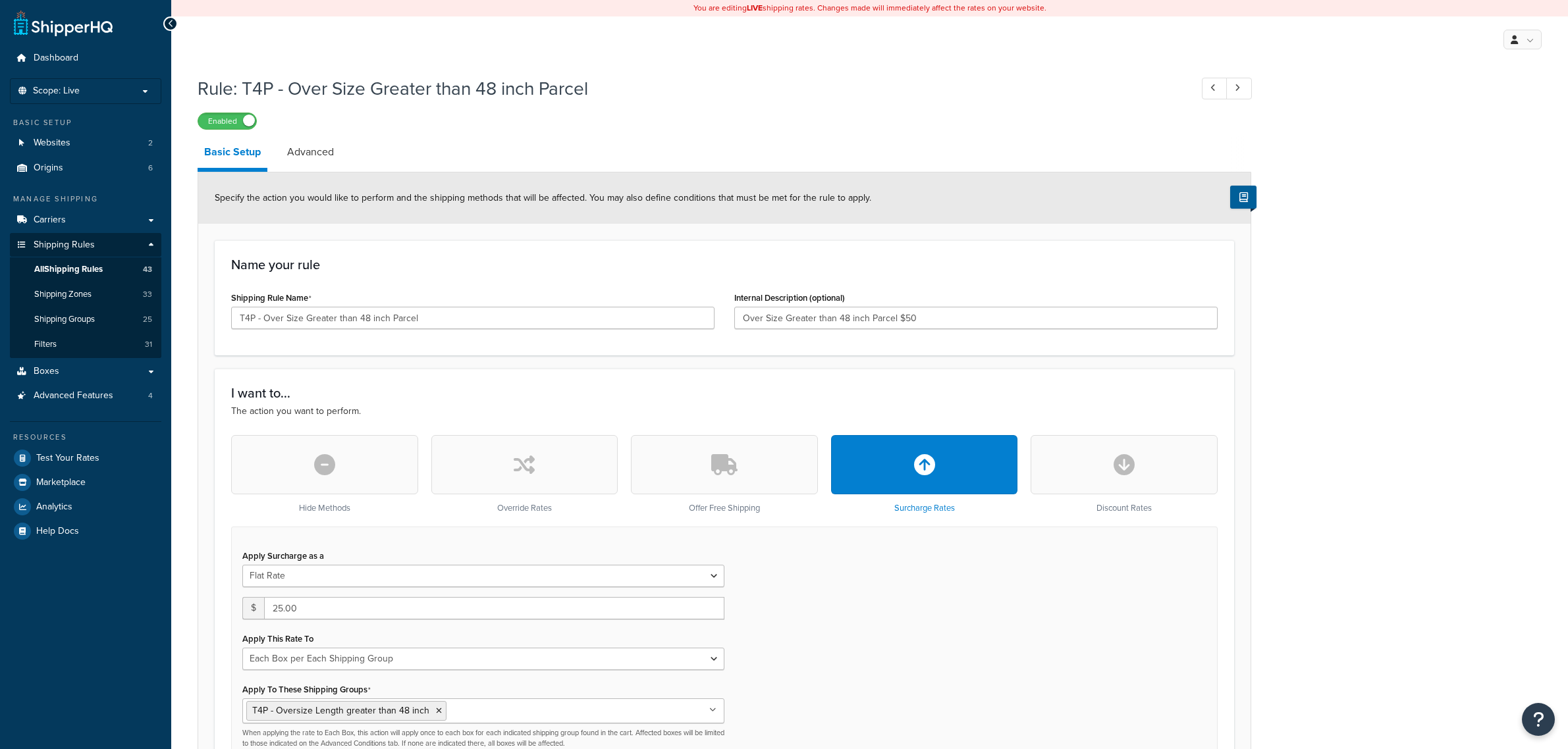
select select "BOX"
click at [309, 150] on link "Advanced" at bounding box center [311, 152] width 60 height 32
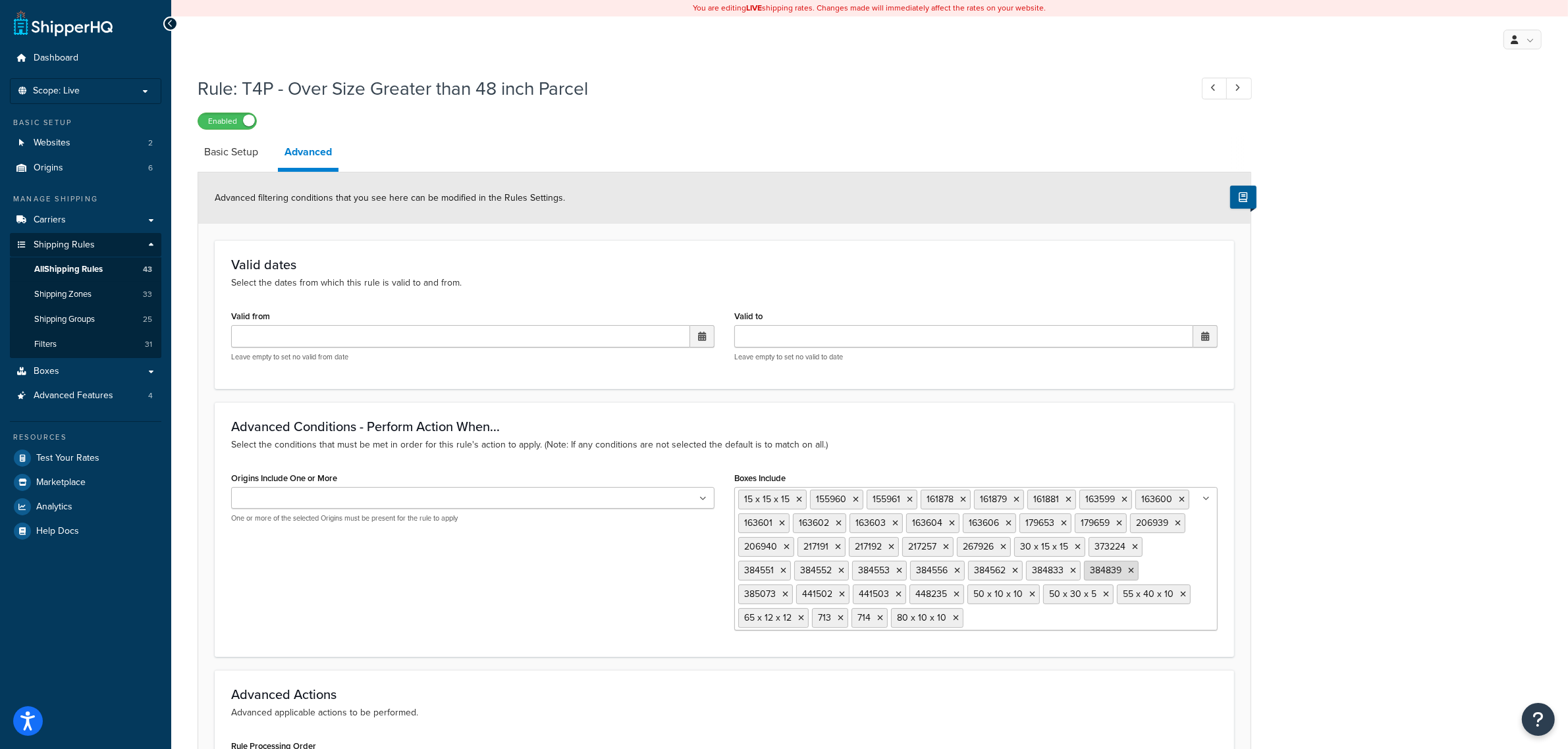
click at [1134, 571] on icon at bounding box center [1131, 571] width 6 height 8
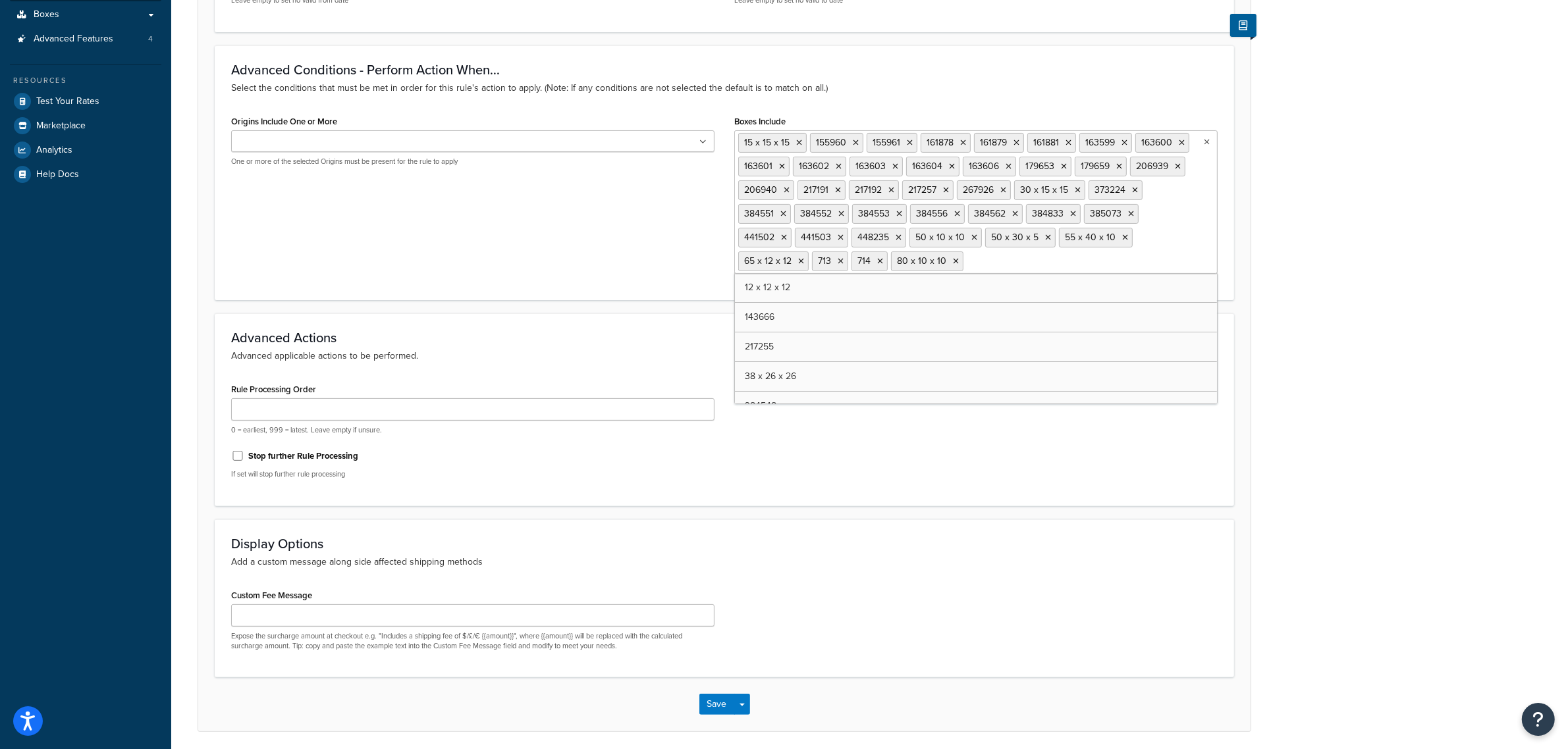
scroll to position [407, 0]
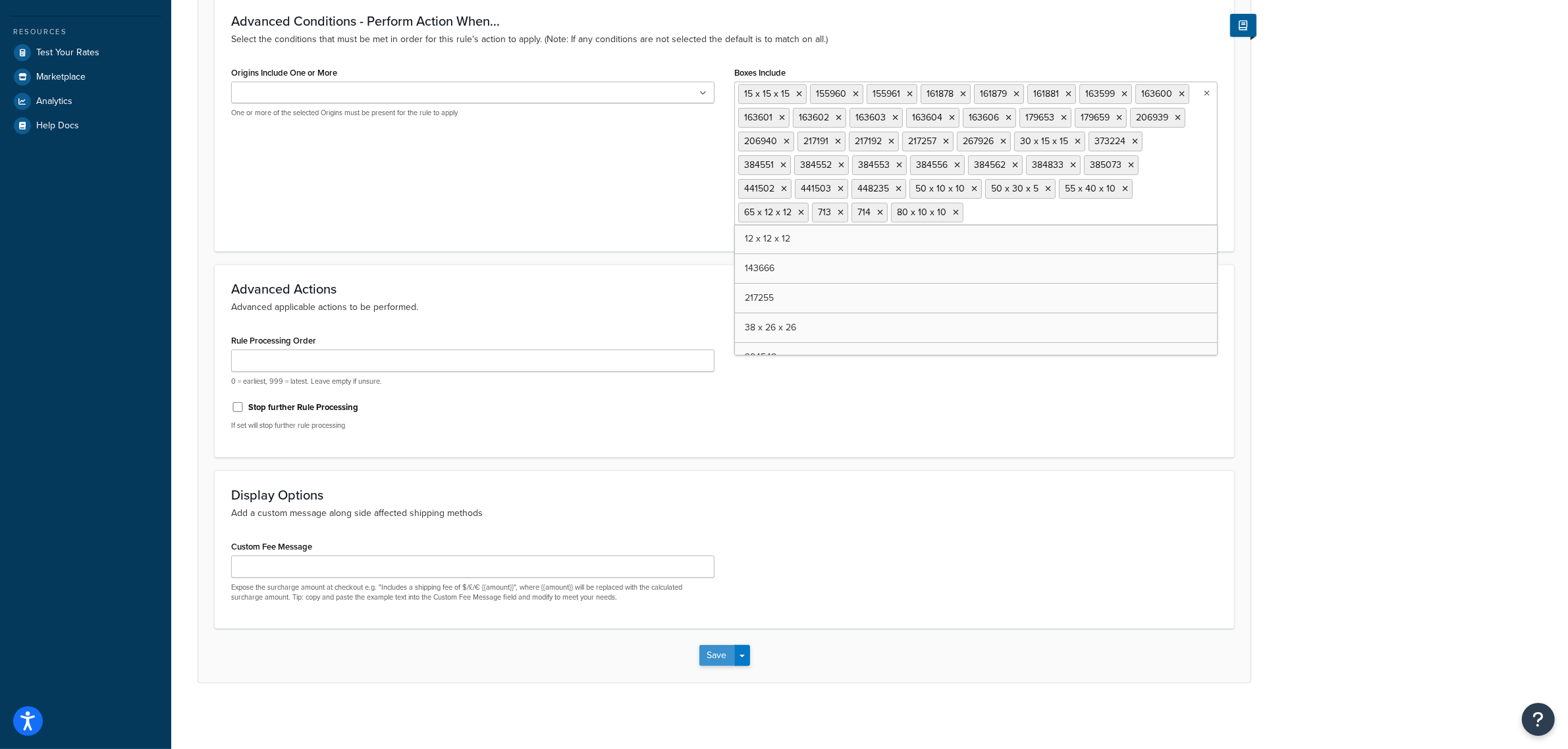
click at [707, 653] on button "Save" at bounding box center [717, 655] width 35 height 21
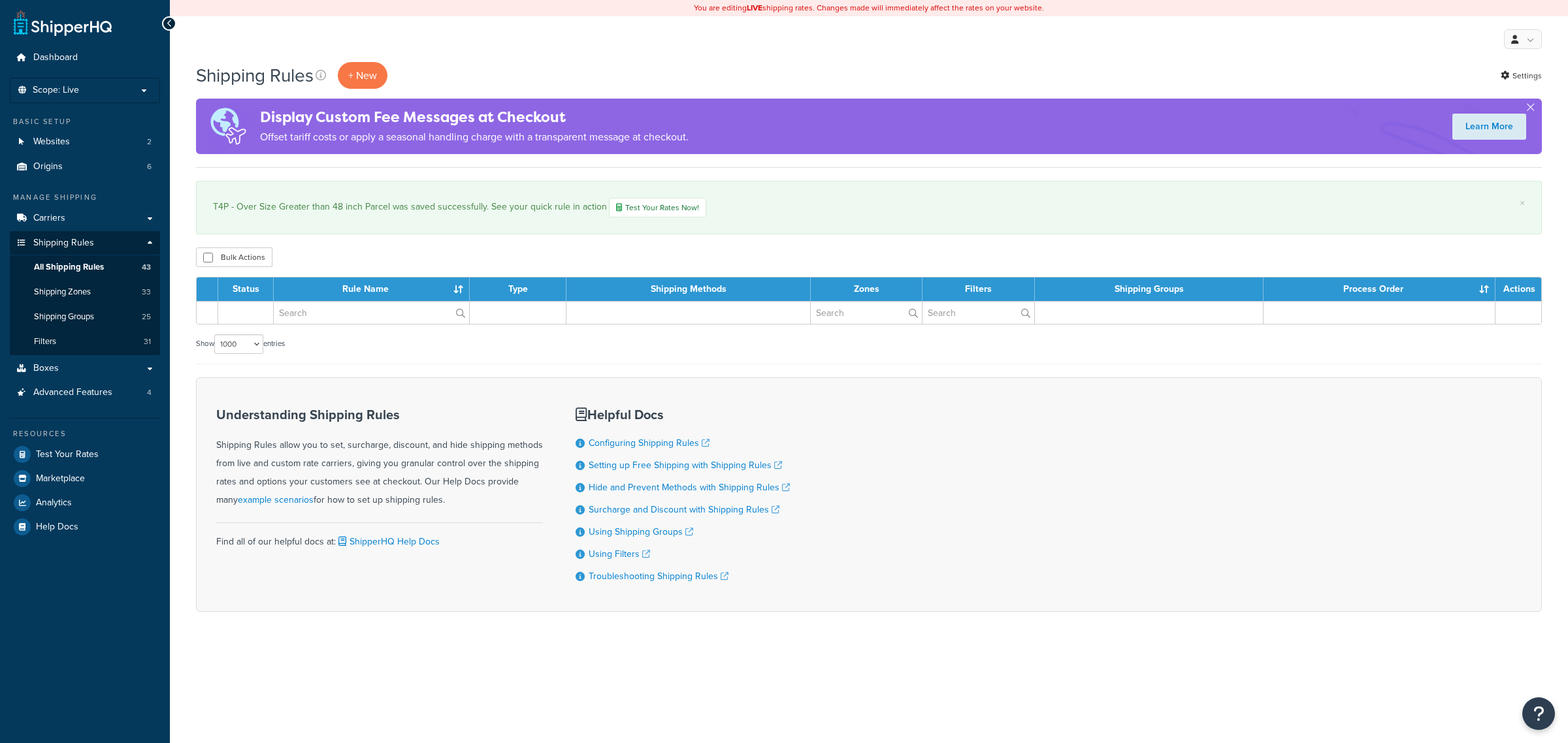
select select "1000"
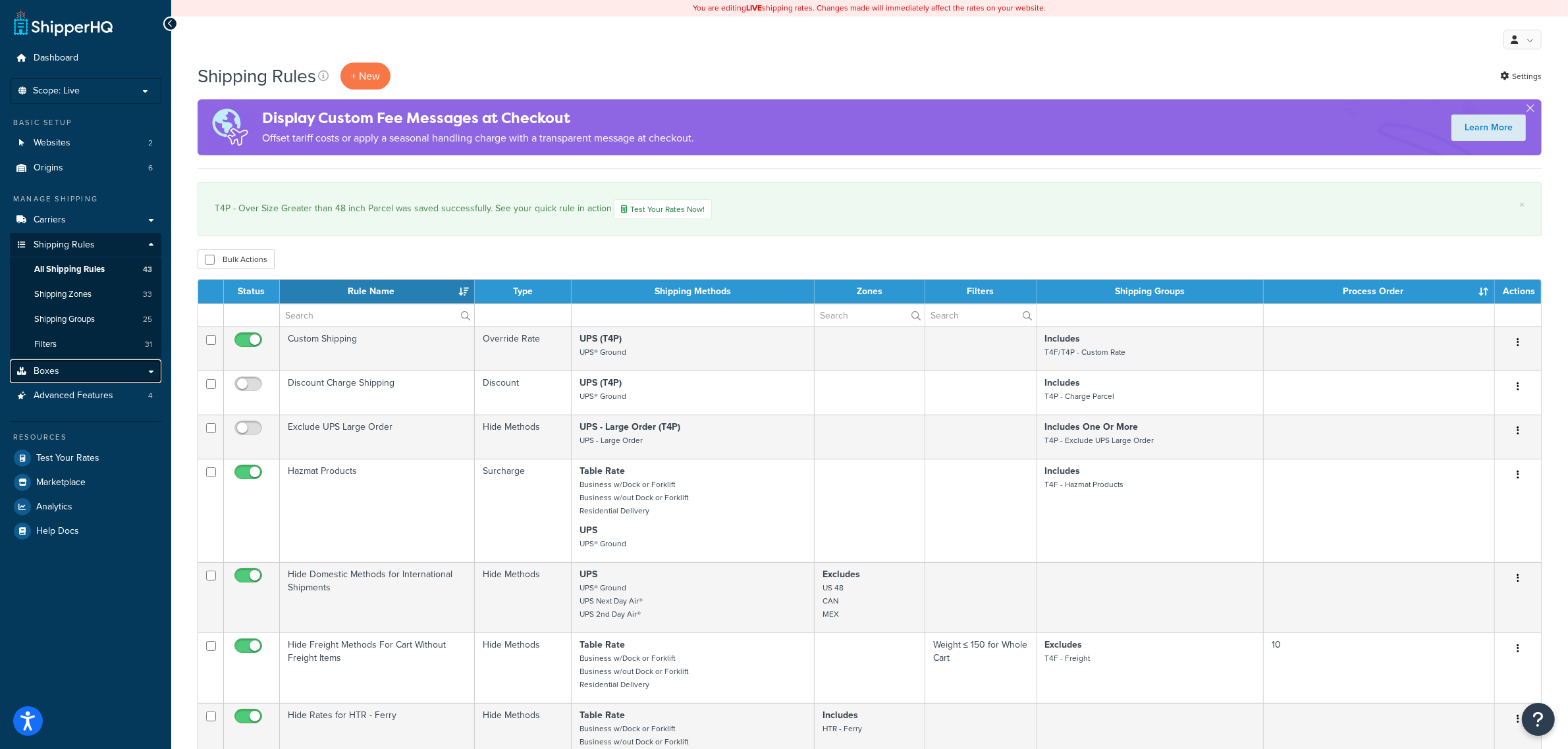
click at [54, 367] on span "Boxes" at bounding box center [47, 371] width 26 height 11
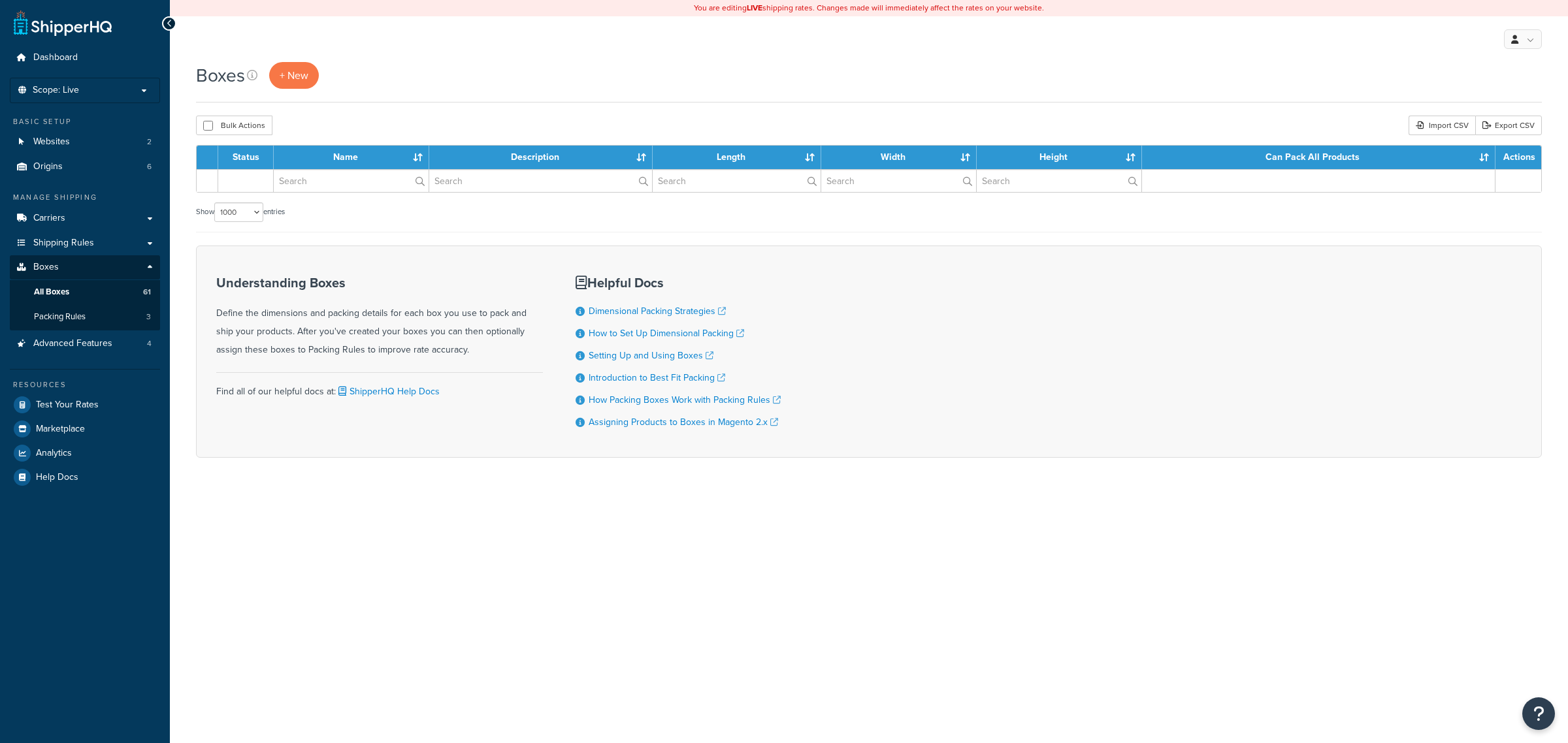
select select "1000"
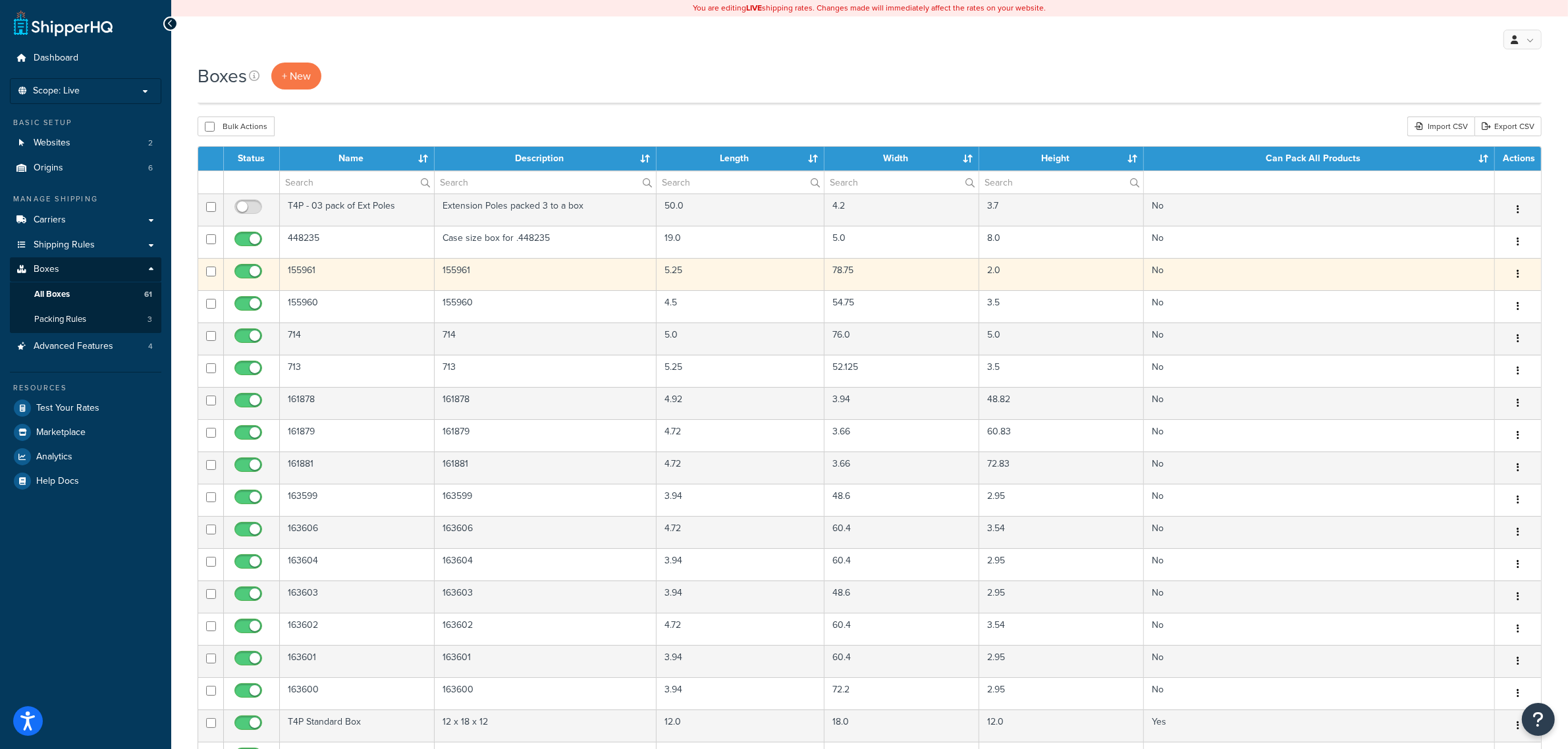
scroll to position [1420, 0]
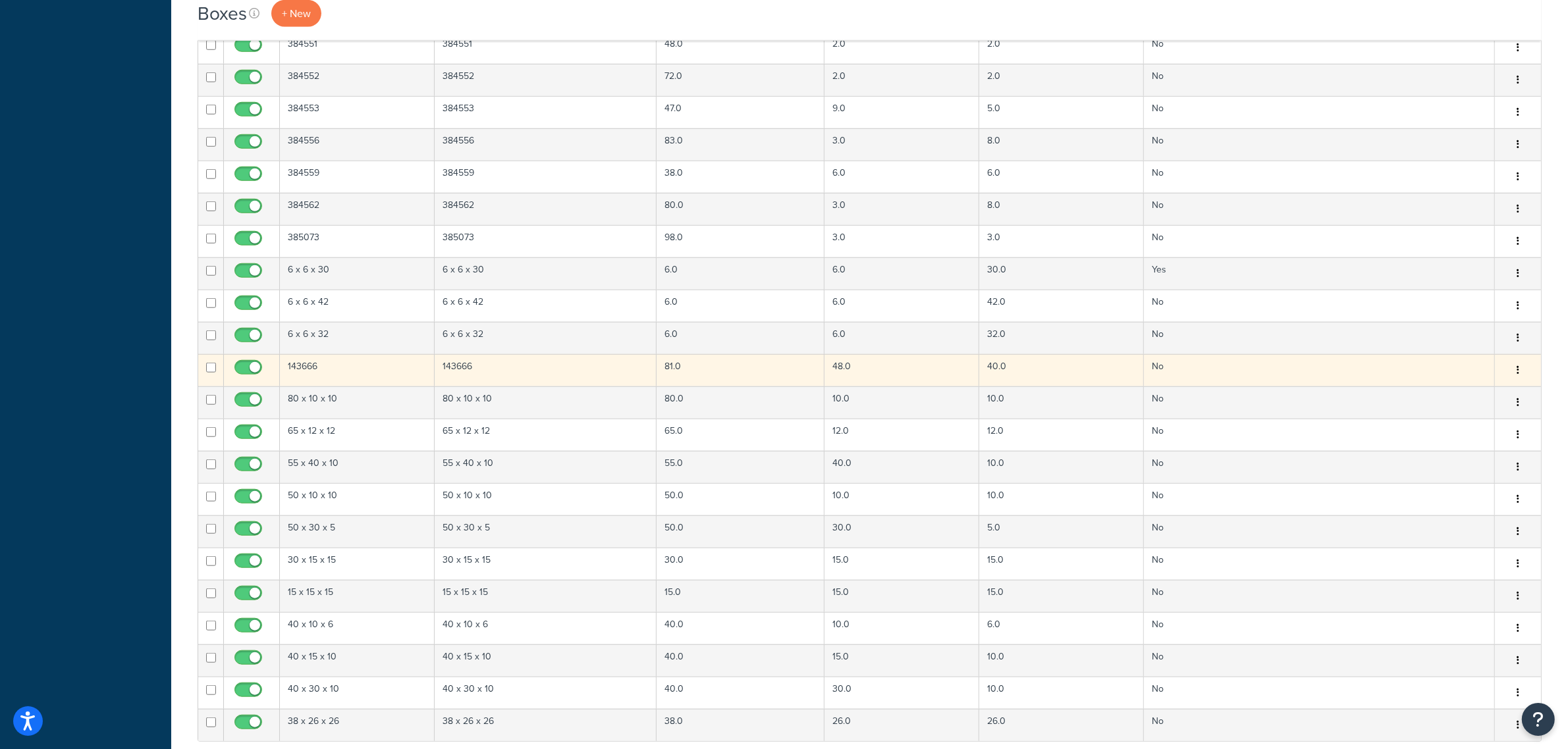
click at [1518, 374] on icon "button" at bounding box center [1518, 370] width 2 height 9
click at [1464, 453] on link "Delete" at bounding box center [1474, 449] width 104 height 27
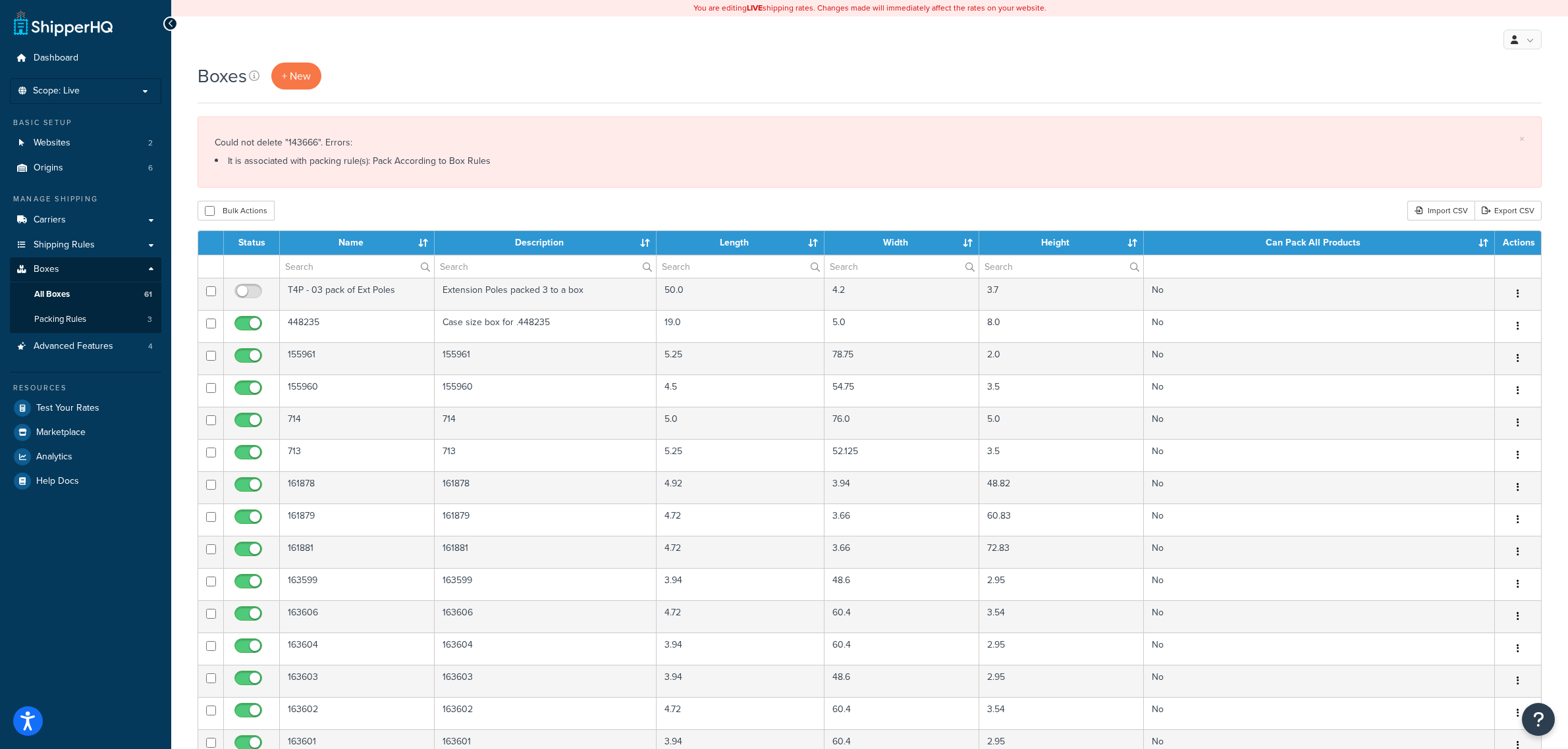
select select "1000"
drag, startPoint x: 317, startPoint y: 141, endPoint x: 289, endPoint y: 143, distance: 28.1
click at [289, 143] on div "Could not delete "143666". Errors: It is associated with packing rule(s): Pack …" at bounding box center [869, 151] width 1310 height 37
copy div "143666"
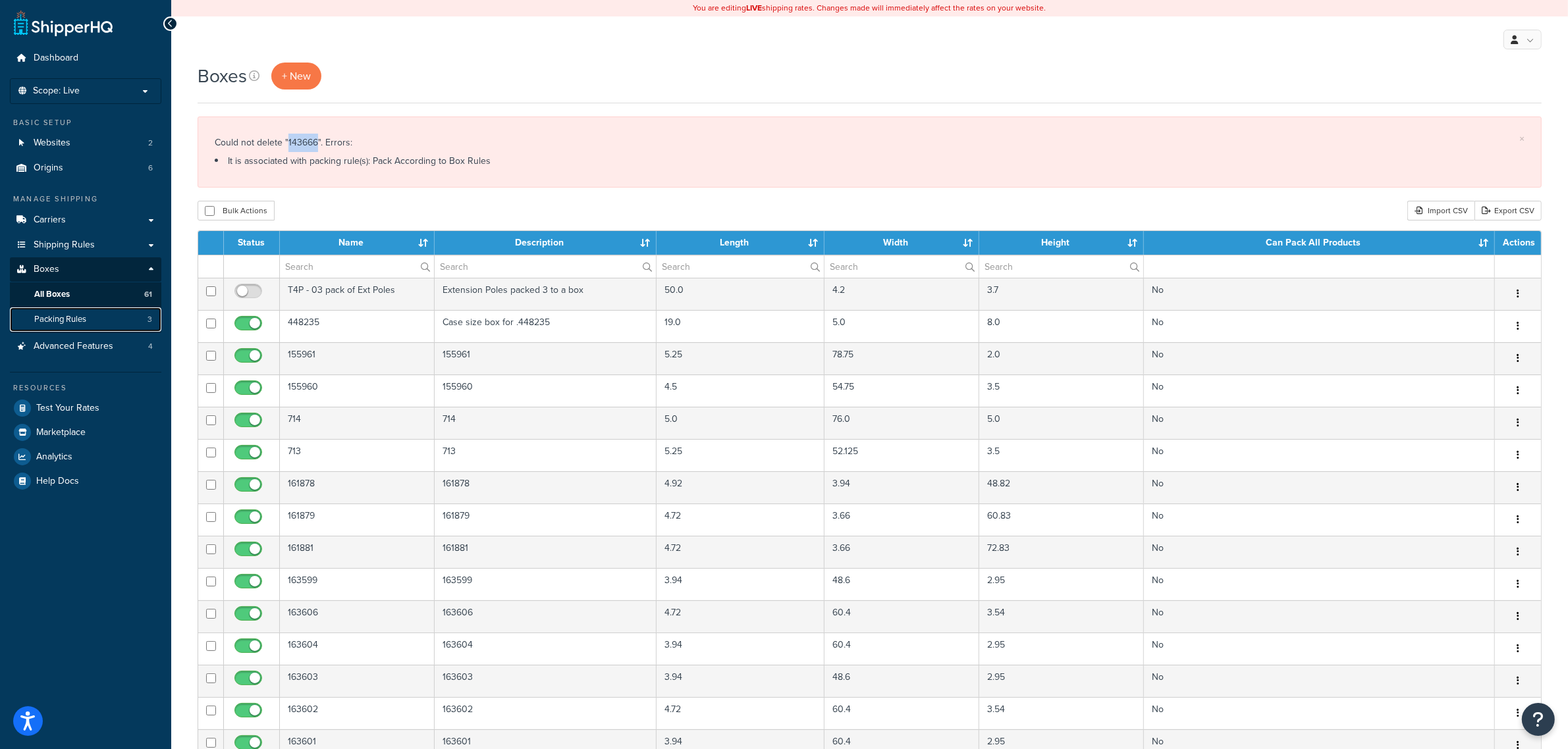
click at [107, 321] on link "Packing Rules 3" at bounding box center [86, 319] width 151 height 24
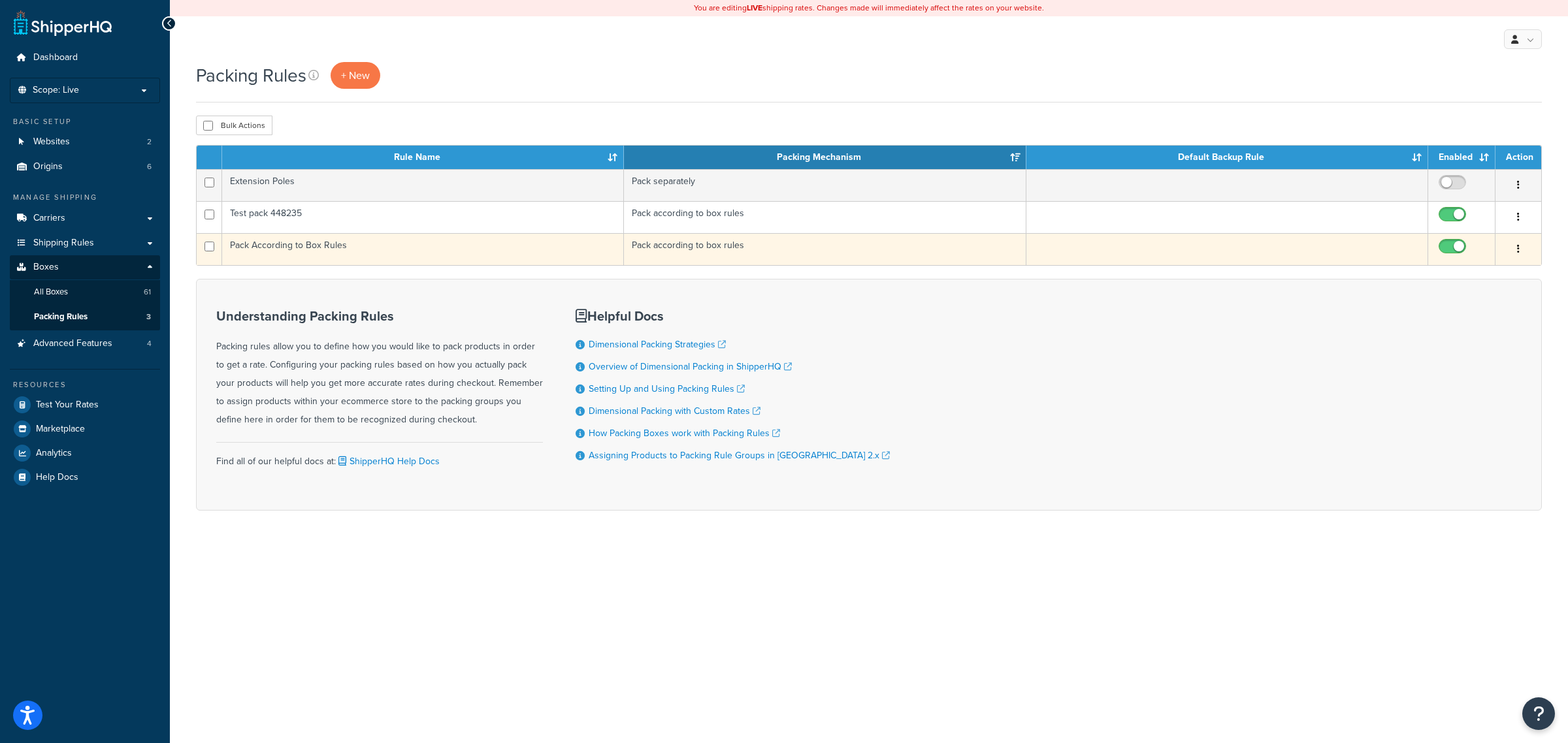
click at [328, 250] on td "Pack According to Box Rules" at bounding box center [423, 249] width 401 height 32
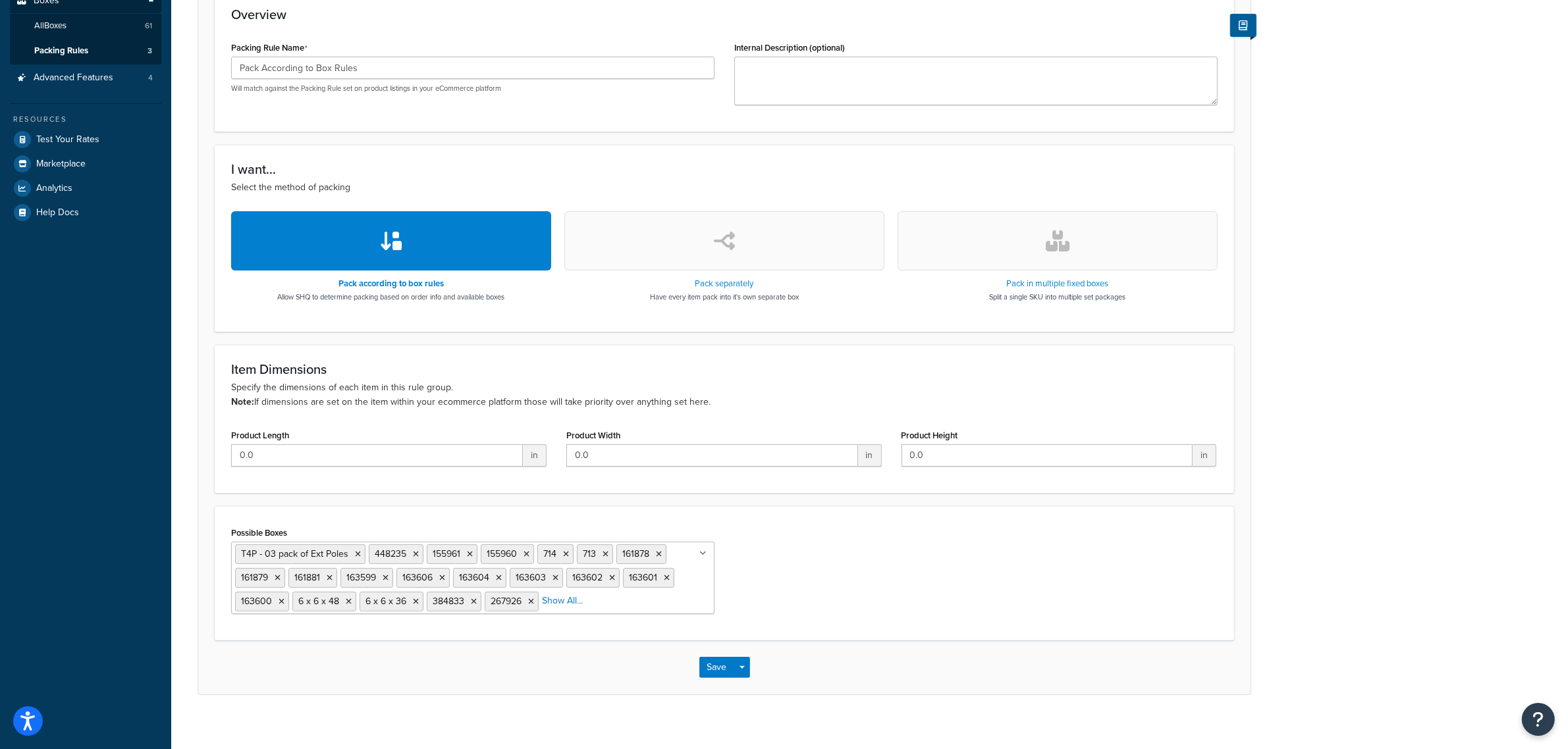
scroll to position [281, 0]
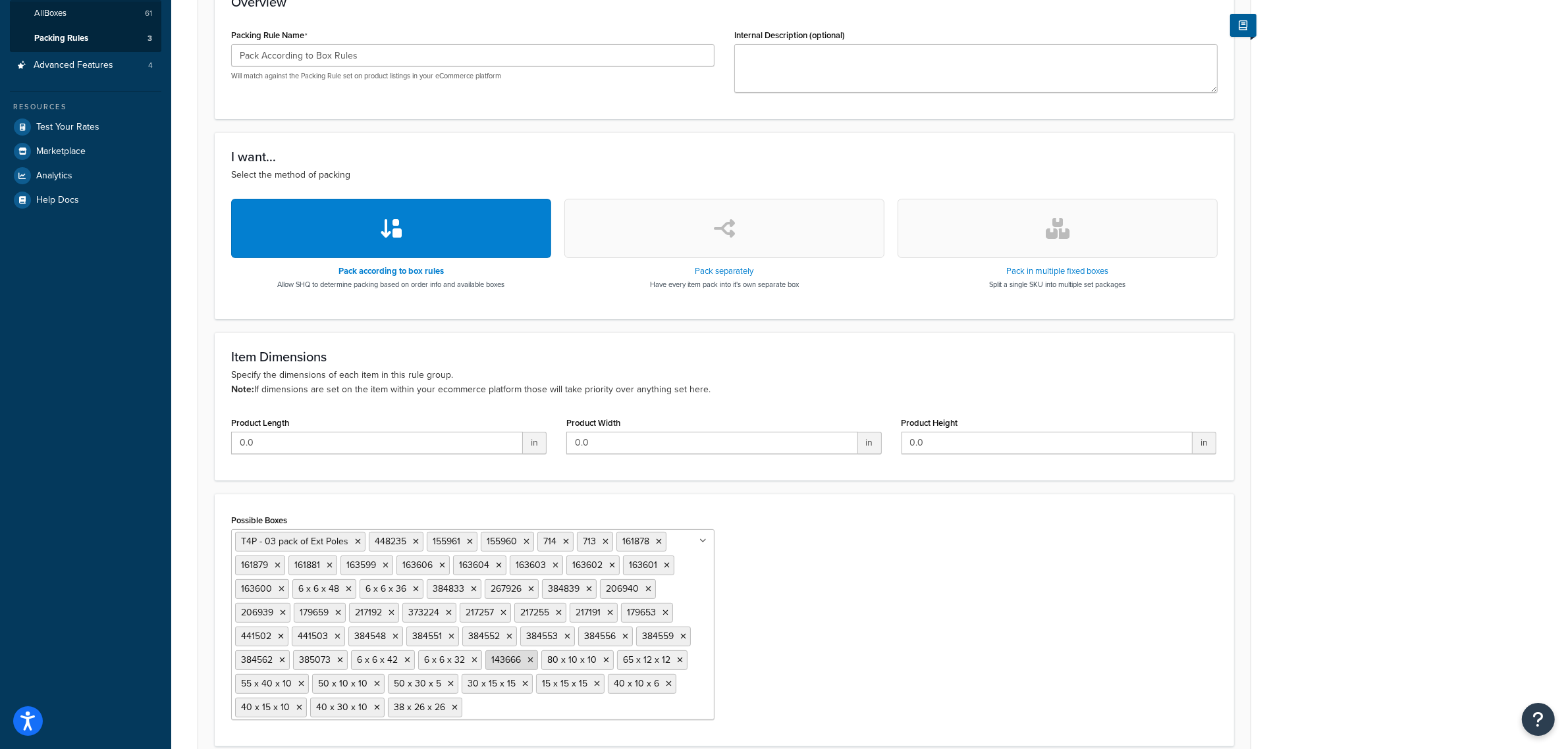
click at [533, 660] on icon at bounding box center [531, 660] width 6 height 8
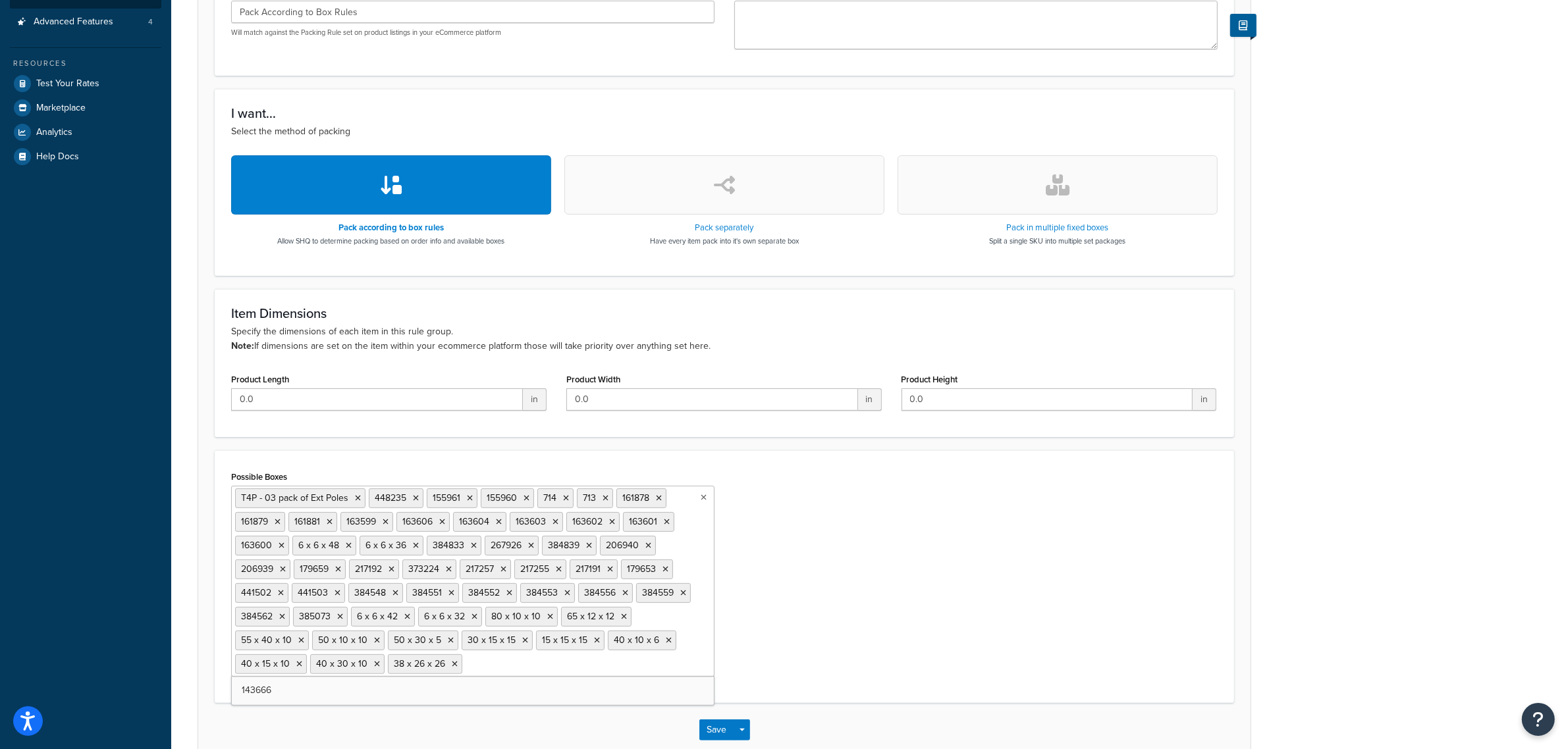
scroll to position [401, 0]
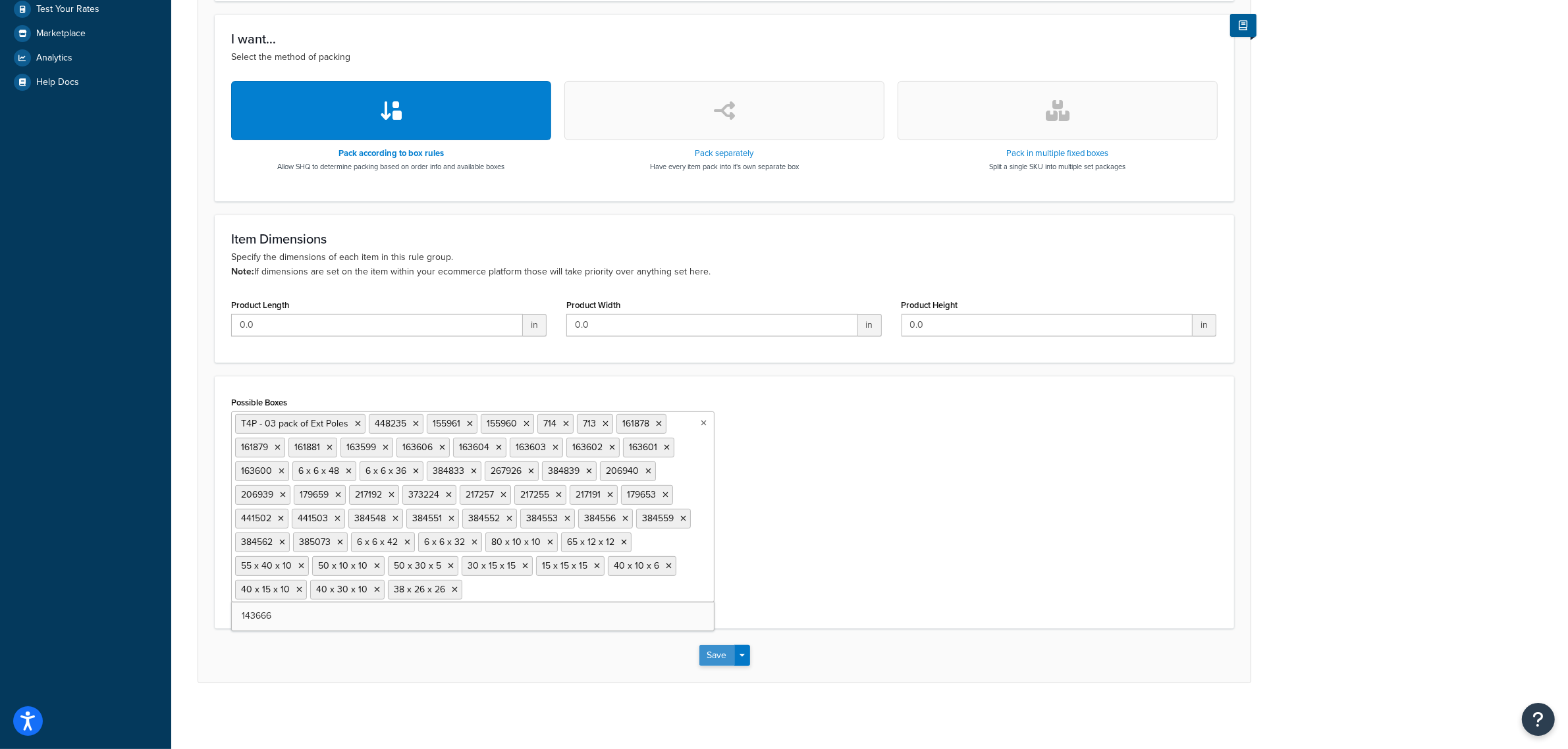
click at [715, 660] on button "Save" at bounding box center [717, 655] width 35 height 21
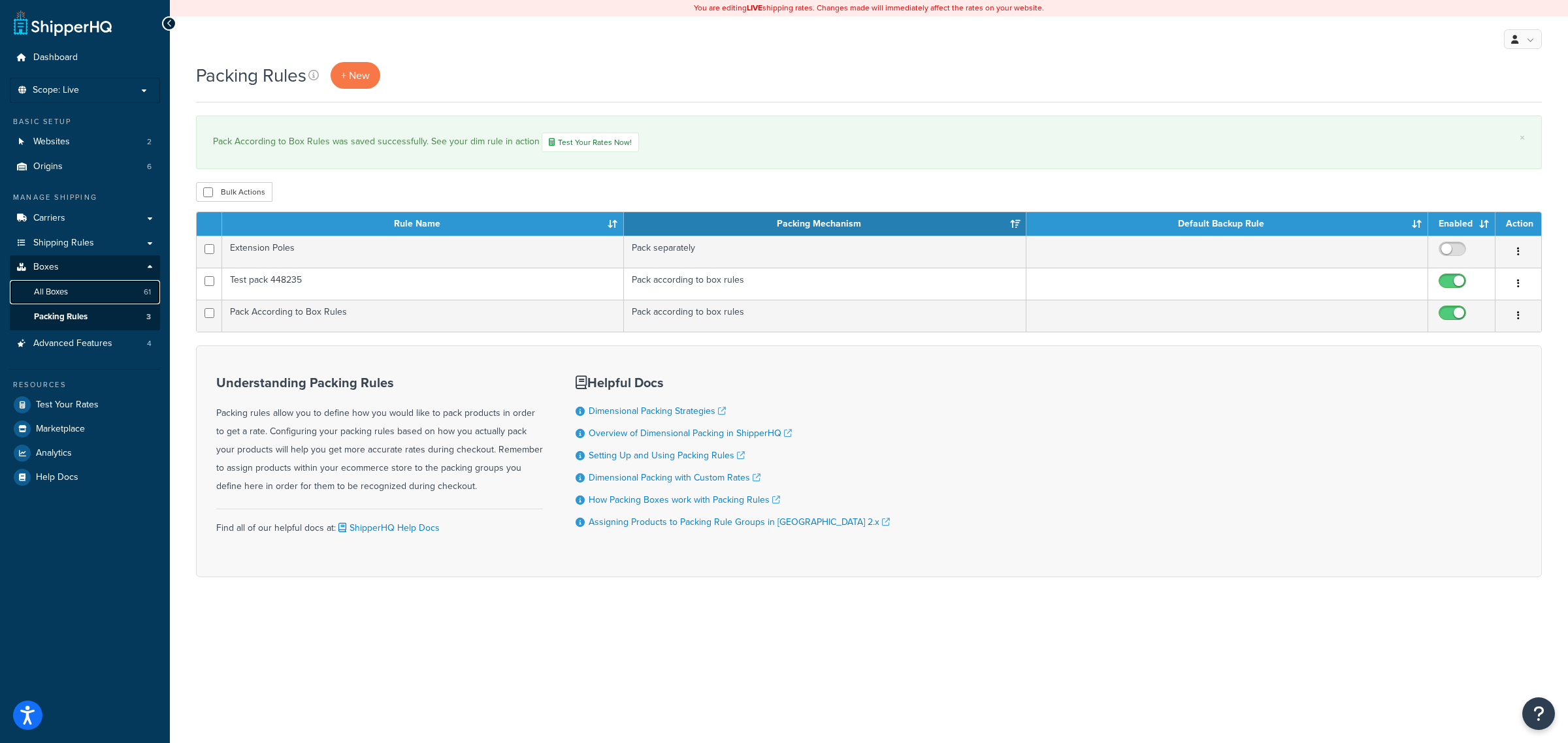
click at [92, 289] on link "All Boxes 61" at bounding box center [85, 292] width 150 height 24
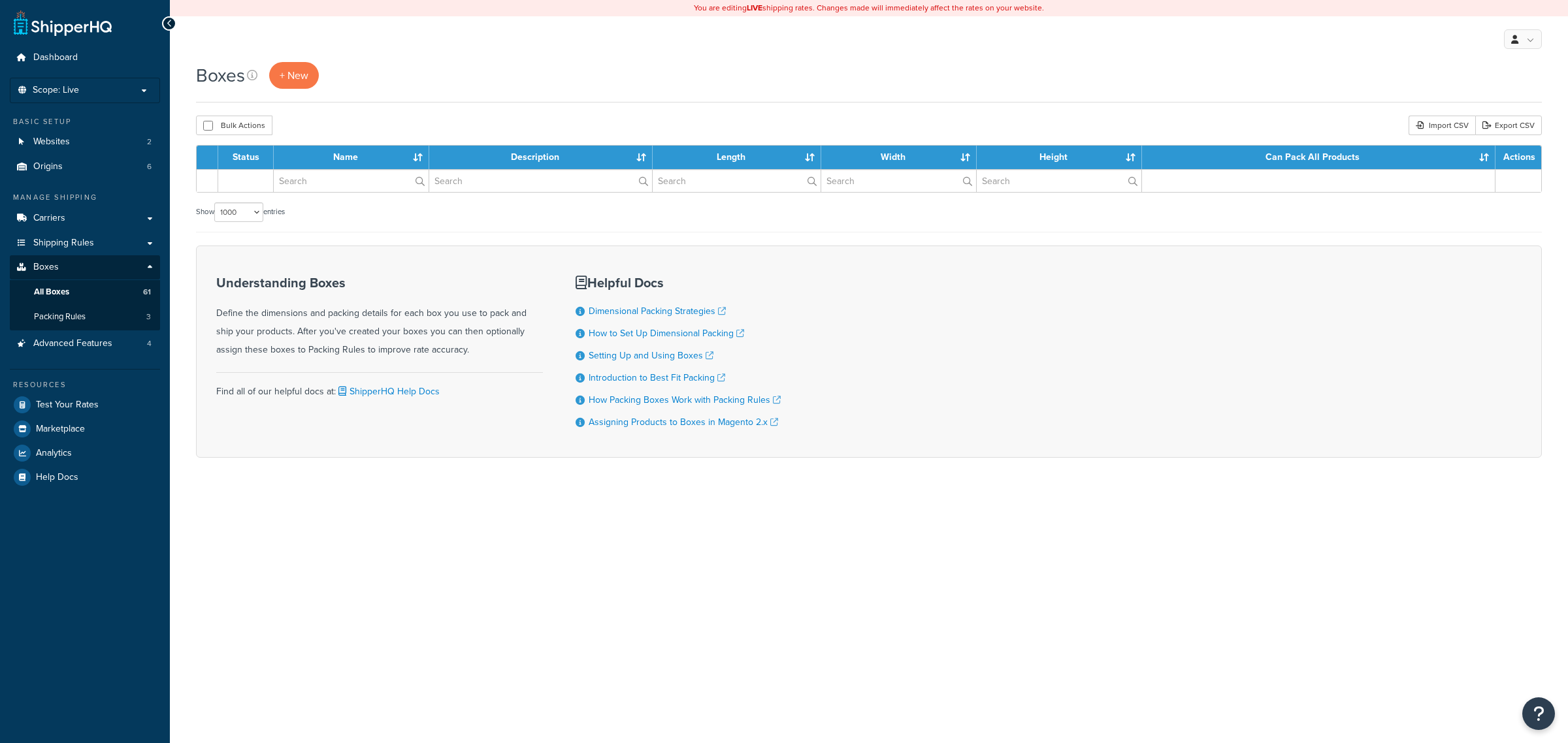
select select "1000"
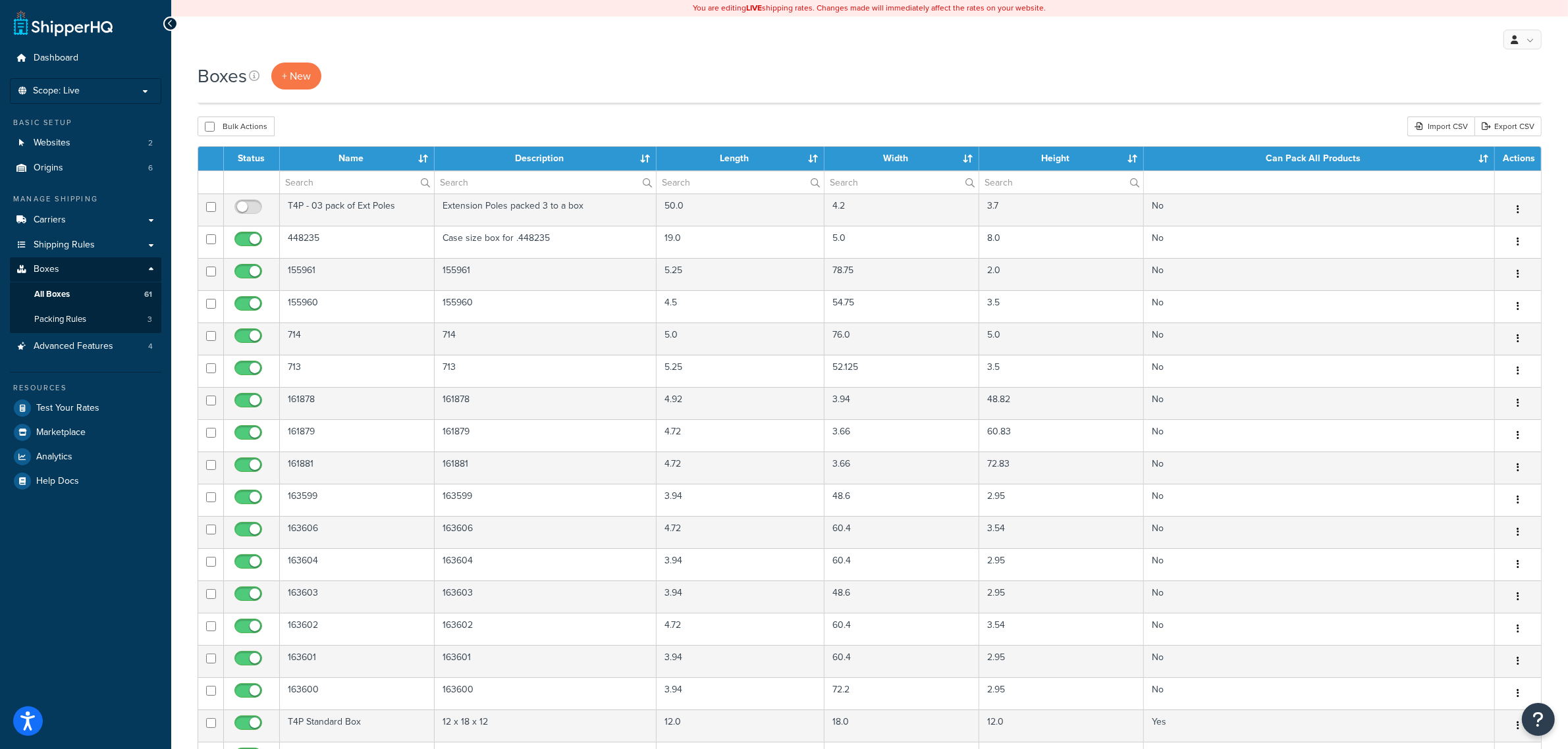
scroll to position [1420, 0]
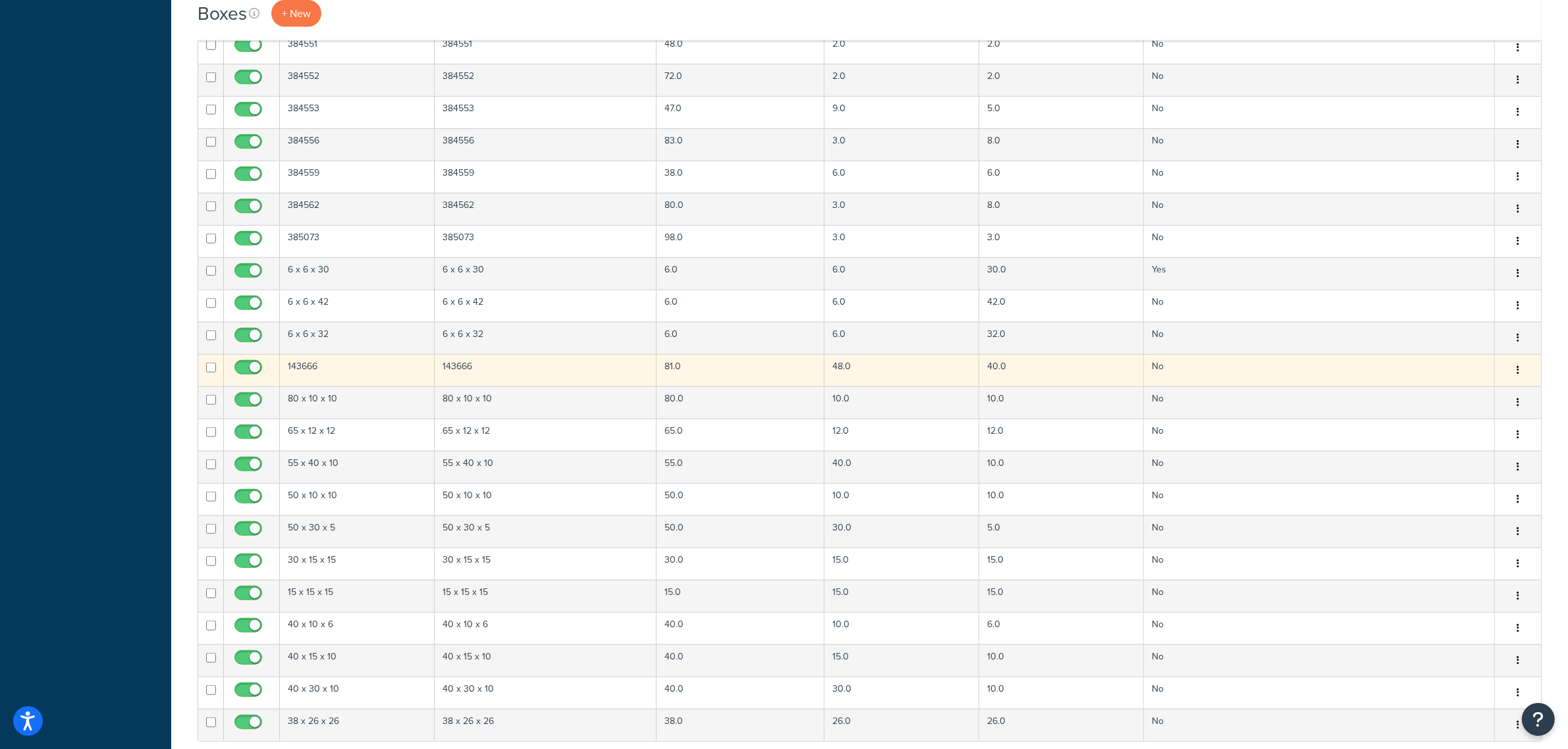
click at [1531, 377] on div "Edit Duplicate Delete" at bounding box center [1518, 371] width 30 height 21
click at [1523, 377] on button "button" at bounding box center [1518, 371] width 18 height 21
click at [1485, 459] on link "Delete" at bounding box center [1474, 449] width 104 height 27
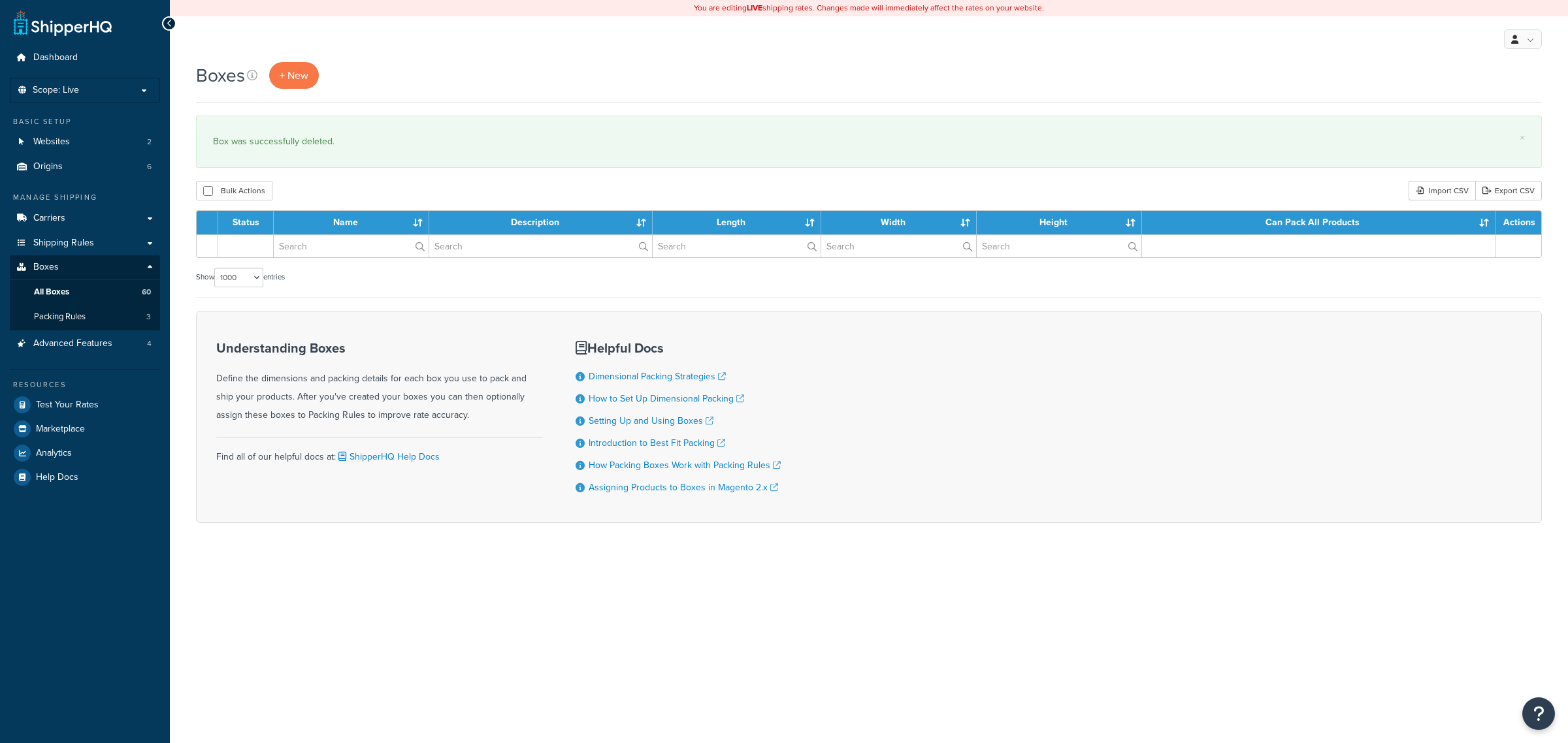
select select "1000"
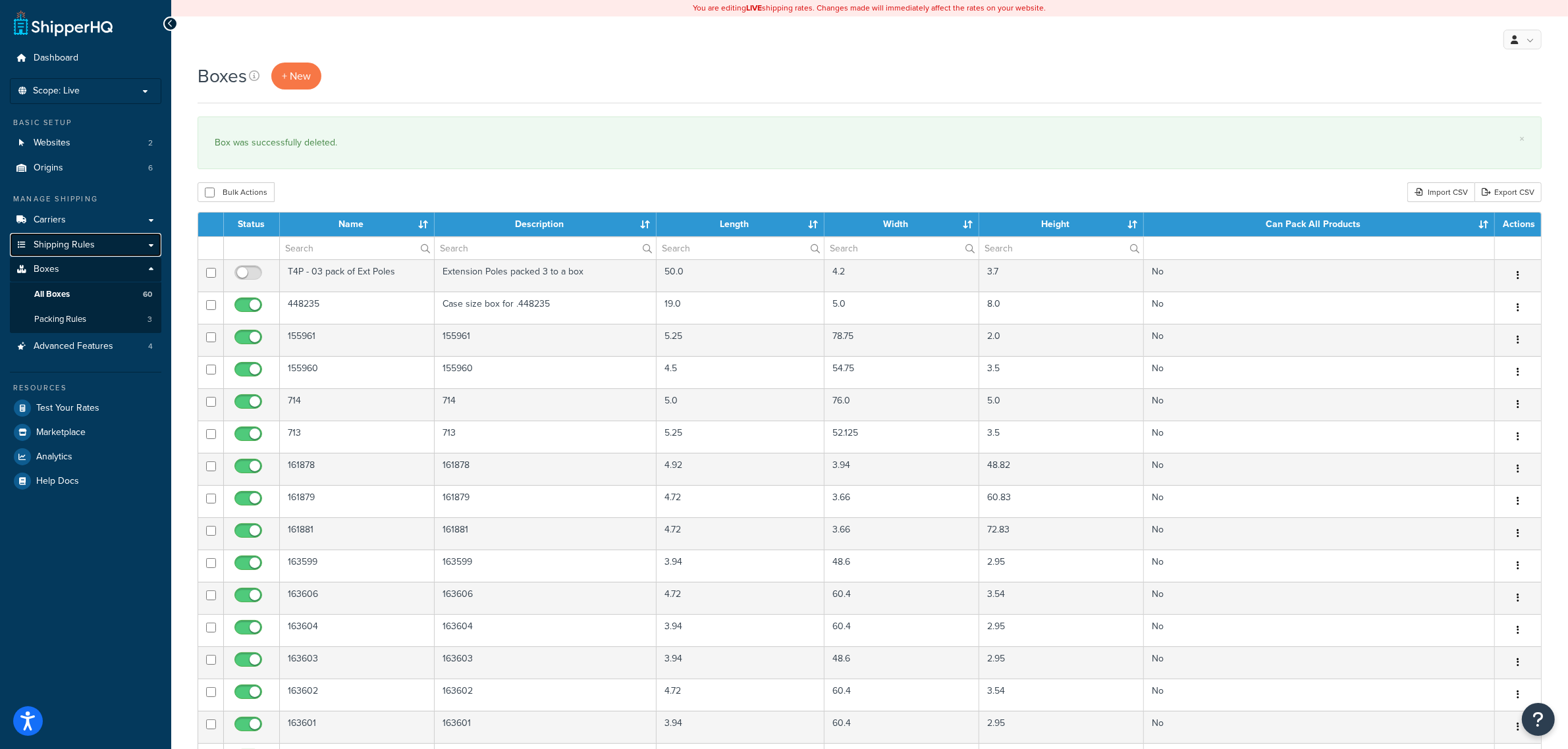
click at [91, 245] on span "Shipping Rules" at bounding box center [65, 245] width 62 height 11
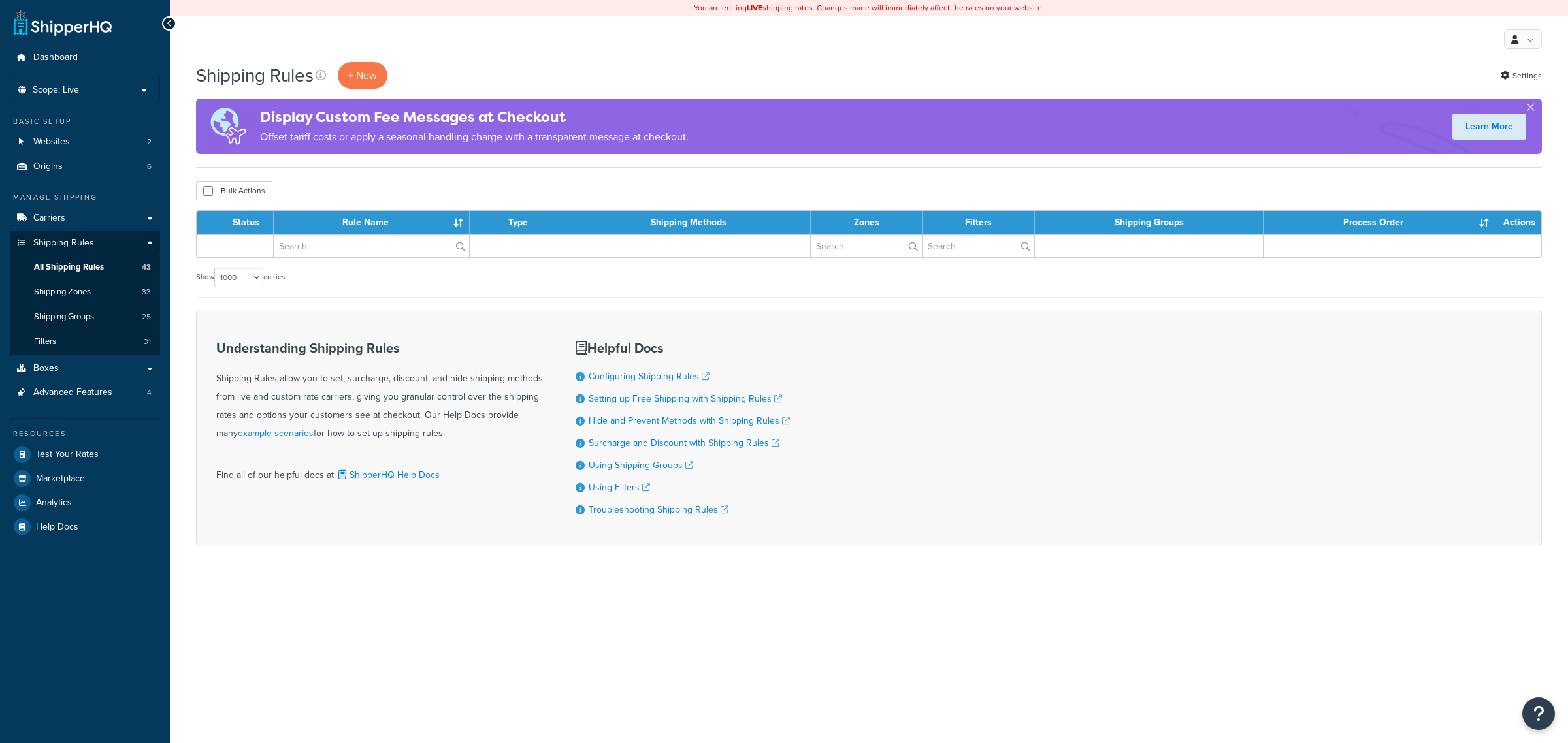
select select "1000"
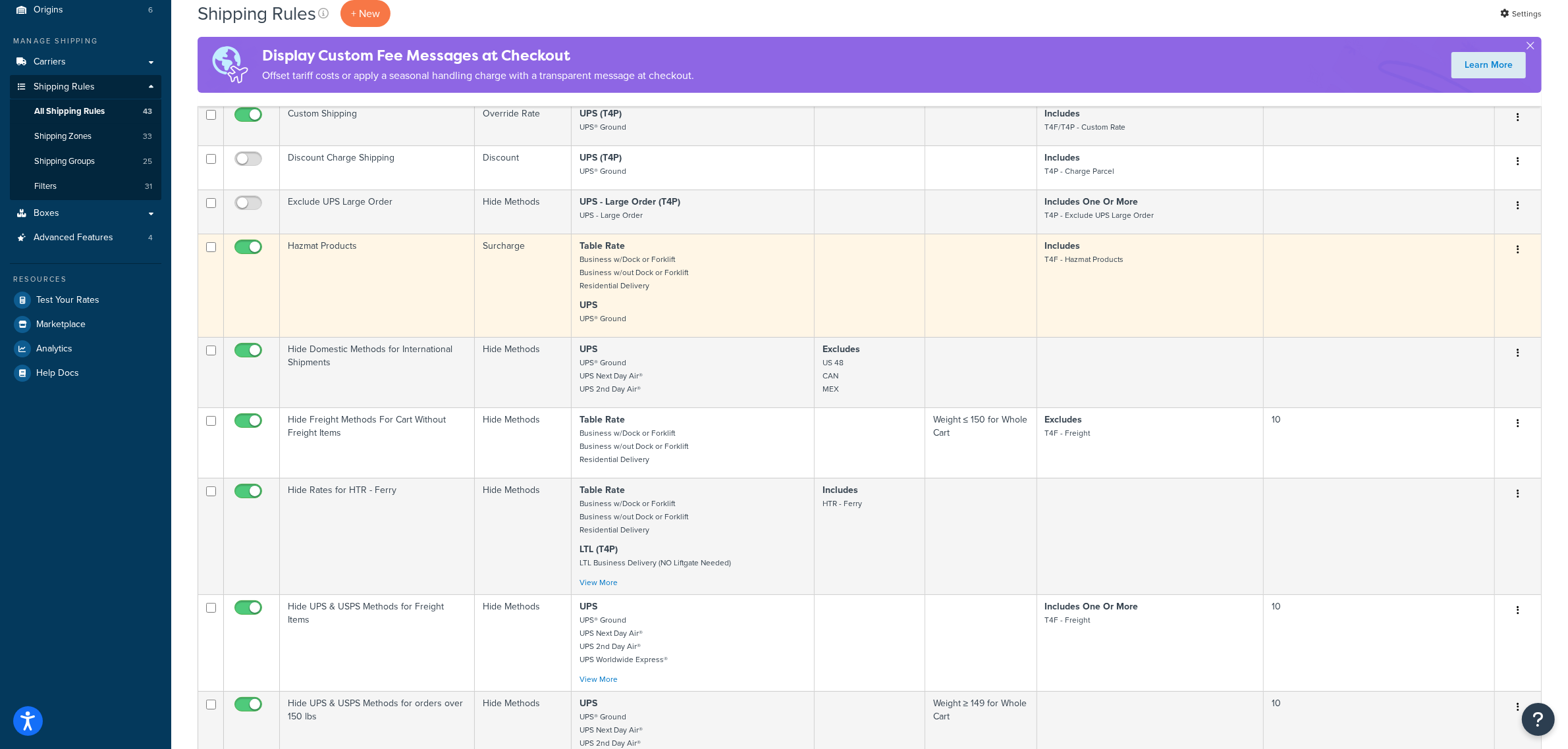
scroll to position [165, 0]
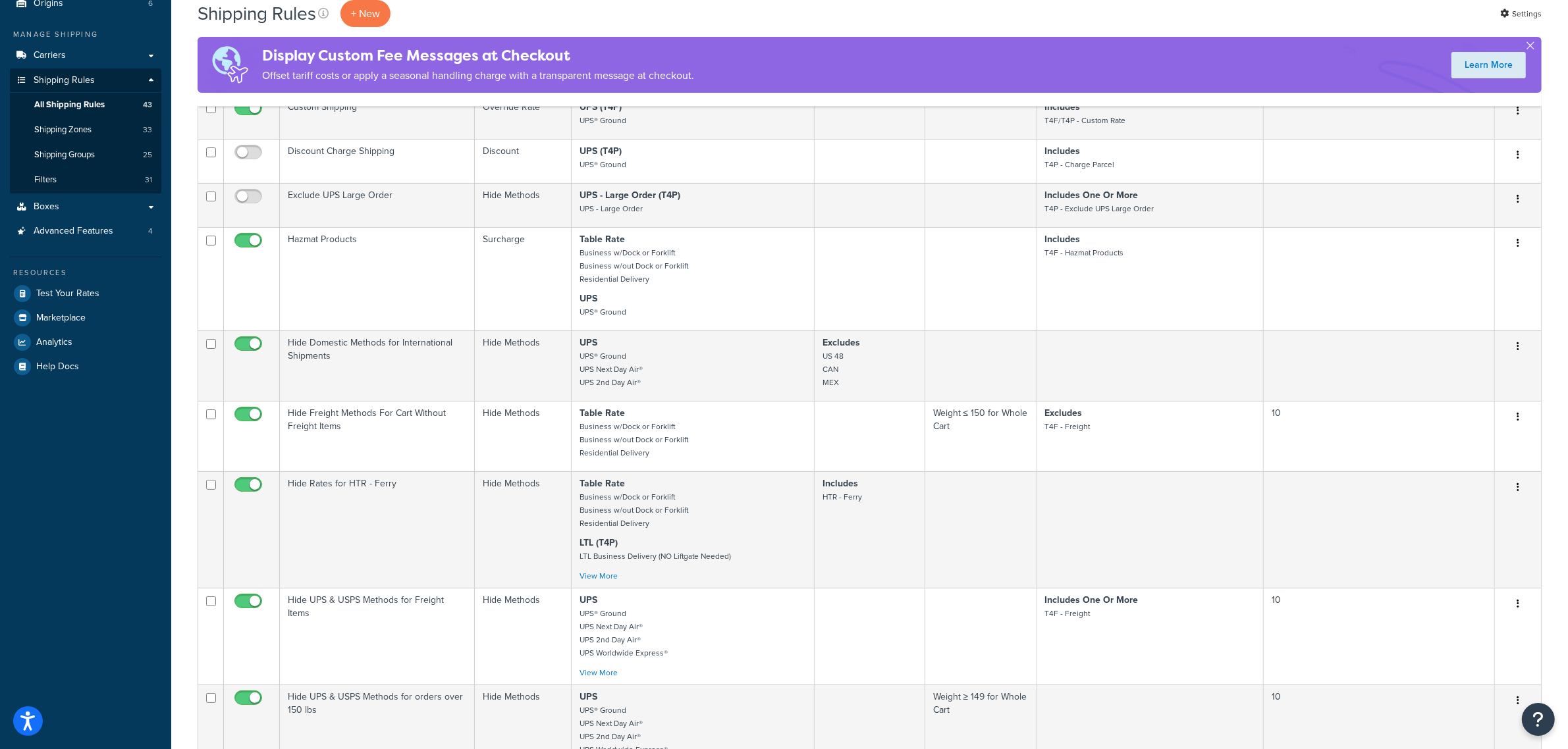
click at [1035, 25] on div "Shipping Rules + New Settings" at bounding box center [869, 13] width 1344 height 27
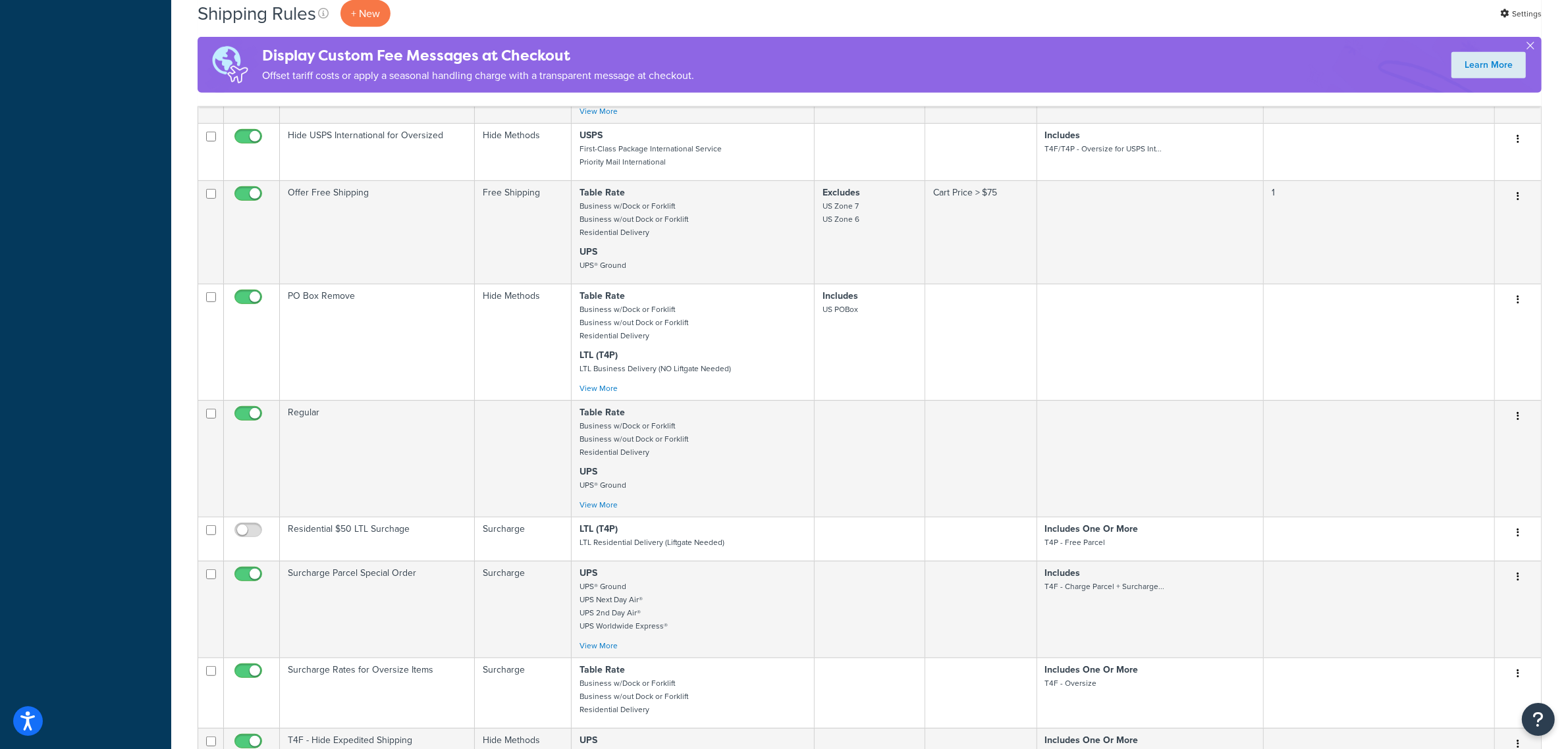
scroll to position [2864, 0]
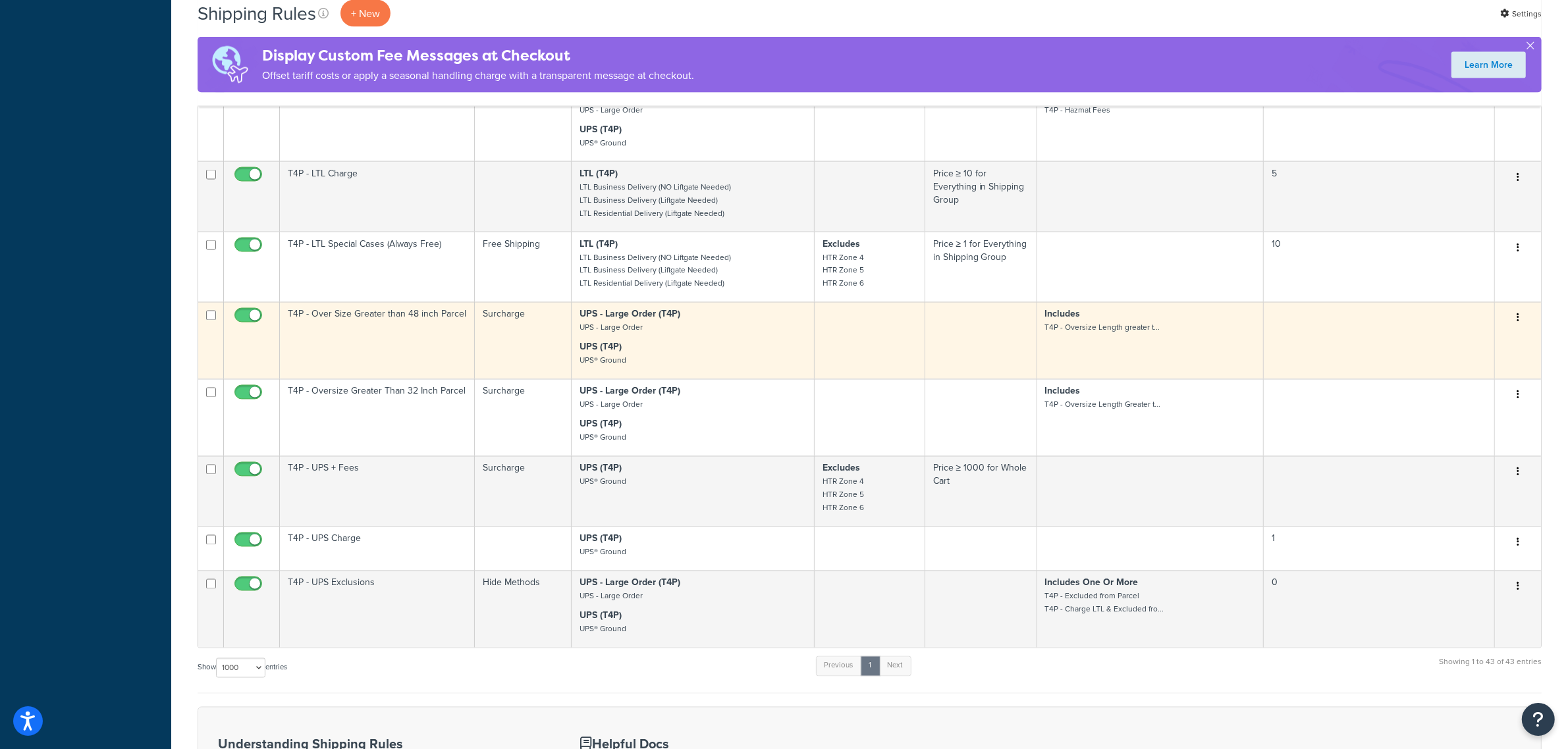
click at [357, 379] on td "T4P - Over Size Greater than 48 inch Parcel" at bounding box center [377, 341] width 195 height 77
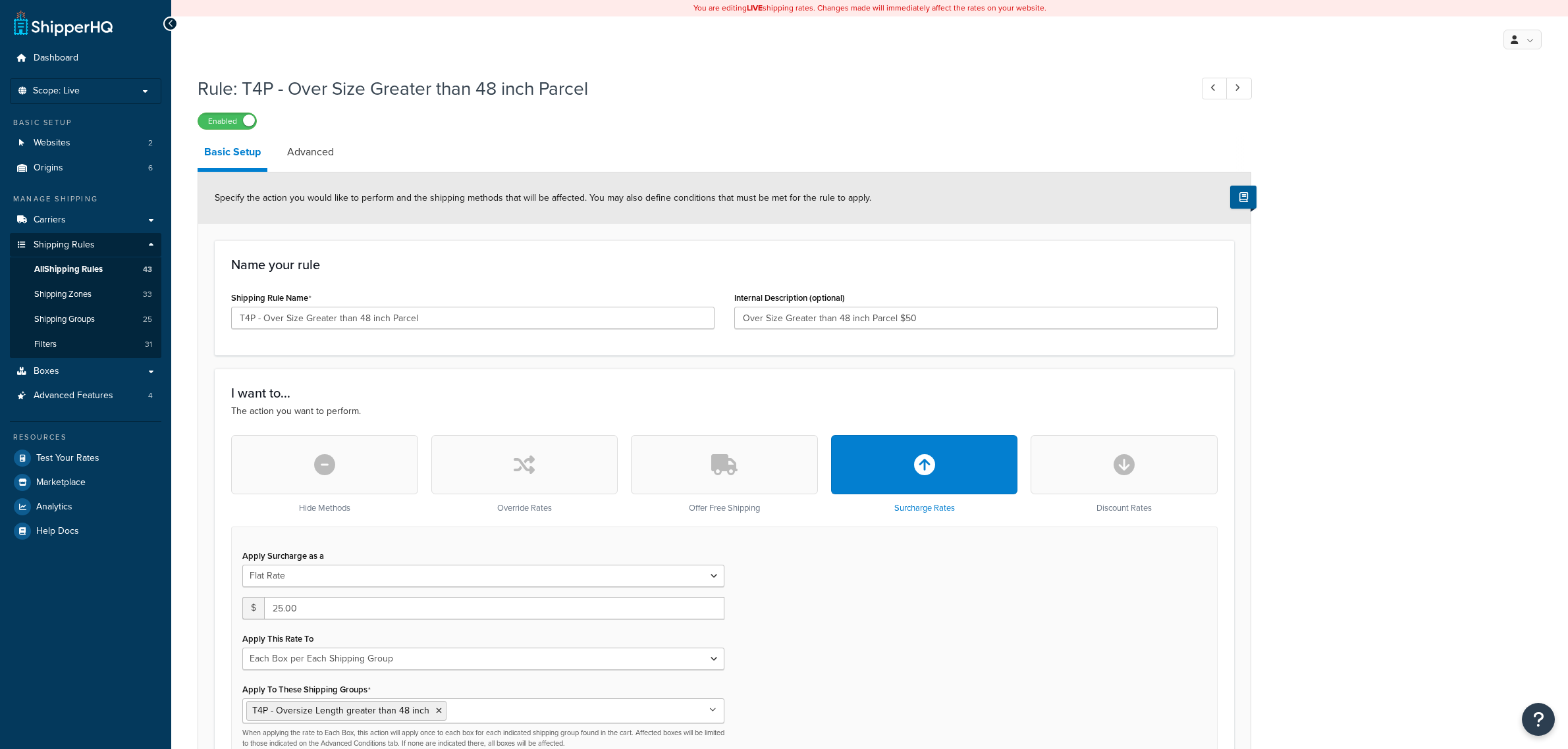
select select "BOX"
click at [320, 146] on link "Advanced" at bounding box center [311, 152] width 60 height 32
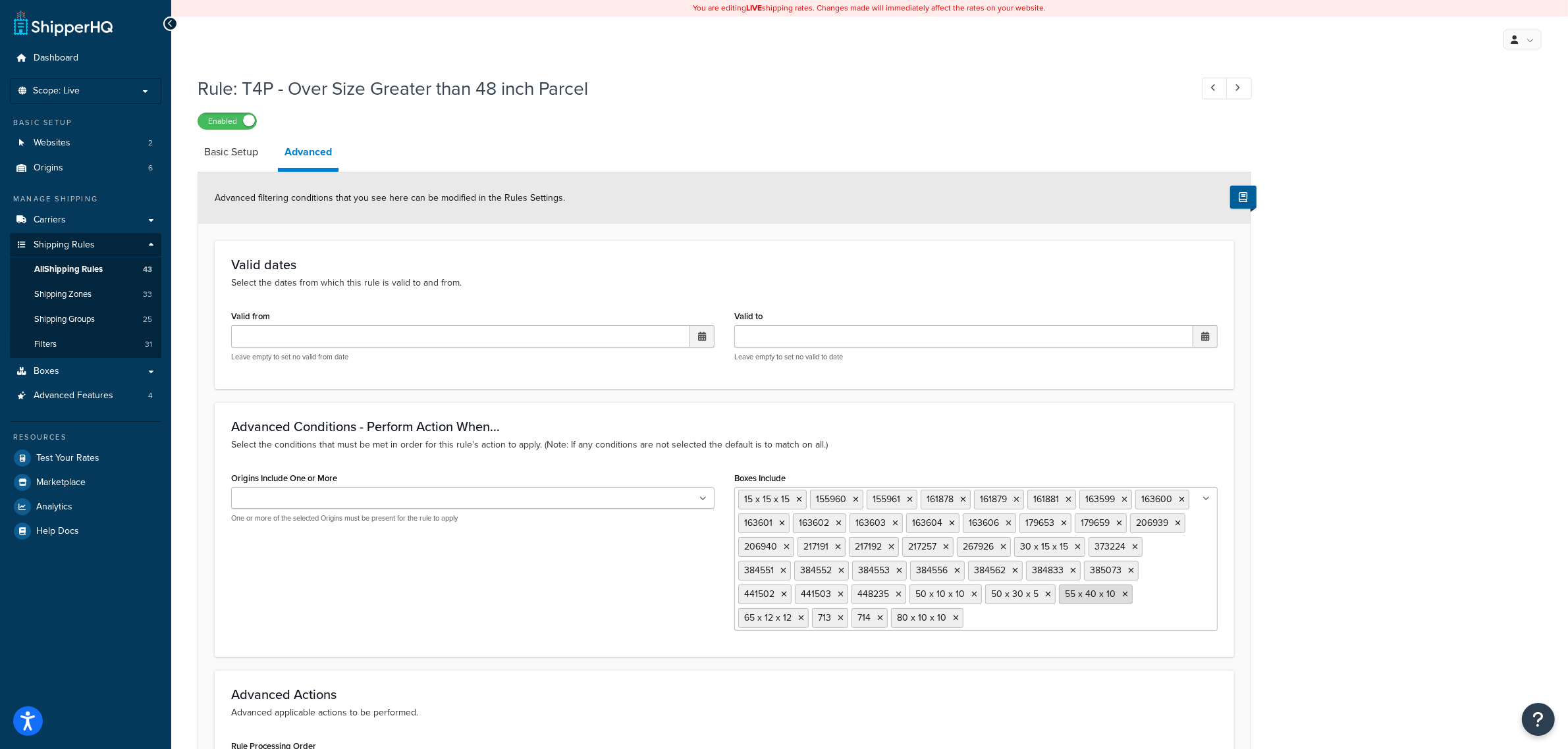
click at [1122, 594] on icon at bounding box center [1126, 594] width 6 height 8
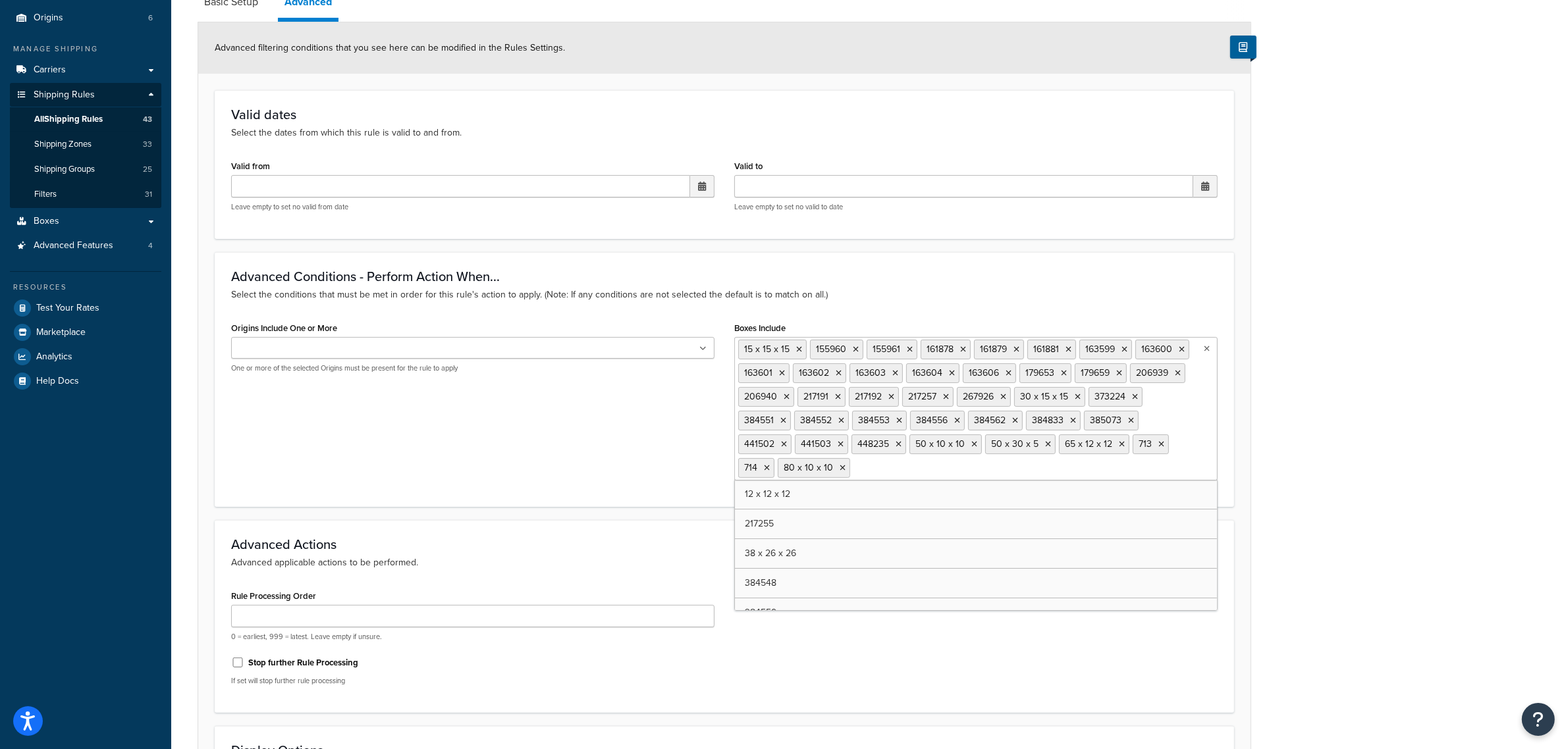
scroll to position [407, 0]
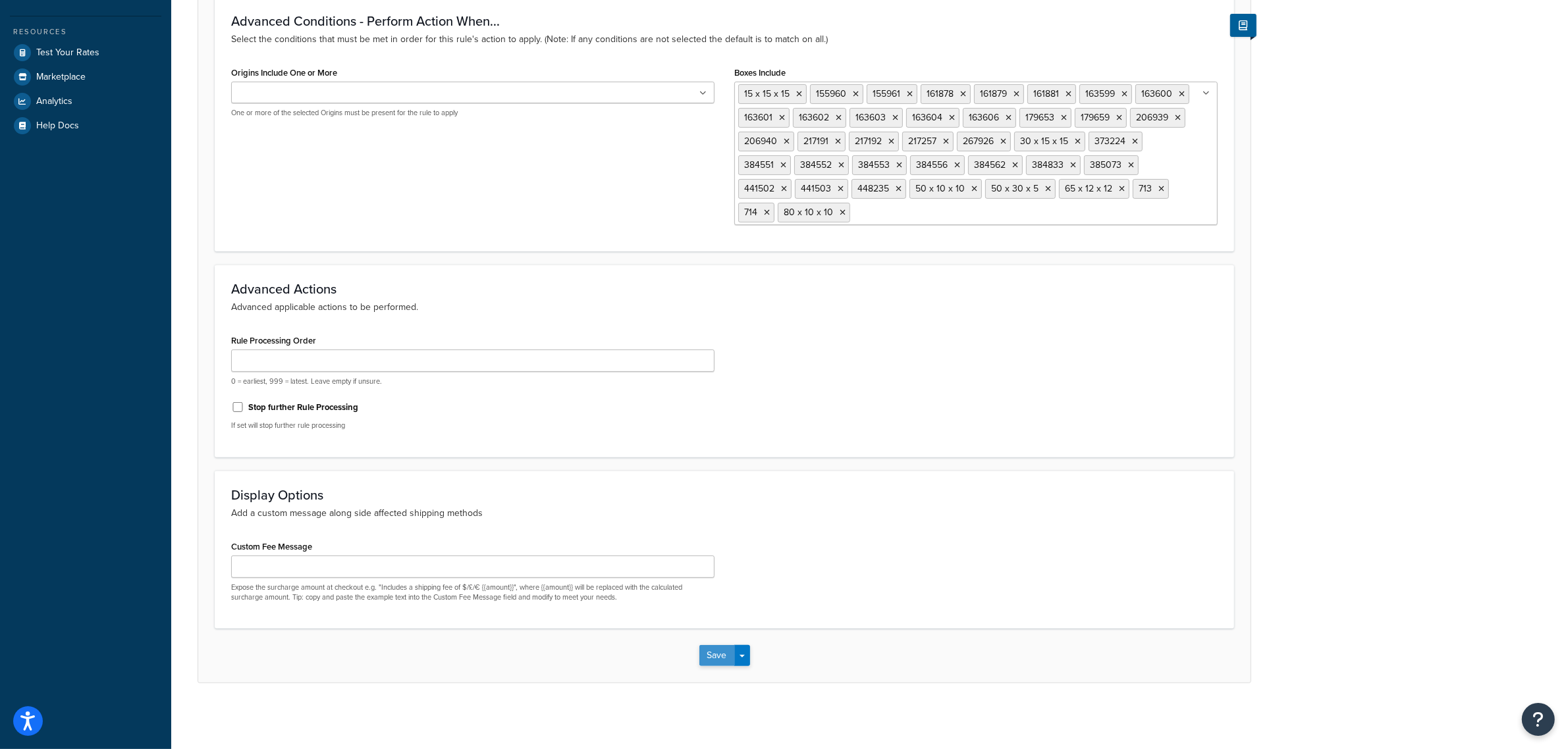
click at [706, 652] on button "Save" at bounding box center [717, 655] width 35 height 21
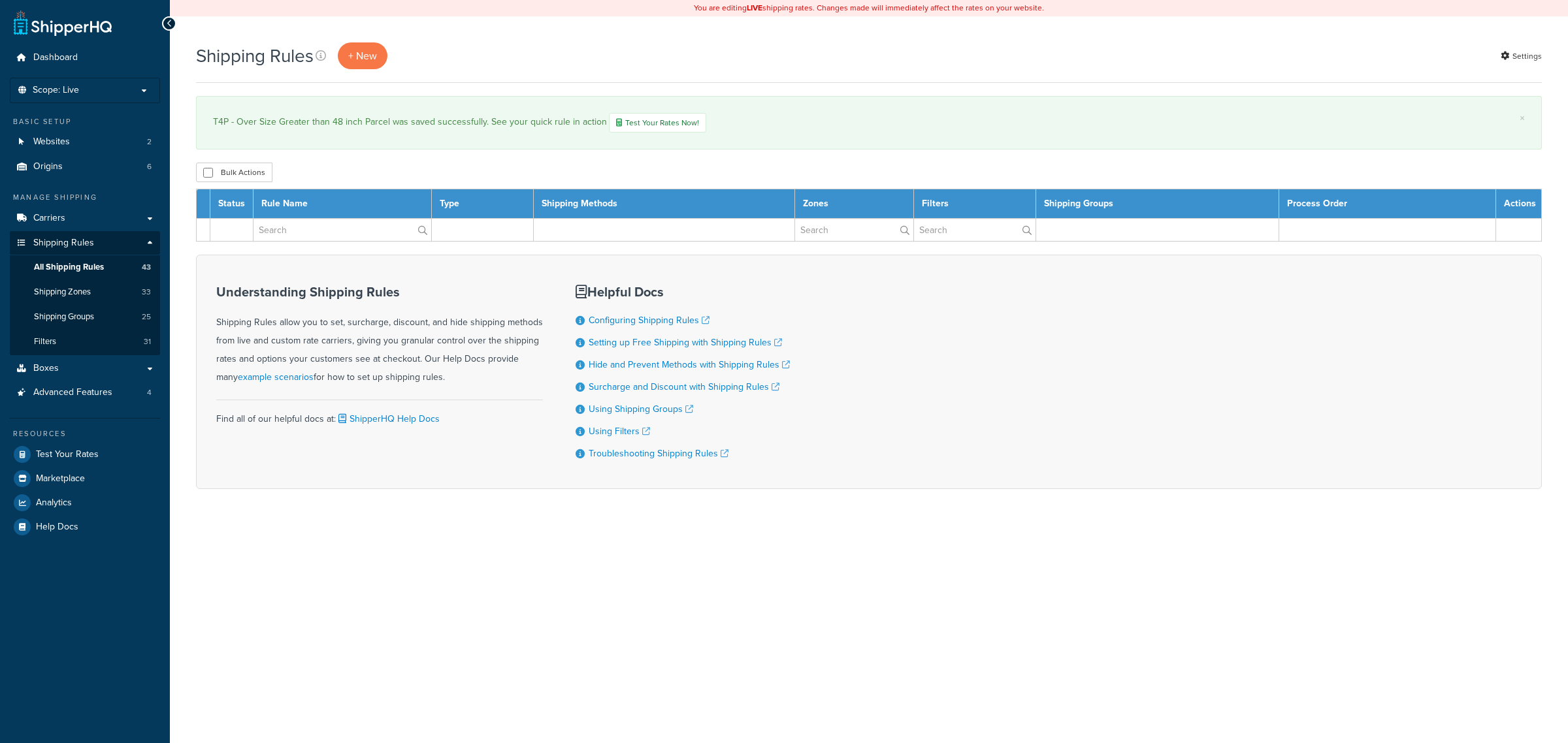
select select "1000"
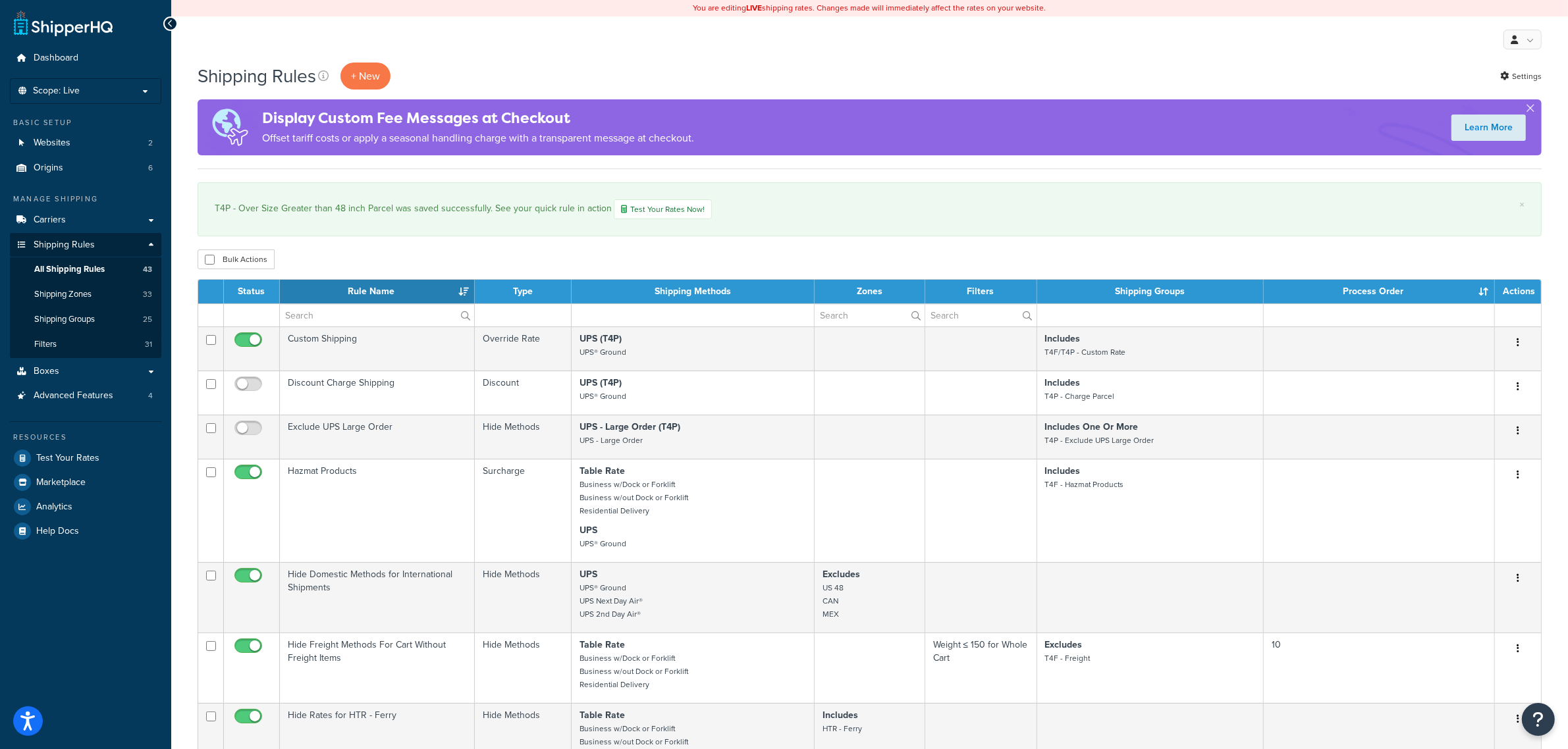
click at [633, 259] on div "Bulk Actions Duplicate [GEOGRAPHIC_DATA]" at bounding box center [869, 259] width 1344 height 20
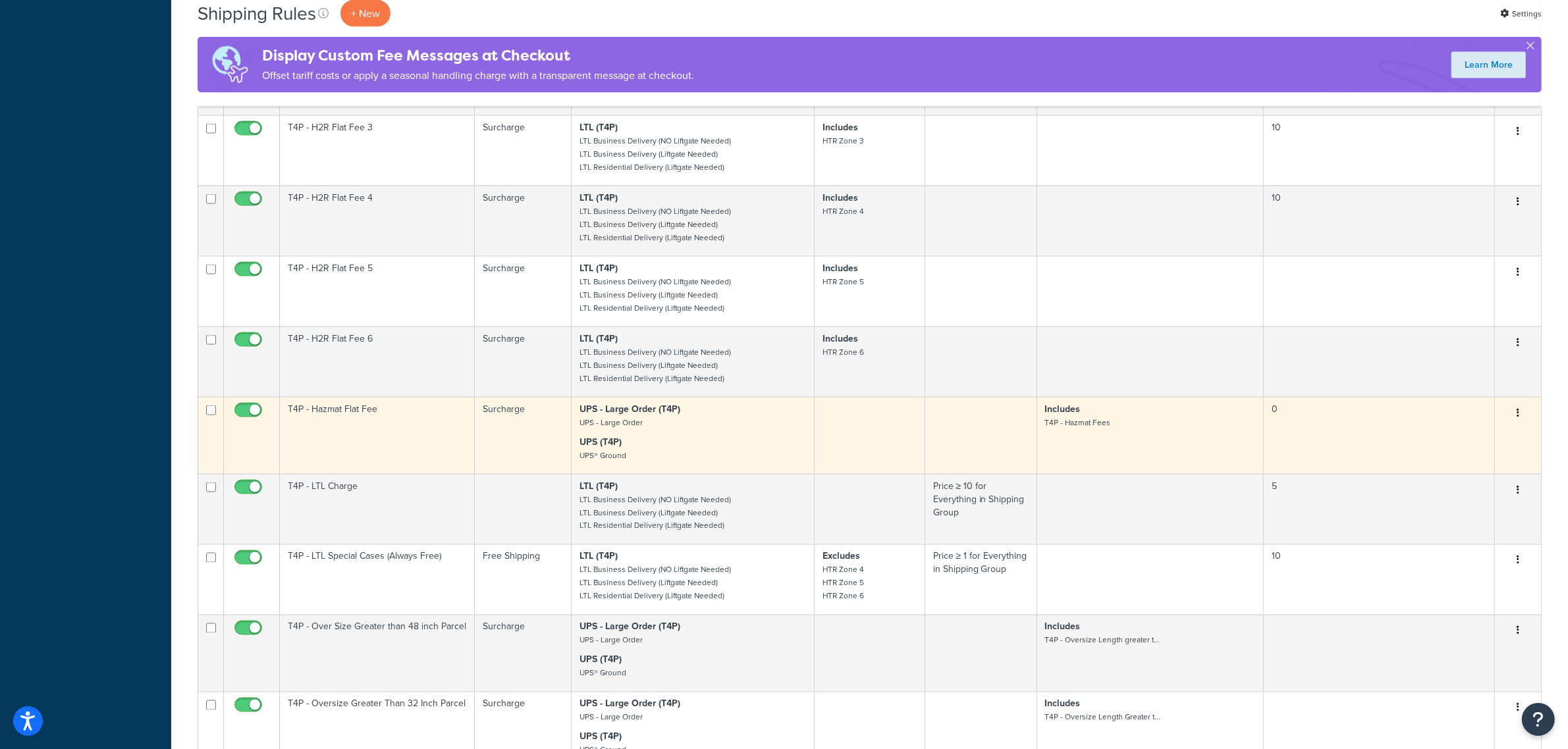
scroll to position [2797, 0]
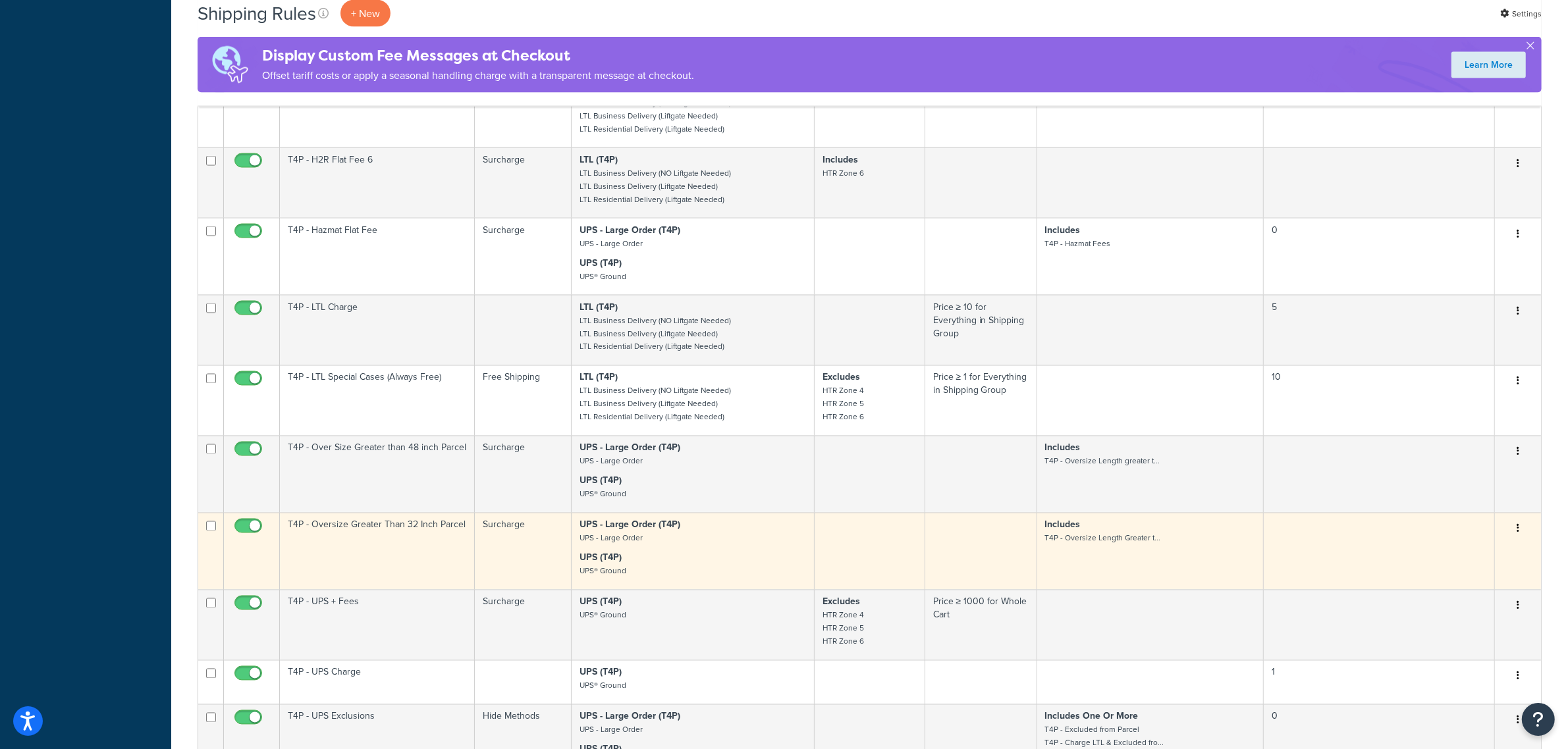
click at [413, 589] on td "T4P - Oversize Greater Than 32 Inch Parcel" at bounding box center [377, 551] width 195 height 77
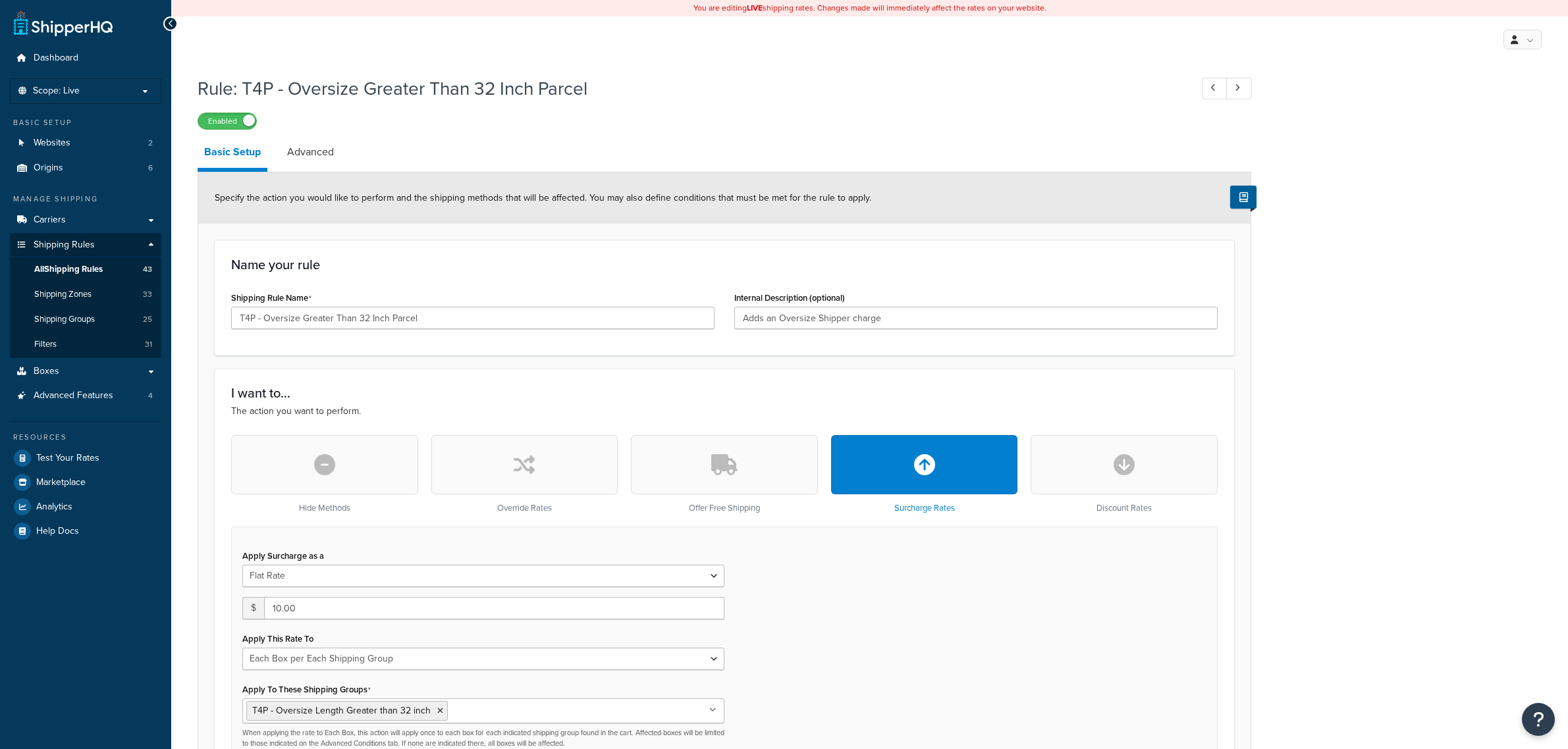
select select "BOX"
click at [321, 158] on link "Advanced" at bounding box center [311, 152] width 60 height 32
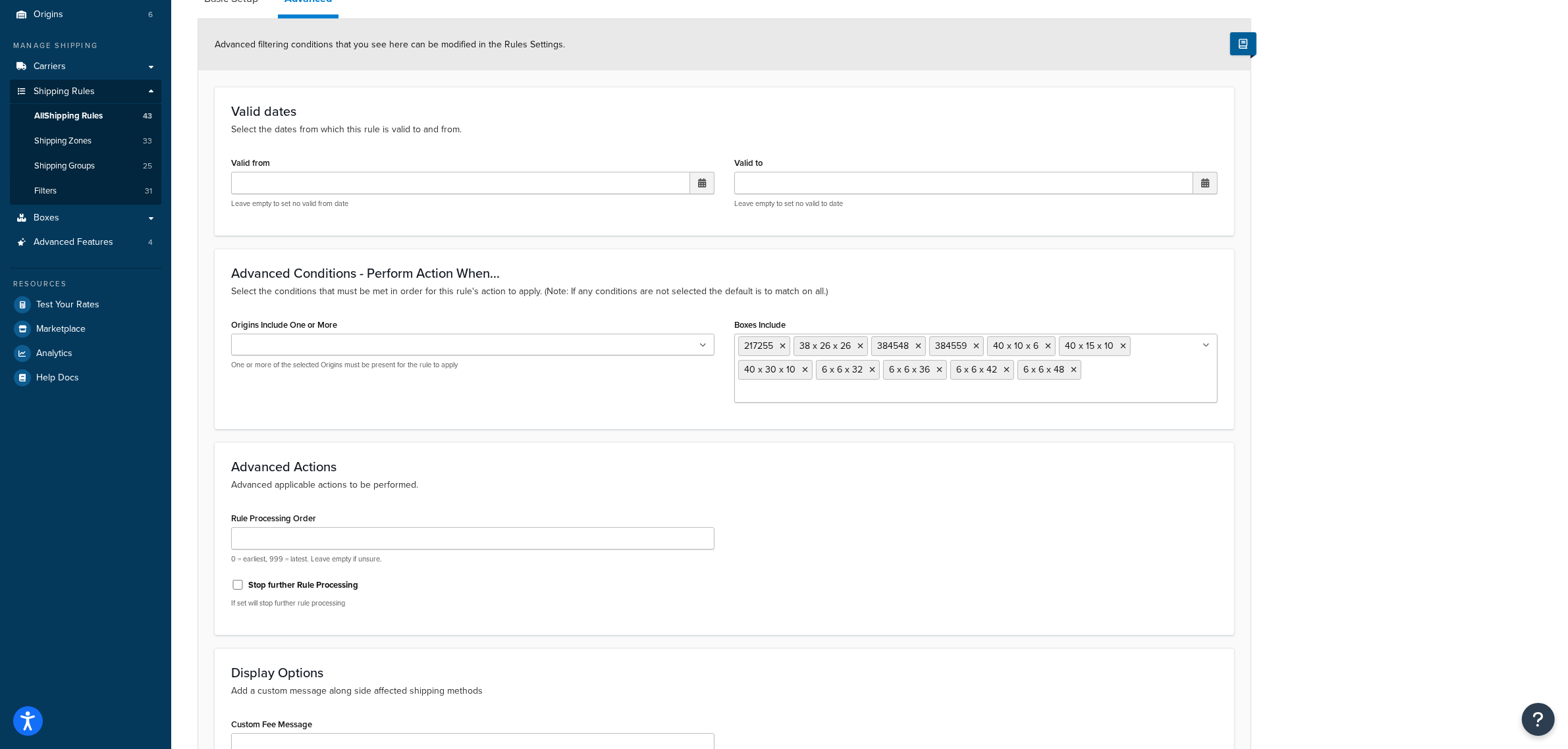
scroll to position [311, 0]
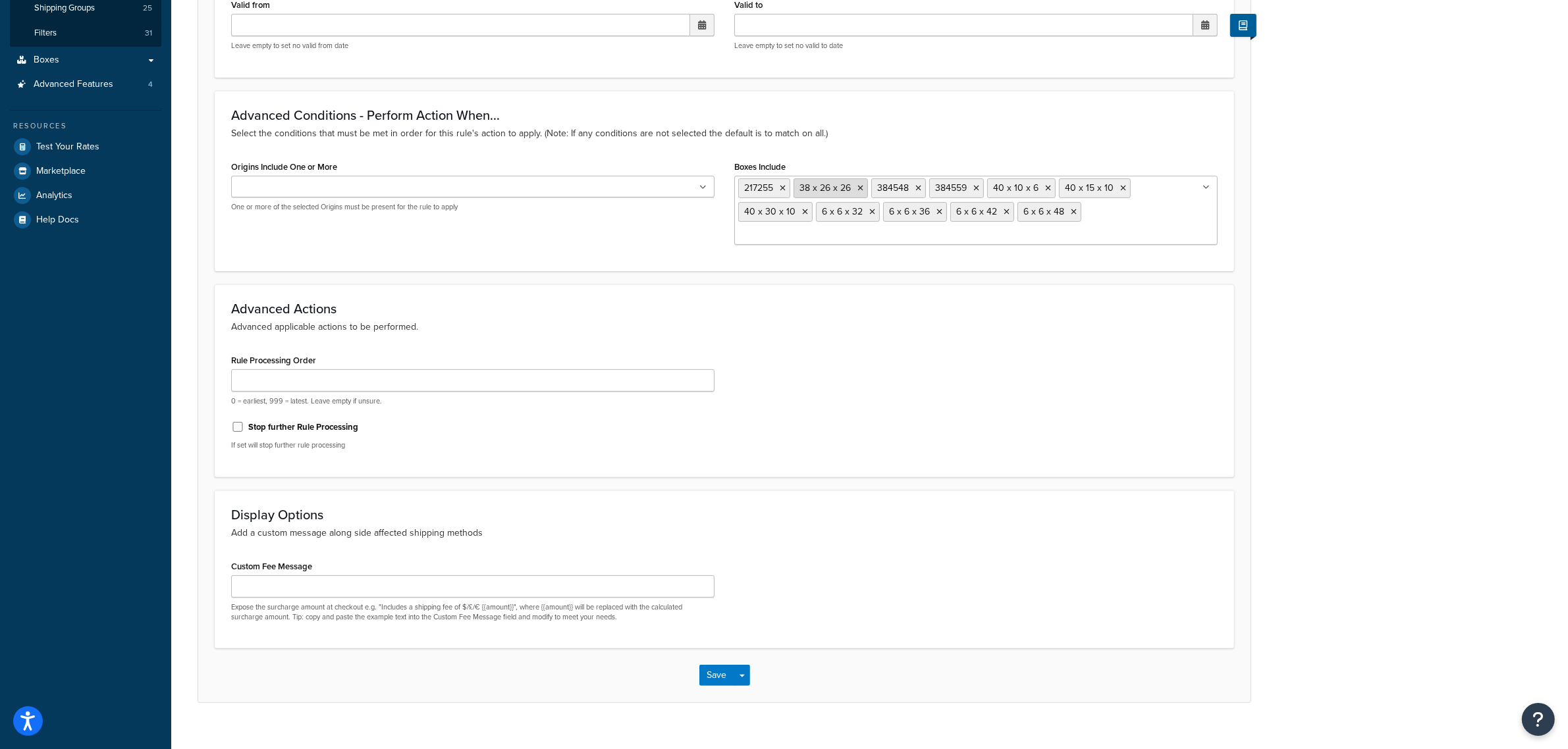
click at [860, 185] on icon at bounding box center [861, 188] width 6 height 8
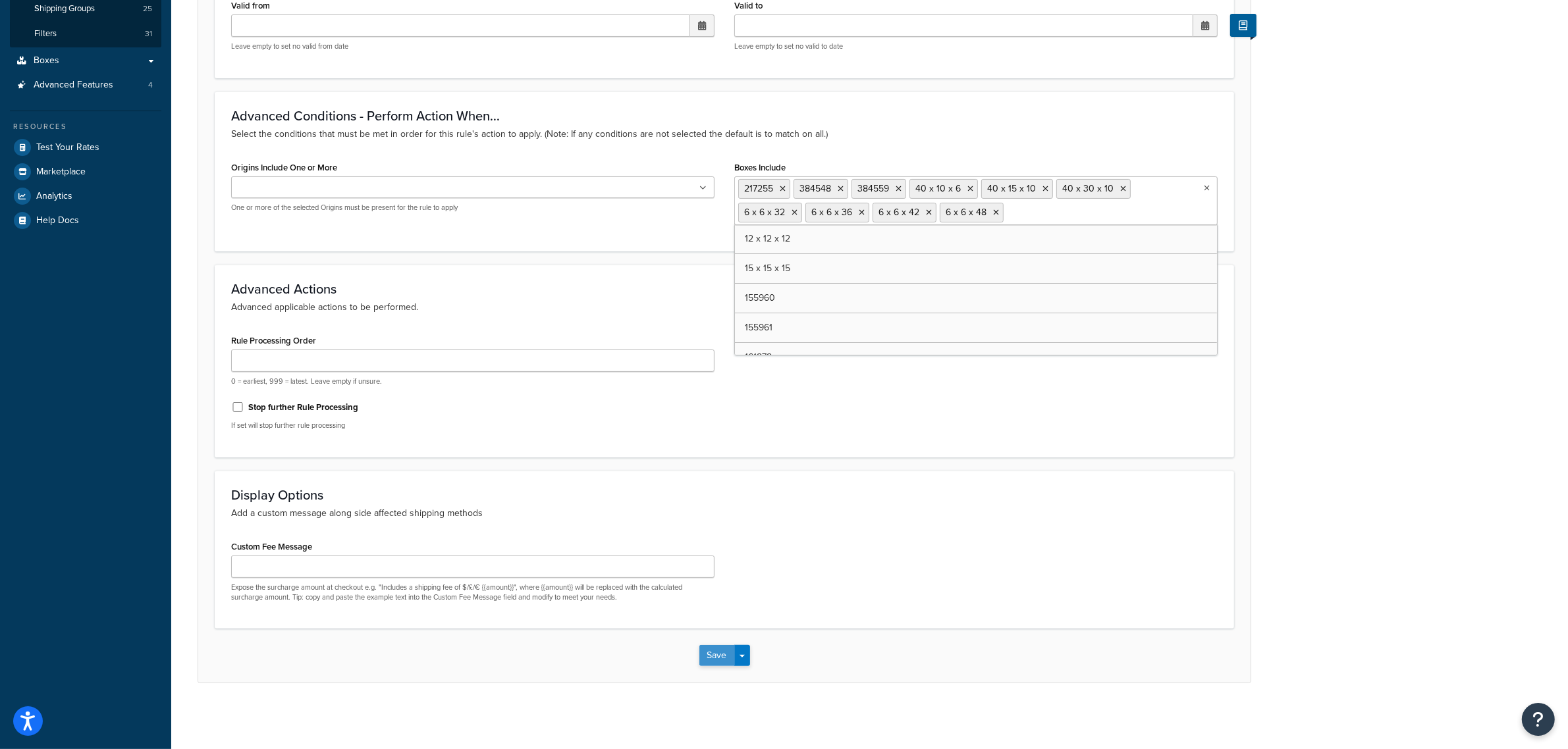
click at [726, 649] on button "Save" at bounding box center [717, 655] width 35 height 21
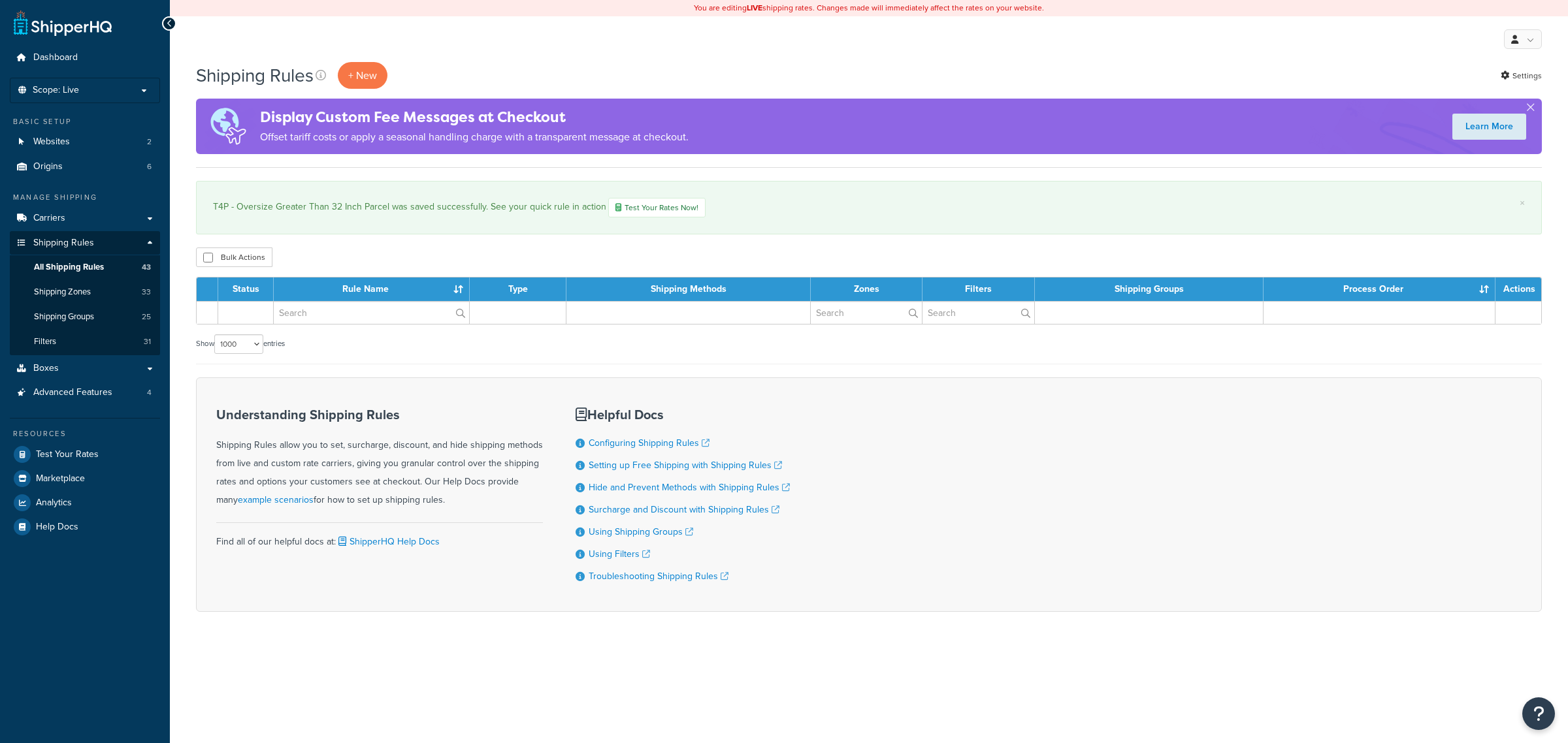
select select "1000"
